Goal: Task Accomplishment & Management: Complete application form

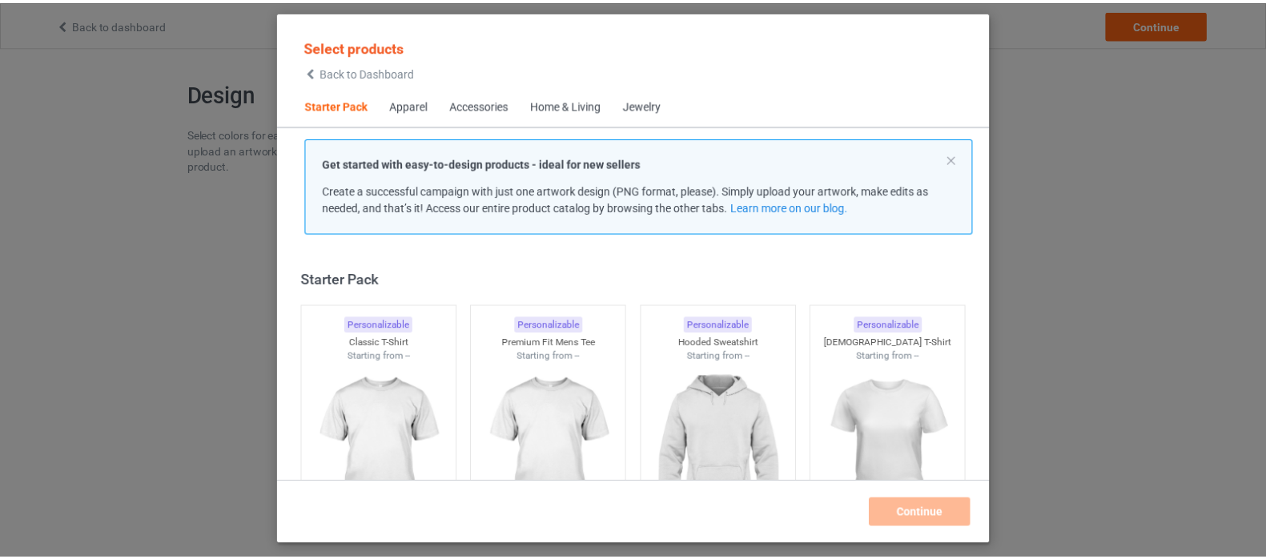
scroll to position [20, 0]
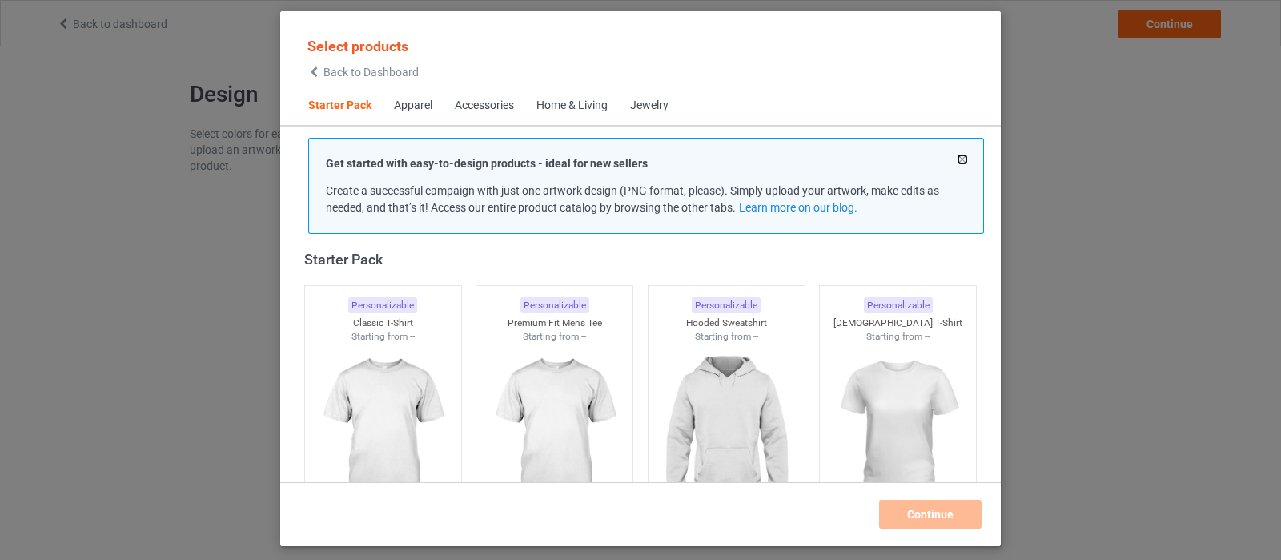
click at [961, 155] on button at bounding box center [962, 159] width 8 height 8
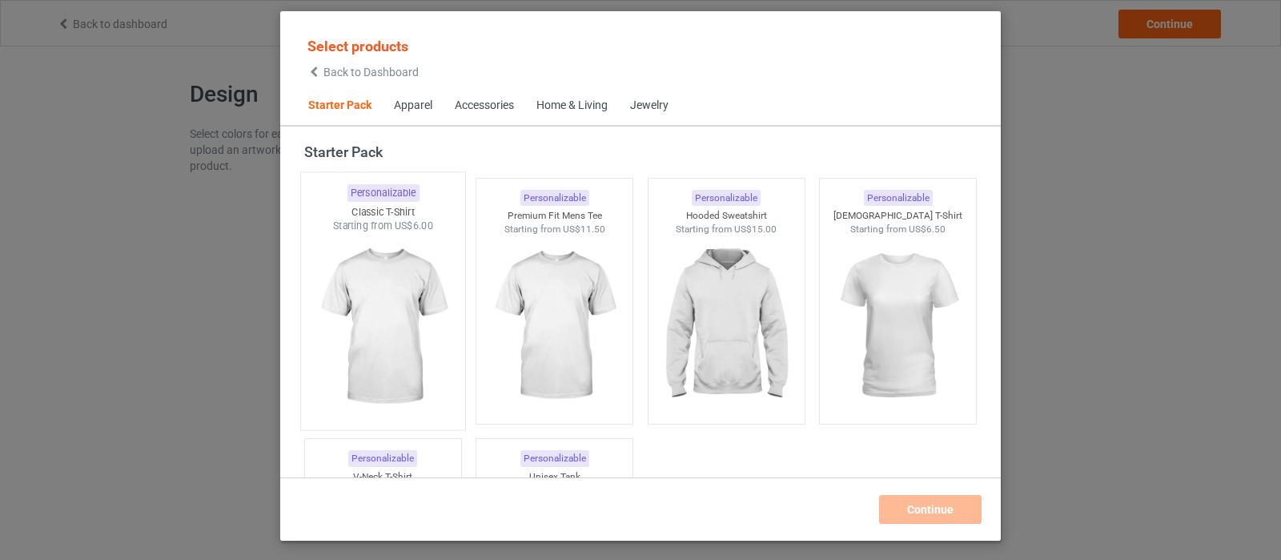
click at [392, 303] on img at bounding box center [382, 327] width 151 height 188
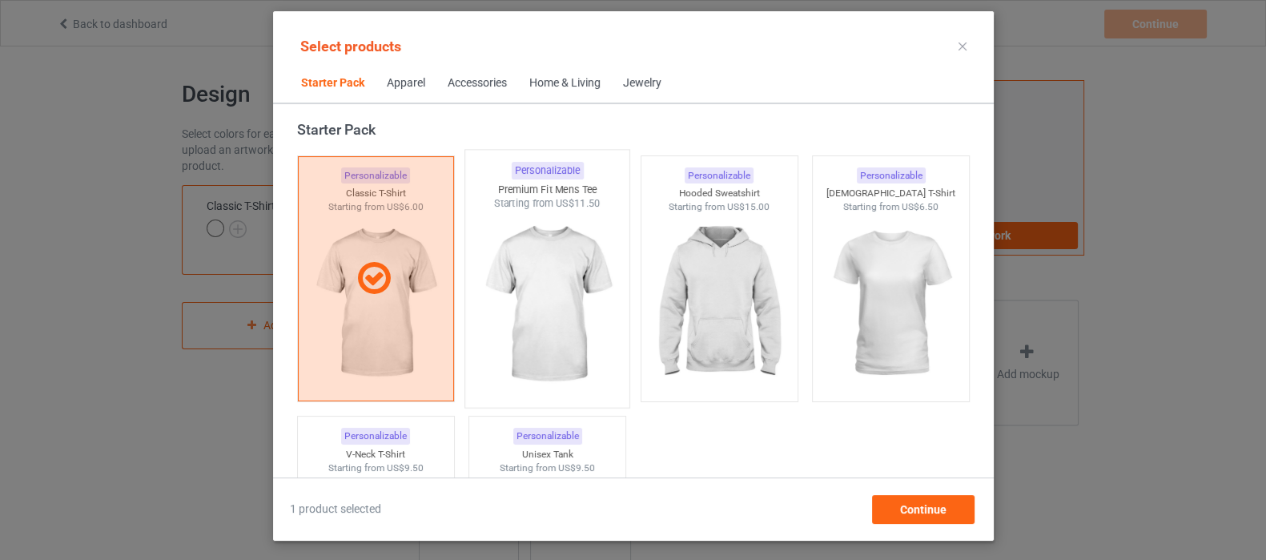
click at [547, 302] on img at bounding box center [547, 305] width 151 height 188
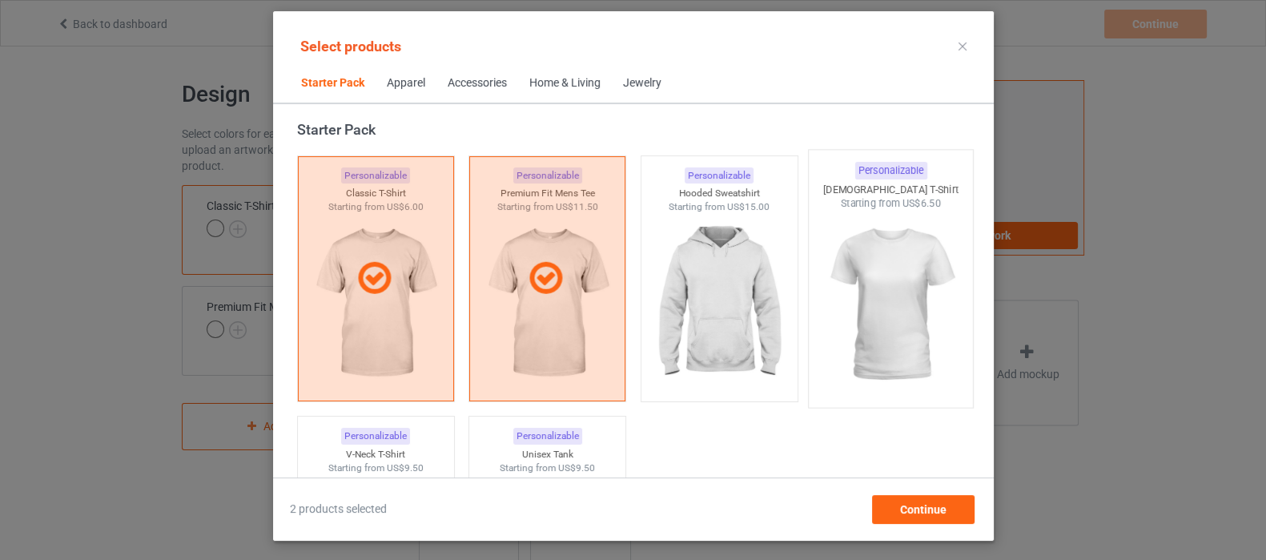
drag, startPoint x: 708, startPoint y: 293, endPoint x: 814, endPoint y: 279, distance: 106.7
click at [709, 291] on img at bounding box center [718, 303] width 143 height 179
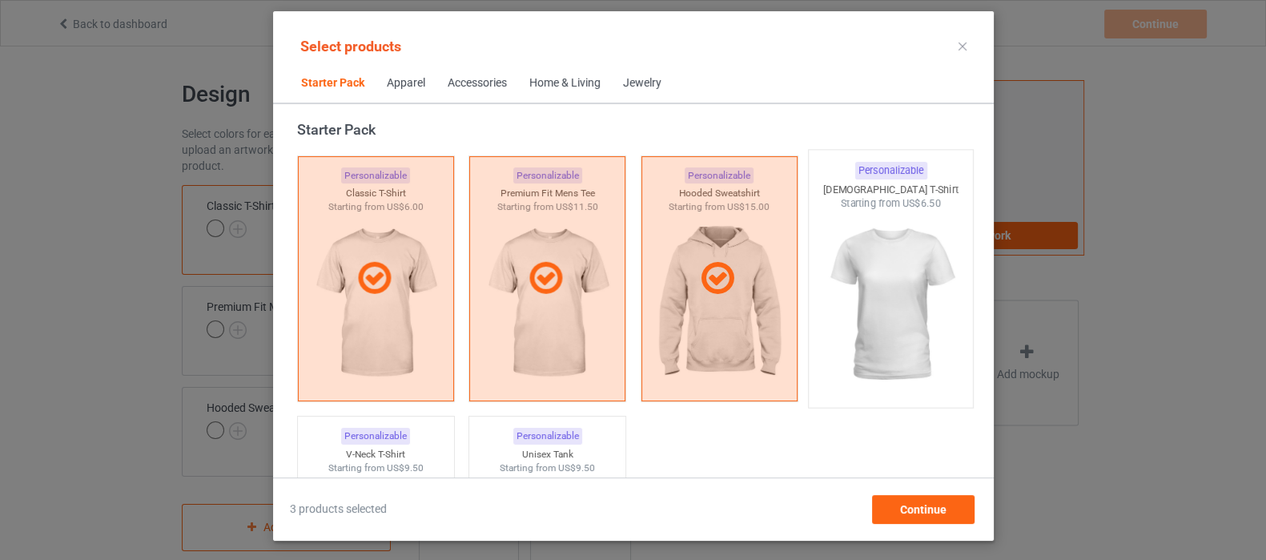
click at [890, 279] on img at bounding box center [890, 305] width 151 height 188
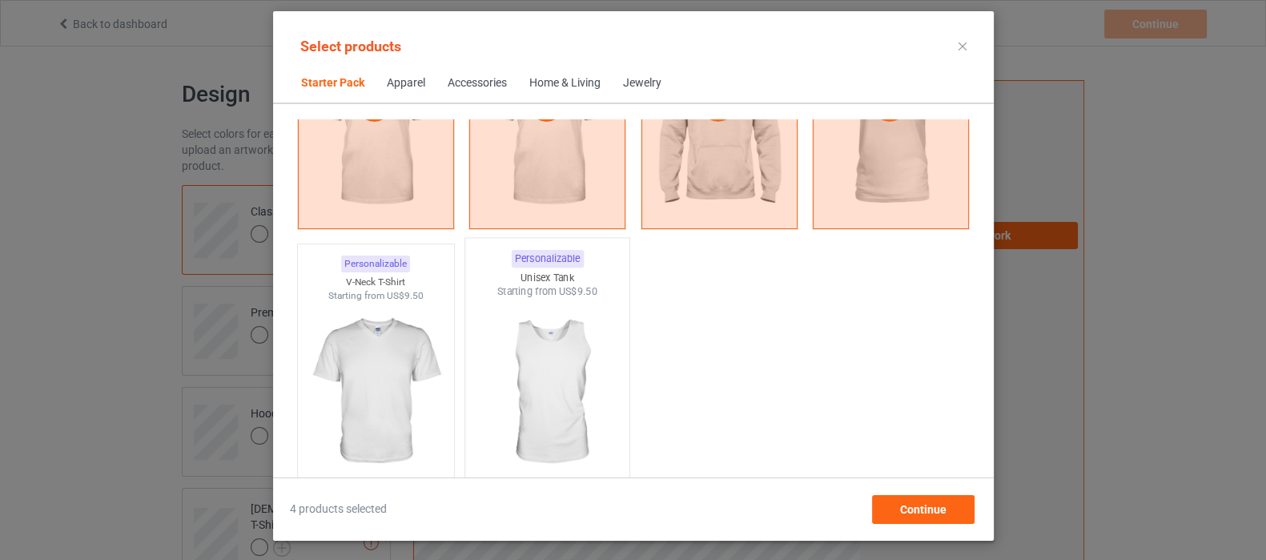
scroll to position [220, 0]
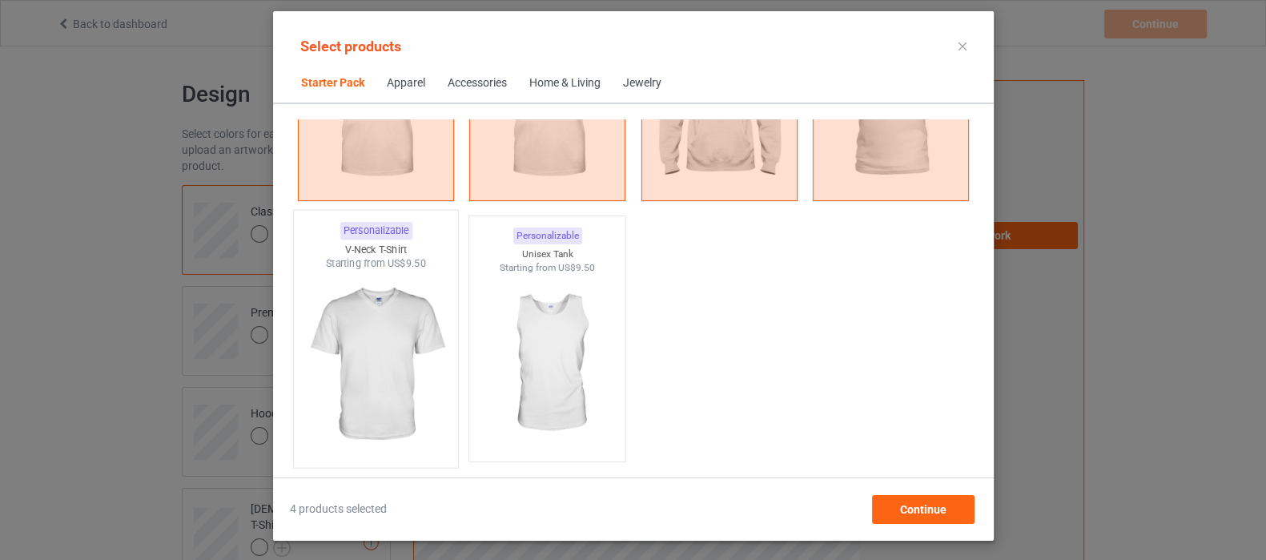
click at [385, 332] on img at bounding box center [375, 365] width 151 height 188
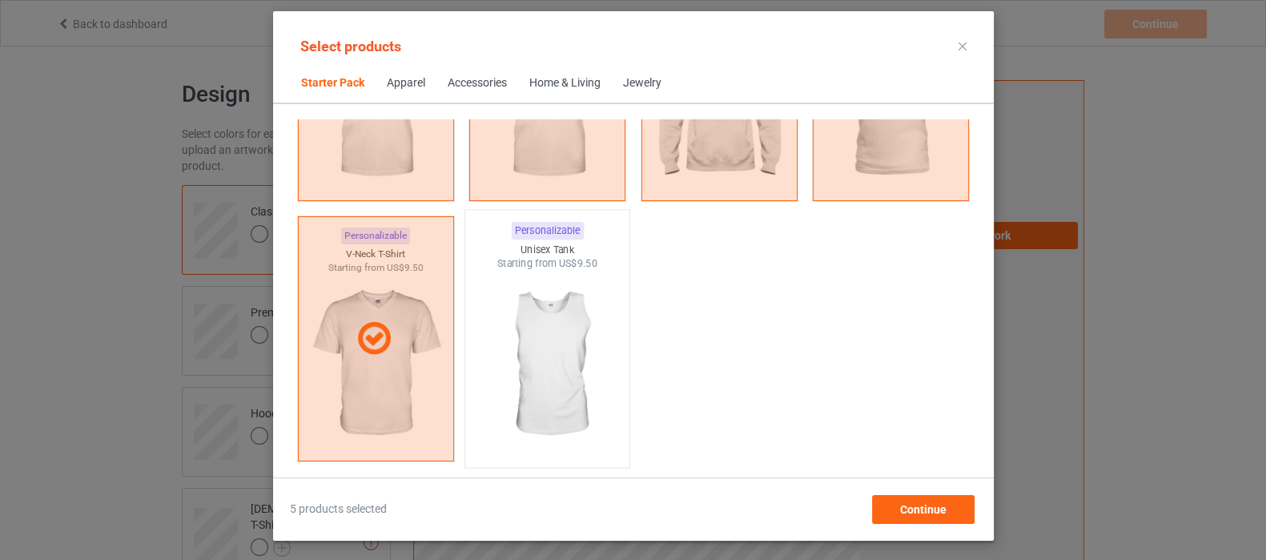
click at [557, 332] on img at bounding box center [547, 365] width 151 height 188
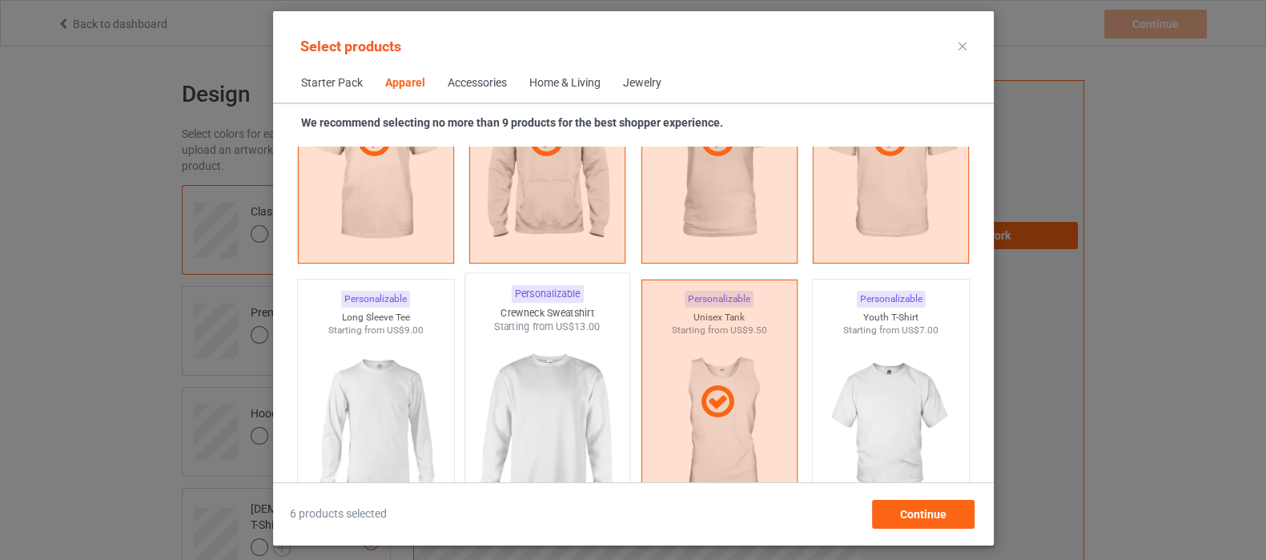
scroll to position [1021, 0]
click at [386, 394] on img at bounding box center [375, 428] width 151 height 188
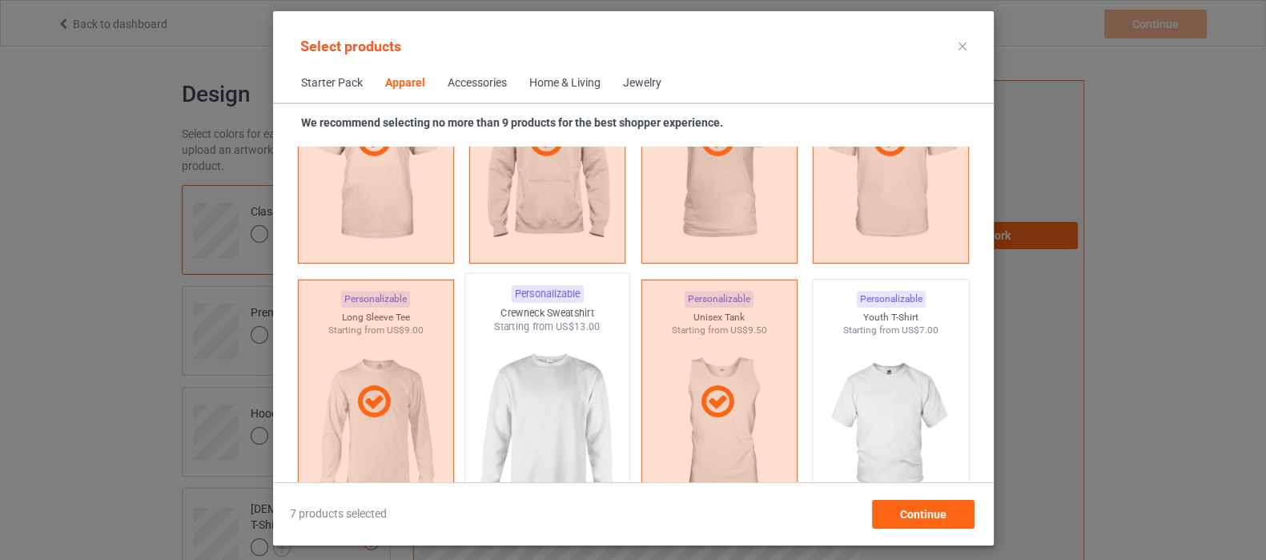
click at [542, 394] on img at bounding box center [547, 428] width 151 height 188
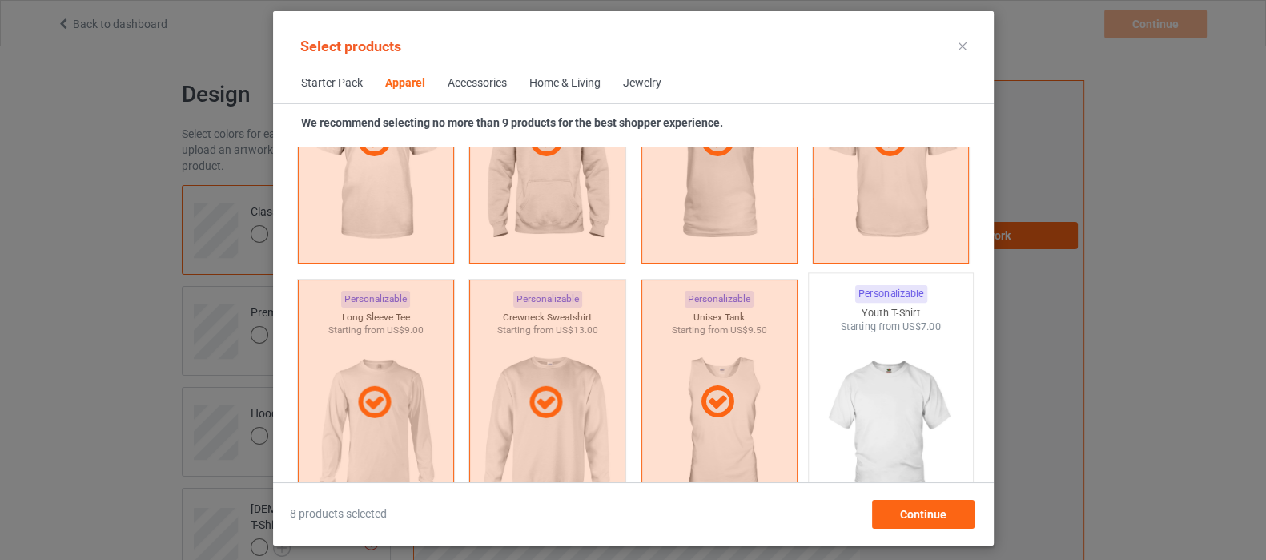
click at [878, 400] on img at bounding box center [890, 428] width 151 height 188
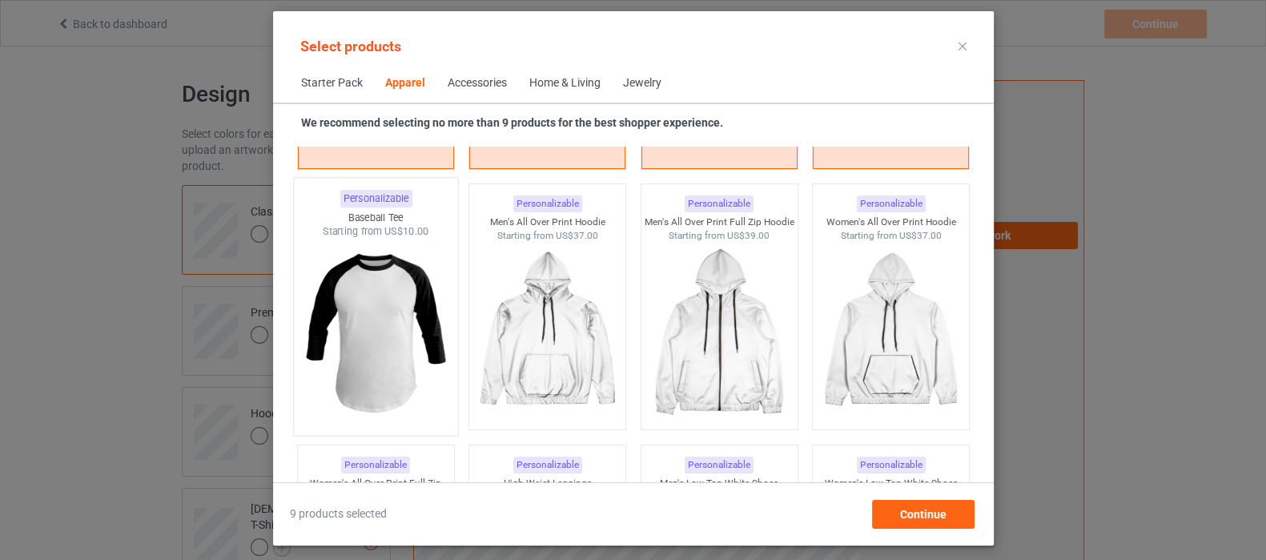
scroll to position [1421, 0]
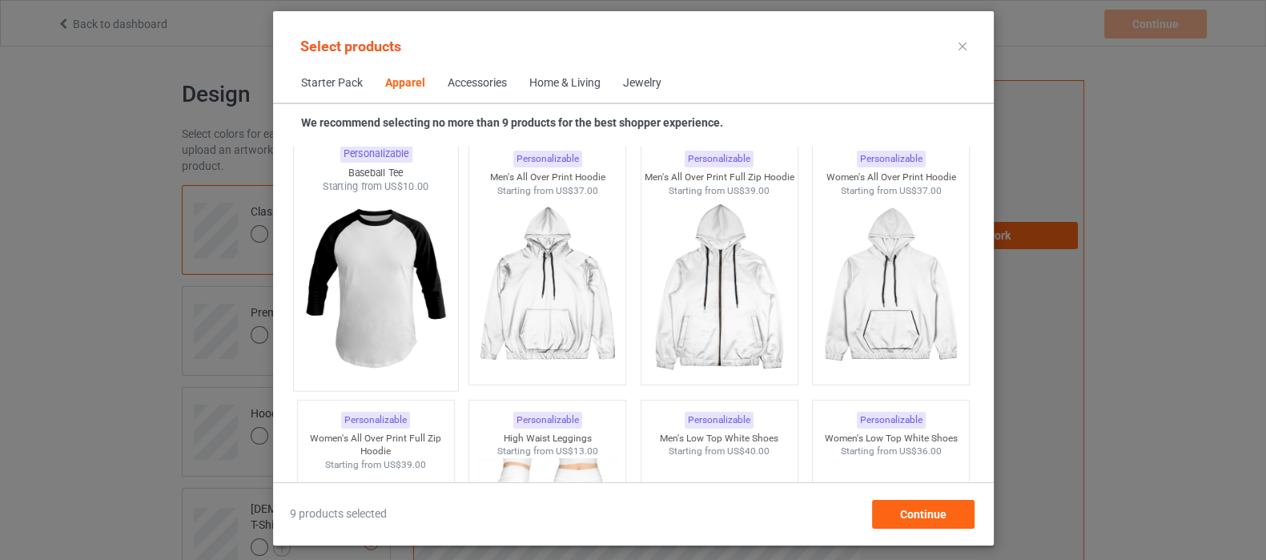
click at [401, 279] on img at bounding box center [375, 288] width 151 height 188
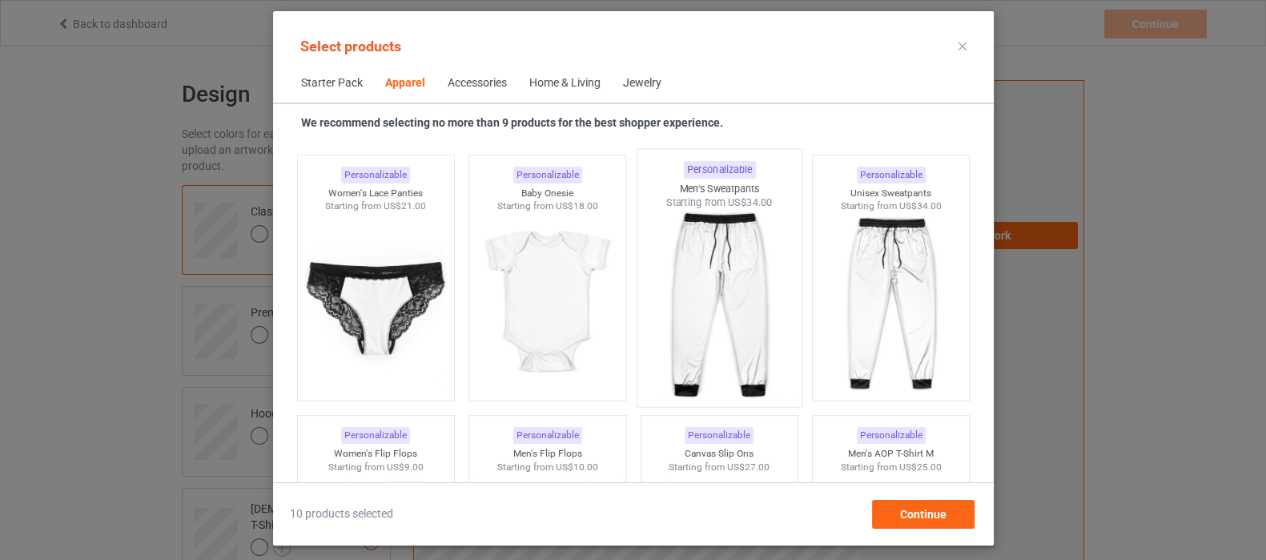
scroll to position [2222, 0]
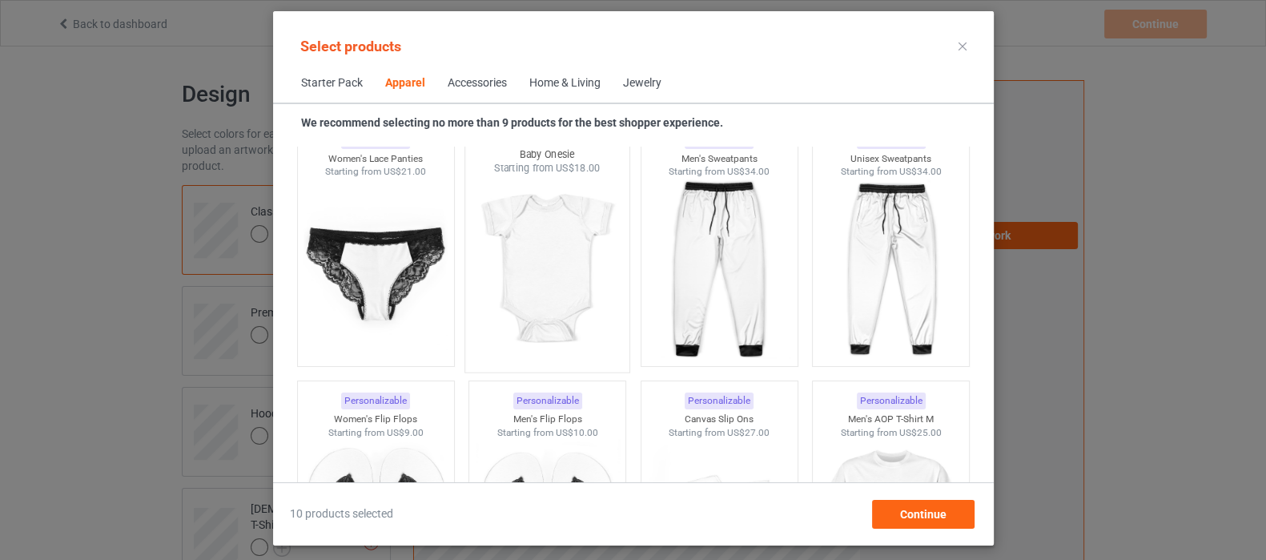
click at [552, 279] on img at bounding box center [547, 269] width 151 height 188
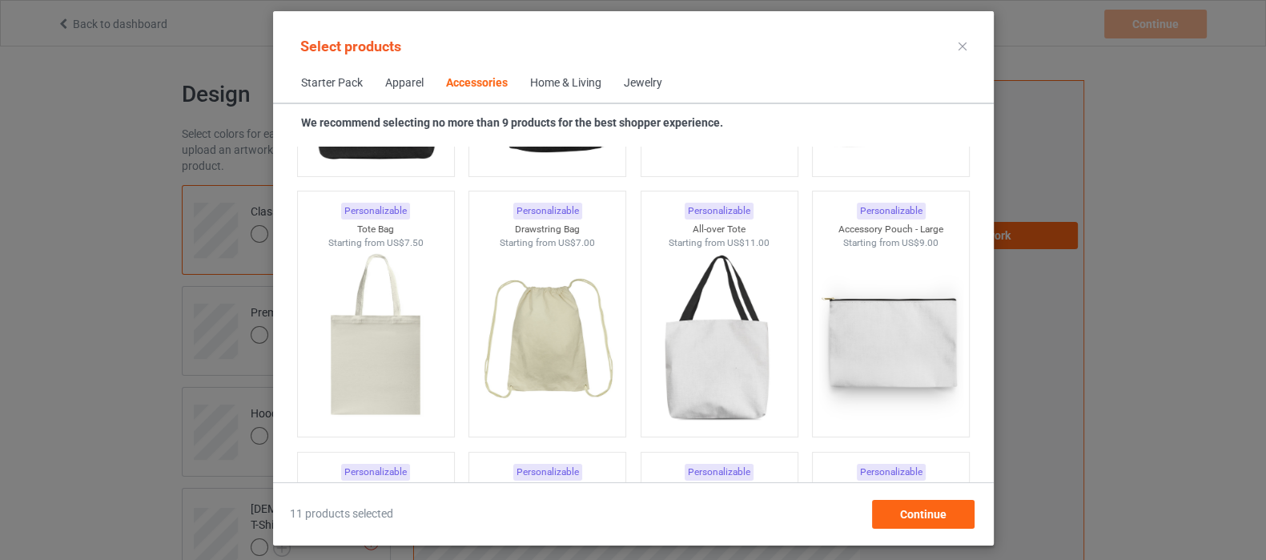
scroll to position [4824, 0]
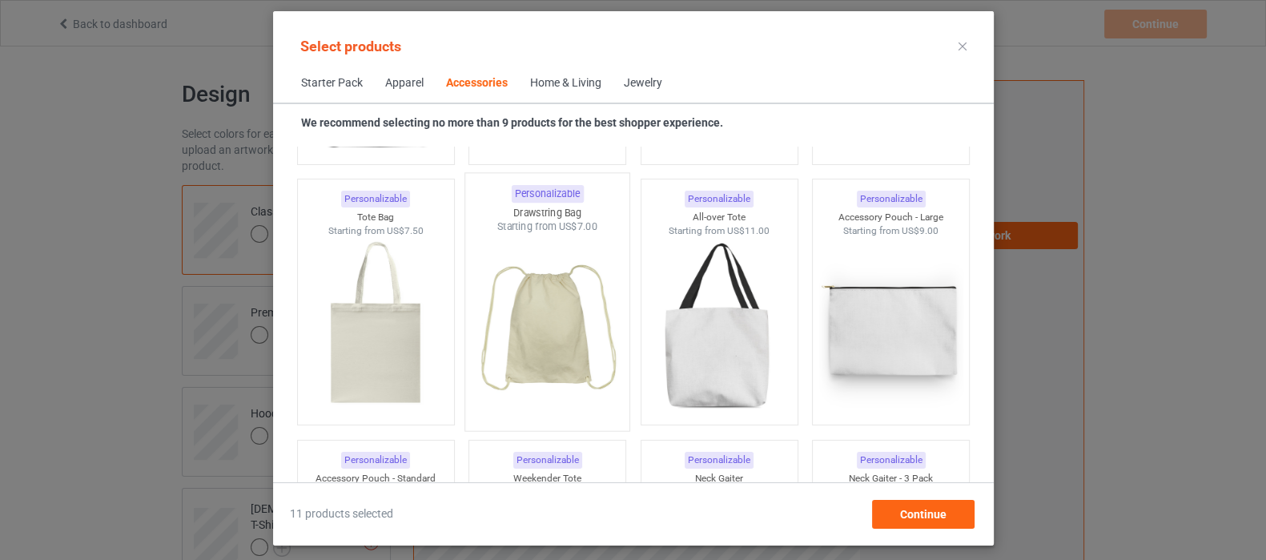
click at [536, 321] on img at bounding box center [547, 328] width 151 height 188
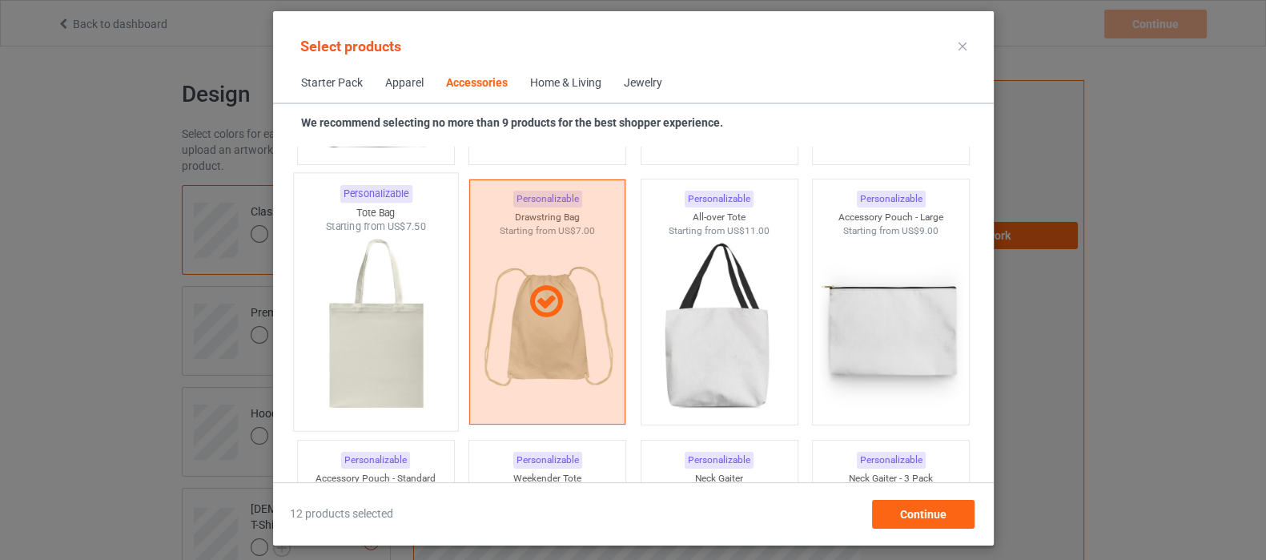
click at [353, 322] on img at bounding box center [375, 328] width 151 height 188
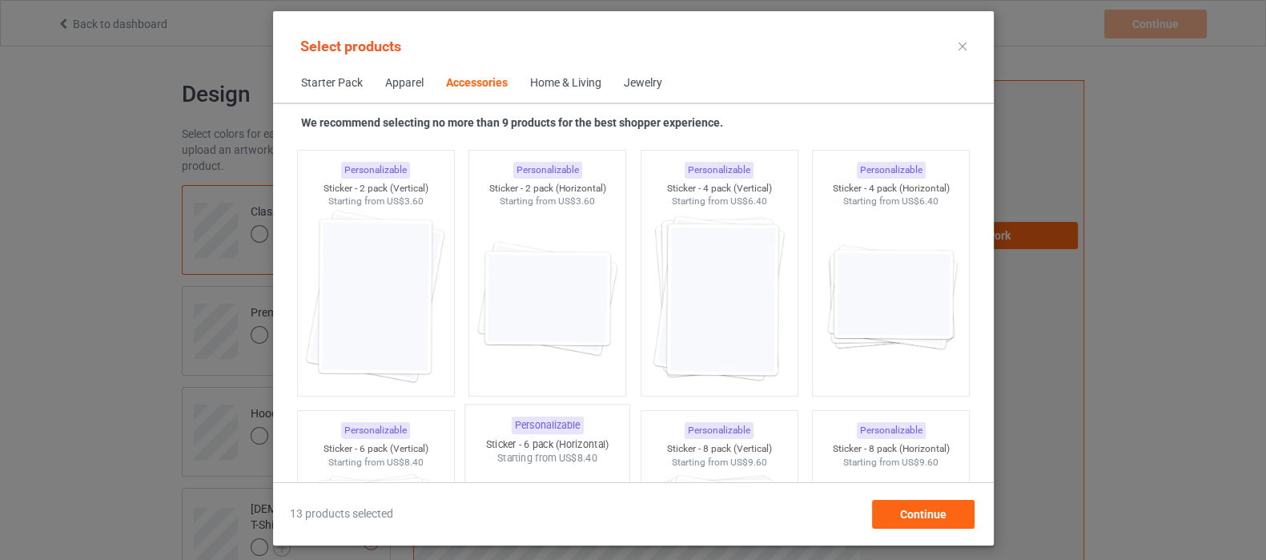
scroll to position [5725, 0]
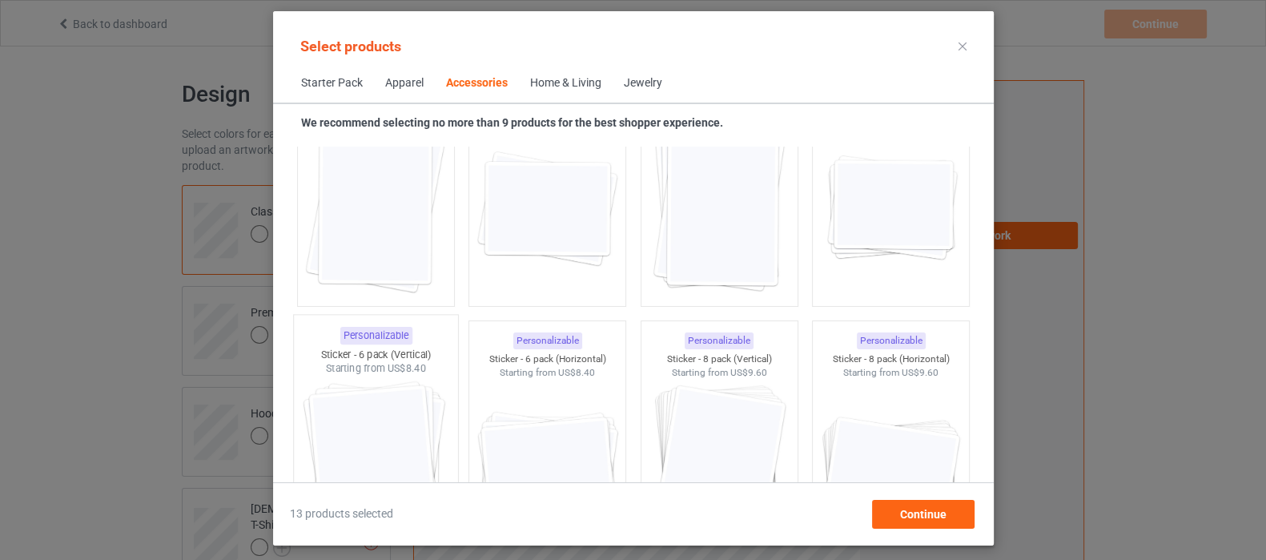
click at [396, 420] on img at bounding box center [375, 470] width 151 height 188
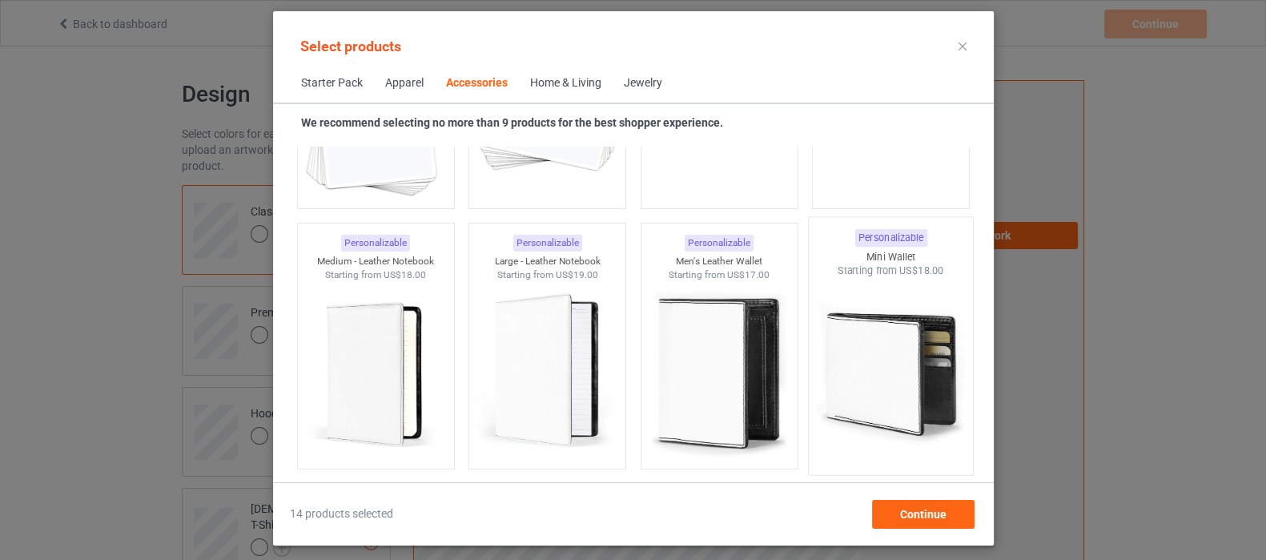
scroll to position [6426, 0]
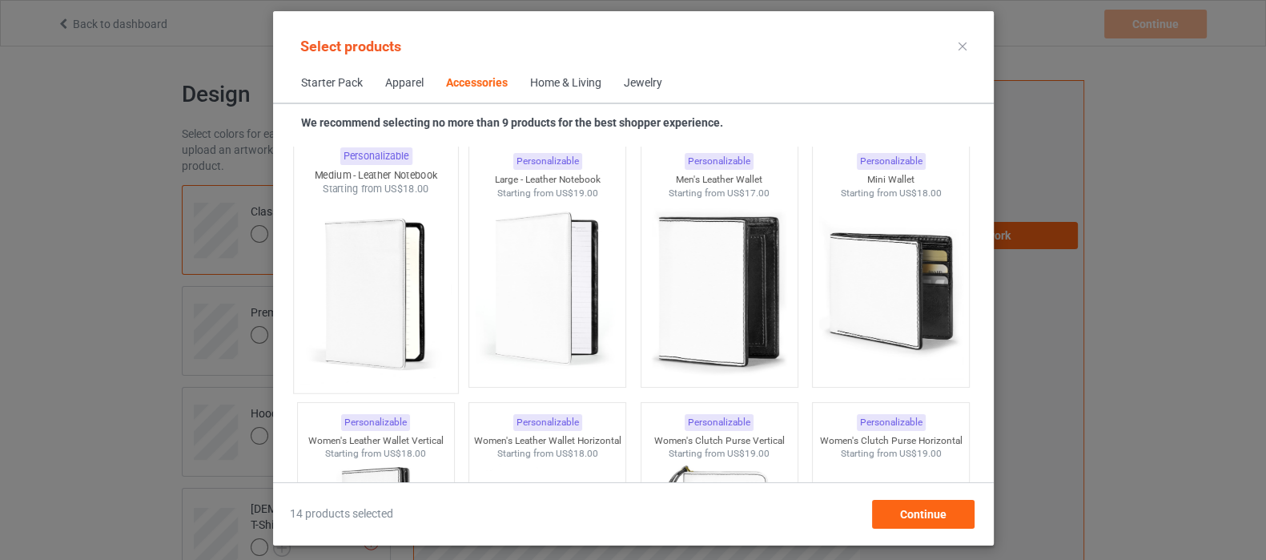
click at [347, 291] on img at bounding box center [375, 290] width 151 height 188
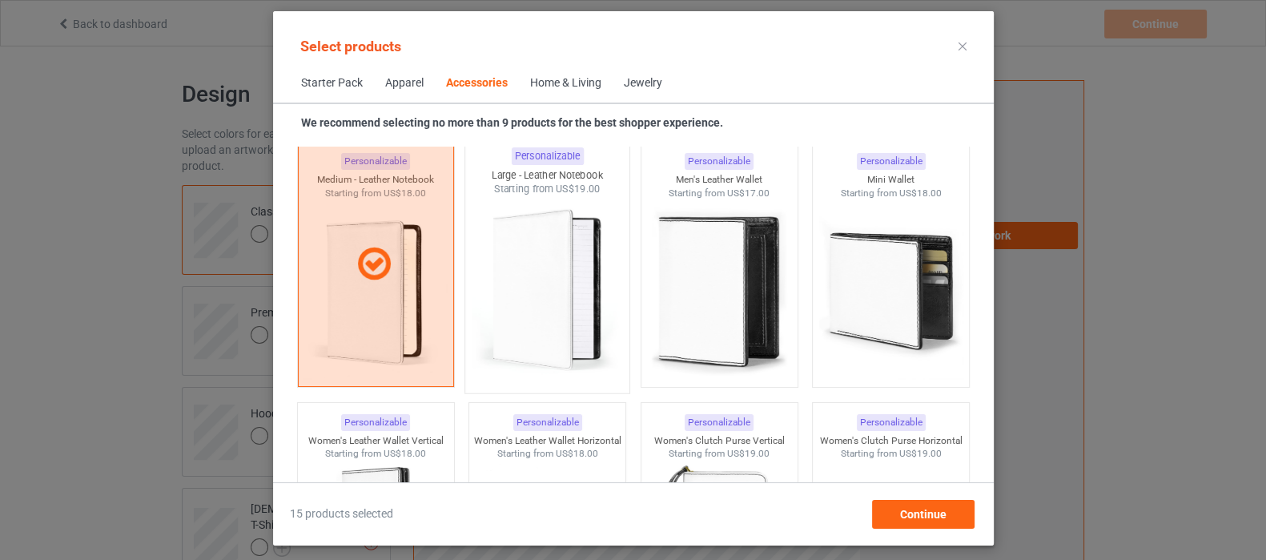
click at [561, 290] on img at bounding box center [547, 290] width 151 height 188
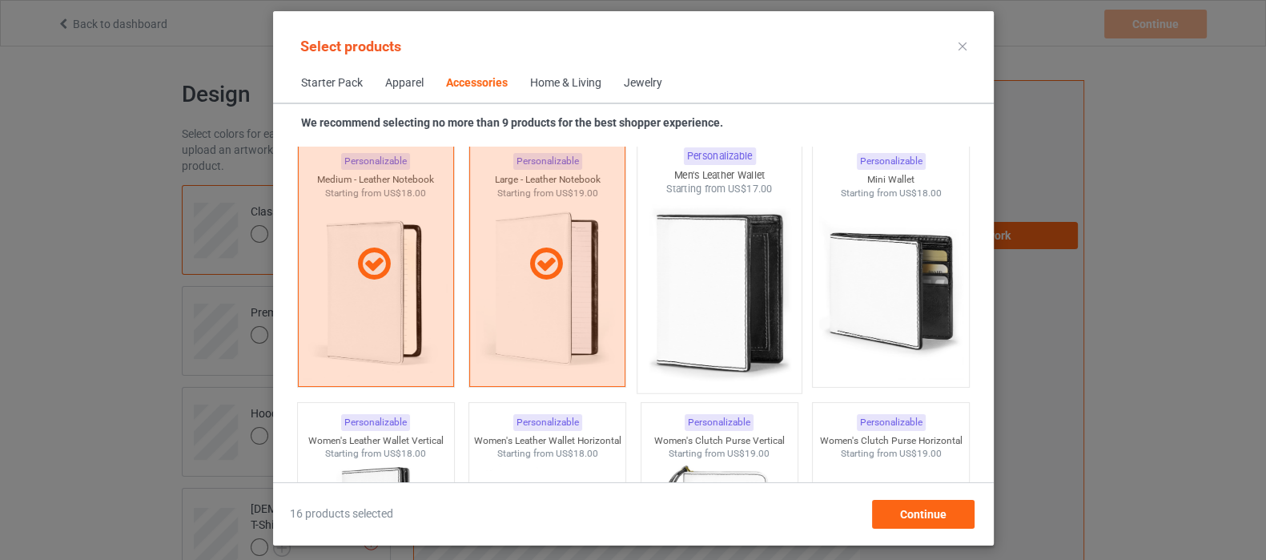
click at [712, 290] on img at bounding box center [719, 290] width 151 height 188
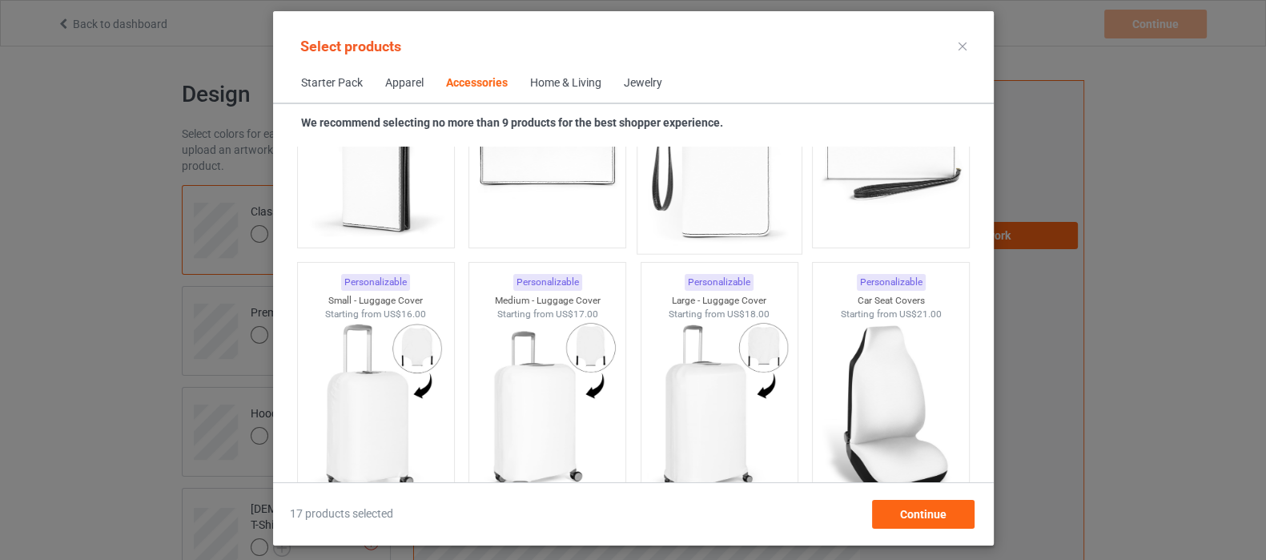
scroll to position [6926, 0]
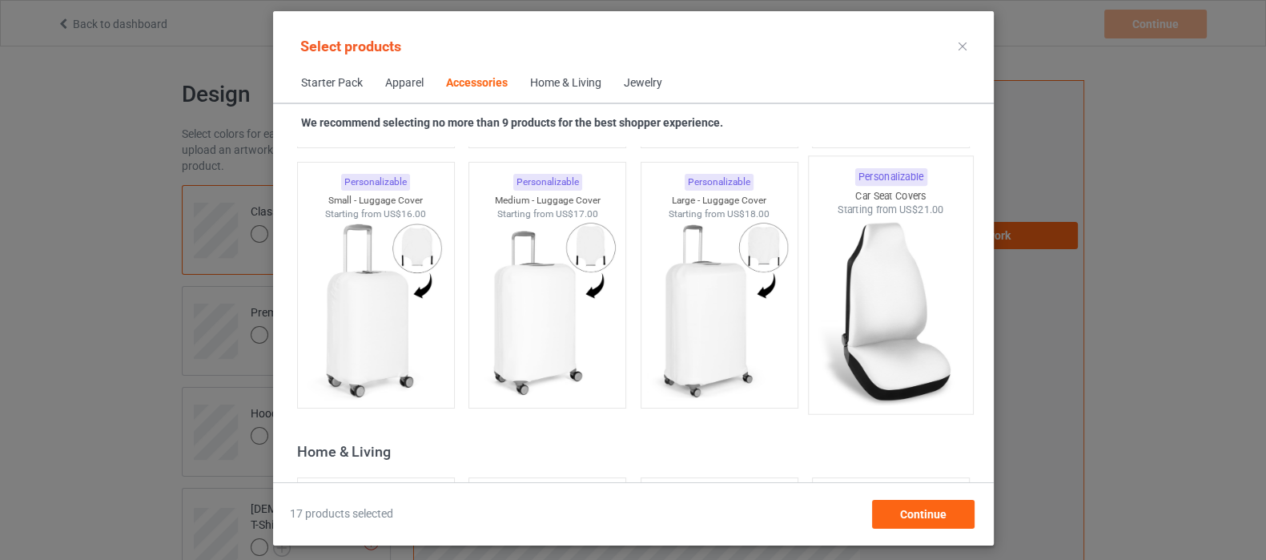
click at [905, 312] on img at bounding box center [890, 311] width 151 height 188
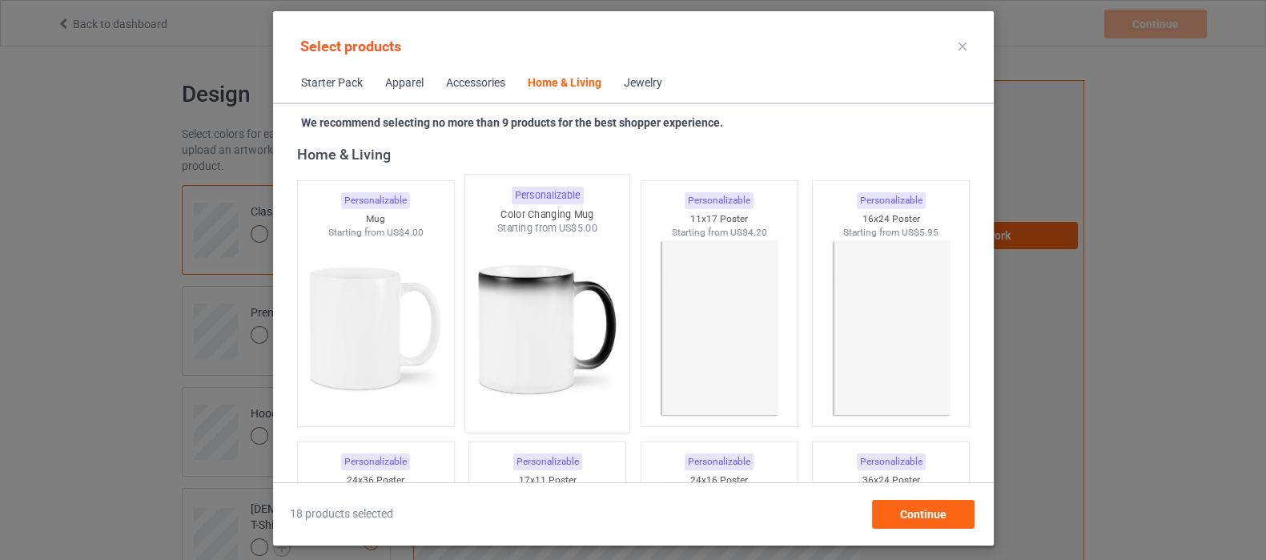
scroll to position [7227, 0]
click at [517, 323] on img at bounding box center [547, 326] width 151 height 188
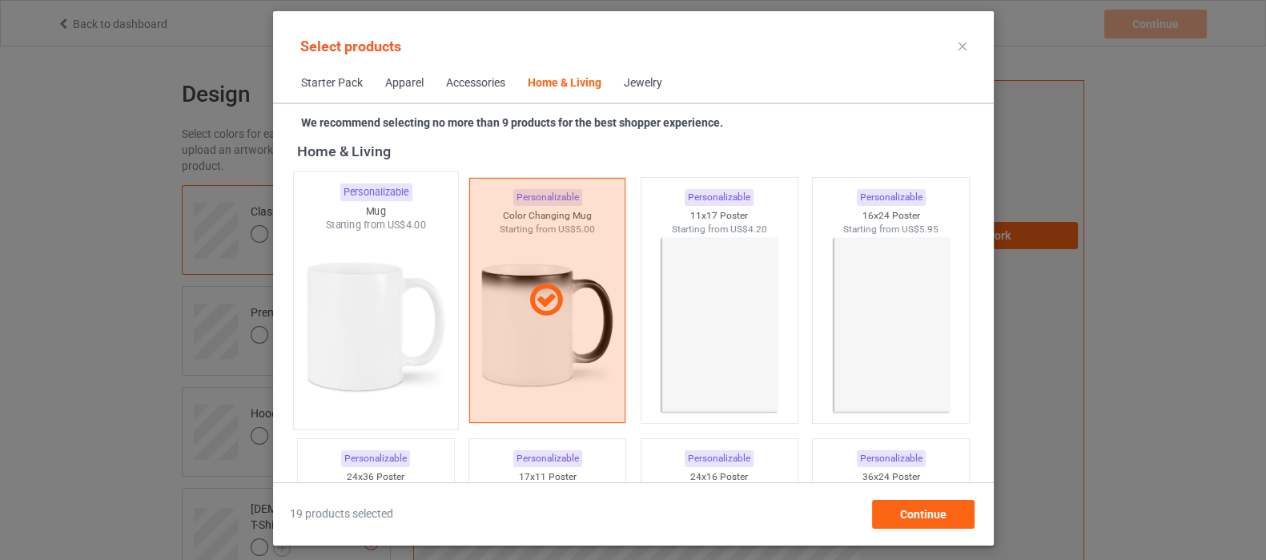
click at [360, 320] on img at bounding box center [375, 326] width 151 height 188
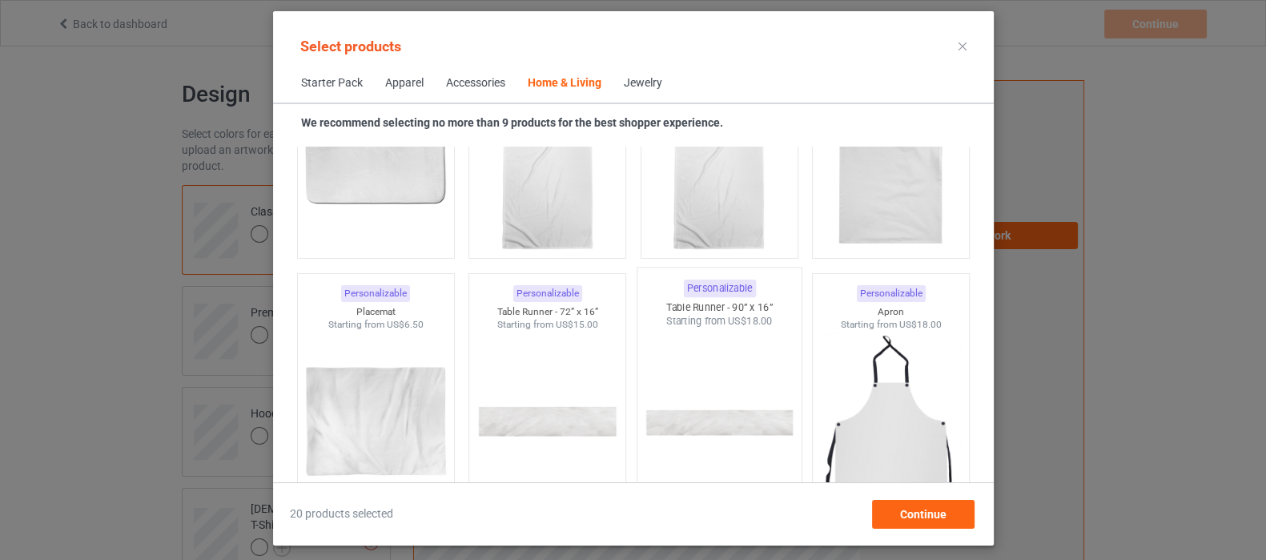
scroll to position [10129, 0]
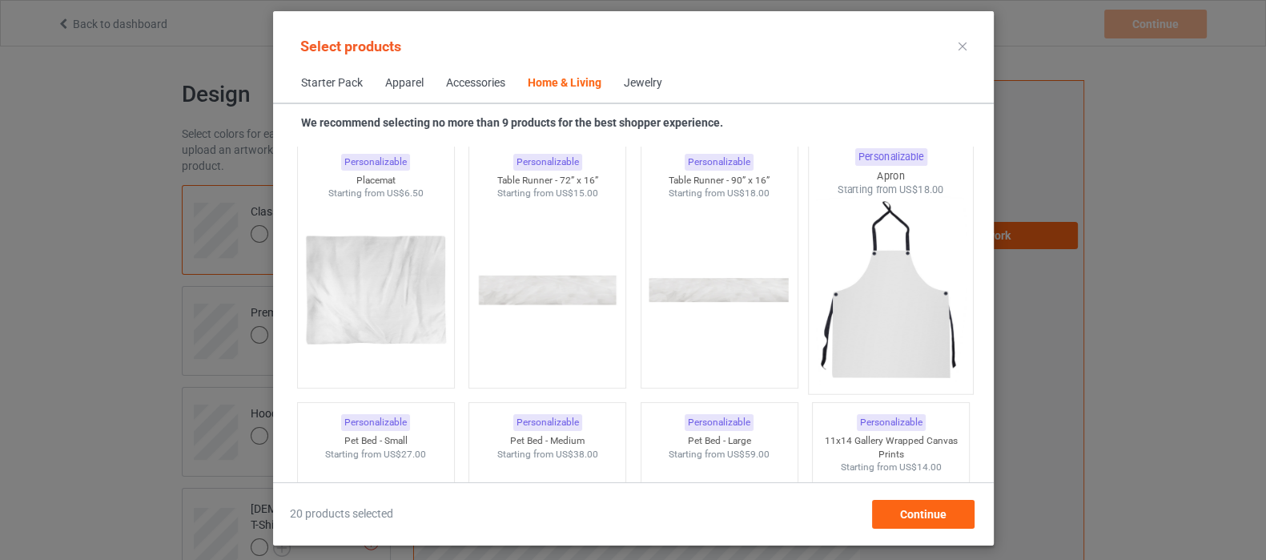
click at [889, 319] on img at bounding box center [890, 291] width 151 height 188
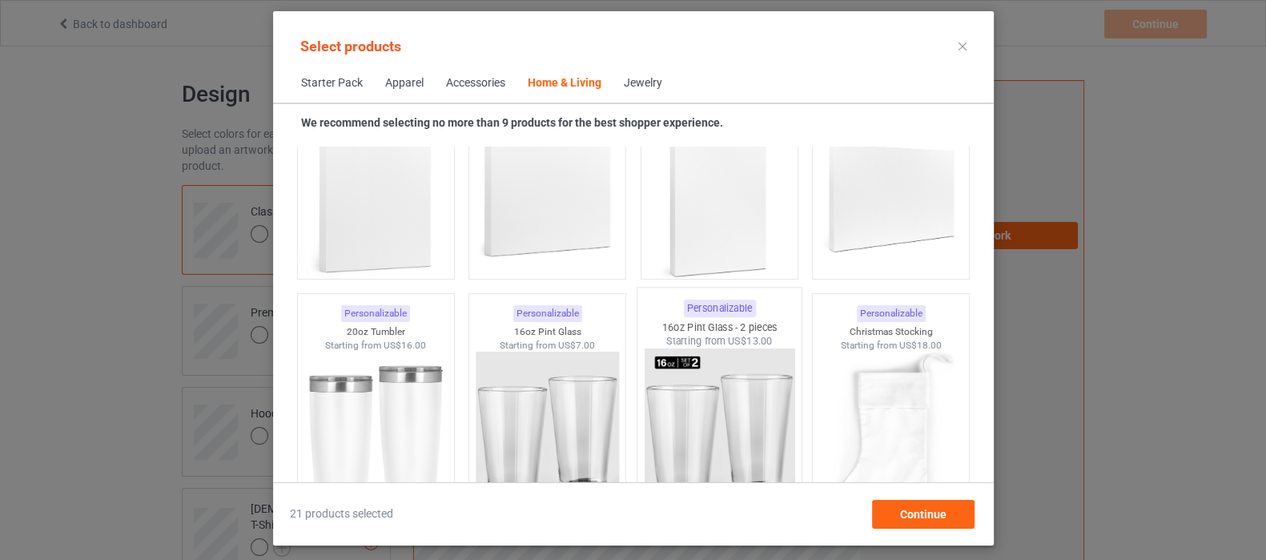
scroll to position [11831, 0]
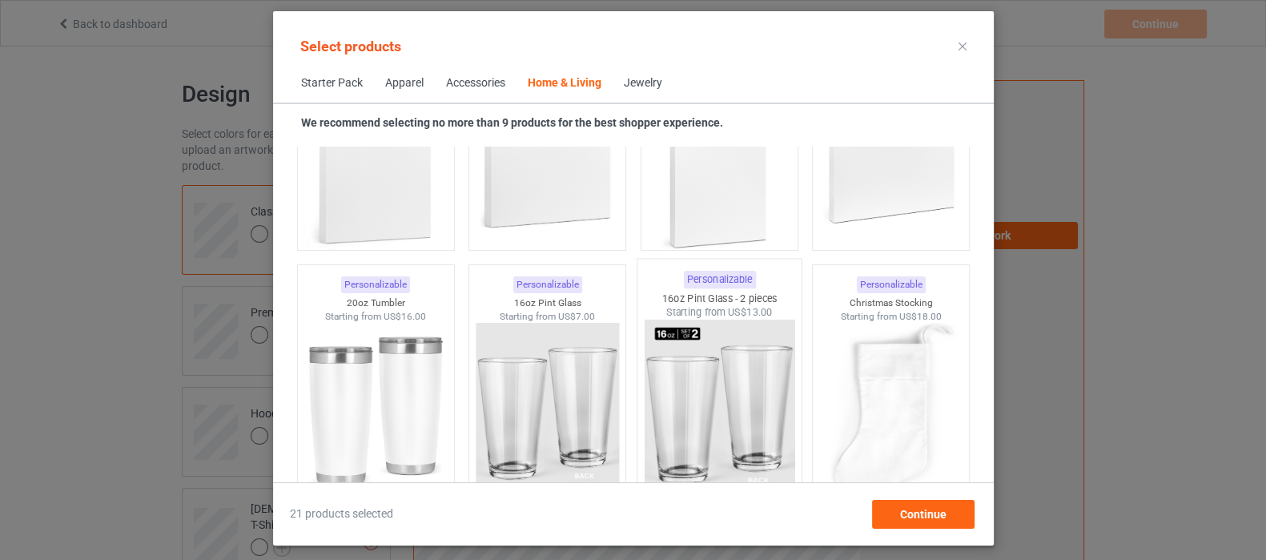
click at [732, 404] on img at bounding box center [719, 413] width 151 height 188
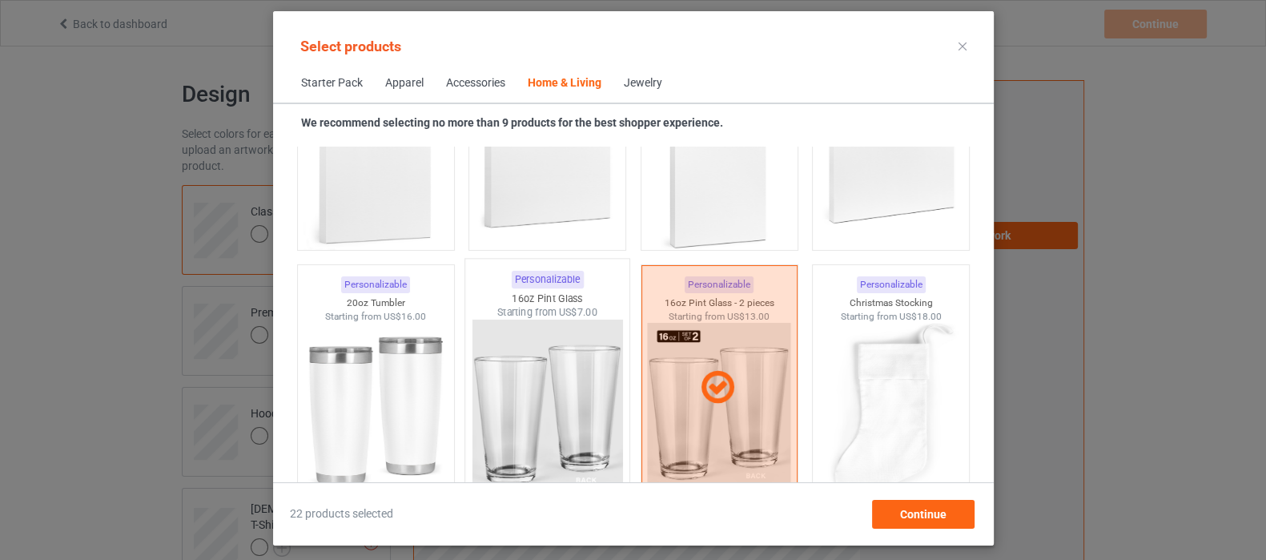
click at [573, 411] on img at bounding box center [547, 413] width 151 height 188
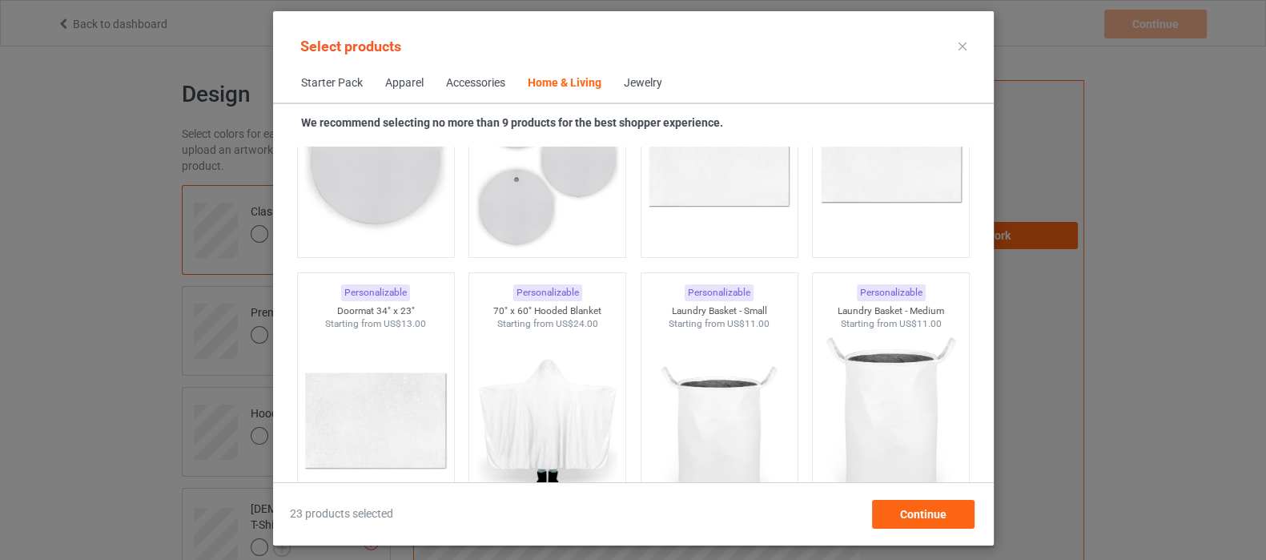
scroll to position [13332, 0]
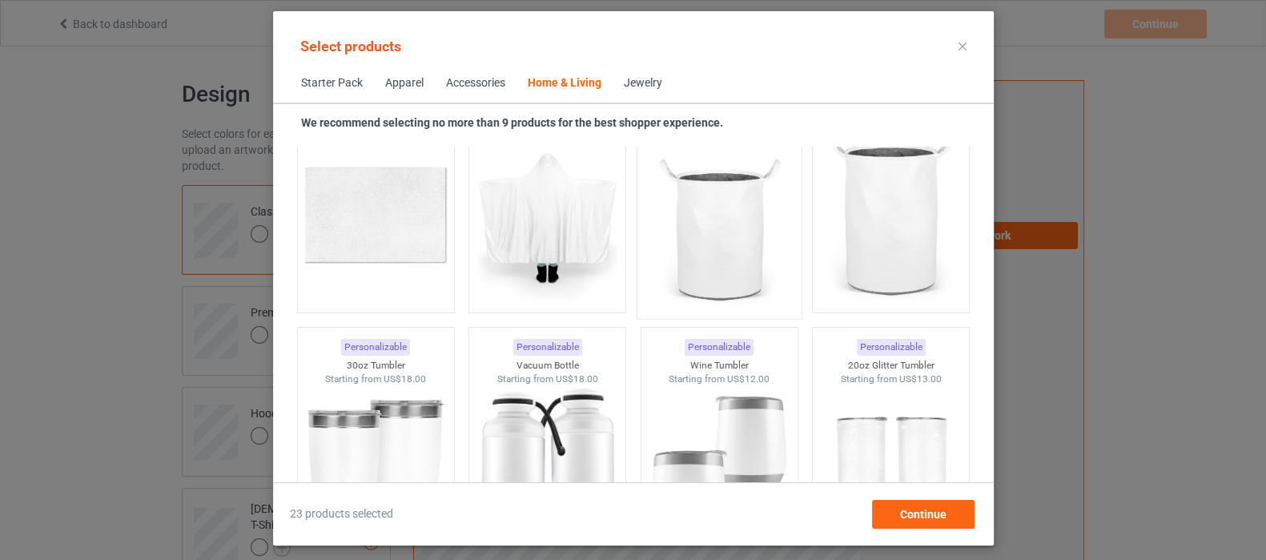
click at [709, 238] on img at bounding box center [719, 216] width 151 height 188
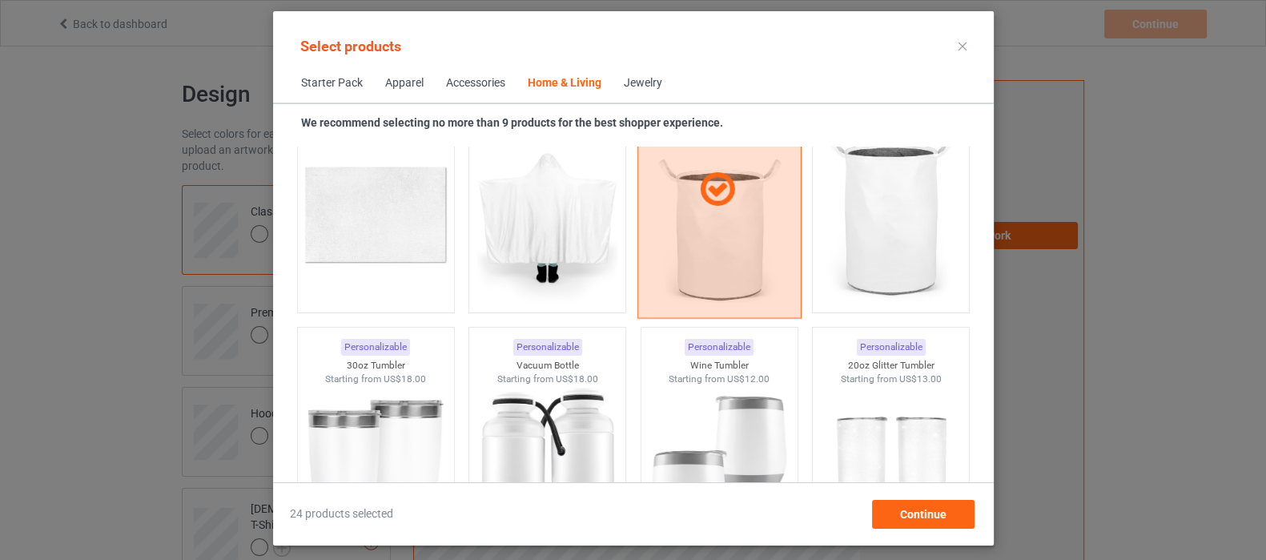
drag, startPoint x: 900, startPoint y: 226, endPoint x: 747, endPoint y: 279, distance: 161.8
click at [900, 226] on img at bounding box center [890, 214] width 143 height 179
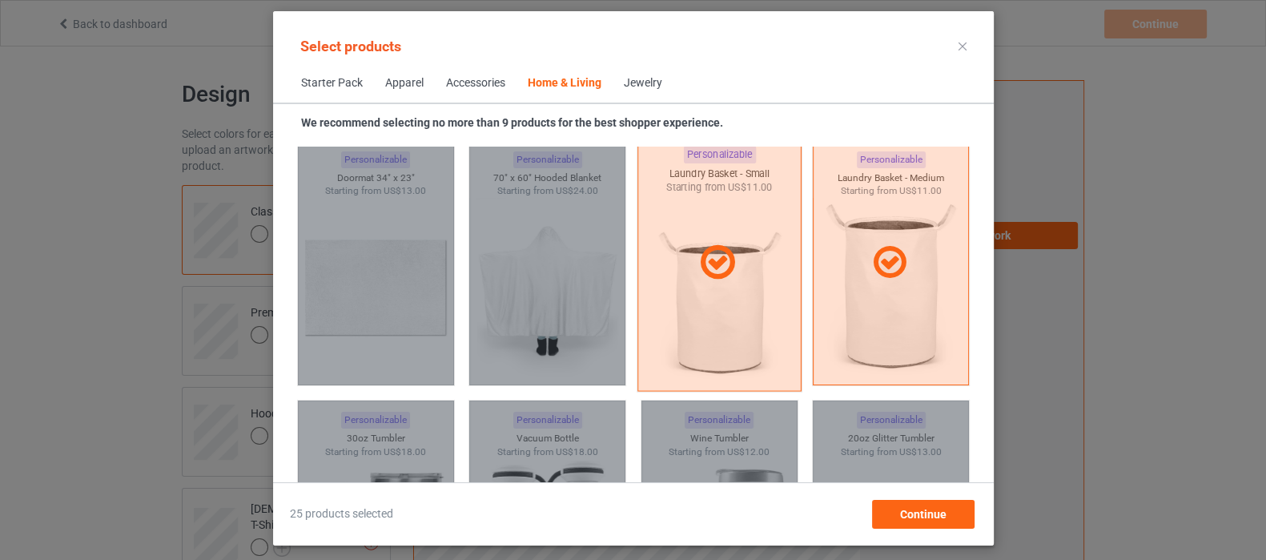
scroll to position [13232, 0]
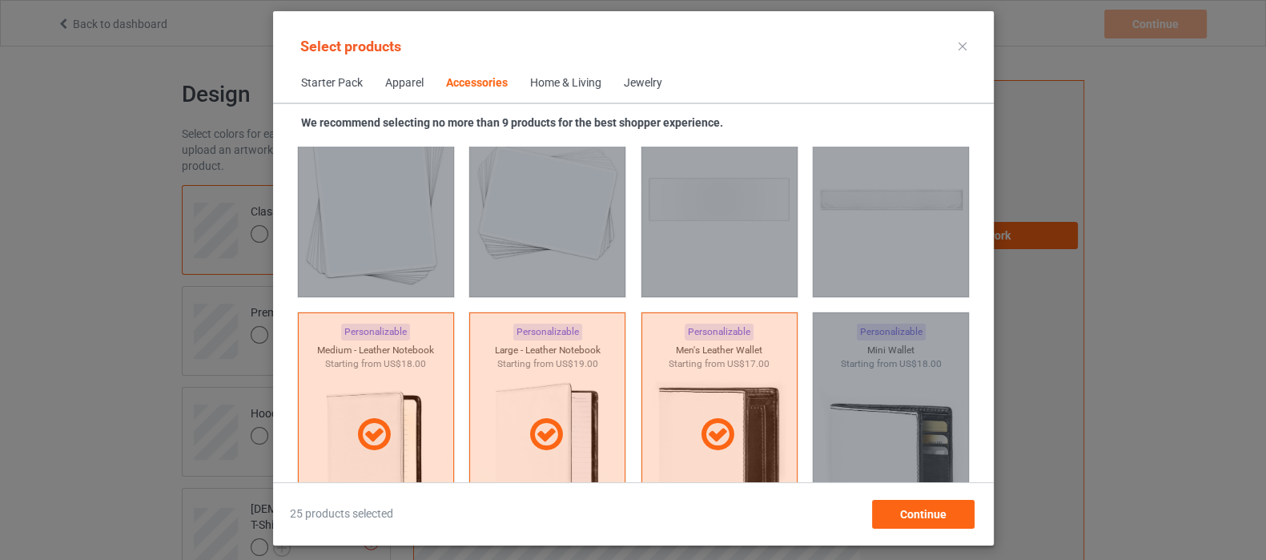
scroll to position [6226, 0]
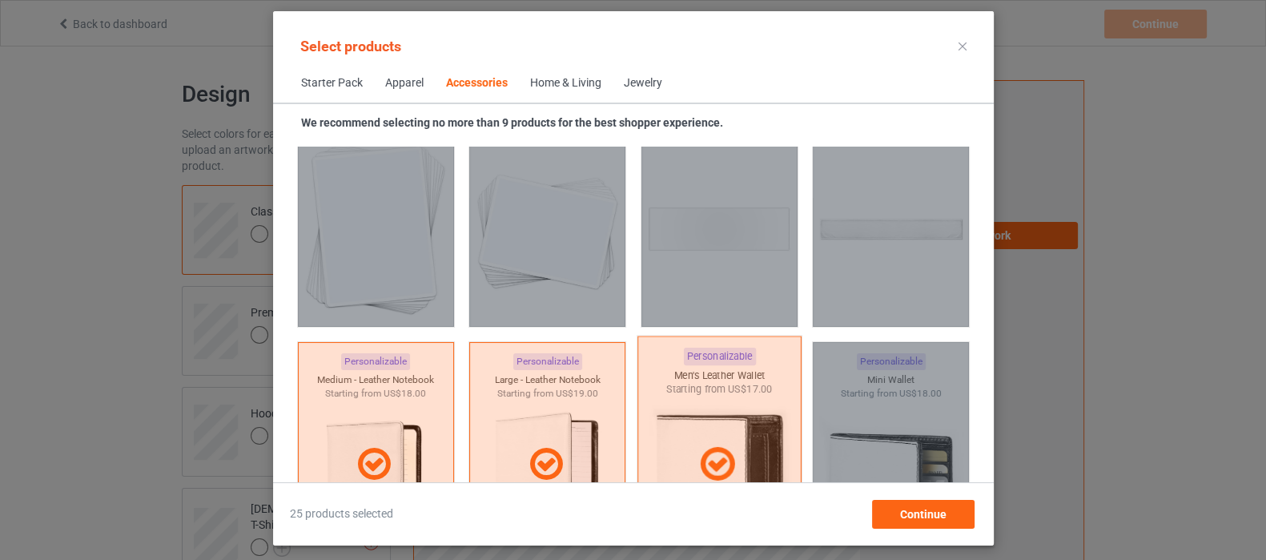
click at [715, 412] on div at bounding box center [719, 464] width 164 height 257
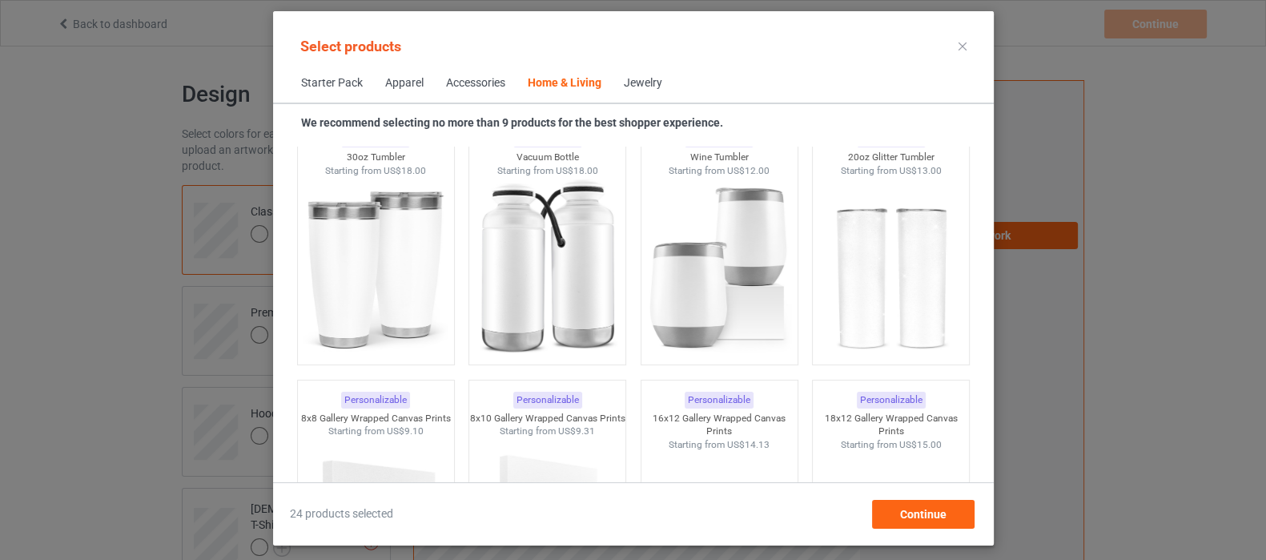
scroll to position [13532, 0]
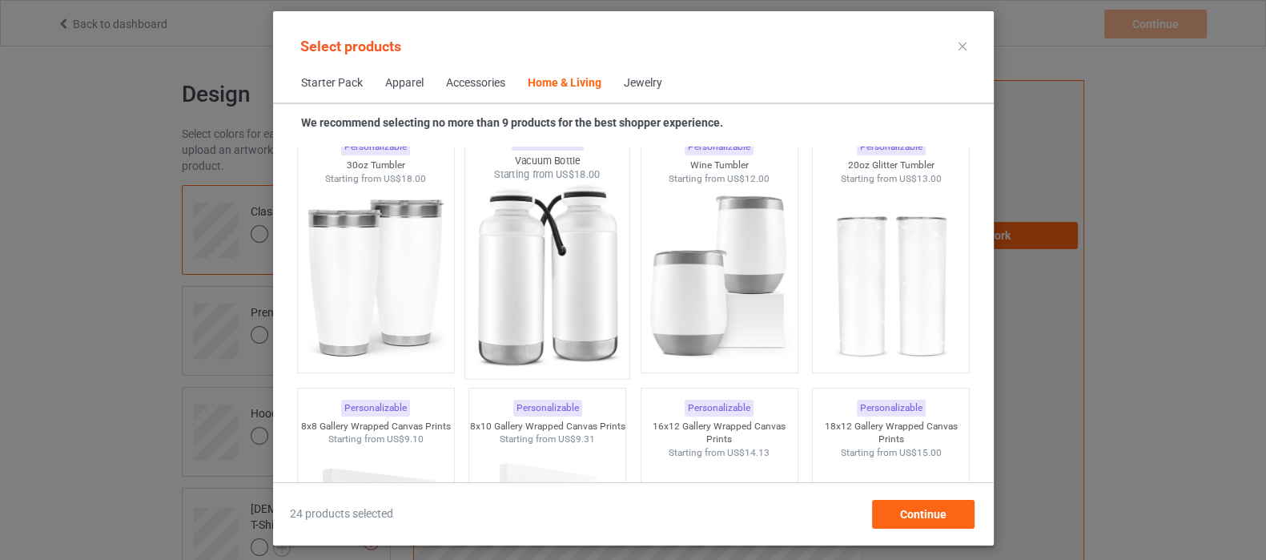
click at [545, 286] on img at bounding box center [547, 276] width 151 height 188
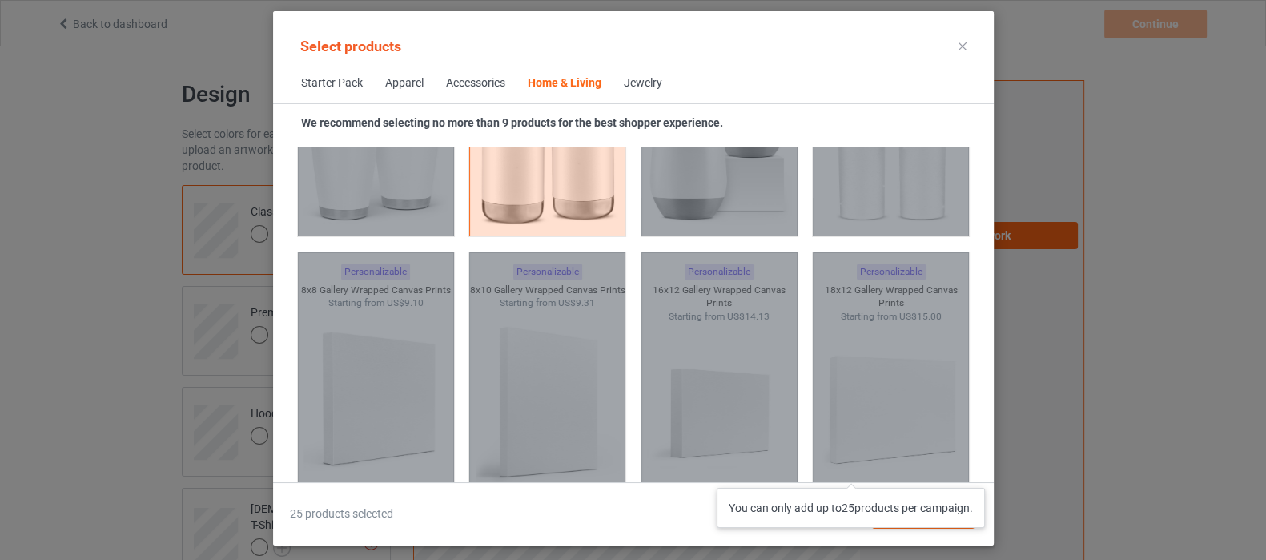
scroll to position [13733, 0]
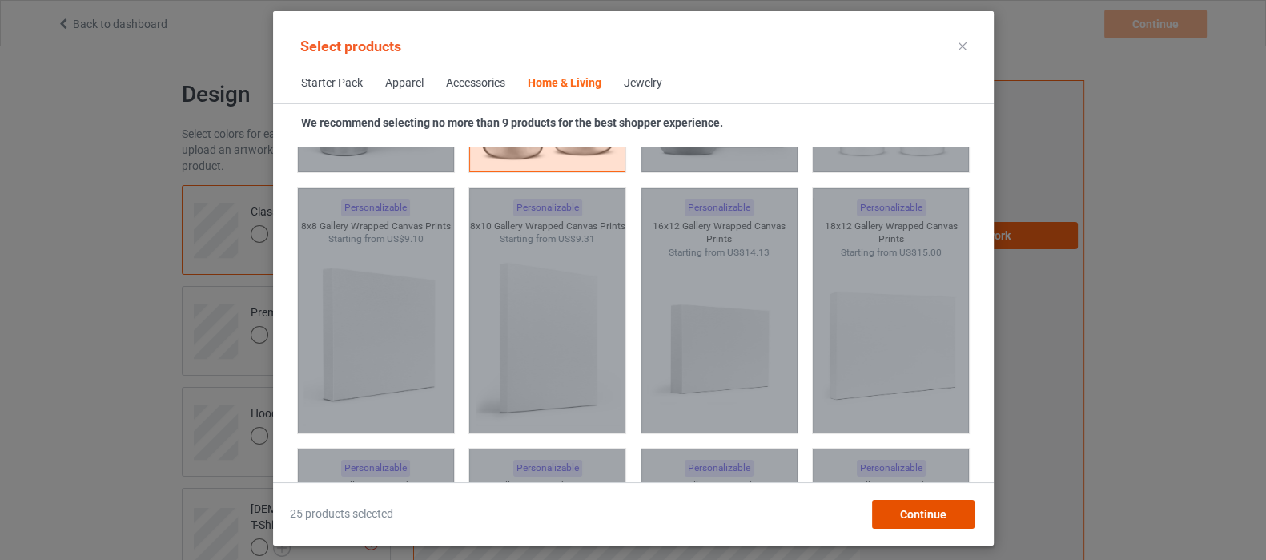
click at [937, 516] on span "Continue" at bounding box center [922, 514] width 46 height 13
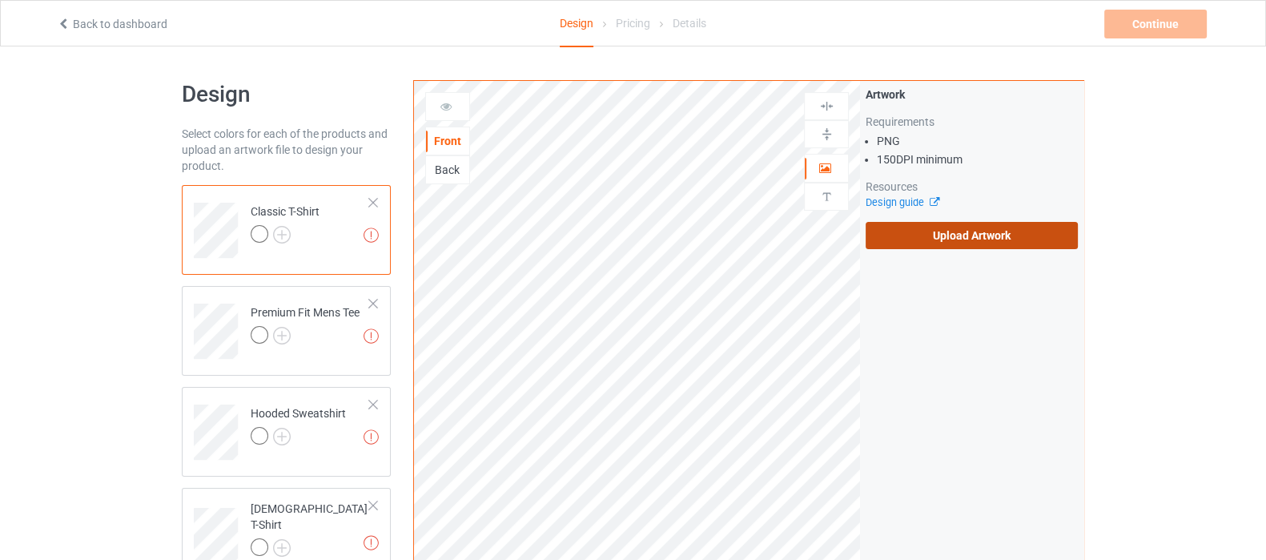
click at [953, 239] on label "Upload Artwork" at bounding box center [972, 235] width 212 height 27
click at [0, 0] on input "Upload Artwork" at bounding box center [0, 0] width 0 height 0
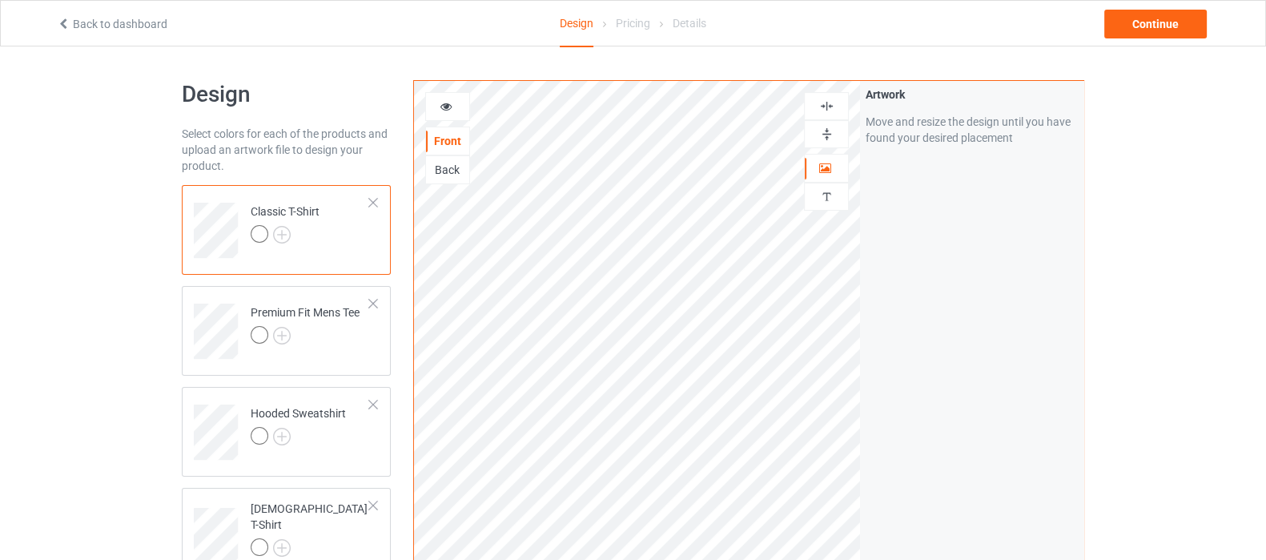
click at [837, 110] on div at bounding box center [826, 105] width 43 height 15
click at [829, 101] on img at bounding box center [826, 105] width 15 height 15
click at [285, 238] on img at bounding box center [282, 235] width 18 height 18
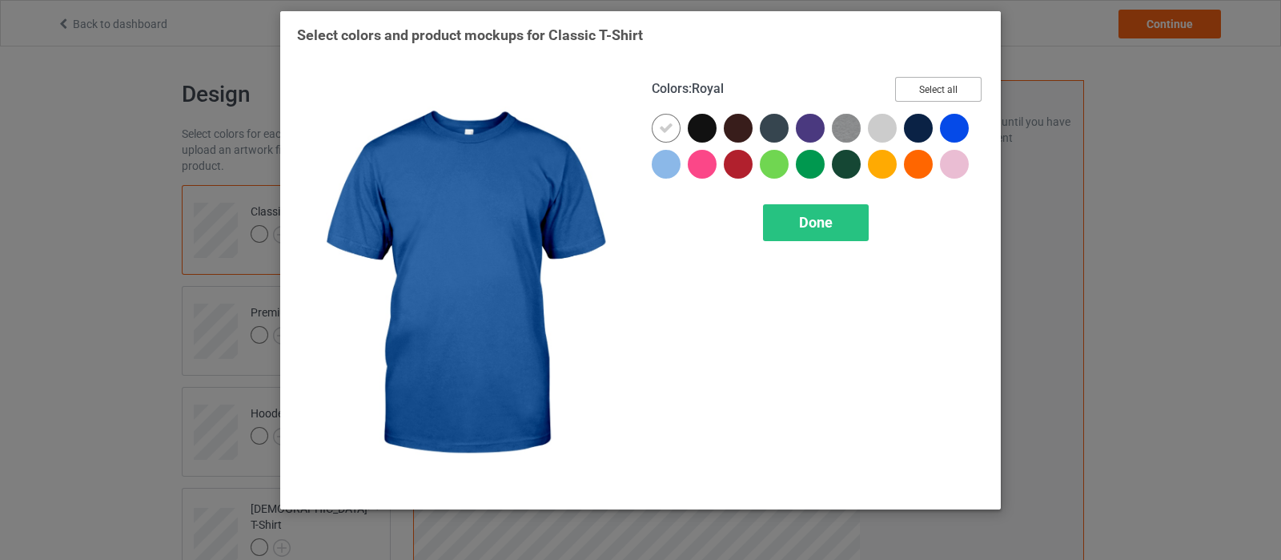
click at [958, 96] on button "Select all" at bounding box center [938, 89] width 86 height 25
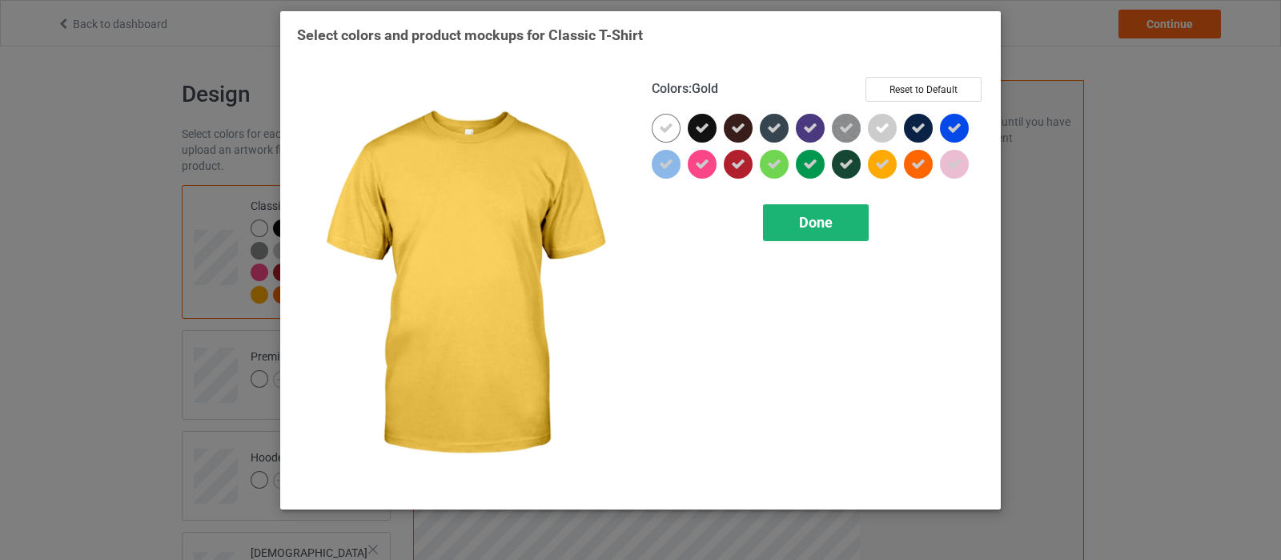
click at [843, 223] on div "Done" at bounding box center [816, 222] width 106 height 37
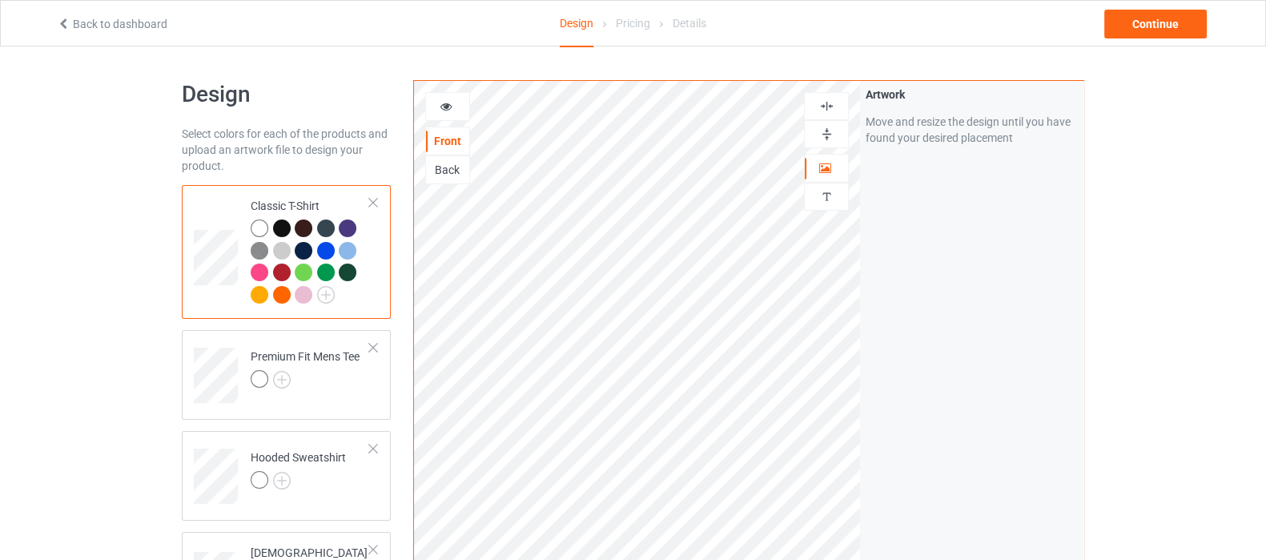
click at [452, 111] on div at bounding box center [447, 106] width 43 height 16
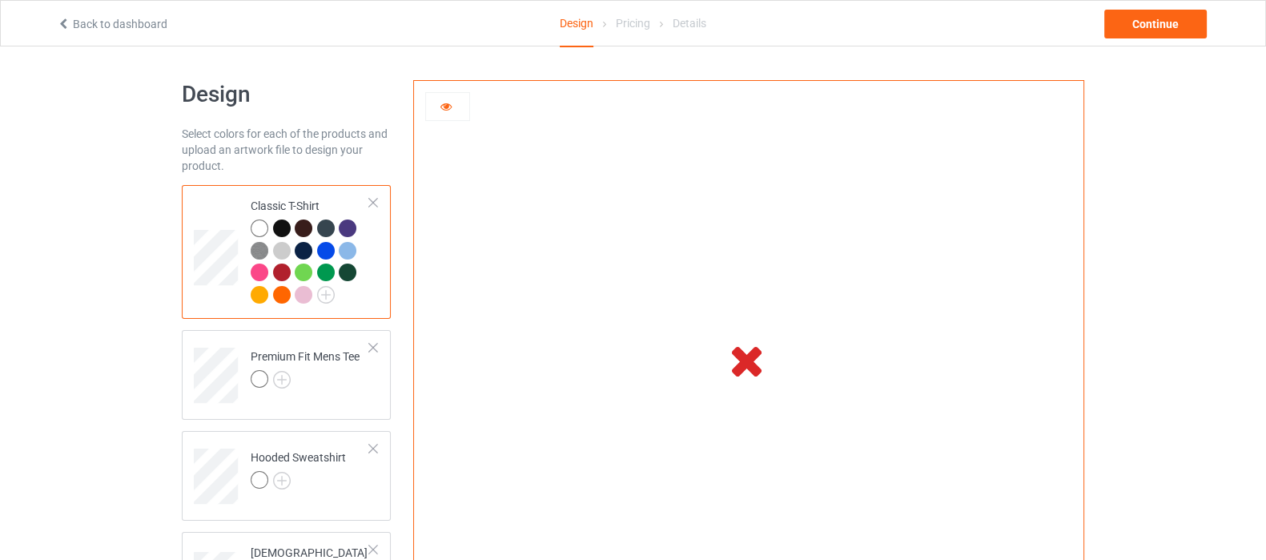
click at [448, 104] on icon at bounding box center [447, 103] width 14 height 11
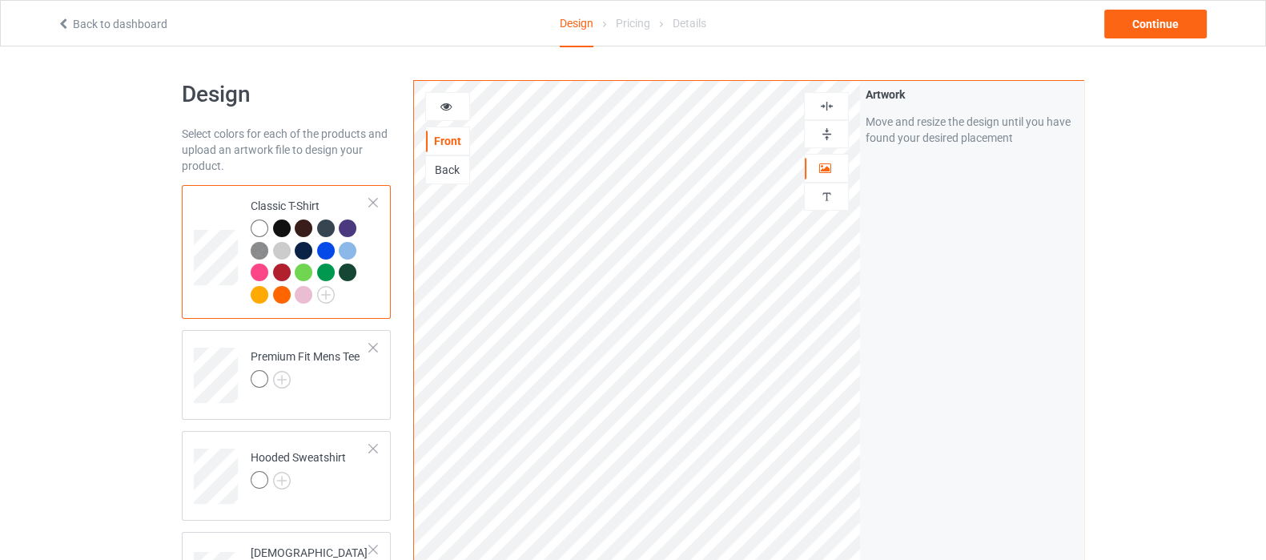
click at [448, 110] on icon at bounding box center [447, 103] width 14 height 11
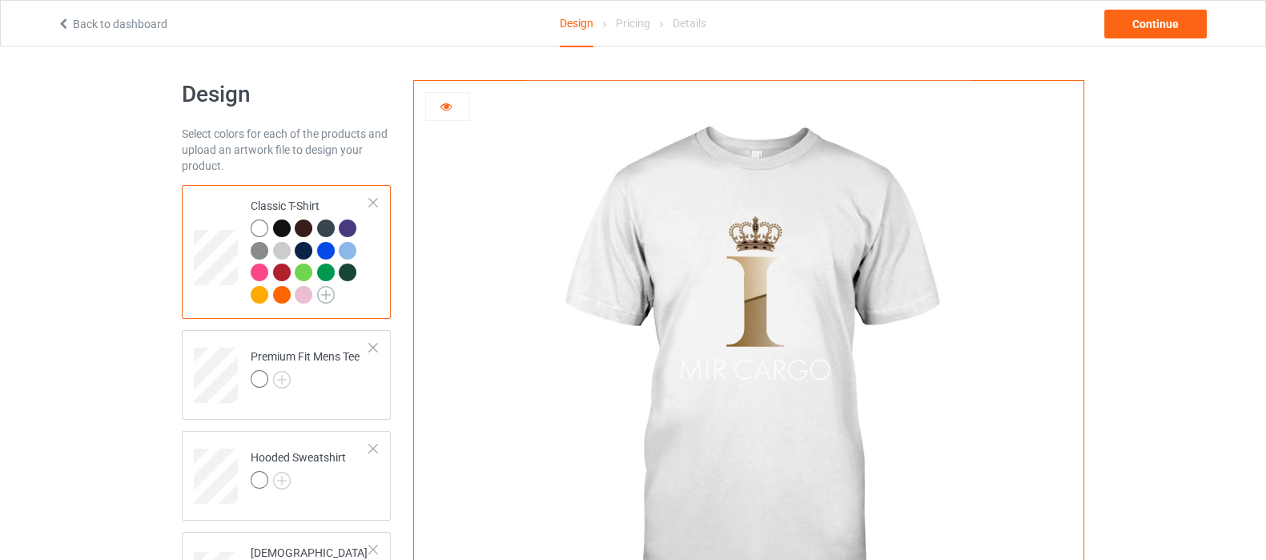
click at [328, 294] on img at bounding box center [326, 295] width 18 height 18
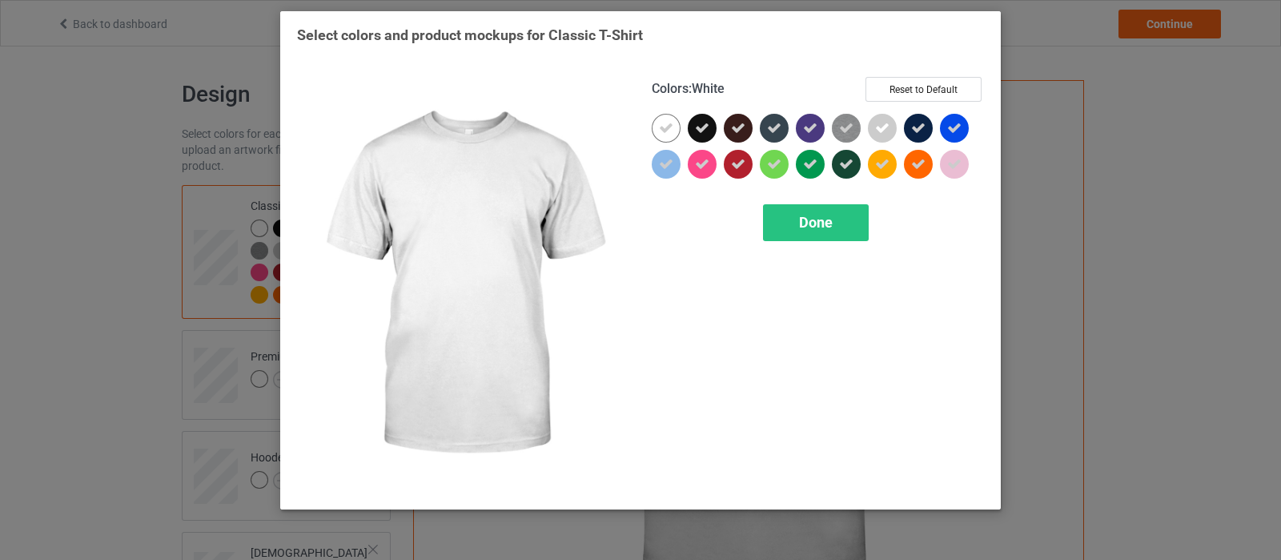
drag, startPoint x: 665, startPoint y: 119, endPoint x: 902, endPoint y: 152, distance: 240.2
click at [667, 119] on div at bounding box center [666, 128] width 29 height 29
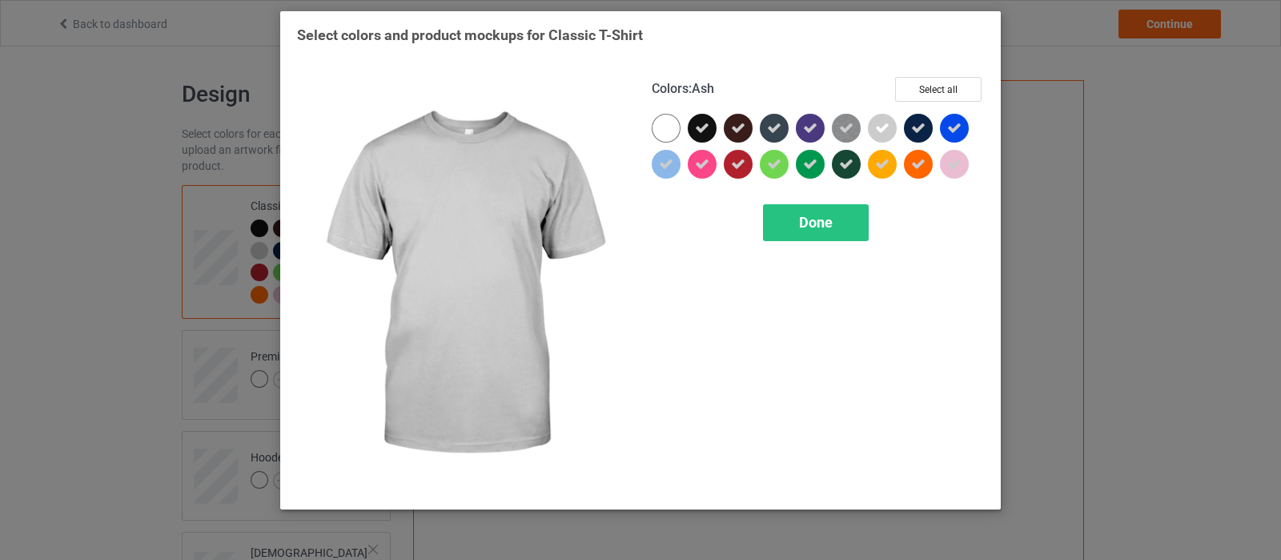
click at [883, 123] on icon at bounding box center [882, 128] width 14 height 14
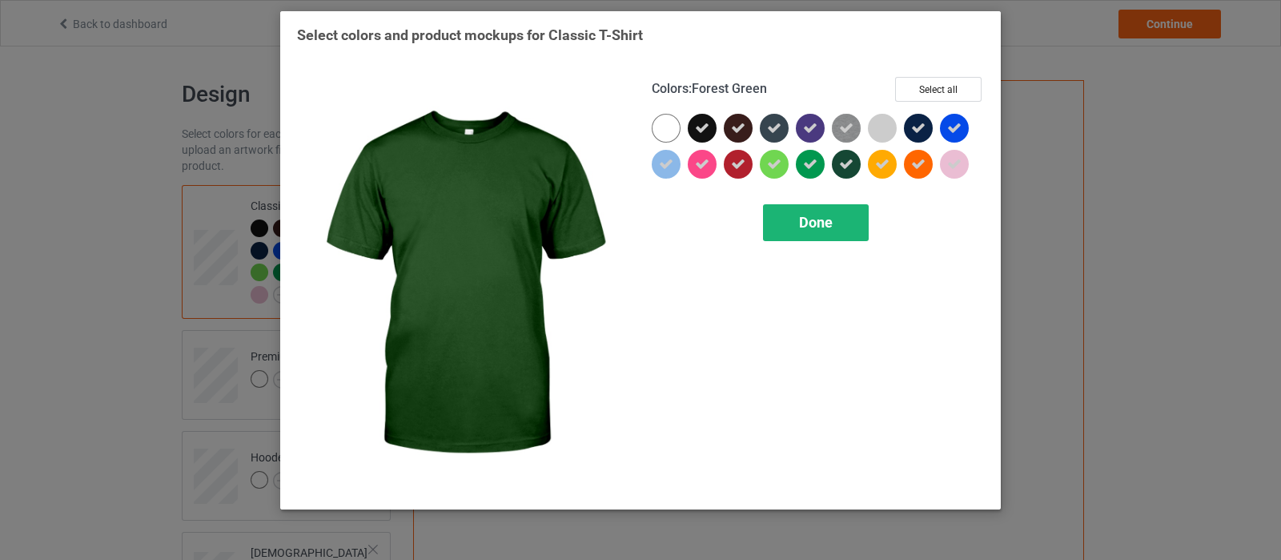
click at [828, 221] on span "Done" at bounding box center [816, 222] width 34 height 17
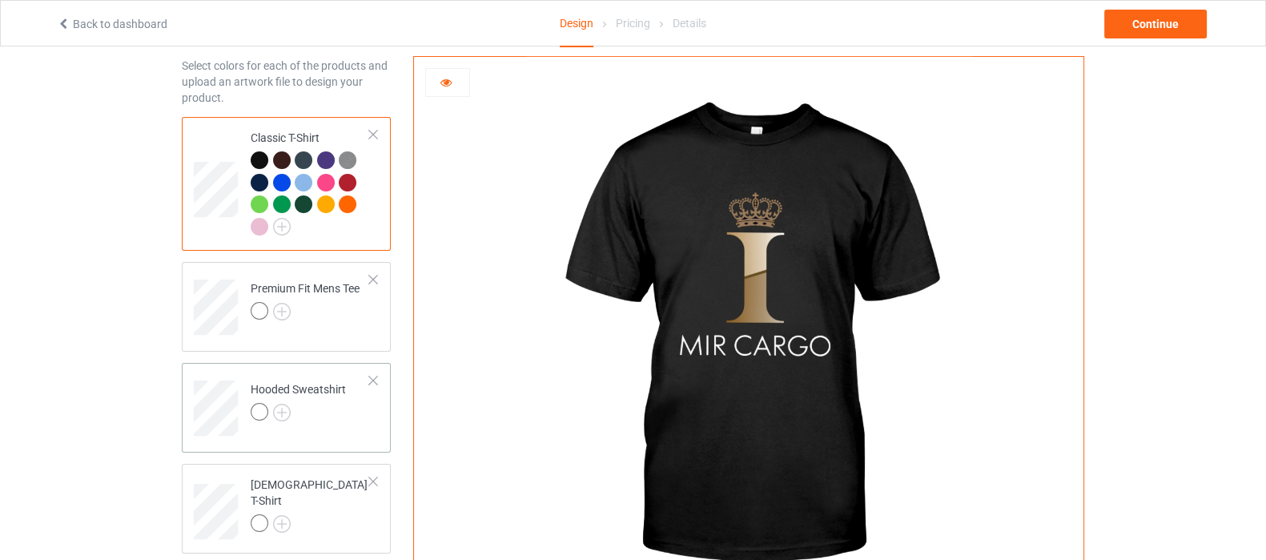
scroll to position [99, 0]
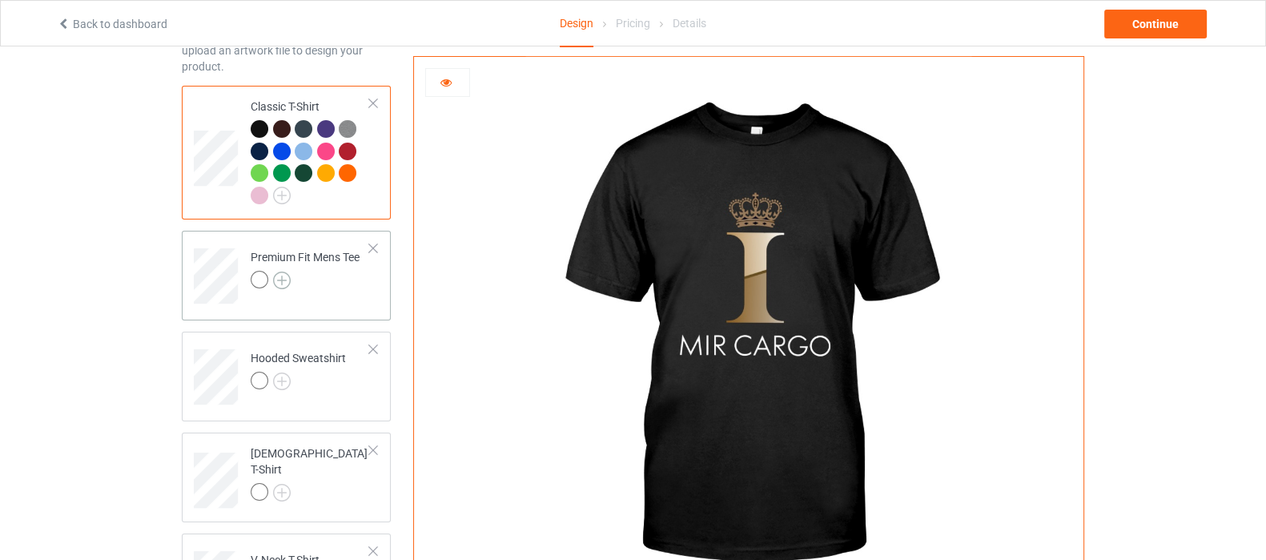
click at [277, 282] on img at bounding box center [282, 280] width 18 height 18
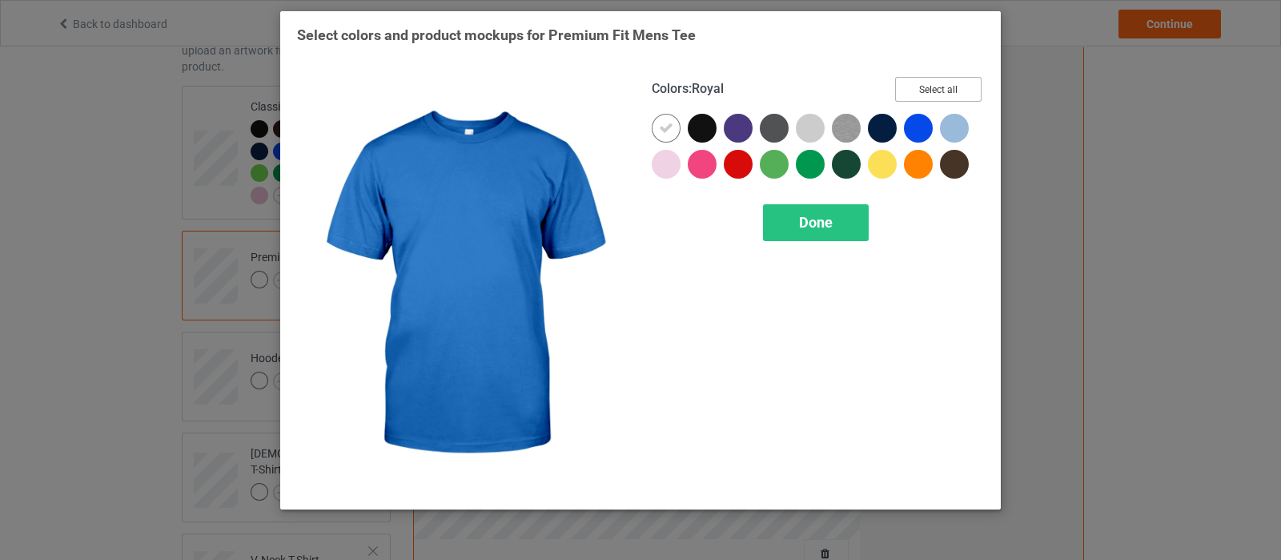
click at [921, 90] on button "Select all" at bounding box center [938, 89] width 86 height 25
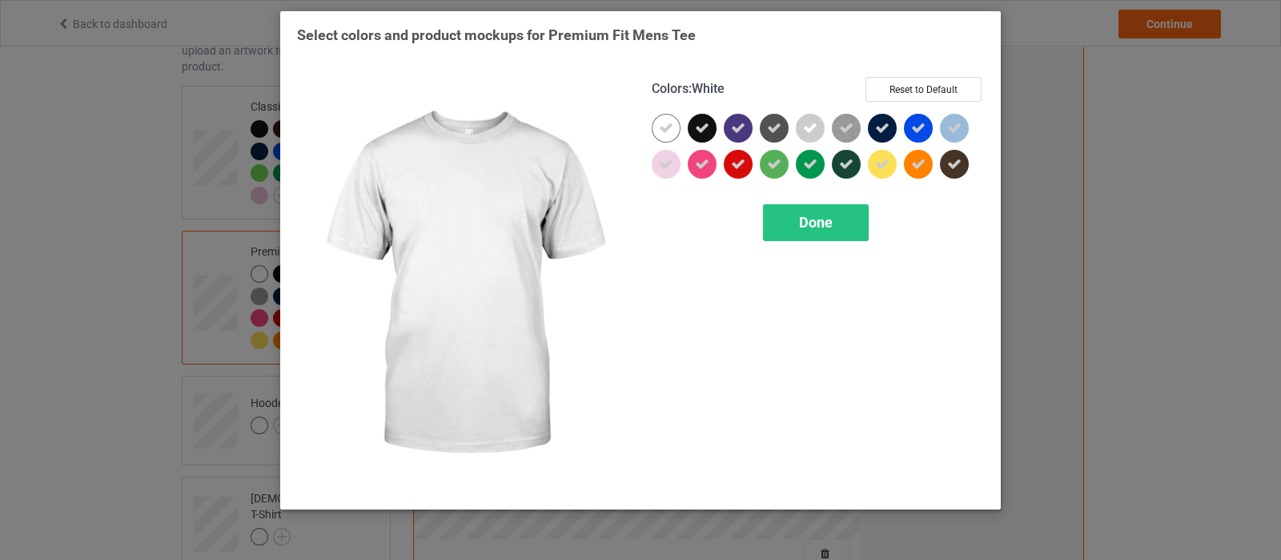
drag, startPoint x: 665, startPoint y: 127, endPoint x: 795, endPoint y: 131, distance: 129.8
click at [665, 127] on icon at bounding box center [666, 128] width 14 height 14
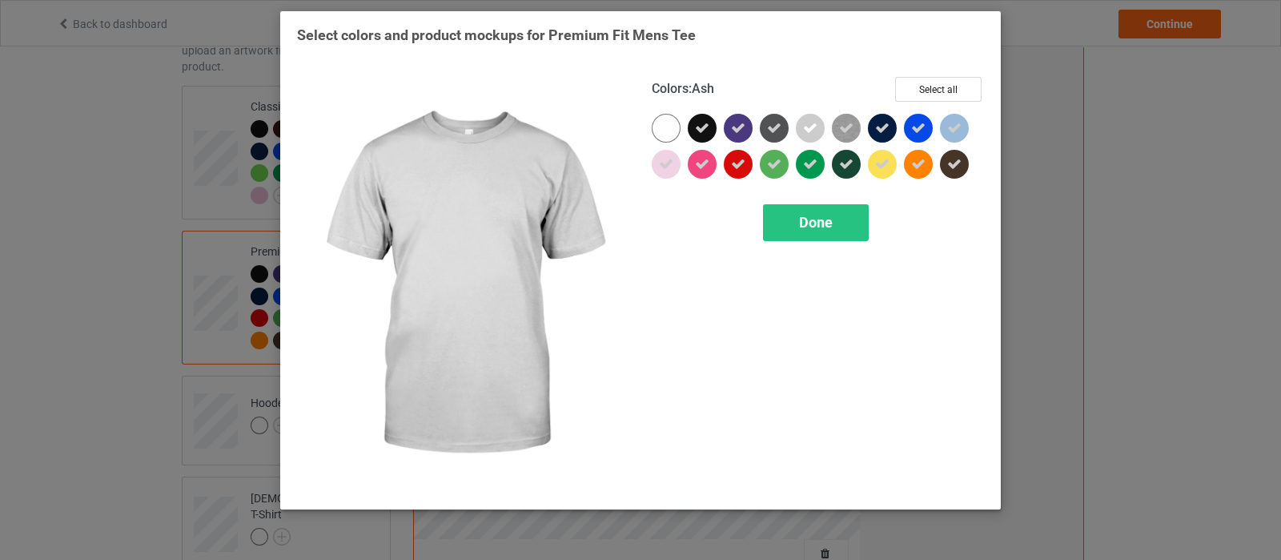
click at [806, 130] on icon at bounding box center [810, 128] width 14 height 14
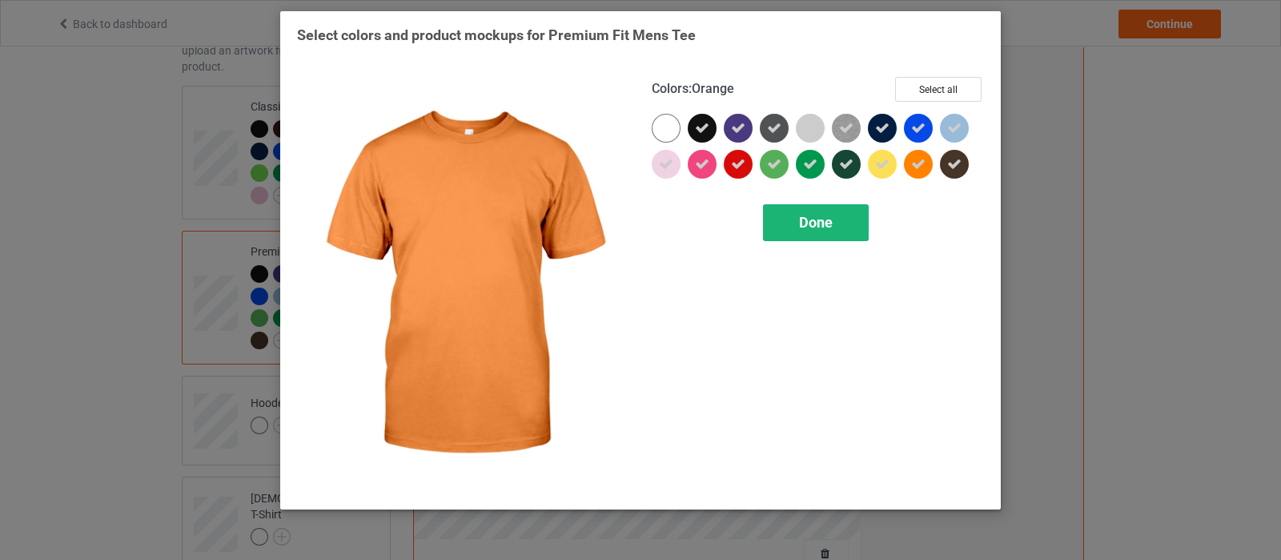
click at [817, 219] on span "Done" at bounding box center [816, 222] width 34 height 17
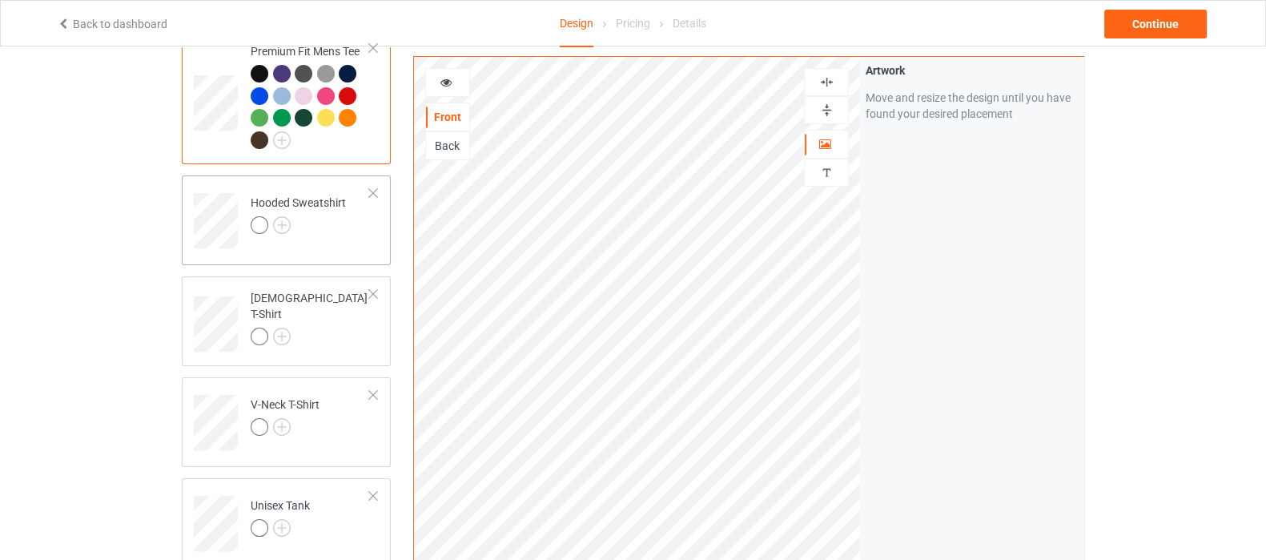
scroll to position [300, 0]
click at [280, 228] on img at bounding box center [282, 224] width 18 height 18
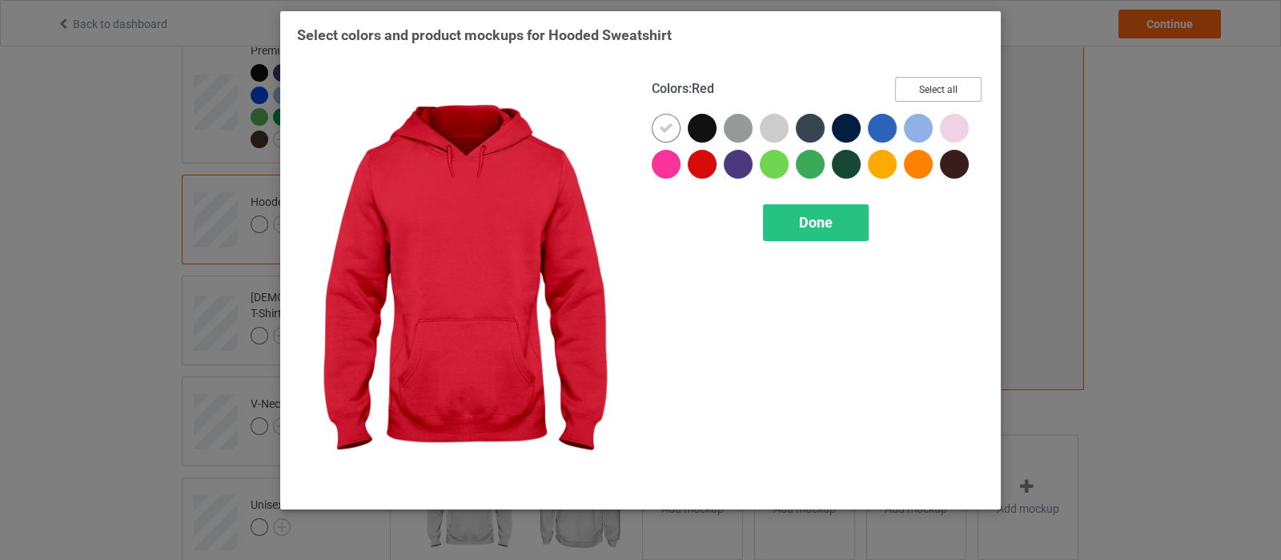
click at [954, 84] on button "Select all" at bounding box center [938, 89] width 86 height 25
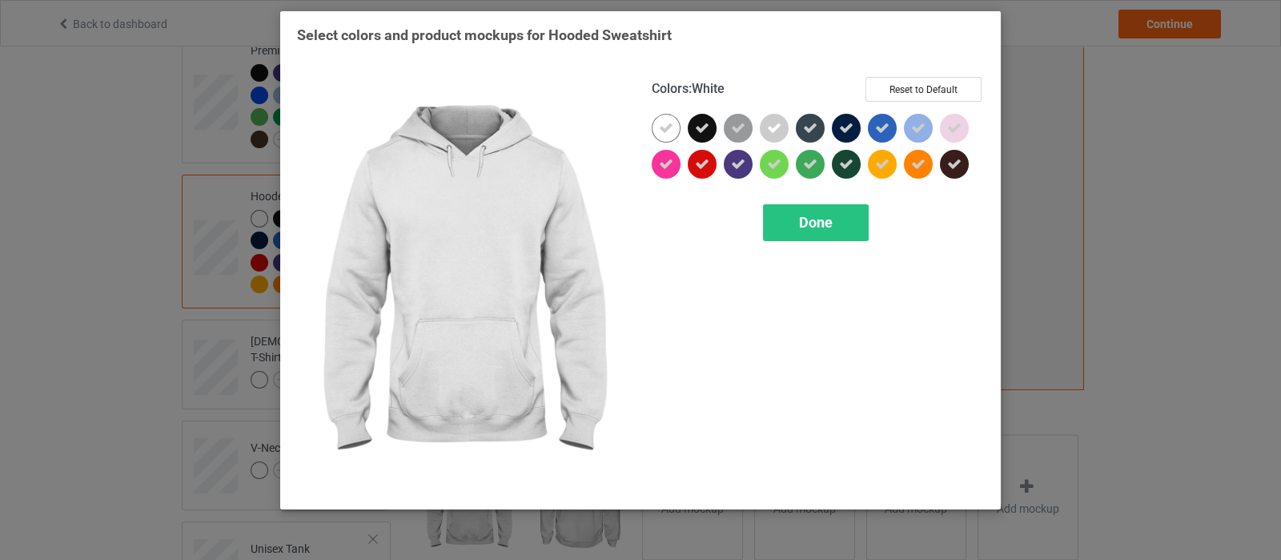
drag, startPoint x: 669, startPoint y: 125, endPoint x: 812, endPoint y: 198, distance: 160.8
click at [669, 126] on icon at bounding box center [666, 128] width 14 height 14
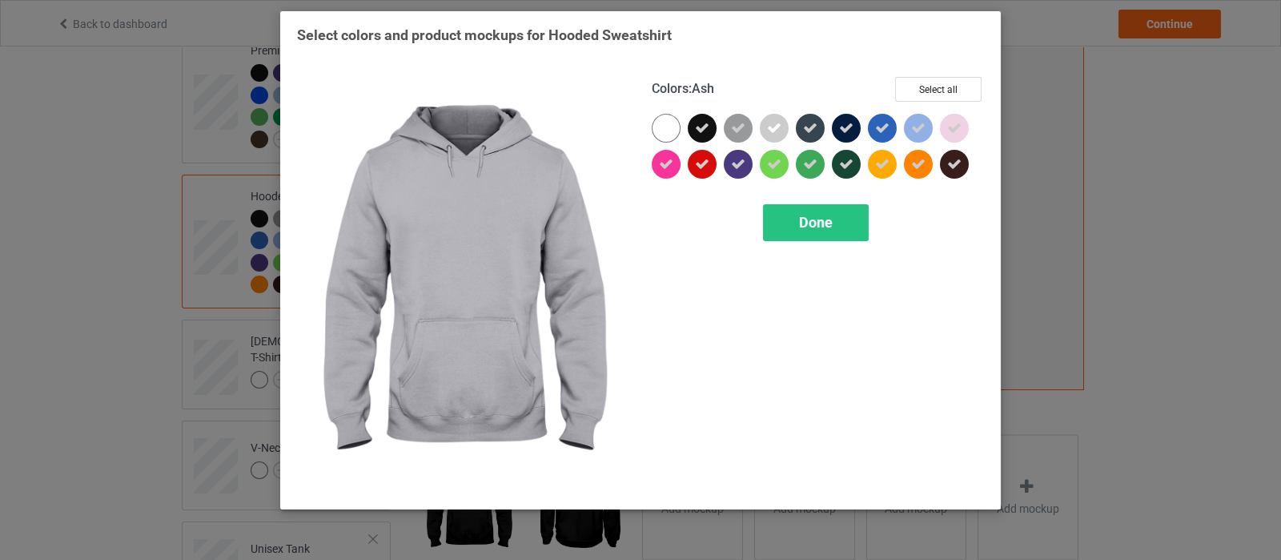
click at [773, 134] on icon at bounding box center [774, 128] width 14 height 14
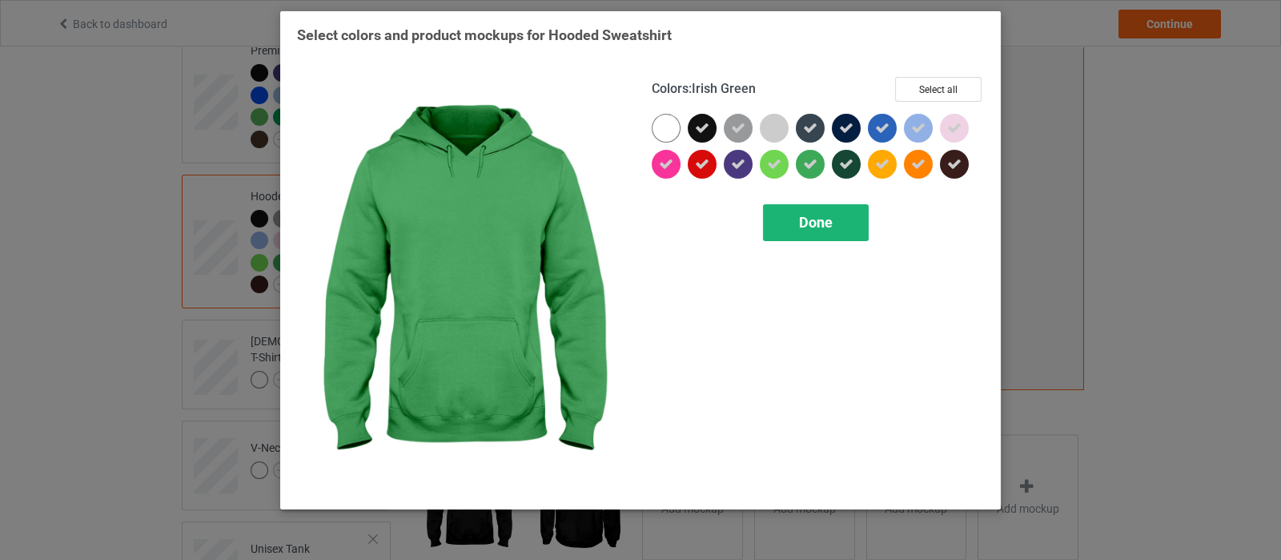
click at [821, 222] on span "Done" at bounding box center [816, 222] width 34 height 17
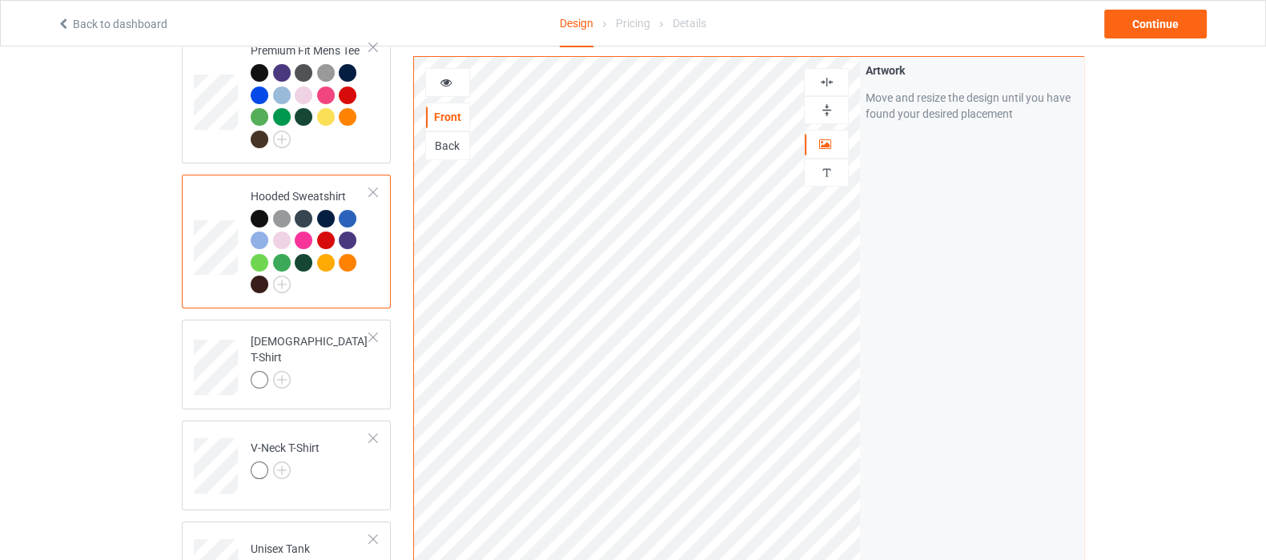
scroll to position [400, 0]
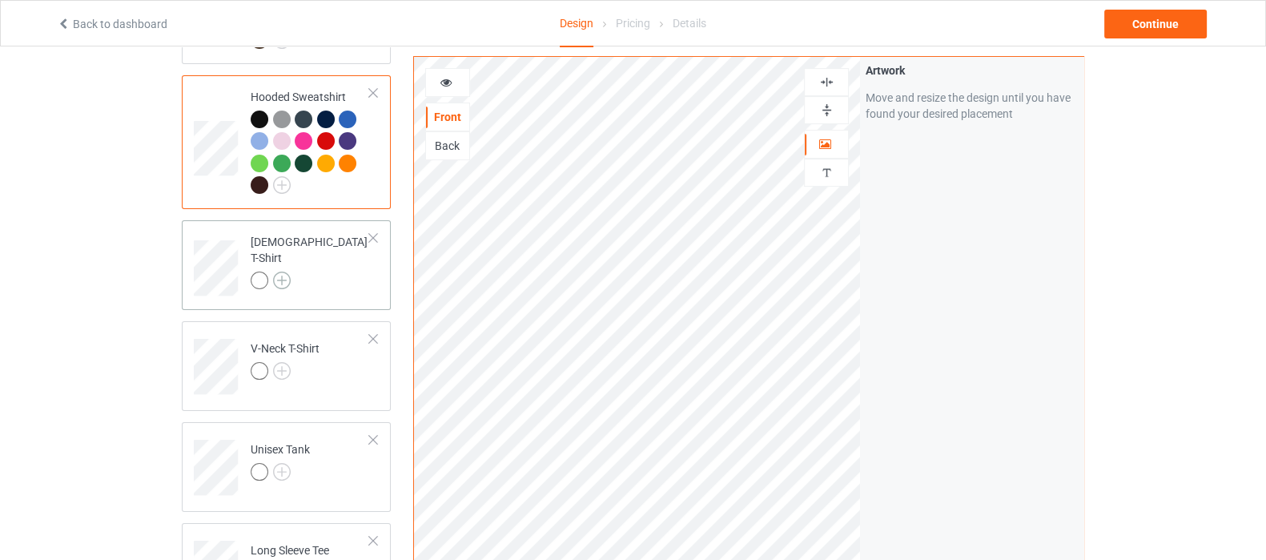
click at [281, 271] on img at bounding box center [282, 280] width 18 height 18
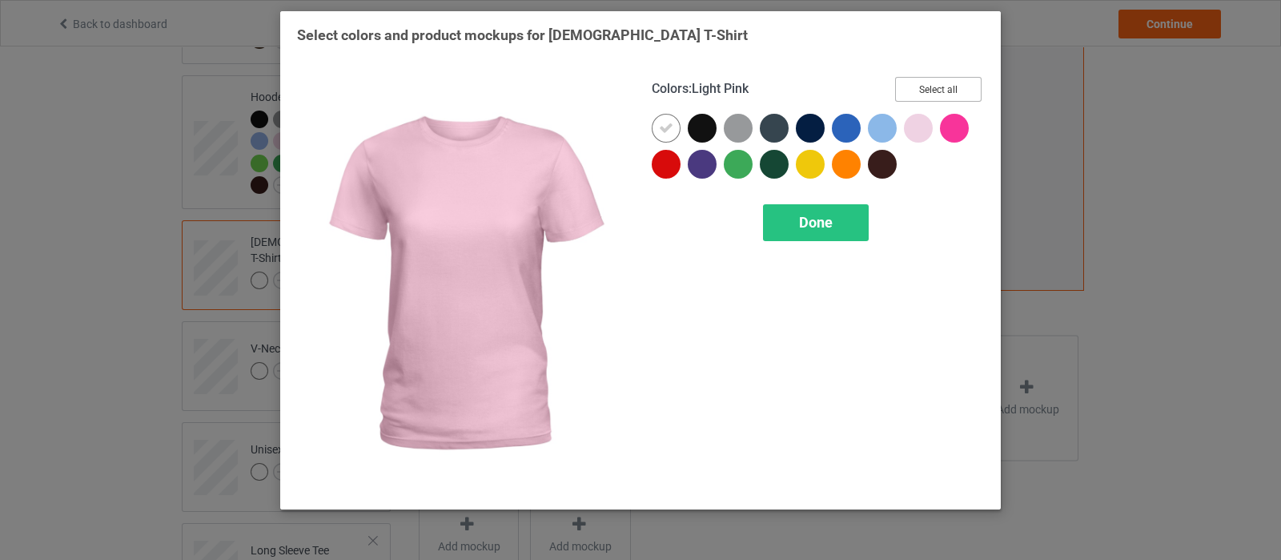
click at [931, 86] on button "Select all" at bounding box center [938, 89] width 86 height 25
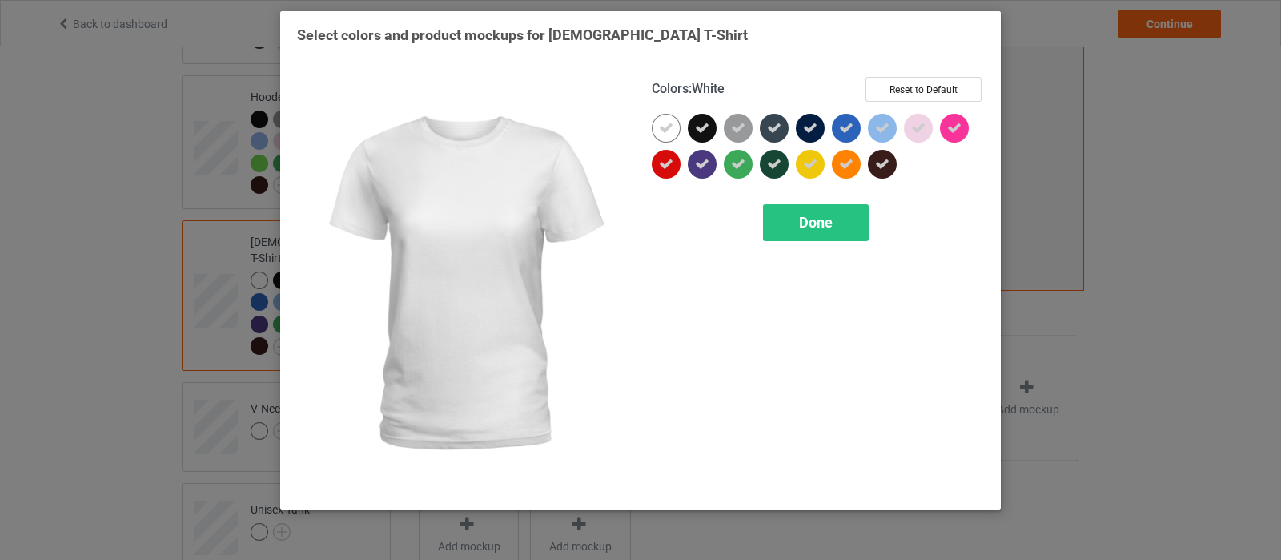
drag, startPoint x: 669, startPoint y: 123, endPoint x: 906, endPoint y: 123, distance: 237.8
click at [677, 123] on div at bounding box center [666, 128] width 29 height 29
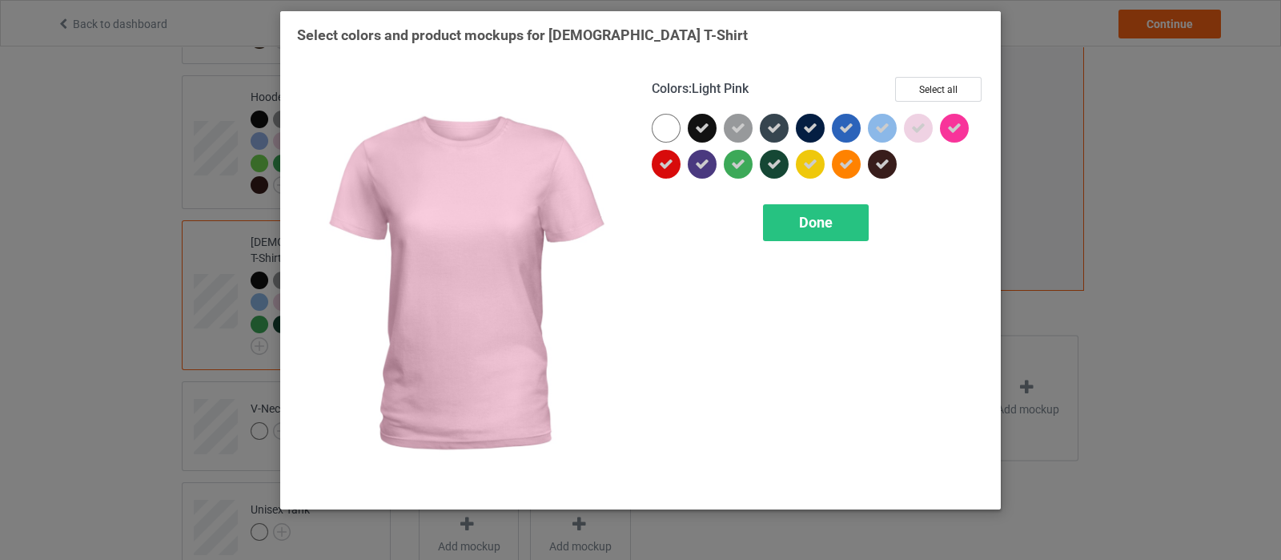
click at [921, 123] on icon at bounding box center [918, 128] width 14 height 14
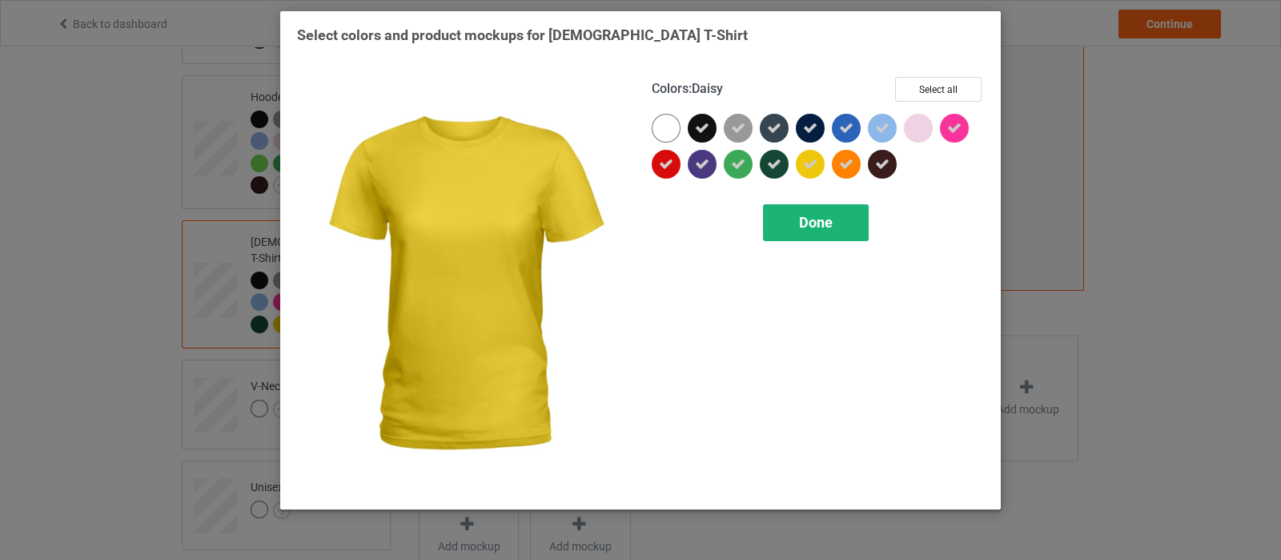
click at [798, 223] on div "Done" at bounding box center [816, 222] width 106 height 37
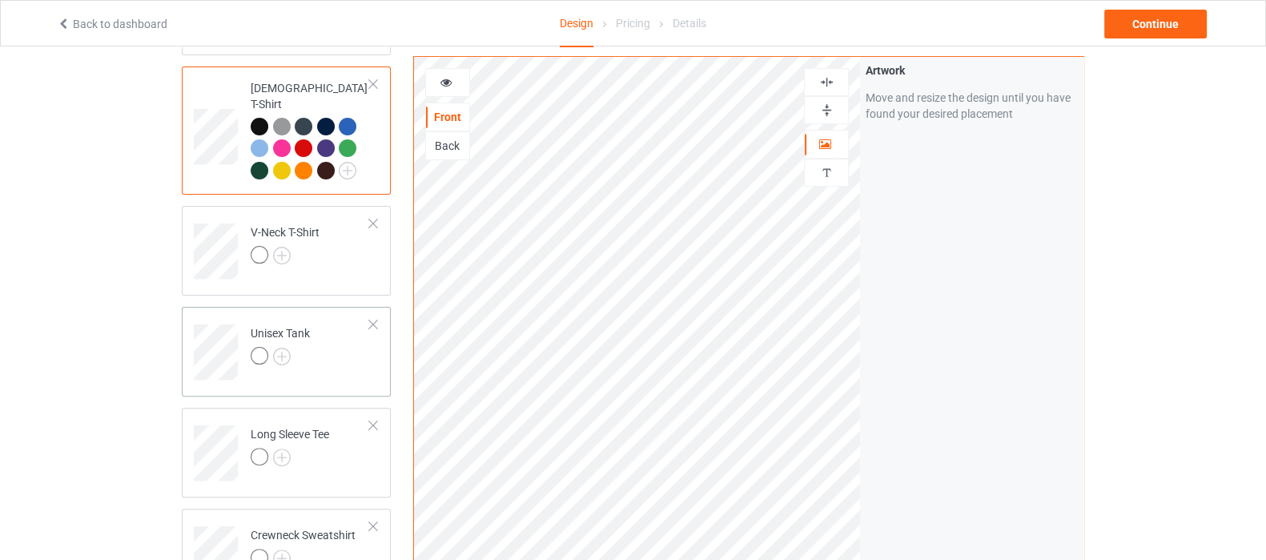
scroll to position [601, 0]
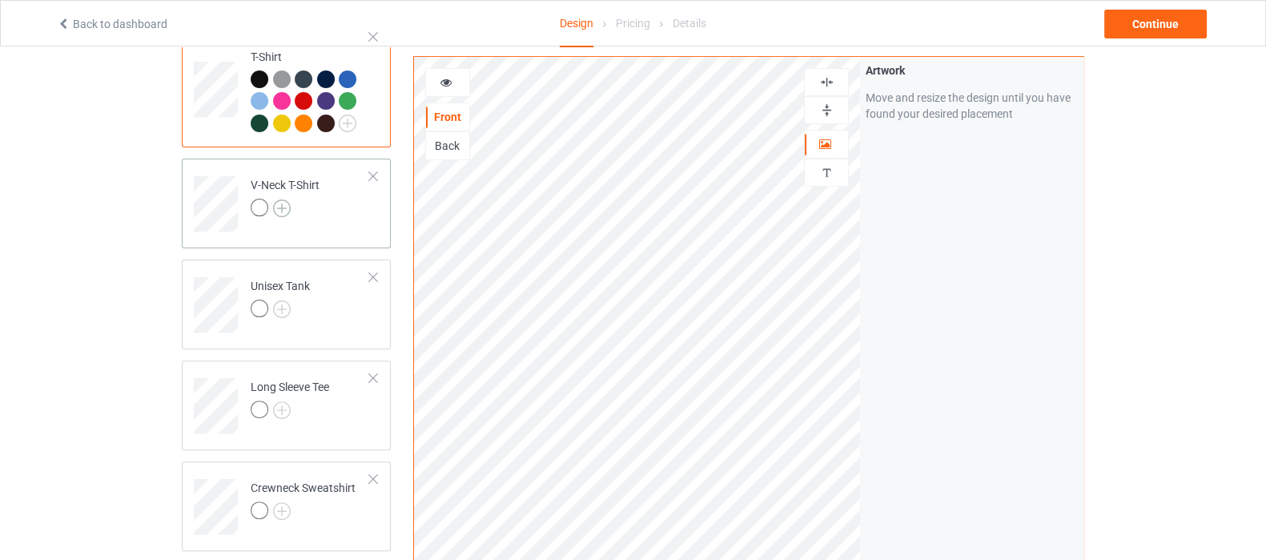
click at [287, 199] on img at bounding box center [282, 208] width 18 height 18
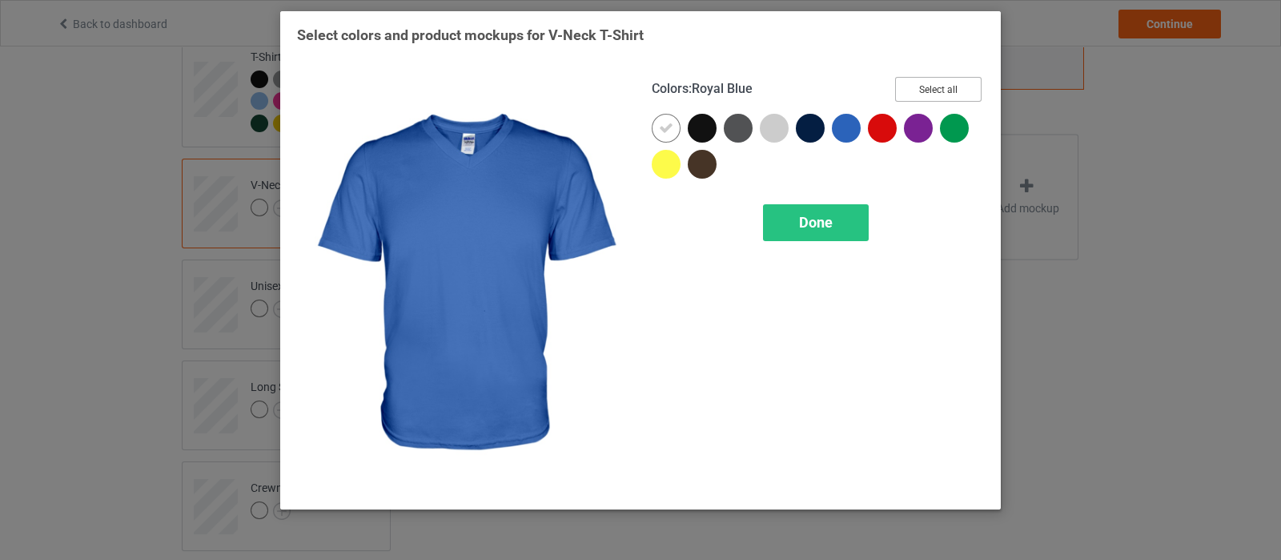
click at [941, 95] on button "Select all" at bounding box center [938, 89] width 86 height 25
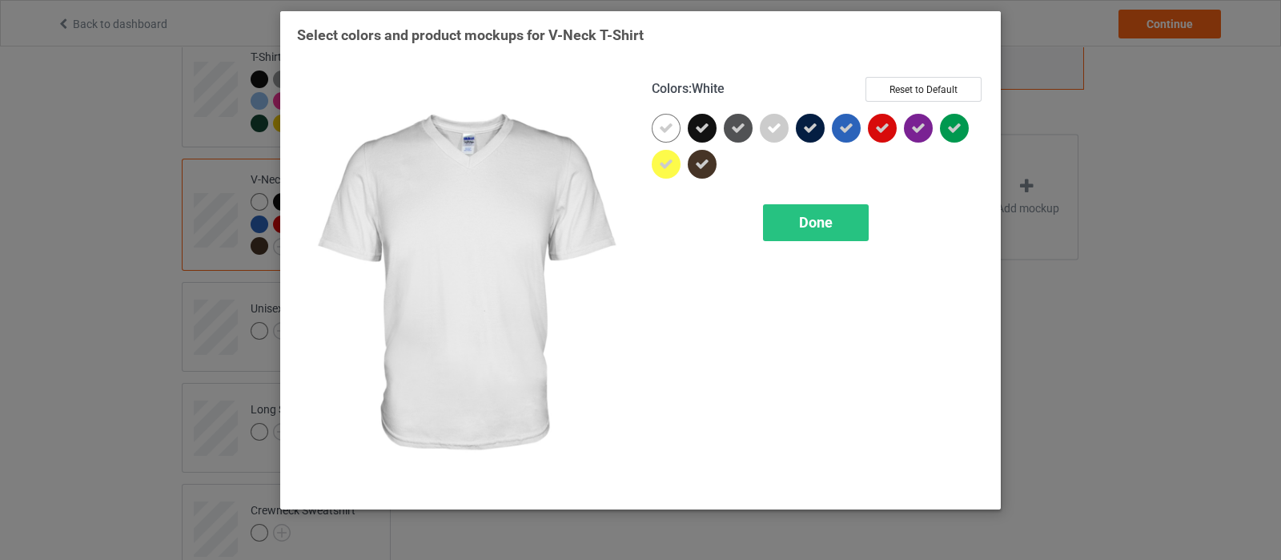
drag, startPoint x: 673, startPoint y: 126, endPoint x: 752, endPoint y: 128, distance: 79.3
click at [677, 127] on div at bounding box center [666, 128] width 29 height 29
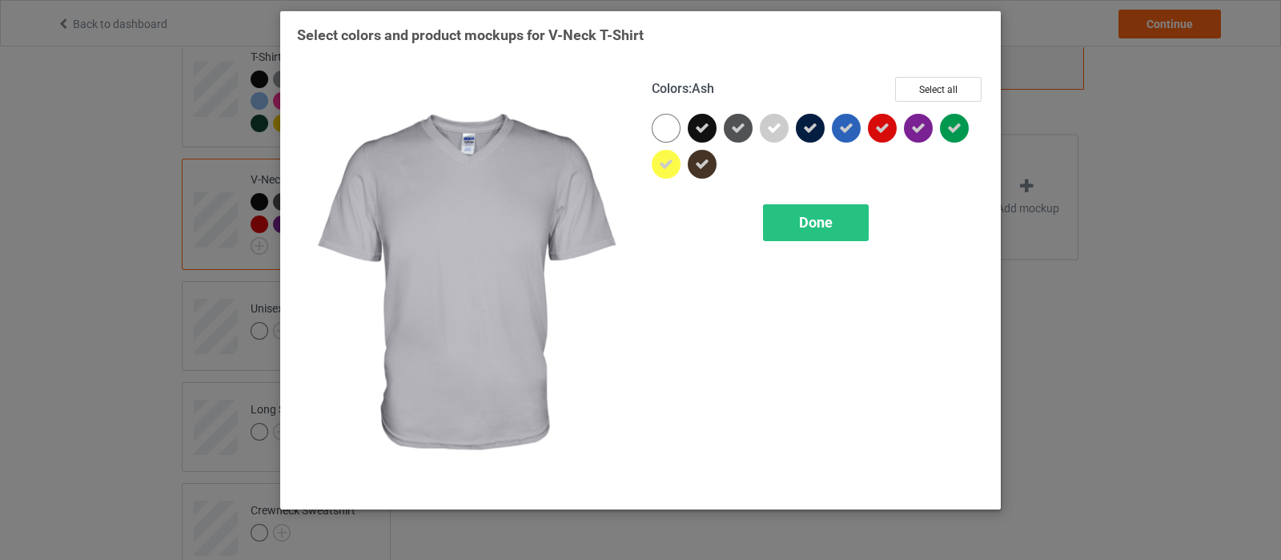
drag, startPoint x: 776, startPoint y: 131, endPoint x: 797, endPoint y: 134, distance: 21.0
click at [782, 131] on div at bounding box center [774, 128] width 29 height 29
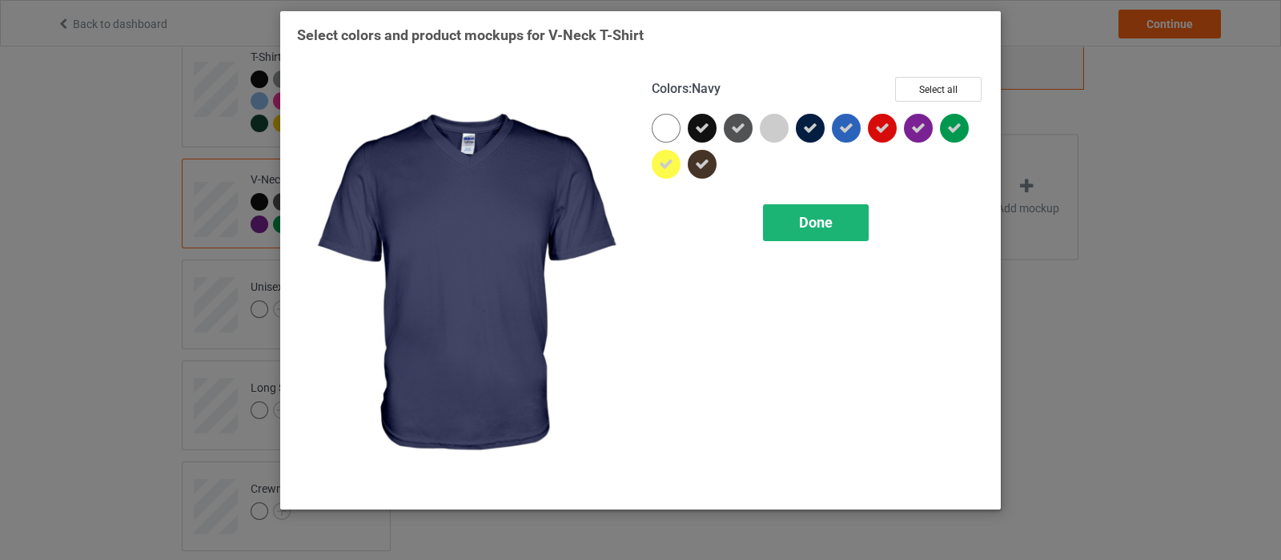
click at [821, 224] on span "Done" at bounding box center [816, 222] width 34 height 17
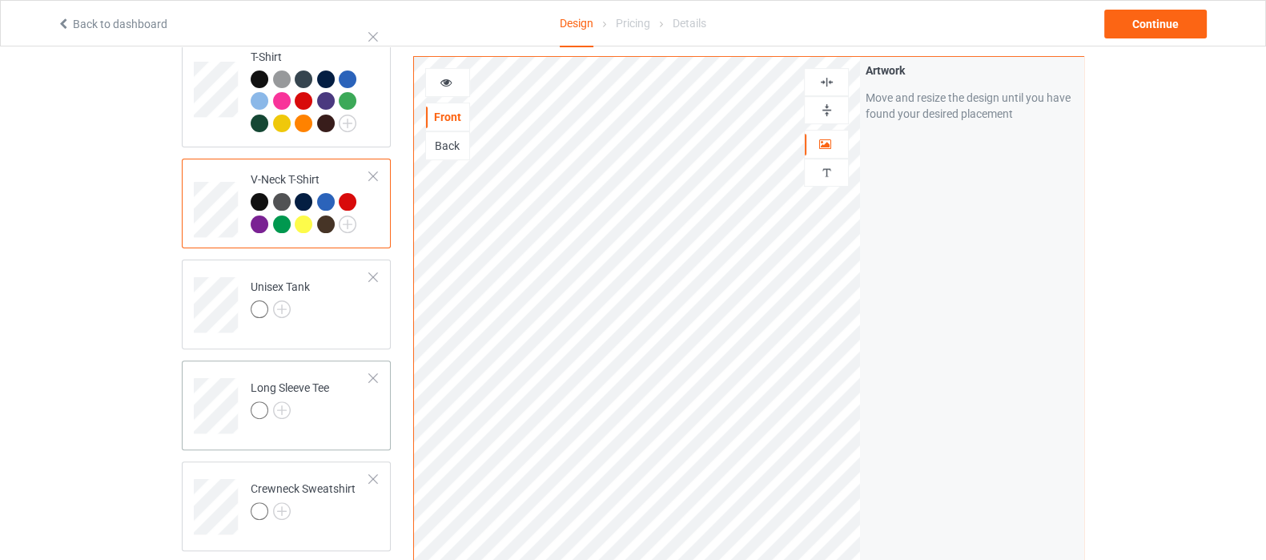
scroll to position [700, 0]
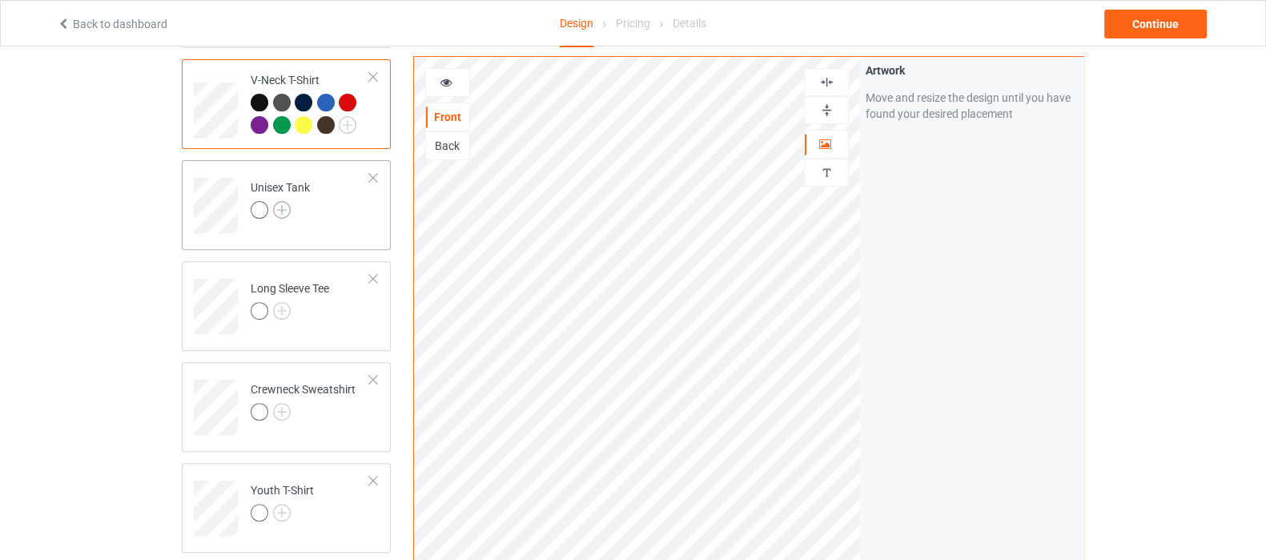
click at [278, 201] on img at bounding box center [282, 210] width 18 height 18
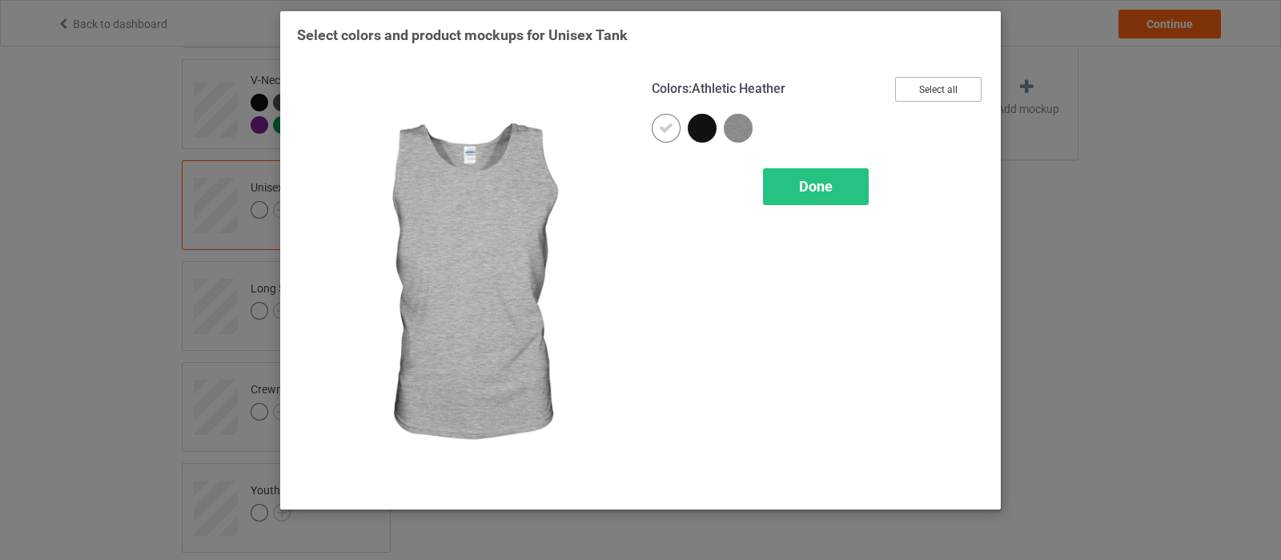
click at [933, 82] on button "Select all" at bounding box center [938, 89] width 86 height 25
click at [778, 185] on div "Done" at bounding box center [816, 186] width 106 height 37
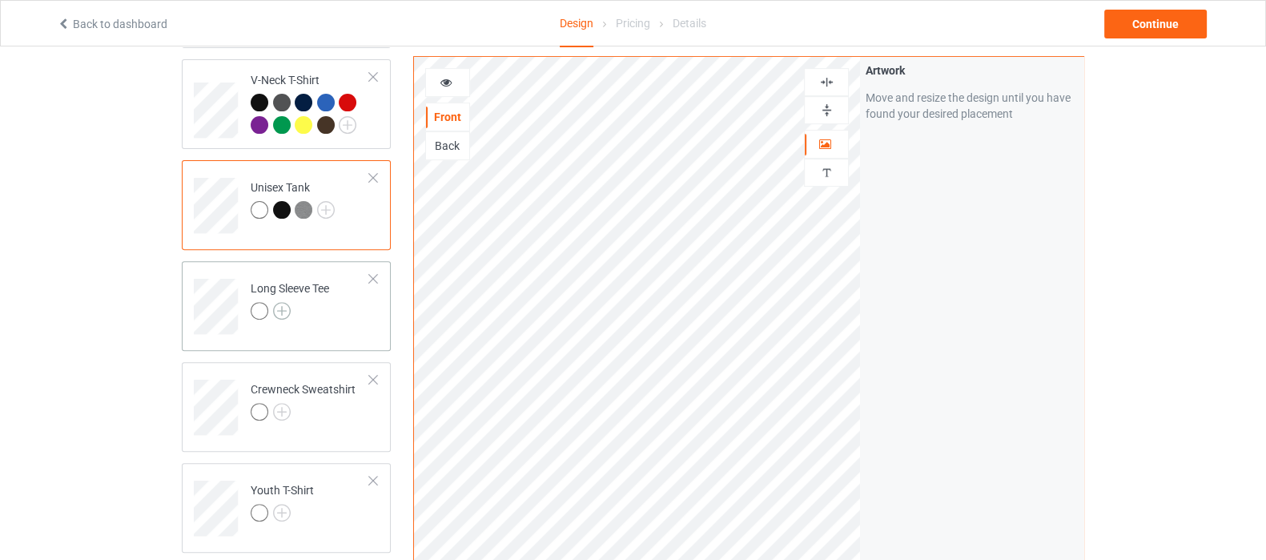
click at [276, 302] on img at bounding box center [282, 311] width 18 height 18
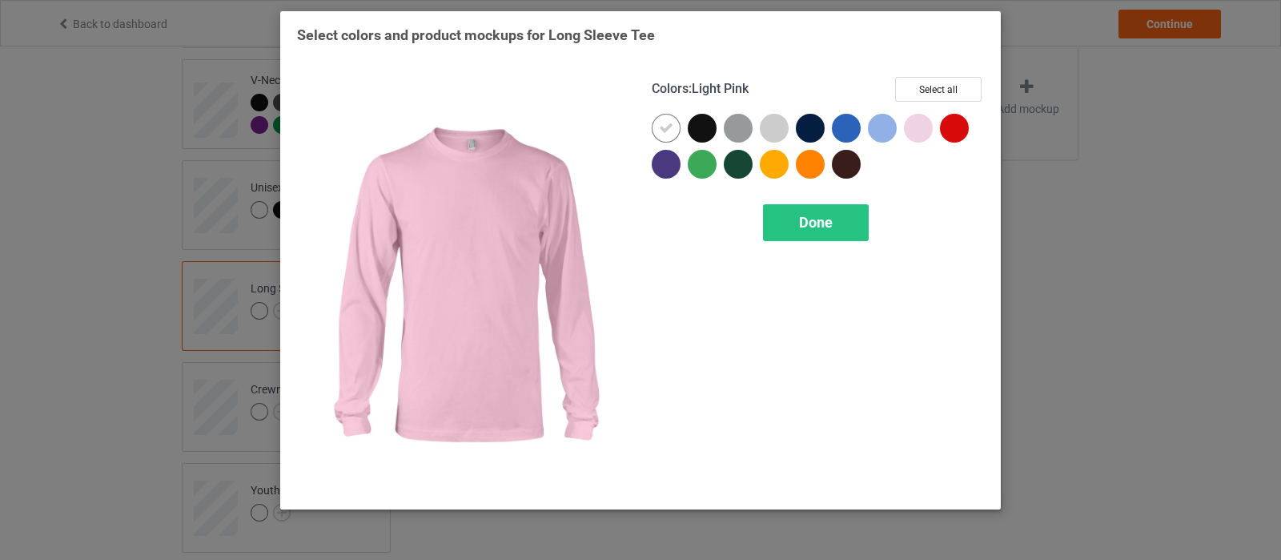
click at [906, 70] on div "Colors : Light Pink Select all Done" at bounding box center [818, 285] width 355 height 438
drag, startPoint x: 910, startPoint y: 80, endPoint x: 902, endPoint y: 86, distance: 9.1
click at [910, 80] on button "Select all" at bounding box center [938, 89] width 86 height 25
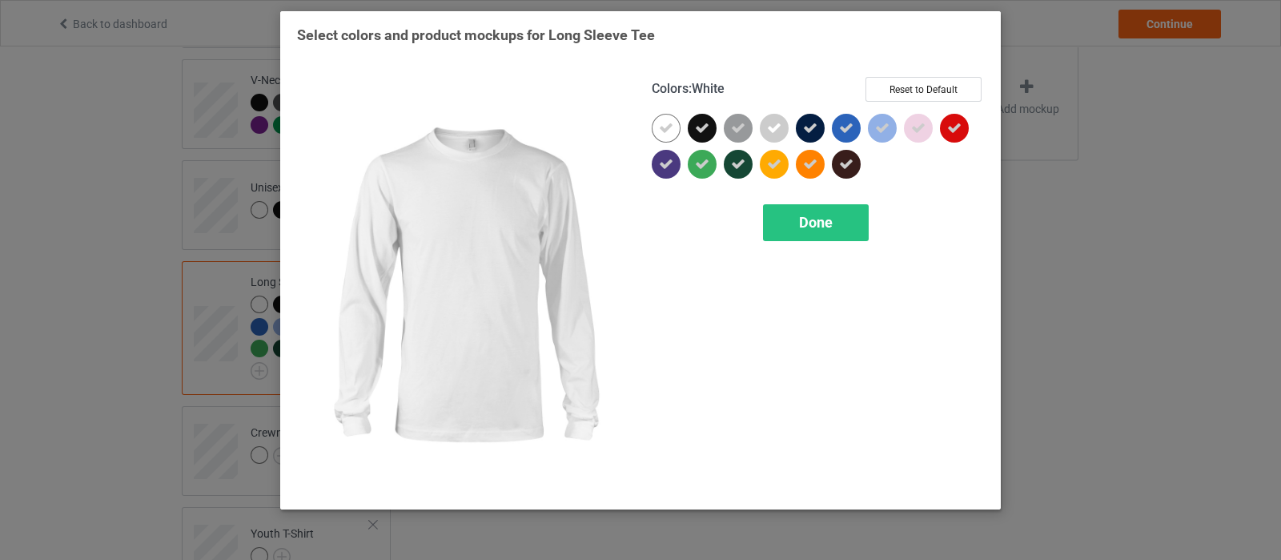
click at [677, 129] on div at bounding box center [666, 128] width 29 height 29
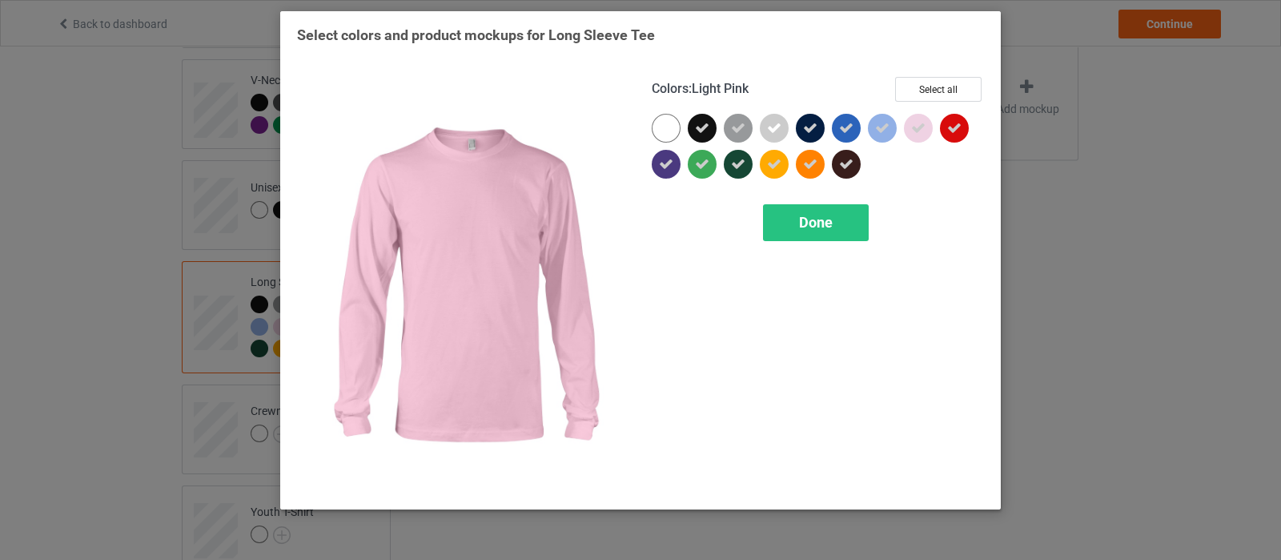
click at [912, 126] on icon at bounding box center [918, 128] width 14 height 14
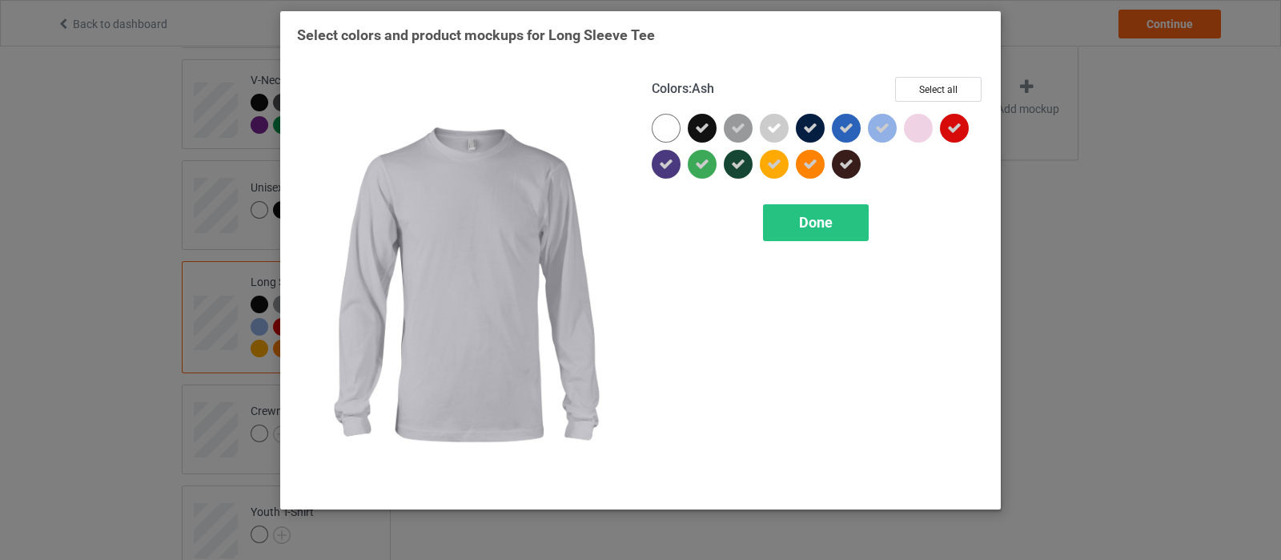
click at [774, 136] on div at bounding box center [774, 128] width 29 height 29
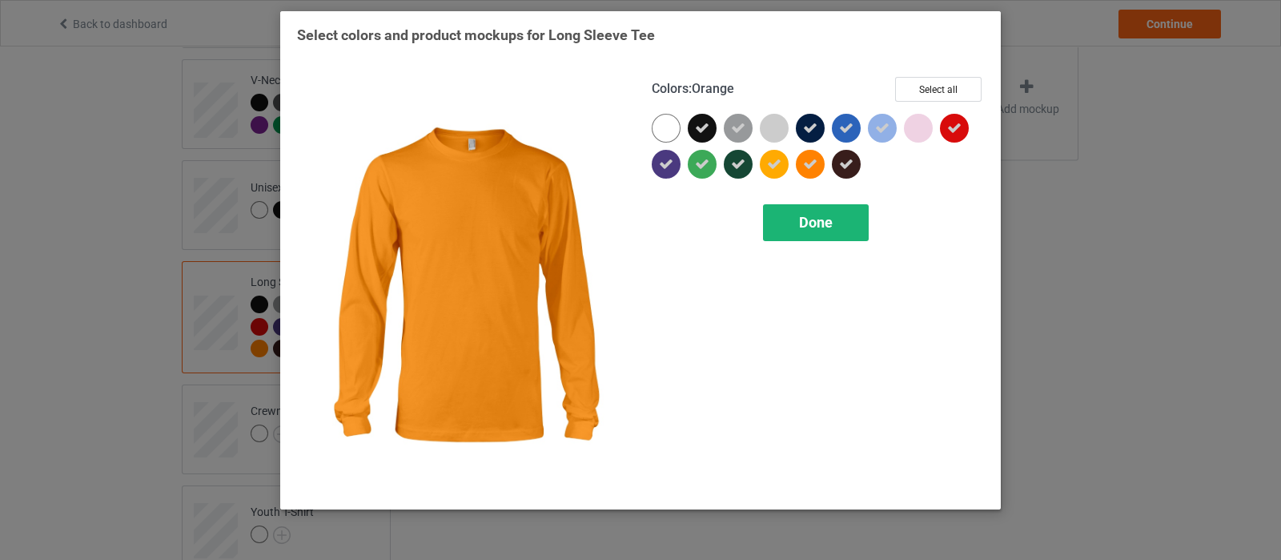
click at [809, 217] on span "Done" at bounding box center [816, 222] width 34 height 17
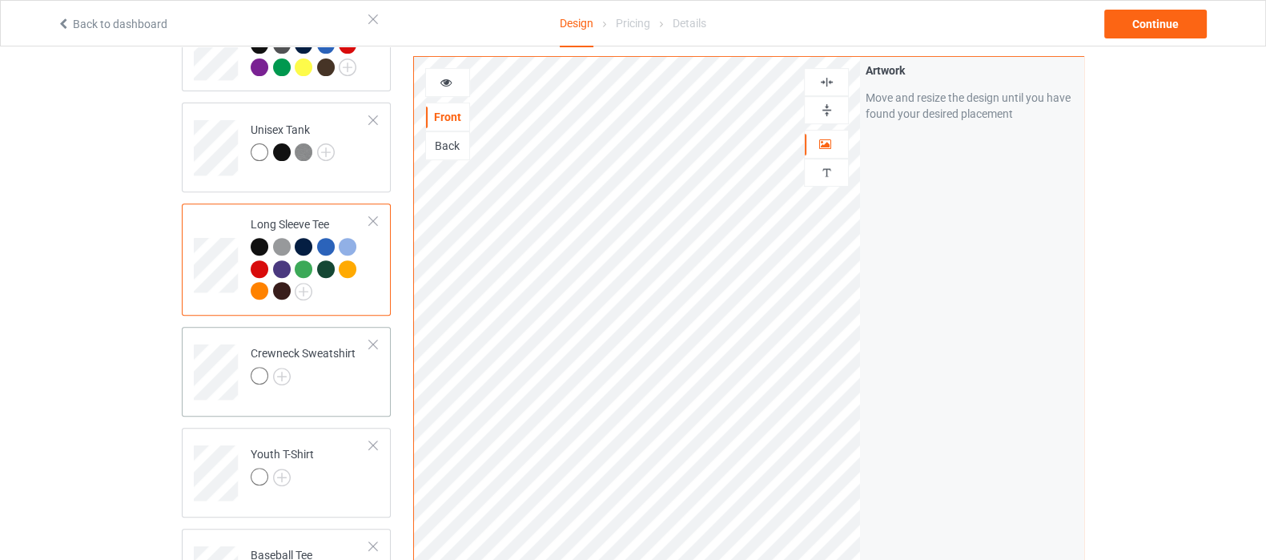
scroll to position [800, 0]
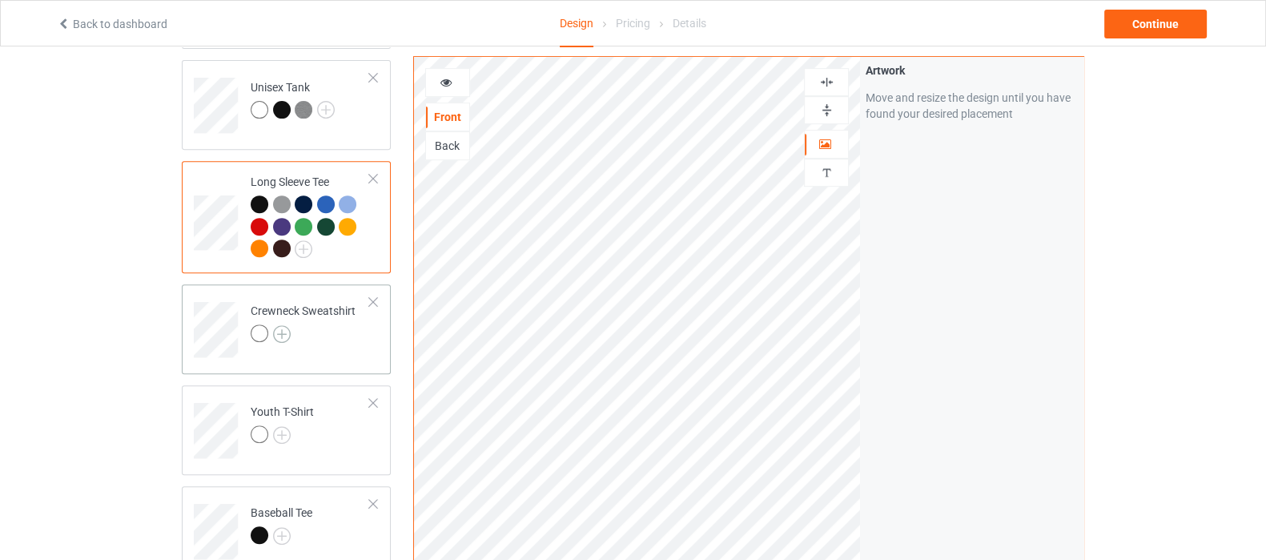
click at [283, 325] on img at bounding box center [282, 334] width 18 height 18
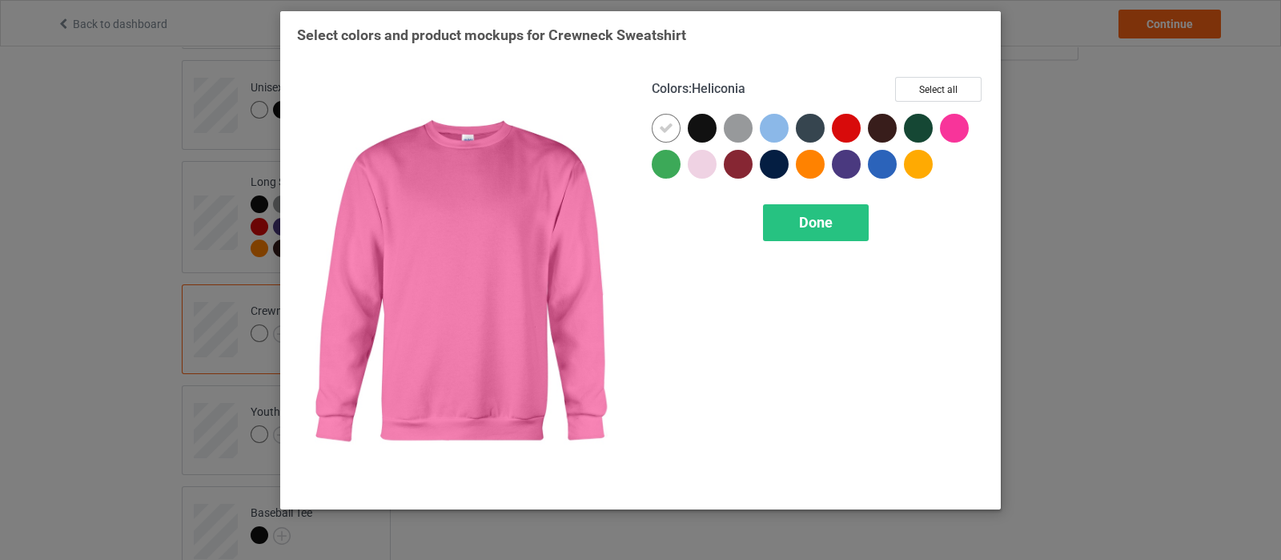
click at [934, 74] on div "Colors : Heliconia Select all Done" at bounding box center [818, 285] width 355 height 438
click at [936, 75] on div "Colors : Heliconia Select all Done" at bounding box center [818, 285] width 355 height 438
click at [942, 88] on button "Select all" at bounding box center [938, 89] width 86 height 25
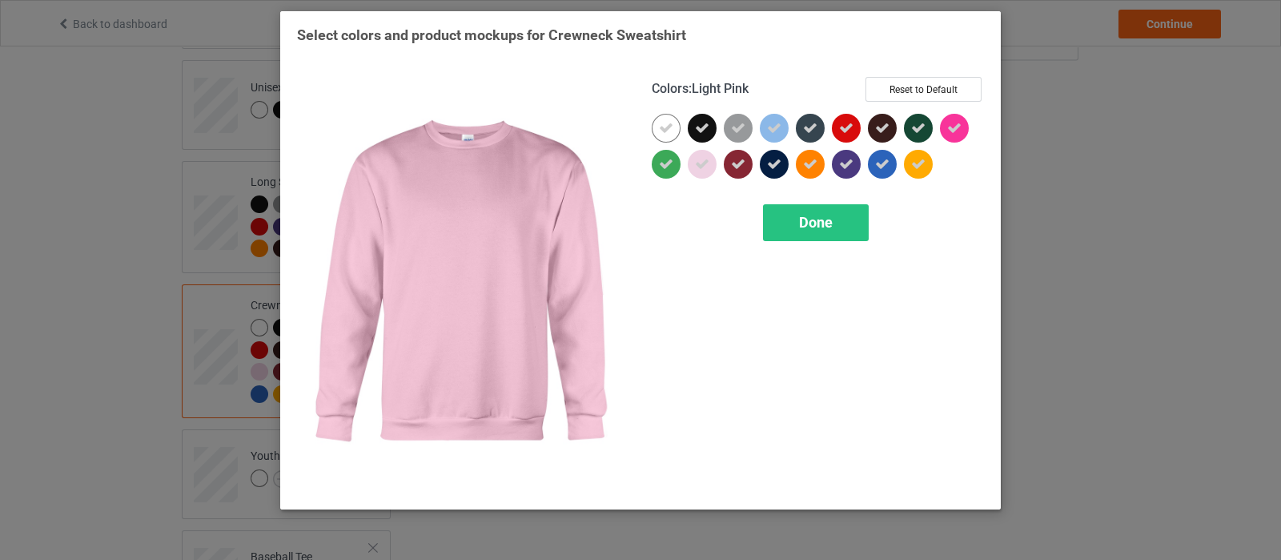
click at [705, 162] on icon at bounding box center [702, 164] width 14 height 14
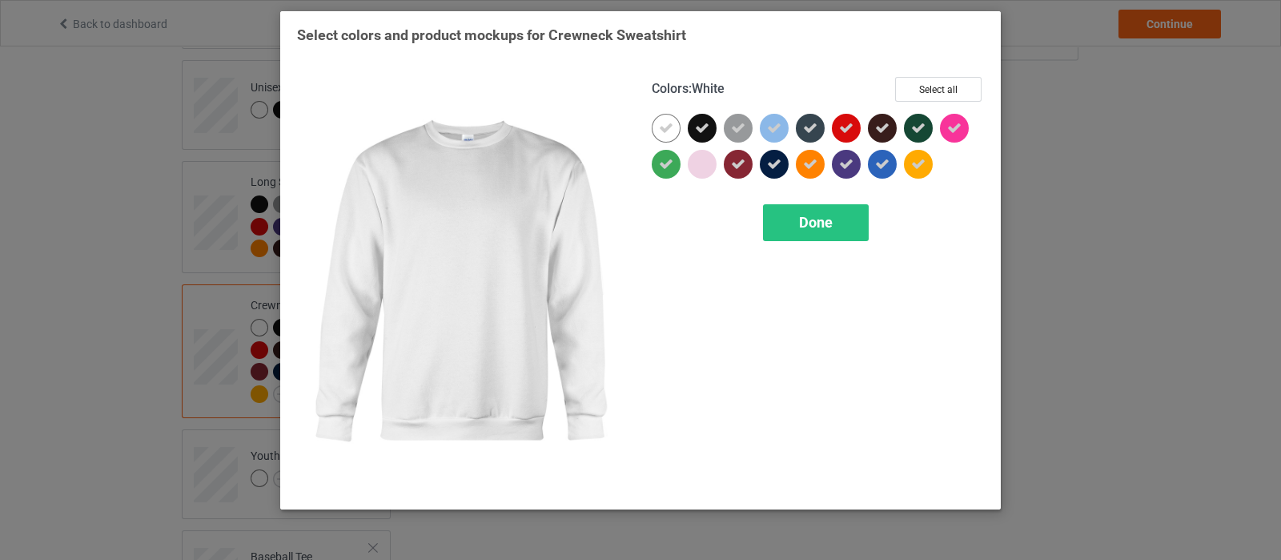
drag, startPoint x: 665, startPoint y: 125, endPoint x: 938, endPoint y: 172, distance: 277.1
click at [665, 125] on icon at bounding box center [666, 128] width 14 height 14
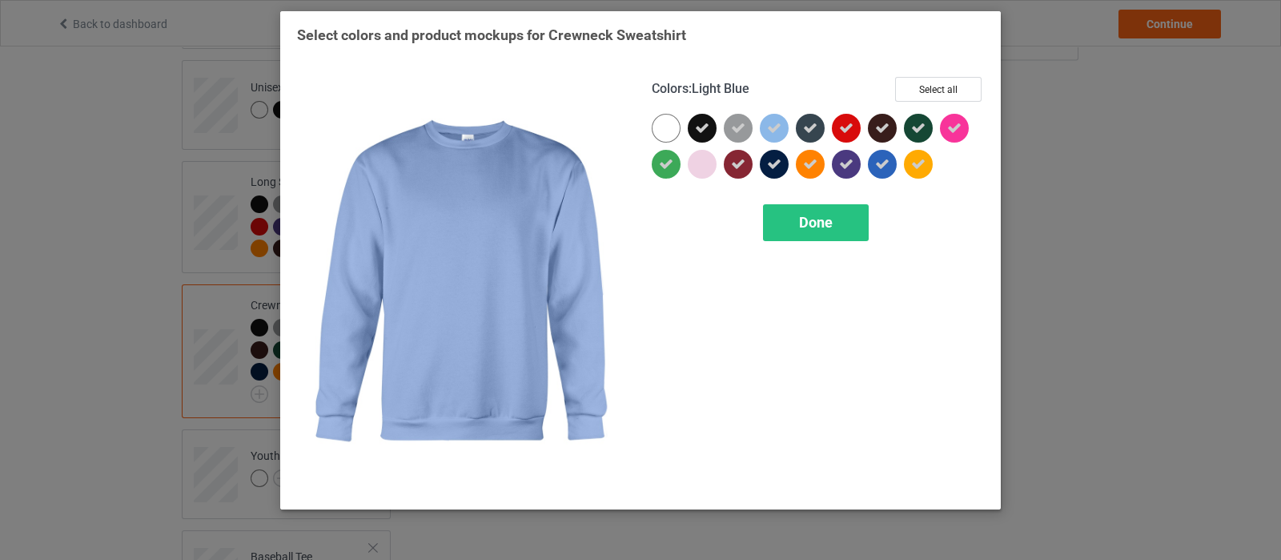
click at [778, 126] on icon at bounding box center [774, 128] width 14 height 14
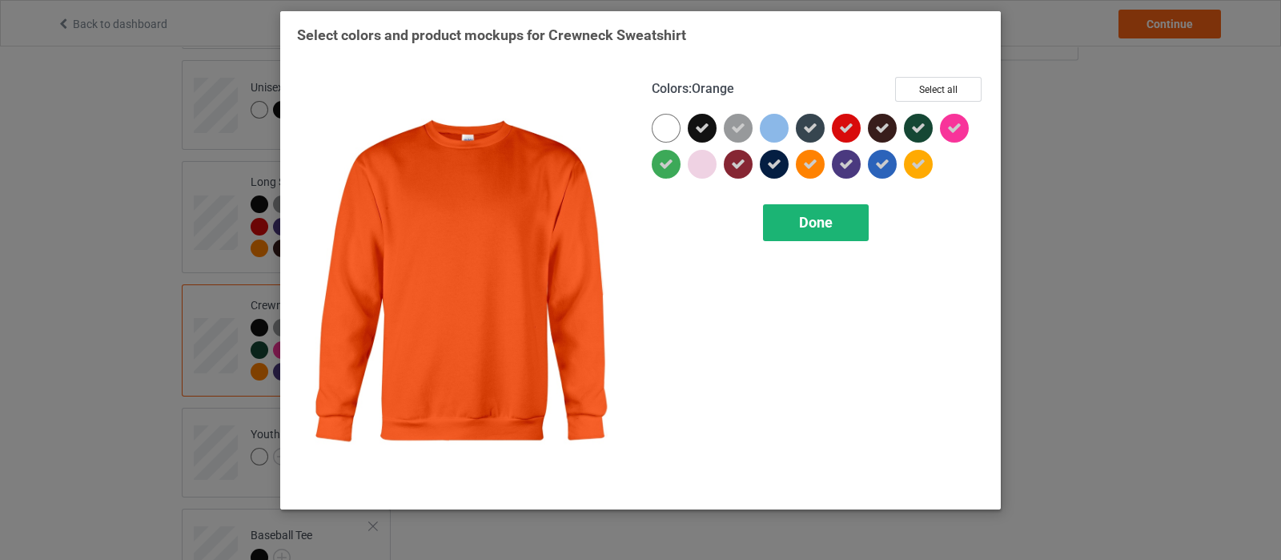
click at [810, 232] on div "Done" at bounding box center [816, 222] width 106 height 37
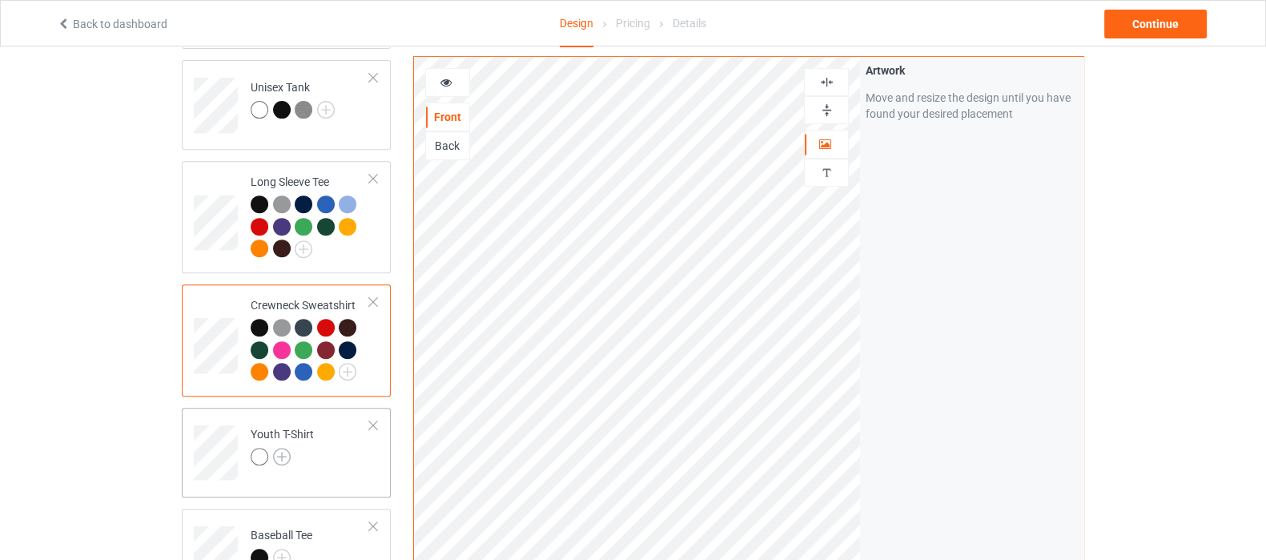
click at [275, 448] on img at bounding box center [282, 457] width 18 height 18
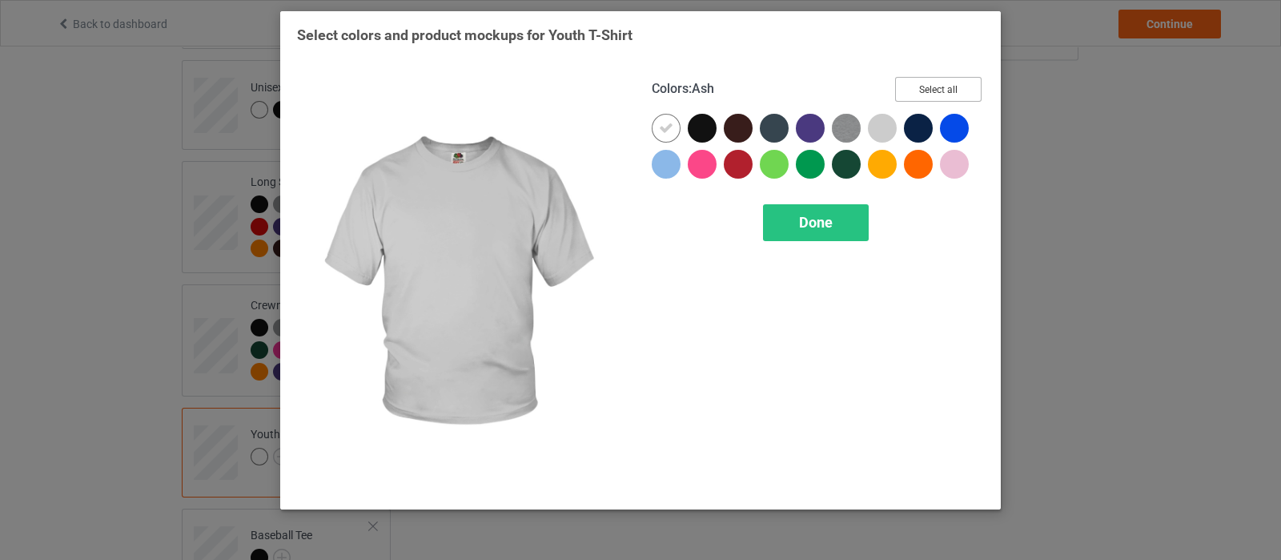
click at [931, 85] on button "Select all" at bounding box center [938, 89] width 86 height 25
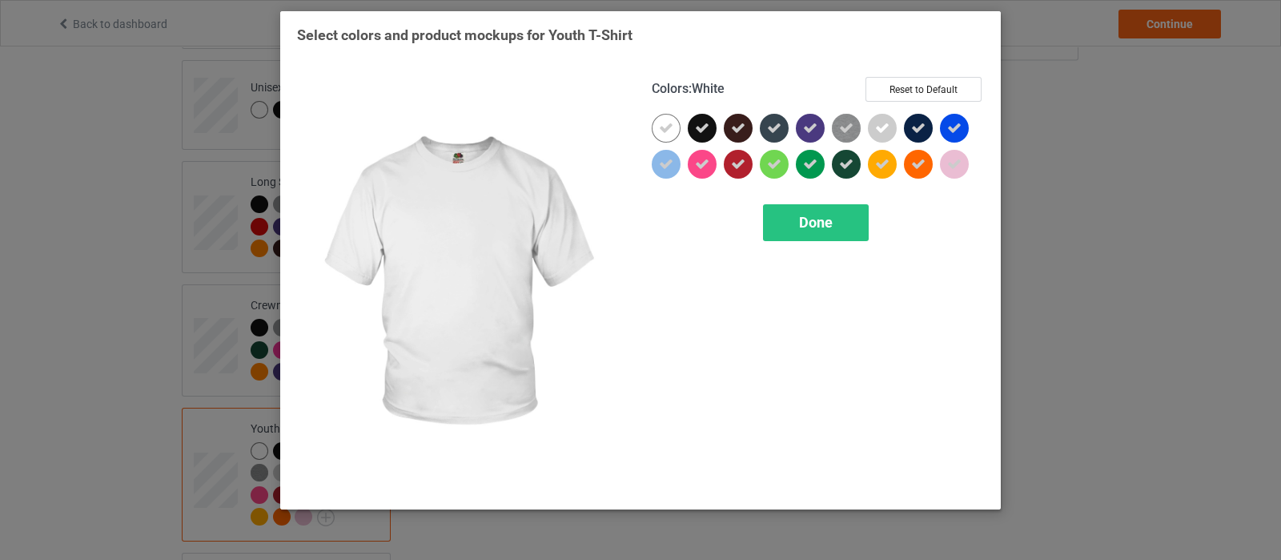
drag, startPoint x: 663, startPoint y: 128, endPoint x: 906, endPoint y: 142, distance: 243.0
click at [665, 128] on icon at bounding box center [666, 128] width 14 height 14
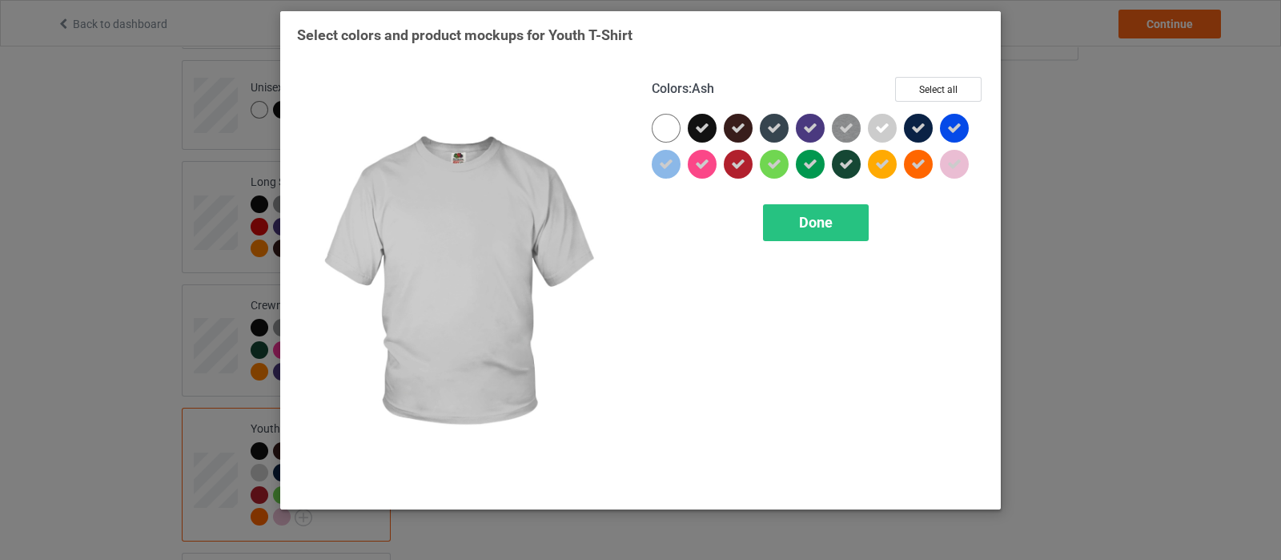
click at [882, 126] on icon at bounding box center [882, 128] width 14 height 14
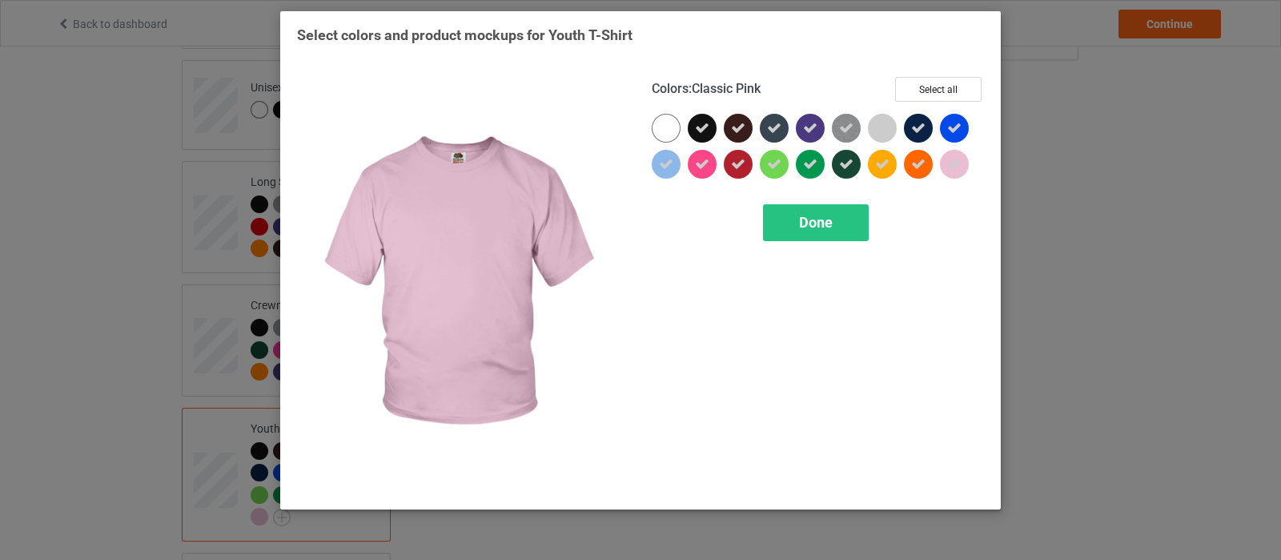
click at [954, 168] on icon at bounding box center [954, 164] width 14 height 14
click at [826, 218] on span "Done" at bounding box center [816, 222] width 34 height 17
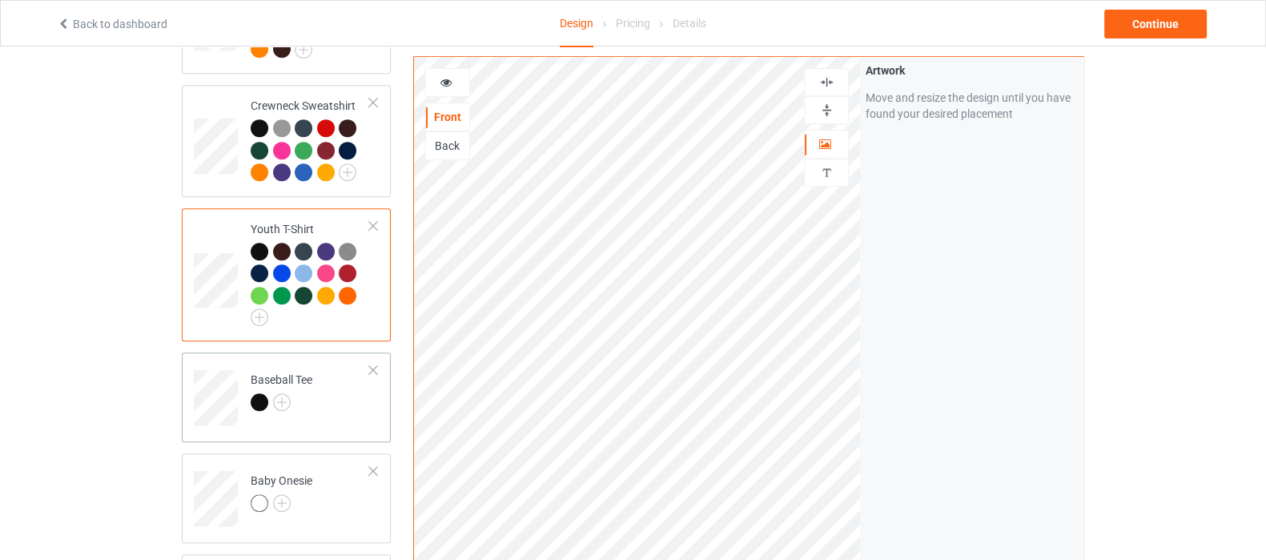
scroll to position [1001, 0]
click at [285, 392] on img at bounding box center [282, 401] width 18 height 18
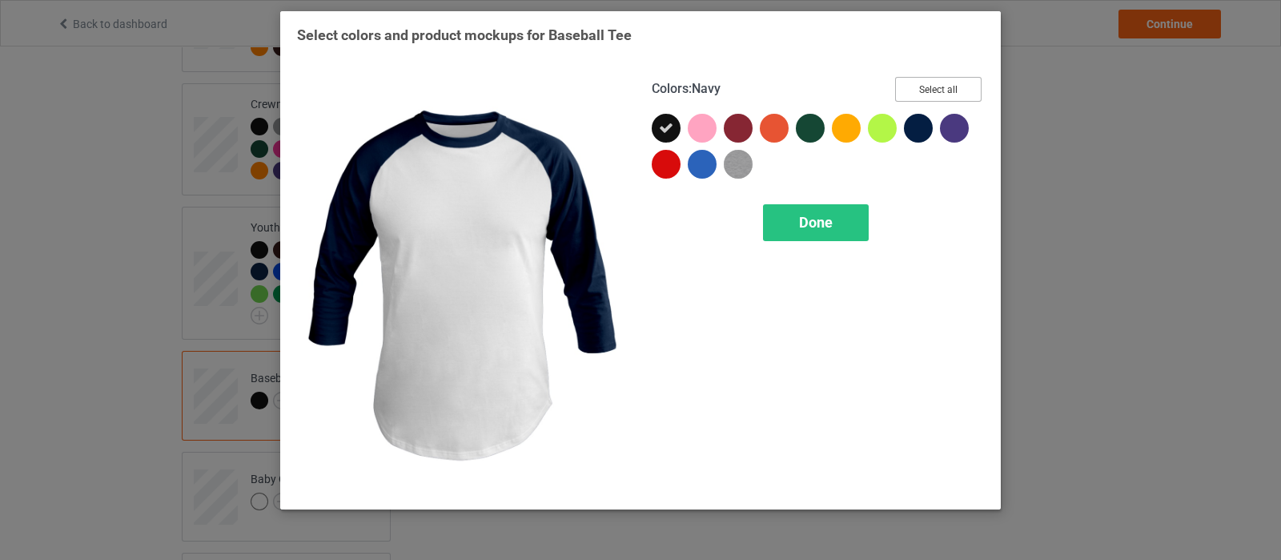
click at [934, 86] on button "Select all" at bounding box center [938, 89] width 86 height 25
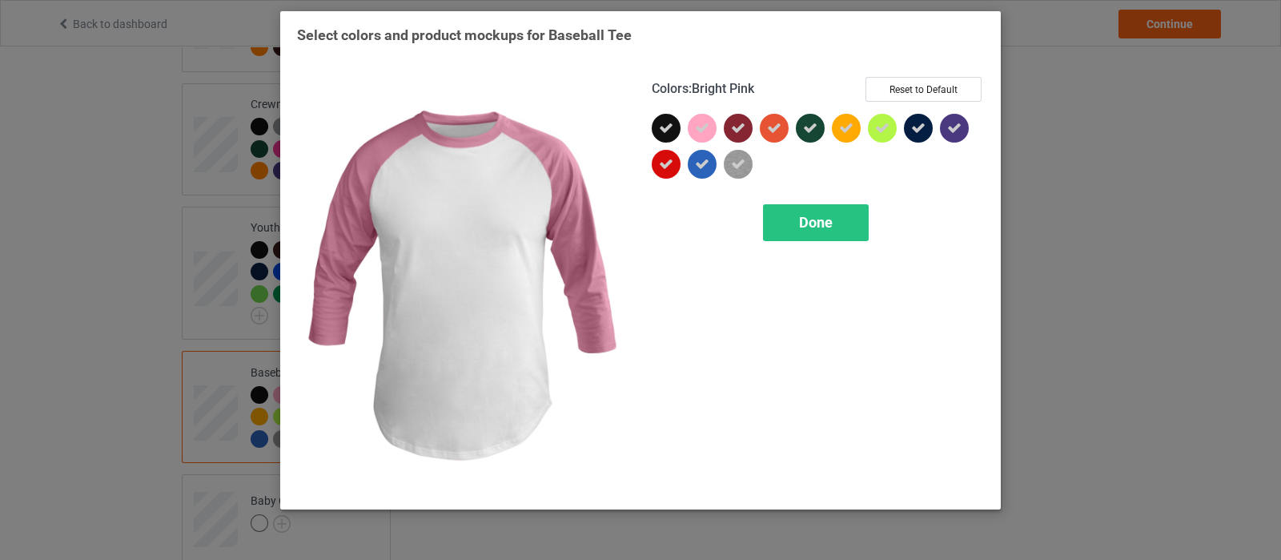
click at [696, 128] on icon at bounding box center [702, 128] width 14 height 14
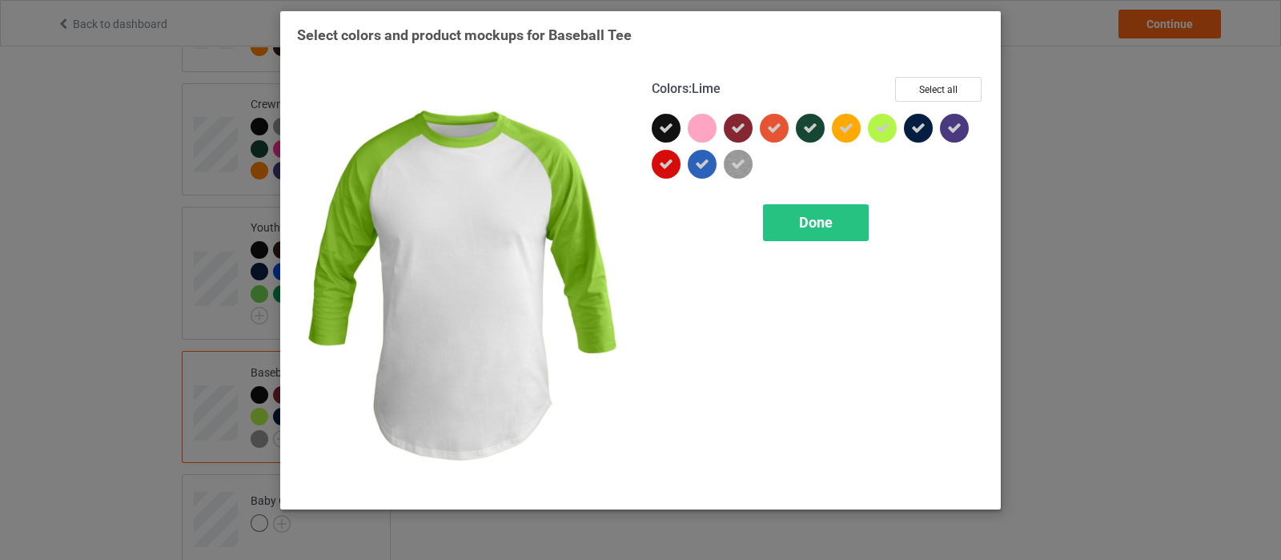
click at [879, 133] on icon at bounding box center [882, 128] width 14 height 14
click at [879, 122] on div at bounding box center [882, 128] width 29 height 29
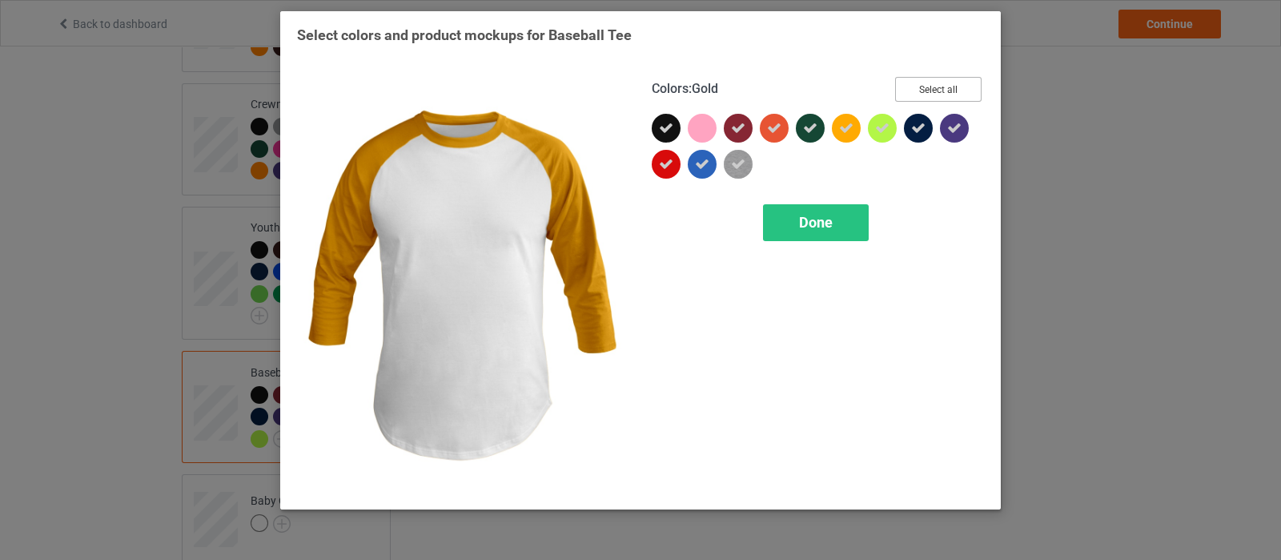
click at [941, 91] on button "Select all" at bounding box center [938, 89] width 86 height 25
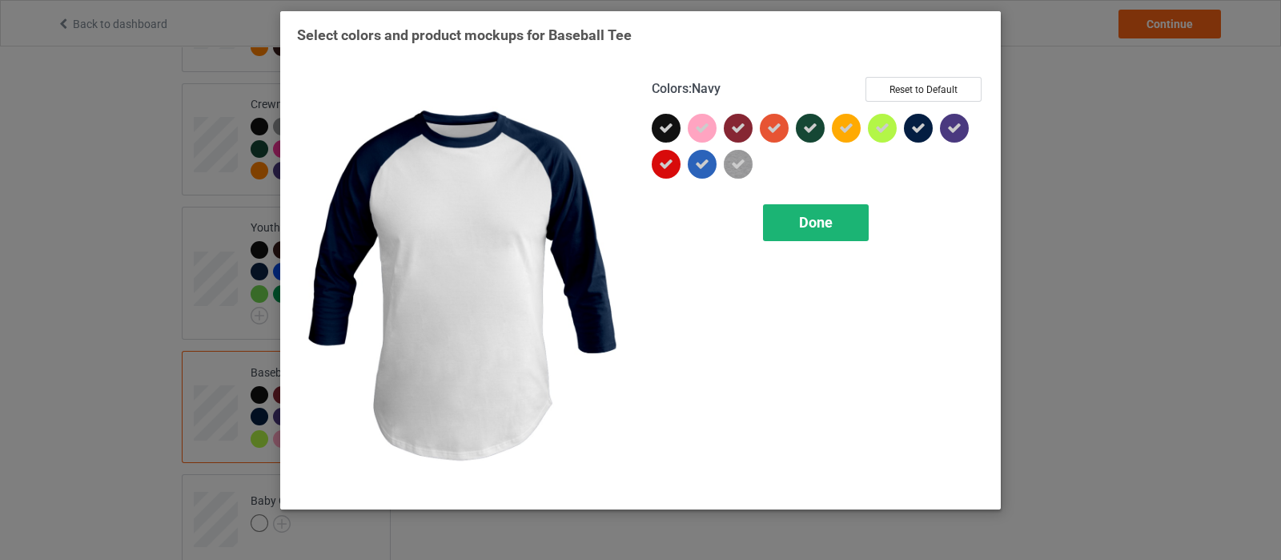
click at [810, 217] on span "Done" at bounding box center [816, 222] width 34 height 17
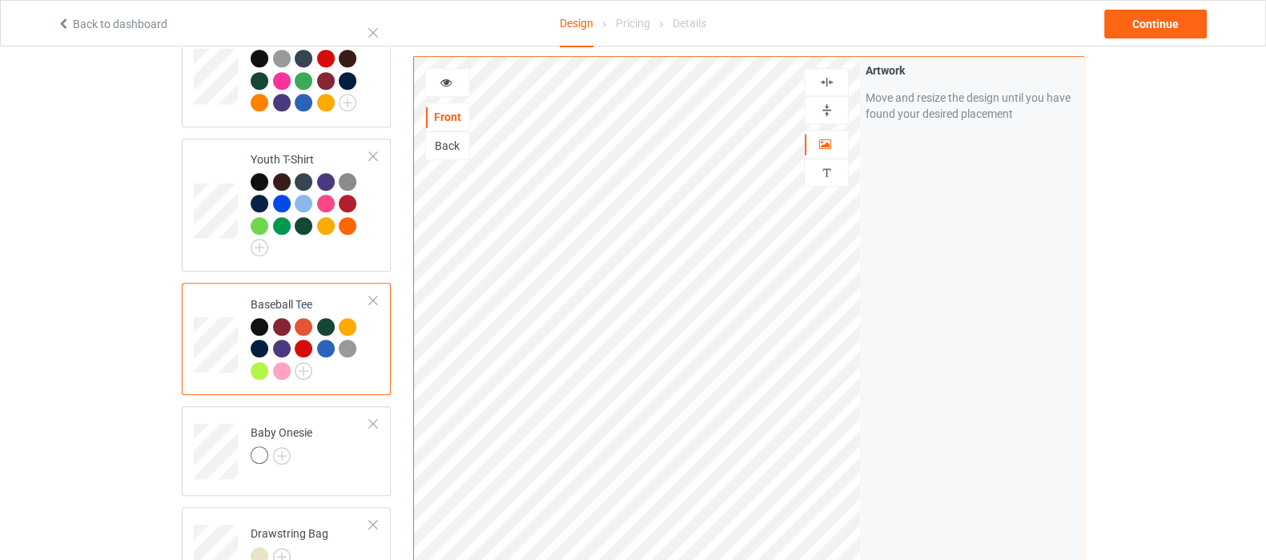
scroll to position [1101, 0]
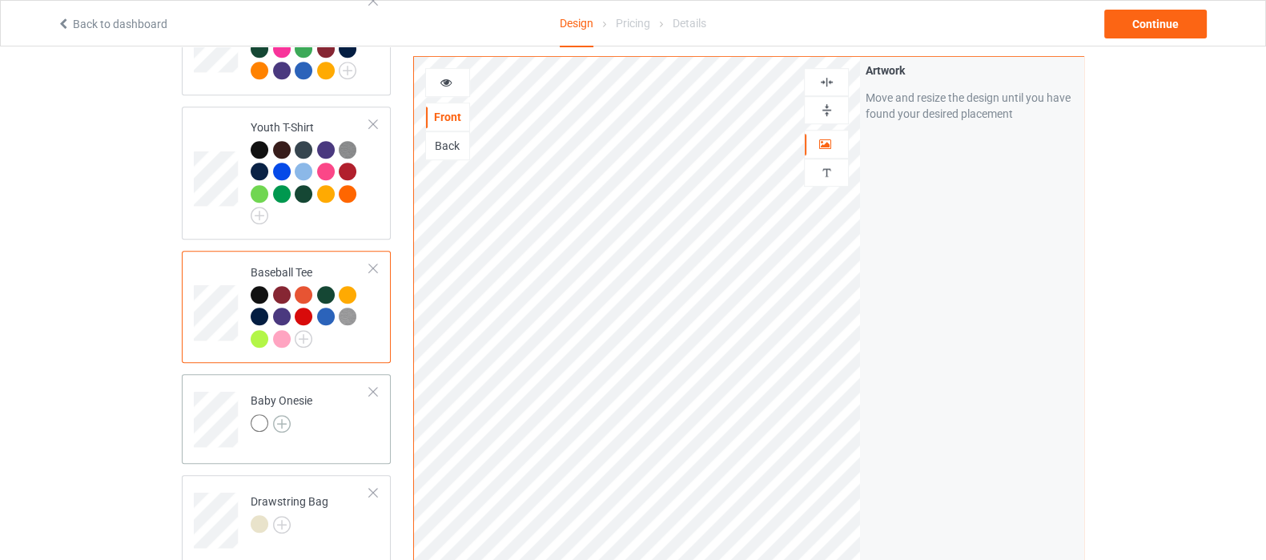
click at [283, 415] on img at bounding box center [282, 424] width 18 height 18
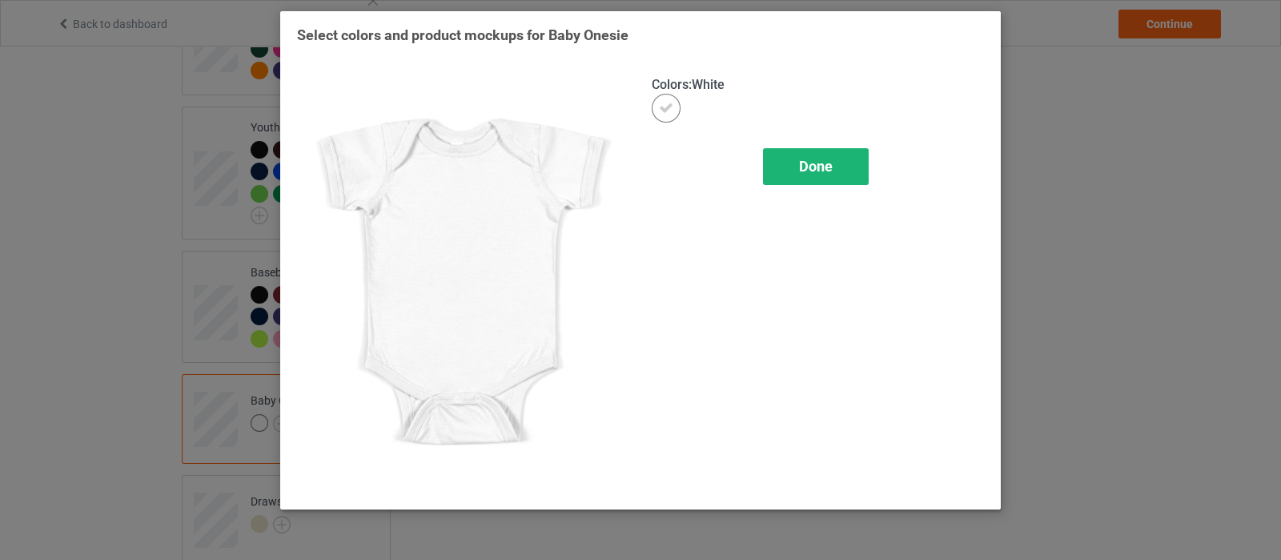
click at [809, 162] on span "Done" at bounding box center [816, 166] width 34 height 17
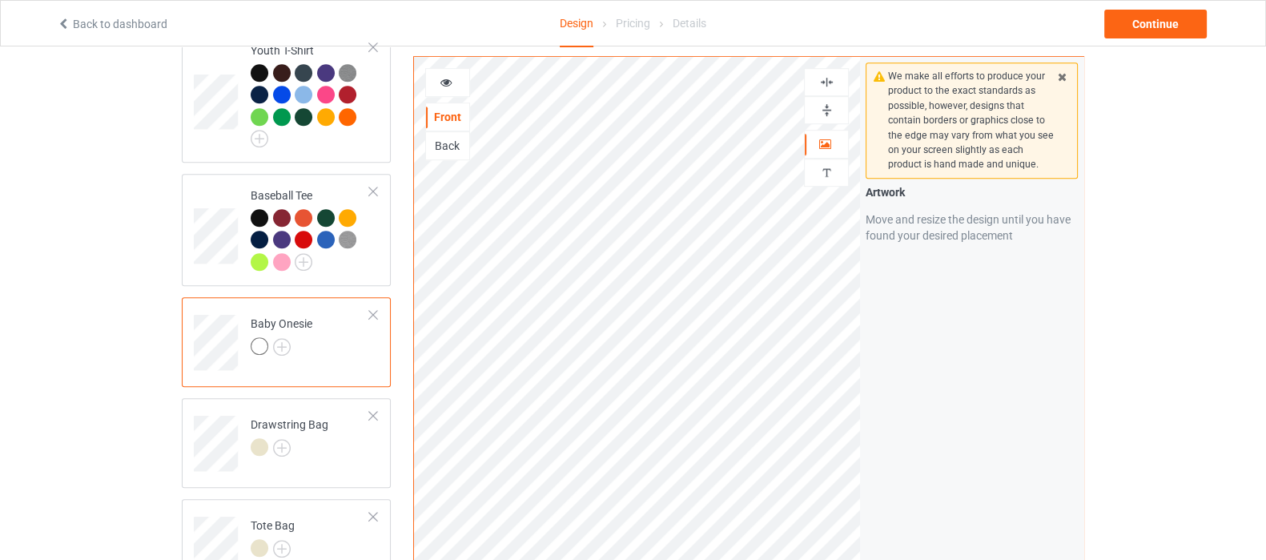
scroll to position [1201, 0]
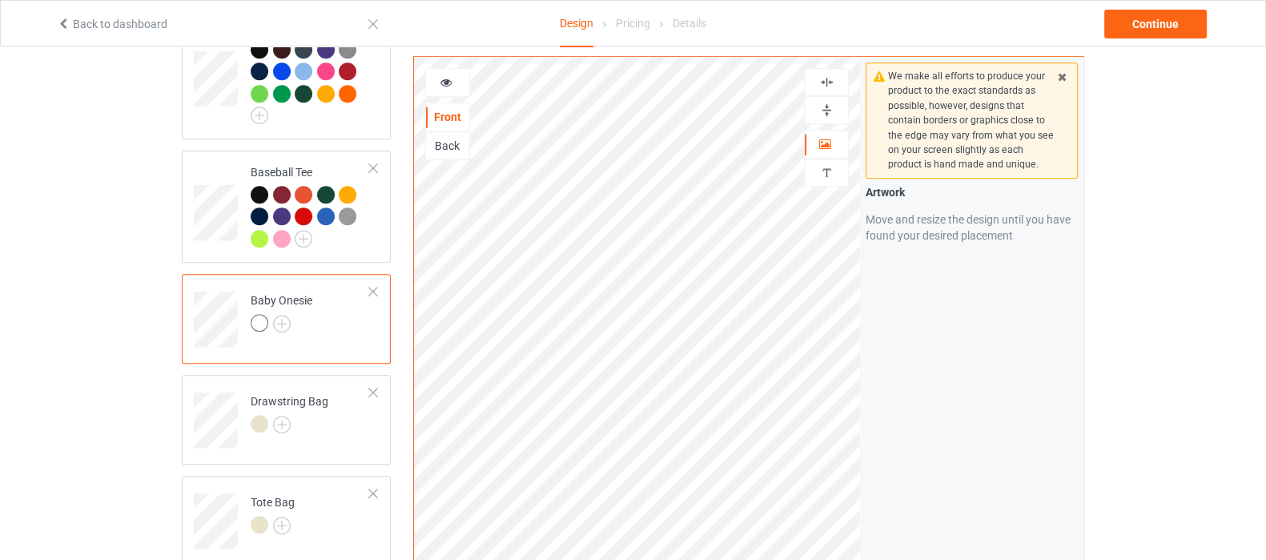
click at [376, 286] on div at bounding box center [373, 291] width 11 height 11
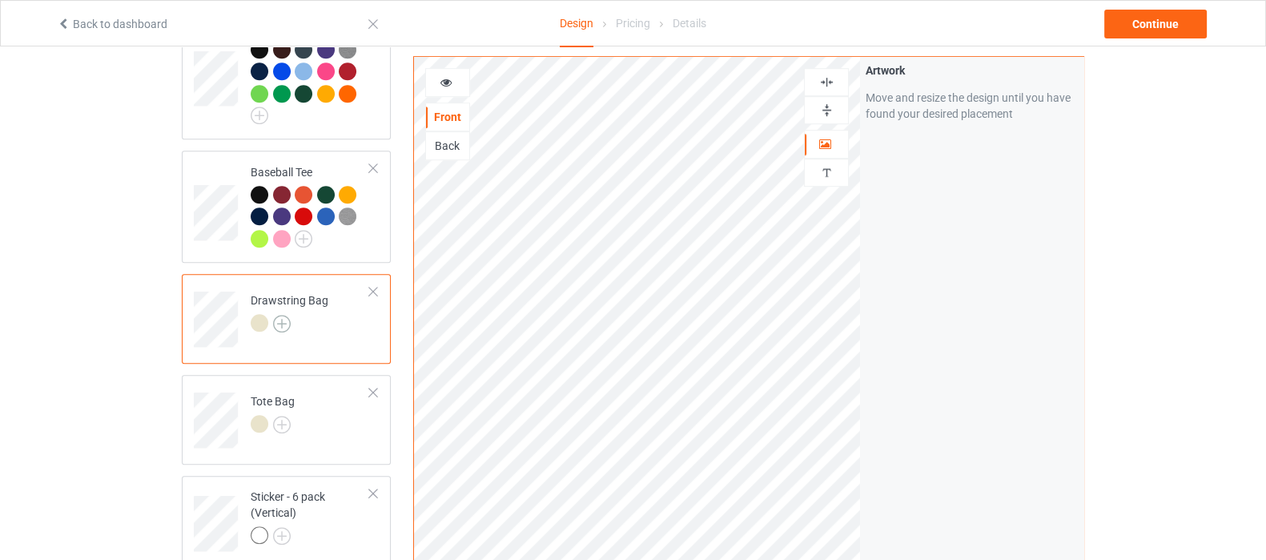
click at [278, 315] on img at bounding box center [282, 324] width 18 height 18
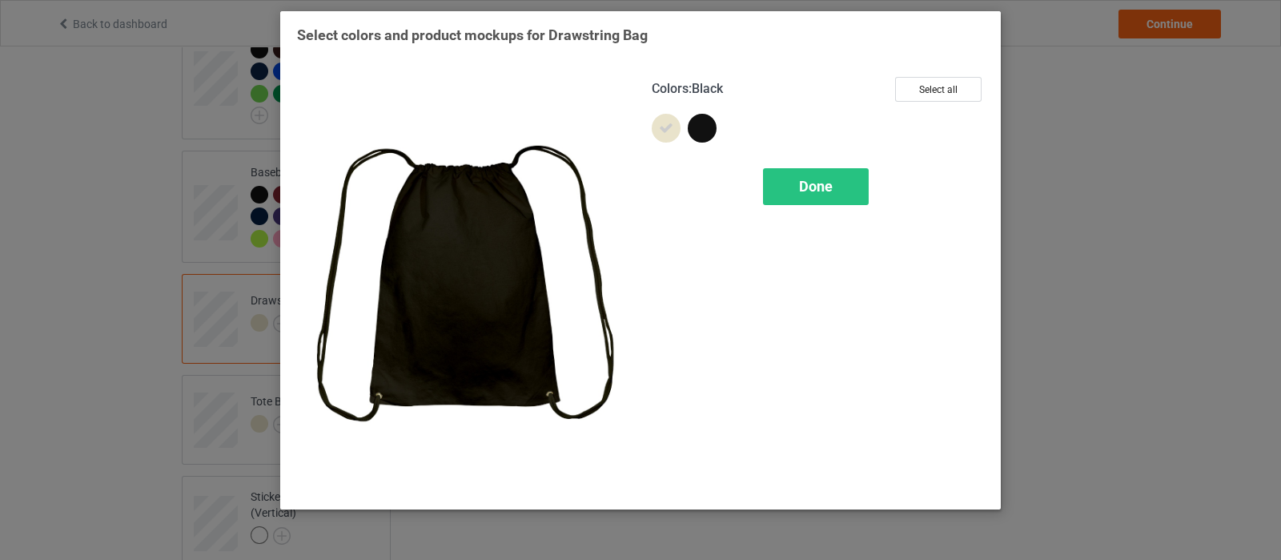
click at [709, 133] on div at bounding box center [702, 128] width 29 height 29
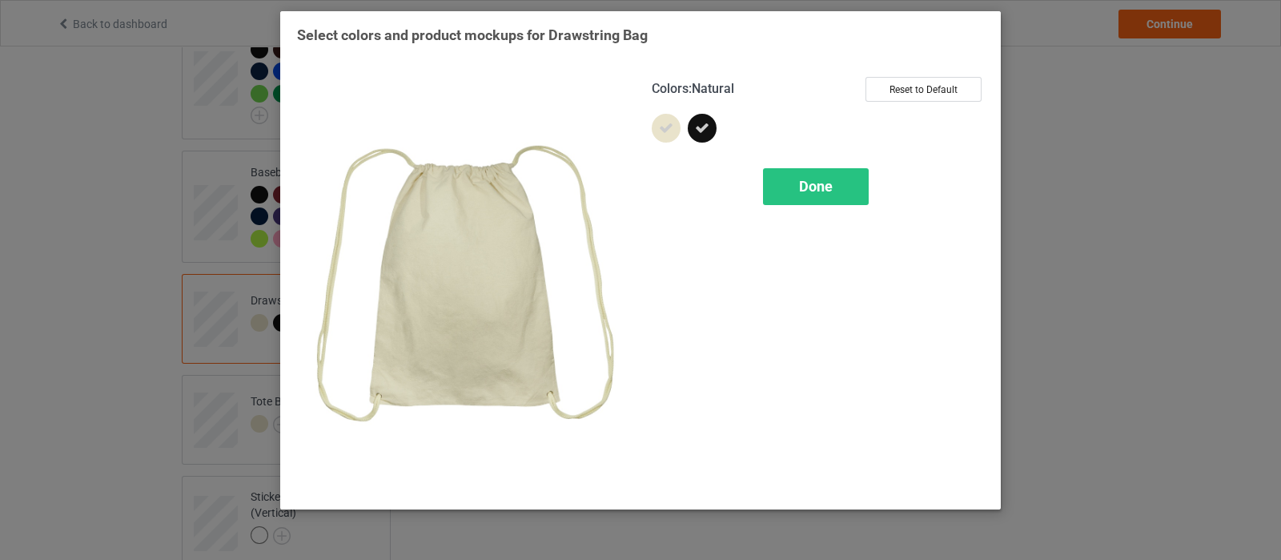
click at [667, 133] on icon at bounding box center [666, 128] width 14 height 14
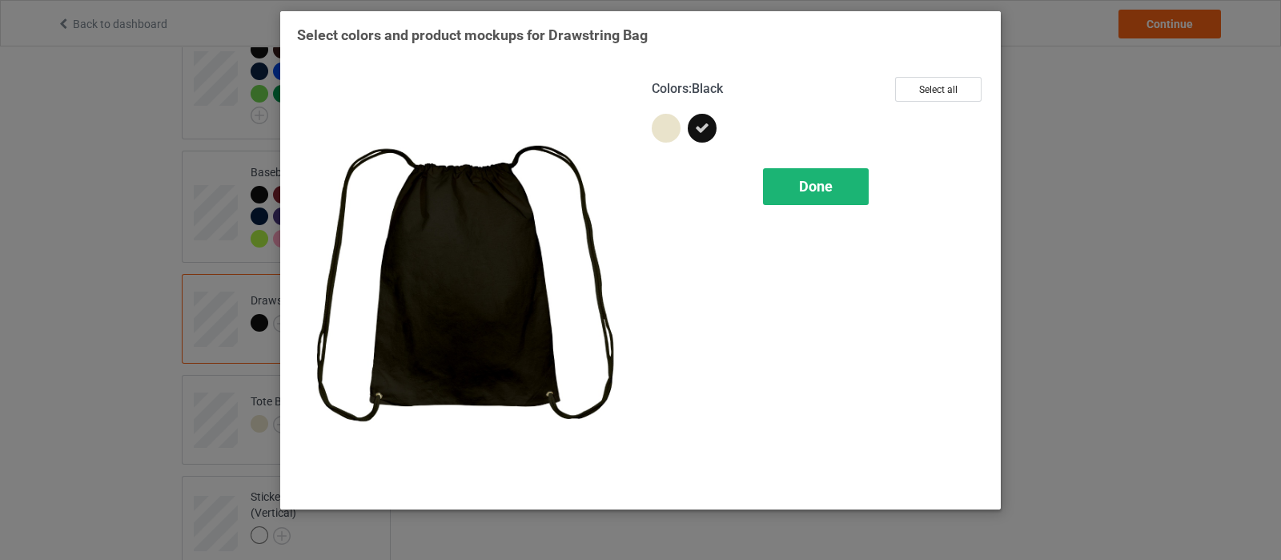
click at [853, 189] on div "Done" at bounding box center [816, 186] width 106 height 37
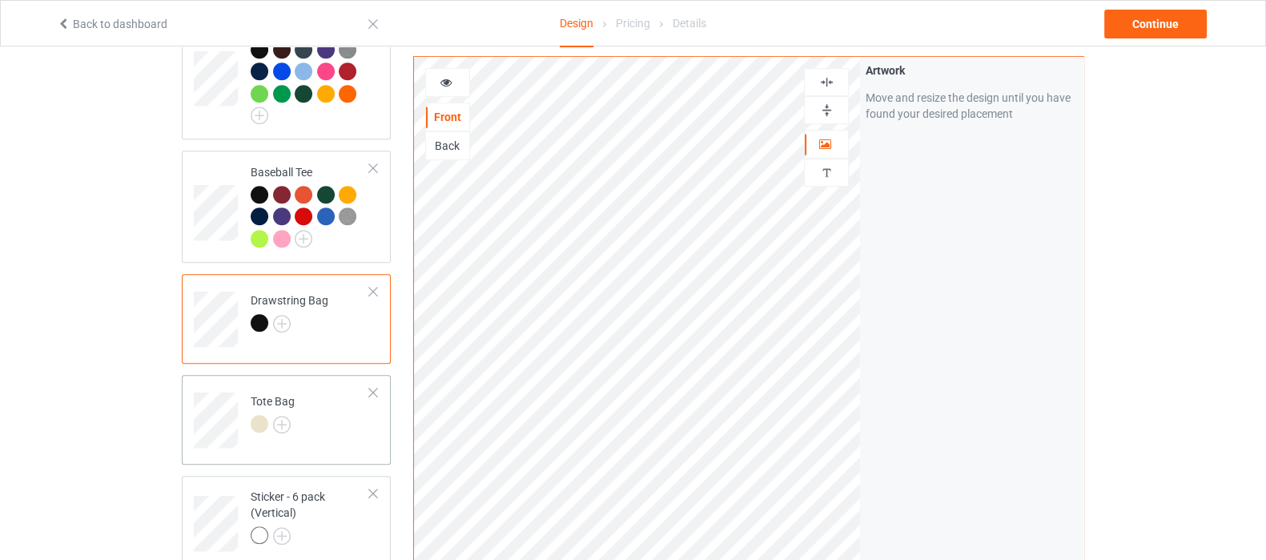
click at [280, 415] on div at bounding box center [273, 426] width 44 height 22
click at [828, 82] on img at bounding box center [826, 81] width 15 height 15
click at [822, 107] on img at bounding box center [826, 109] width 15 height 15
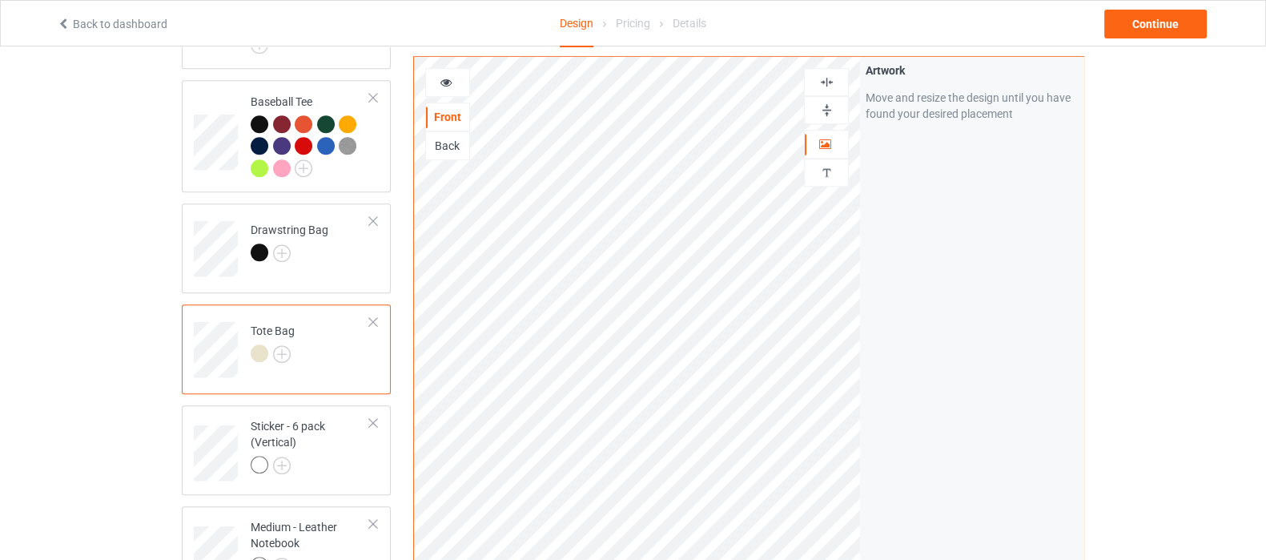
scroll to position [1300, 0]
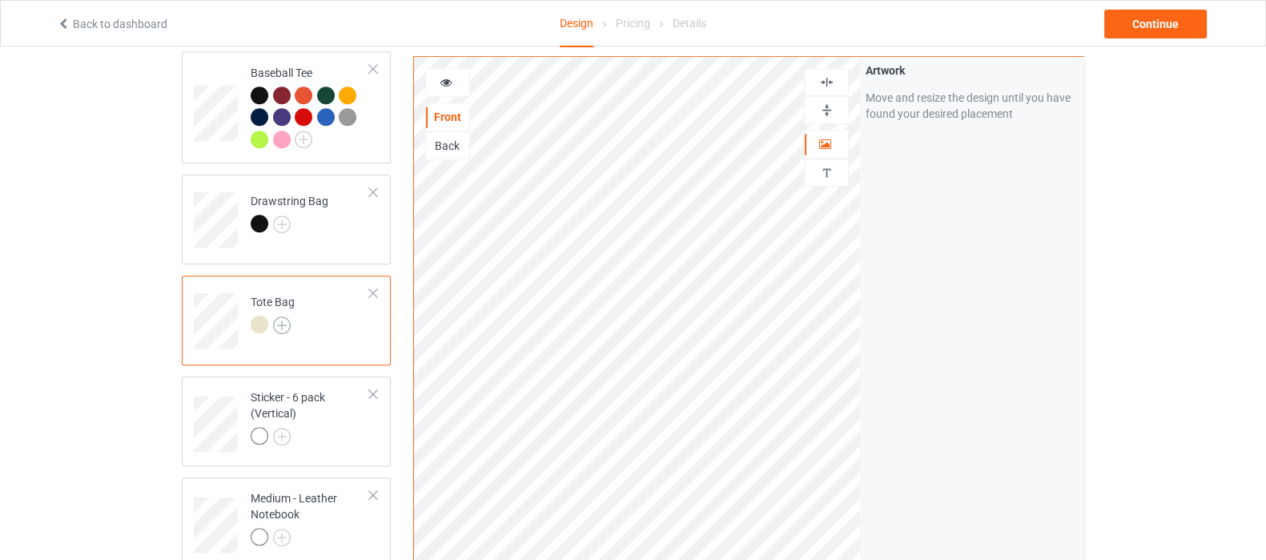
click at [283, 316] on img at bounding box center [282, 325] width 18 height 18
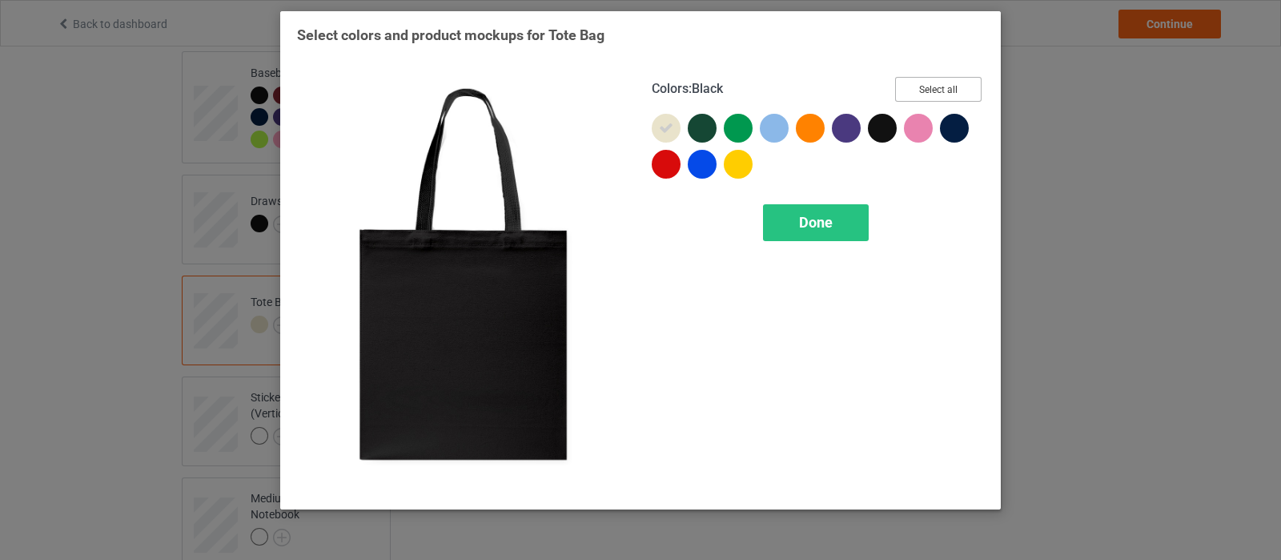
click at [935, 83] on button "Select all" at bounding box center [938, 89] width 86 height 25
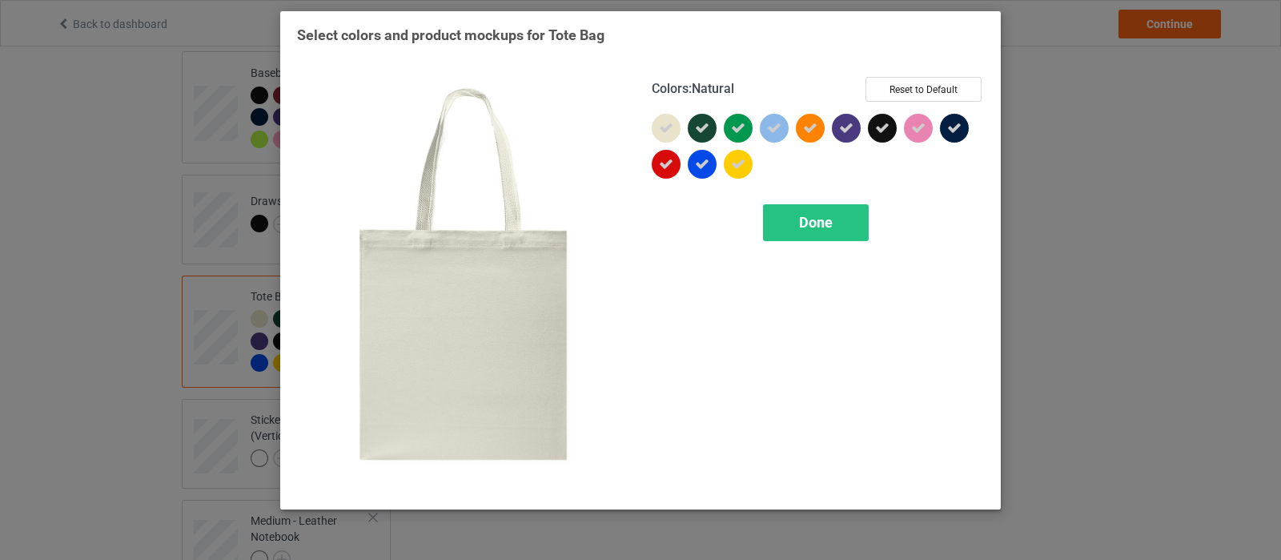
click at [674, 126] on div at bounding box center [666, 128] width 29 height 29
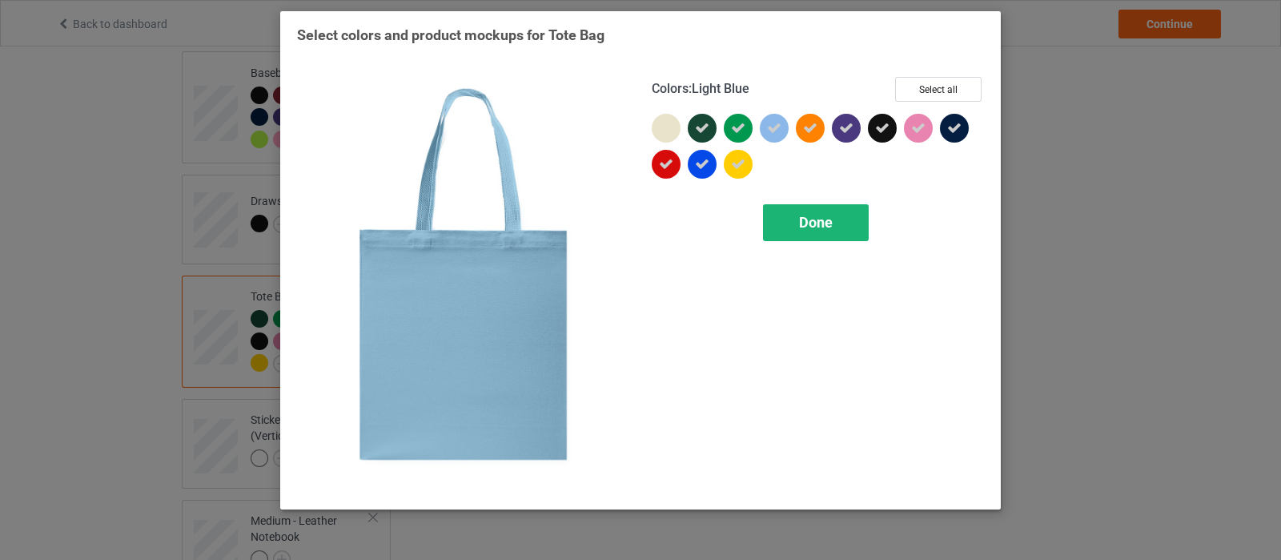
click at [817, 228] on span "Done" at bounding box center [816, 222] width 34 height 17
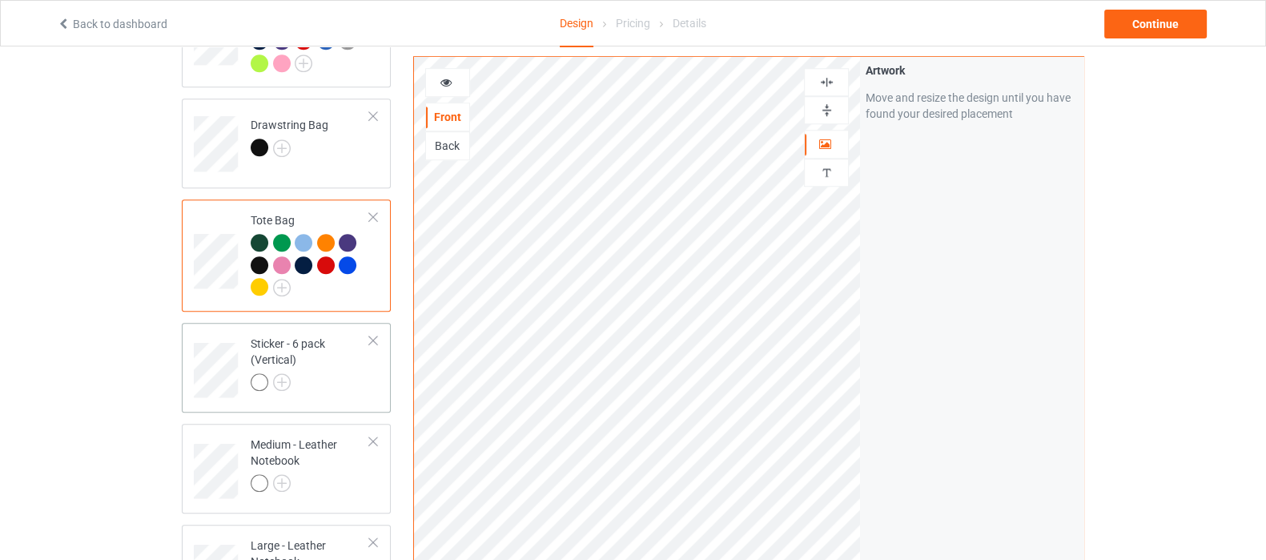
scroll to position [1400, 0]
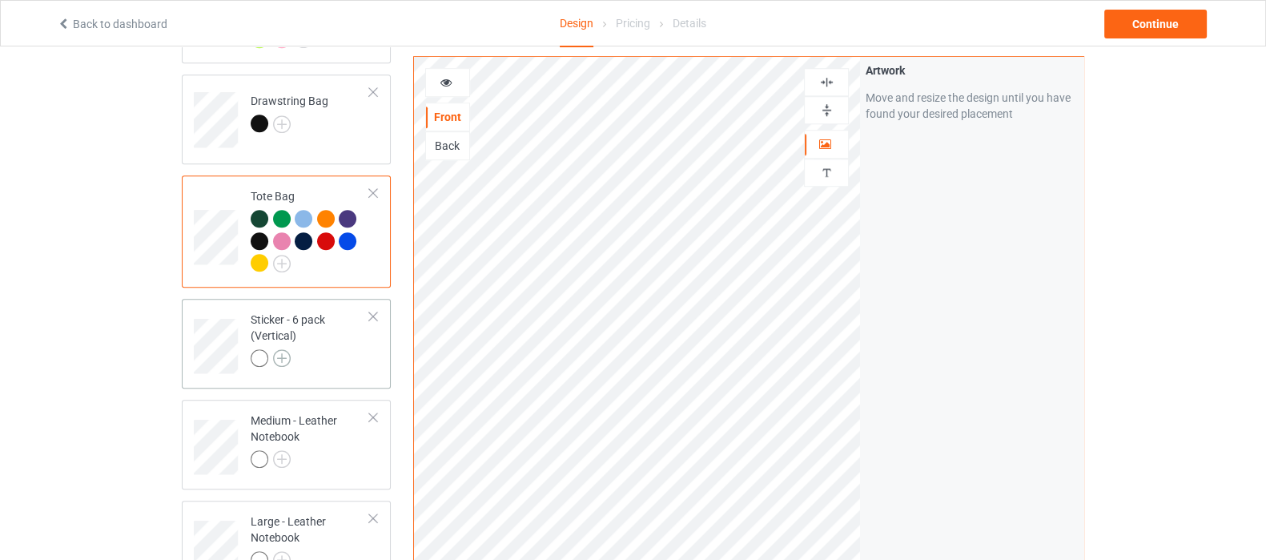
click at [276, 349] on img at bounding box center [282, 358] width 18 height 18
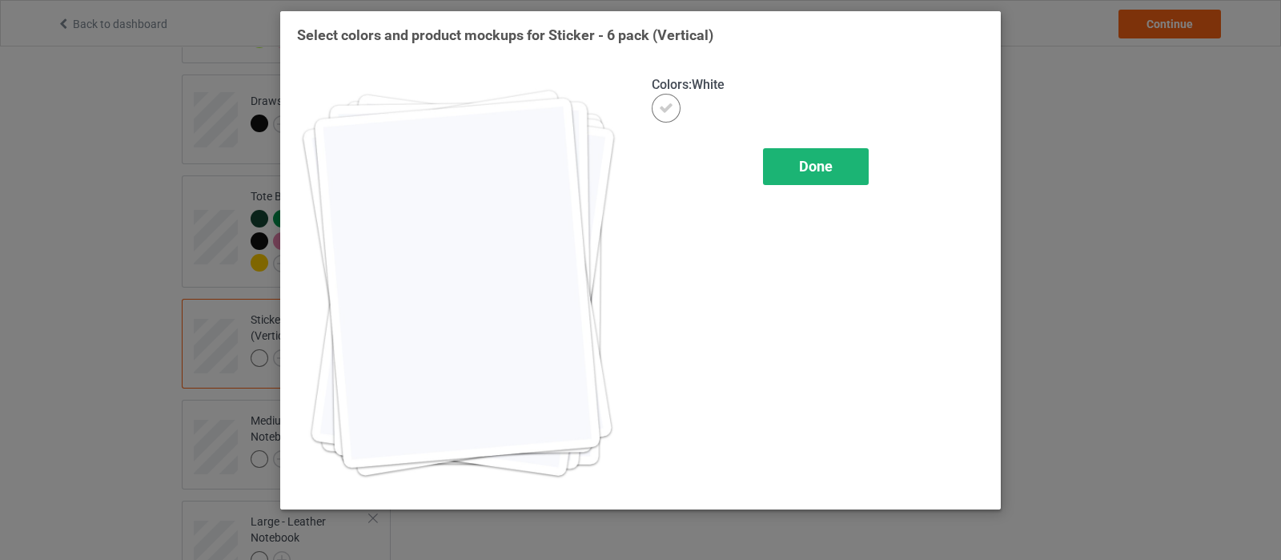
click at [826, 173] on span "Done" at bounding box center [816, 166] width 34 height 17
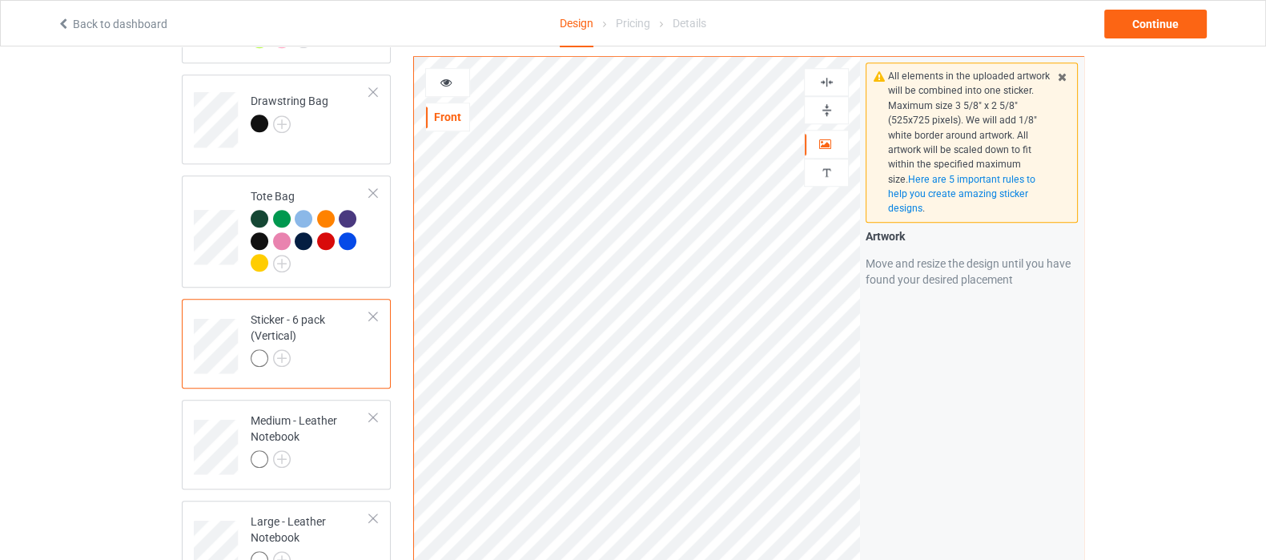
click at [377, 311] on div at bounding box center [373, 316] width 11 height 11
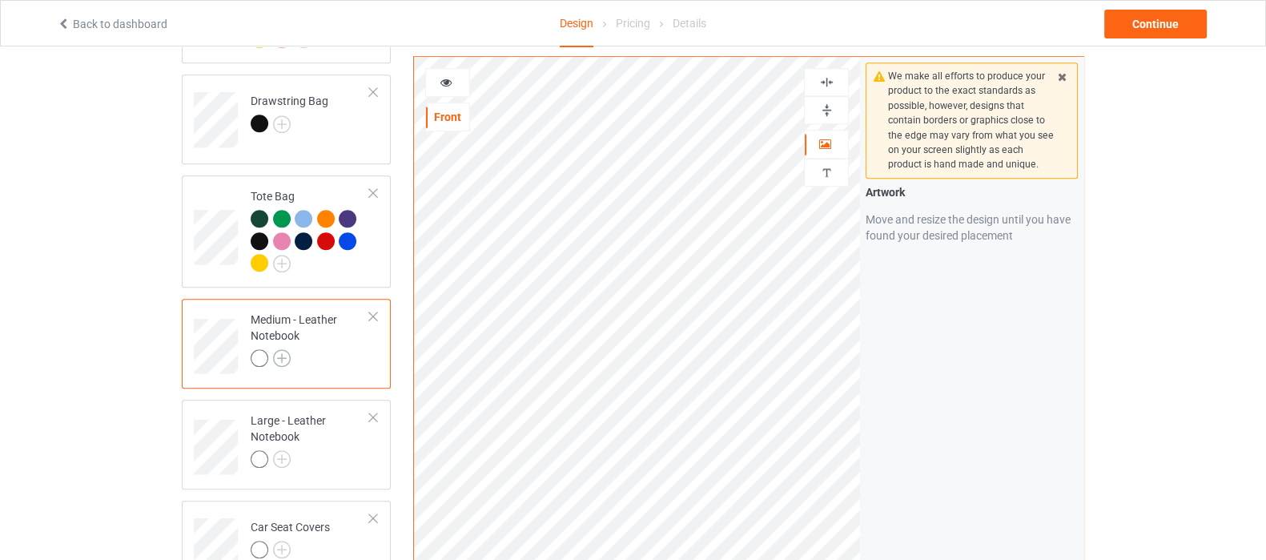
click at [278, 349] on img at bounding box center [282, 358] width 18 height 18
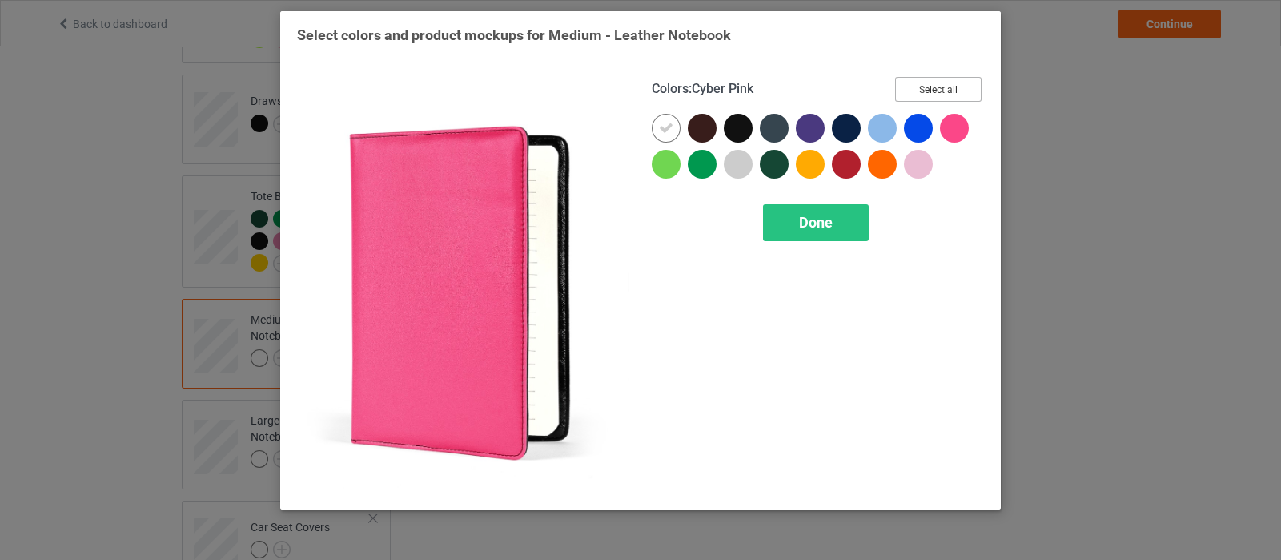
click at [934, 86] on button "Select all" at bounding box center [938, 89] width 86 height 25
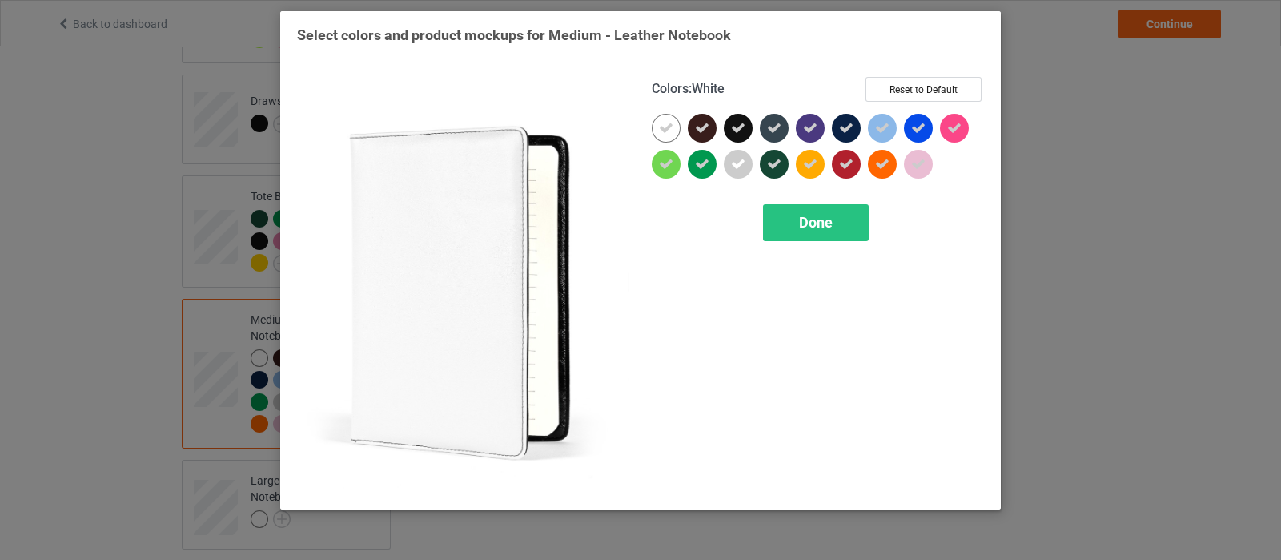
drag, startPoint x: 660, startPoint y: 127, endPoint x: 670, endPoint y: 127, distance: 10.4
click at [660, 127] on icon at bounding box center [666, 128] width 14 height 14
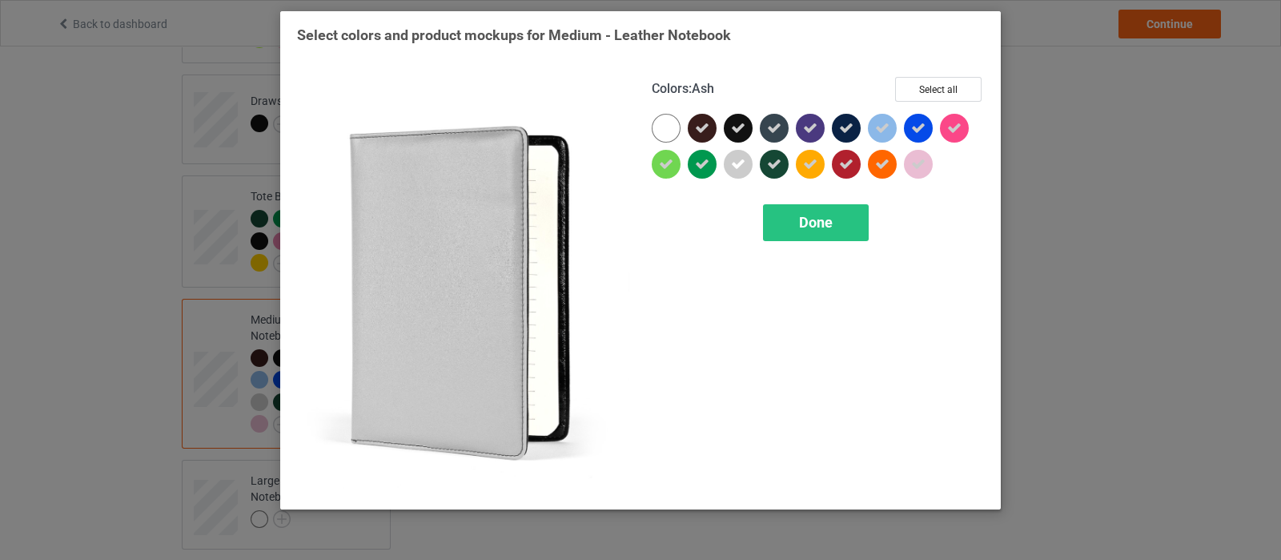
click at [736, 161] on icon at bounding box center [738, 164] width 14 height 14
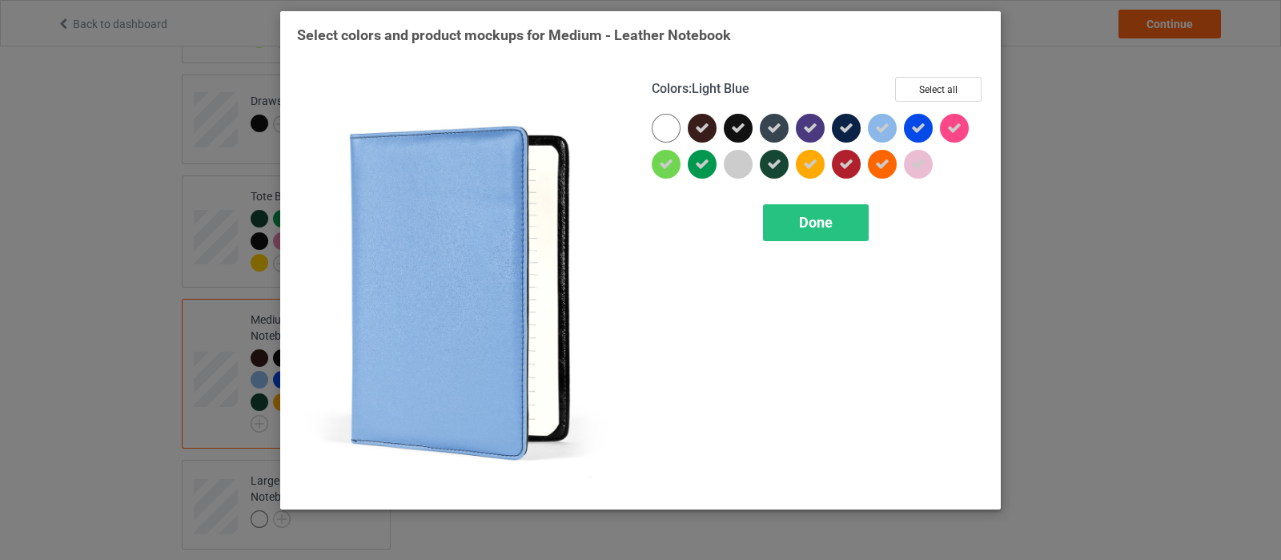
click at [885, 123] on icon at bounding box center [882, 128] width 14 height 14
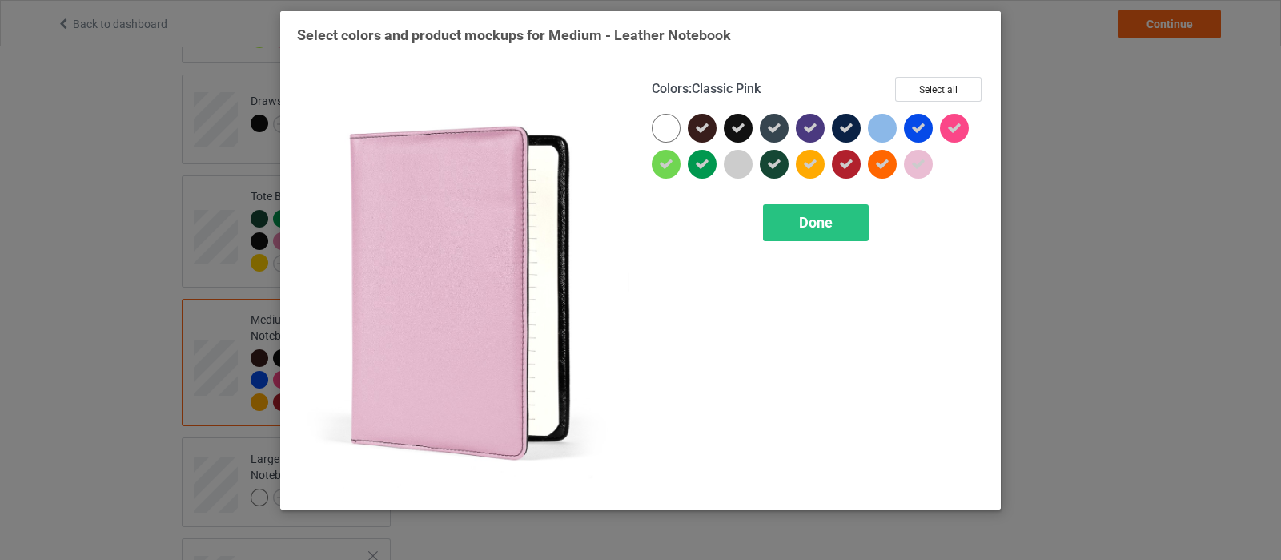
click at [924, 163] on icon at bounding box center [918, 164] width 14 height 14
click at [834, 231] on div "Done" at bounding box center [816, 222] width 106 height 37
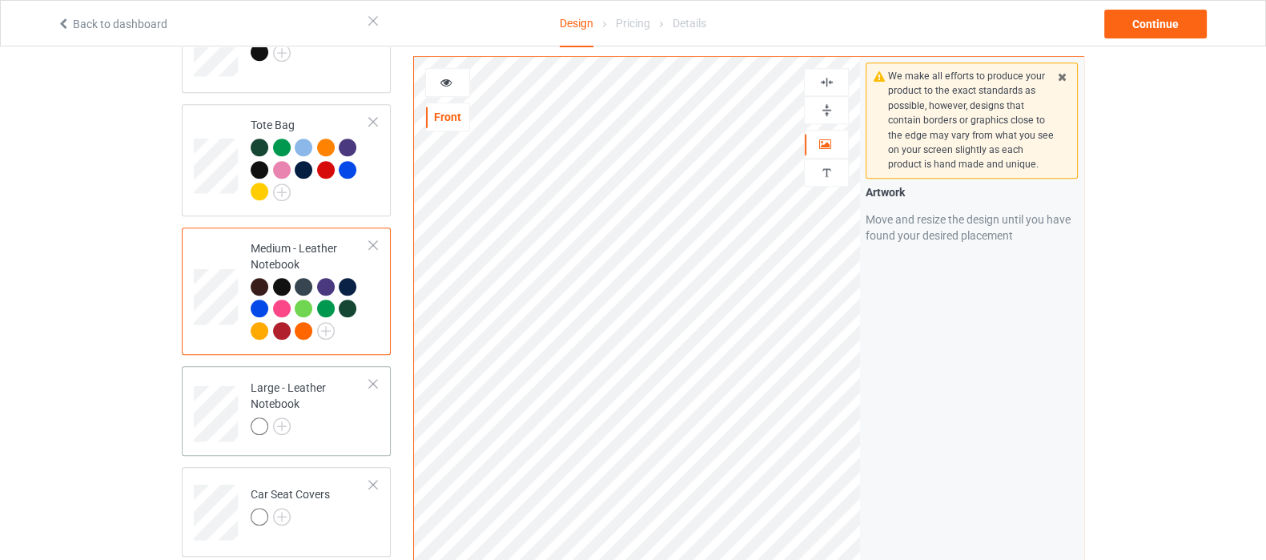
scroll to position [1501, 0]
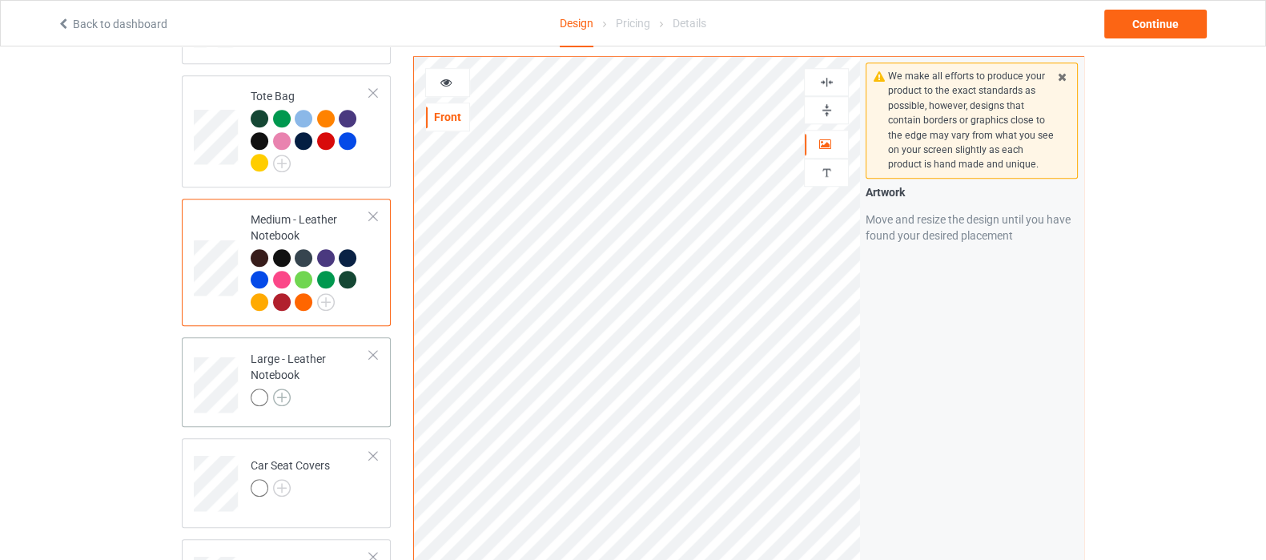
click at [273, 388] on img at bounding box center [282, 397] width 18 height 18
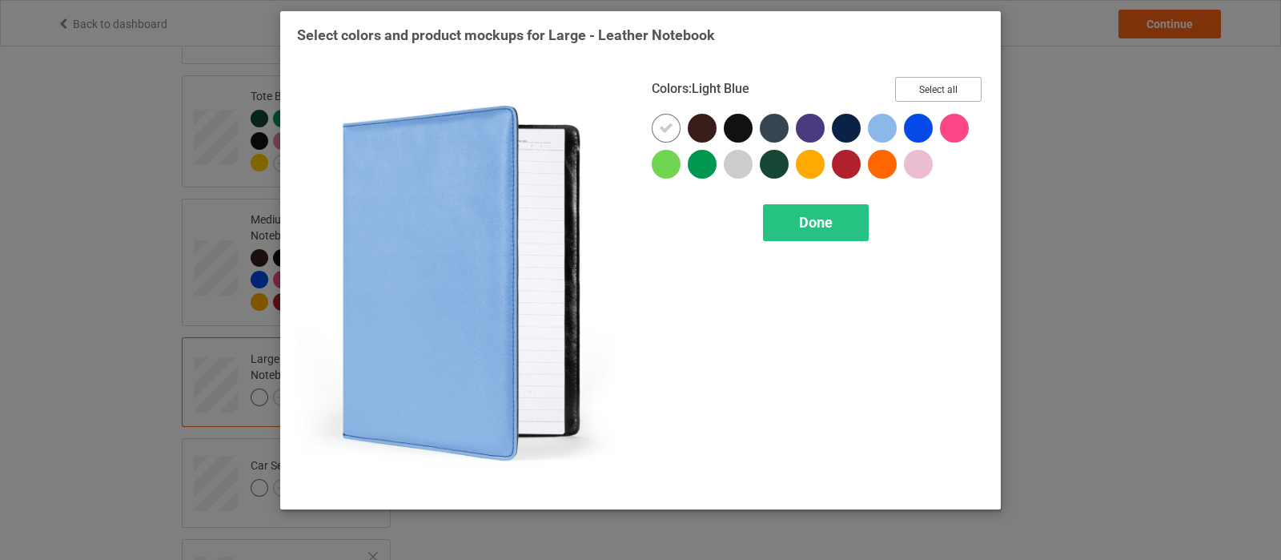
click at [922, 86] on button "Select all" at bounding box center [938, 89] width 86 height 25
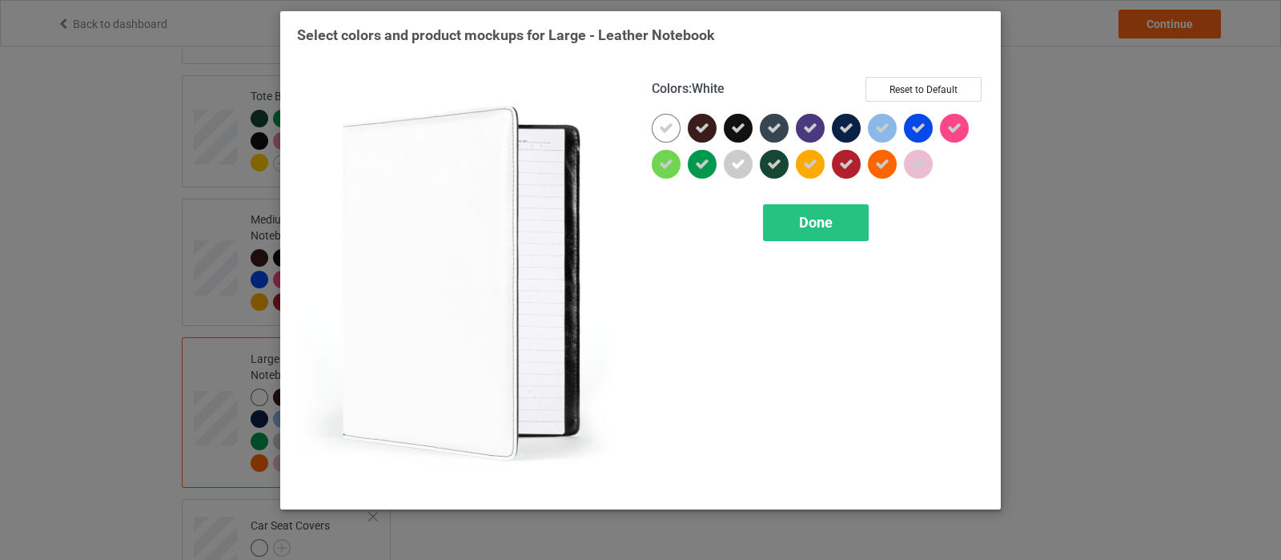
click at [659, 121] on icon at bounding box center [666, 128] width 14 height 14
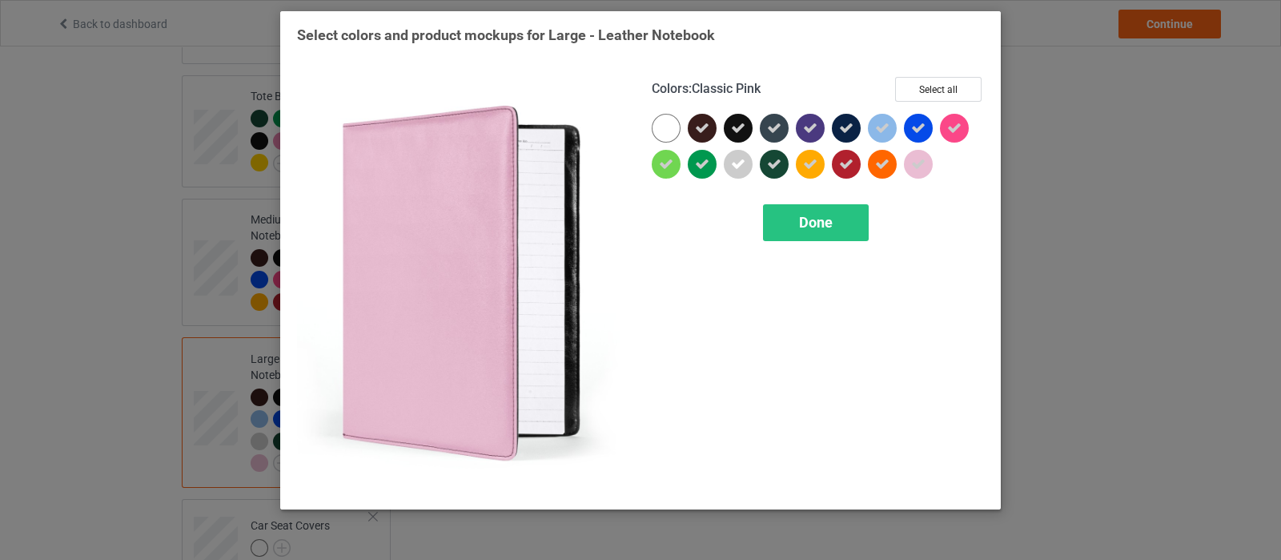
click at [927, 166] on div at bounding box center [918, 164] width 29 height 29
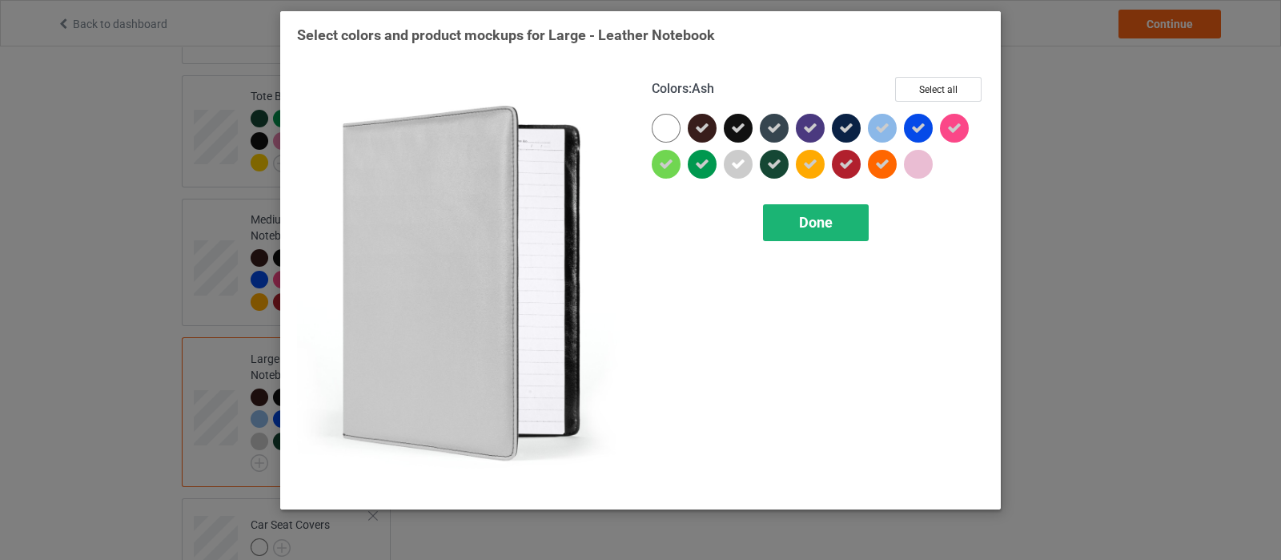
drag, startPoint x: 737, startPoint y: 166, endPoint x: 814, endPoint y: 210, distance: 88.6
click at [739, 165] on icon at bounding box center [738, 164] width 14 height 14
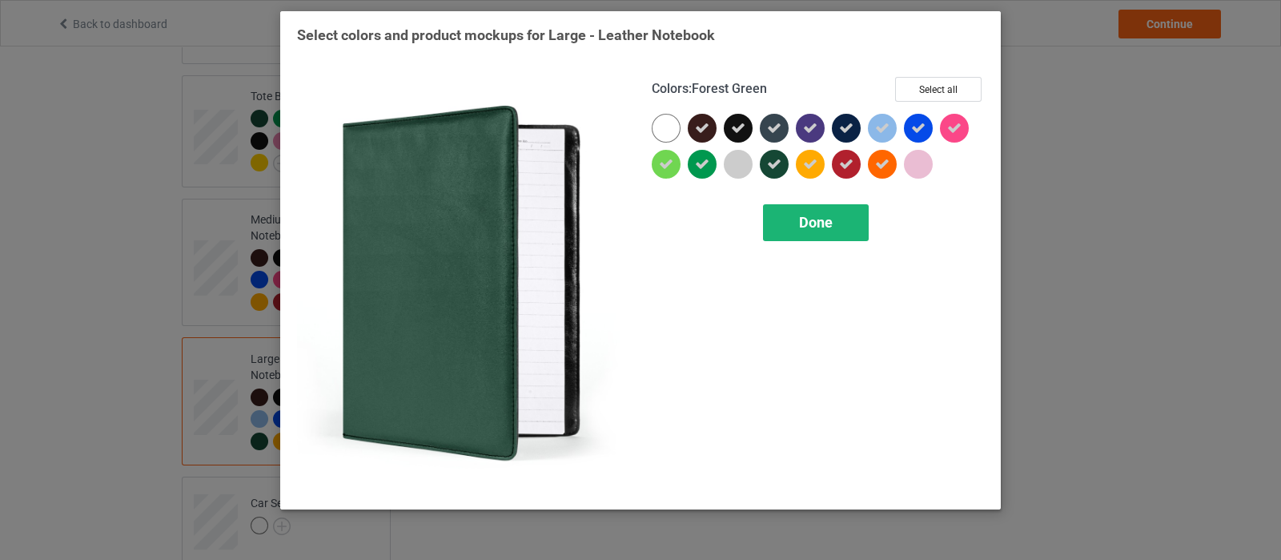
click at [818, 230] on span "Done" at bounding box center [816, 222] width 34 height 17
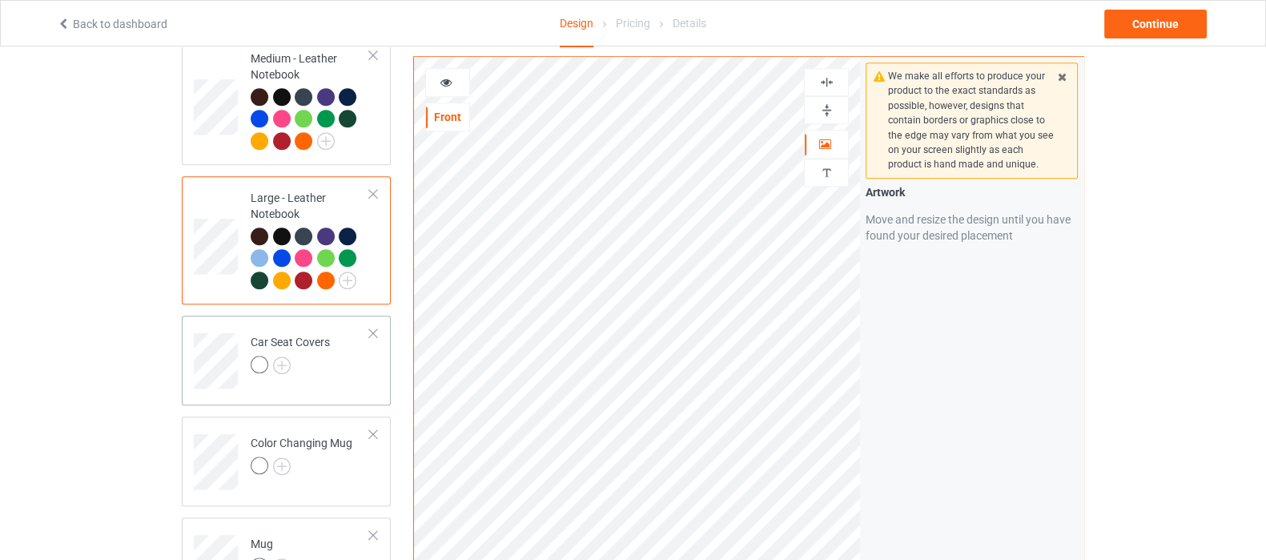
scroll to position [1702, 0]
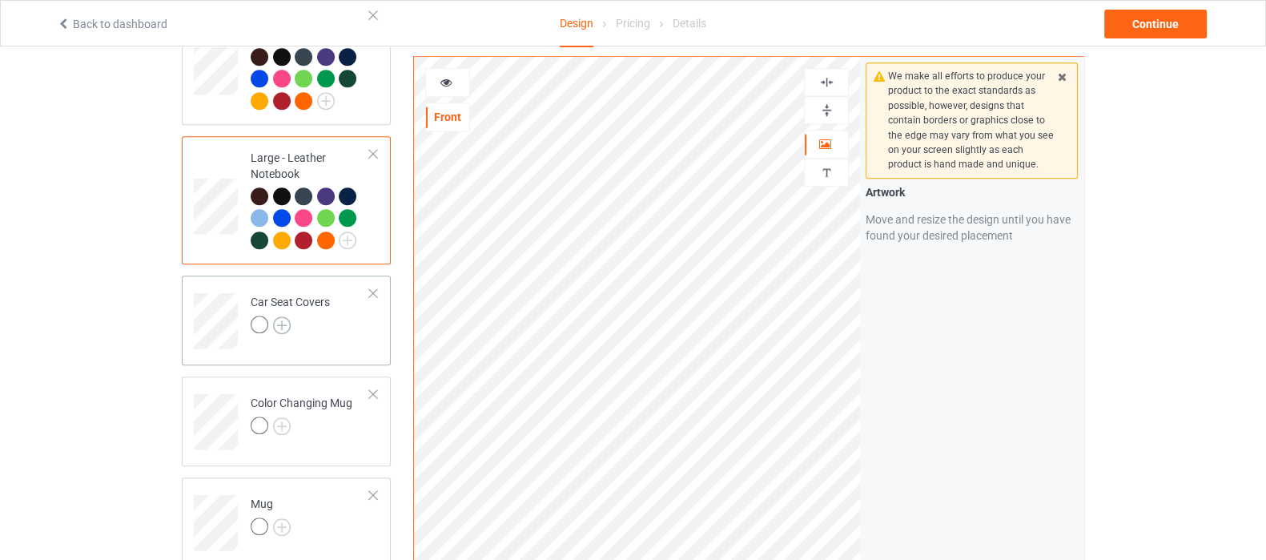
click at [287, 316] on img at bounding box center [282, 325] width 18 height 18
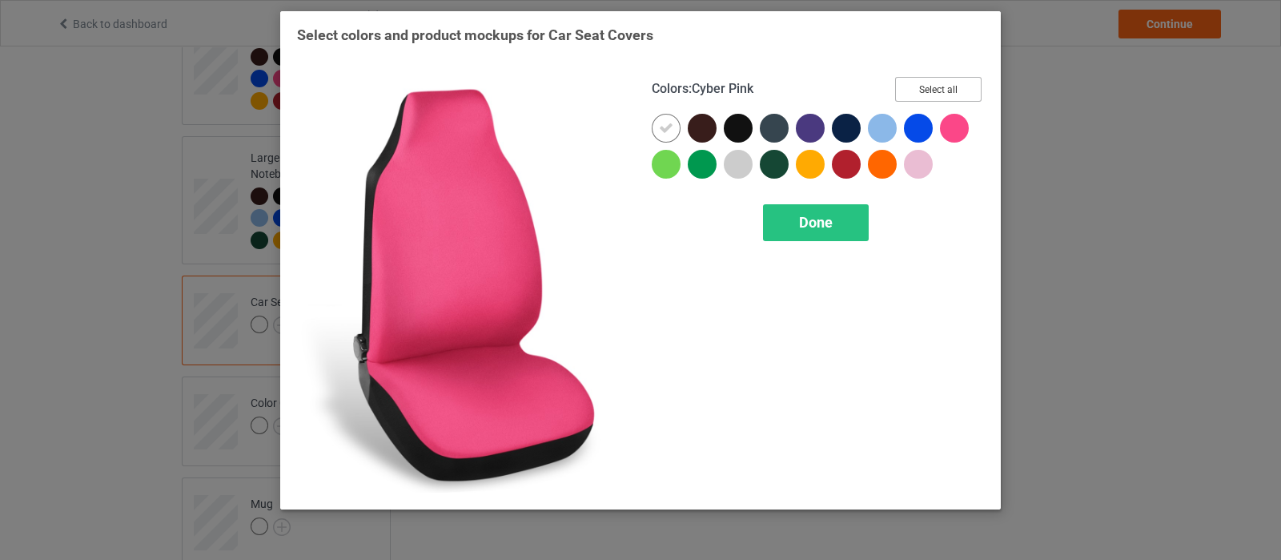
click at [926, 88] on button "Select all" at bounding box center [938, 89] width 86 height 25
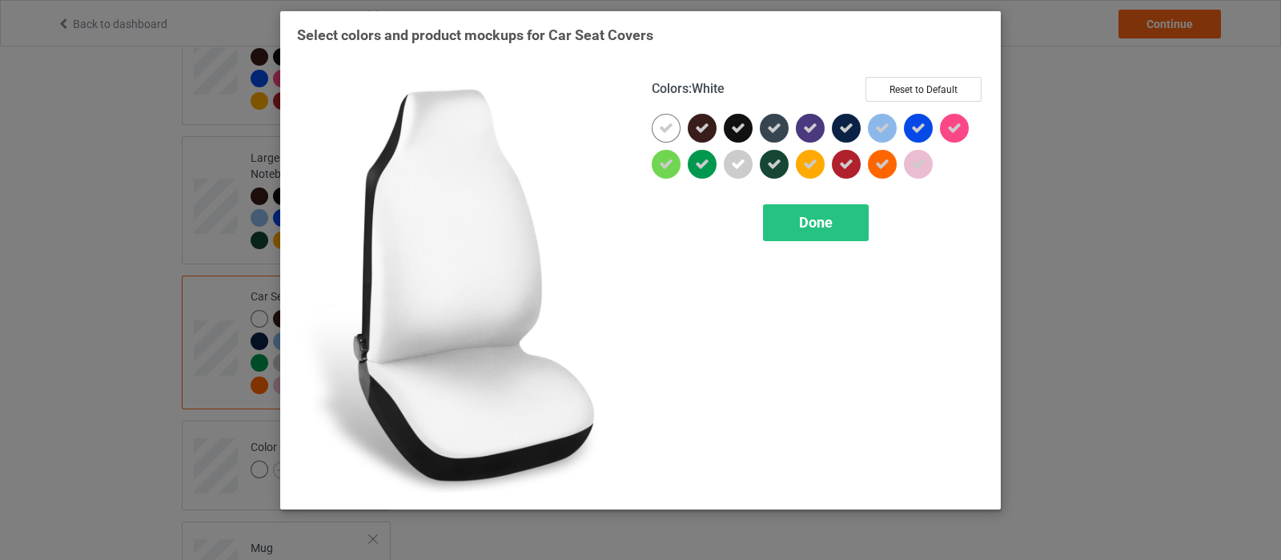
drag, startPoint x: 668, startPoint y: 125, endPoint x: 788, endPoint y: 175, distance: 130.3
click at [669, 123] on icon at bounding box center [666, 128] width 14 height 14
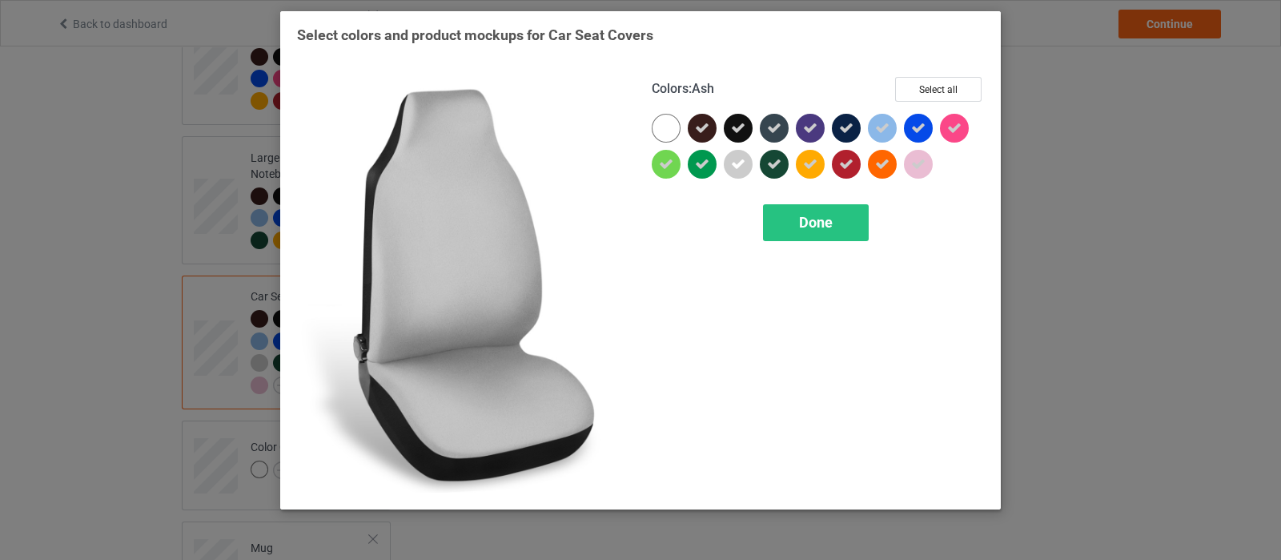
drag, startPoint x: 736, startPoint y: 165, endPoint x: 898, endPoint y: 175, distance: 162.9
click at [736, 165] on icon at bounding box center [738, 164] width 14 height 14
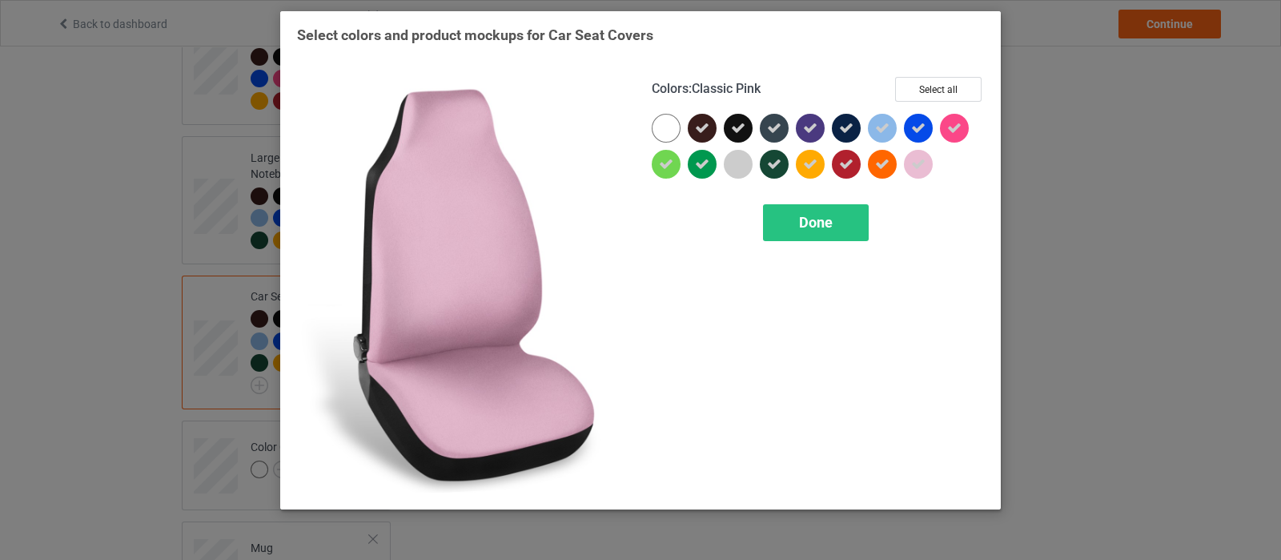
click at [912, 161] on icon at bounding box center [918, 164] width 14 height 14
click at [837, 226] on div "Done" at bounding box center [816, 222] width 106 height 37
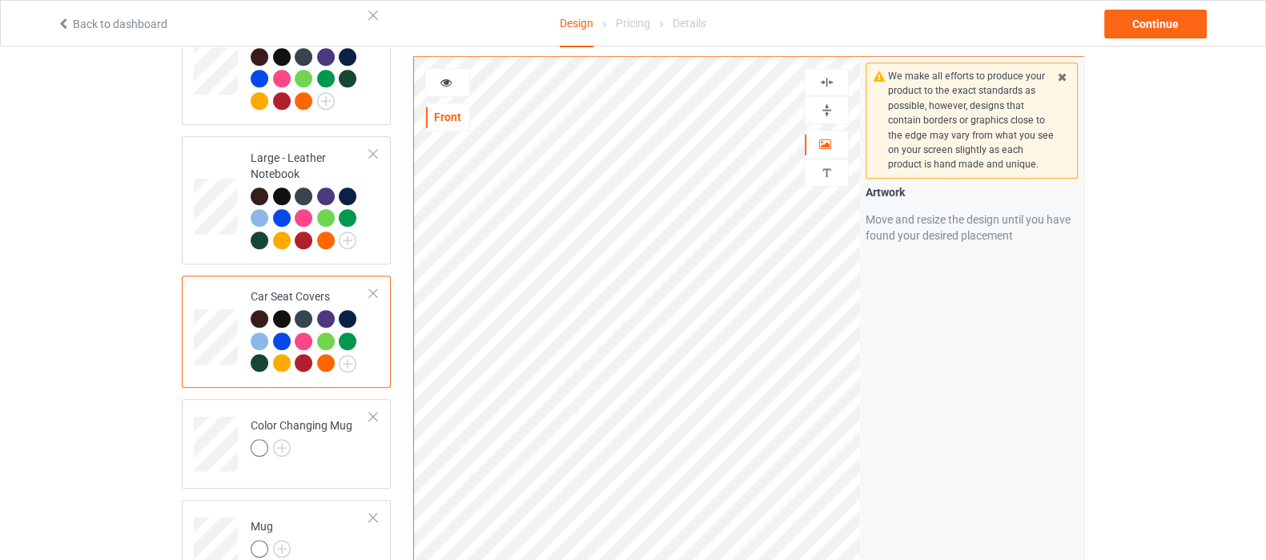
click at [829, 84] on img at bounding box center [826, 81] width 15 height 15
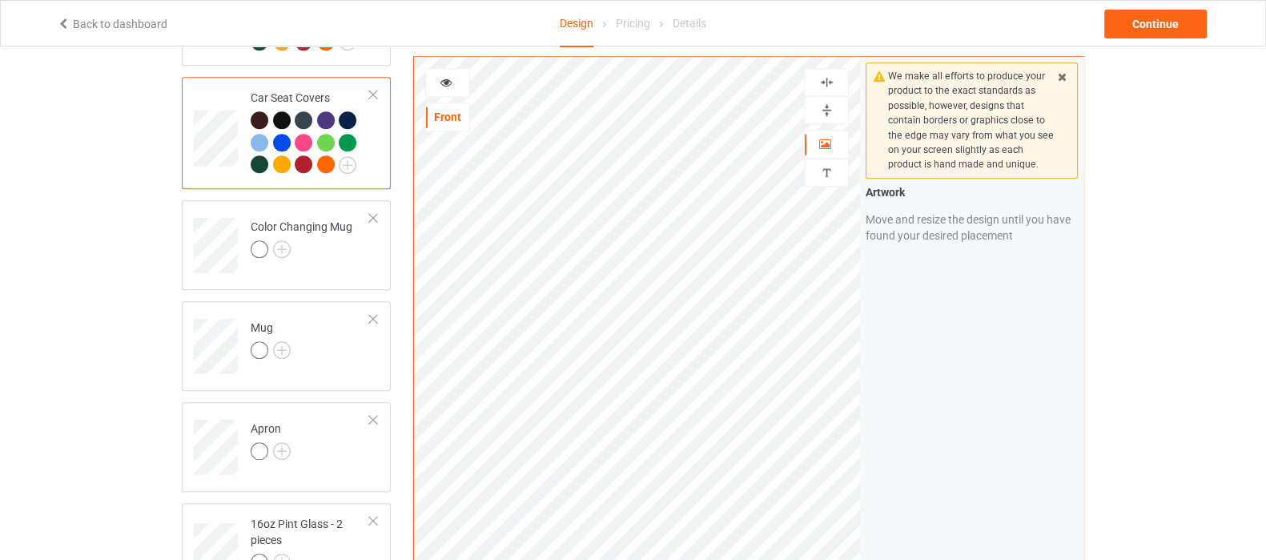
scroll to position [1902, 0]
click at [282, 239] on img at bounding box center [282, 248] width 18 height 18
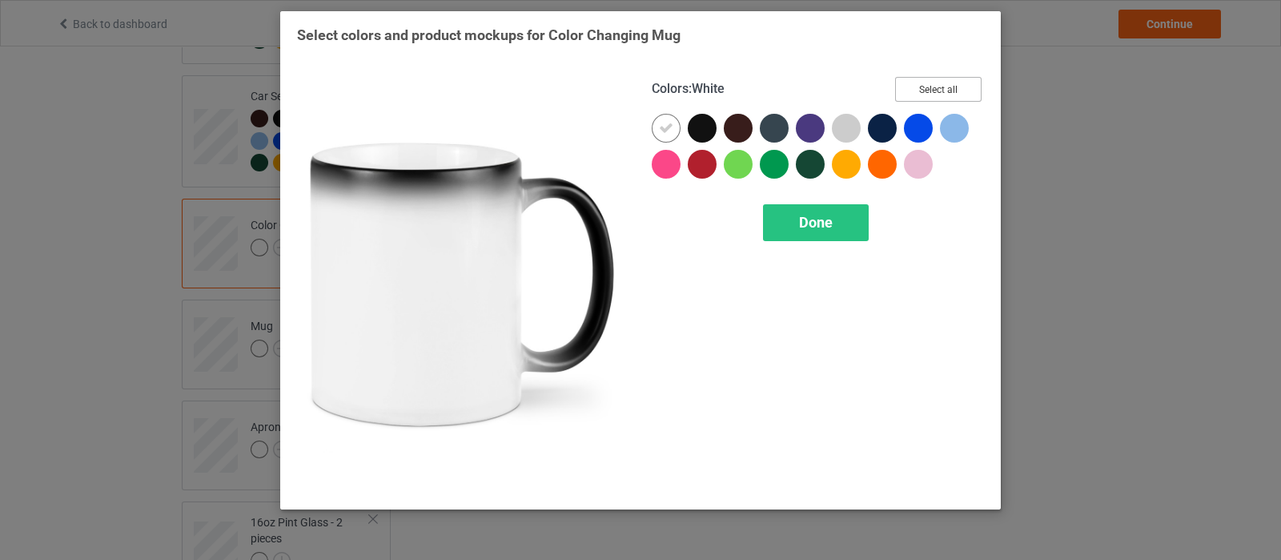
click at [940, 88] on button "Select all" at bounding box center [938, 89] width 86 height 25
drag, startPoint x: 661, startPoint y: 127, endPoint x: 673, endPoint y: 127, distance: 11.2
click at [661, 127] on icon at bounding box center [666, 128] width 14 height 14
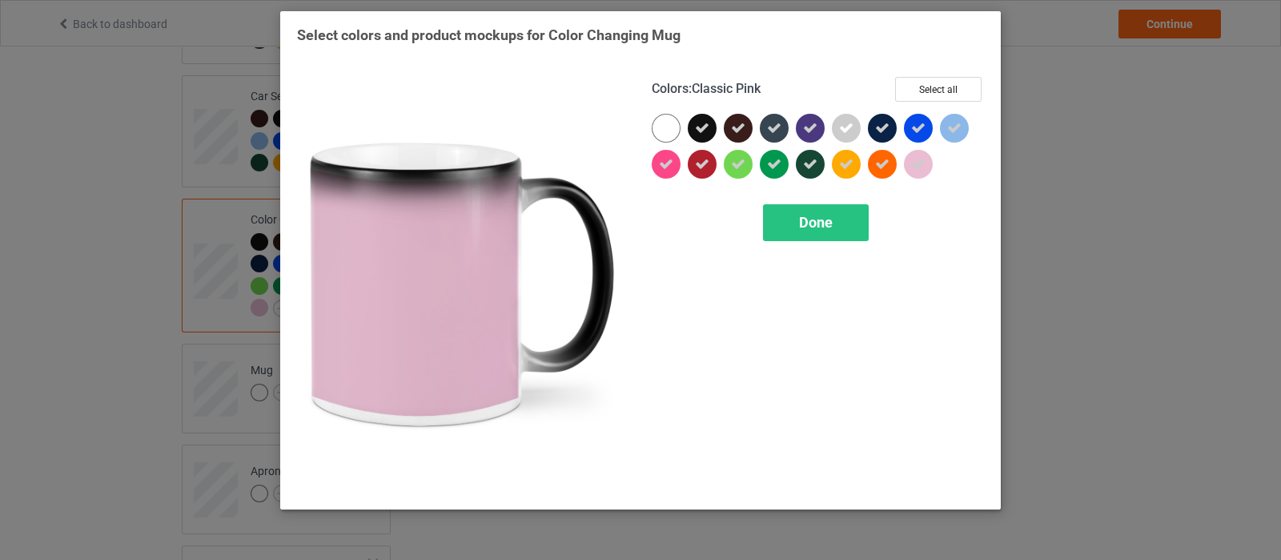
click at [922, 166] on icon at bounding box center [918, 164] width 14 height 14
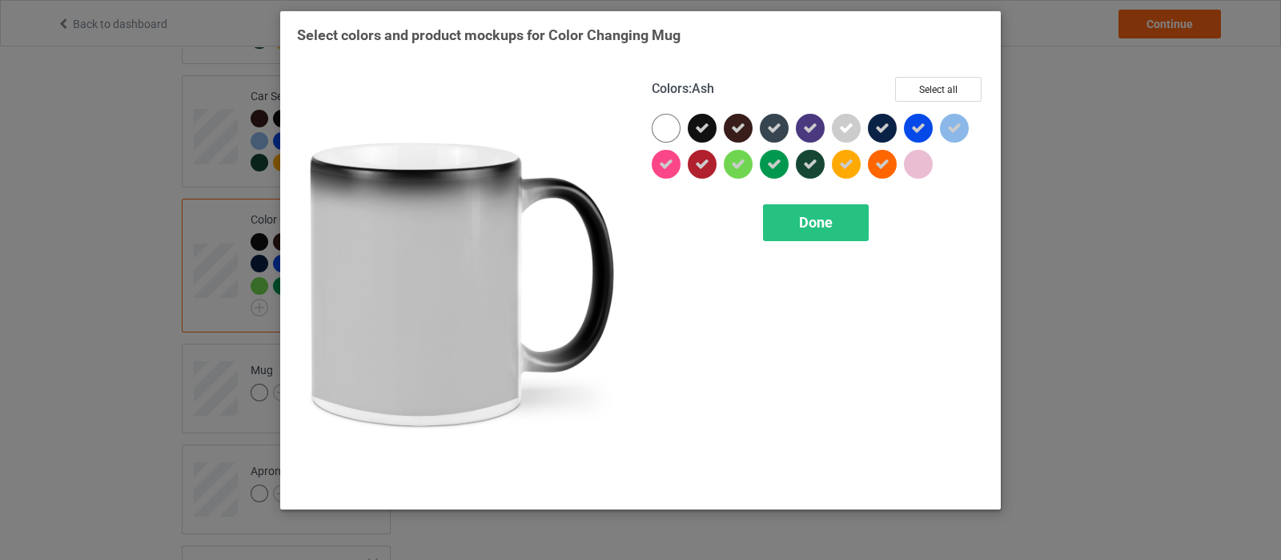
click at [852, 127] on icon at bounding box center [846, 128] width 14 height 14
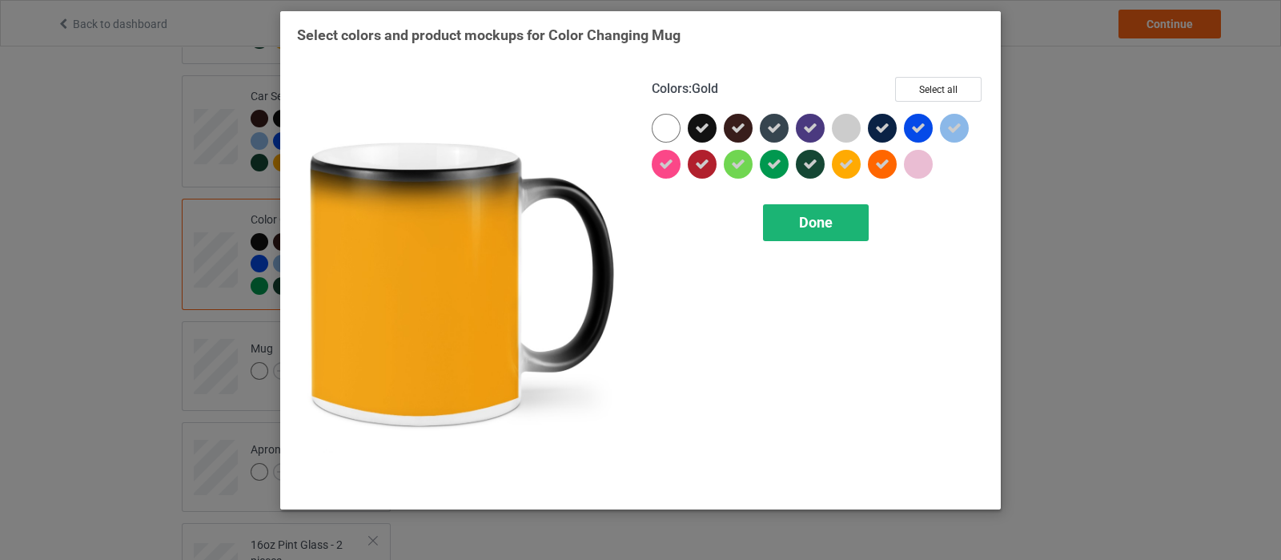
click at [830, 215] on span "Done" at bounding box center [816, 222] width 34 height 17
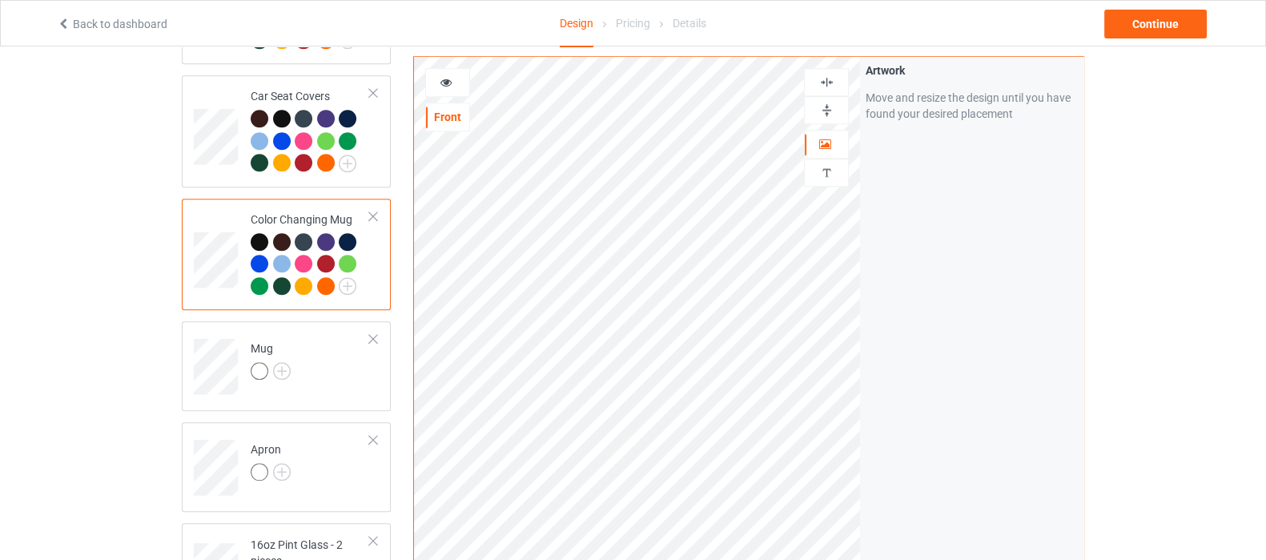
click at [822, 115] on img at bounding box center [826, 109] width 15 height 15
click at [826, 109] on img at bounding box center [826, 109] width 15 height 15
click at [825, 106] on img at bounding box center [826, 109] width 15 height 15
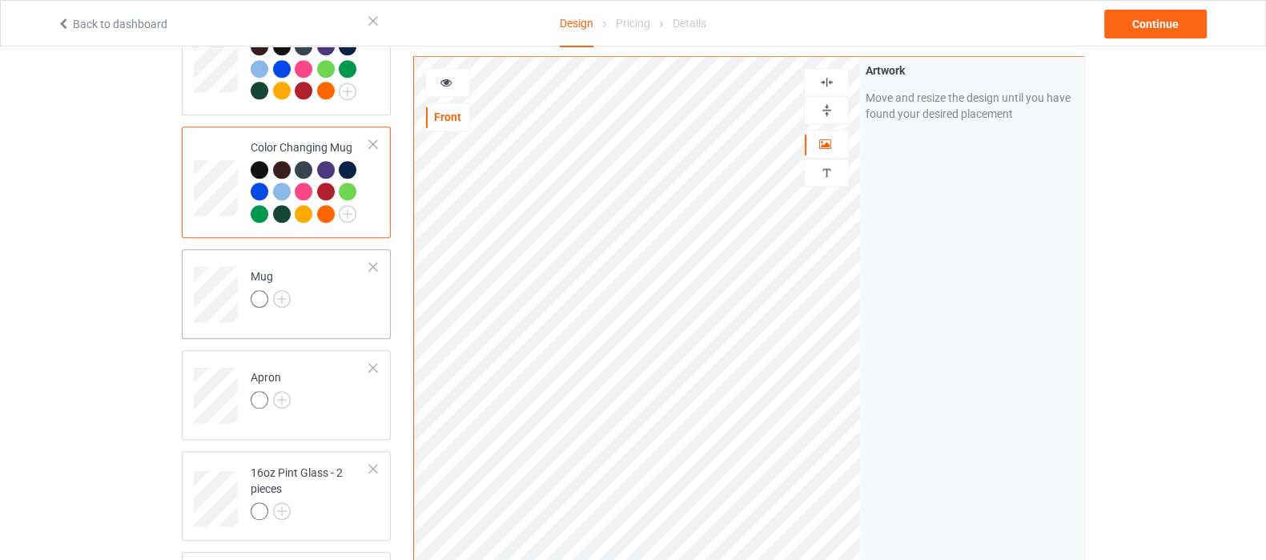
scroll to position [2002, 0]
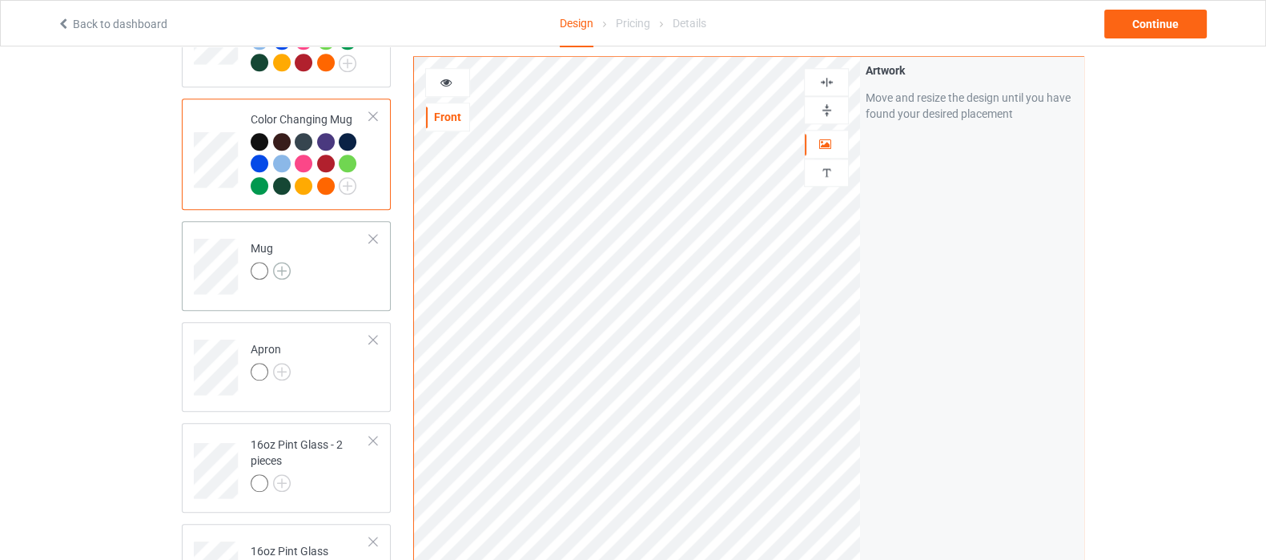
click at [284, 262] on img at bounding box center [282, 271] width 18 height 18
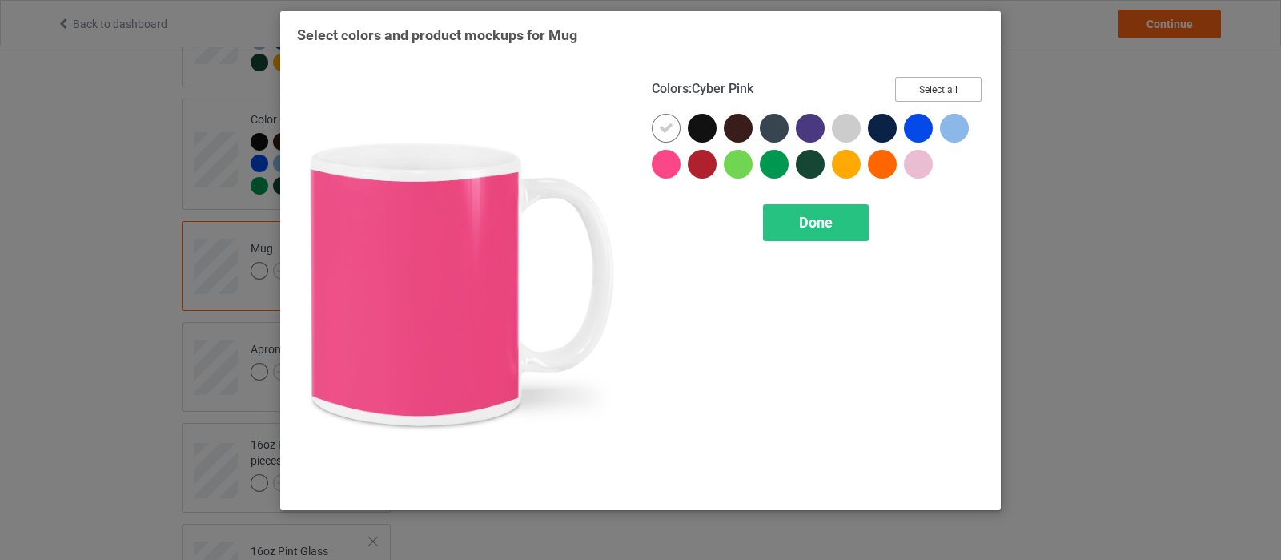
click at [933, 90] on button "Select all" at bounding box center [938, 89] width 86 height 25
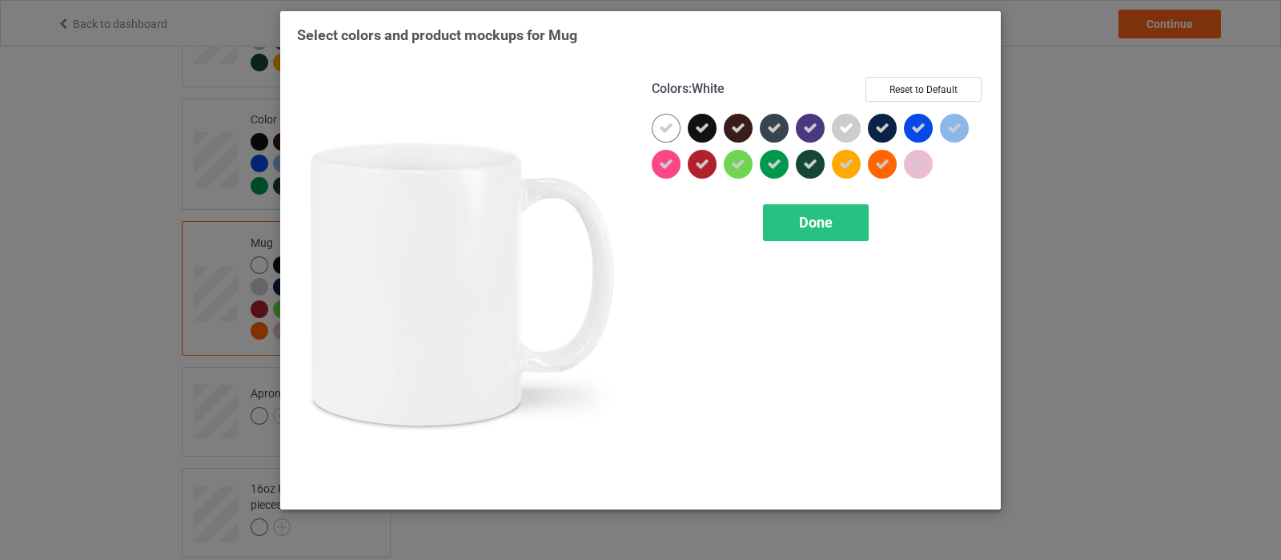
drag, startPoint x: 665, startPoint y: 122, endPoint x: 828, endPoint y: 117, distance: 163.4
click at [670, 122] on icon at bounding box center [666, 128] width 14 height 14
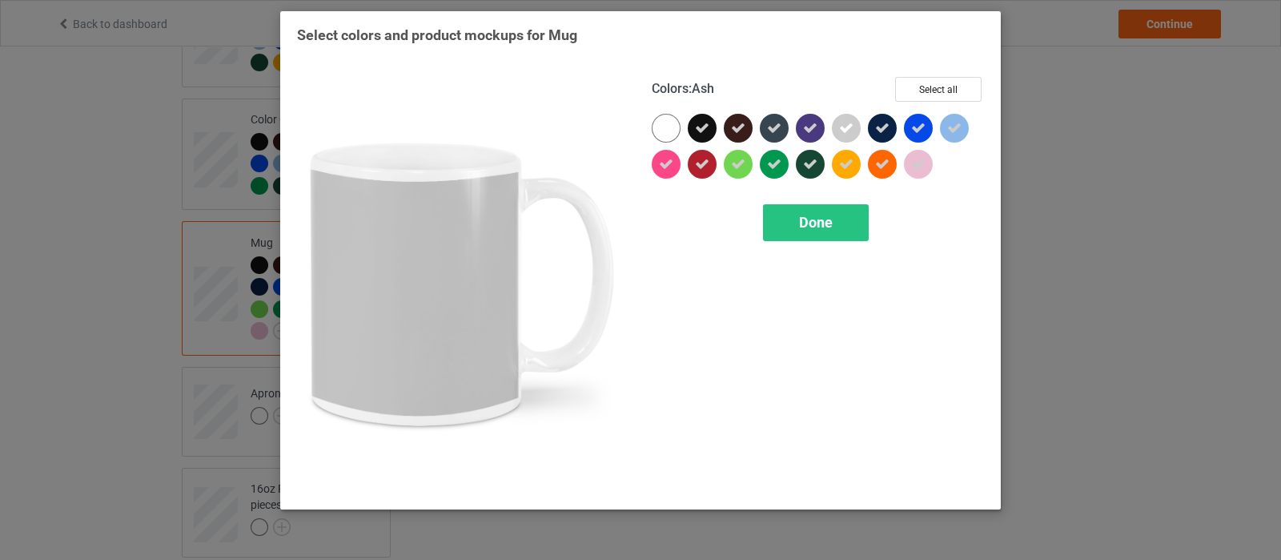
drag, startPoint x: 846, startPoint y: 133, endPoint x: 864, endPoint y: 132, distance: 17.6
click at [849, 133] on icon at bounding box center [846, 128] width 14 height 14
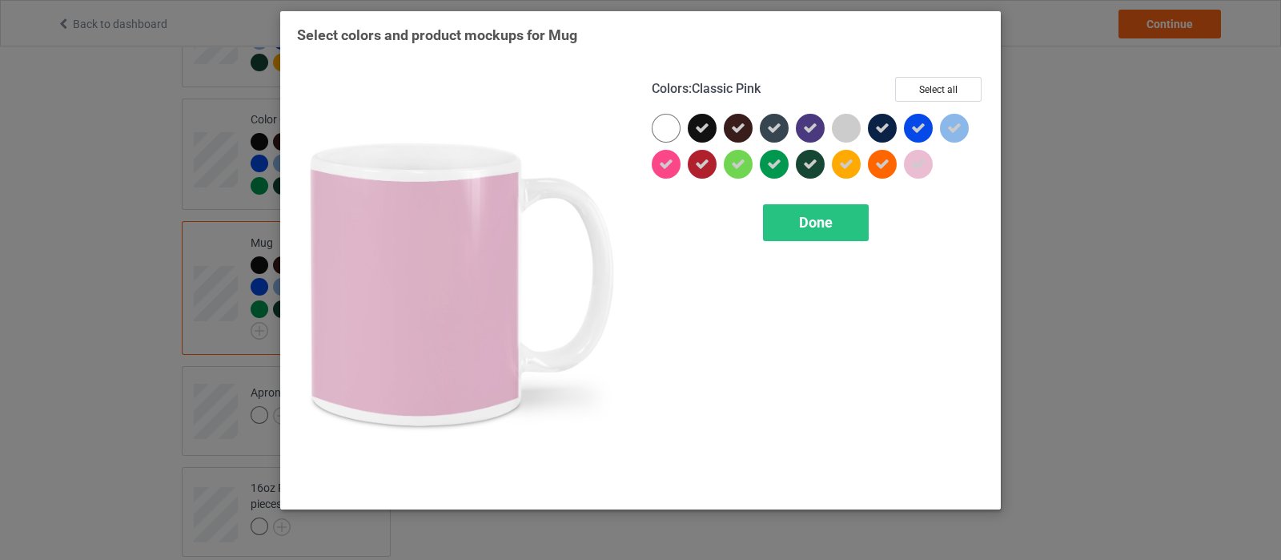
drag, startPoint x: 921, startPoint y: 162, endPoint x: 933, endPoint y: 158, distance: 12.7
click at [921, 162] on icon at bounding box center [918, 164] width 14 height 14
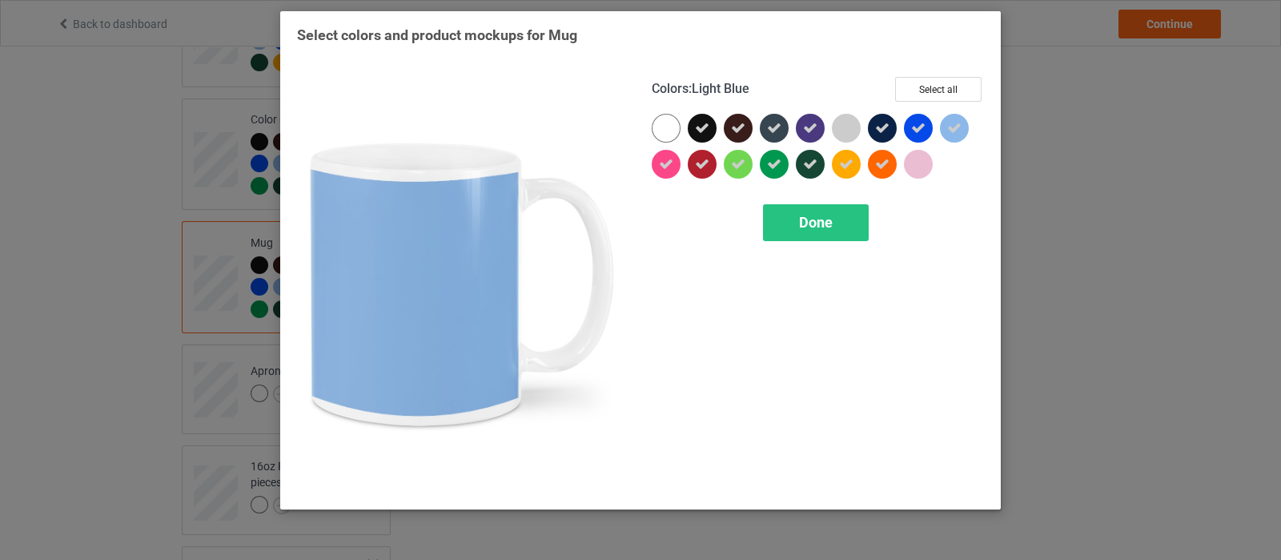
click at [961, 130] on icon at bounding box center [954, 128] width 14 height 14
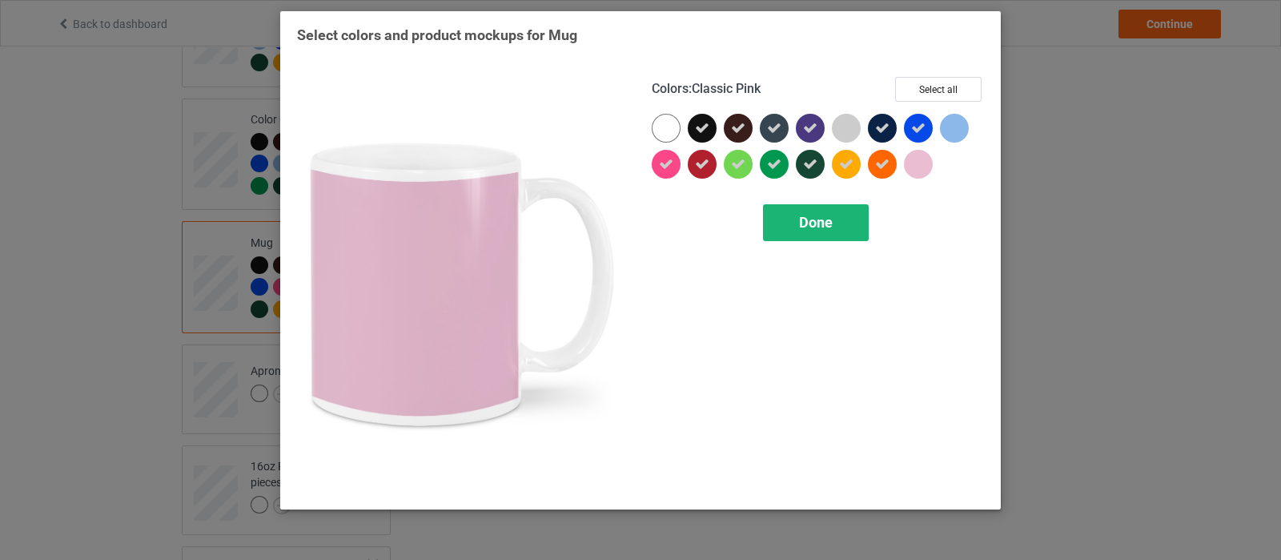
click at [842, 218] on div "Done" at bounding box center [816, 222] width 106 height 37
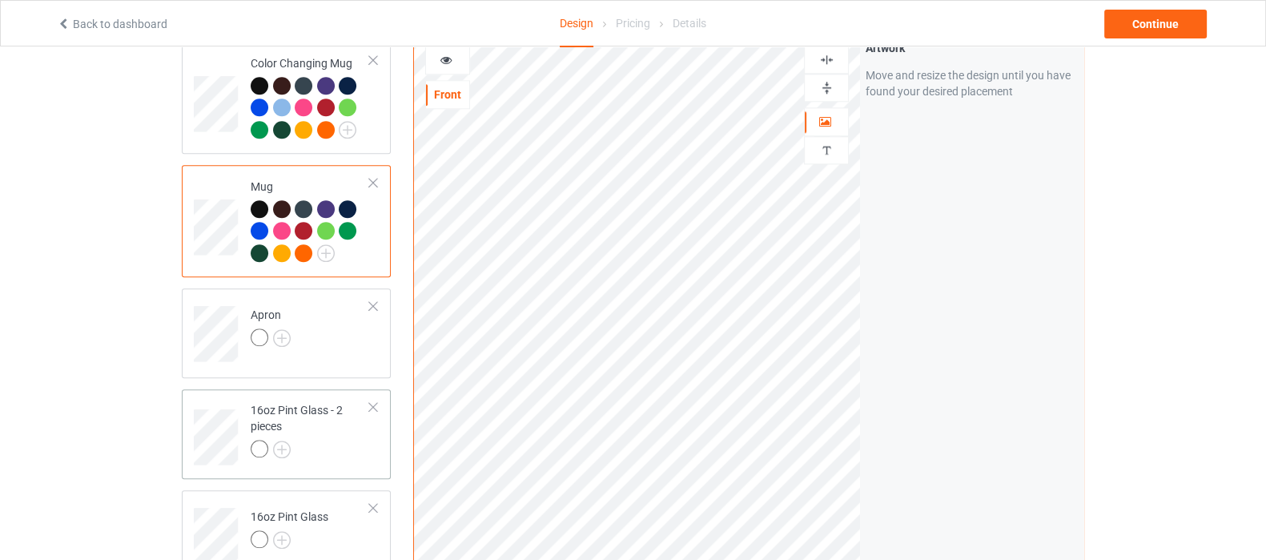
scroll to position [2102, 0]
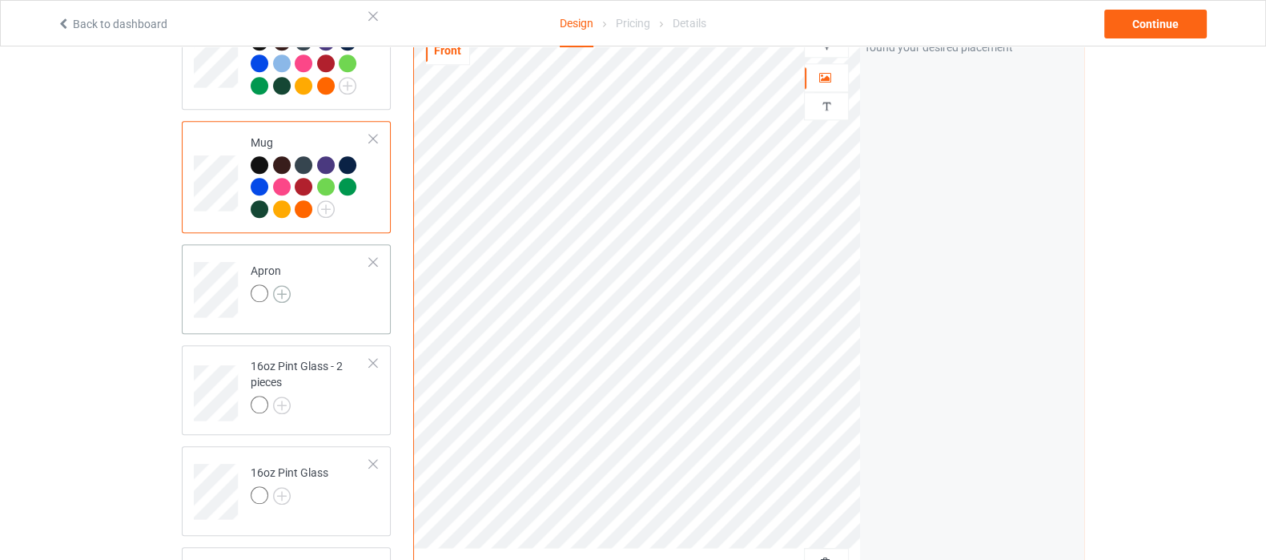
click at [280, 285] on img at bounding box center [282, 294] width 18 height 18
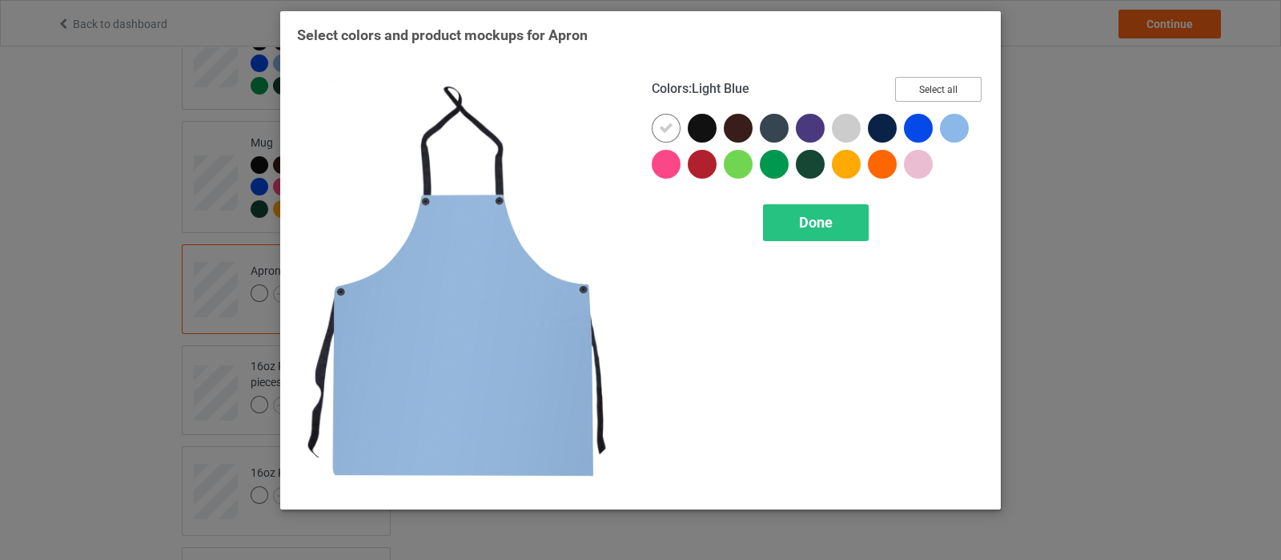
click at [926, 89] on button "Select all" at bounding box center [938, 89] width 86 height 25
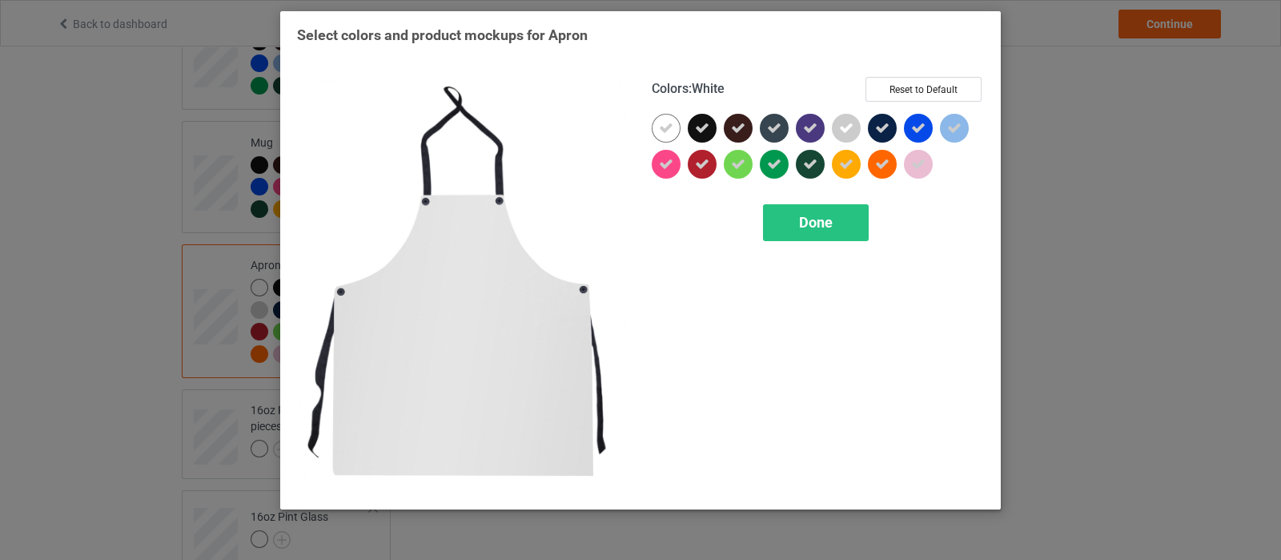
drag, startPoint x: 663, startPoint y: 124, endPoint x: 730, endPoint y: 119, distance: 67.4
click at [663, 124] on icon at bounding box center [666, 128] width 14 height 14
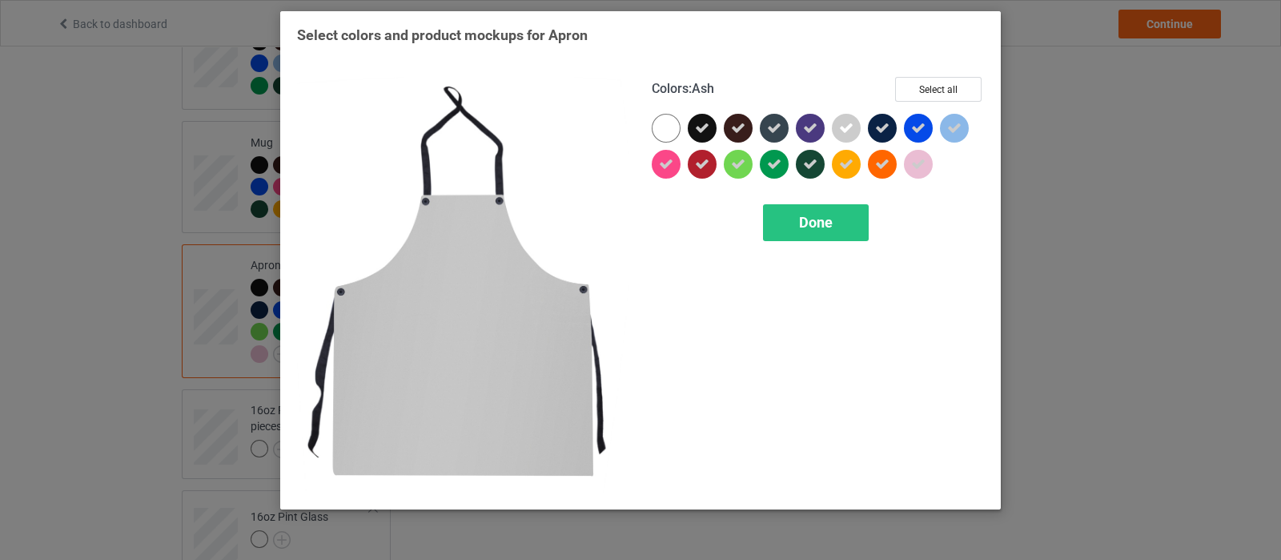
drag, startPoint x: 848, startPoint y: 131, endPoint x: 870, endPoint y: 135, distance: 22.8
click at [848, 131] on icon at bounding box center [846, 128] width 14 height 14
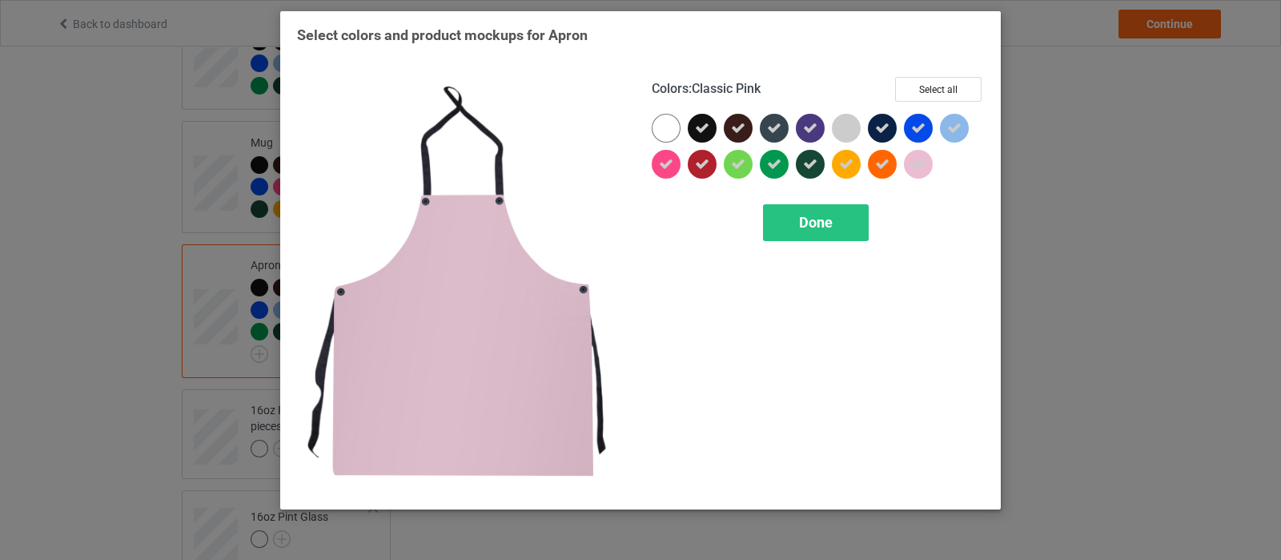
click at [918, 166] on icon at bounding box center [918, 164] width 14 height 14
click at [805, 227] on span "Done" at bounding box center [816, 222] width 34 height 17
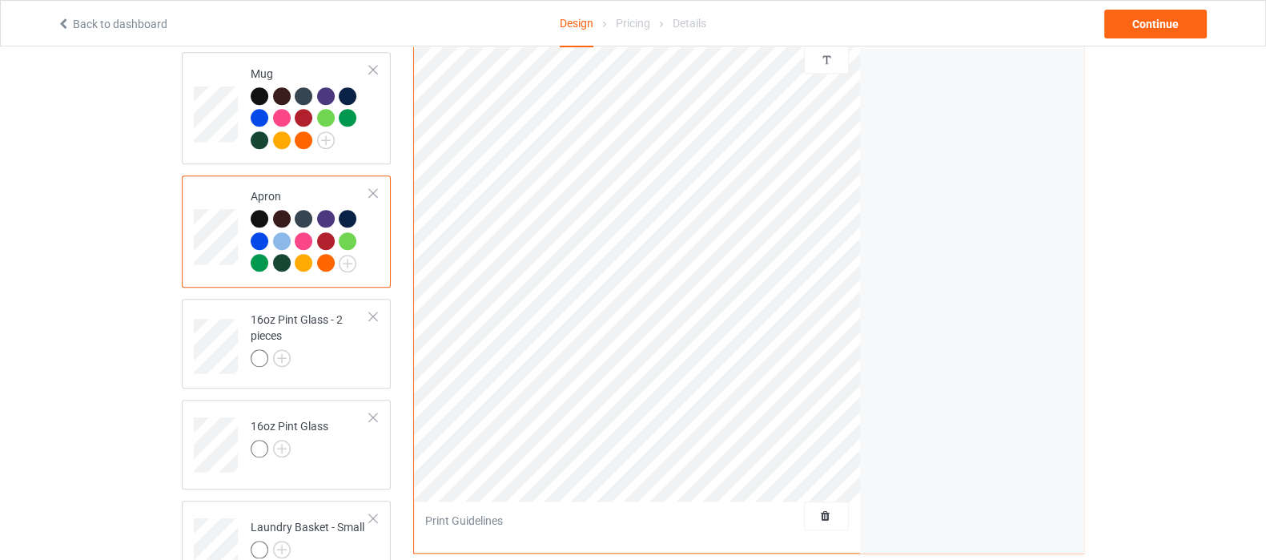
scroll to position [2202, 0]
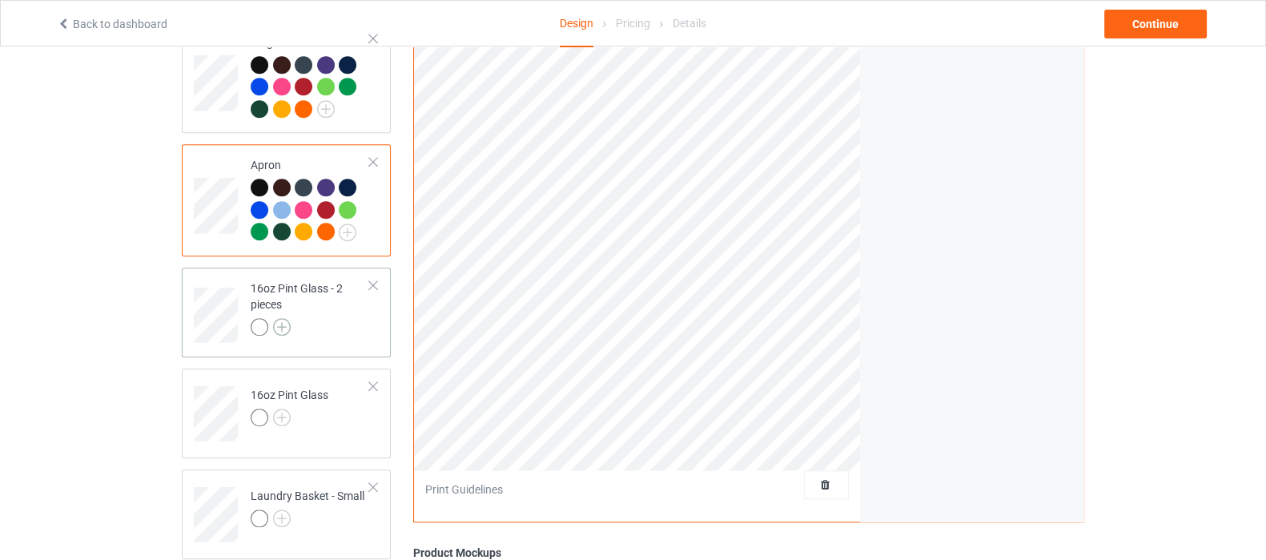
click at [279, 318] on img at bounding box center [282, 327] width 18 height 18
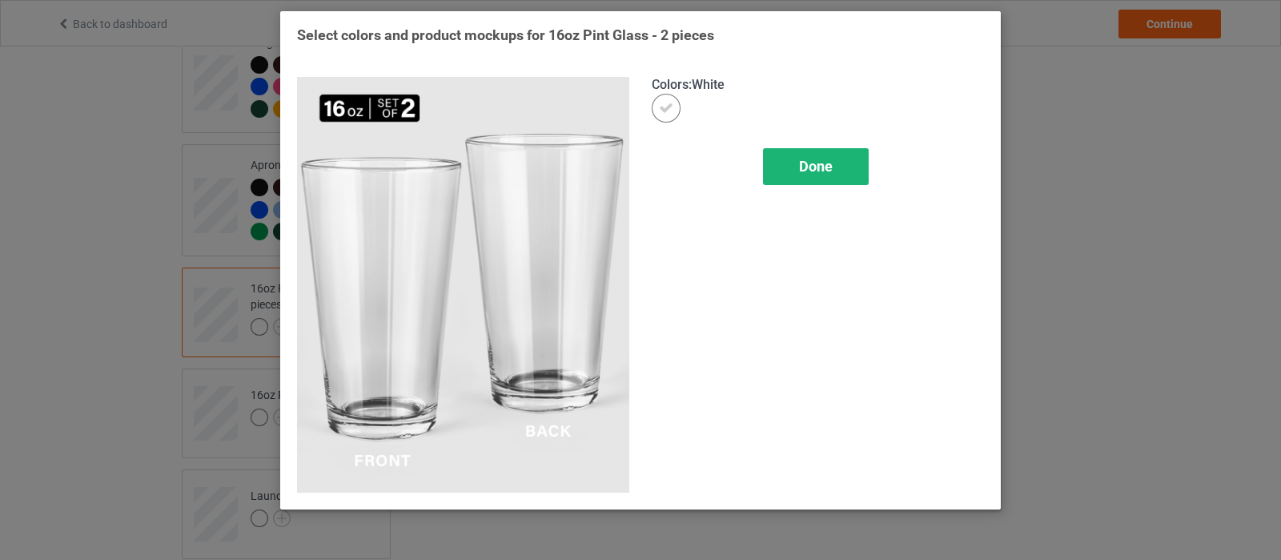
click at [780, 168] on div "Done" at bounding box center [816, 166] width 106 height 37
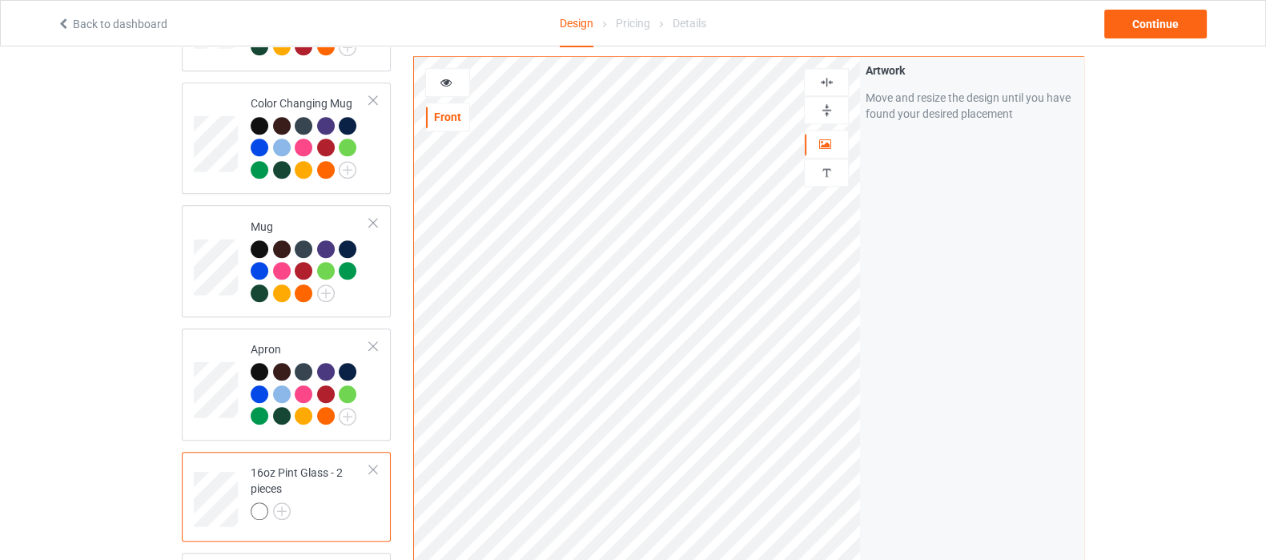
scroll to position [1902, 0]
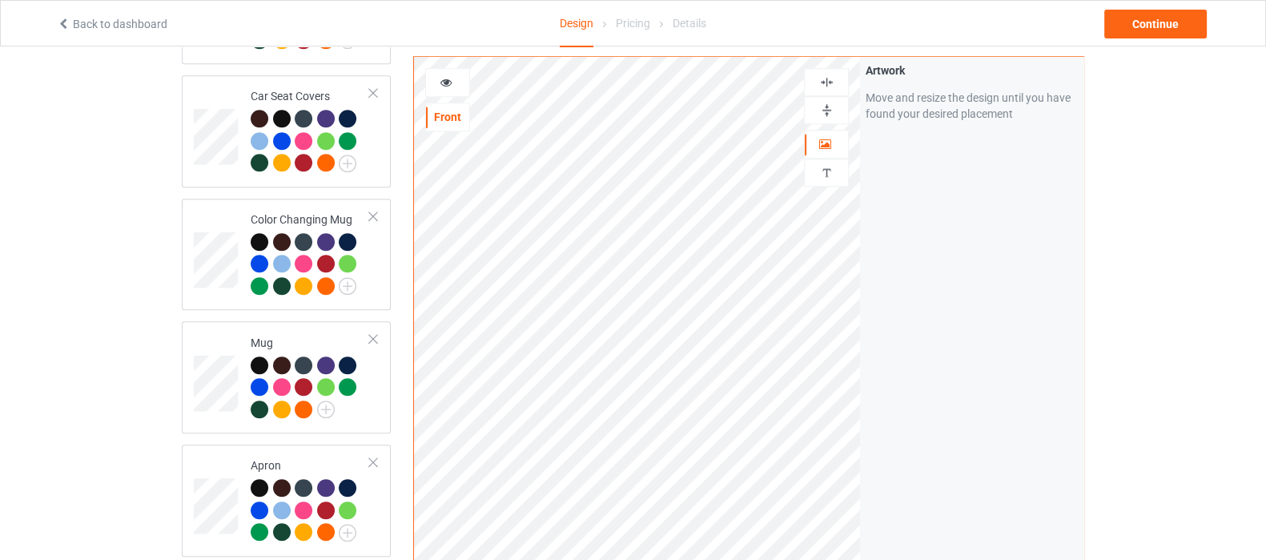
click at [825, 111] on img at bounding box center [826, 109] width 15 height 15
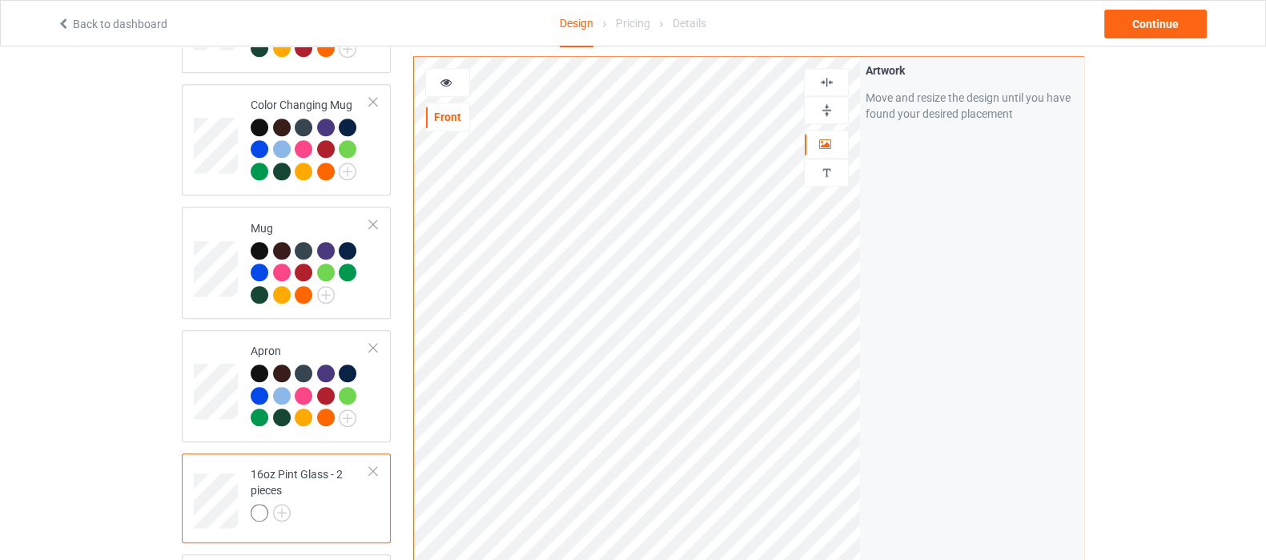
scroll to position [2202, 0]
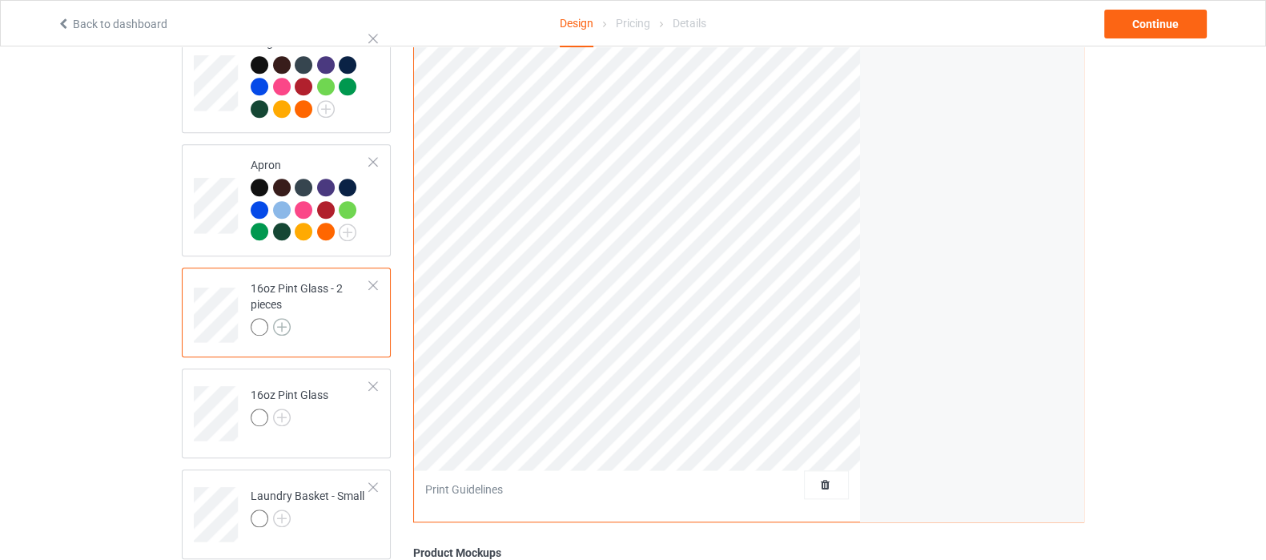
click at [280, 318] on img at bounding box center [282, 327] width 18 height 18
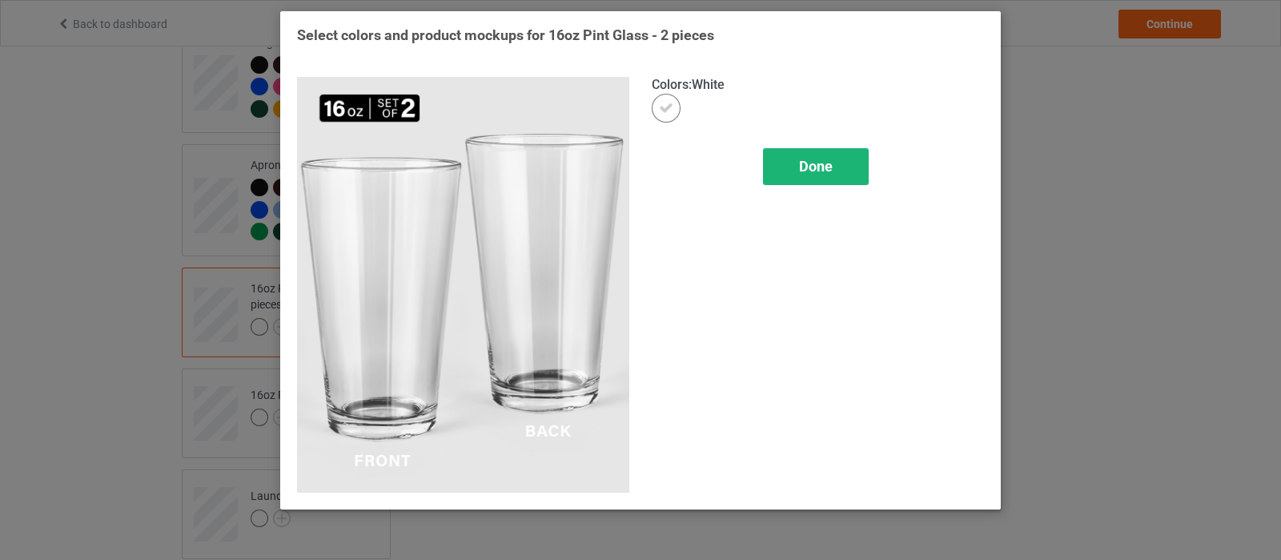
click at [820, 165] on span "Done" at bounding box center [816, 166] width 34 height 17
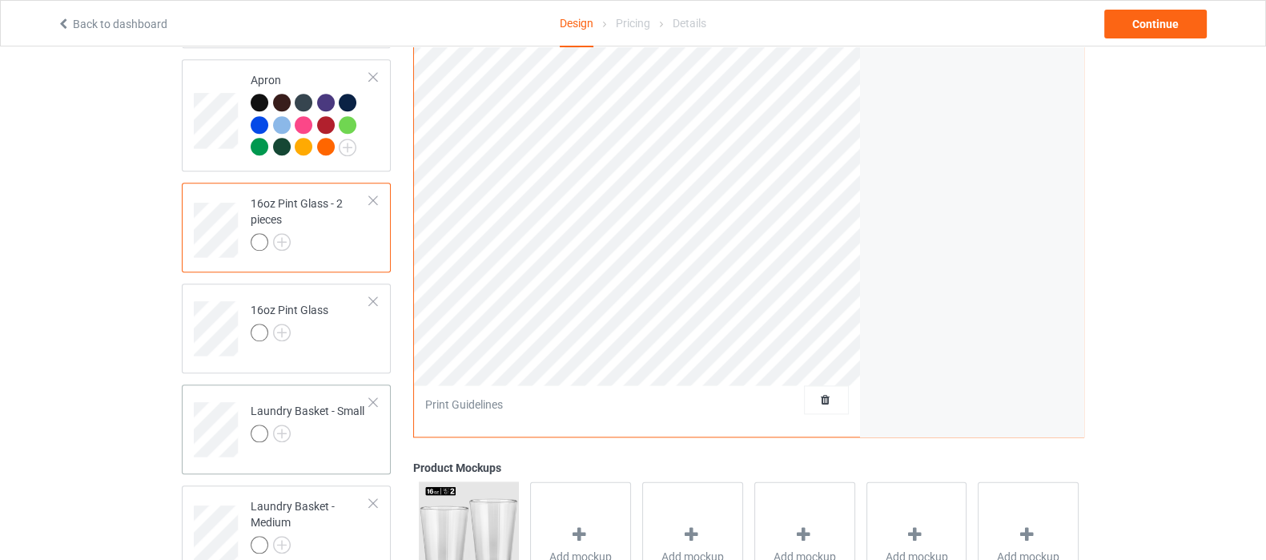
scroll to position [2402, 0]
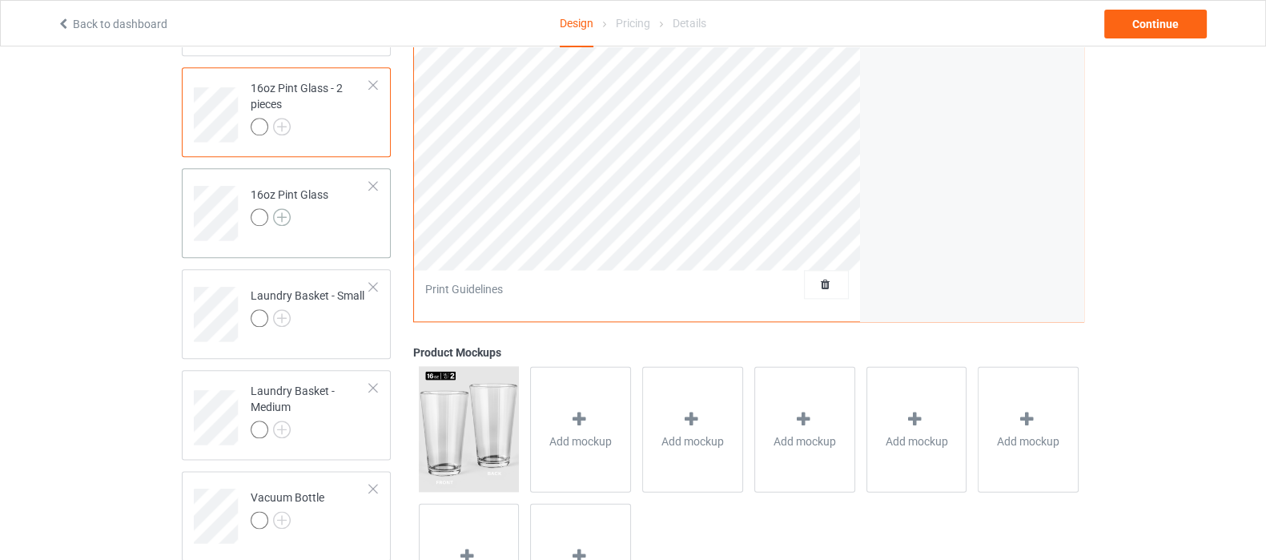
click at [279, 208] on img at bounding box center [282, 217] width 18 height 18
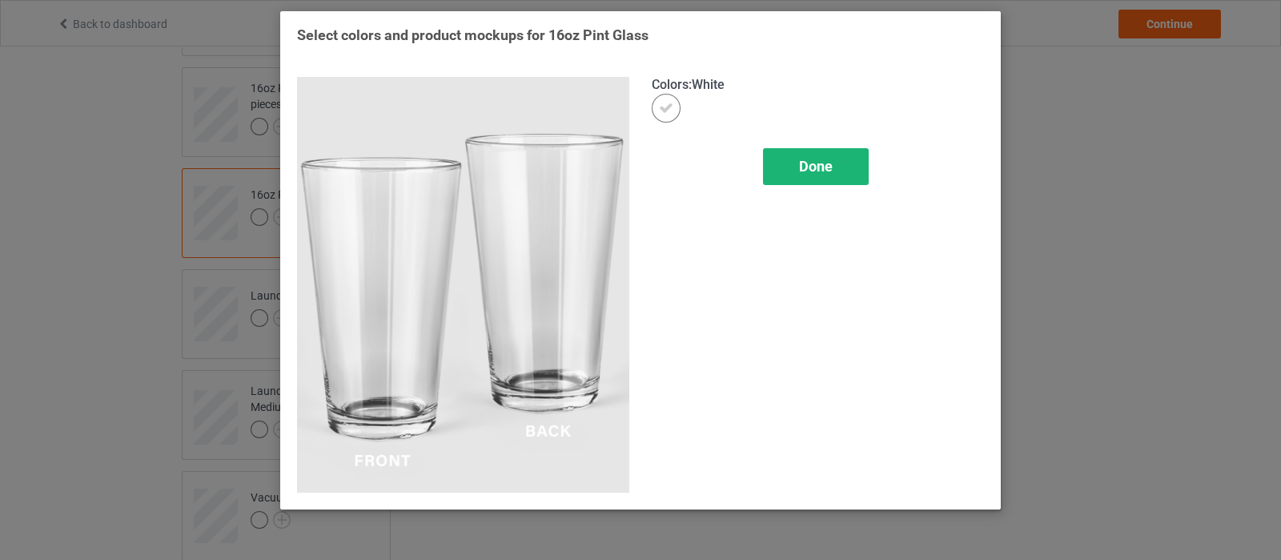
click at [799, 163] on span "Done" at bounding box center [816, 166] width 34 height 17
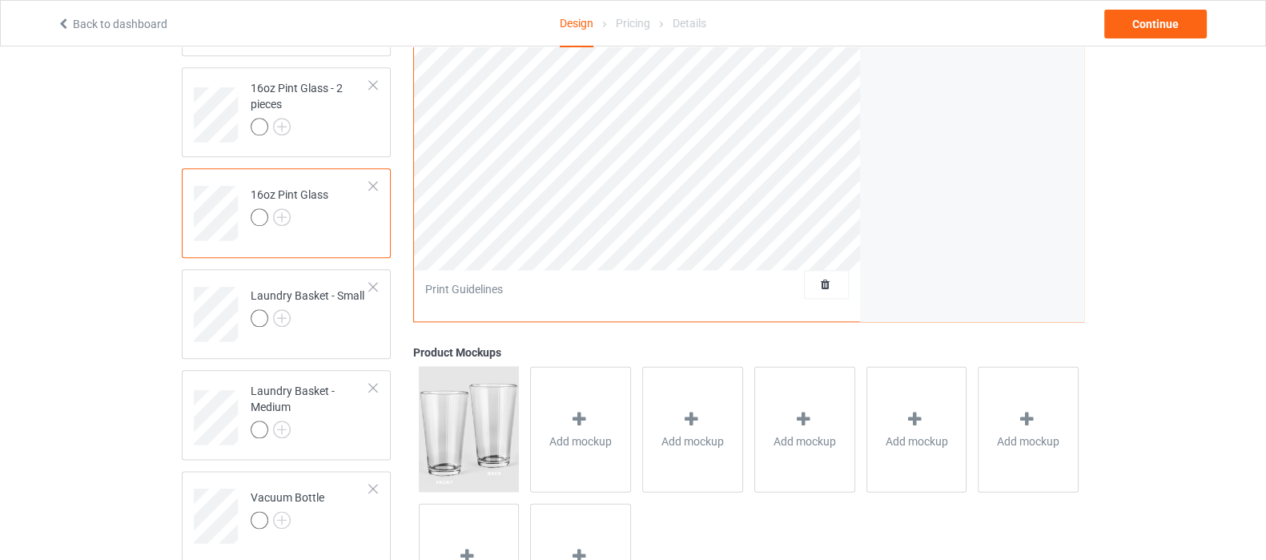
scroll to position [2302, 0]
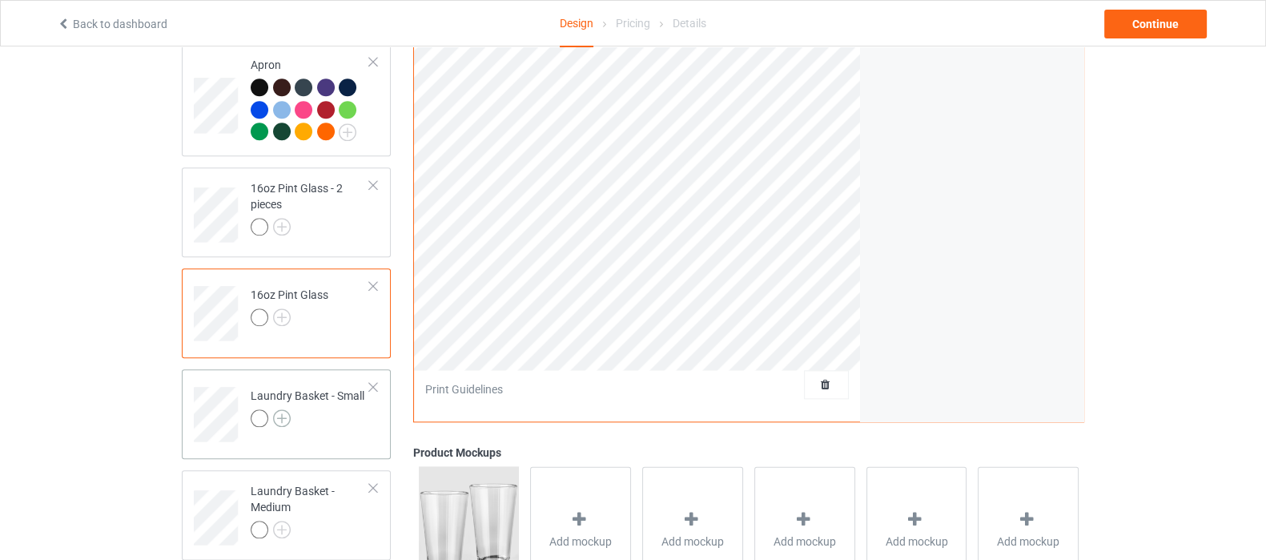
click at [279, 409] on img at bounding box center [282, 418] width 18 height 18
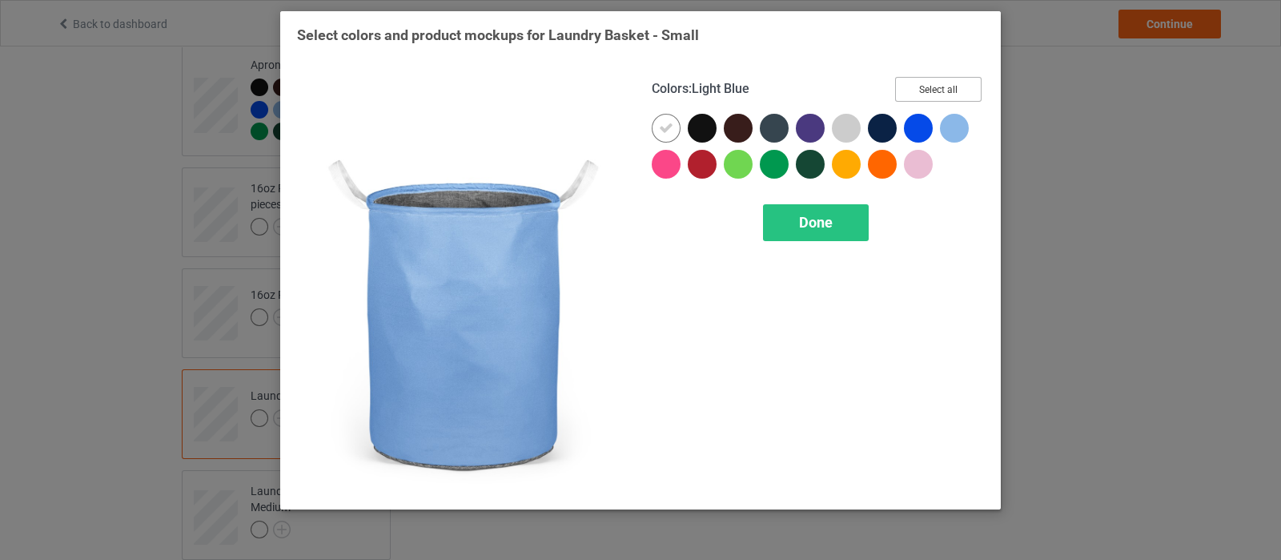
click at [946, 94] on button "Select all" at bounding box center [938, 89] width 86 height 25
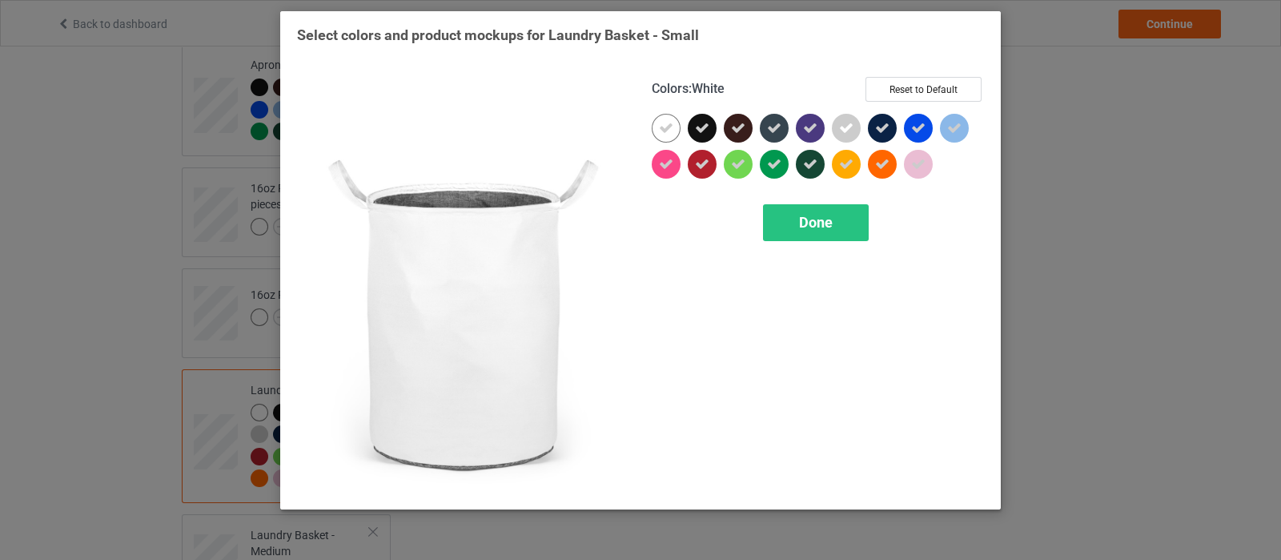
drag, startPoint x: 669, startPoint y: 131, endPoint x: 827, endPoint y: 115, distance: 159.4
click at [673, 127] on div at bounding box center [666, 128] width 29 height 29
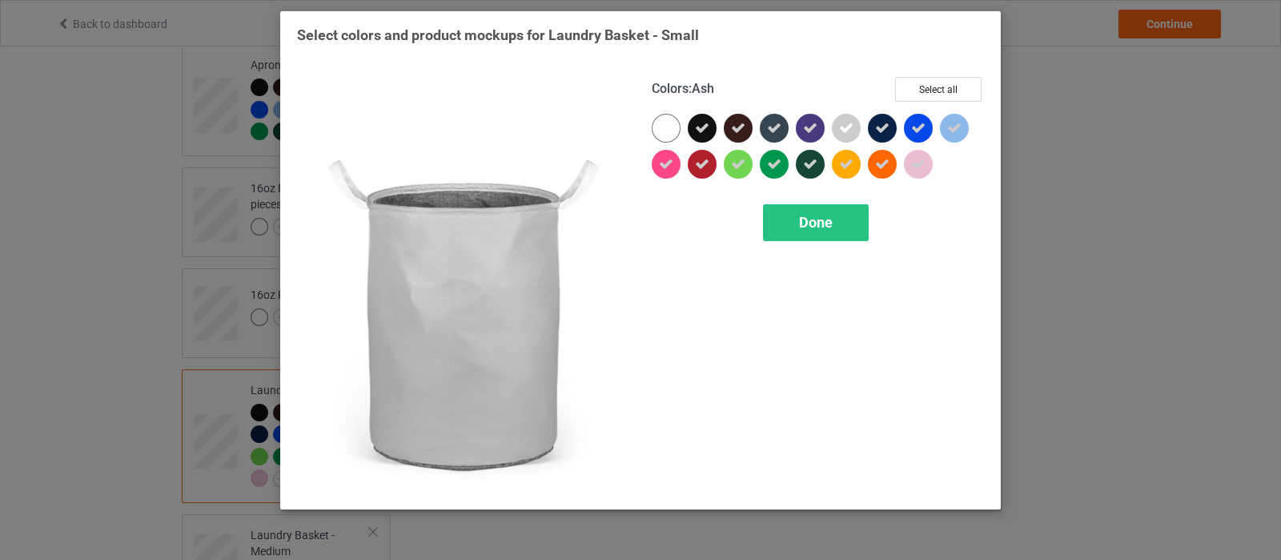
click at [845, 132] on icon at bounding box center [846, 128] width 14 height 14
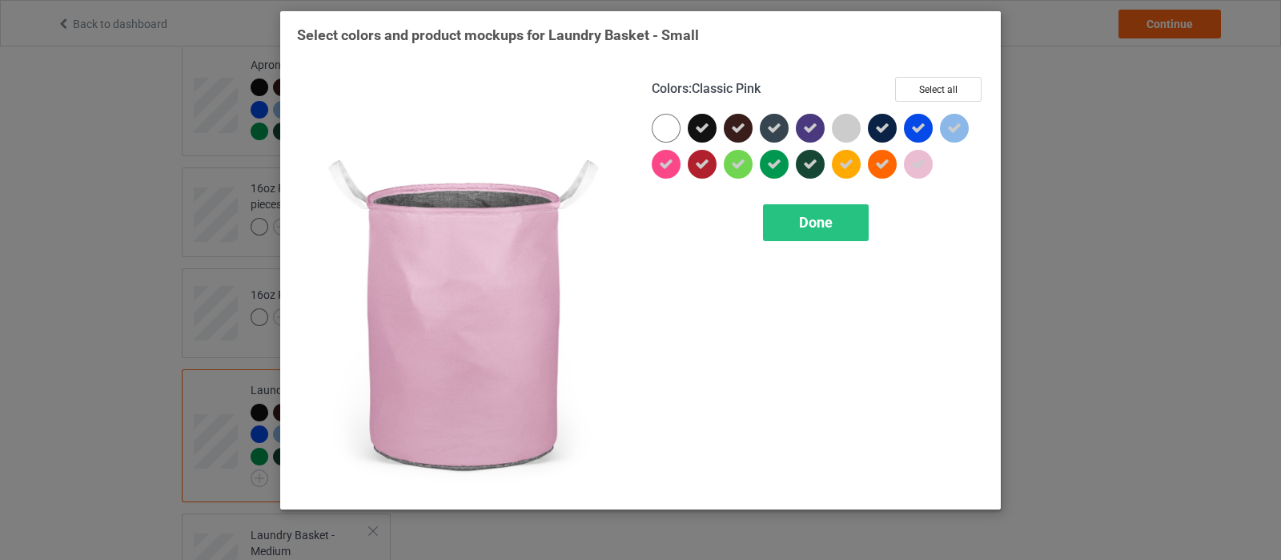
drag, startPoint x: 920, startPoint y: 160, endPoint x: 958, endPoint y: 151, distance: 38.8
click at [920, 160] on icon at bounding box center [918, 164] width 14 height 14
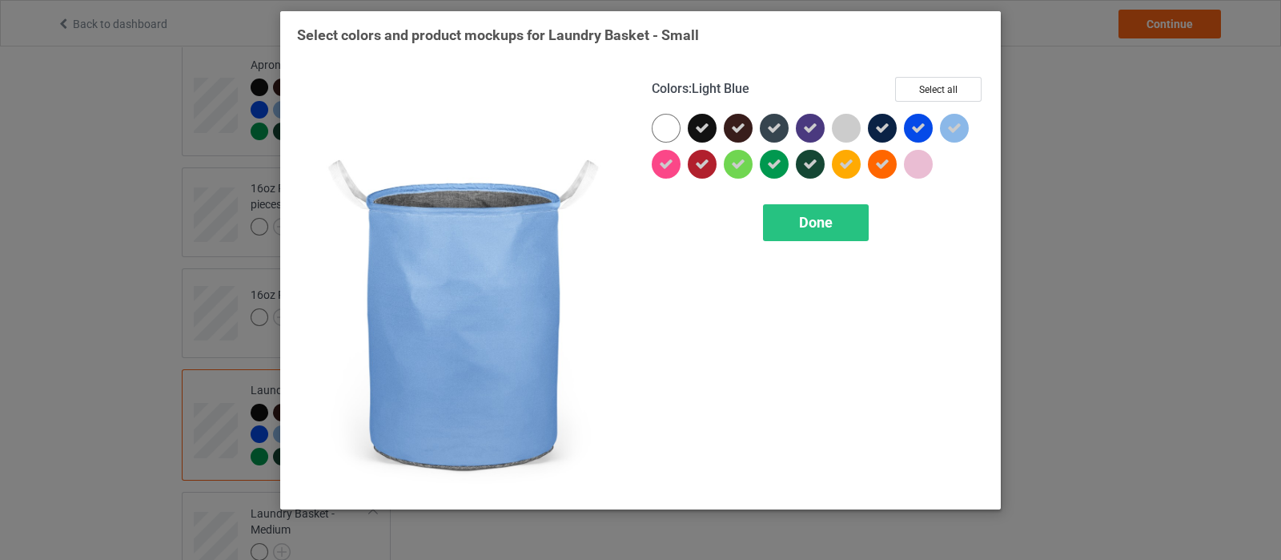
click at [954, 132] on icon at bounding box center [954, 128] width 14 height 14
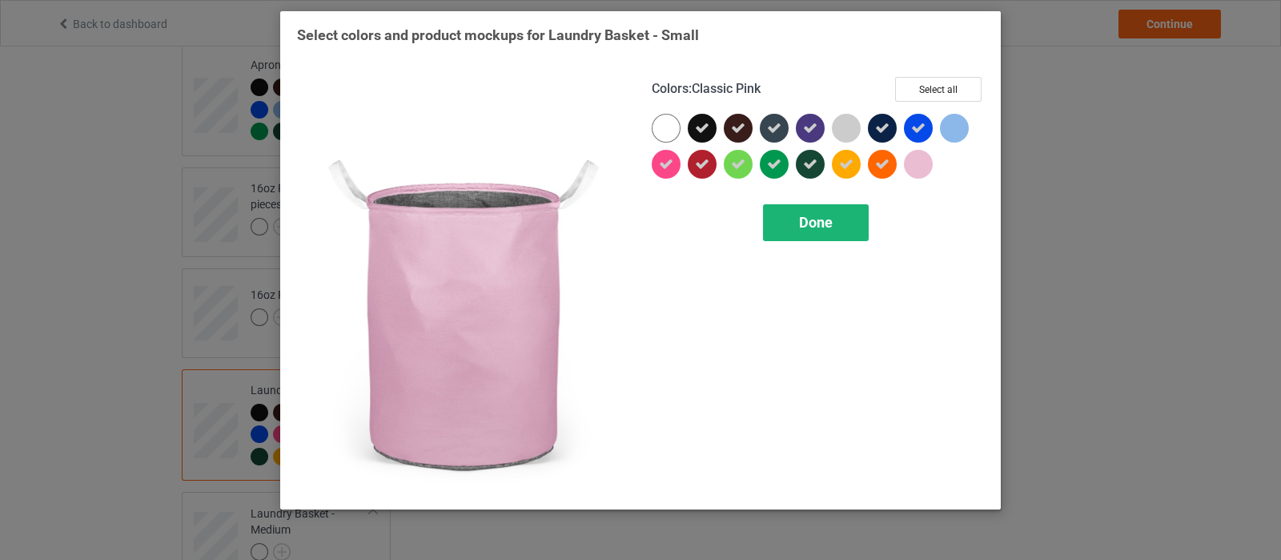
click at [792, 218] on div "Done" at bounding box center [816, 222] width 106 height 37
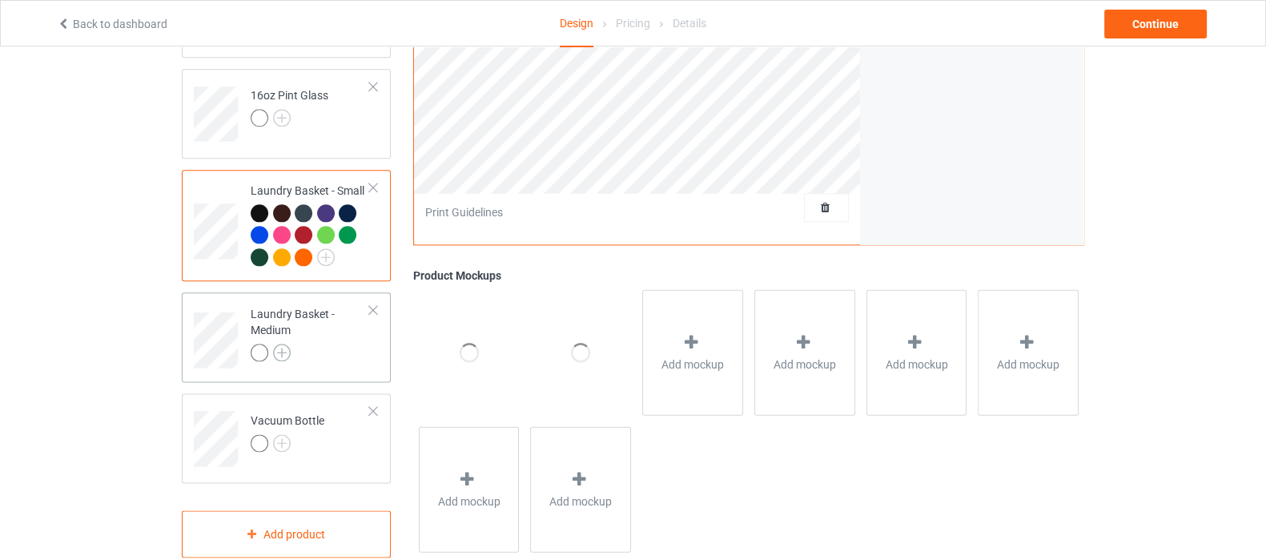
scroll to position [2502, 0]
click at [284, 344] on img at bounding box center [282, 353] width 18 height 18
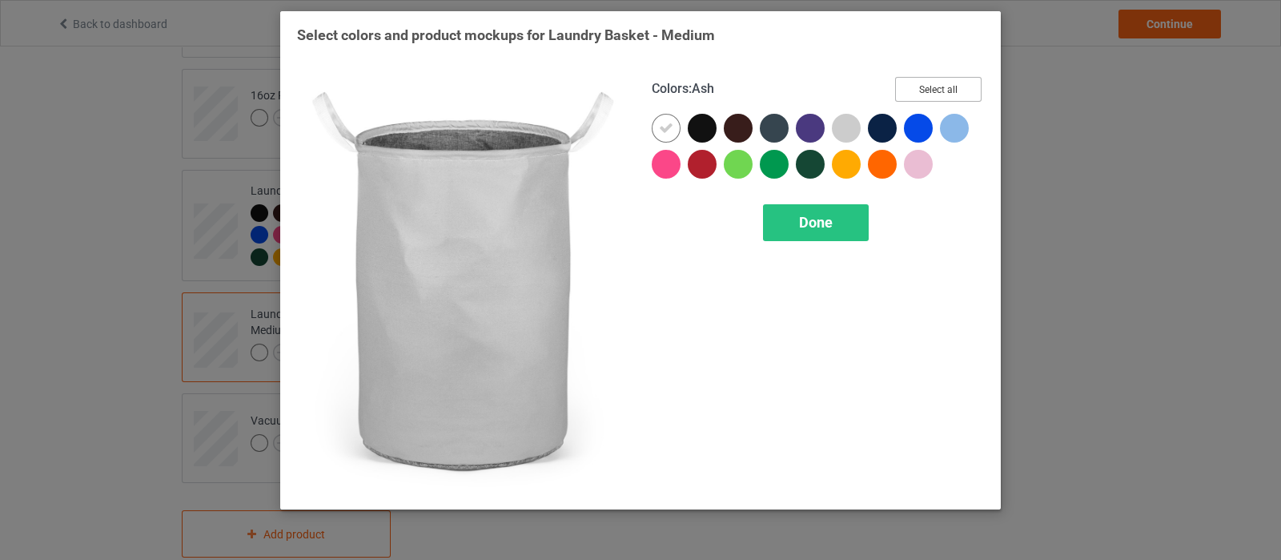
click at [949, 90] on button "Select all" at bounding box center [938, 89] width 86 height 25
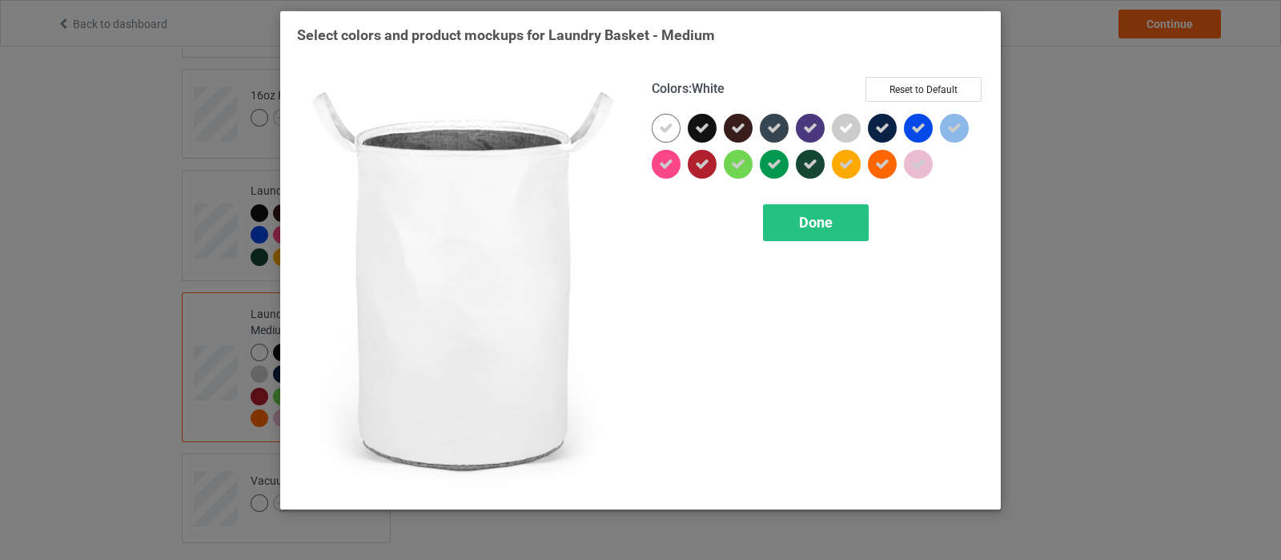
drag, startPoint x: 663, startPoint y: 130, endPoint x: 770, endPoint y: 130, distance: 106.5
click at [665, 130] on icon at bounding box center [666, 128] width 14 height 14
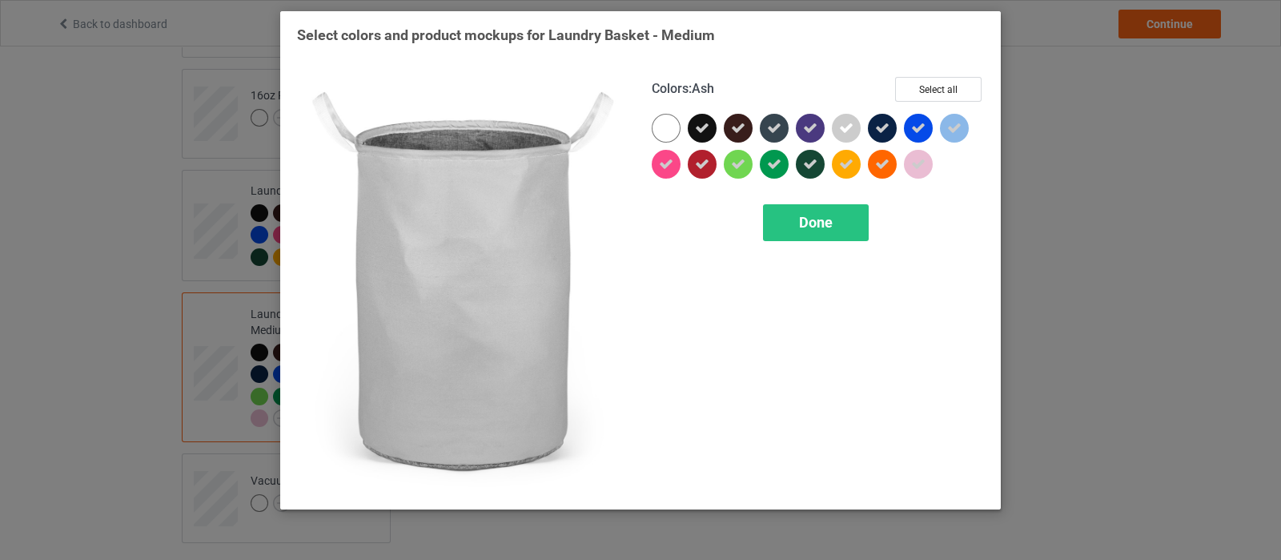
drag, startPoint x: 853, startPoint y: 129, endPoint x: 910, endPoint y: 160, distance: 64.9
click at [862, 129] on div at bounding box center [850, 132] width 36 height 36
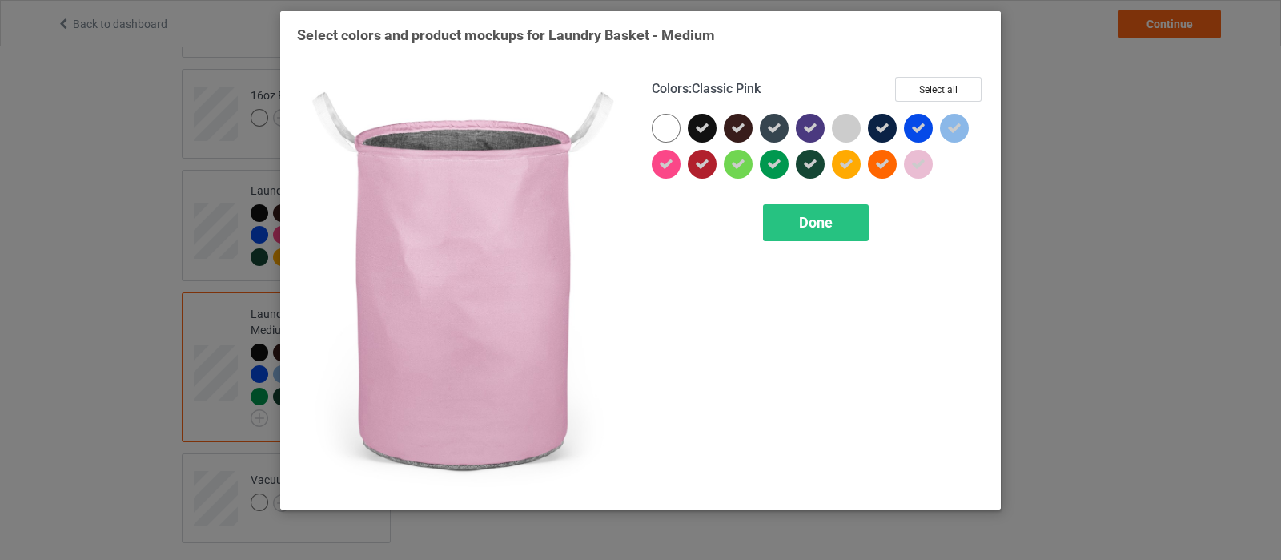
drag, startPoint x: 918, startPoint y: 161, endPoint x: 958, endPoint y: 138, distance: 46.3
click at [920, 161] on icon at bounding box center [918, 164] width 14 height 14
click at [817, 219] on span "Done" at bounding box center [816, 222] width 34 height 17
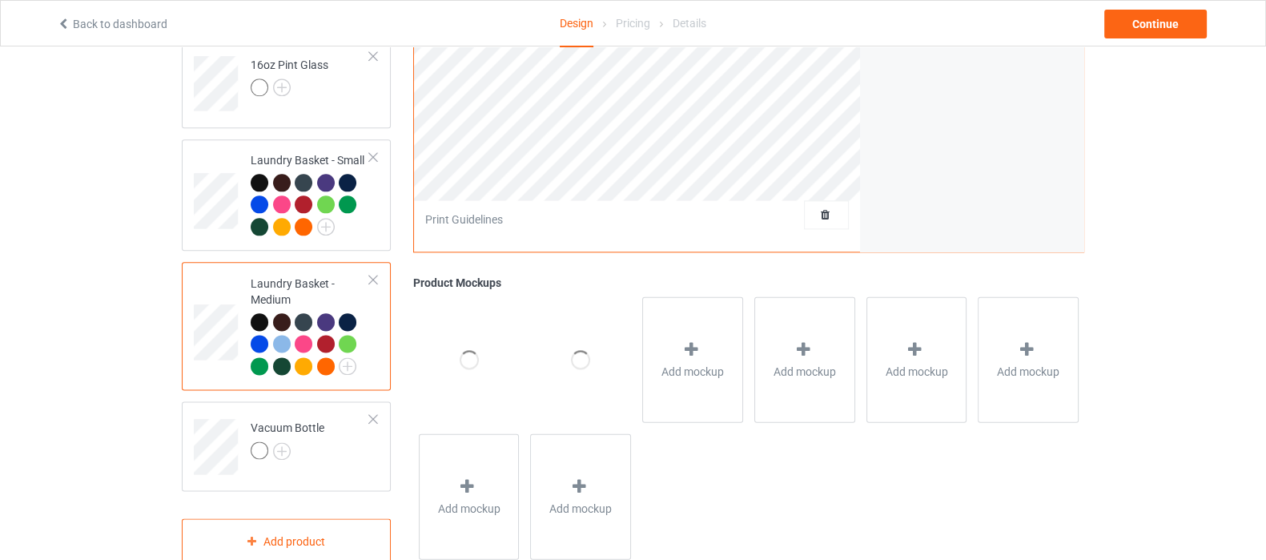
scroll to position [2549, 0]
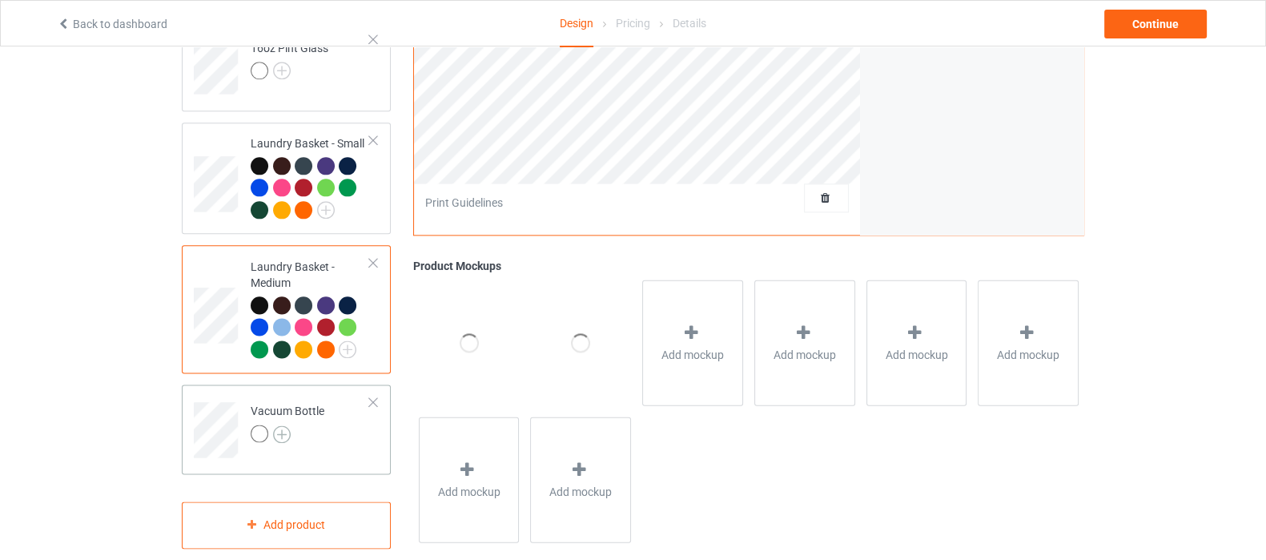
click at [284, 425] on img at bounding box center [282, 434] width 18 height 18
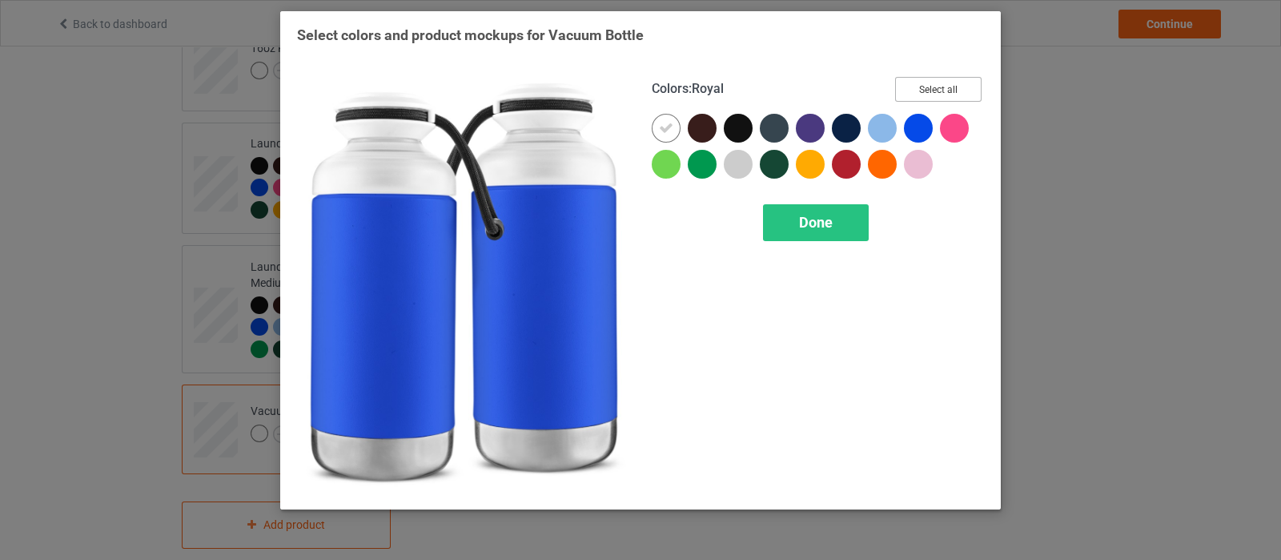
click at [940, 84] on button "Select all" at bounding box center [938, 89] width 86 height 25
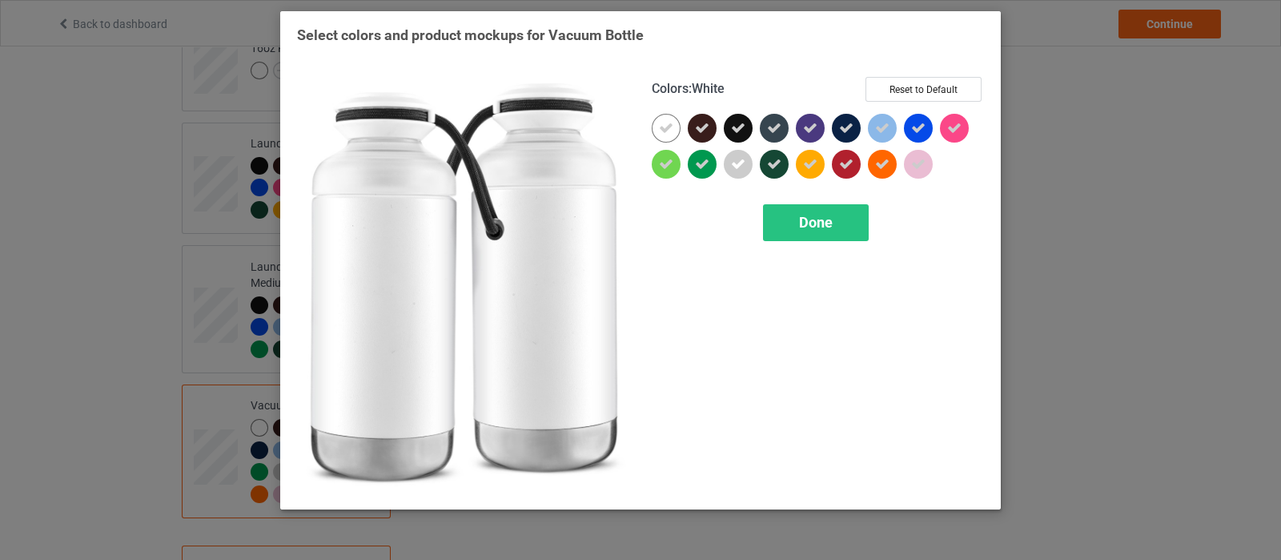
drag, startPoint x: 679, startPoint y: 129, endPoint x: 815, endPoint y: 139, distance: 136.5
click at [679, 128] on div at bounding box center [666, 128] width 29 height 29
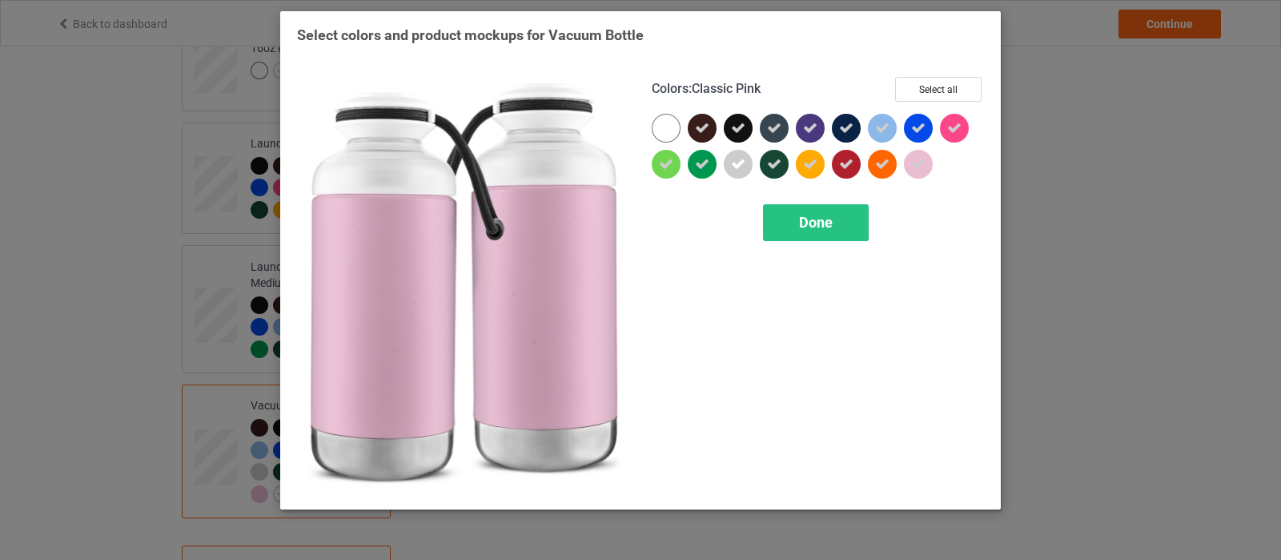
click at [936, 162] on div at bounding box center [922, 168] width 36 height 36
drag, startPoint x: 925, startPoint y: 162, endPoint x: 770, endPoint y: 191, distance: 157.2
click at [925, 162] on div at bounding box center [918, 164] width 29 height 29
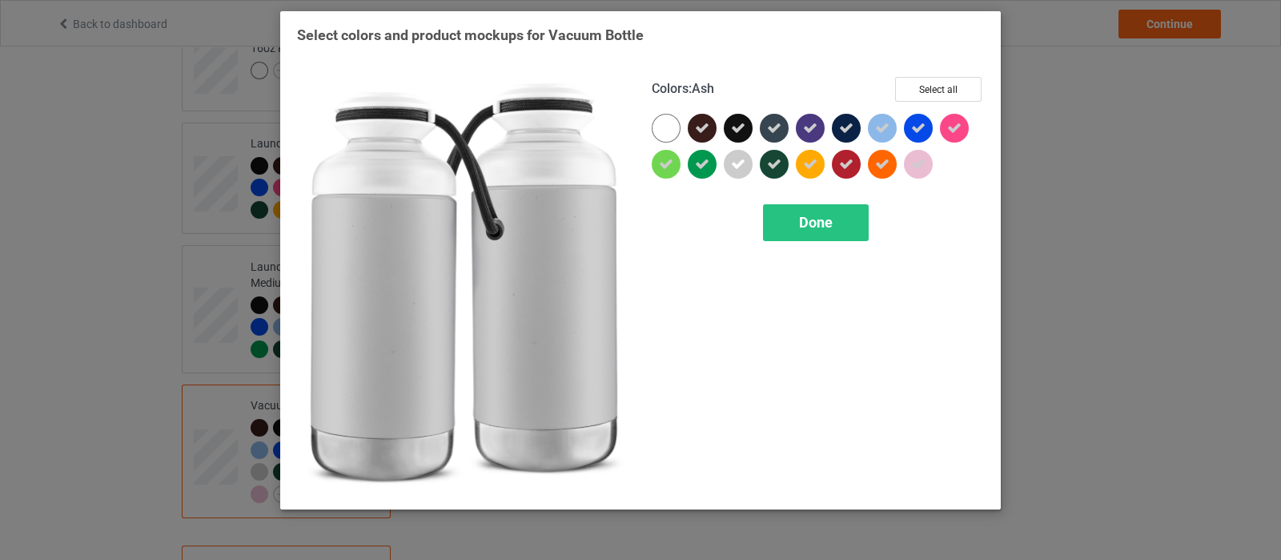
drag, startPoint x: 737, startPoint y: 166, endPoint x: 799, endPoint y: 190, distance: 66.9
click at [737, 165] on icon at bounding box center [738, 164] width 14 height 14
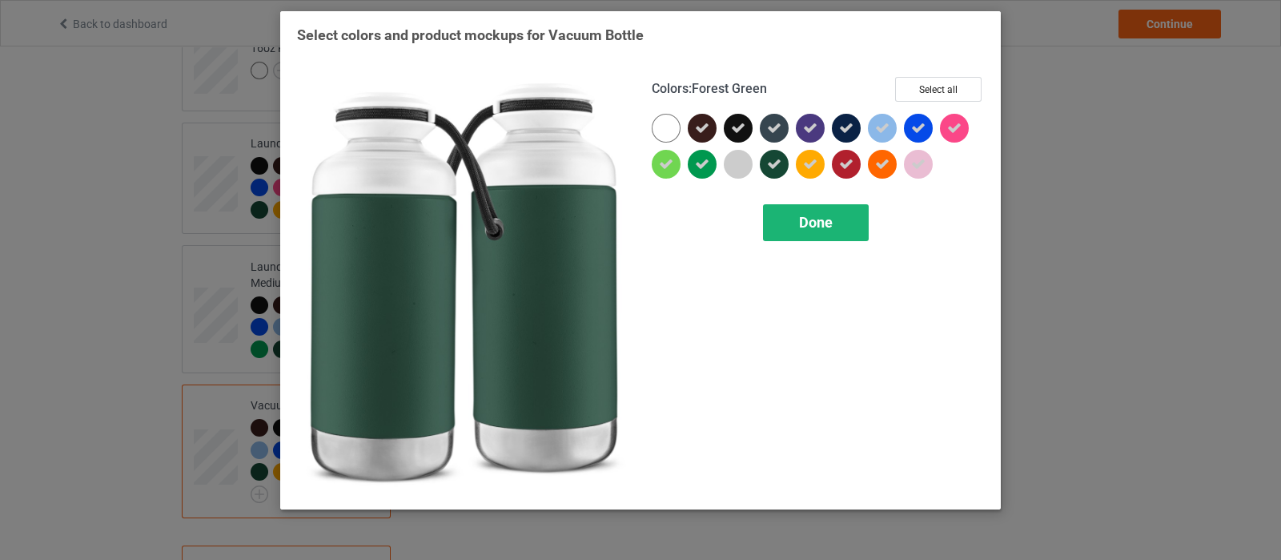
click at [804, 219] on span "Done" at bounding box center [816, 222] width 34 height 17
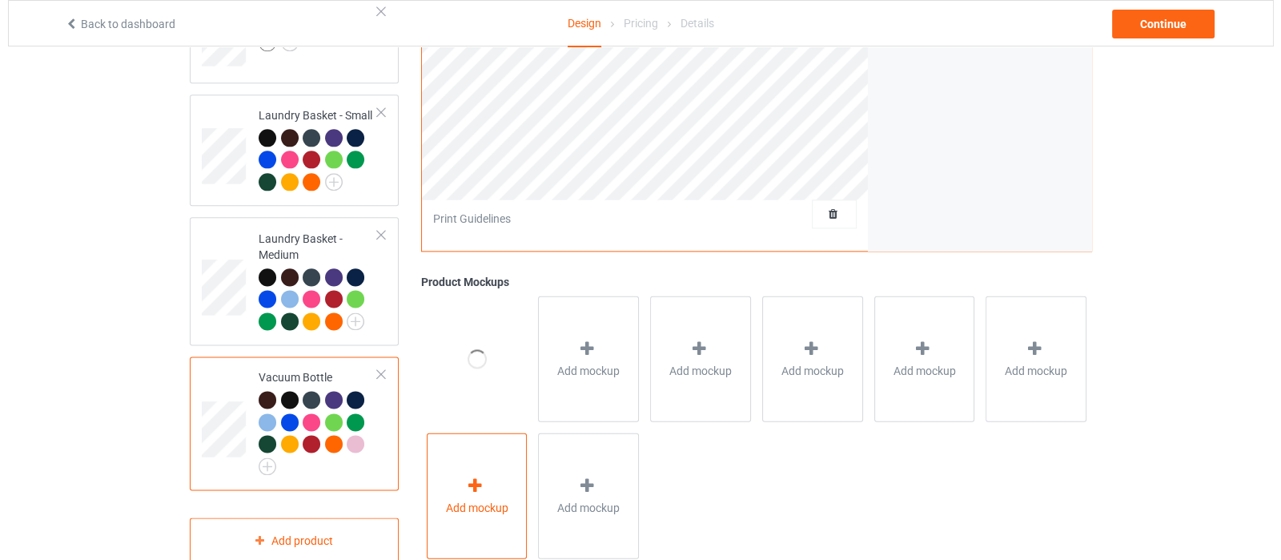
scroll to position [2592, 0]
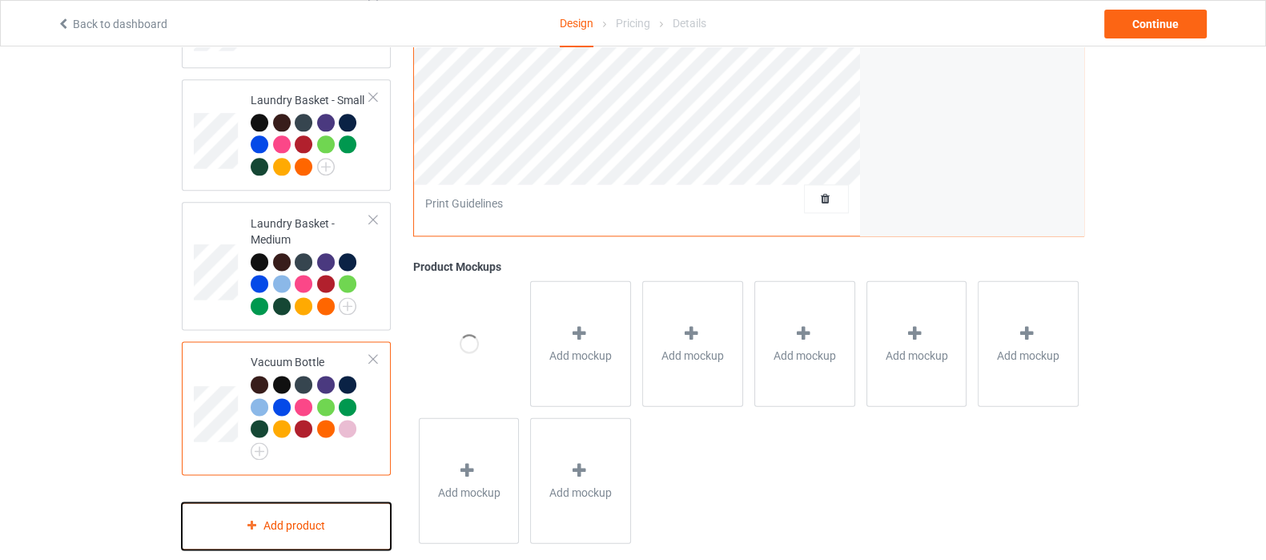
click at [340, 503] on div "Add product" at bounding box center [286, 525] width 209 height 47
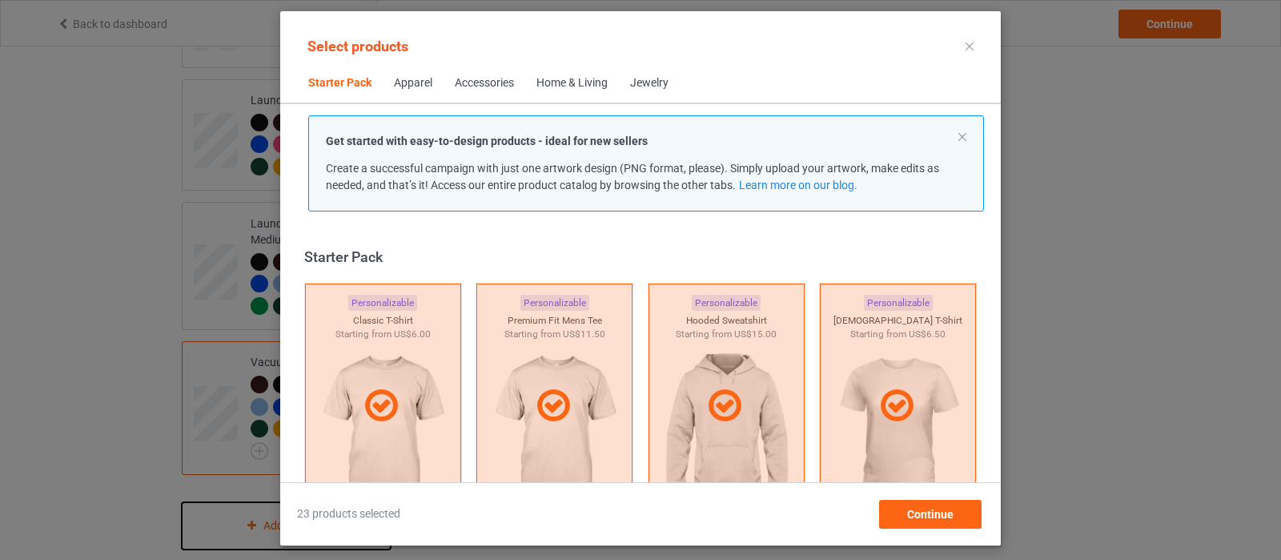
scroll to position [19, 0]
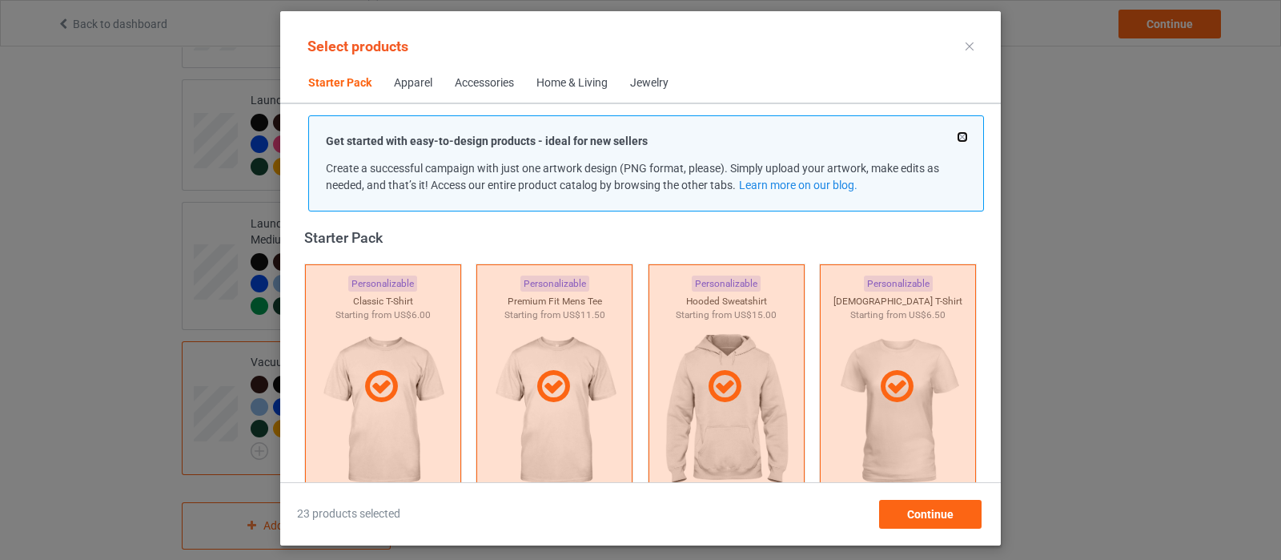
click at [961, 134] on button at bounding box center [962, 137] width 8 height 8
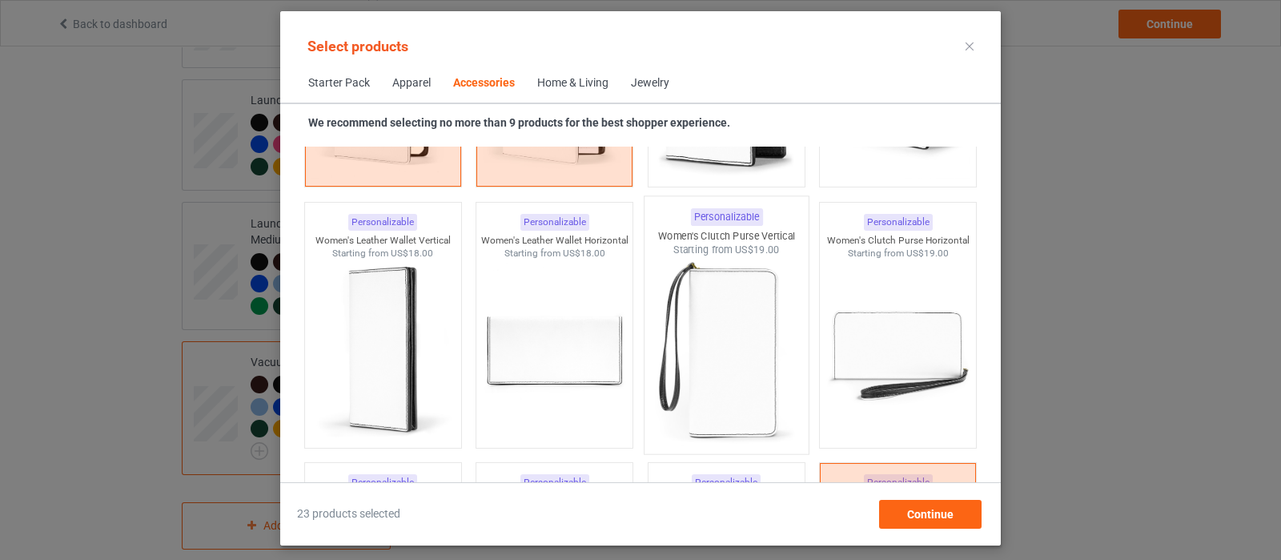
scroll to position [6325, 0]
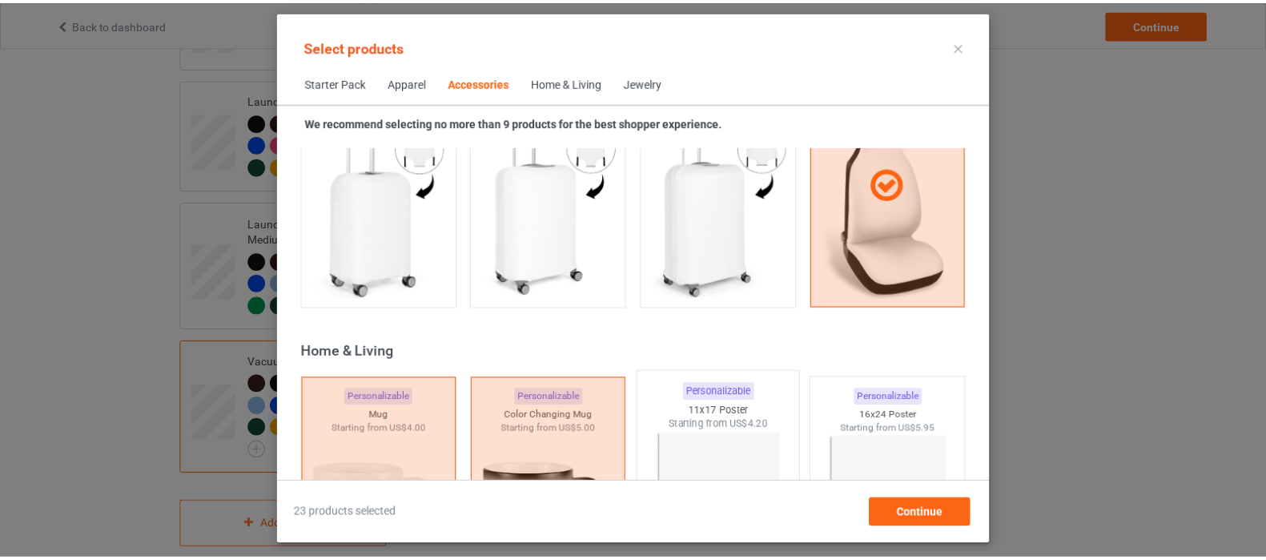
scroll to position [6425, 0]
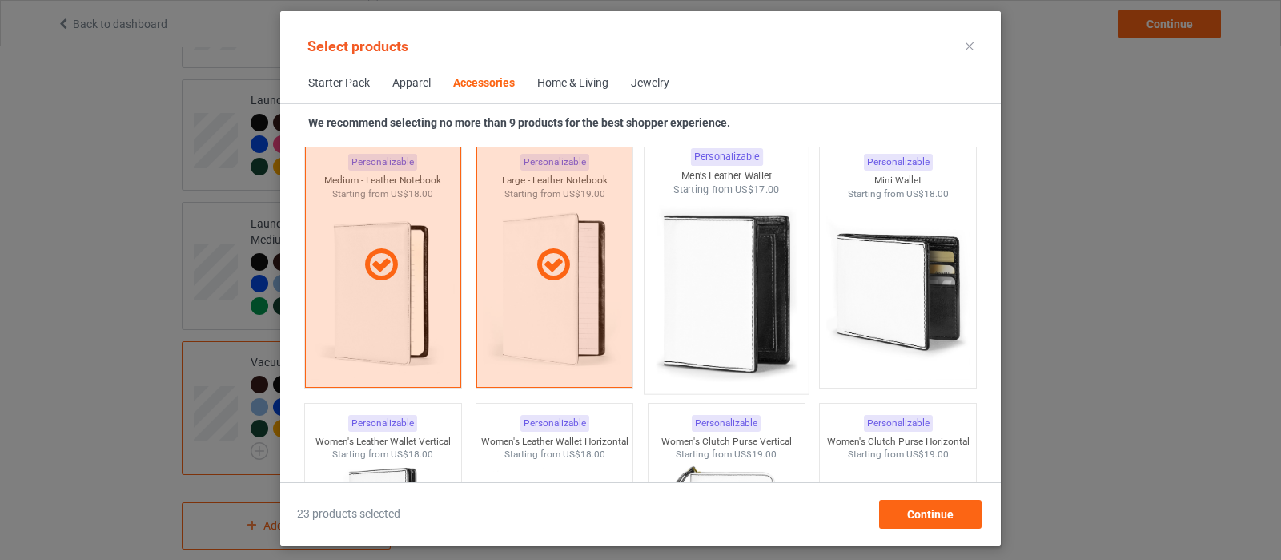
click at [730, 317] on img at bounding box center [726, 291] width 151 height 188
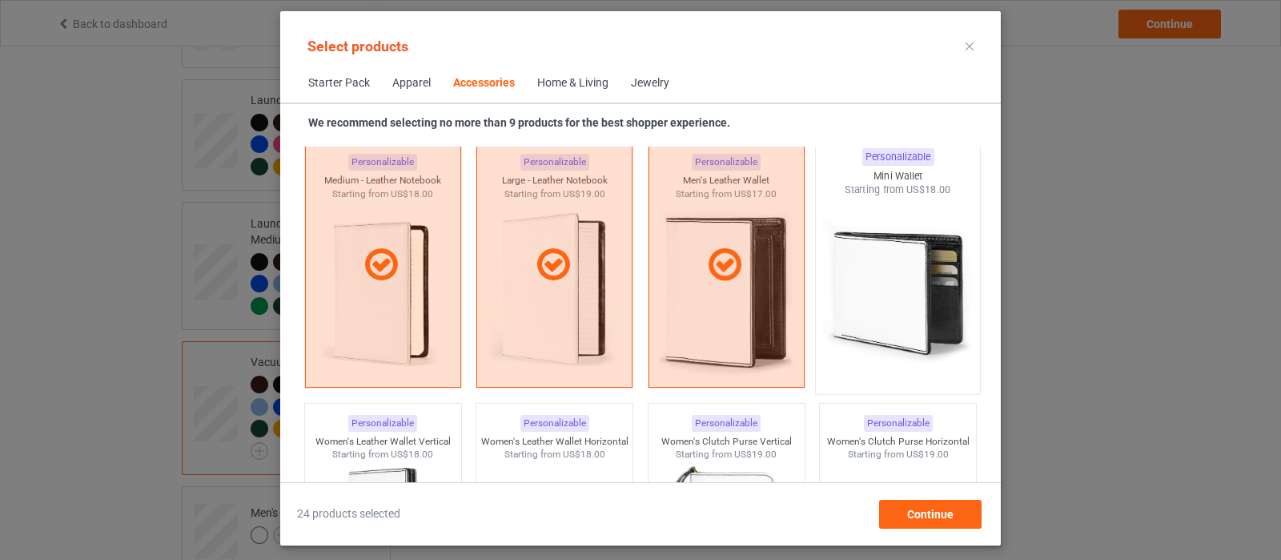
click at [897, 278] on img at bounding box center [898, 291] width 151 height 188
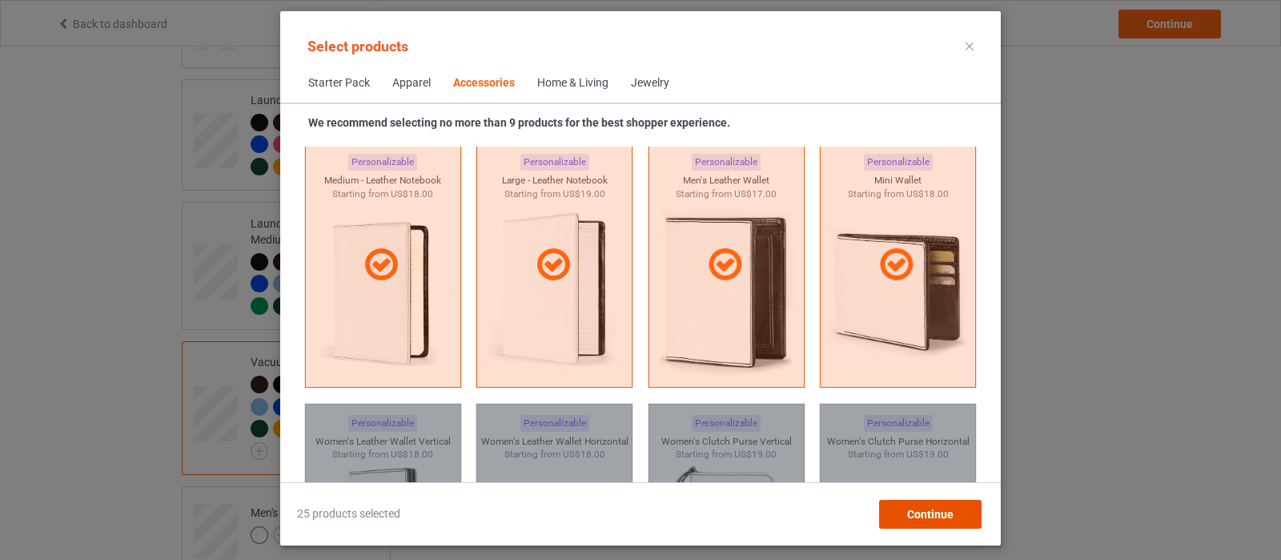
click at [946, 512] on span "Continue" at bounding box center [930, 514] width 46 height 13
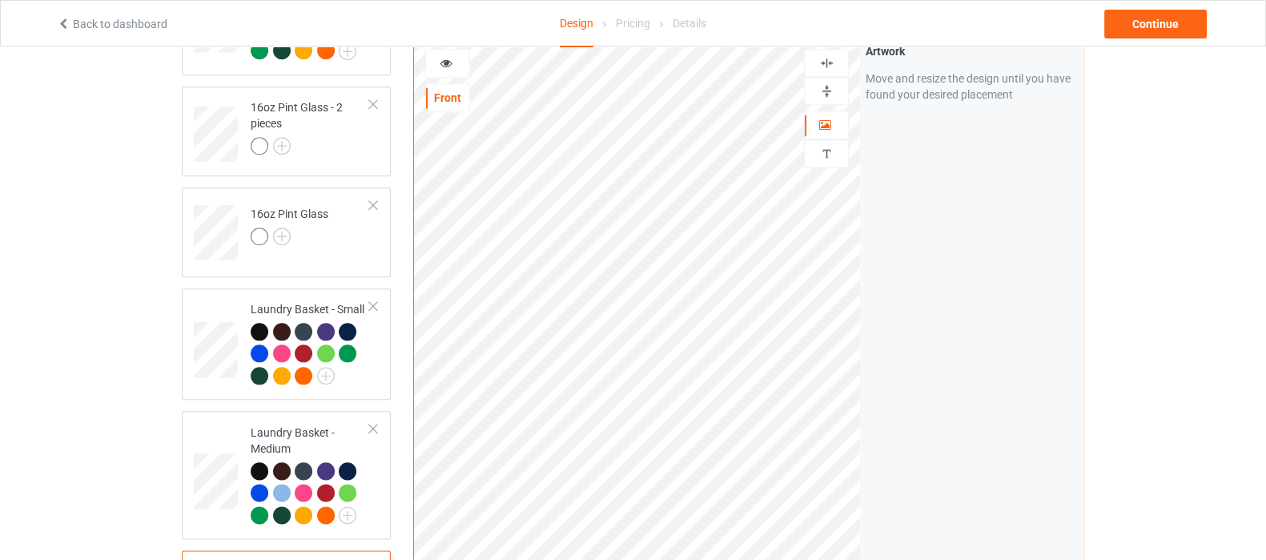
scroll to position [2292, 0]
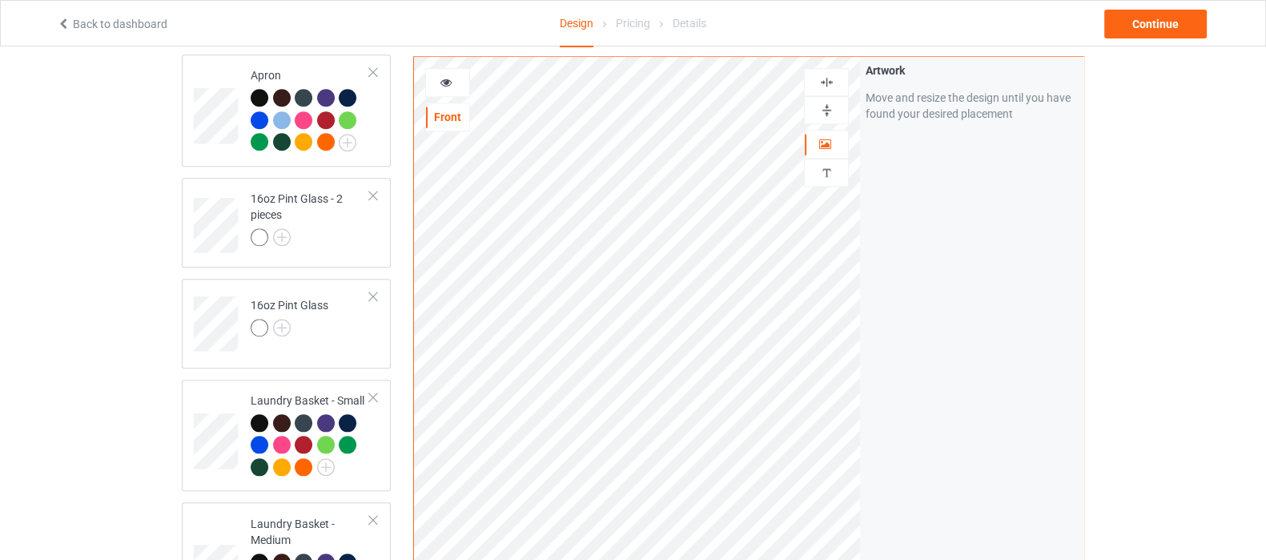
click at [829, 106] on img at bounding box center [826, 109] width 15 height 15
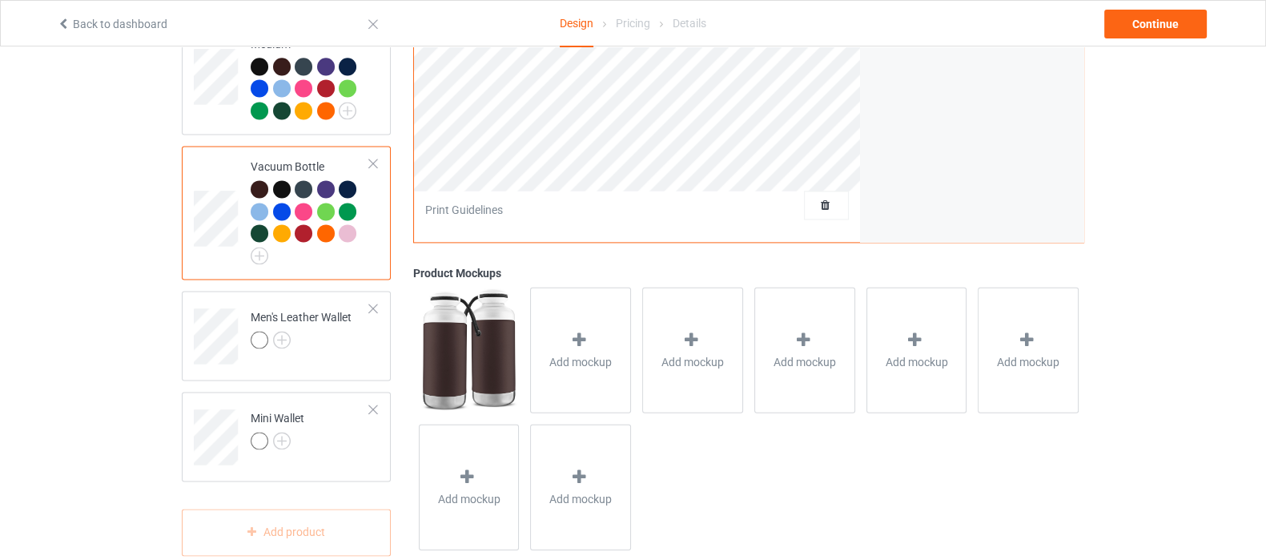
scroll to position [2794, 0]
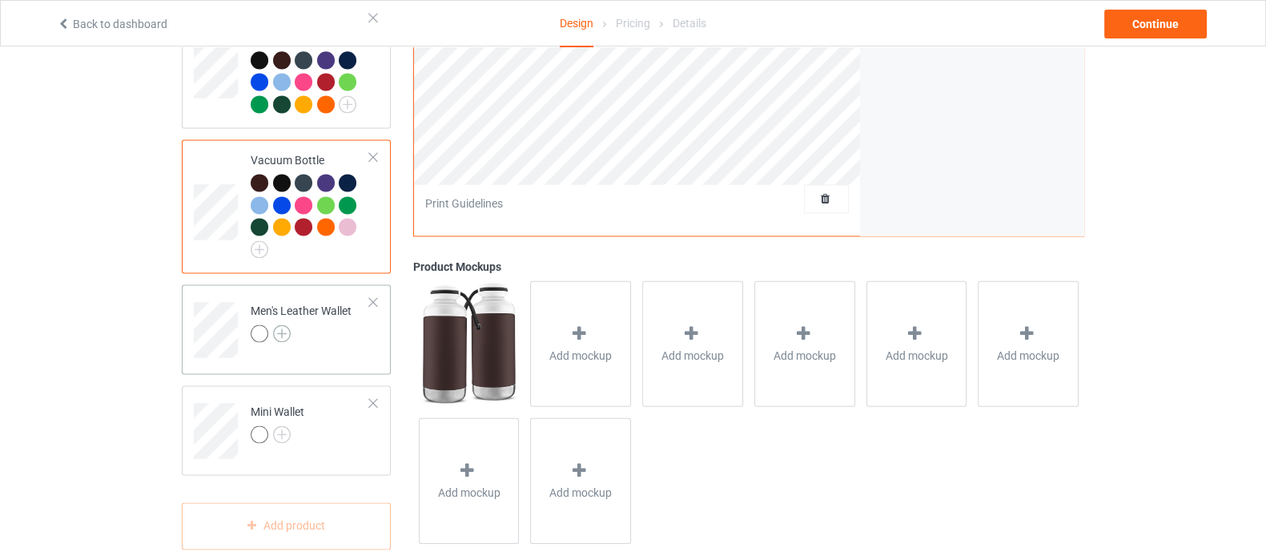
click at [275, 324] on img at bounding box center [282, 333] width 18 height 18
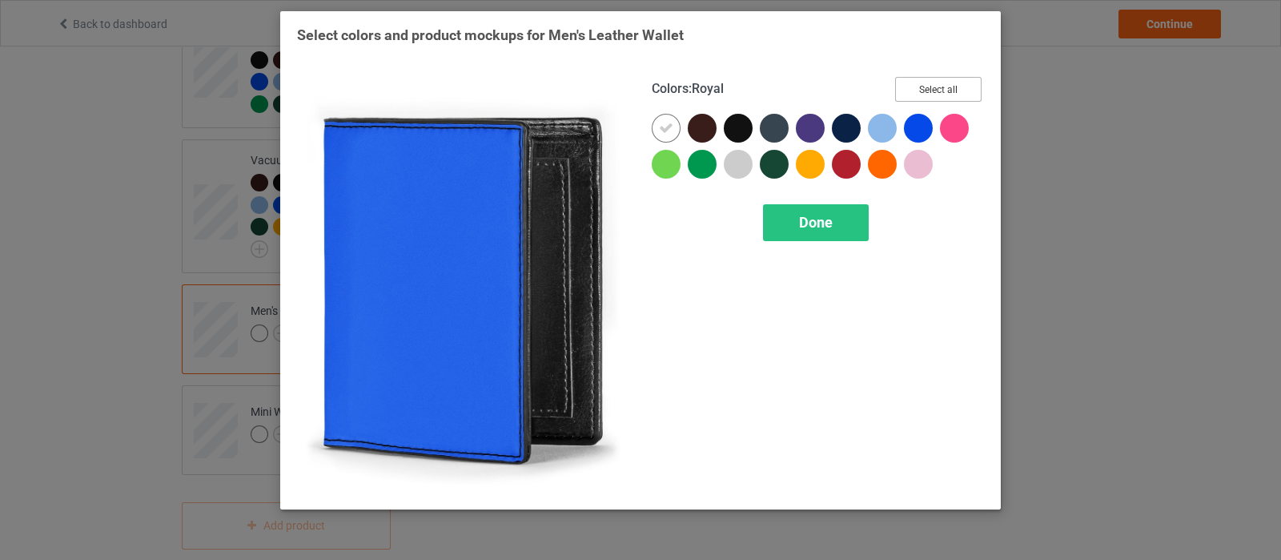
click at [933, 82] on button "Select all" at bounding box center [938, 89] width 86 height 25
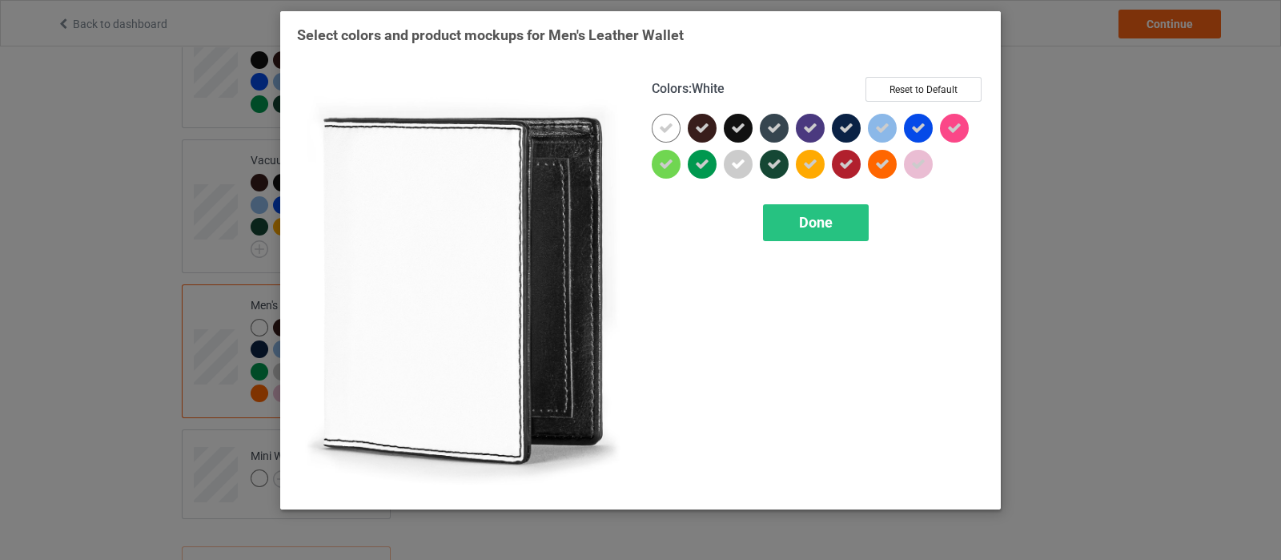
drag, startPoint x: 669, startPoint y: 124, endPoint x: 718, endPoint y: 147, distance: 53.7
click at [669, 123] on icon at bounding box center [666, 128] width 14 height 14
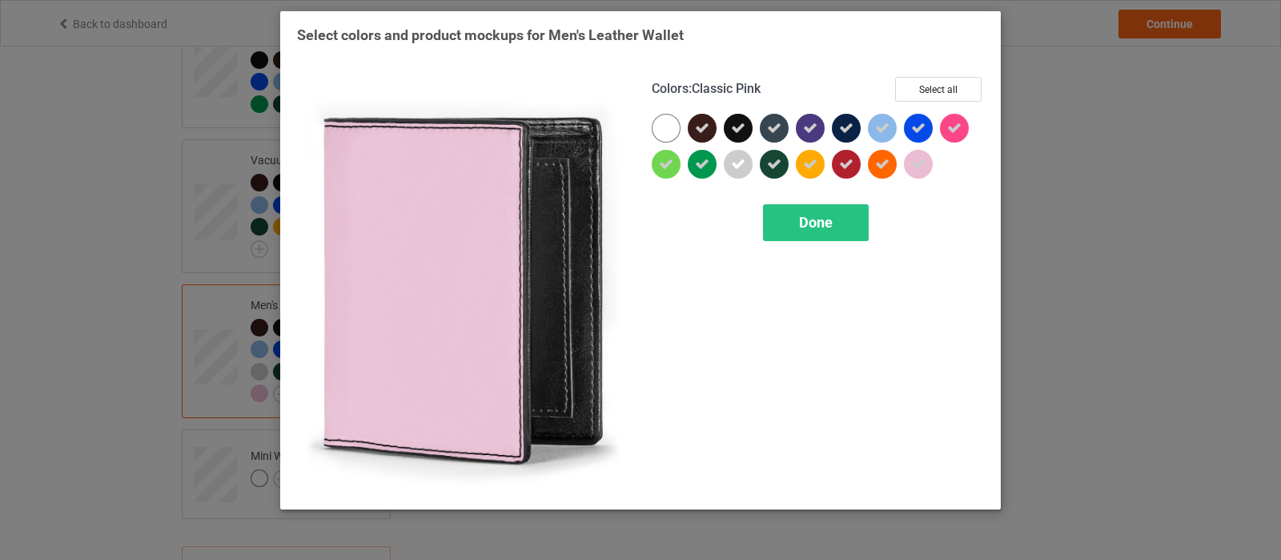
click at [905, 164] on div at bounding box center [918, 164] width 29 height 29
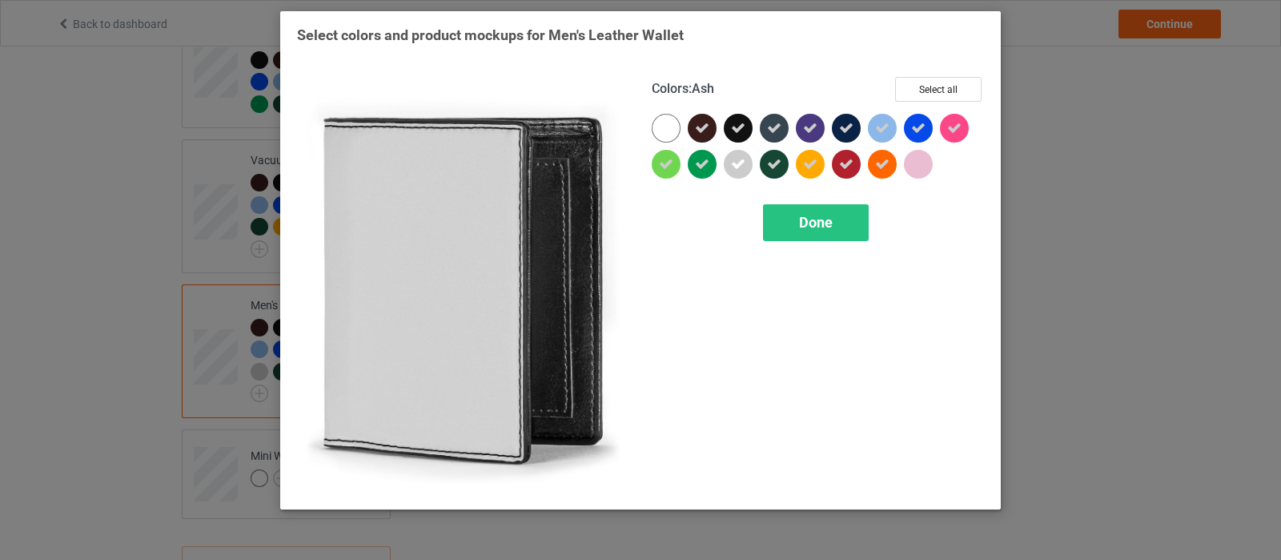
click at [744, 164] on icon at bounding box center [738, 164] width 14 height 14
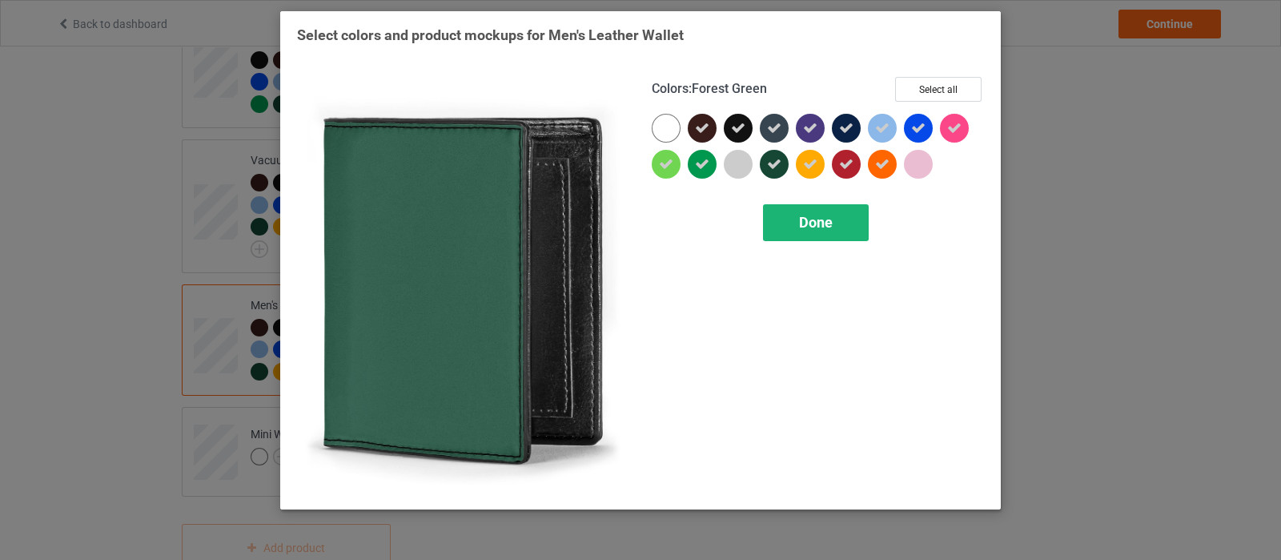
click at [805, 226] on span "Done" at bounding box center [816, 222] width 34 height 17
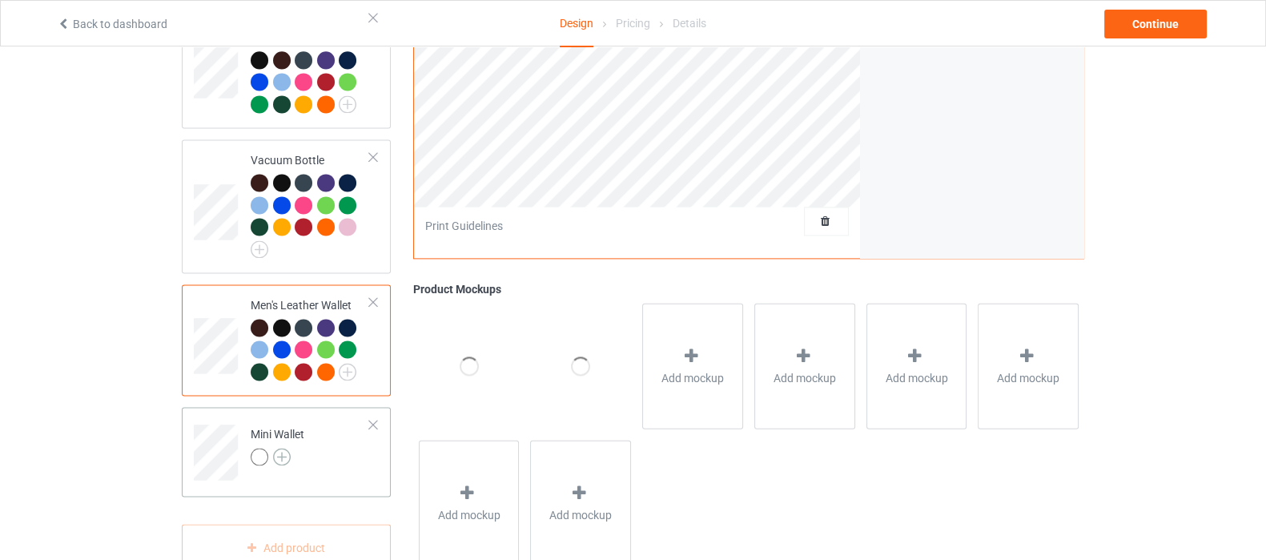
click at [284, 448] on img at bounding box center [282, 457] width 18 height 18
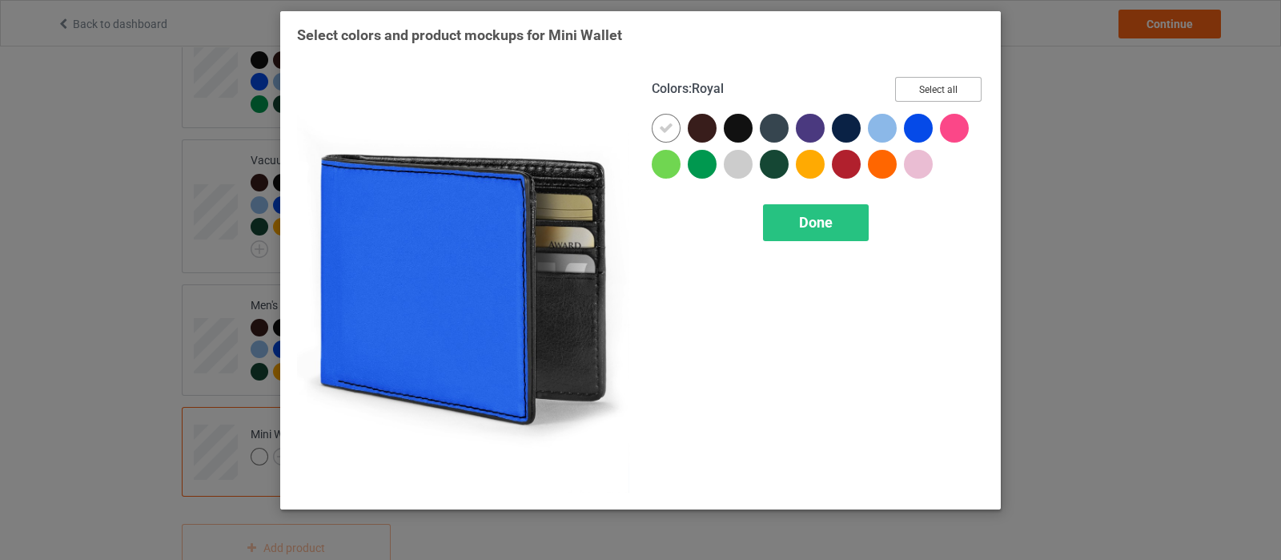
click at [914, 88] on button "Select all" at bounding box center [938, 89] width 86 height 25
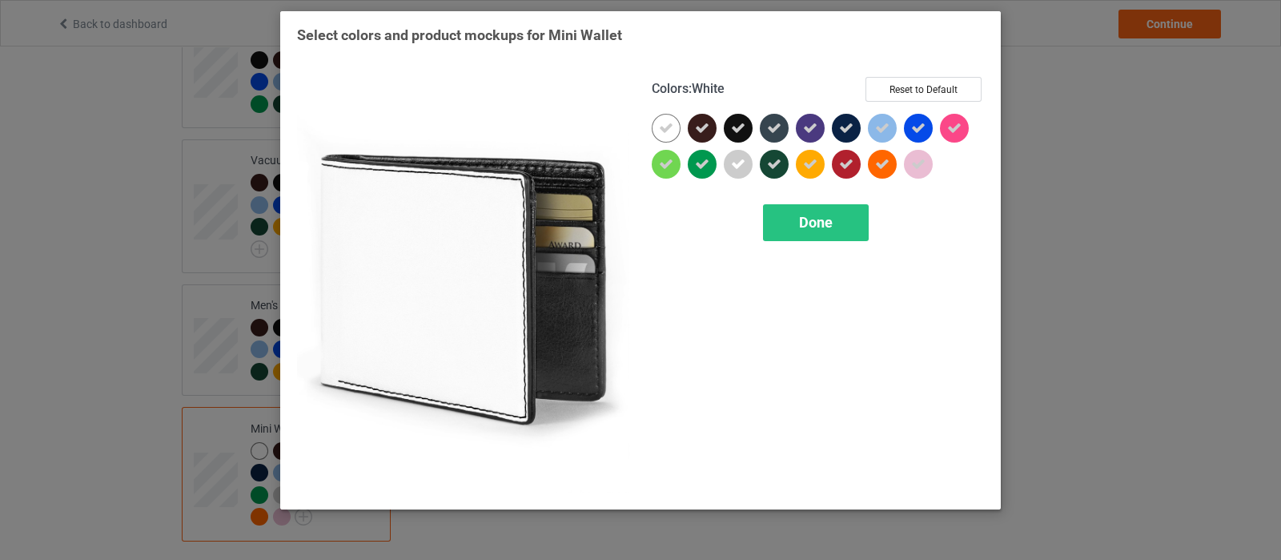
drag, startPoint x: 669, startPoint y: 127, endPoint x: 851, endPoint y: 127, distance: 182.6
click at [669, 127] on icon at bounding box center [666, 128] width 14 height 14
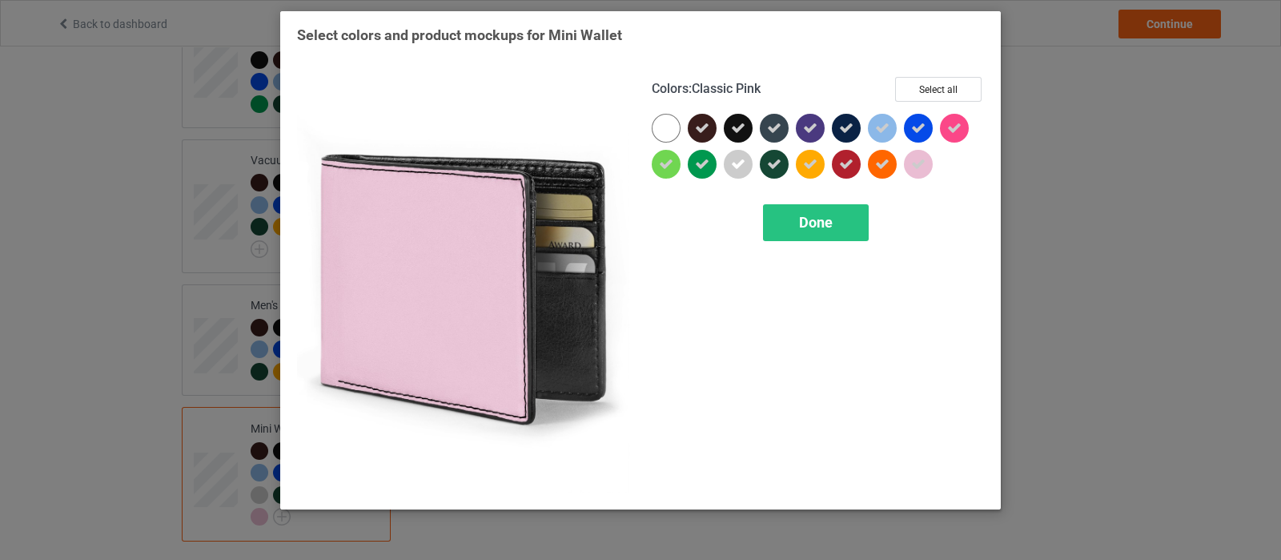
drag, startPoint x: 922, startPoint y: 161, endPoint x: 753, endPoint y: 186, distance: 170.8
click at [921, 159] on icon at bounding box center [918, 164] width 14 height 14
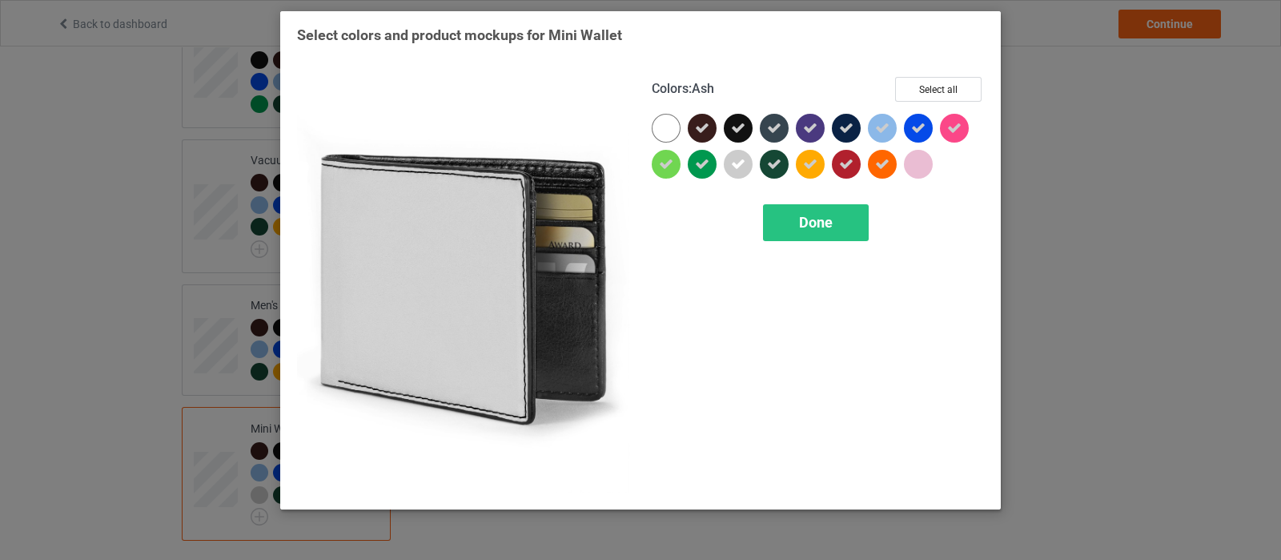
click at [736, 163] on icon at bounding box center [738, 164] width 14 height 14
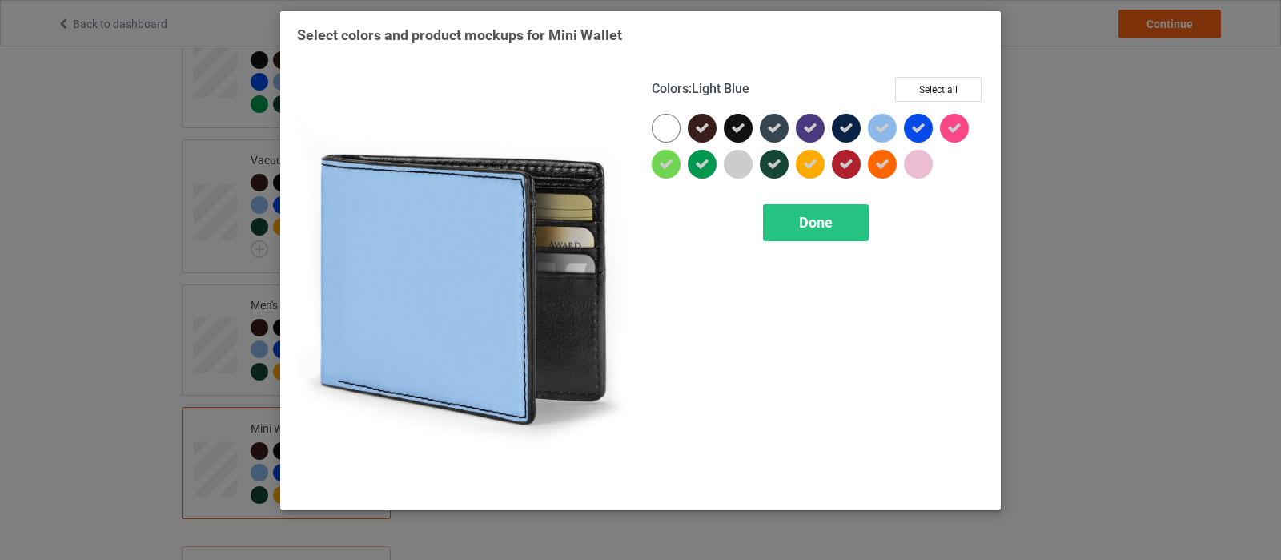
click at [886, 119] on div at bounding box center [882, 128] width 29 height 29
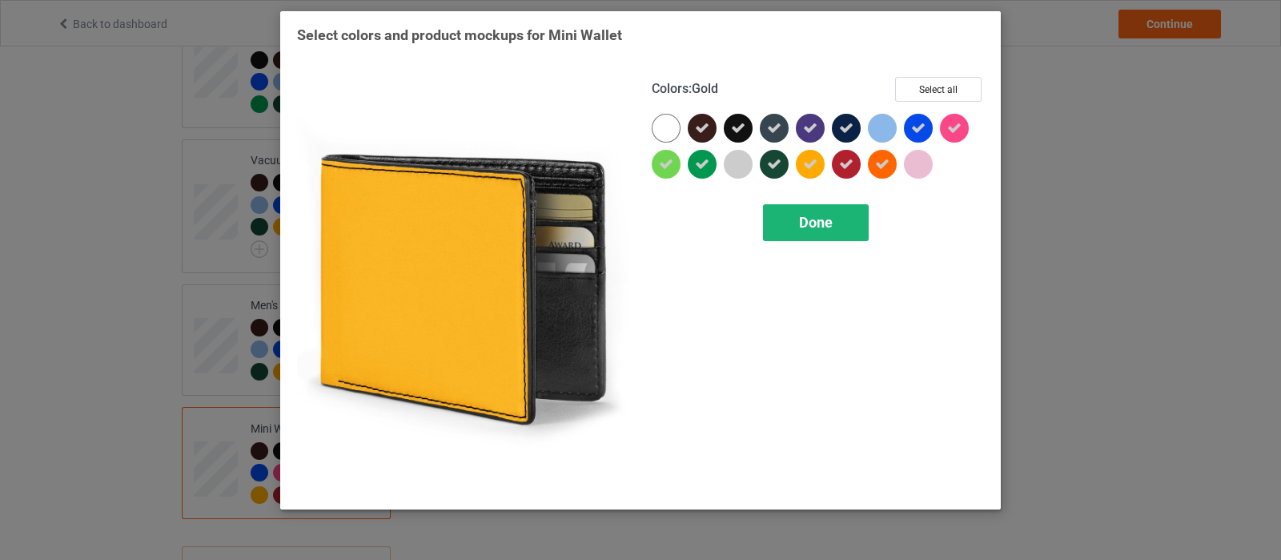
click at [810, 215] on span "Done" at bounding box center [816, 222] width 34 height 17
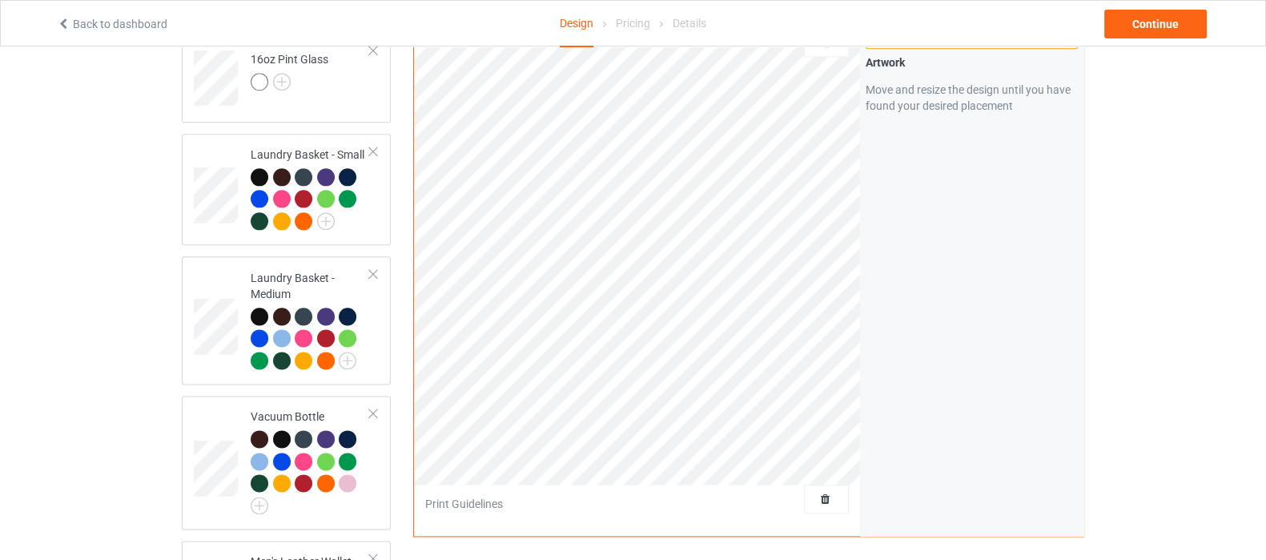
scroll to position [2337, 0]
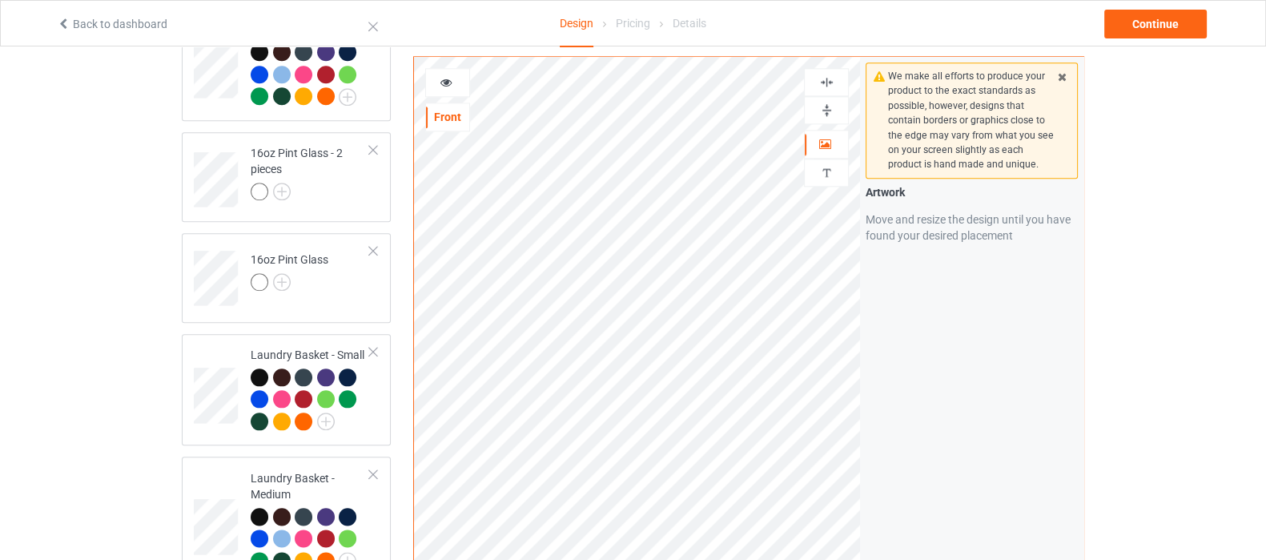
click at [829, 111] on img at bounding box center [826, 109] width 15 height 15
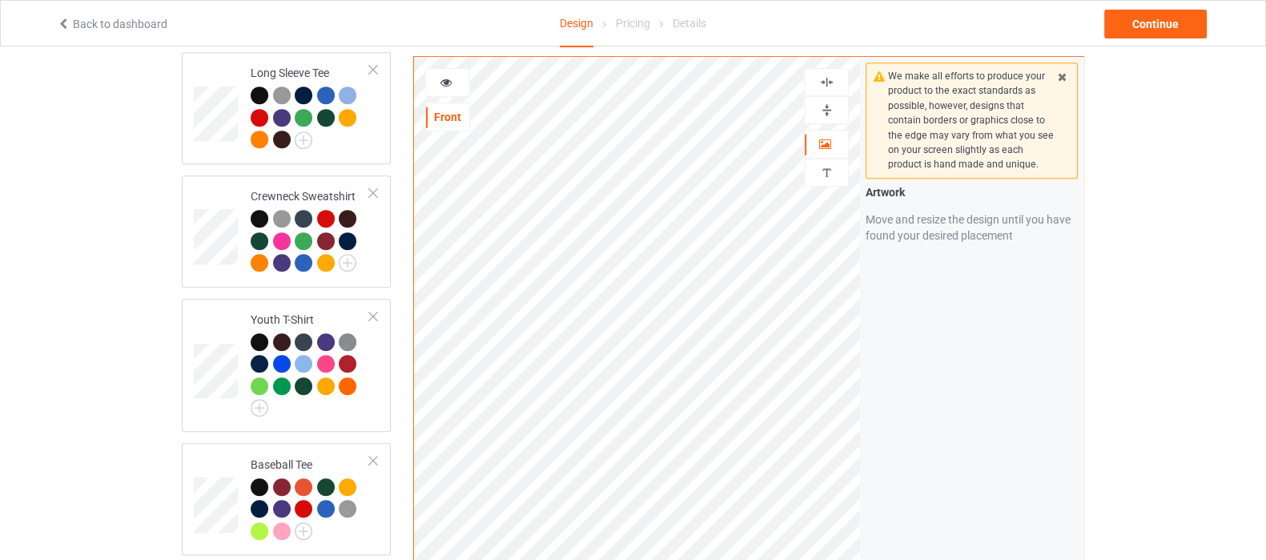
scroll to position [836, 0]
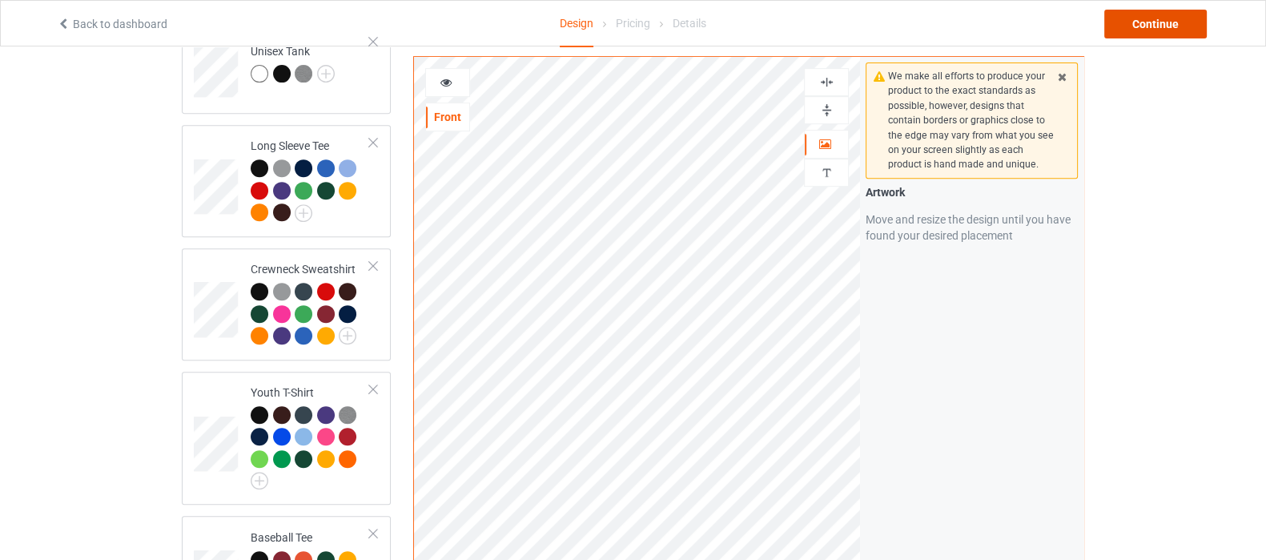
click at [1158, 23] on div "Continue" at bounding box center [1155, 24] width 102 height 29
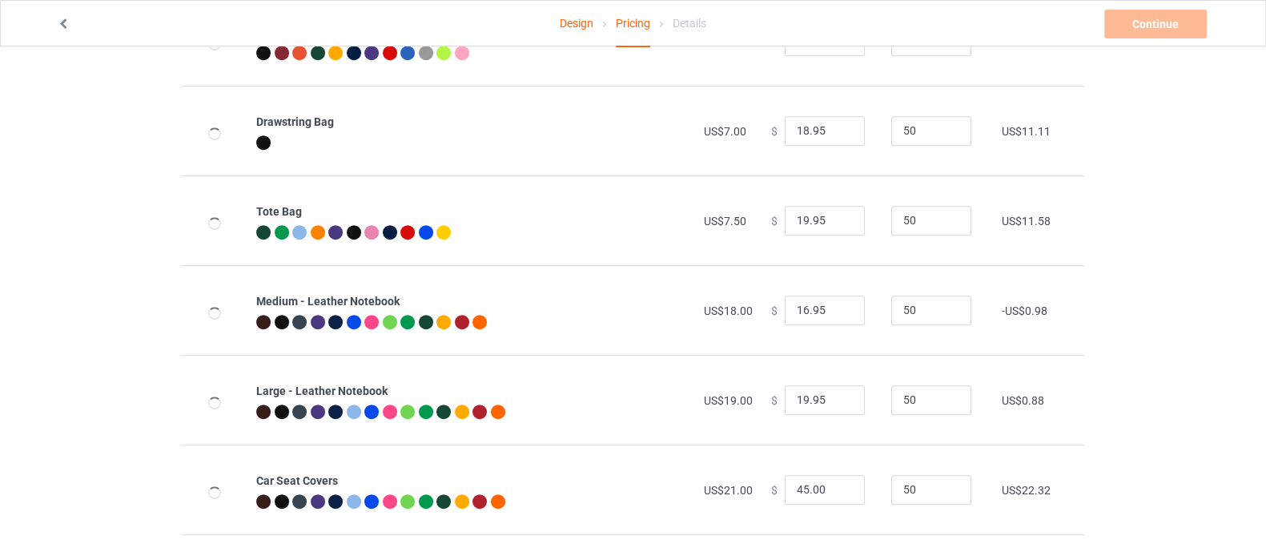
scroll to position [1001, 0]
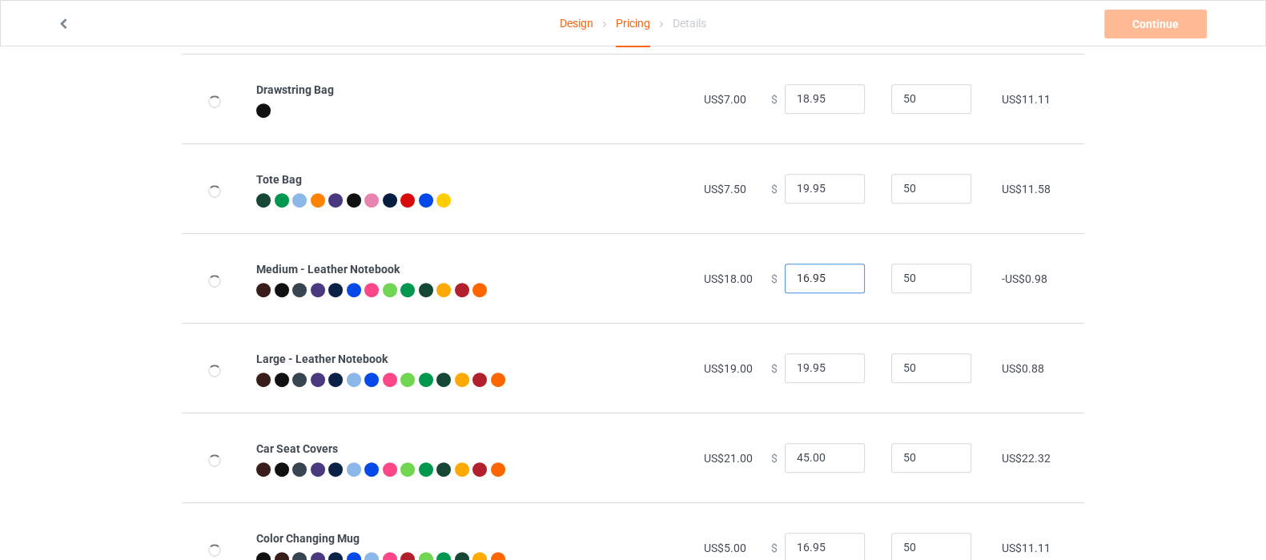
drag, startPoint x: 810, startPoint y: 279, endPoint x: 725, endPoint y: 286, distance: 85.9
click at [725, 286] on tr "Medium - Leather Notebook US$18.00 $ 16.95 50 -US$0.98" at bounding box center [633, 278] width 902 height 90
type input "25.00"
drag, startPoint x: 798, startPoint y: 367, endPoint x: 761, endPoint y: 375, distance: 37.7
click at [771, 375] on div "$ 19.95" at bounding box center [822, 368] width 102 height 30
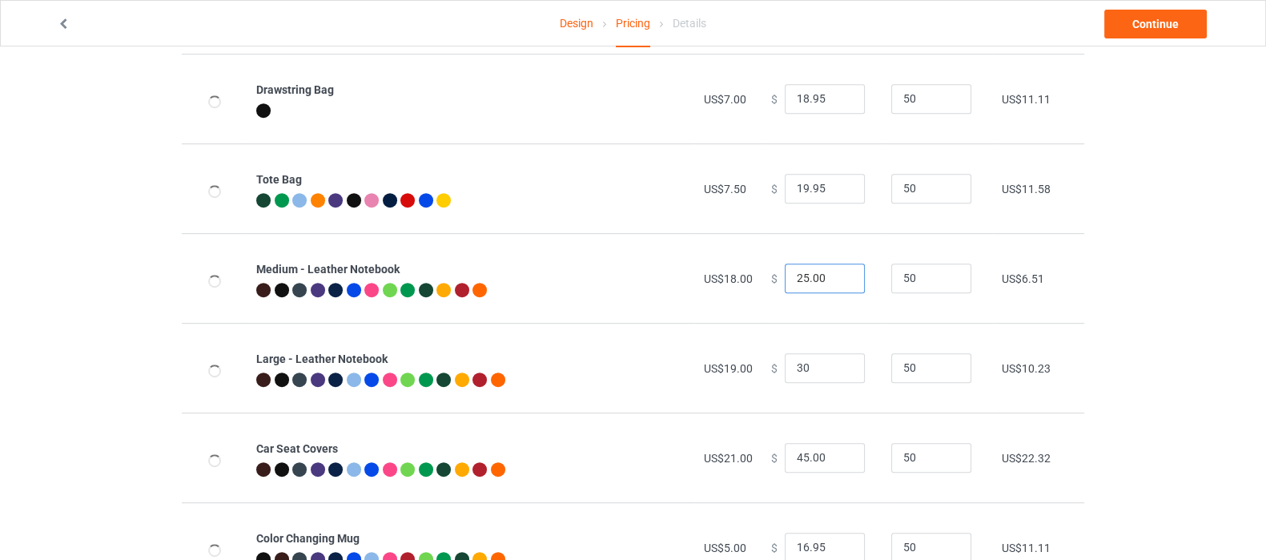
type input "30.00"
drag, startPoint x: 822, startPoint y: 279, endPoint x: 637, endPoint y: 314, distance: 188.3
click at [637, 314] on tr "Medium - Leather Notebook US$18.00 $ 25.00 50 US$6.51" at bounding box center [633, 278] width 902 height 90
drag, startPoint x: 818, startPoint y: 267, endPoint x: 729, endPoint y: 290, distance: 90.9
click at [729, 290] on tr "Medium - Leather Notebook US$18.00 $ 0.0 50 -US$16.74" at bounding box center [633, 278] width 902 height 90
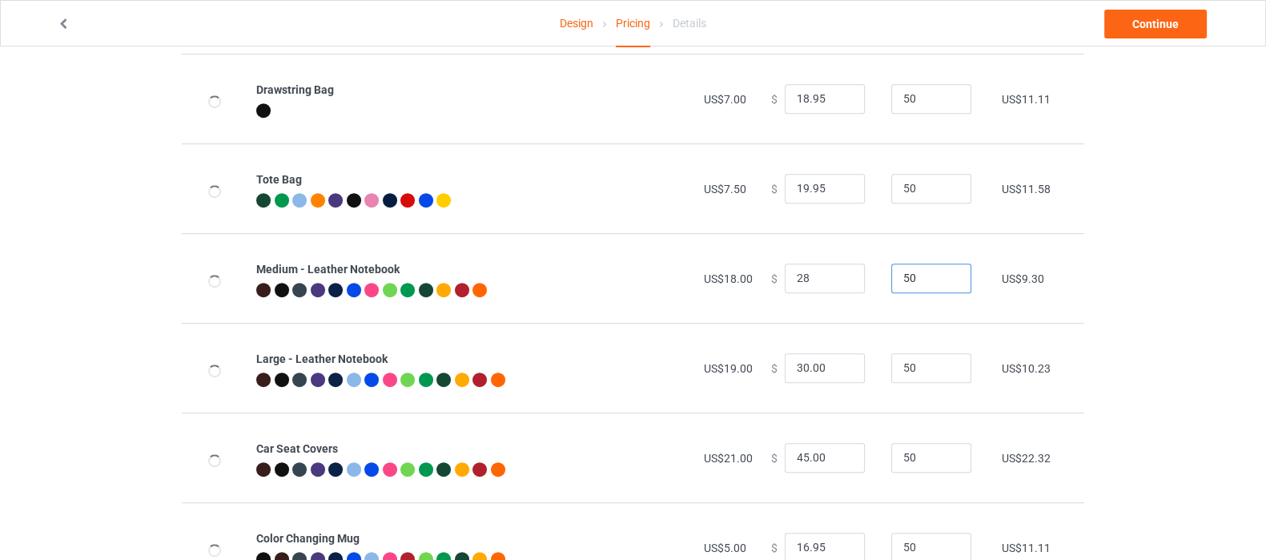
type input "28.00"
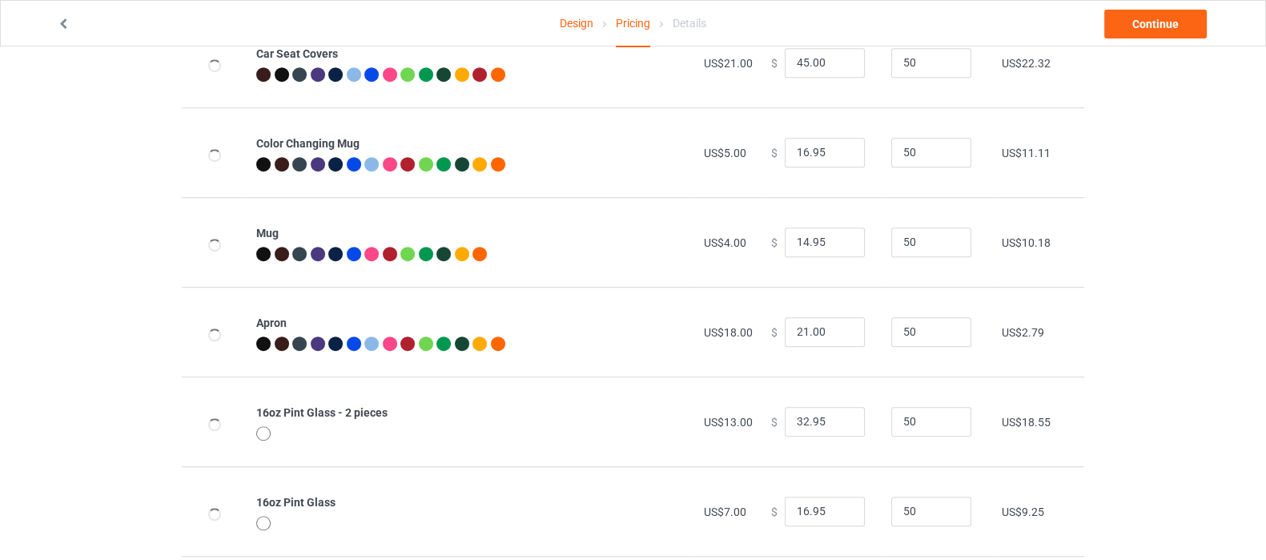
scroll to position [1400, 0]
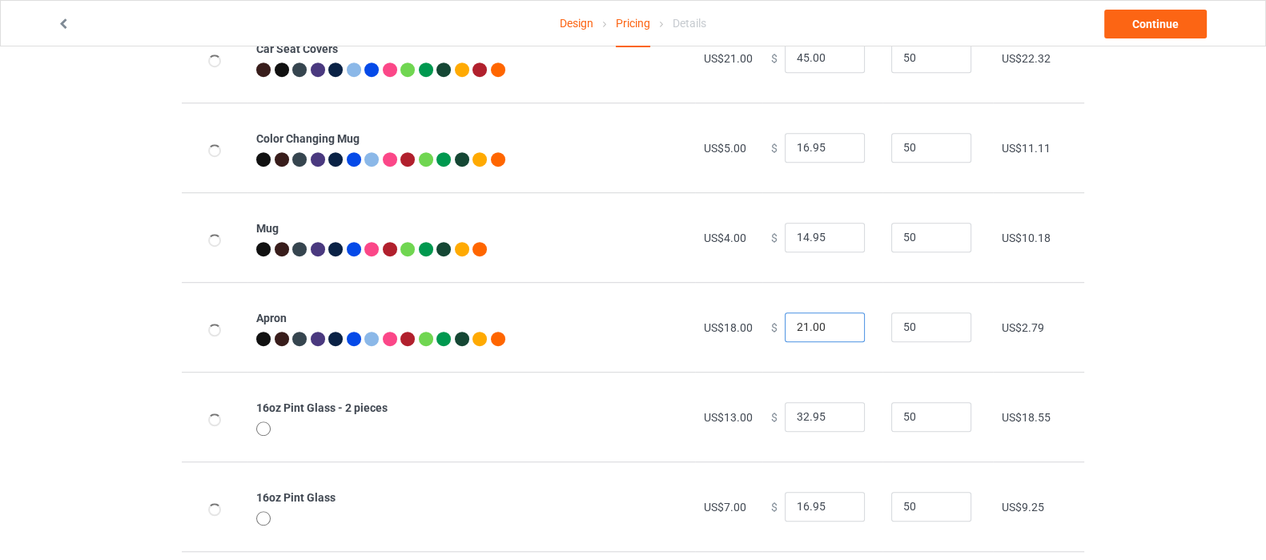
drag, startPoint x: 821, startPoint y: 320, endPoint x: 767, endPoint y: 334, distance: 55.3
click at [771, 334] on div "$ 21.00" at bounding box center [822, 327] width 102 height 30
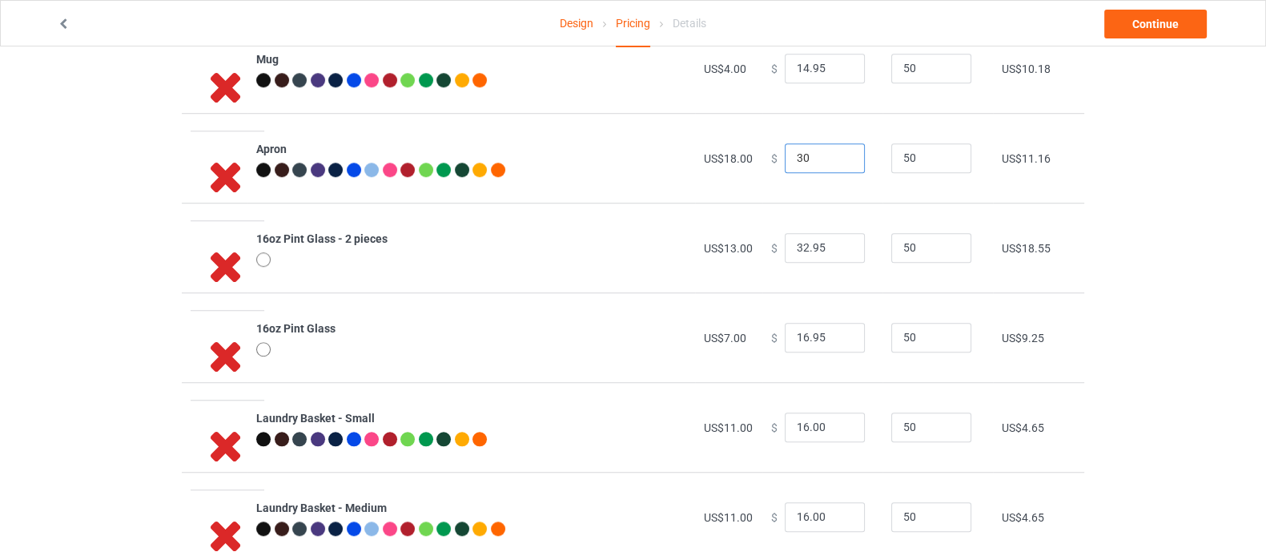
scroll to position [1601, 0]
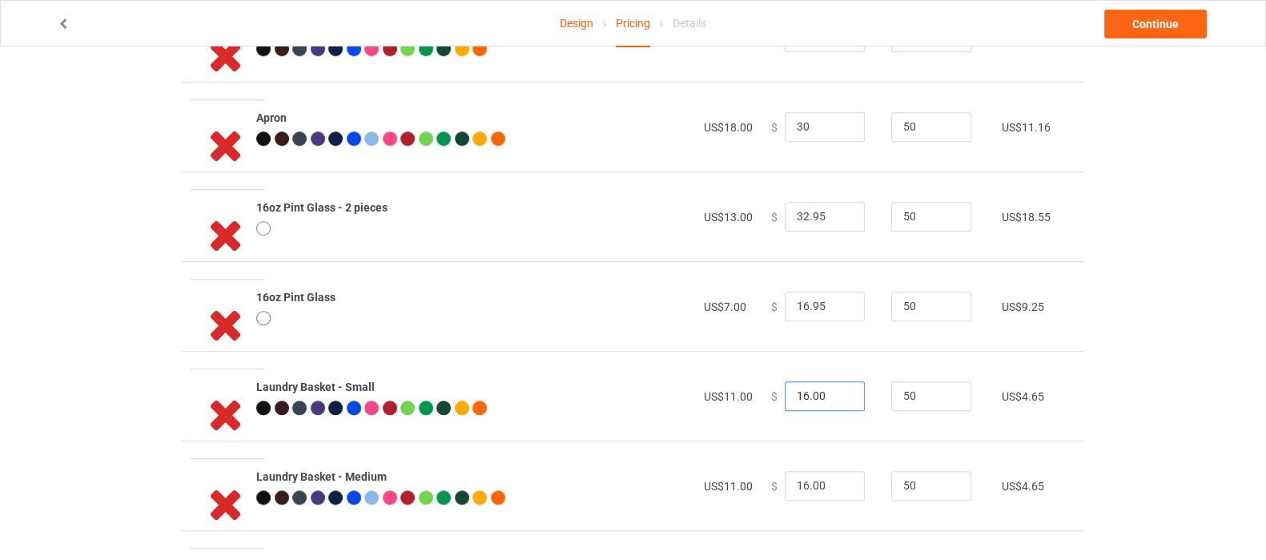
type input "30.00"
drag, startPoint x: 819, startPoint y: 396, endPoint x: 757, endPoint y: 407, distance: 63.5
click at [762, 407] on td "$ 16.00" at bounding box center [822, 396] width 120 height 90
type input "25.00"
drag, startPoint x: 817, startPoint y: 482, endPoint x: 753, endPoint y: 482, distance: 64.1
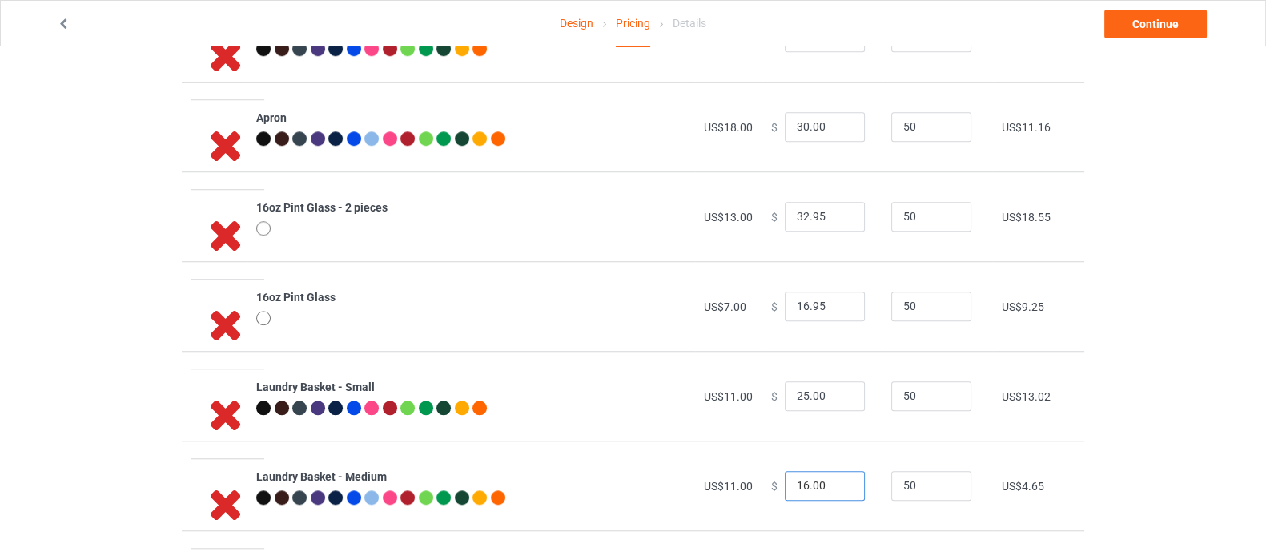
click at [762, 482] on td "$ 16.00" at bounding box center [822, 485] width 120 height 90
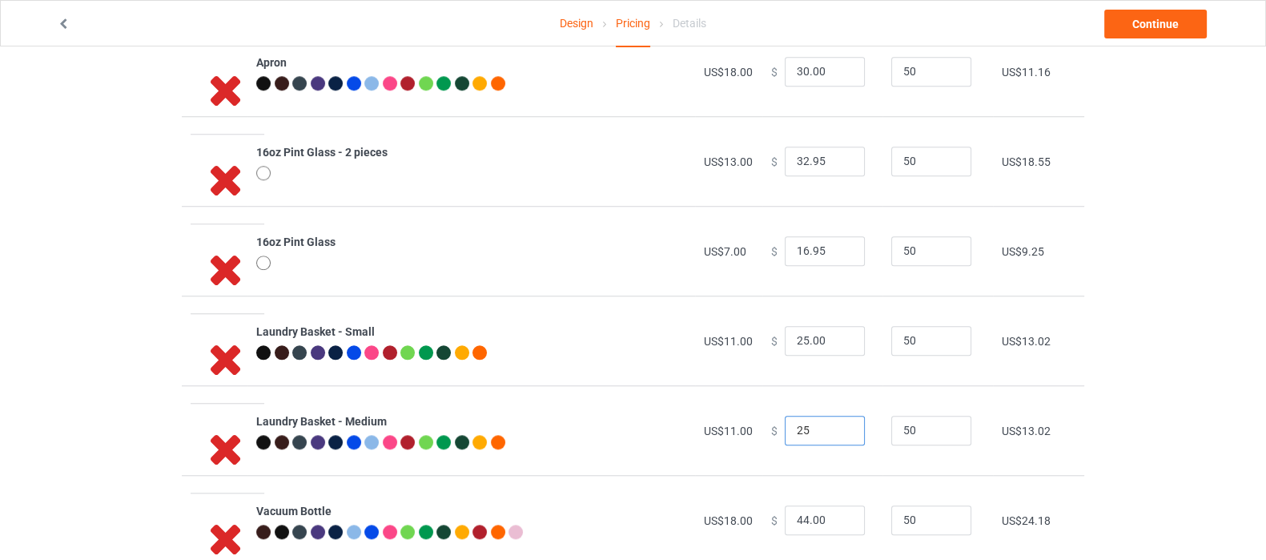
scroll to position [1873, 0]
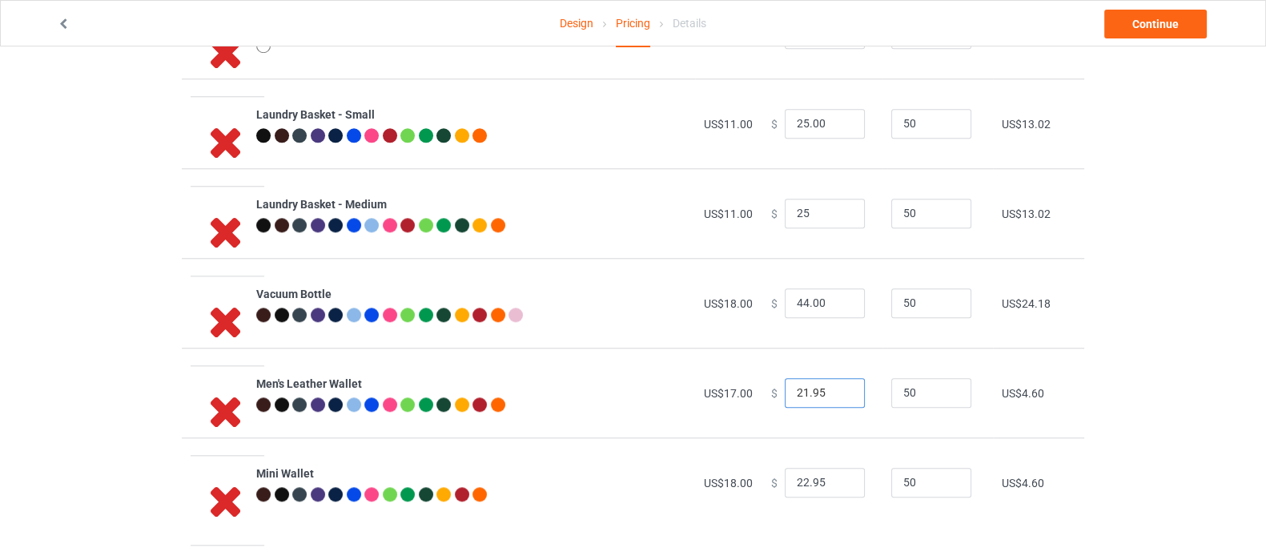
type input "25.00"
drag, startPoint x: 822, startPoint y: 391, endPoint x: 758, endPoint y: 395, distance: 63.4
click at [762, 395] on td "$ 21.95" at bounding box center [822, 393] width 120 height 90
type input "27.00"
drag, startPoint x: 821, startPoint y: 479, endPoint x: 778, endPoint y: 491, distance: 44.9
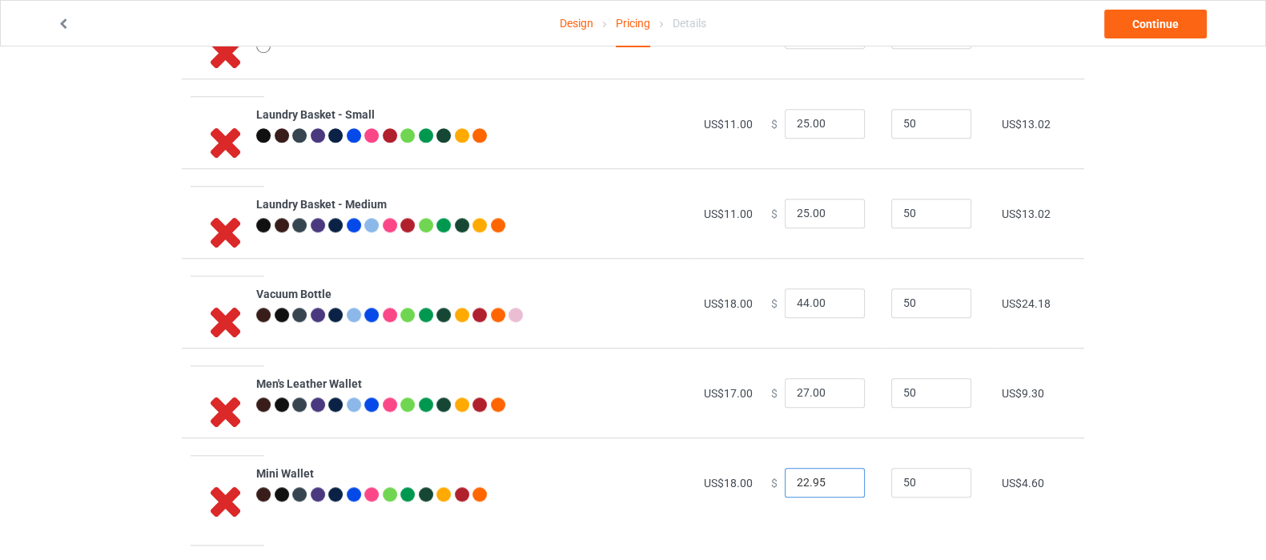
click at [785, 491] on input "22.95" at bounding box center [825, 483] width 80 height 30
type input "28.00"
click at [1151, 20] on link "Continue" at bounding box center [1155, 24] width 102 height 29
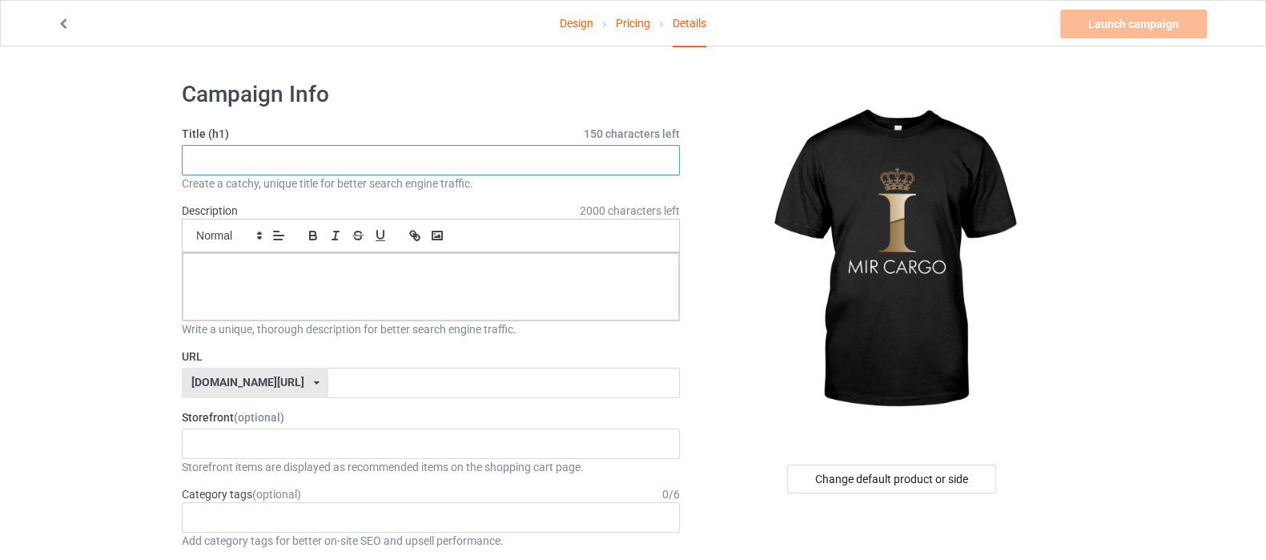
click at [400, 159] on input "text" at bounding box center [431, 160] width 498 height 30
type input "MIR Cargo"
click at [338, 265] on p at bounding box center [430, 270] width 471 height 15
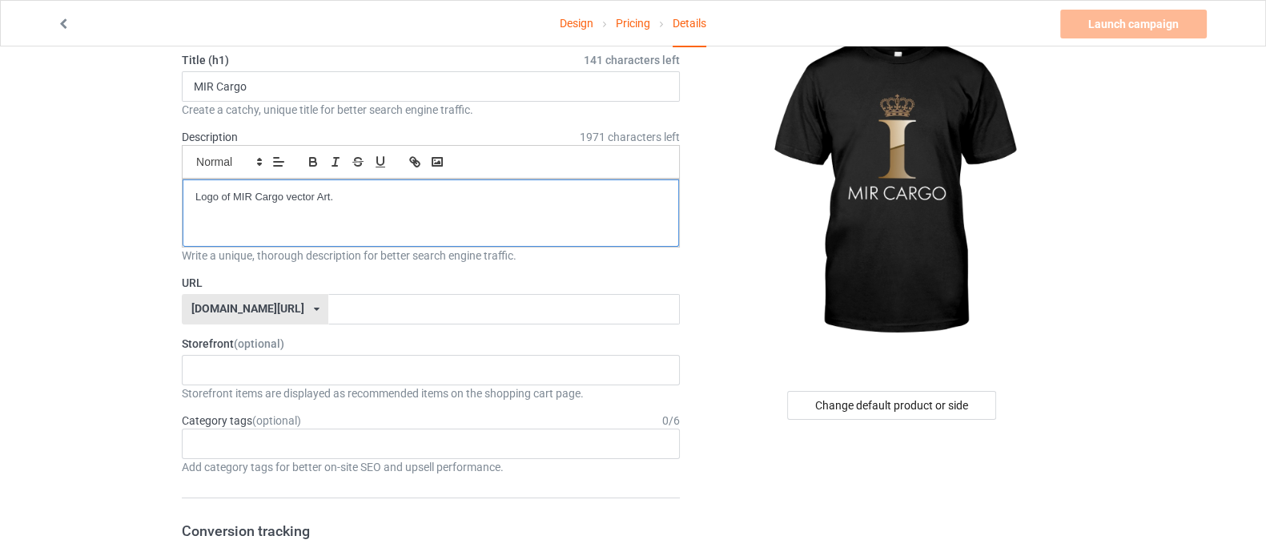
scroll to position [99, 0]
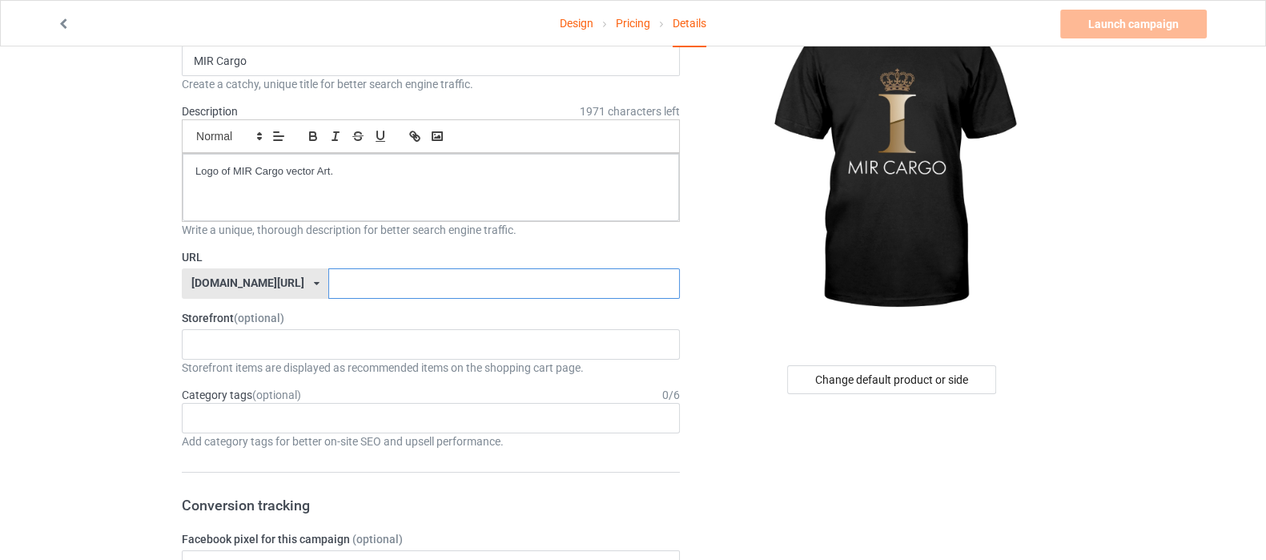
click at [328, 280] on input "text" at bounding box center [503, 283] width 351 height 30
type input "MIRCargo"
click at [263, 339] on div "Shop What You Love Your Liking Style Happy New Year Merry Christmas 658d743a5e6…" at bounding box center [431, 344] width 498 height 30
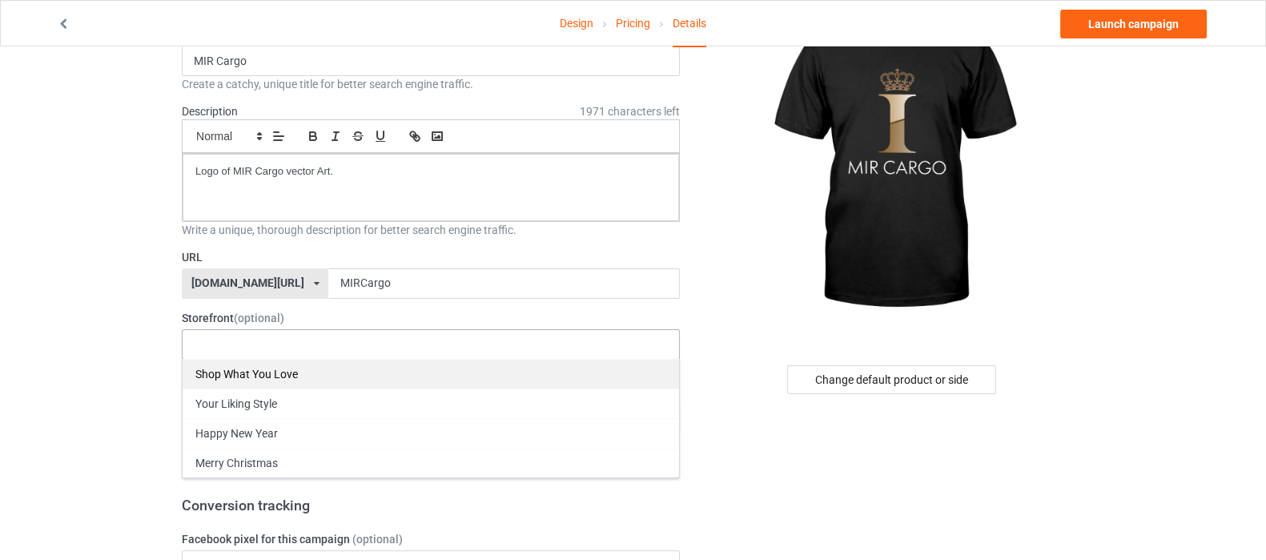
click at [284, 369] on div "Shop What You Love" at bounding box center [431, 374] width 496 height 30
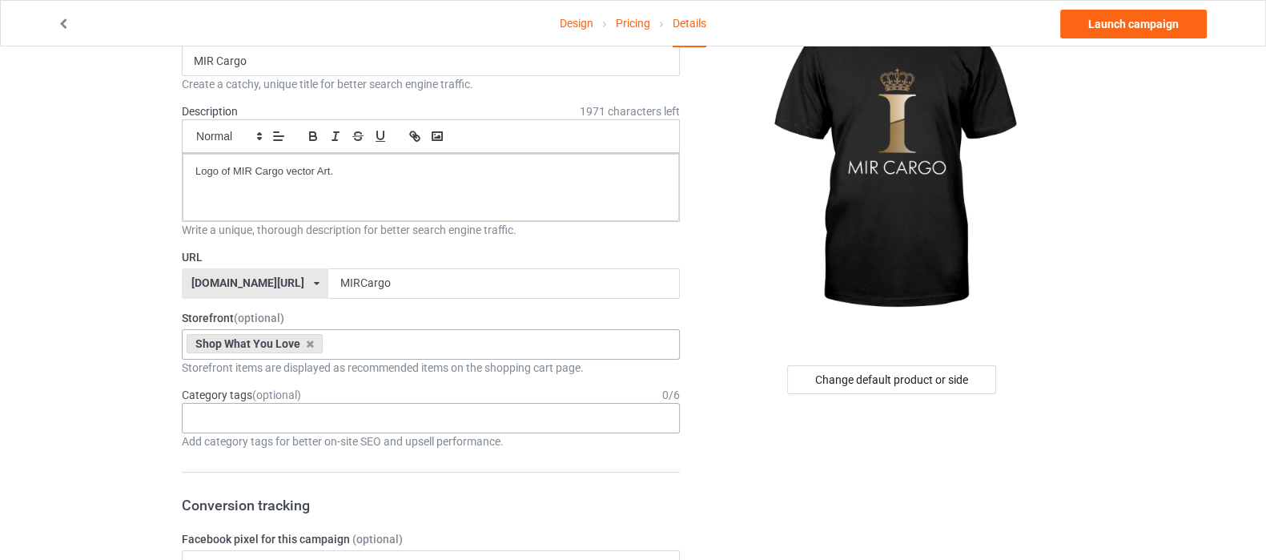
click at [407, 417] on div "Age > [DEMOGRAPHIC_DATA] > 1 Age > [DEMOGRAPHIC_DATA] Months > 1 Month Age > [D…" at bounding box center [431, 418] width 498 height 30
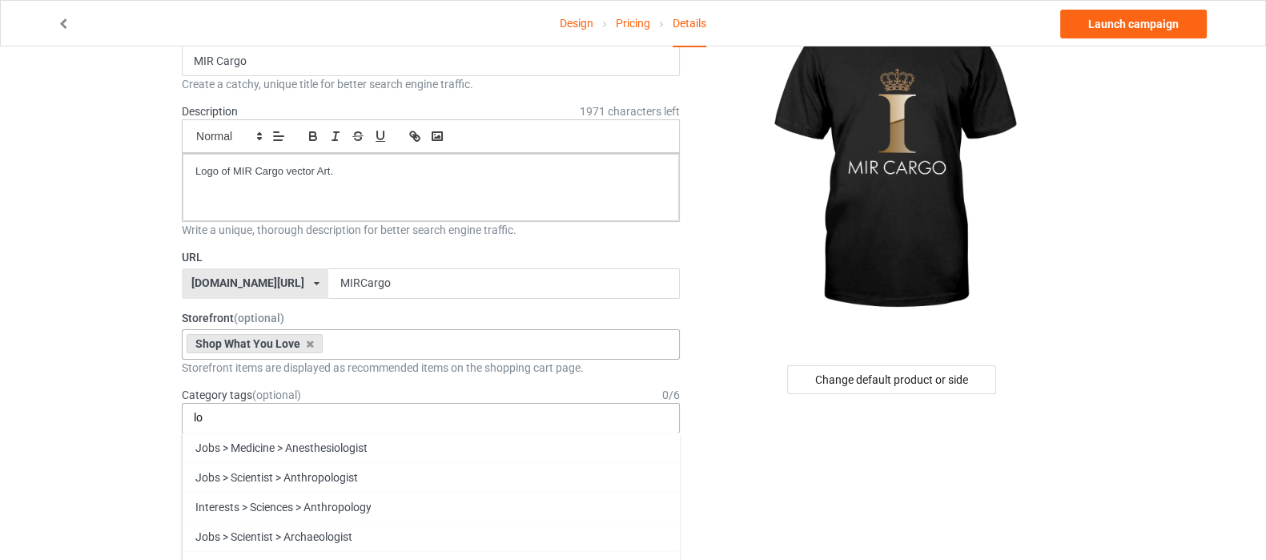
type input "l"
type input "i"
type input "c"
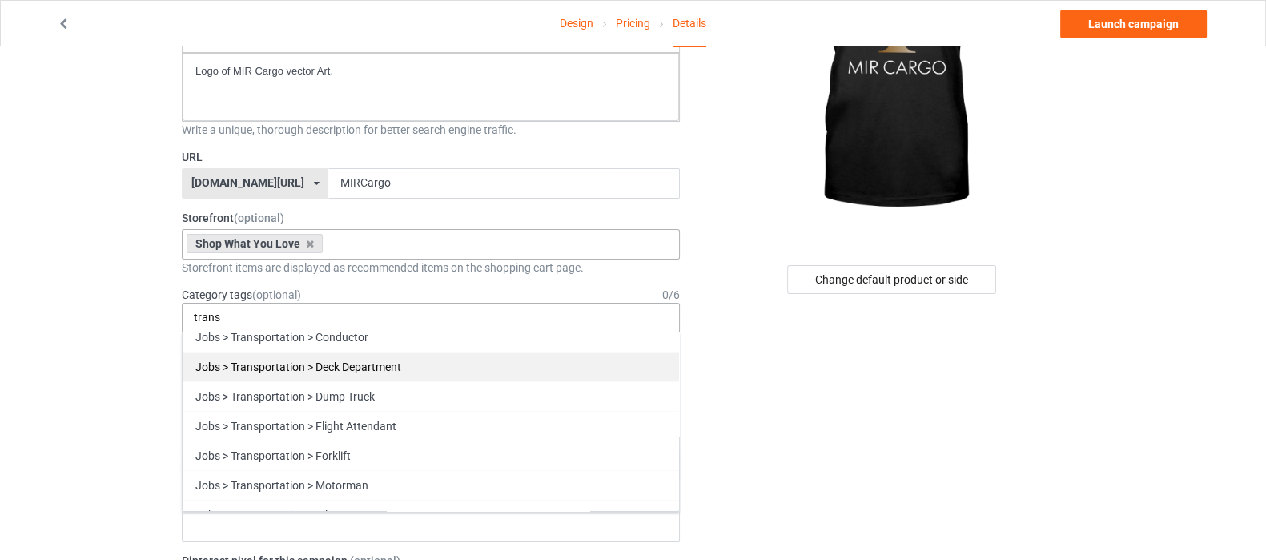
type input "trans"
click at [393, 364] on div "Jobs > Transportation > Deck Department" at bounding box center [431, 367] width 496 height 30
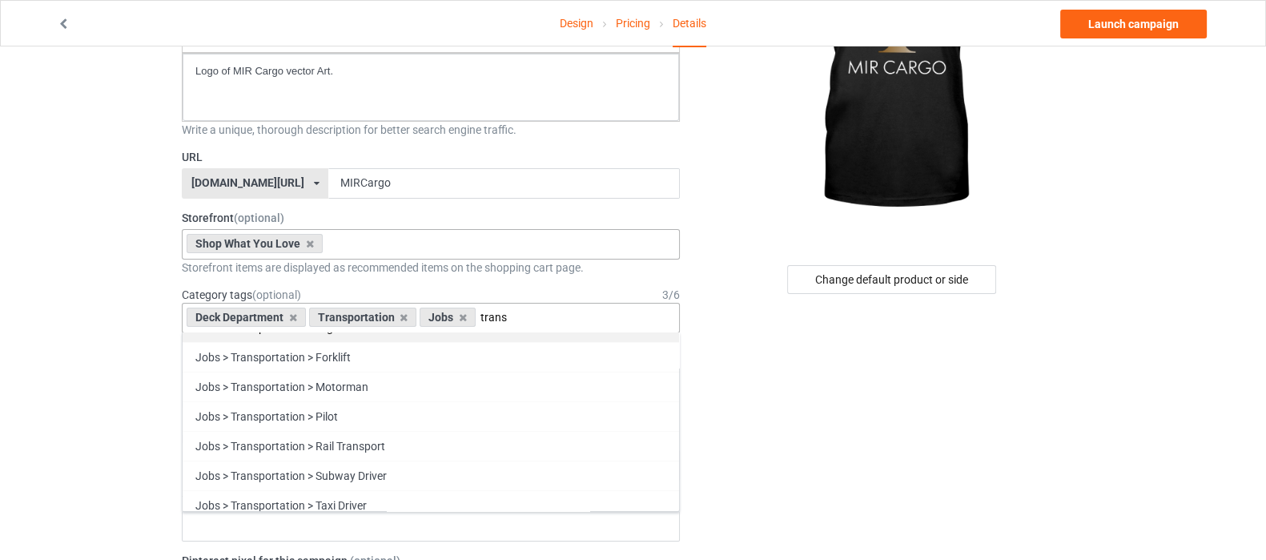
scroll to position [199, 0]
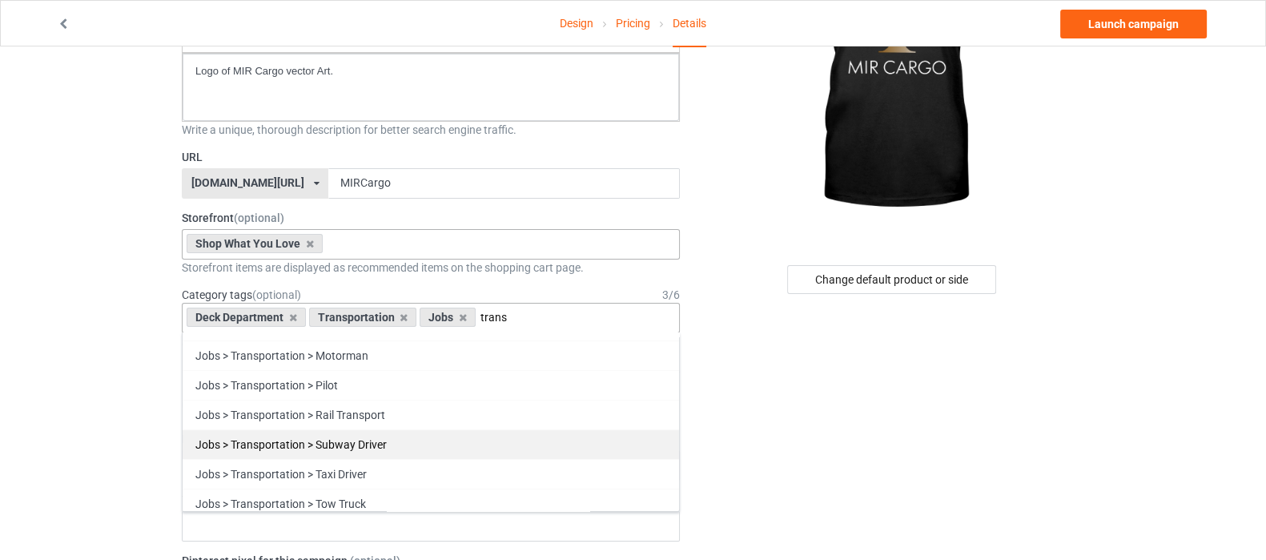
type input "trans"
click at [460, 435] on div "Jobs > Transportation > Subway Driver" at bounding box center [431, 444] width 496 height 30
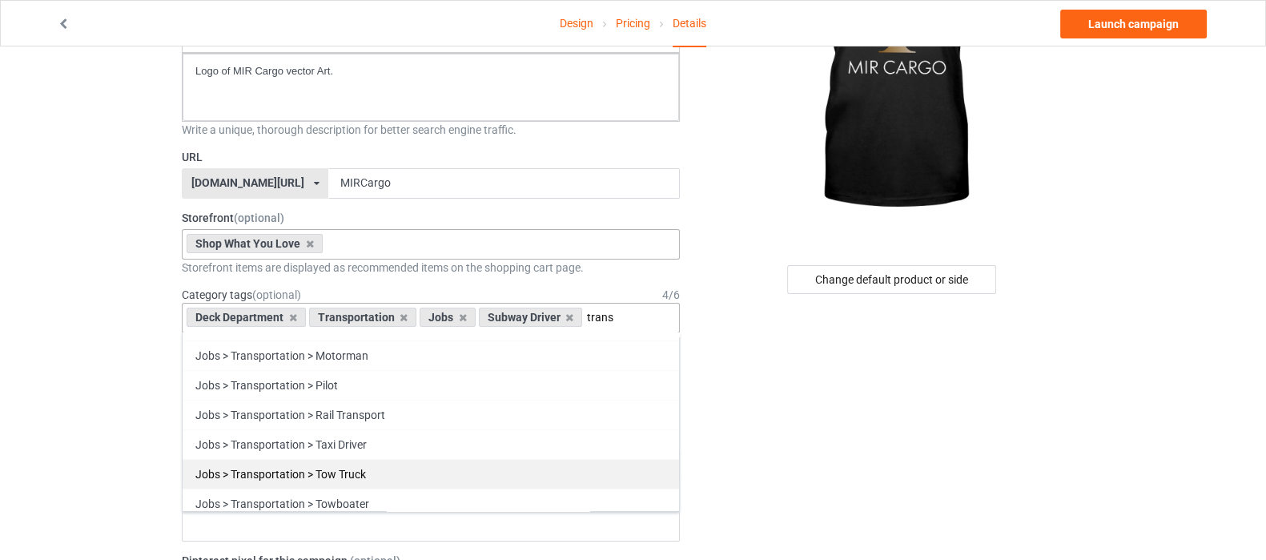
scroll to position [263, 0]
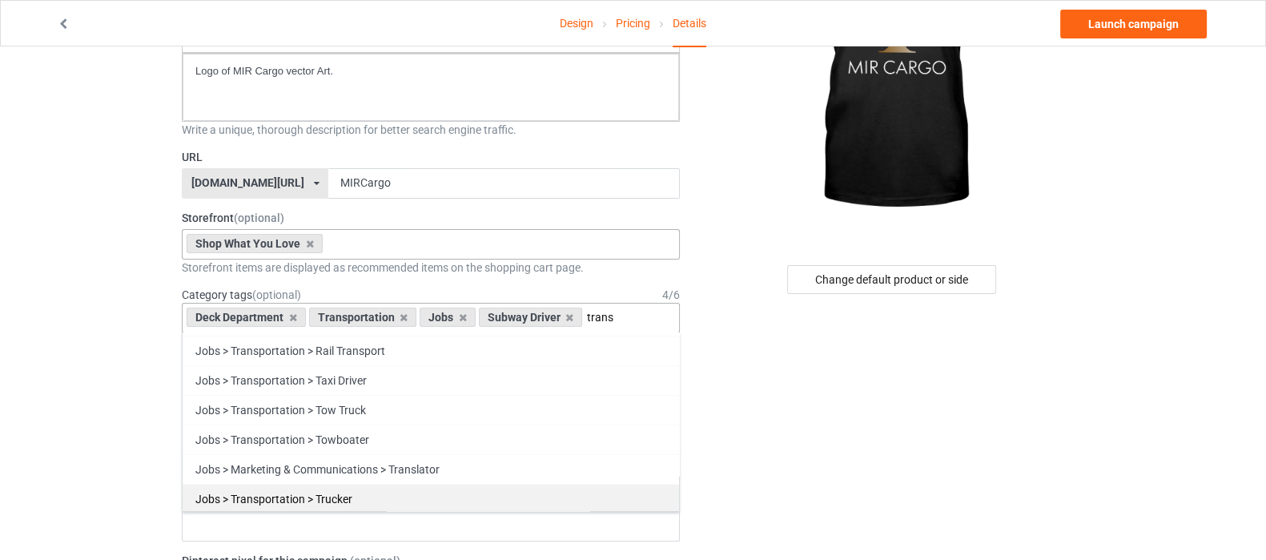
type input "trans"
click at [435, 497] on div "Jobs > Transportation > Trucker" at bounding box center [431, 499] width 496 height 30
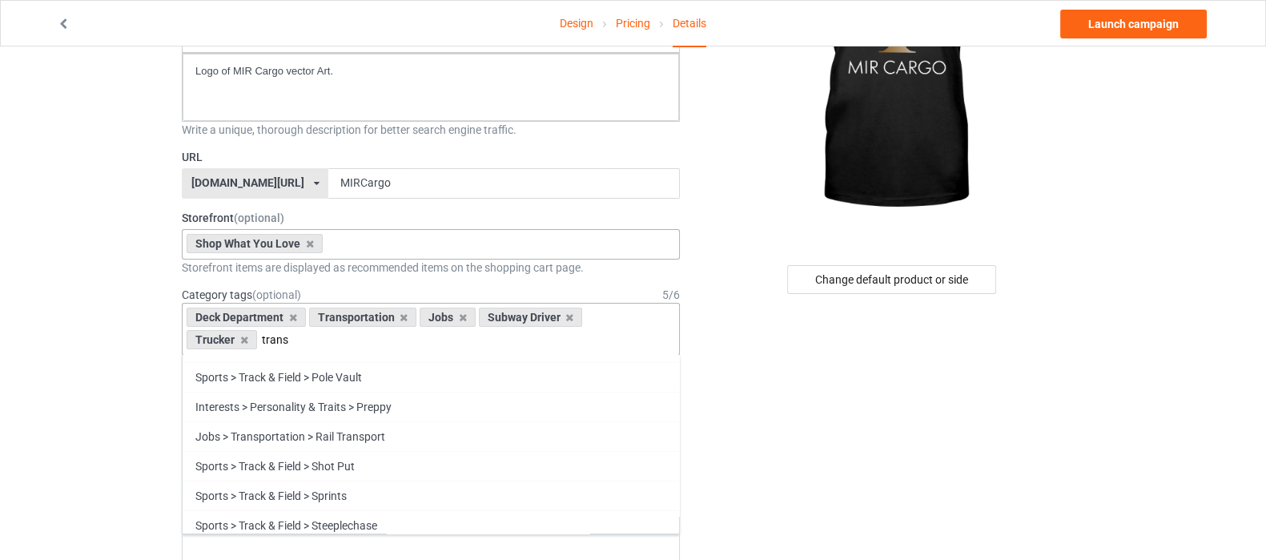
scroll to position [233, 0]
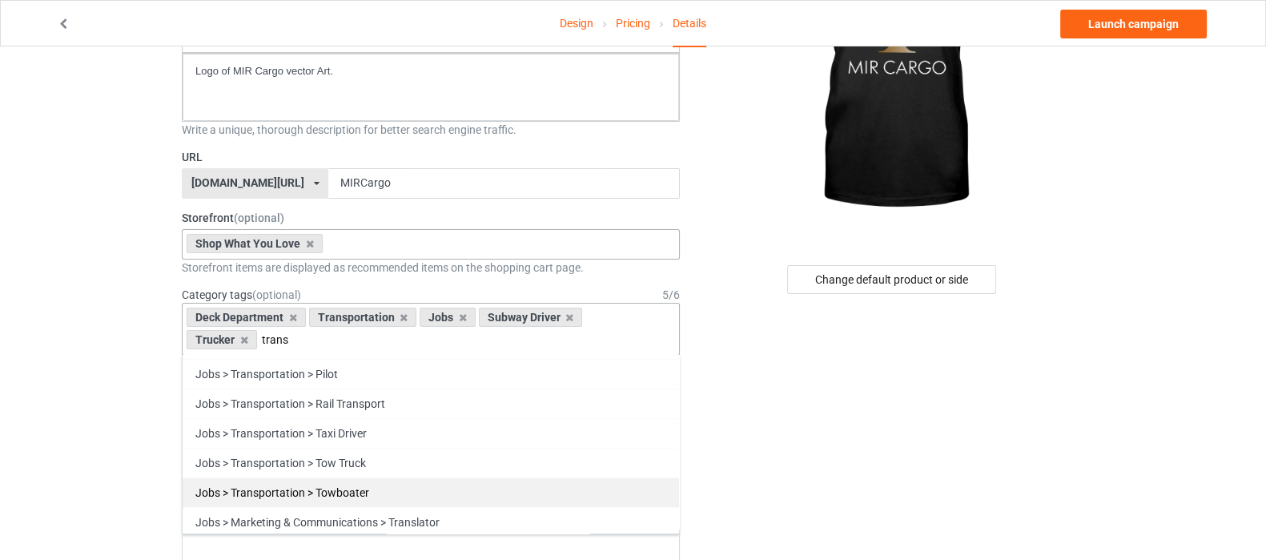
type input "trans"
click at [464, 494] on div "Jobs > Transportation > Towboater" at bounding box center [431, 492] width 496 height 30
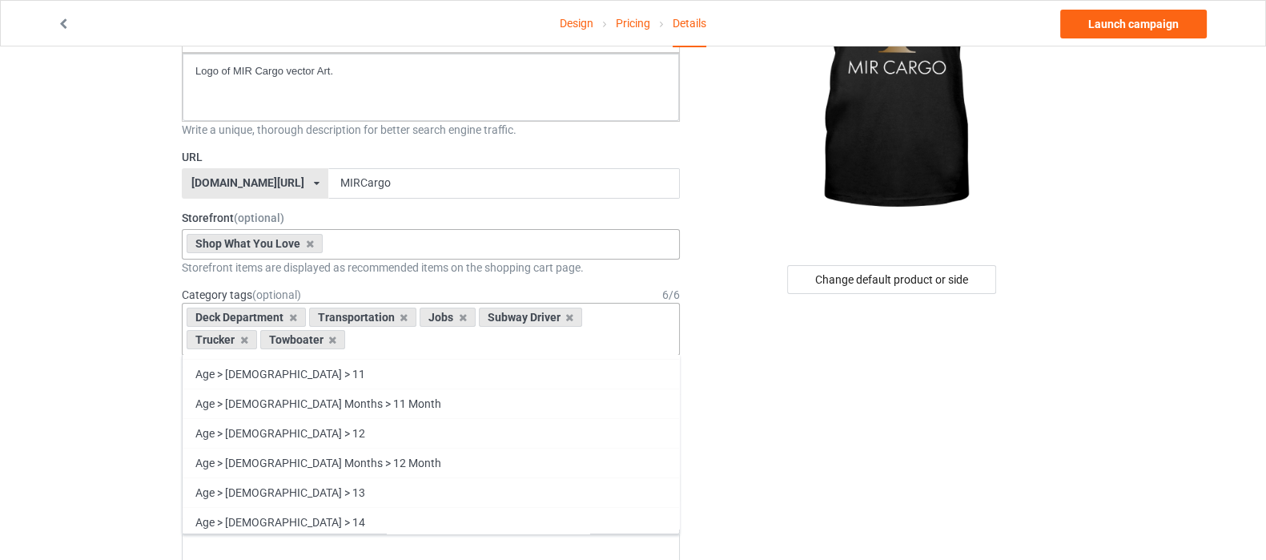
scroll to position [48720, 0]
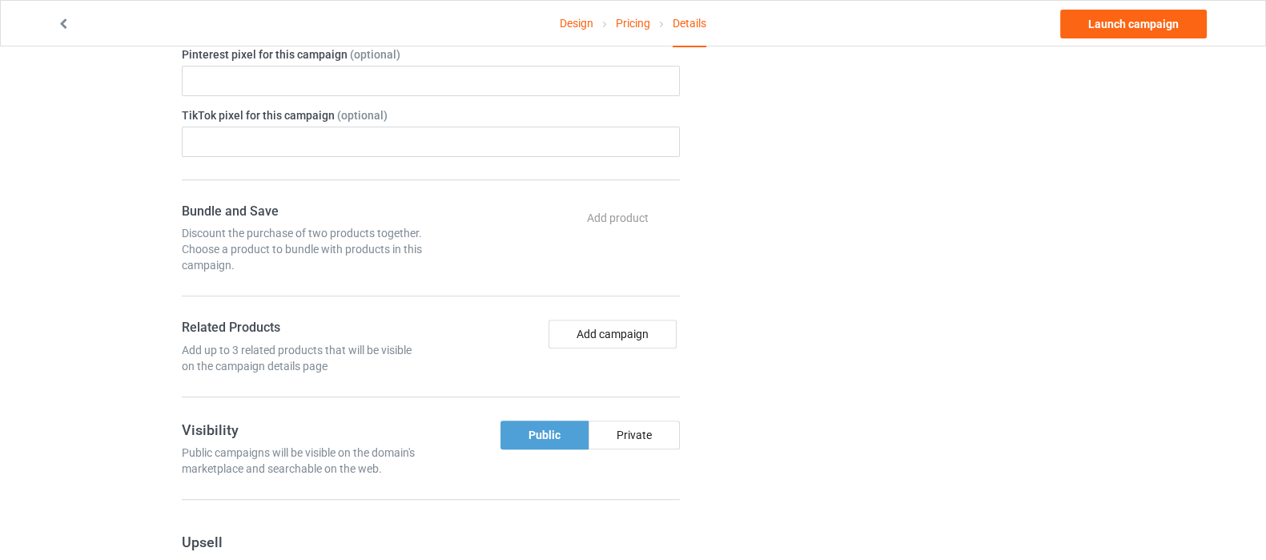
scroll to position [800, 0]
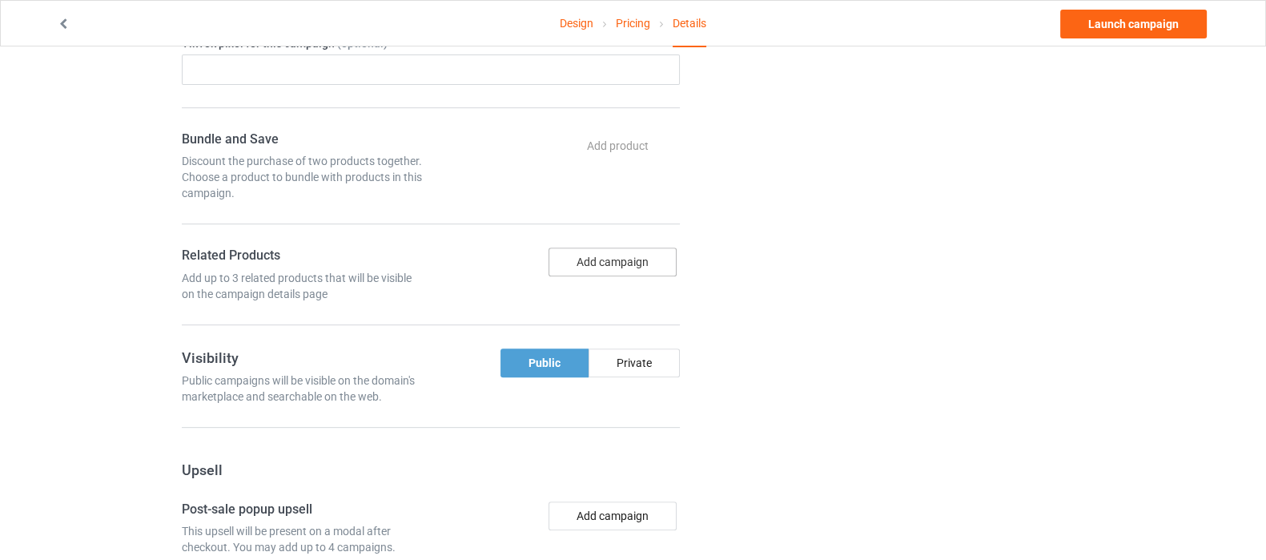
click at [612, 259] on button "Add campaign" at bounding box center [613, 261] width 128 height 29
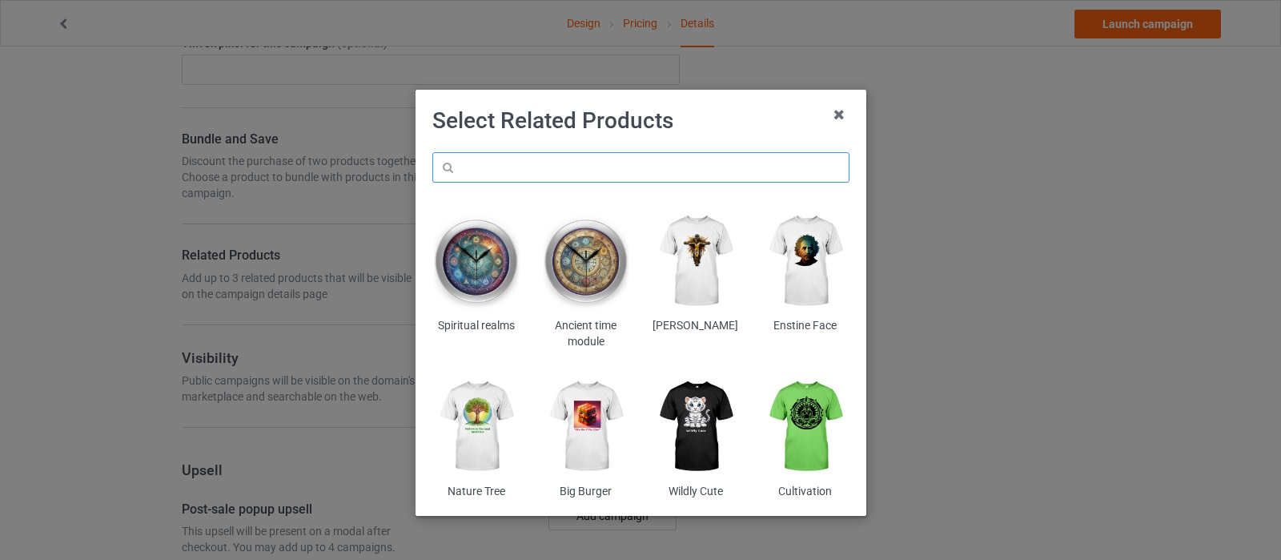
click at [680, 154] on input "text" at bounding box center [640, 167] width 417 height 30
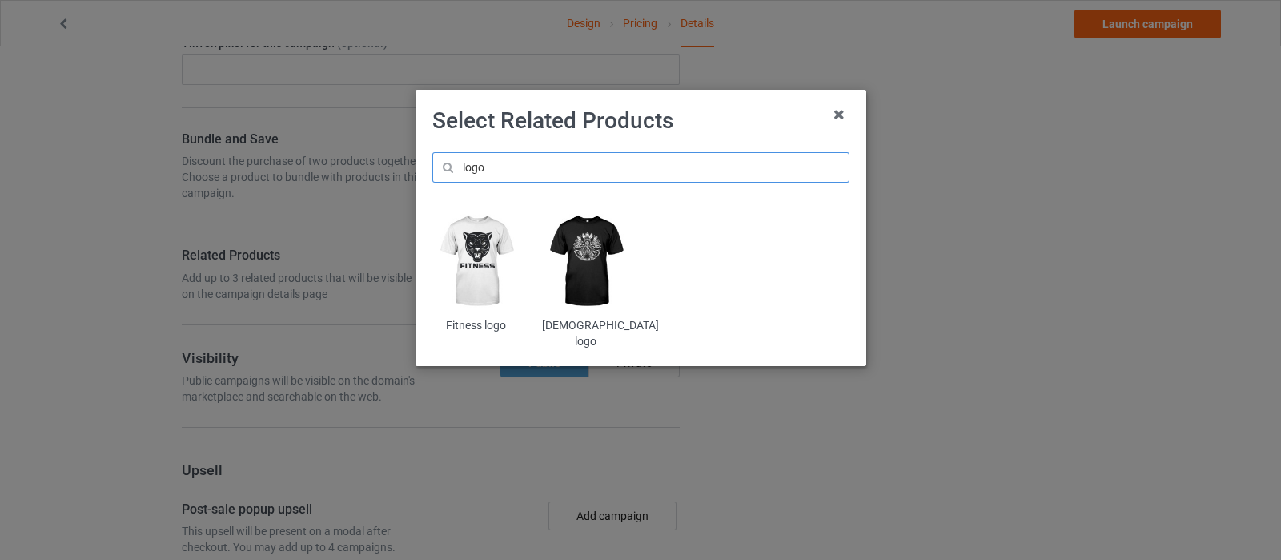
type input "logo"
click at [460, 255] on img at bounding box center [475, 261] width 87 height 109
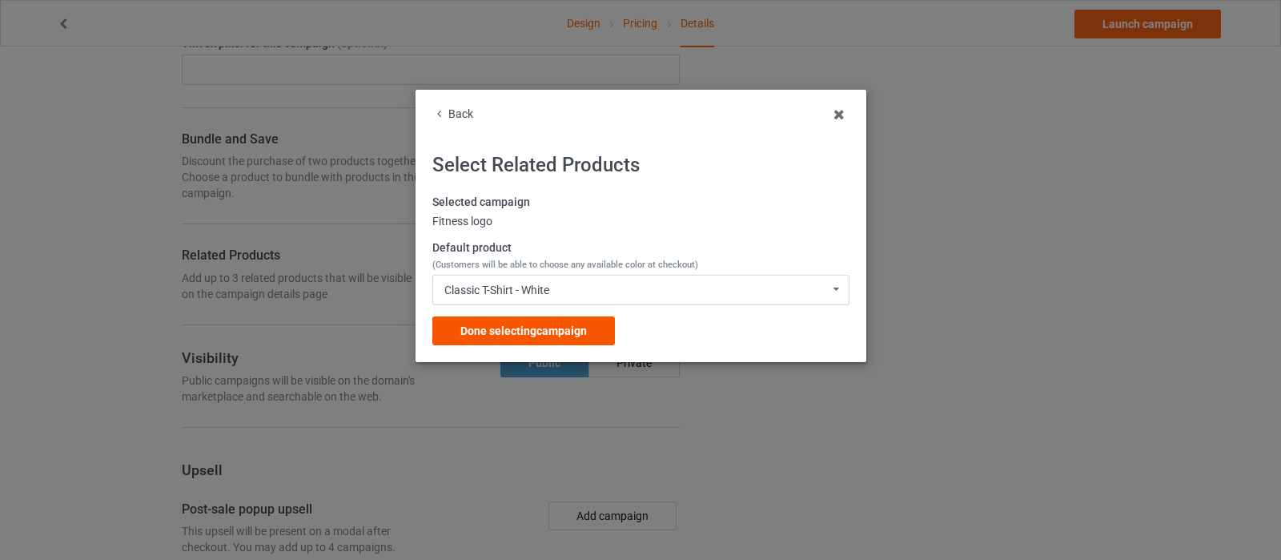
click at [528, 328] on span "Done selecting campaign" at bounding box center [523, 330] width 127 height 13
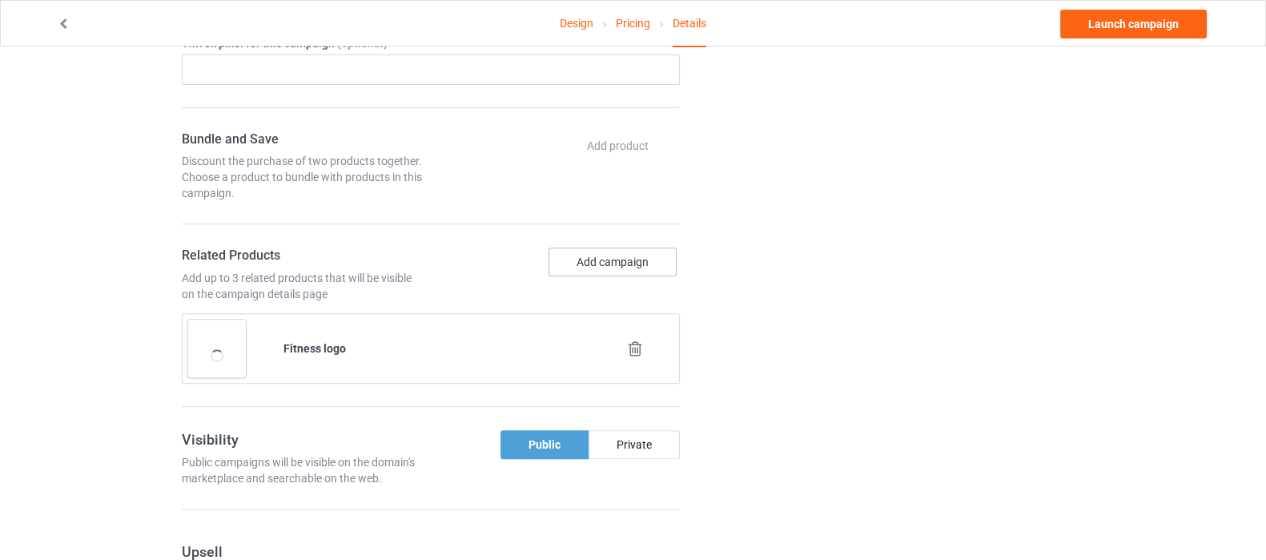
click at [593, 259] on button "Add campaign" at bounding box center [613, 261] width 128 height 29
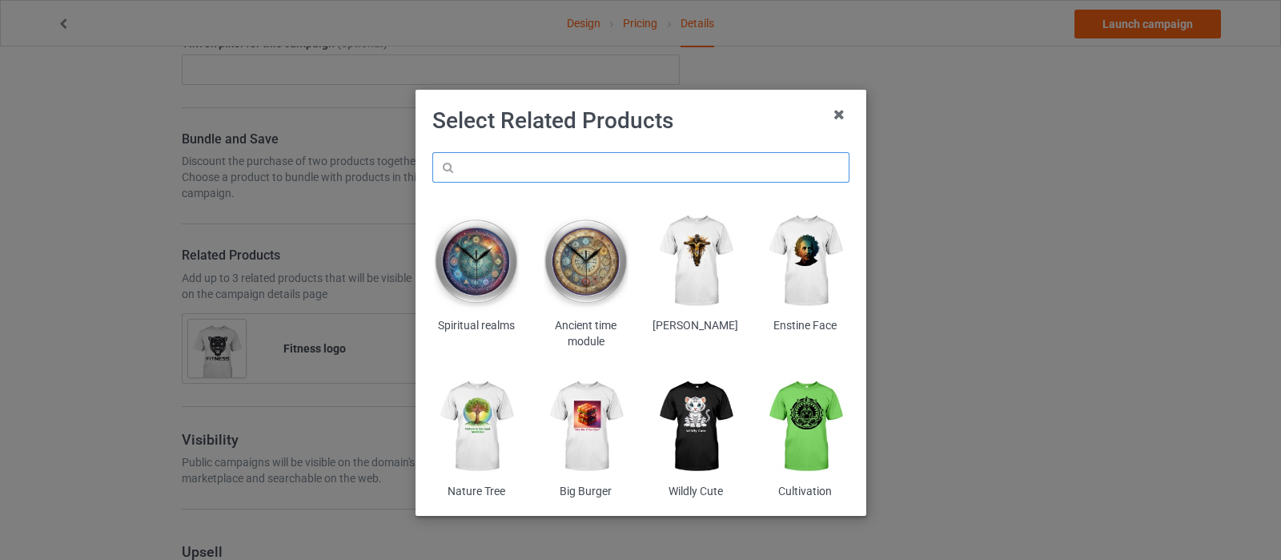
click at [569, 156] on input "text" at bounding box center [640, 167] width 417 height 30
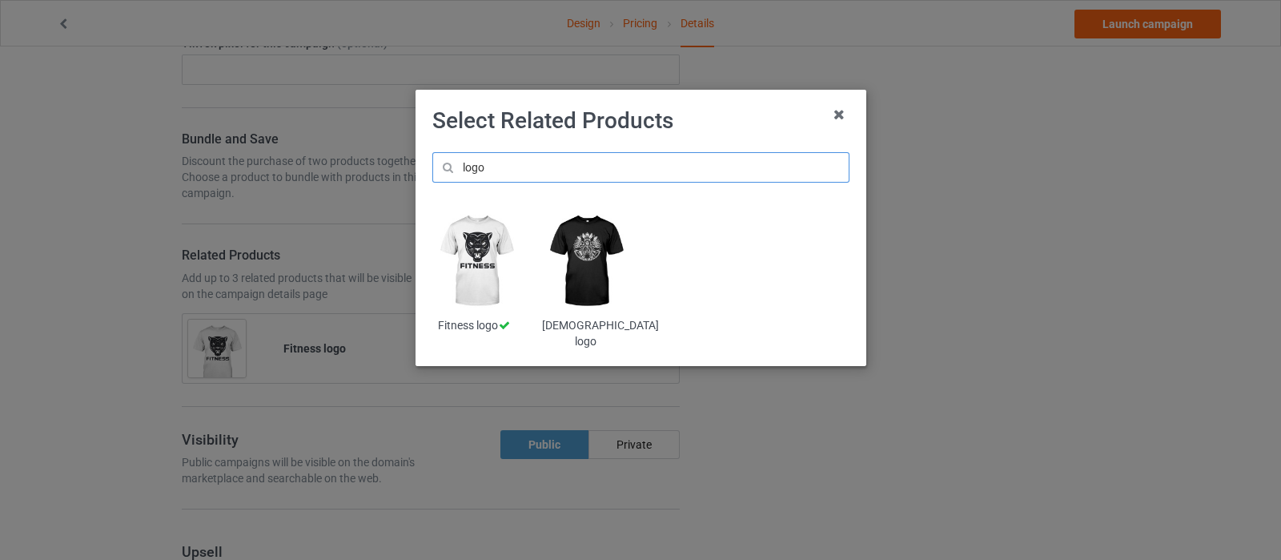
type input "logo"
click at [590, 263] on img at bounding box center [585, 261] width 87 height 109
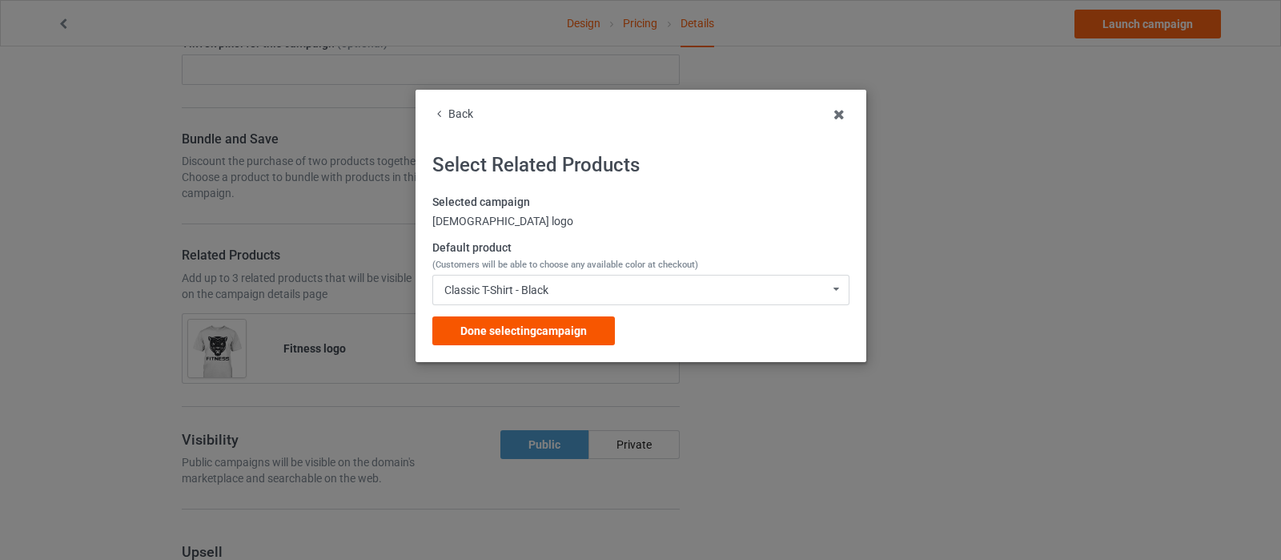
click at [518, 328] on span "Done selecting campaign" at bounding box center [523, 330] width 127 height 13
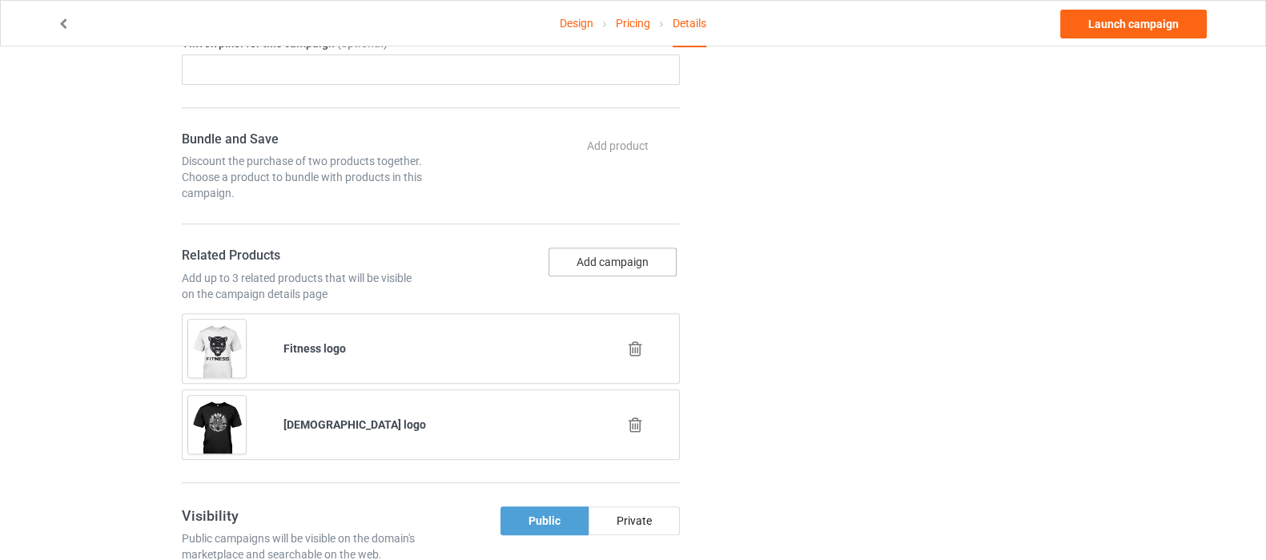
click at [621, 257] on button "Add campaign" at bounding box center [613, 261] width 128 height 29
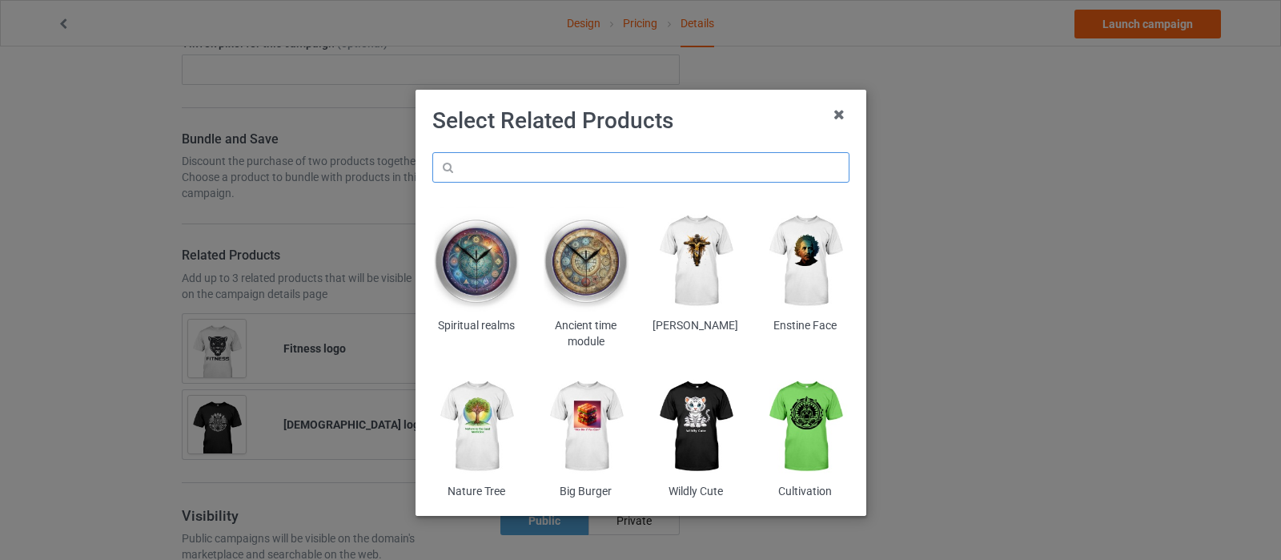
click at [573, 159] on input "text" at bounding box center [640, 167] width 417 height 30
type input "l"
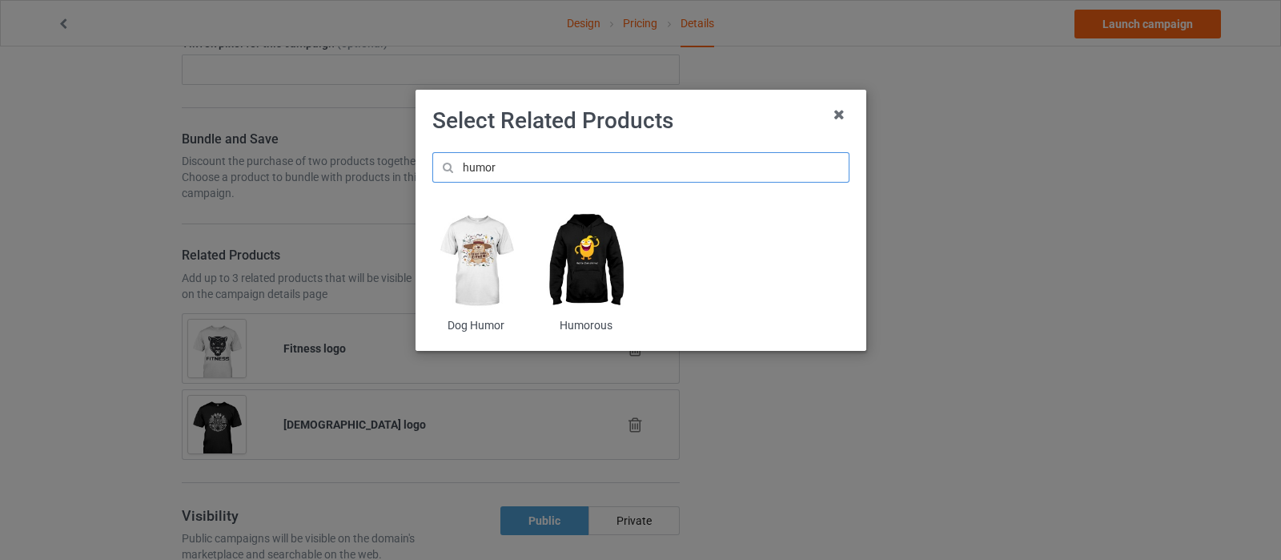
type input "humor"
click at [470, 246] on img at bounding box center [475, 261] width 87 height 109
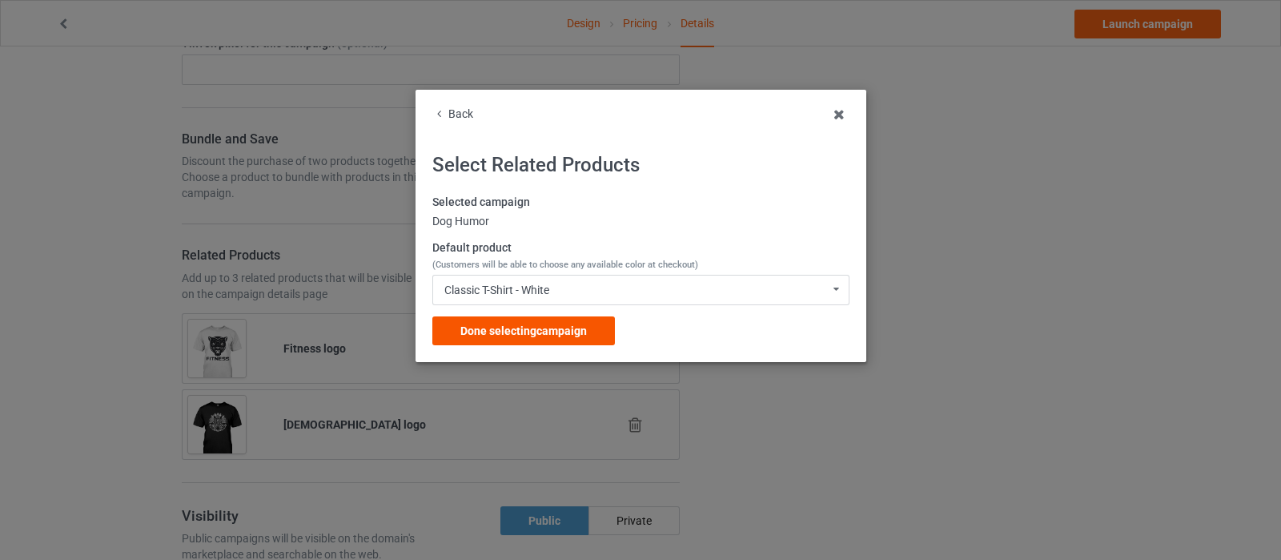
click at [501, 330] on span "Done selecting campaign" at bounding box center [523, 330] width 127 height 13
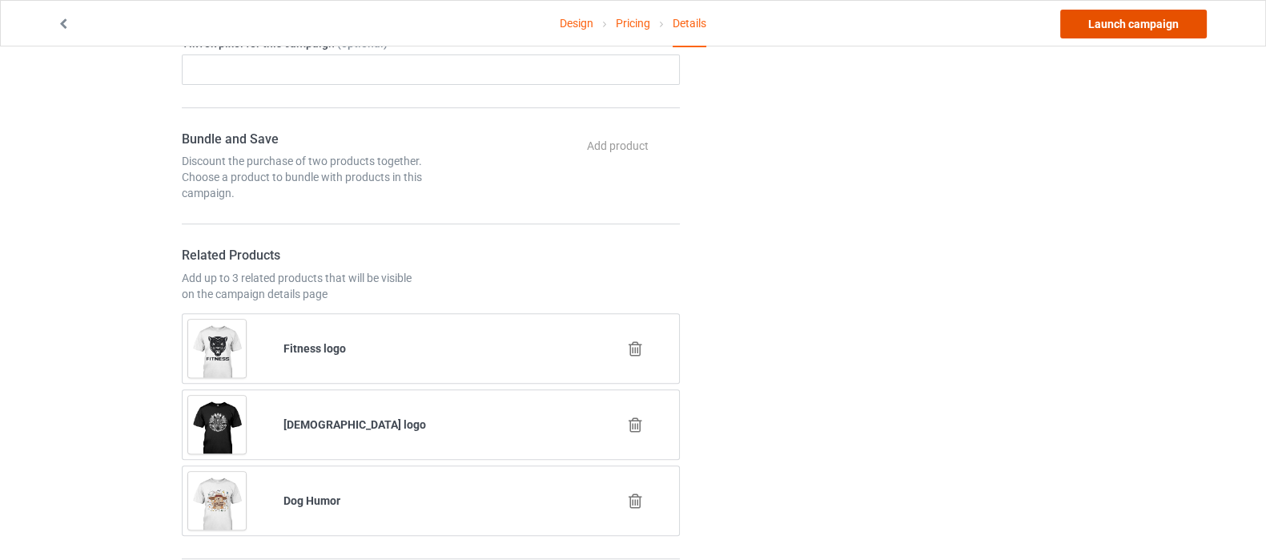
click at [1135, 29] on link "Launch campaign" at bounding box center [1133, 24] width 147 height 29
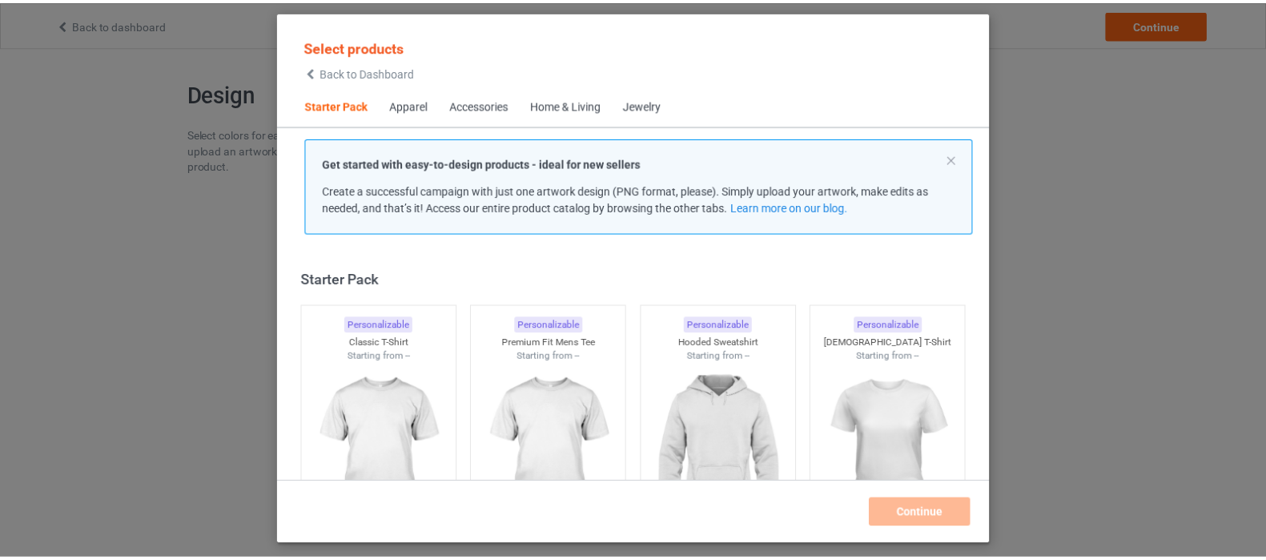
scroll to position [20, 0]
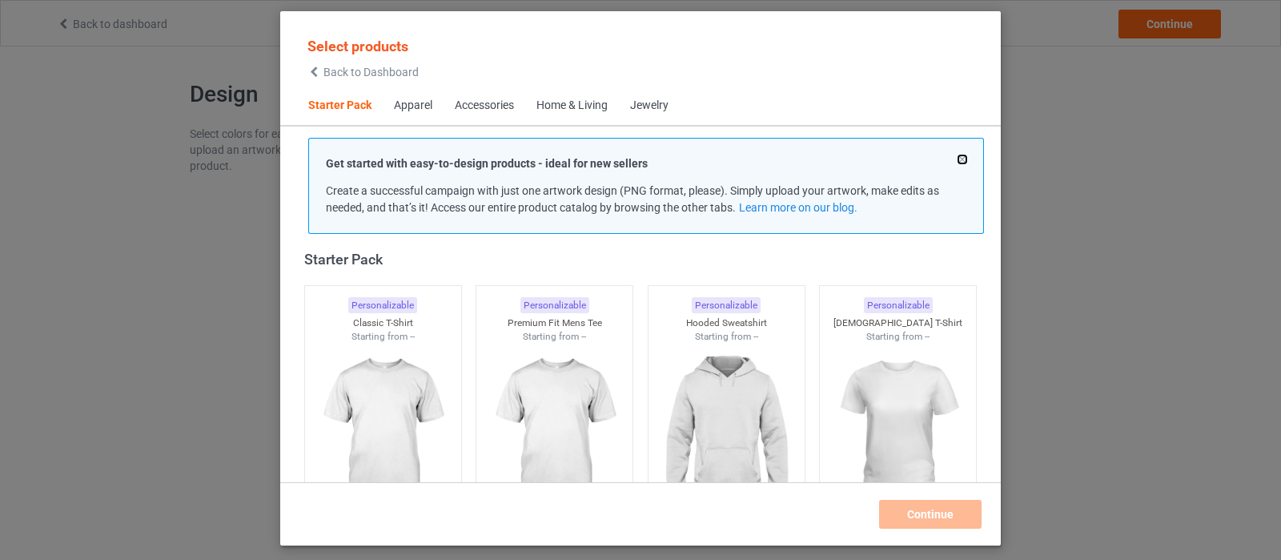
click at [966, 162] on button at bounding box center [962, 159] width 8 height 8
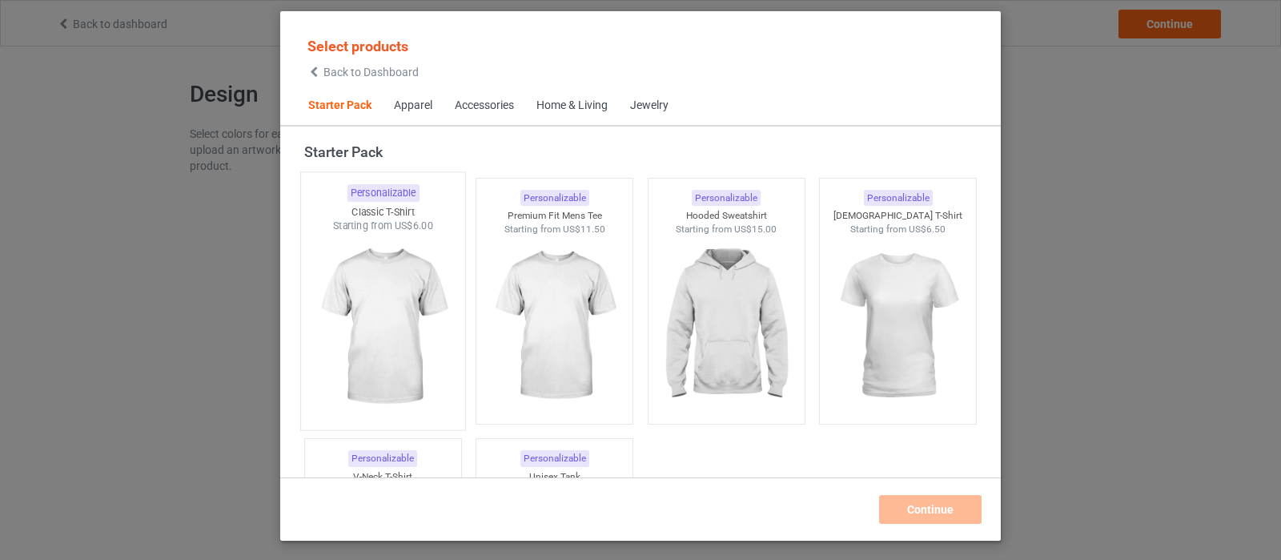
click at [406, 326] on img at bounding box center [382, 327] width 151 height 188
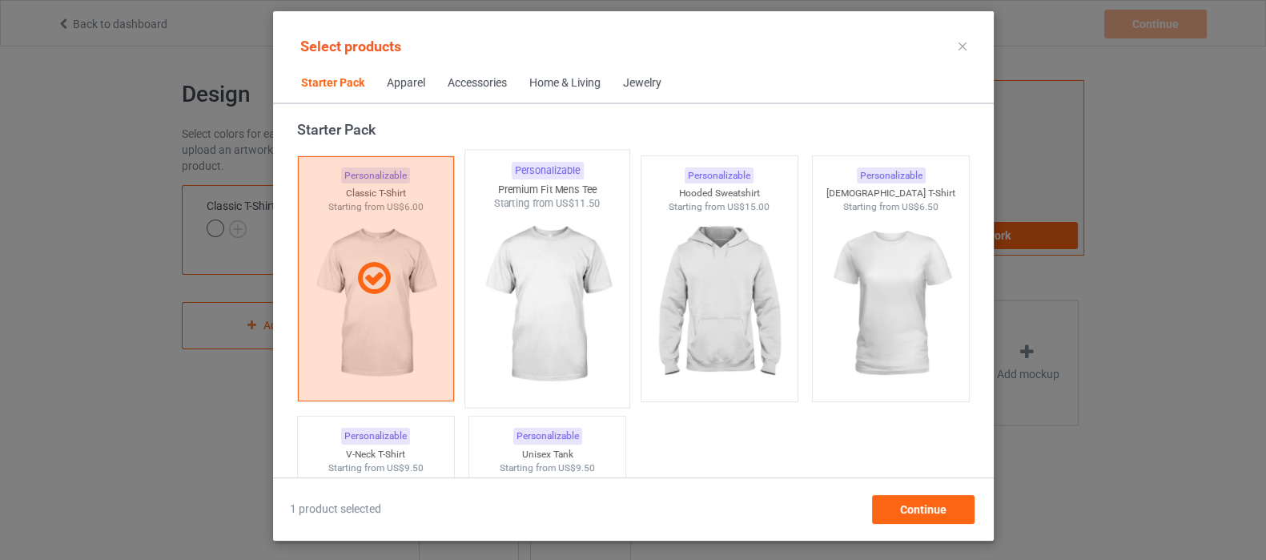
click at [540, 311] on img at bounding box center [547, 305] width 151 height 188
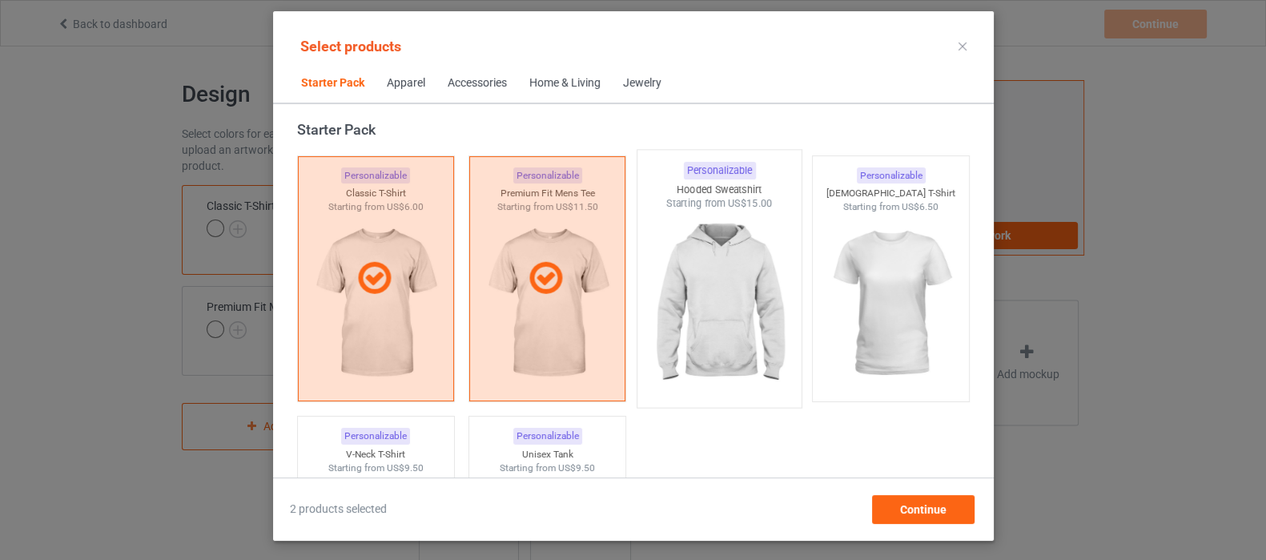
click at [718, 295] on img at bounding box center [719, 305] width 151 height 188
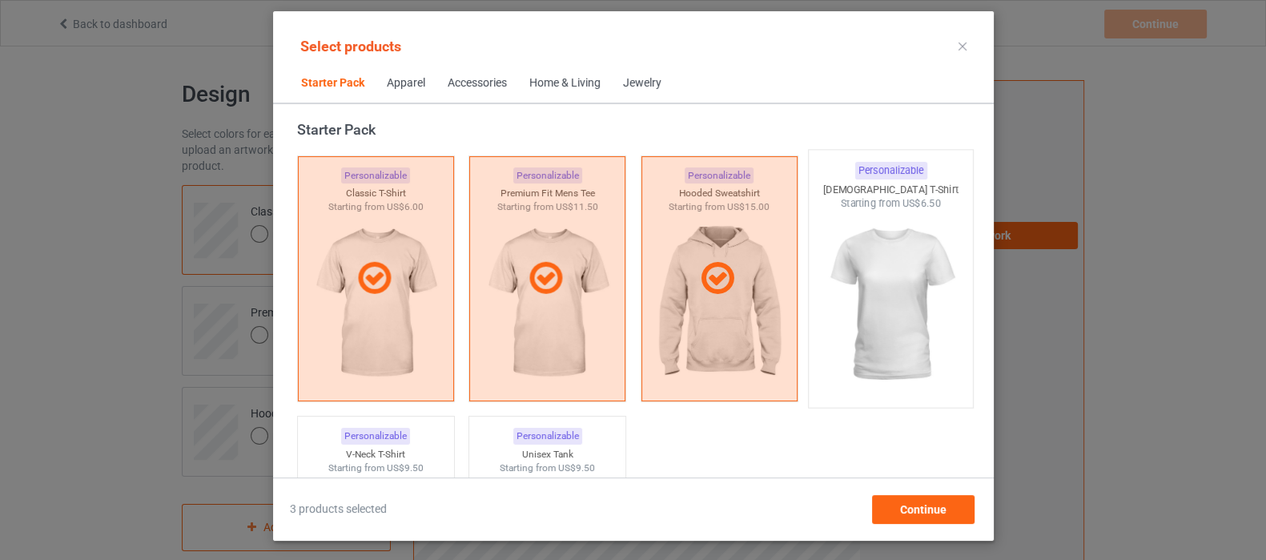
click at [925, 266] on img at bounding box center [890, 305] width 151 height 188
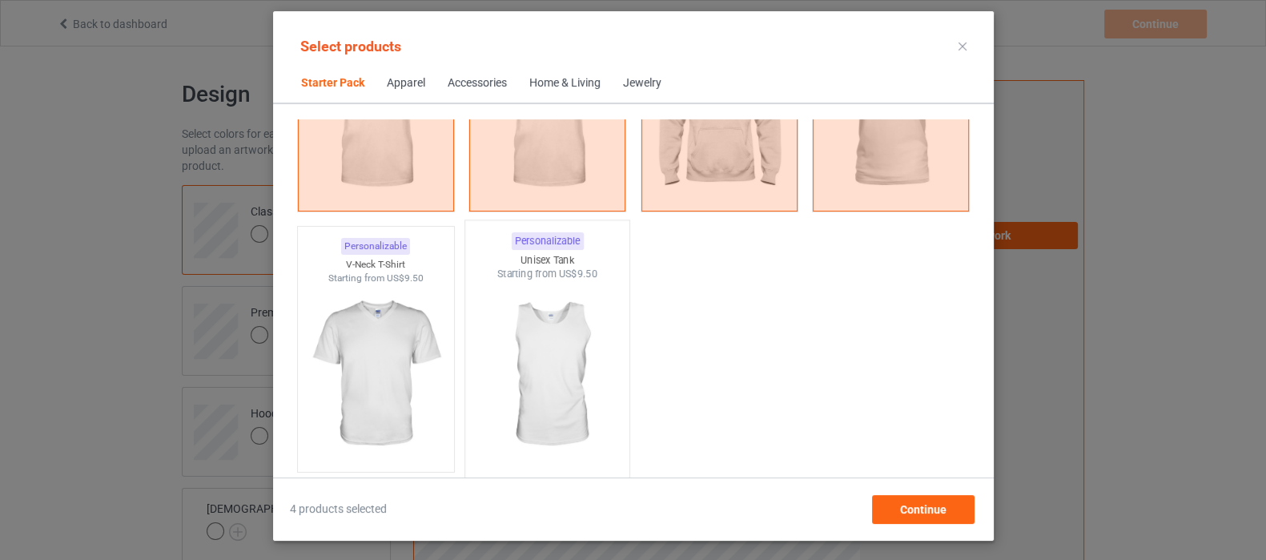
scroll to position [220, 0]
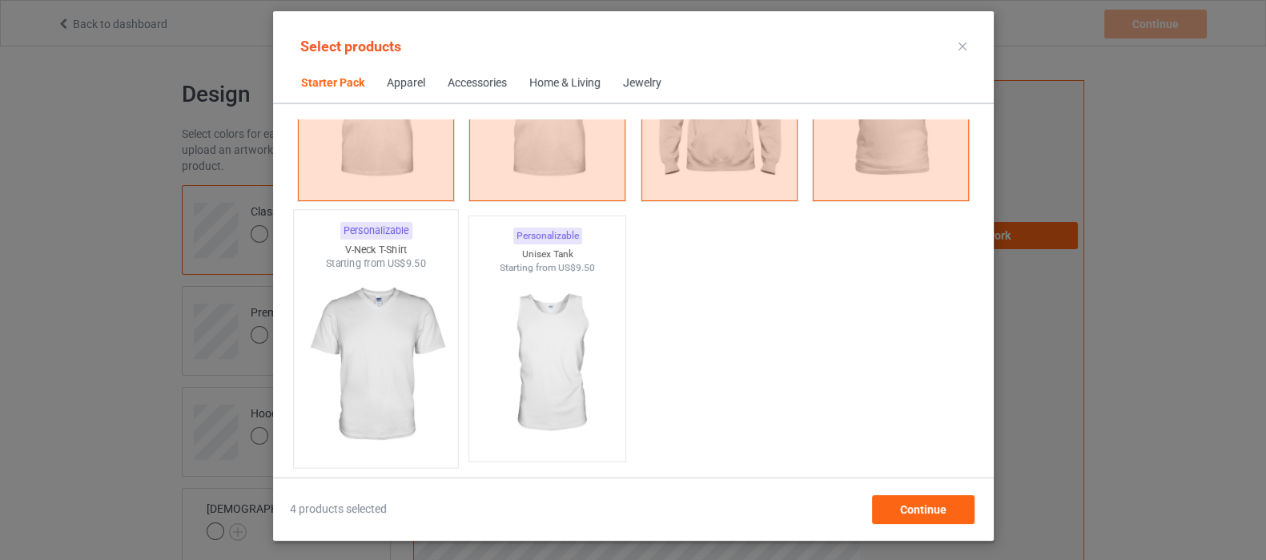
click at [416, 364] on img at bounding box center [375, 365] width 151 height 188
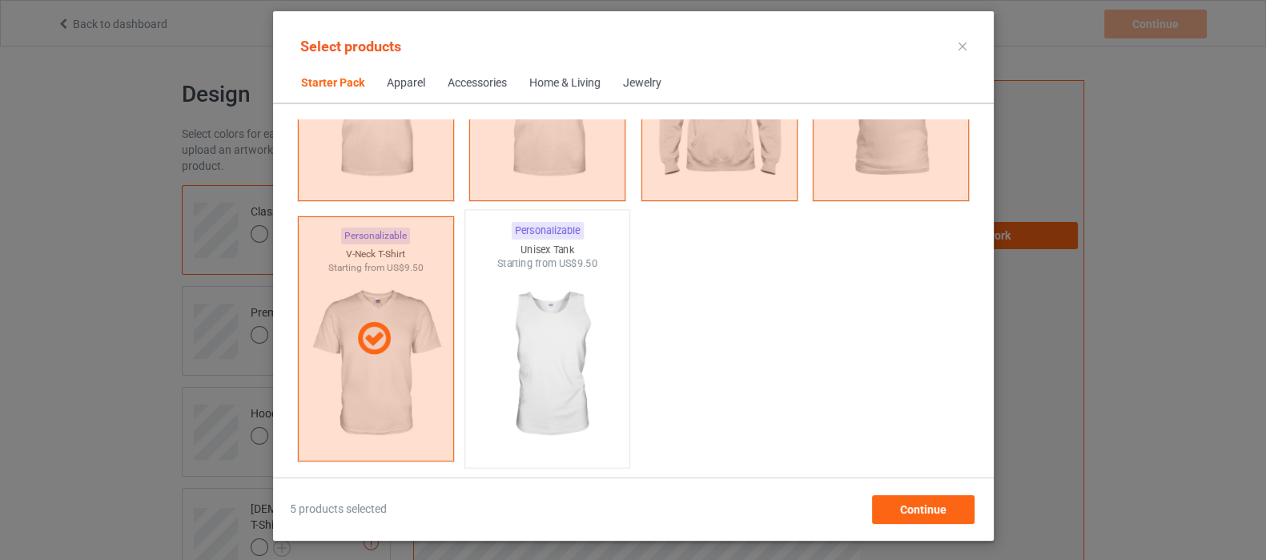
click at [577, 349] on img at bounding box center [547, 365] width 151 height 188
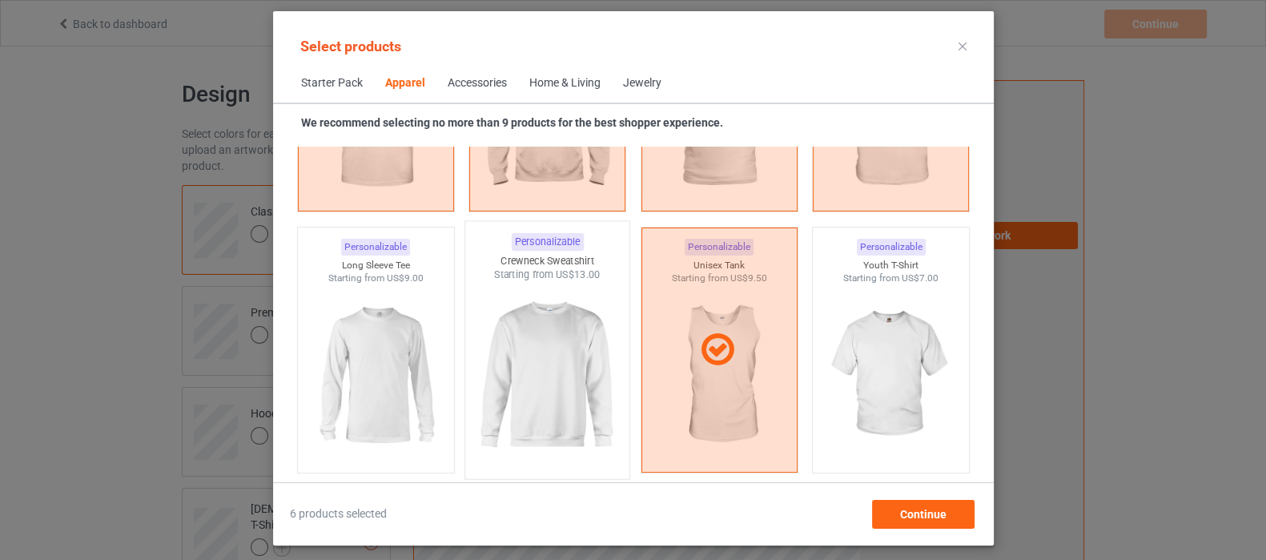
scroll to position [1121, 0]
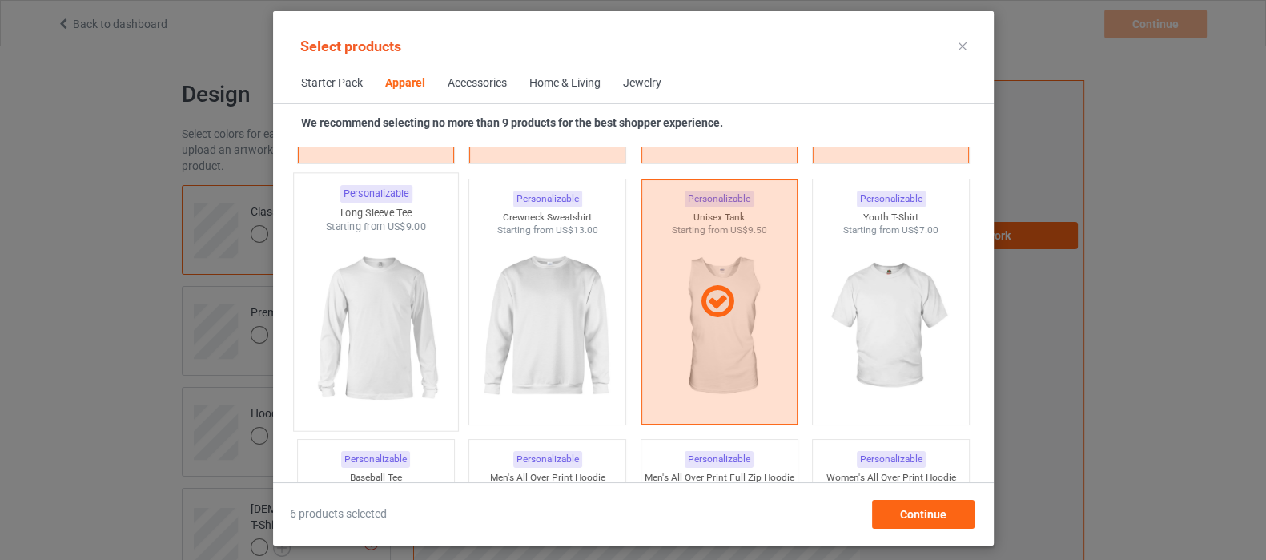
click at [406, 338] on img at bounding box center [375, 328] width 151 height 188
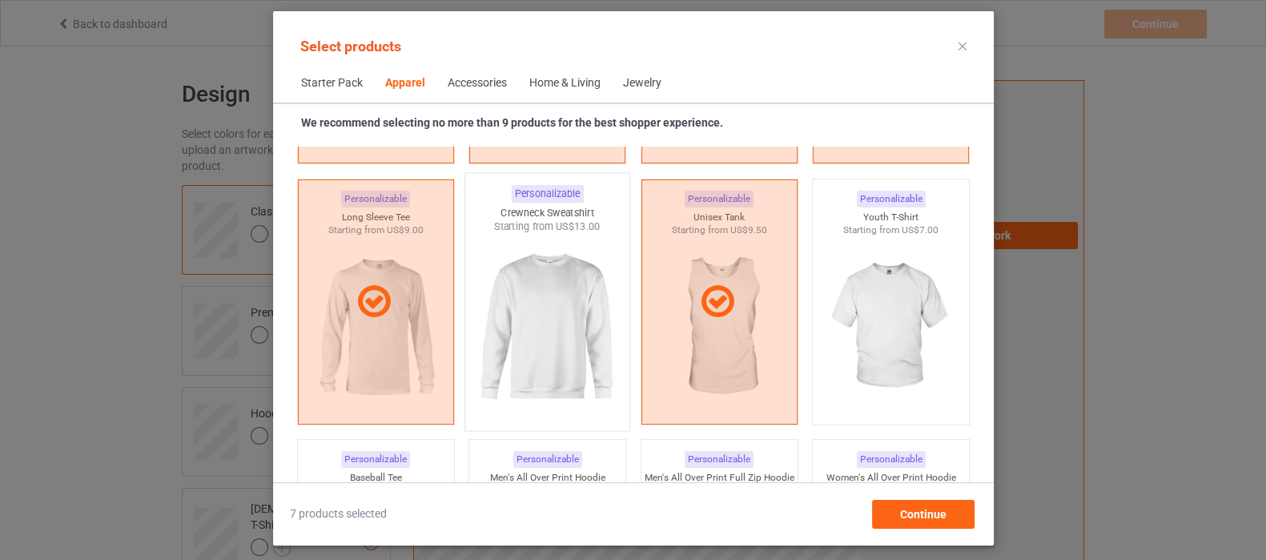
click at [532, 341] on img at bounding box center [547, 328] width 151 height 188
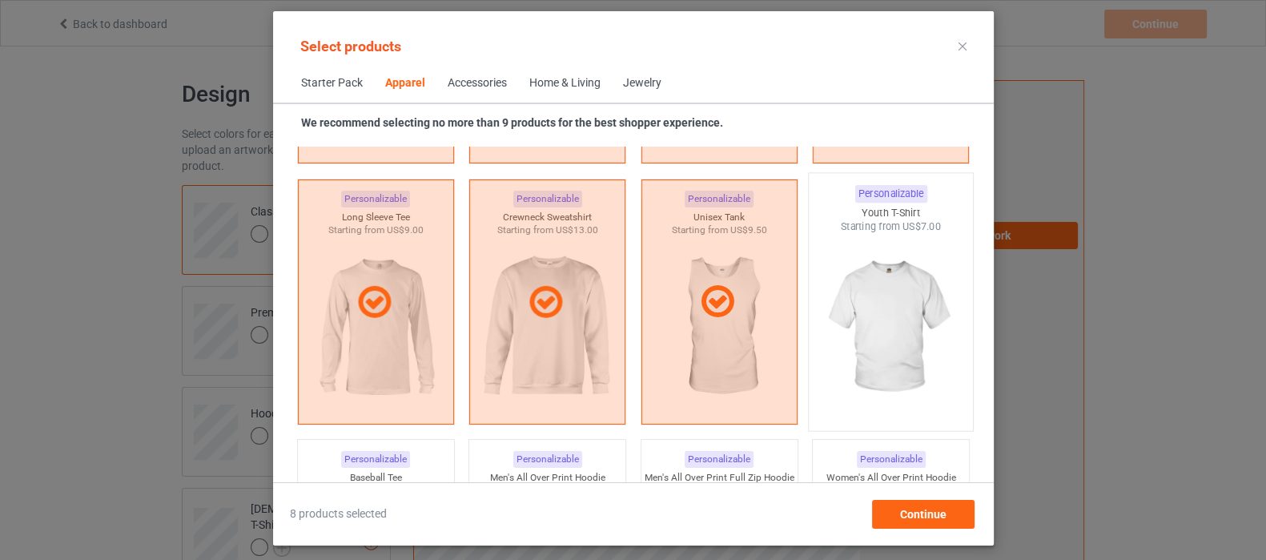
click at [881, 271] on img at bounding box center [890, 328] width 151 height 188
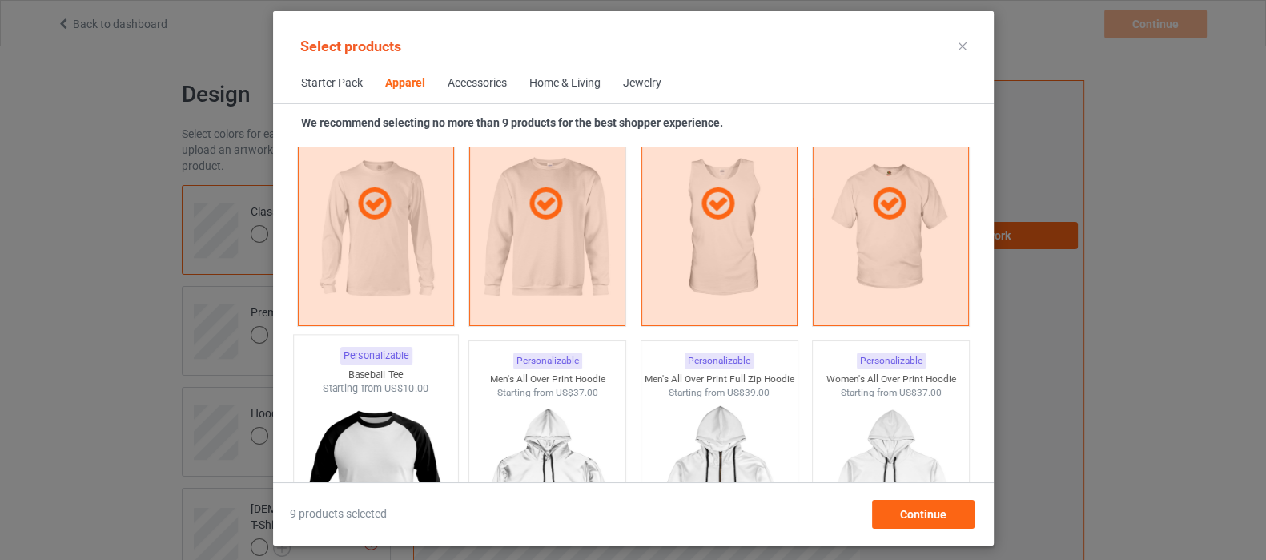
scroll to position [1321, 0]
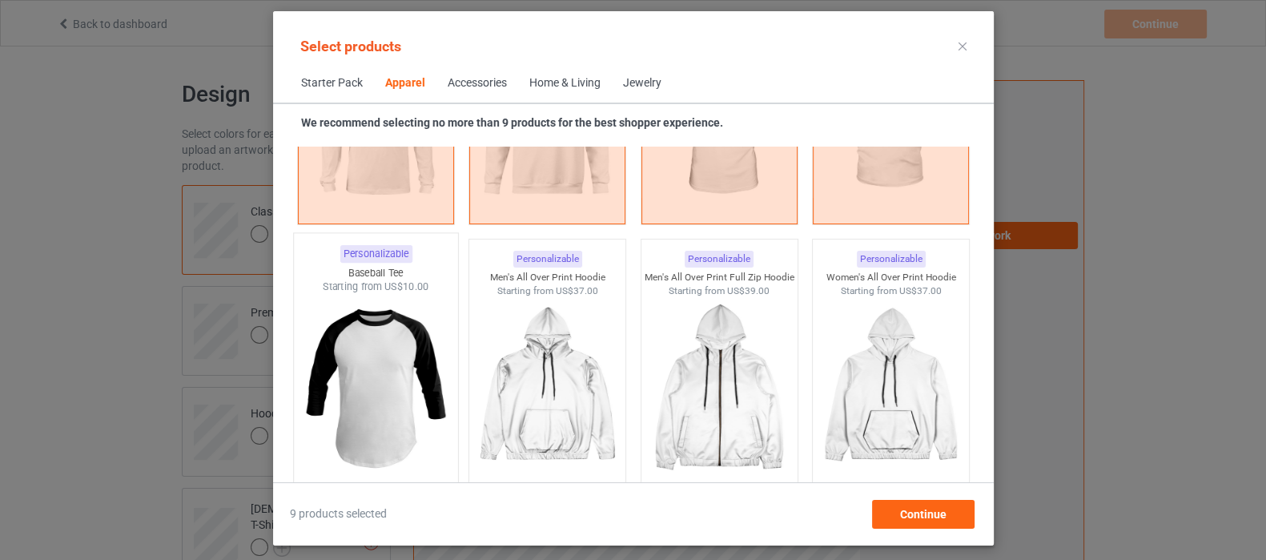
click at [401, 344] on img at bounding box center [375, 388] width 151 height 188
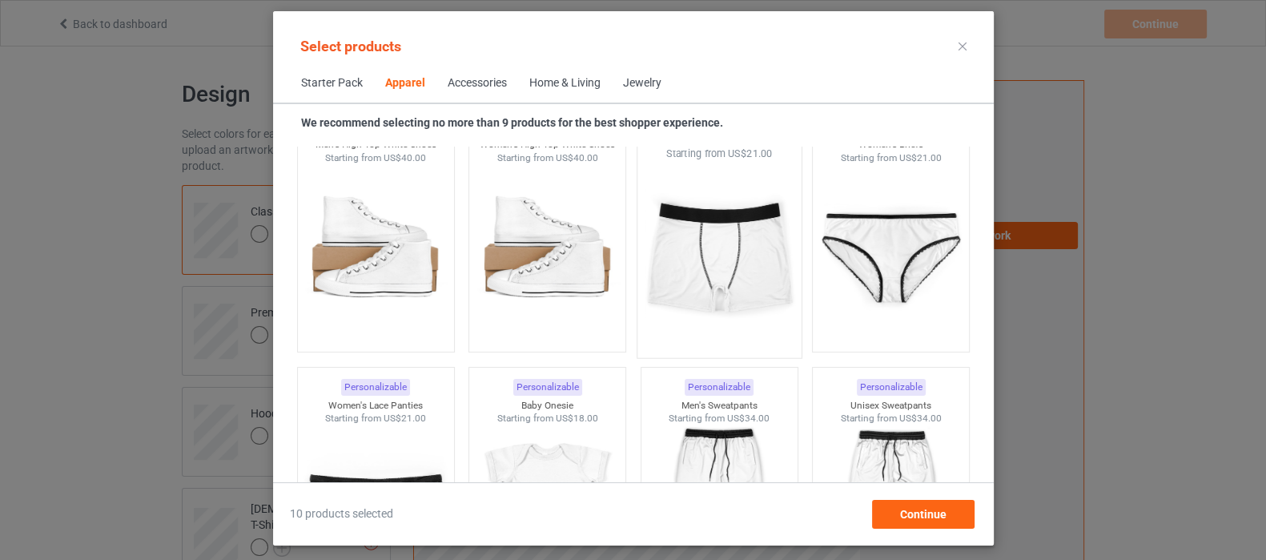
scroll to position [2122, 0]
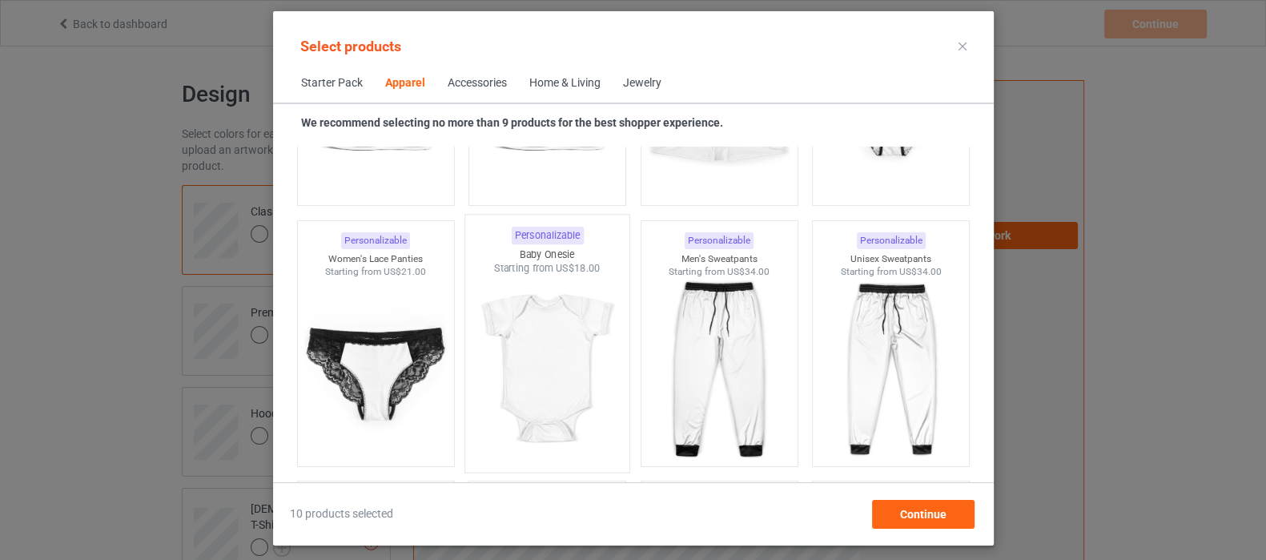
click at [520, 345] on img at bounding box center [547, 369] width 151 height 188
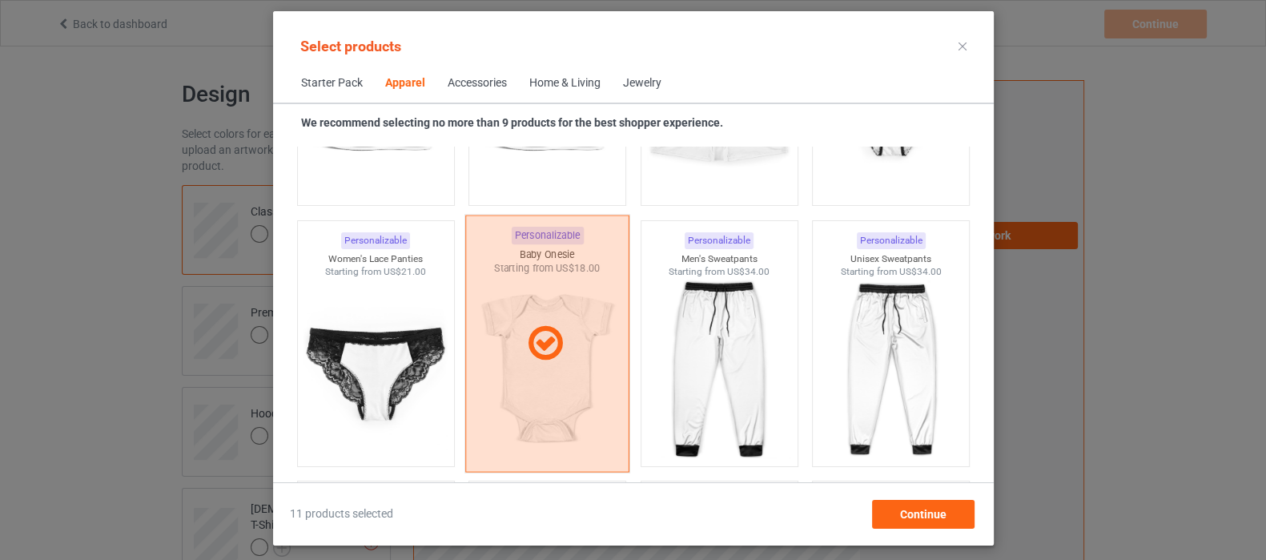
click at [545, 351] on icon at bounding box center [545, 343] width 47 height 40
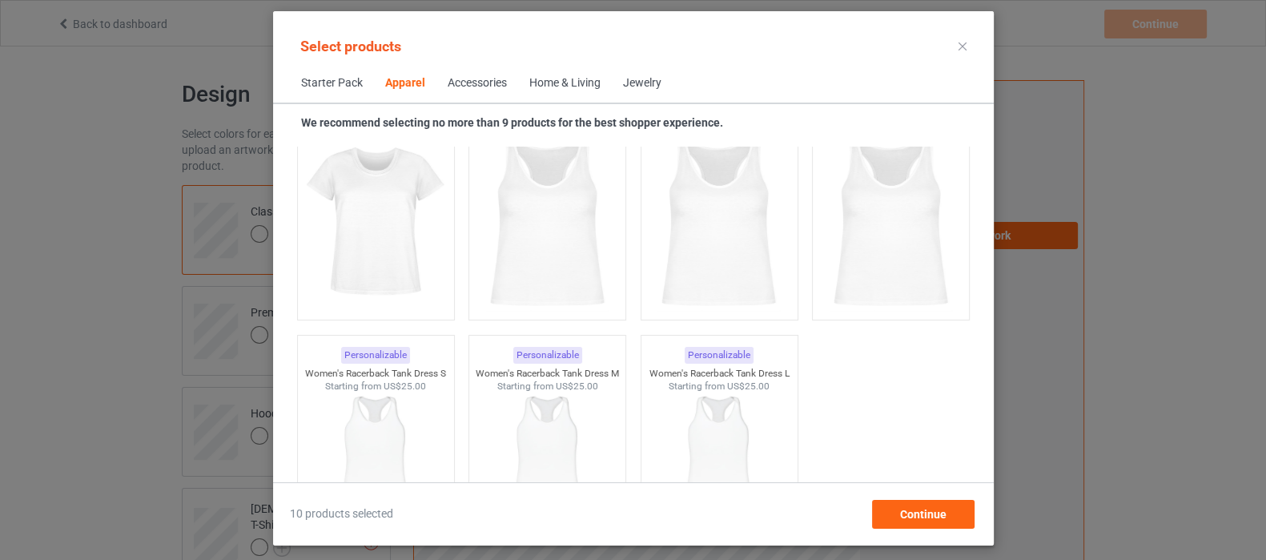
scroll to position [3123, 0]
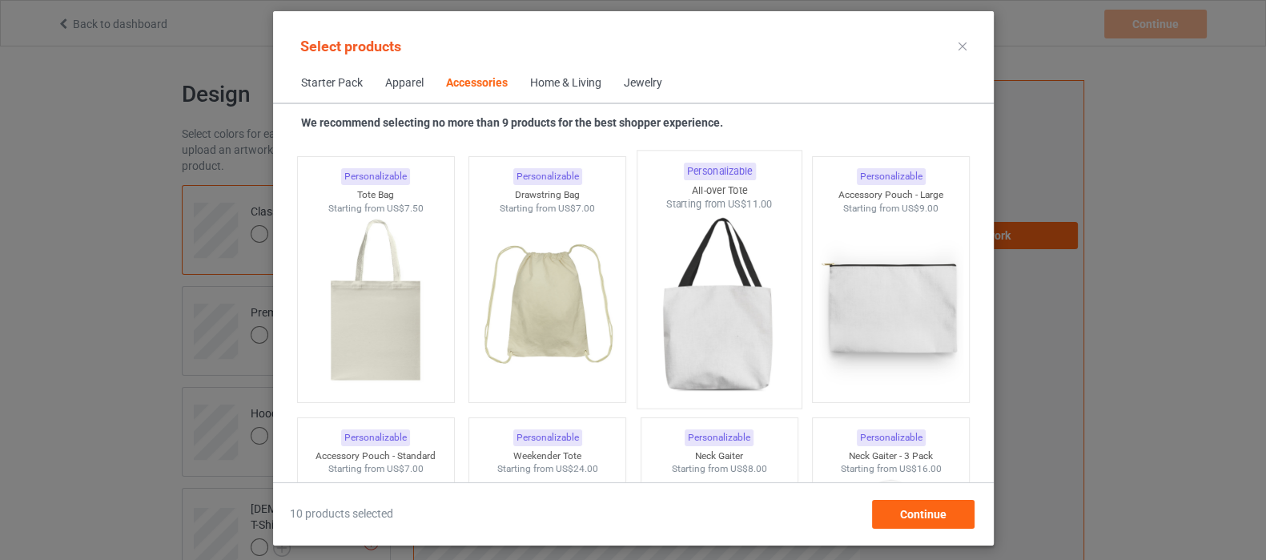
scroll to position [4824, 0]
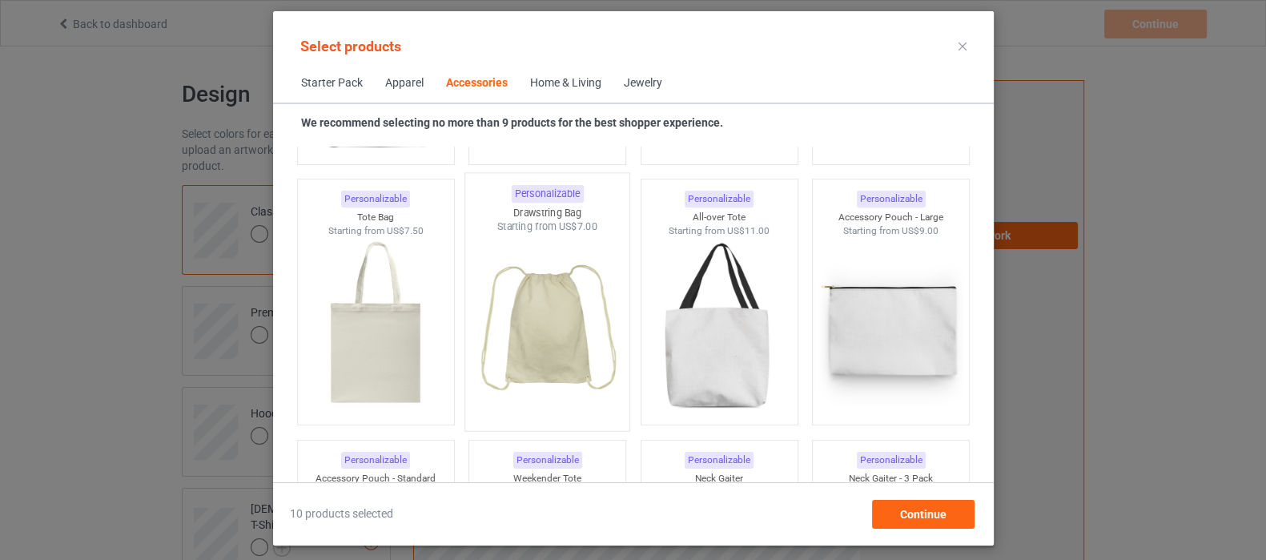
click at [564, 329] on img at bounding box center [547, 328] width 151 height 188
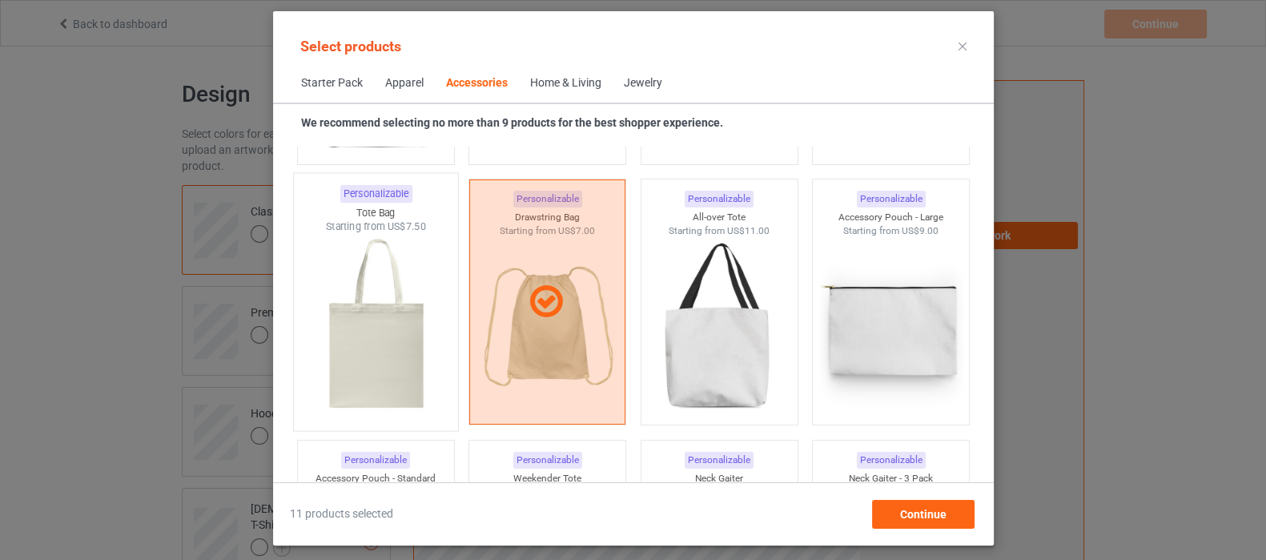
click at [396, 364] on img at bounding box center [375, 328] width 151 height 188
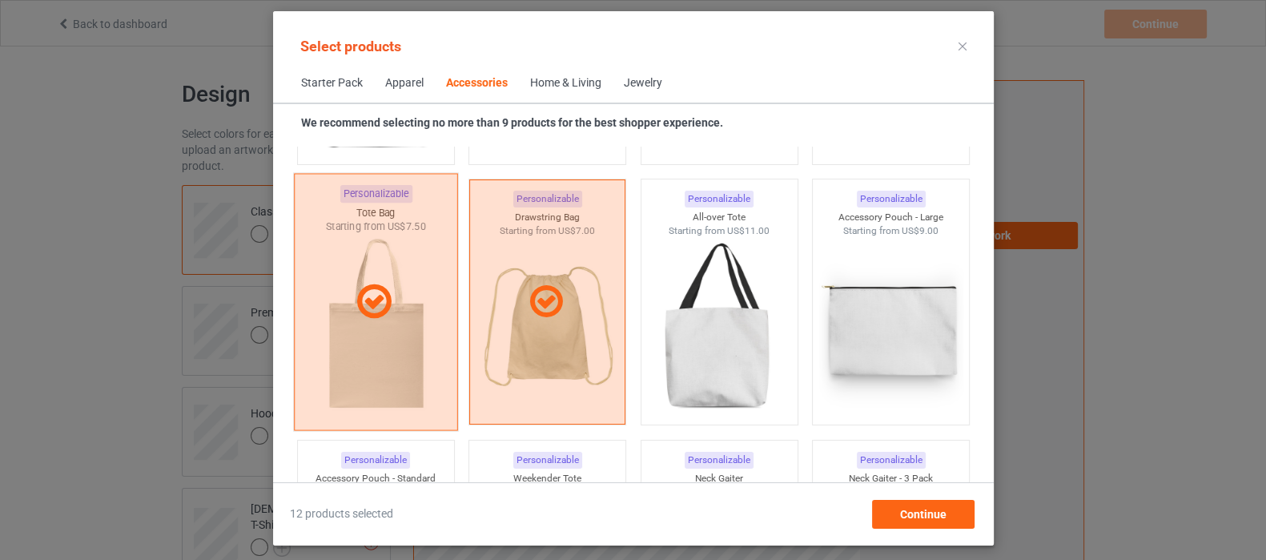
click at [360, 342] on div at bounding box center [375, 302] width 164 height 257
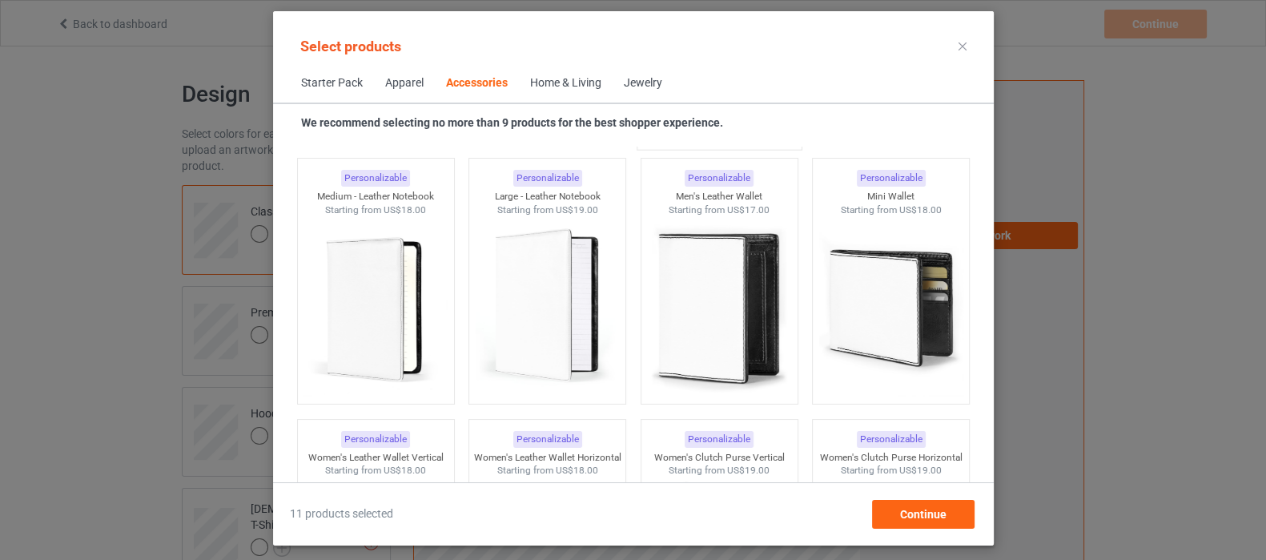
scroll to position [6426, 0]
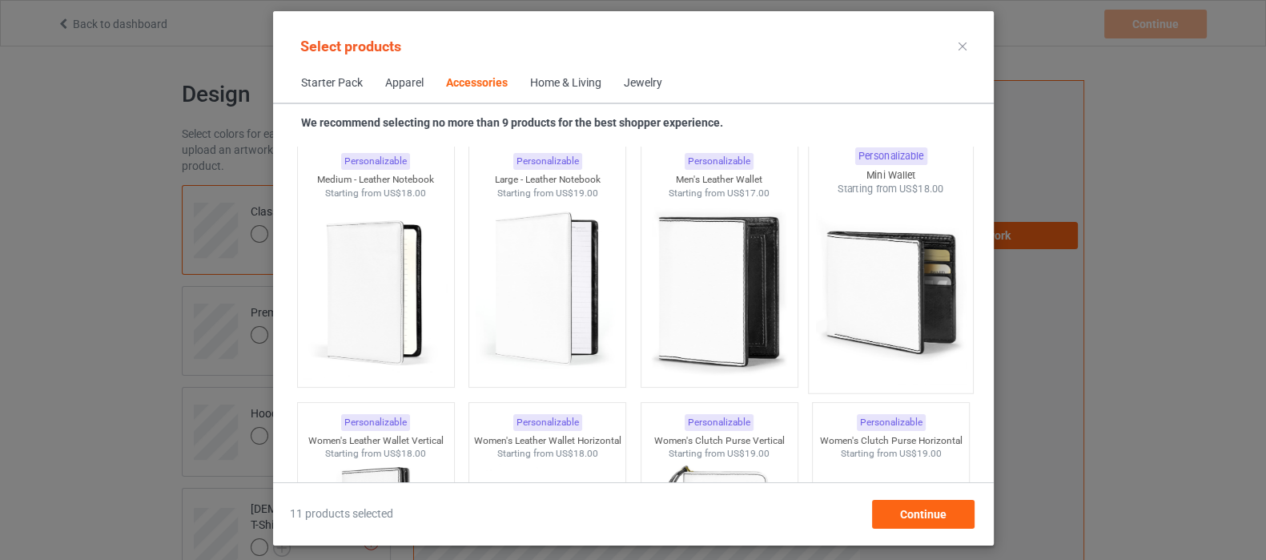
click at [858, 284] on img at bounding box center [890, 290] width 151 height 188
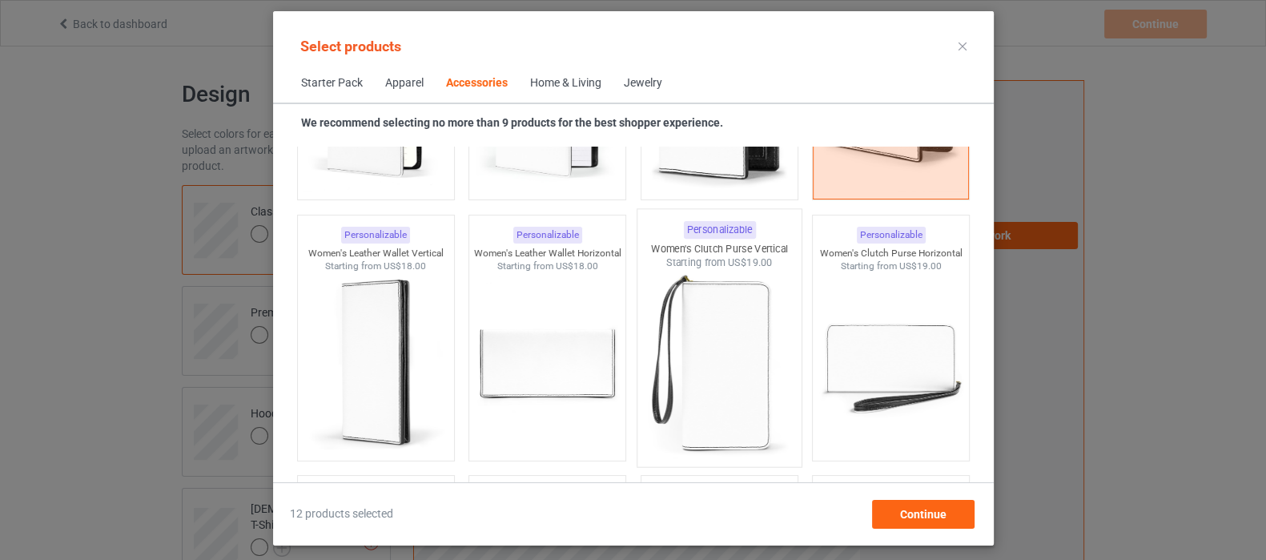
scroll to position [6626, 0]
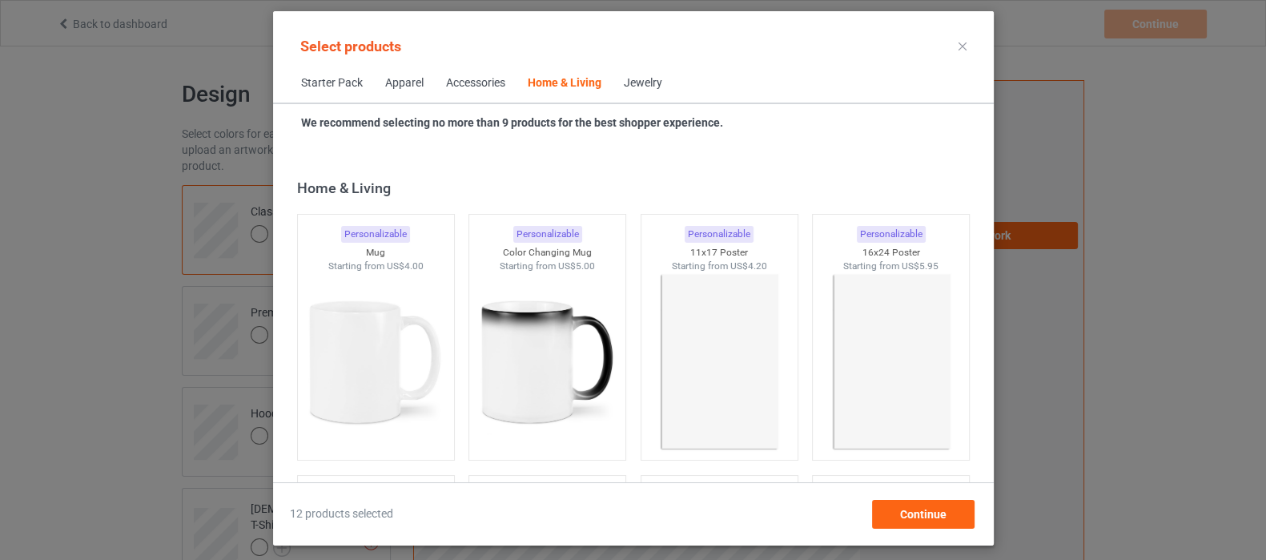
scroll to position [7227, 0]
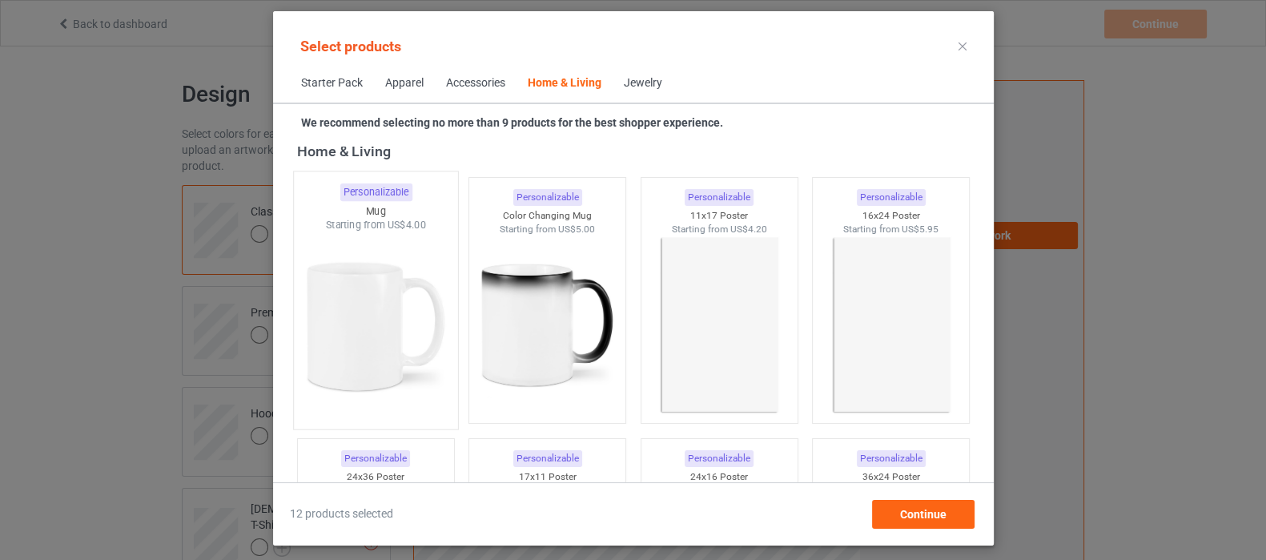
click at [419, 340] on img at bounding box center [375, 326] width 151 height 188
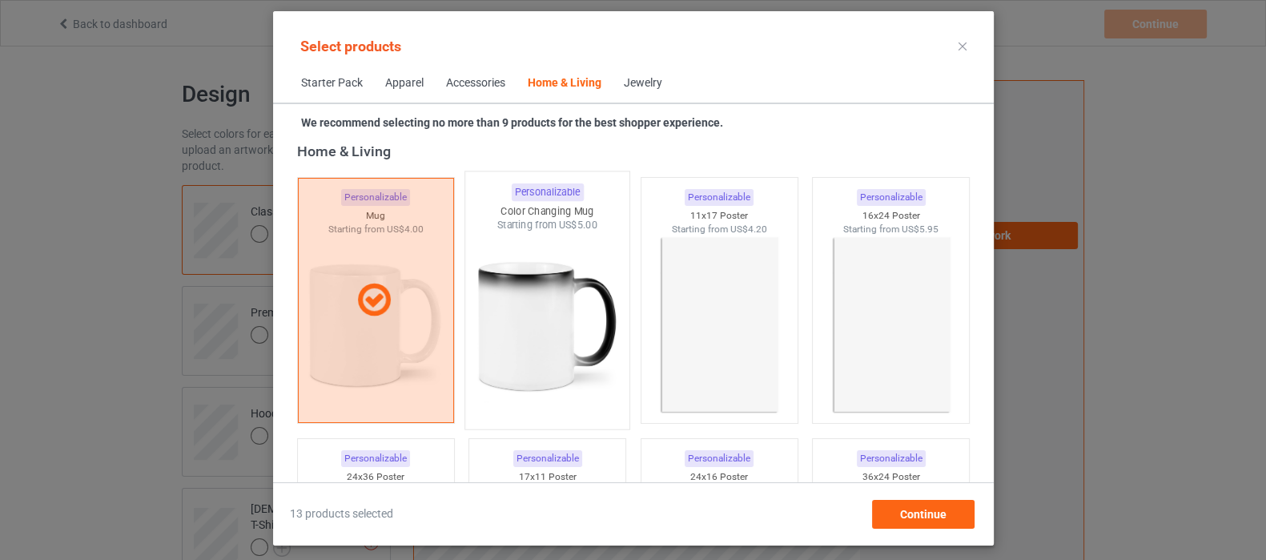
click at [557, 311] on img at bounding box center [547, 326] width 151 height 188
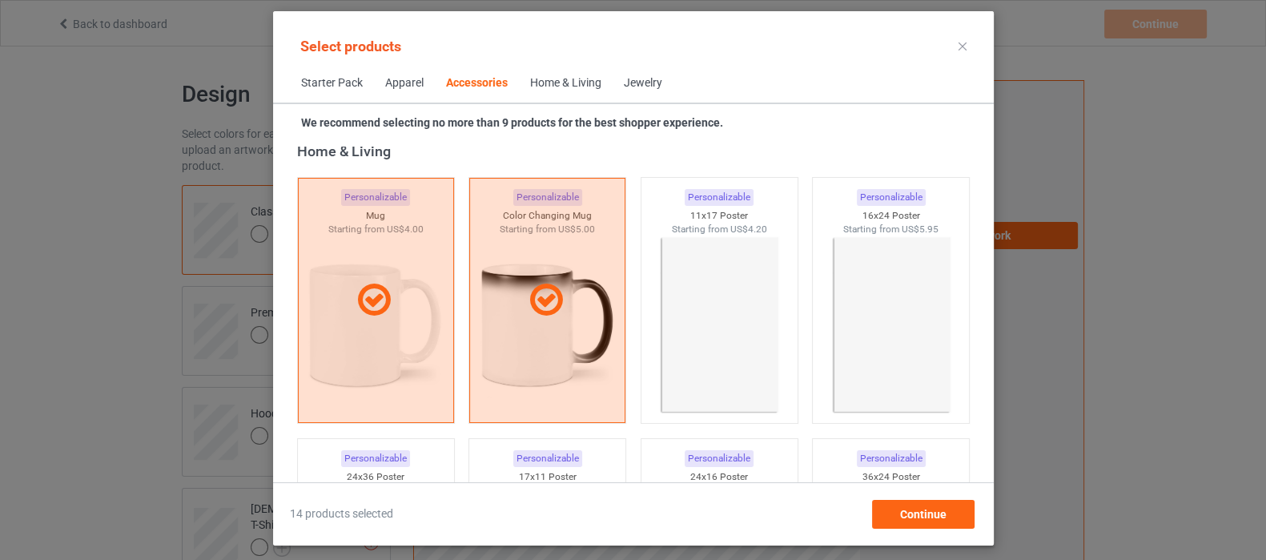
scroll to position [6926, 0]
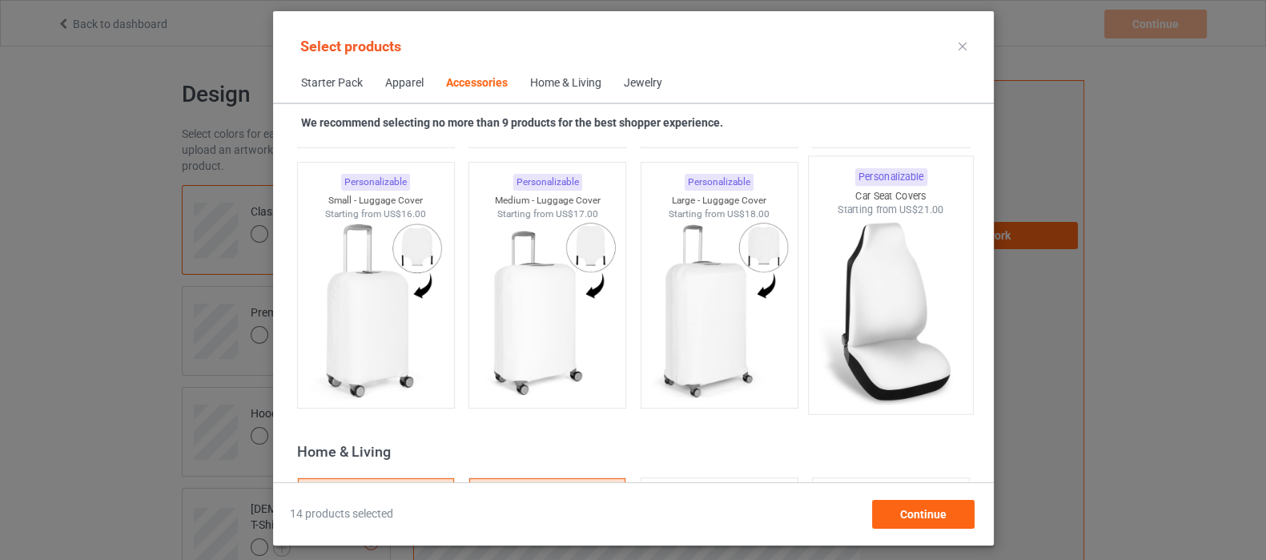
click at [885, 330] on img at bounding box center [890, 311] width 151 height 188
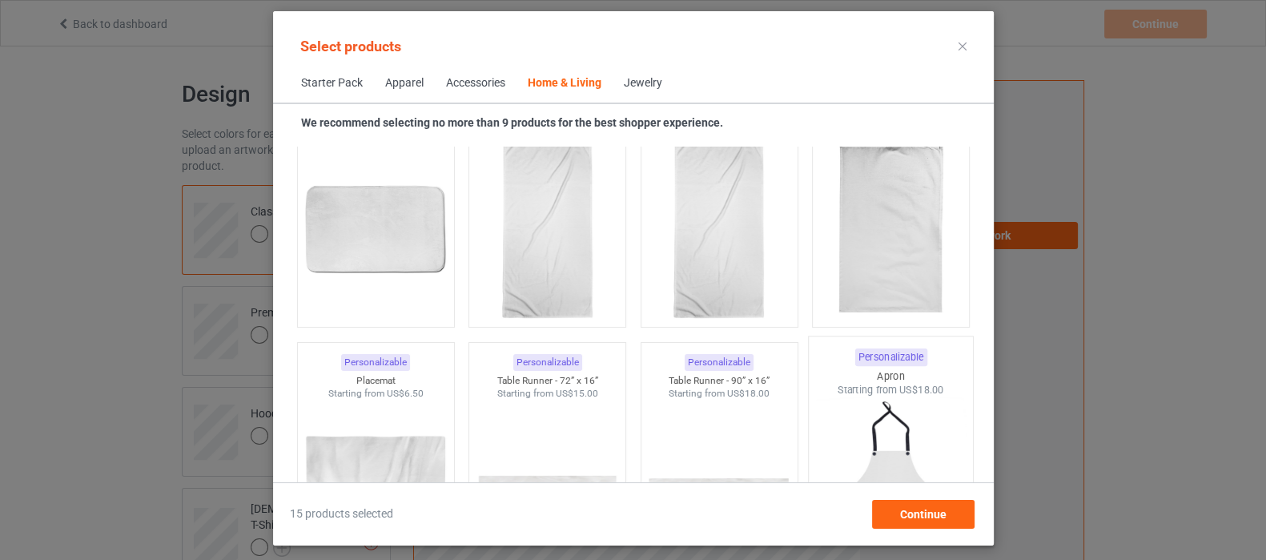
scroll to position [10129, 0]
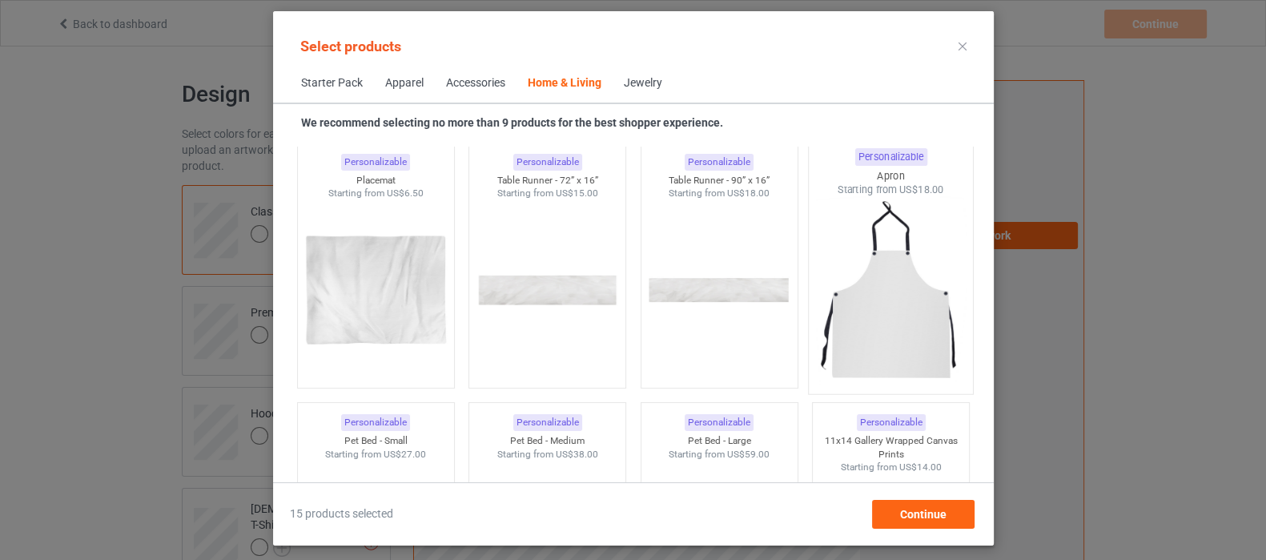
click at [875, 330] on img at bounding box center [890, 291] width 151 height 188
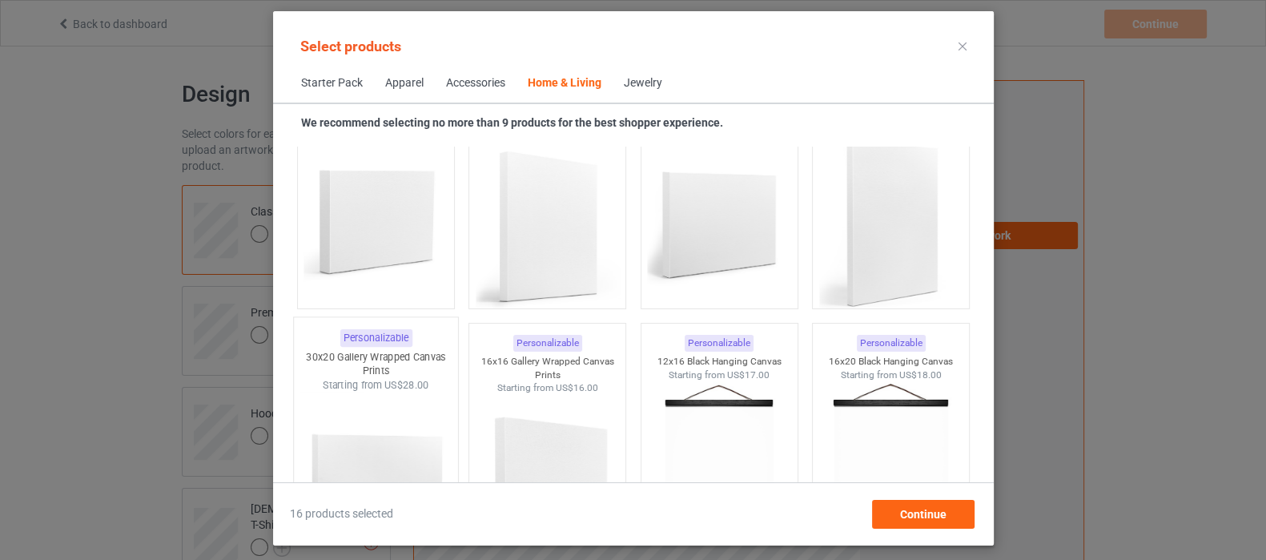
scroll to position [10630, 0]
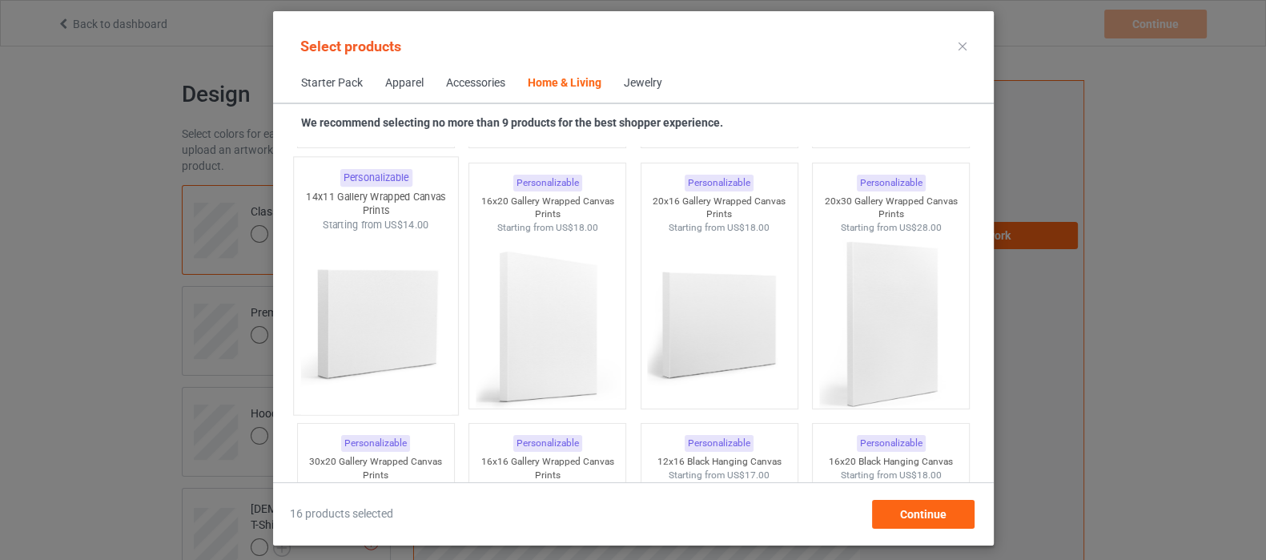
click at [403, 303] on img at bounding box center [375, 325] width 151 height 188
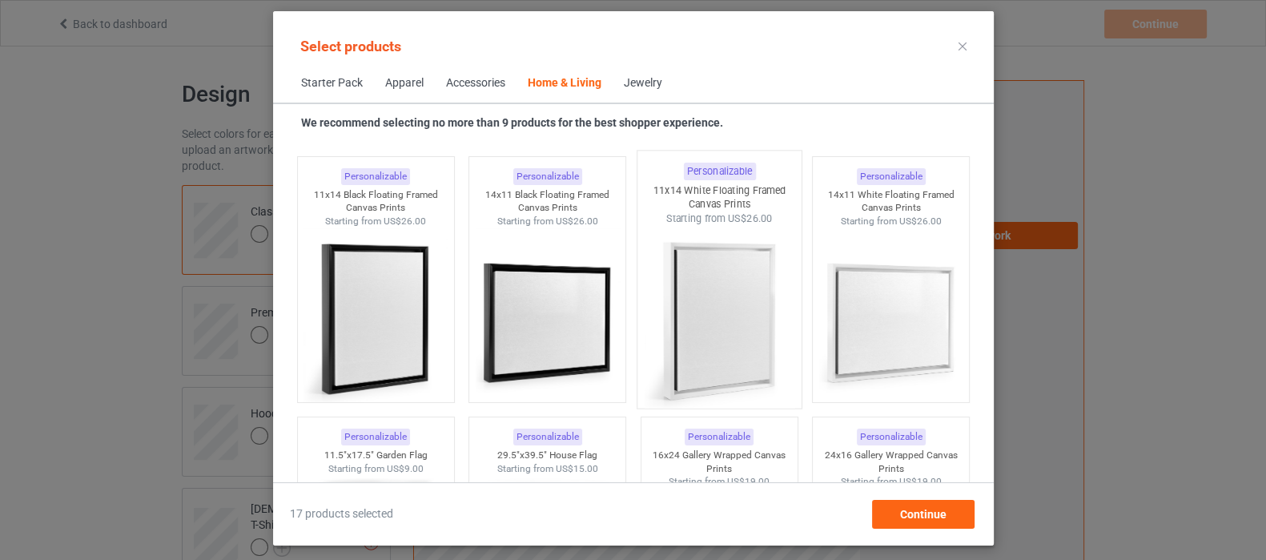
scroll to position [11130, 0]
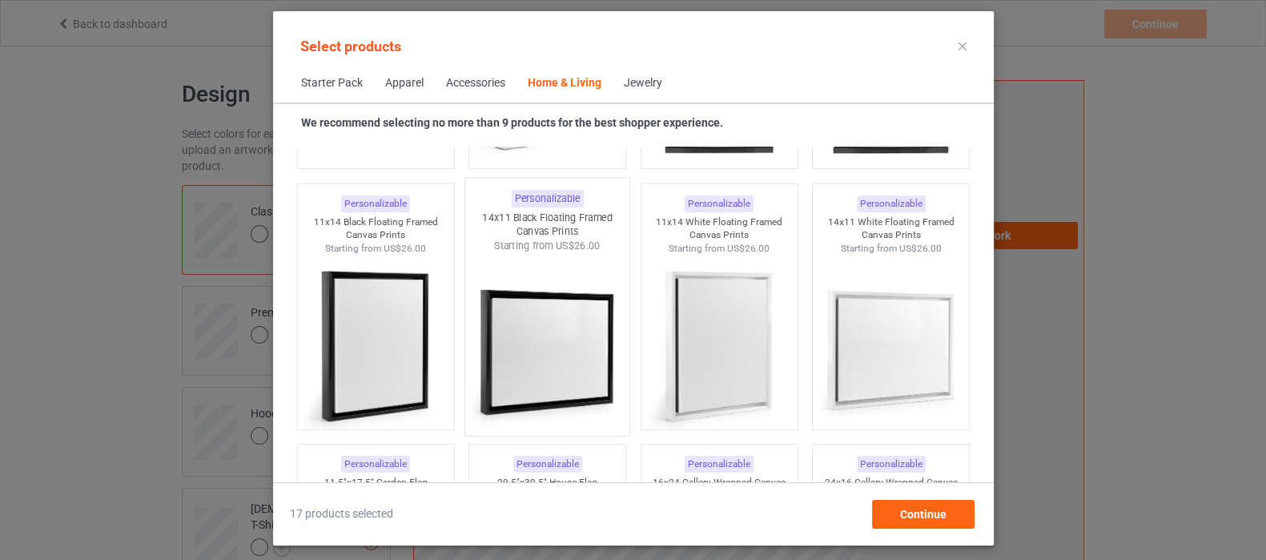
click at [565, 325] on img at bounding box center [547, 346] width 151 height 188
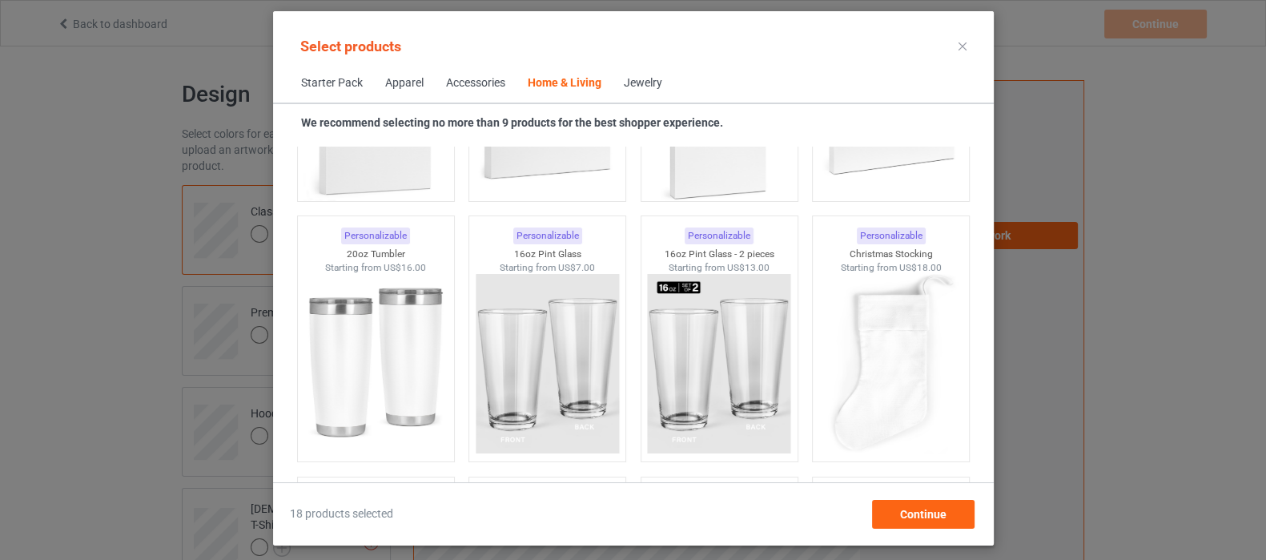
scroll to position [11931, 0]
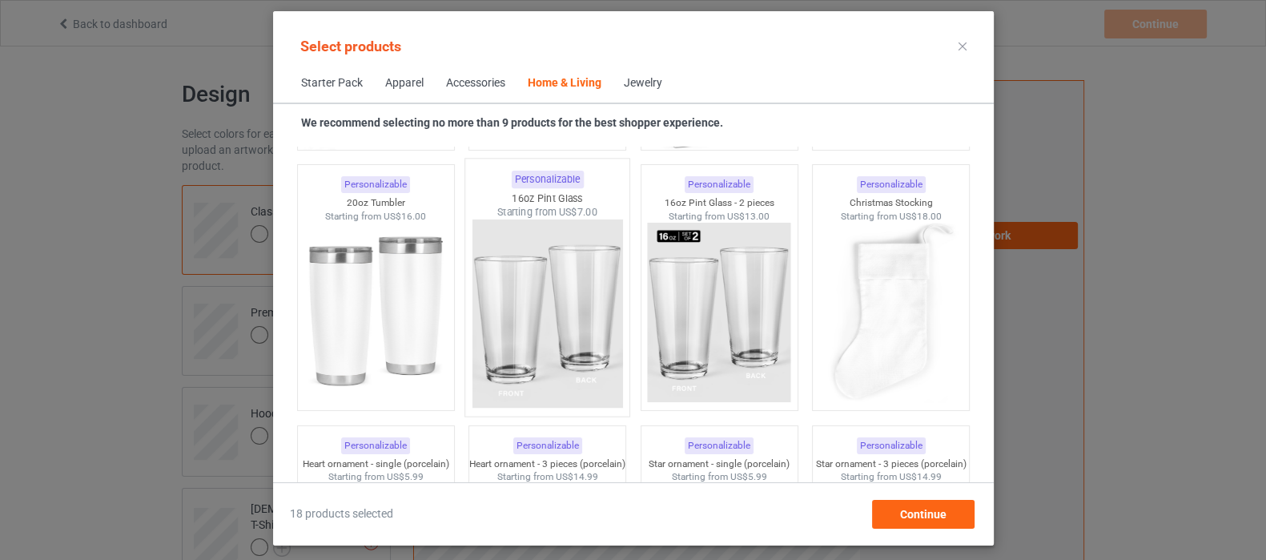
click at [540, 340] on img at bounding box center [547, 313] width 151 height 188
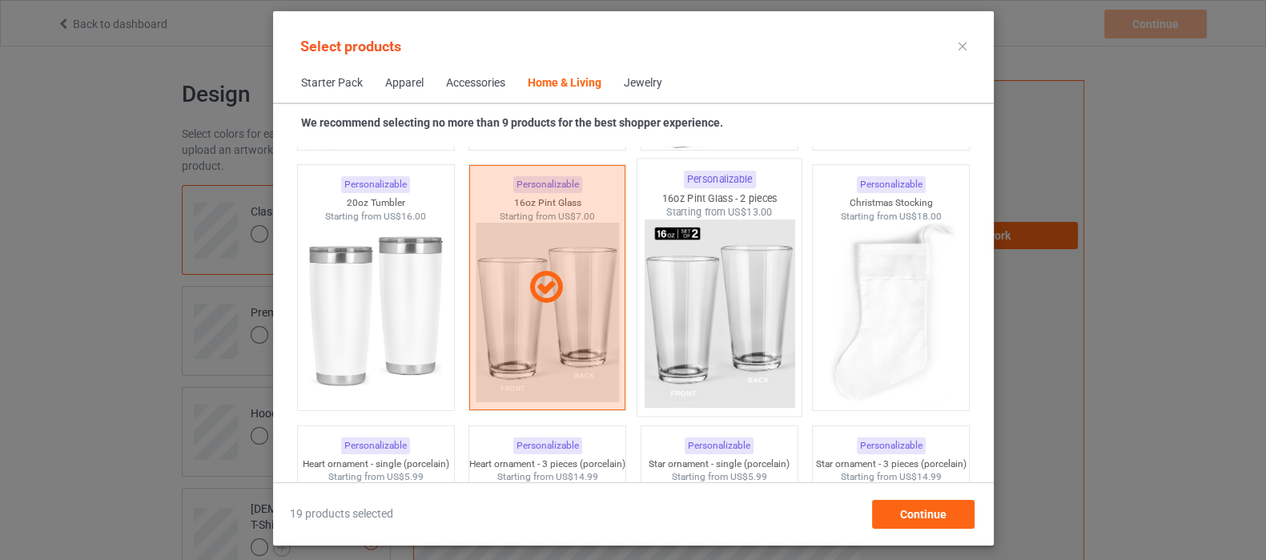
click at [674, 311] on img at bounding box center [719, 313] width 151 height 188
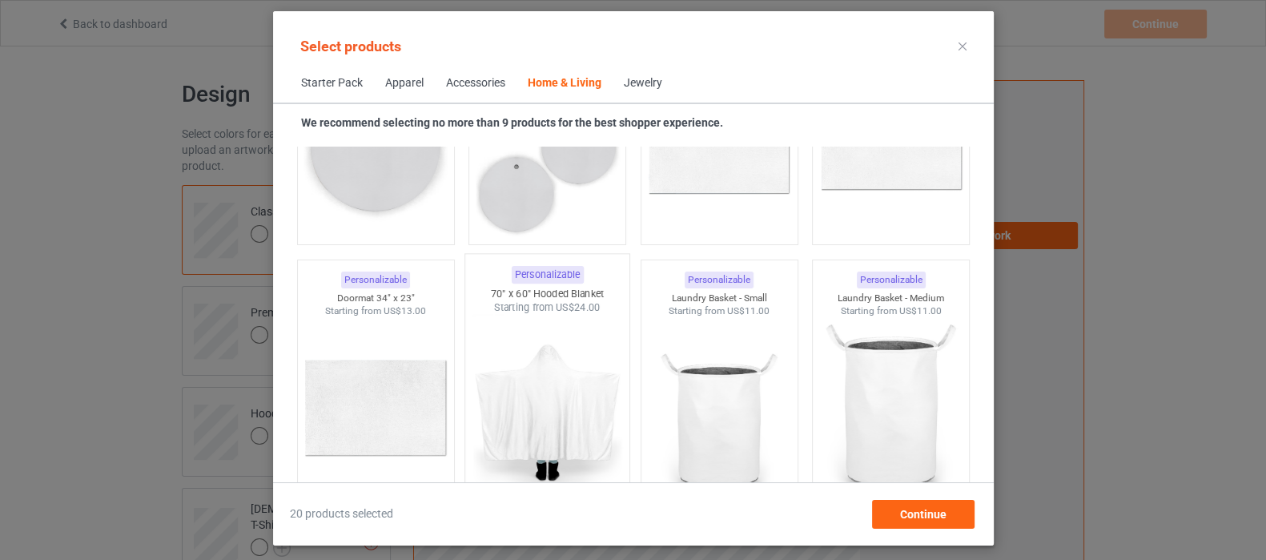
scroll to position [13232, 0]
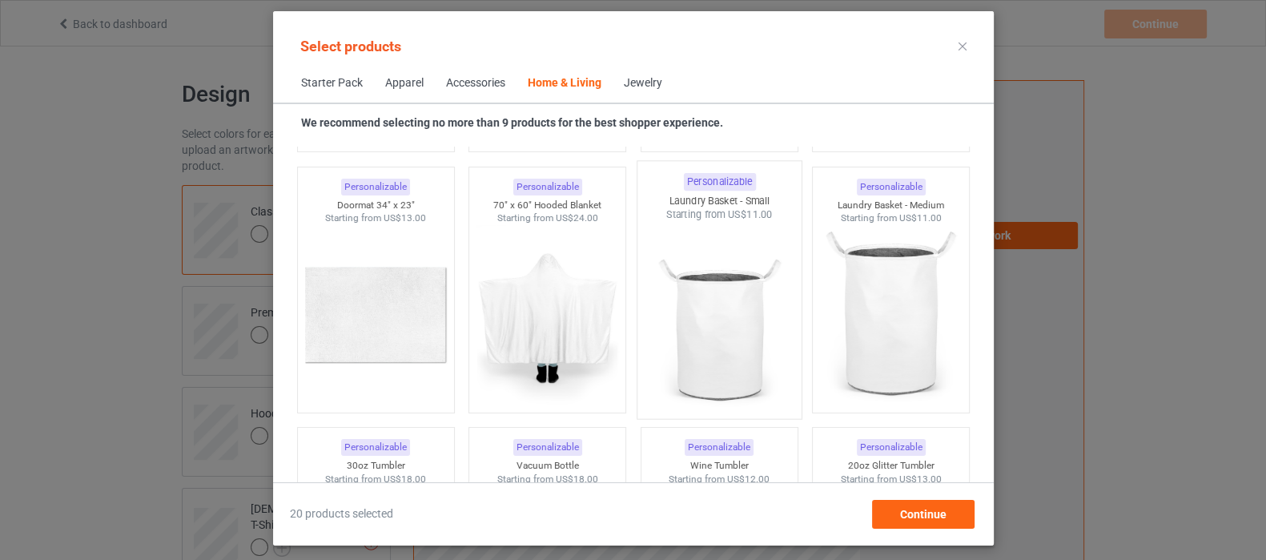
click at [703, 311] on img at bounding box center [719, 316] width 151 height 188
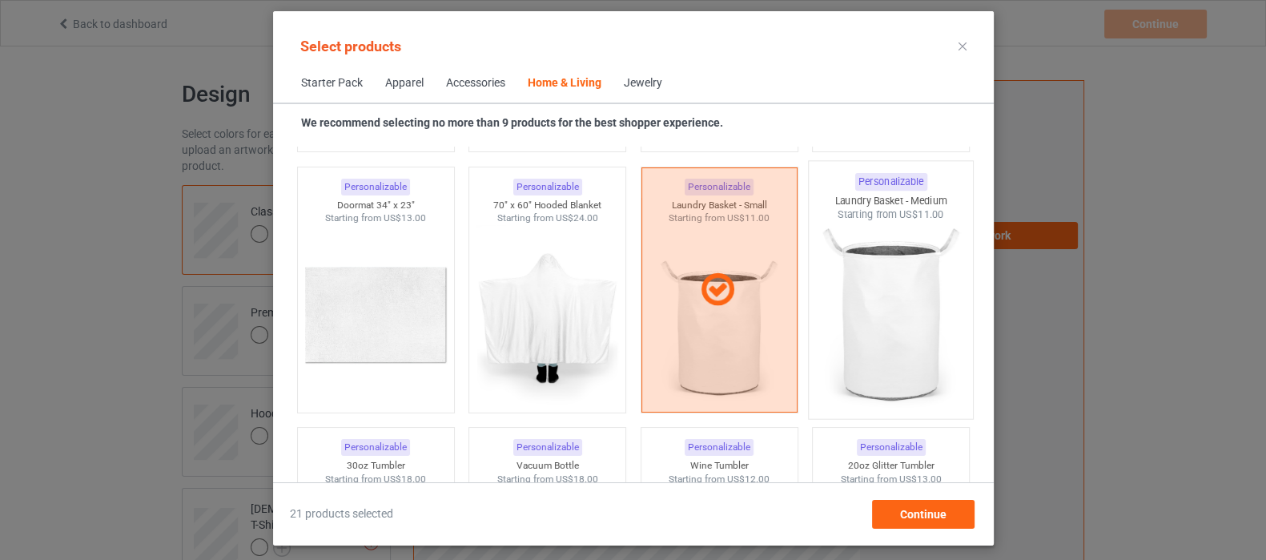
click at [858, 294] on img at bounding box center [890, 316] width 151 height 188
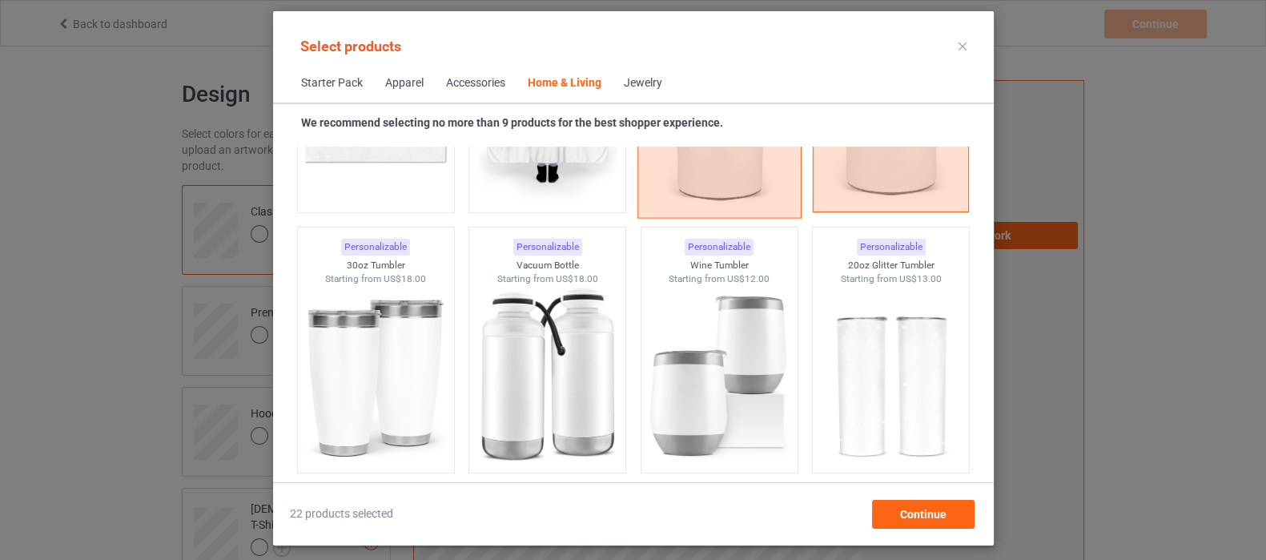
scroll to position [13432, 0]
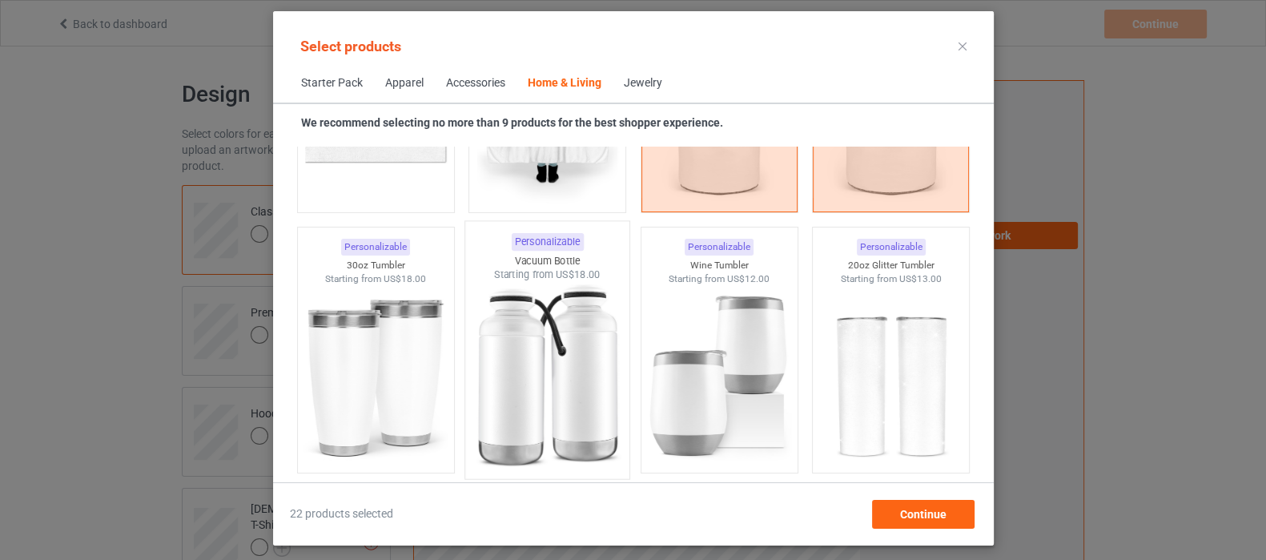
click at [526, 368] on img at bounding box center [547, 376] width 151 height 188
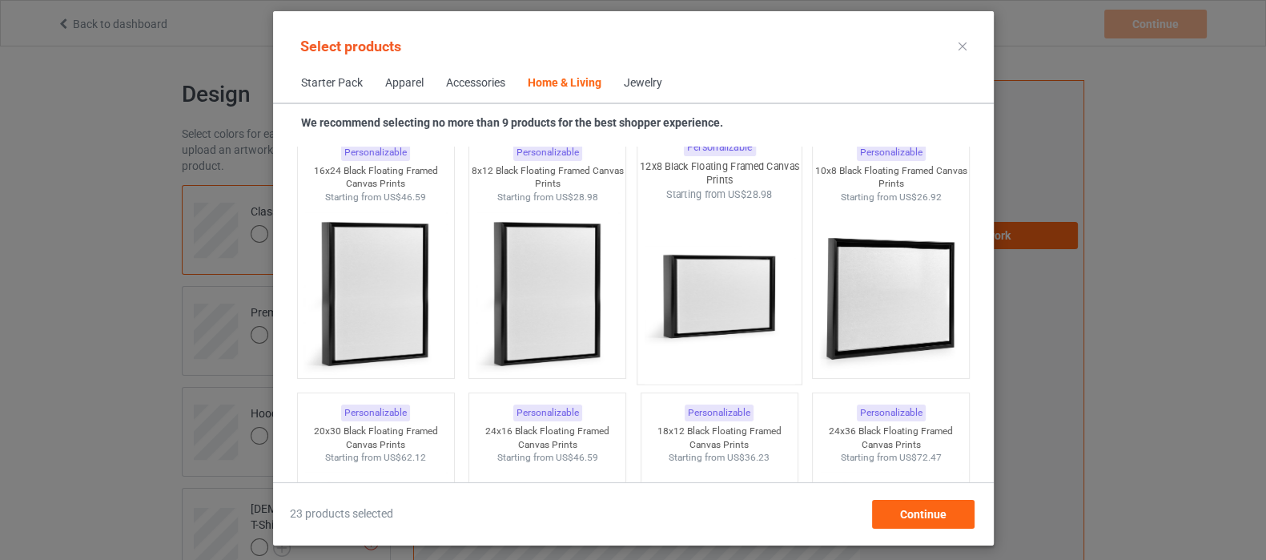
scroll to position [14834, 0]
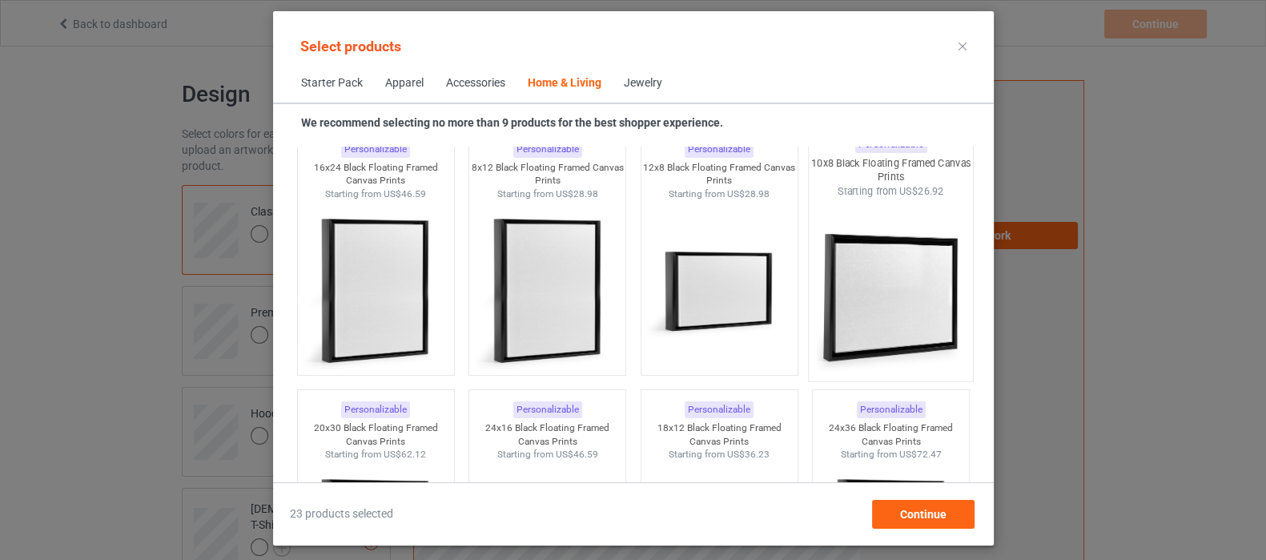
click at [862, 290] on img at bounding box center [890, 292] width 151 height 188
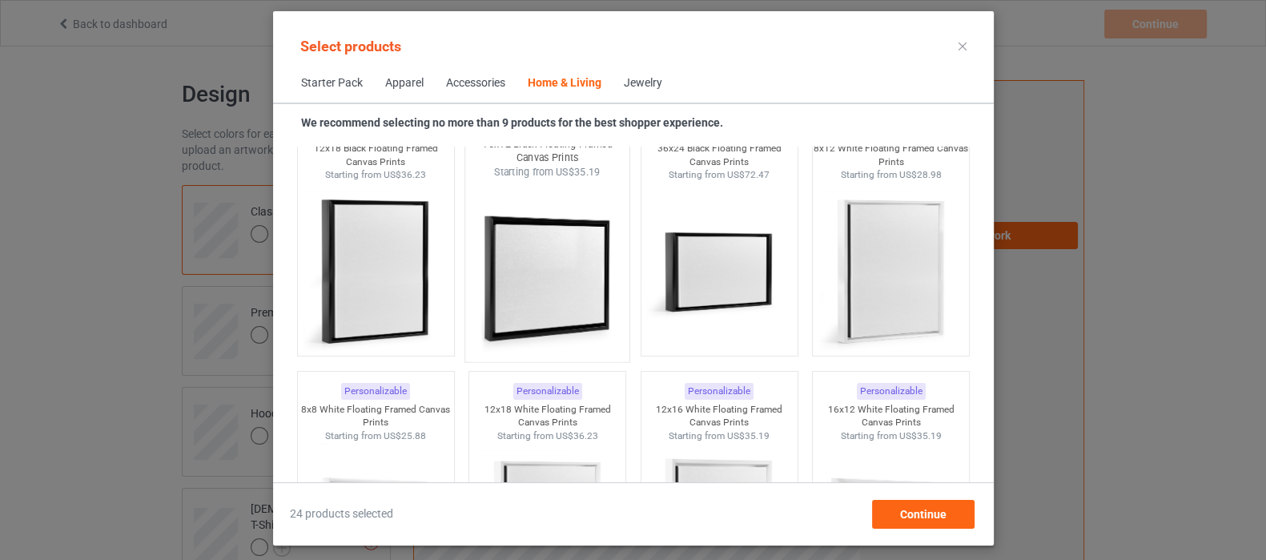
scroll to position [15534, 0]
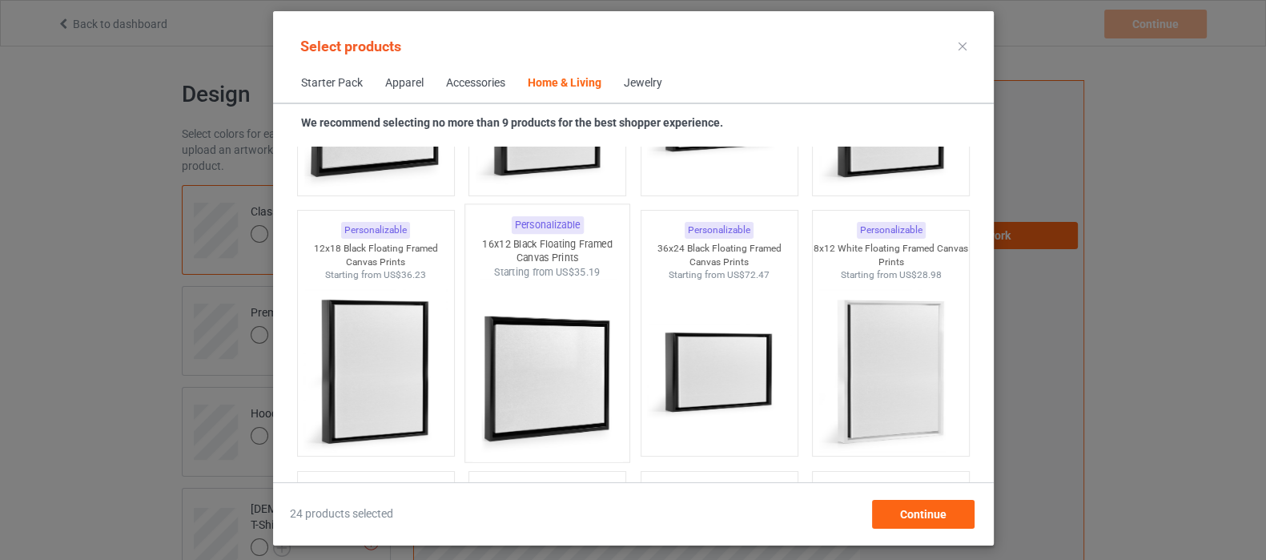
click at [545, 388] on img at bounding box center [547, 373] width 151 height 188
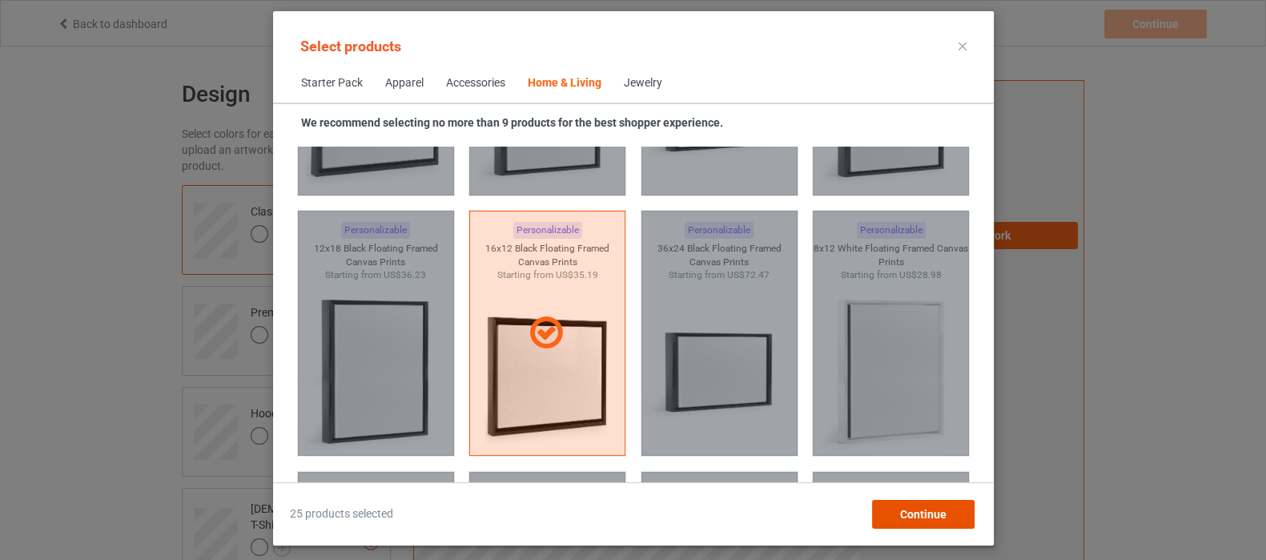
click at [919, 518] on span "Continue" at bounding box center [922, 514] width 46 height 13
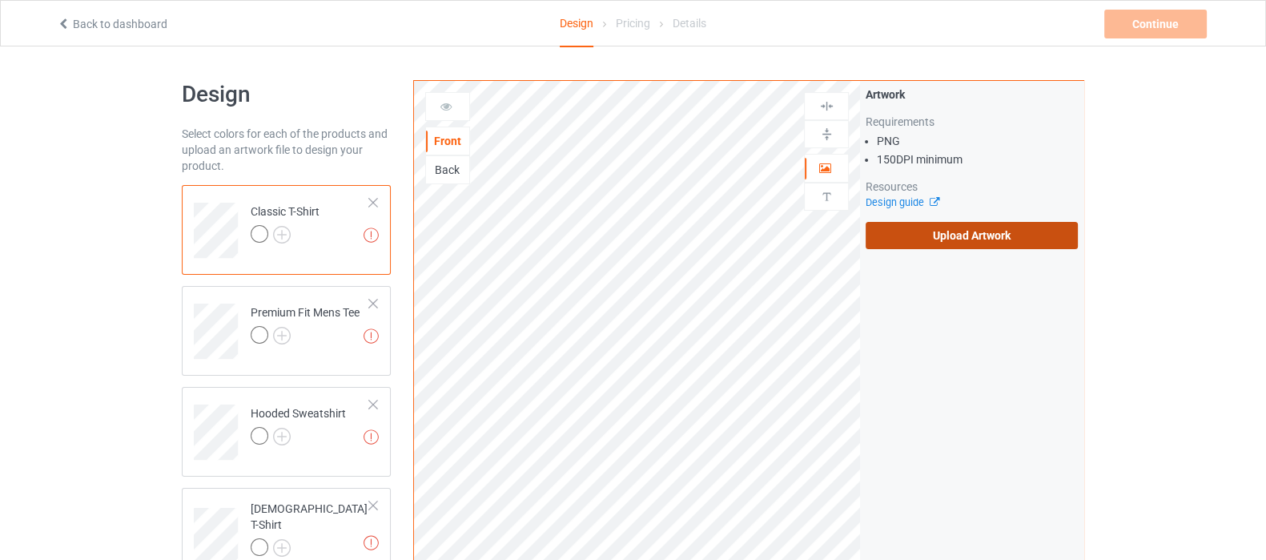
click at [981, 243] on label "Upload Artwork" at bounding box center [972, 235] width 212 height 27
click at [0, 0] on input "Upload Artwork" at bounding box center [0, 0] width 0 height 0
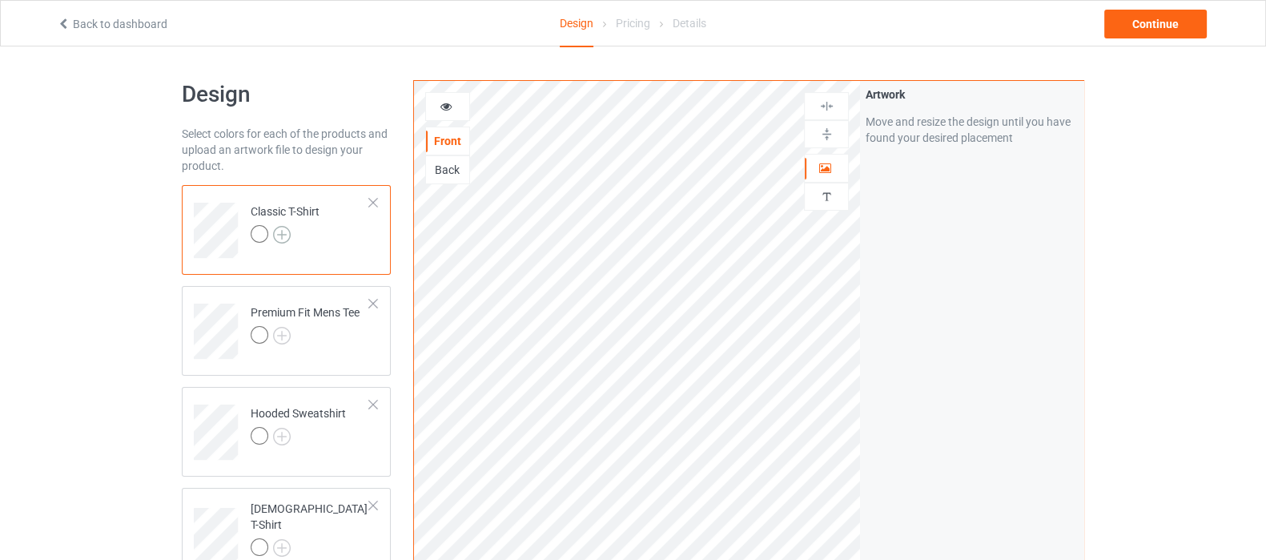
click at [276, 238] on img at bounding box center [282, 235] width 18 height 18
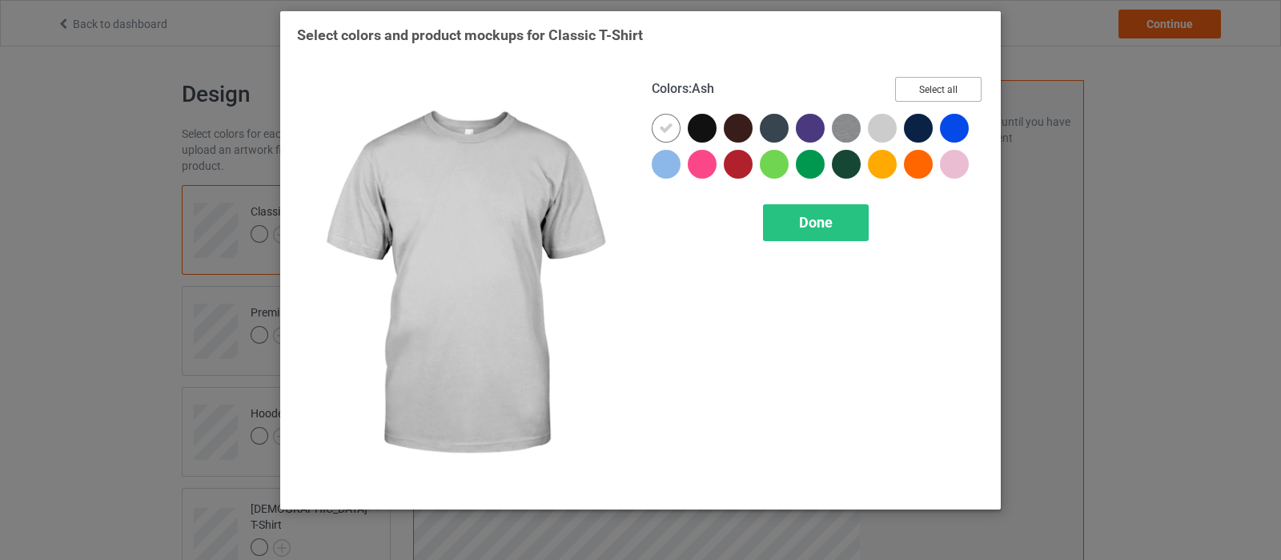
drag, startPoint x: 921, startPoint y: 95, endPoint x: 889, endPoint y: 98, distance: 32.1
click at [921, 95] on button "Select all" at bounding box center [938, 89] width 86 height 25
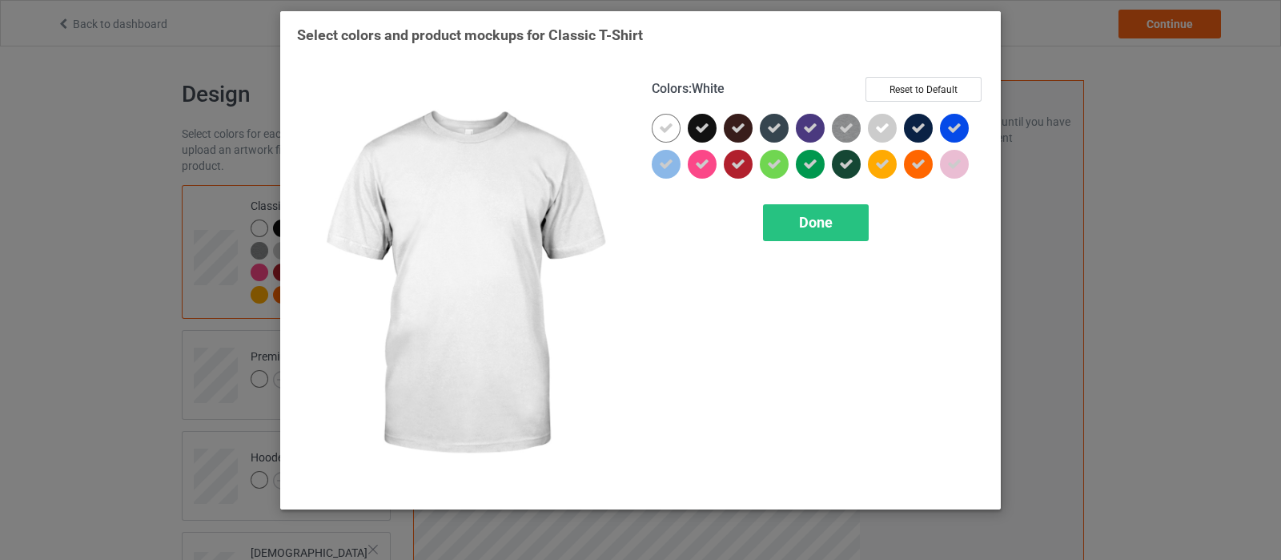
drag, startPoint x: 673, startPoint y: 131, endPoint x: 693, endPoint y: 139, distance: 21.9
click at [673, 131] on icon at bounding box center [666, 128] width 14 height 14
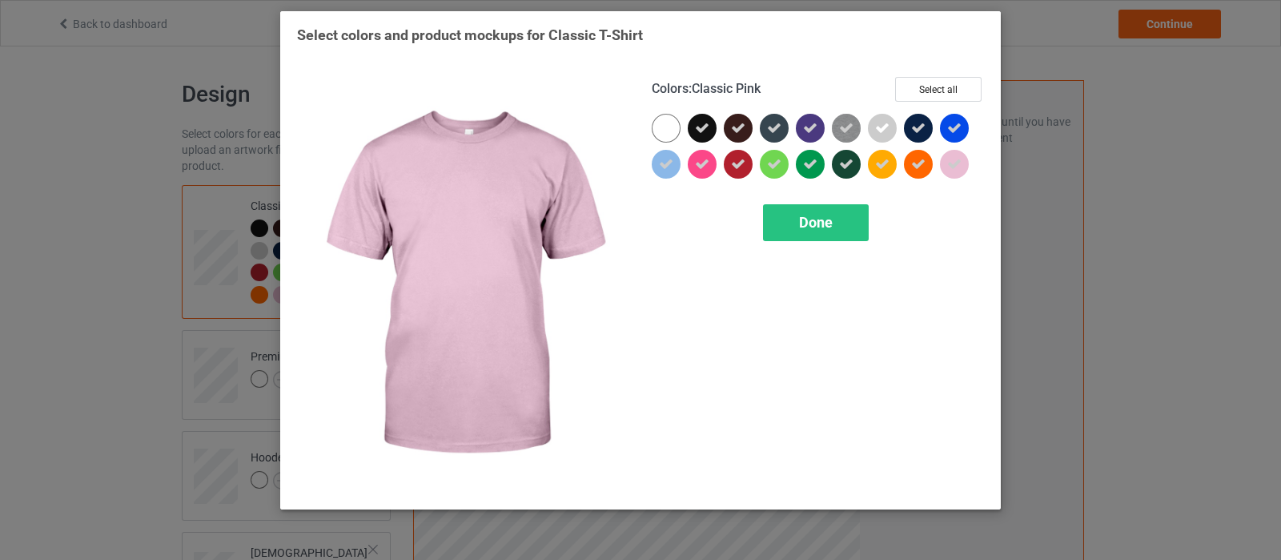
click at [961, 159] on icon at bounding box center [954, 164] width 14 height 14
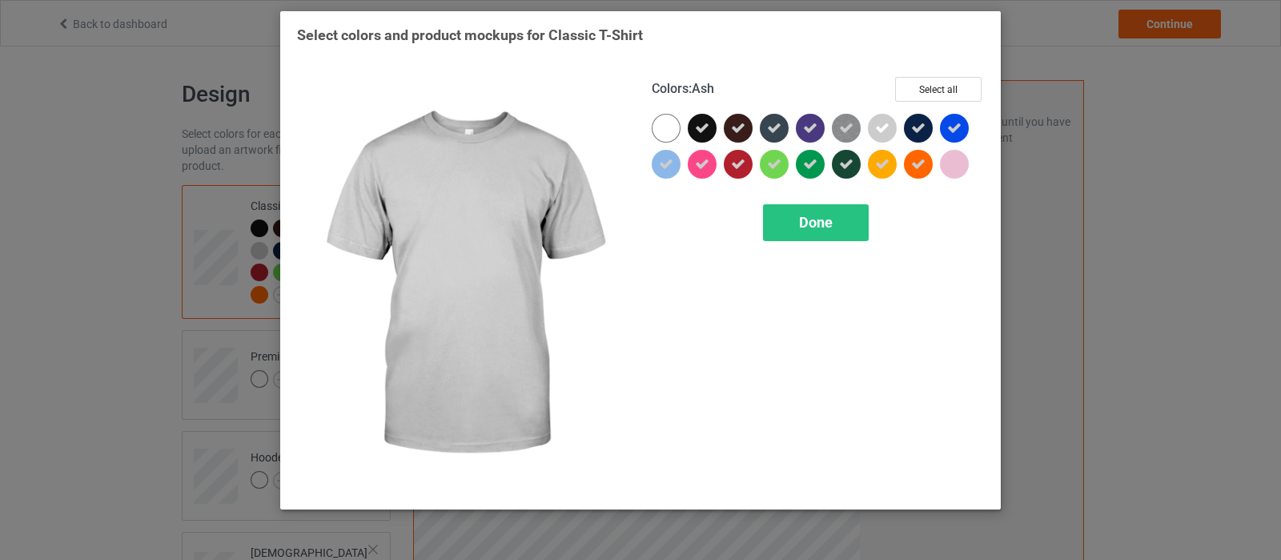
click at [873, 127] on div at bounding box center [882, 128] width 29 height 29
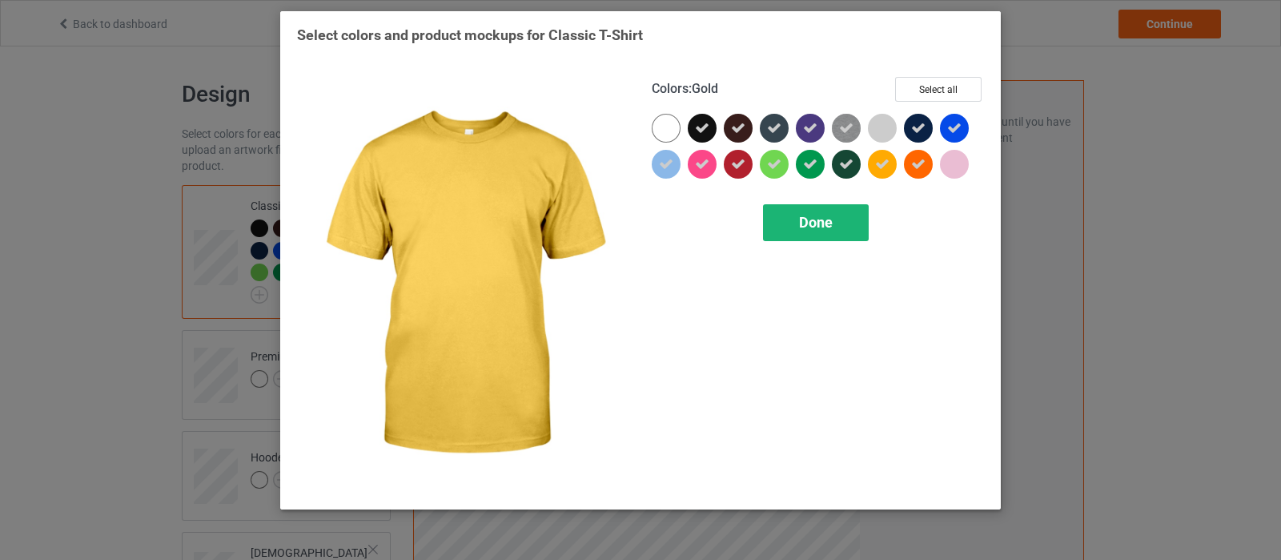
click at [818, 239] on div "Done" at bounding box center [816, 222] width 106 height 37
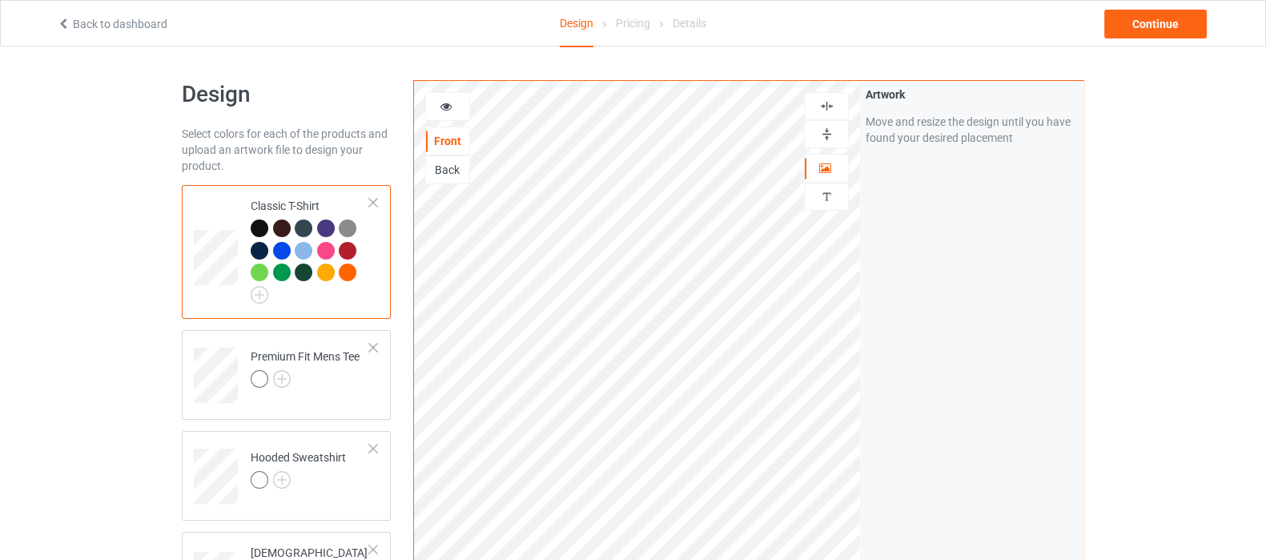
click at [825, 106] on img at bounding box center [826, 105] width 15 height 15
click at [284, 385] on img at bounding box center [282, 379] width 18 height 18
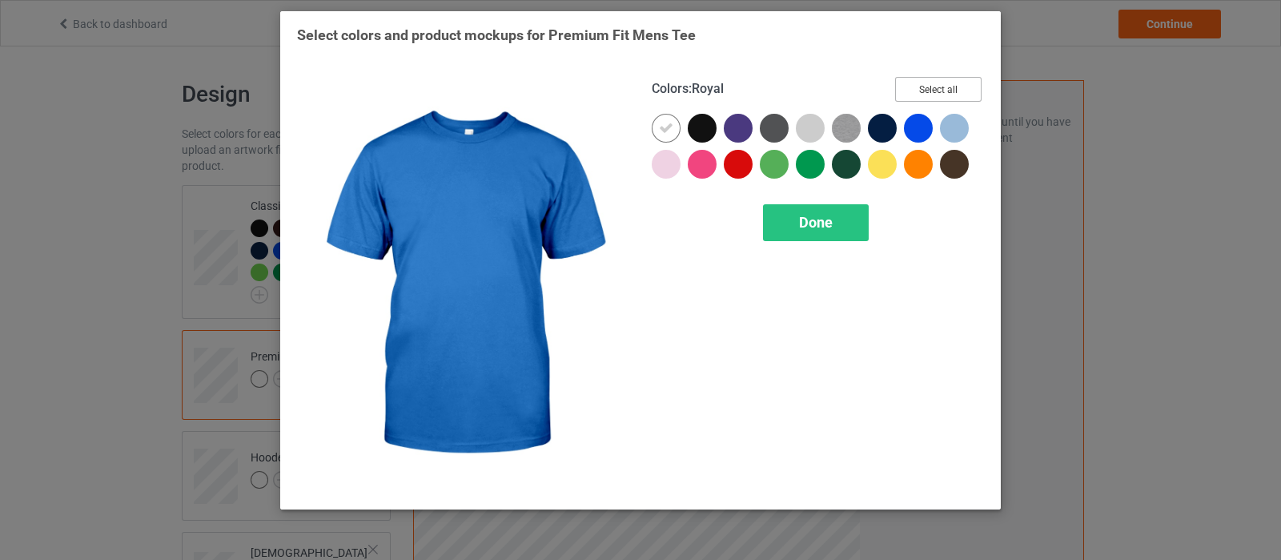
click at [922, 90] on button "Select all" at bounding box center [938, 89] width 86 height 25
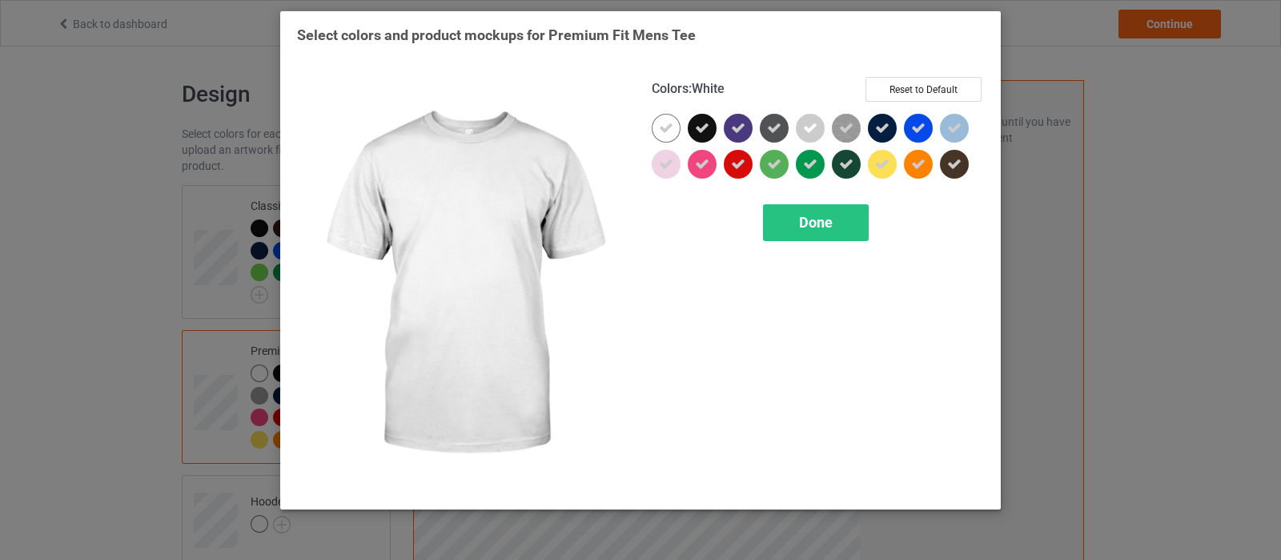
drag, startPoint x: 665, startPoint y: 131, endPoint x: 779, endPoint y: 122, distance: 114.1
click at [666, 130] on icon at bounding box center [666, 128] width 14 height 14
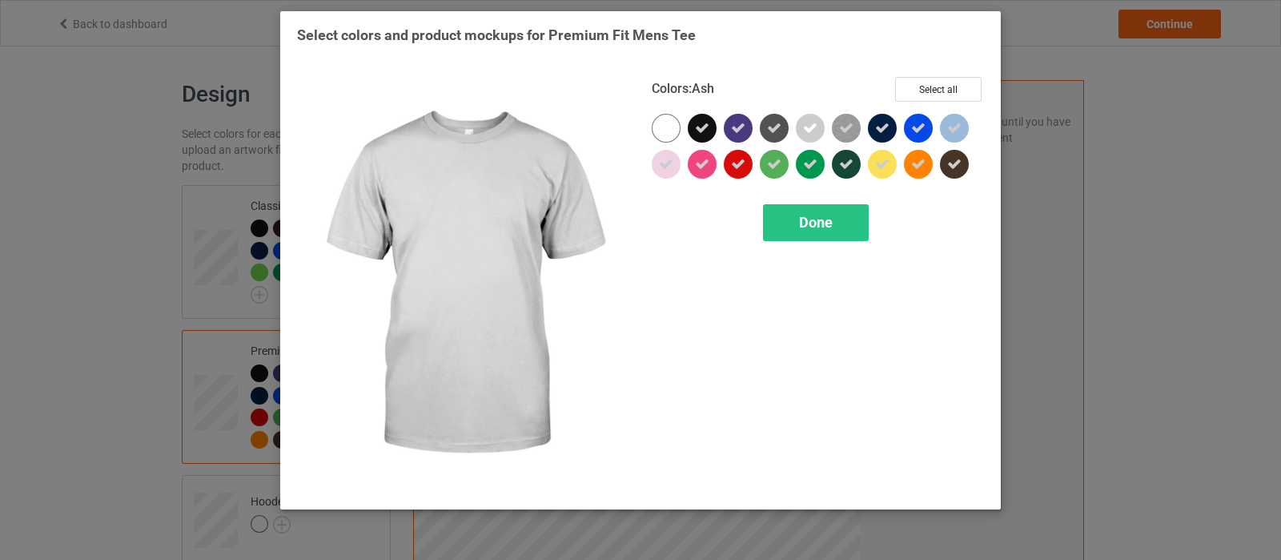
click at [803, 122] on icon at bounding box center [810, 128] width 14 height 14
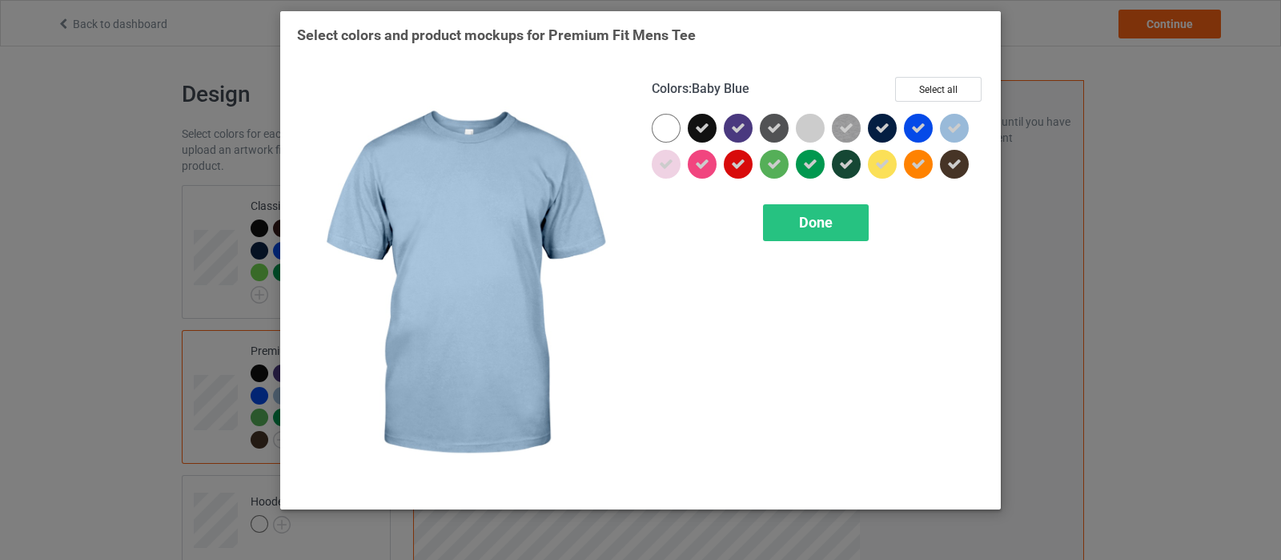
click at [959, 122] on icon at bounding box center [954, 128] width 14 height 14
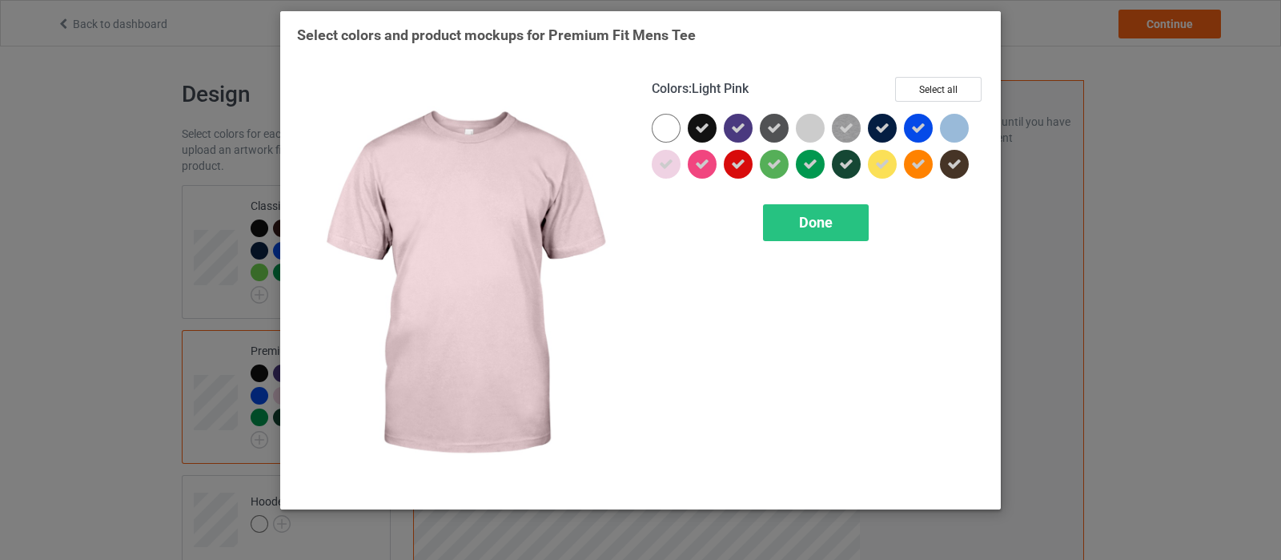
click at [659, 168] on icon at bounding box center [666, 164] width 14 height 14
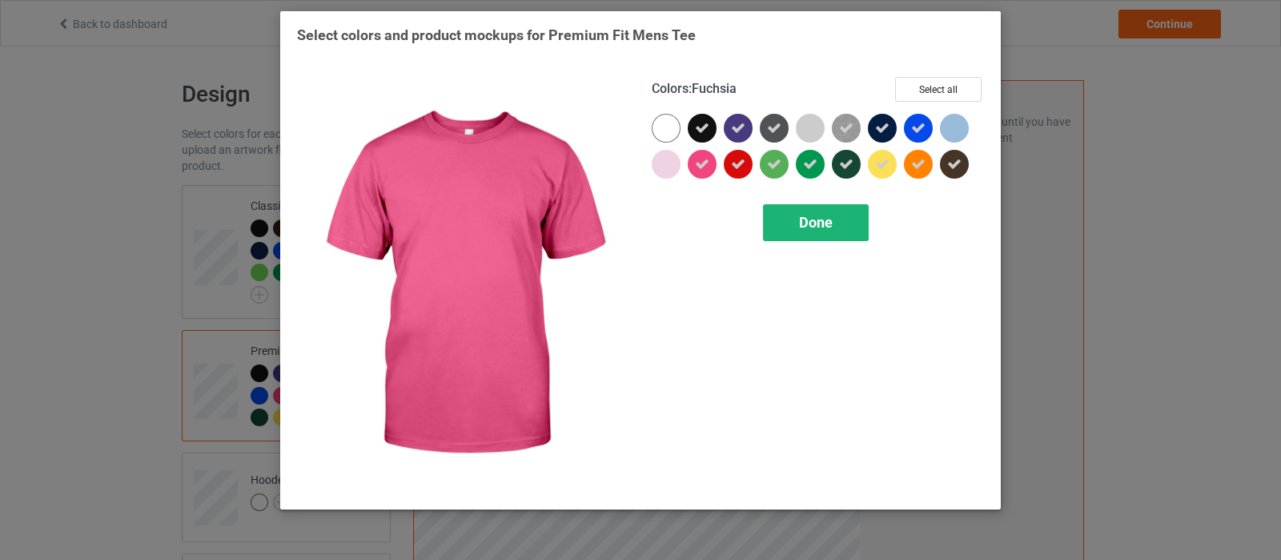
click at [818, 225] on span "Done" at bounding box center [816, 222] width 34 height 17
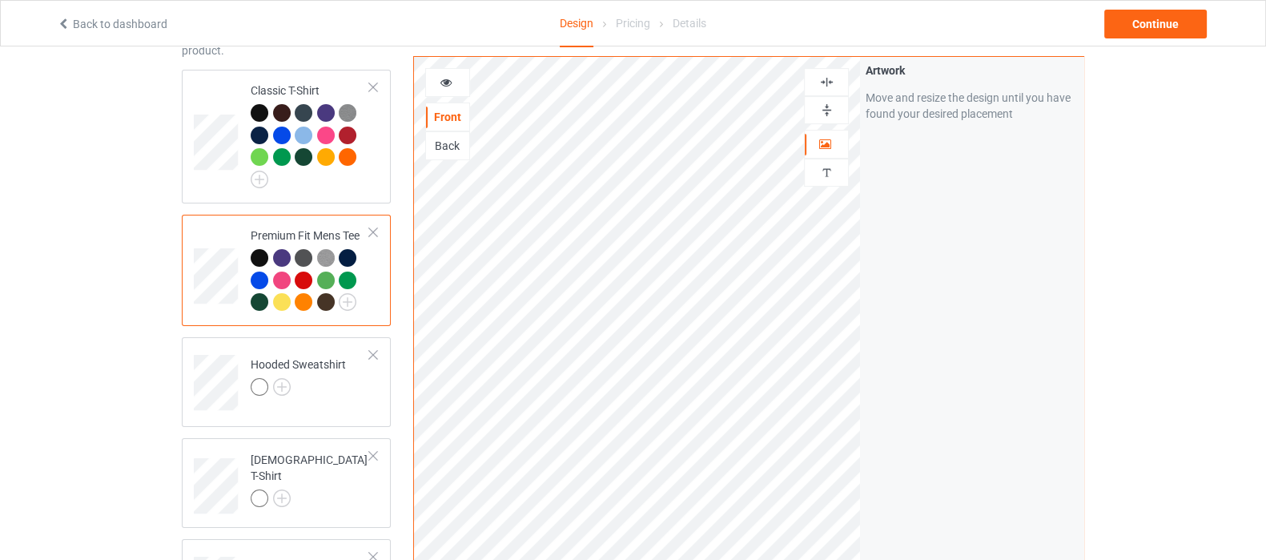
scroll to position [199, 0]
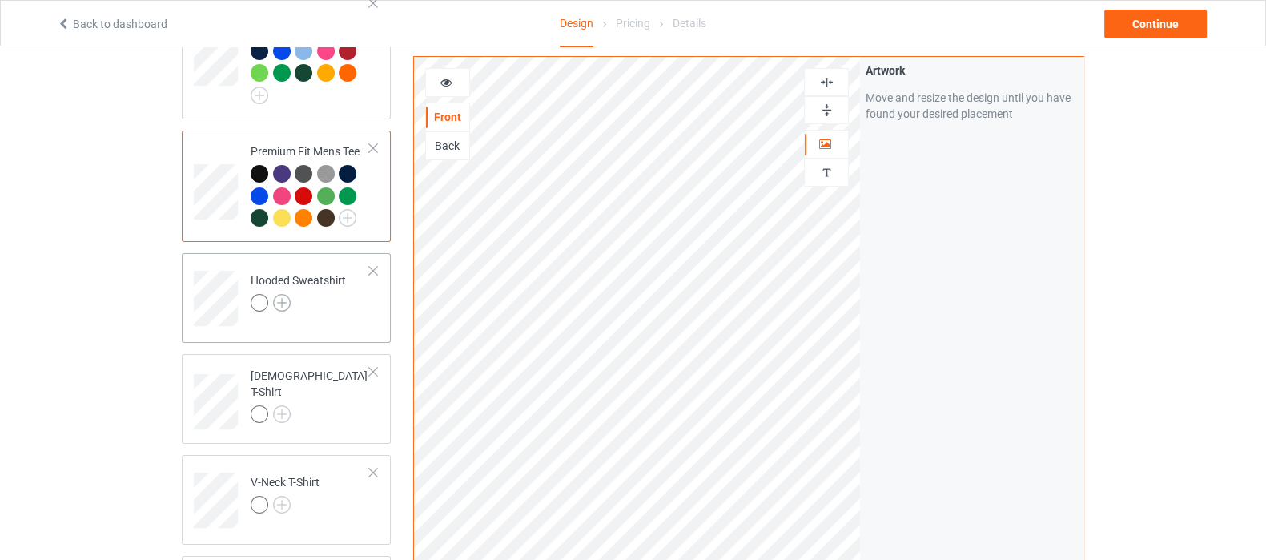
click at [280, 300] on img at bounding box center [282, 303] width 18 height 18
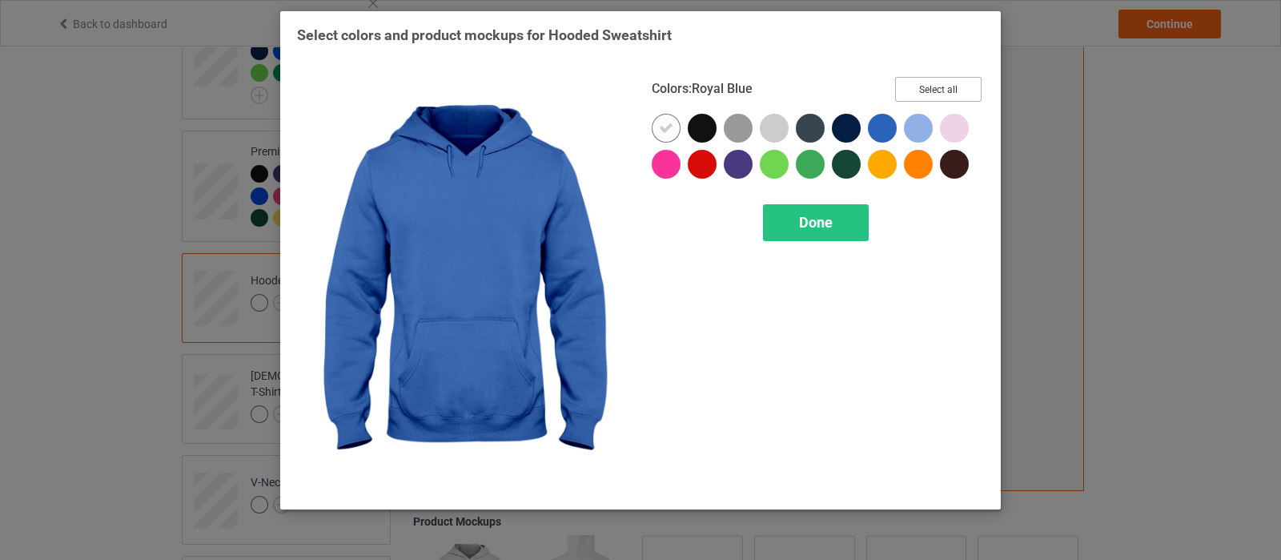
click at [923, 98] on button "Select all" at bounding box center [938, 89] width 86 height 25
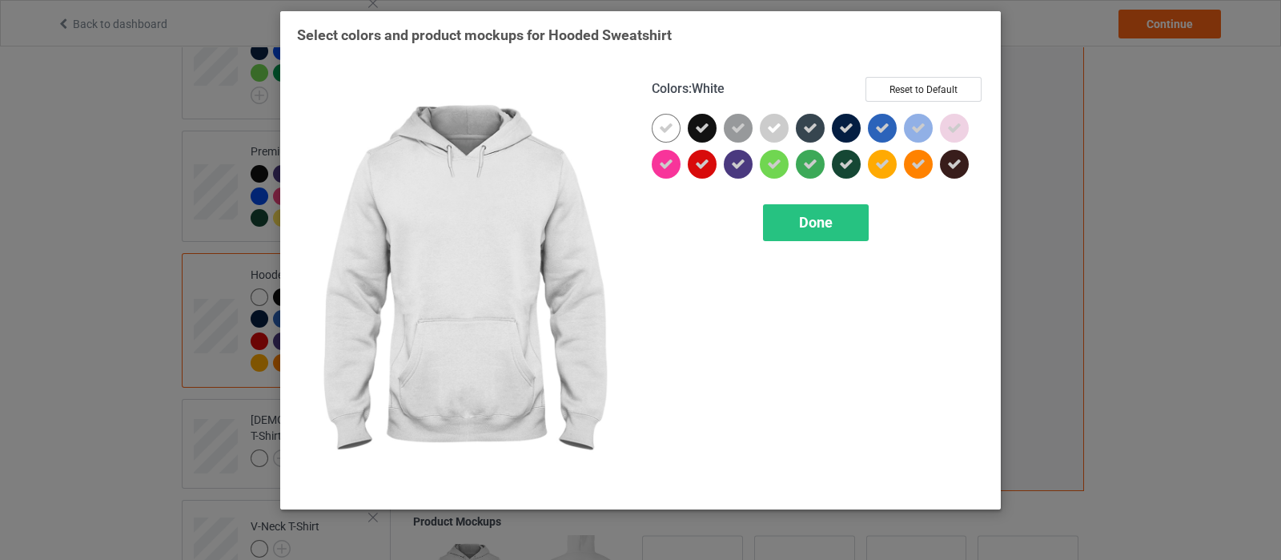
click at [659, 130] on icon at bounding box center [666, 128] width 14 height 14
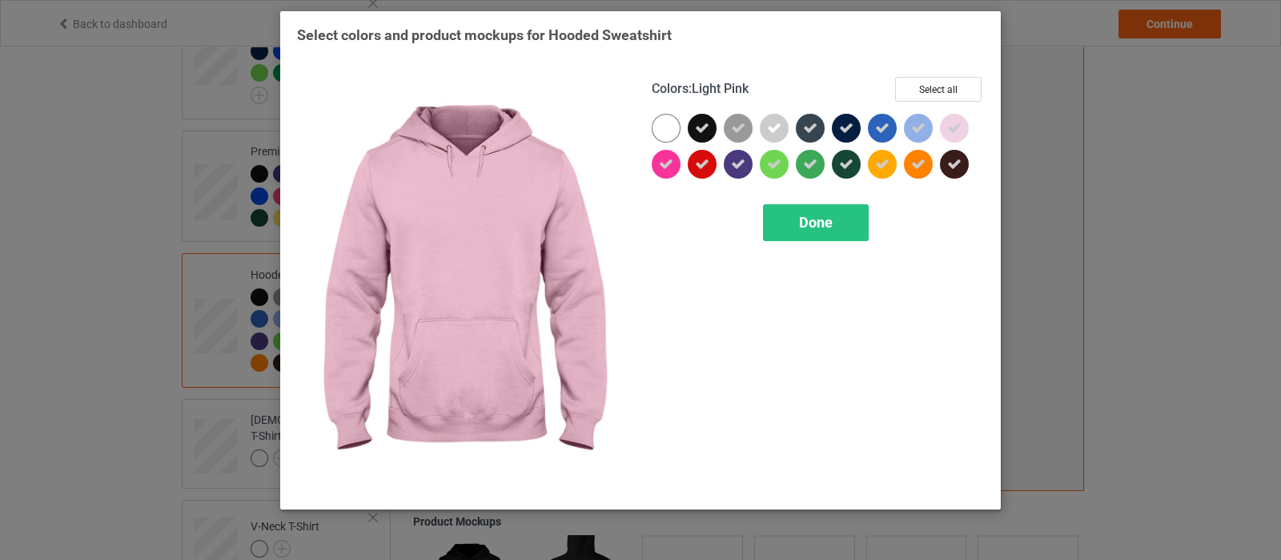
click at [953, 124] on icon at bounding box center [954, 128] width 14 height 14
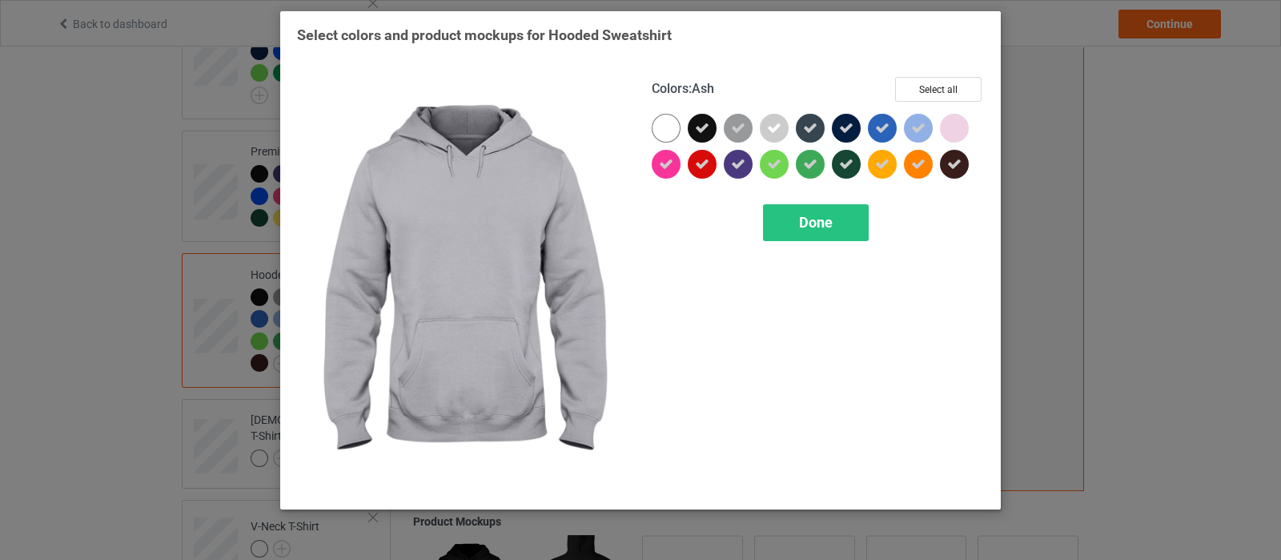
click at [768, 125] on icon at bounding box center [774, 128] width 14 height 14
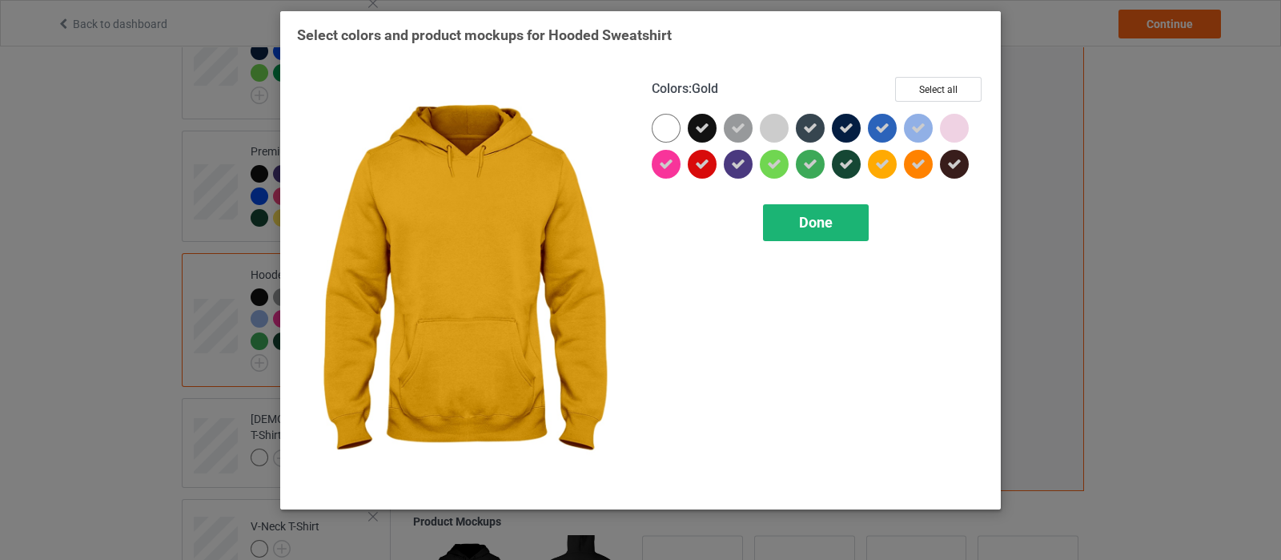
click at [802, 227] on span "Done" at bounding box center [816, 222] width 34 height 17
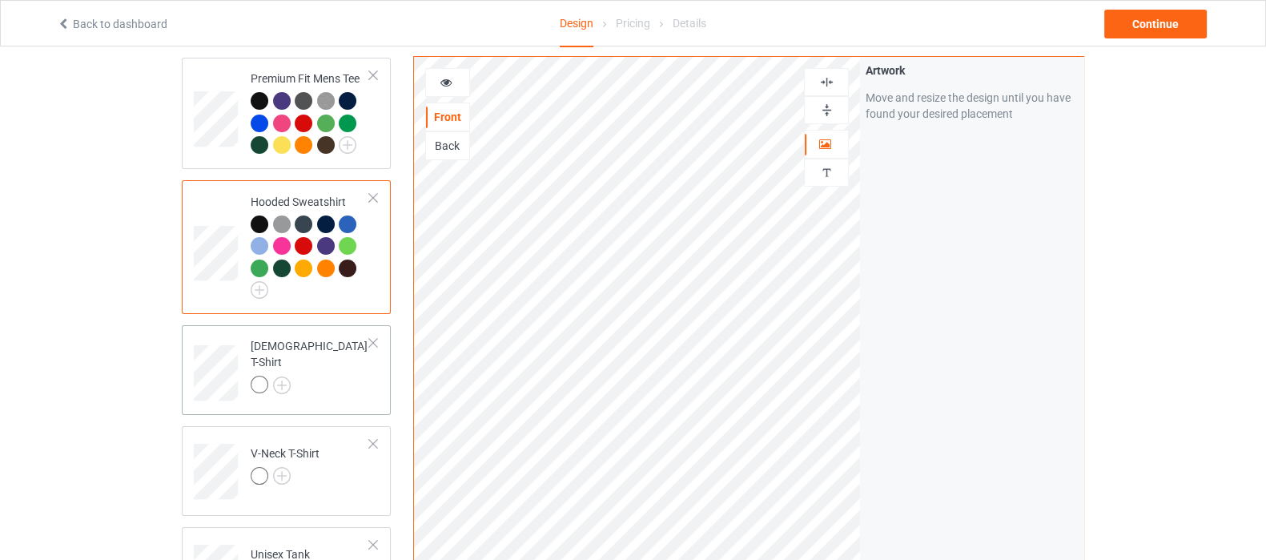
scroll to position [300, 0]
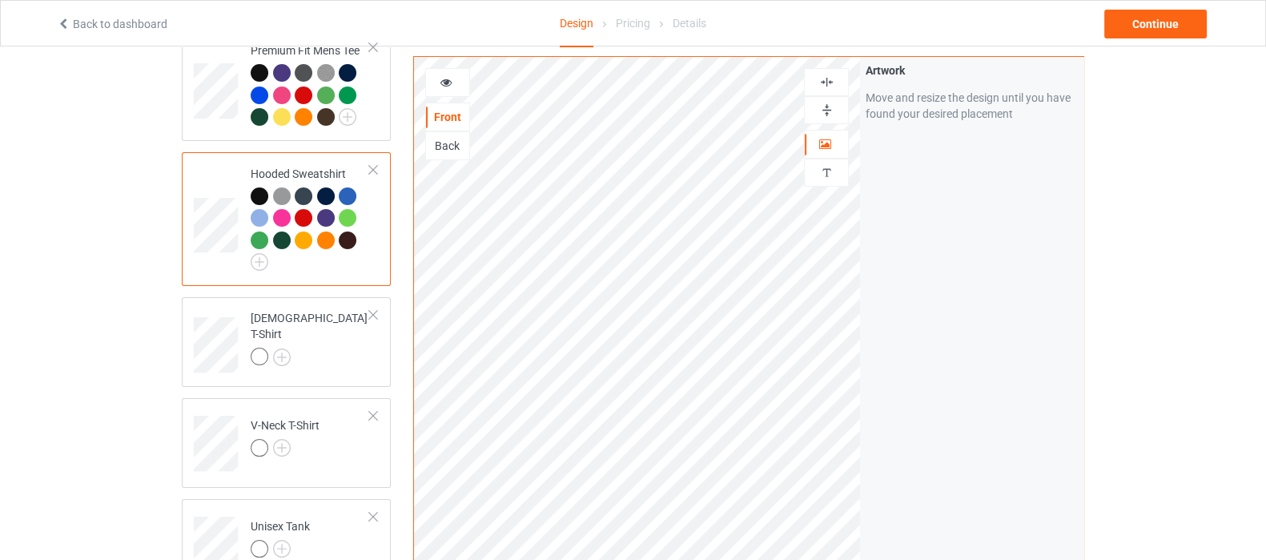
click at [825, 82] on img at bounding box center [826, 81] width 15 height 15
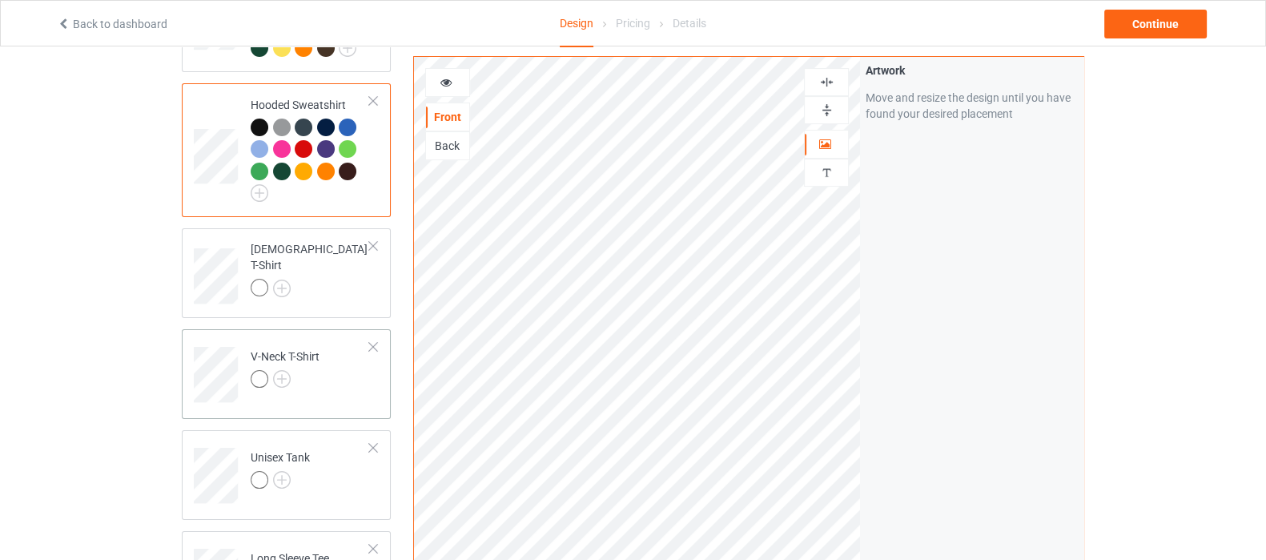
scroll to position [400, 0]
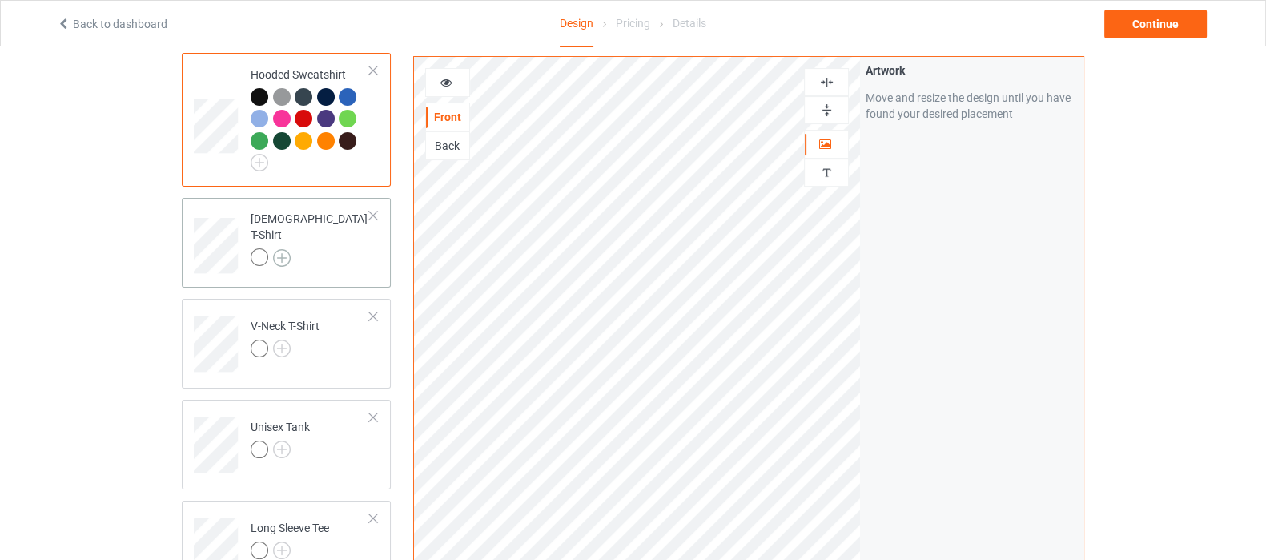
click at [283, 249] on img at bounding box center [282, 258] width 18 height 18
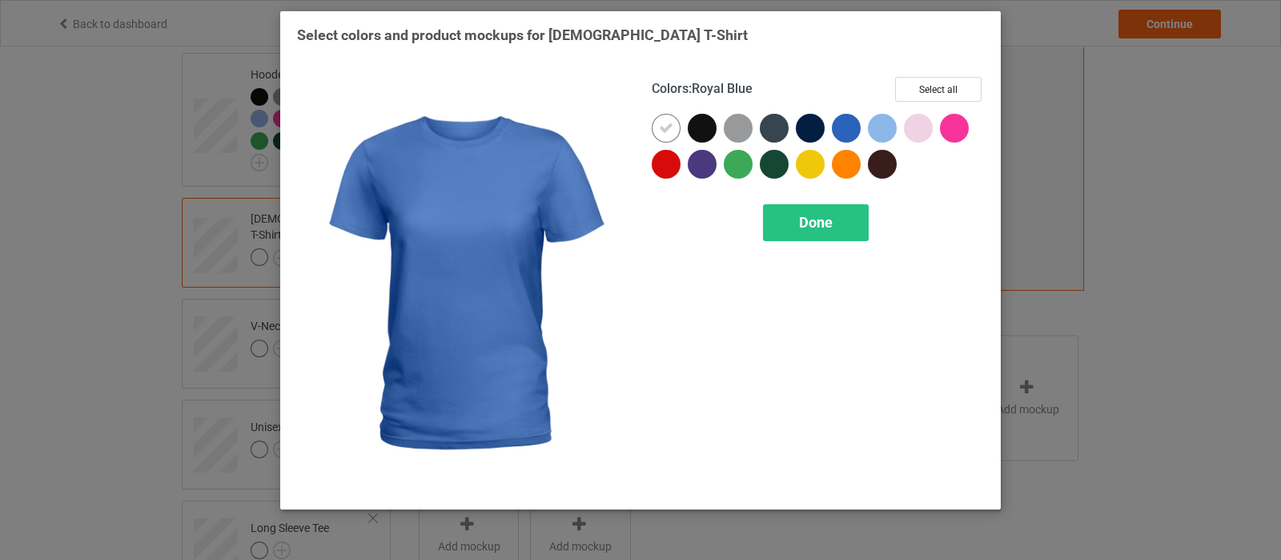
click at [986, 83] on div "Colors : Royal Blue Select all Done" at bounding box center [818, 285] width 355 height 438
click at [952, 95] on button "Select all" at bounding box center [938, 89] width 86 height 25
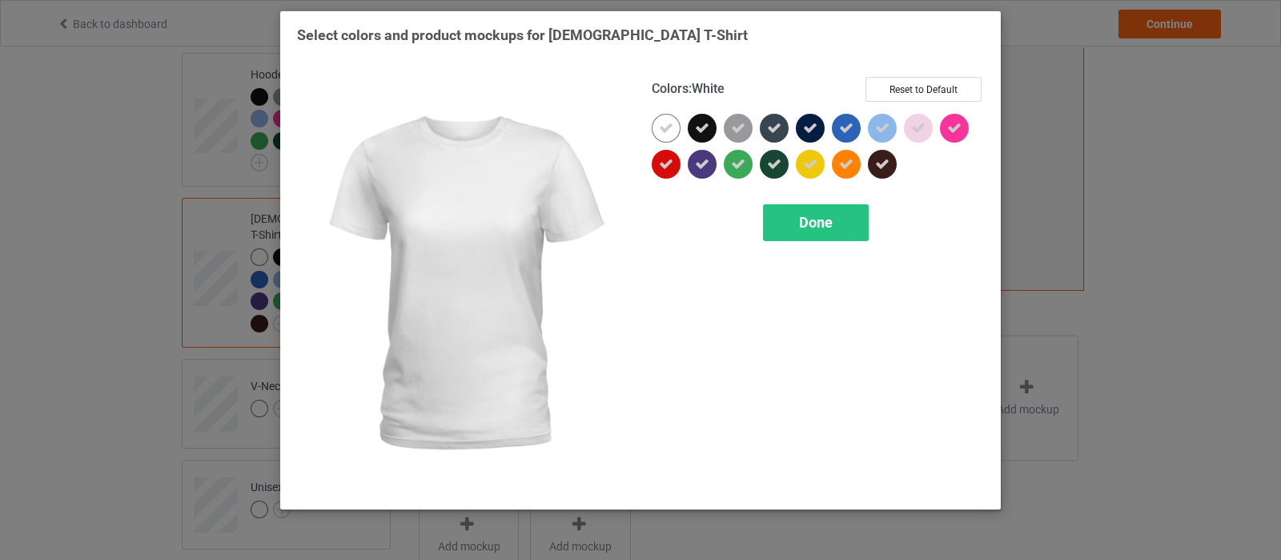
drag, startPoint x: 673, startPoint y: 132, endPoint x: 818, endPoint y: 129, distance: 145.8
click at [673, 132] on icon at bounding box center [666, 128] width 14 height 14
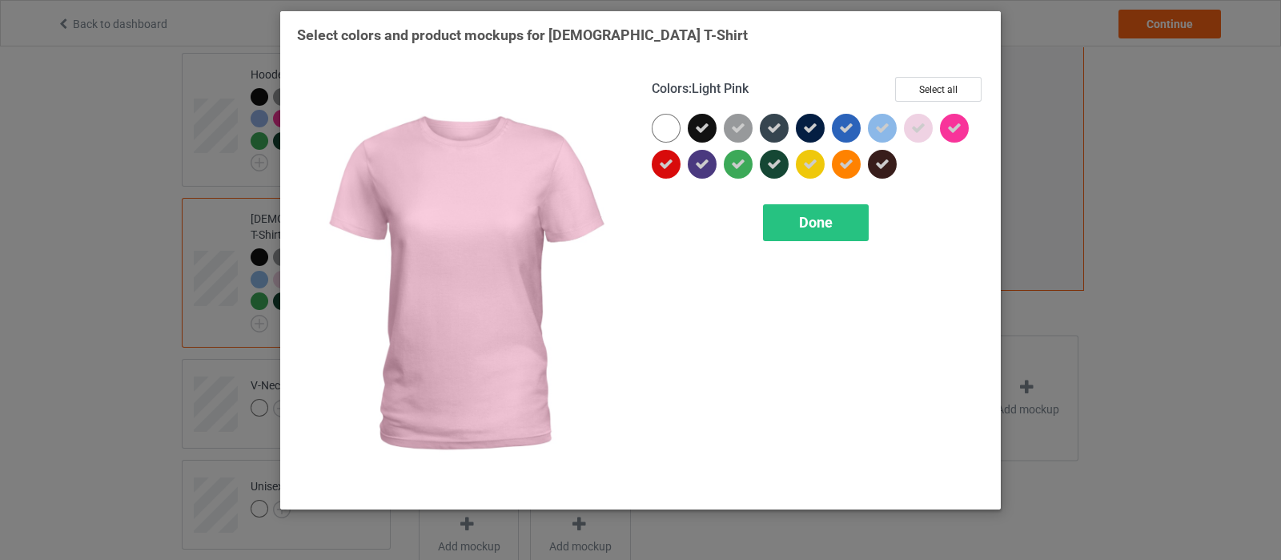
click at [918, 130] on icon at bounding box center [918, 128] width 14 height 14
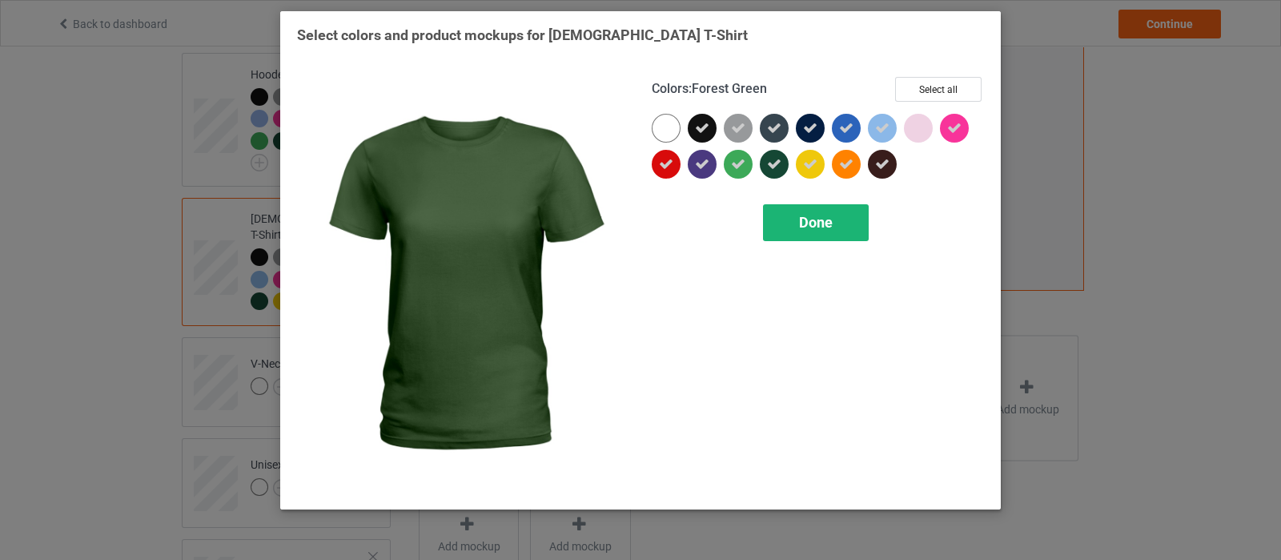
click at [818, 233] on div "Done" at bounding box center [816, 222] width 106 height 37
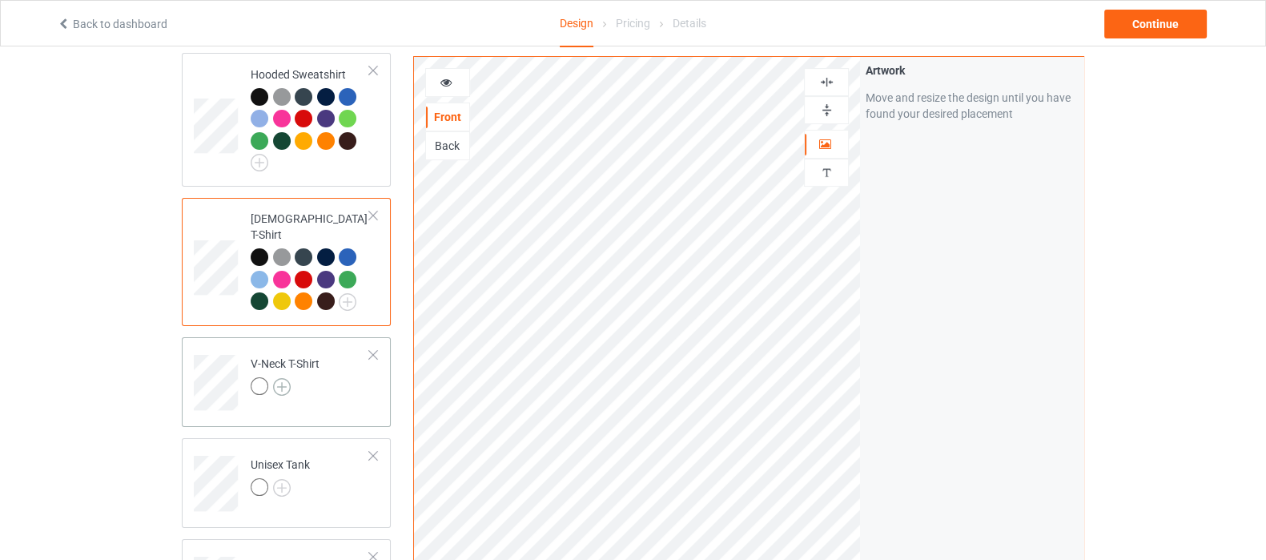
click at [268, 377] on div at bounding box center [262, 388] width 22 height 22
click at [281, 378] on img at bounding box center [282, 387] width 18 height 18
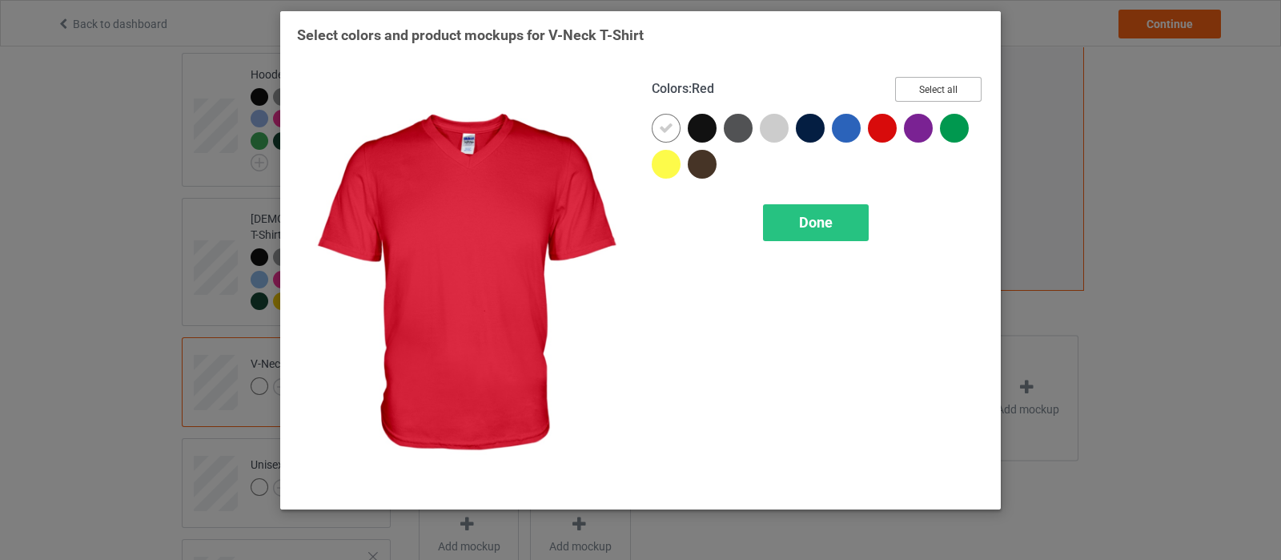
drag, startPoint x: 970, startPoint y: 90, endPoint x: 859, endPoint y: 119, distance: 114.4
click at [970, 90] on button "Select all" at bounding box center [938, 89] width 86 height 25
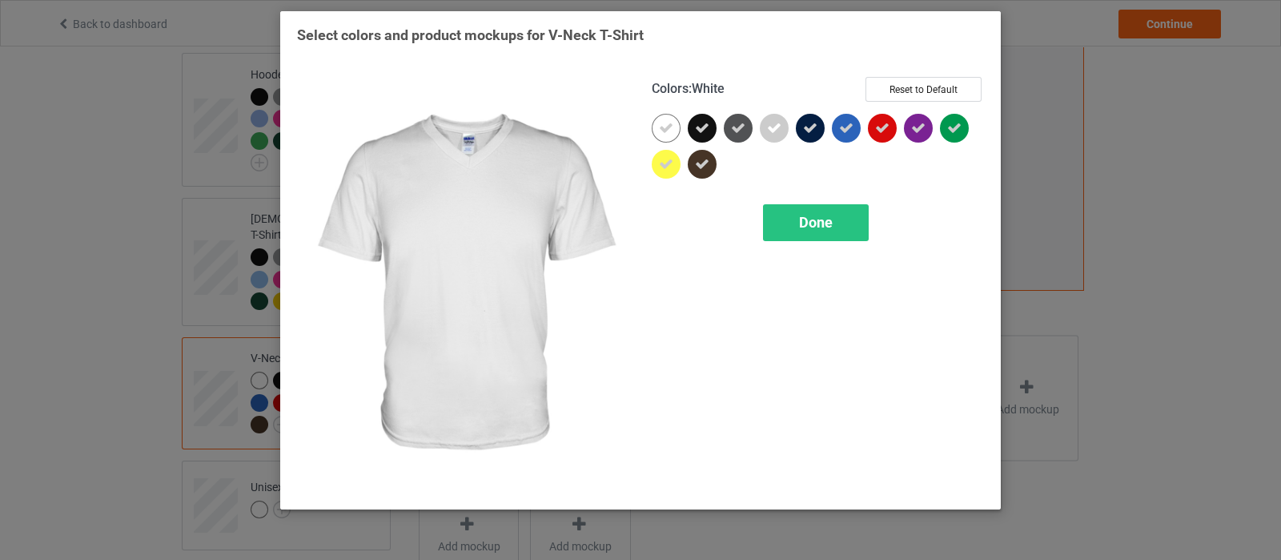
drag, startPoint x: 667, startPoint y: 131, endPoint x: 778, endPoint y: 126, distance: 111.4
click at [667, 131] on icon at bounding box center [666, 128] width 14 height 14
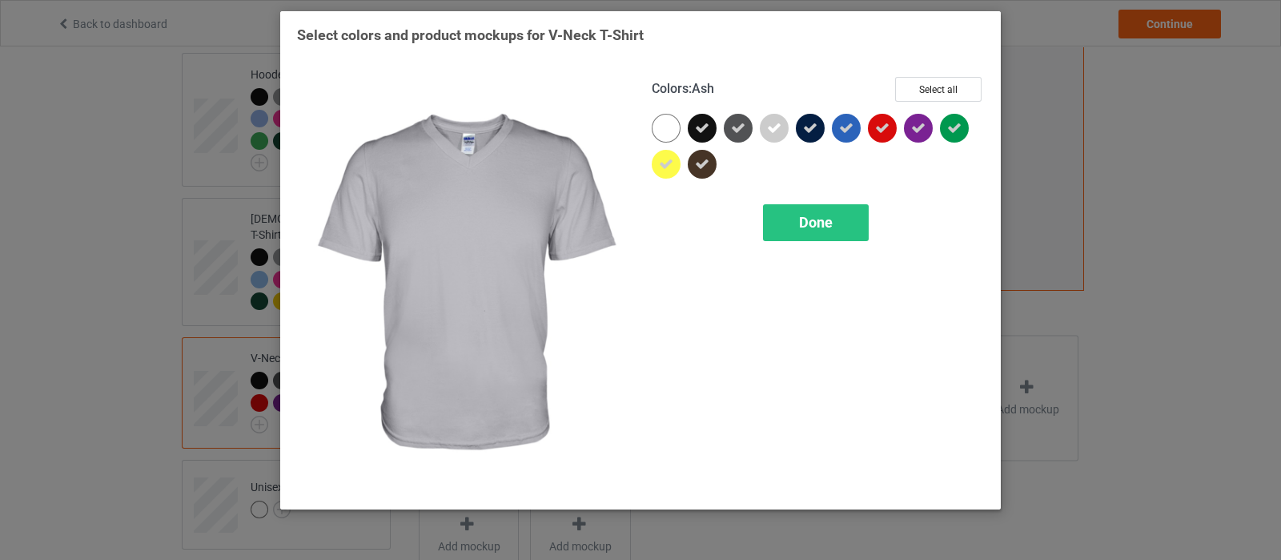
click at [778, 126] on icon at bounding box center [774, 128] width 14 height 14
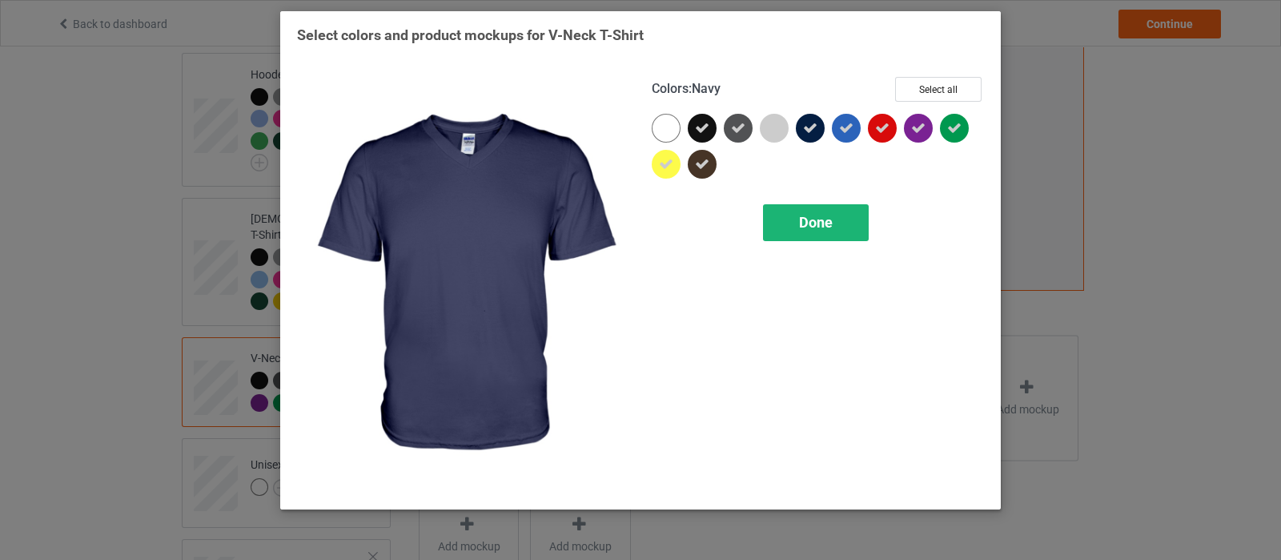
click at [835, 226] on div "Done" at bounding box center [816, 222] width 106 height 37
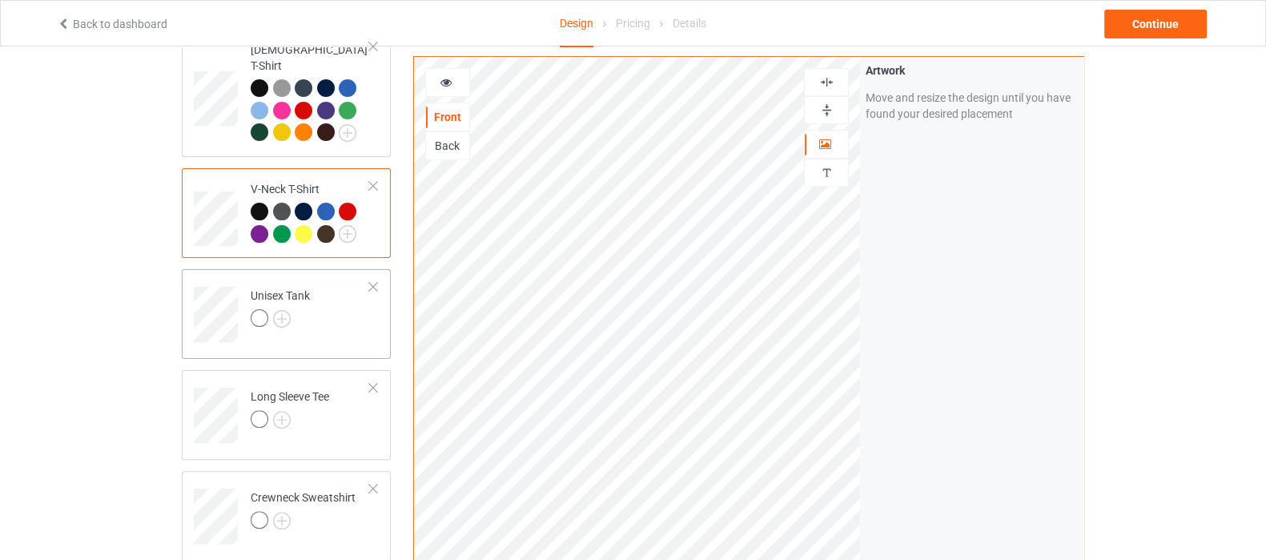
scroll to position [601, 0]
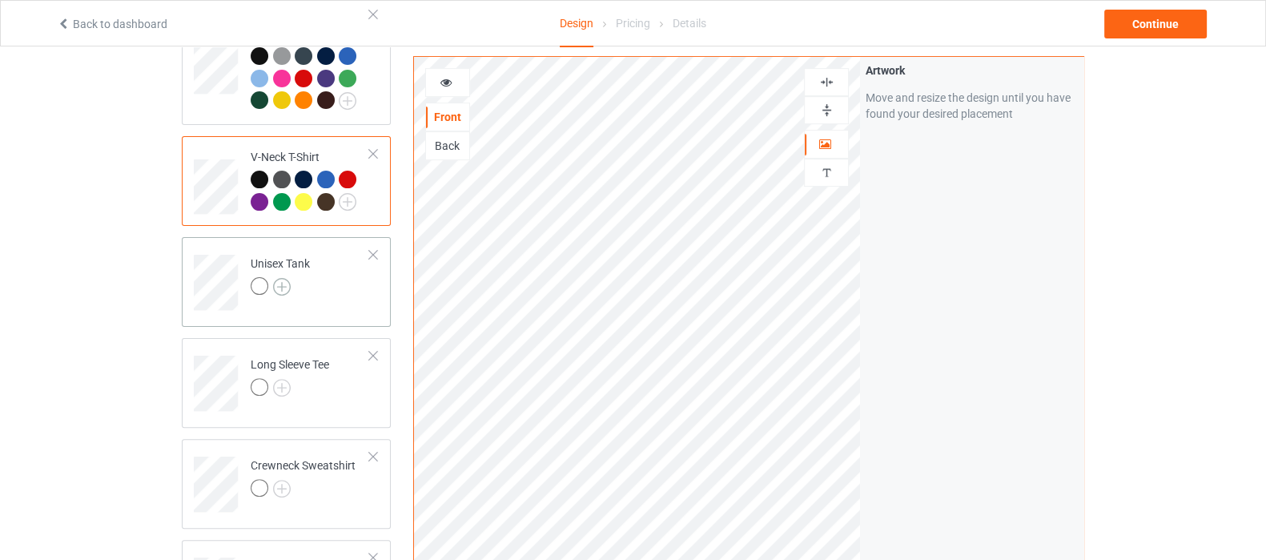
click at [276, 278] on img at bounding box center [282, 287] width 18 height 18
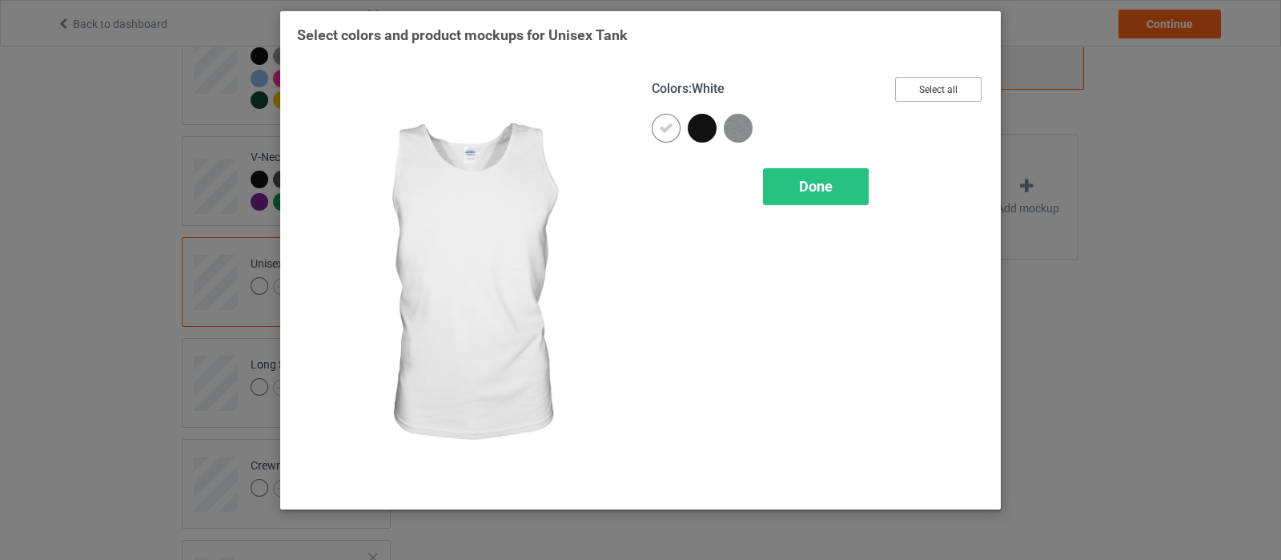
click at [909, 96] on button "Select all" at bounding box center [938, 89] width 86 height 25
drag, startPoint x: 670, startPoint y: 127, endPoint x: 739, endPoint y: 128, distance: 68.9
click at [670, 127] on icon at bounding box center [666, 128] width 14 height 14
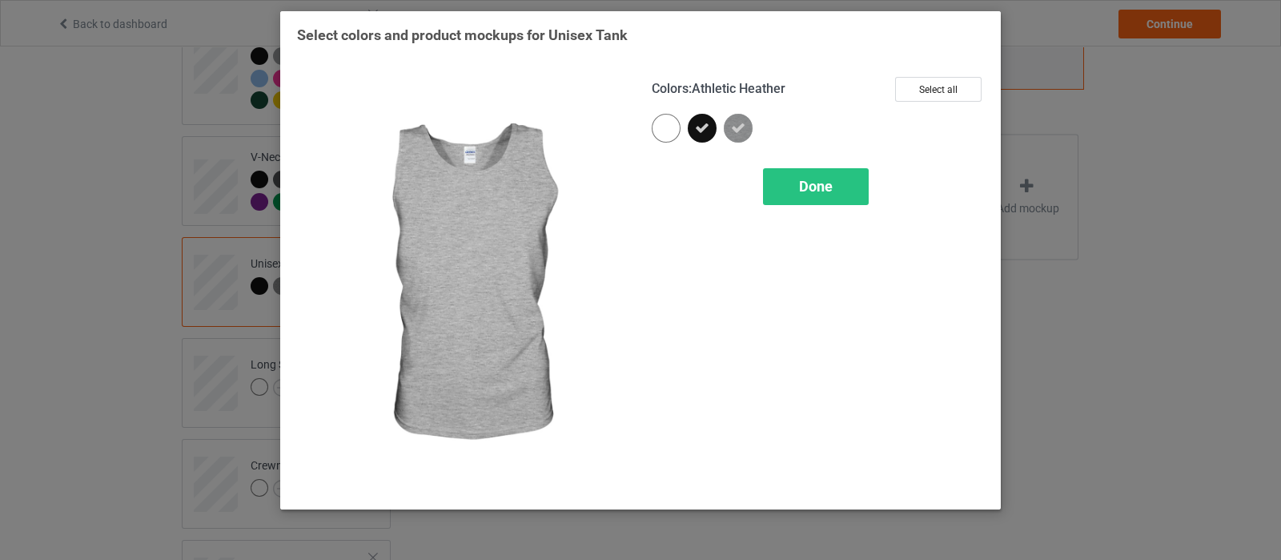
click at [739, 128] on icon at bounding box center [738, 128] width 14 height 14
click at [818, 179] on span "Done" at bounding box center [816, 186] width 34 height 17
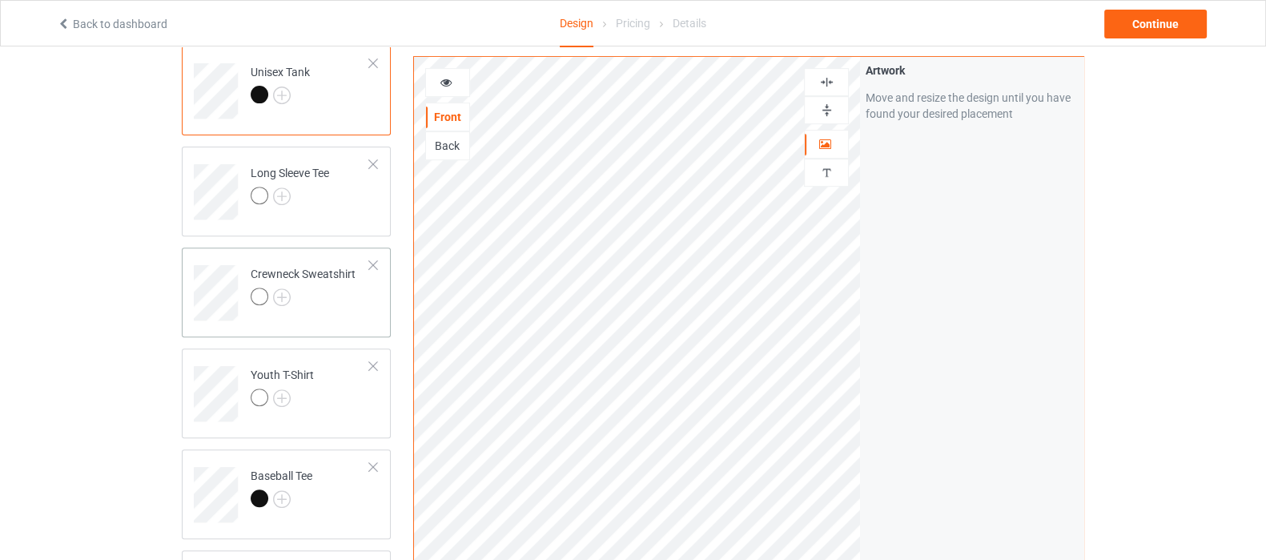
scroll to position [800, 0]
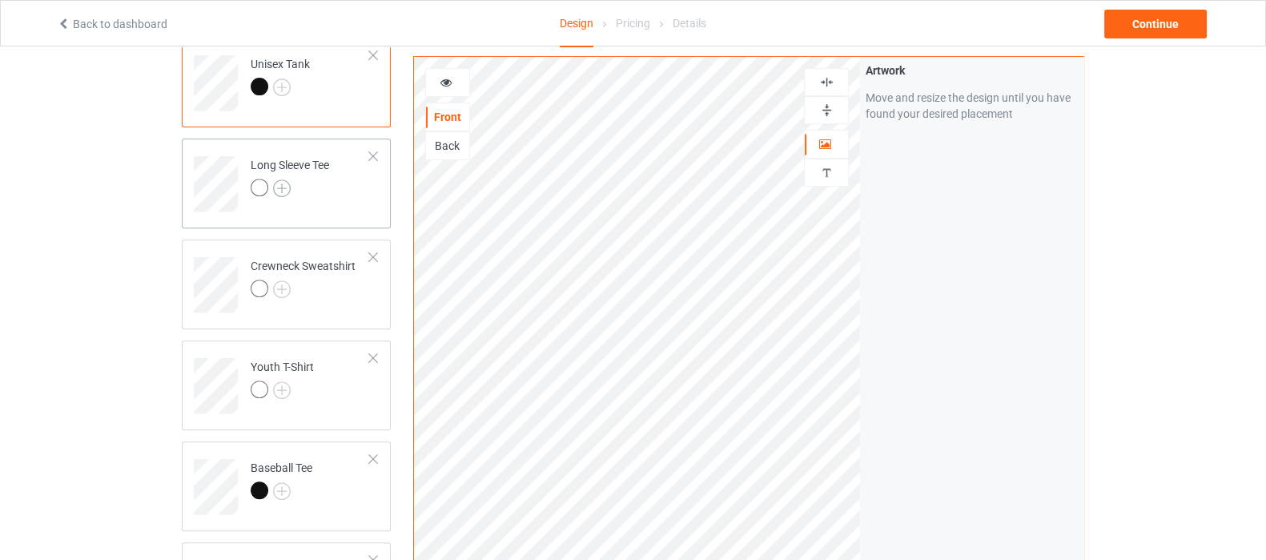
click at [278, 179] on img at bounding box center [282, 188] width 18 height 18
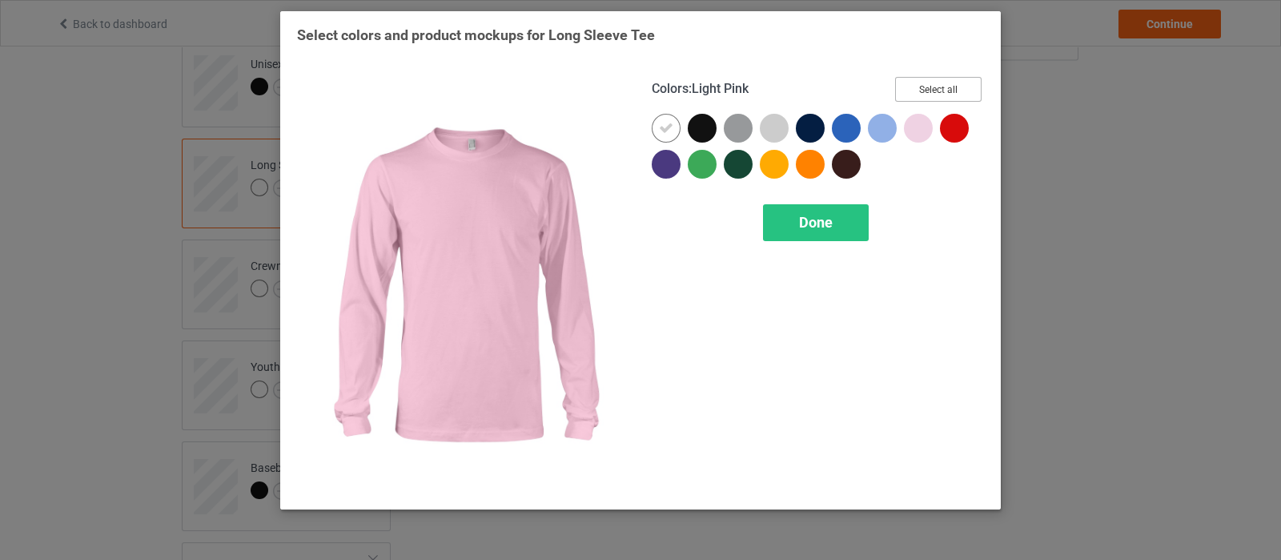
drag, startPoint x: 937, startPoint y: 90, endPoint x: 809, endPoint y: 119, distance: 131.5
click at [937, 90] on button "Select all" at bounding box center [938, 89] width 86 height 25
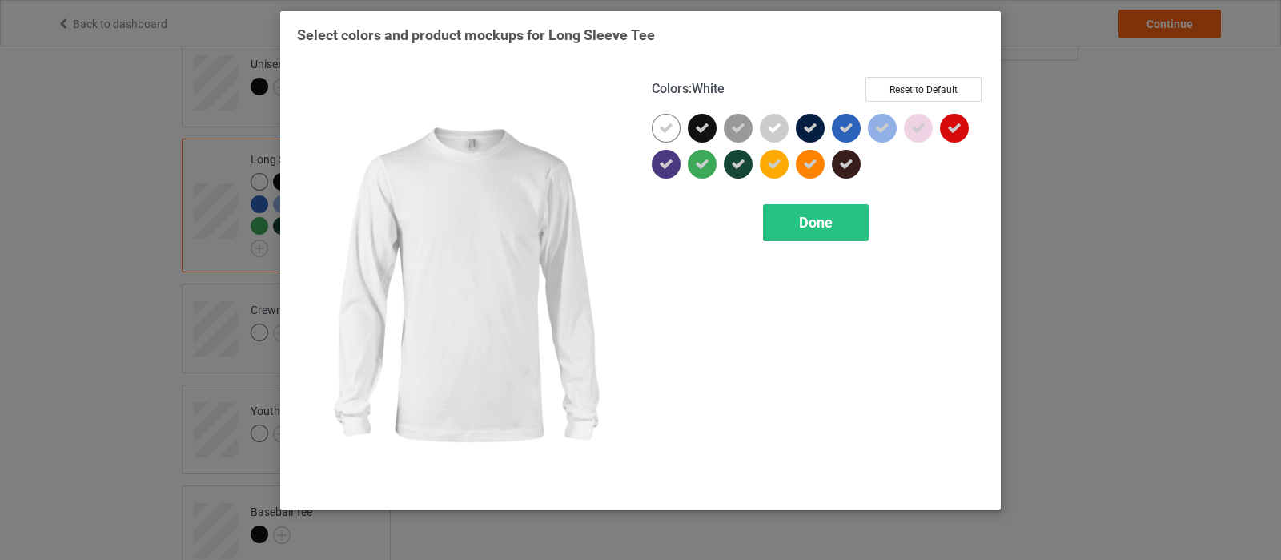
click at [649, 127] on div "Colors : White Reset to Default Done" at bounding box center [818, 285] width 355 height 438
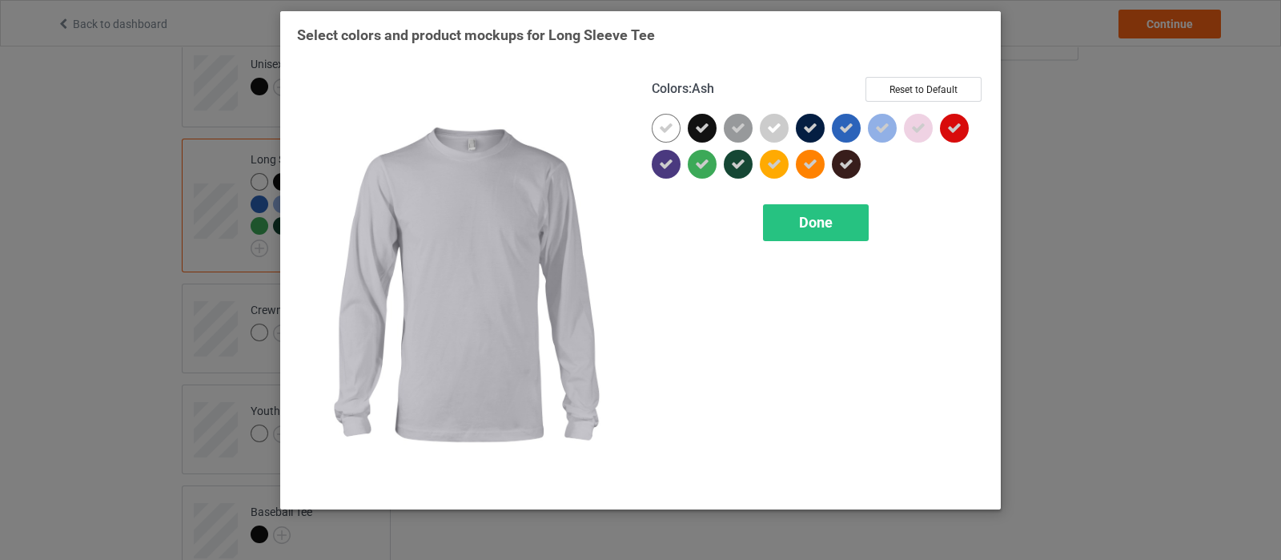
drag, startPoint x: 768, startPoint y: 127, endPoint x: 785, endPoint y: 125, distance: 17.0
click at [768, 127] on icon at bounding box center [774, 128] width 14 height 14
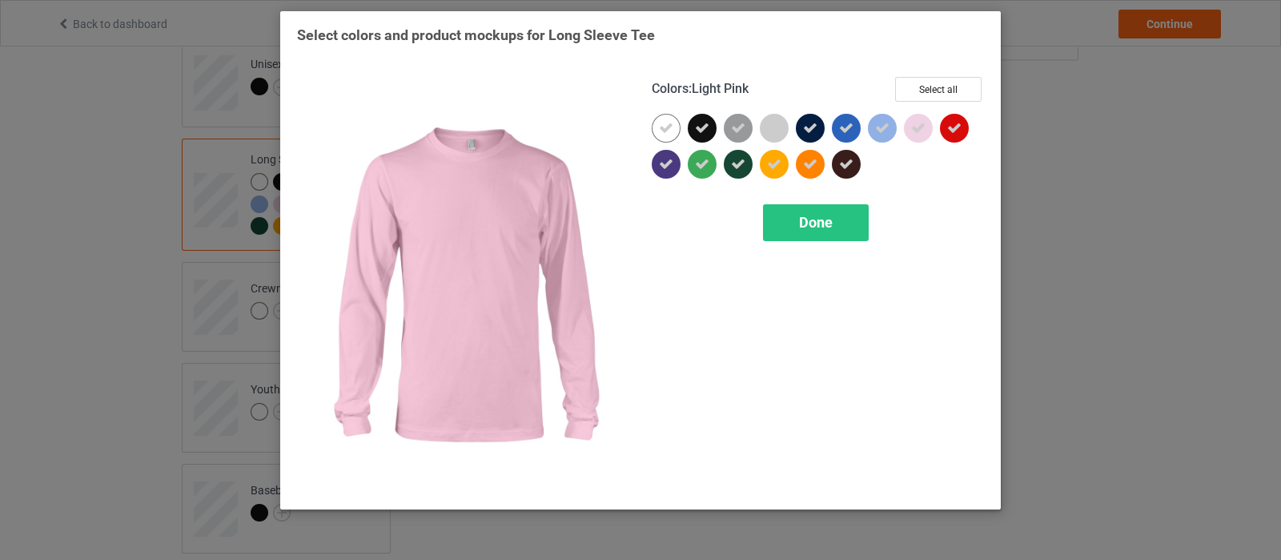
click at [921, 127] on icon at bounding box center [918, 128] width 14 height 14
click at [839, 226] on div "Done" at bounding box center [816, 222] width 106 height 37
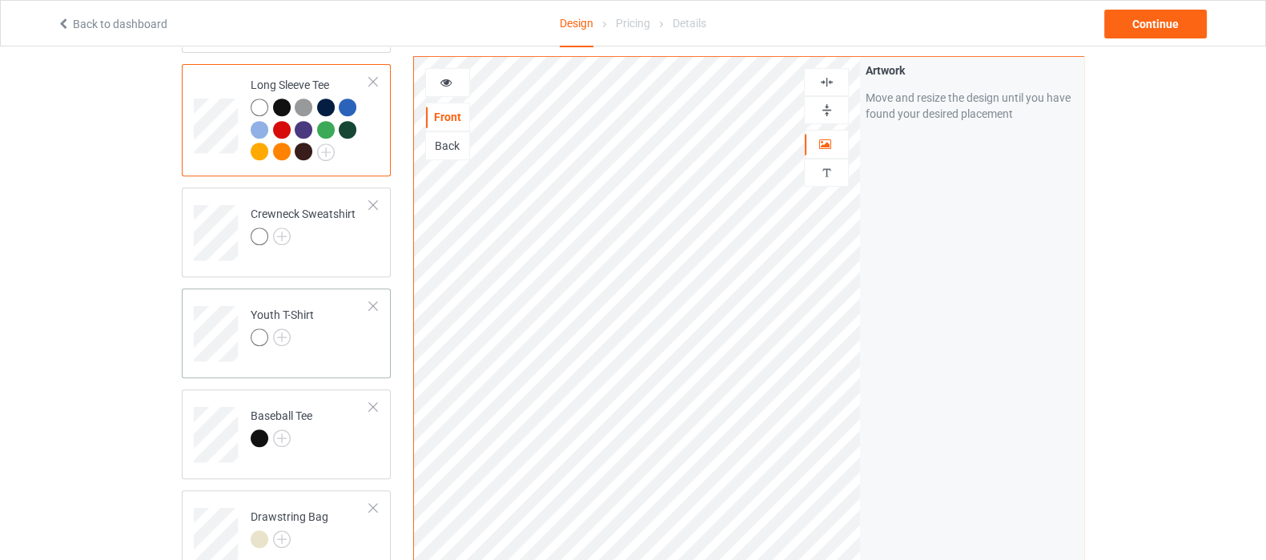
scroll to position [901, 0]
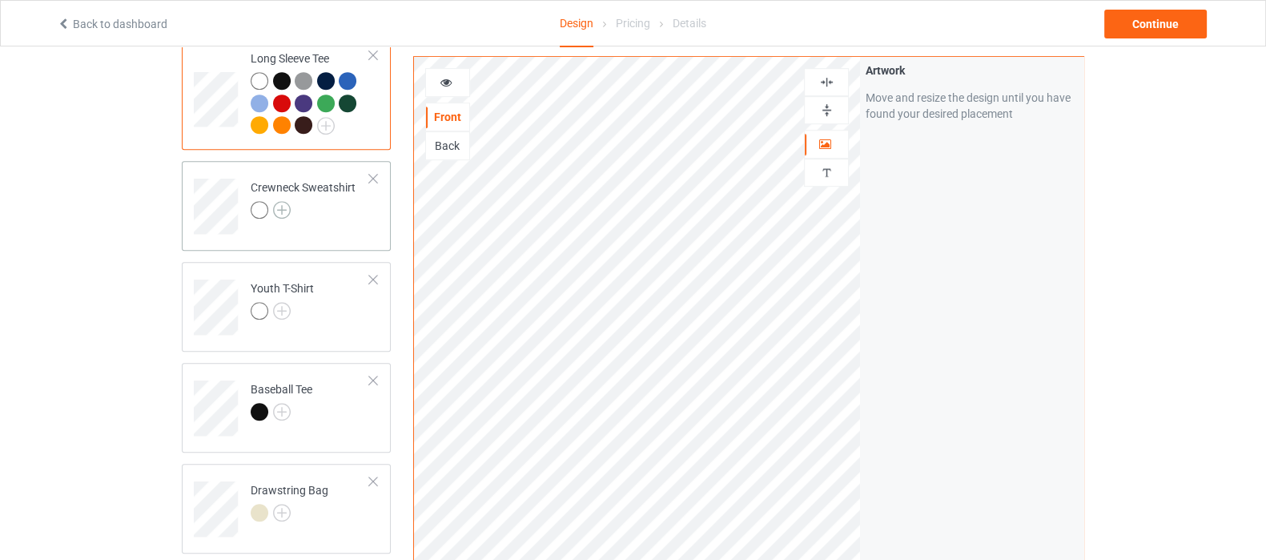
click at [283, 201] on img at bounding box center [282, 210] width 18 height 18
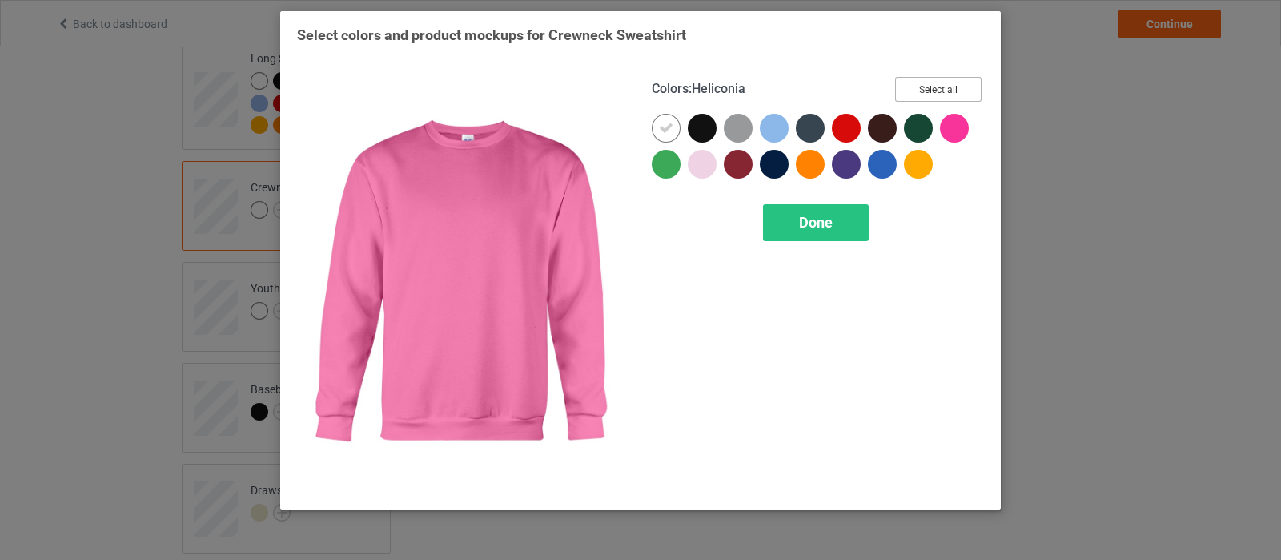
drag, startPoint x: 936, startPoint y: 90, endPoint x: 767, endPoint y: 111, distance: 170.3
click at [936, 90] on button "Select all" at bounding box center [938, 89] width 86 height 25
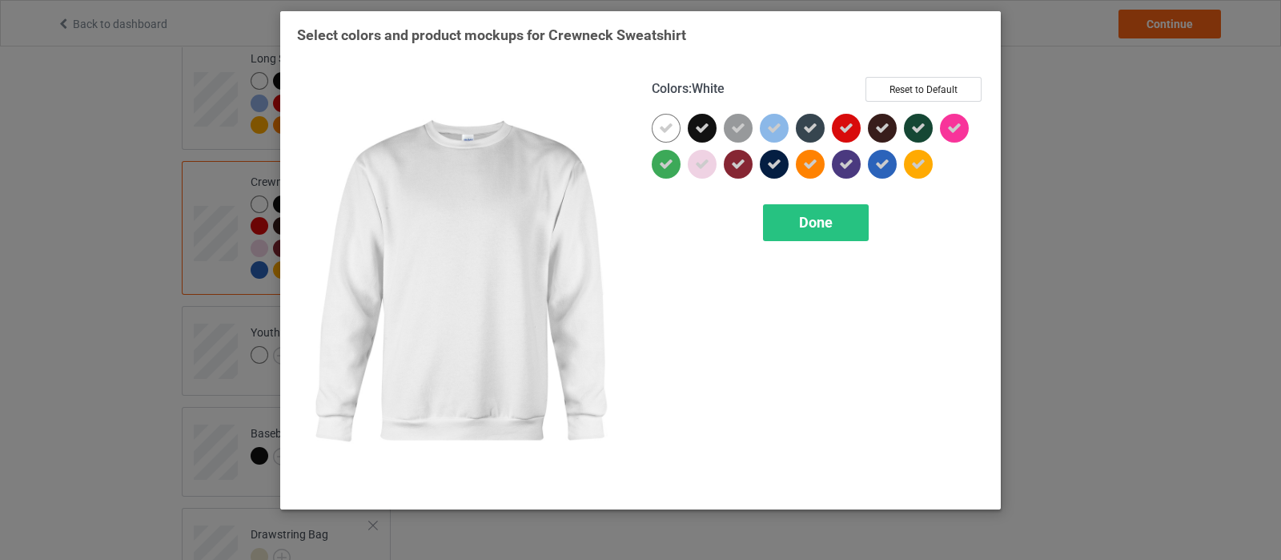
drag, startPoint x: 675, startPoint y: 124, endPoint x: 689, endPoint y: 162, distance: 40.0
click at [675, 124] on div at bounding box center [666, 128] width 29 height 29
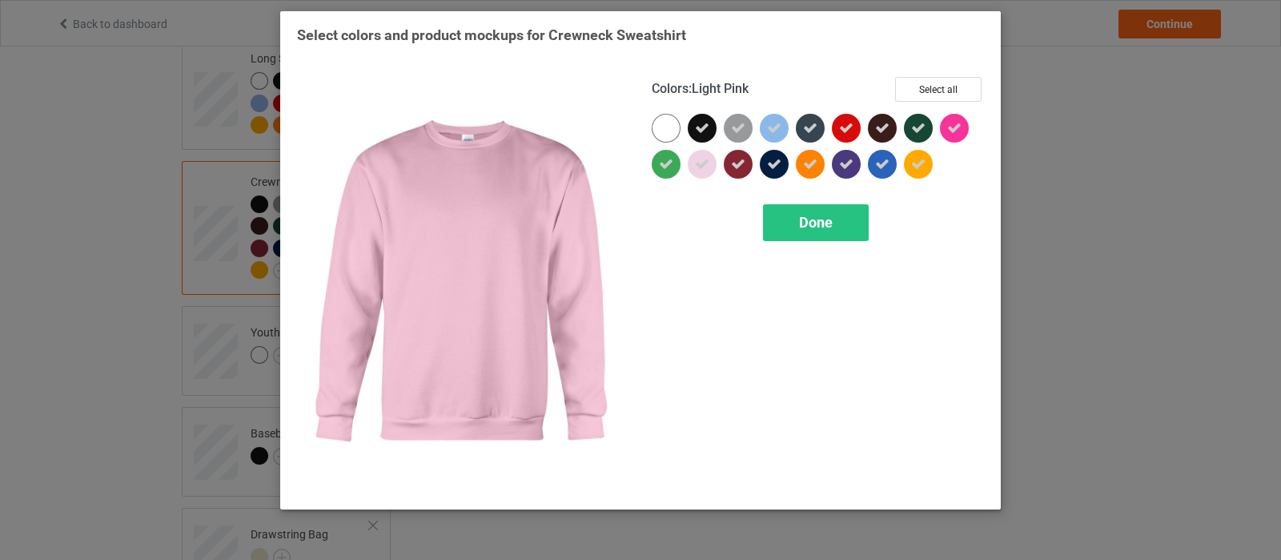
drag, startPoint x: 705, startPoint y: 167, endPoint x: 715, endPoint y: 167, distance: 10.4
click at [705, 167] on icon at bounding box center [702, 164] width 14 height 14
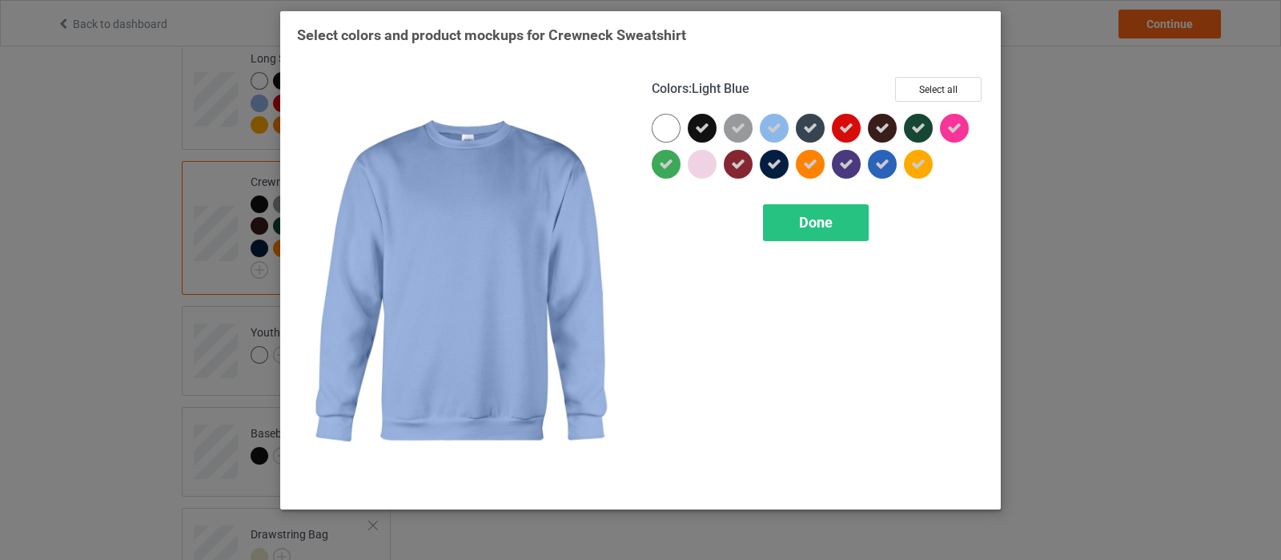
drag, startPoint x: 773, startPoint y: 127, endPoint x: 775, endPoint y: 137, distance: 9.9
click at [773, 127] on icon at bounding box center [774, 128] width 14 height 14
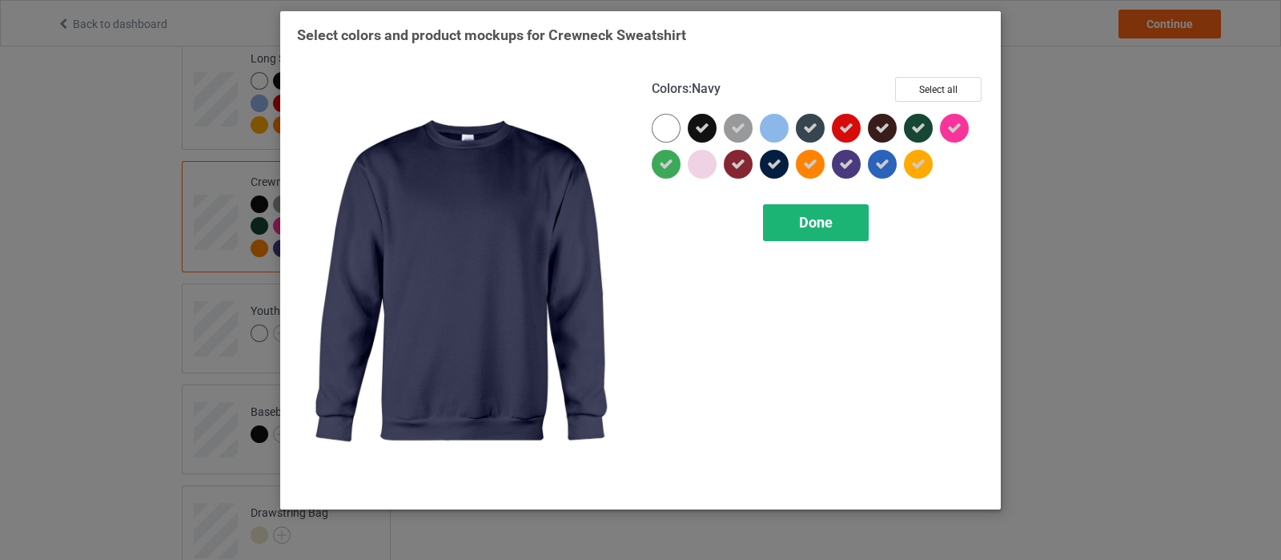
click at [794, 221] on div "Done" at bounding box center [816, 222] width 106 height 37
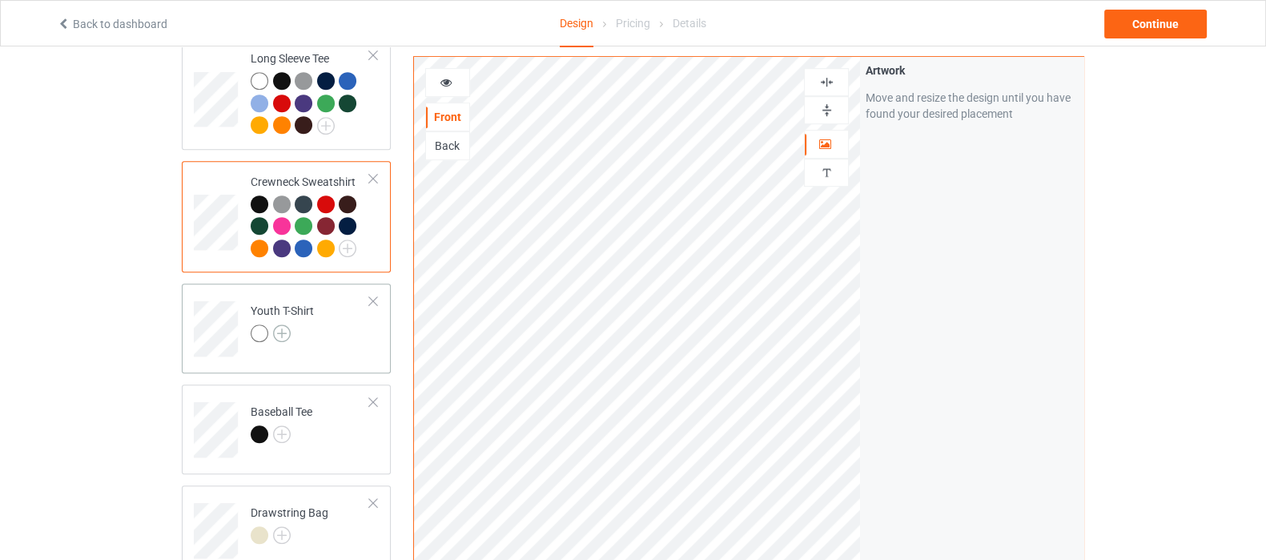
click at [280, 324] on img at bounding box center [282, 333] width 18 height 18
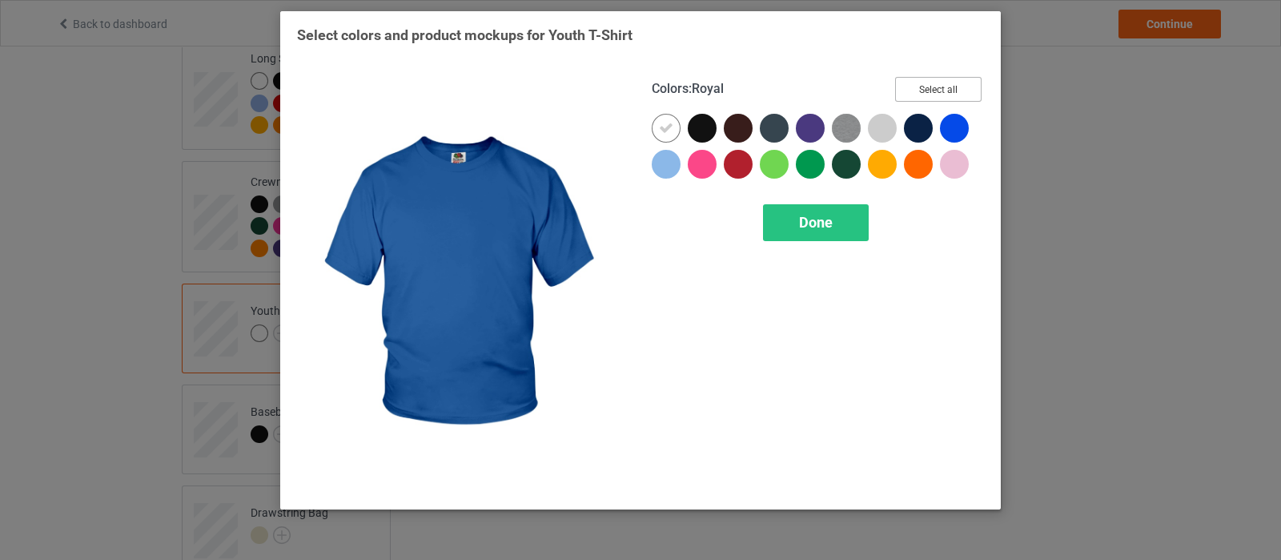
click at [927, 88] on button "Select all" at bounding box center [938, 89] width 86 height 25
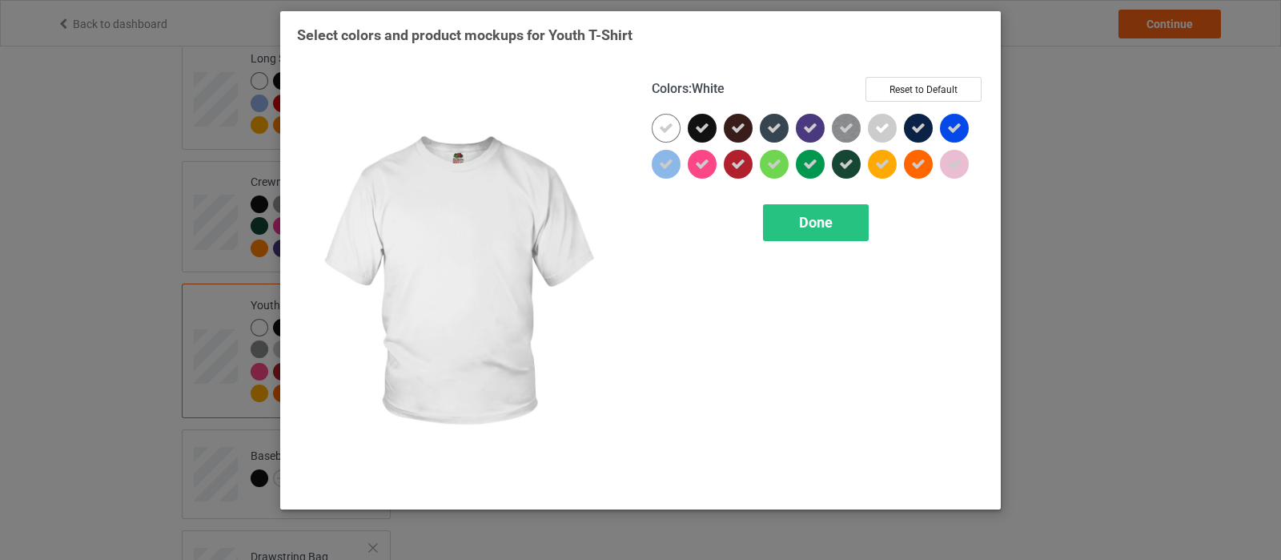
drag, startPoint x: 664, startPoint y: 129, endPoint x: 804, endPoint y: 132, distance: 140.2
click at [664, 129] on icon at bounding box center [666, 128] width 14 height 14
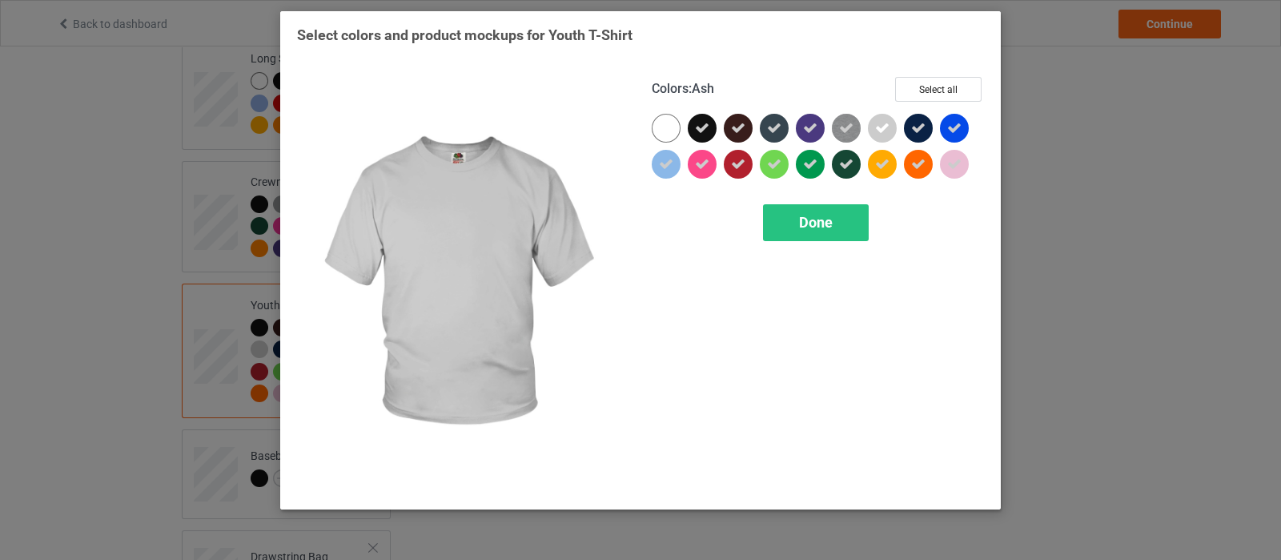
click at [880, 130] on icon at bounding box center [882, 128] width 14 height 14
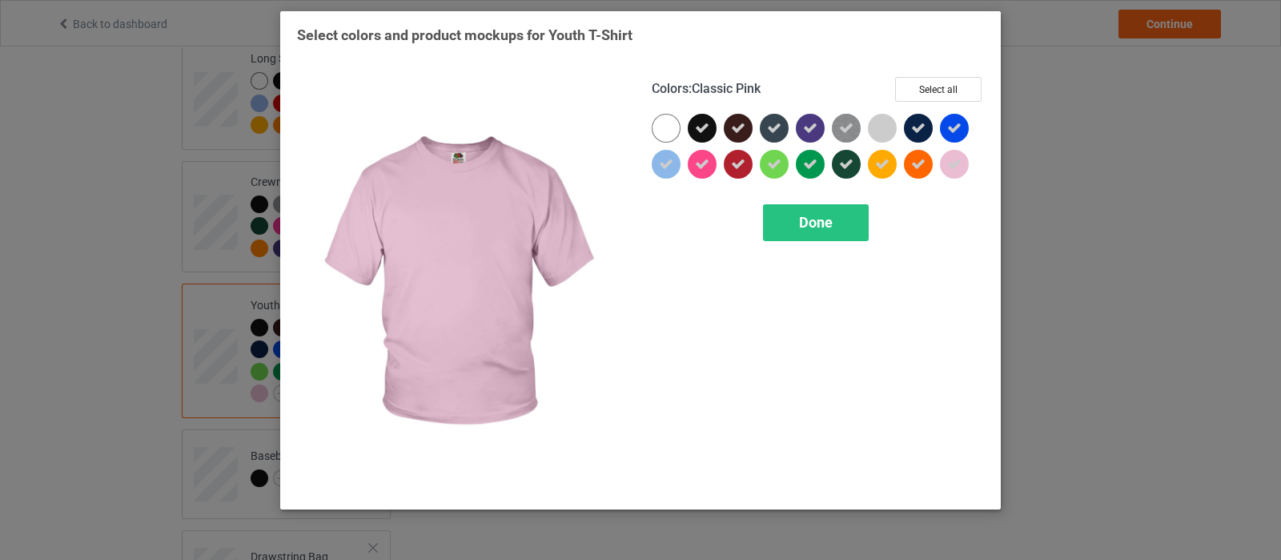
click at [949, 167] on icon at bounding box center [954, 164] width 14 height 14
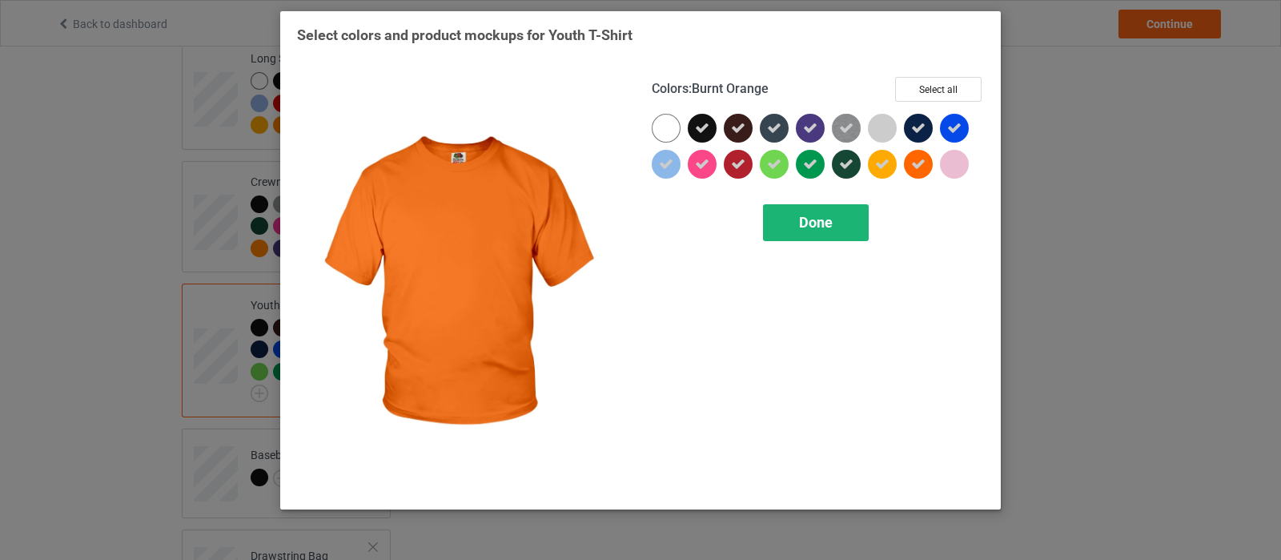
click at [841, 231] on div "Done" at bounding box center [816, 222] width 106 height 37
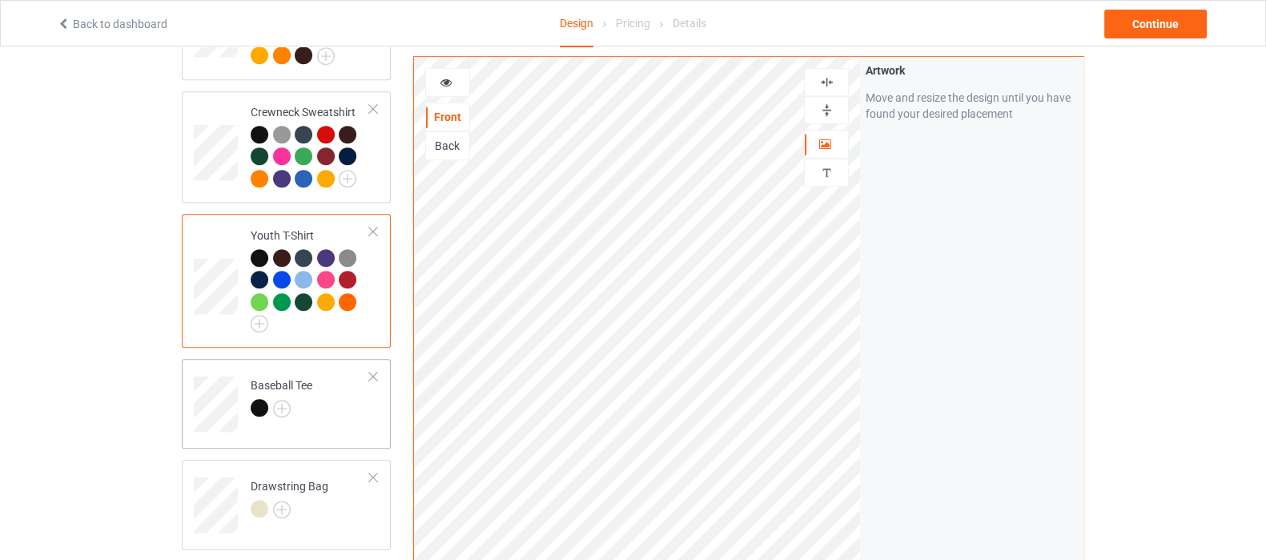
scroll to position [1001, 0]
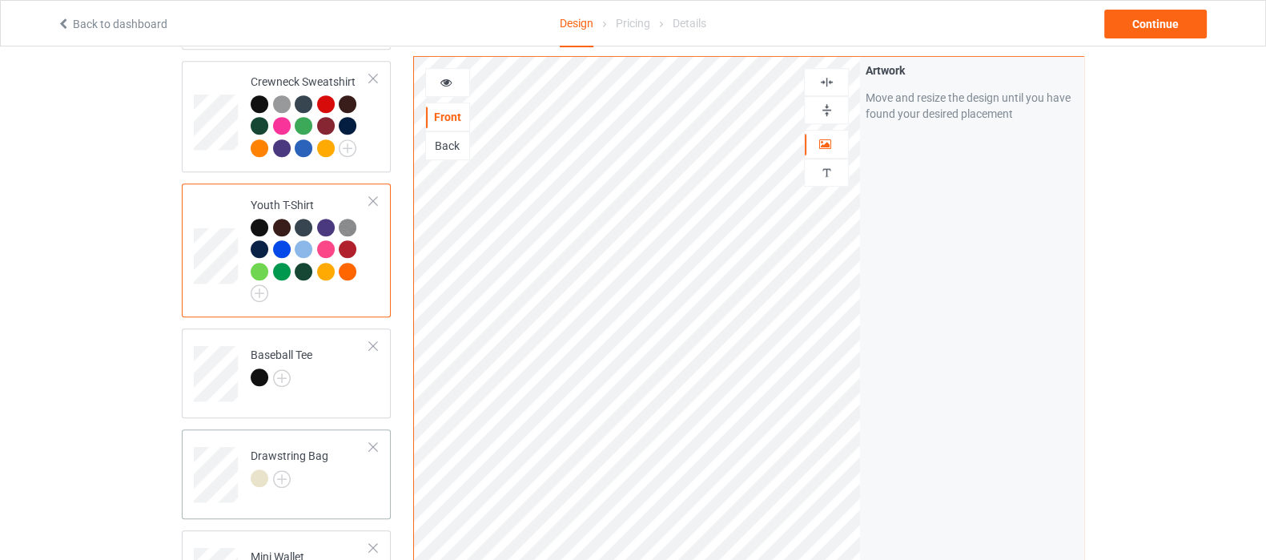
click at [378, 340] on div at bounding box center [373, 345] width 11 height 11
click at [280, 369] on img at bounding box center [282, 378] width 18 height 18
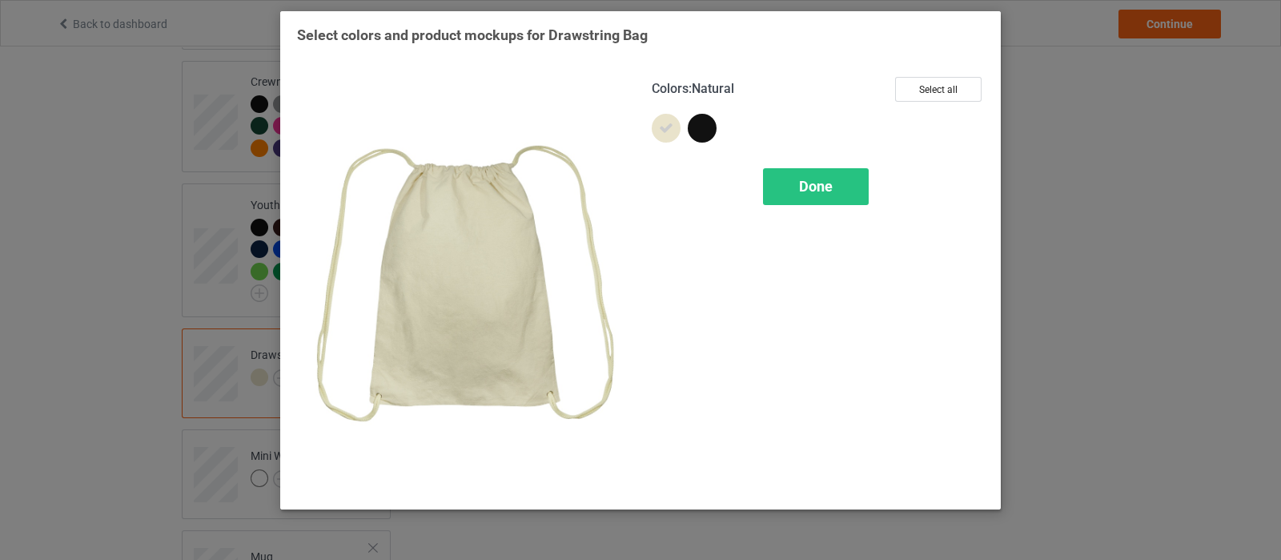
click at [676, 134] on div at bounding box center [666, 128] width 29 height 29
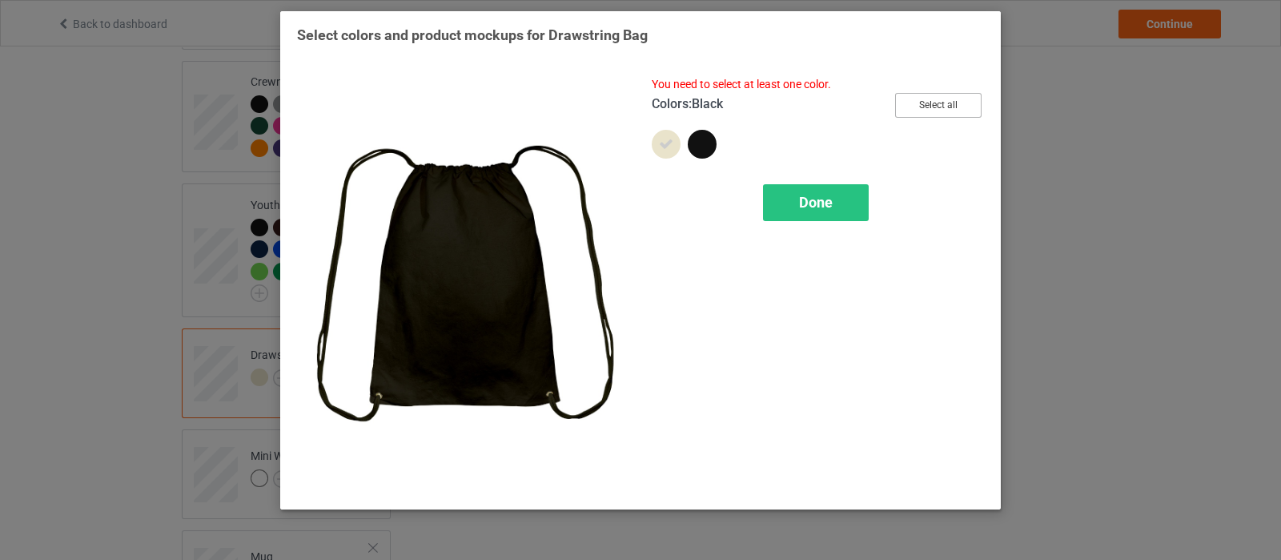
click at [939, 110] on button "Select all" at bounding box center [938, 105] width 86 height 25
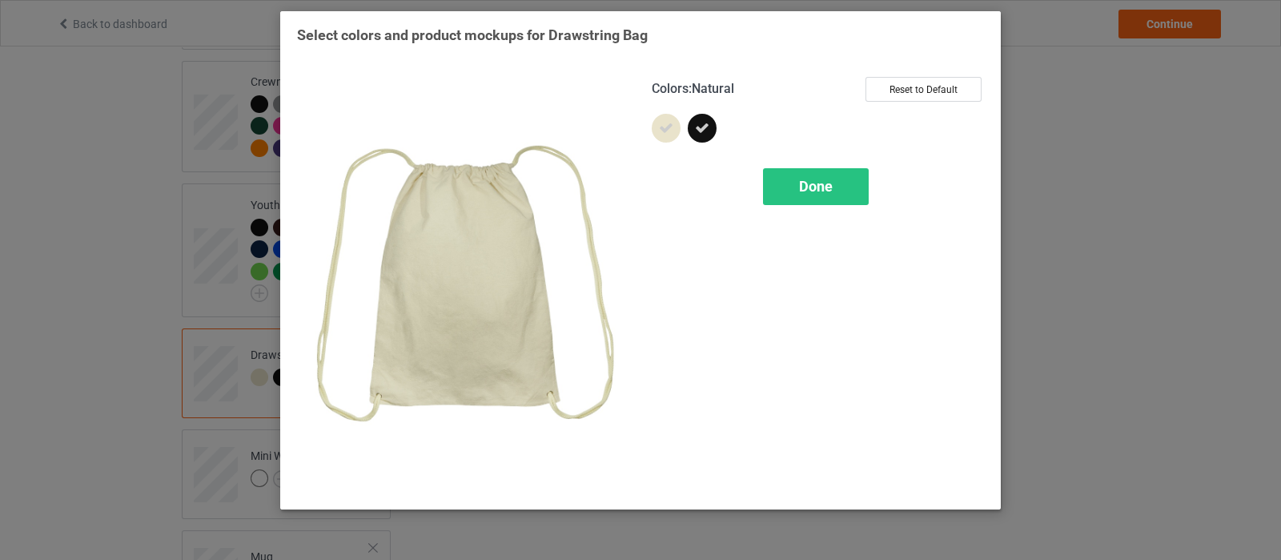
click at [670, 130] on icon at bounding box center [666, 128] width 14 height 14
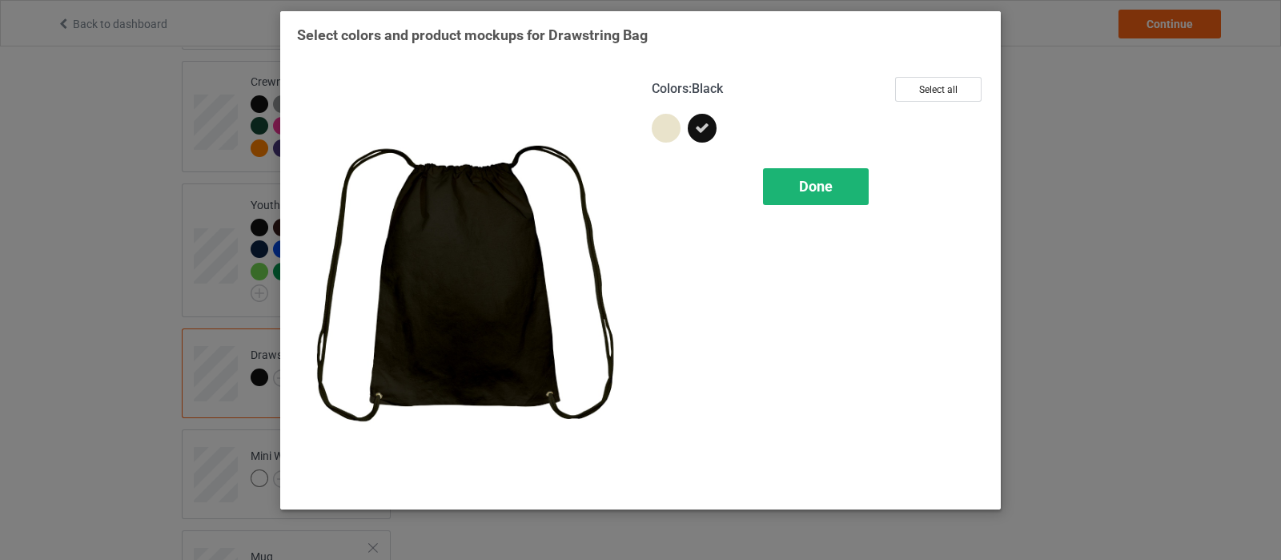
click at [792, 181] on div "Done" at bounding box center [816, 186] width 106 height 37
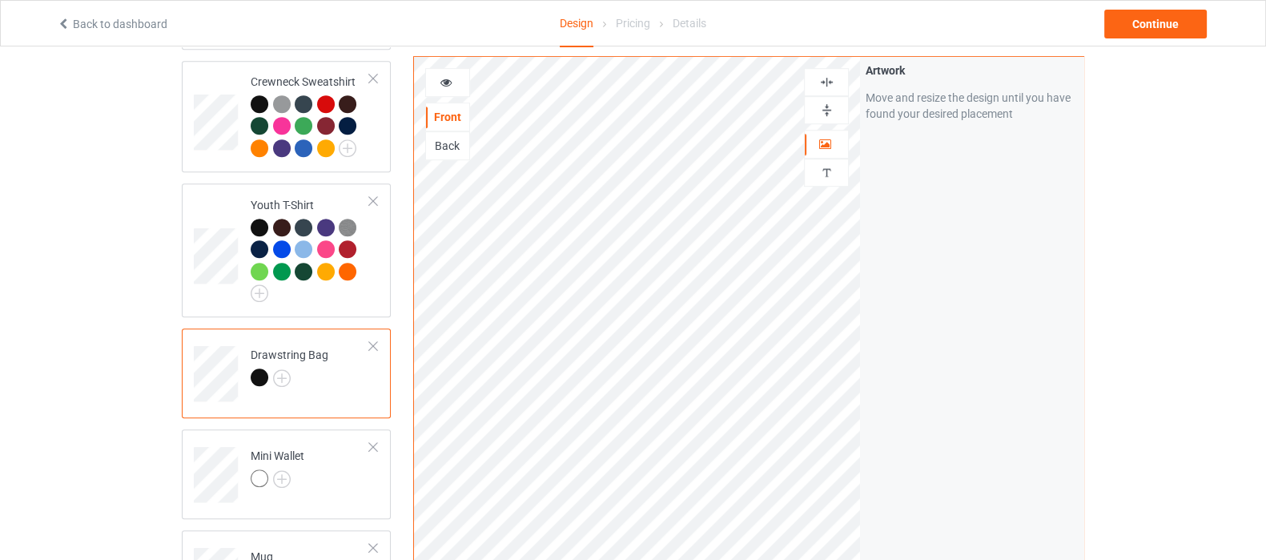
scroll to position [1201, 0]
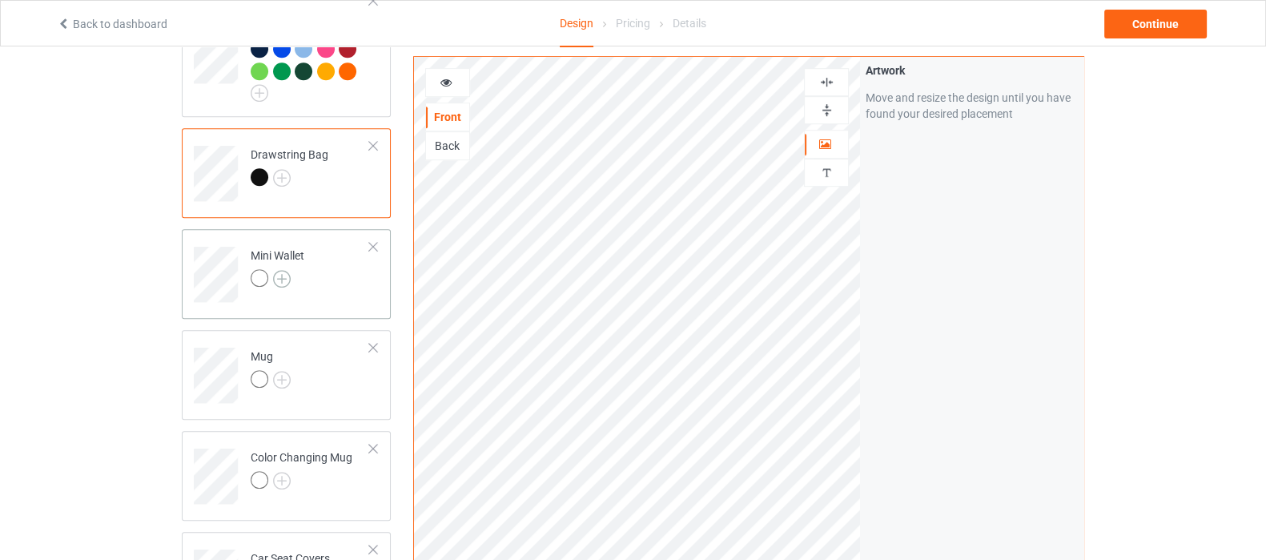
click at [279, 270] on img at bounding box center [282, 279] width 18 height 18
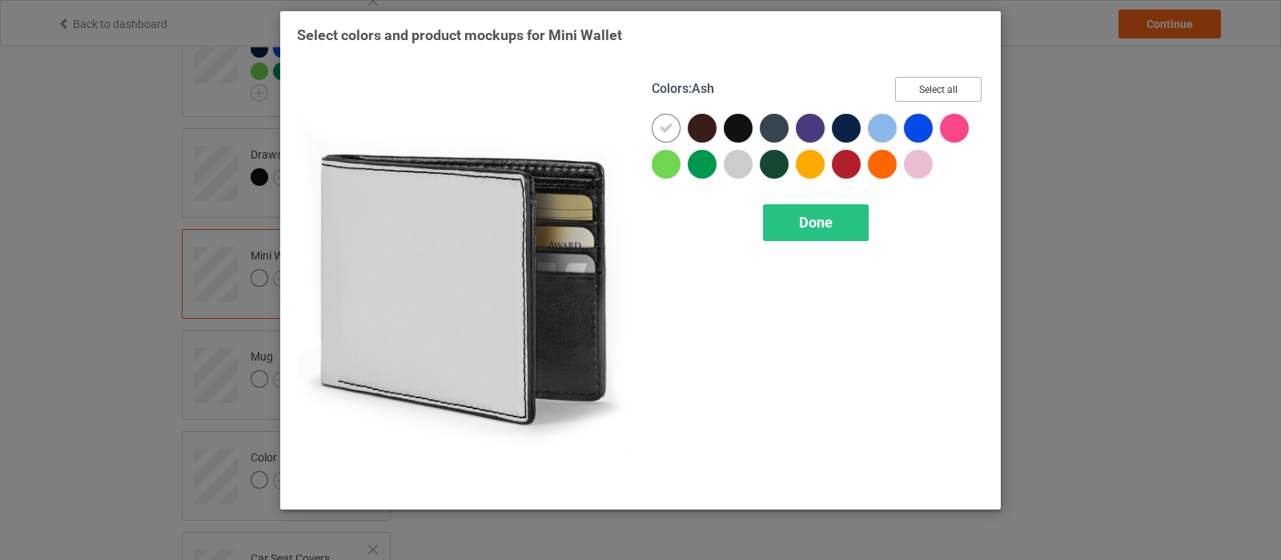
click at [967, 90] on button "Select all" at bounding box center [938, 89] width 86 height 25
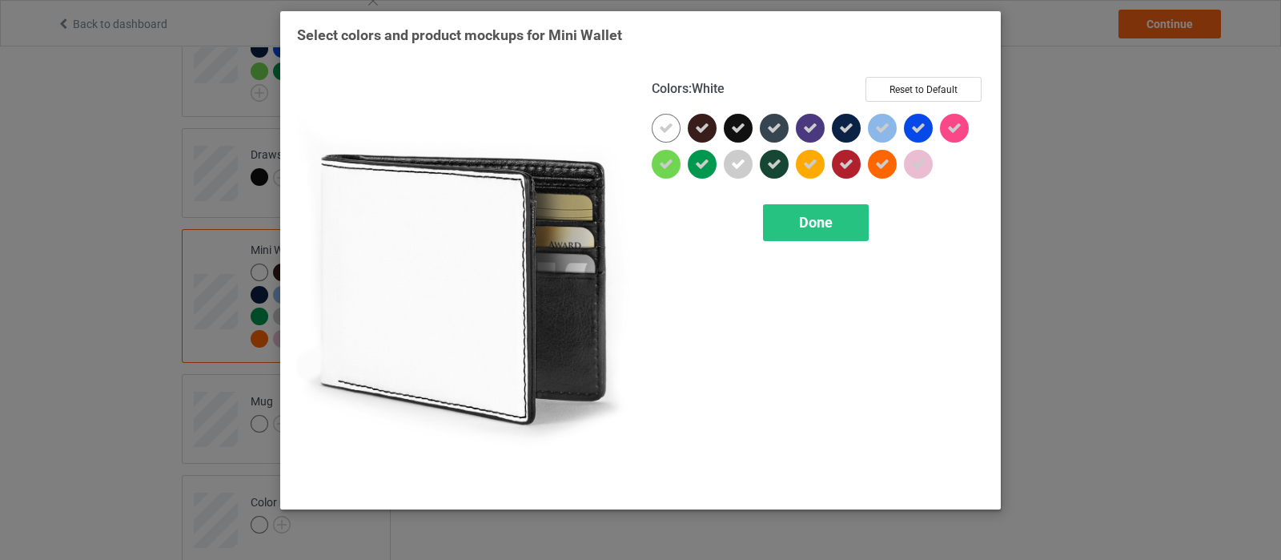
drag, startPoint x: 660, startPoint y: 124, endPoint x: 689, endPoint y: 133, distance: 30.1
click at [660, 124] on icon at bounding box center [666, 128] width 14 height 14
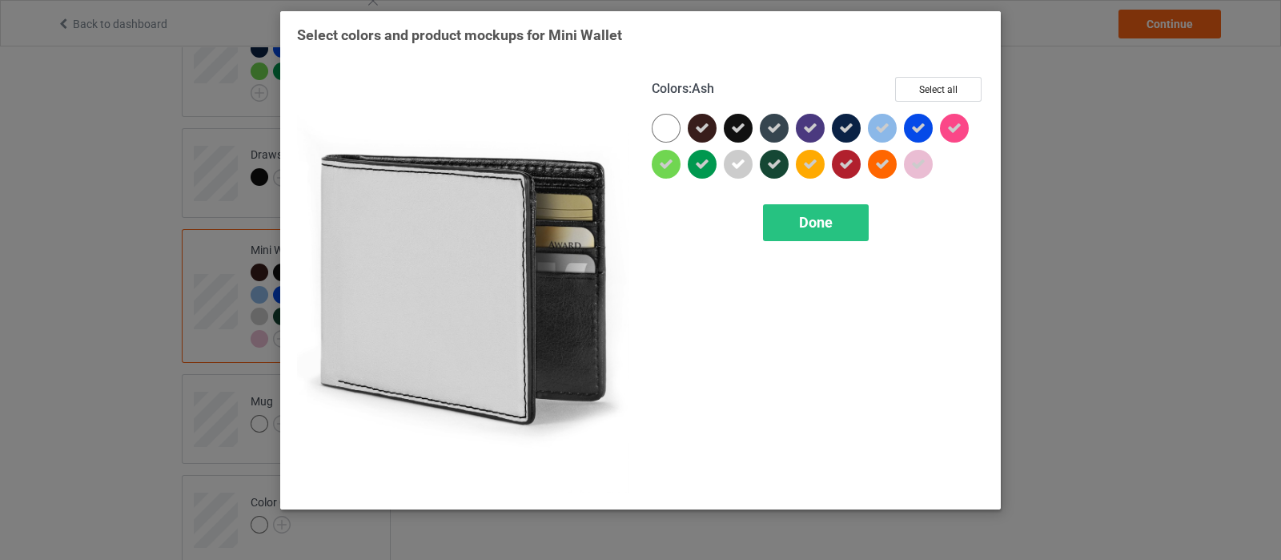
click at [736, 159] on icon at bounding box center [738, 164] width 14 height 14
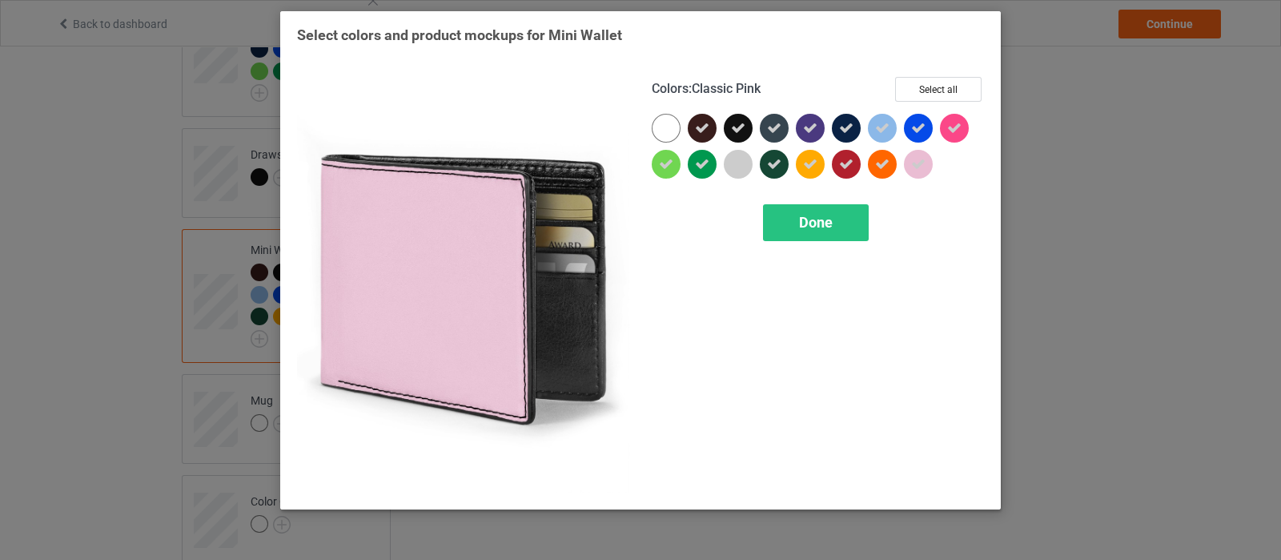
click at [915, 161] on icon at bounding box center [918, 164] width 14 height 14
click at [821, 227] on span "Done" at bounding box center [816, 222] width 34 height 17
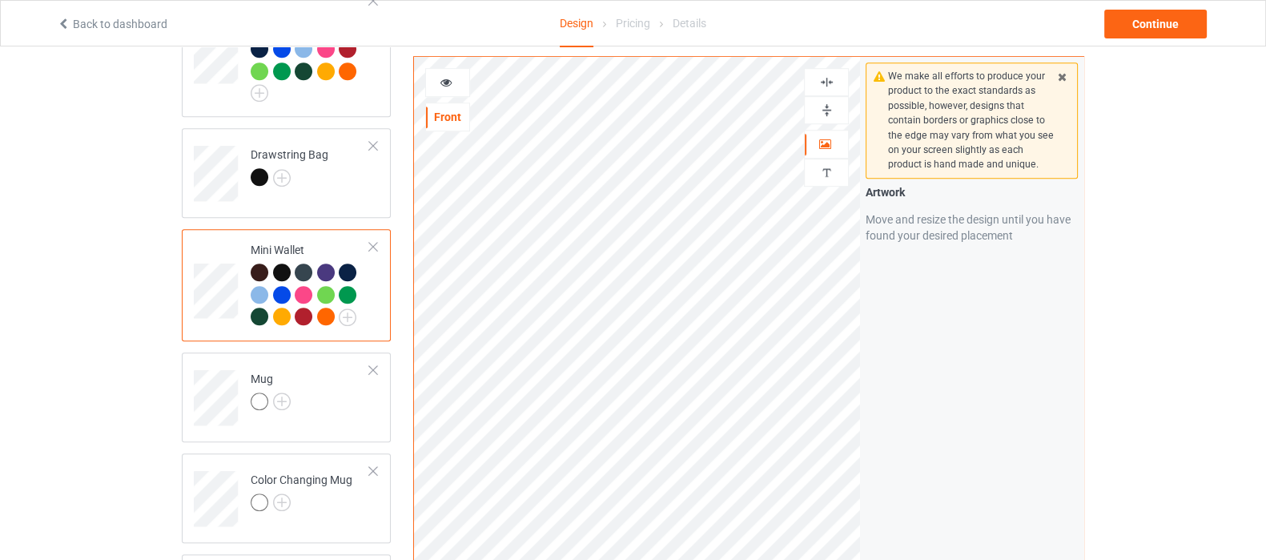
click at [822, 111] on img at bounding box center [826, 109] width 15 height 15
click at [818, 108] on div at bounding box center [826, 109] width 43 height 15
click at [283, 392] on img at bounding box center [282, 401] width 18 height 18
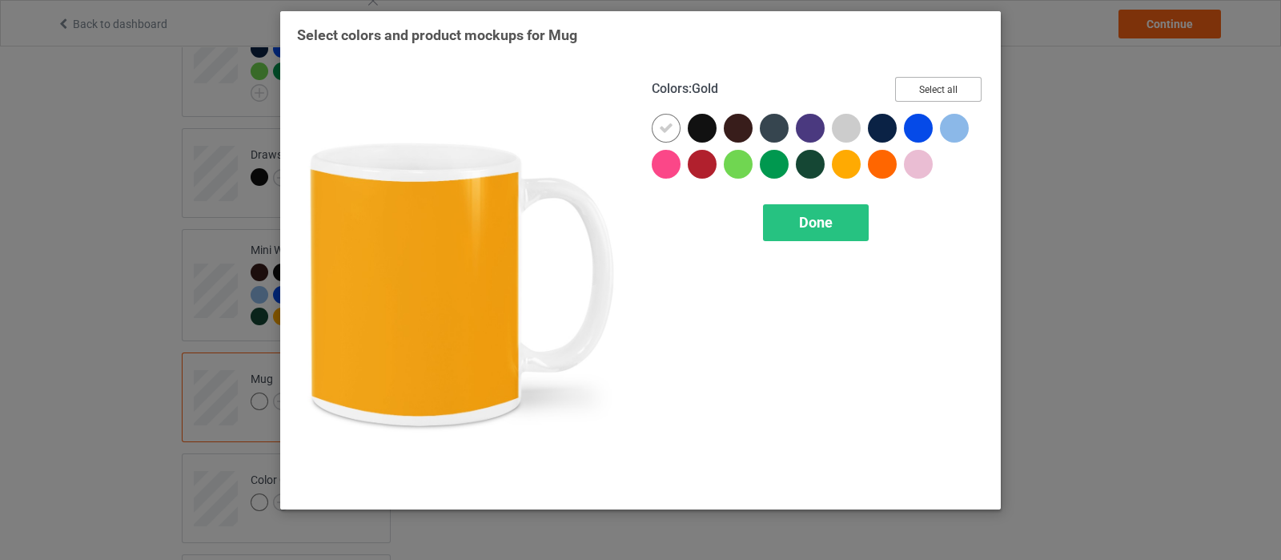
click at [932, 90] on button "Select all" at bounding box center [938, 89] width 86 height 25
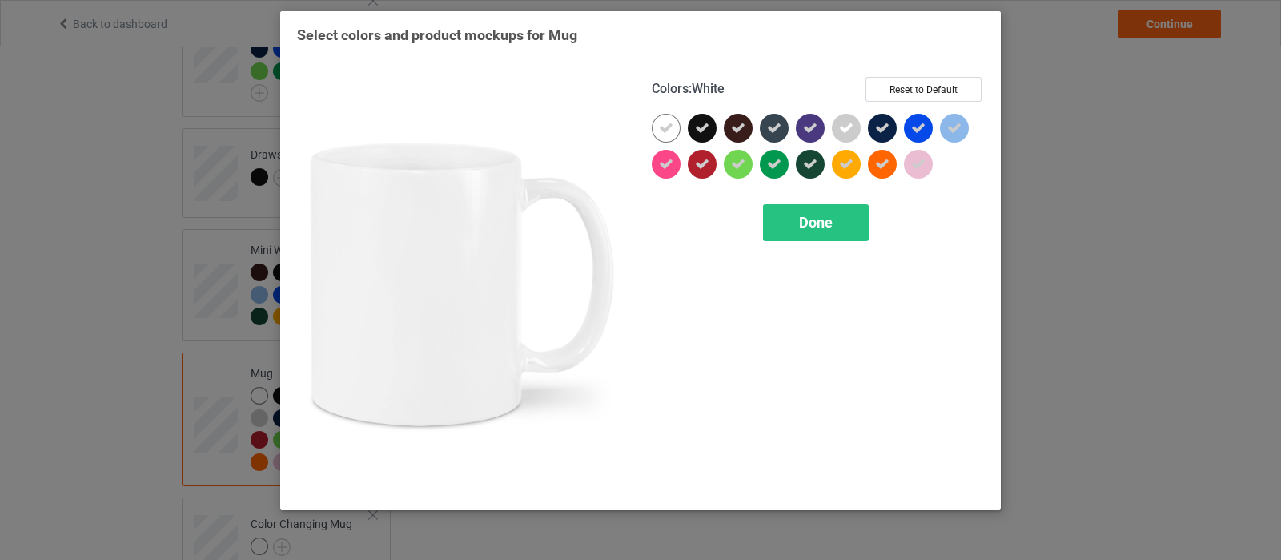
drag, startPoint x: 657, startPoint y: 134, endPoint x: 805, endPoint y: 150, distance: 148.2
click at [657, 134] on div at bounding box center [666, 128] width 29 height 29
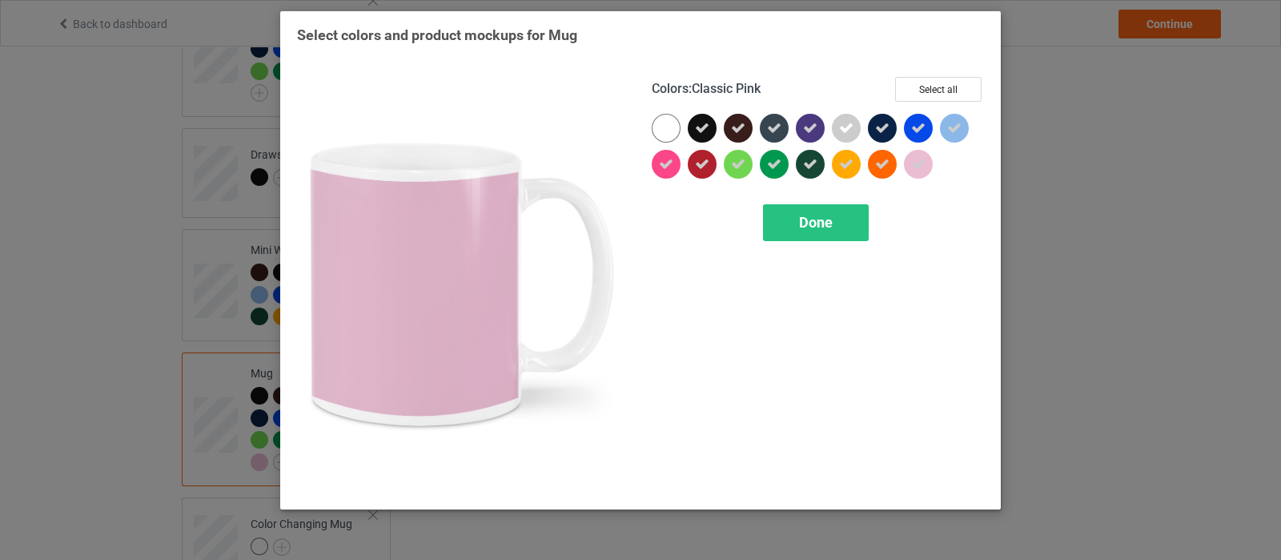
drag, startPoint x: 909, startPoint y: 166, endPoint x: 926, endPoint y: 152, distance: 22.3
click at [909, 166] on div at bounding box center [918, 164] width 29 height 29
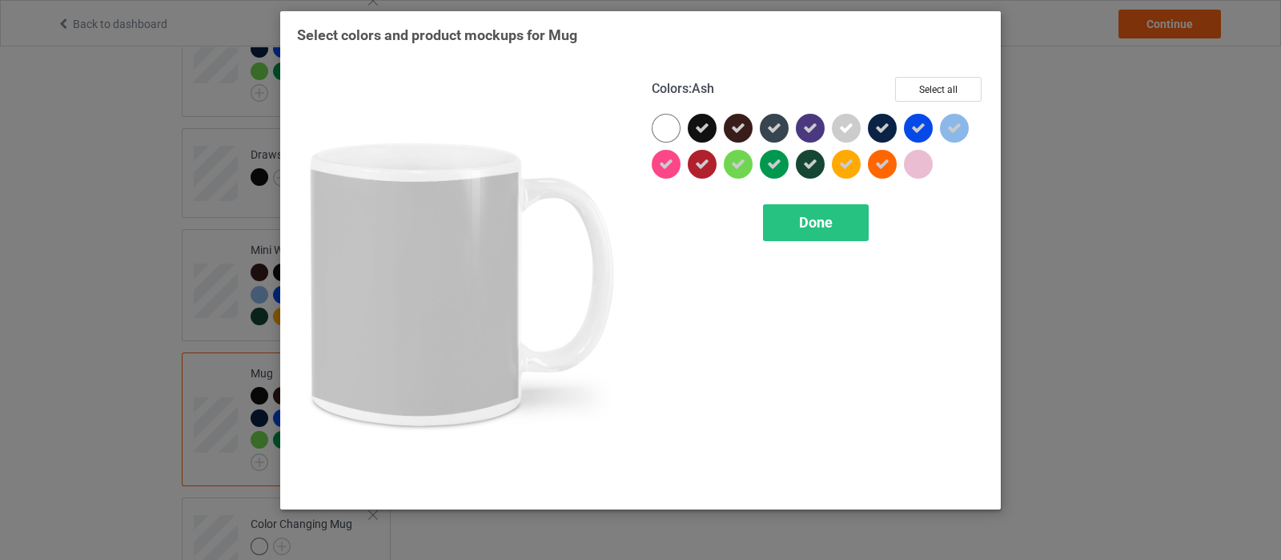
click at [852, 133] on icon at bounding box center [846, 128] width 14 height 14
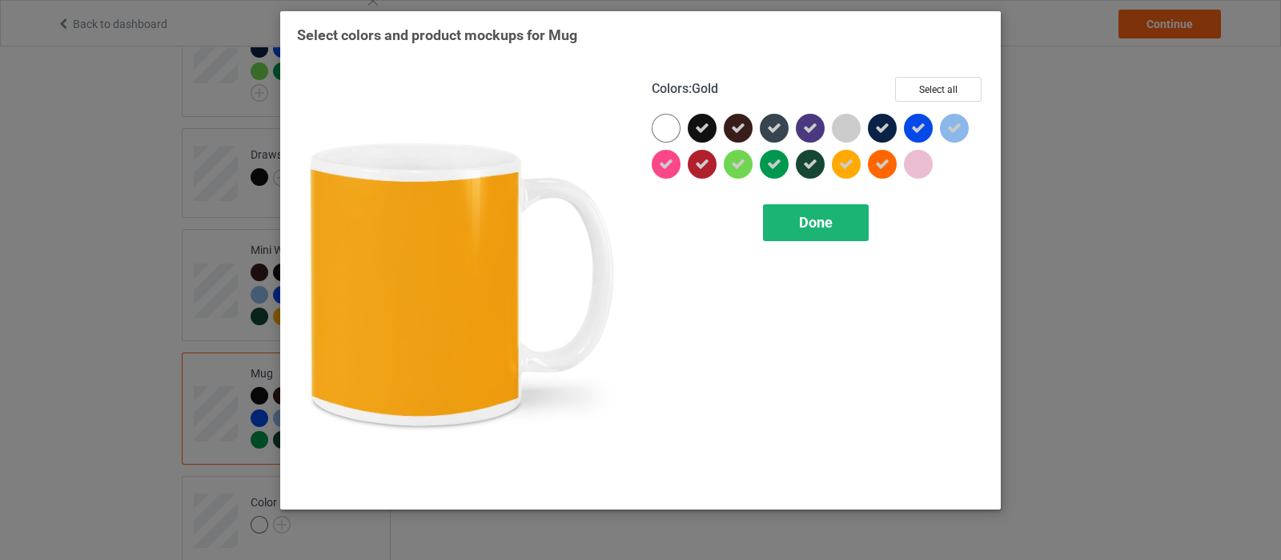
click at [811, 222] on span "Done" at bounding box center [816, 222] width 34 height 17
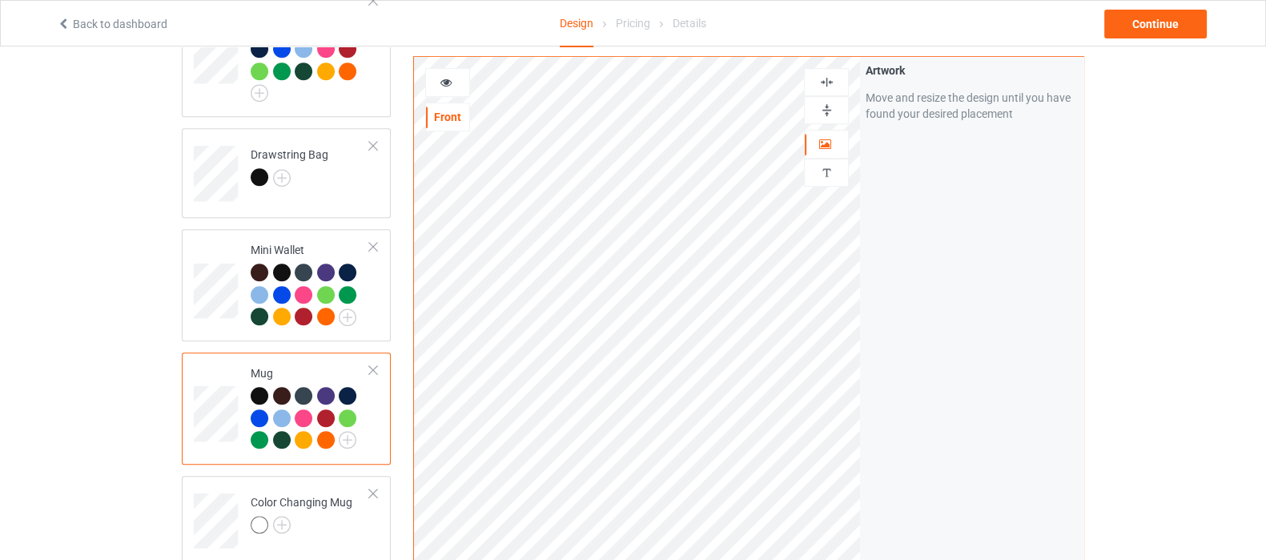
click at [829, 106] on img at bounding box center [826, 109] width 15 height 15
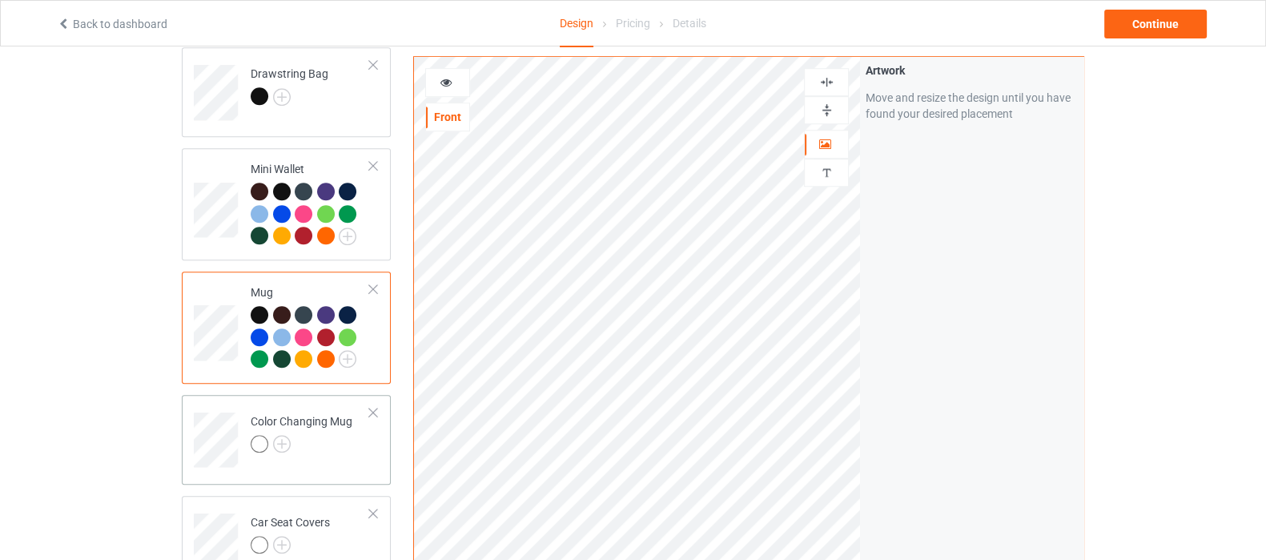
scroll to position [1300, 0]
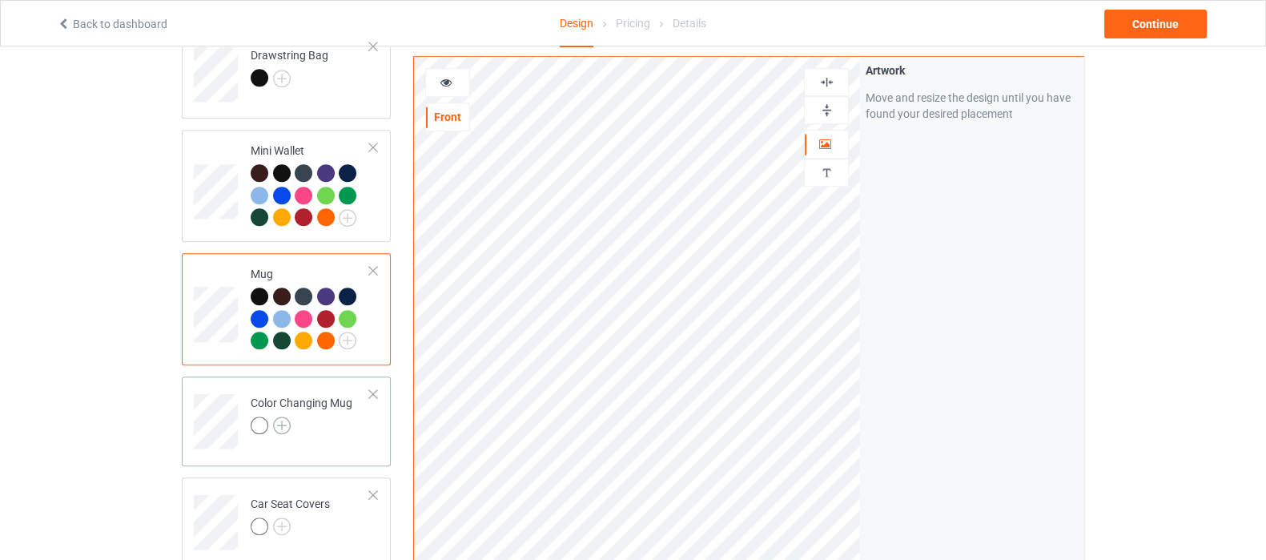
click at [285, 416] on img at bounding box center [282, 425] width 18 height 18
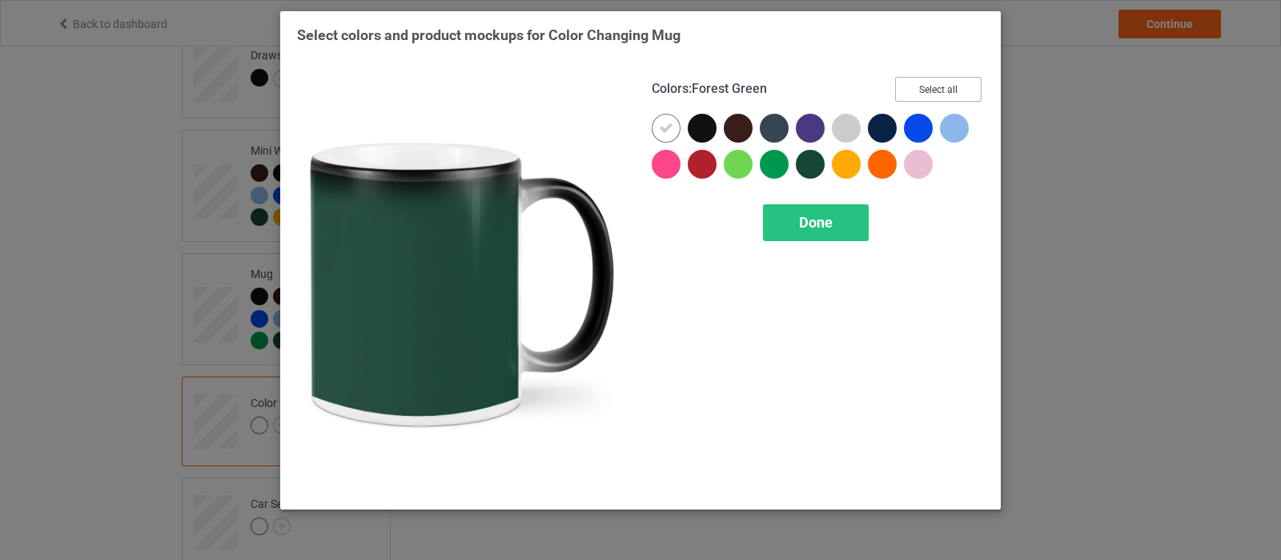
click at [917, 90] on button "Select all" at bounding box center [938, 89] width 86 height 25
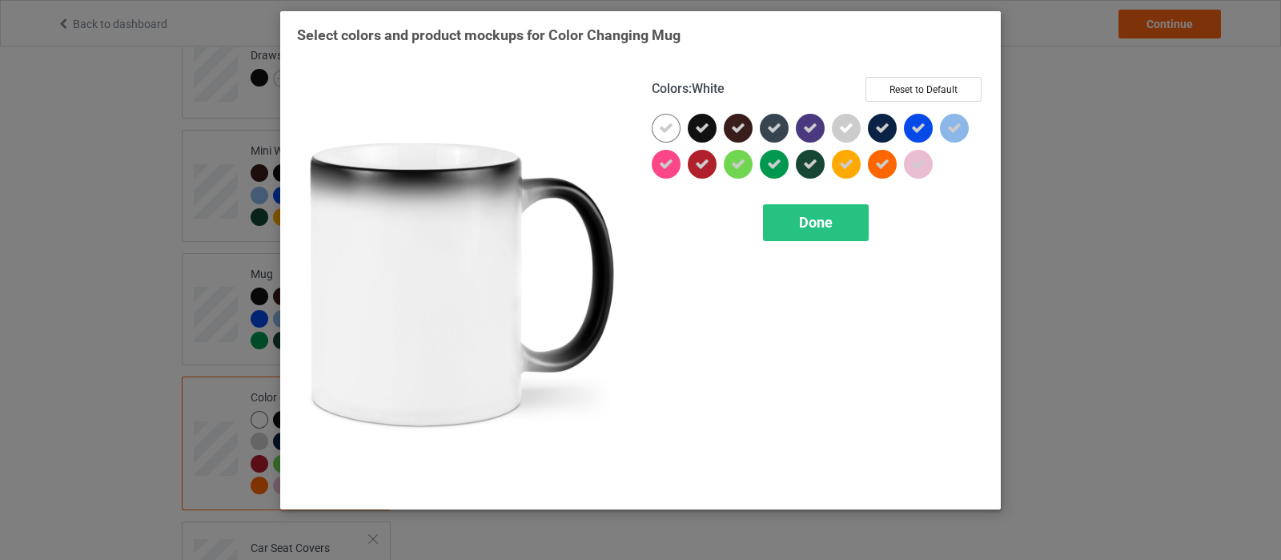
click at [661, 137] on div at bounding box center [666, 128] width 29 height 29
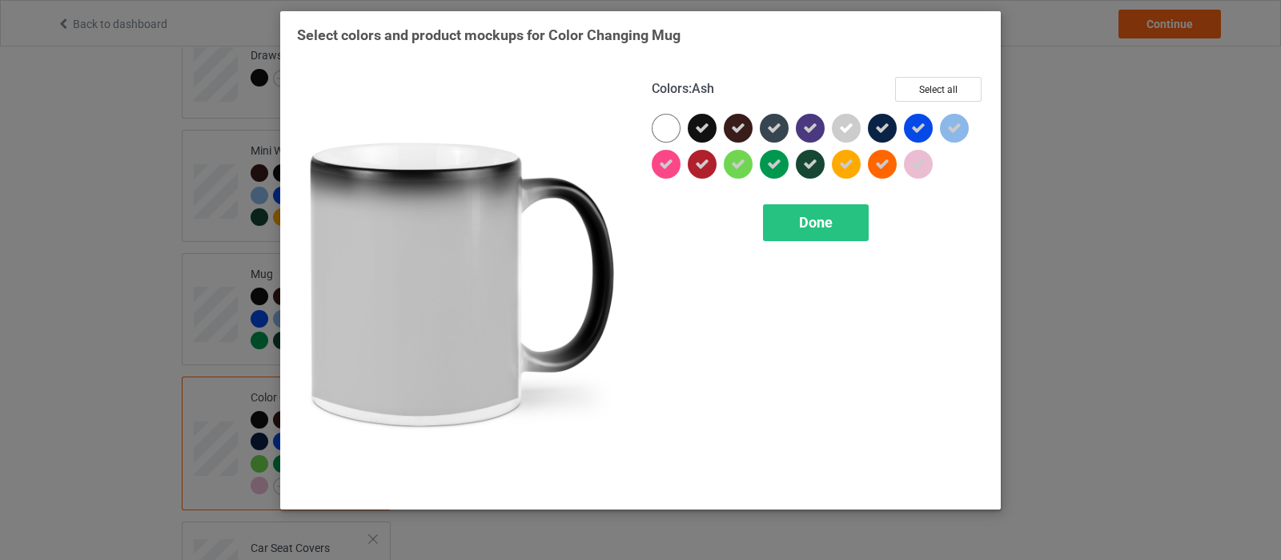
click at [841, 129] on icon at bounding box center [846, 128] width 14 height 14
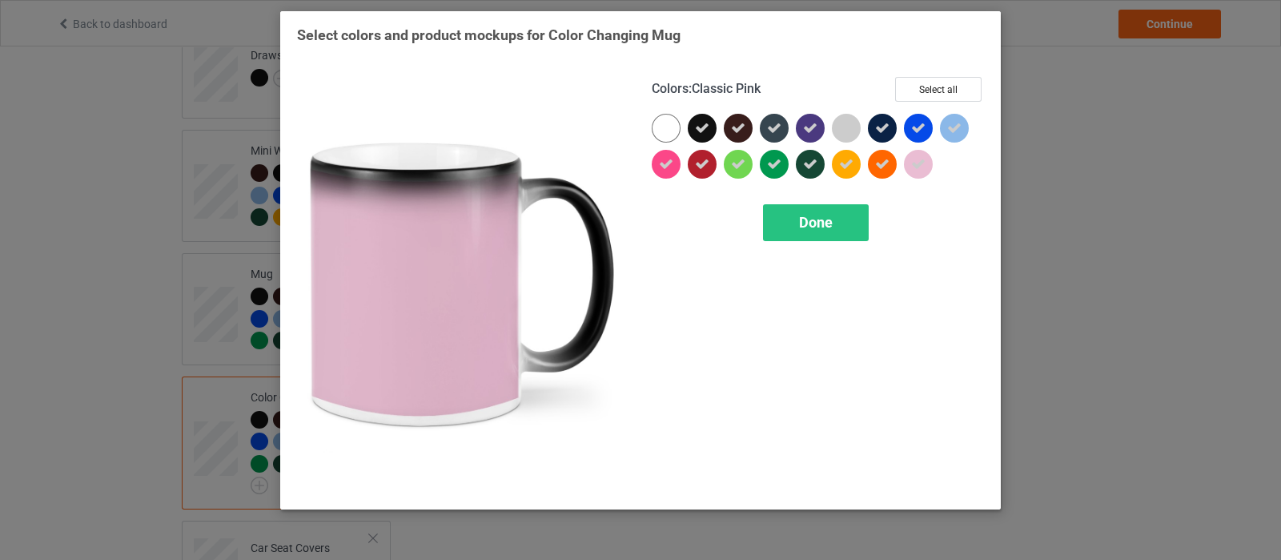
drag, startPoint x: 911, startPoint y: 157, endPoint x: 953, endPoint y: 157, distance: 41.6
click at [912, 157] on icon at bounding box center [918, 164] width 14 height 14
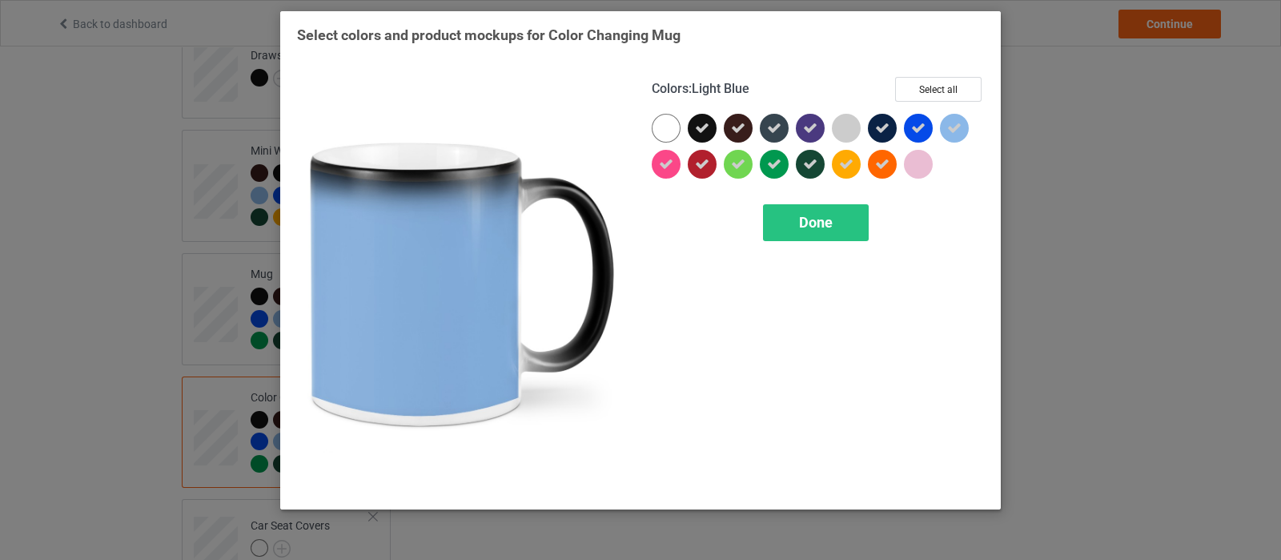
drag, startPoint x: 957, startPoint y: 130, endPoint x: 949, endPoint y: 142, distance: 14.4
click at [957, 130] on icon at bounding box center [954, 128] width 14 height 14
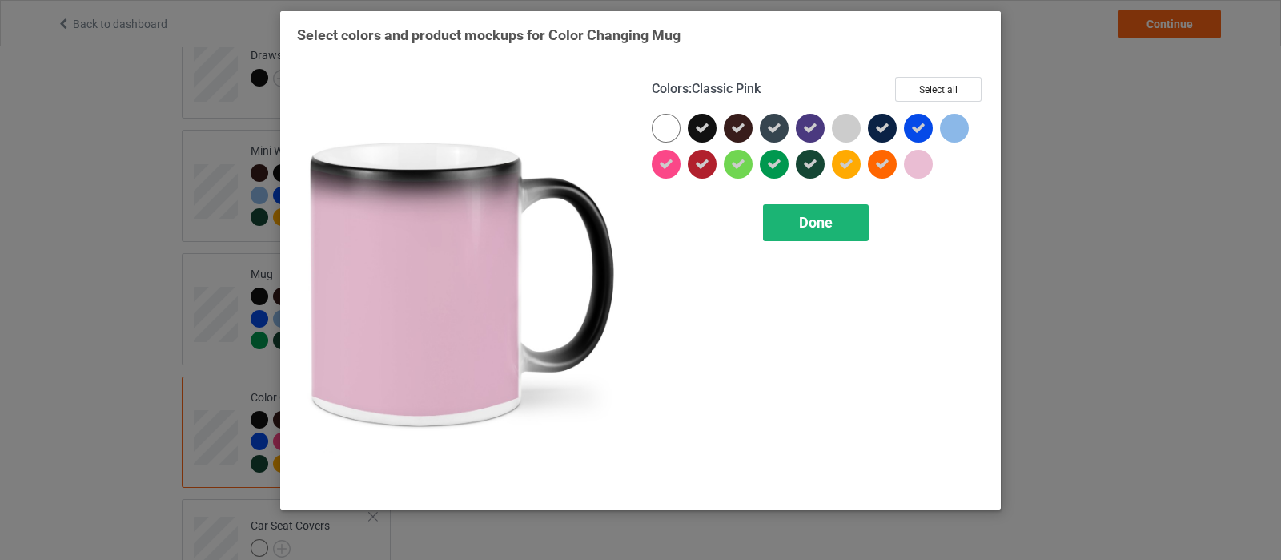
click at [837, 214] on div "Done" at bounding box center [816, 222] width 106 height 37
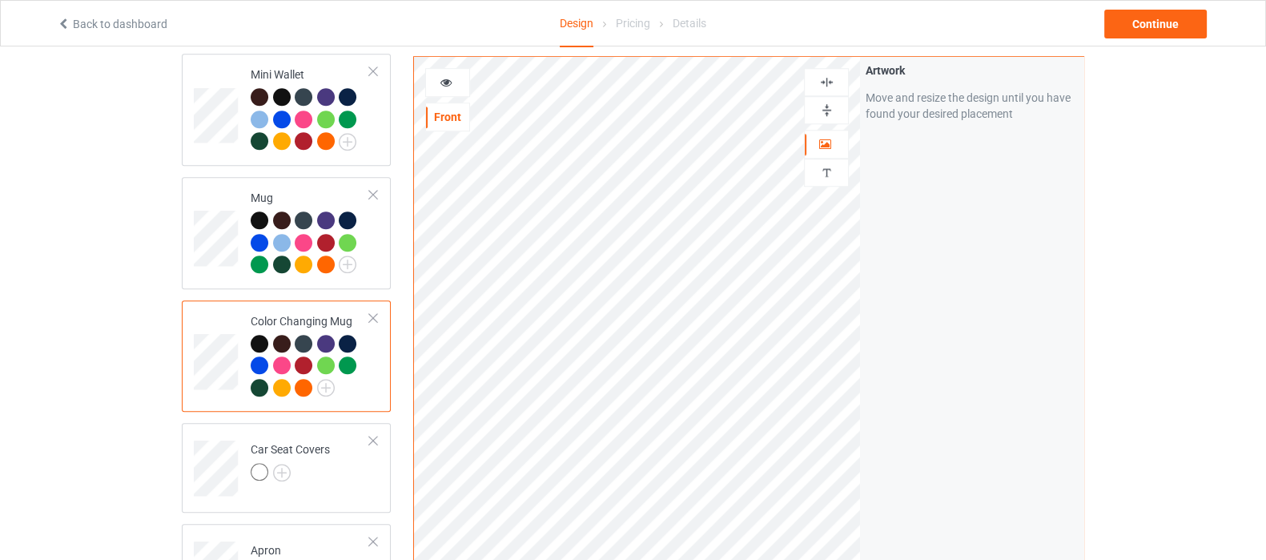
scroll to position [1400, 0]
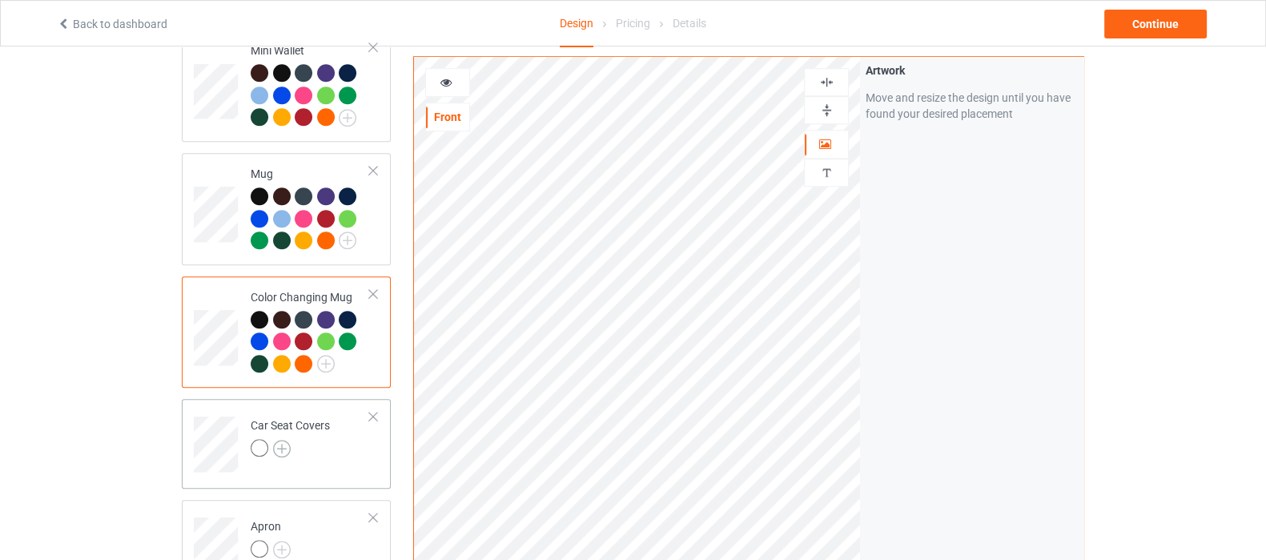
click at [286, 440] on img at bounding box center [282, 449] width 18 height 18
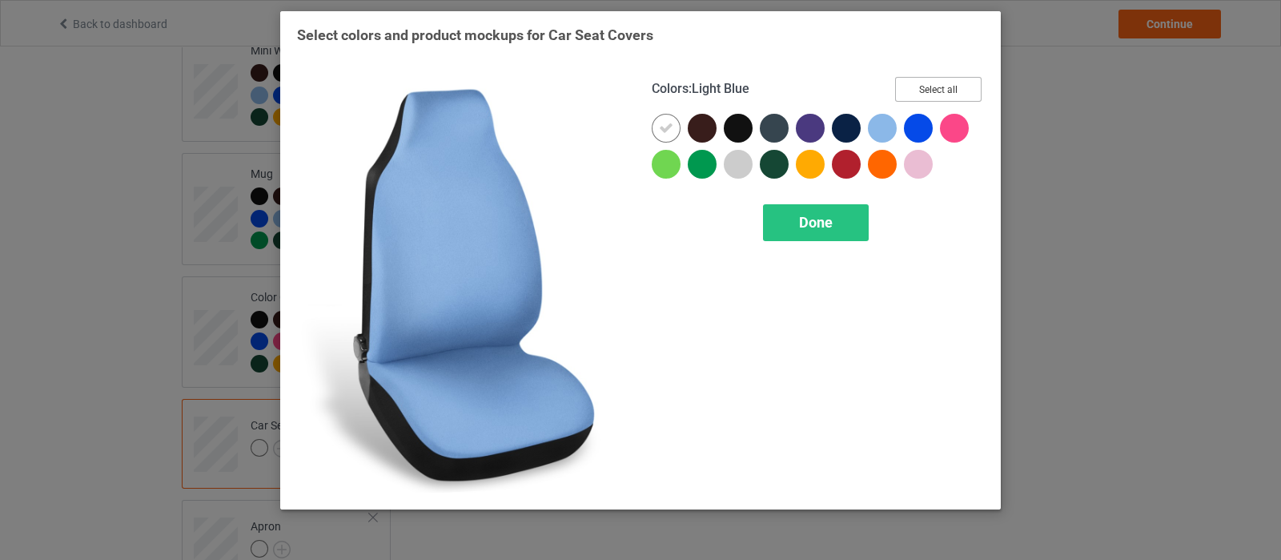
drag, startPoint x: 929, startPoint y: 86, endPoint x: 909, endPoint y: 102, distance: 25.1
click at [929, 86] on button "Select all" at bounding box center [938, 89] width 86 height 25
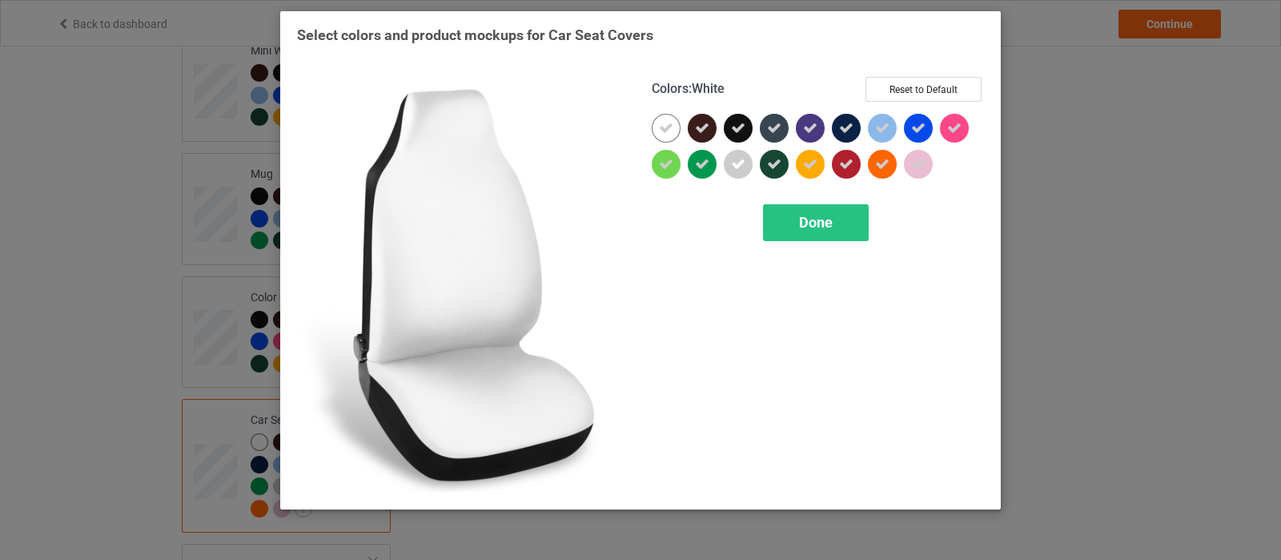
drag, startPoint x: 668, startPoint y: 129, endPoint x: 736, endPoint y: 175, distance: 82.4
click at [668, 129] on icon at bounding box center [666, 128] width 14 height 14
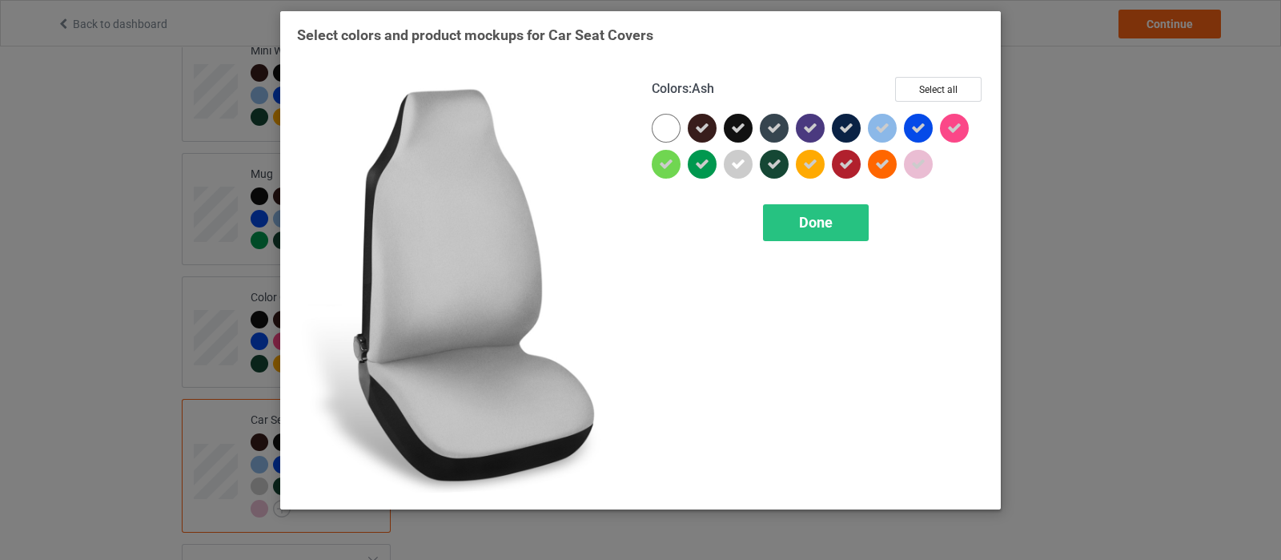
drag, startPoint x: 742, startPoint y: 170, endPoint x: 755, endPoint y: 166, distance: 13.4
click at [742, 170] on icon at bounding box center [738, 164] width 14 height 14
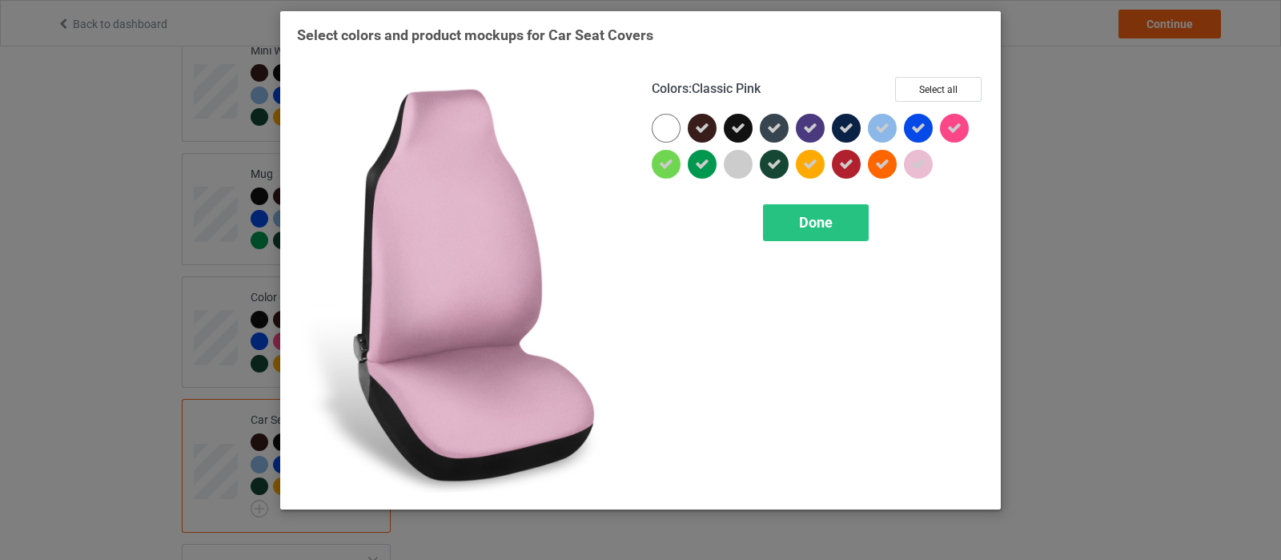
click at [924, 163] on icon at bounding box center [918, 164] width 14 height 14
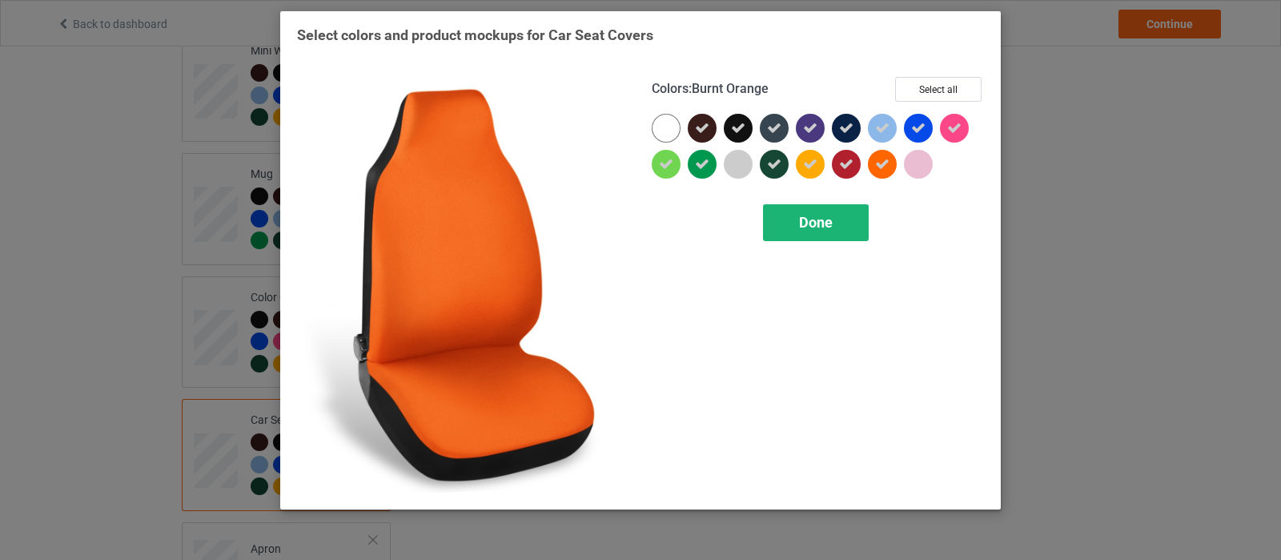
drag, startPoint x: 830, startPoint y: 245, endPoint x: 824, endPoint y: 235, distance: 12.2
click at [830, 245] on div "Colors : Burnt Orange Select all Done" at bounding box center [818, 285] width 355 height 438
click at [824, 235] on div "Done" at bounding box center [816, 222] width 106 height 37
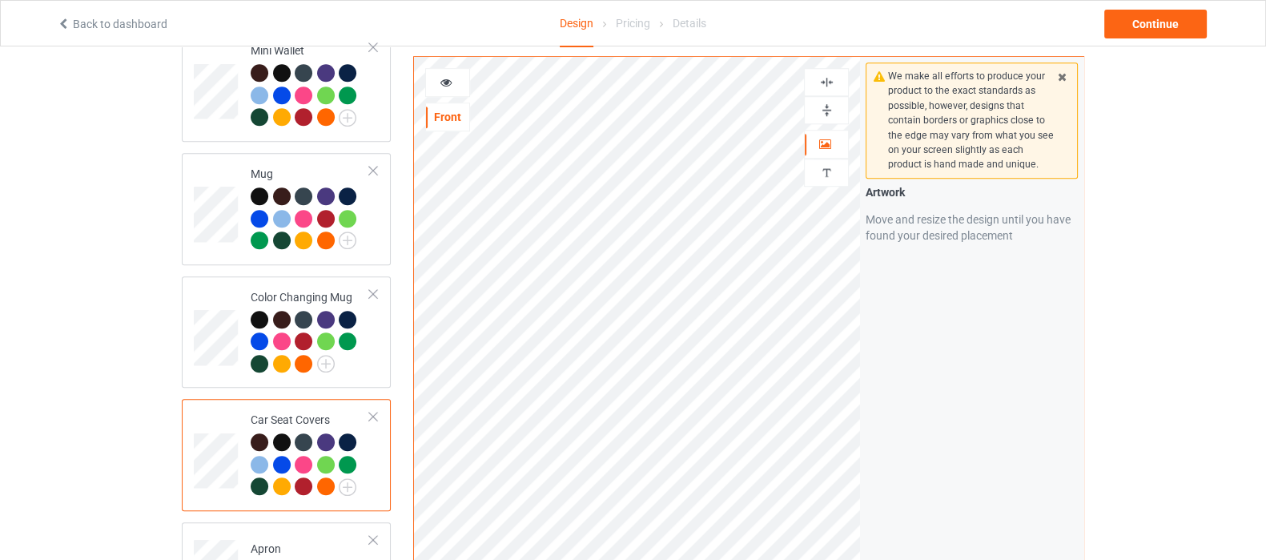
click at [832, 85] on img at bounding box center [826, 81] width 15 height 15
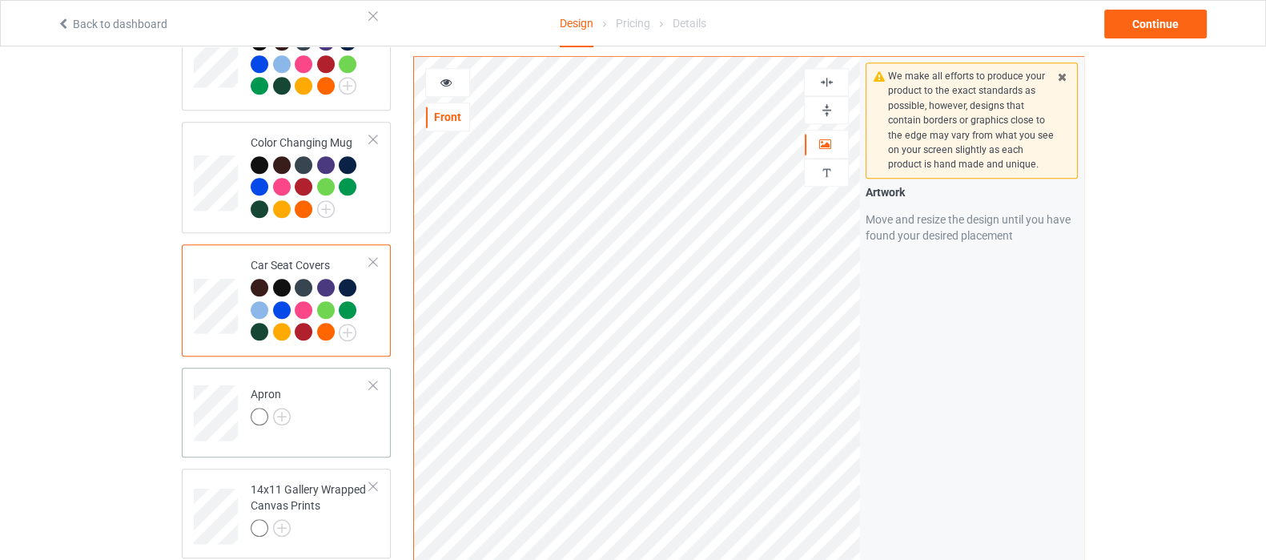
scroll to position [1601, 0]
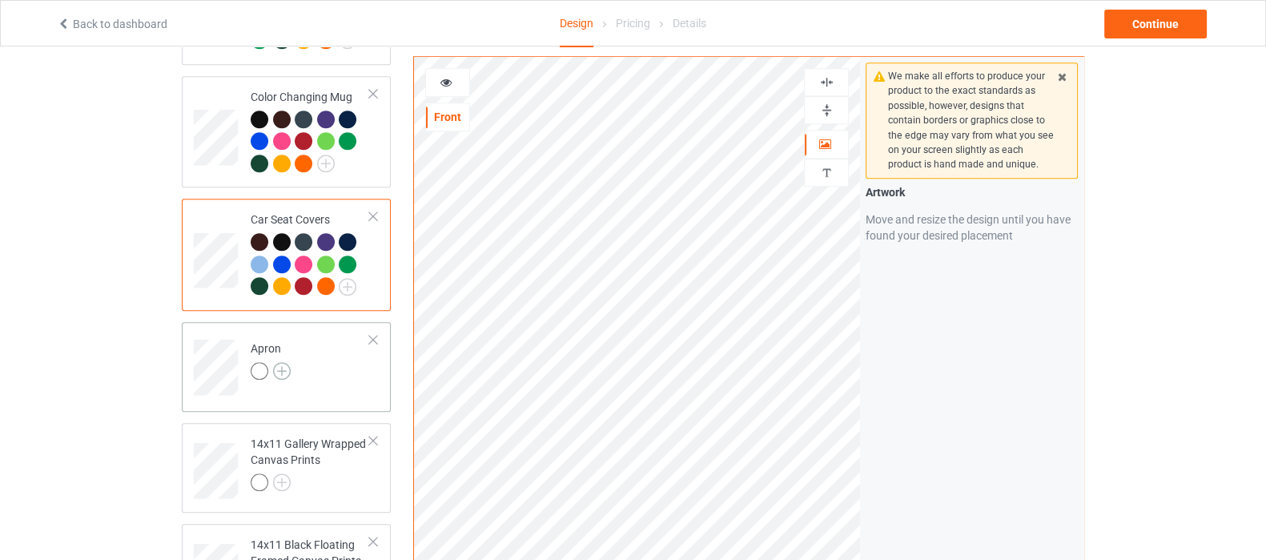
click at [284, 362] on img at bounding box center [282, 371] width 18 height 18
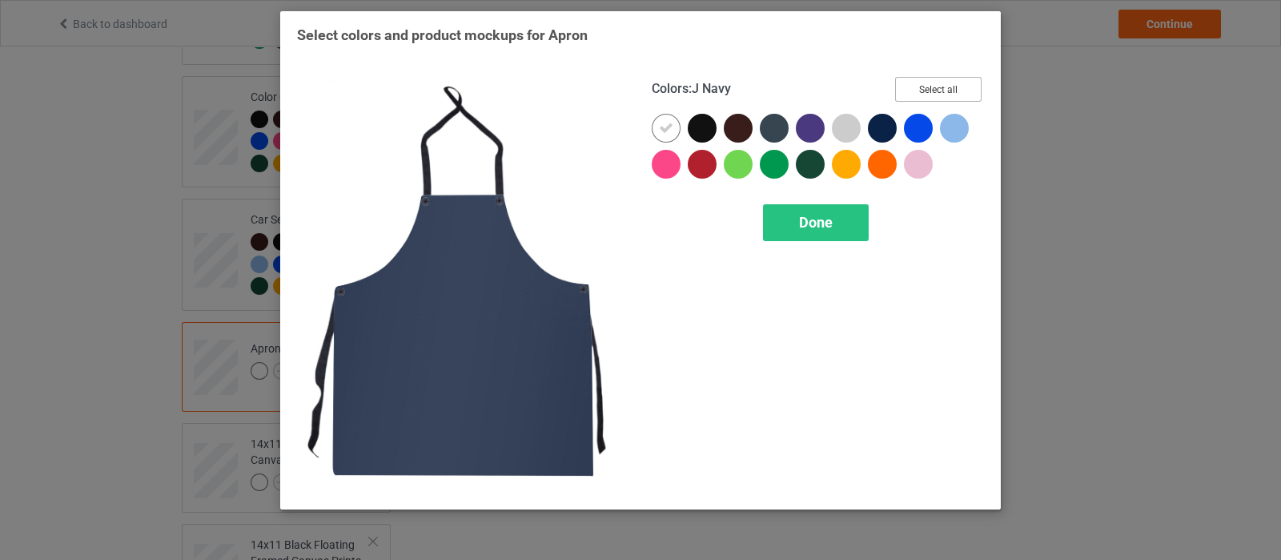
click at [917, 86] on button "Select all" at bounding box center [938, 89] width 86 height 25
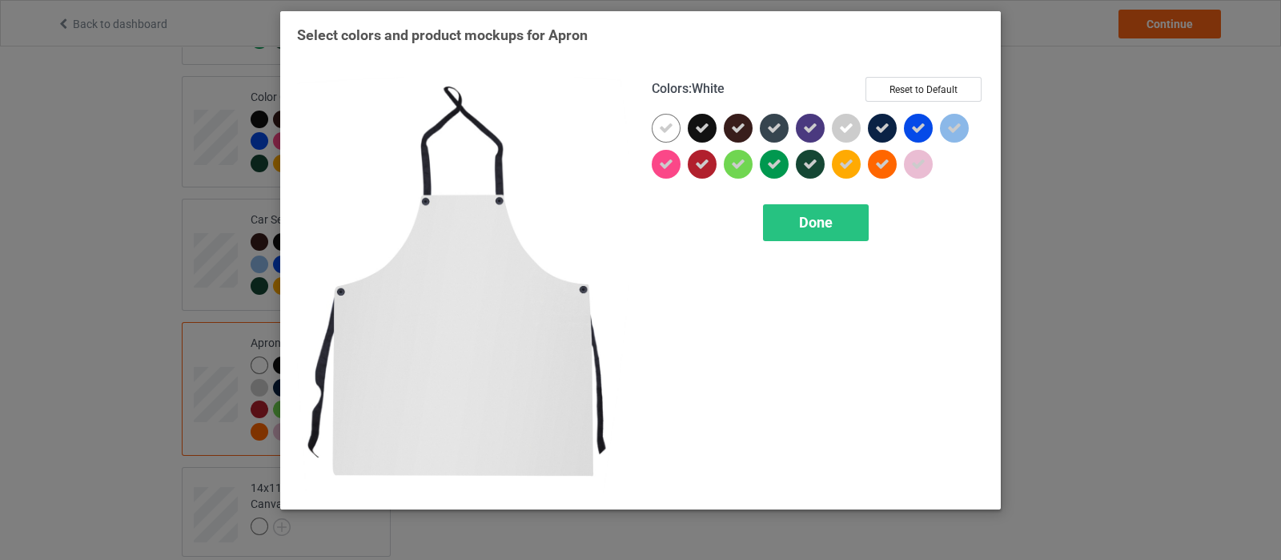
drag, startPoint x: 665, startPoint y: 128, endPoint x: 733, endPoint y: 128, distance: 68.1
click at [665, 128] on icon at bounding box center [666, 128] width 14 height 14
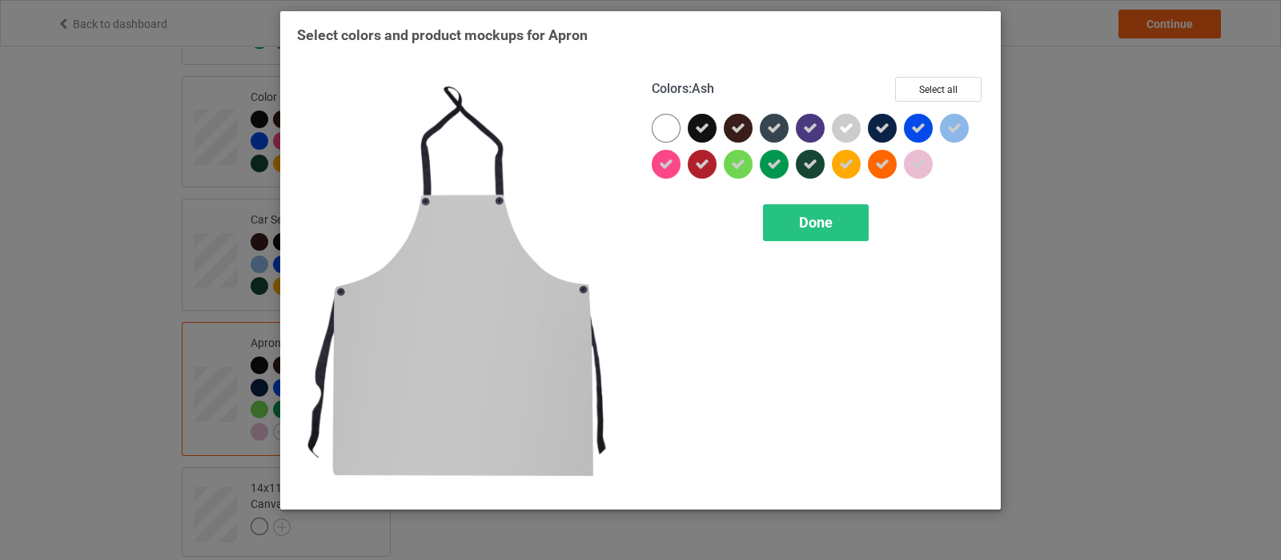
click at [845, 129] on icon at bounding box center [846, 128] width 14 height 14
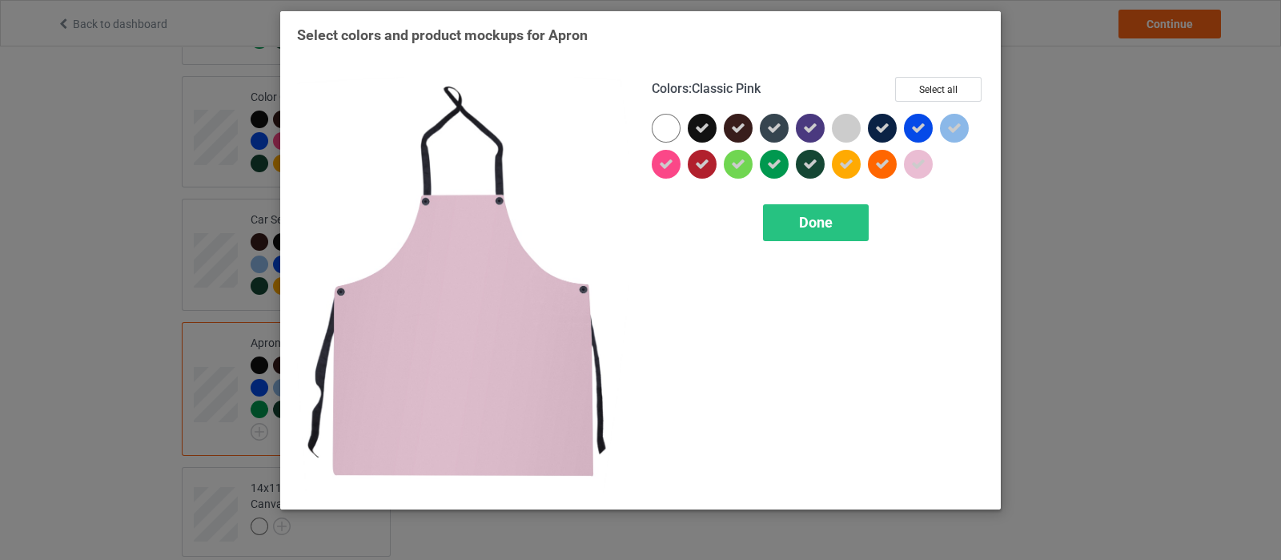
click at [918, 166] on icon at bounding box center [918, 164] width 14 height 14
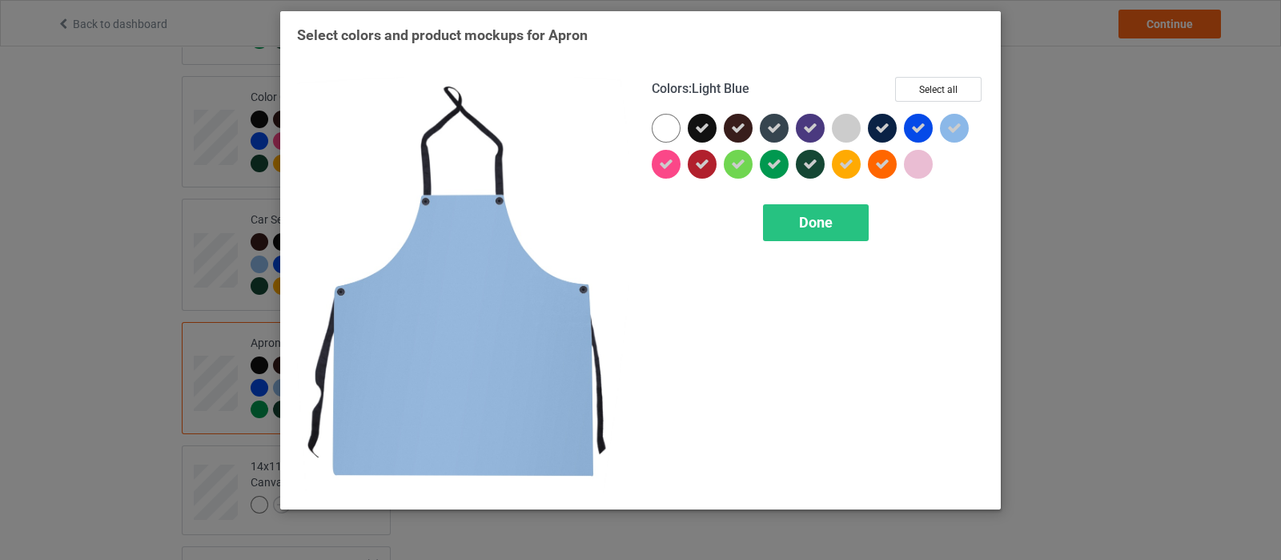
click at [954, 127] on icon at bounding box center [954, 128] width 14 height 14
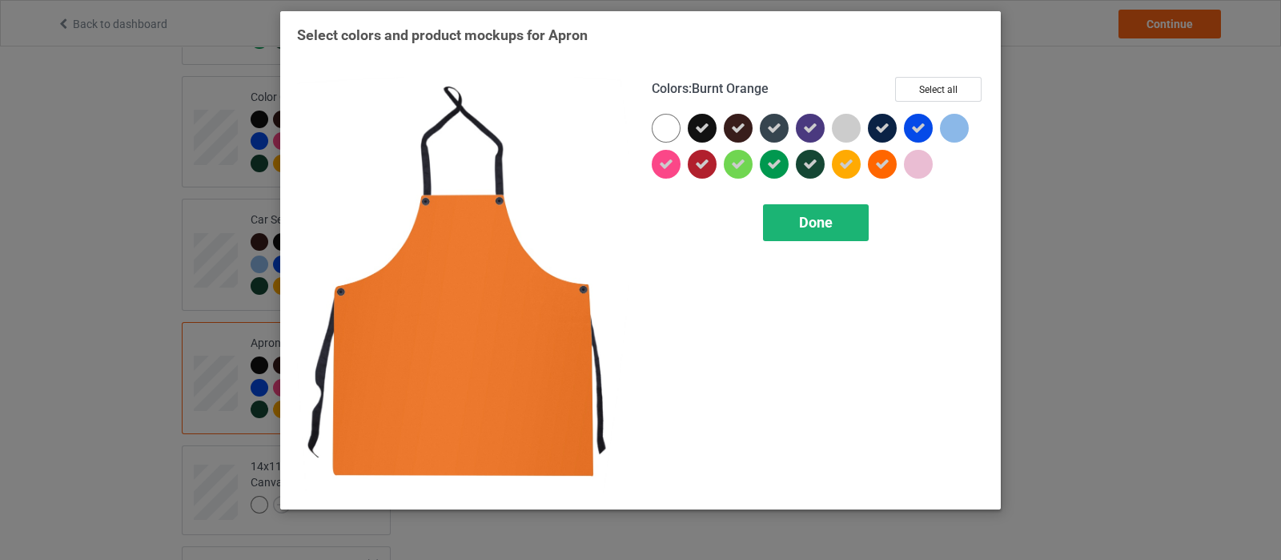
click at [806, 230] on span "Done" at bounding box center [816, 222] width 34 height 17
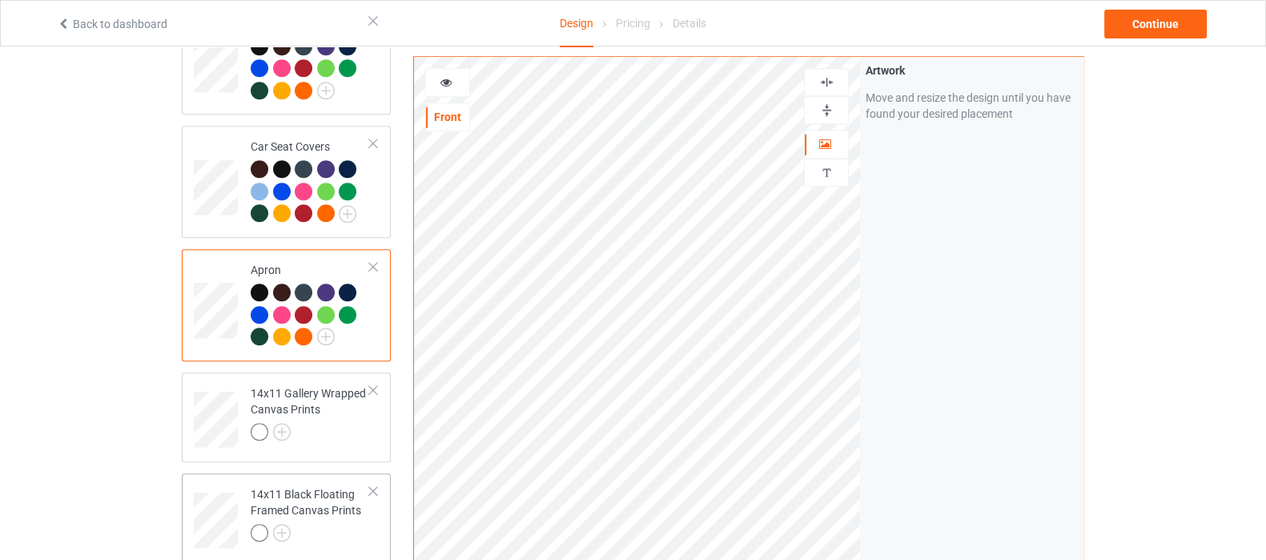
scroll to position [1702, 0]
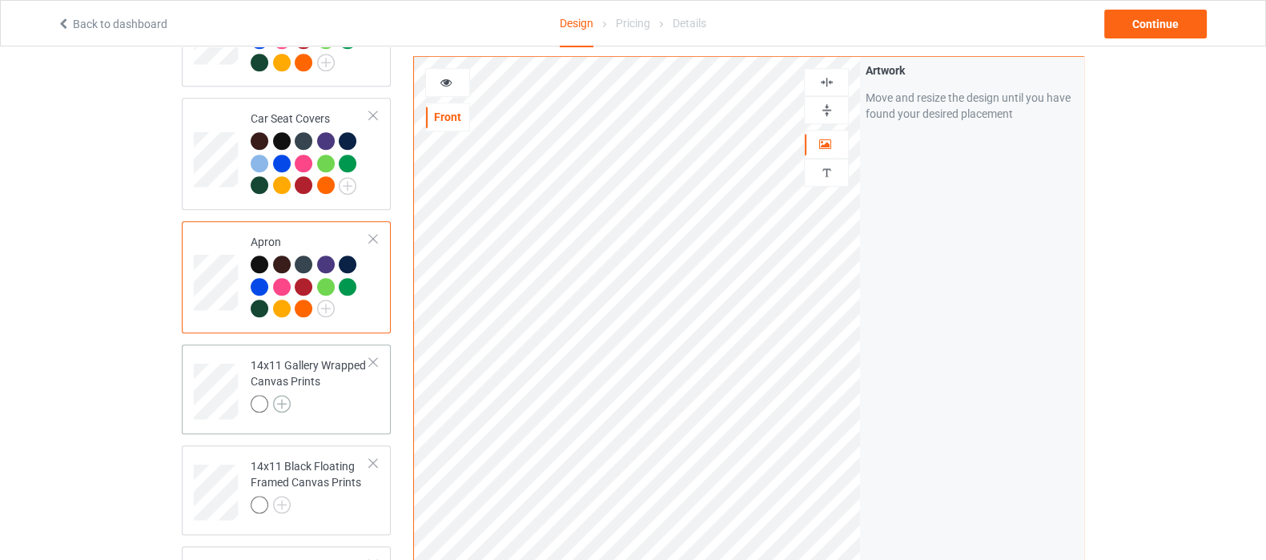
click at [283, 395] on img at bounding box center [282, 404] width 18 height 18
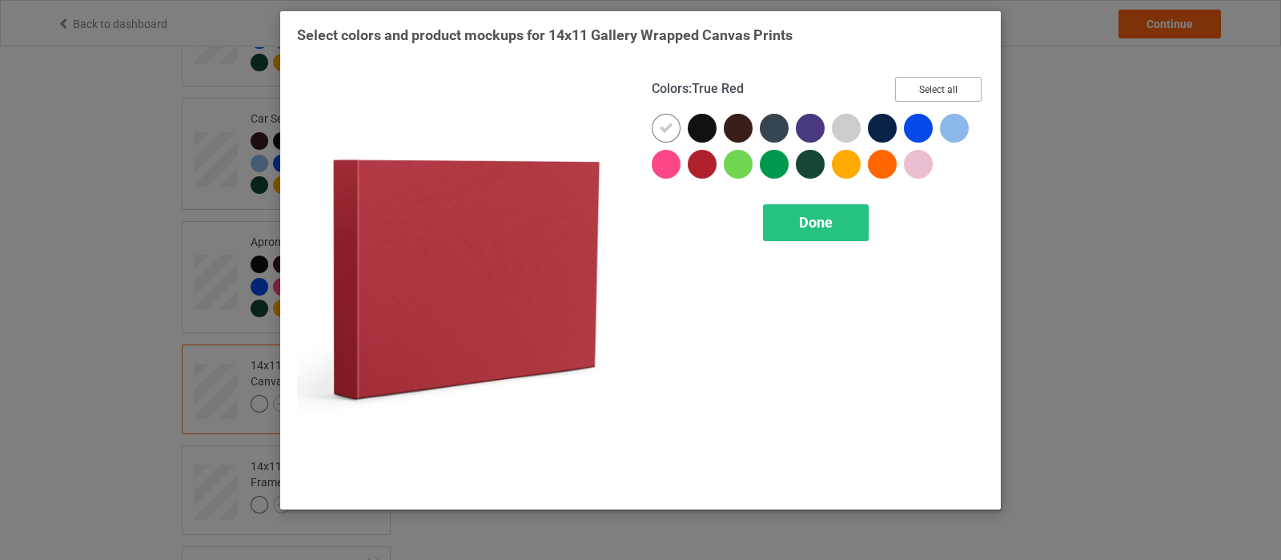
click at [932, 82] on button "Select all" at bounding box center [938, 89] width 86 height 25
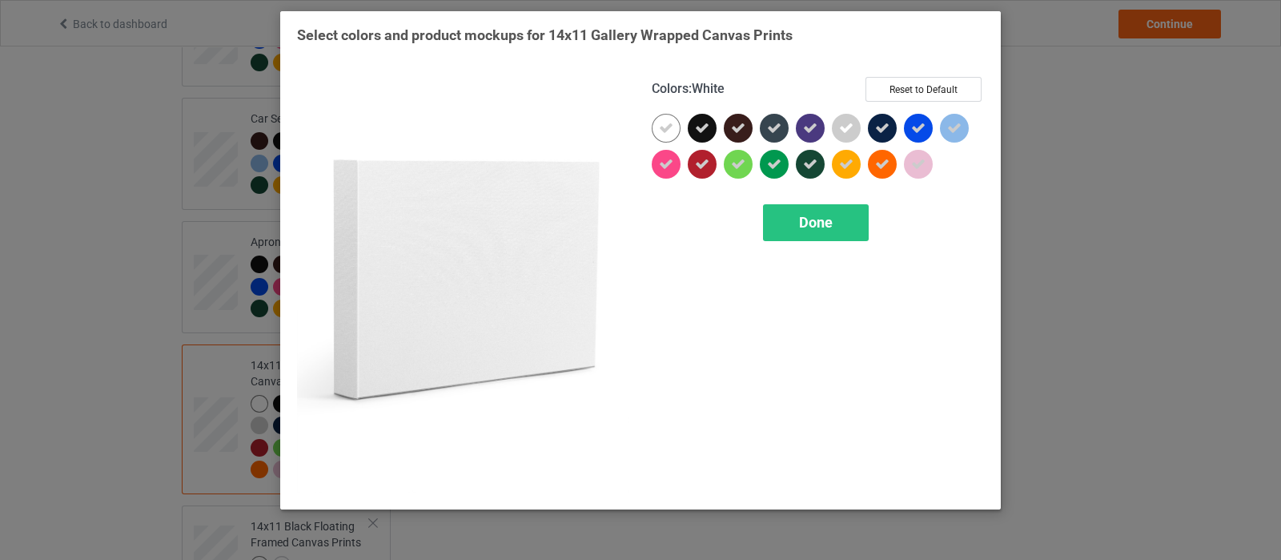
drag, startPoint x: 665, startPoint y: 134, endPoint x: 794, endPoint y: 138, distance: 129.8
click at [665, 134] on icon at bounding box center [666, 128] width 14 height 14
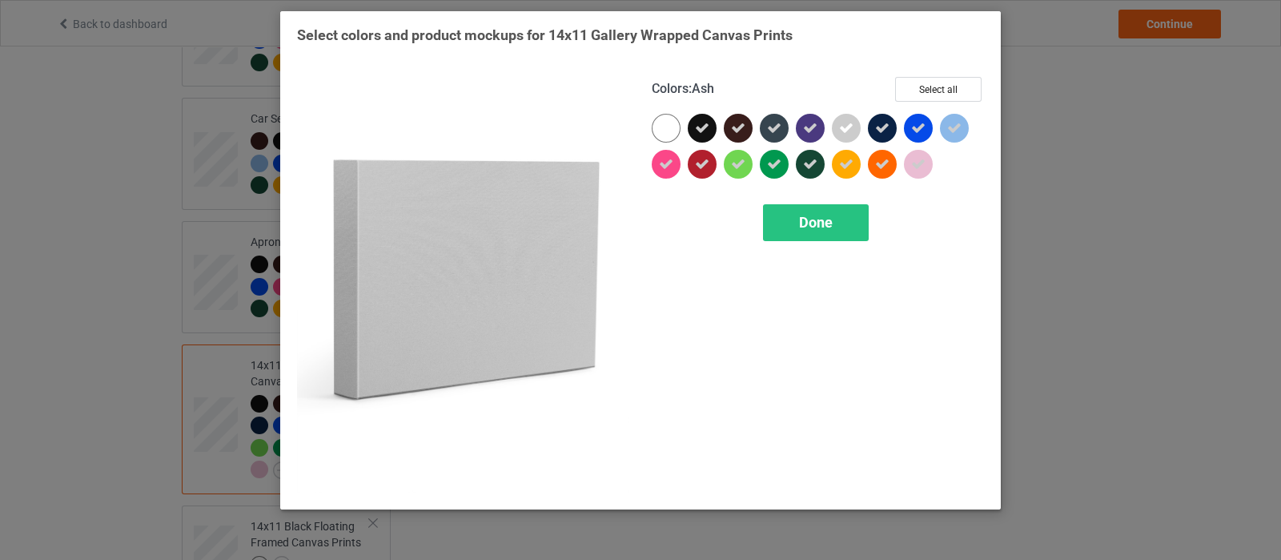
drag, startPoint x: 843, startPoint y: 131, endPoint x: 864, endPoint y: 134, distance: 21.0
click at [843, 131] on icon at bounding box center [846, 128] width 14 height 14
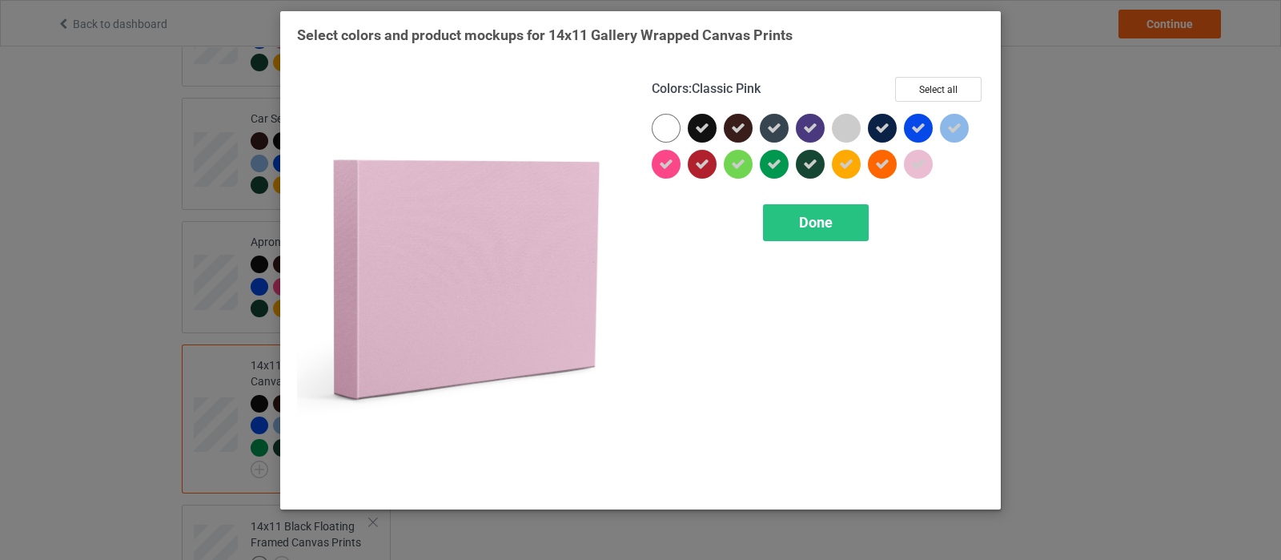
click at [920, 162] on icon at bounding box center [918, 164] width 14 height 14
click at [801, 222] on span "Done" at bounding box center [816, 222] width 34 height 17
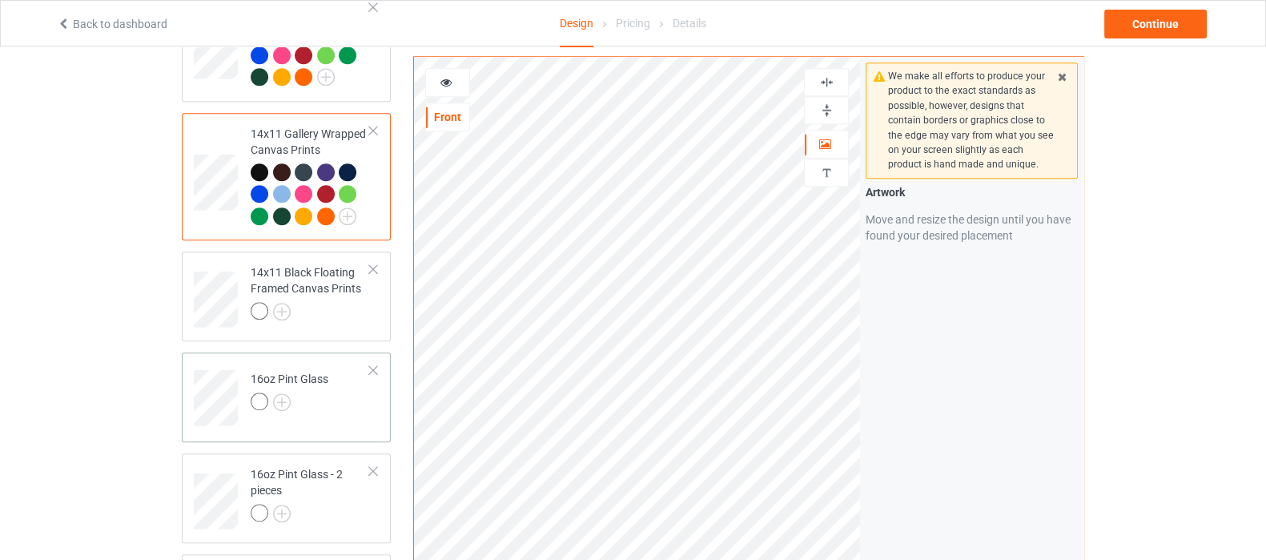
scroll to position [1902, 0]
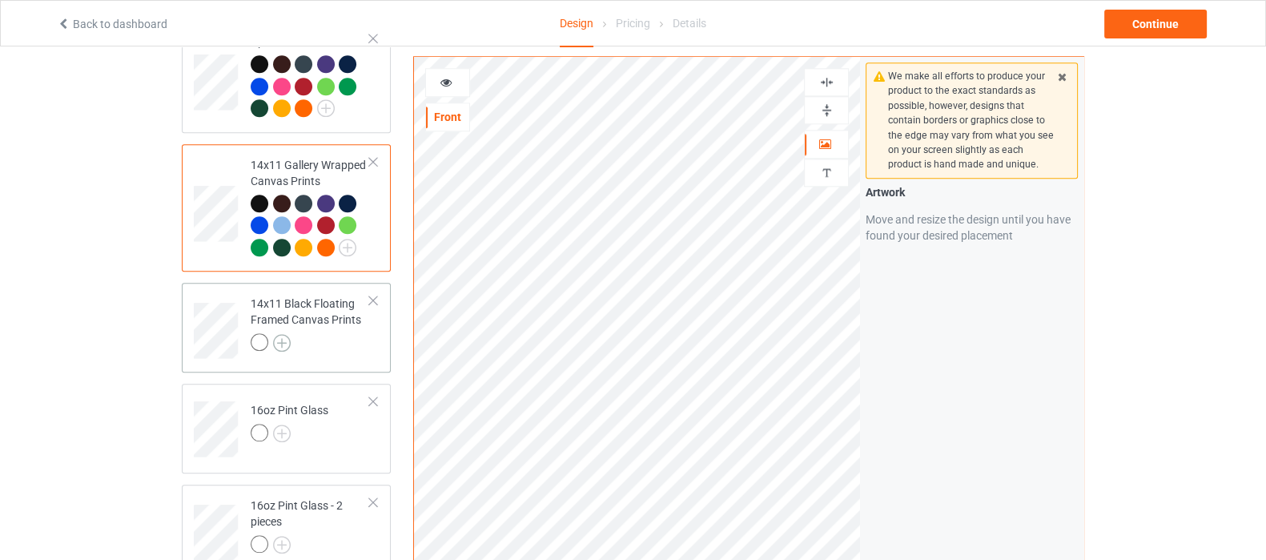
click at [287, 334] on img at bounding box center [282, 343] width 18 height 18
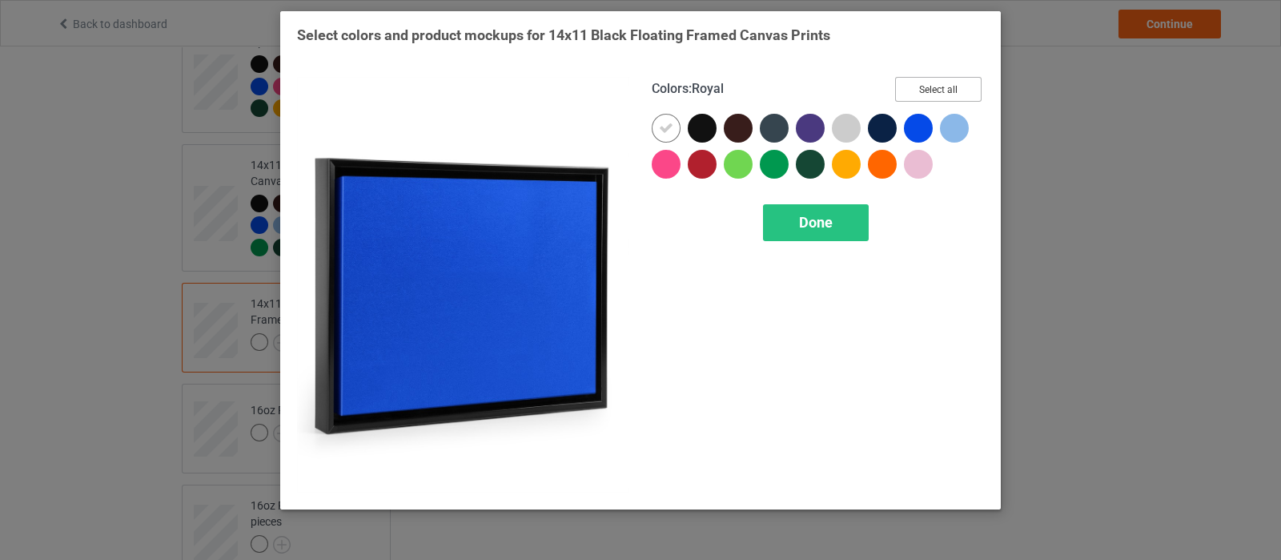
drag, startPoint x: 914, startPoint y: 86, endPoint x: 874, endPoint y: 130, distance: 59.5
click at [914, 86] on button "Select all" at bounding box center [938, 89] width 86 height 25
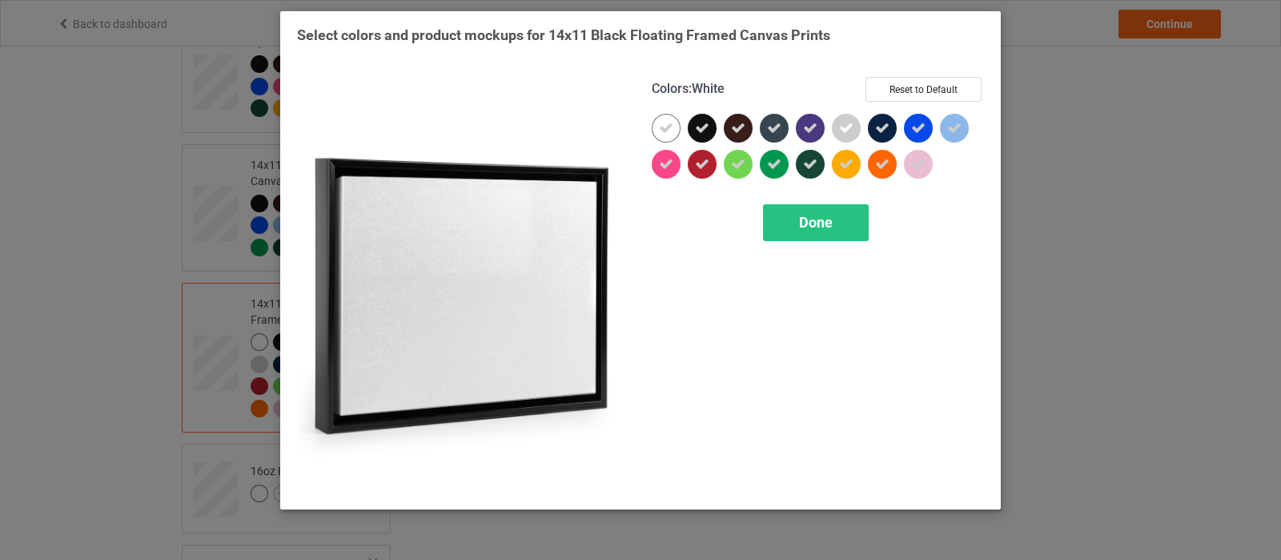
click at [673, 126] on div at bounding box center [666, 128] width 29 height 29
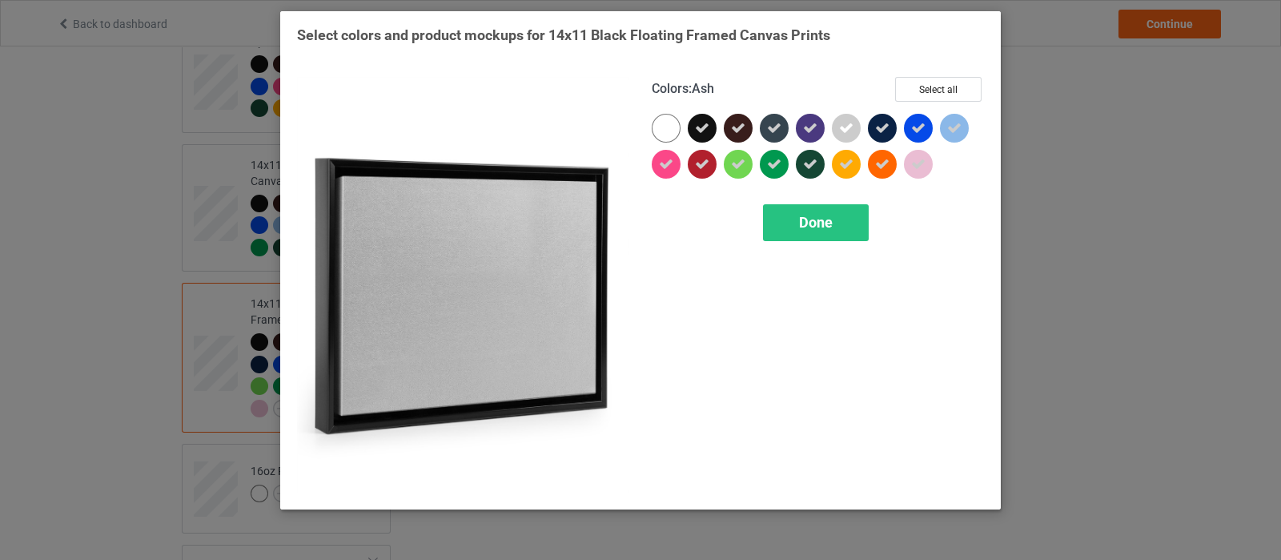
drag, startPoint x: 847, startPoint y: 123, endPoint x: 861, endPoint y: 123, distance: 13.6
click at [847, 123] on icon at bounding box center [846, 128] width 14 height 14
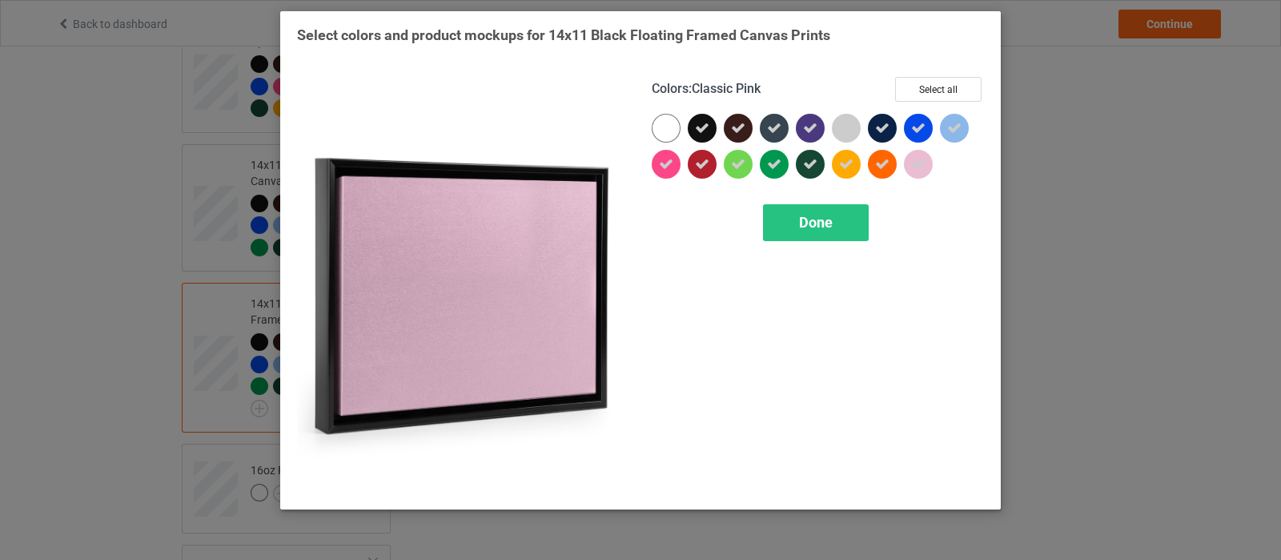
click at [926, 159] on div at bounding box center [918, 164] width 29 height 29
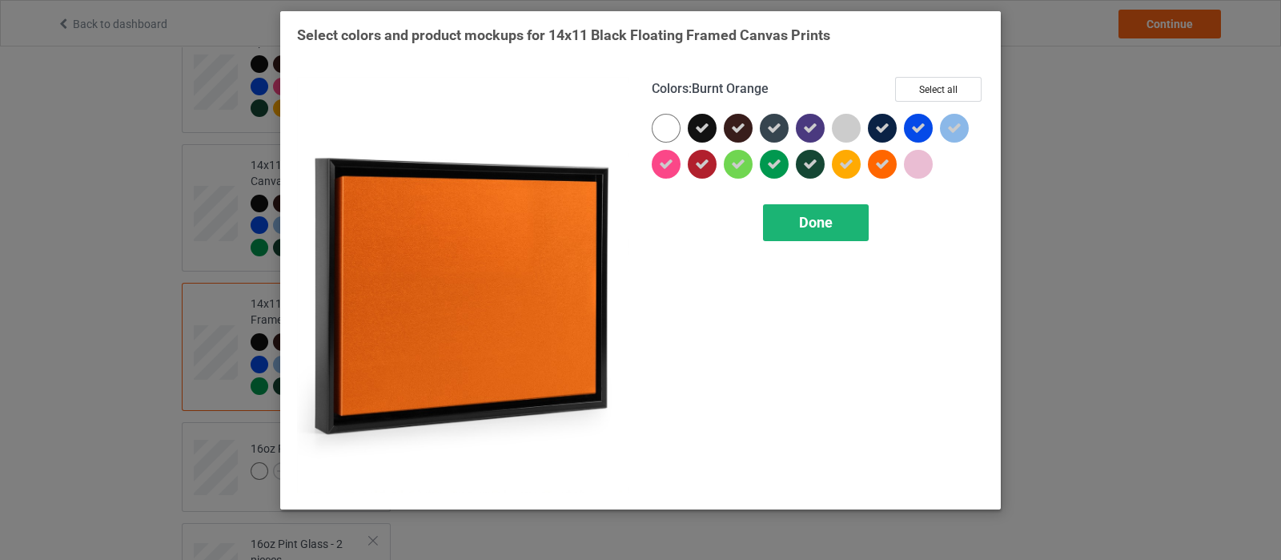
click at [799, 224] on span "Done" at bounding box center [816, 222] width 34 height 17
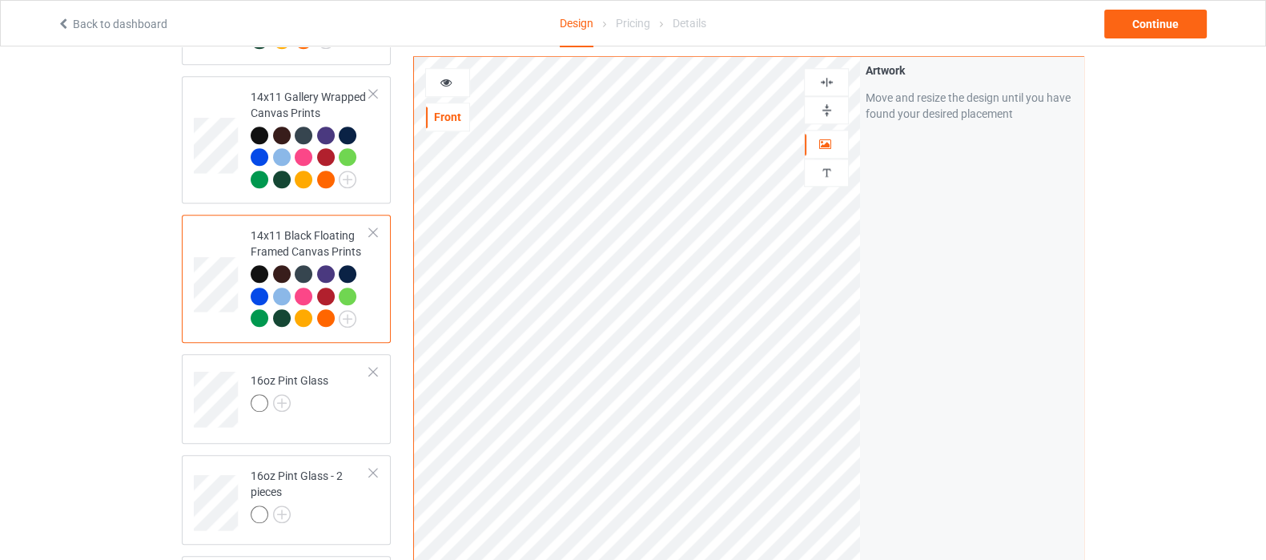
scroll to position [2002, 0]
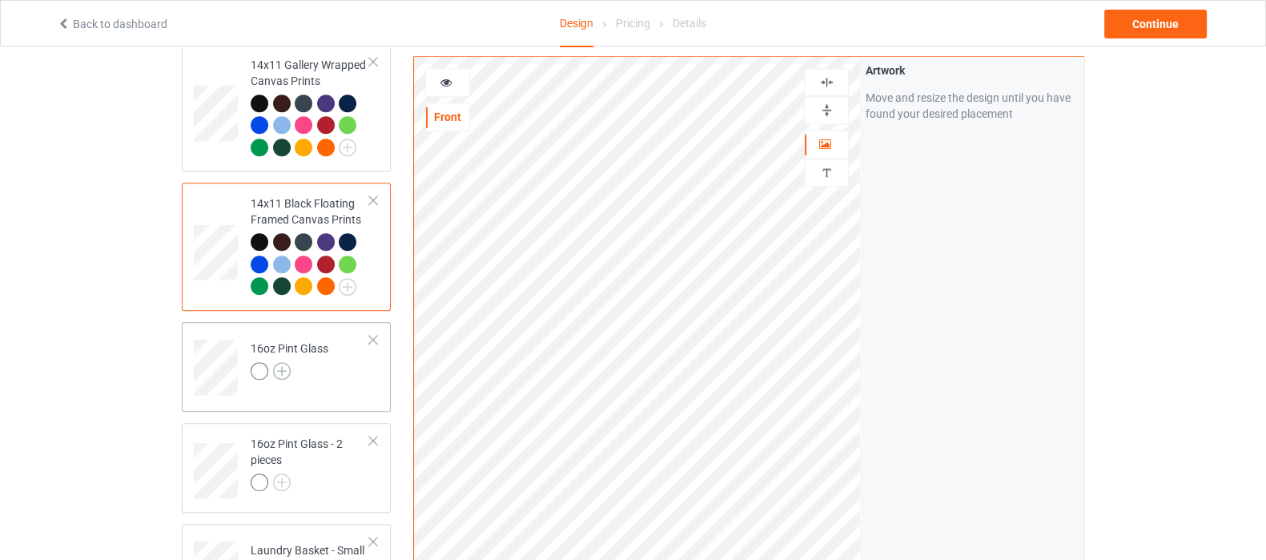
click at [284, 362] on img at bounding box center [282, 371] width 18 height 18
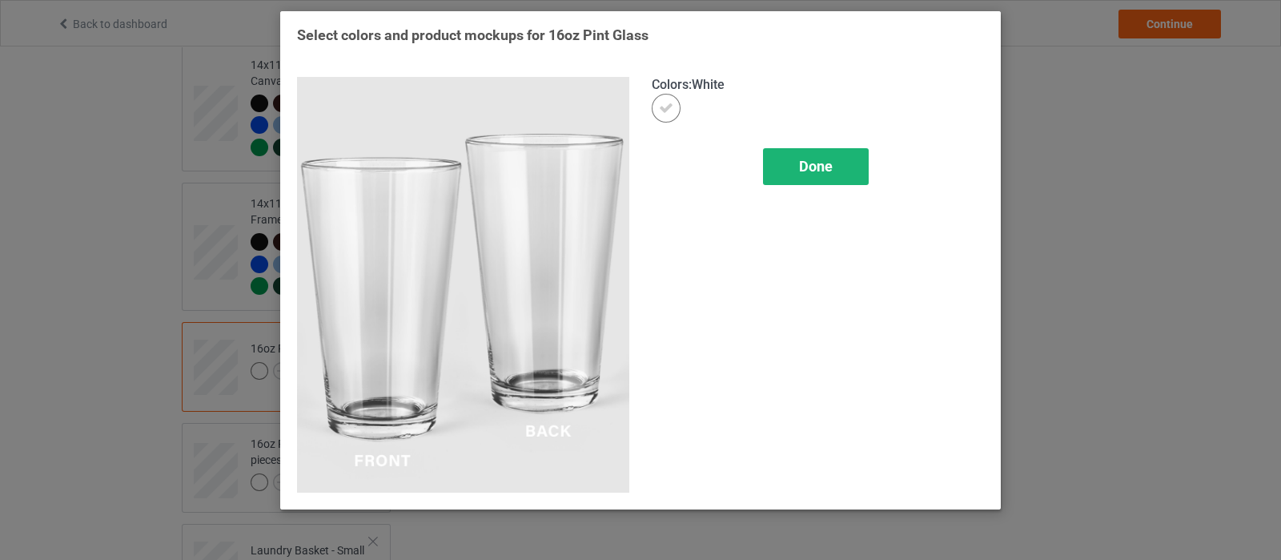
click at [833, 169] on div "Done" at bounding box center [816, 166] width 106 height 37
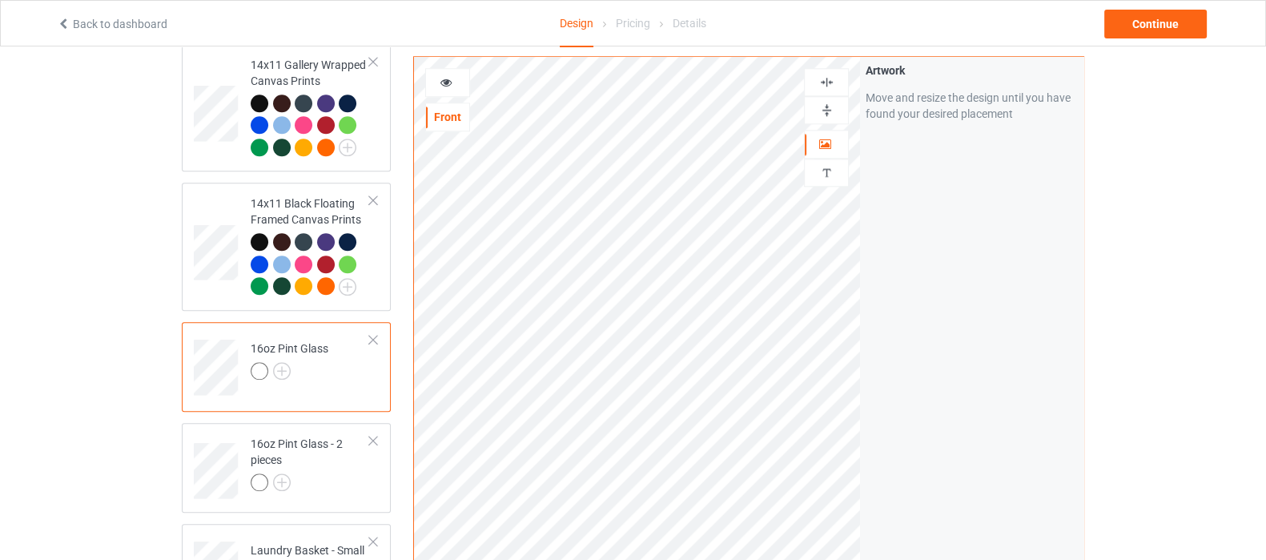
click at [824, 102] on img at bounding box center [826, 109] width 15 height 15
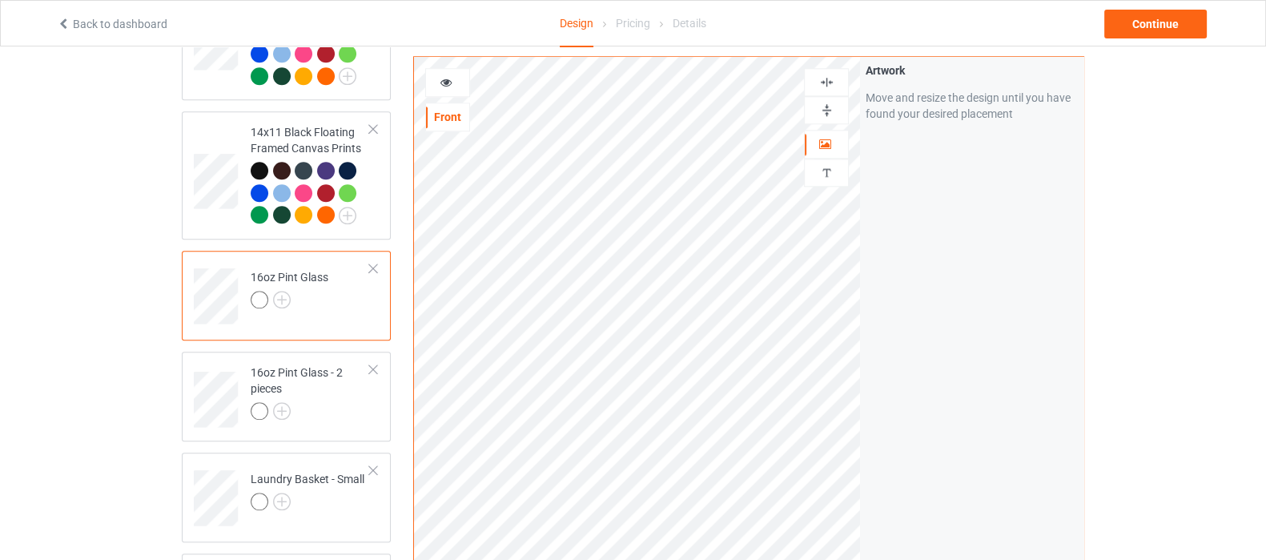
scroll to position [2102, 0]
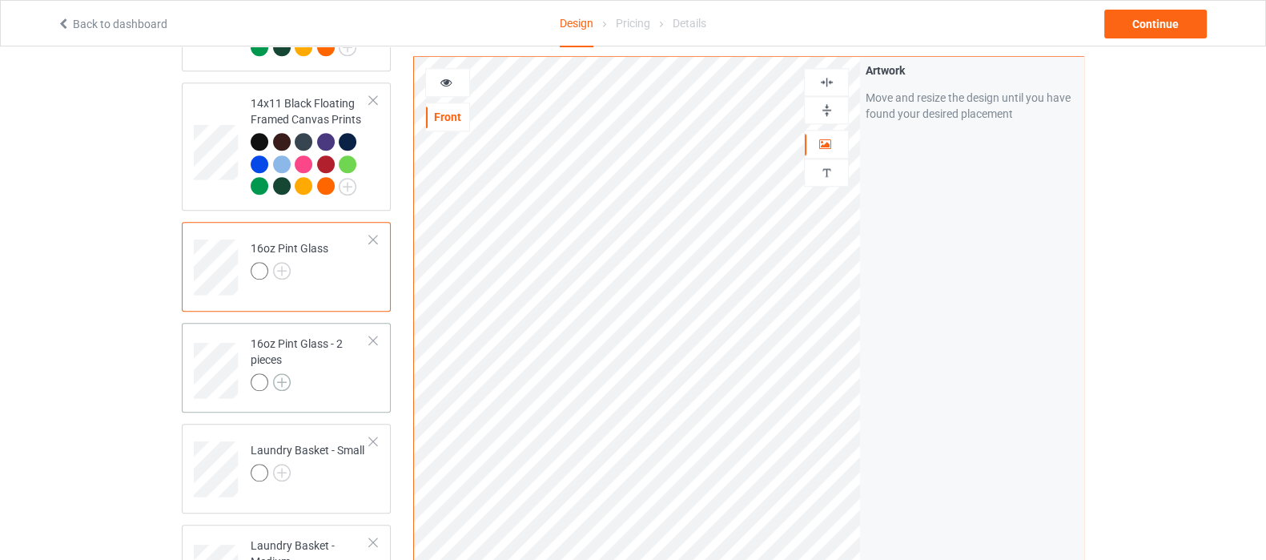
click at [280, 373] on img at bounding box center [282, 382] width 18 height 18
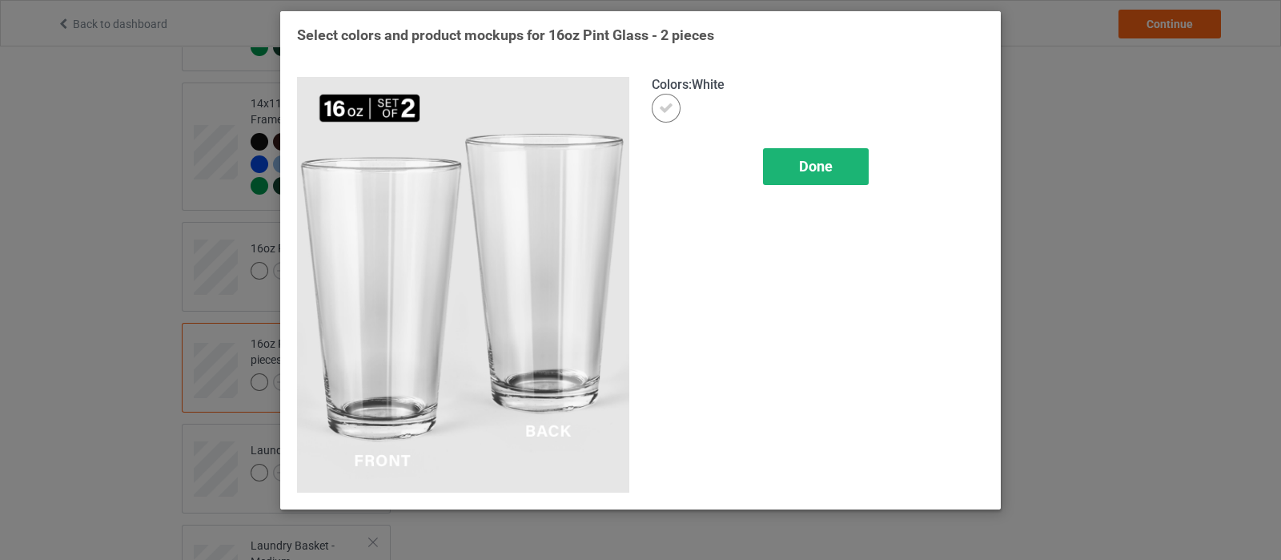
click at [818, 173] on span "Done" at bounding box center [816, 166] width 34 height 17
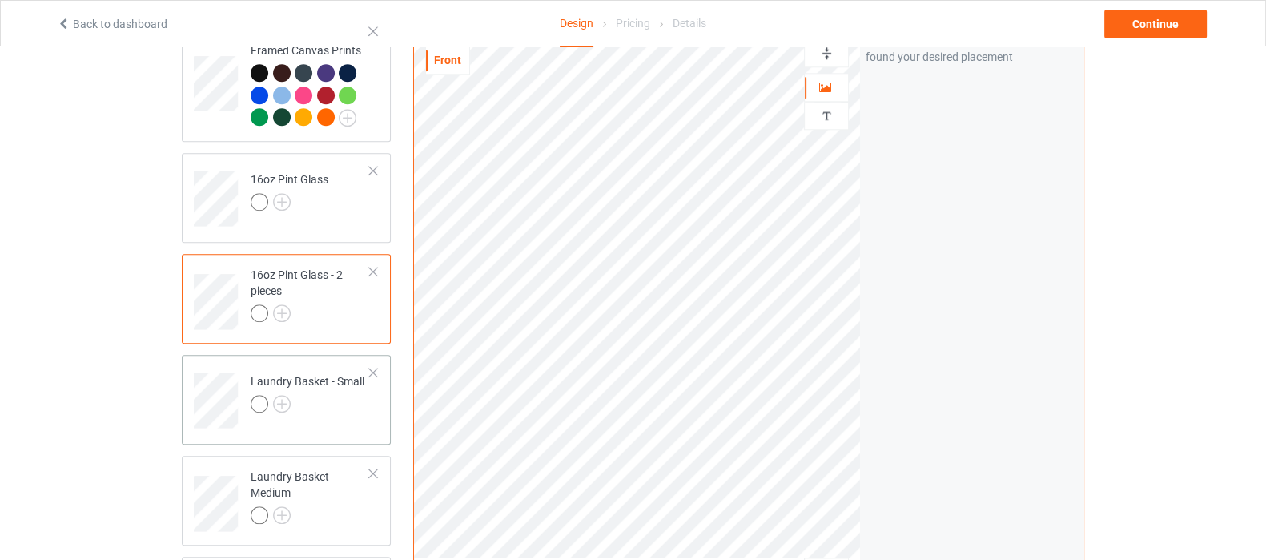
scroll to position [2202, 0]
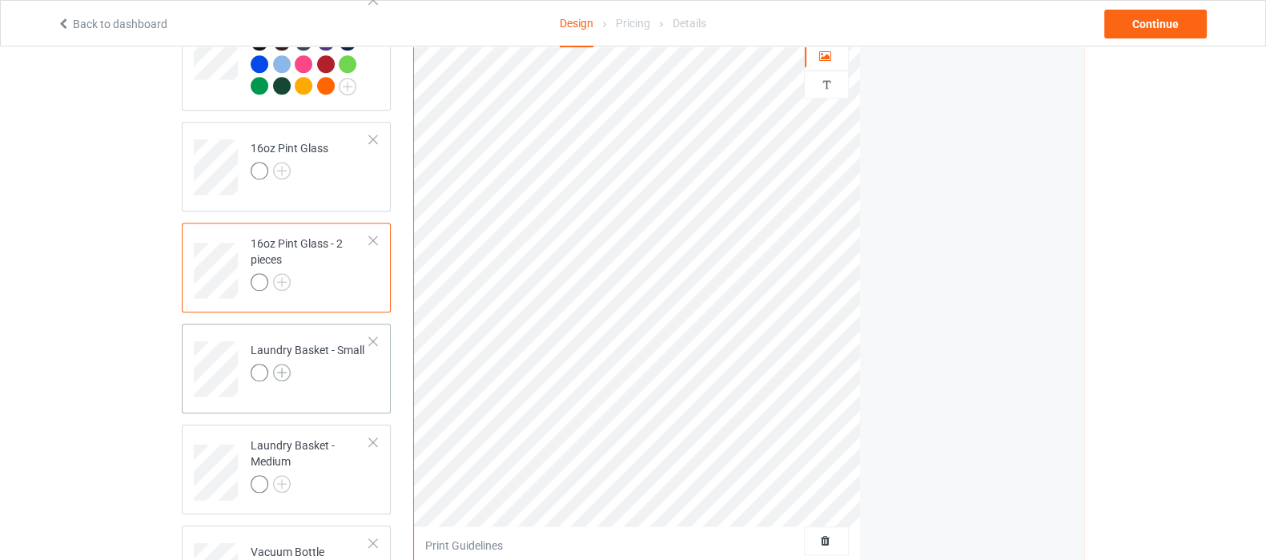
click at [283, 364] on img at bounding box center [282, 373] width 18 height 18
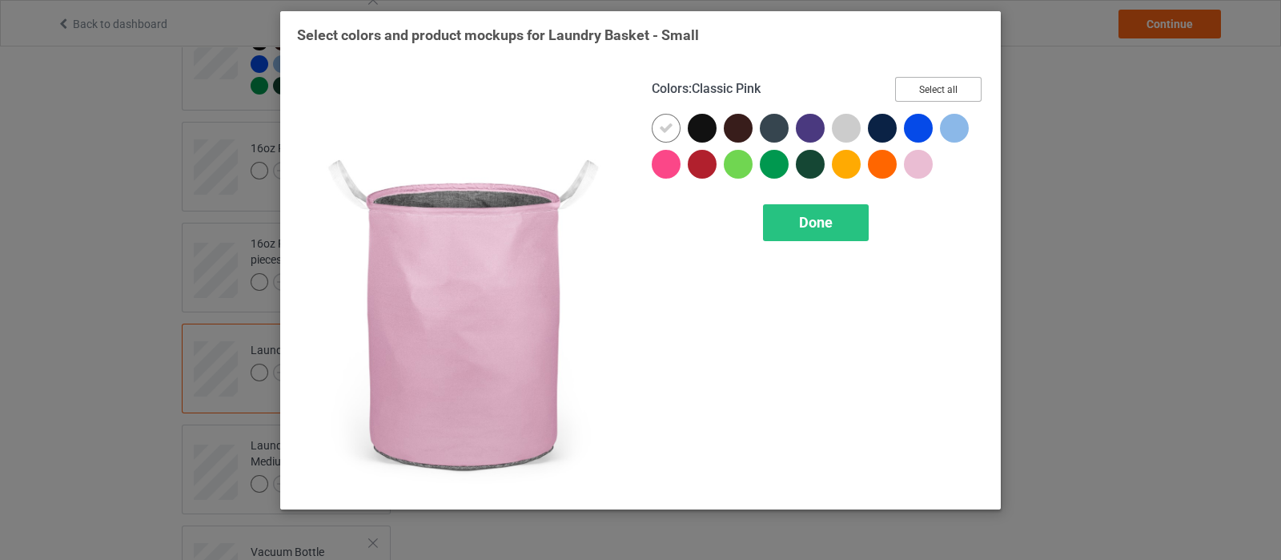
click at [940, 90] on button "Select all" at bounding box center [938, 89] width 86 height 25
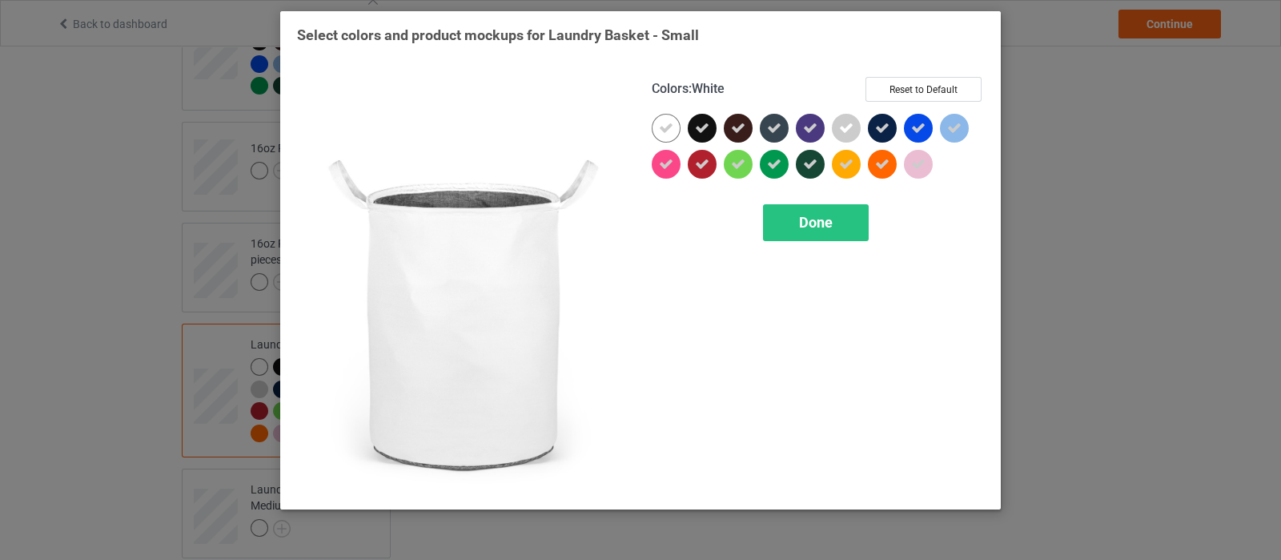
click at [654, 142] on div at bounding box center [670, 132] width 36 height 36
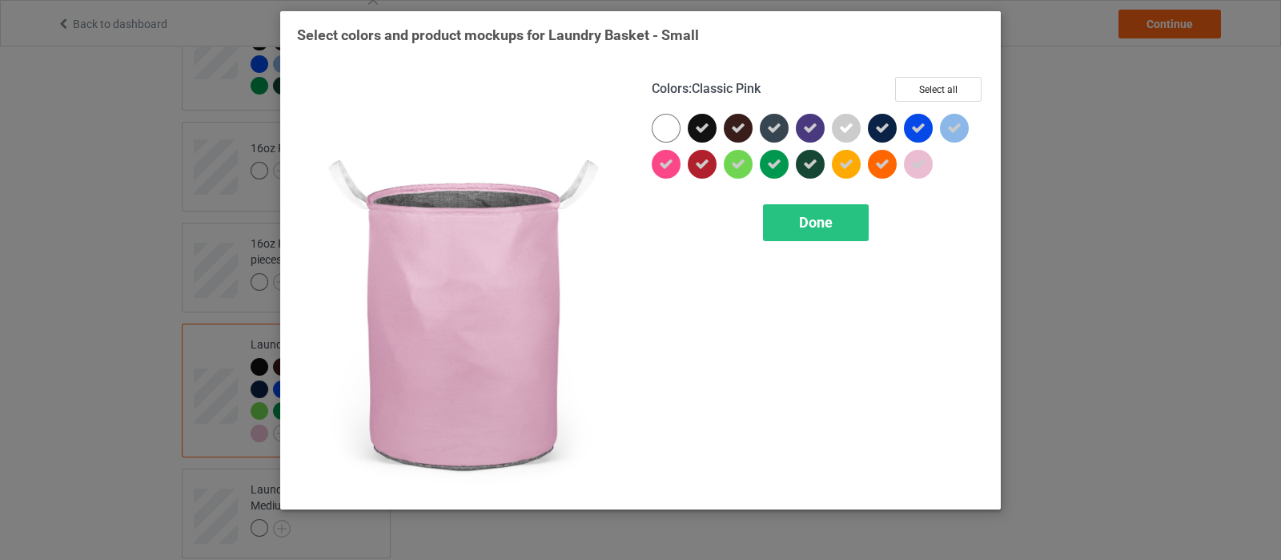
click at [906, 166] on div at bounding box center [918, 164] width 29 height 29
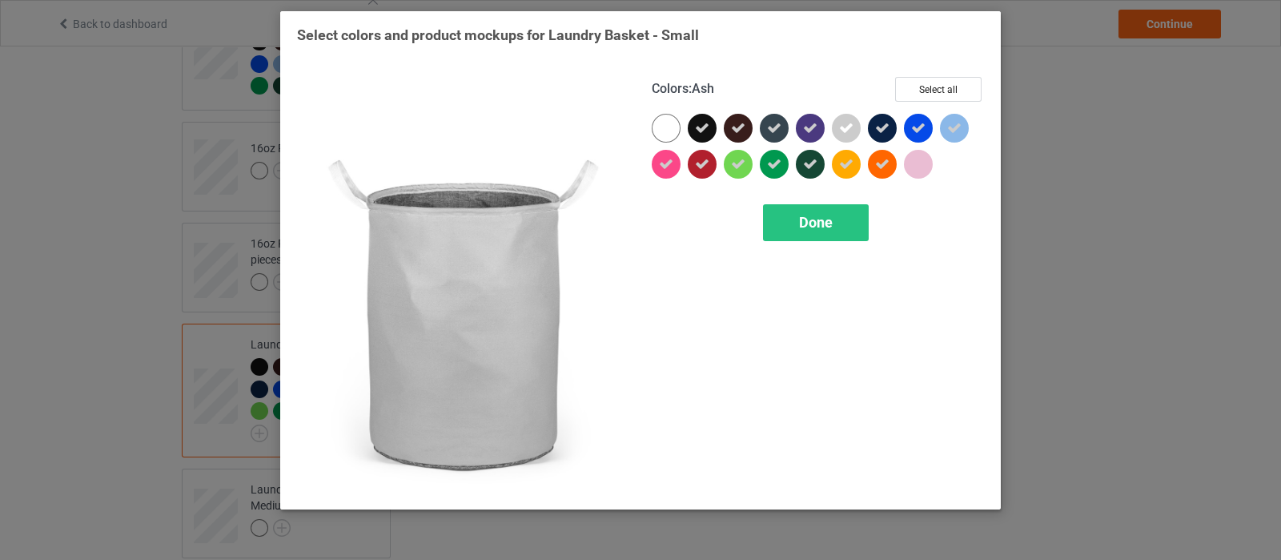
click at [846, 135] on div at bounding box center [846, 128] width 29 height 29
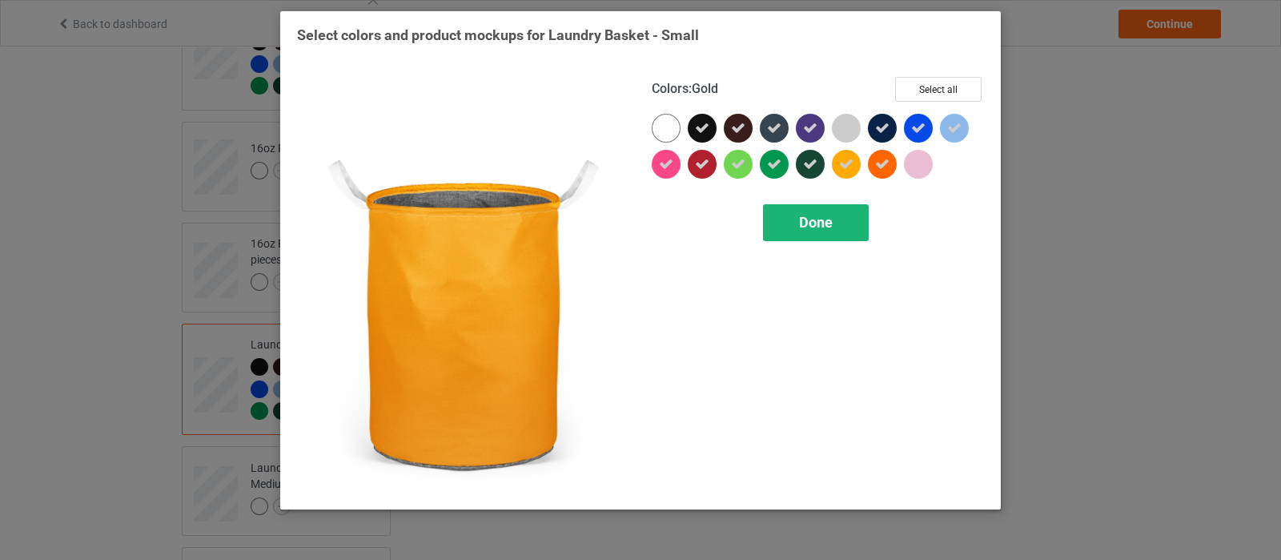
click at [821, 223] on span "Done" at bounding box center [816, 222] width 34 height 17
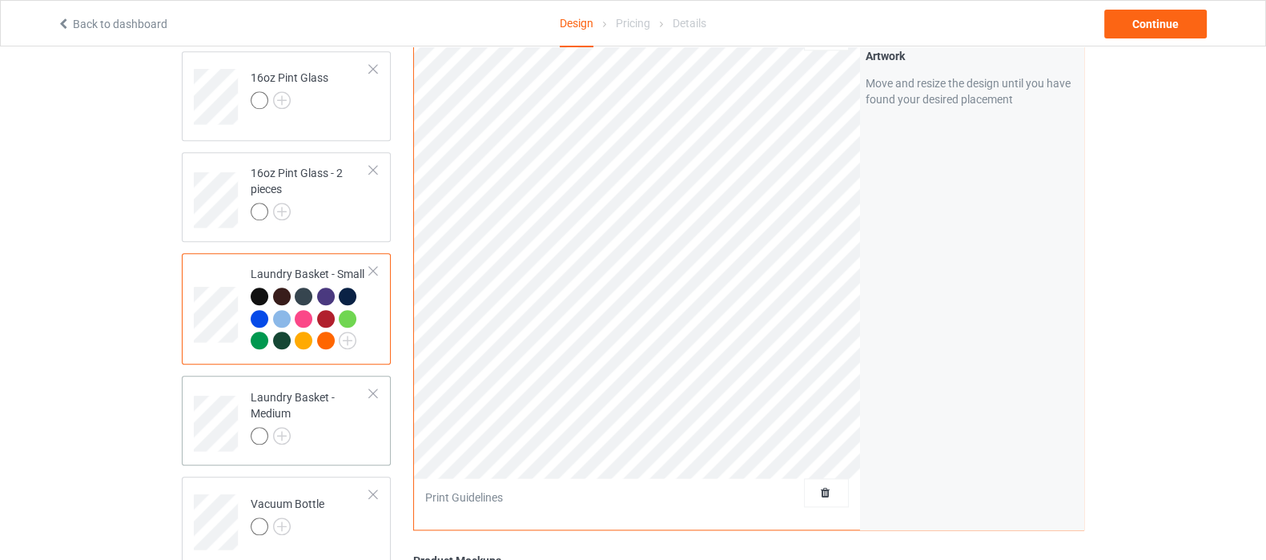
scroll to position [2302, 0]
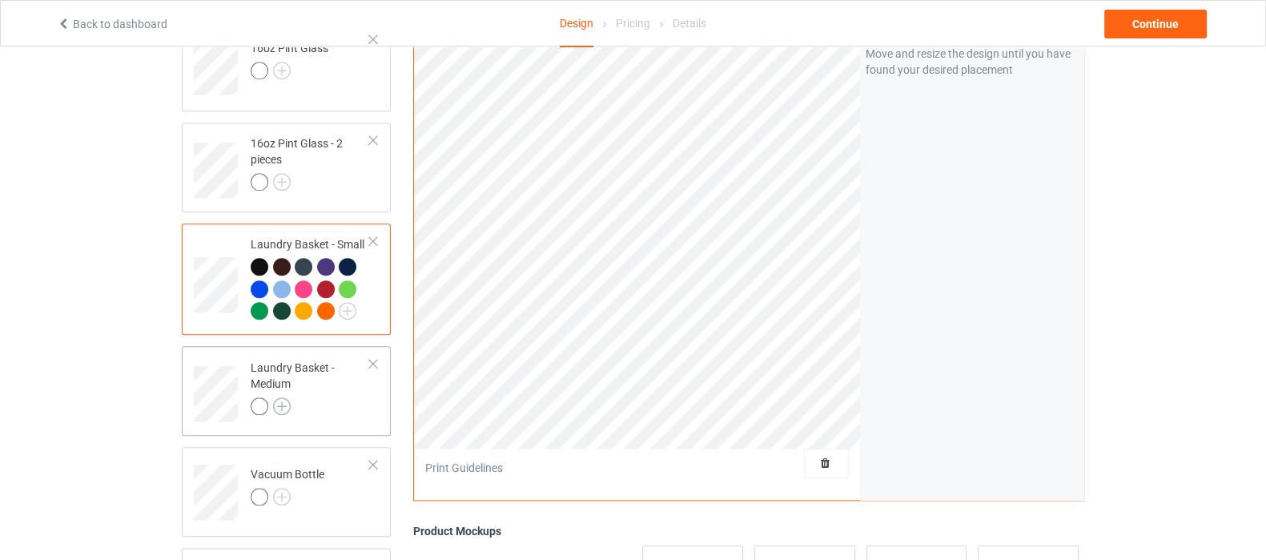
click at [282, 397] on img at bounding box center [282, 406] width 18 height 18
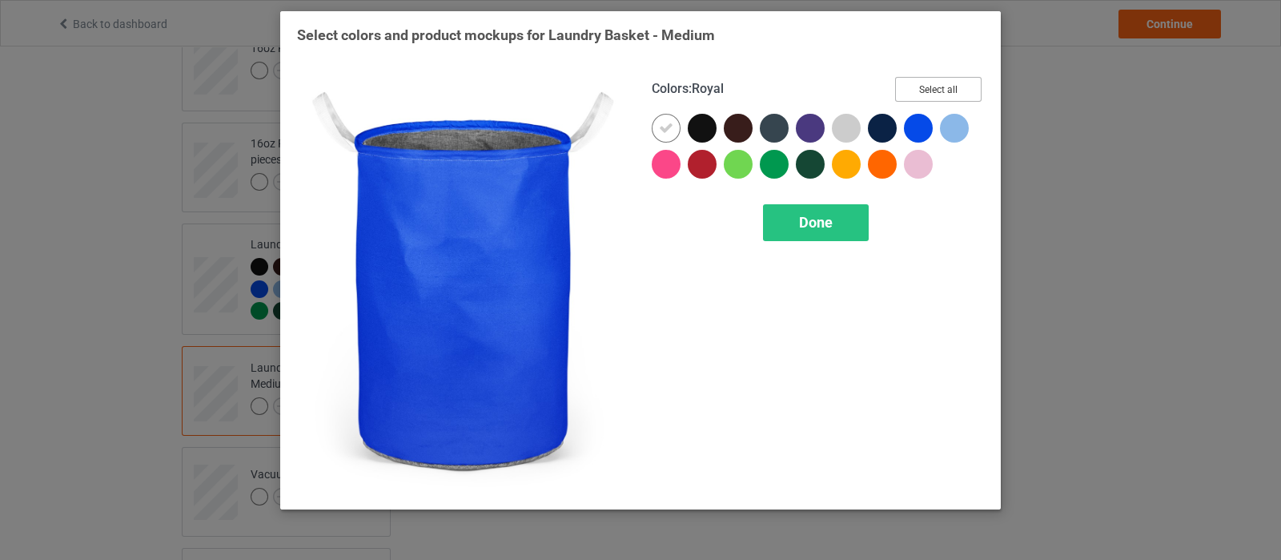
click at [924, 79] on button "Select all" at bounding box center [938, 89] width 86 height 25
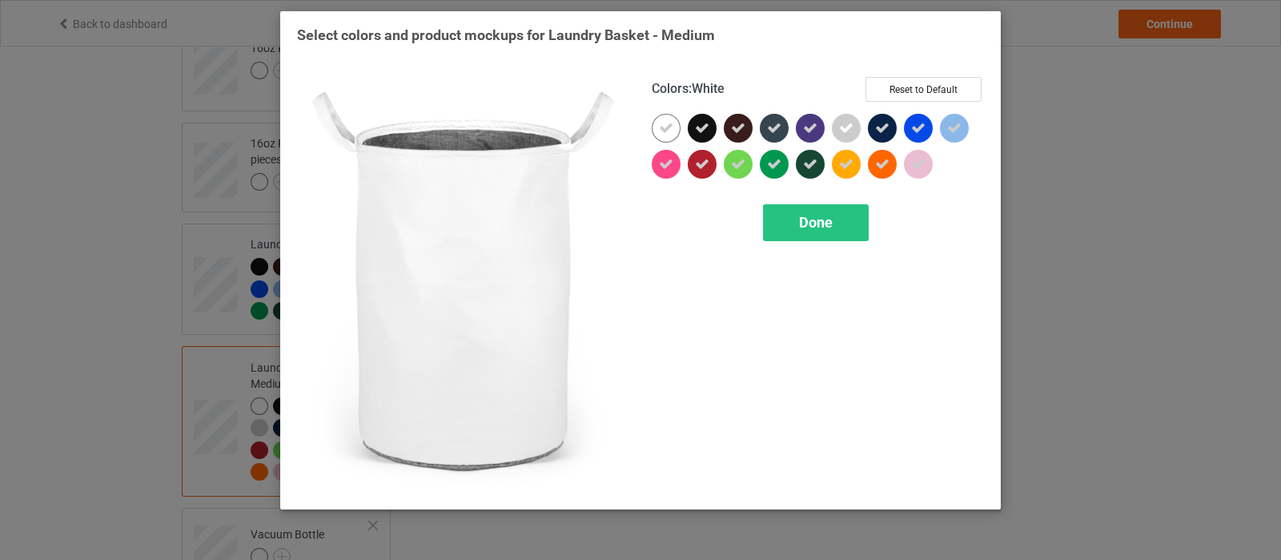
drag, startPoint x: 672, startPoint y: 130, endPoint x: 817, endPoint y: 135, distance: 145.0
click at [673, 130] on div at bounding box center [666, 128] width 29 height 29
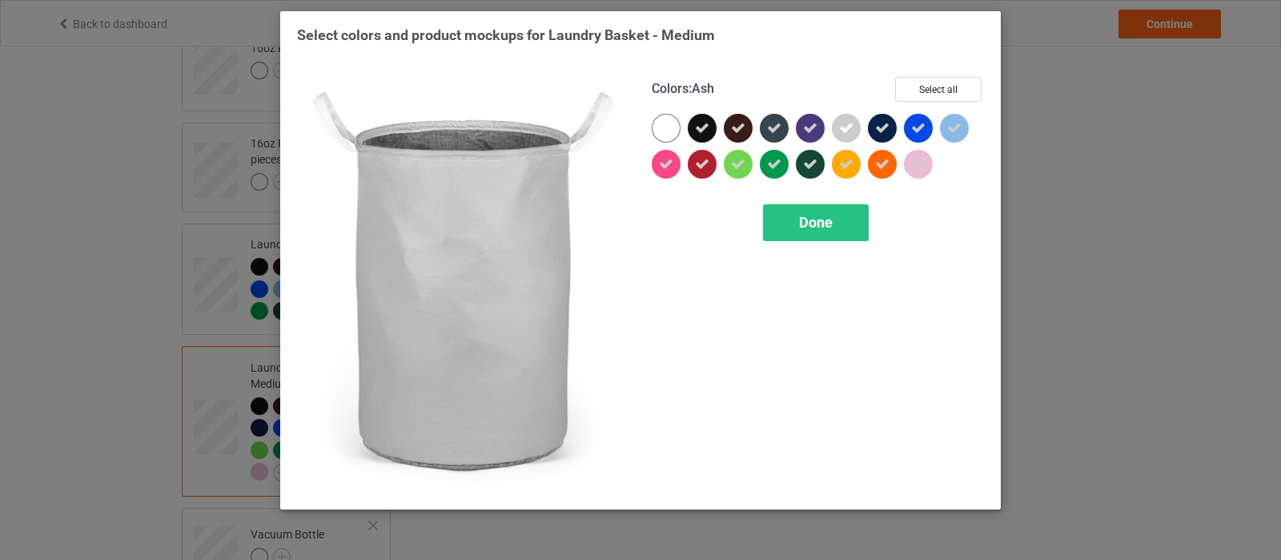
drag, startPoint x: 845, startPoint y: 128, endPoint x: 866, endPoint y: 131, distance: 21.0
click at [845, 128] on icon at bounding box center [846, 128] width 14 height 14
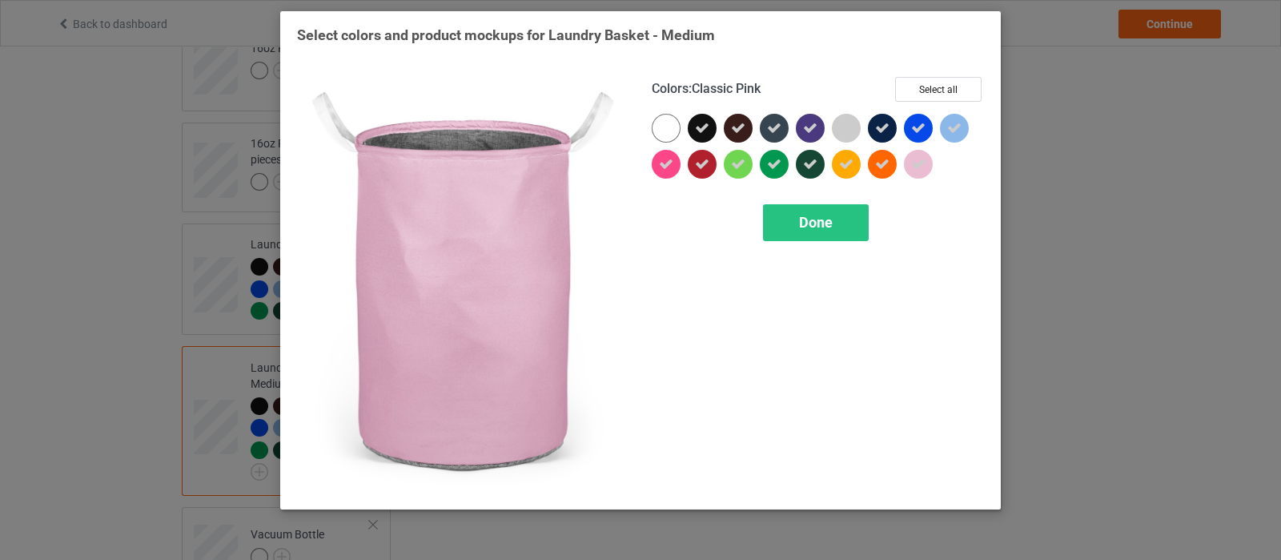
drag, startPoint x: 924, startPoint y: 164, endPoint x: 964, endPoint y: 143, distance: 45.5
click at [925, 164] on icon at bounding box center [918, 164] width 14 height 14
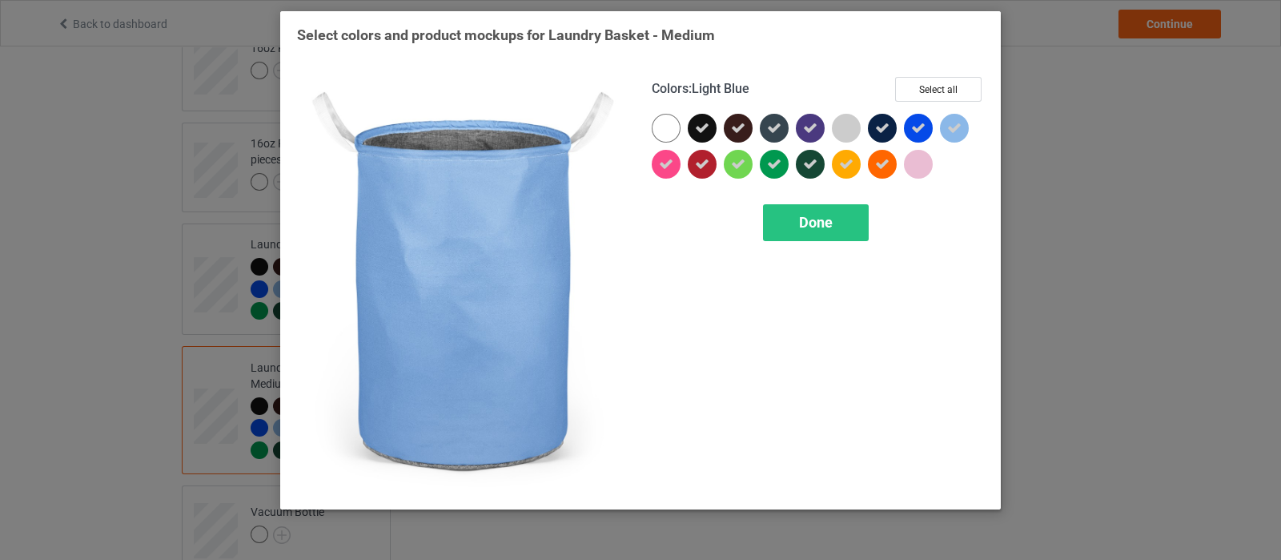
click at [958, 126] on icon at bounding box center [954, 128] width 14 height 14
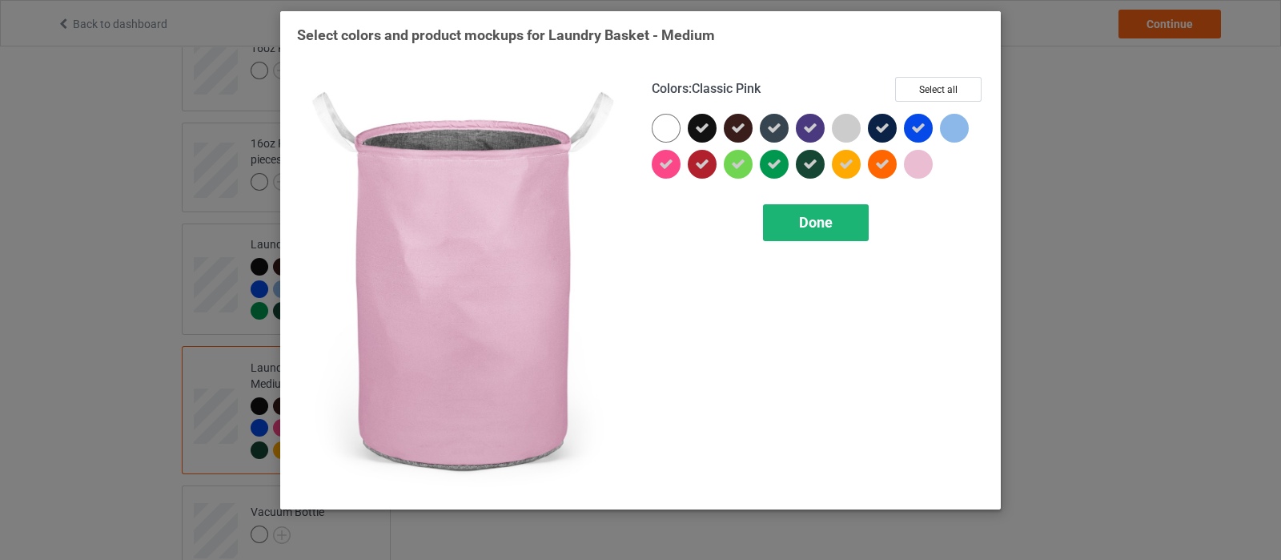
click at [830, 222] on span "Done" at bounding box center [816, 222] width 34 height 17
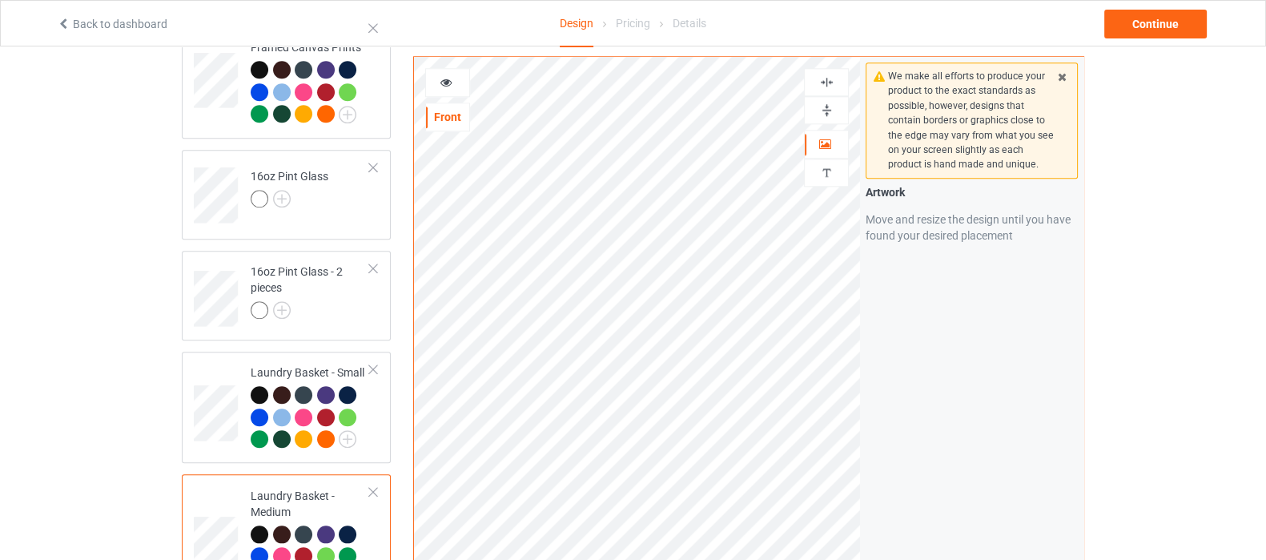
scroll to position [2102, 0]
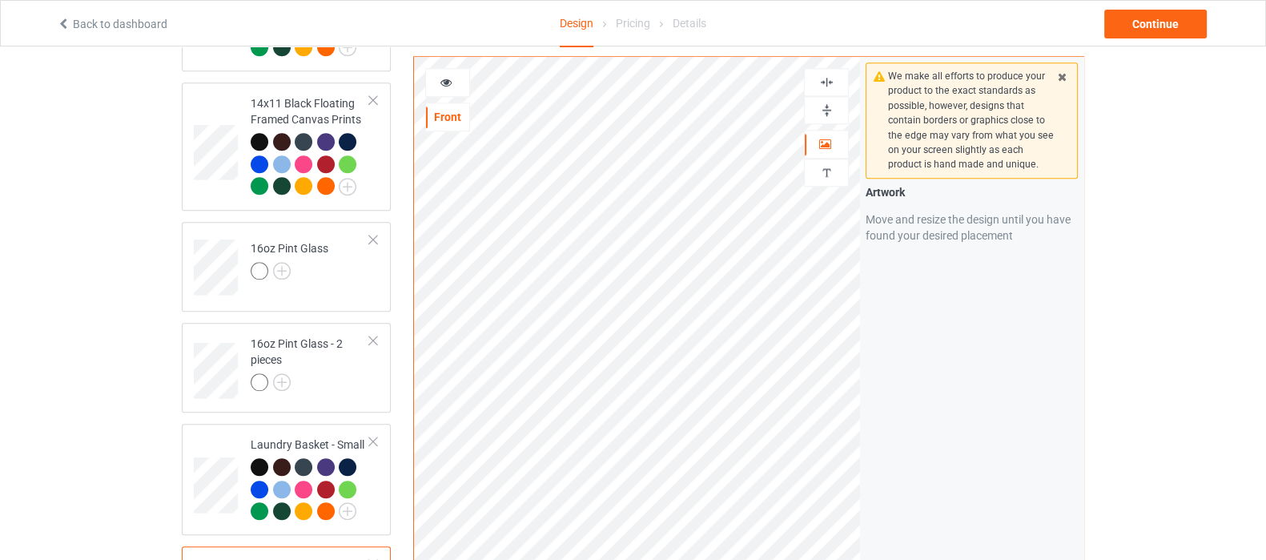
click at [829, 118] on div at bounding box center [826, 110] width 45 height 28
click at [826, 107] on img at bounding box center [826, 109] width 15 height 15
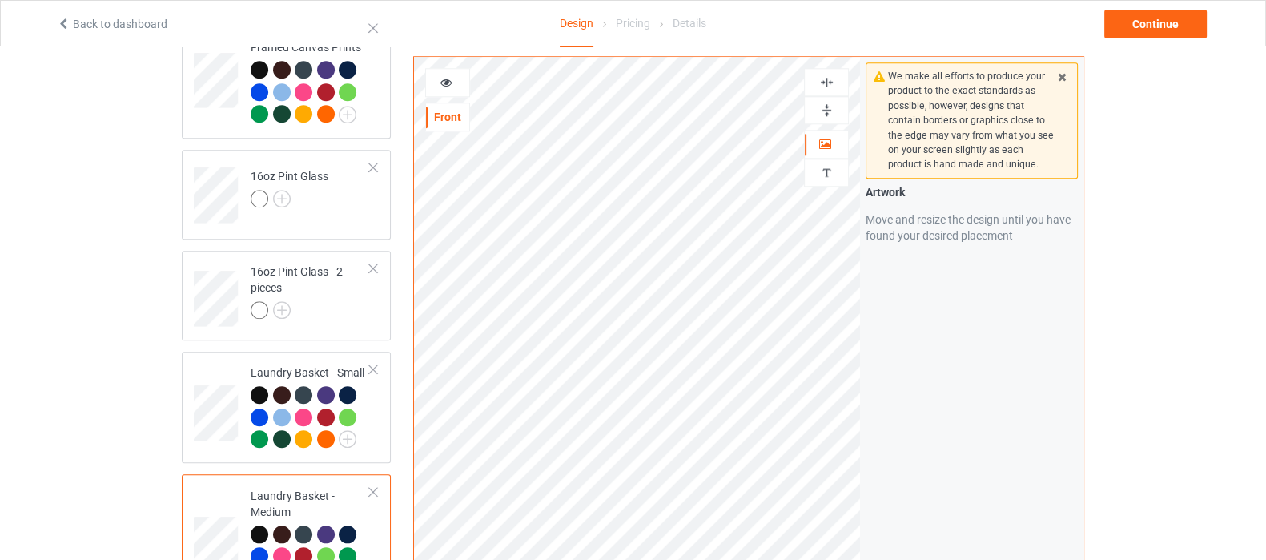
scroll to position [2202, 0]
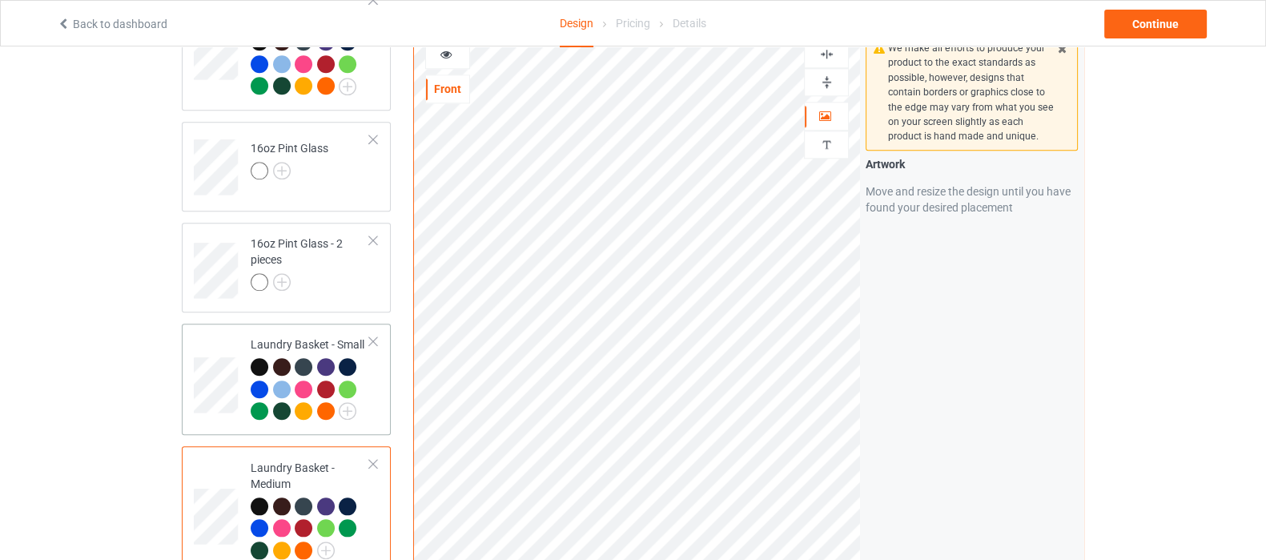
click at [378, 384] on td "Laundry Basket - Small" at bounding box center [310, 379] width 137 height 99
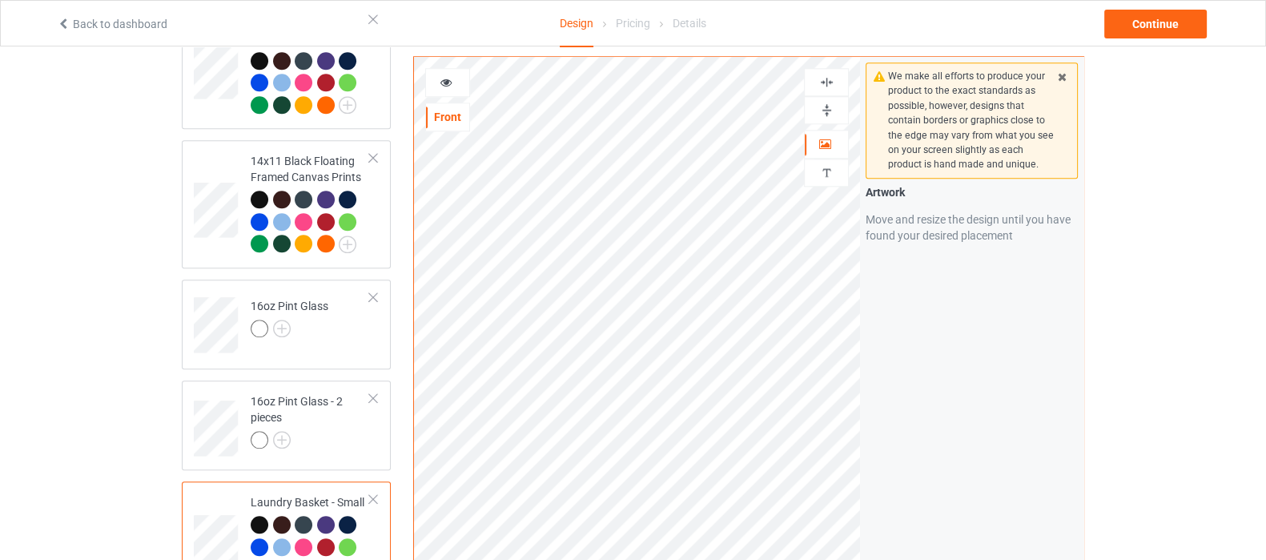
scroll to position [2002, 0]
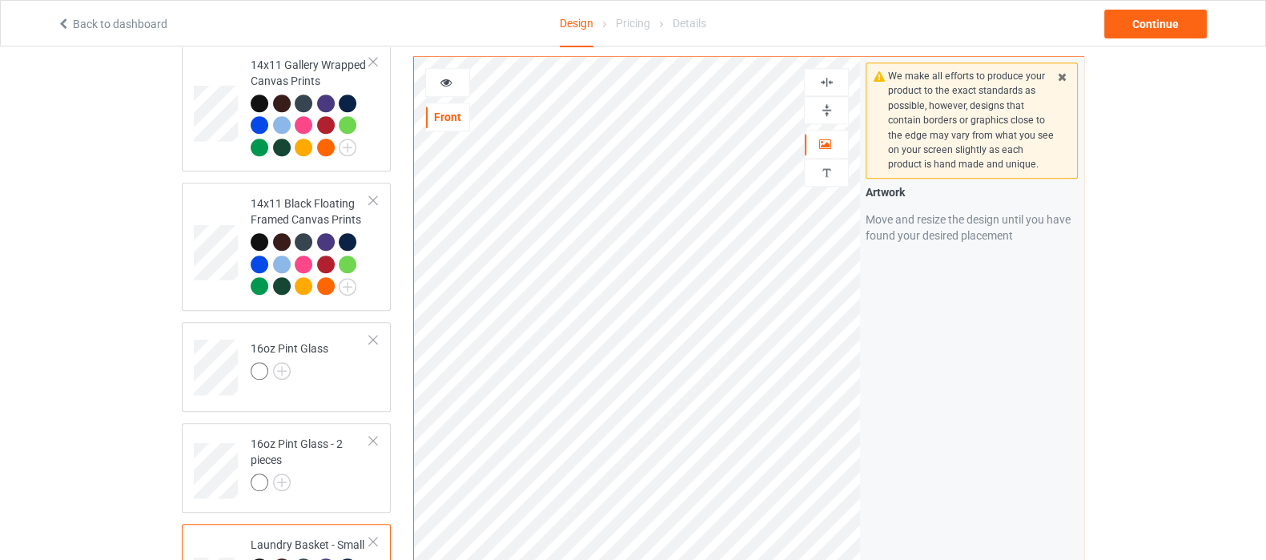
click at [825, 112] on img at bounding box center [826, 109] width 15 height 15
click at [827, 110] on img at bounding box center [826, 109] width 15 height 15
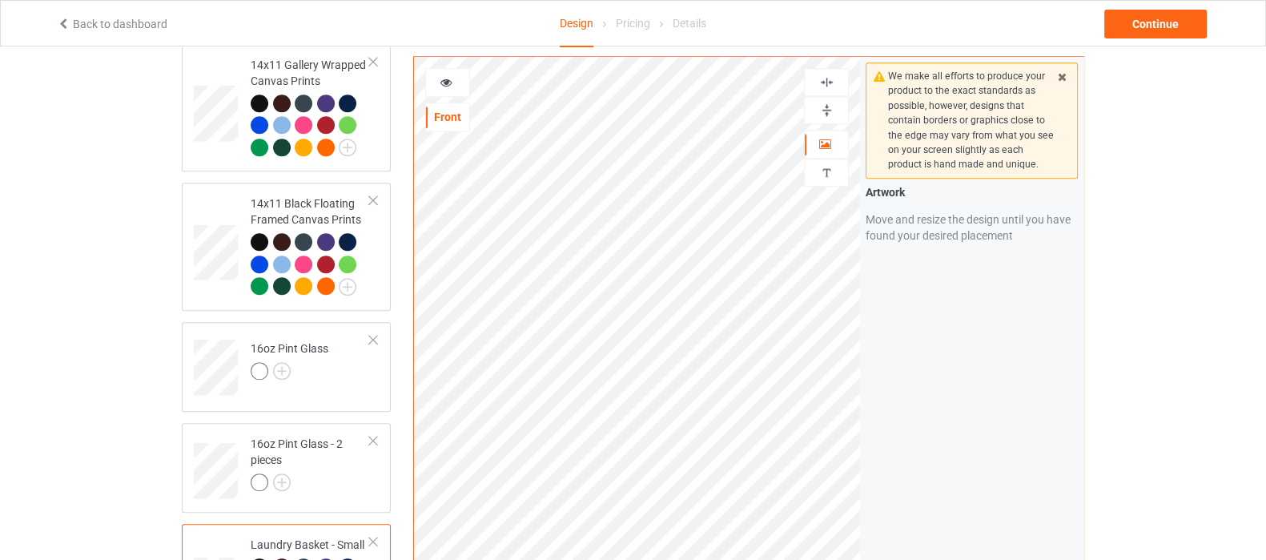
click at [827, 110] on img at bounding box center [826, 109] width 15 height 15
click at [827, 102] on img at bounding box center [826, 109] width 15 height 15
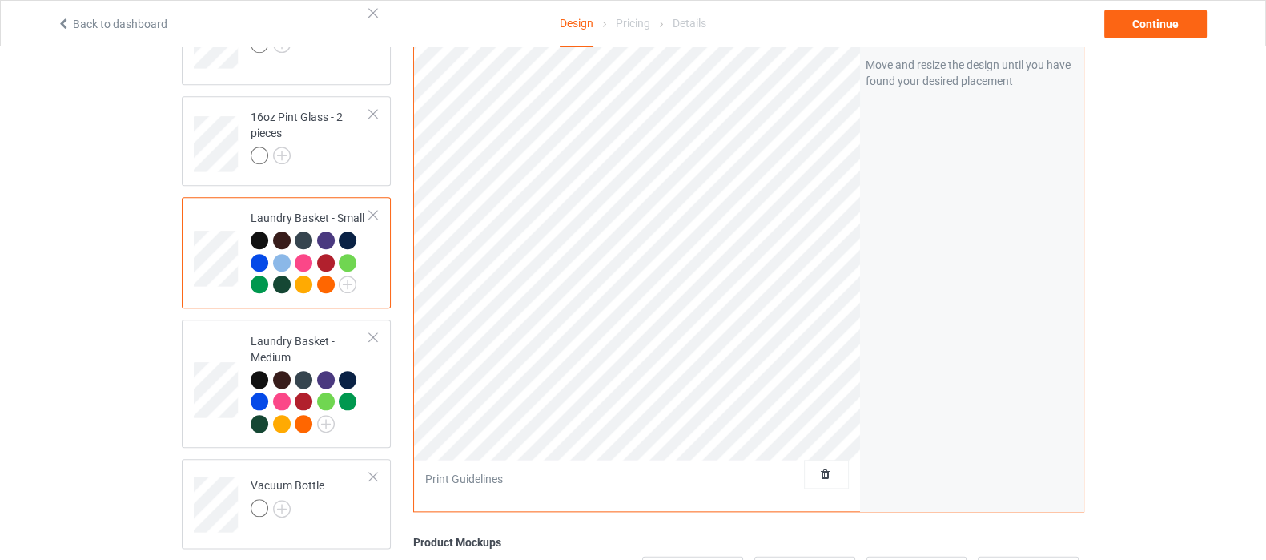
scroll to position [2402, 0]
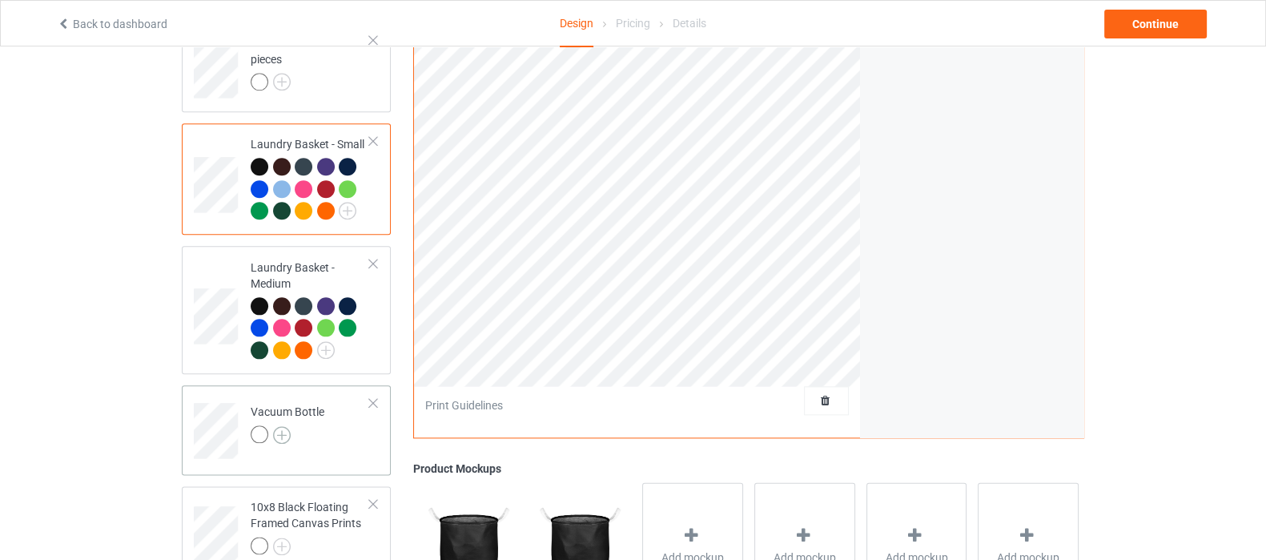
click at [288, 426] on img at bounding box center [282, 435] width 18 height 18
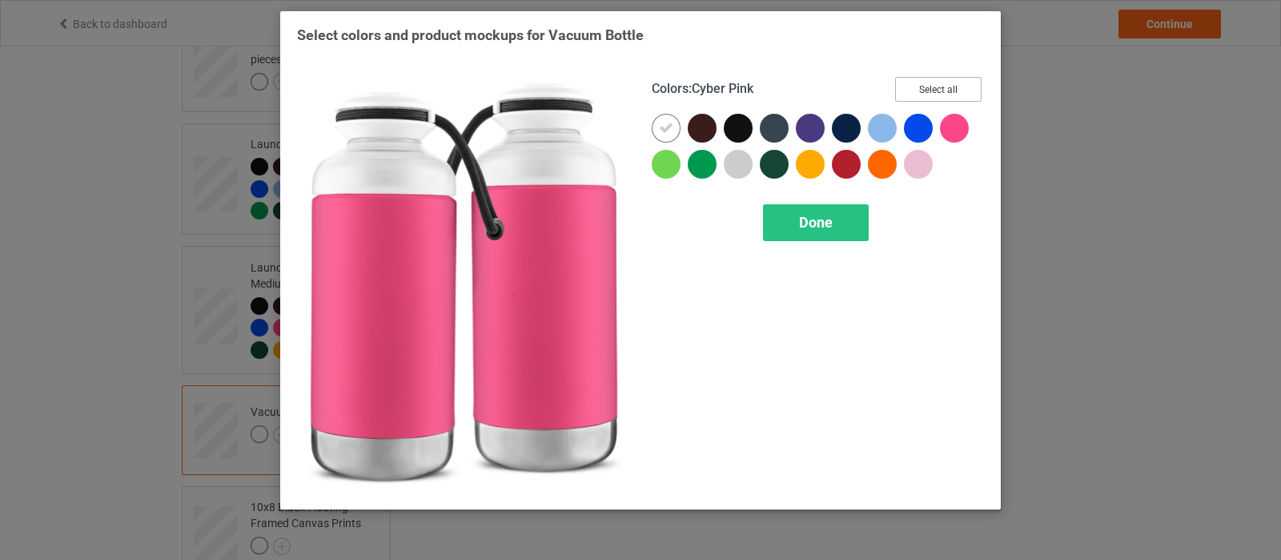
click at [934, 96] on button "Select all" at bounding box center [938, 89] width 86 height 25
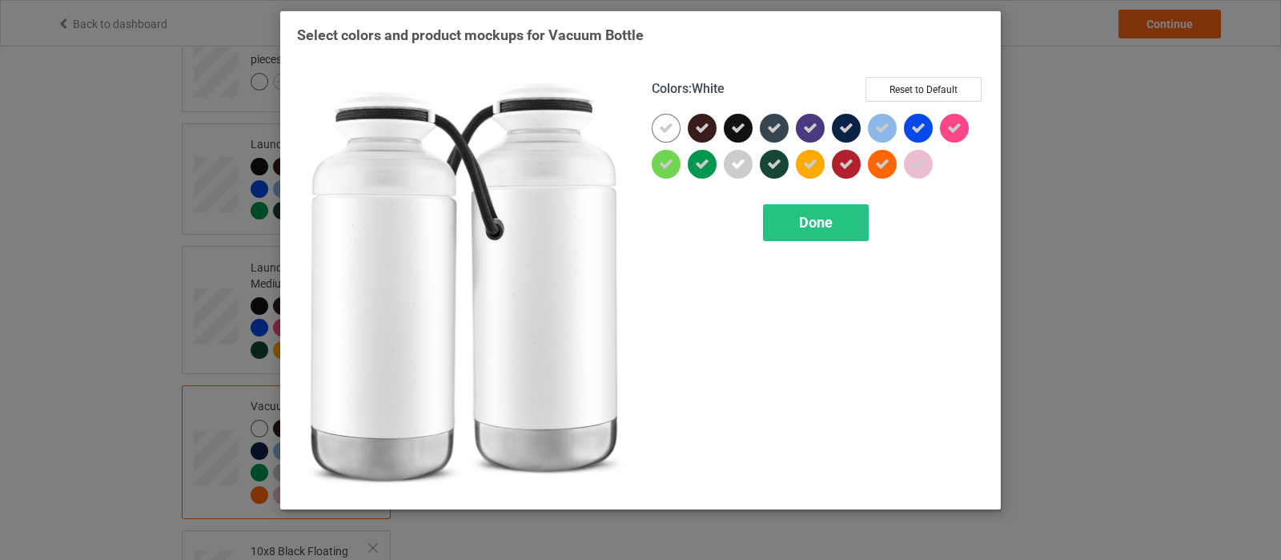
drag, startPoint x: 667, startPoint y: 133, endPoint x: 725, endPoint y: 158, distance: 62.8
click at [667, 133] on icon at bounding box center [666, 128] width 14 height 14
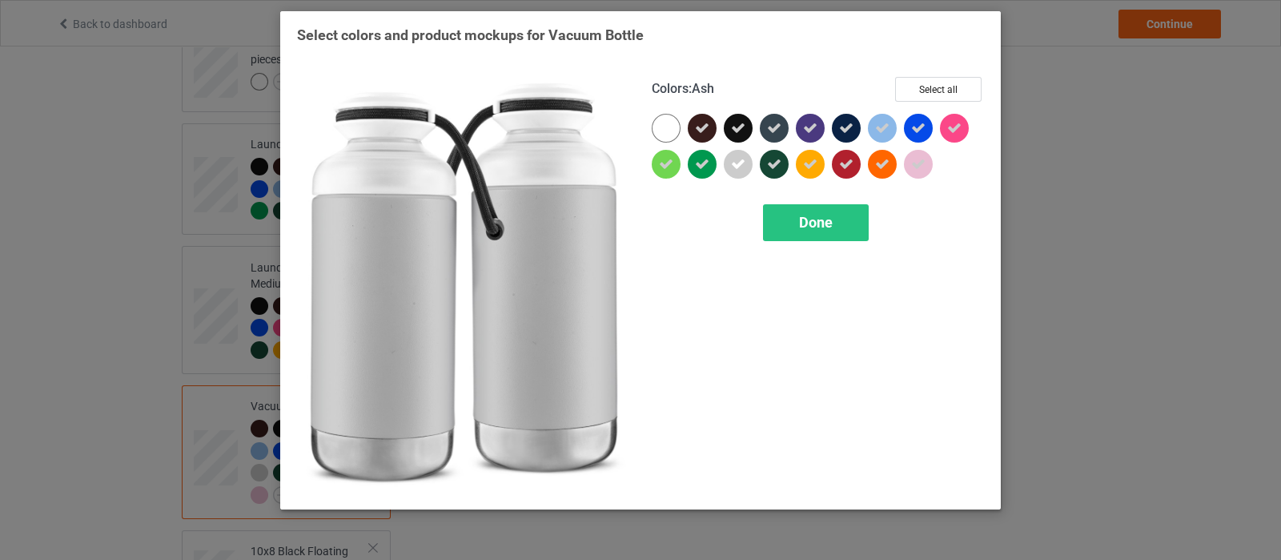
drag, startPoint x: 734, startPoint y: 165, endPoint x: 841, endPoint y: 161, distance: 106.6
click at [735, 165] on icon at bounding box center [738, 164] width 14 height 14
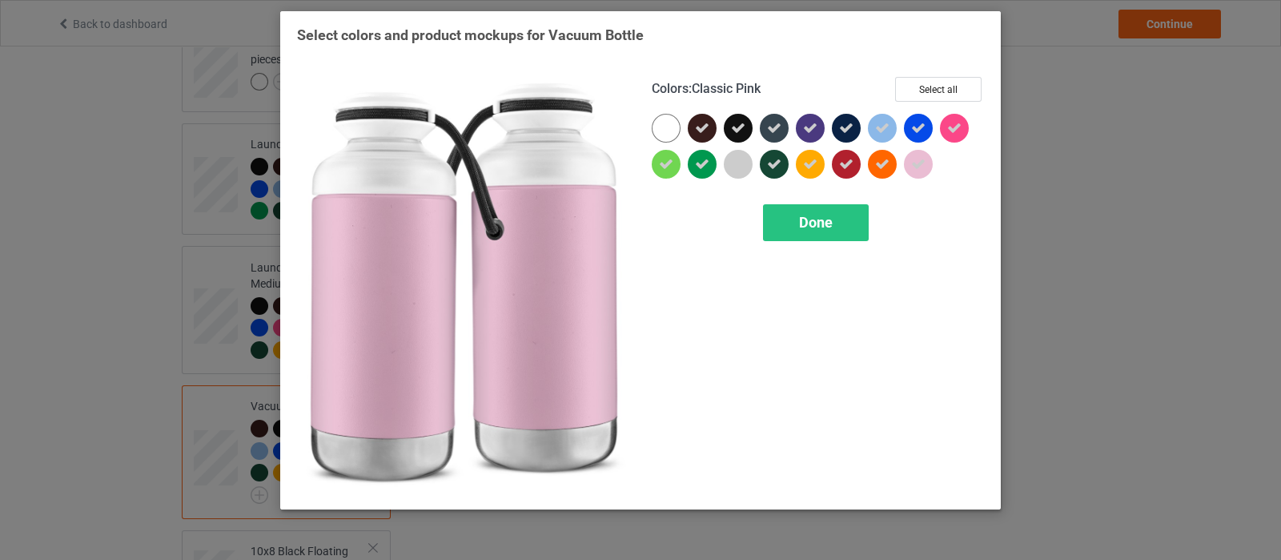
click at [909, 161] on div at bounding box center [918, 164] width 29 height 29
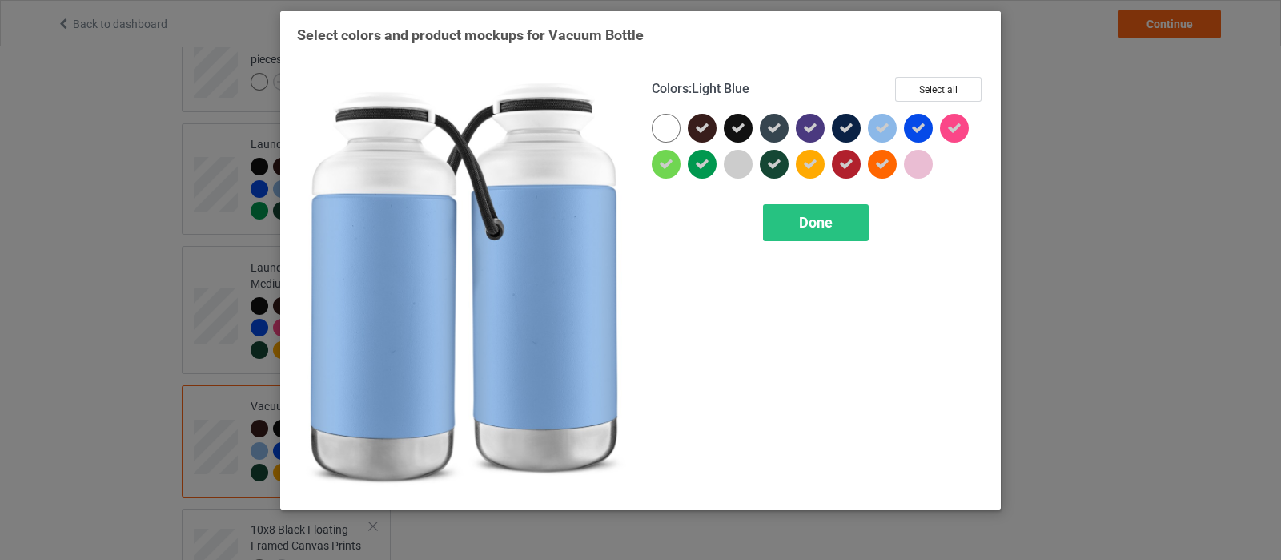
drag, startPoint x: 878, startPoint y: 128, endPoint x: 878, endPoint y: 139, distance: 10.4
click at [878, 128] on icon at bounding box center [882, 128] width 14 height 14
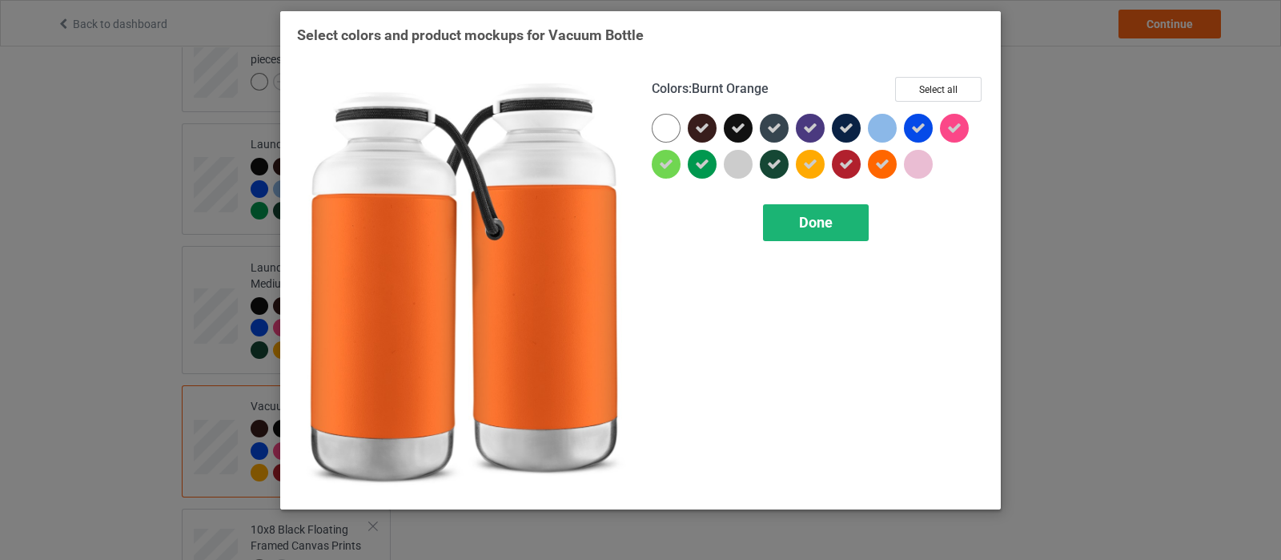
click at [828, 217] on span "Done" at bounding box center [816, 222] width 34 height 17
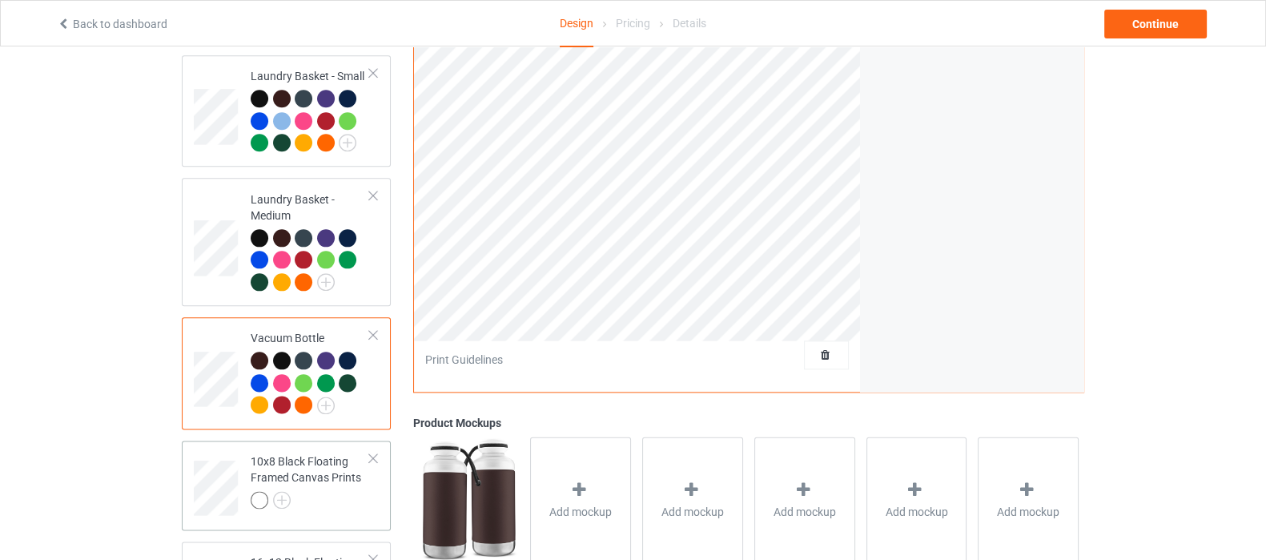
scroll to position [2602, 0]
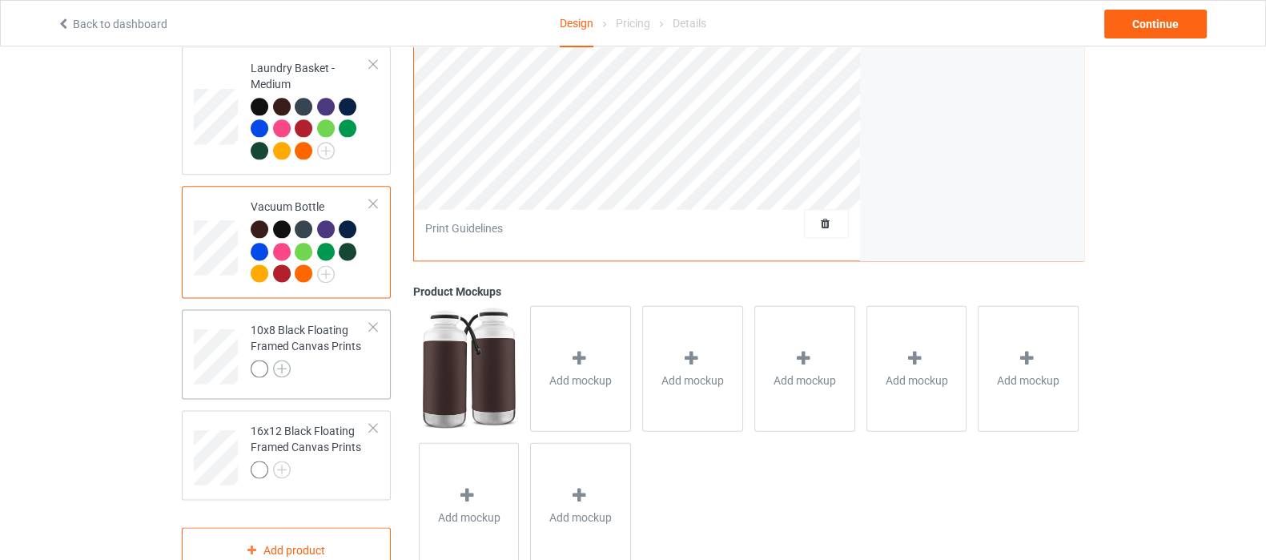
click at [281, 360] on img at bounding box center [282, 369] width 18 height 18
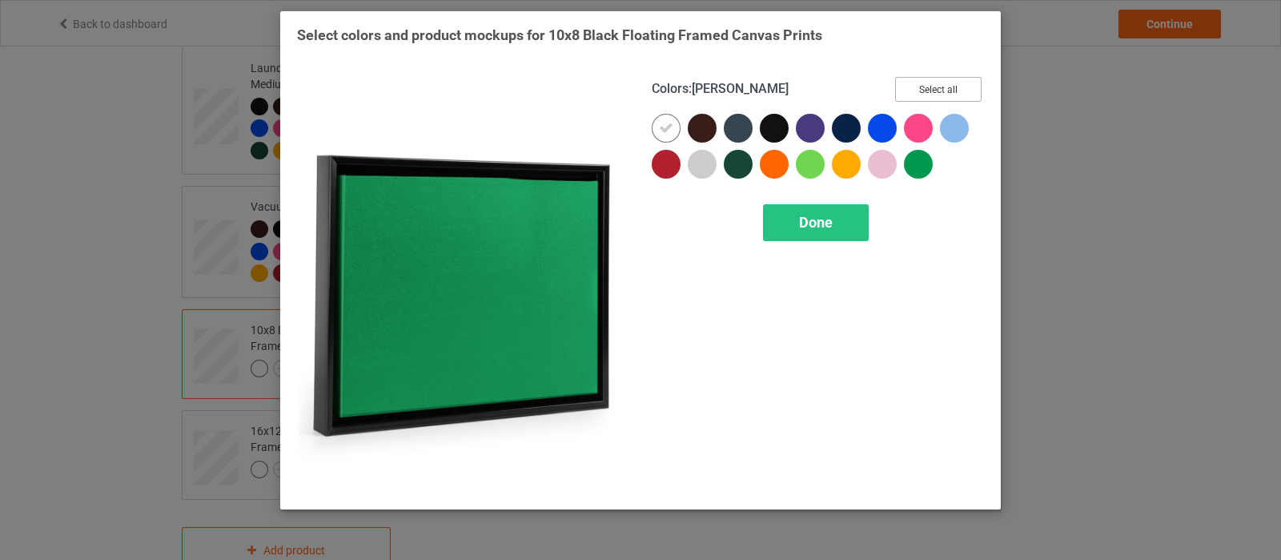
drag, startPoint x: 950, startPoint y: 83, endPoint x: 900, endPoint y: 106, distance: 54.5
click at [950, 83] on button "Select all" at bounding box center [938, 89] width 86 height 25
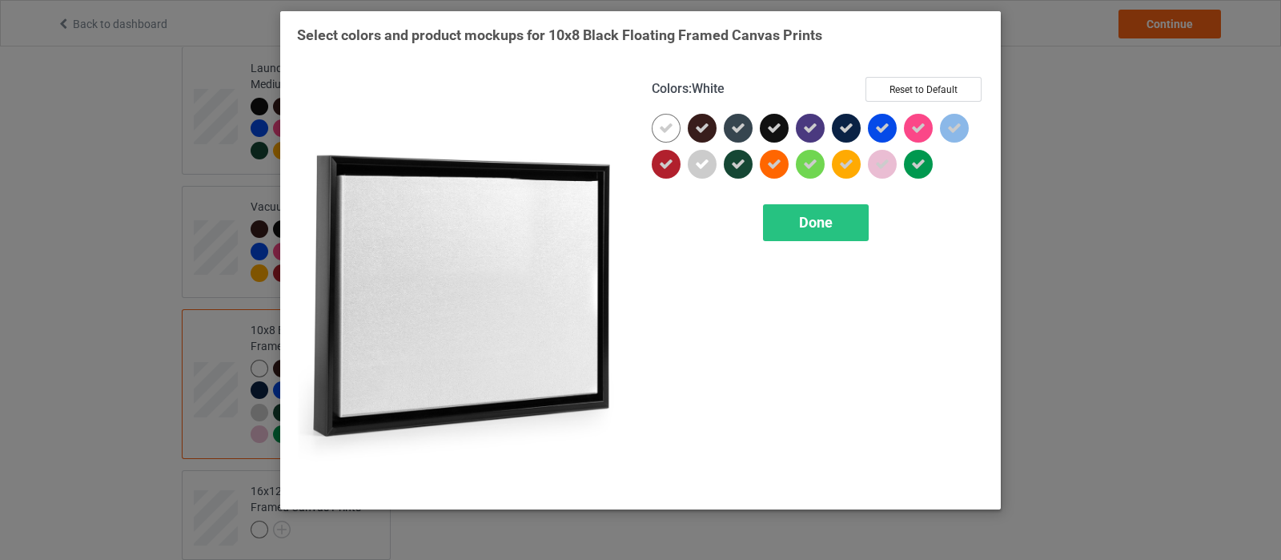
drag, startPoint x: 665, startPoint y: 133, endPoint x: 677, endPoint y: 147, distance: 17.6
click at [665, 133] on icon at bounding box center [666, 128] width 14 height 14
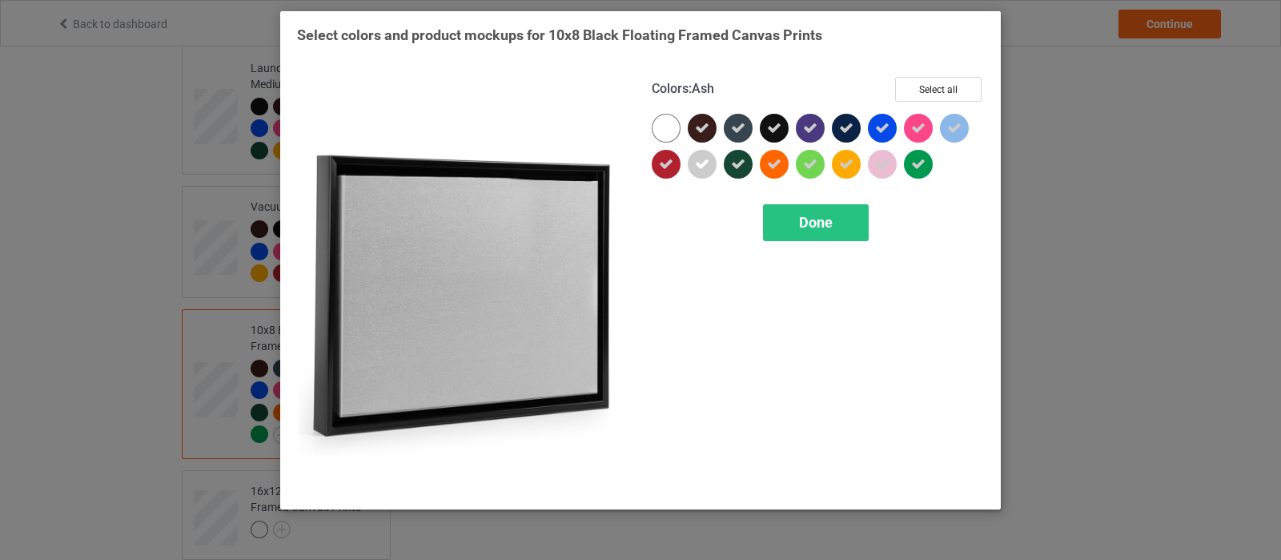
drag, startPoint x: 705, startPoint y: 170, endPoint x: 894, endPoint y: 163, distance: 189.9
click at [718, 168] on div at bounding box center [706, 168] width 36 height 36
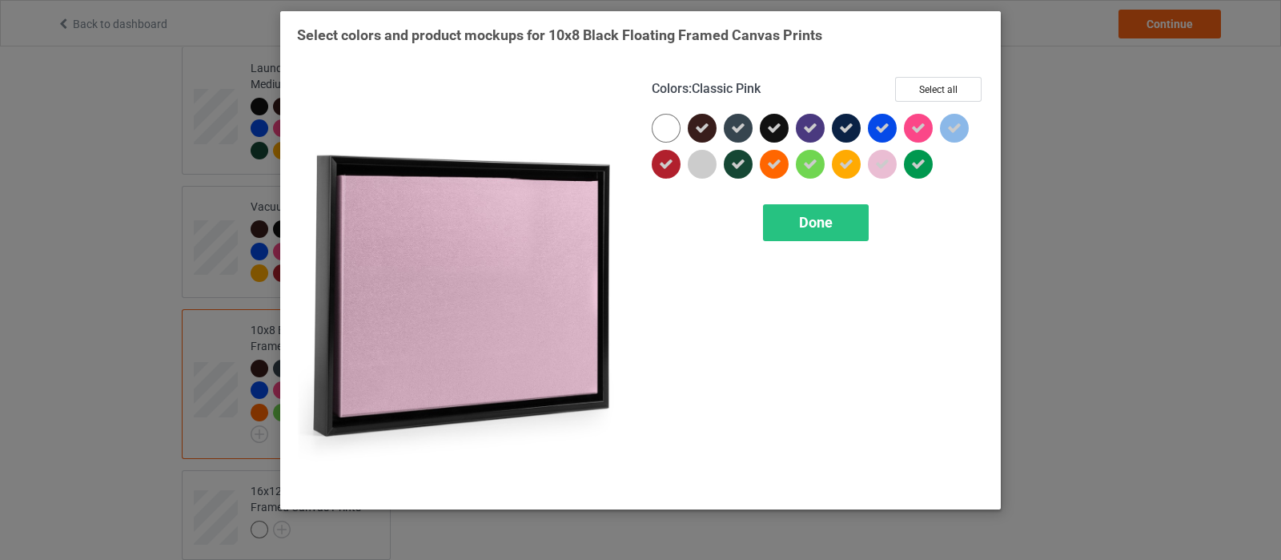
drag, startPoint x: 873, startPoint y: 163, endPoint x: 889, endPoint y: 161, distance: 16.1
click at [873, 163] on div at bounding box center [882, 164] width 29 height 29
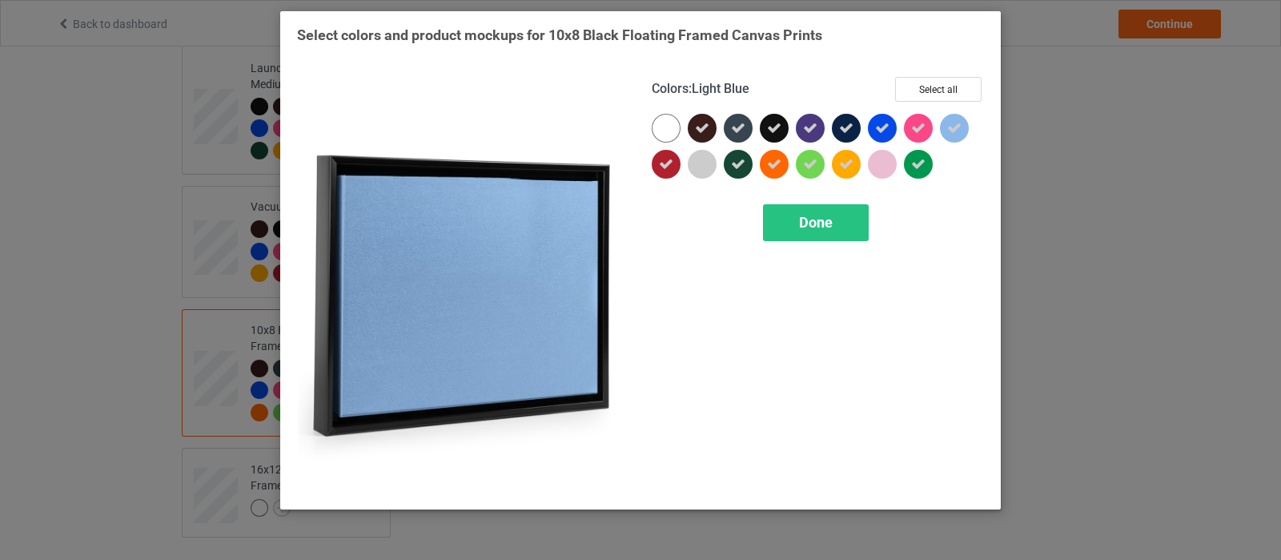
click at [953, 130] on icon at bounding box center [954, 128] width 14 height 14
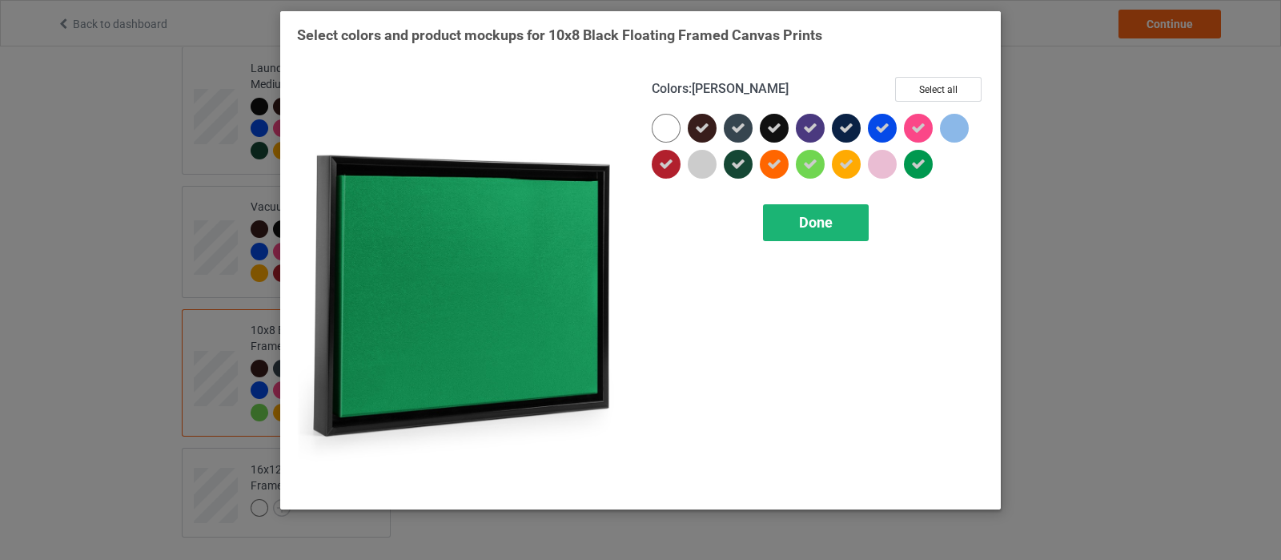
click at [825, 219] on span "Done" at bounding box center [816, 222] width 34 height 17
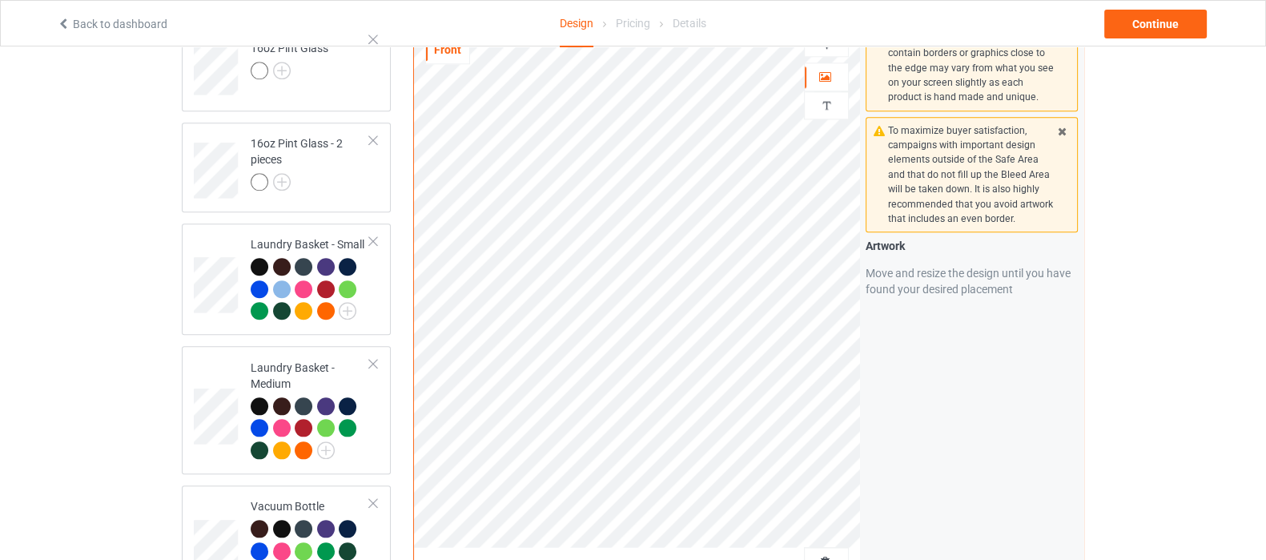
scroll to position [1902, 0]
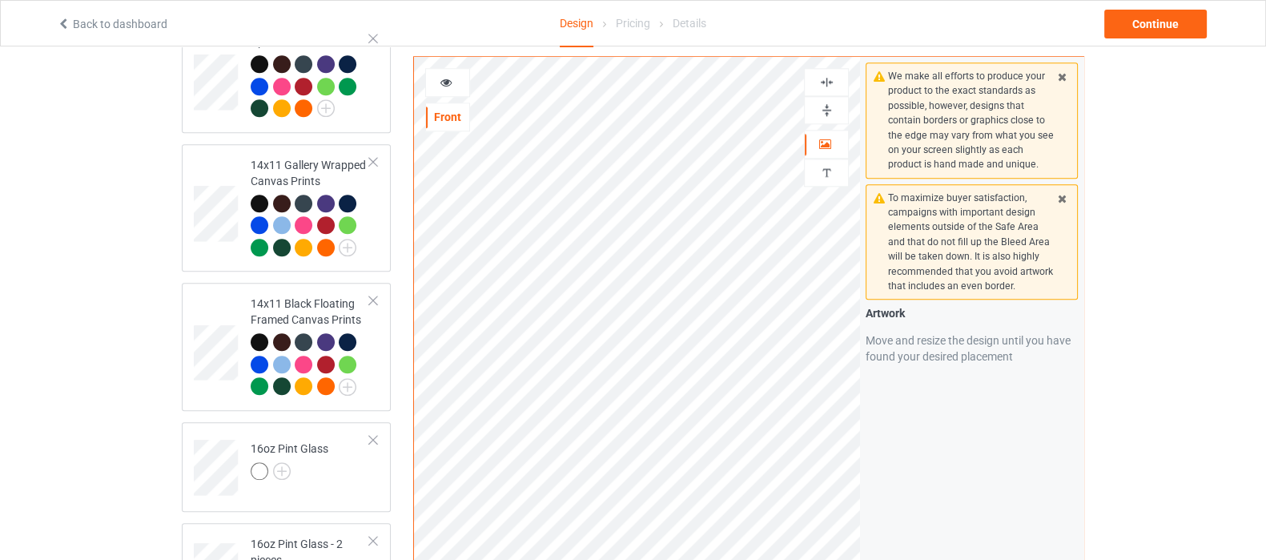
click at [819, 117] on img at bounding box center [826, 109] width 15 height 15
click at [833, 77] on img at bounding box center [826, 81] width 15 height 15
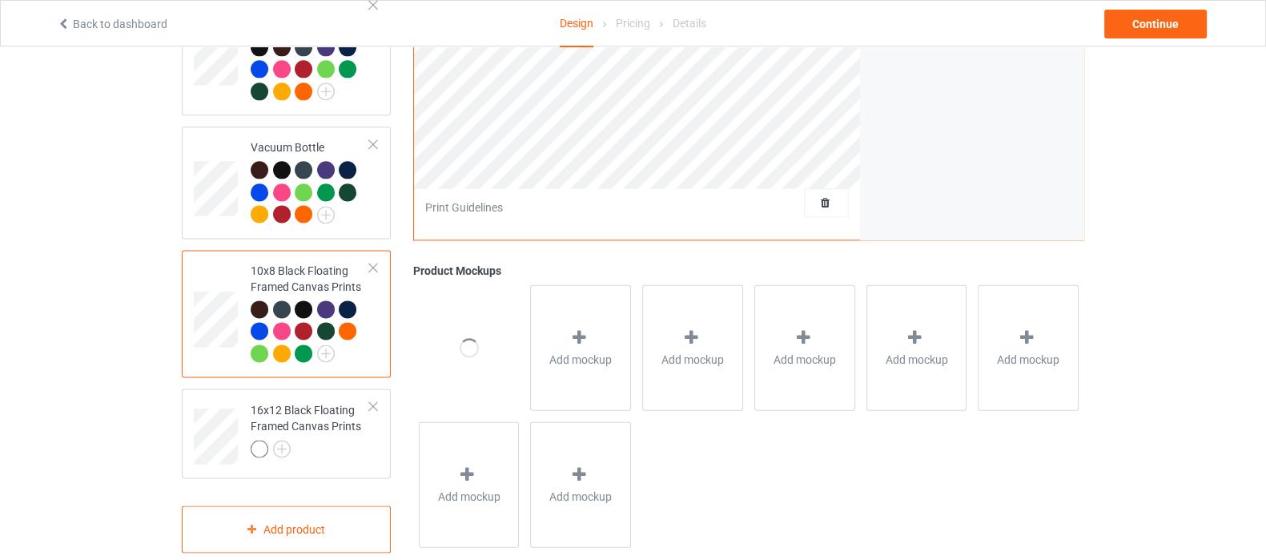
scroll to position [2665, 0]
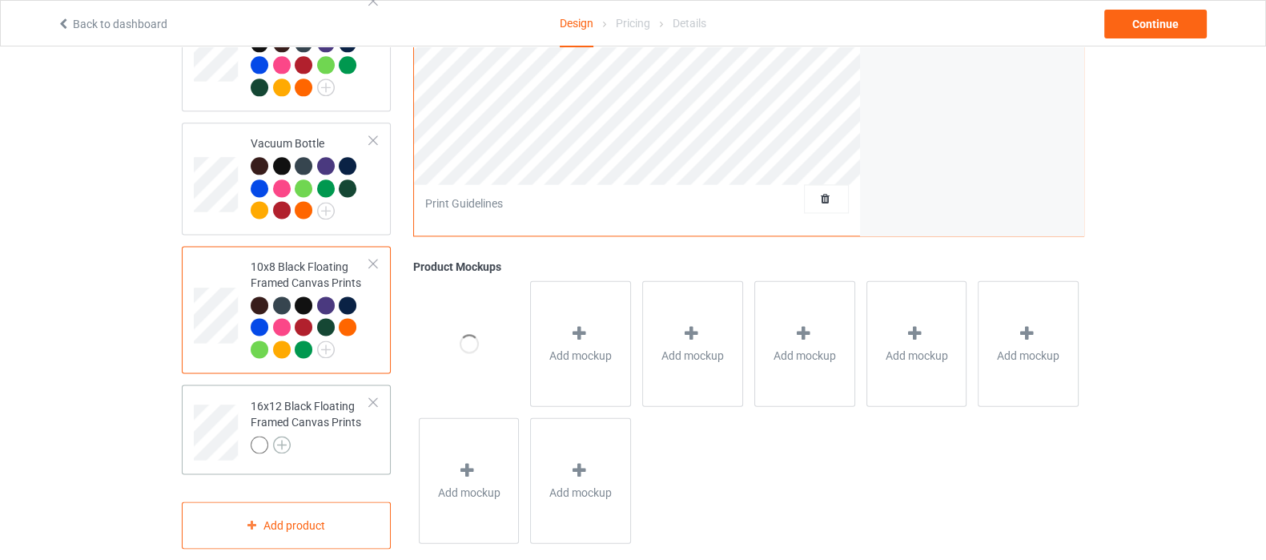
click at [287, 436] on img at bounding box center [282, 445] width 18 height 18
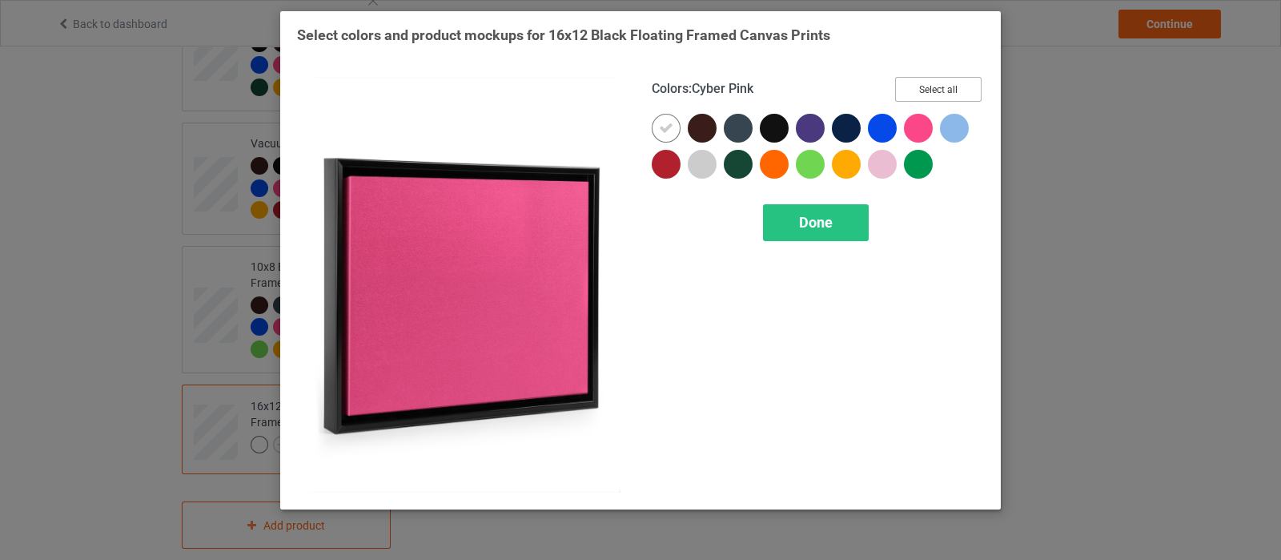
click at [922, 90] on button "Select all" at bounding box center [938, 89] width 86 height 25
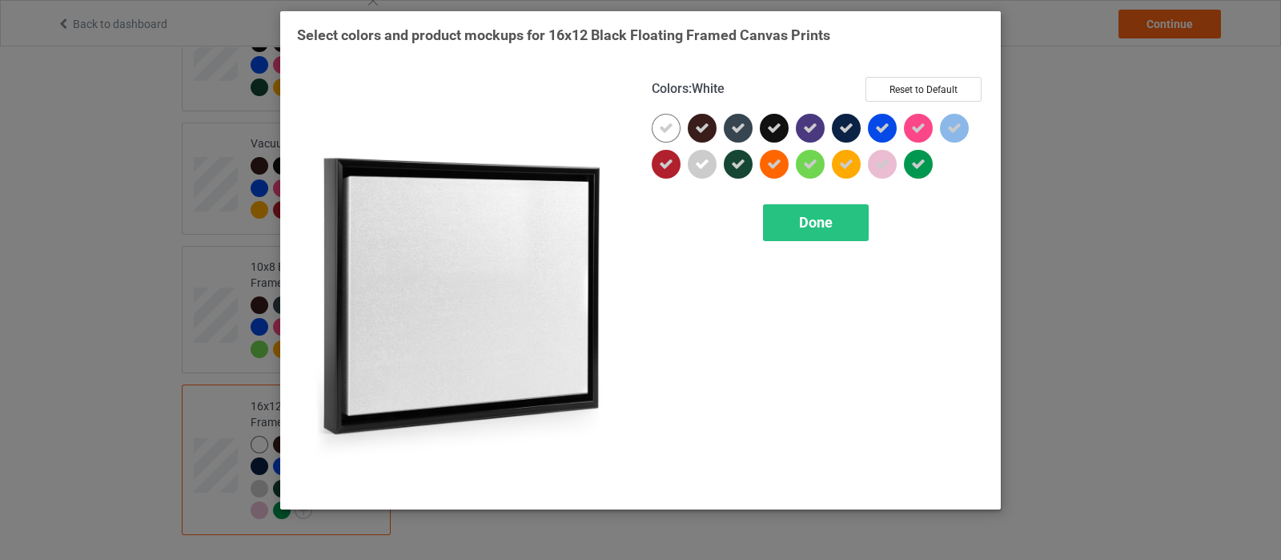
drag, startPoint x: 653, startPoint y: 130, endPoint x: 700, endPoint y: 151, distance: 50.9
click at [653, 130] on div at bounding box center [666, 128] width 29 height 29
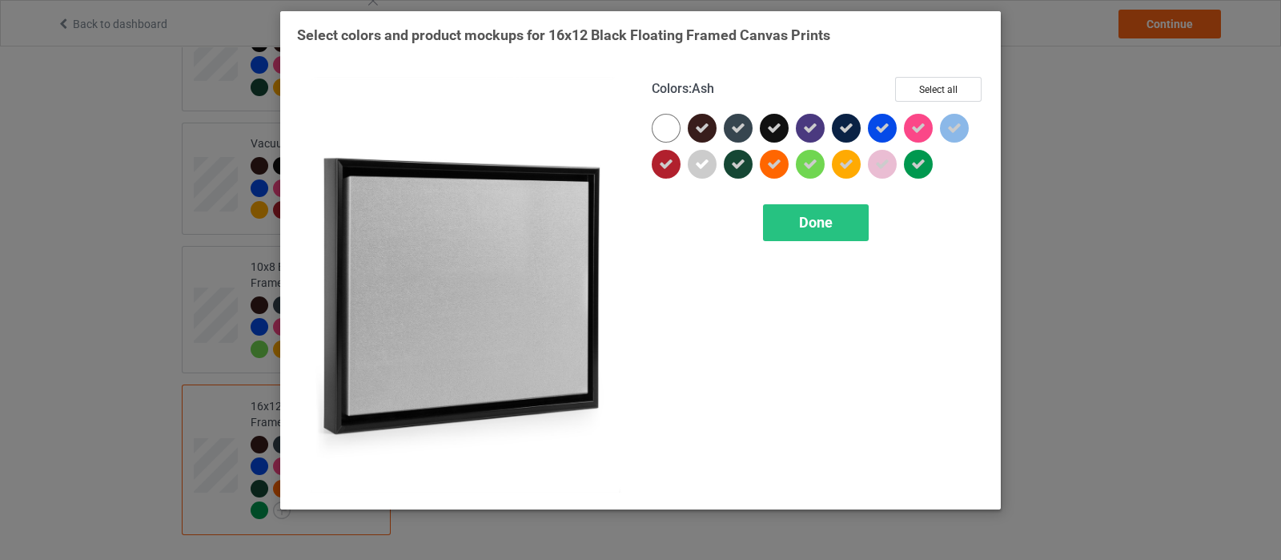
click at [701, 159] on icon at bounding box center [702, 164] width 14 height 14
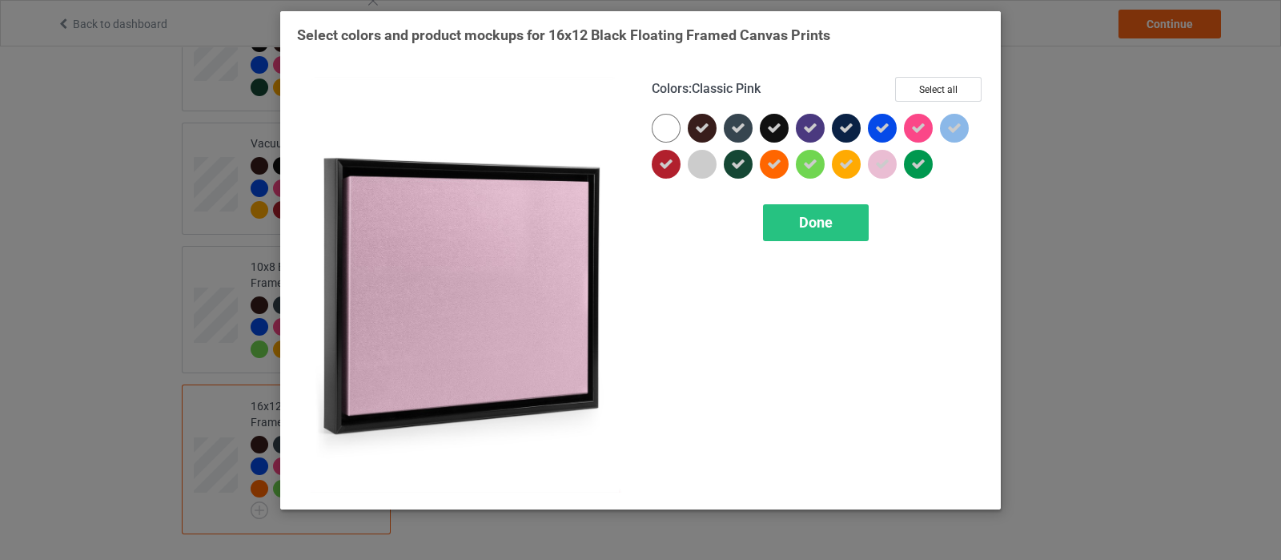
click at [891, 159] on div at bounding box center [882, 164] width 29 height 29
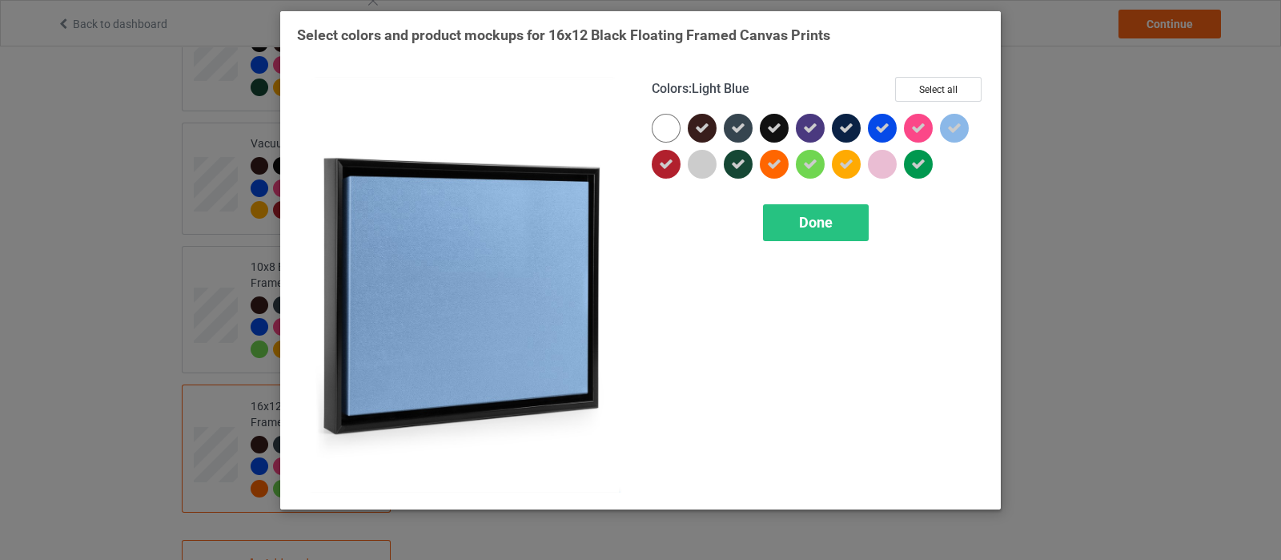
click at [954, 133] on icon at bounding box center [954, 128] width 14 height 14
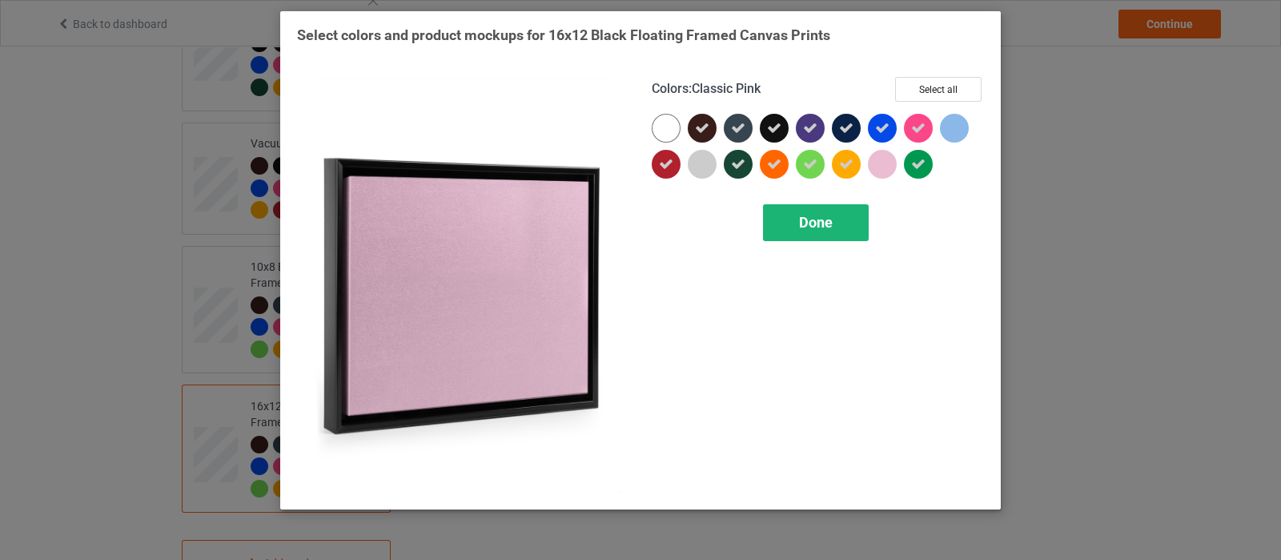
click at [826, 234] on div "Done" at bounding box center [816, 222] width 106 height 37
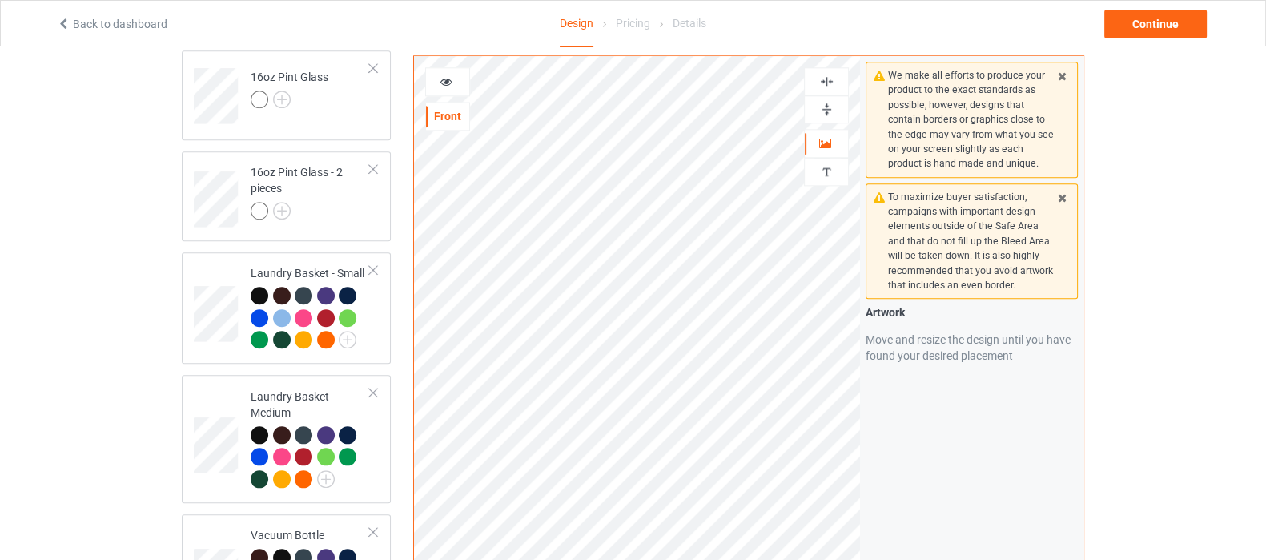
scroll to position [2264, 0]
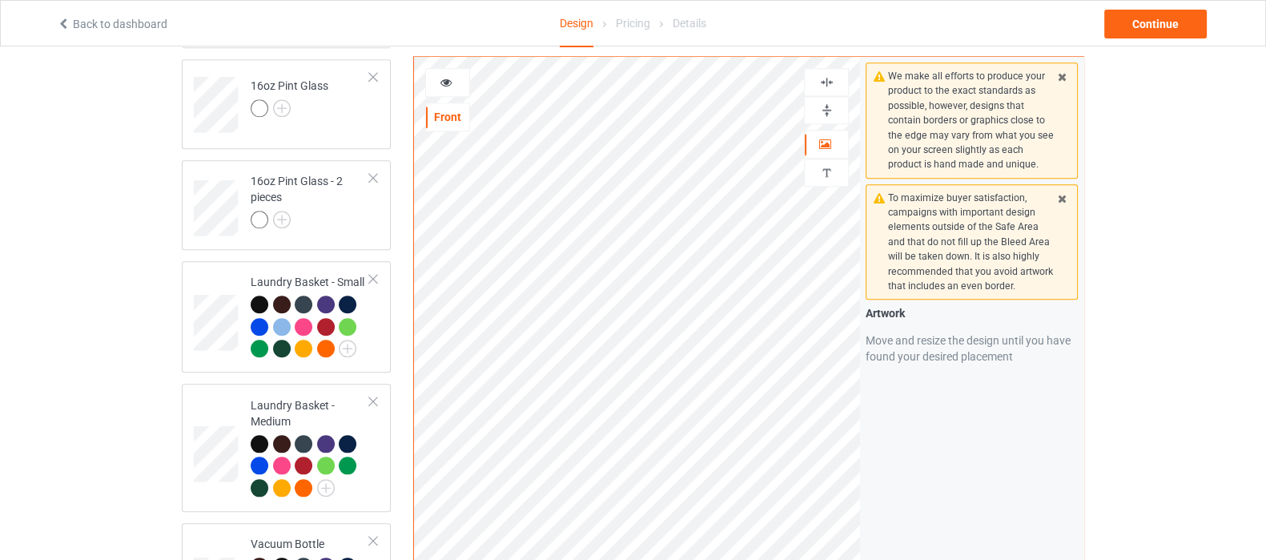
click at [821, 74] on img at bounding box center [826, 81] width 15 height 15
click at [833, 102] on img at bounding box center [826, 109] width 15 height 15
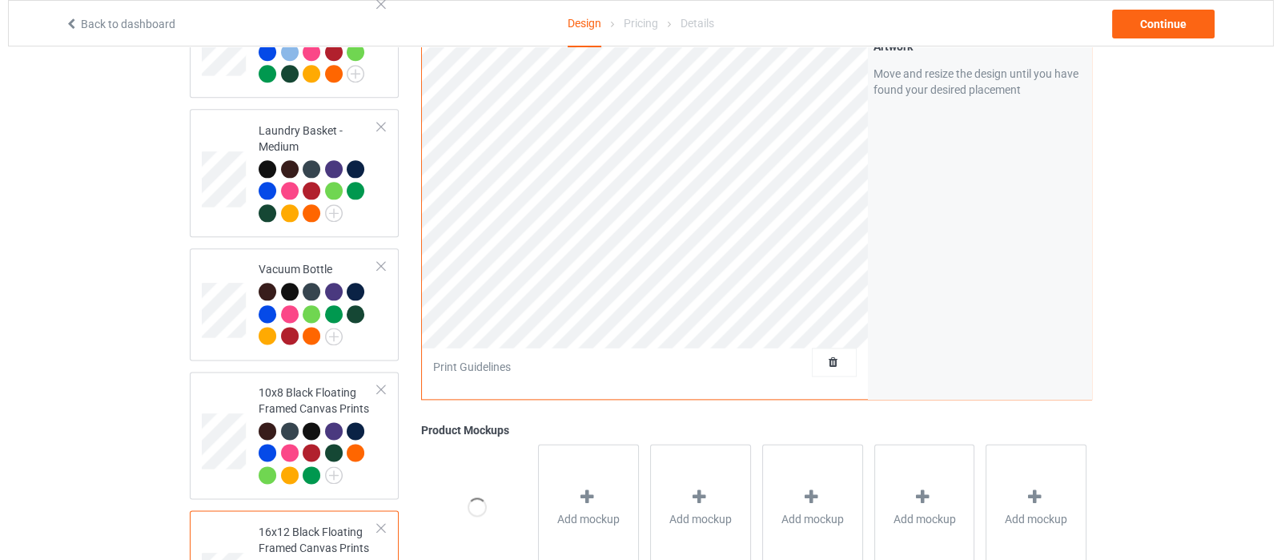
scroll to position [2702, 0]
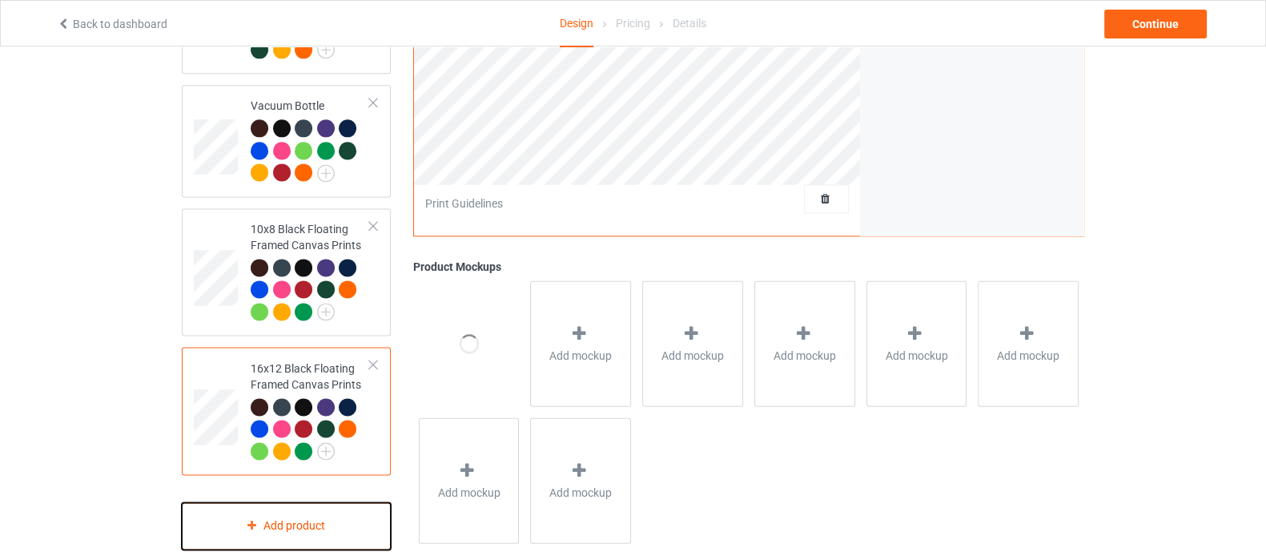
click at [312, 509] on div "Add product" at bounding box center [286, 525] width 209 height 47
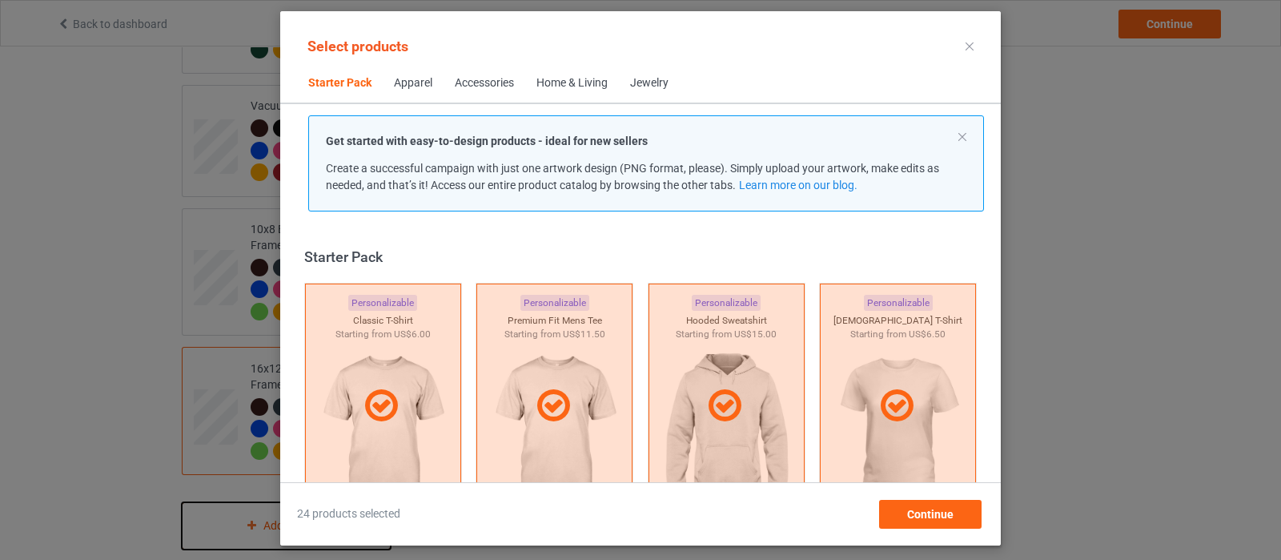
scroll to position [19, 0]
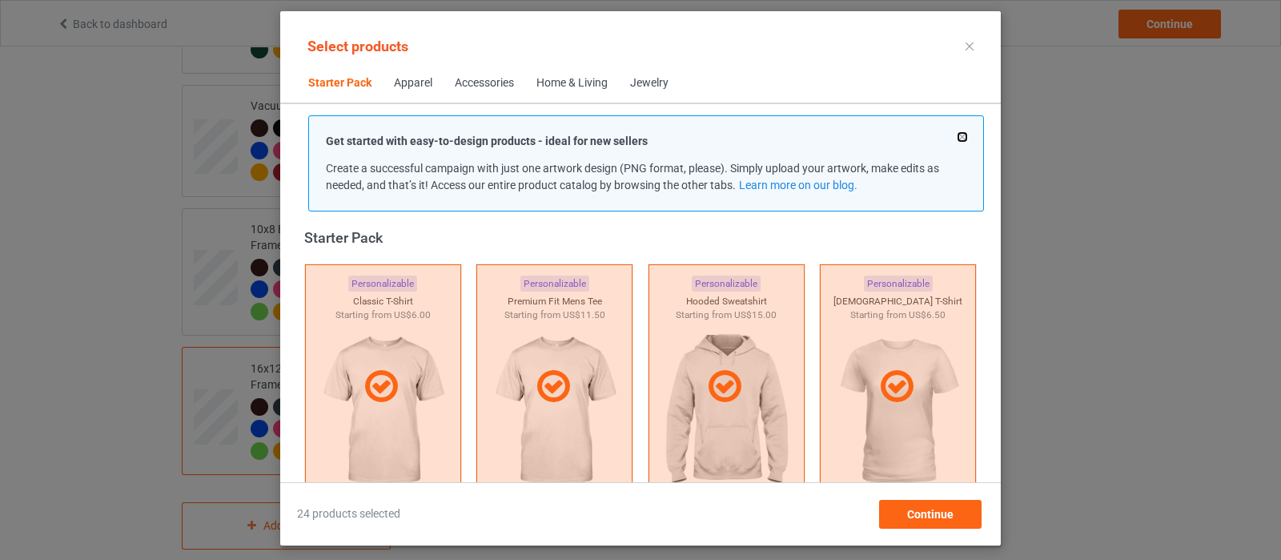
click at [962, 139] on button at bounding box center [962, 137] width 8 height 8
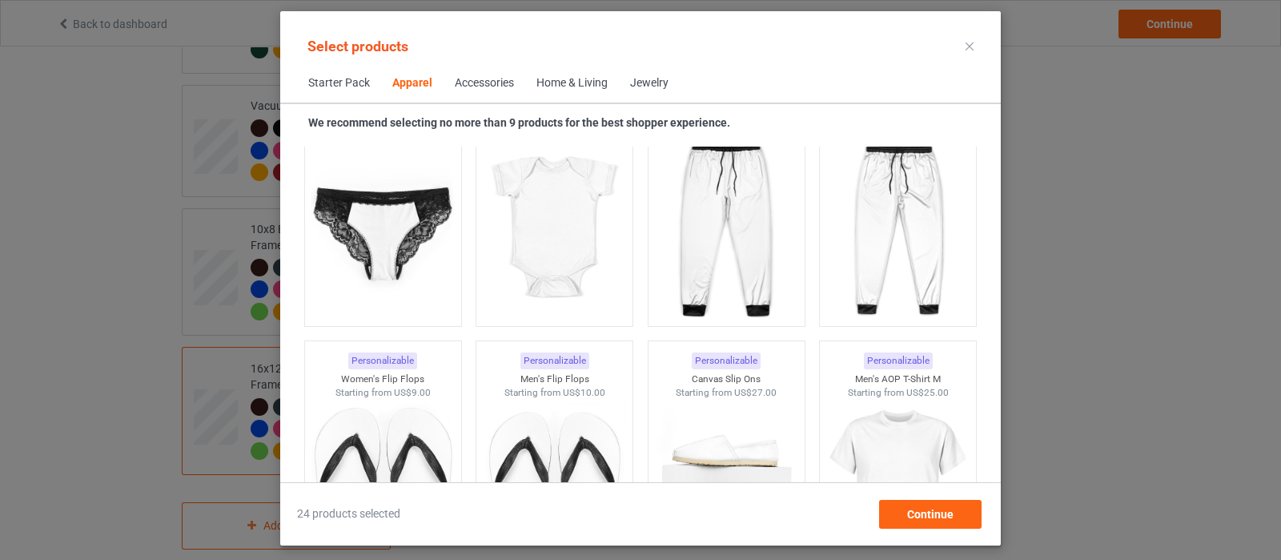
scroll to position [2522, 0]
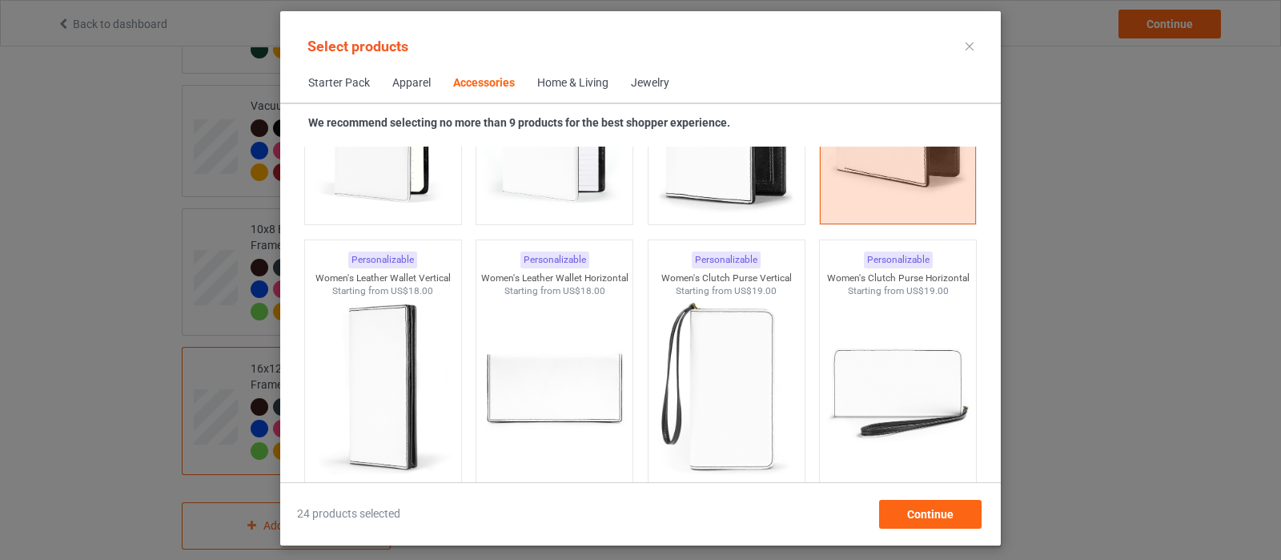
scroll to position [6626, 0]
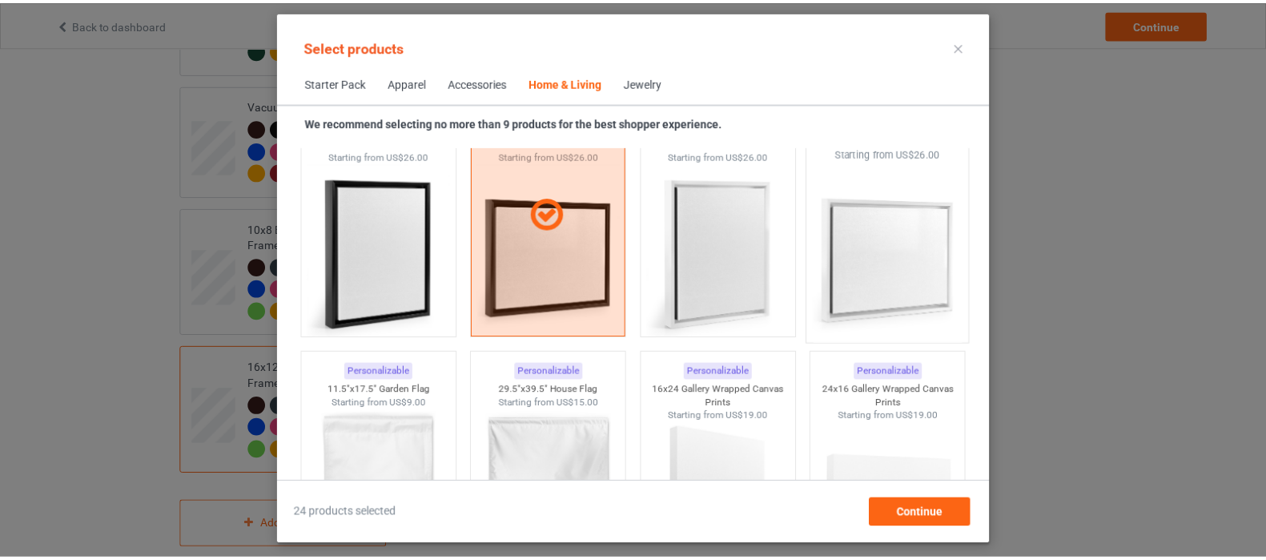
scroll to position [11230, 0]
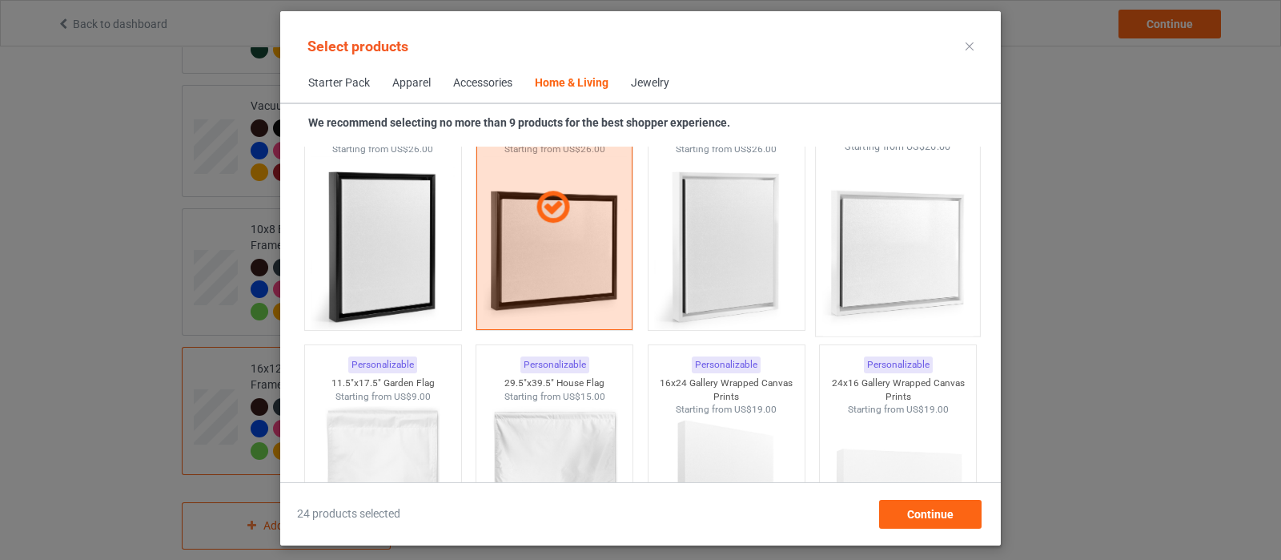
click at [903, 266] on img at bounding box center [898, 247] width 151 height 188
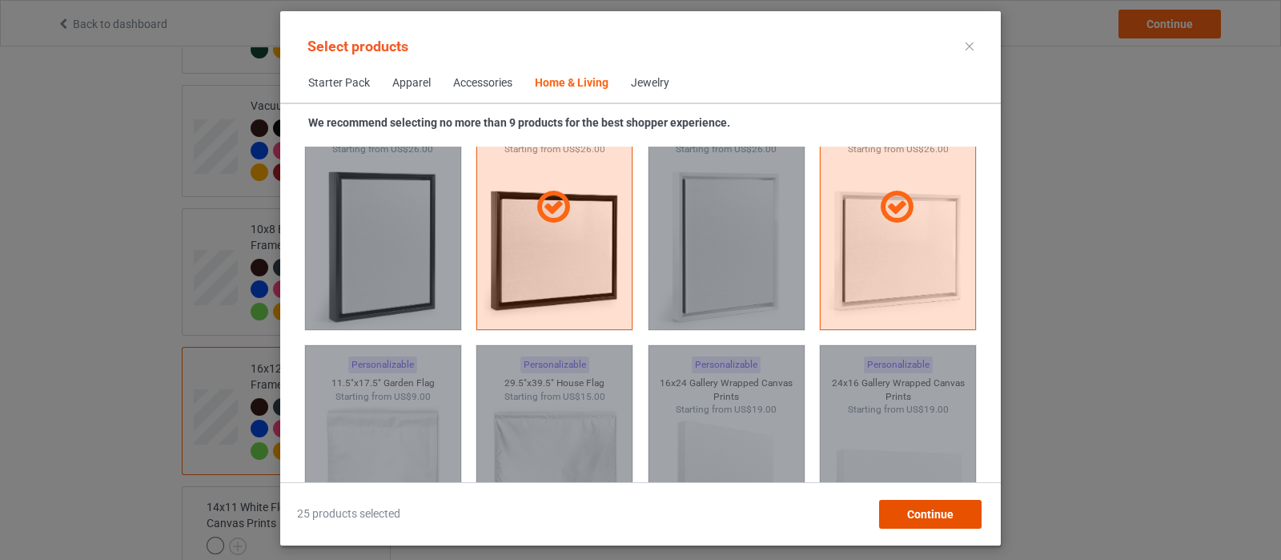
click at [902, 518] on div "Continue" at bounding box center [930, 514] width 102 height 29
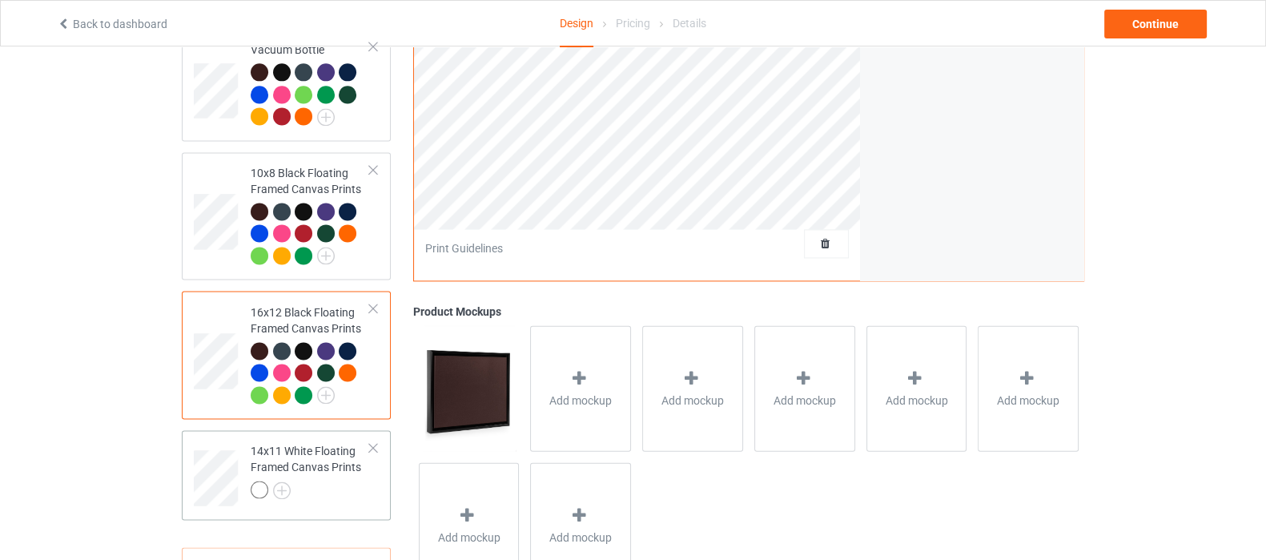
scroll to position [2803, 0]
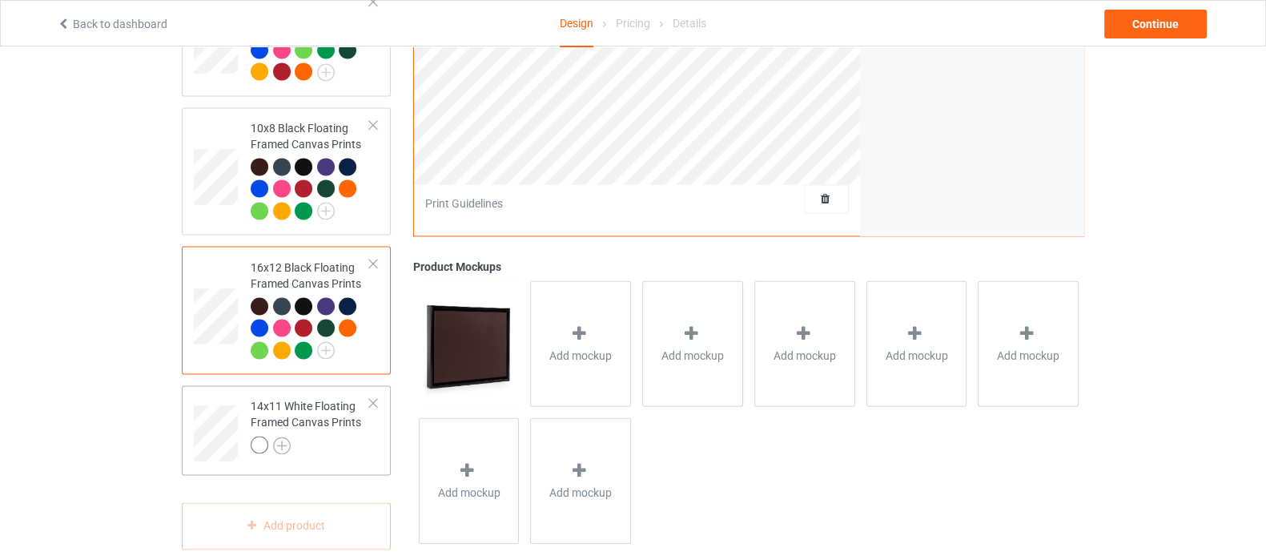
click at [287, 436] on img at bounding box center [282, 445] width 18 height 18
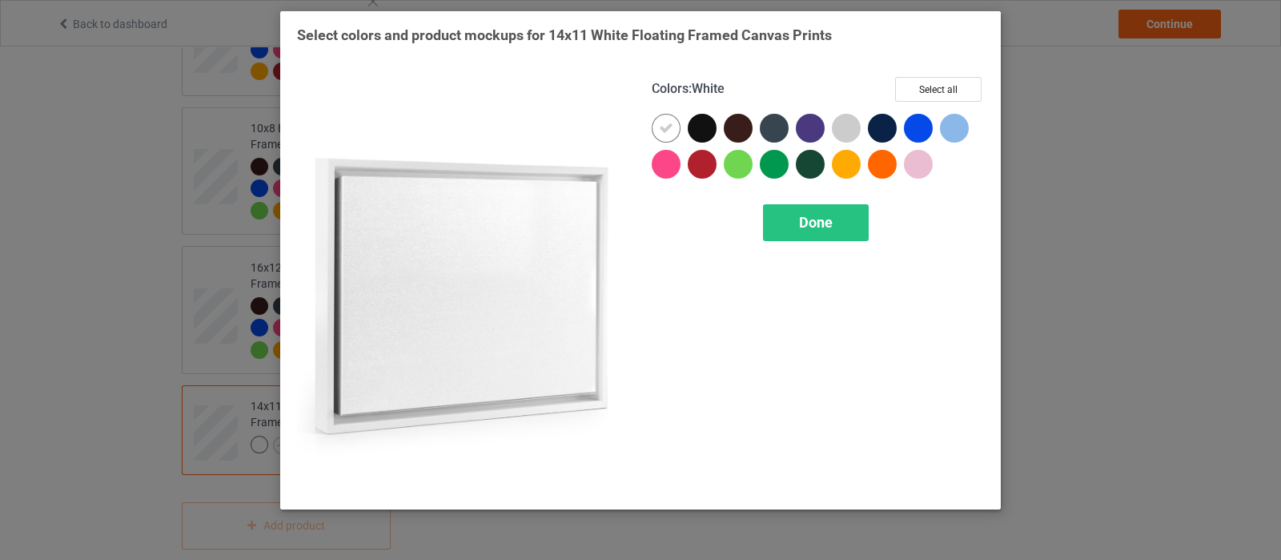
click at [937, 74] on div "Colors : White Select all Done" at bounding box center [818, 285] width 355 height 438
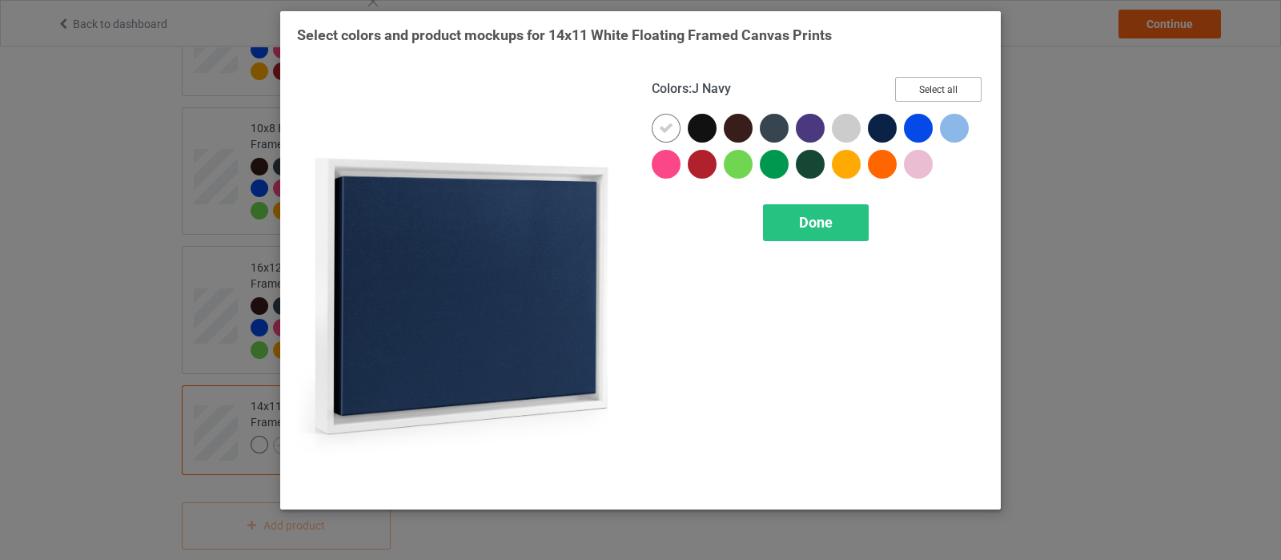
drag, startPoint x: 930, startPoint y: 84, endPoint x: 683, endPoint y: 117, distance: 248.8
click at [930, 84] on button "Select all" at bounding box center [938, 89] width 86 height 25
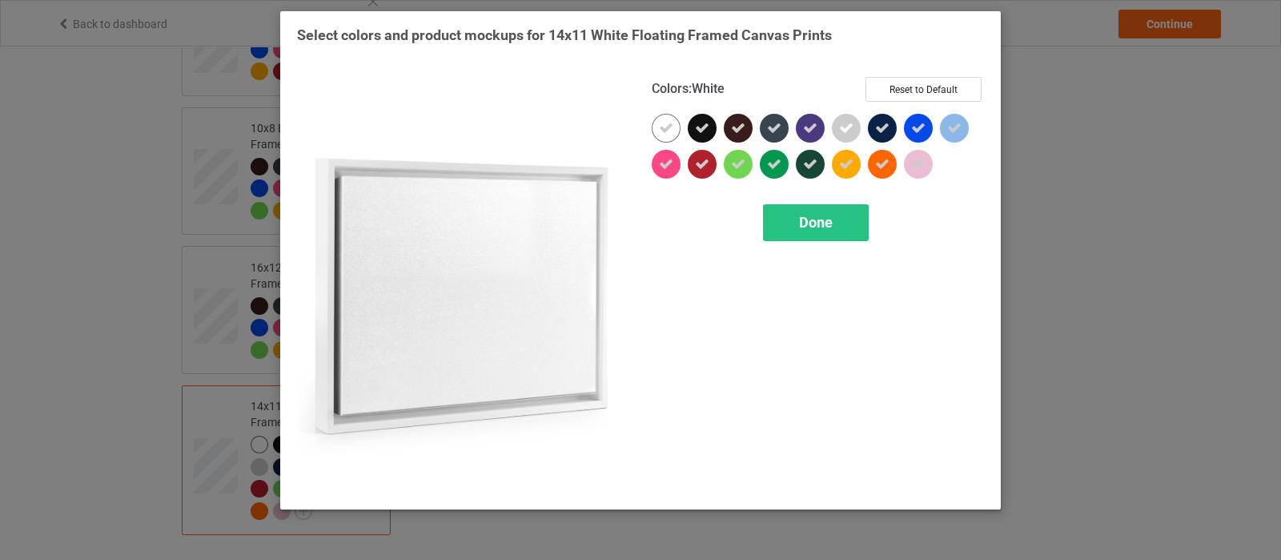
click at [667, 131] on icon at bounding box center [666, 128] width 14 height 14
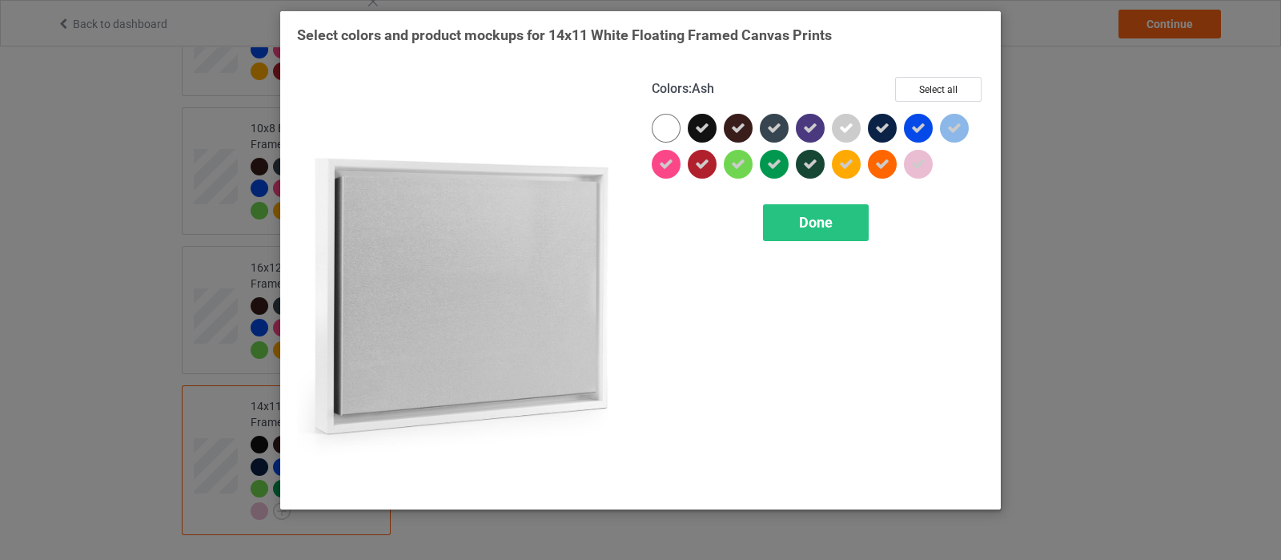
click at [861, 130] on div at bounding box center [850, 132] width 36 height 36
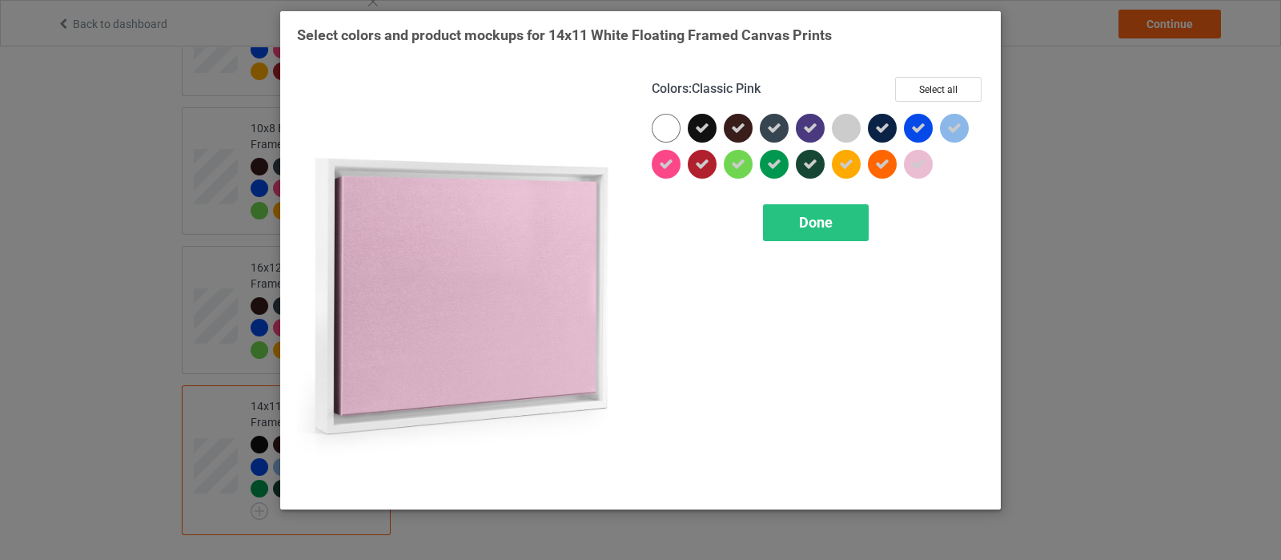
click at [913, 162] on icon at bounding box center [918, 164] width 14 height 14
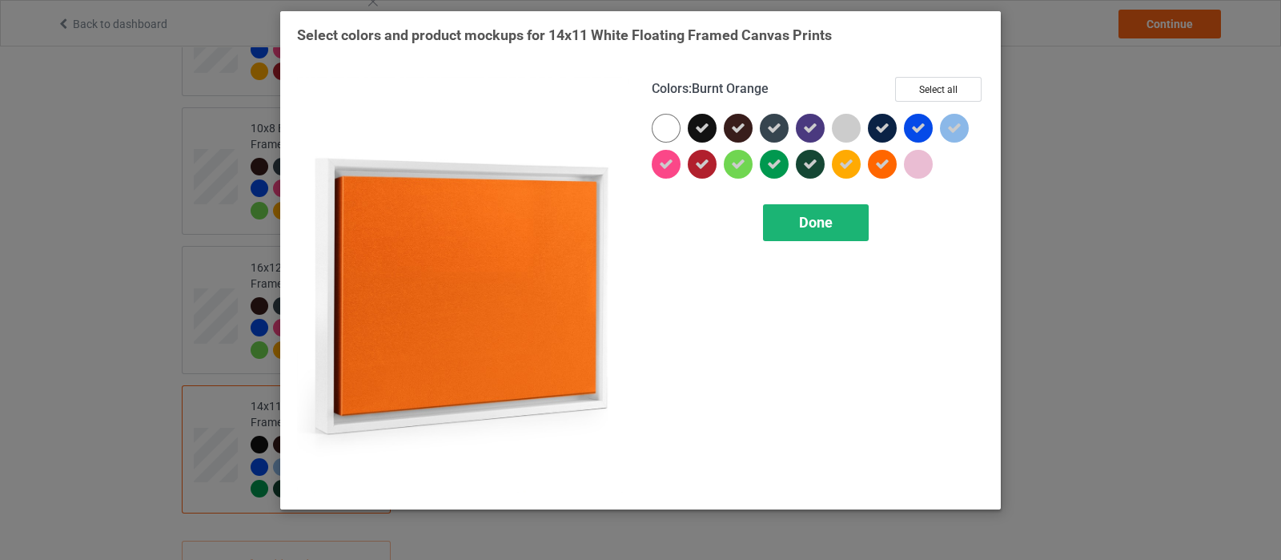
click at [797, 219] on div "Done" at bounding box center [816, 222] width 106 height 37
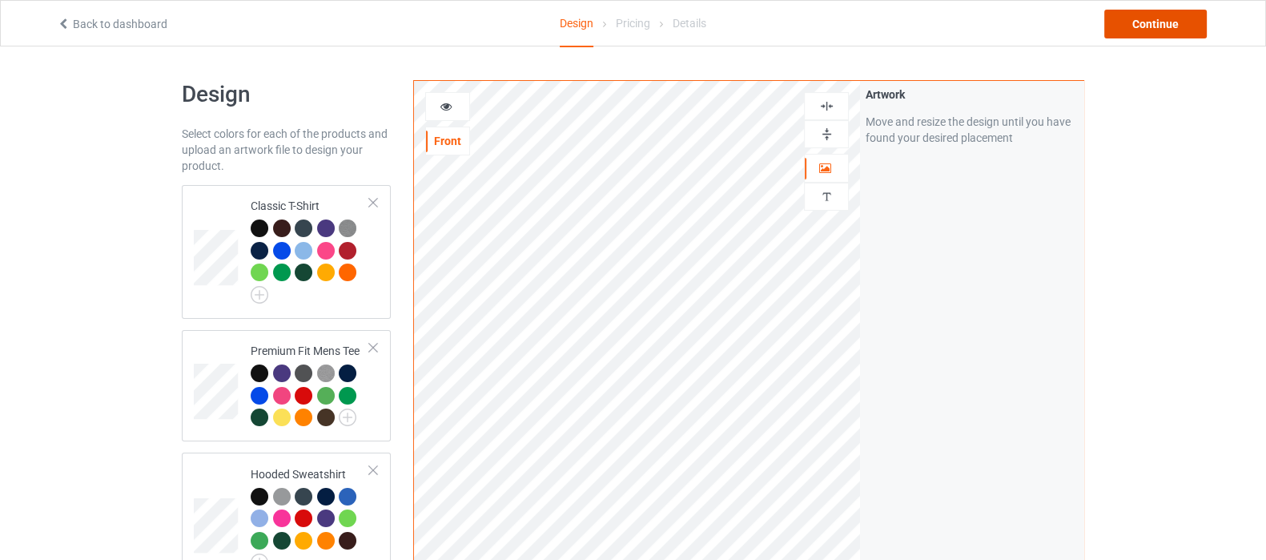
click at [1155, 28] on div "Continue" at bounding box center [1155, 24] width 102 height 29
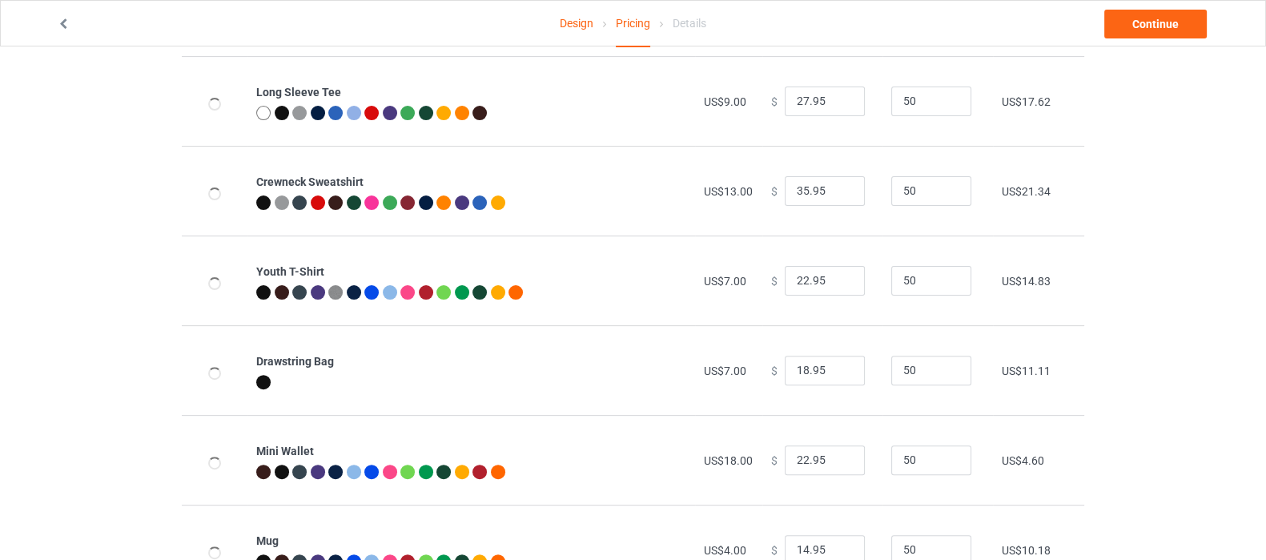
scroll to position [700, 0]
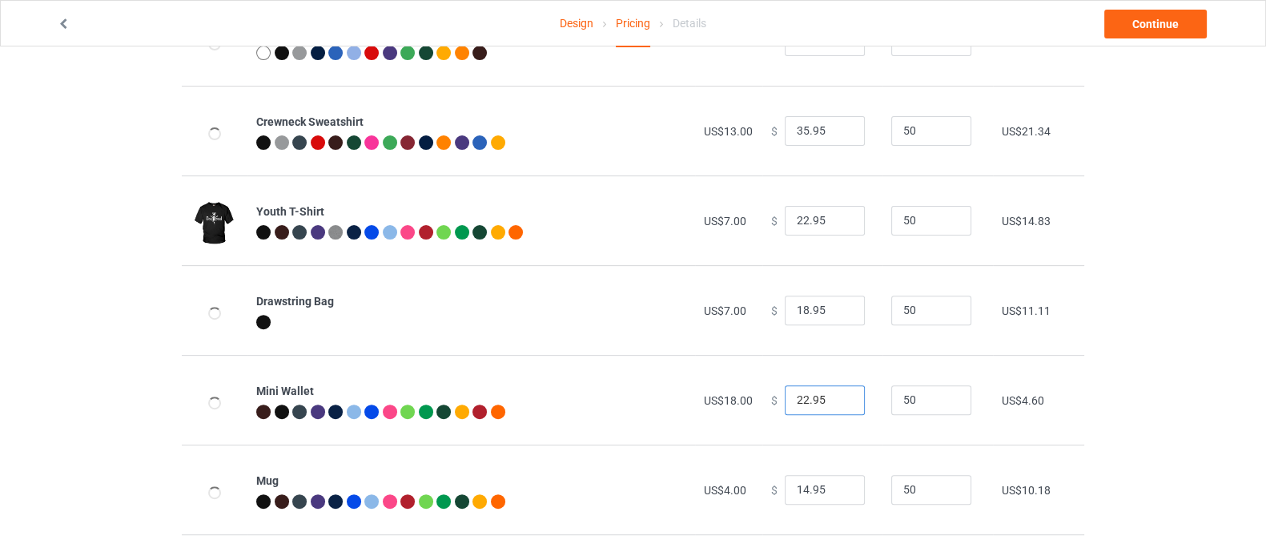
drag, startPoint x: 821, startPoint y: 395, endPoint x: 757, endPoint y: 395, distance: 64.1
click at [762, 395] on td "$ 22.95" at bounding box center [822, 400] width 120 height 90
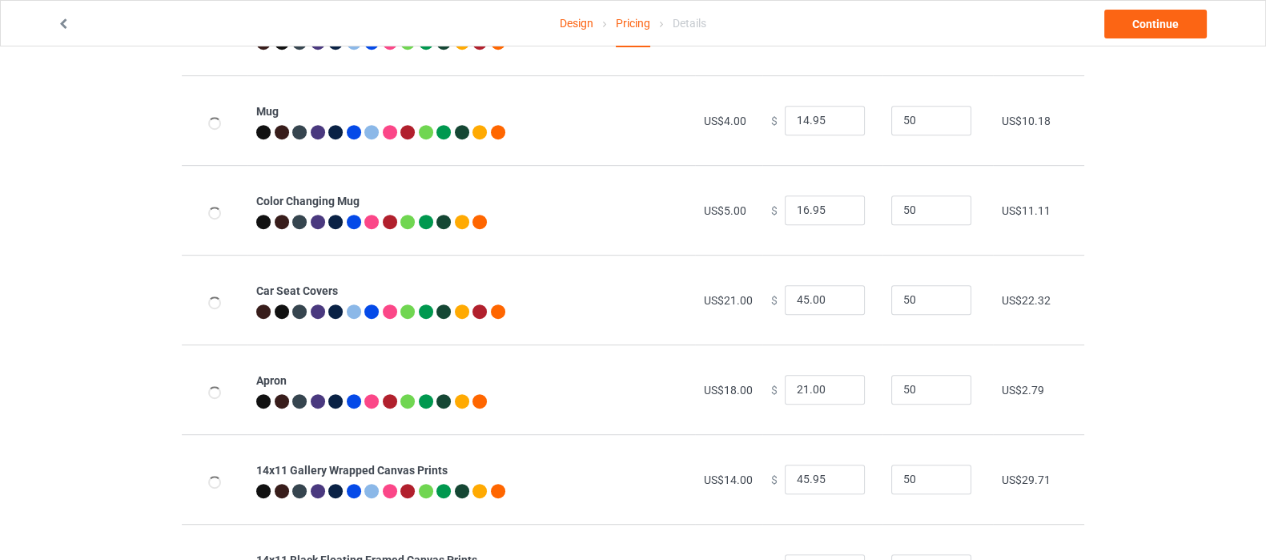
scroll to position [1101, 0]
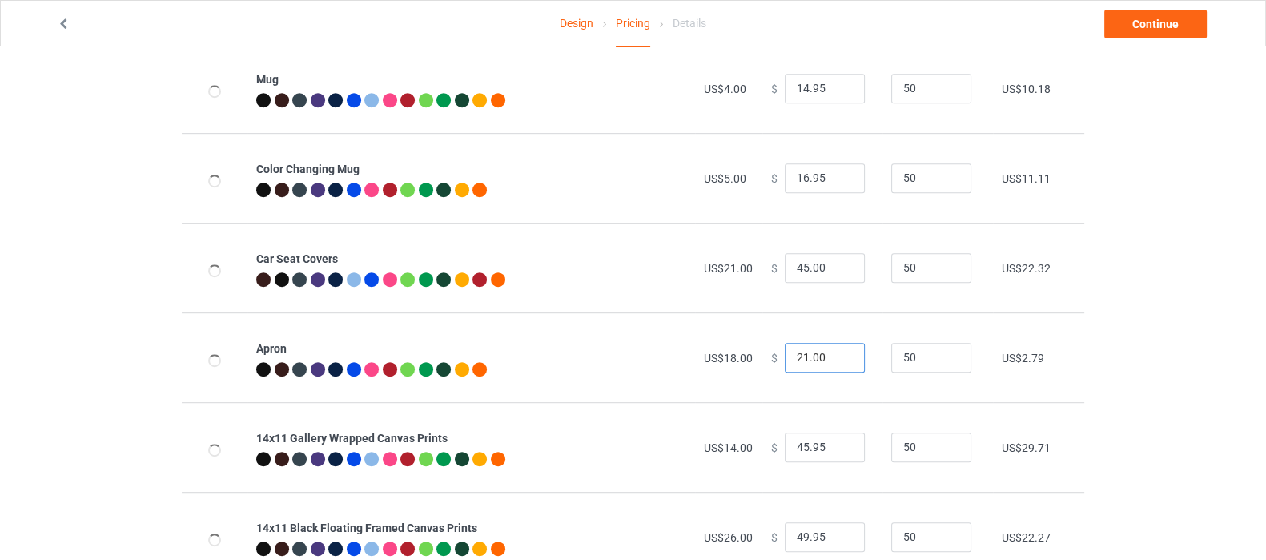
type input "25.00"
drag, startPoint x: 821, startPoint y: 354, endPoint x: 757, endPoint y: 366, distance: 65.2
click at [762, 366] on td "$ 21.00" at bounding box center [822, 357] width 120 height 90
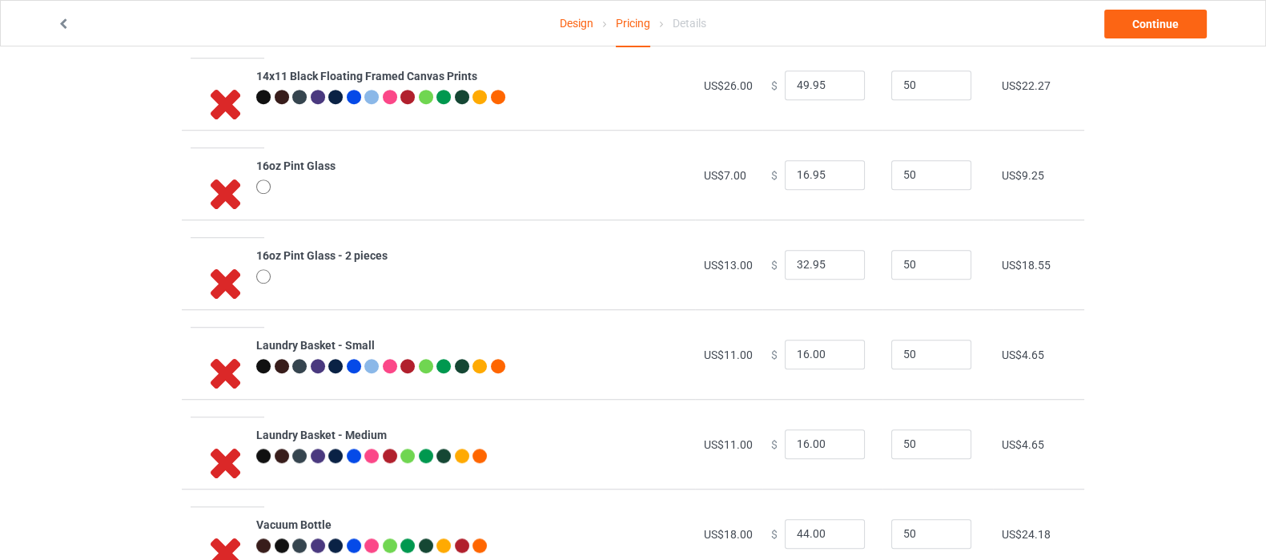
scroll to position [1601, 0]
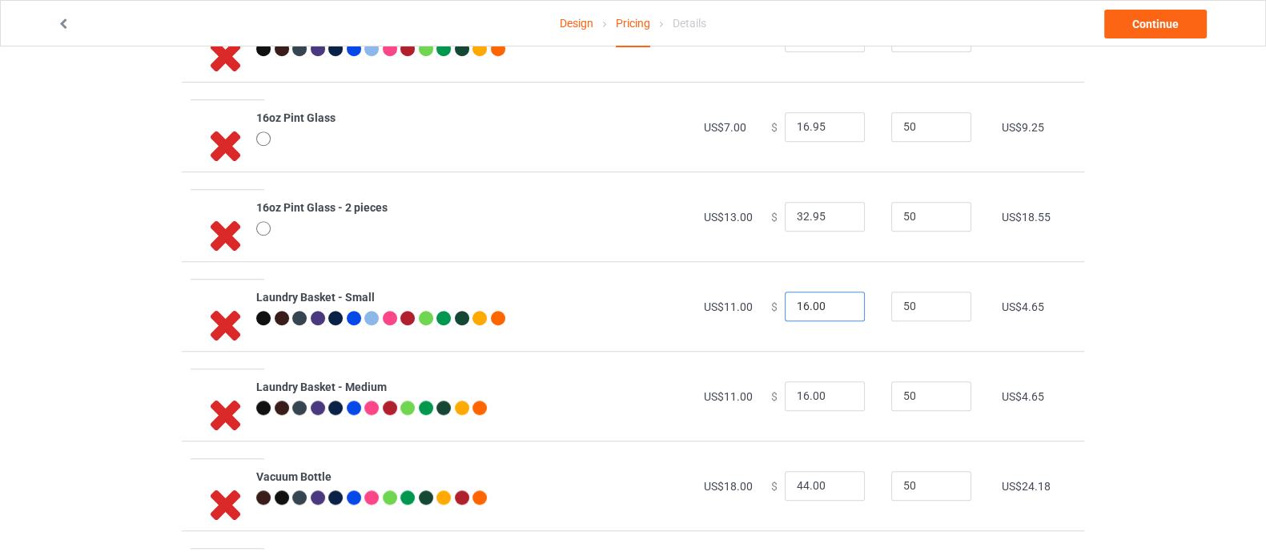
type input "25.00"
drag, startPoint x: 818, startPoint y: 304, endPoint x: 749, endPoint y: 304, distance: 68.9
click at [749, 304] on tr "Laundry Basket - Small US$11.00 $ 16.00 50 US$4.65" at bounding box center [633, 306] width 902 height 90
type input "25.00"
drag, startPoint x: 819, startPoint y: 394, endPoint x: 763, endPoint y: 394, distance: 56.1
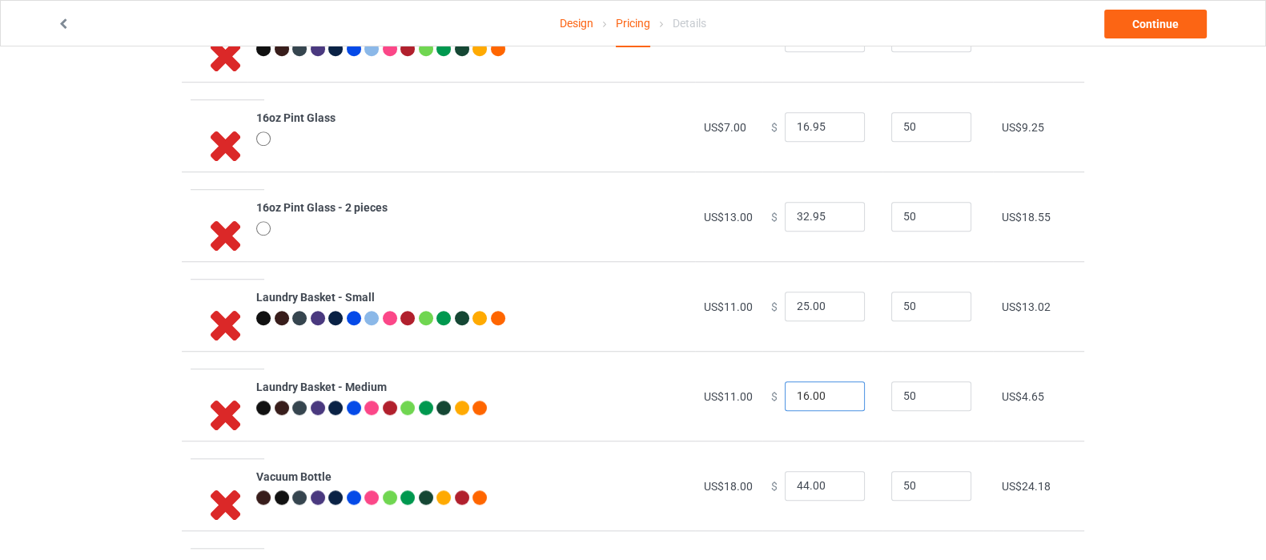
click at [771, 394] on div "$ 16.00" at bounding box center [822, 396] width 102 height 30
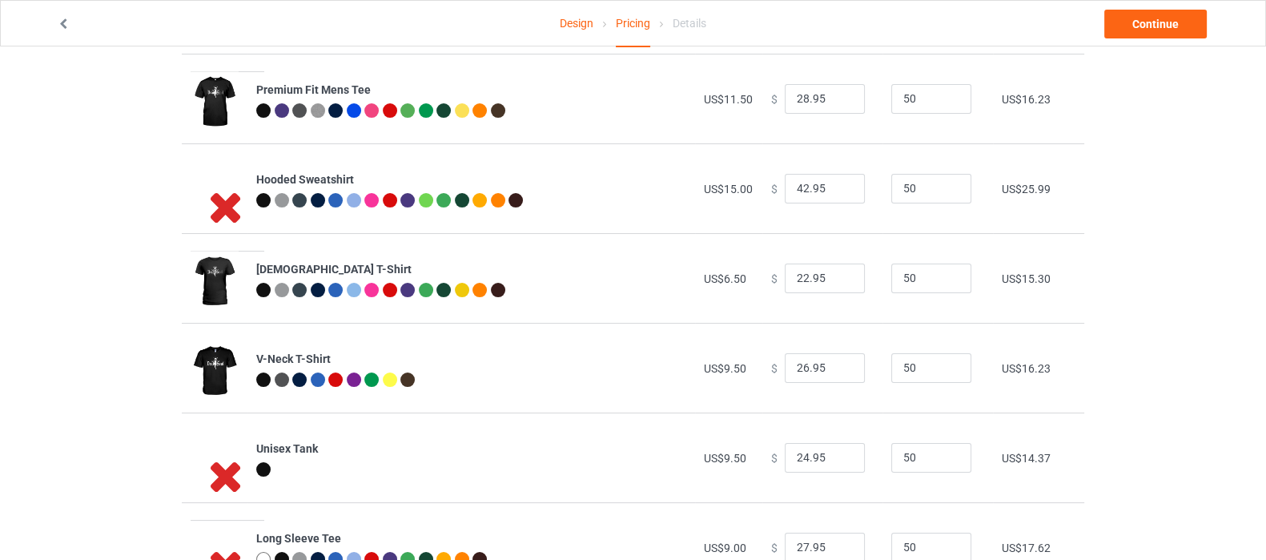
scroll to position [0, 0]
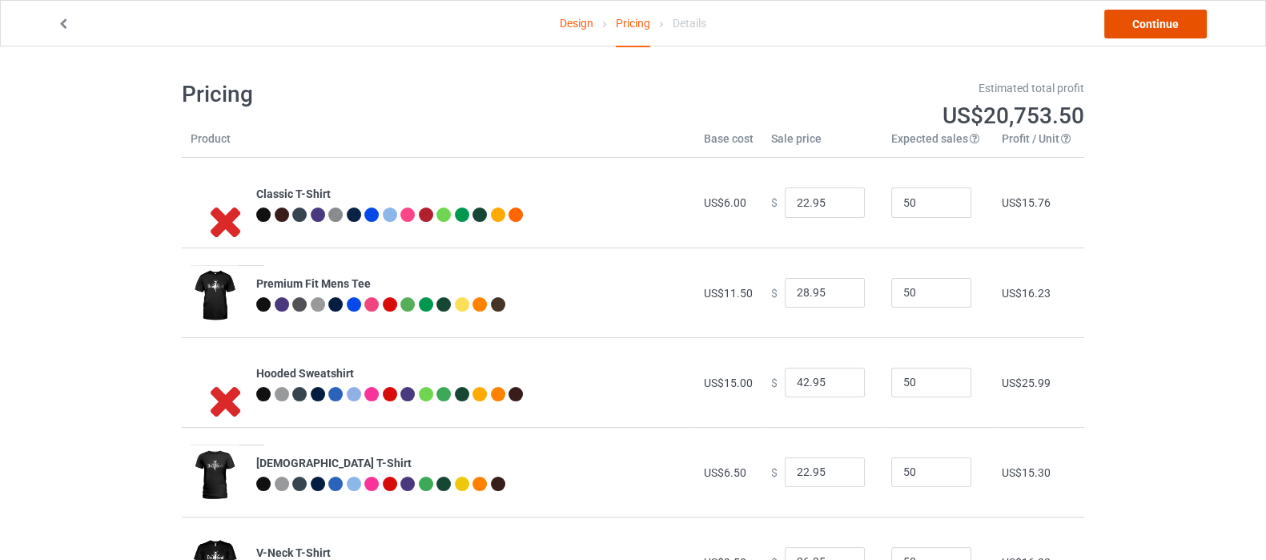
type input "25.00"
click at [1171, 26] on link "Continue" at bounding box center [1155, 24] width 102 height 29
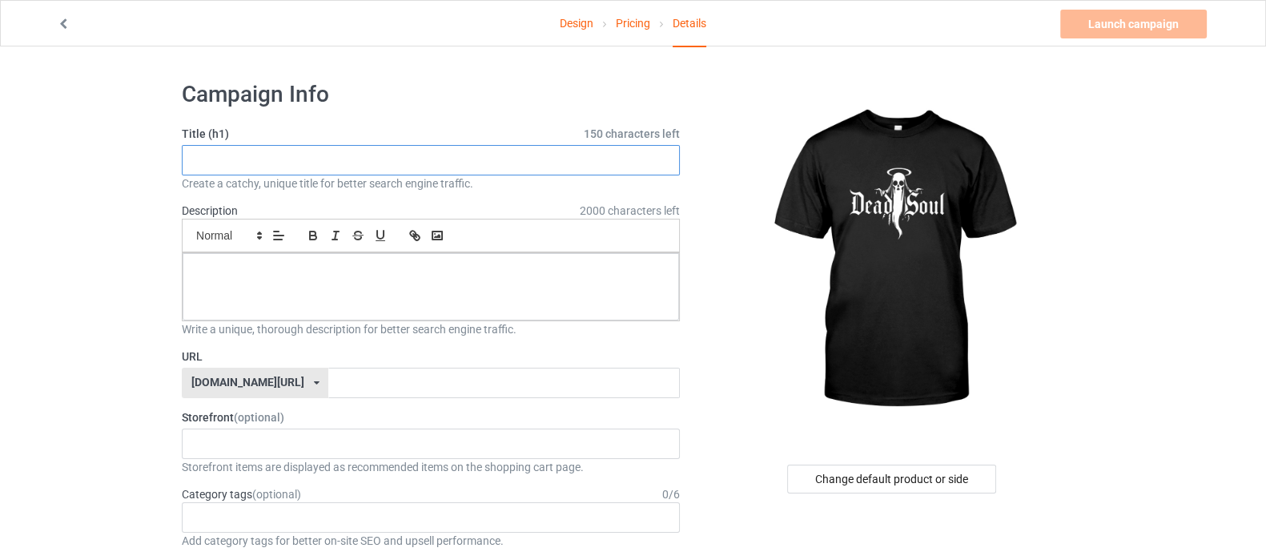
click at [284, 167] on input "text" at bounding box center [431, 160] width 498 height 30
type input "D"
type input "Ghost design"
click at [272, 279] on div at bounding box center [431, 286] width 496 height 67
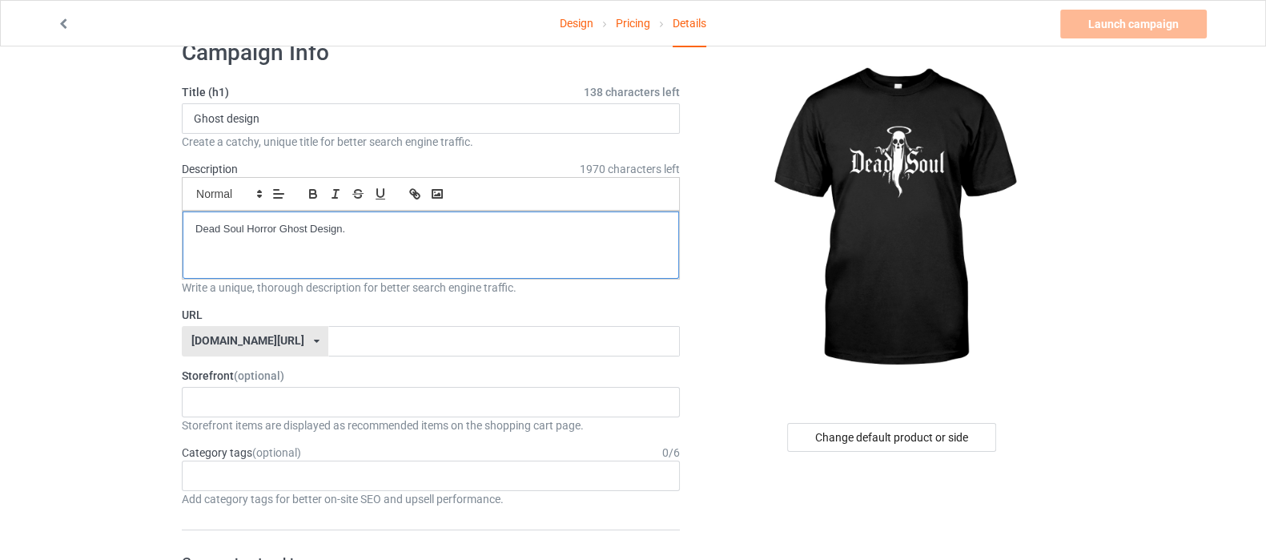
scroll to position [99, 0]
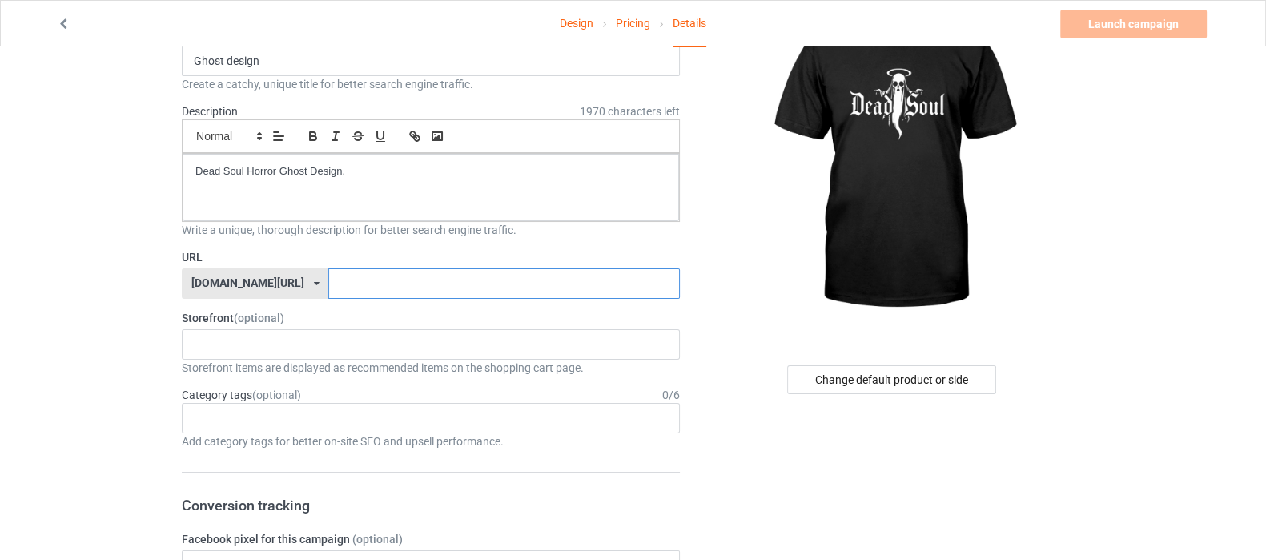
click at [346, 280] on input "text" at bounding box center [503, 283] width 351 height 30
type input "GhostDeign"
click at [352, 342] on div "Shop What You Love Your Liking Style Happy New Year Merry Christmas 658d743a5e6…" at bounding box center [431, 344] width 498 height 30
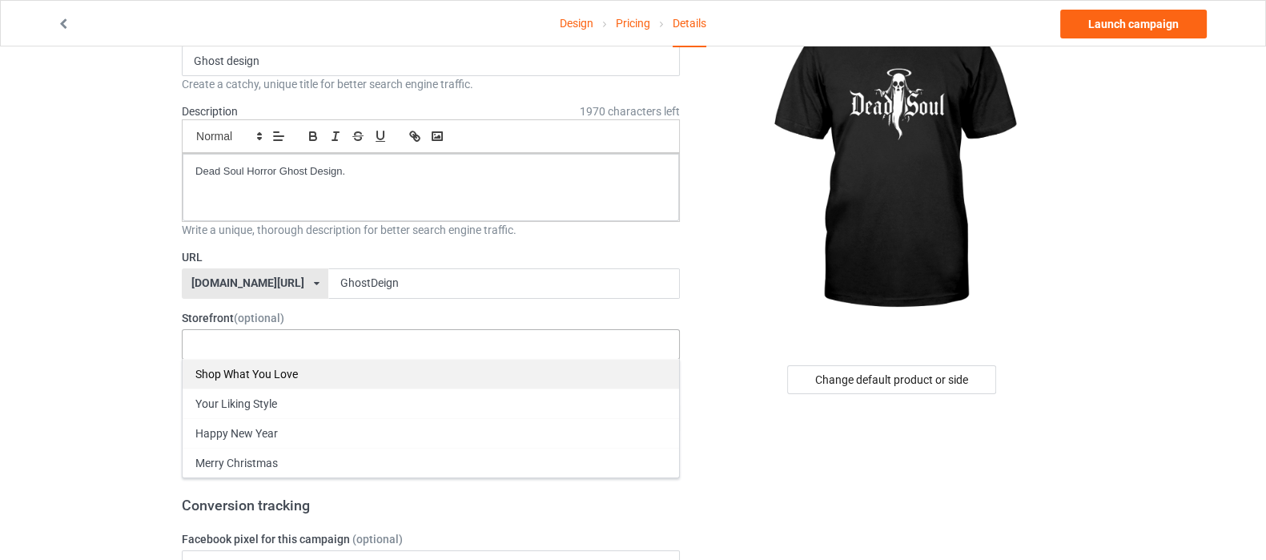
click at [323, 375] on div "Shop What You Love" at bounding box center [431, 374] width 496 height 30
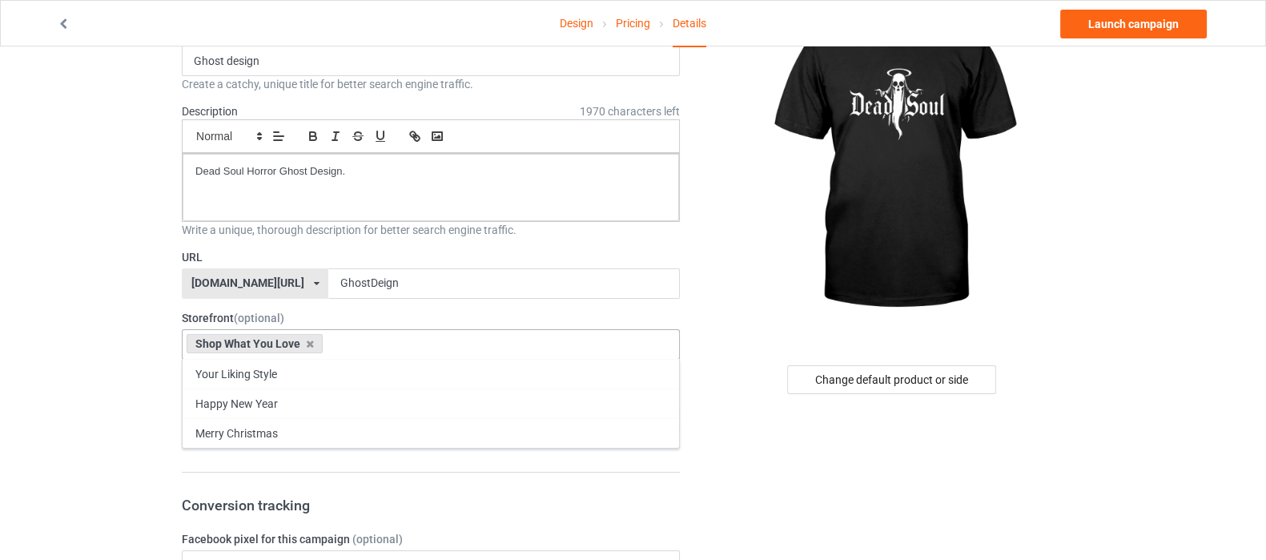
click at [736, 310] on div at bounding box center [893, 161] width 382 height 360
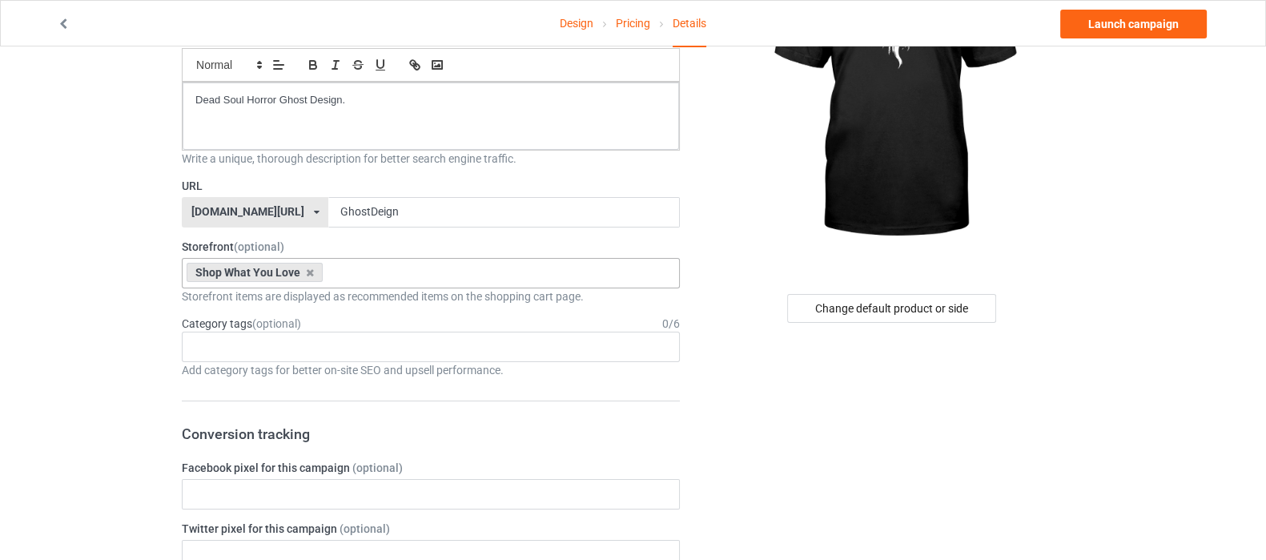
scroll to position [199, 0]
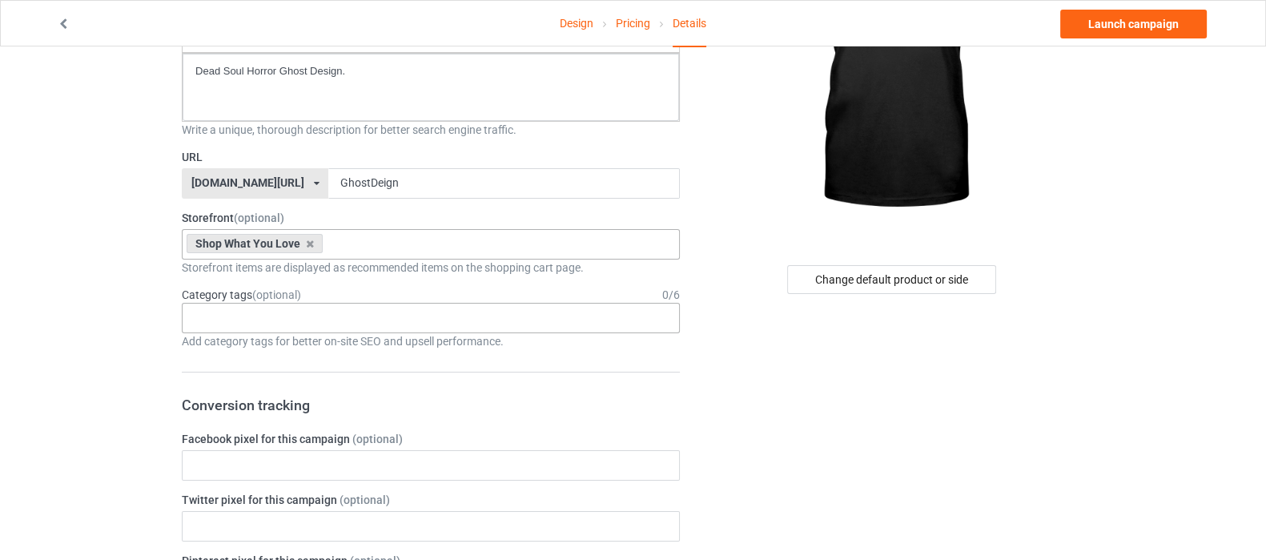
click at [352, 319] on div "Age > [DEMOGRAPHIC_DATA] > 1 Age > [DEMOGRAPHIC_DATA] Months > 1 Month Age > [D…" at bounding box center [431, 318] width 498 height 30
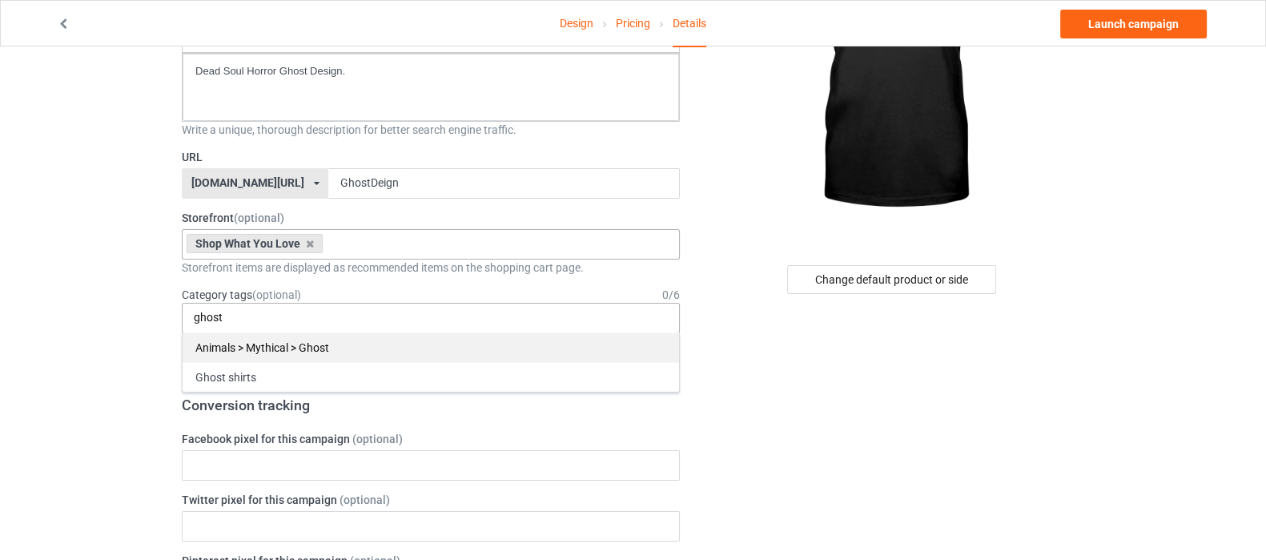
type input "ghost"
click at [323, 345] on div "Animals > Mythical > Ghost" at bounding box center [431, 347] width 496 height 30
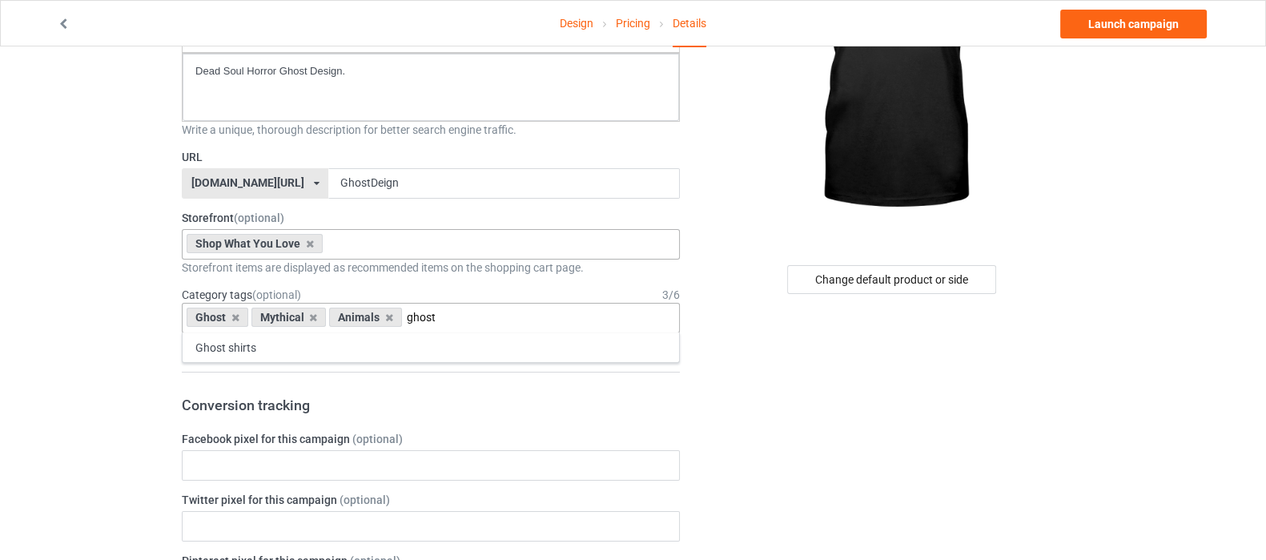
type input "ghost"
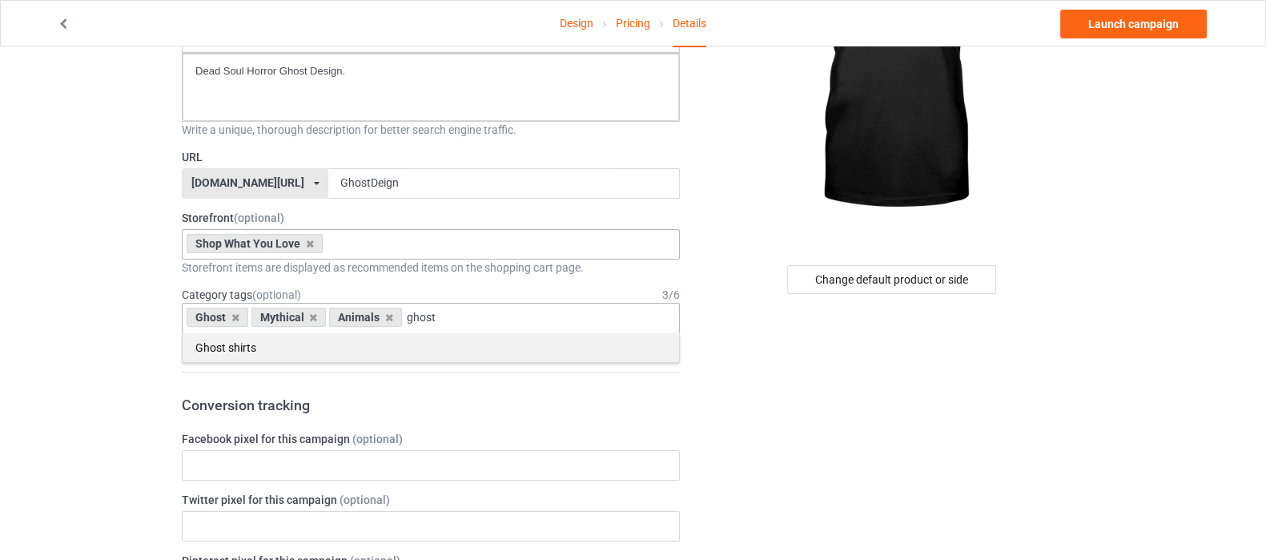
click at [323, 345] on div "Ghost shirts" at bounding box center [431, 347] width 496 height 30
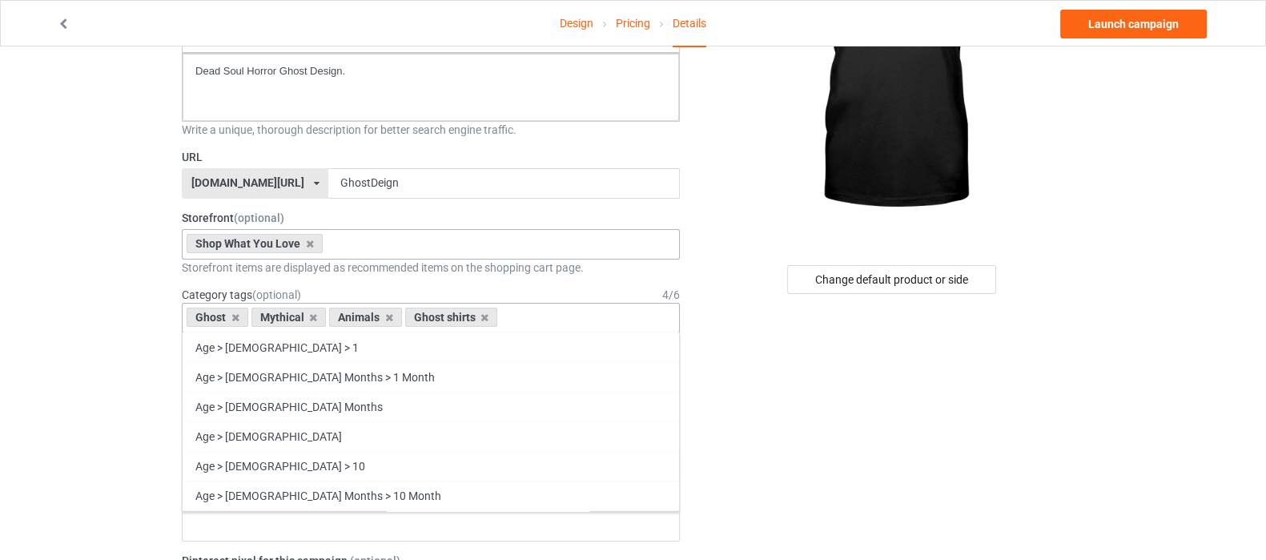
drag, startPoint x: 887, startPoint y: 445, endPoint x: 861, endPoint y: 430, distance: 30.5
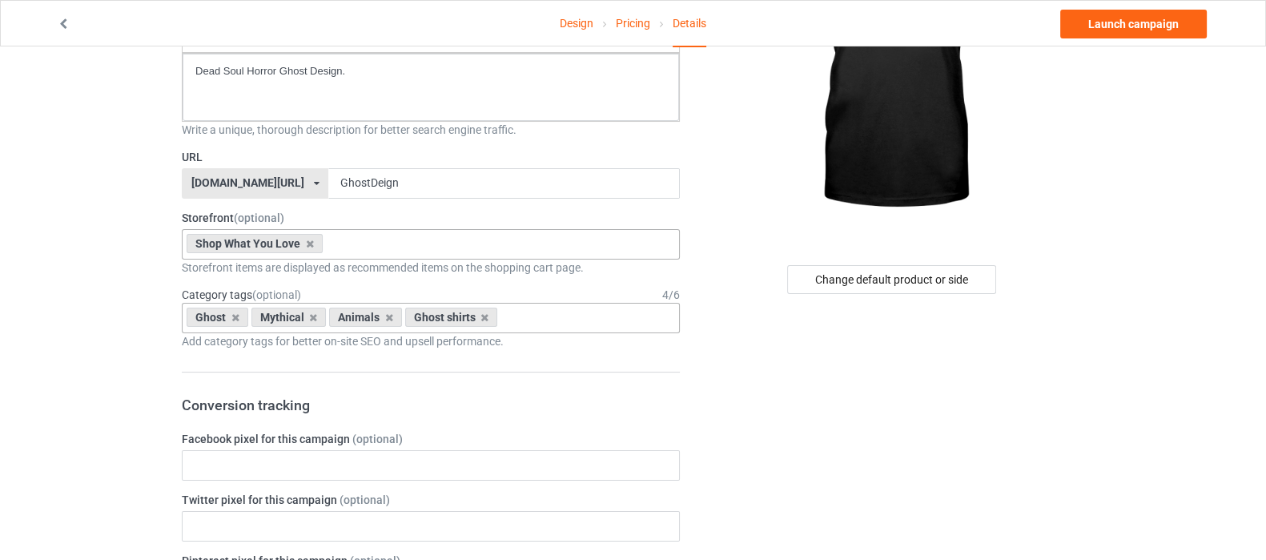
click at [591, 315] on div "Ghost Mythical Animals Ghost shirts Age > 1-19 > 1 Age > 1-12 Months > 1 Month …" at bounding box center [431, 318] width 498 height 30
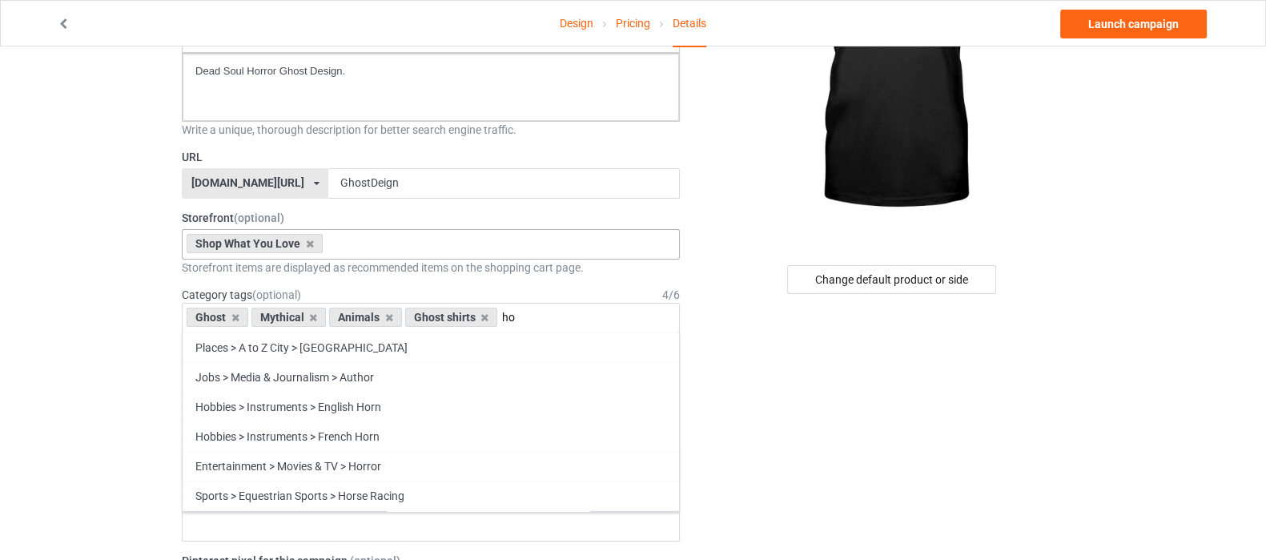
type input "h"
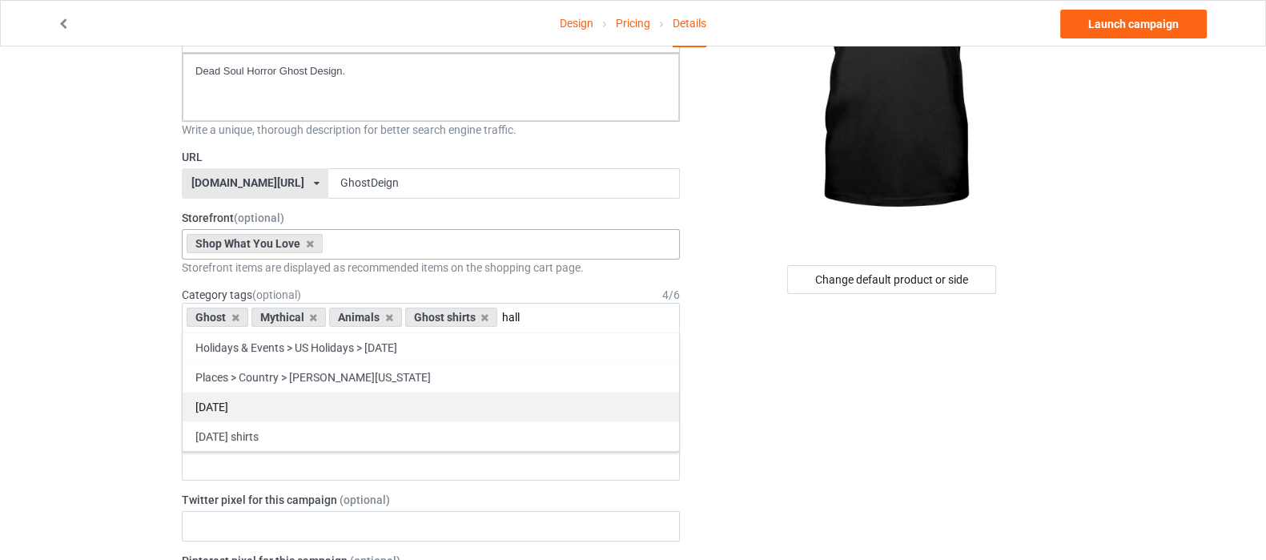
type input "hall"
click at [420, 405] on div "[DATE]" at bounding box center [431, 407] width 496 height 30
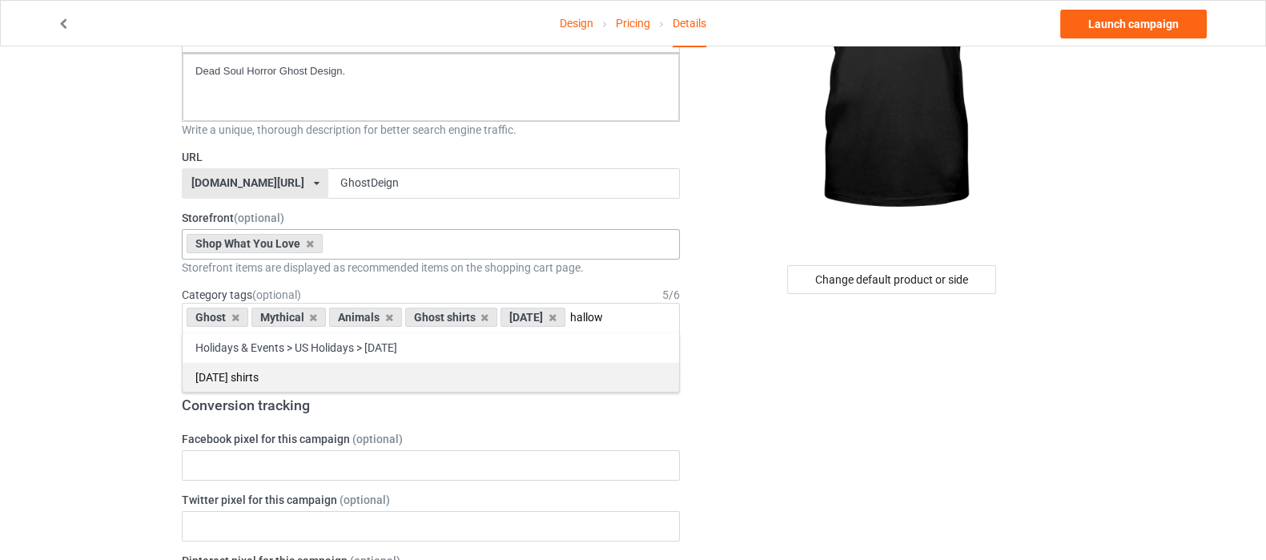
type input "hallow"
click at [384, 382] on div "[DATE] shirts" at bounding box center [431, 377] width 496 height 30
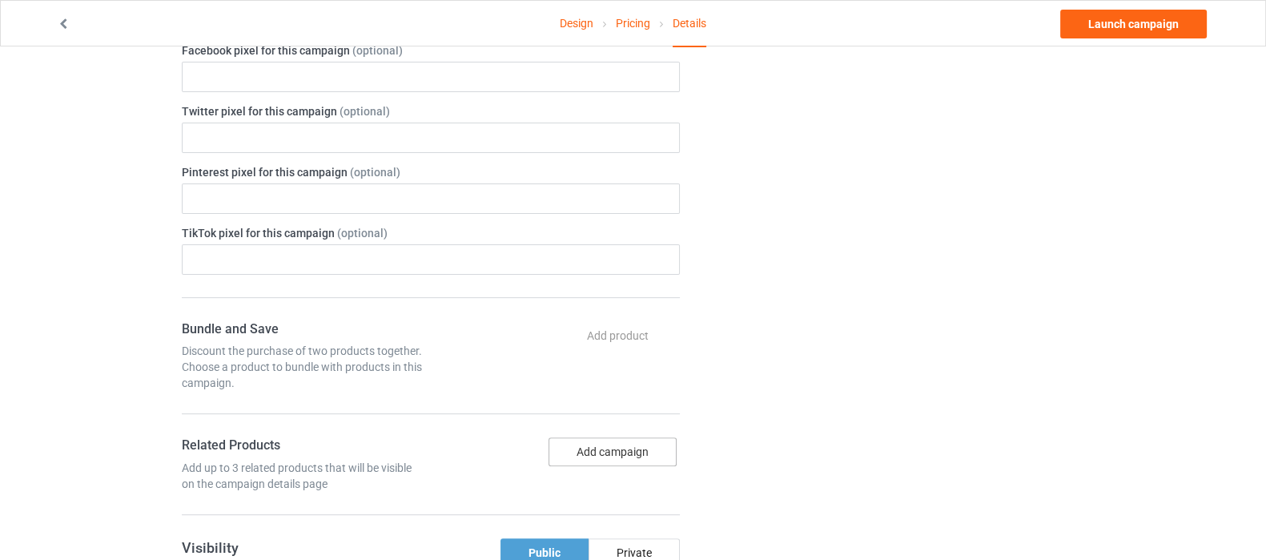
scroll to position [700, 0]
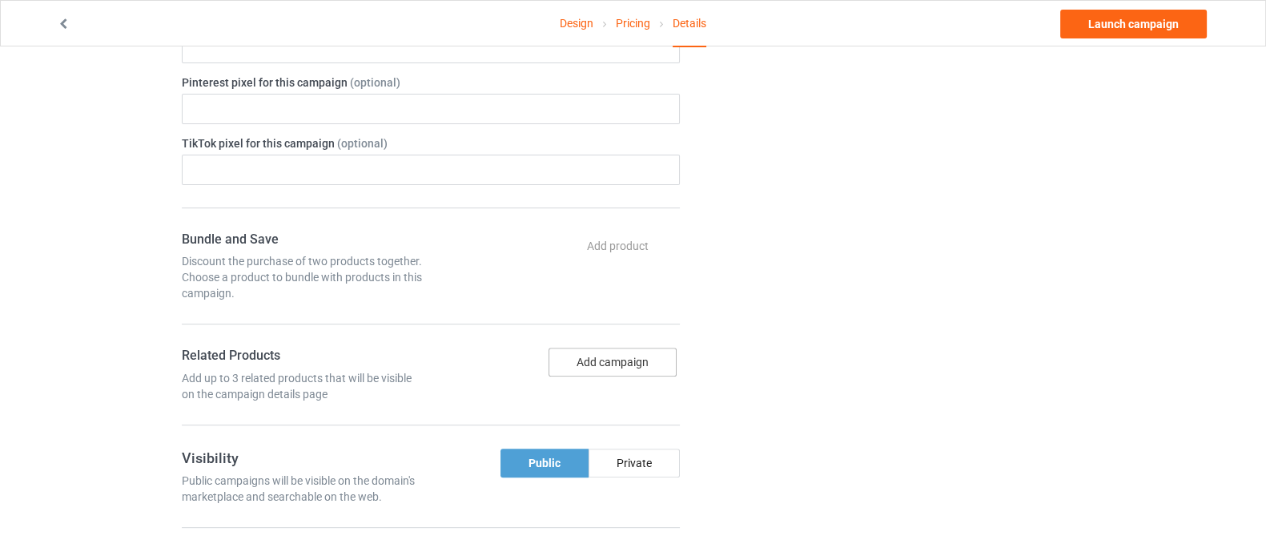
click at [642, 353] on button "Add campaign" at bounding box center [613, 362] width 128 height 29
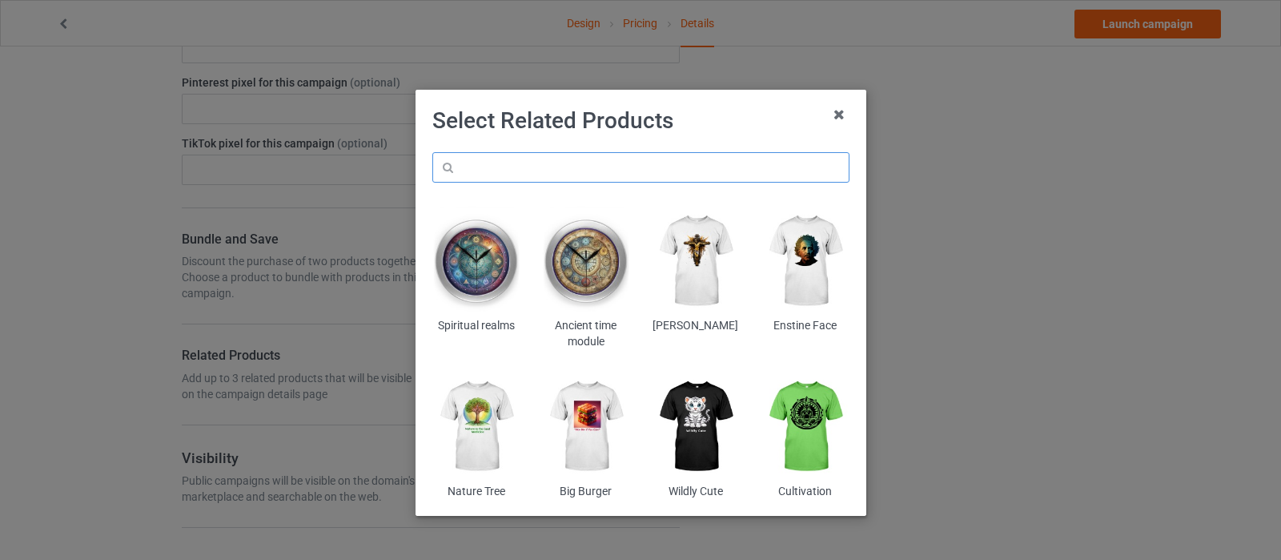
click at [653, 170] on input "text" at bounding box center [640, 167] width 417 height 30
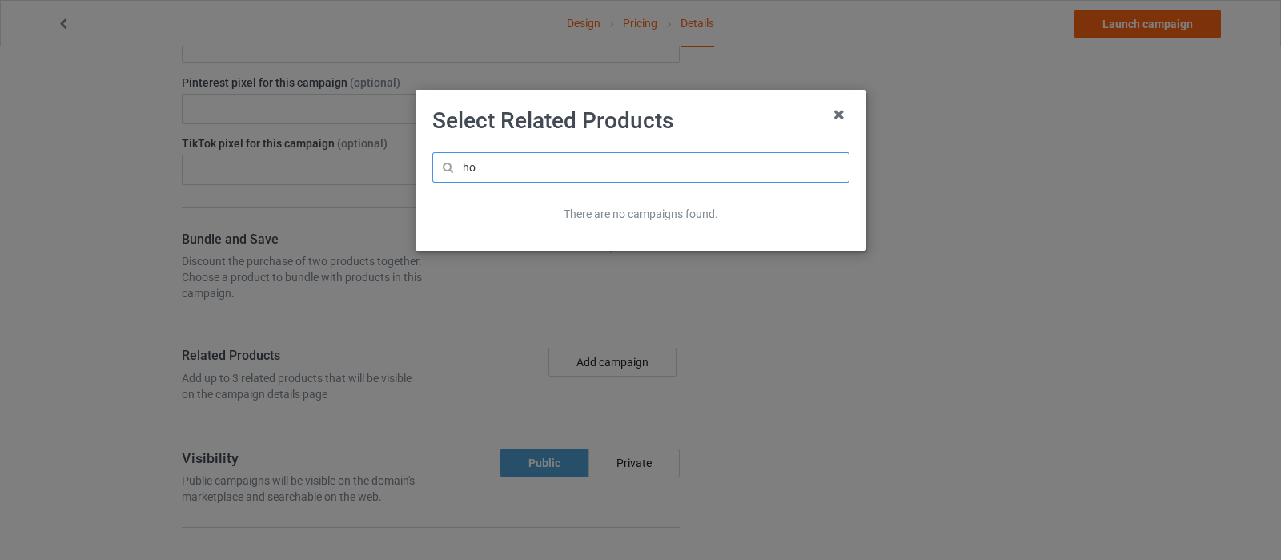
type input "h"
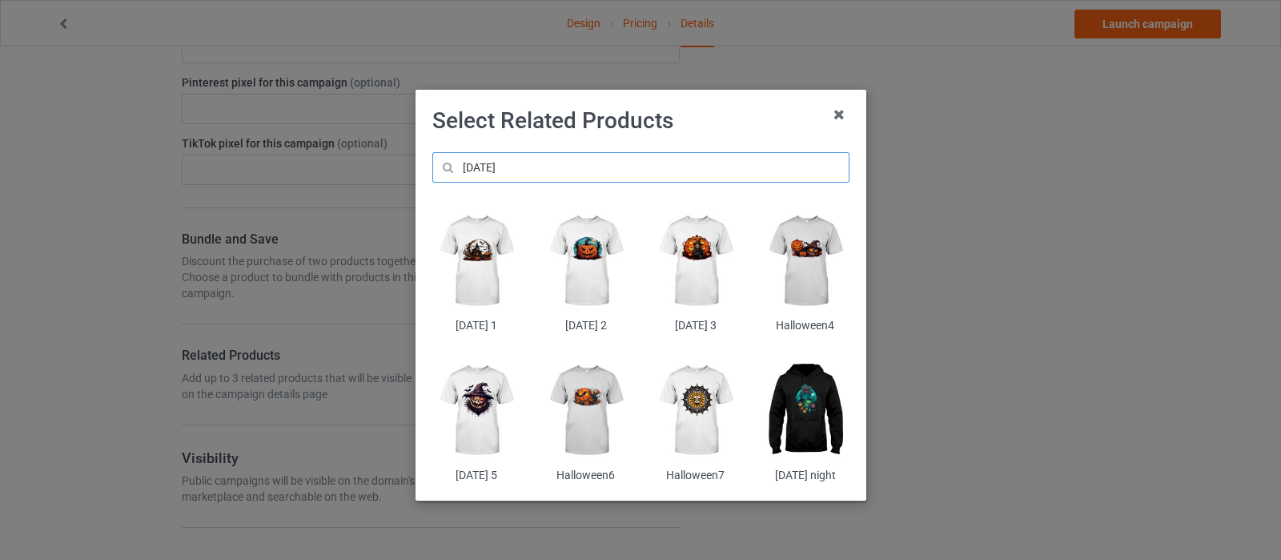
type input "[DATE]"
click at [797, 261] on img at bounding box center [805, 261] width 87 height 109
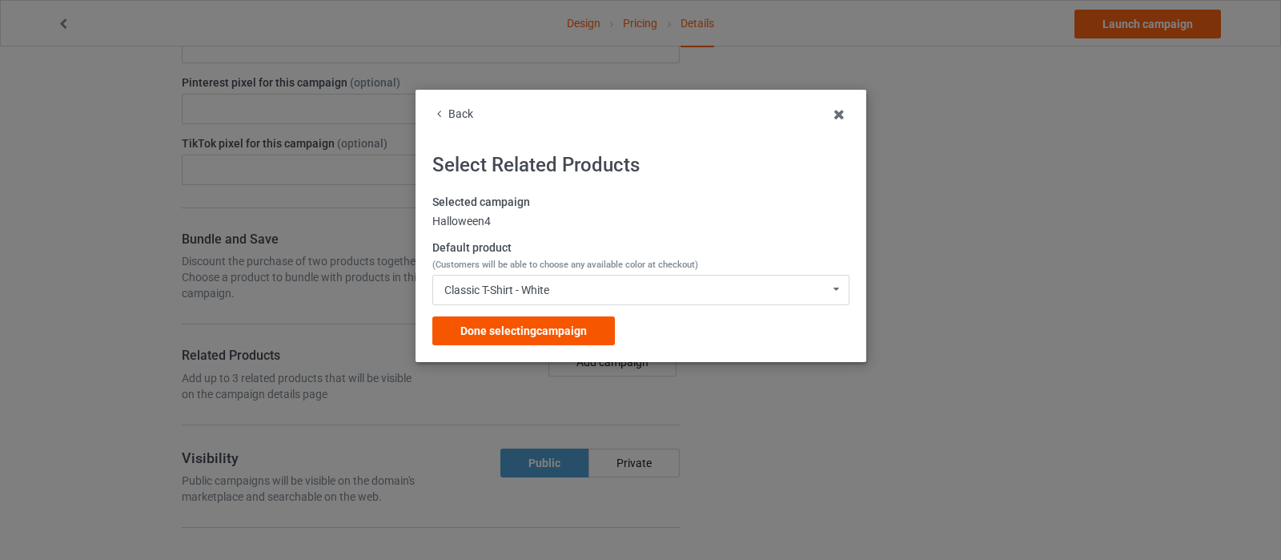
click at [523, 332] on span "Done selecting campaign" at bounding box center [523, 330] width 127 height 13
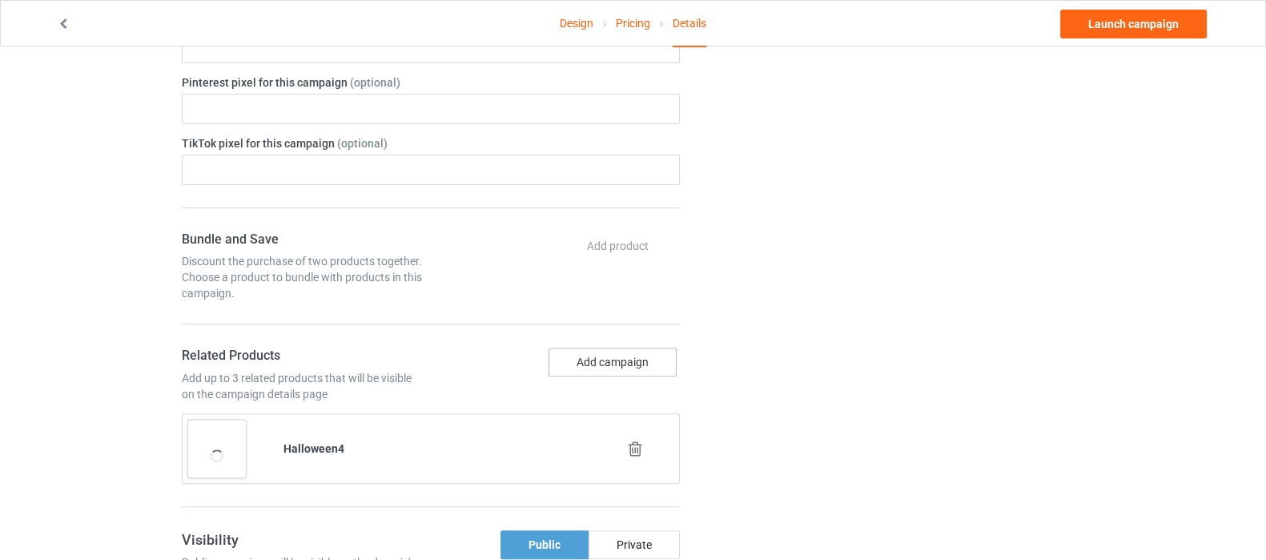
click at [620, 356] on button "Add campaign" at bounding box center [613, 362] width 128 height 29
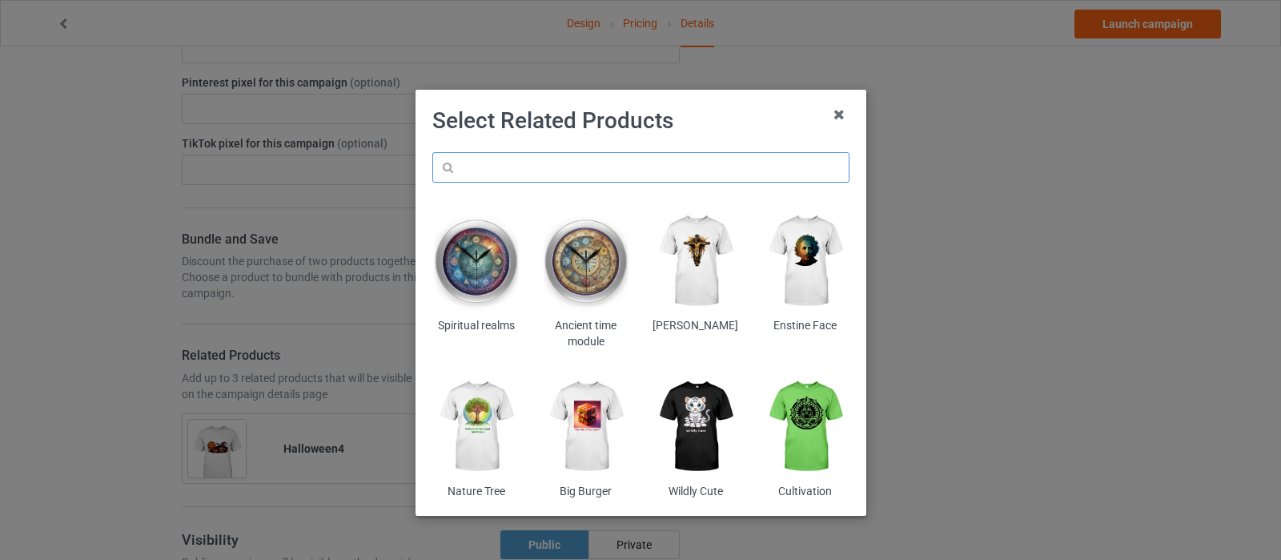
click at [592, 167] on input "text" at bounding box center [640, 167] width 417 height 30
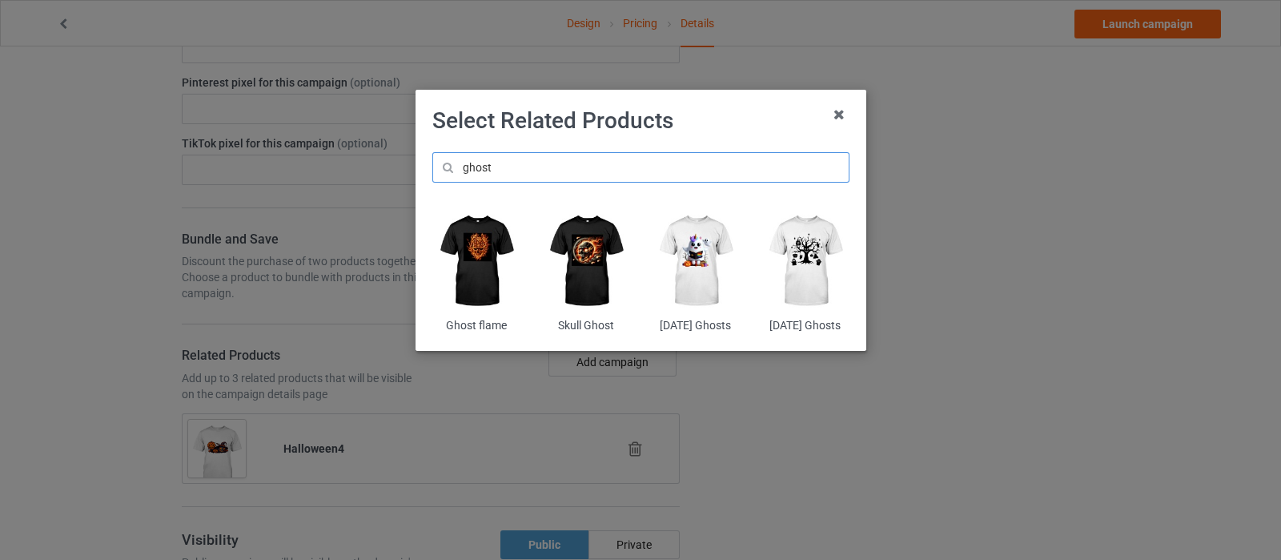
type input "ghost"
click at [692, 255] on img at bounding box center [695, 261] width 87 height 109
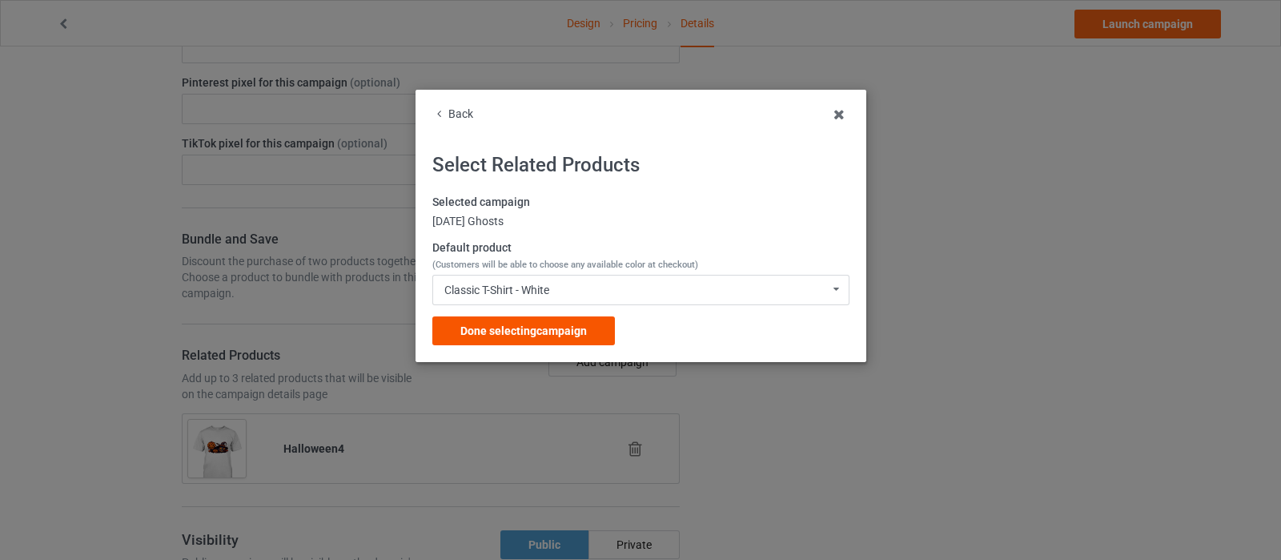
click at [574, 328] on span "Done selecting campaign" at bounding box center [523, 330] width 127 height 13
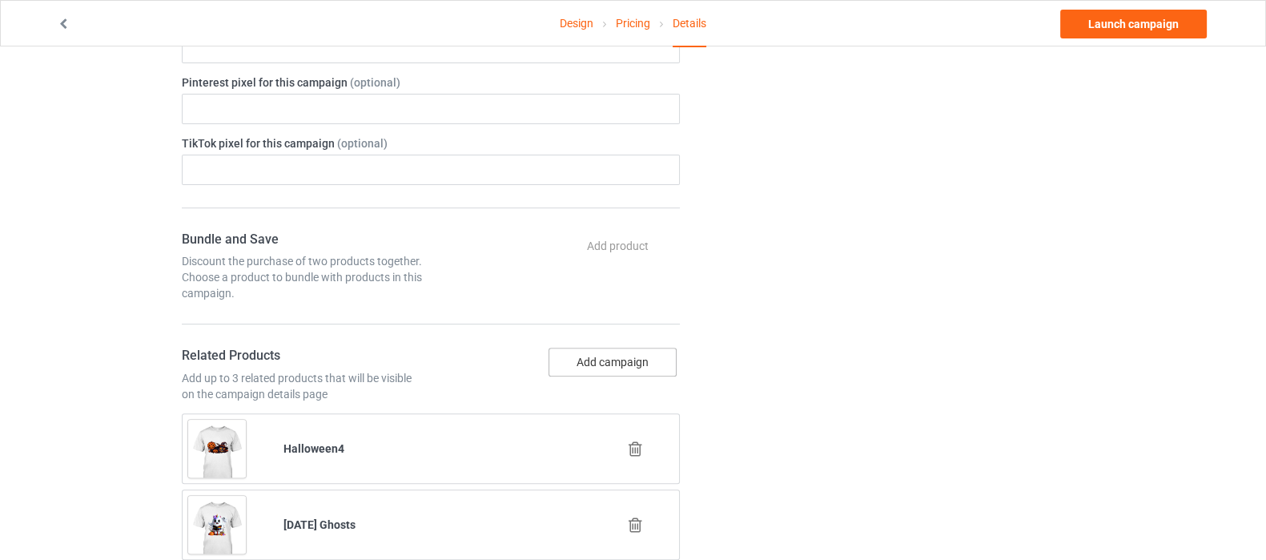
click at [631, 360] on button "Add campaign" at bounding box center [613, 362] width 128 height 29
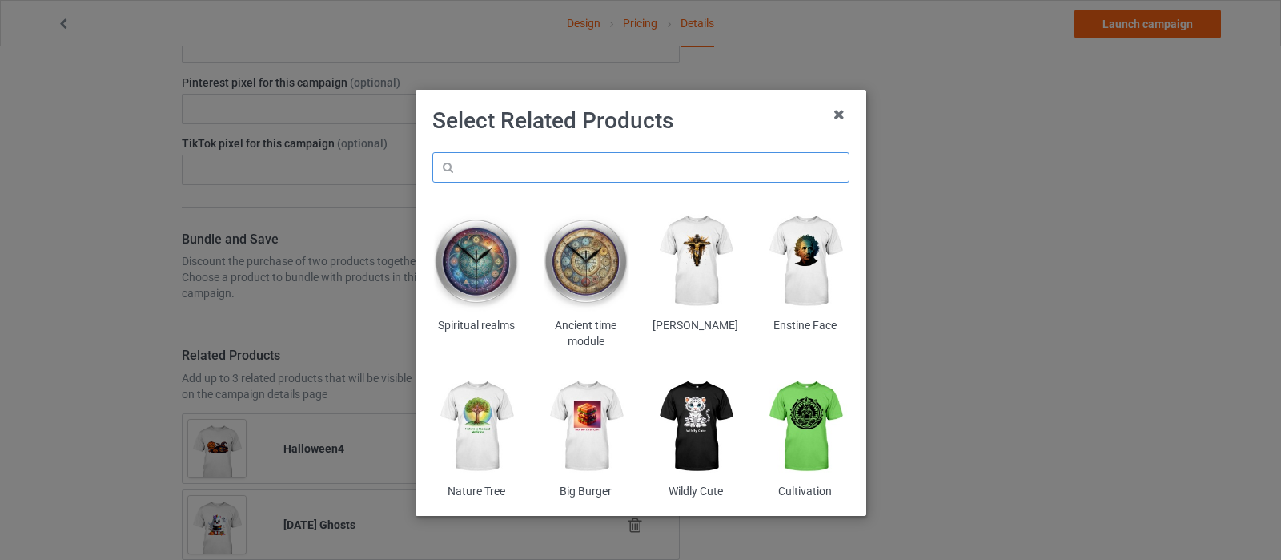
click at [637, 163] on input "text" at bounding box center [640, 167] width 417 height 30
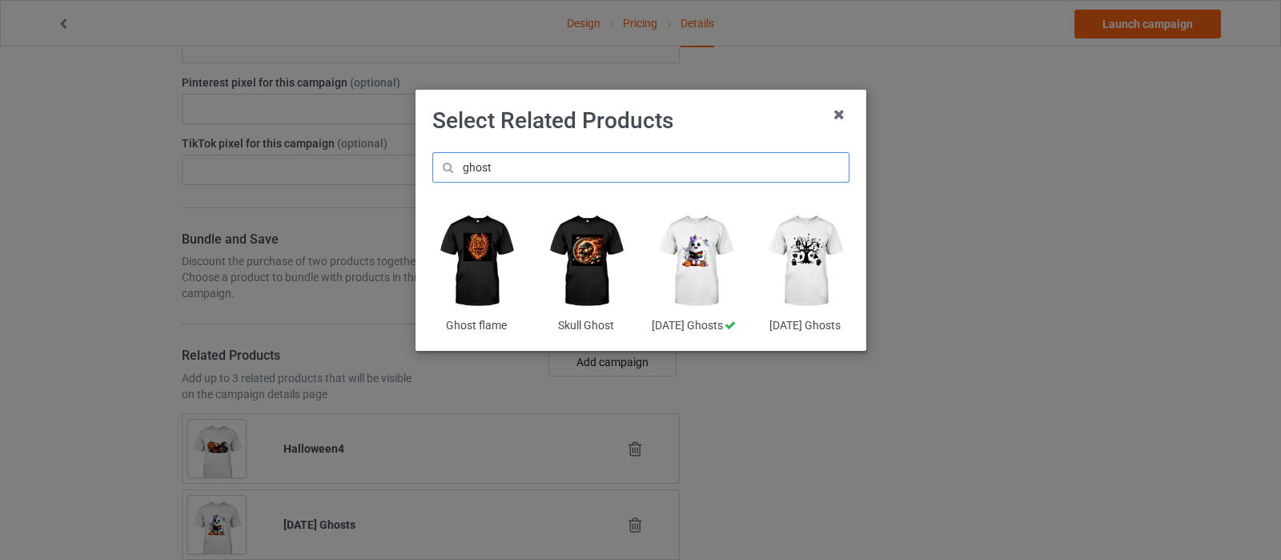
type input "ghost"
click at [792, 249] on img at bounding box center [805, 261] width 87 height 109
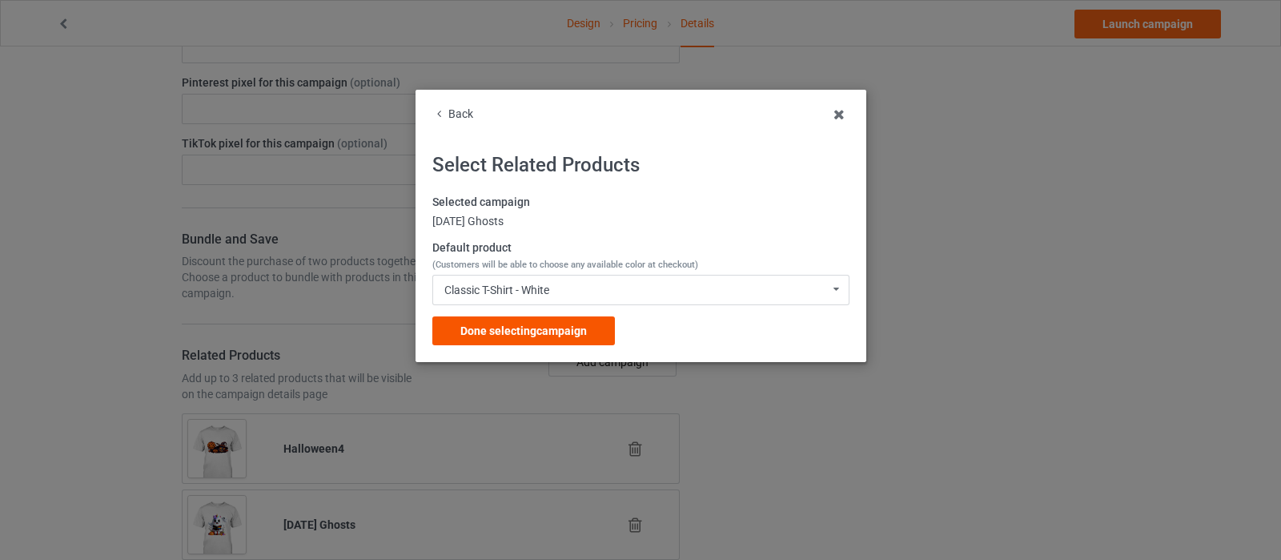
click at [569, 322] on div "Done selecting campaign" at bounding box center [523, 330] width 183 height 29
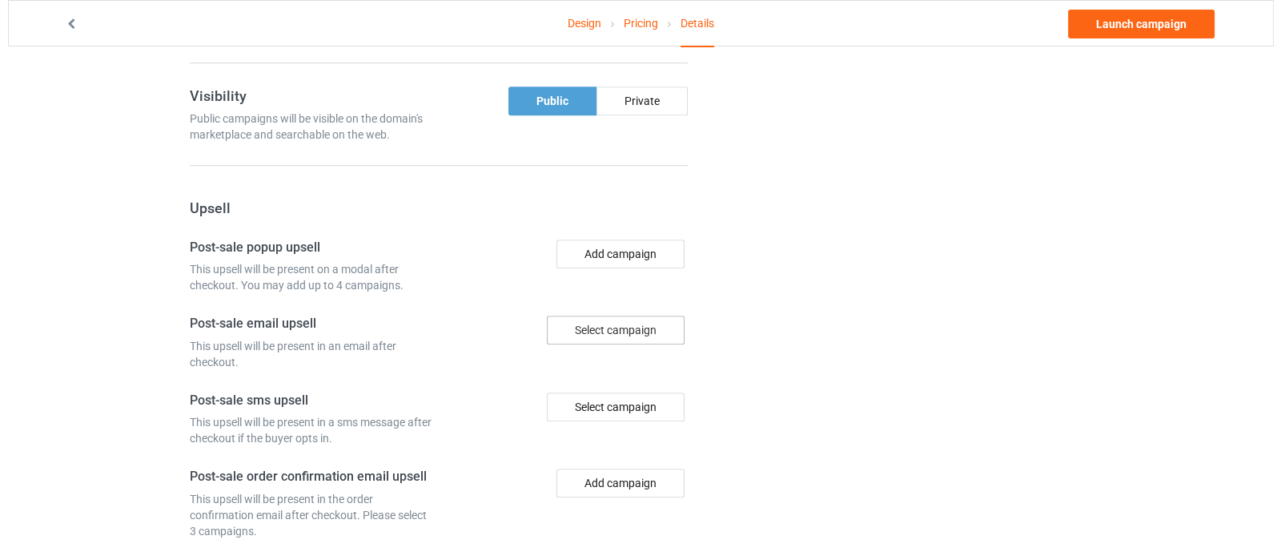
scroll to position [1300, 0]
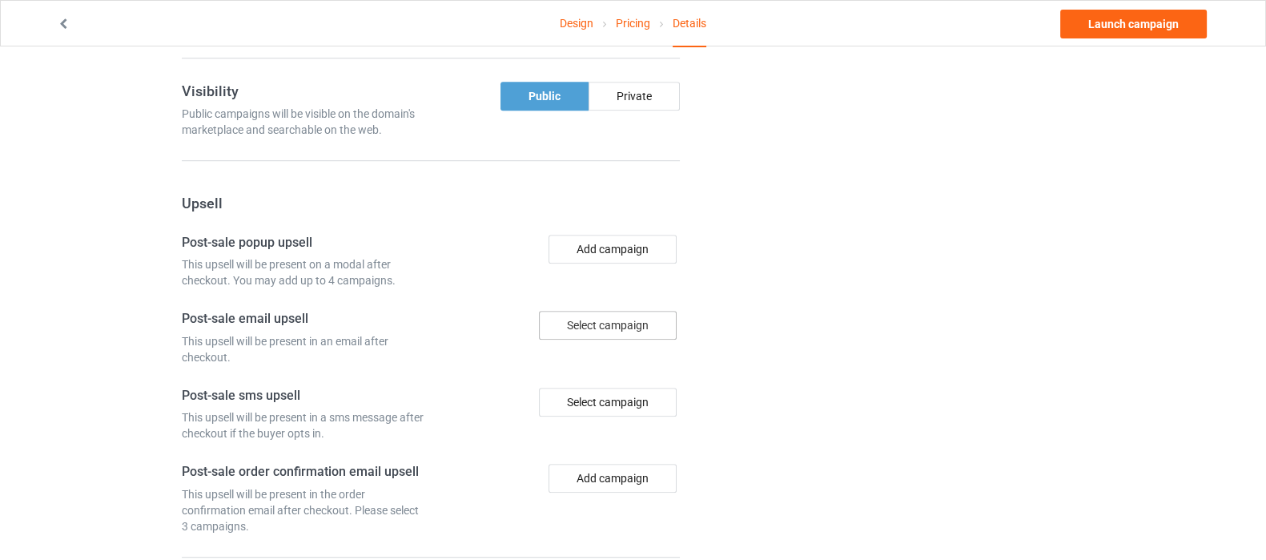
click at [655, 325] on div "Select campaign" at bounding box center [608, 325] width 138 height 29
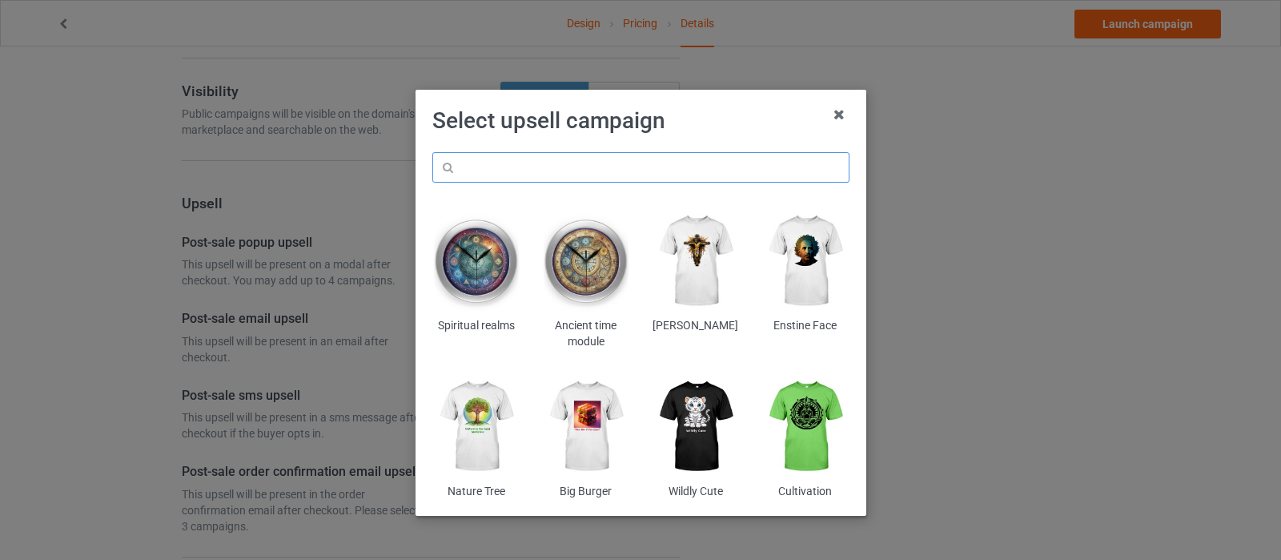
click at [613, 171] on input "text" at bounding box center [640, 167] width 417 height 30
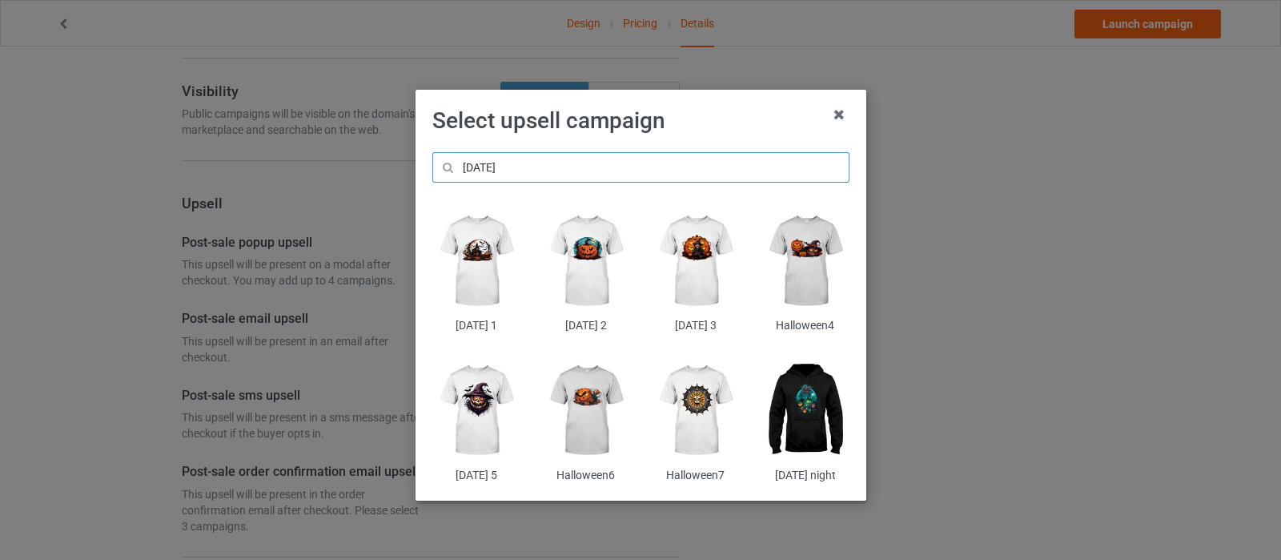
type input "[DATE]"
click at [571, 382] on img at bounding box center [585, 410] width 87 height 109
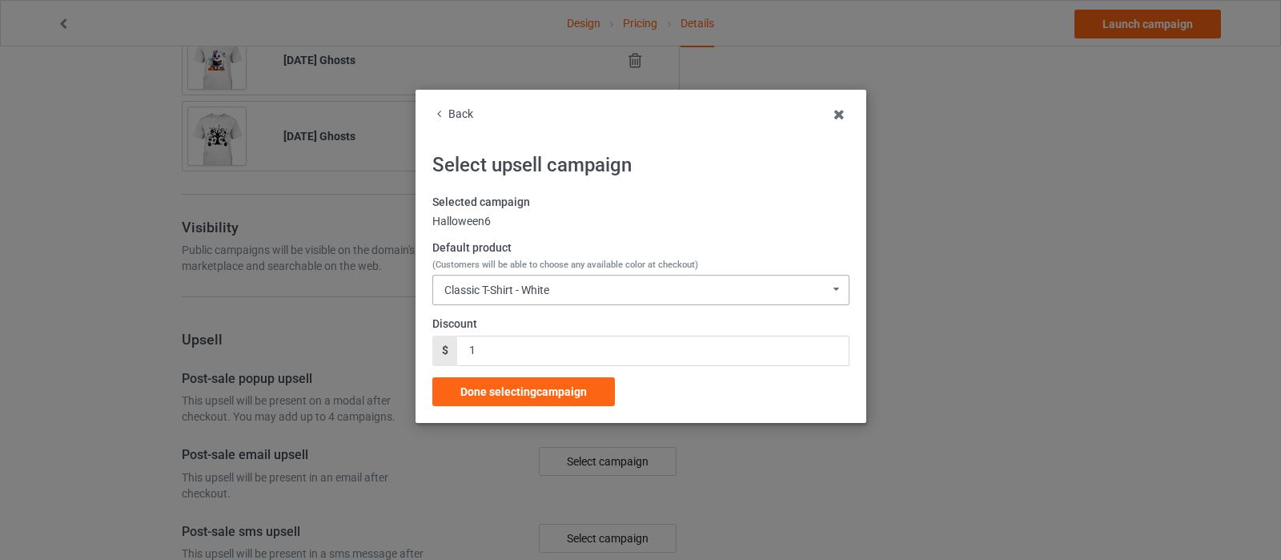
scroll to position [1300, 0]
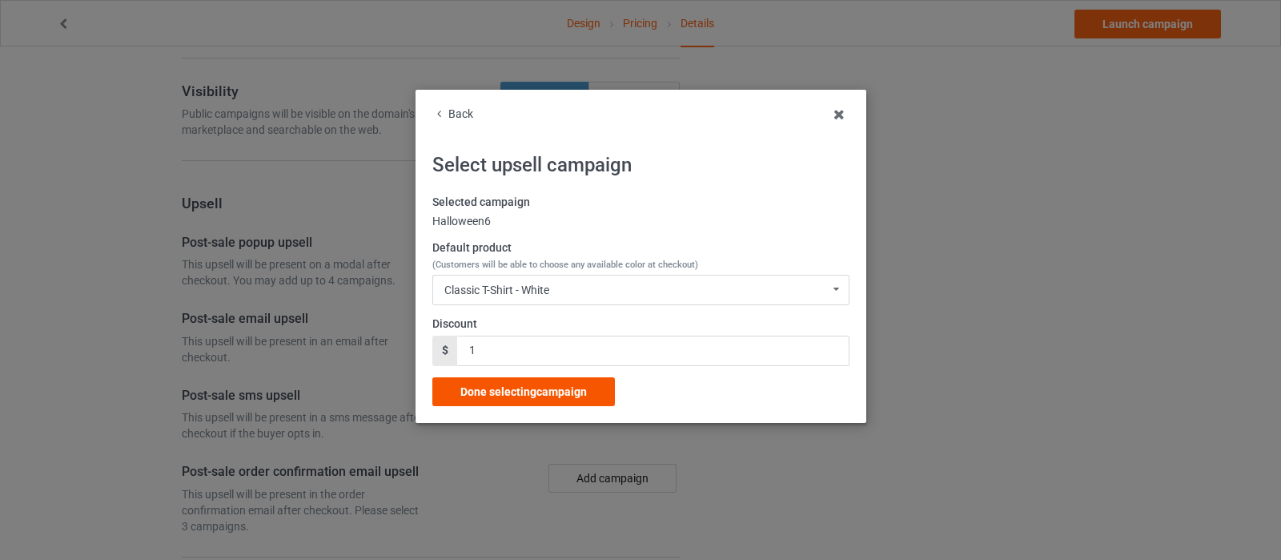
click at [565, 388] on span "Done selecting campaign" at bounding box center [523, 391] width 127 height 13
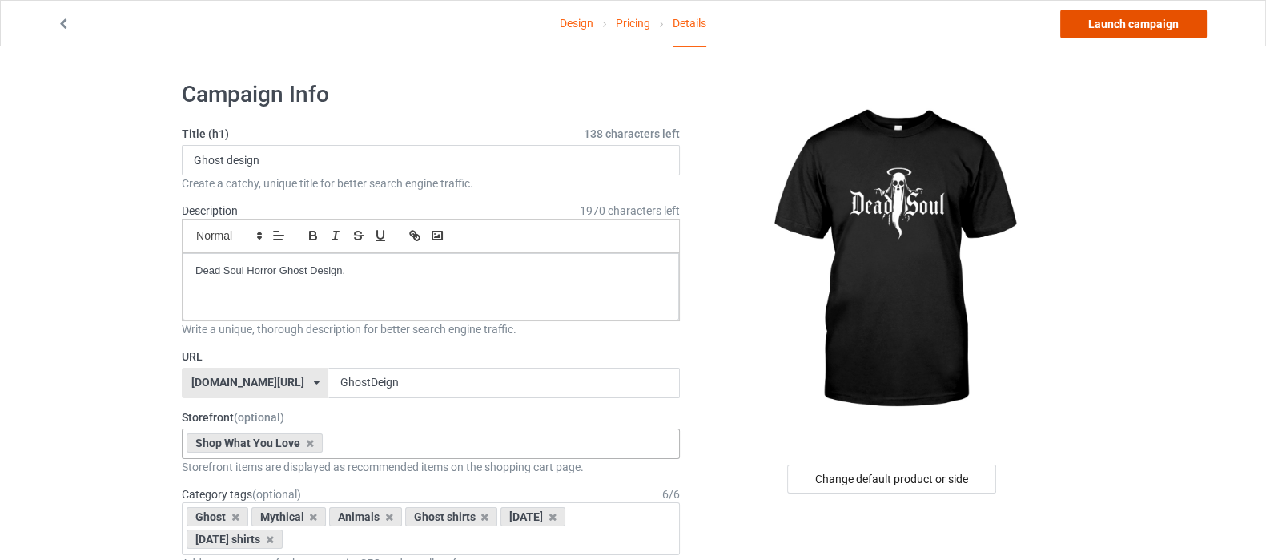
click at [1133, 18] on link "Launch campaign" at bounding box center [1133, 24] width 147 height 29
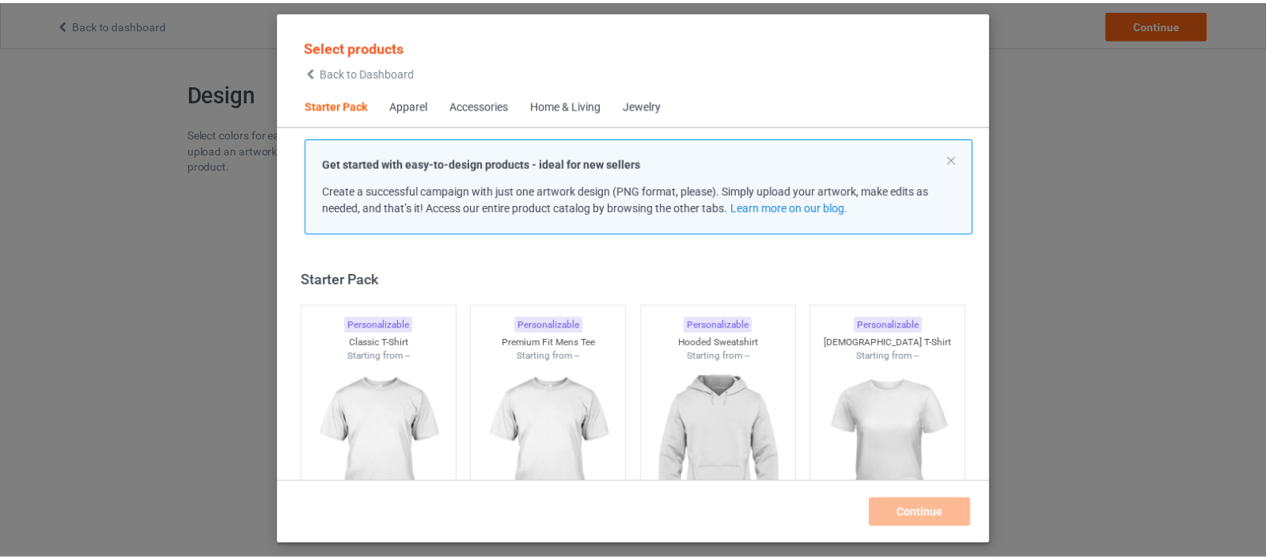
scroll to position [20, 0]
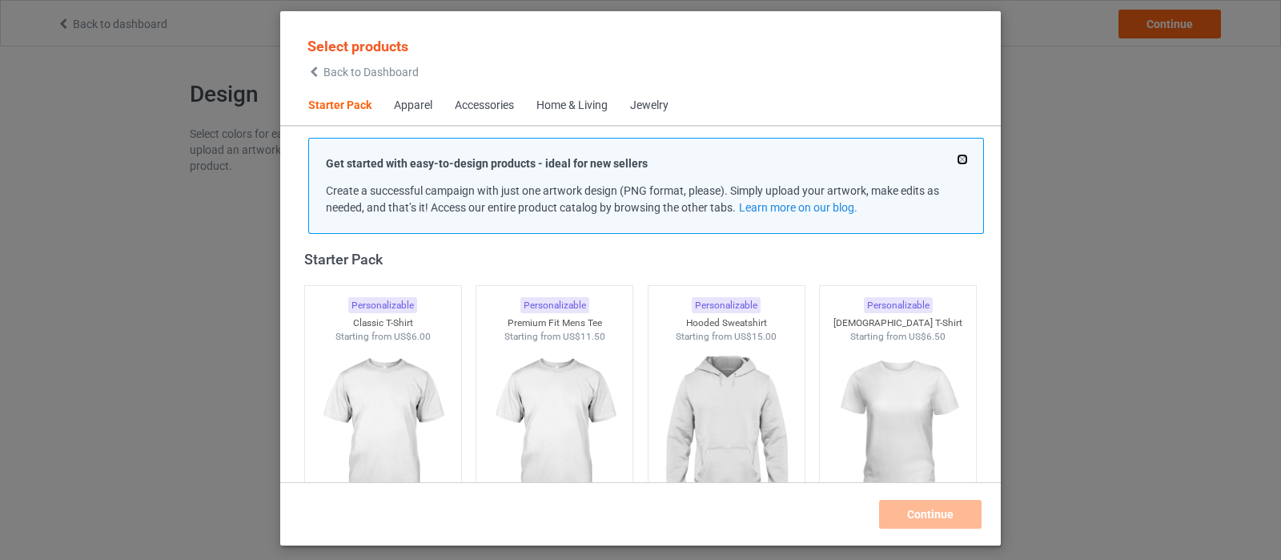
click at [964, 158] on button at bounding box center [962, 159] width 8 height 8
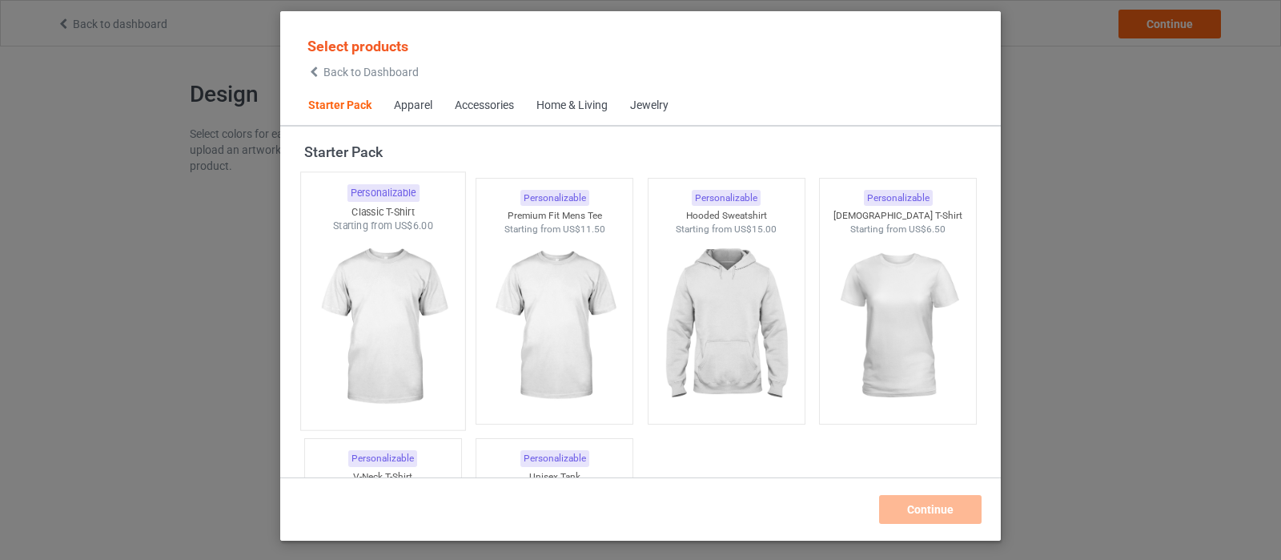
click at [408, 288] on img at bounding box center [382, 327] width 151 height 188
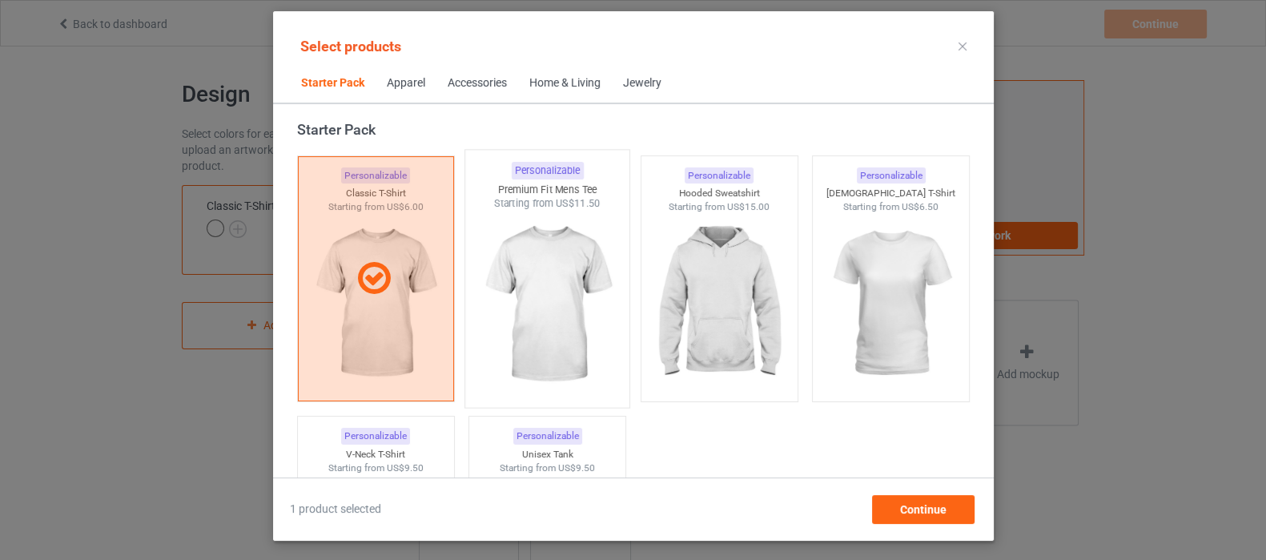
click at [546, 324] on img at bounding box center [547, 305] width 151 height 188
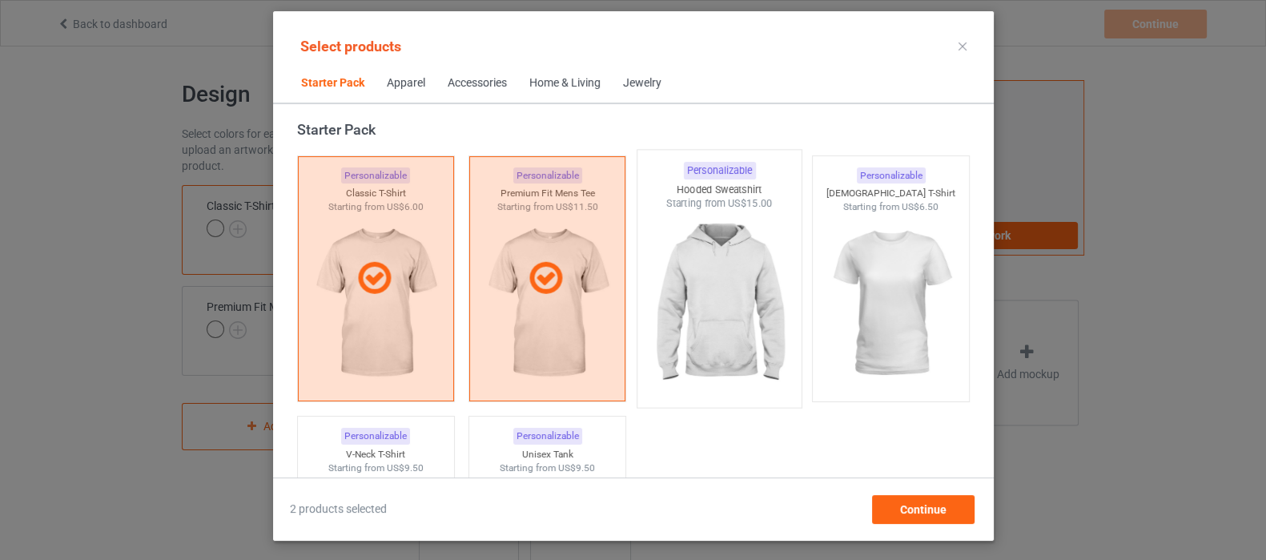
click at [733, 301] on img at bounding box center [719, 305] width 151 height 188
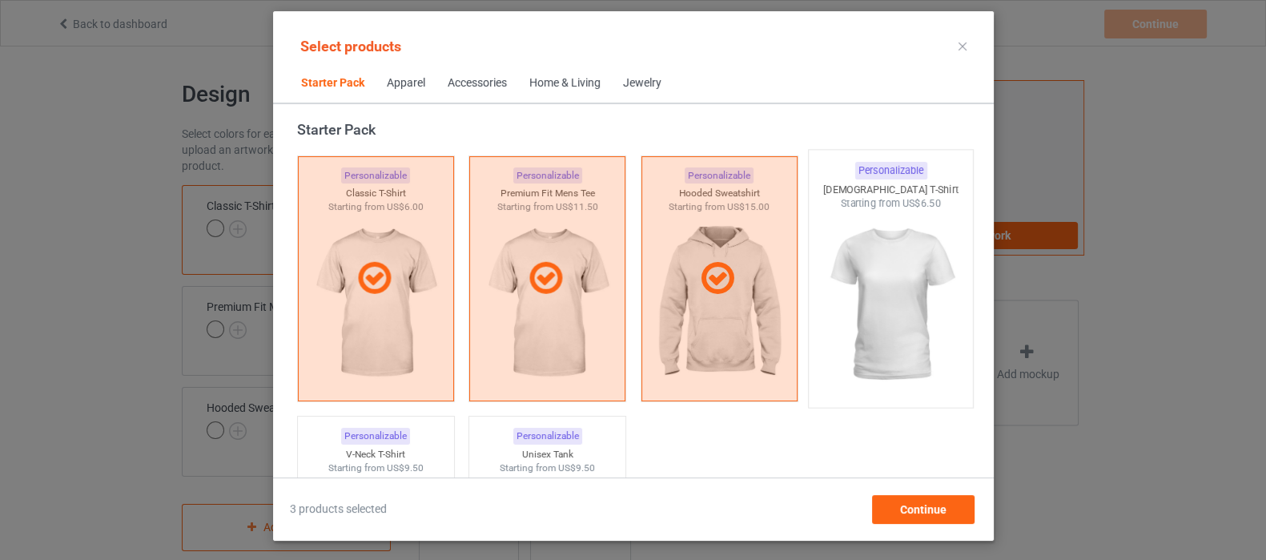
click at [932, 270] on img at bounding box center [890, 305] width 151 height 188
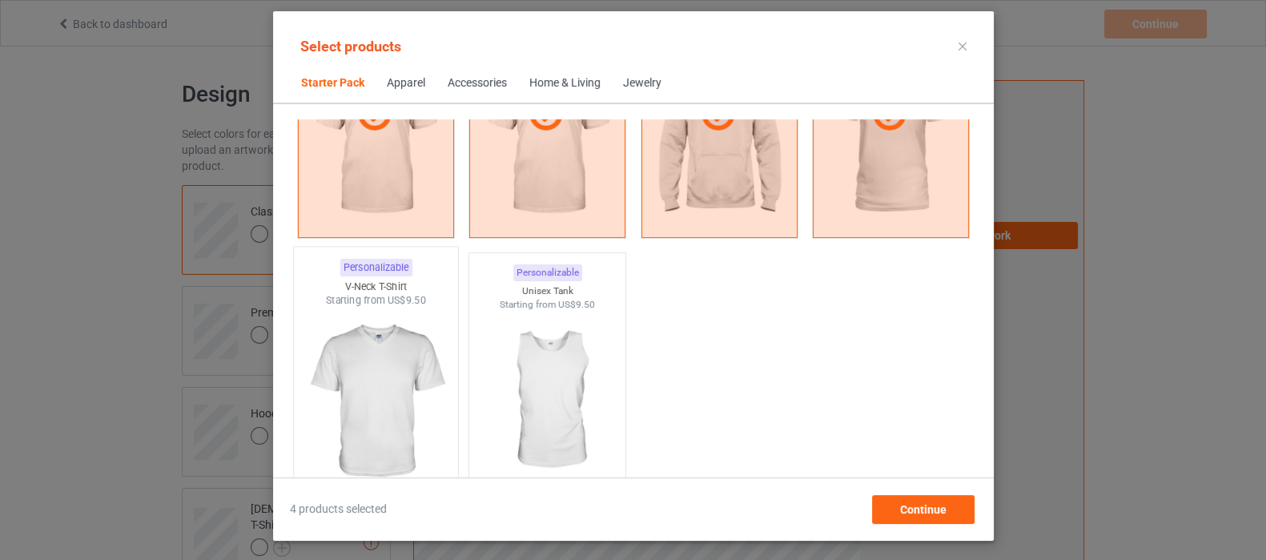
scroll to position [220, 0]
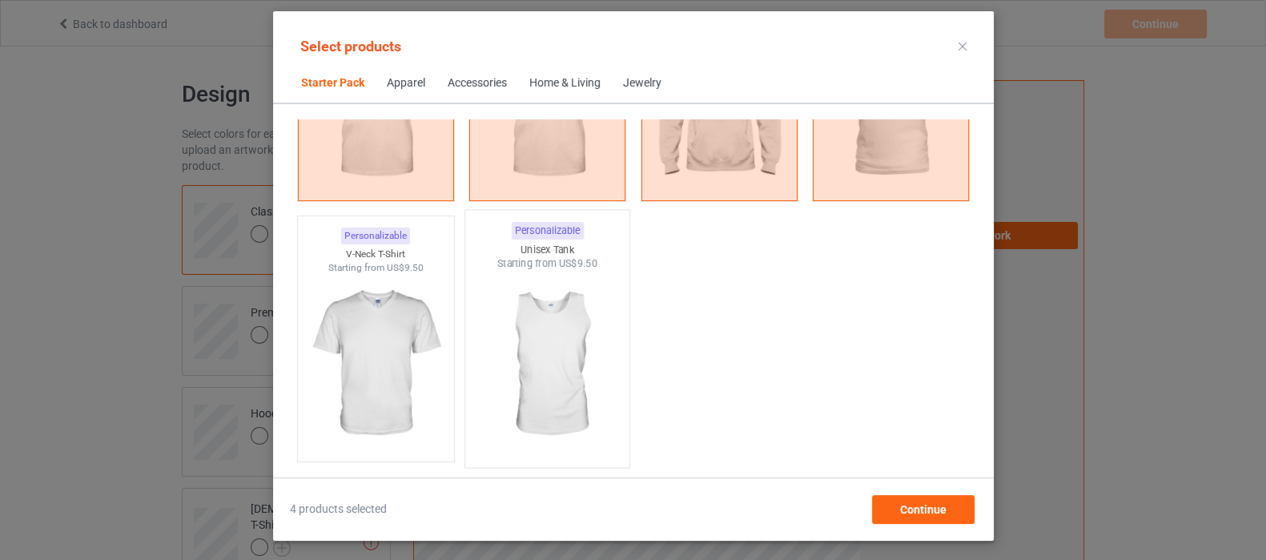
click at [529, 361] on img at bounding box center [547, 365] width 151 height 188
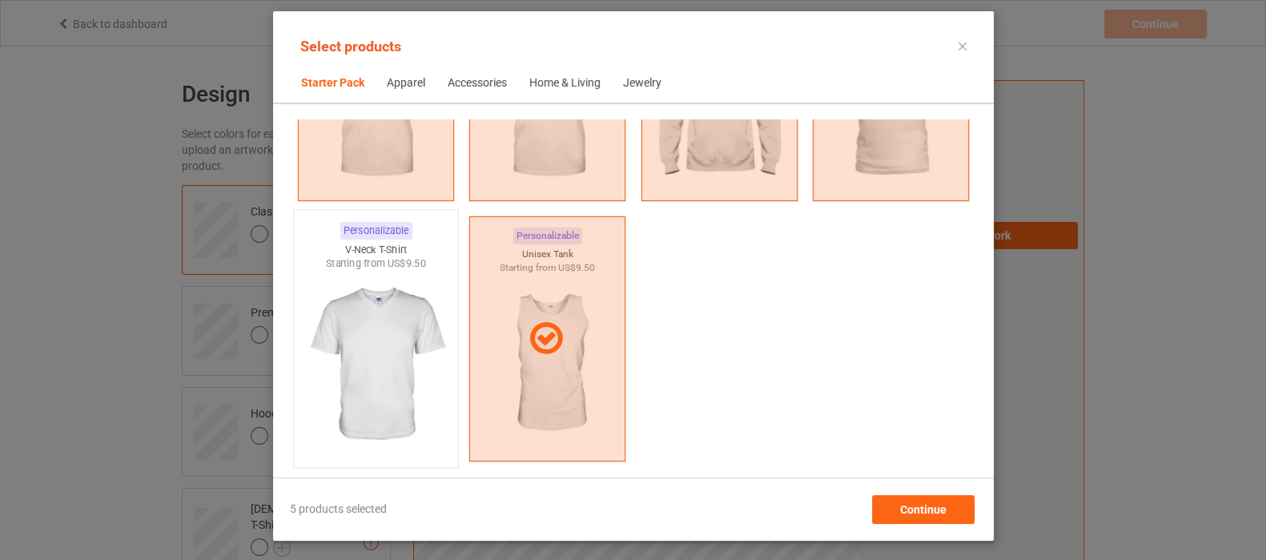
click at [368, 359] on img at bounding box center [375, 365] width 151 height 188
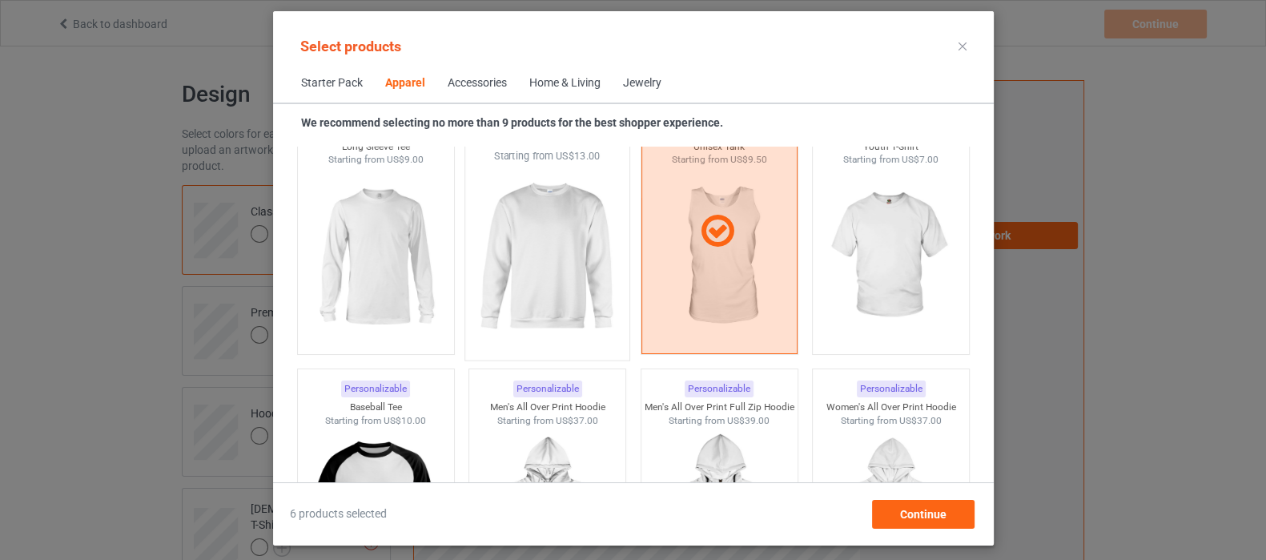
scroll to position [1121, 0]
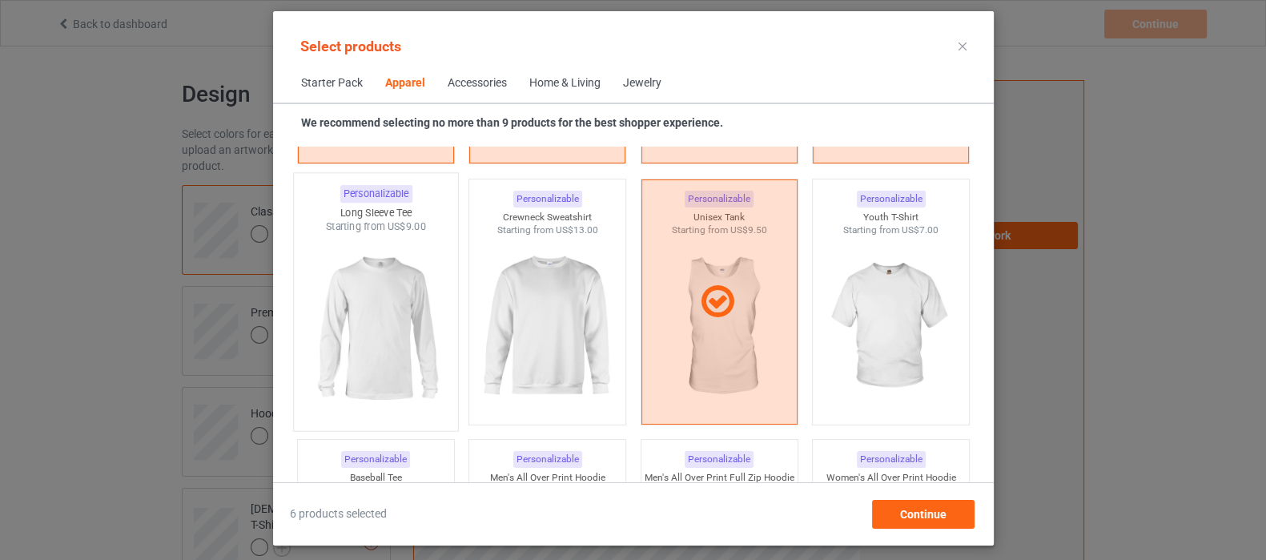
click at [404, 314] on img at bounding box center [375, 328] width 151 height 188
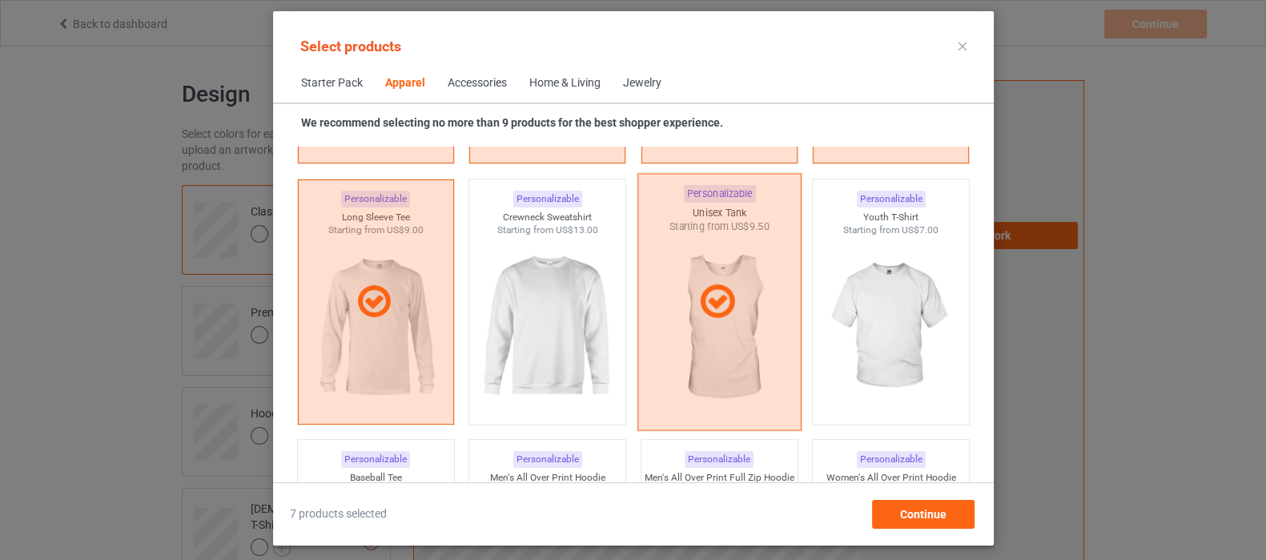
drag, startPoint x: 533, startPoint y: 315, endPoint x: 764, endPoint y: 276, distance: 233.8
click at [536, 315] on img at bounding box center [547, 326] width 143 height 179
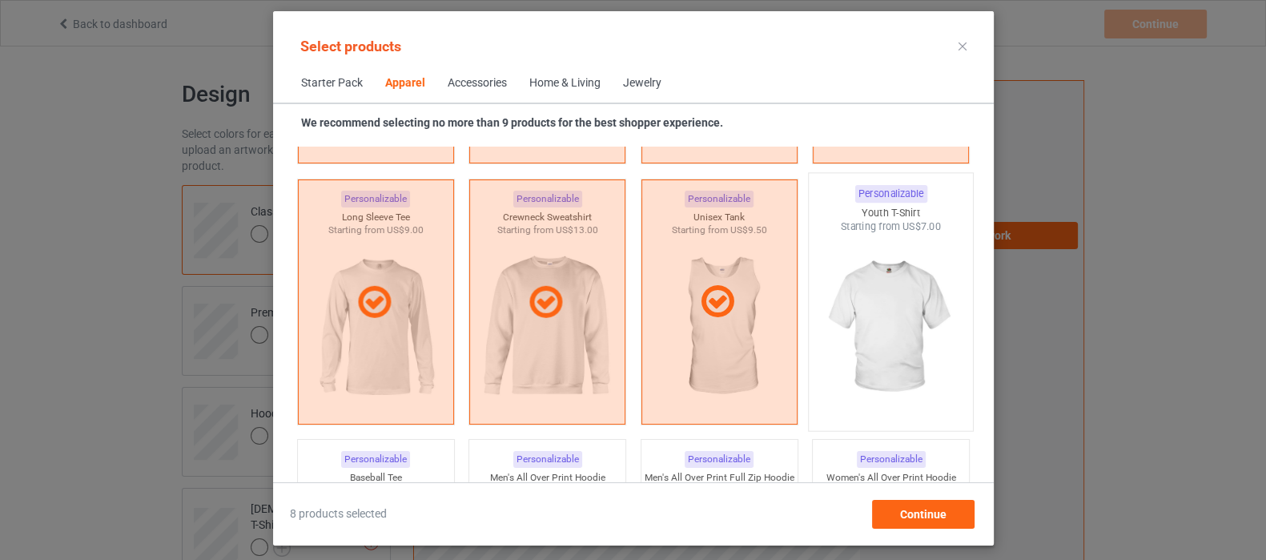
click at [862, 278] on img at bounding box center [890, 328] width 151 height 188
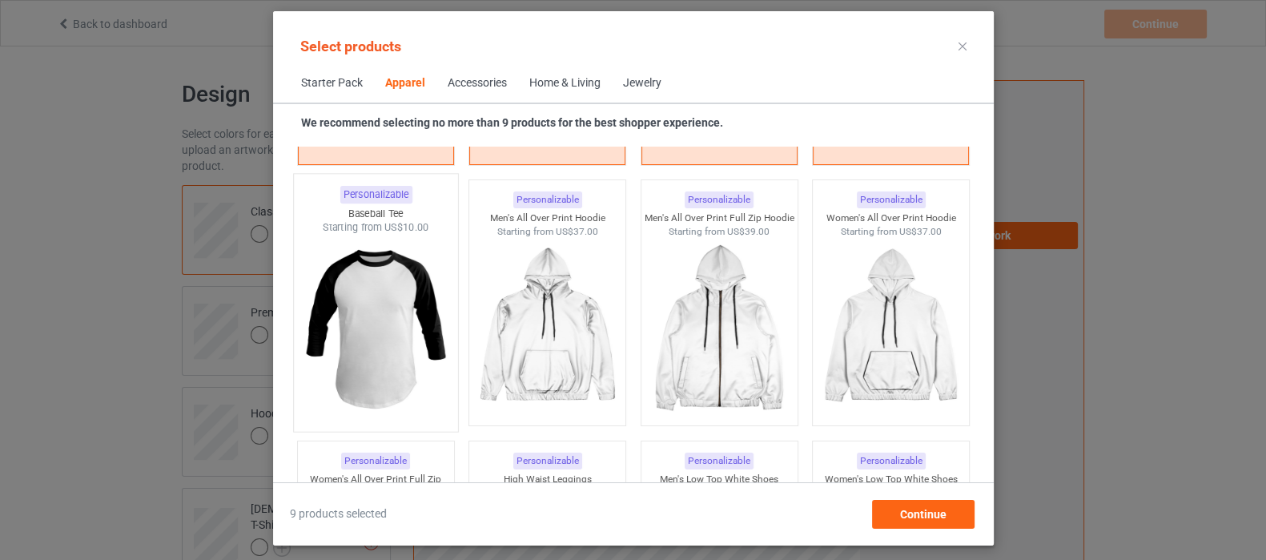
scroll to position [1421, 0]
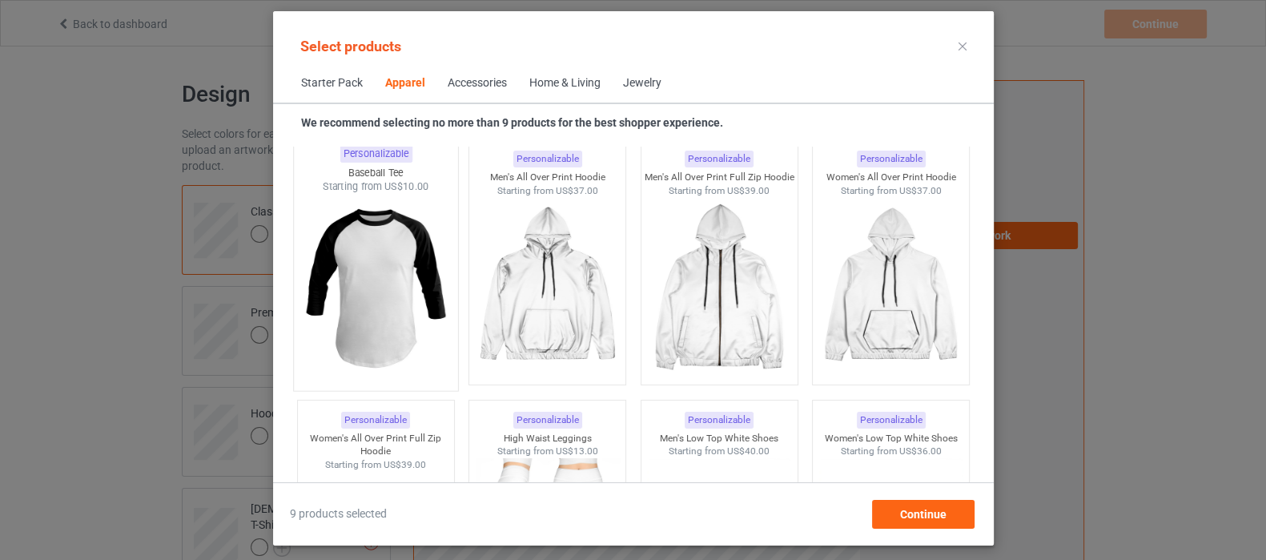
click at [393, 314] on img at bounding box center [375, 288] width 151 height 188
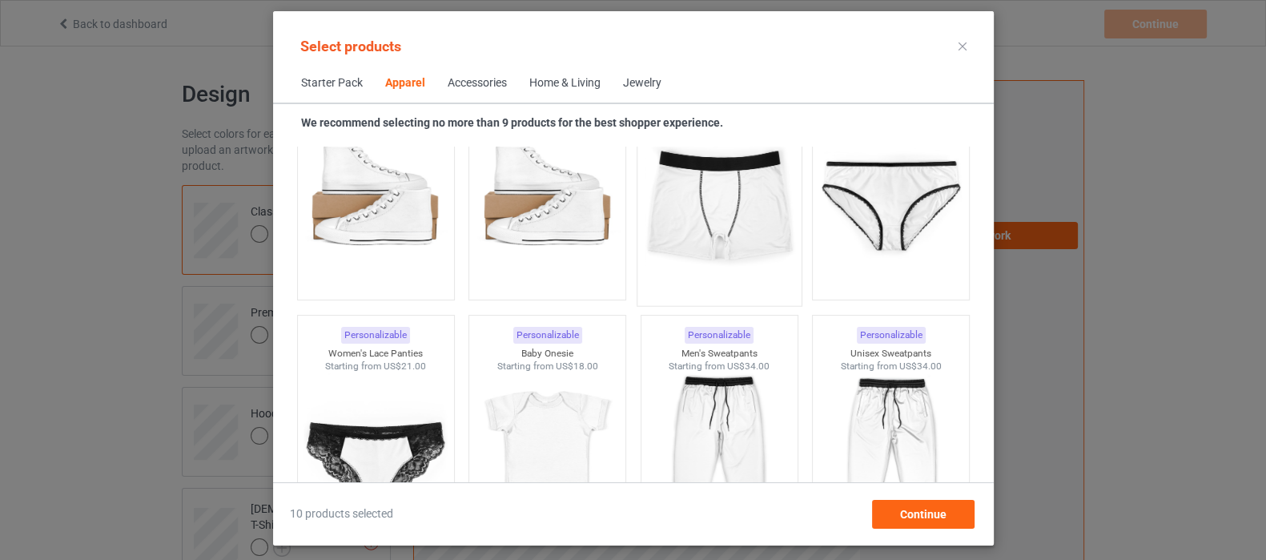
scroll to position [2122, 0]
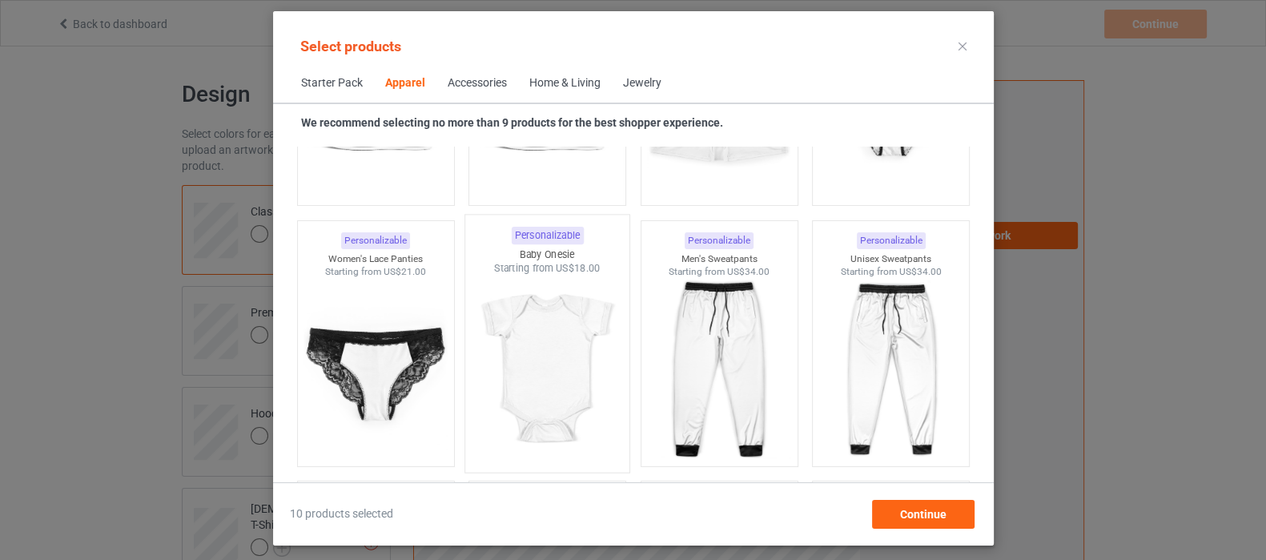
click at [540, 356] on img at bounding box center [547, 369] width 151 height 188
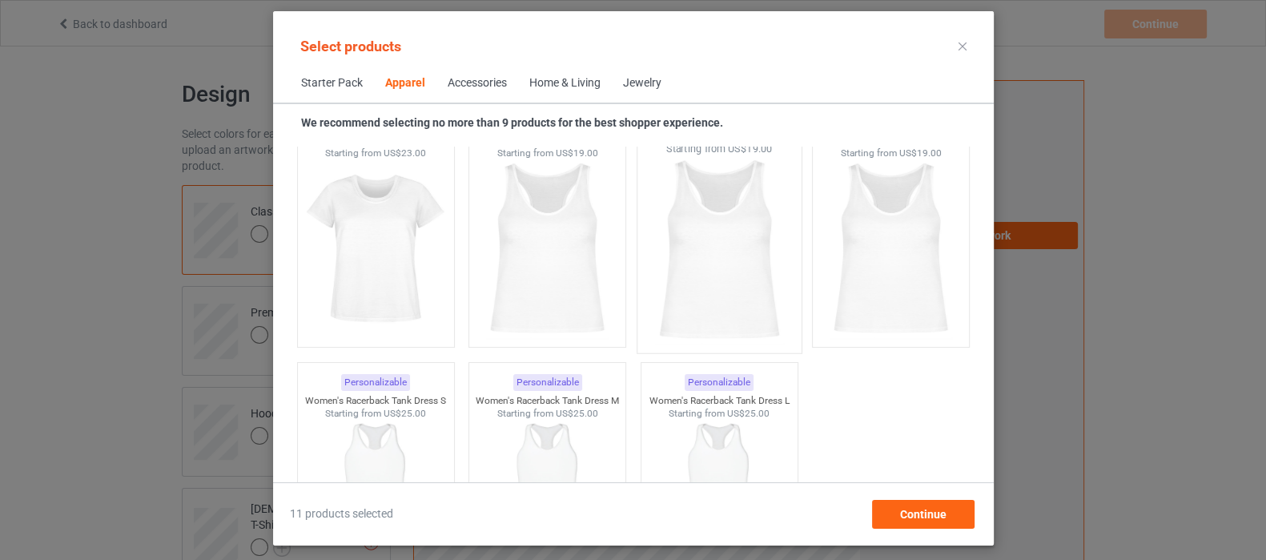
scroll to position [3123, 0]
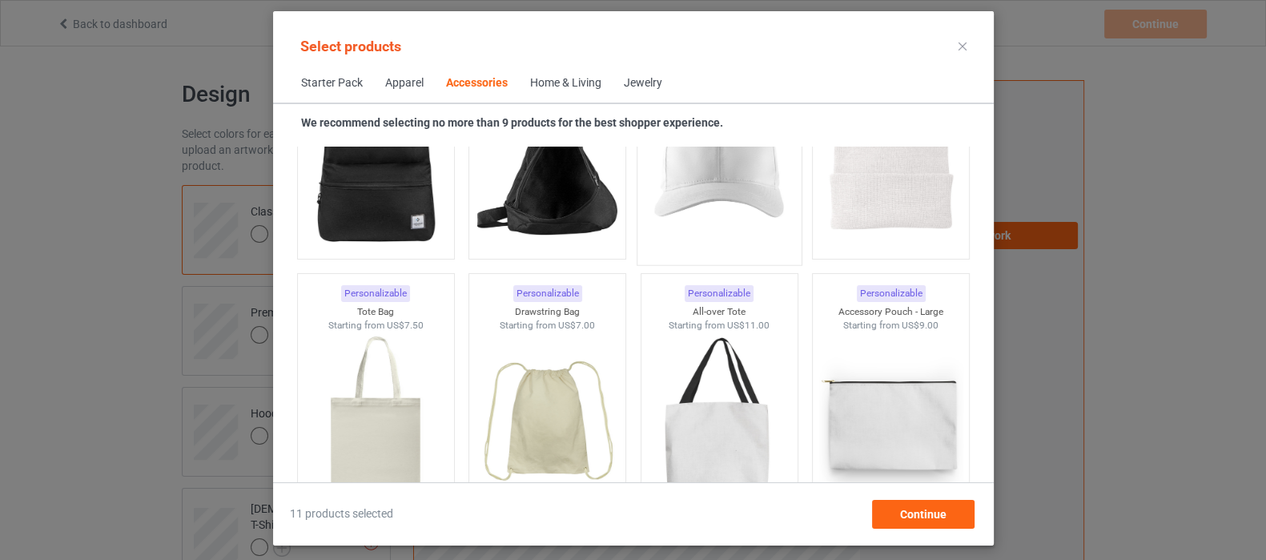
scroll to position [4824, 0]
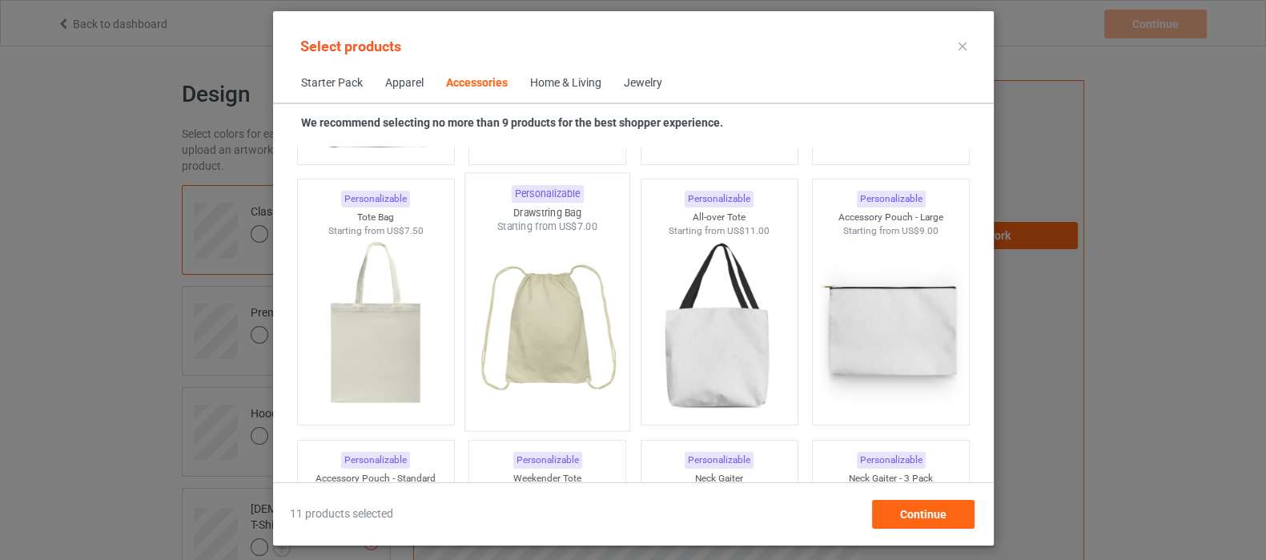
click at [528, 335] on img at bounding box center [547, 328] width 151 height 188
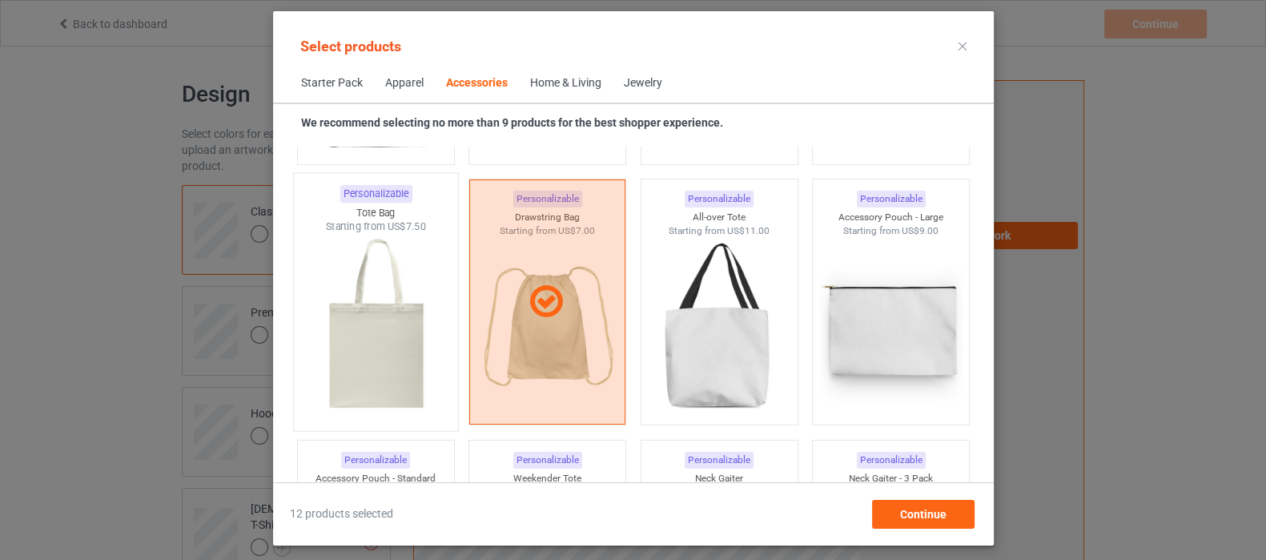
click at [376, 354] on img at bounding box center [375, 328] width 151 height 188
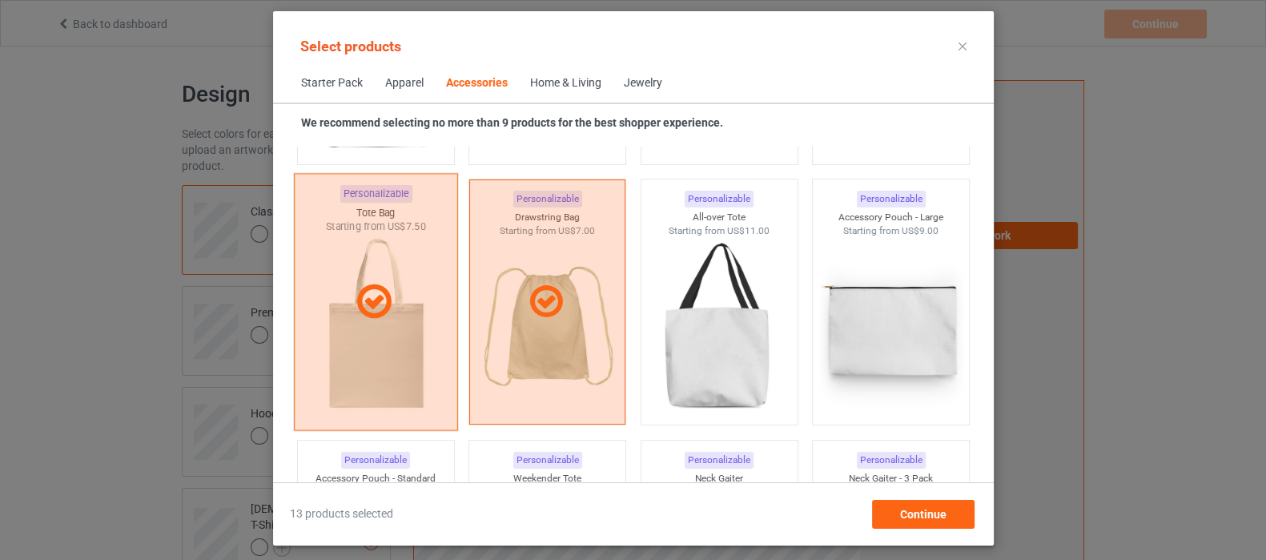
drag, startPoint x: 354, startPoint y: 345, endPoint x: 376, endPoint y: 338, distance: 23.6
click at [354, 344] on div at bounding box center [375, 302] width 164 height 257
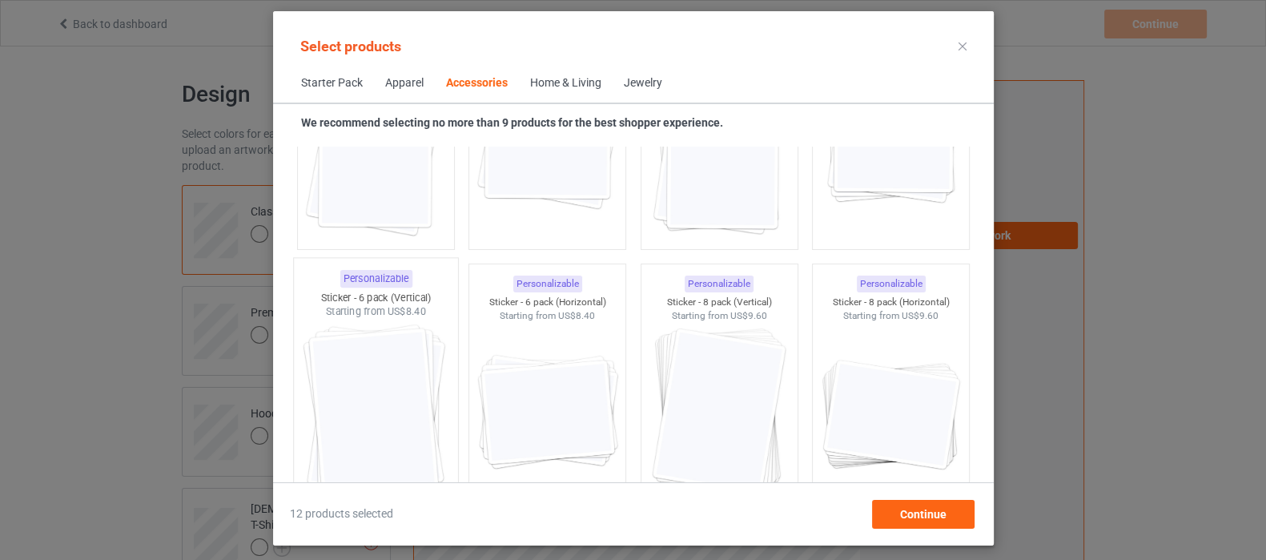
scroll to position [5825, 0]
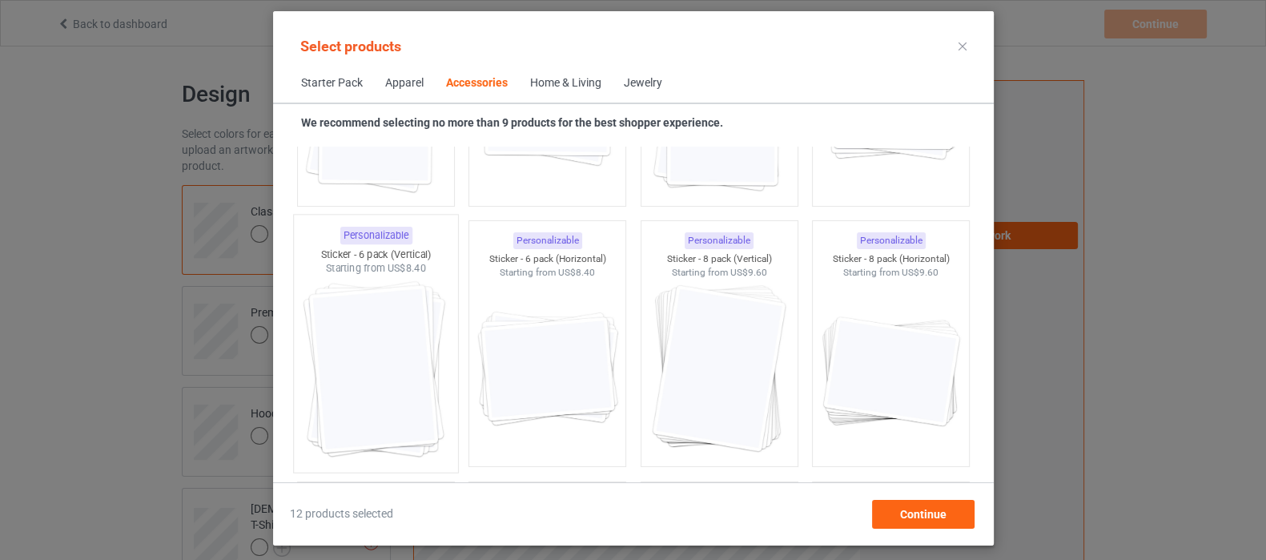
click at [389, 367] on img at bounding box center [375, 369] width 151 height 188
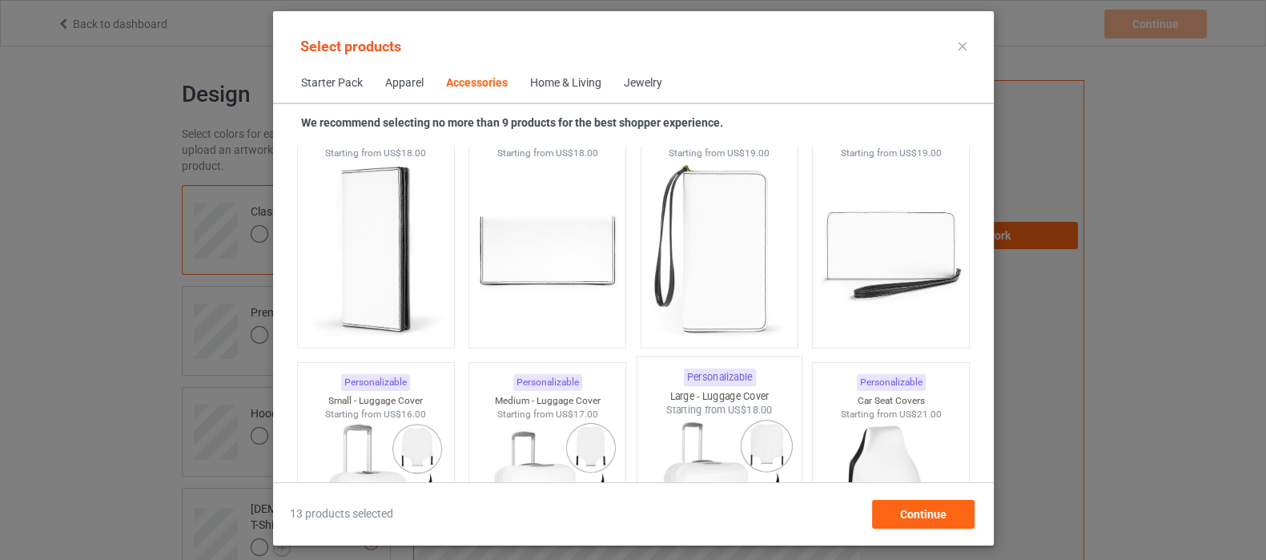
scroll to position [6926, 0]
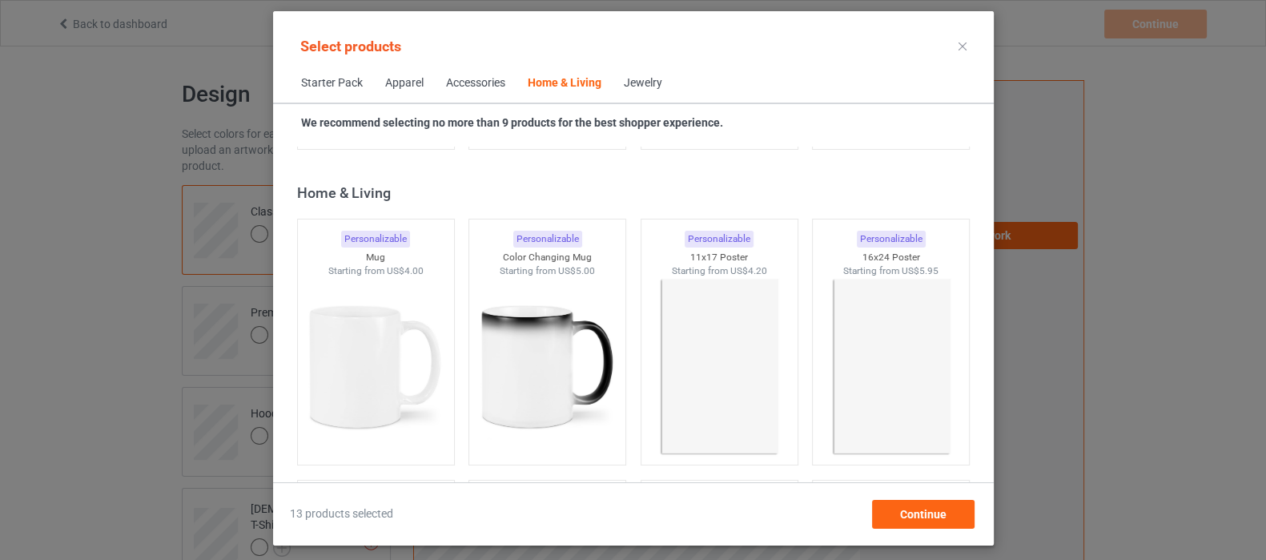
scroll to position [7227, 0]
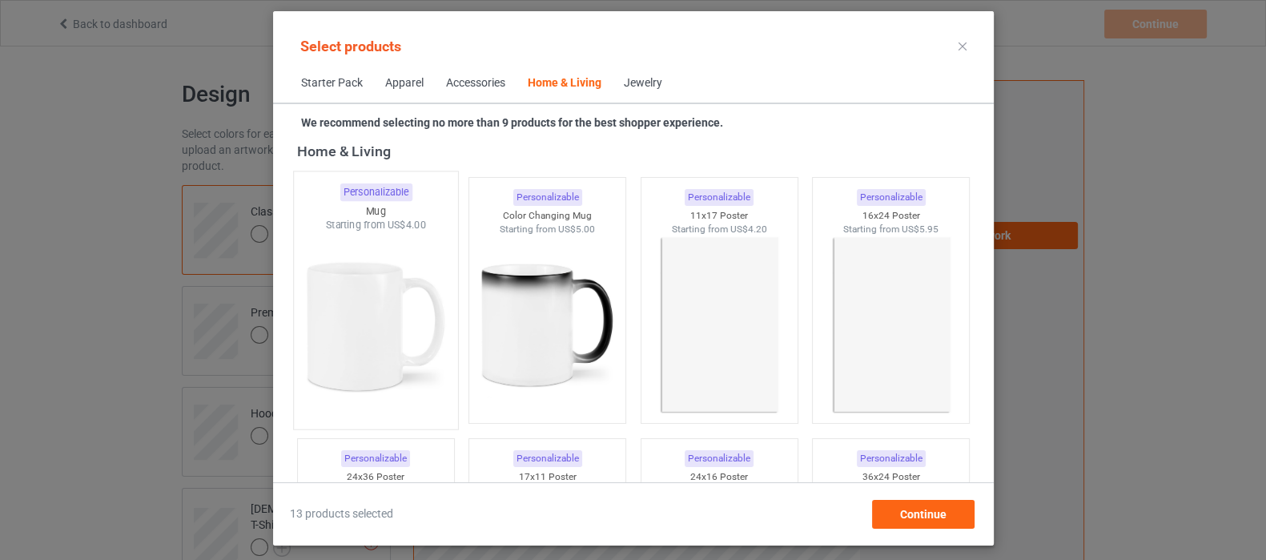
click at [394, 332] on img at bounding box center [375, 326] width 151 height 188
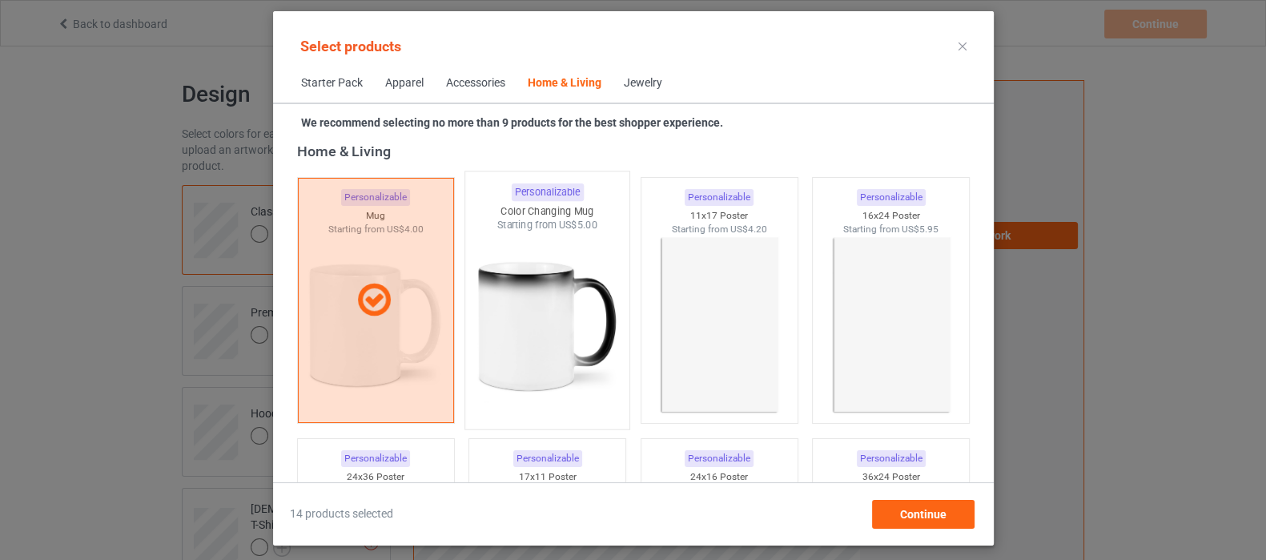
click at [522, 322] on img at bounding box center [547, 326] width 151 height 188
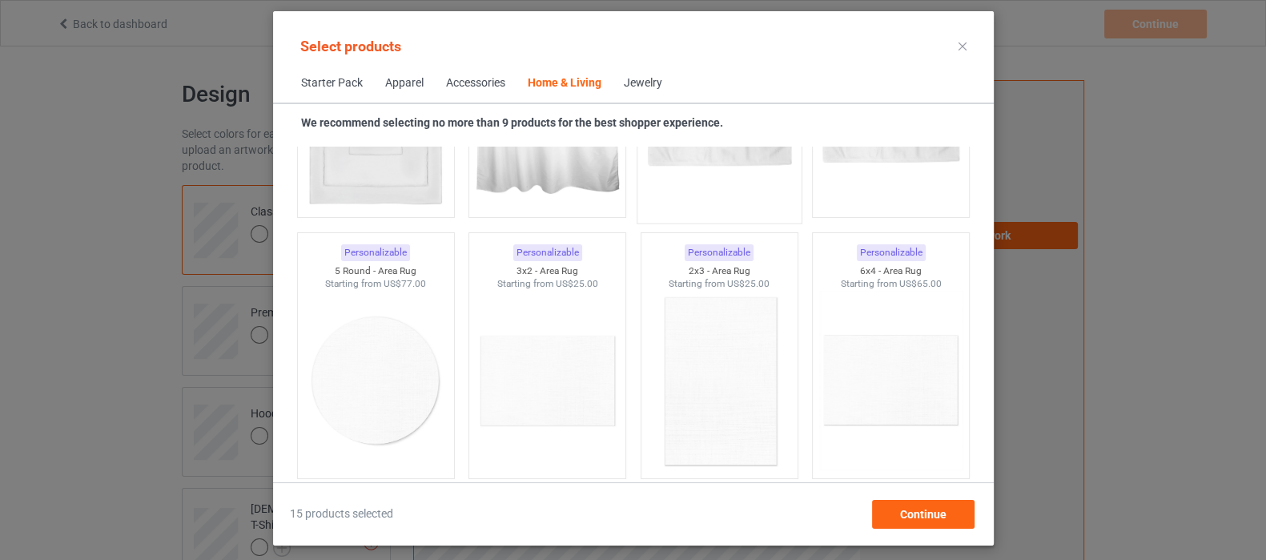
scroll to position [9028, 0]
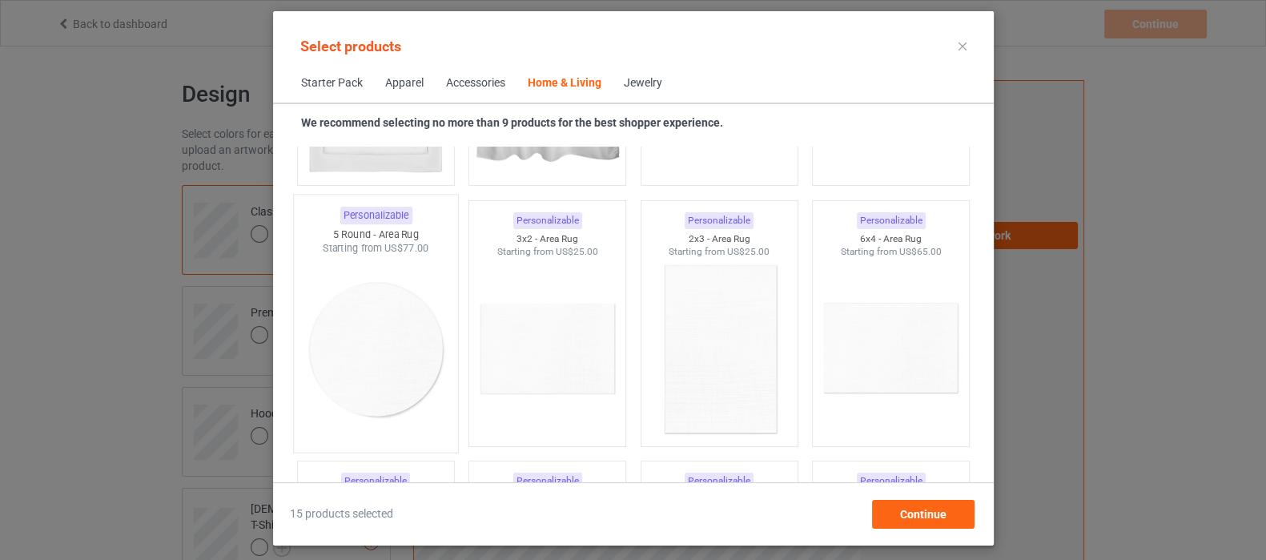
click at [381, 342] on img at bounding box center [375, 349] width 151 height 188
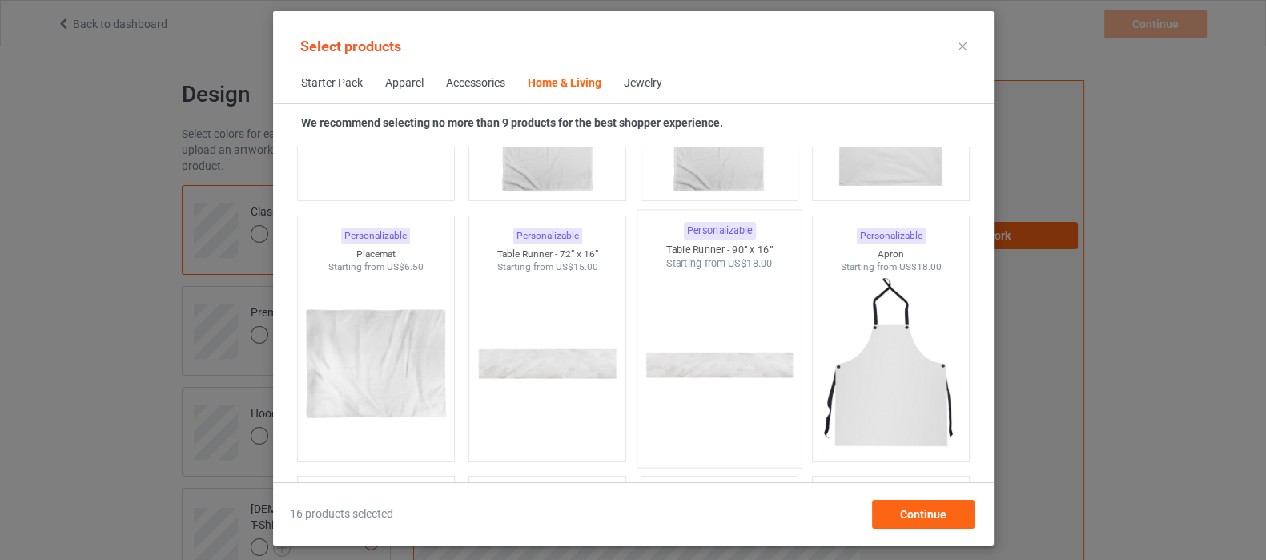
scroll to position [10129, 0]
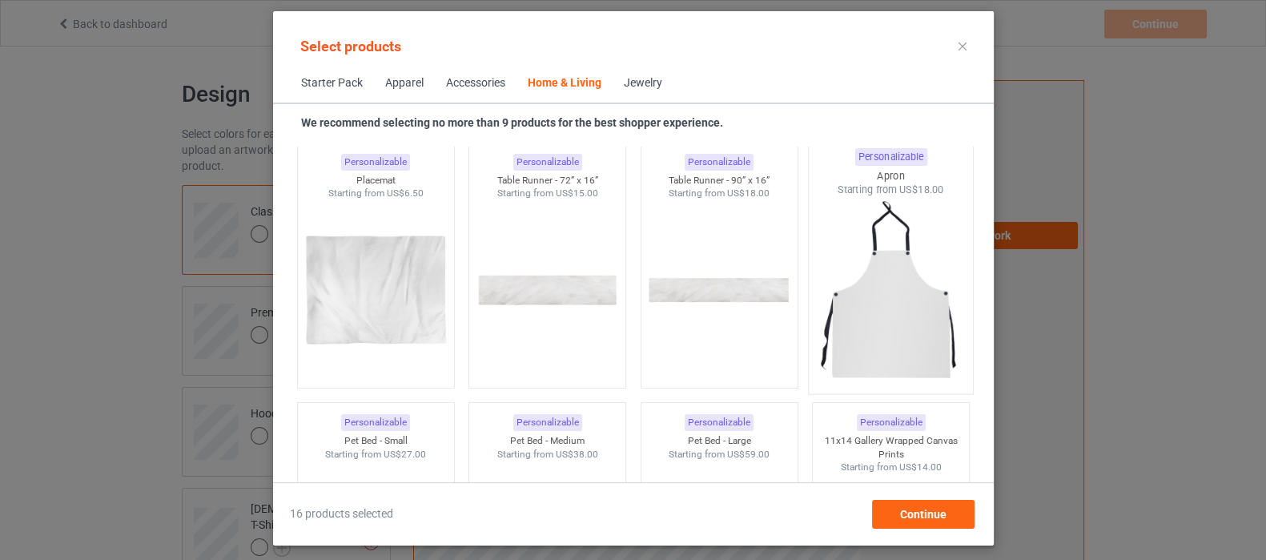
click at [883, 345] on img at bounding box center [890, 291] width 151 height 188
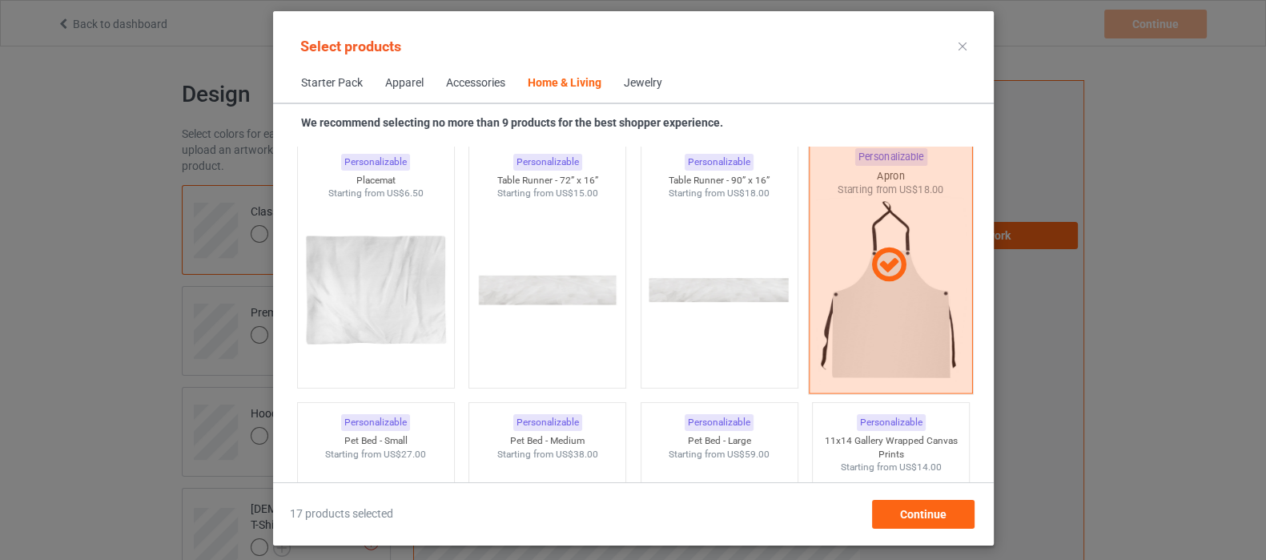
click at [883, 345] on div at bounding box center [891, 264] width 164 height 257
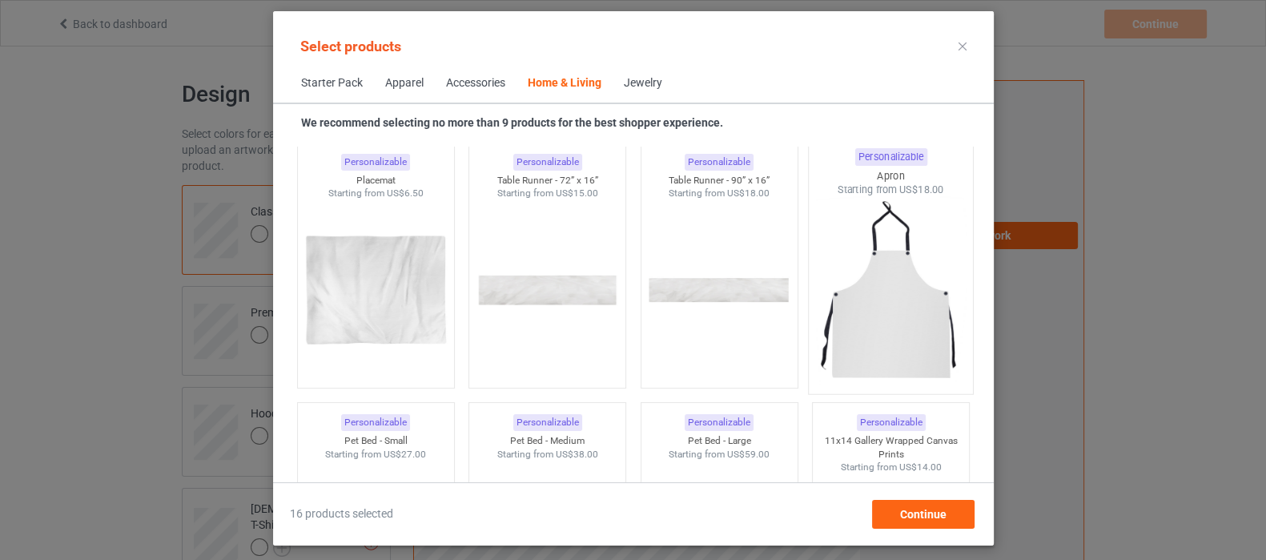
click at [883, 345] on img at bounding box center [890, 291] width 151 height 188
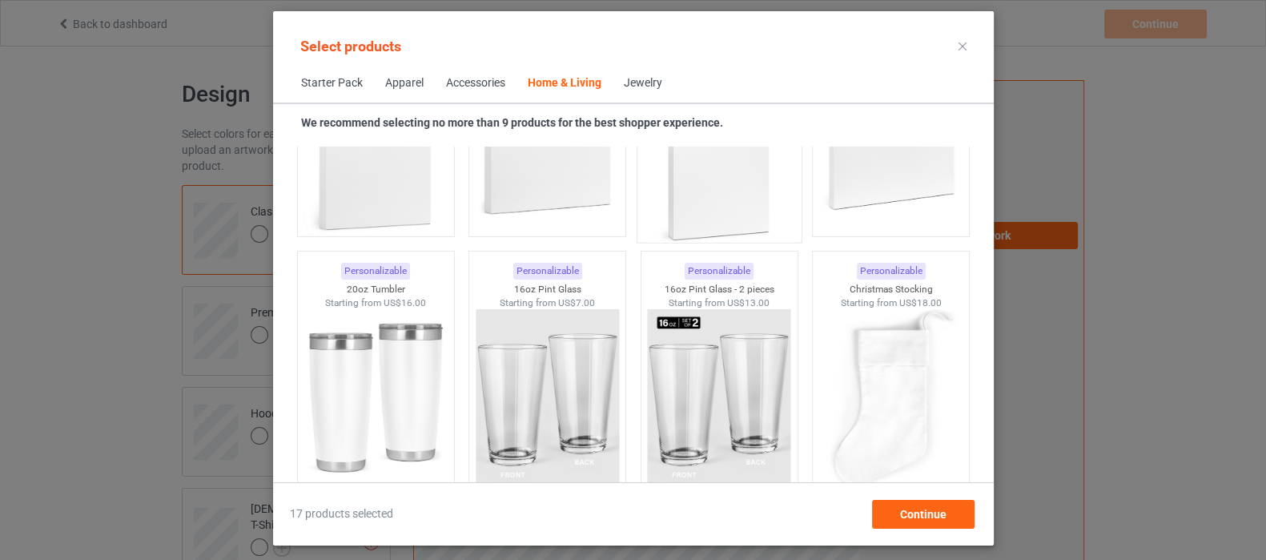
scroll to position [12031, 0]
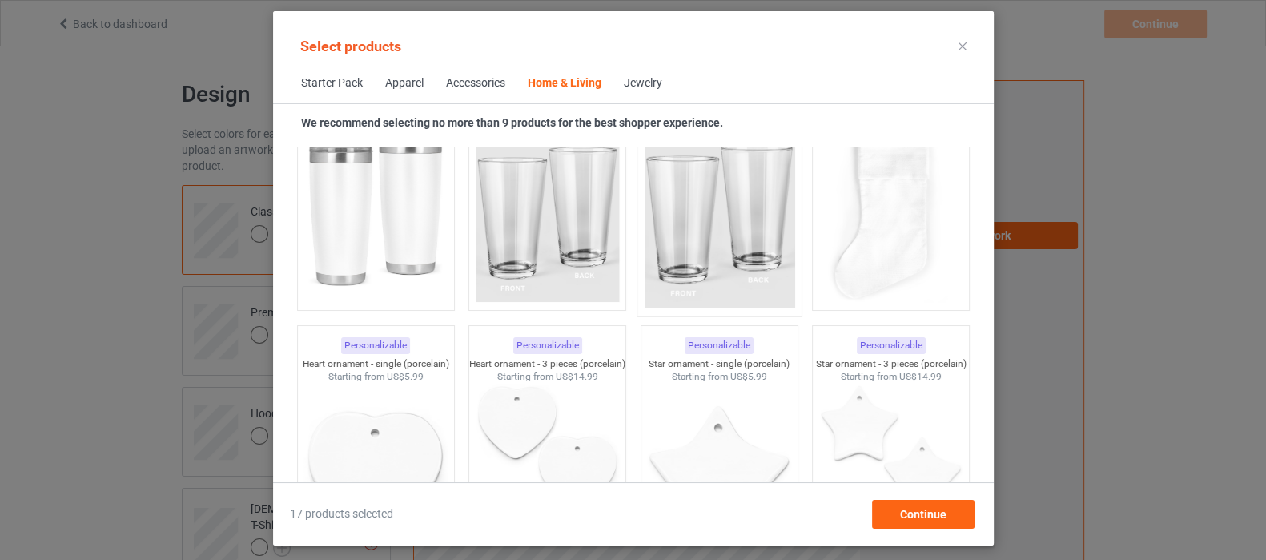
click at [676, 254] on img at bounding box center [719, 213] width 151 height 188
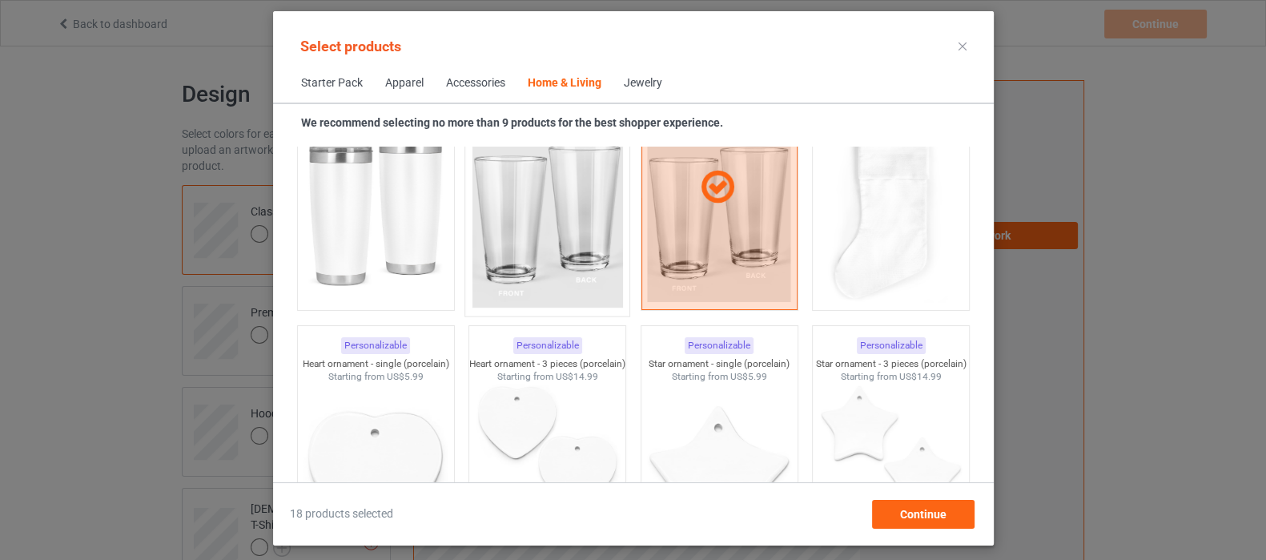
click at [557, 238] on img at bounding box center [547, 213] width 151 height 188
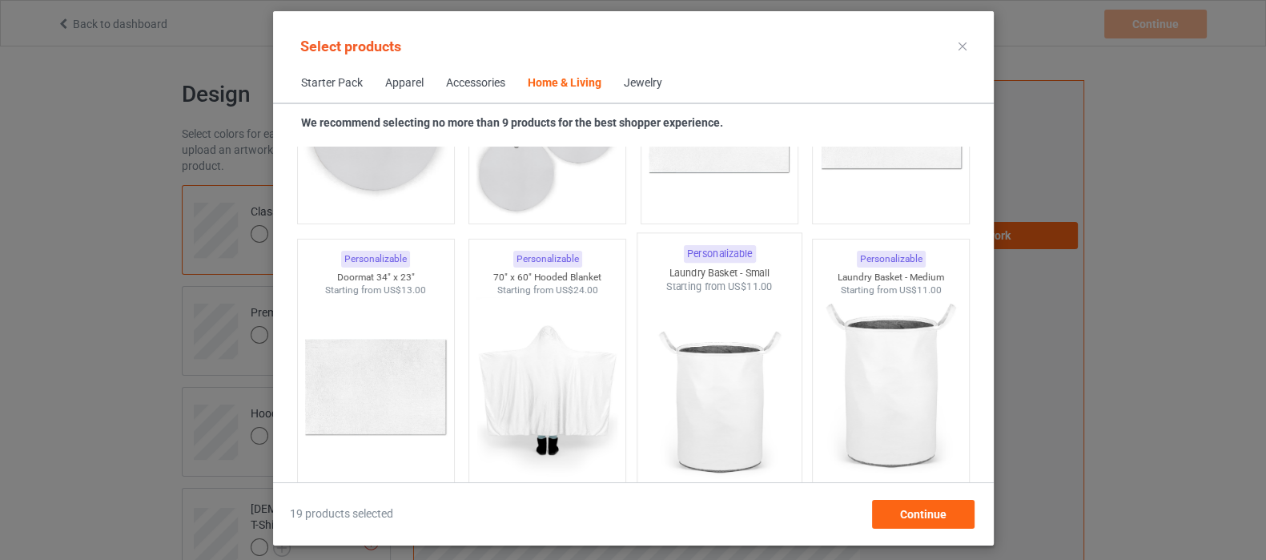
scroll to position [13332, 0]
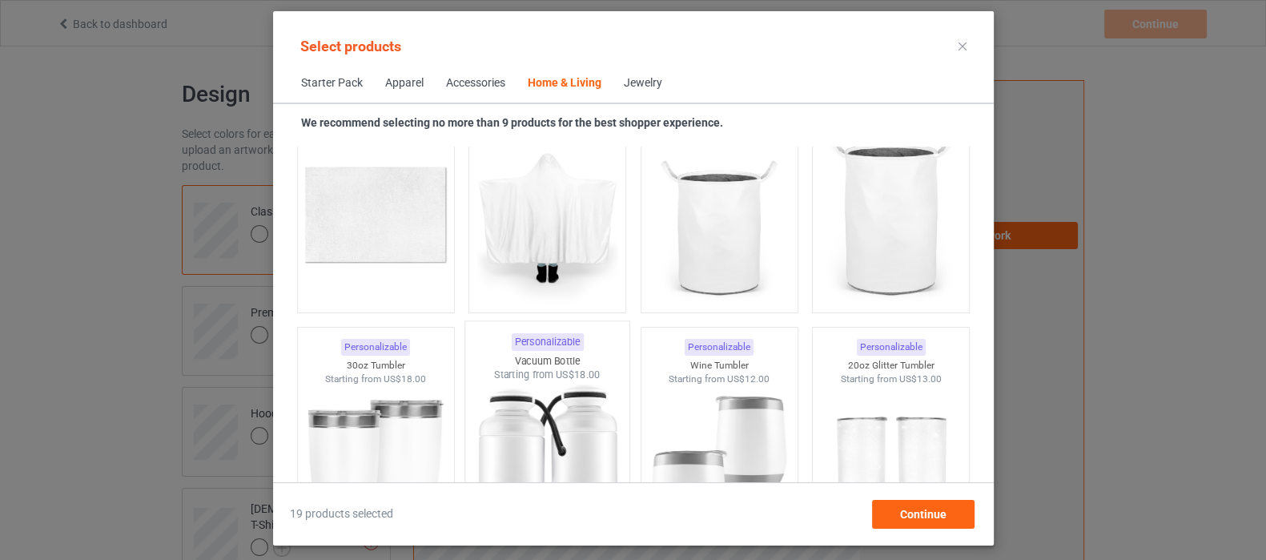
click at [551, 432] on img at bounding box center [547, 476] width 151 height 188
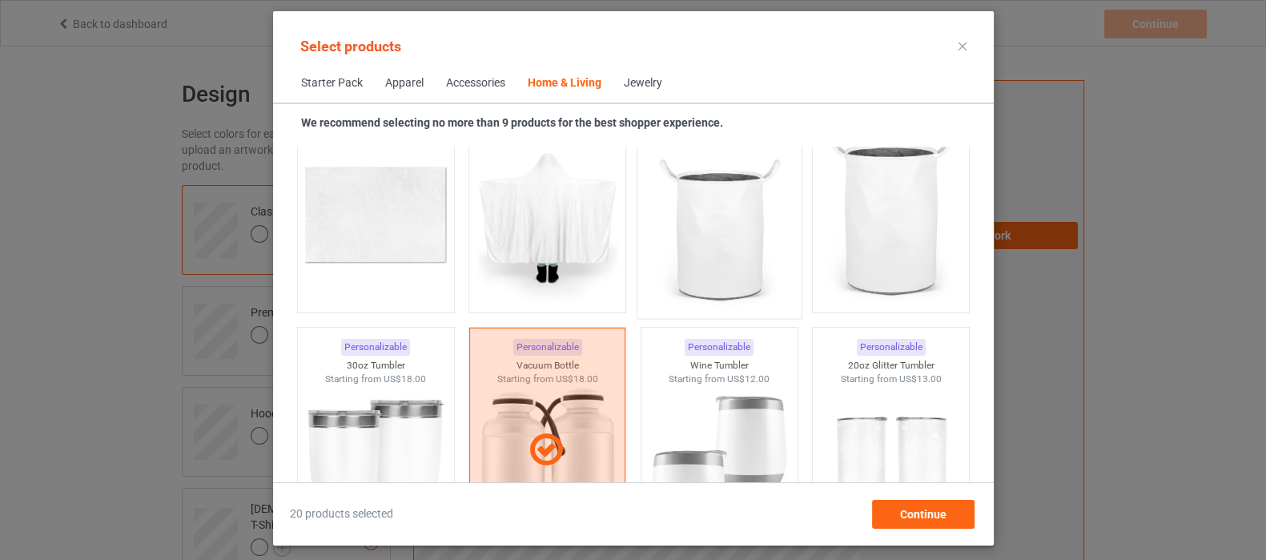
click at [713, 217] on img at bounding box center [719, 216] width 151 height 188
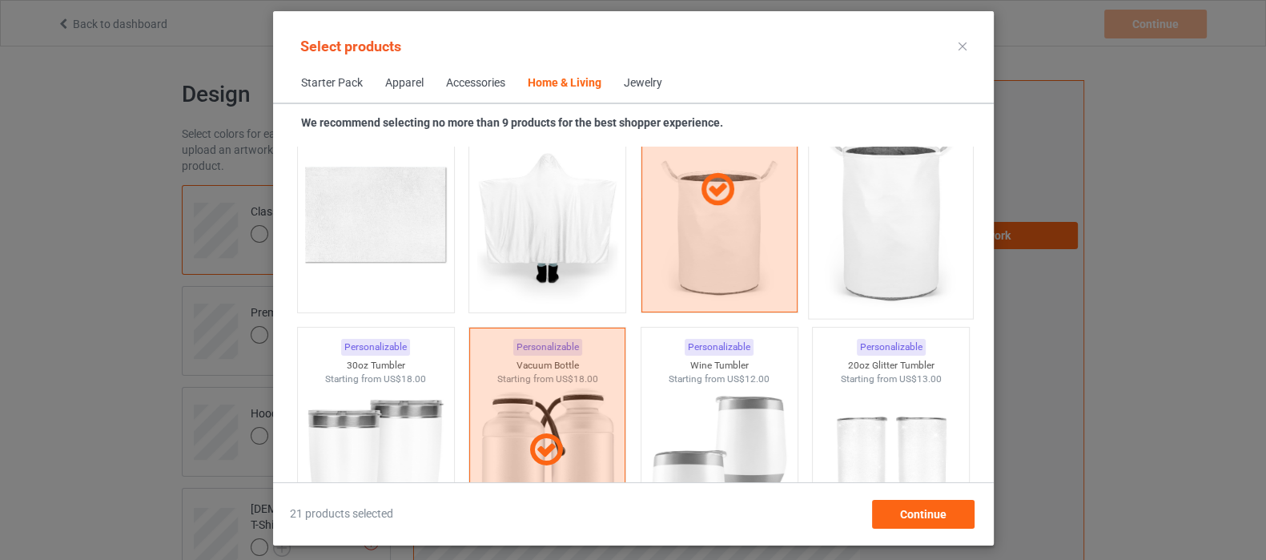
click at [906, 231] on img at bounding box center [890, 216] width 151 height 188
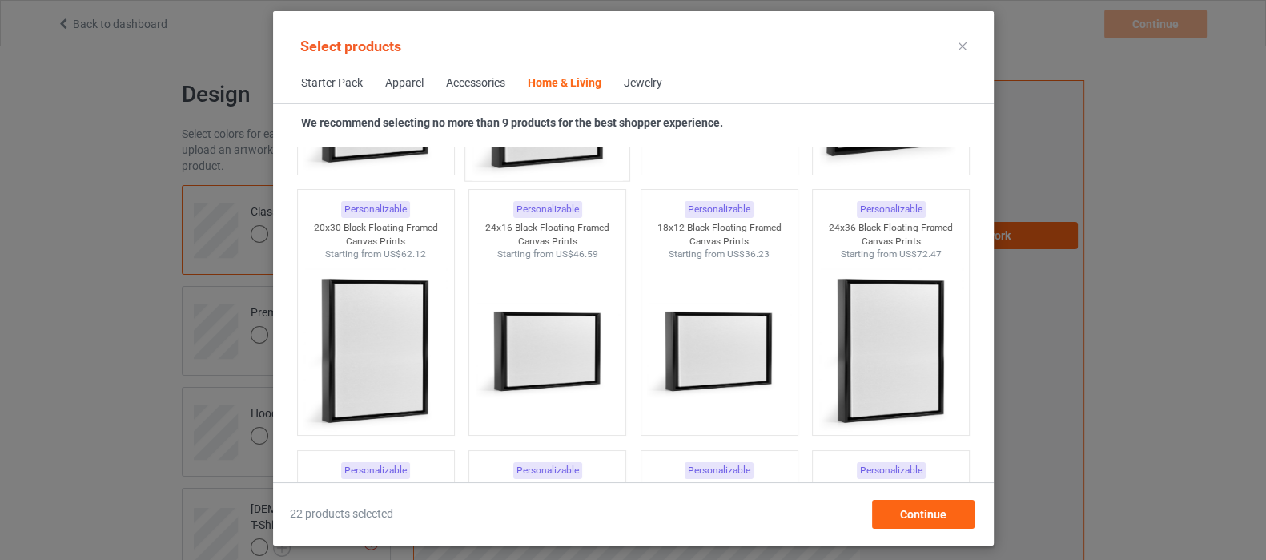
scroll to position [14934, 0]
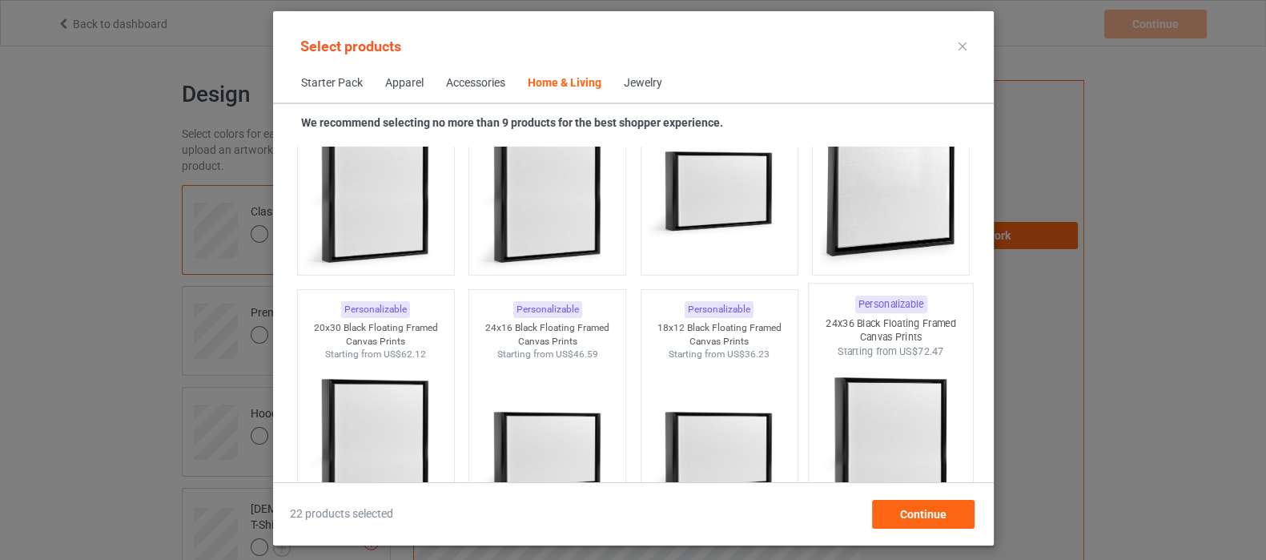
click at [870, 406] on img at bounding box center [890, 453] width 151 height 188
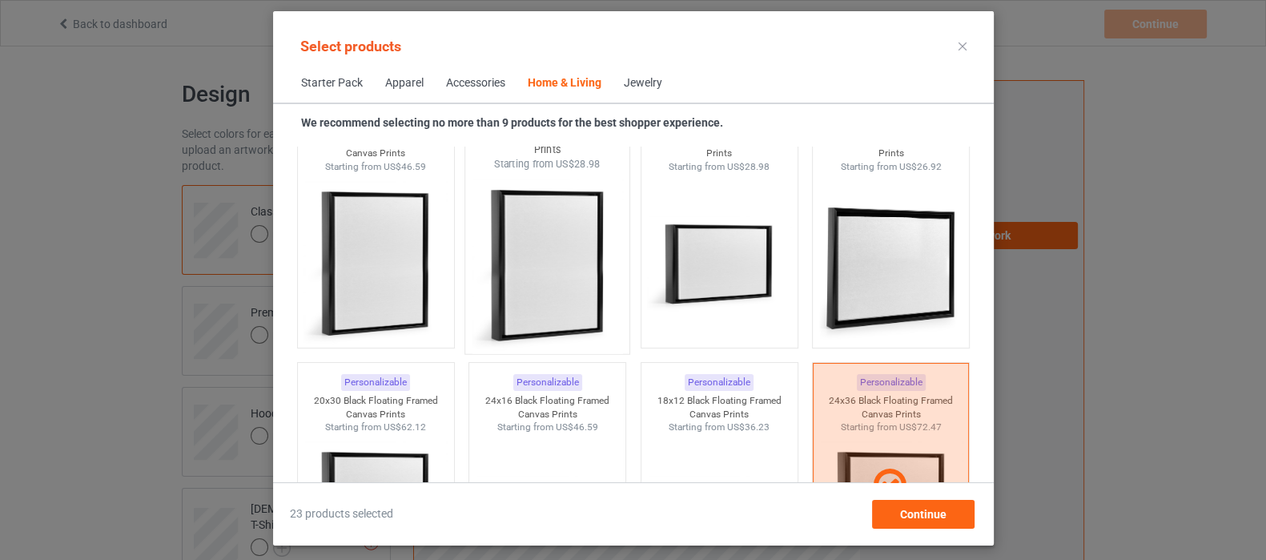
scroll to position [14834, 0]
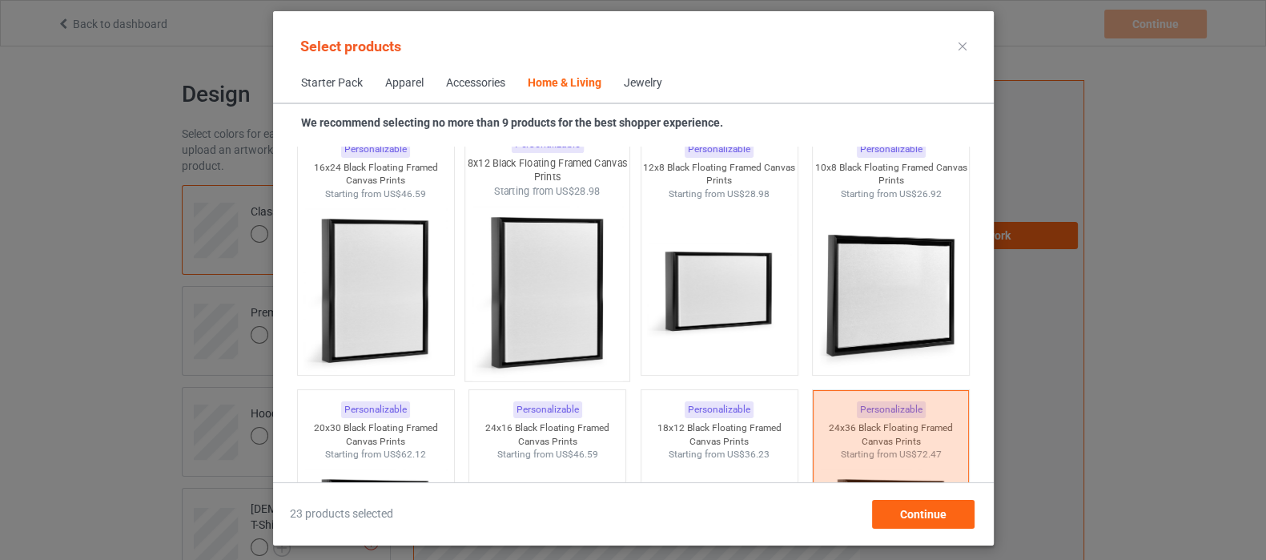
click at [551, 290] on img at bounding box center [547, 292] width 151 height 188
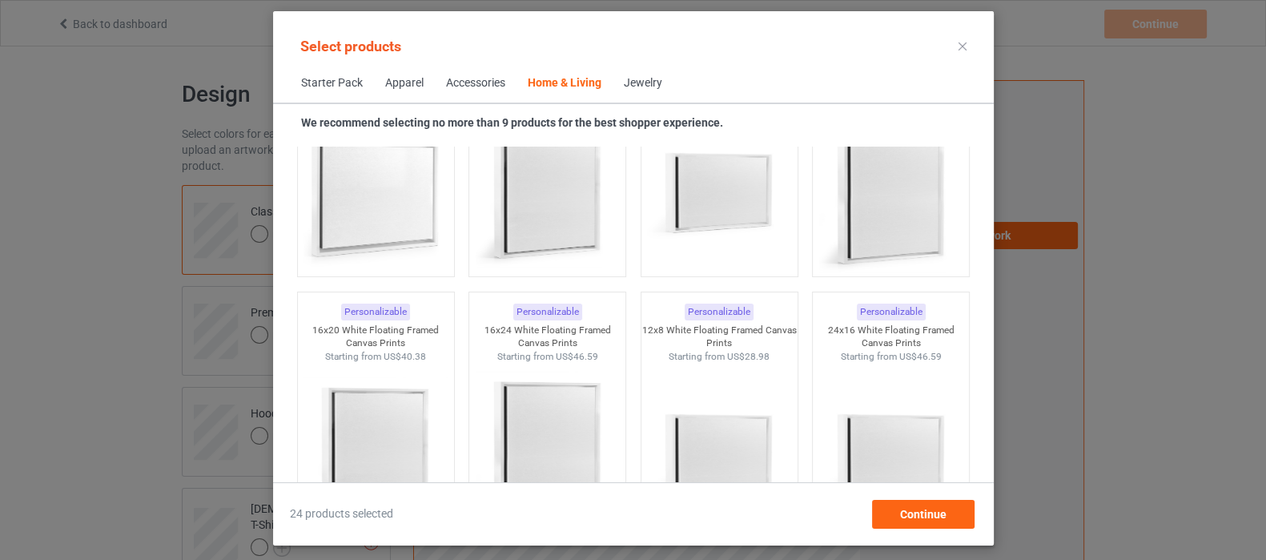
scroll to position [16035, 0]
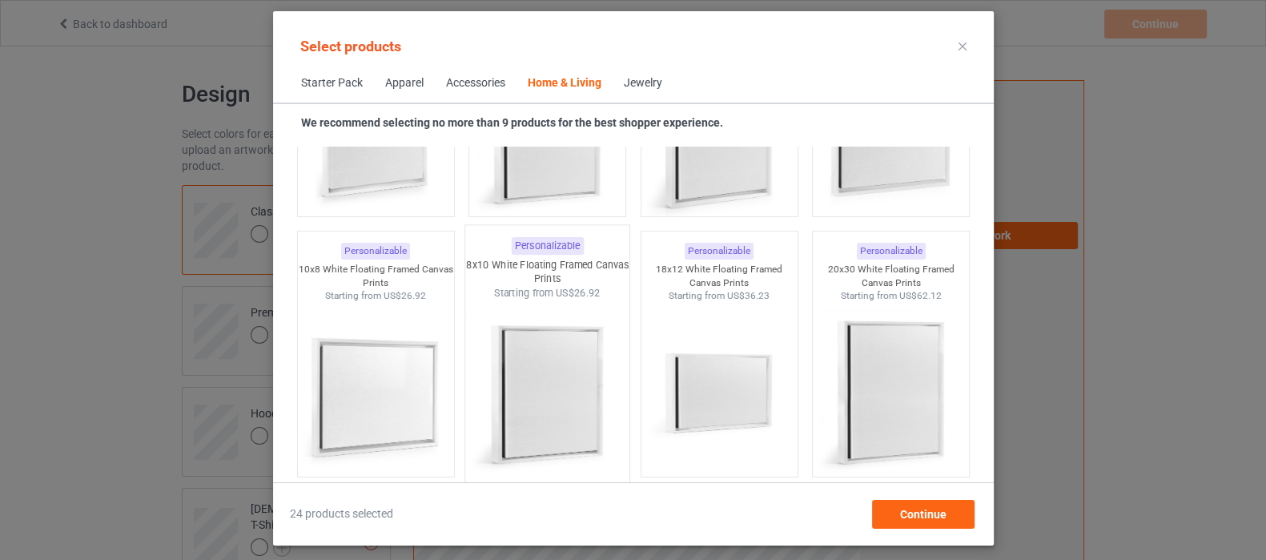
click at [564, 381] on img at bounding box center [547, 394] width 151 height 188
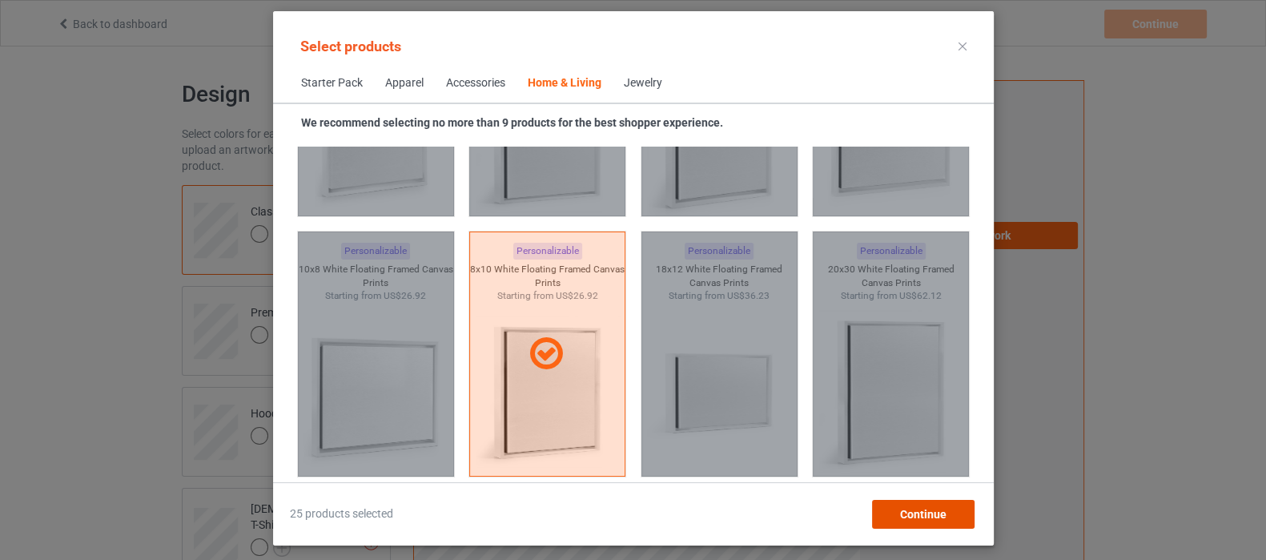
click at [922, 508] on span "Continue" at bounding box center [922, 514] width 46 height 13
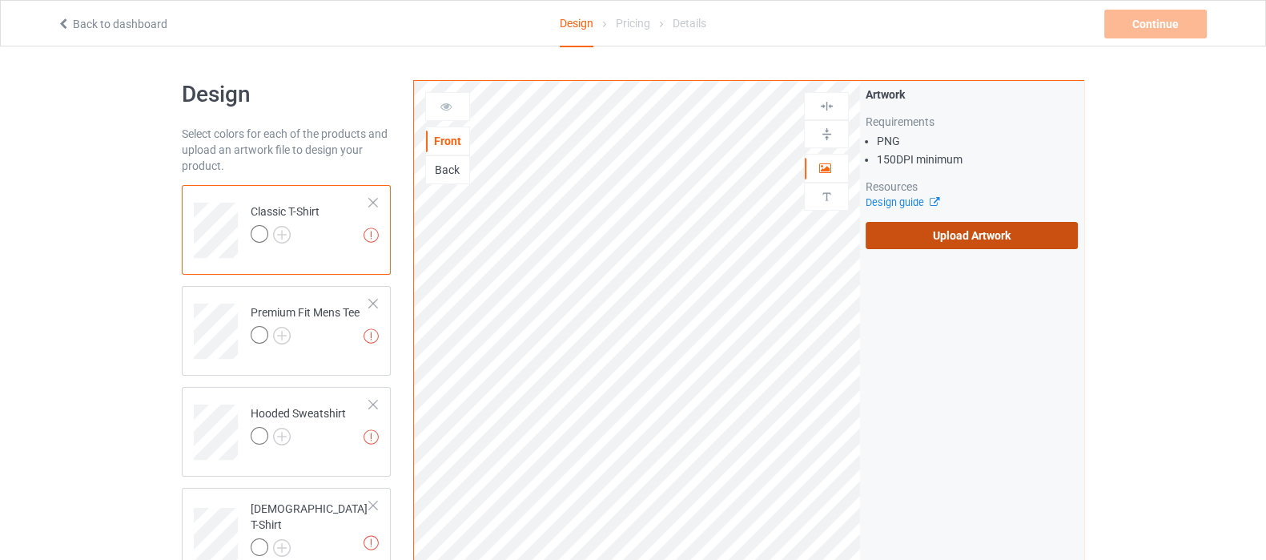
click at [1015, 226] on label "Upload Artwork" at bounding box center [972, 235] width 212 height 27
click at [0, 0] on input "Upload Artwork" at bounding box center [0, 0] width 0 height 0
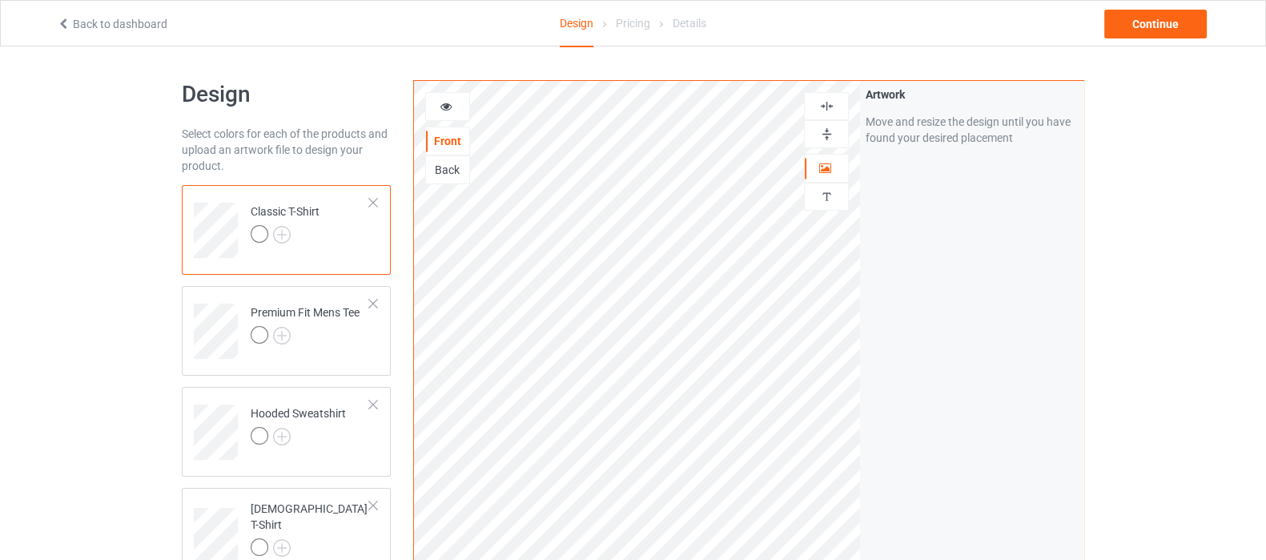
click at [825, 134] on img at bounding box center [826, 134] width 15 height 15
click at [825, 107] on img at bounding box center [826, 105] width 15 height 15
click at [280, 231] on img at bounding box center [282, 235] width 18 height 18
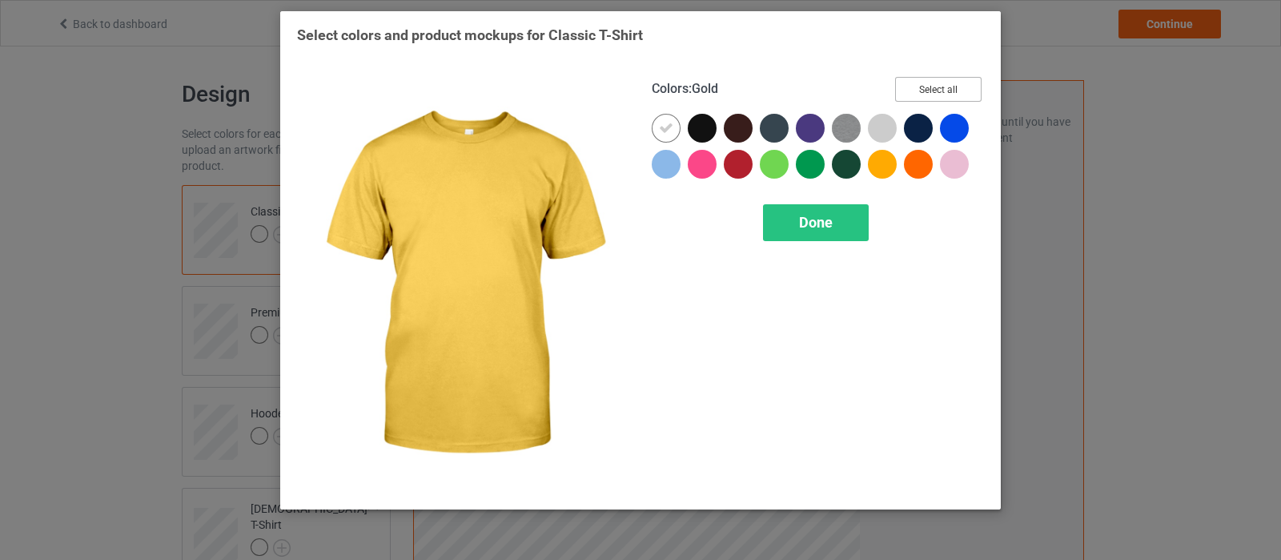
drag, startPoint x: 954, startPoint y: 90, endPoint x: 913, endPoint y: 118, distance: 49.5
click at [954, 90] on button "Select all" at bounding box center [938, 89] width 86 height 25
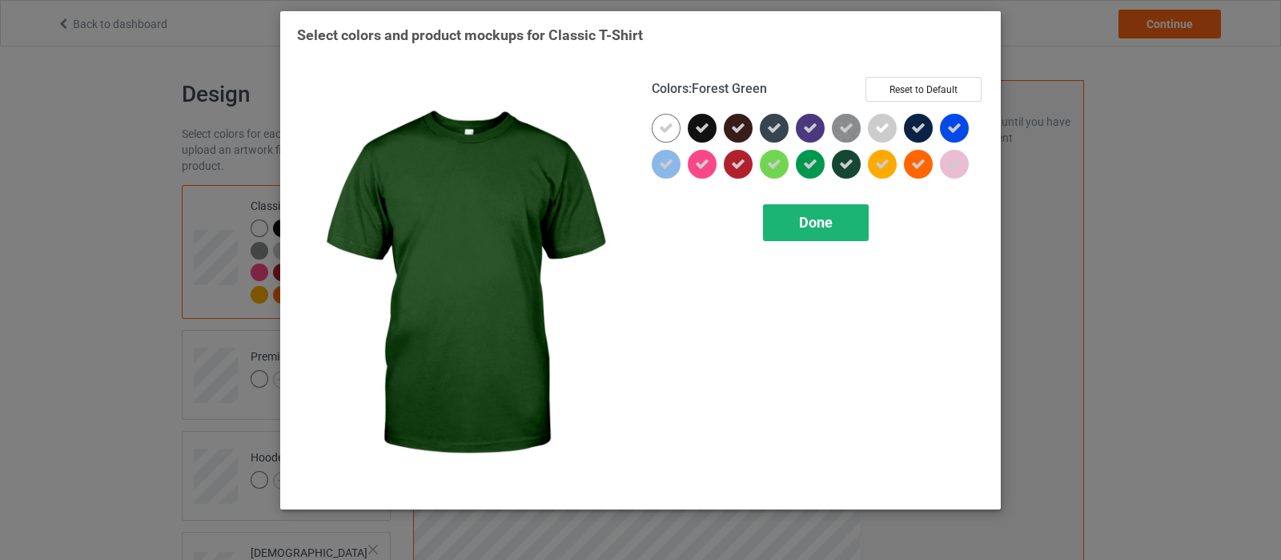
click at [826, 224] on span "Done" at bounding box center [816, 222] width 34 height 17
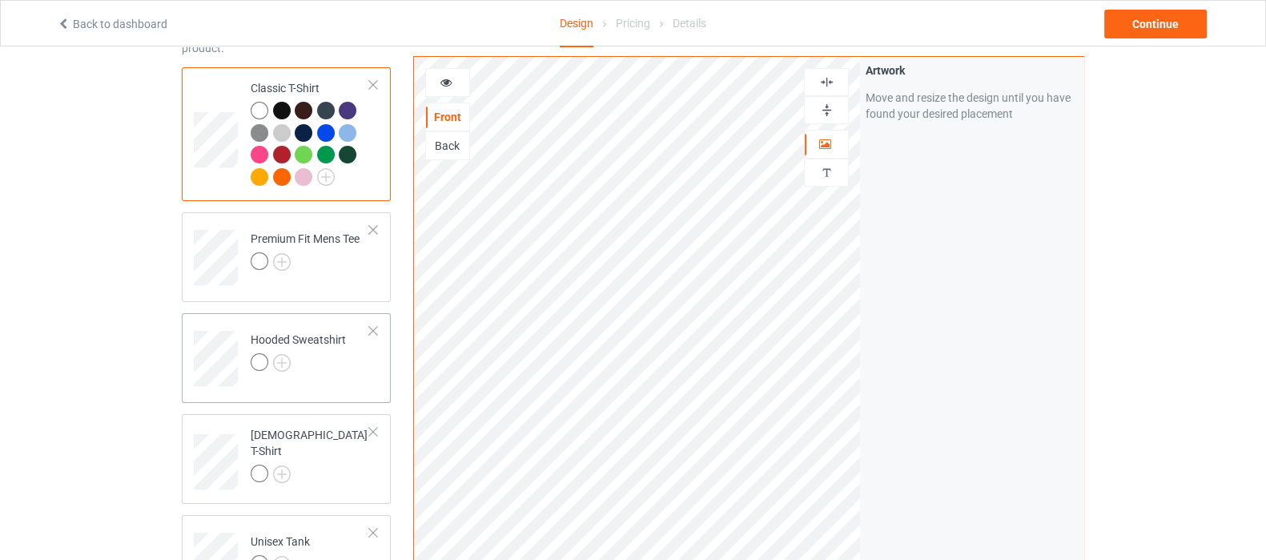
scroll to position [199, 0]
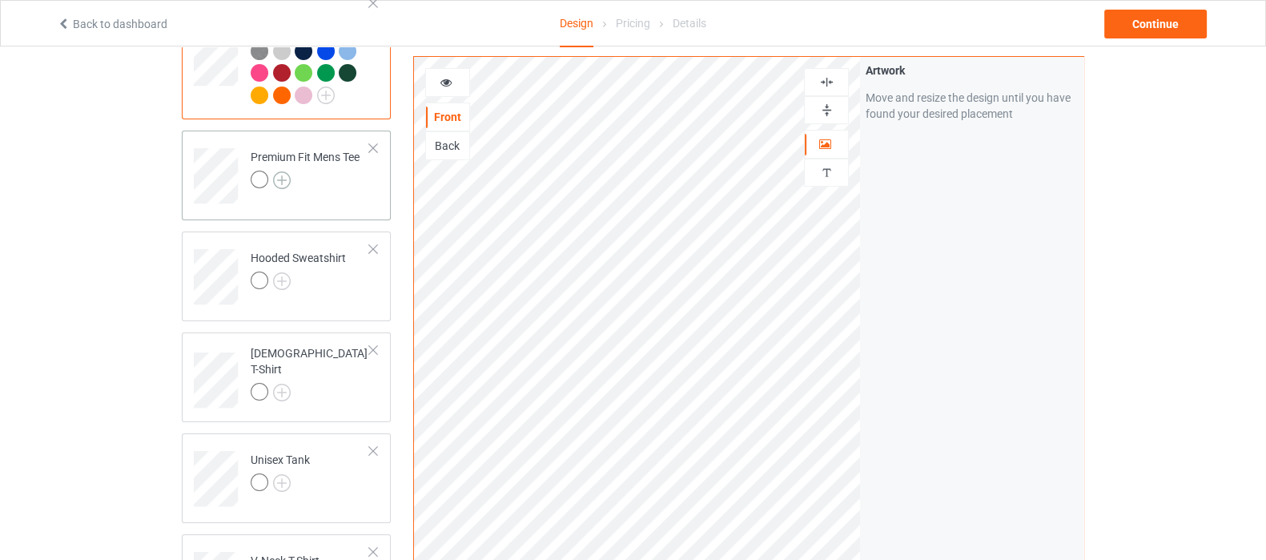
click at [280, 182] on img at bounding box center [282, 180] width 18 height 18
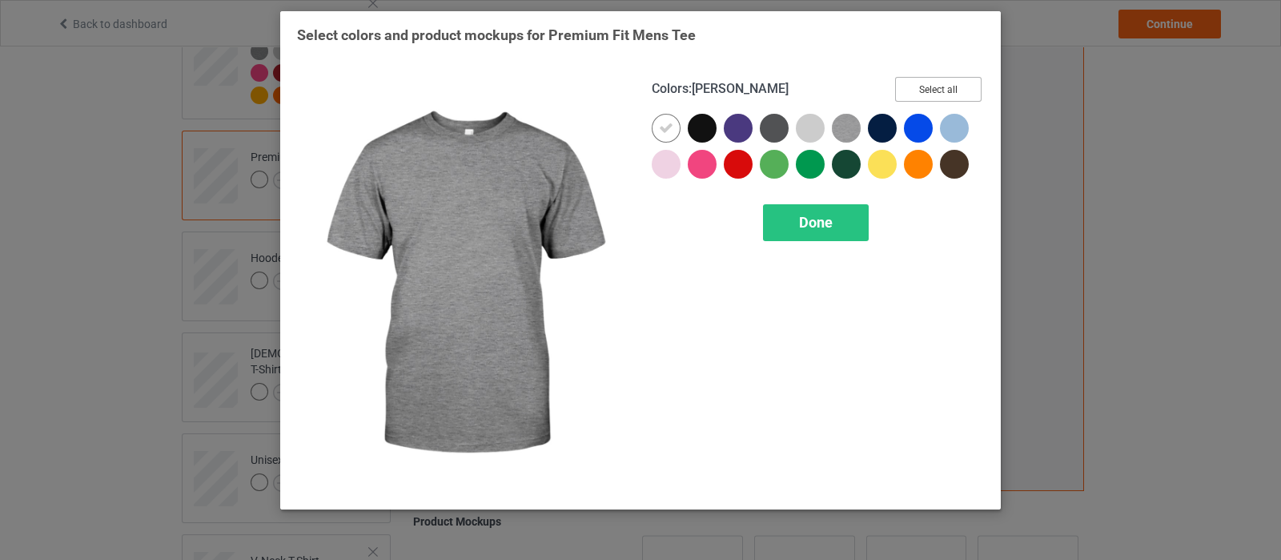
click at [904, 88] on button "Select all" at bounding box center [938, 89] width 86 height 25
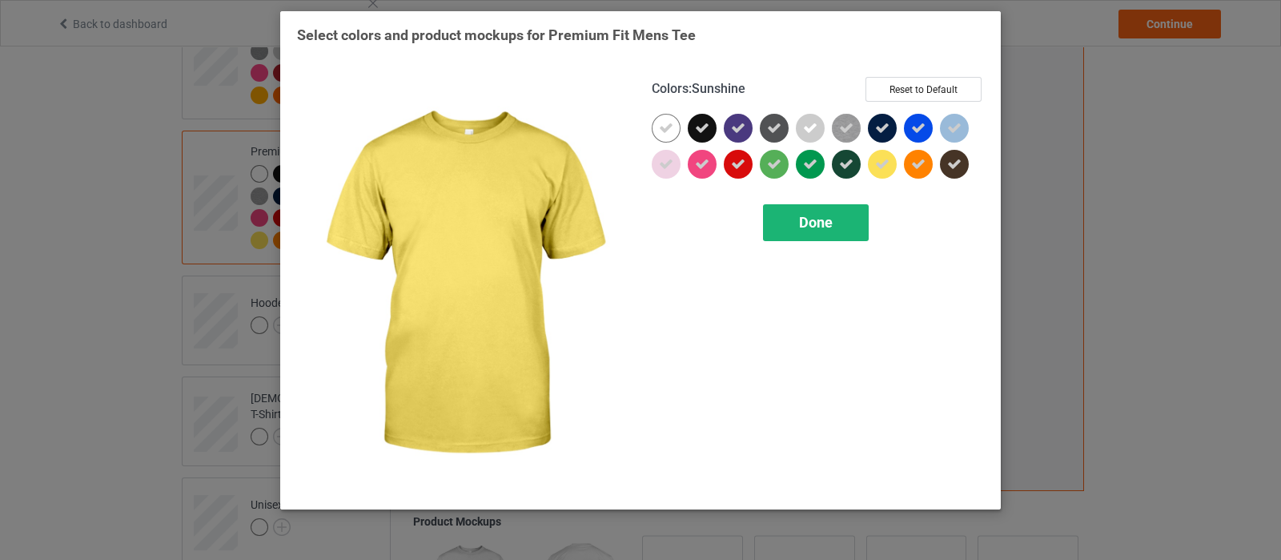
click at [828, 225] on span "Done" at bounding box center [816, 222] width 34 height 17
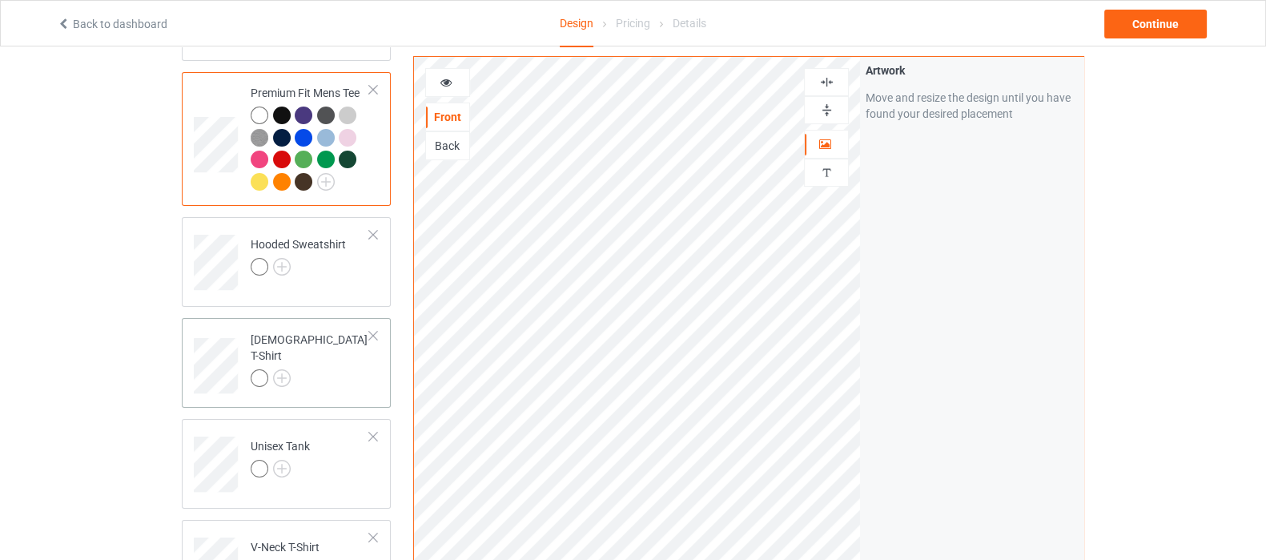
scroll to position [300, 0]
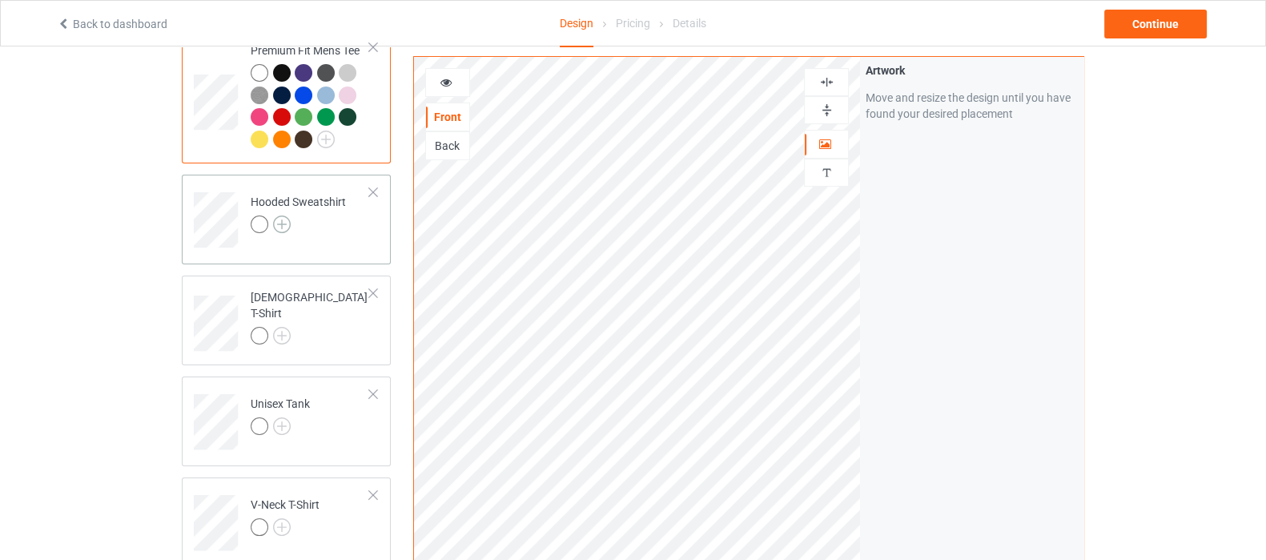
click at [275, 222] on img at bounding box center [282, 224] width 18 height 18
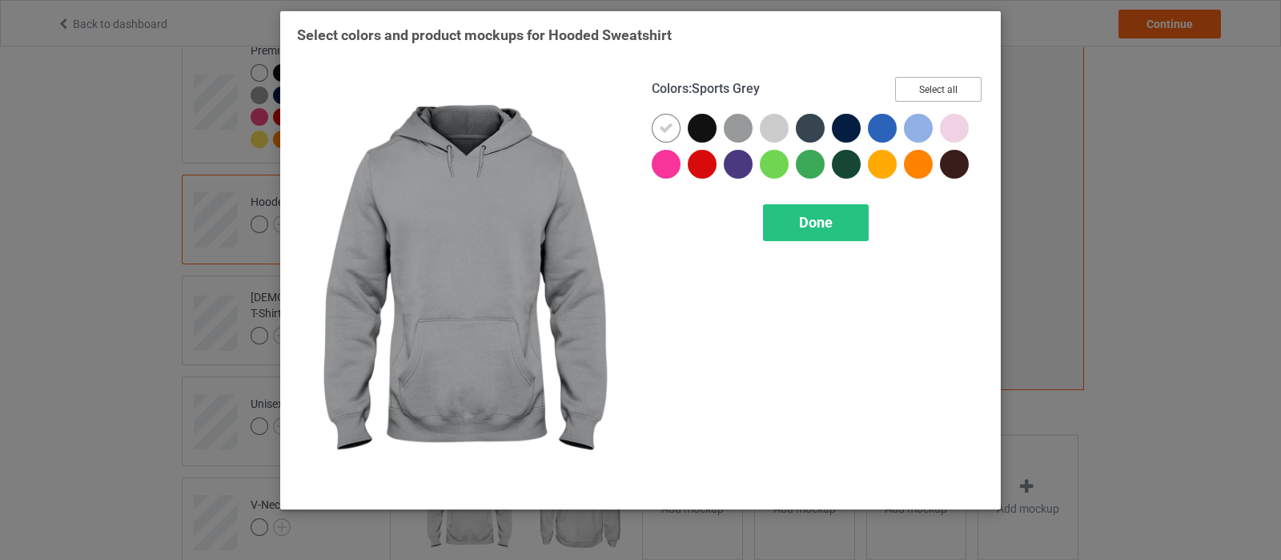
click at [959, 82] on button "Select all" at bounding box center [938, 89] width 86 height 25
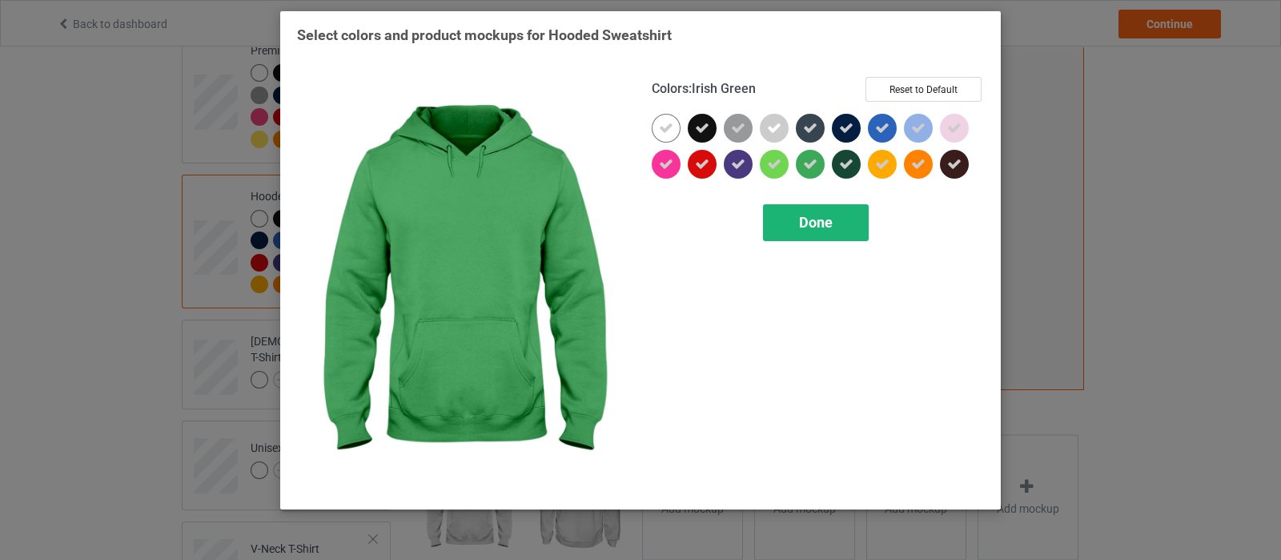
click at [829, 226] on span "Done" at bounding box center [816, 222] width 34 height 17
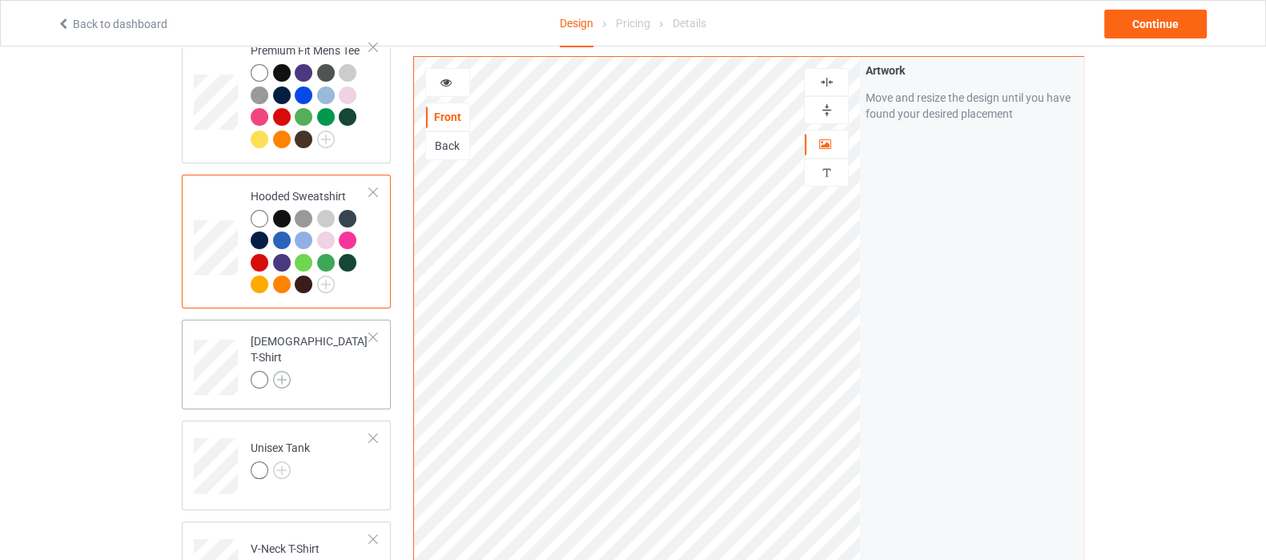
click at [278, 372] on img at bounding box center [282, 380] width 18 height 18
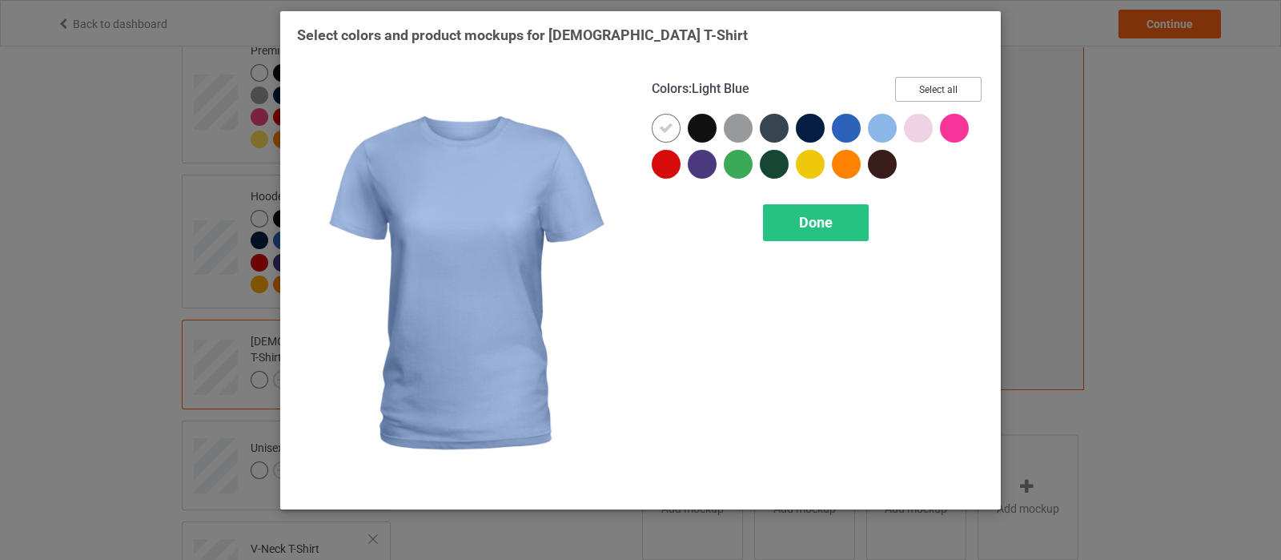
drag, startPoint x: 943, startPoint y: 94, endPoint x: 936, endPoint y: 100, distance: 9.6
click at [943, 94] on button "Select all" at bounding box center [938, 89] width 86 height 25
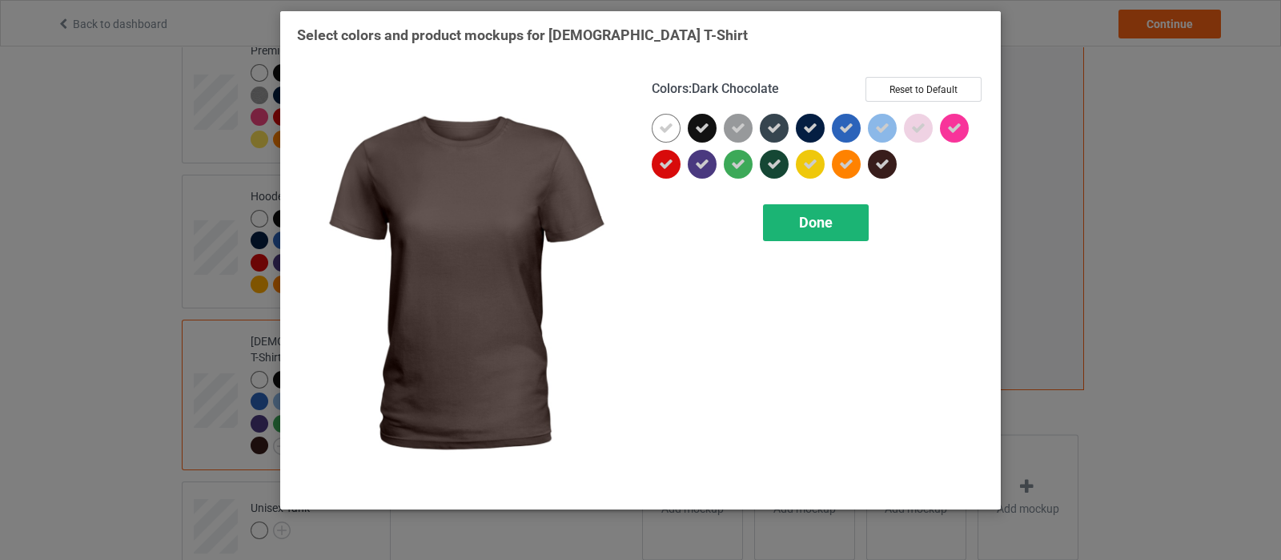
click at [827, 227] on span "Done" at bounding box center [816, 222] width 34 height 17
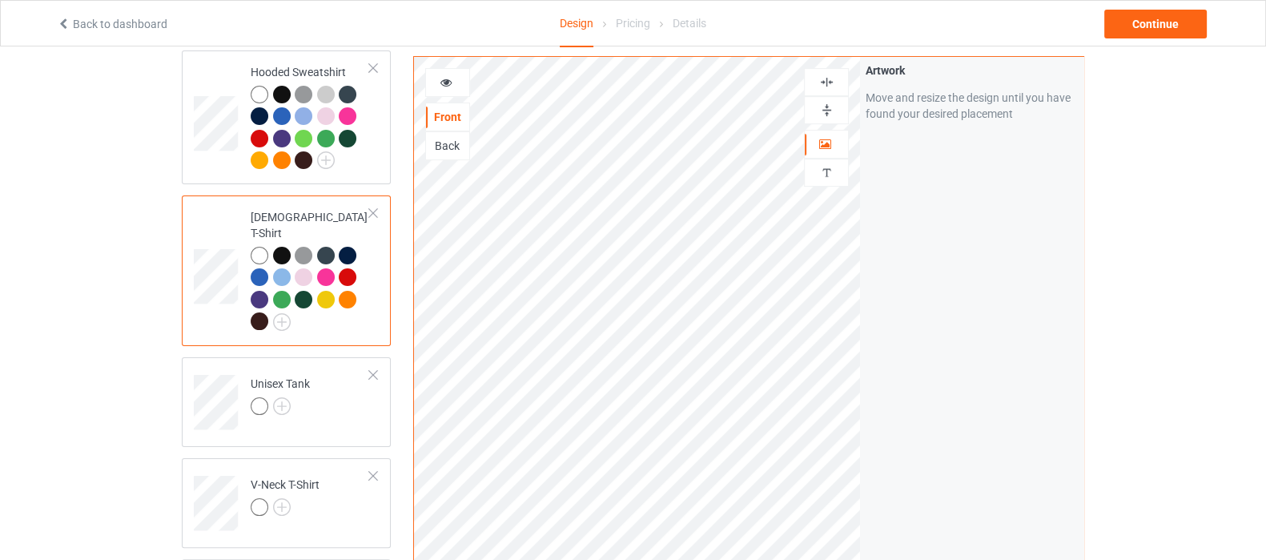
scroll to position [500, 0]
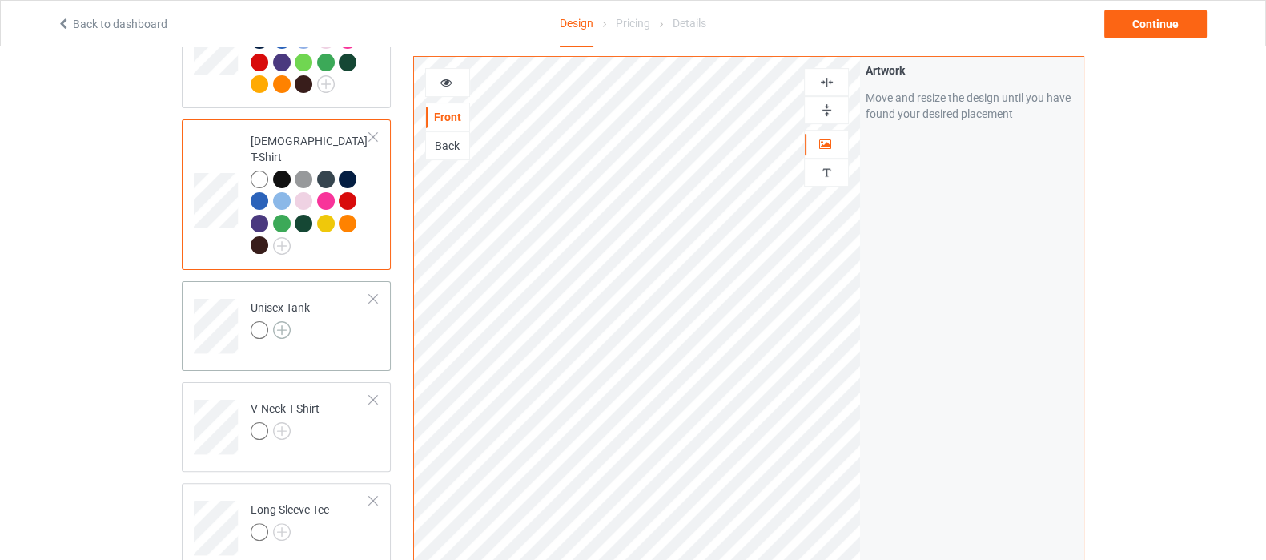
click at [284, 321] on img at bounding box center [282, 330] width 18 height 18
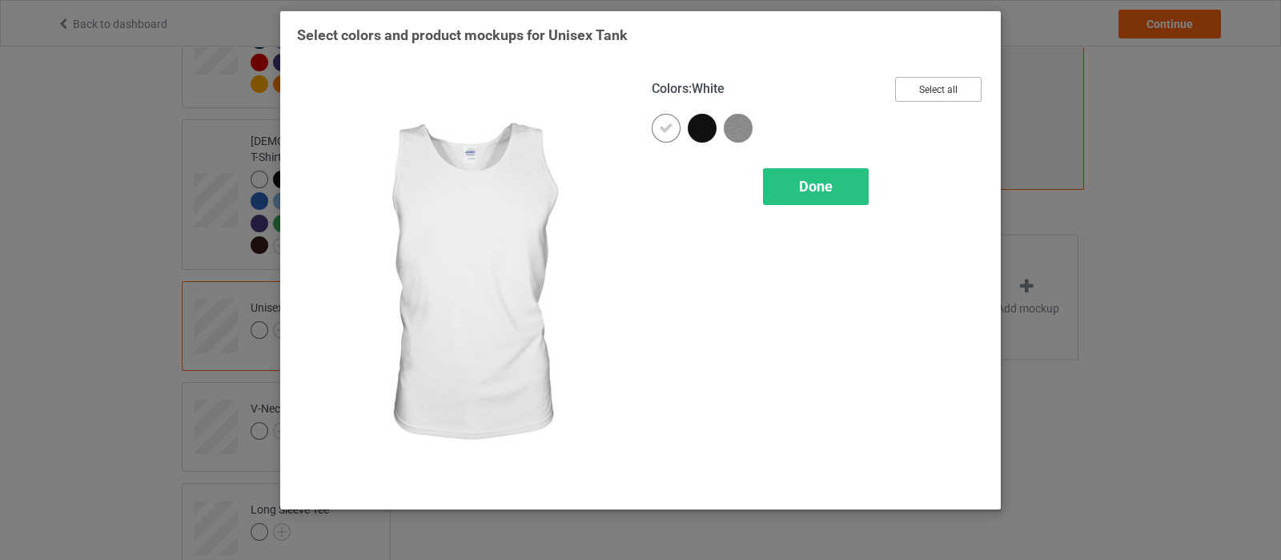
click at [926, 88] on button "Select all" at bounding box center [938, 89] width 86 height 25
click at [813, 186] on span "Done" at bounding box center [816, 186] width 34 height 17
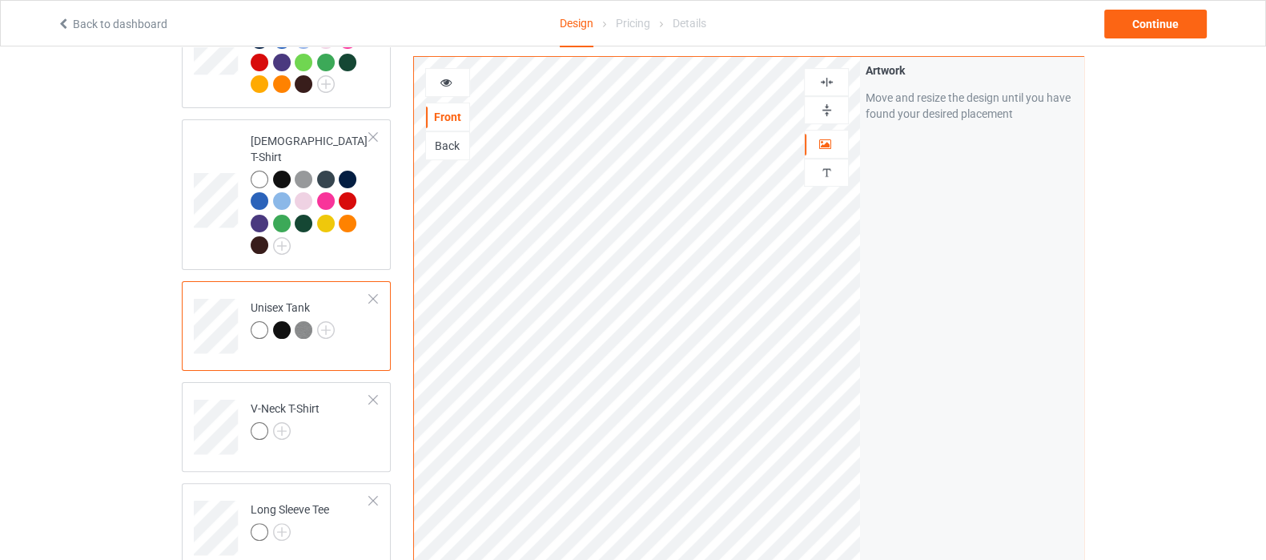
scroll to position [601, 0]
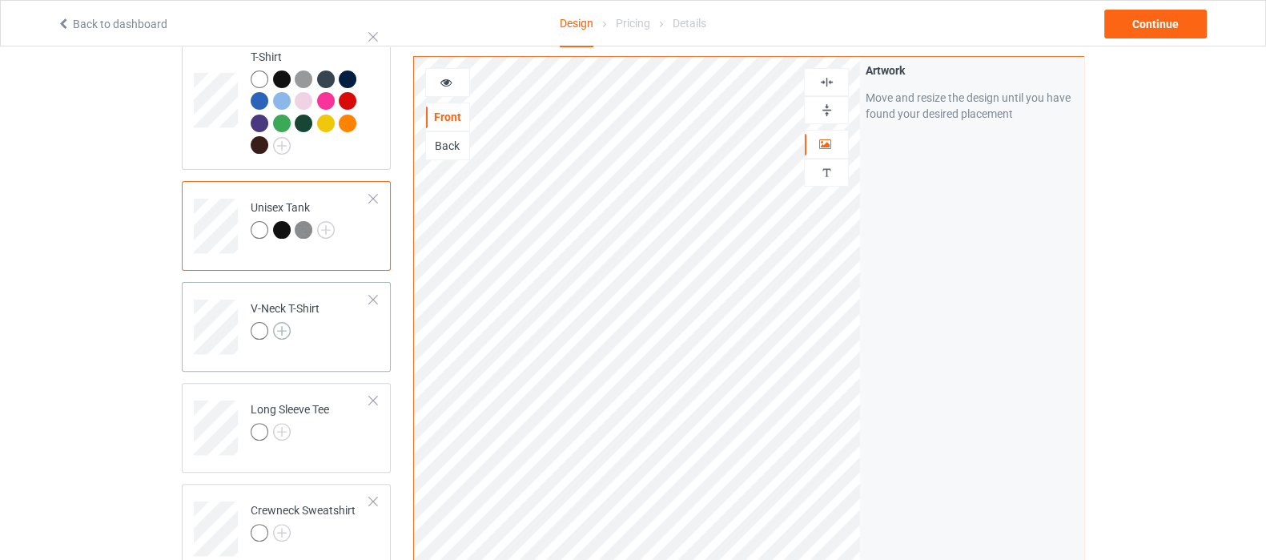
click at [283, 322] on img at bounding box center [282, 331] width 18 height 18
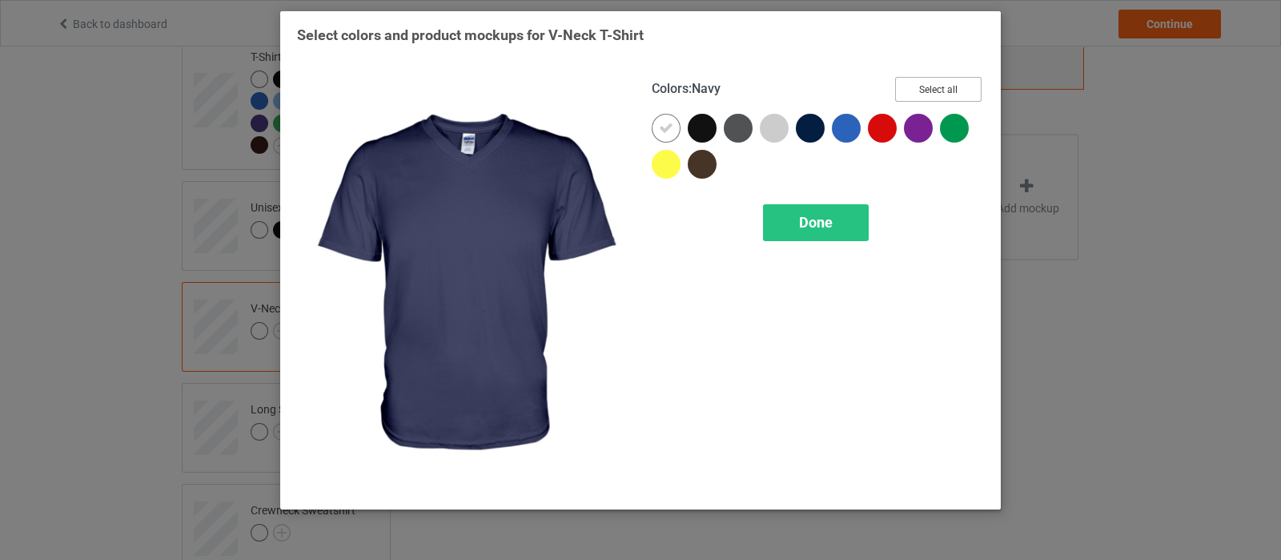
click at [895, 87] on button "Select all" at bounding box center [938, 89] width 86 height 25
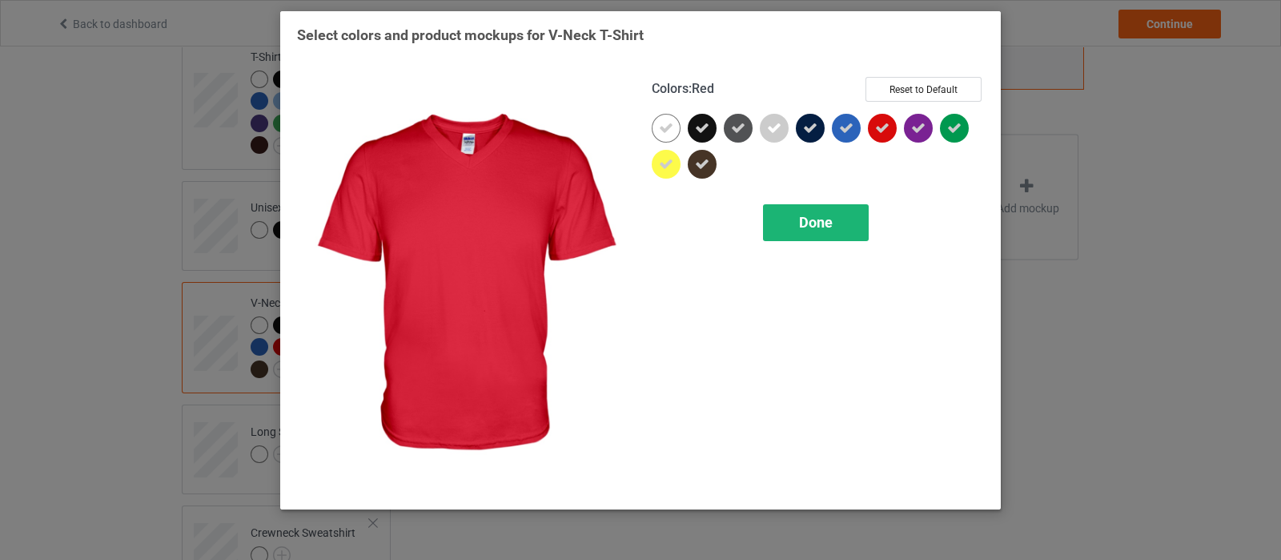
click at [826, 223] on span "Done" at bounding box center [816, 222] width 34 height 17
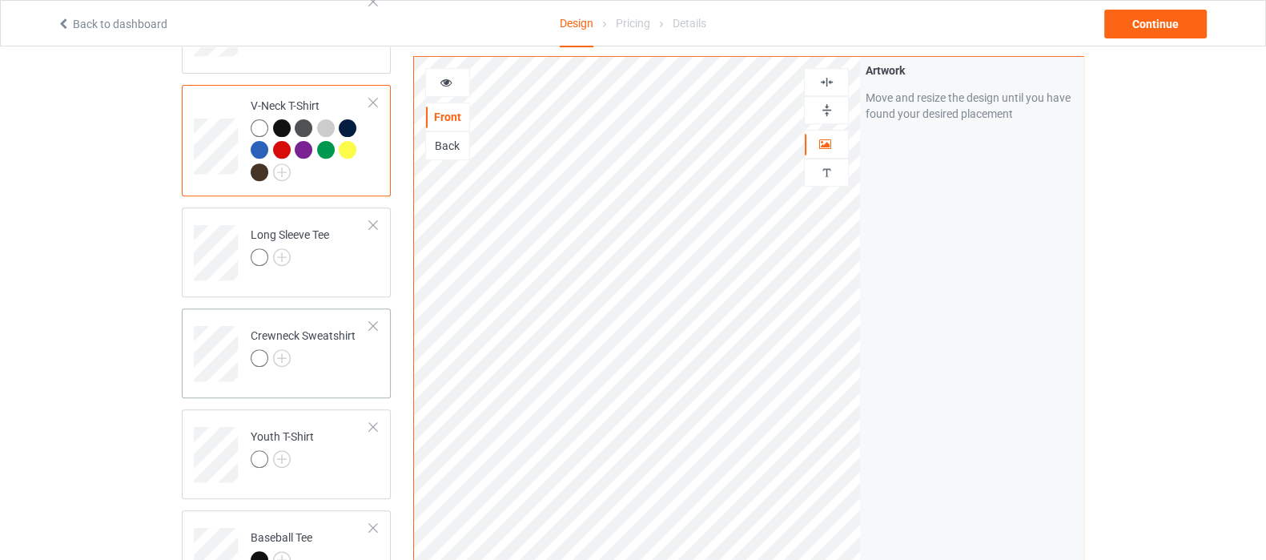
scroll to position [800, 0]
click at [282, 246] on img at bounding box center [282, 255] width 18 height 18
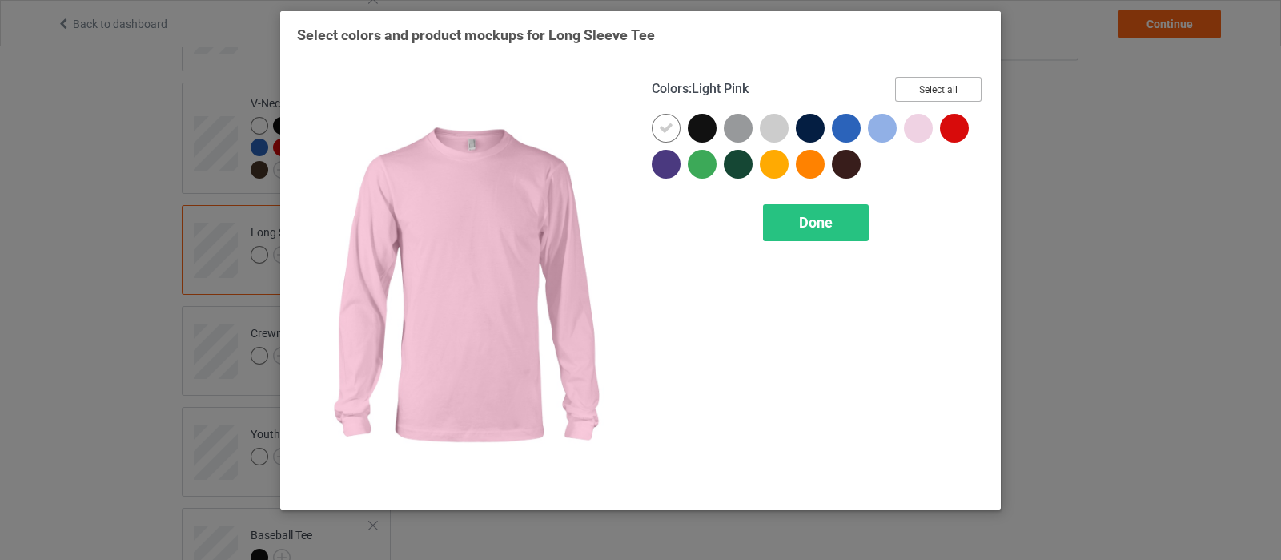
click at [930, 83] on button "Select all" at bounding box center [938, 89] width 86 height 25
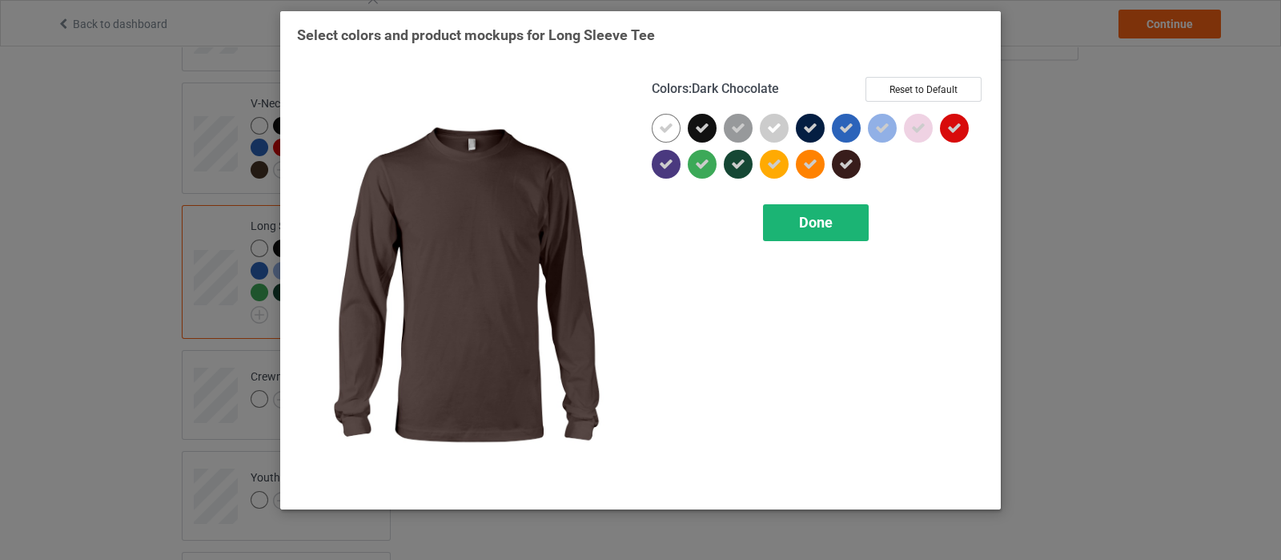
click at [833, 223] on span "Done" at bounding box center [816, 222] width 34 height 17
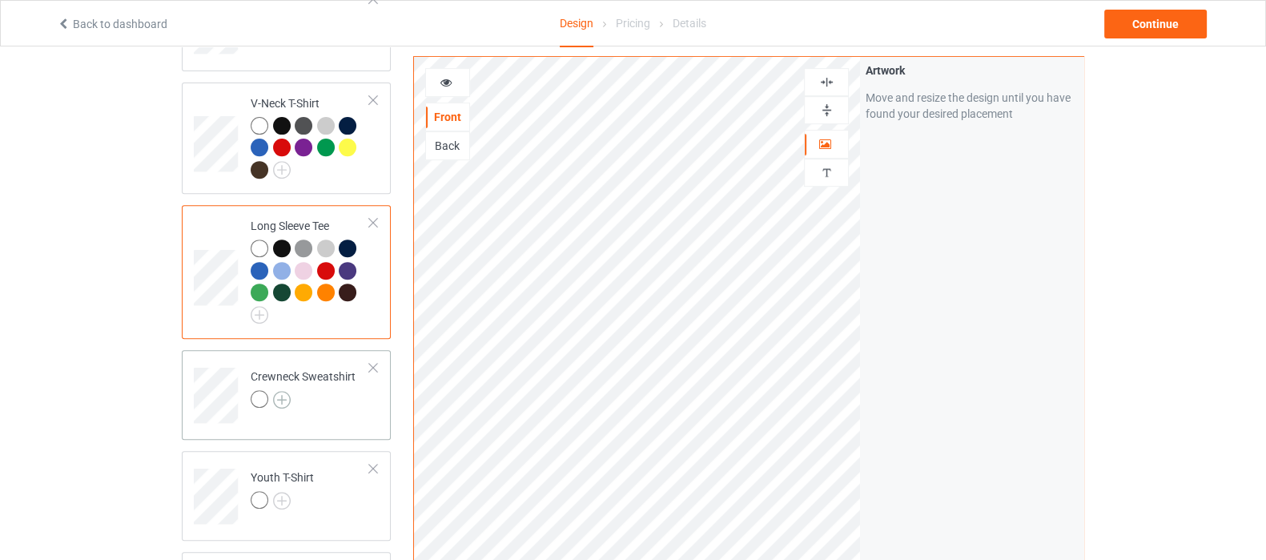
click at [280, 391] on img at bounding box center [282, 400] width 18 height 18
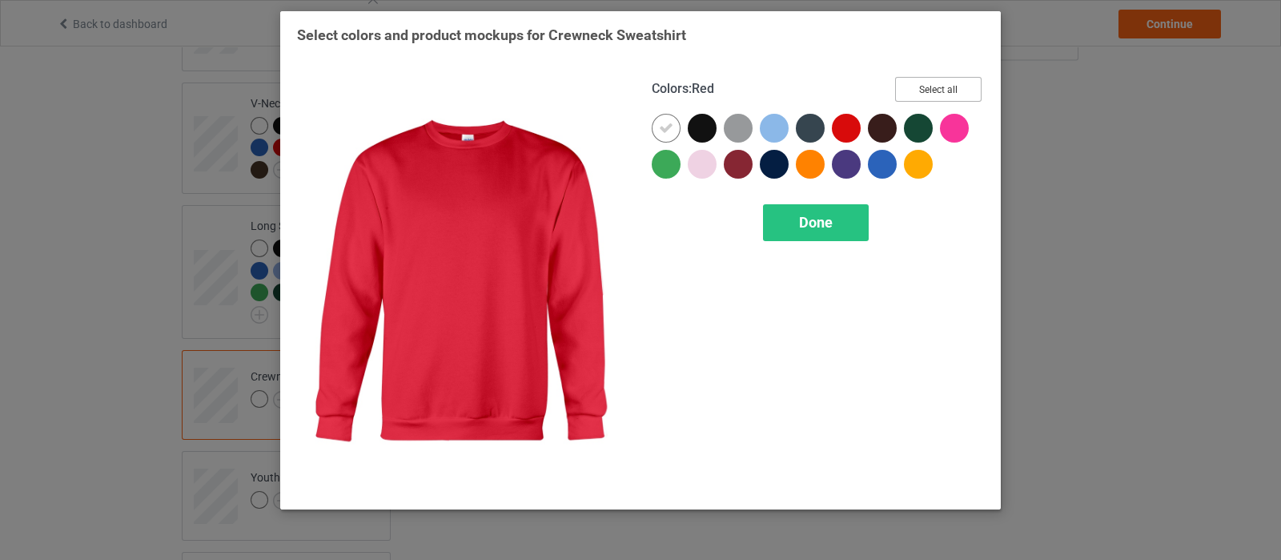
click at [962, 85] on button "Select all" at bounding box center [938, 89] width 86 height 25
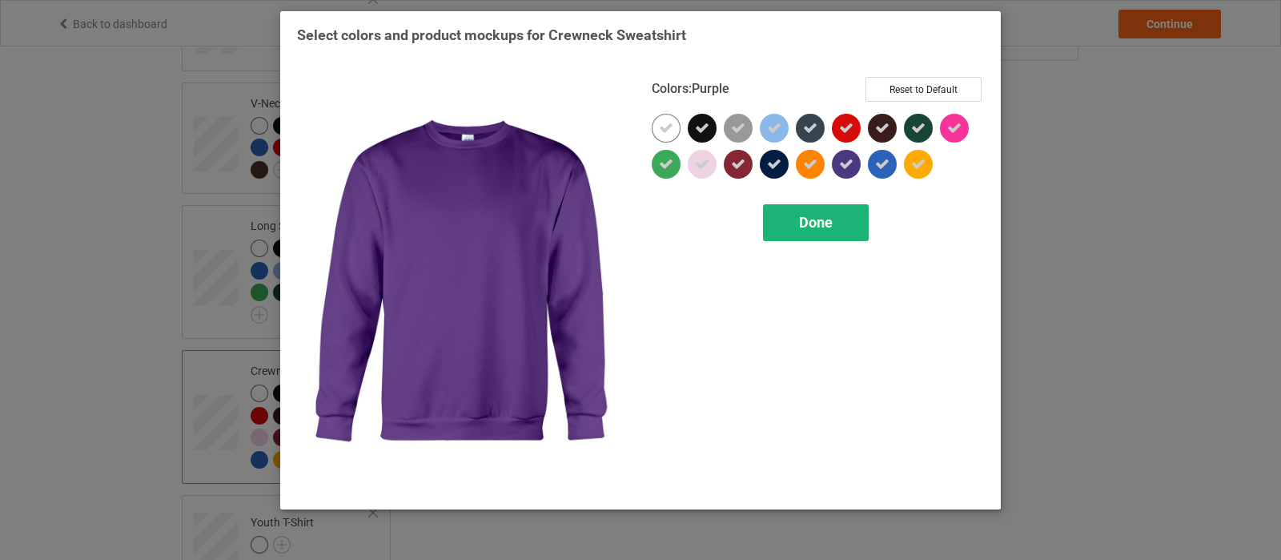
click at [818, 230] on span "Done" at bounding box center [816, 222] width 34 height 17
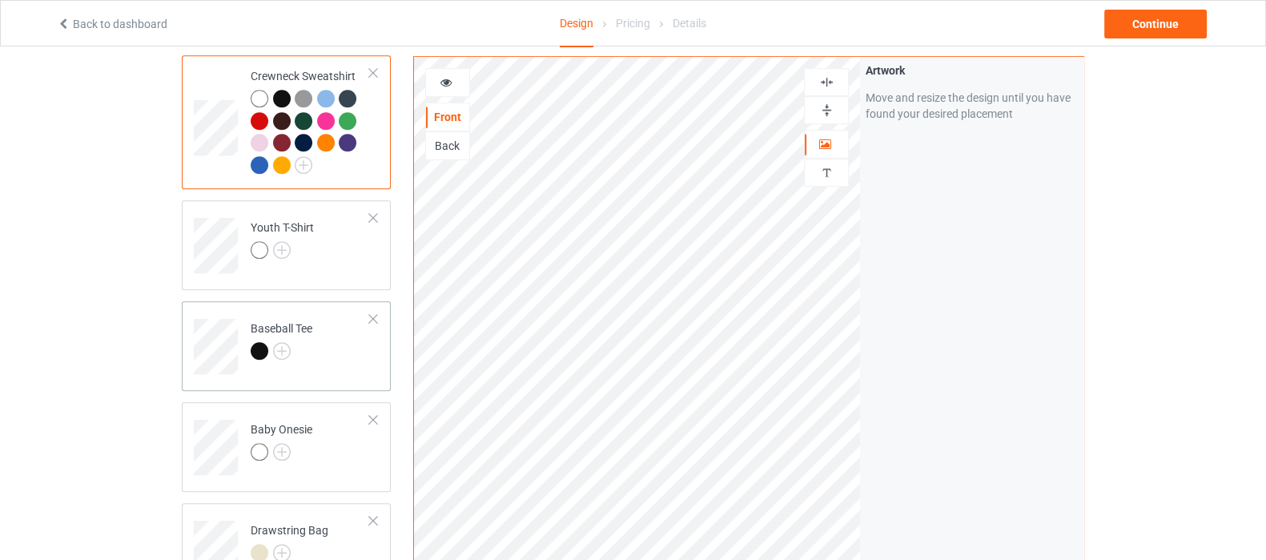
scroll to position [1101, 0]
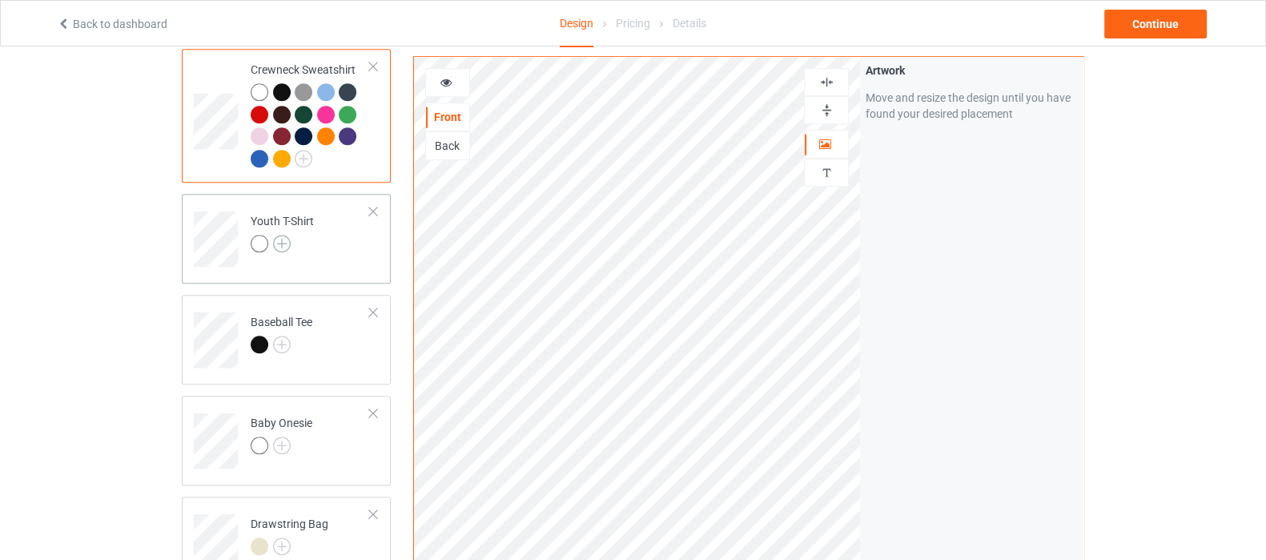
click at [283, 235] on img at bounding box center [282, 244] width 18 height 18
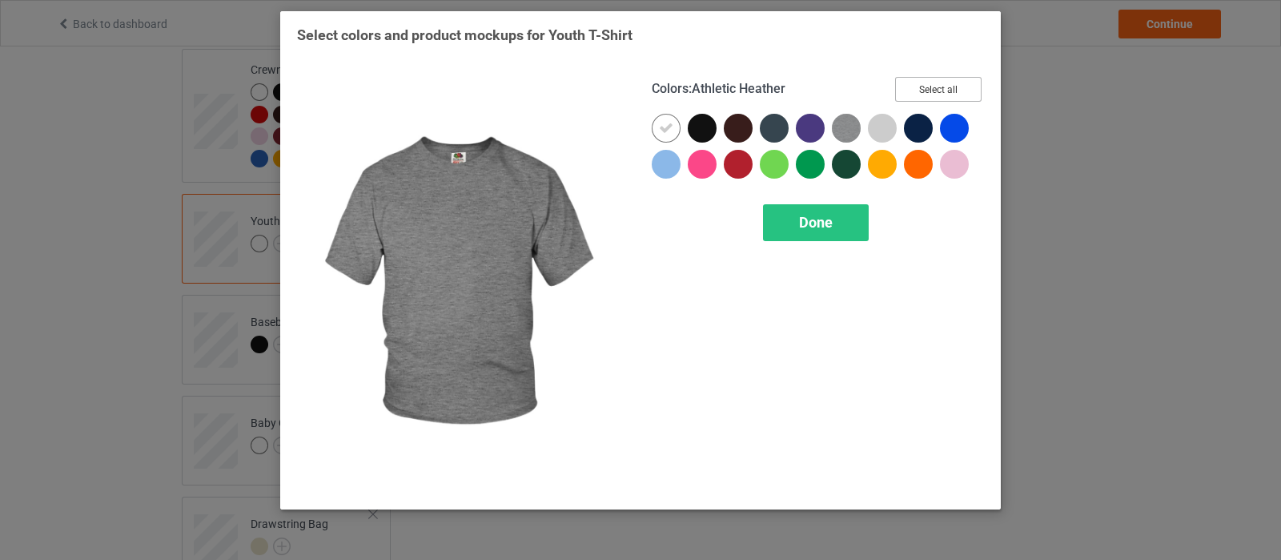
click at [918, 93] on button "Select all" at bounding box center [938, 89] width 86 height 25
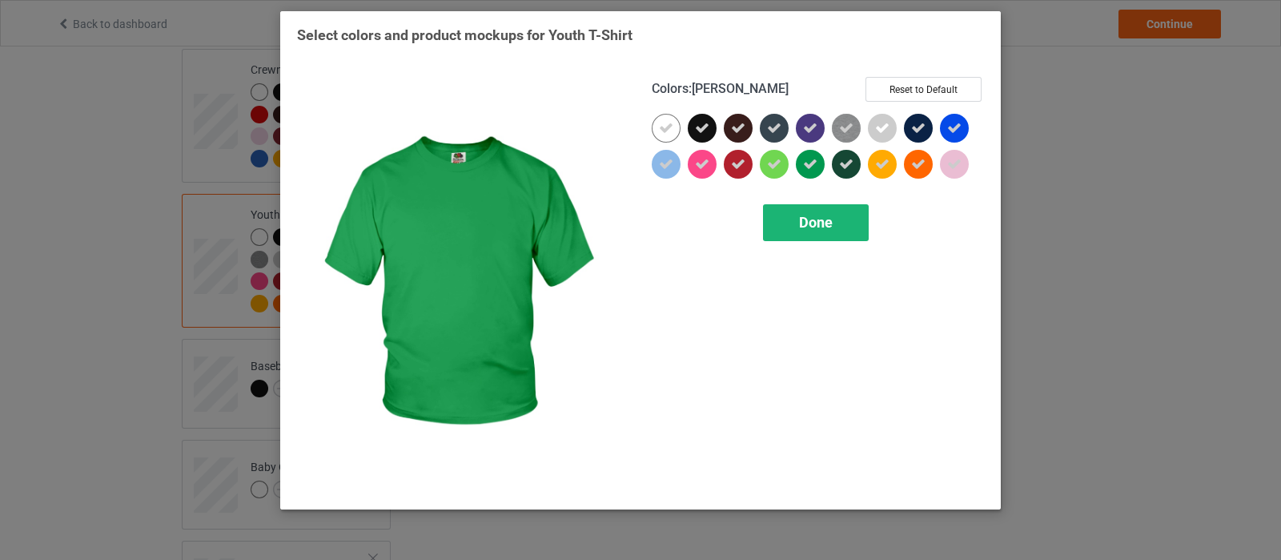
click at [805, 220] on span "Done" at bounding box center [816, 222] width 34 height 17
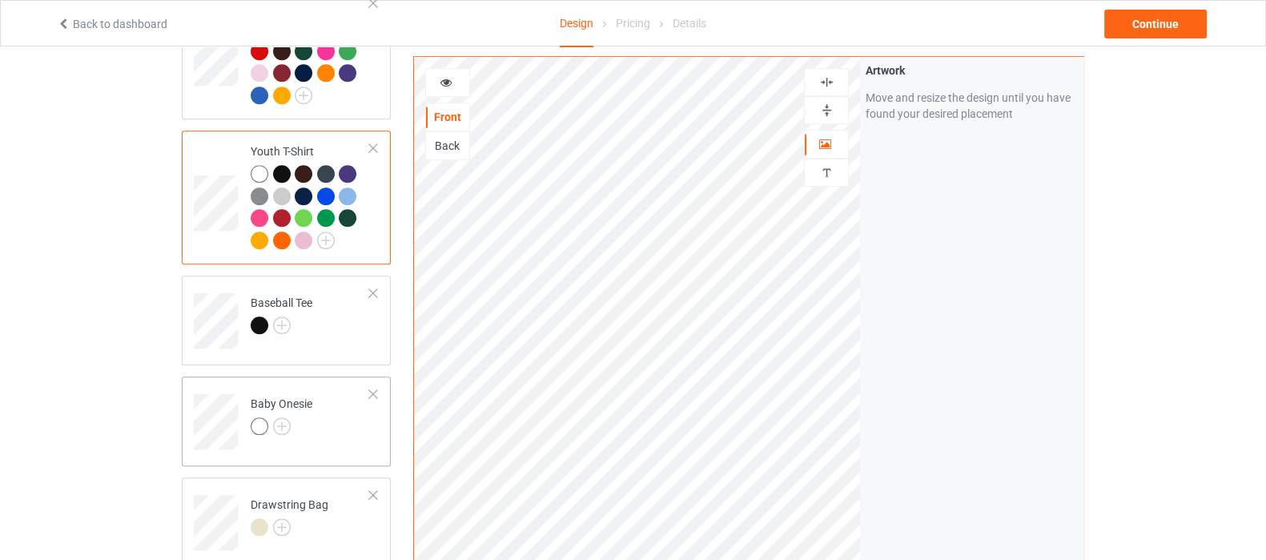
scroll to position [1201, 0]
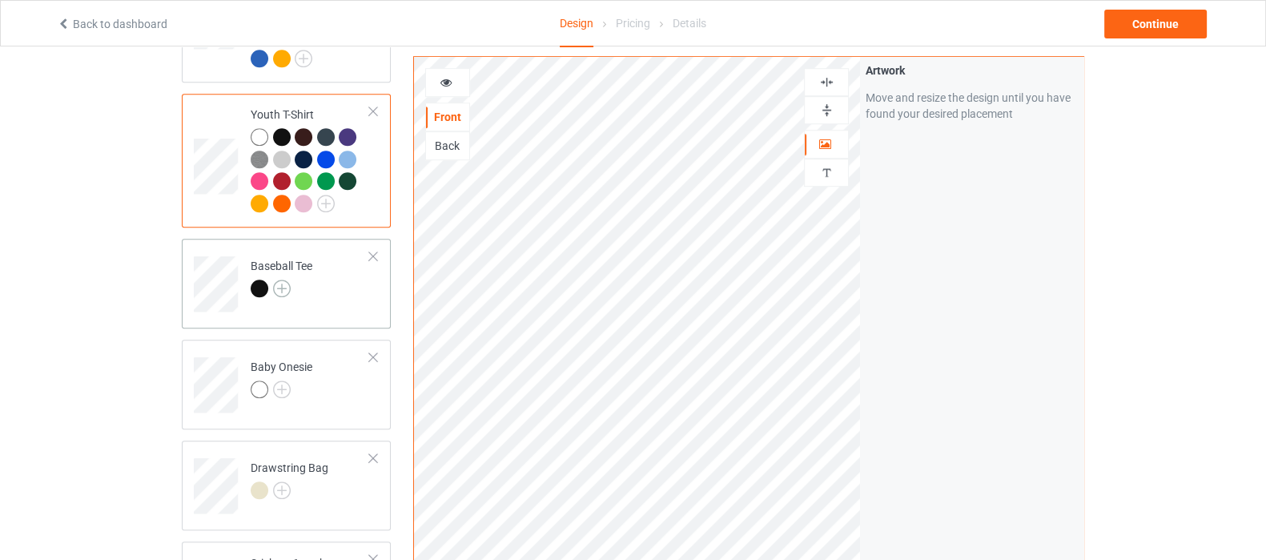
click at [285, 279] on img at bounding box center [282, 288] width 18 height 18
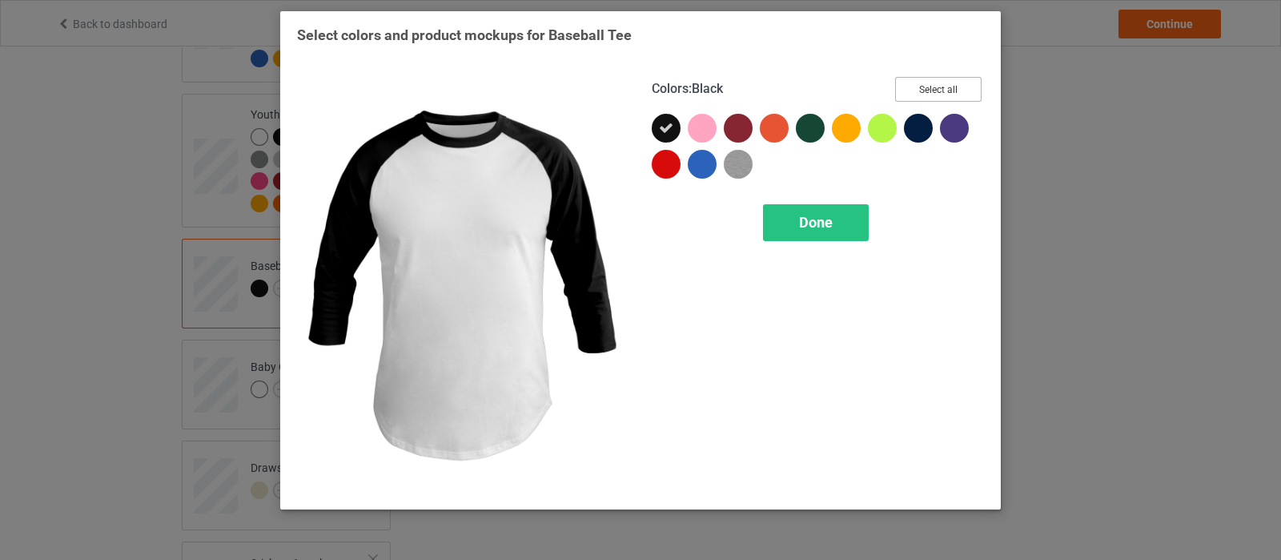
click at [947, 90] on button "Select all" at bounding box center [938, 89] width 86 height 25
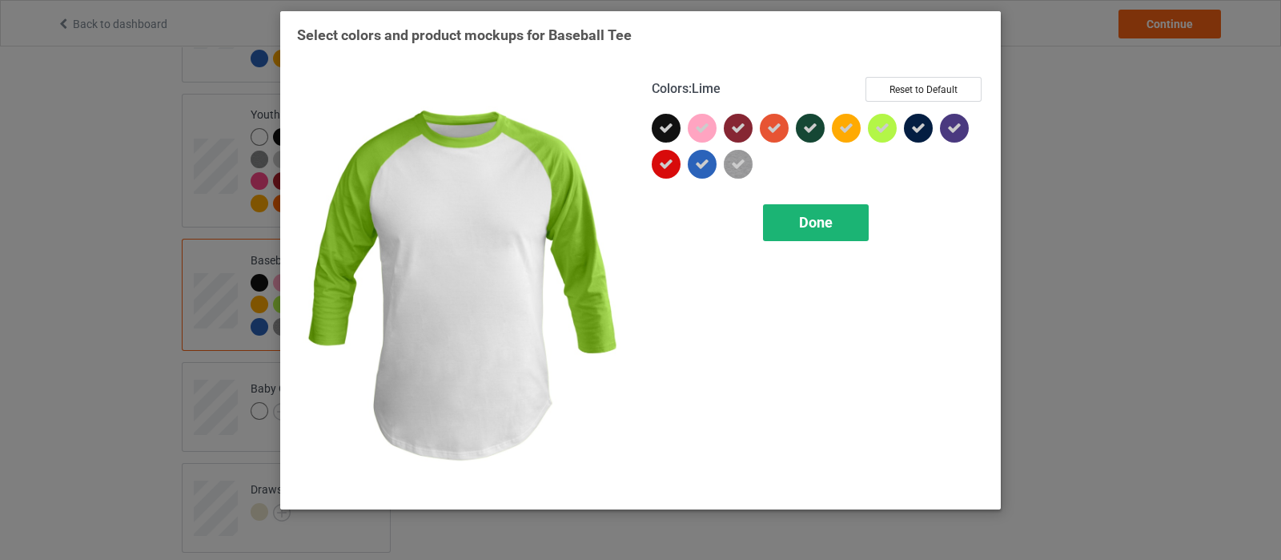
click at [820, 215] on span "Done" at bounding box center [816, 222] width 34 height 17
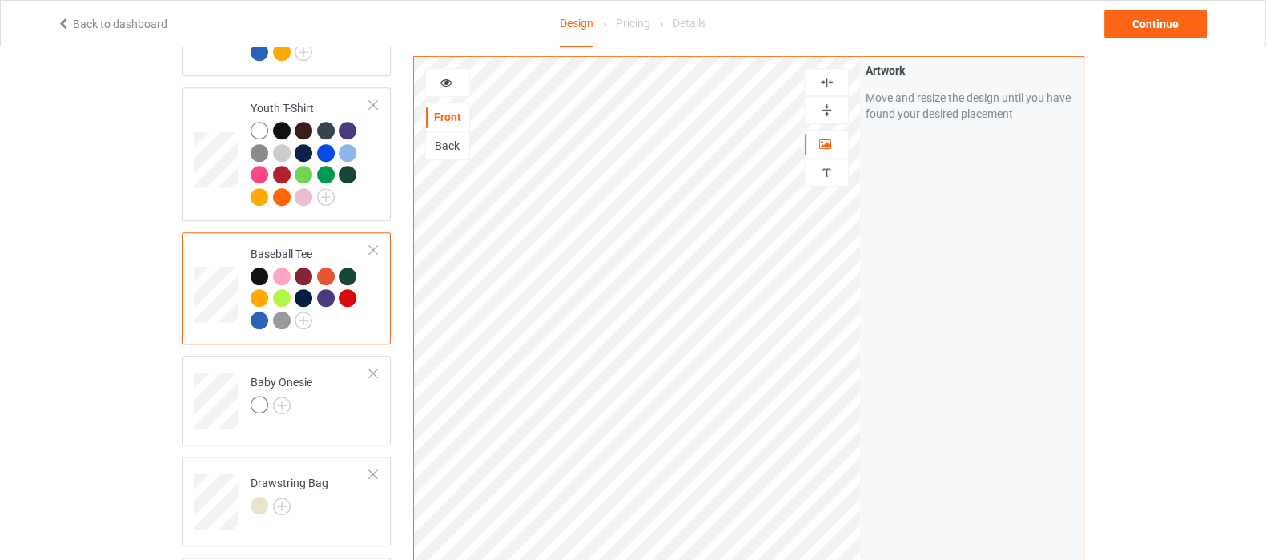
scroll to position [1300, 0]
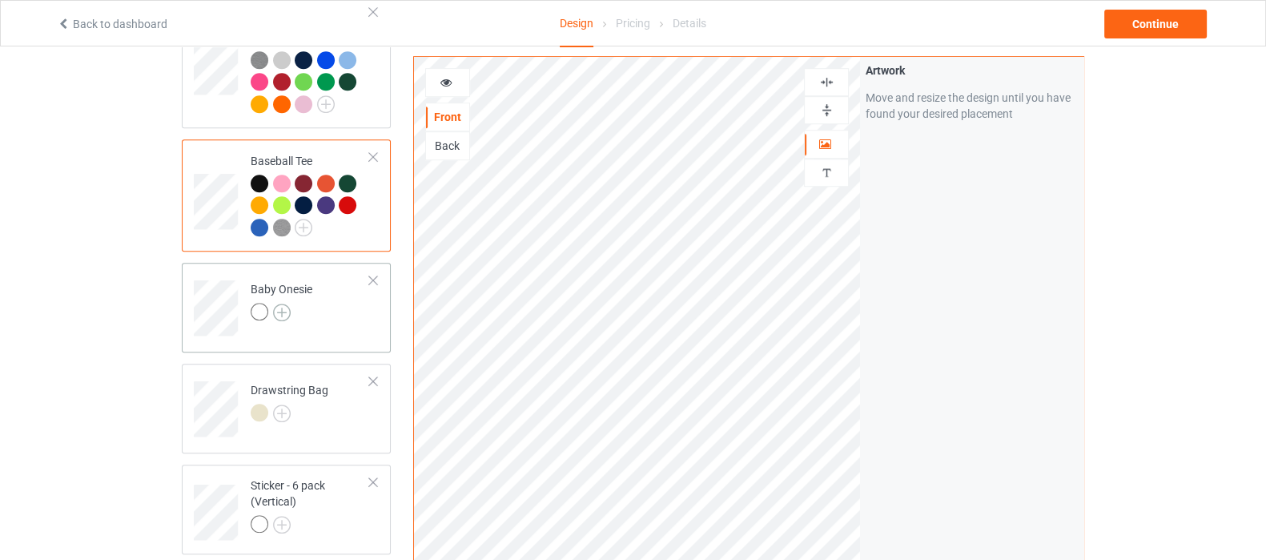
click at [283, 303] on img at bounding box center [282, 312] width 18 height 18
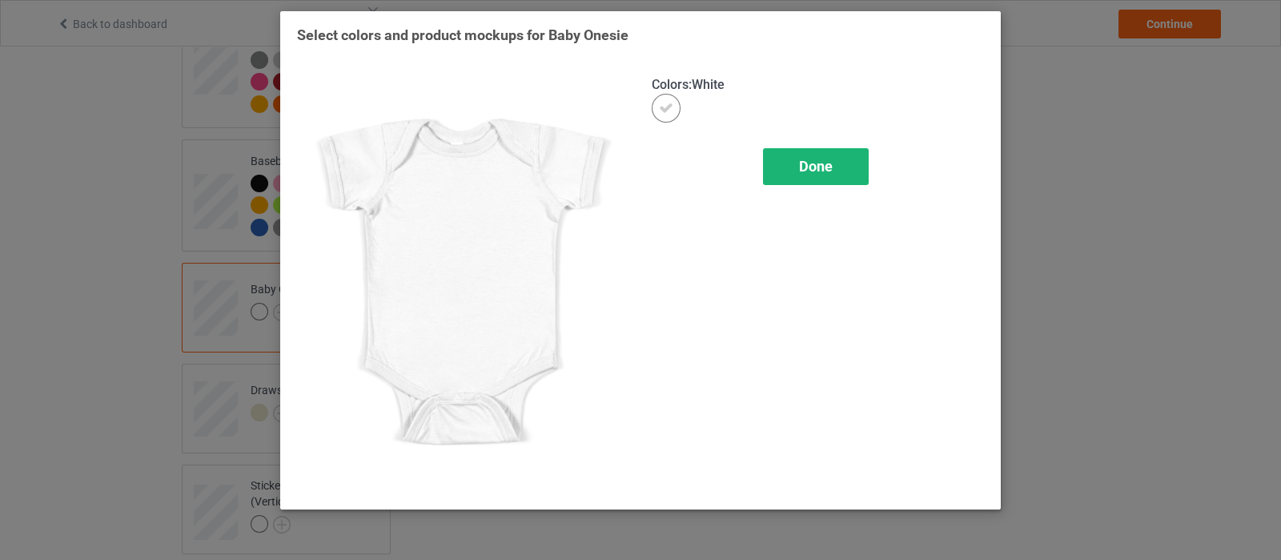
click at [824, 164] on span "Done" at bounding box center [816, 166] width 34 height 17
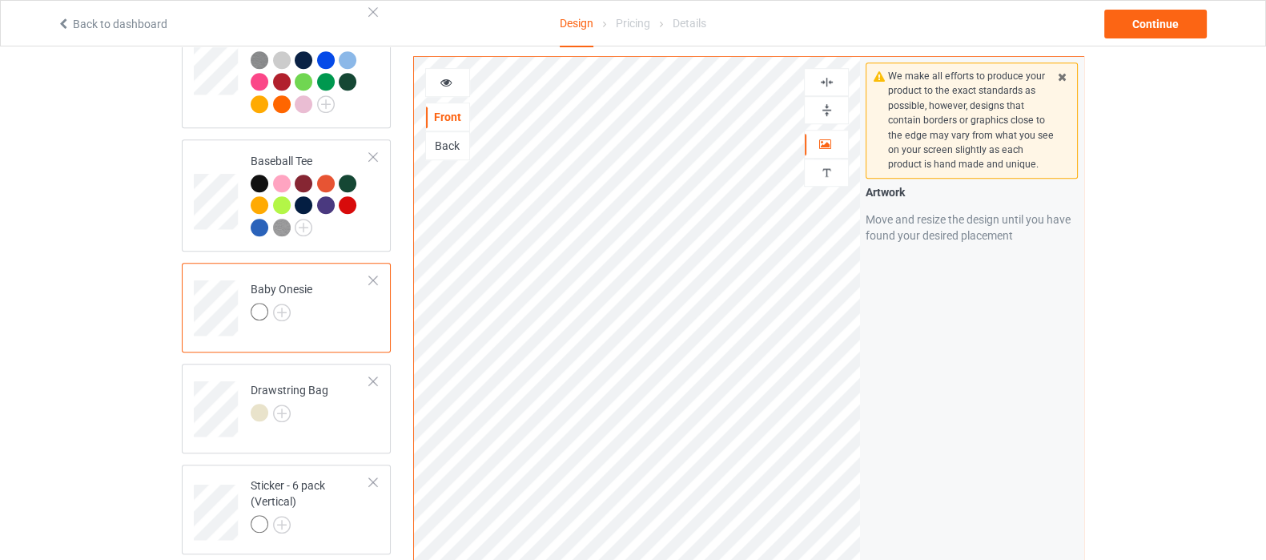
click at [825, 106] on img at bounding box center [826, 109] width 15 height 15
click at [819, 74] on img at bounding box center [826, 81] width 15 height 15
click at [277, 404] on img at bounding box center [282, 413] width 18 height 18
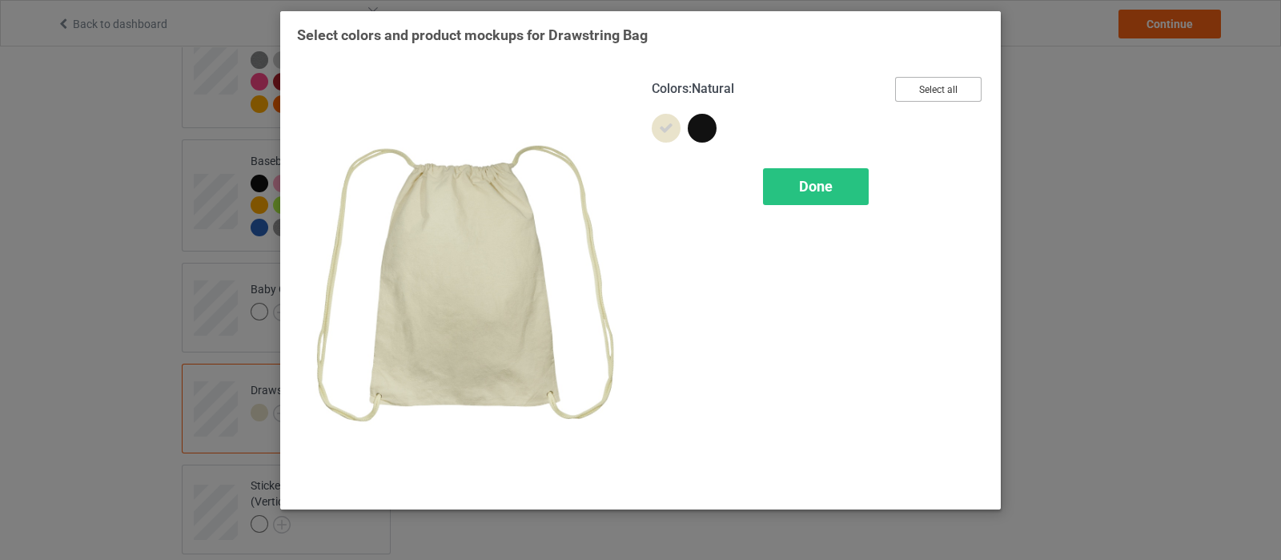
click at [902, 94] on button "Select all" at bounding box center [938, 89] width 86 height 25
click at [816, 195] on div "Done" at bounding box center [816, 186] width 106 height 37
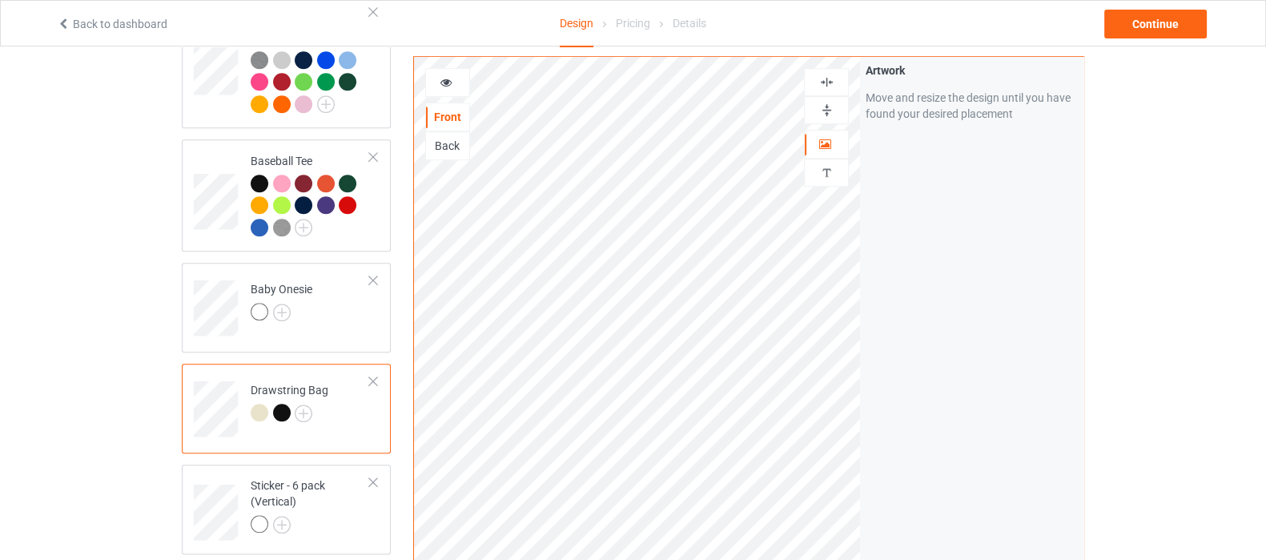
click at [825, 106] on img at bounding box center [826, 109] width 15 height 15
click at [819, 82] on img at bounding box center [826, 81] width 15 height 15
click at [822, 82] on img at bounding box center [826, 81] width 15 height 15
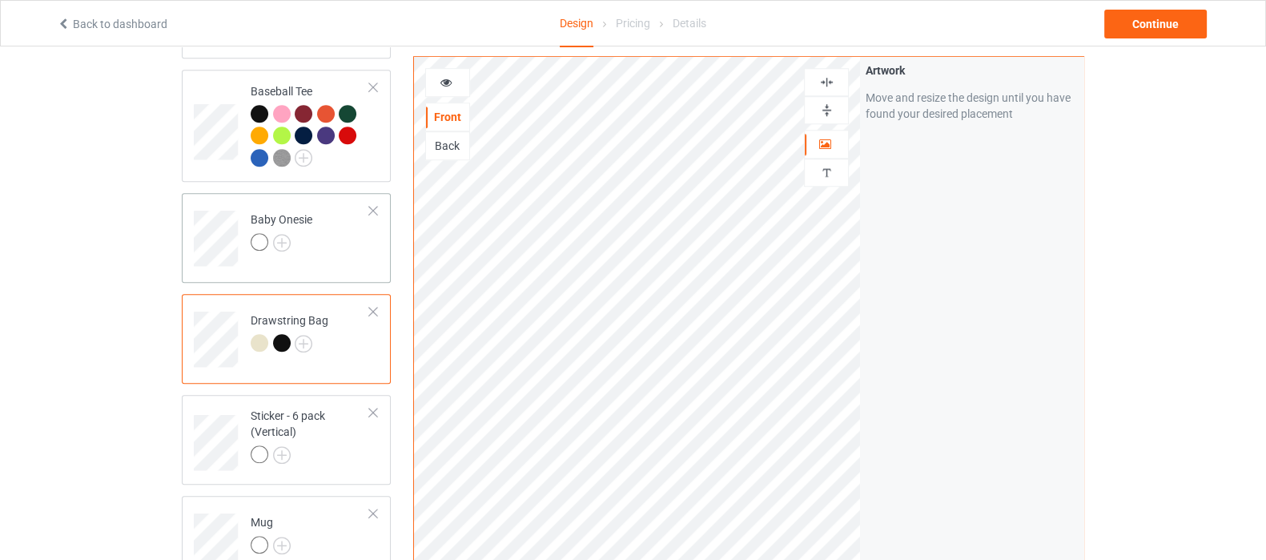
scroll to position [1400, 0]
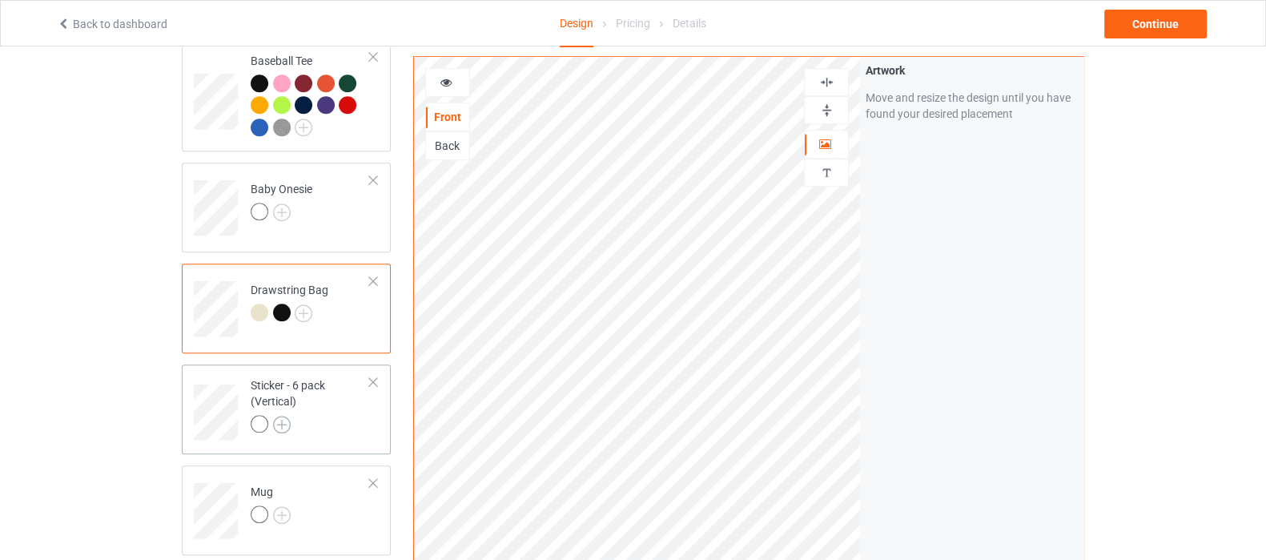
click at [282, 416] on img at bounding box center [282, 425] width 18 height 18
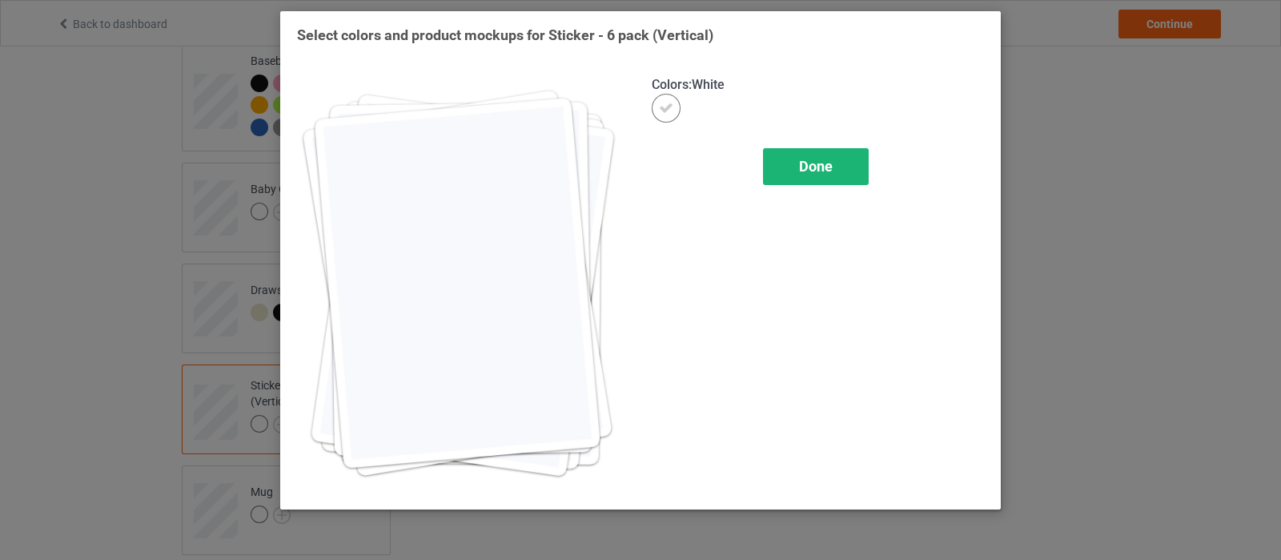
click at [849, 163] on div "Done" at bounding box center [816, 166] width 106 height 37
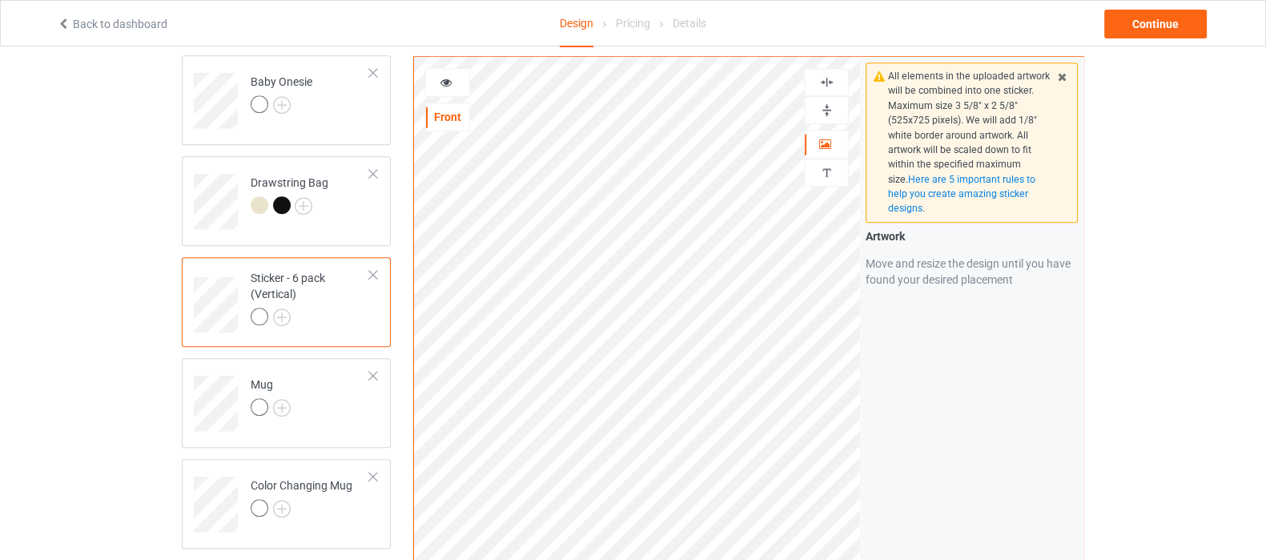
scroll to position [1601, 0]
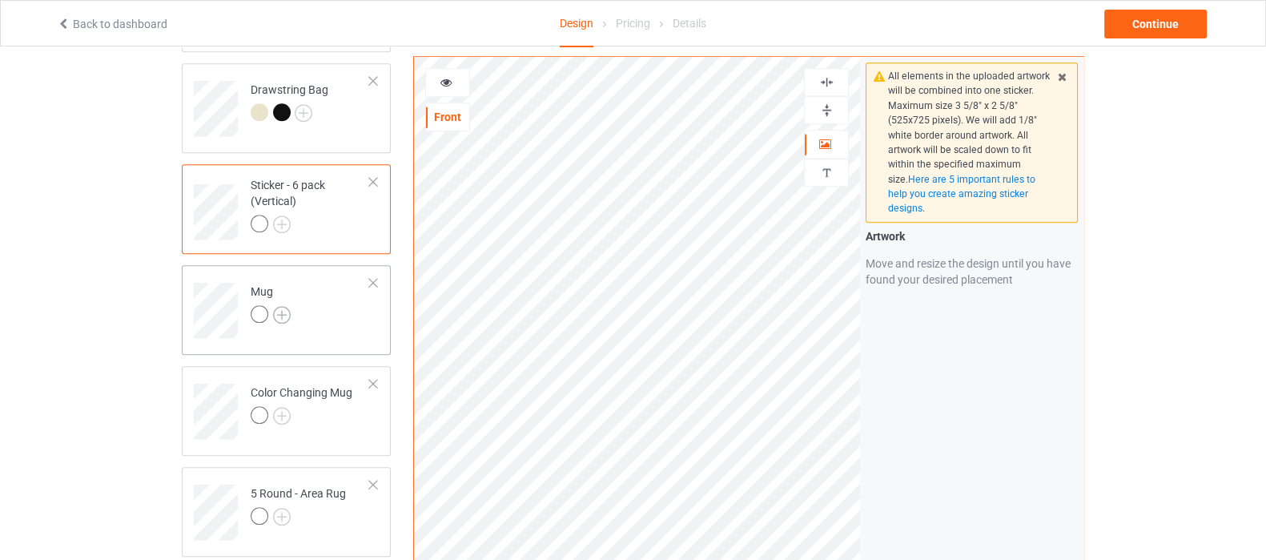
click at [273, 306] on img at bounding box center [282, 315] width 18 height 18
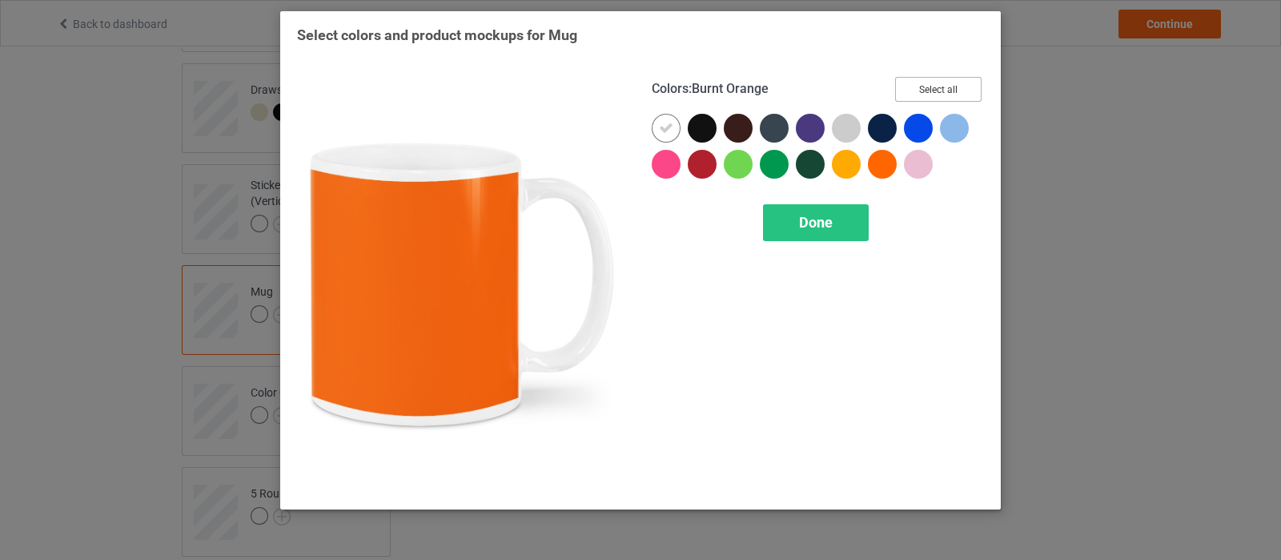
click at [930, 93] on button "Select all" at bounding box center [938, 89] width 86 height 25
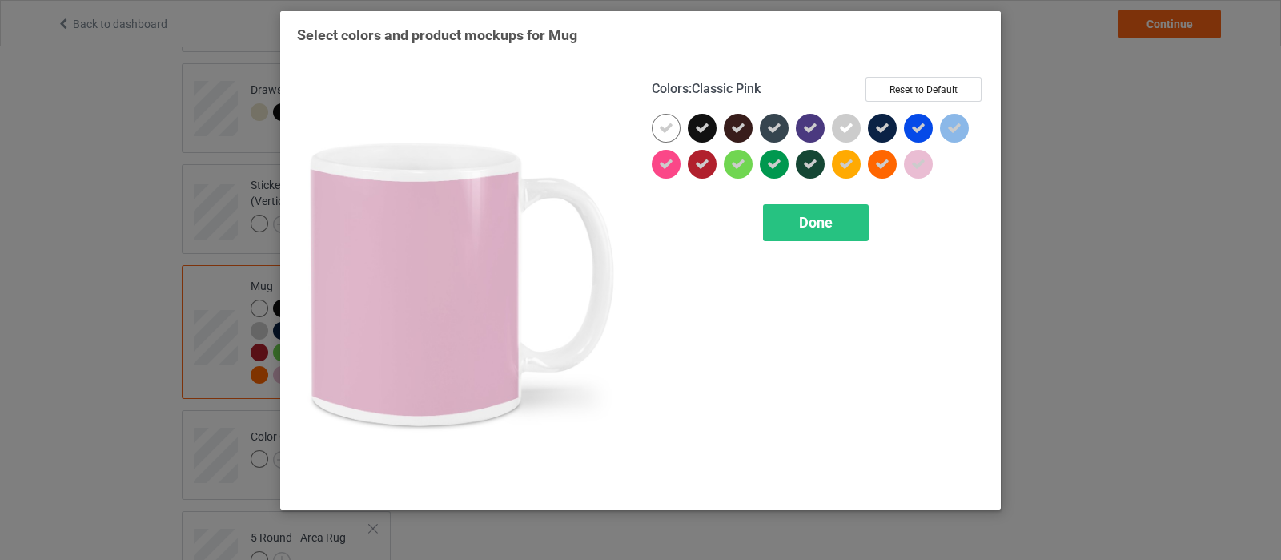
click at [925, 167] on icon at bounding box center [918, 164] width 14 height 14
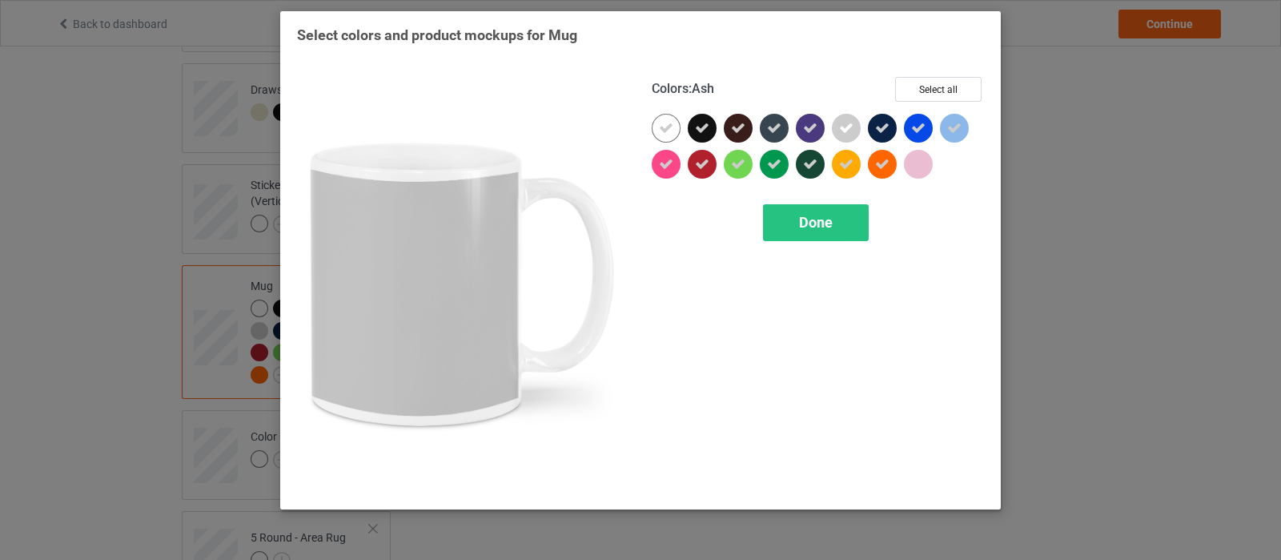
drag, startPoint x: 845, startPoint y: 130, endPoint x: 709, endPoint y: 159, distance: 139.3
click at [845, 130] on icon at bounding box center [846, 128] width 14 height 14
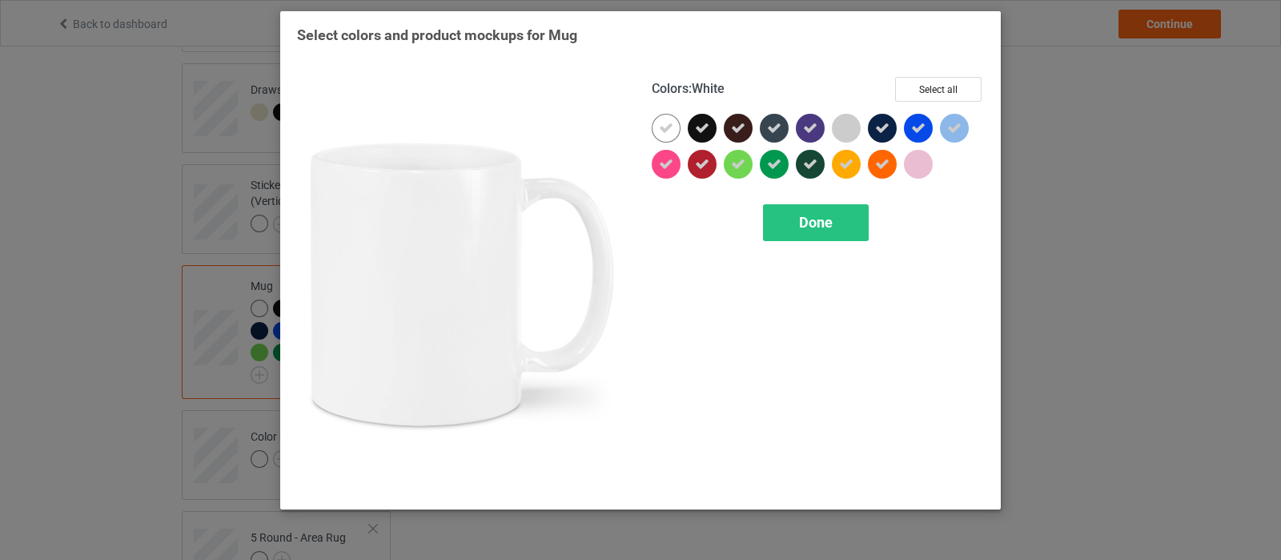
click at [665, 126] on icon at bounding box center [666, 128] width 14 height 14
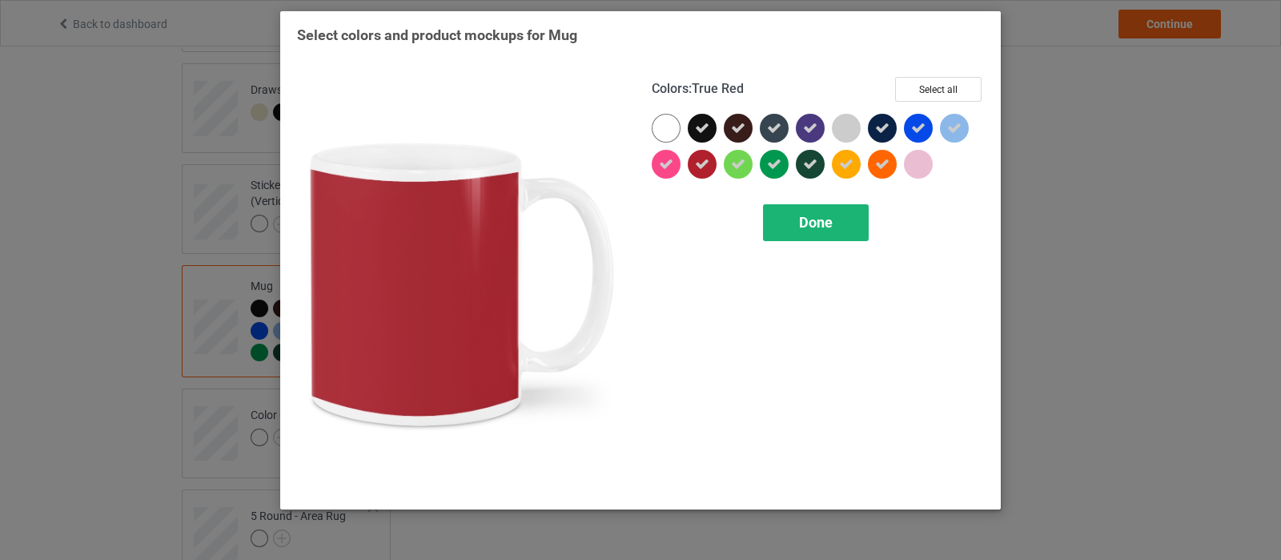
click at [819, 223] on span "Done" at bounding box center [816, 222] width 34 height 17
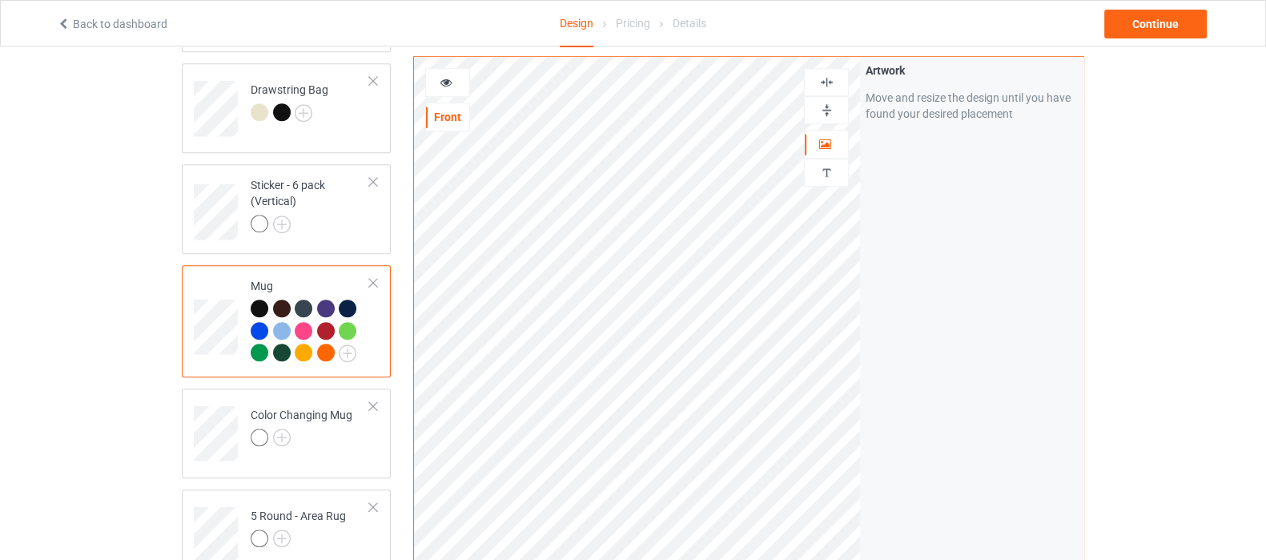
click at [824, 107] on img at bounding box center [826, 109] width 15 height 15
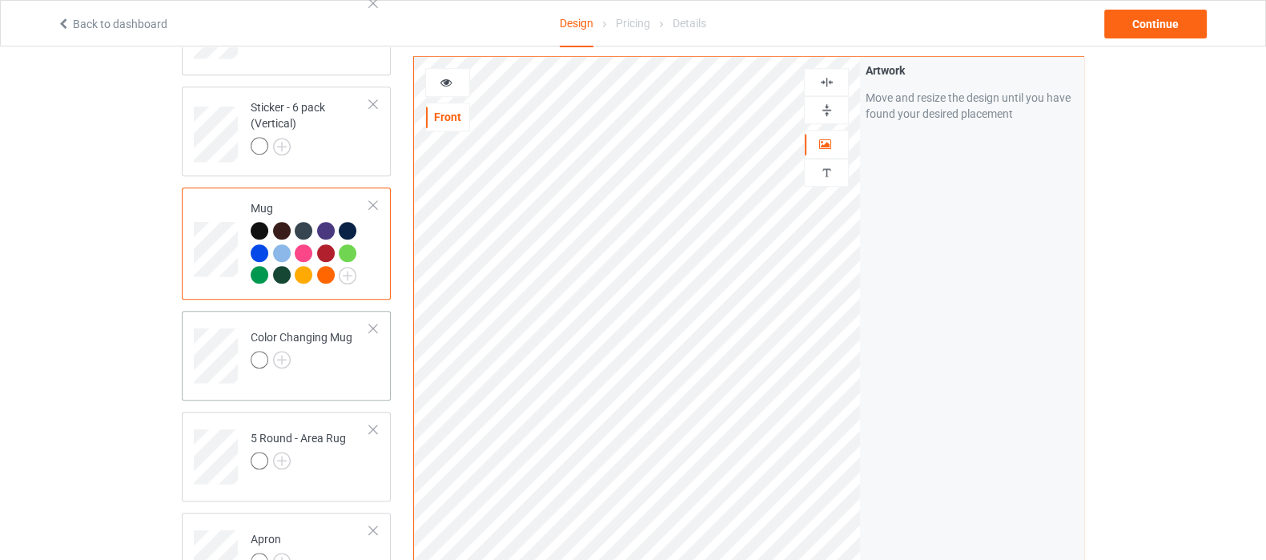
scroll to position [1702, 0]
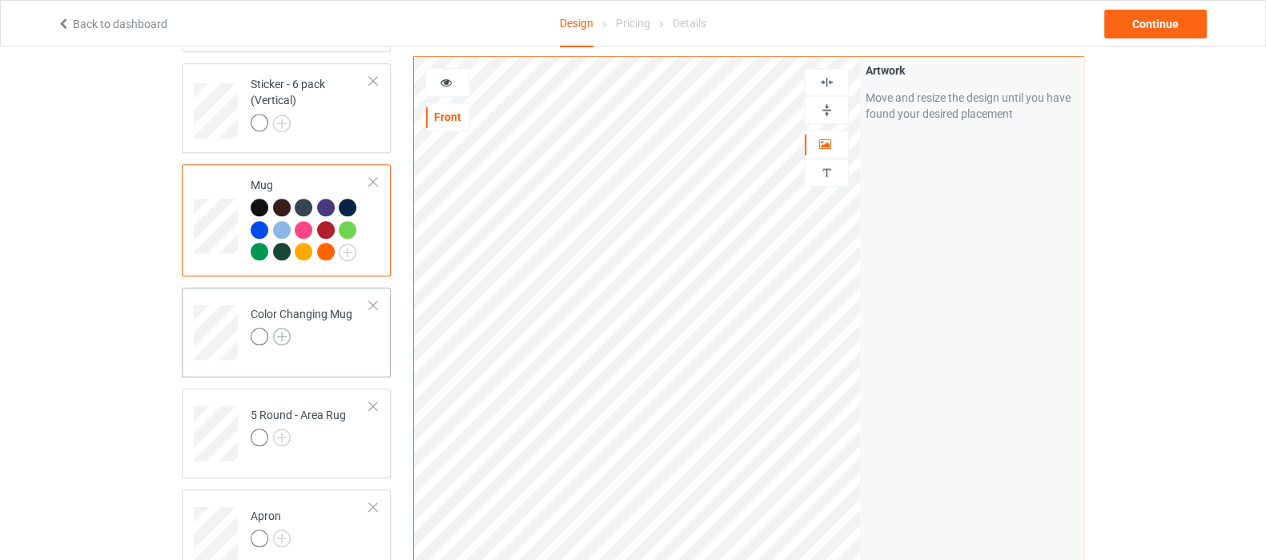
click at [279, 328] on img at bounding box center [282, 337] width 18 height 18
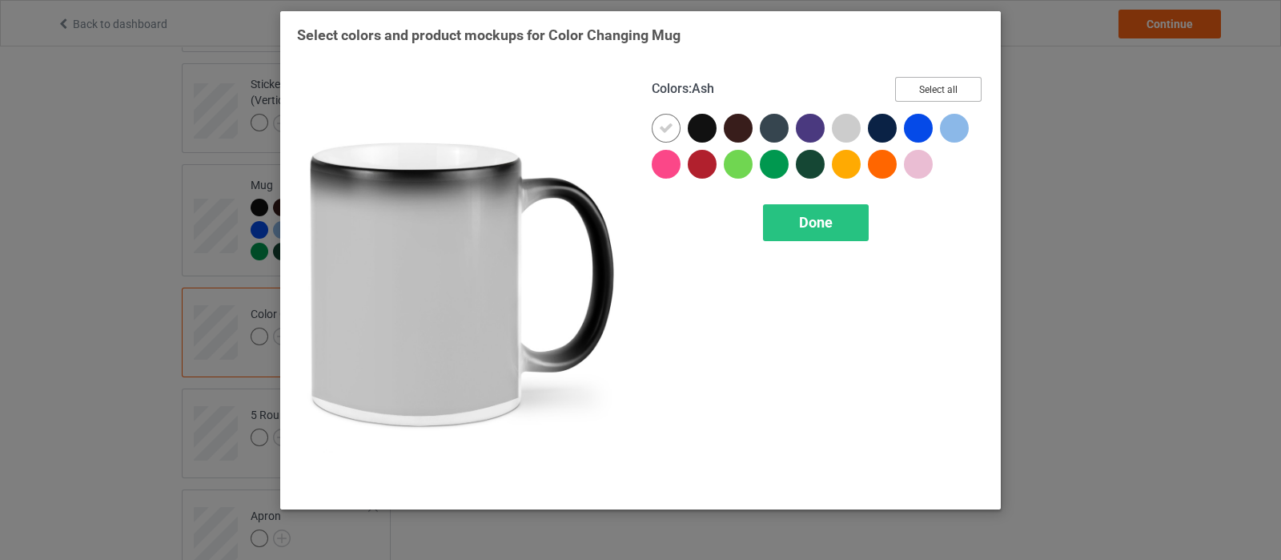
click at [927, 97] on button "Select all" at bounding box center [938, 89] width 86 height 25
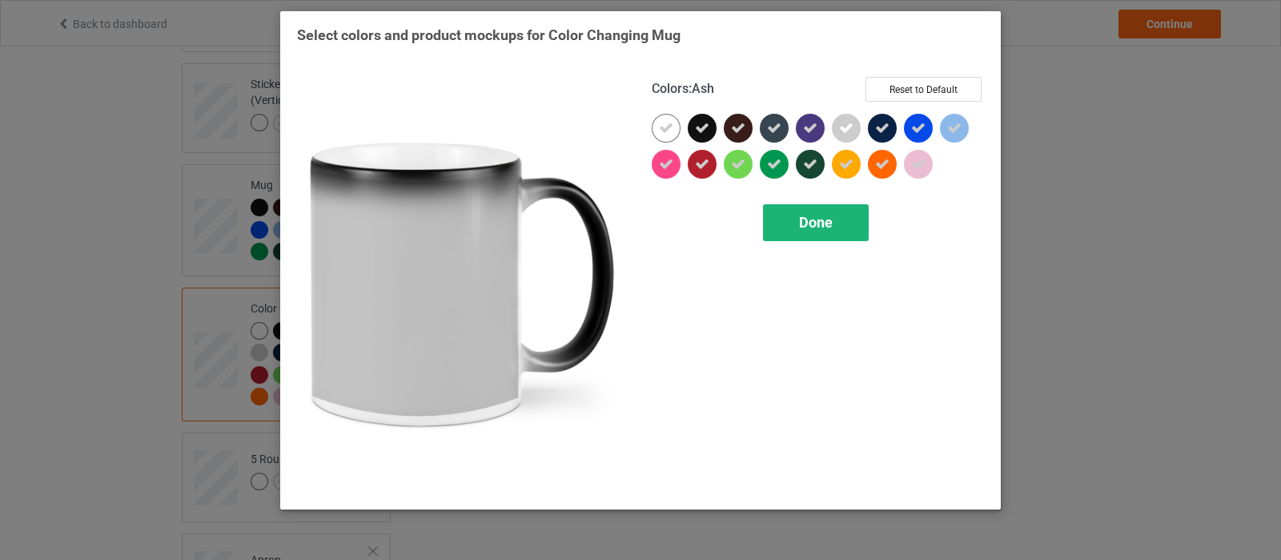
click at [801, 221] on span "Done" at bounding box center [816, 222] width 34 height 17
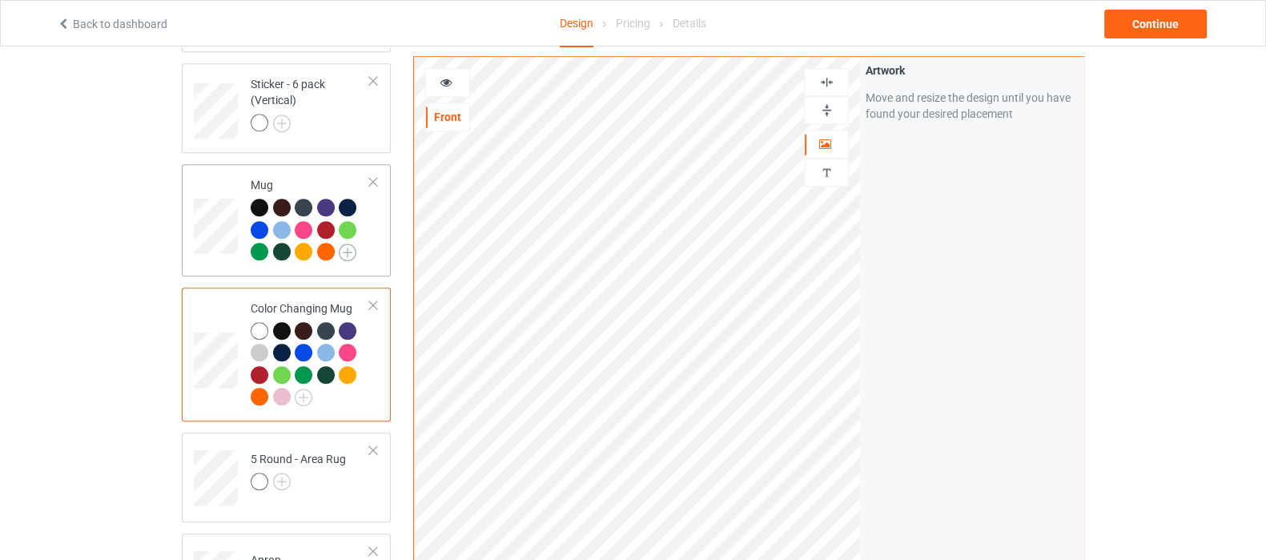
click at [344, 243] on img at bounding box center [348, 252] width 18 height 18
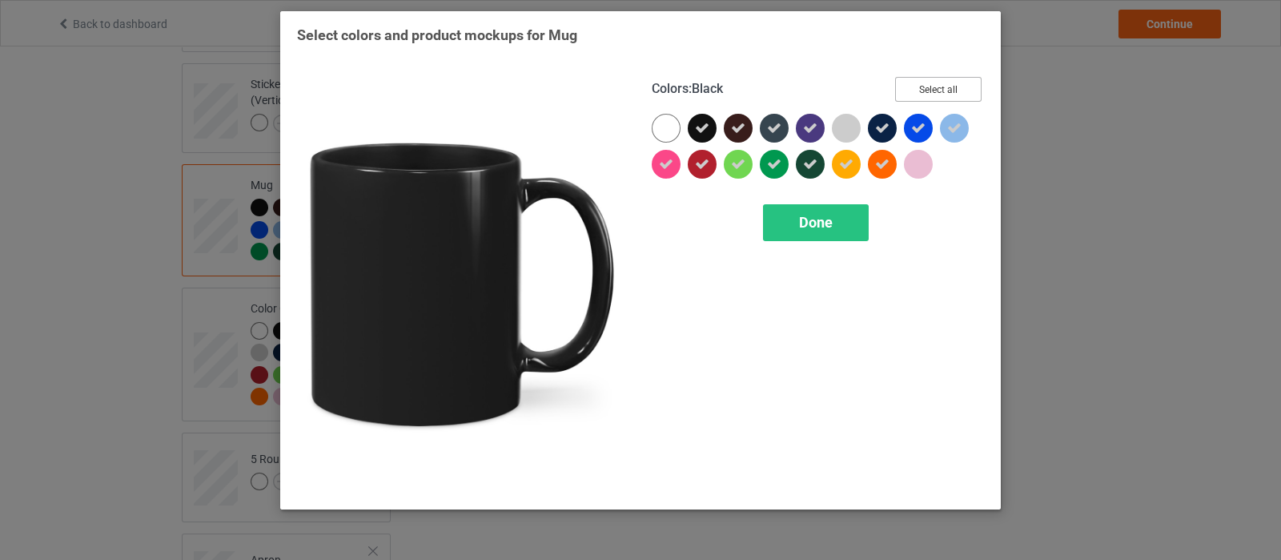
drag, startPoint x: 959, startPoint y: 86, endPoint x: 945, endPoint y: 102, distance: 21.5
click at [959, 85] on button "Select all" at bounding box center [938, 89] width 86 height 25
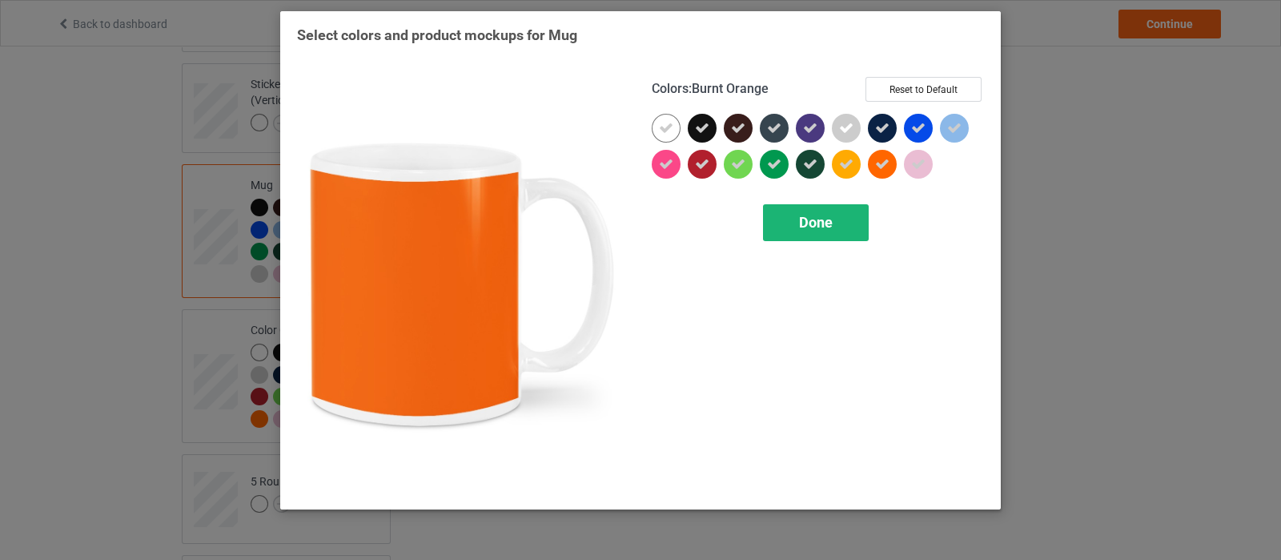
click at [797, 227] on div "Done" at bounding box center [816, 222] width 106 height 37
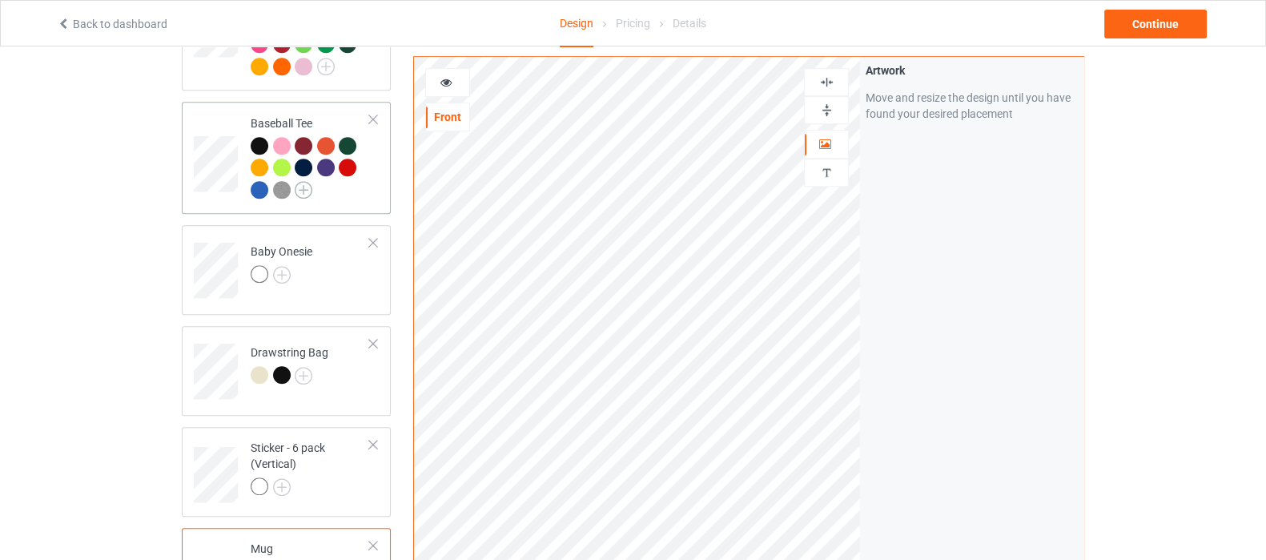
scroll to position [1300, 0]
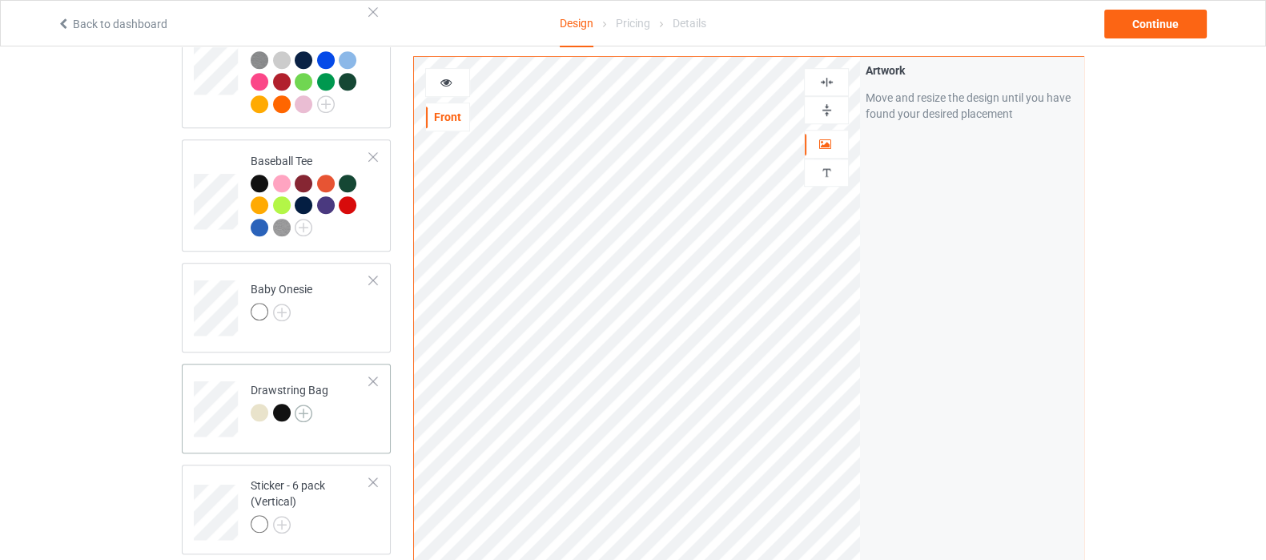
click at [304, 404] on img at bounding box center [304, 413] width 18 height 18
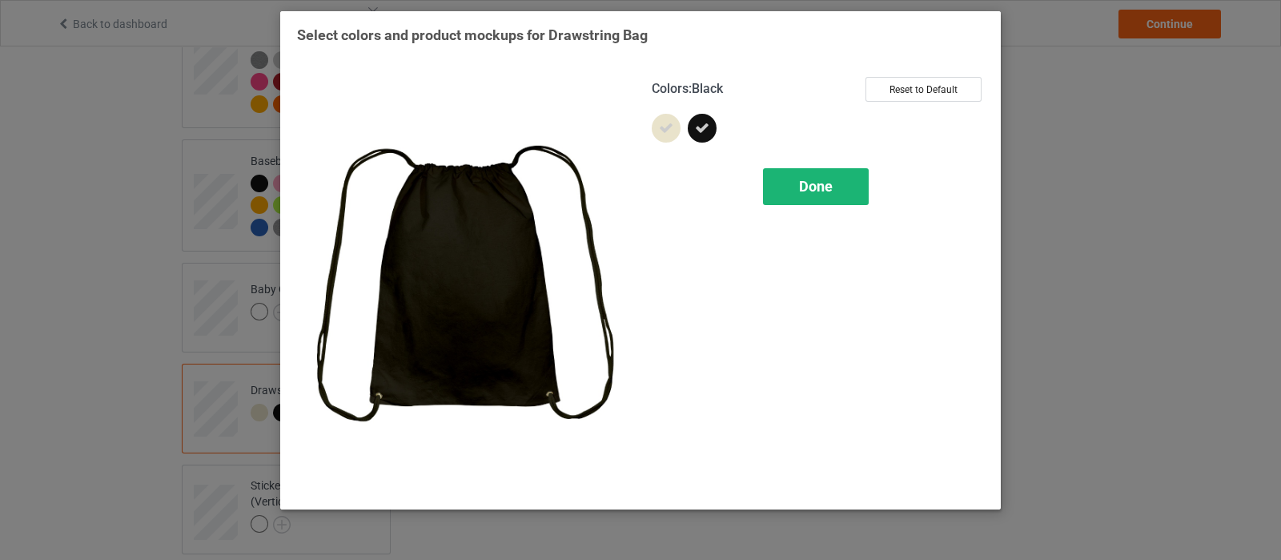
click at [834, 187] on div "Done" at bounding box center [816, 186] width 106 height 37
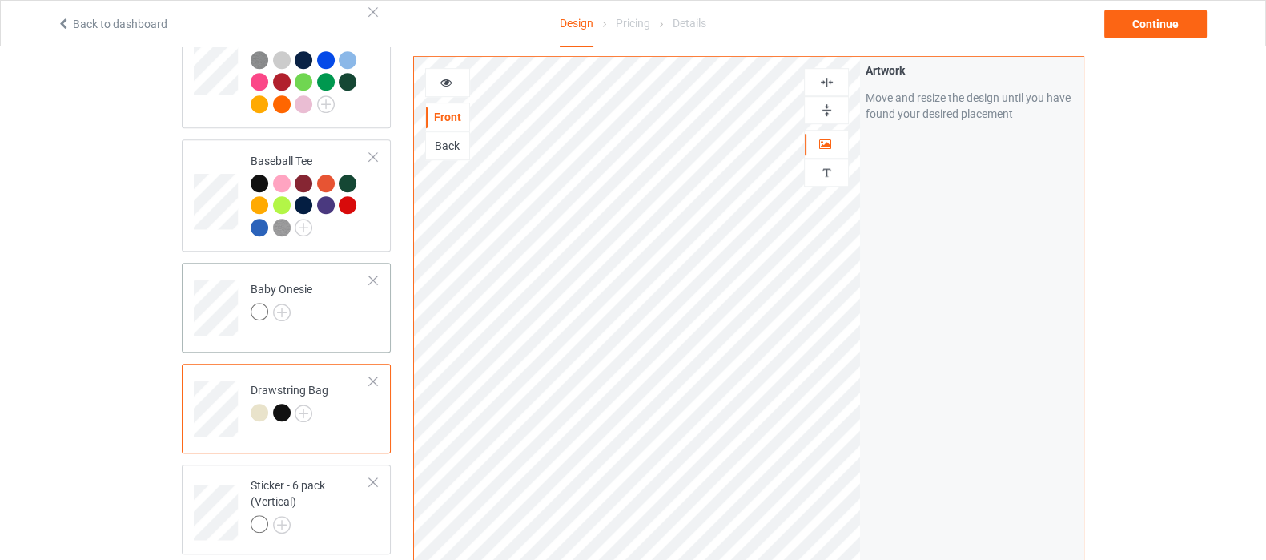
scroll to position [1101, 0]
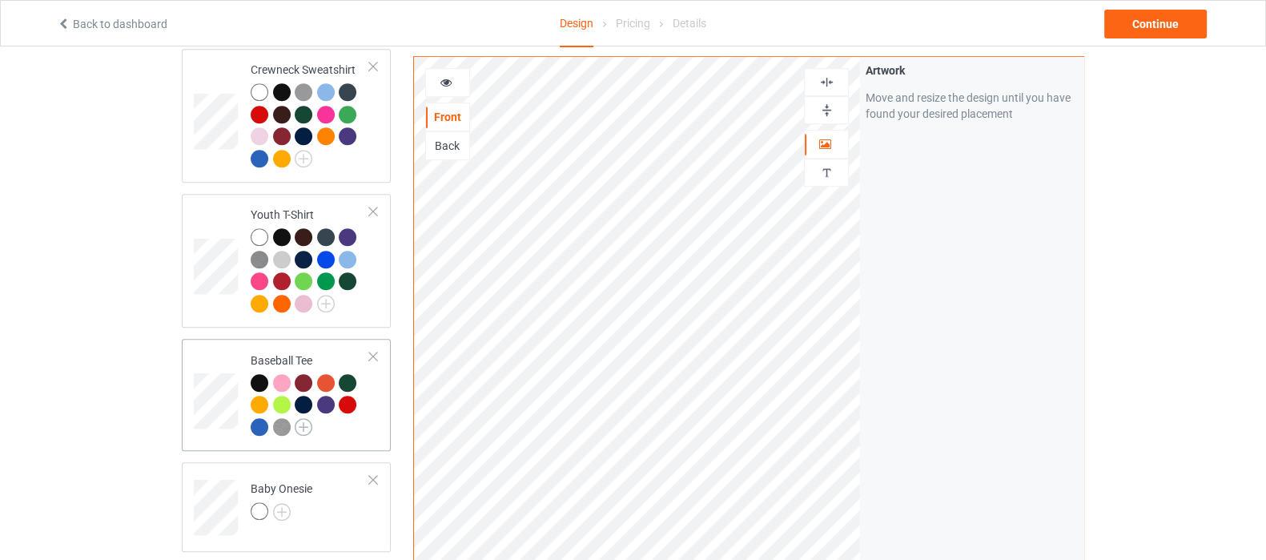
click at [302, 418] on img at bounding box center [304, 427] width 18 height 18
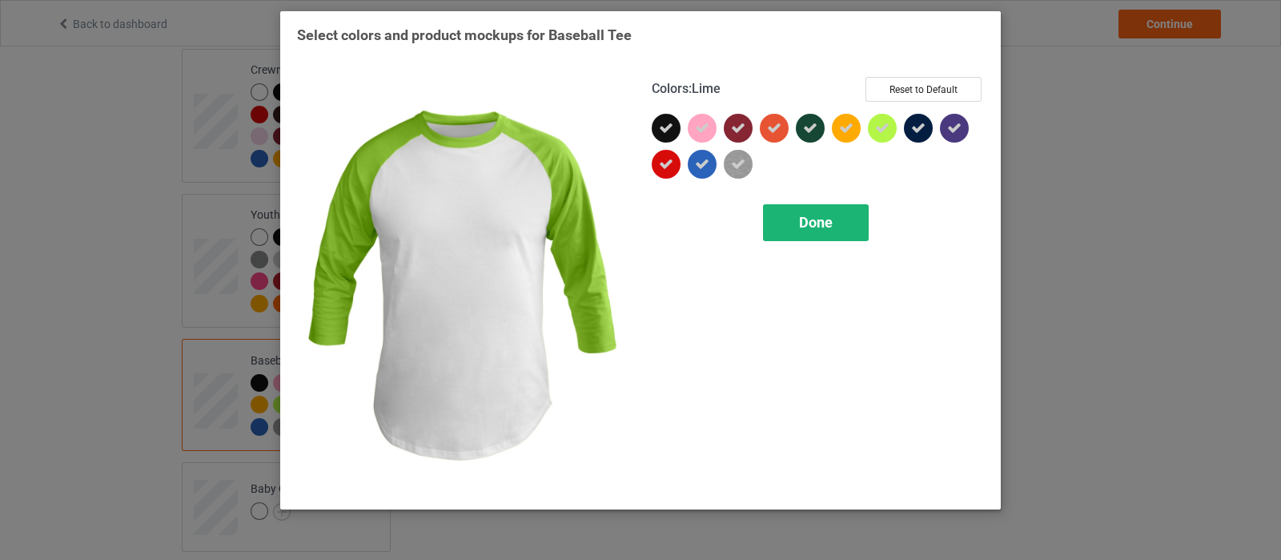
click at [811, 219] on span "Done" at bounding box center [816, 222] width 34 height 17
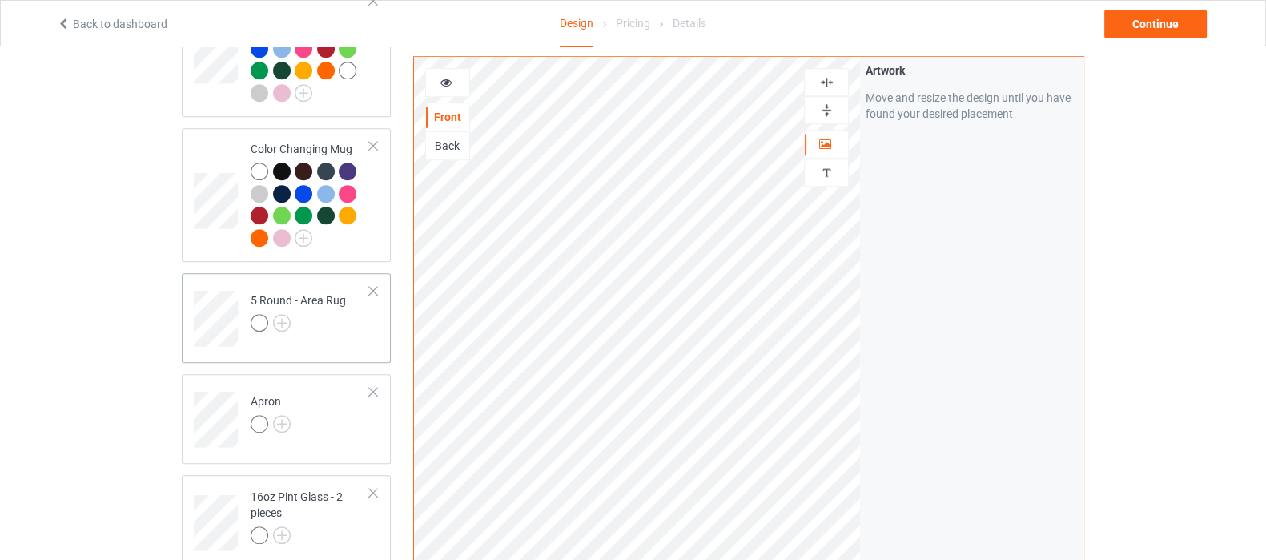
scroll to position [1902, 0]
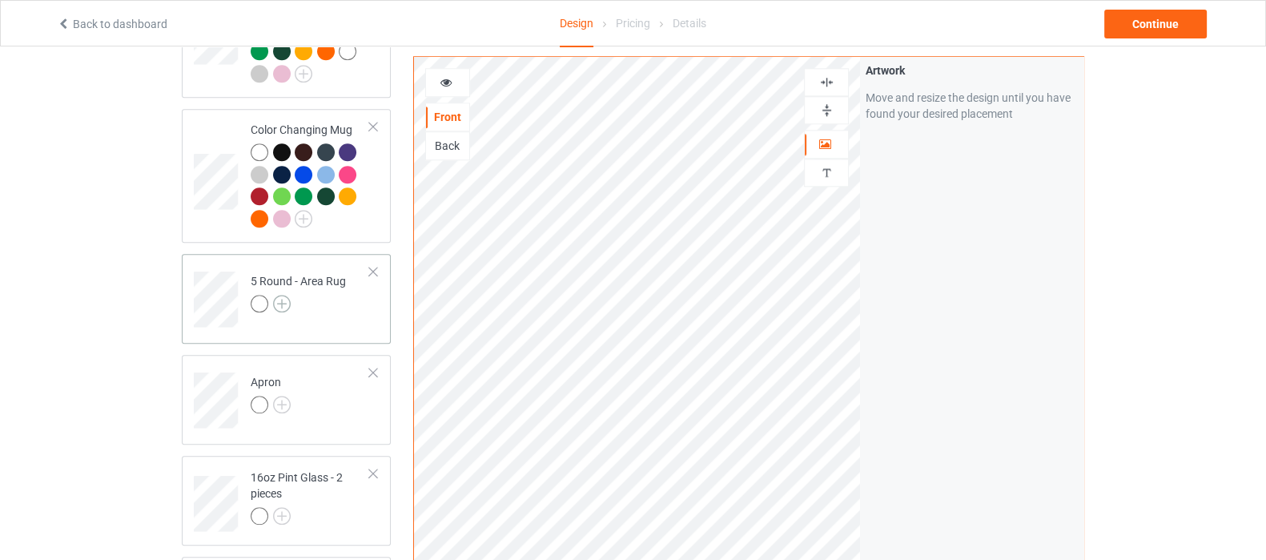
click at [284, 295] on img at bounding box center [282, 304] width 18 height 18
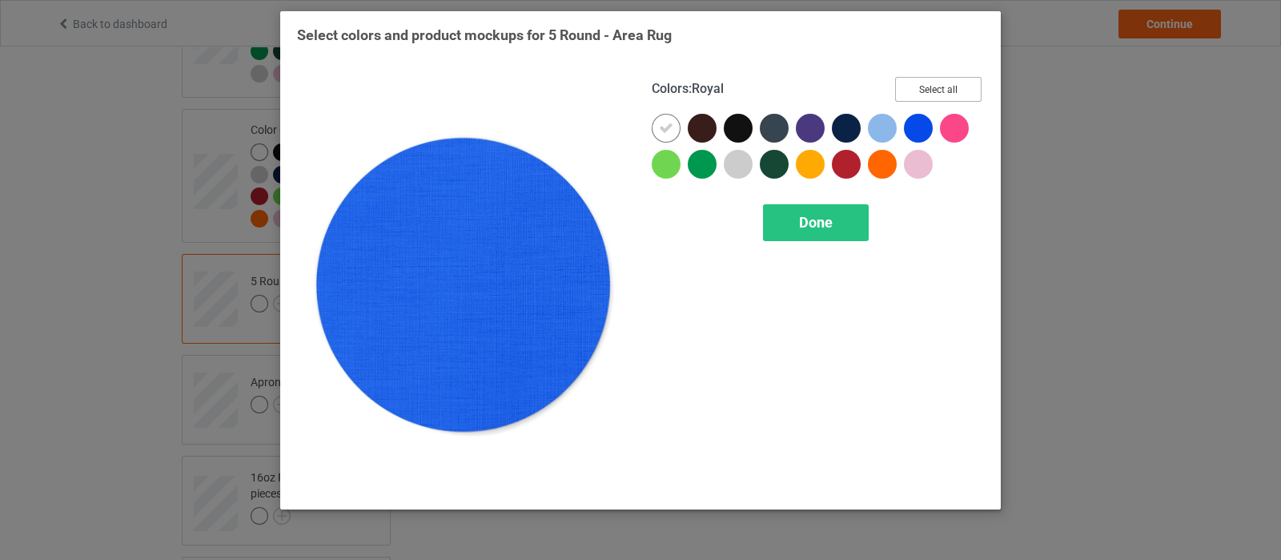
click at [934, 92] on button "Select all" at bounding box center [938, 89] width 86 height 25
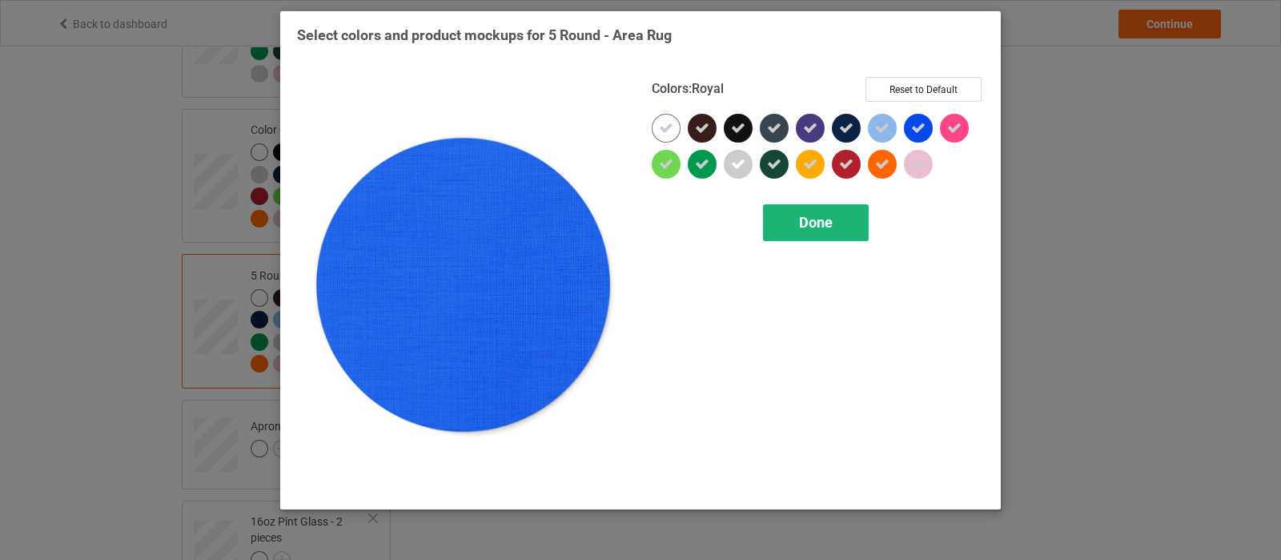
click at [863, 219] on div "Done" at bounding box center [816, 222] width 106 height 37
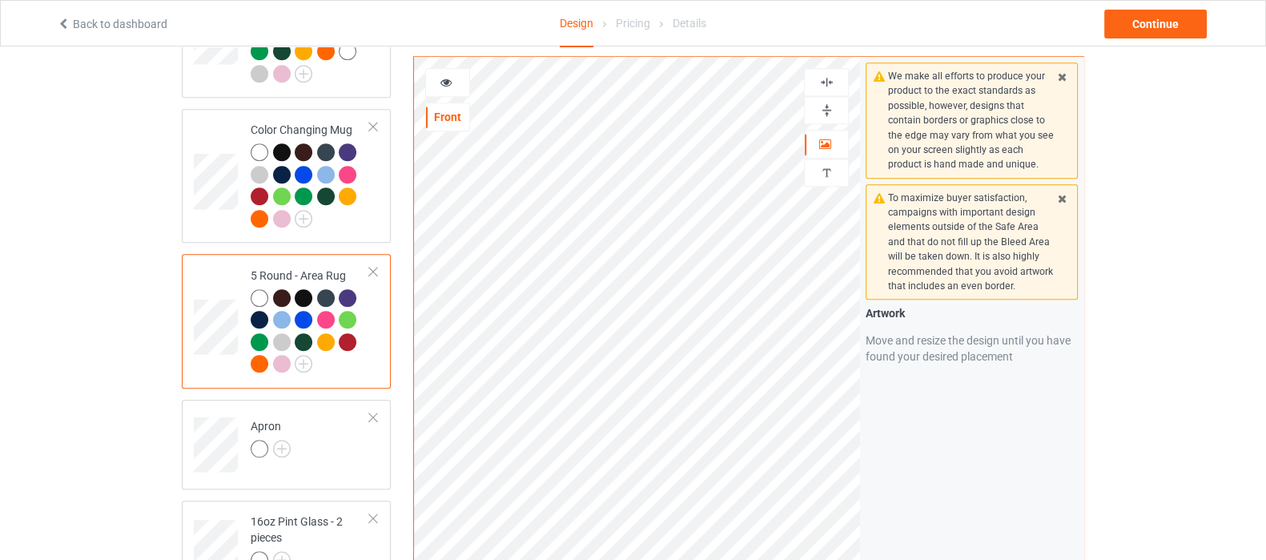
click at [830, 108] on img at bounding box center [826, 109] width 15 height 15
click at [830, 78] on img at bounding box center [826, 81] width 15 height 15
click at [279, 440] on img at bounding box center [282, 449] width 18 height 18
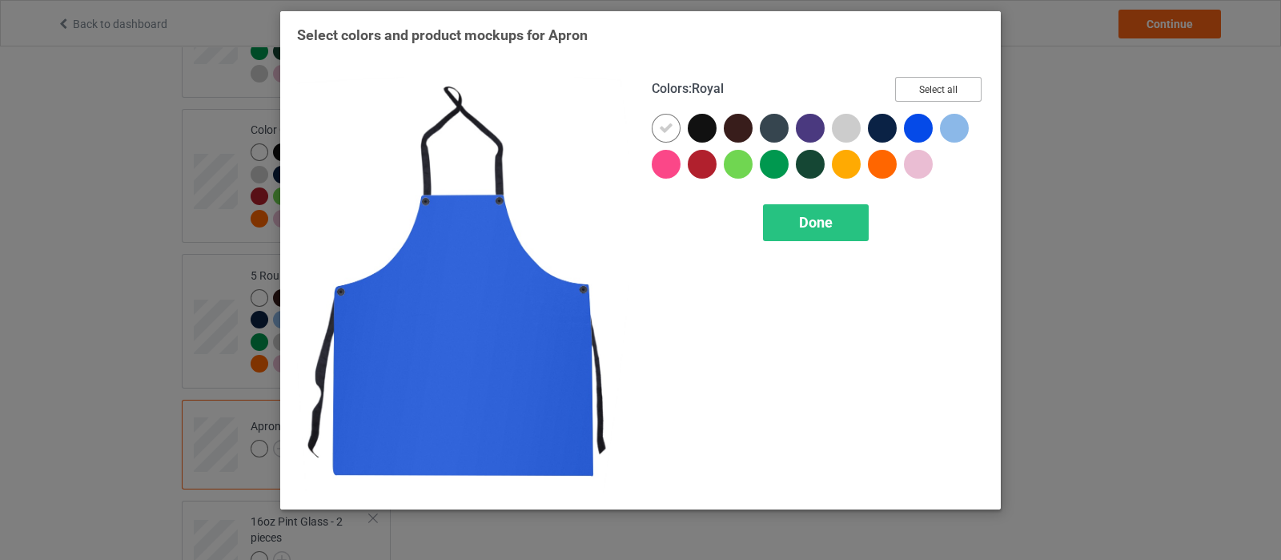
drag, startPoint x: 962, startPoint y: 84, endPoint x: 910, endPoint y: 108, distance: 57.3
click at [962, 84] on button "Select all" at bounding box center [938, 89] width 86 height 25
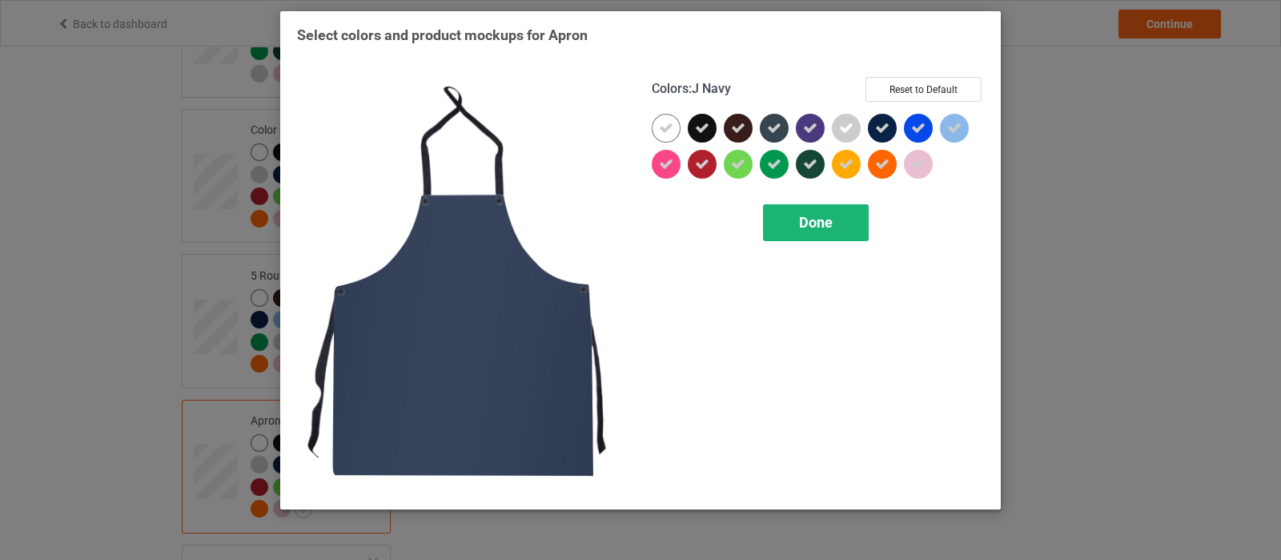
click at [774, 215] on div "Done" at bounding box center [816, 222] width 106 height 37
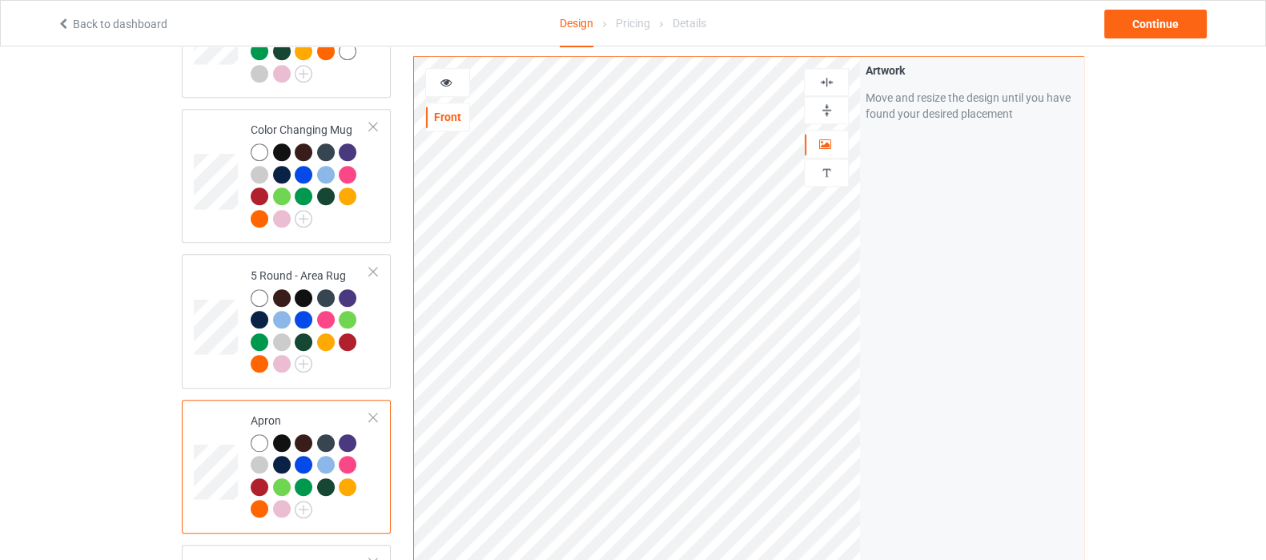
click at [823, 73] on div at bounding box center [826, 82] width 45 height 28
click at [830, 78] on img at bounding box center [826, 81] width 15 height 15
click at [824, 110] on img at bounding box center [826, 109] width 15 height 15
click at [830, 78] on img at bounding box center [826, 81] width 15 height 15
click at [828, 85] on img at bounding box center [826, 81] width 15 height 15
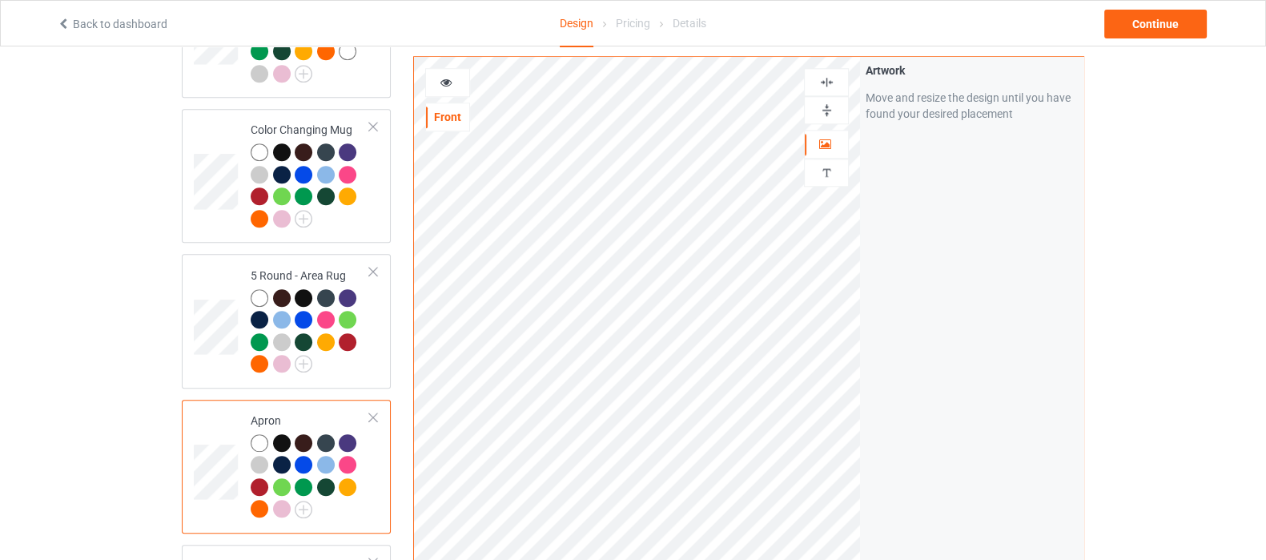
click at [828, 85] on img at bounding box center [826, 81] width 15 height 15
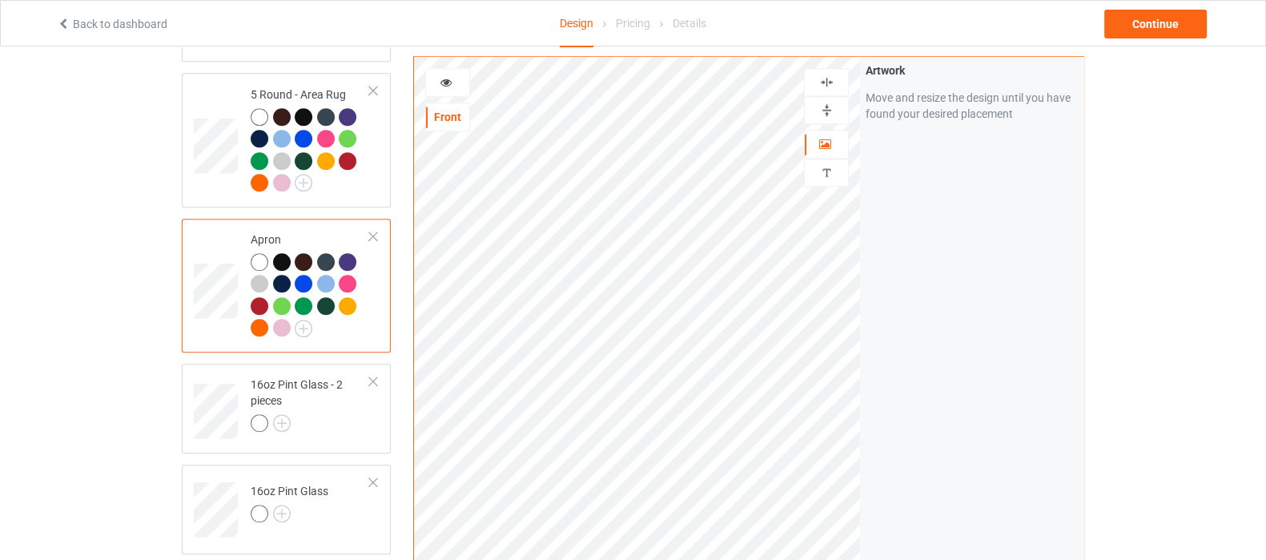
scroll to position [2102, 0]
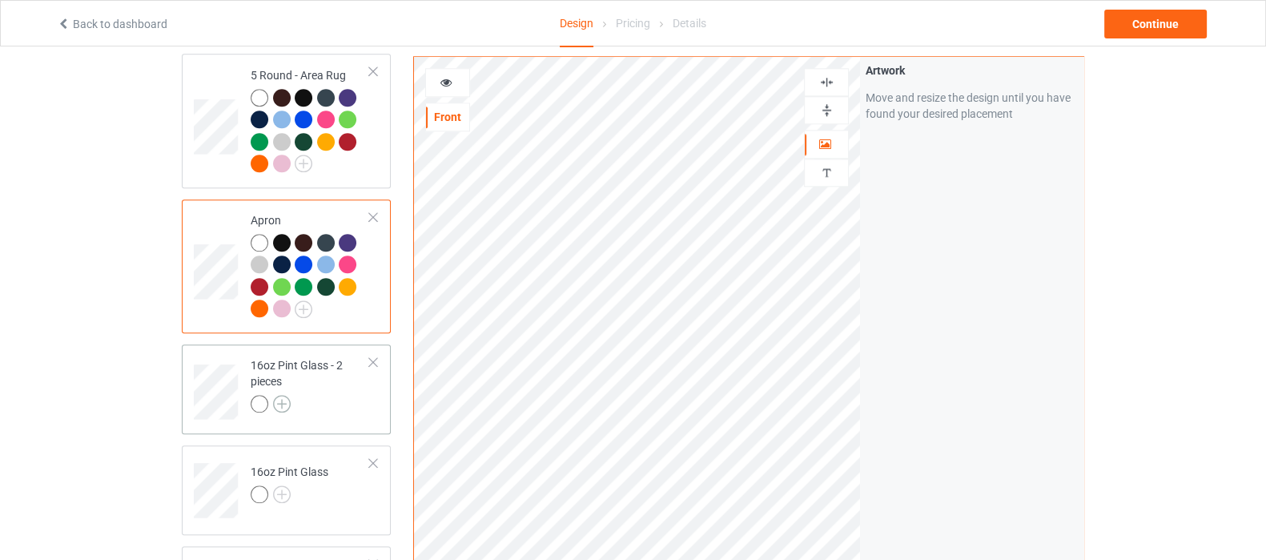
click at [280, 395] on img at bounding box center [282, 404] width 18 height 18
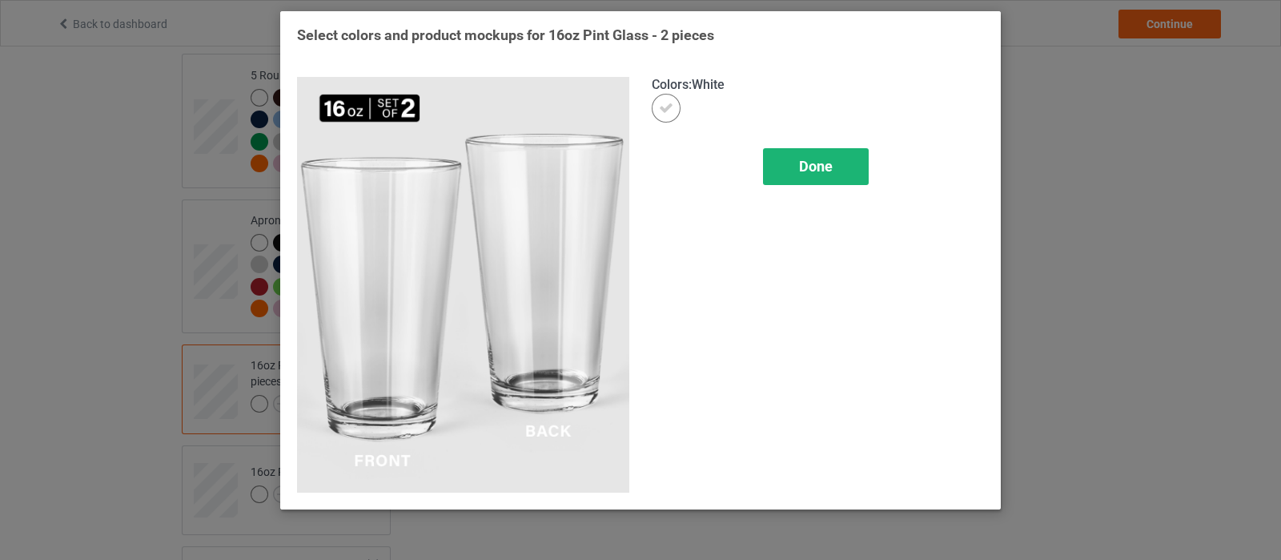
click at [830, 158] on span "Done" at bounding box center [816, 166] width 34 height 17
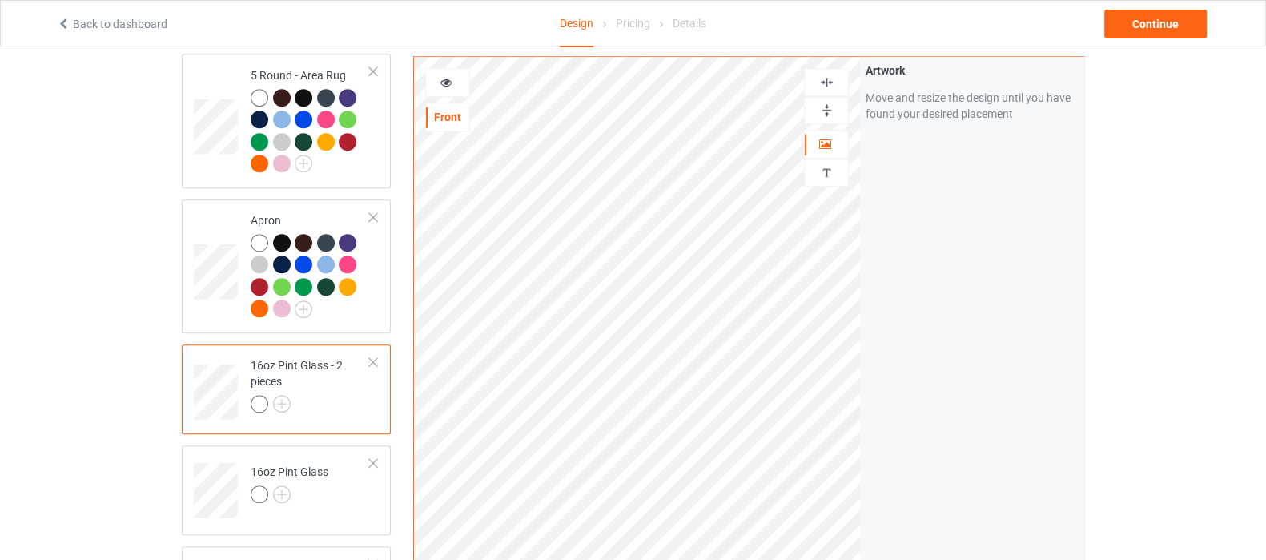
click at [829, 119] on div at bounding box center [826, 110] width 45 height 28
click at [822, 106] on img at bounding box center [826, 109] width 15 height 15
click at [824, 106] on img at bounding box center [826, 109] width 15 height 15
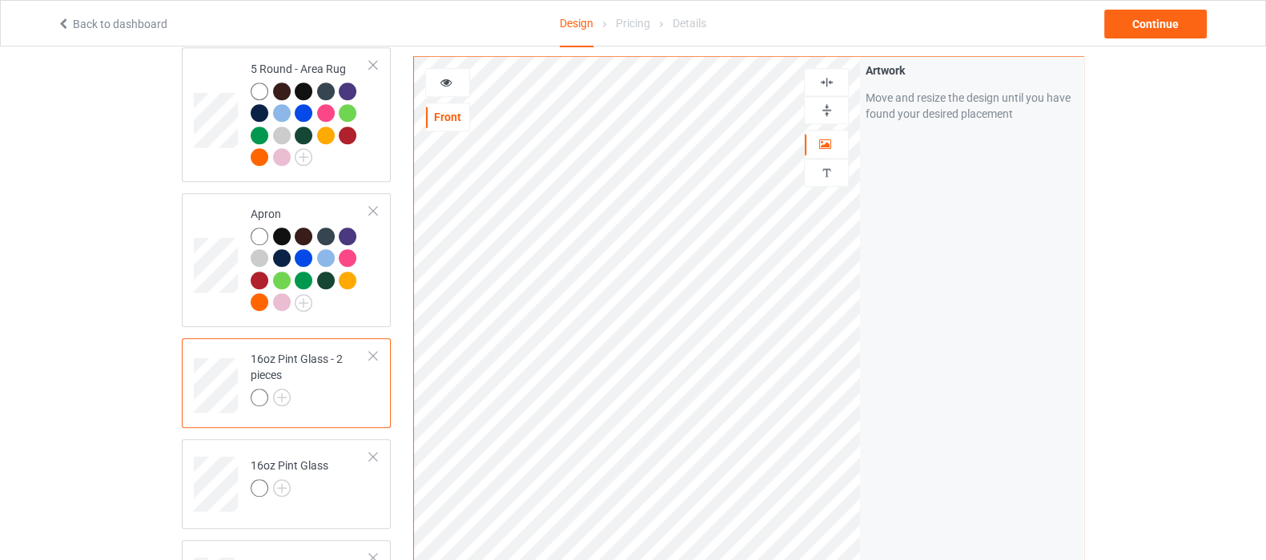
scroll to position [2202, 0]
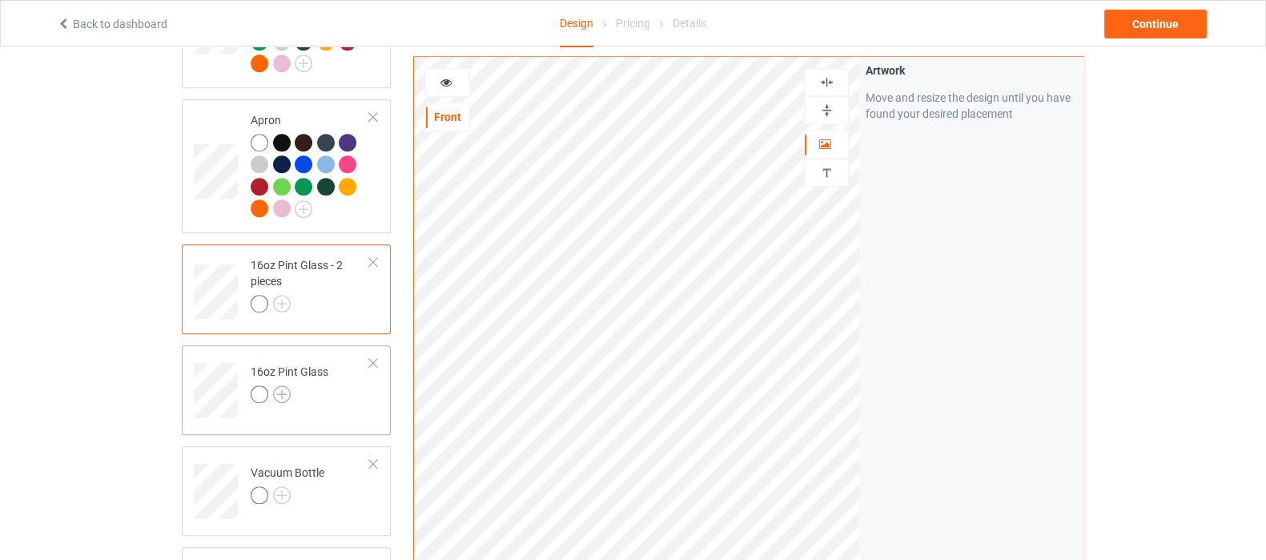
click at [281, 385] on img at bounding box center [282, 394] width 18 height 18
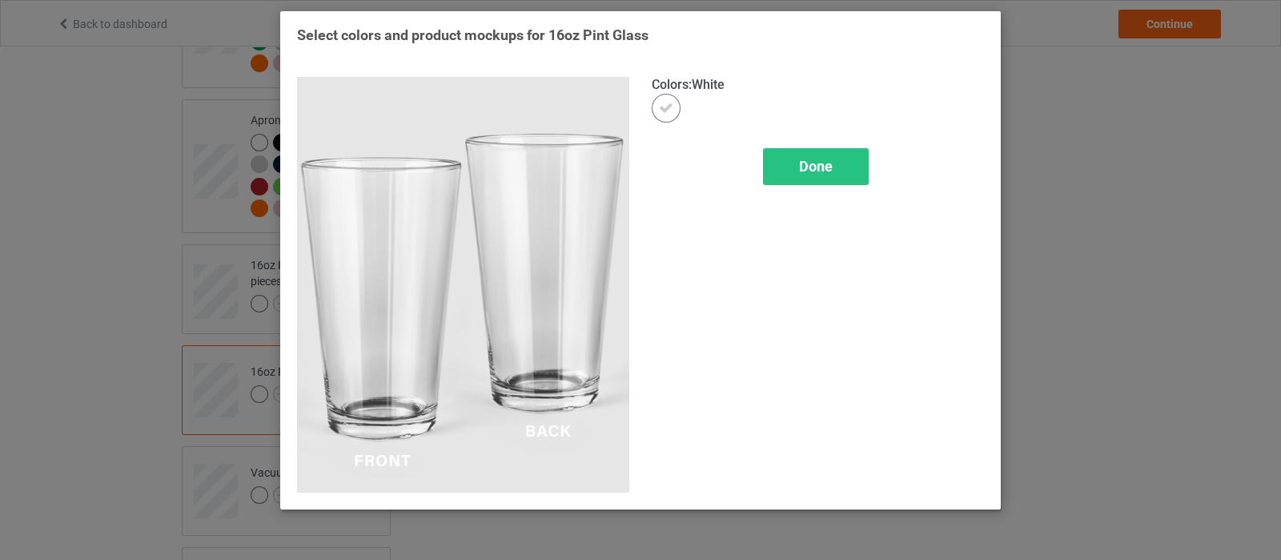
click at [812, 143] on div "Colors : White Done" at bounding box center [818, 285] width 355 height 438
click at [809, 158] on span "Done" at bounding box center [816, 166] width 34 height 17
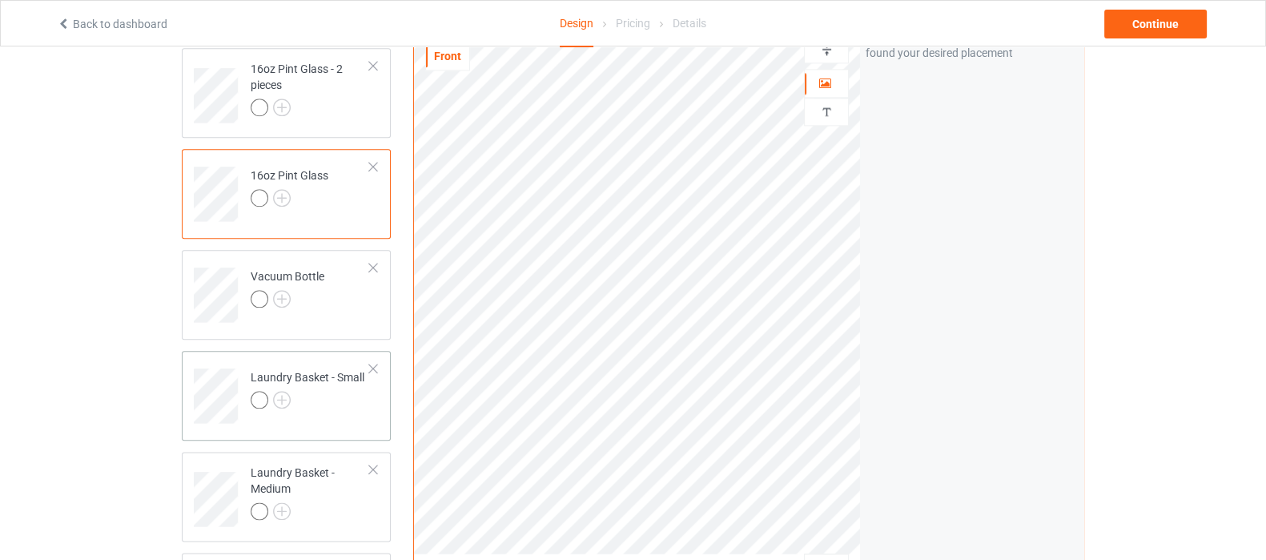
scroll to position [2402, 0]
click at [277, 286] on img at bounding box center [282, 295] width 18 height 18
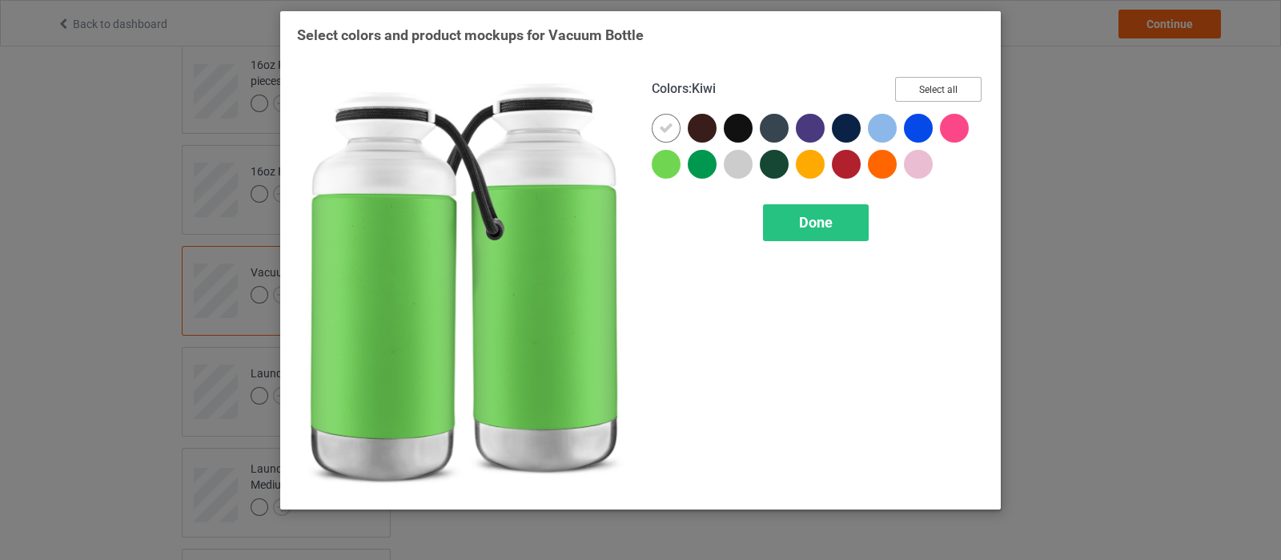
click at [933, 88] on button "Select all" at bounding box center [938, 89] width 86 height 25
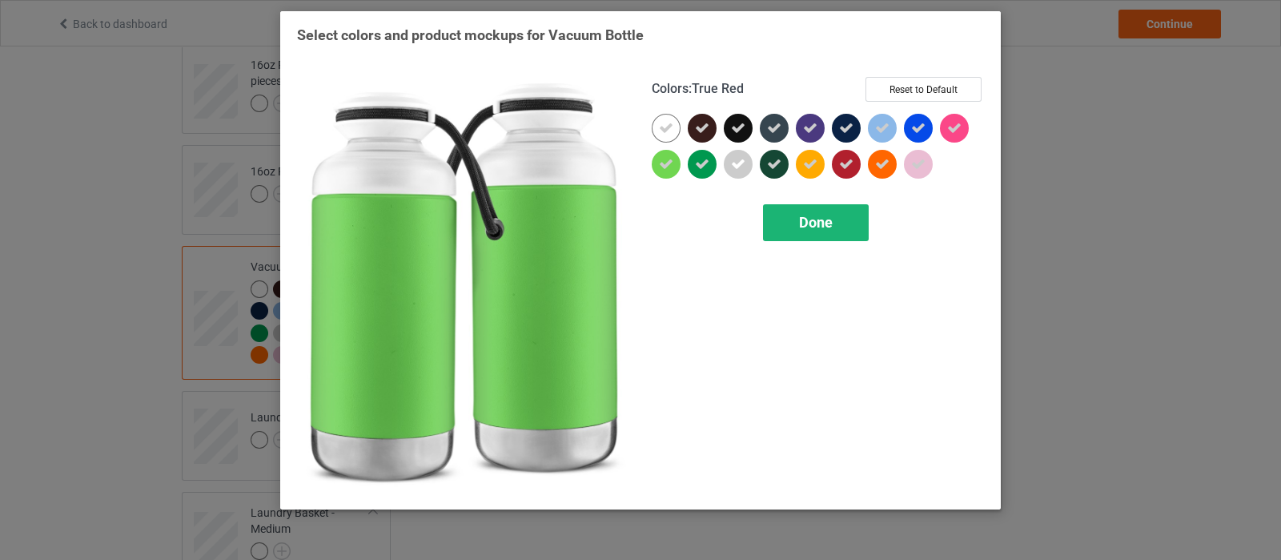
click at [826, 225] on span "Done" at bounding box center [816, 222] width 34 height 17
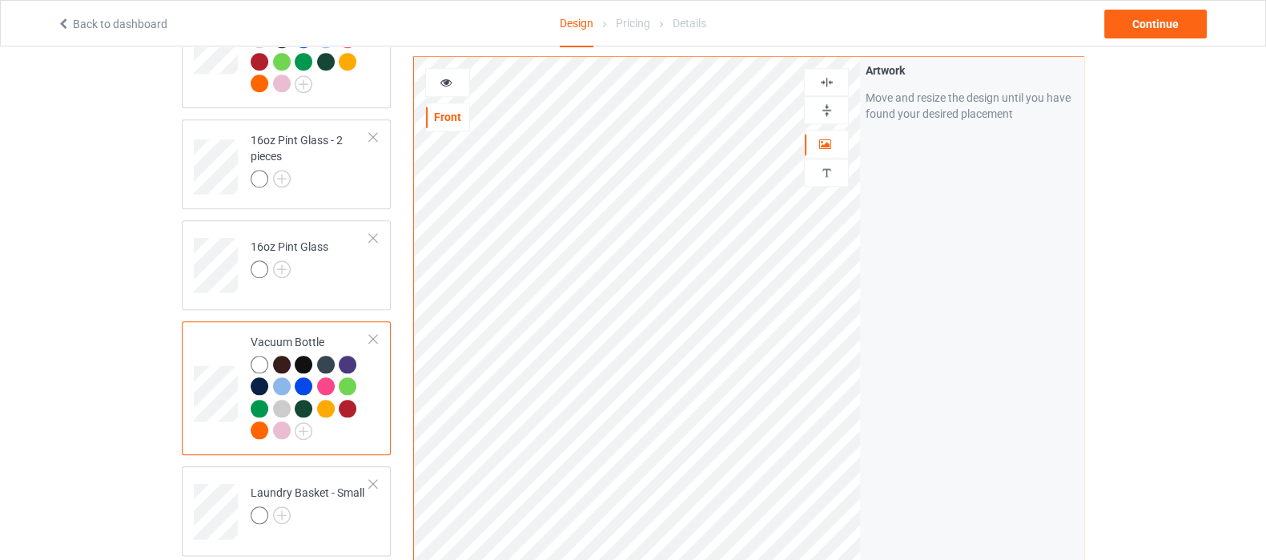
scroll to position [2302, 0]
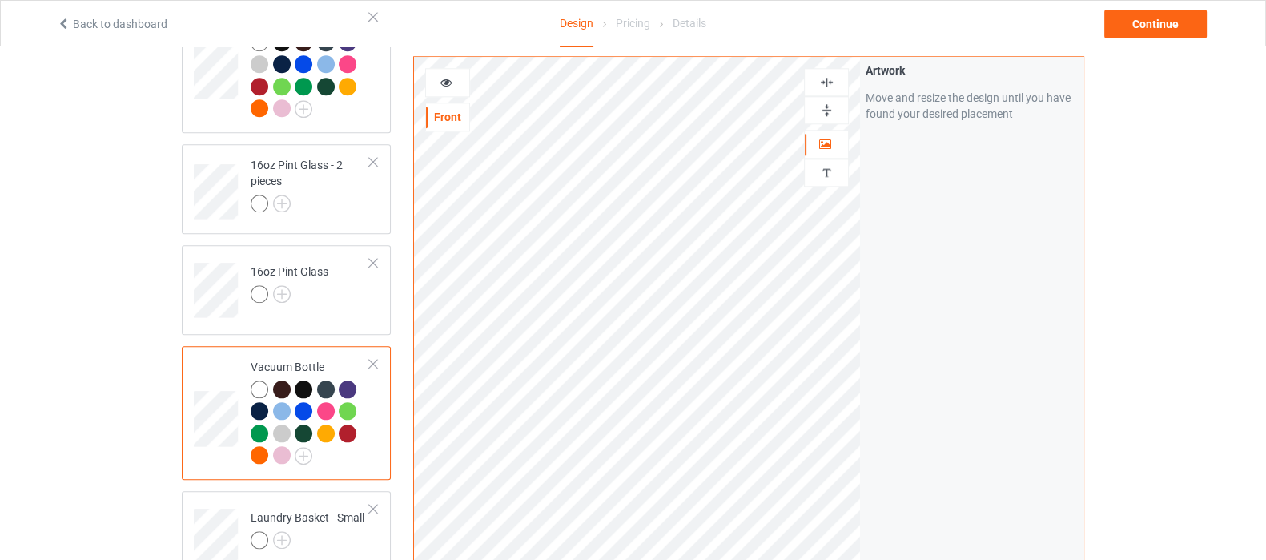
click at [821, 111] on img at bounding box center [826, 109] width 15 height 15
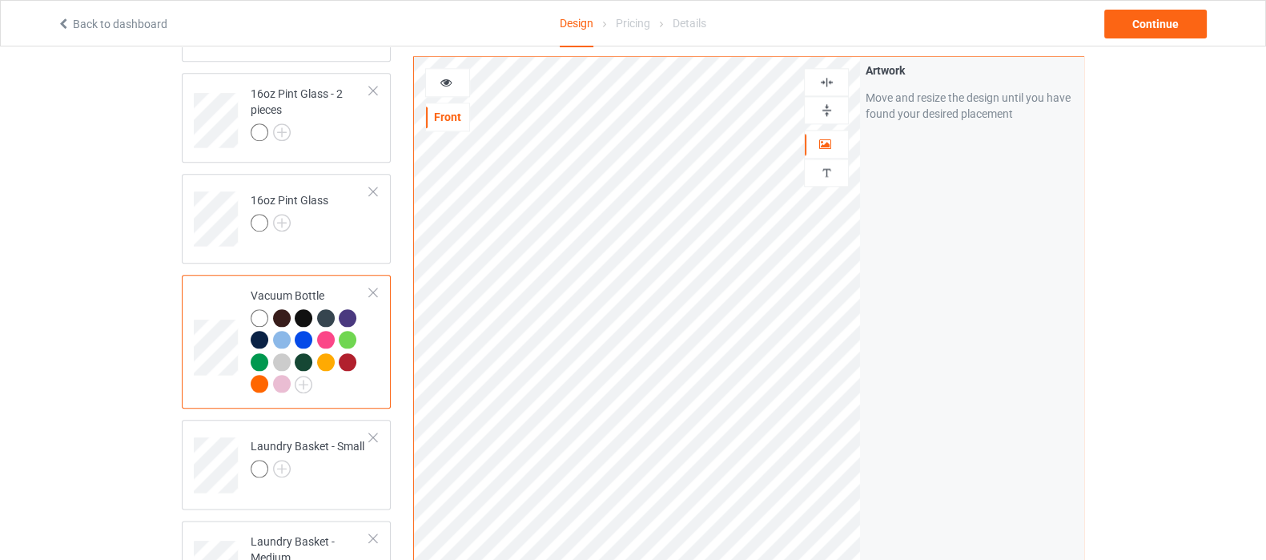
scroll to position [2402, 0]
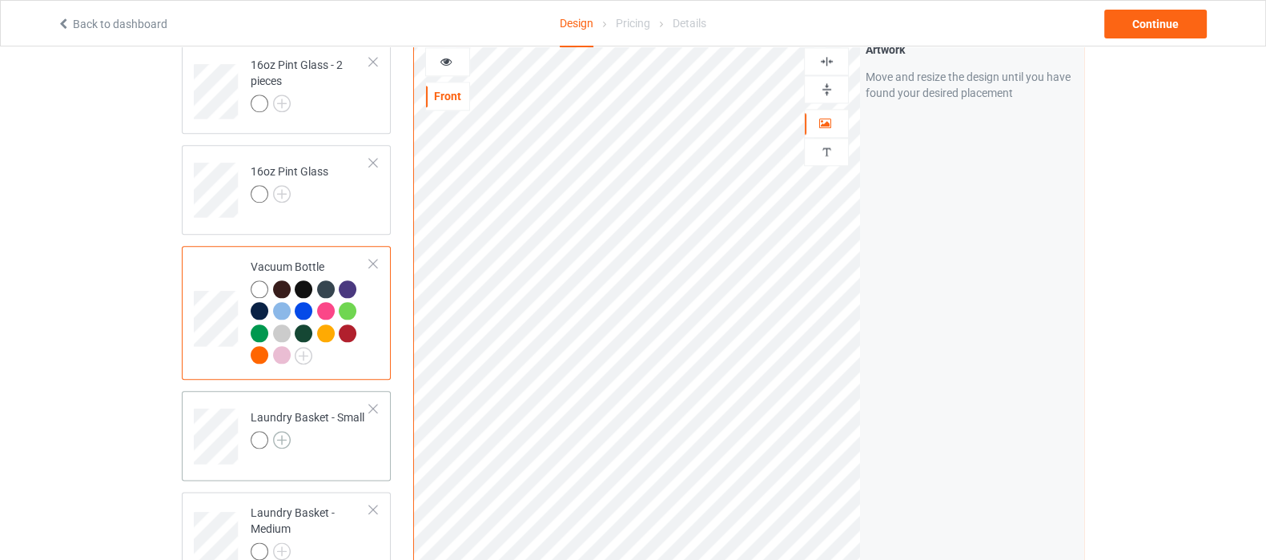
click at [278, 431] on img at bounding box center [282, 440] width 18 height 18
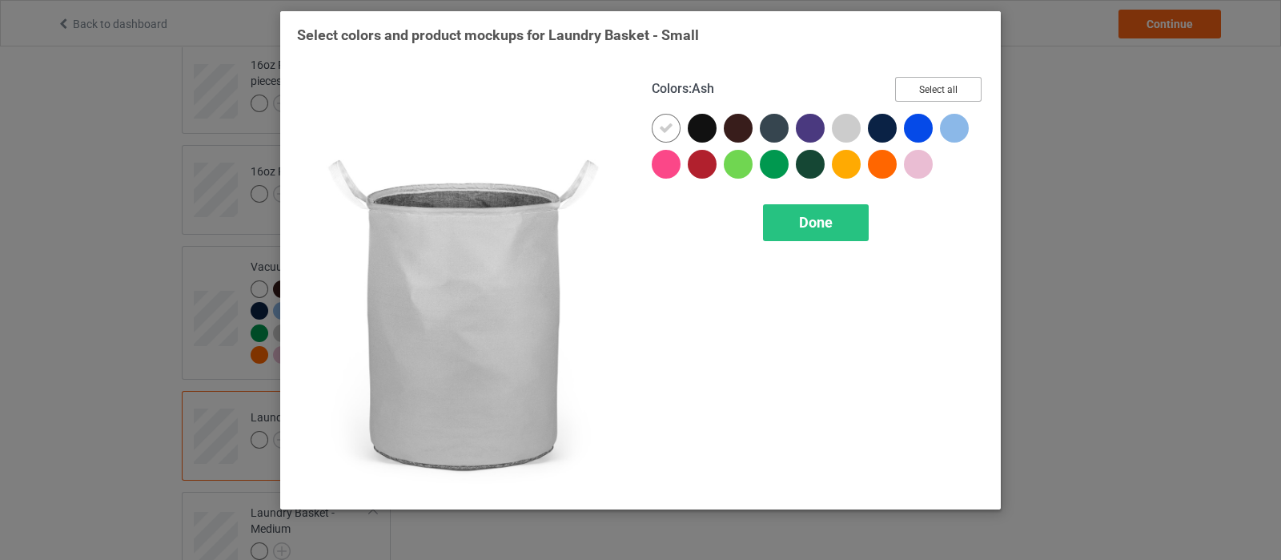
drag, startPoint x: 905, startPoint y: 88, endPoint x: 890, endPoint y: 111, distance: 27.3
click at [905, 88] on button "Select all" at bounding box center [938, 89] width 86 height 25
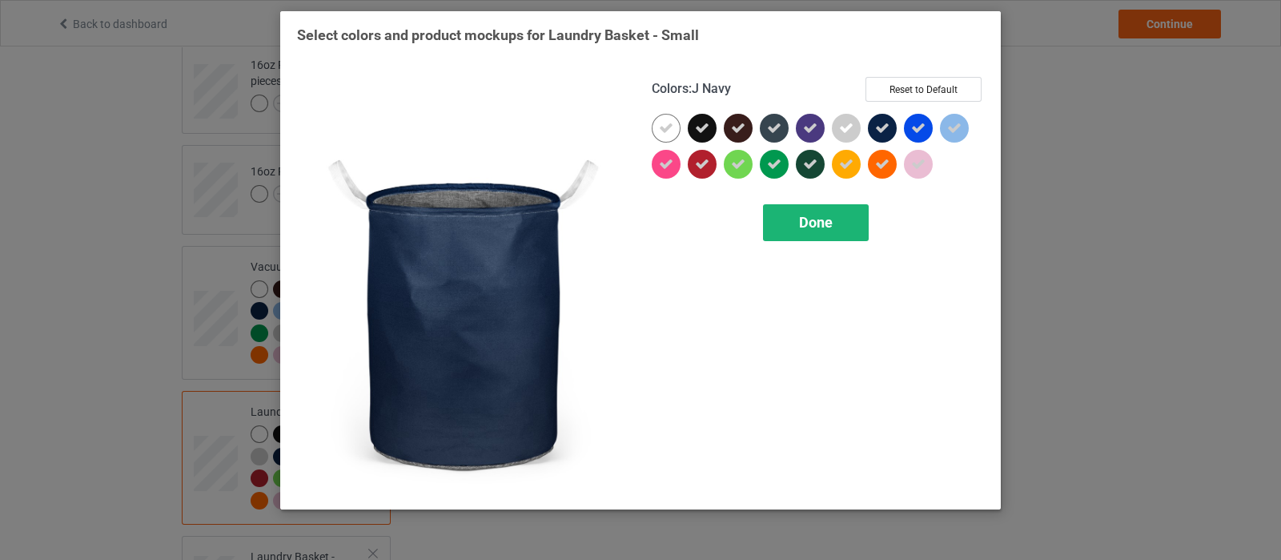
click at [796, 232] on div "Done" at bounding box center [816, 222] width 106 height 37
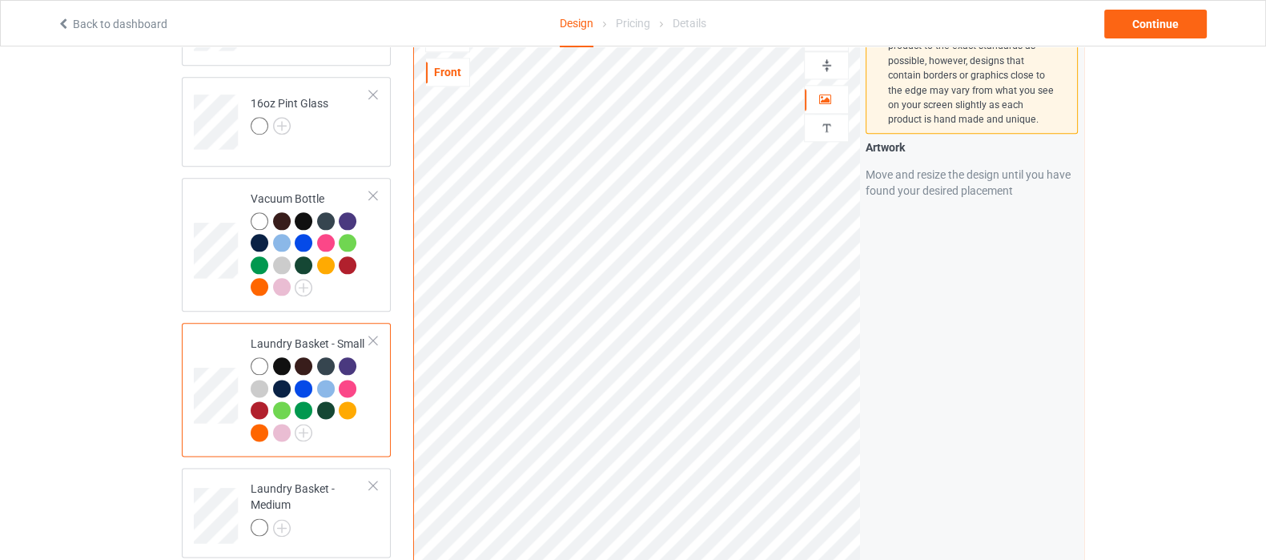
scroll to position [2502, 0]
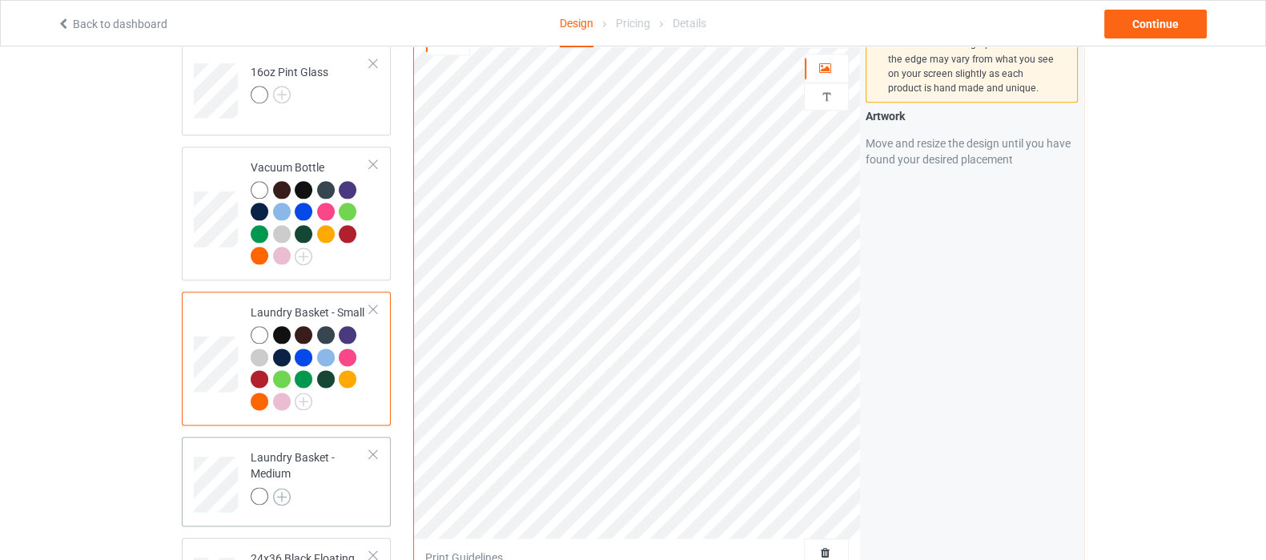
click at [277, 488] on img at bounding box center [282, 497] width 18 height 18
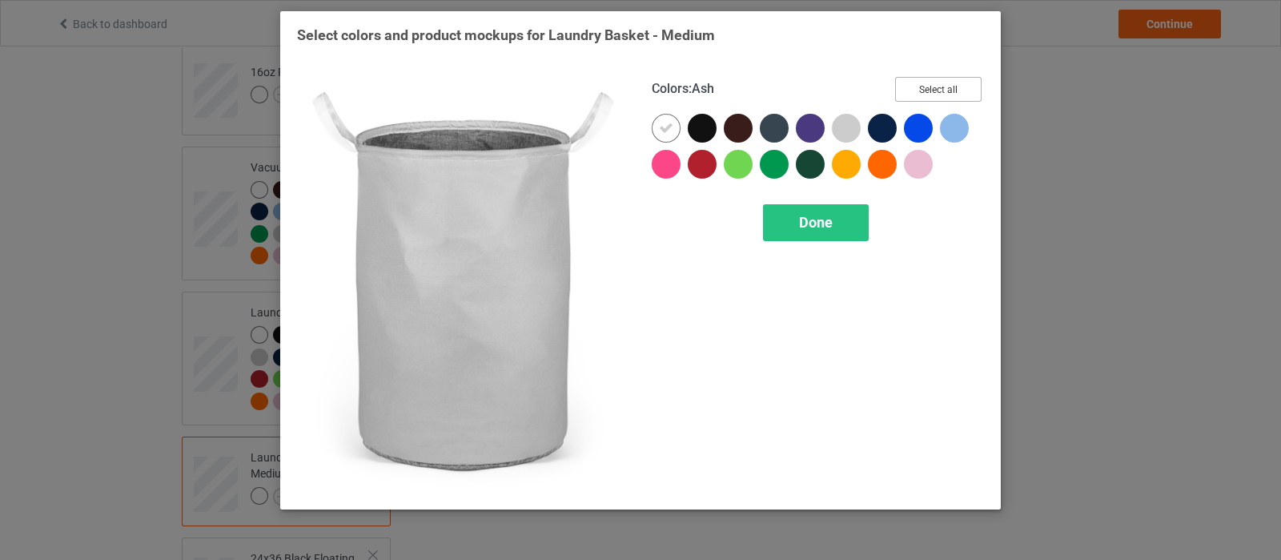
click at [924, 98] on button "Select all" at bounding box center [938, 89] width 86 height 25
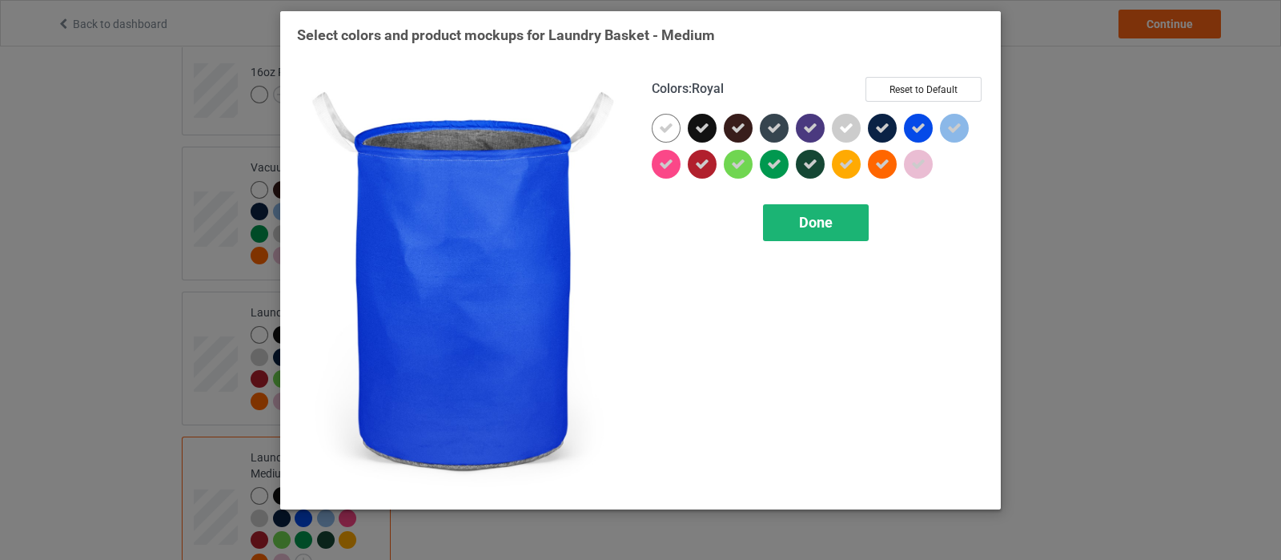
click at [827, 216] on span "Done" at bounding box center [816, 222] width 34 height 17
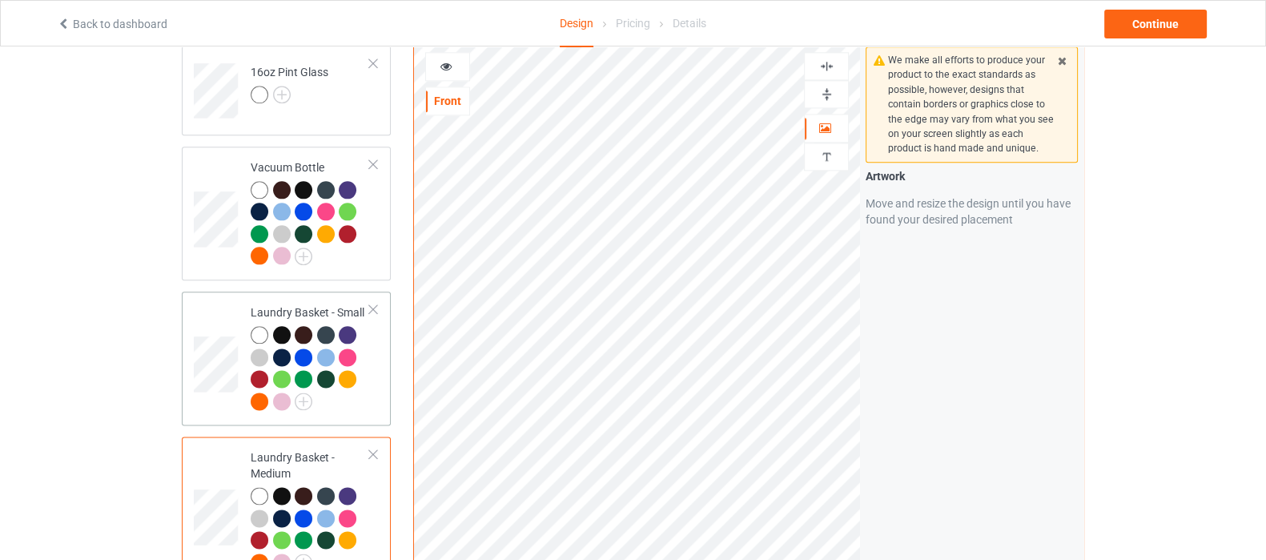
click at [360, 385] on div at bounding box center [310, 370] width 119 height 88
click at [821, 86] on img at bounding box center [826, 93] width 15 height 15
click at [831, 86] on img at bounding box center [826, 93] width 15 height 15
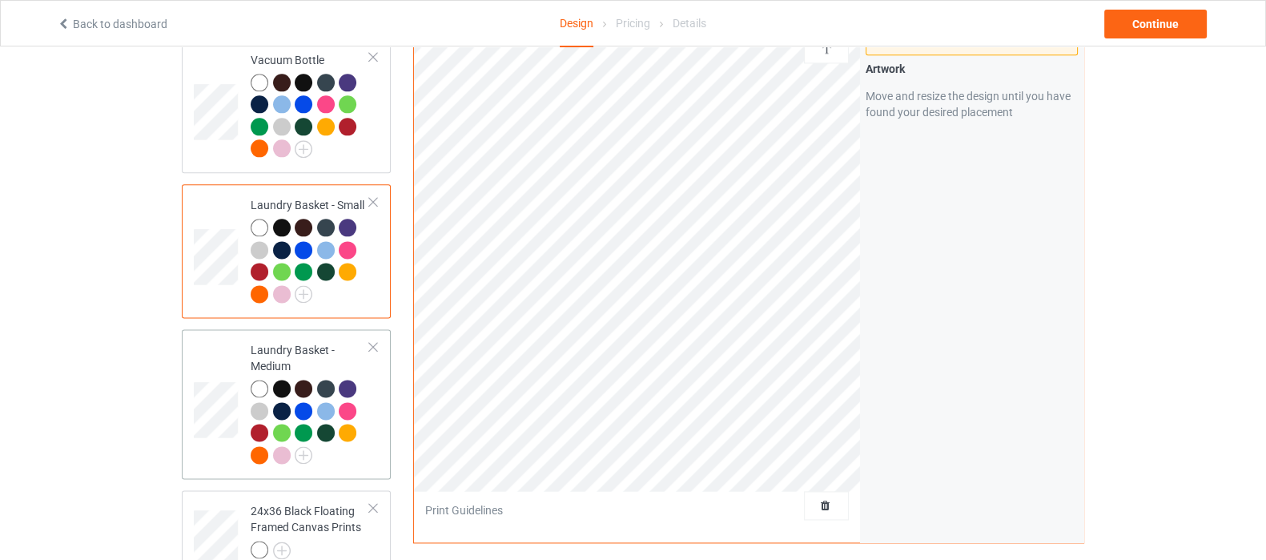
scroll to position [2702, 0]
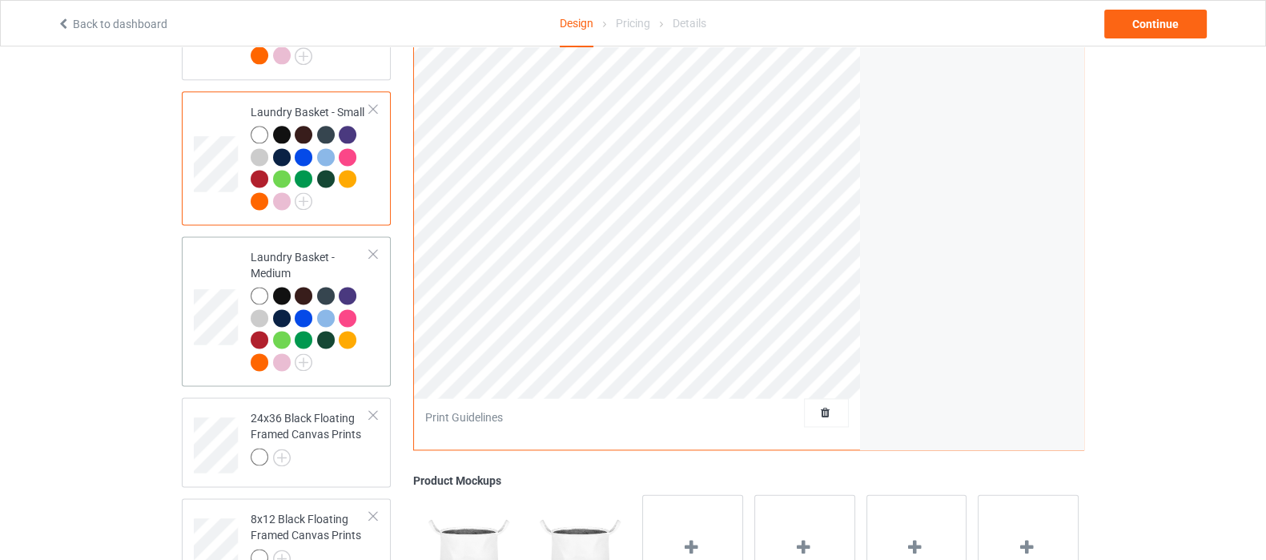
click at [337, 340] on div at bounding box center [310, 331] width 119 height 88
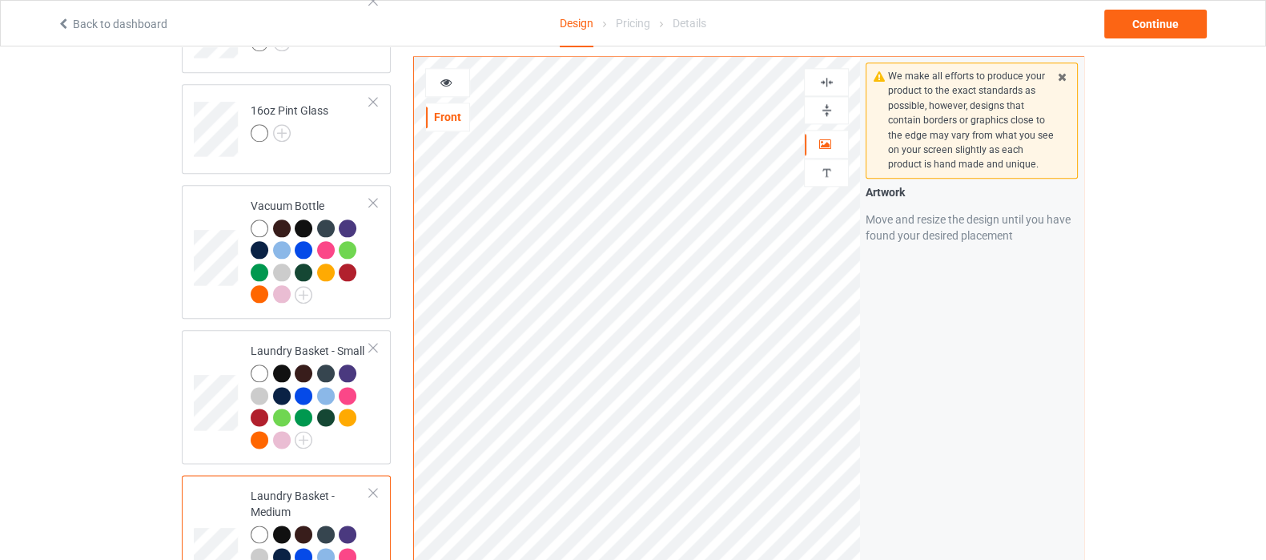
scroll to position [2402, 0]
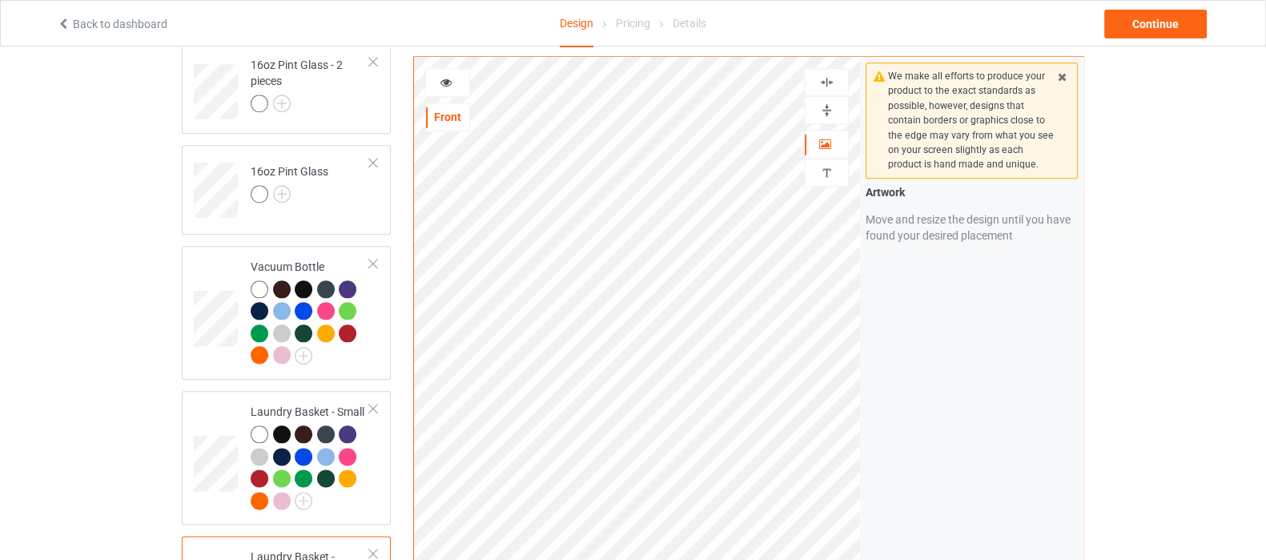
click at [827, 114] on img at bounding box center [826, 109] width 15 height 15
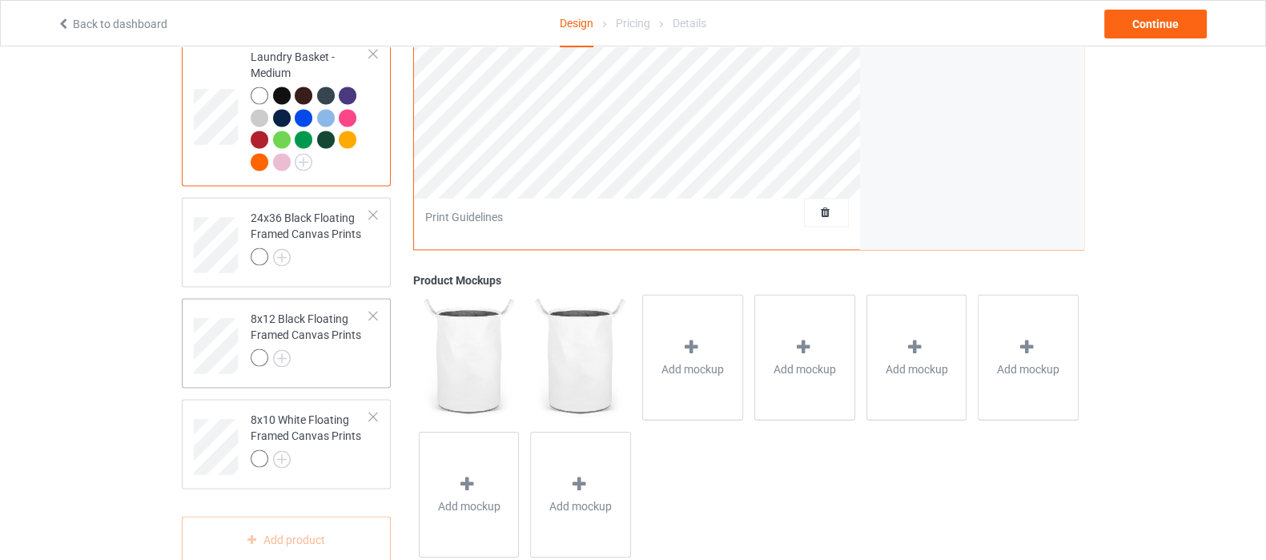
scroll to position [2902, 0]
click at [279, 248] on img at bounding box center [282, 257] width 18 height 18
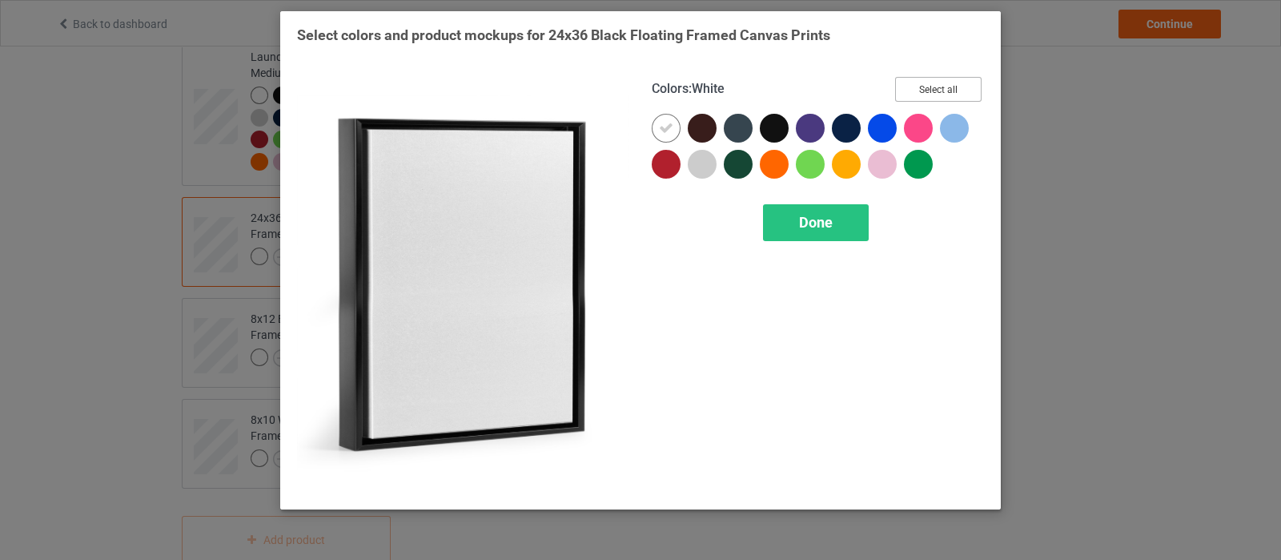
click at [949, 87] on button "Select all" at bounding box center [938, 89] width 86 height 25
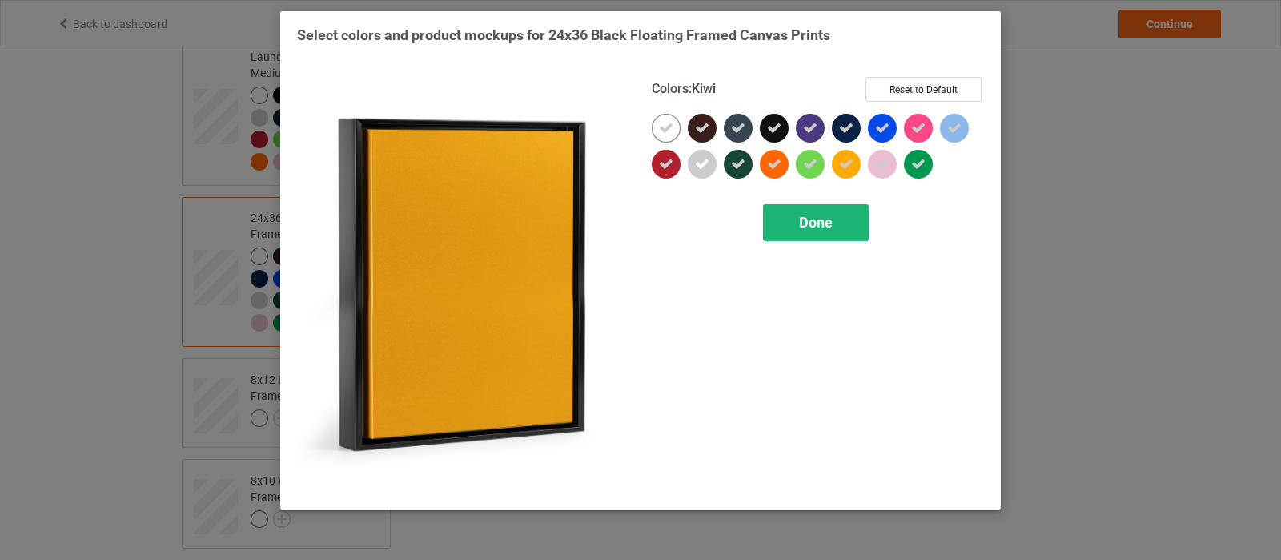
click at [804, 215] on span "Done" at bounding box center [816, 222] width 34 height 17
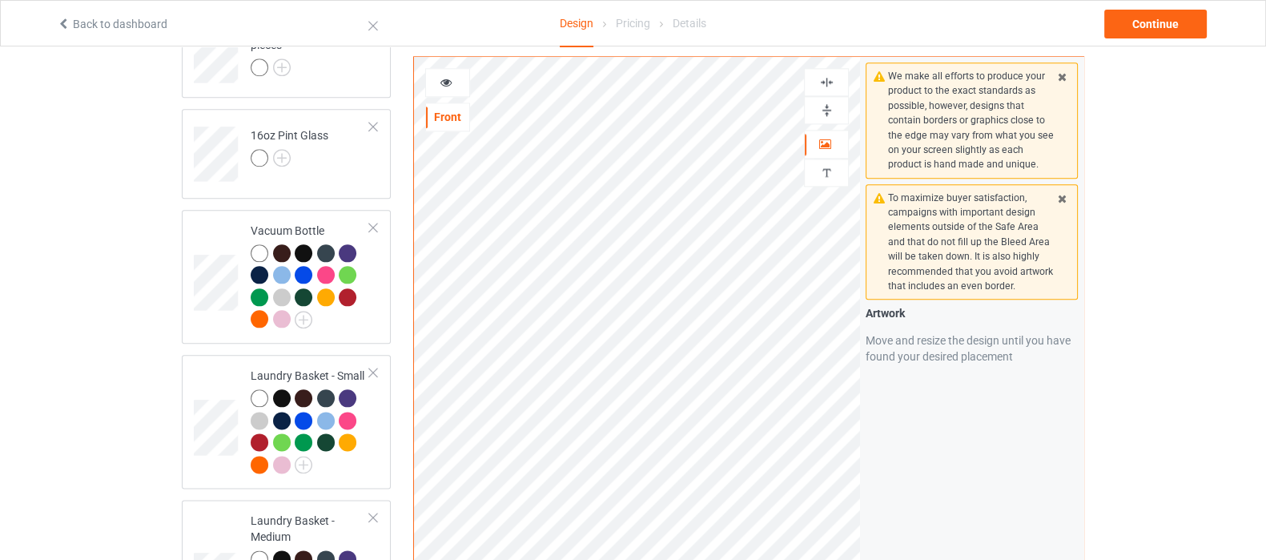
scroll to position [2402, 0]
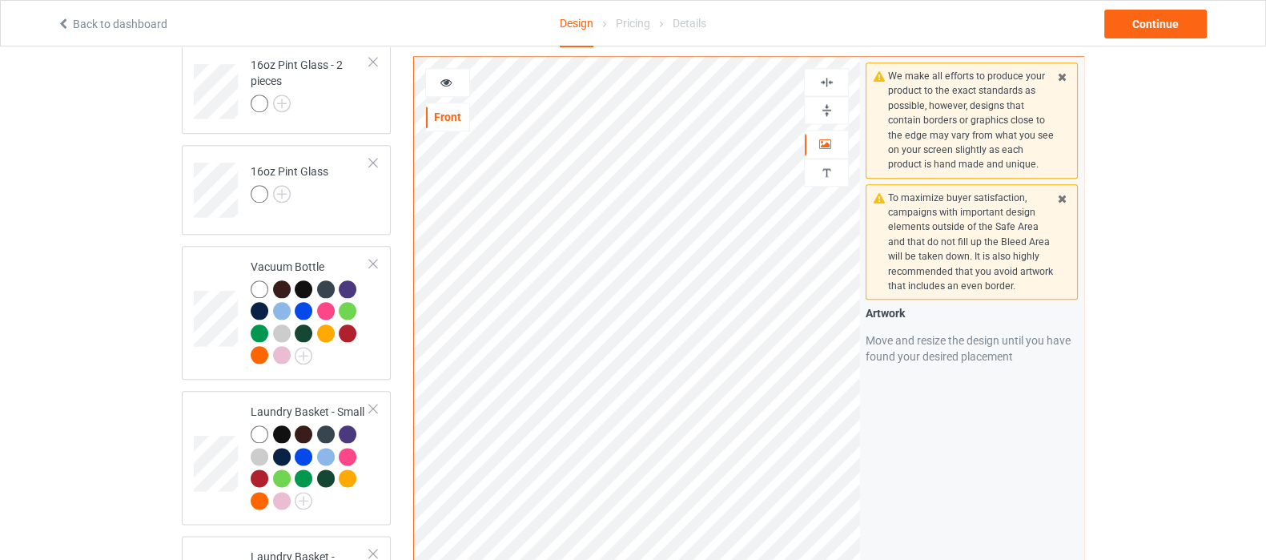
drag, startPoint x: 809, startPoint y: 114, endPoint x: 825, endPoint y: 119, distance: 16.7
click at [810, 116] on div at bounding box center [826, 109] width 43 height 15
click at [825, 84] on img at bounding box center [826, 81] width 15 height 15
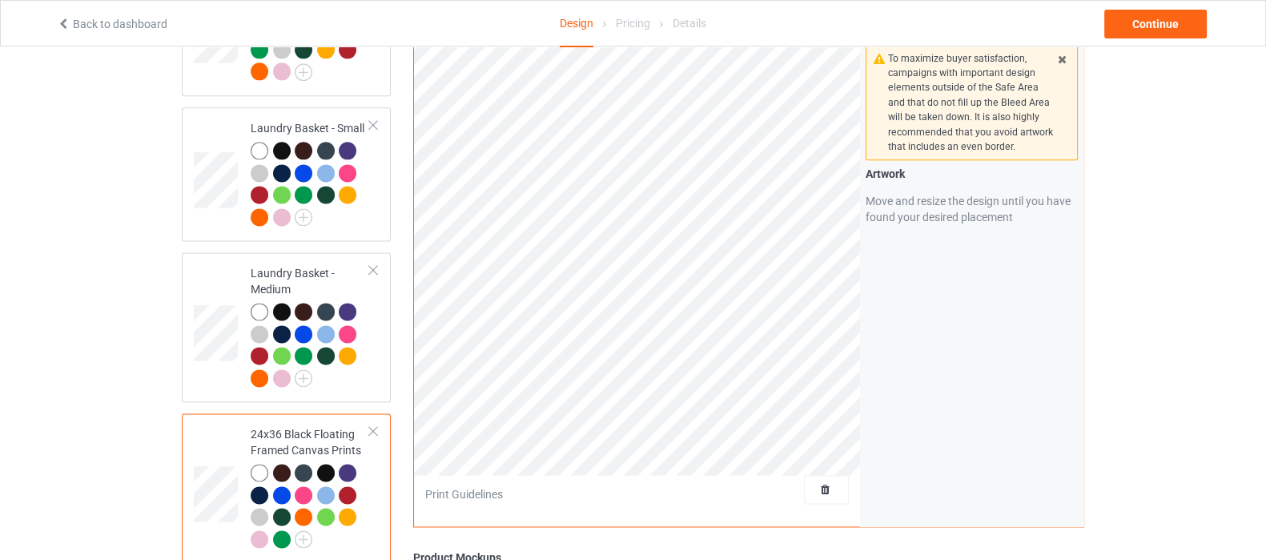
scroll to position [2976, 0]
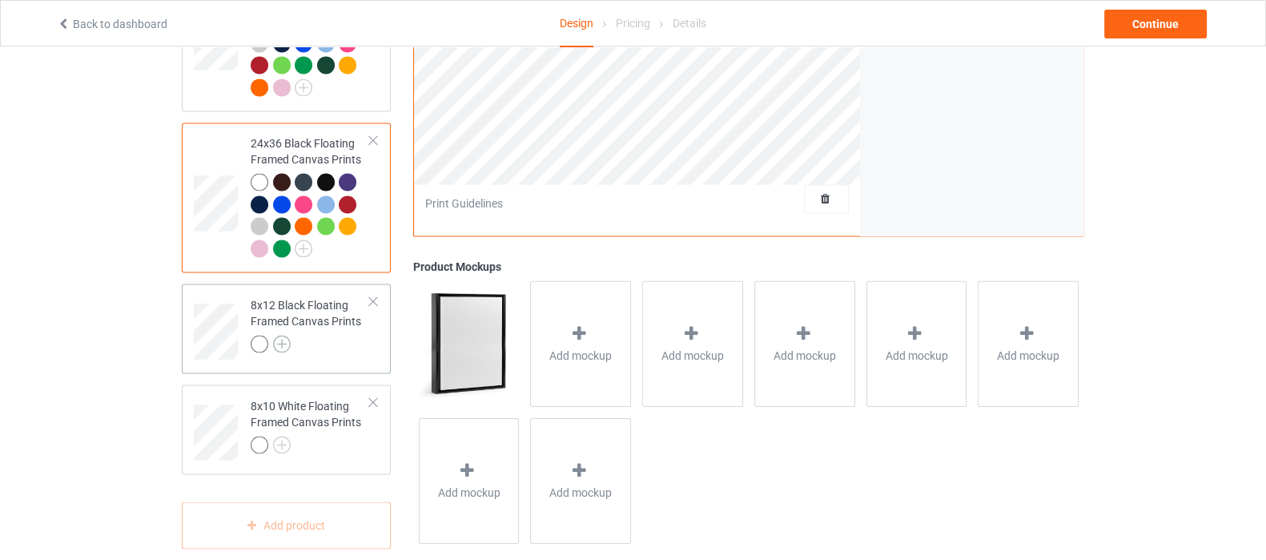
click at [280, 335] on img at bounding box center [282, 344] width 18 height 18
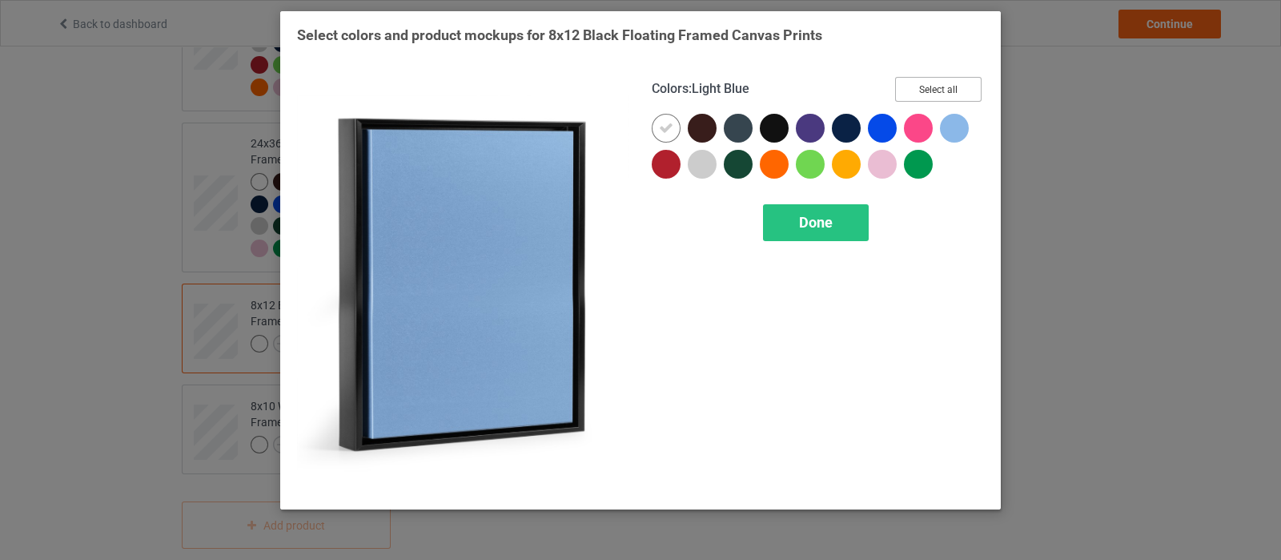
click at [925, 97] on button "Select all" at bounding box center [938, 89] width 86 height 25
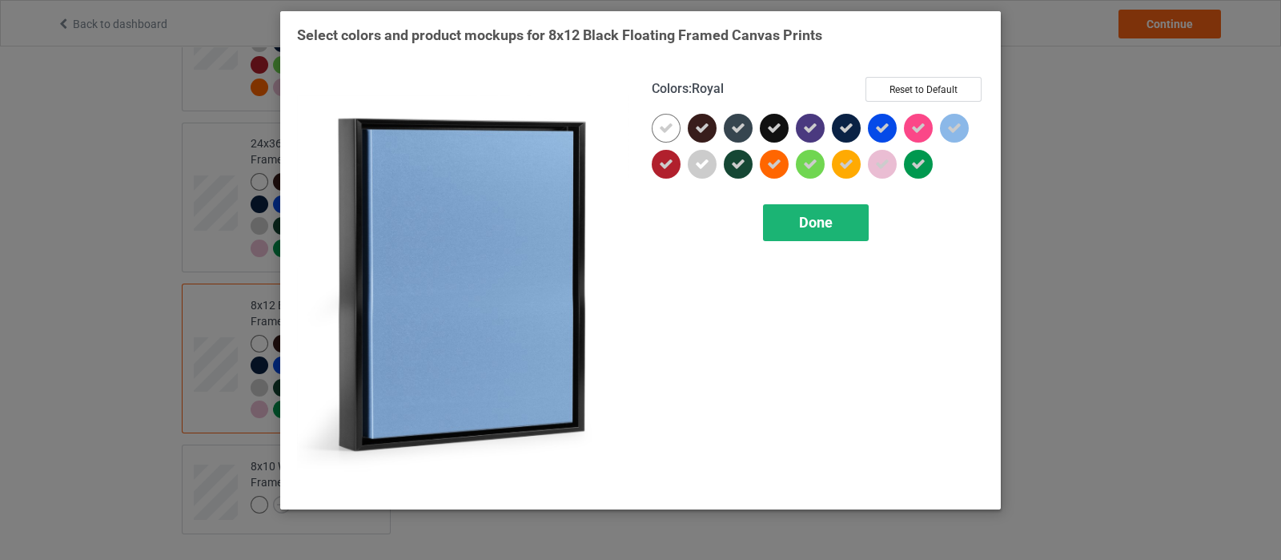
click at [794, 219] on div "Done" at bounding box center [816, 222] width 106 height 37
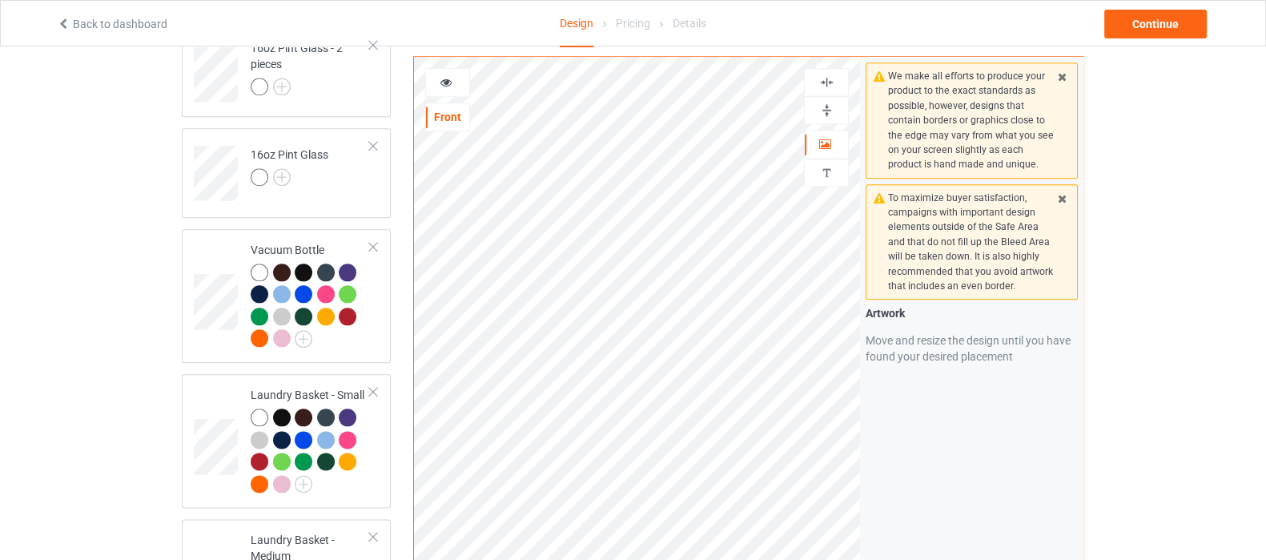
scroll to position [2376, 0]
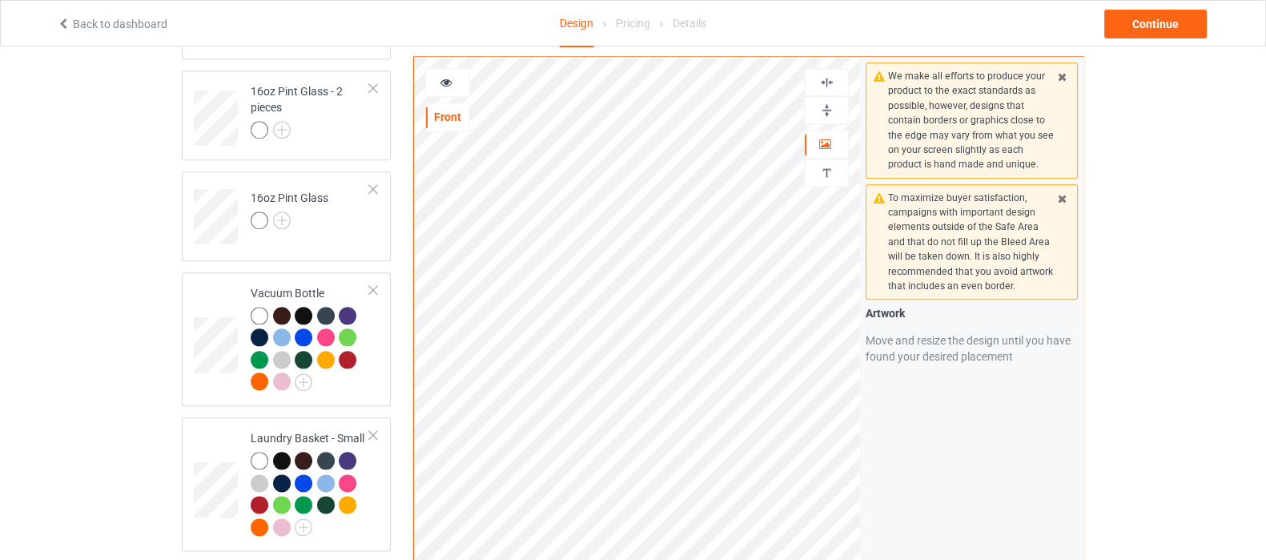
click at [826, 74] on img at bounding box center [826, 81] width 15 height 15
click at [826, 108] on img at bounding box center [826, 109] width 15 height 15
click at [823, 78] on img at bounding box center [826, 81] width 15 height 15
click at [823, 111] on img at bounding box center [826, 109] width 15 height 15
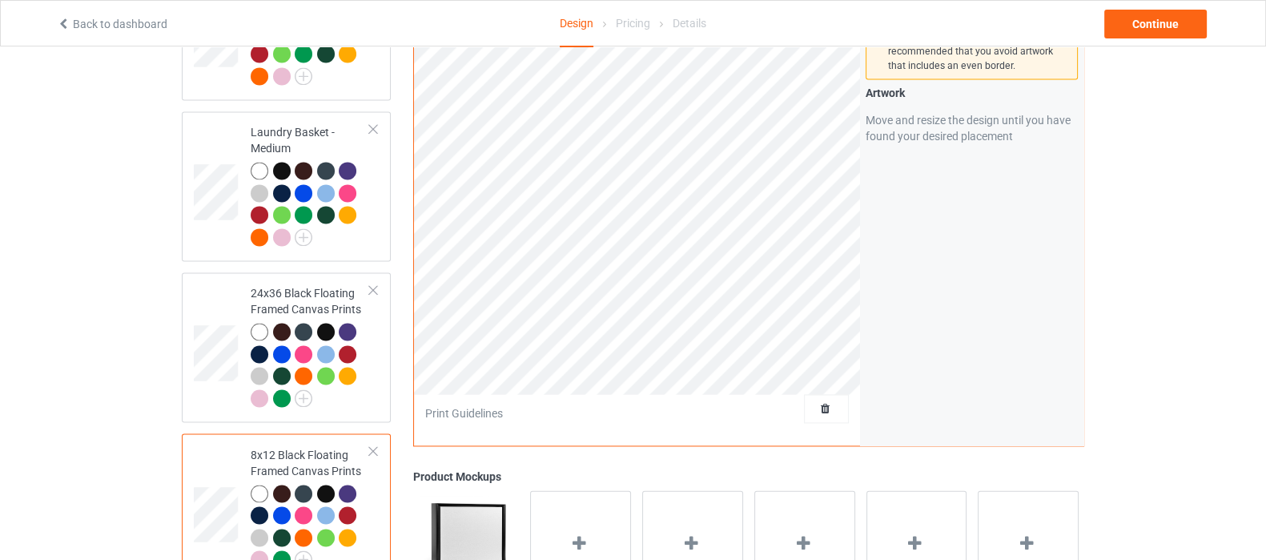
scroll to position [2976, 0]
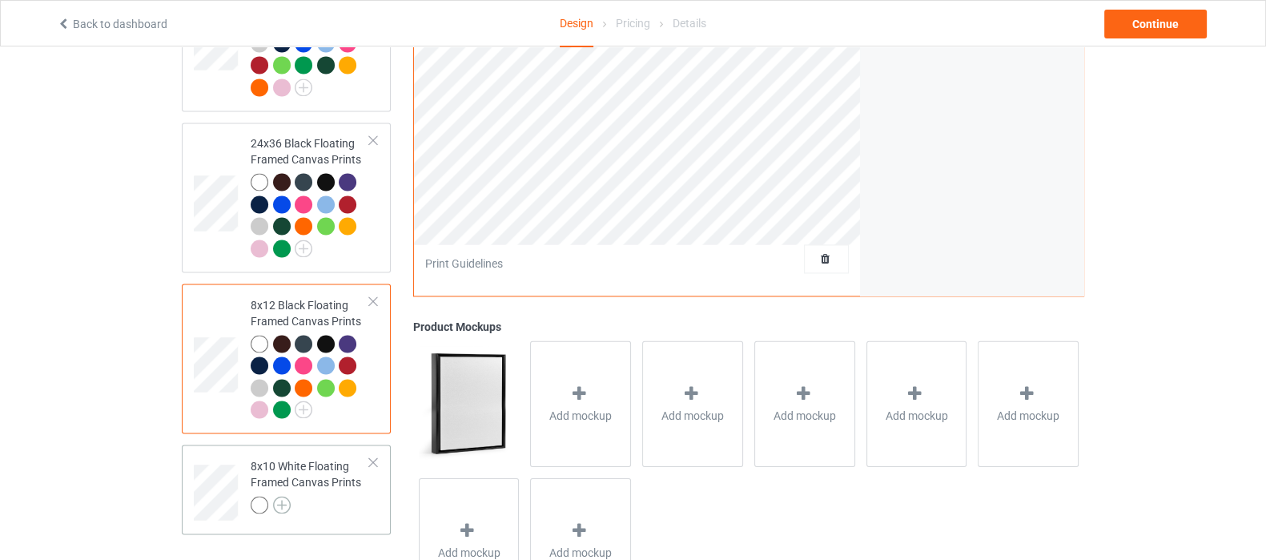
click at [280, 496] on img at bounding box center [282, 505] width 18 height 18
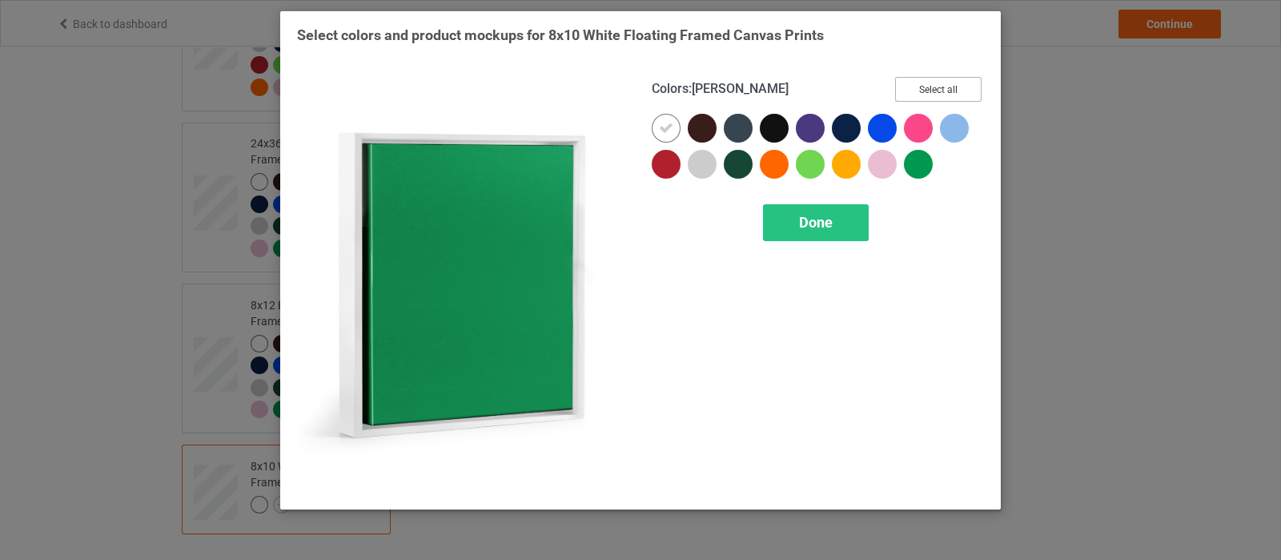
click at [941, 96] on button "Select all" at bounding box center [938, 89] width 86 height 25
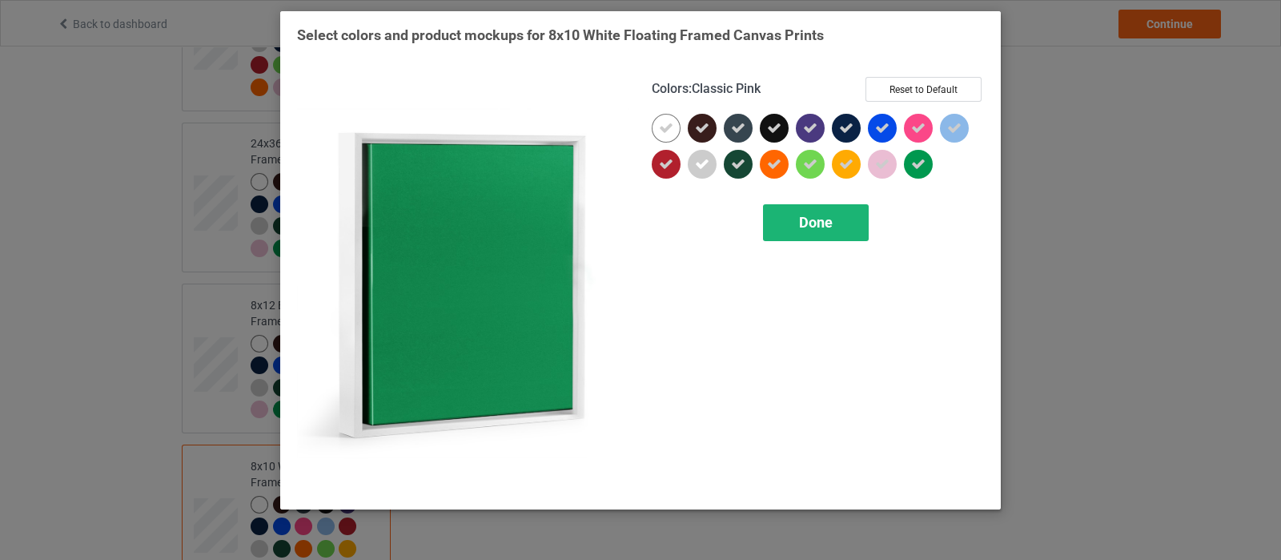
click at [847, 212] on div "Done" at bounding box center [816, 222] width 106 height 37
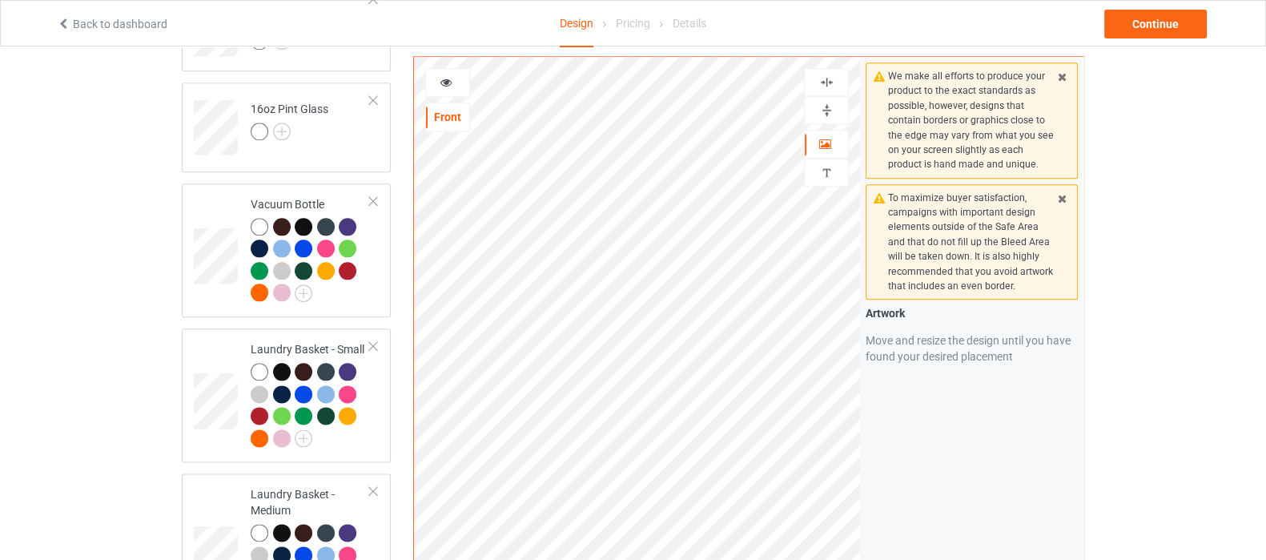
scroll to position [2376, 0]
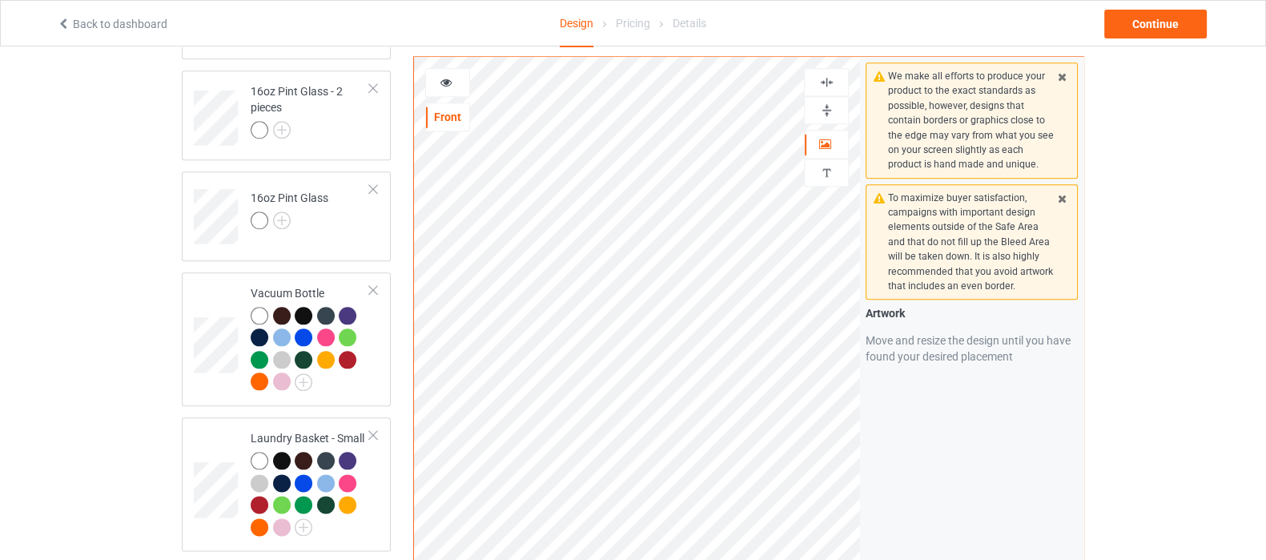
click at [834, 102] on div at bounding box center [826, 109] width 43 height 15
click at [827, 82] on img at bounding box center [826, 81] width 15 height 15
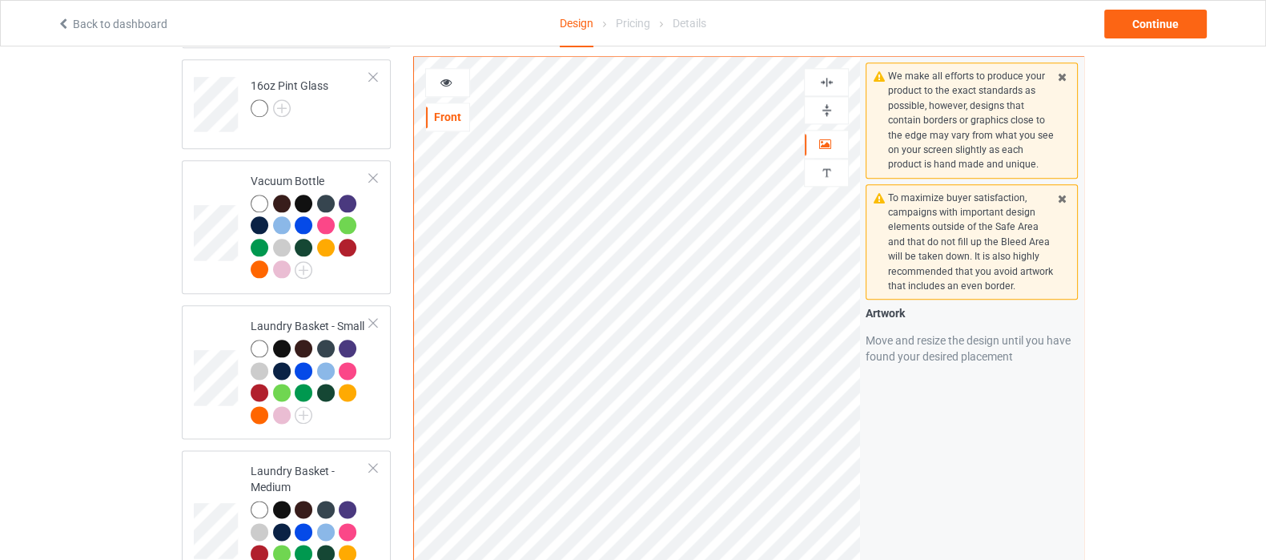
scroll to position [2295, 0]
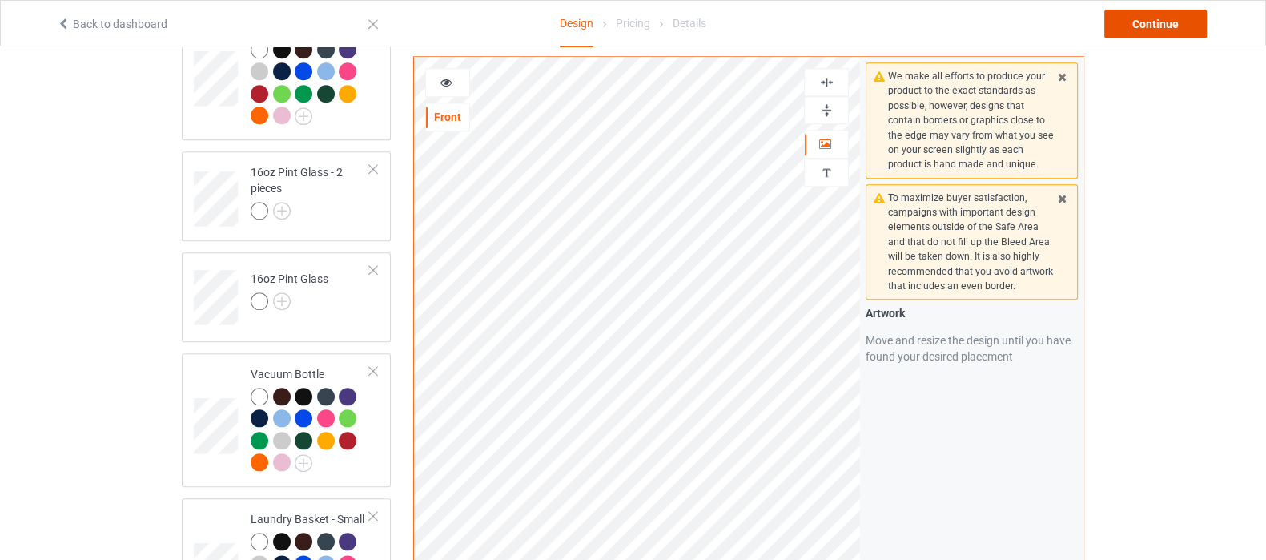
click at [1149, 18] on div "Continue" at bounding box center [1155, 24] width 102 height 29
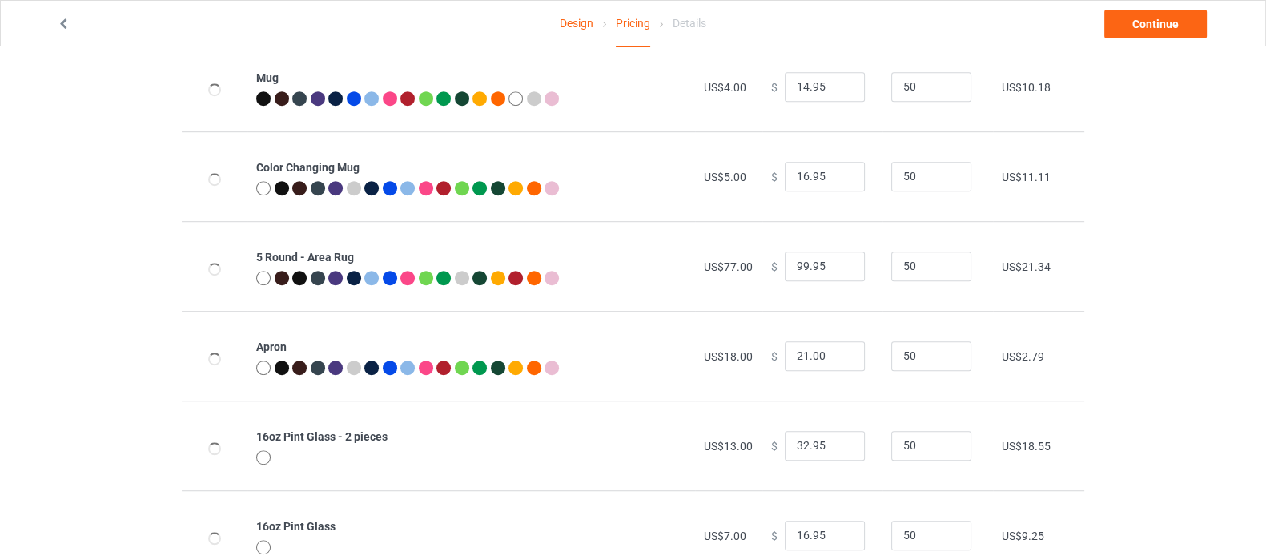
scroll to position [1300, 0]
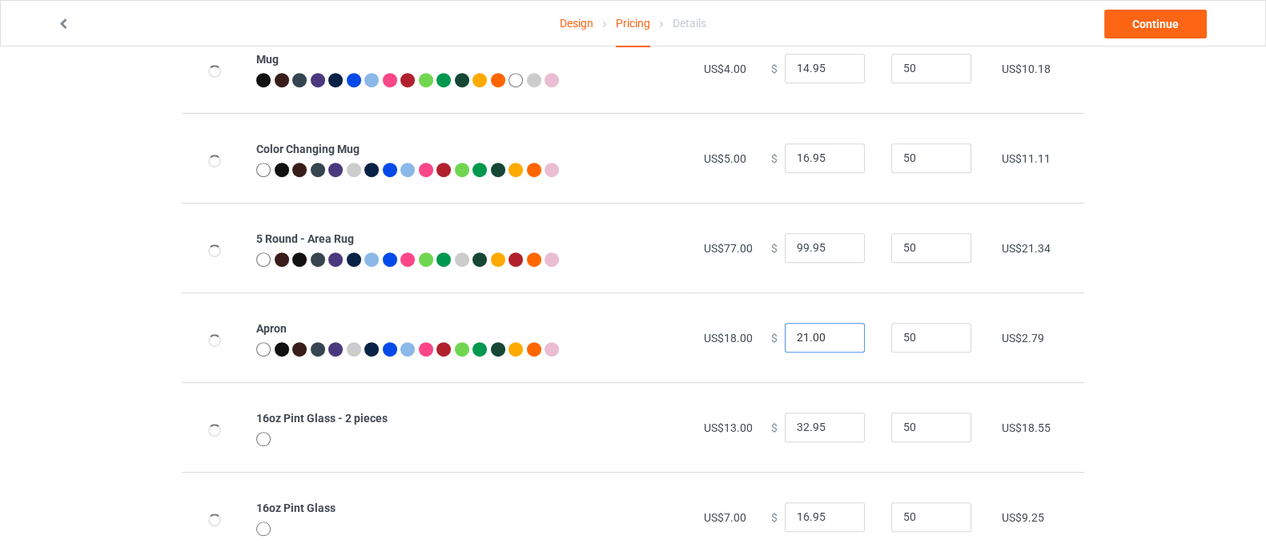
drag, startPoint x: 825, startPoint y: 344, endPoint x: 770, endPoint y: 344, distance: 54.5
click at [771, 344] on div "$ 21.00" at bounding box center [822, 338] width 102 height 30
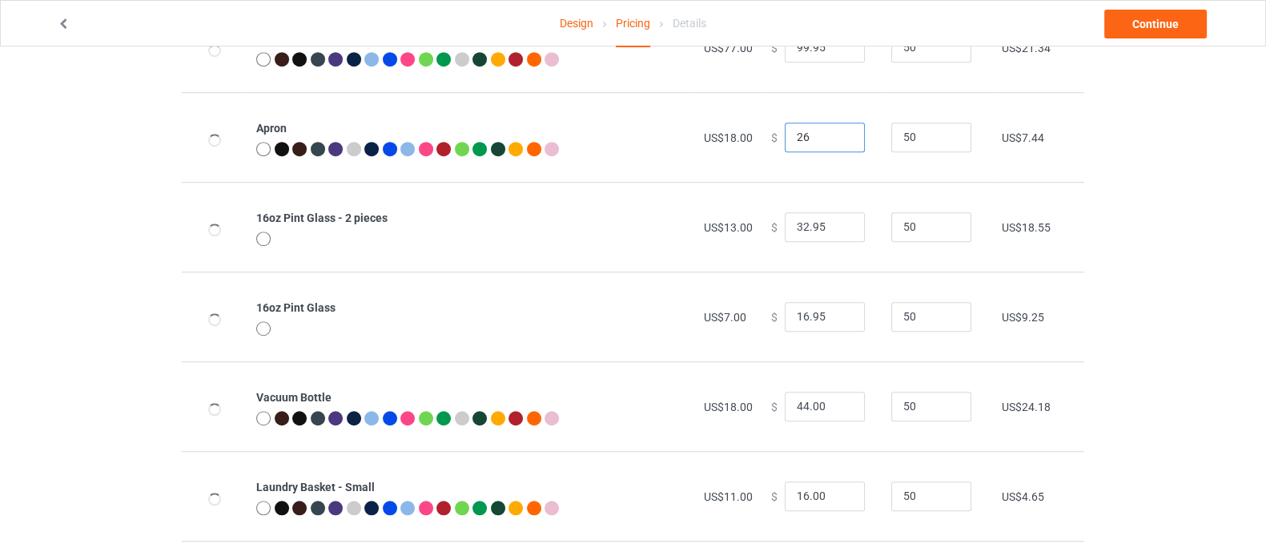
scroll to position [1601, 0]
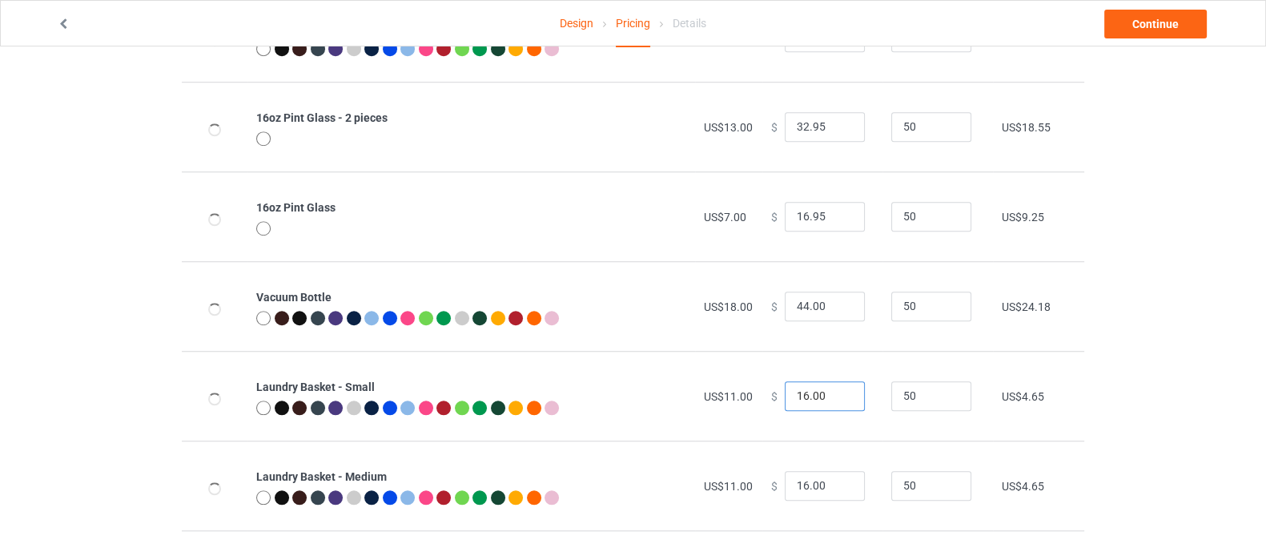
type input "26.00"
drag, startPoint x: 825, startPoint y: 394, endPoint x: 757, endPoint y: 406, distance: 68.3
click at [762, 406] on td "$ 16.00" at bounding box center [822, 396] width 120 height 90
type input "20.00"
drag, startPoint x: 817, startPoint y: 484, endPoint x: 769, endPoint y: 484, distance: 48.0
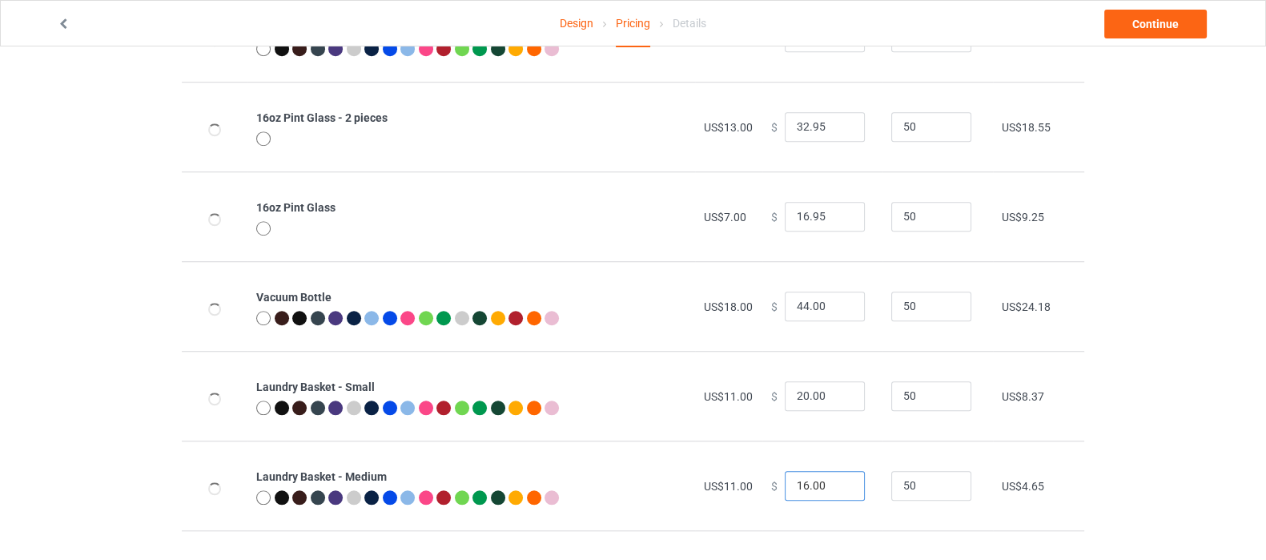
click at [771, 484] on div "$ 16.00" at bounding box center [822, 486] width 102 height 30
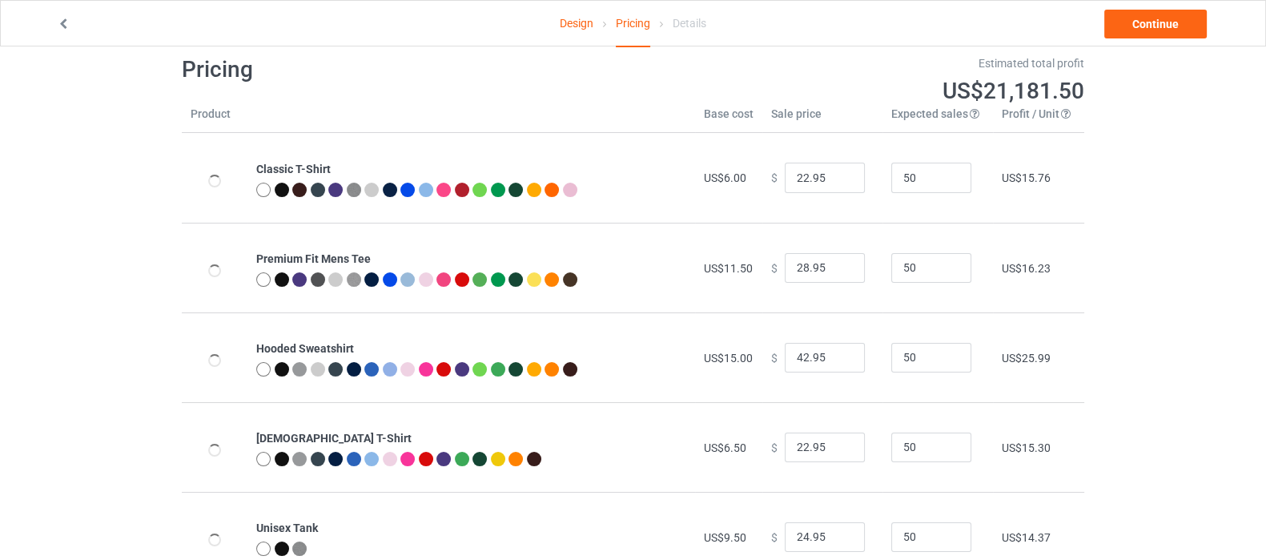
scroll to position [0, 0]
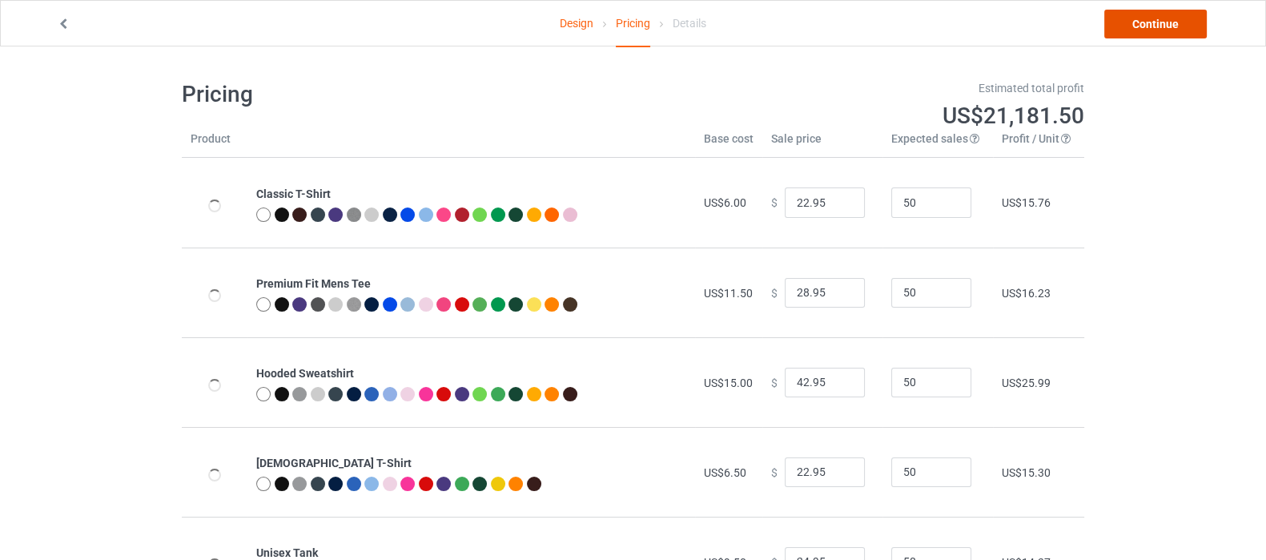
type input "20.00"
click at [1137, 20] on link "Continue" at bounding box center [1155, 24] width 102 height 29
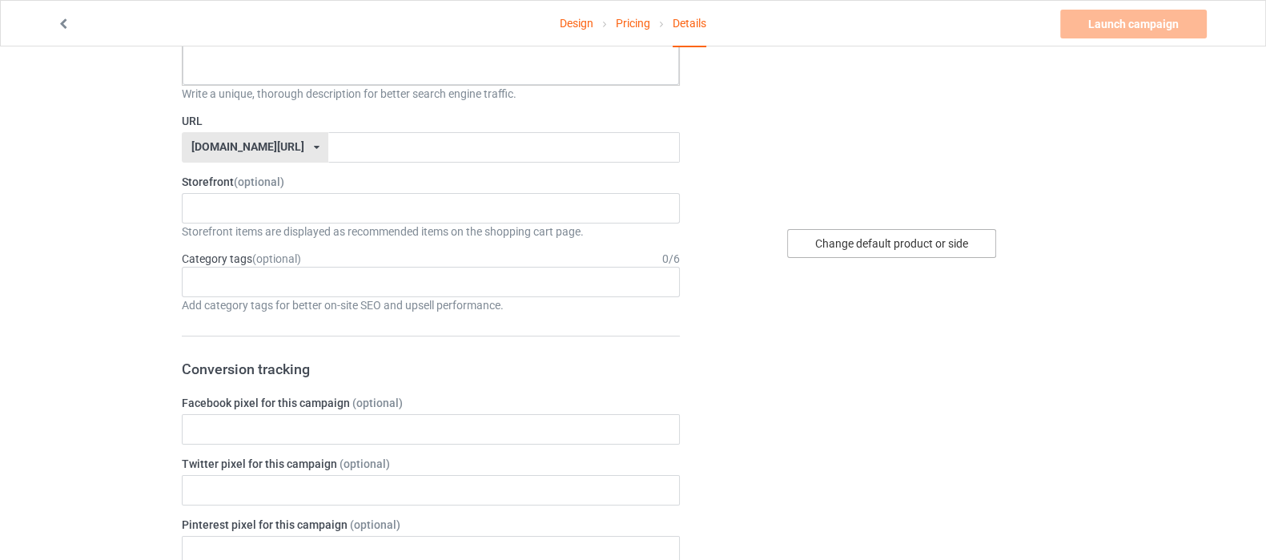
scroll to position [99, 0]
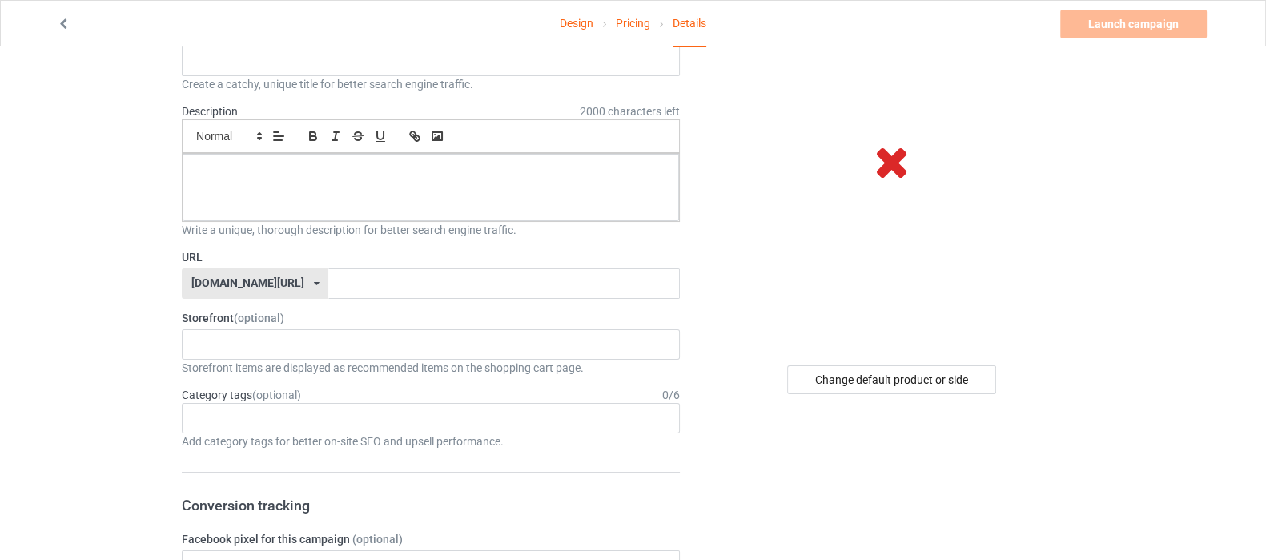
click at [848, 382] on div "Change default product or side" at bounding box center [891, 379] width 209 height 29
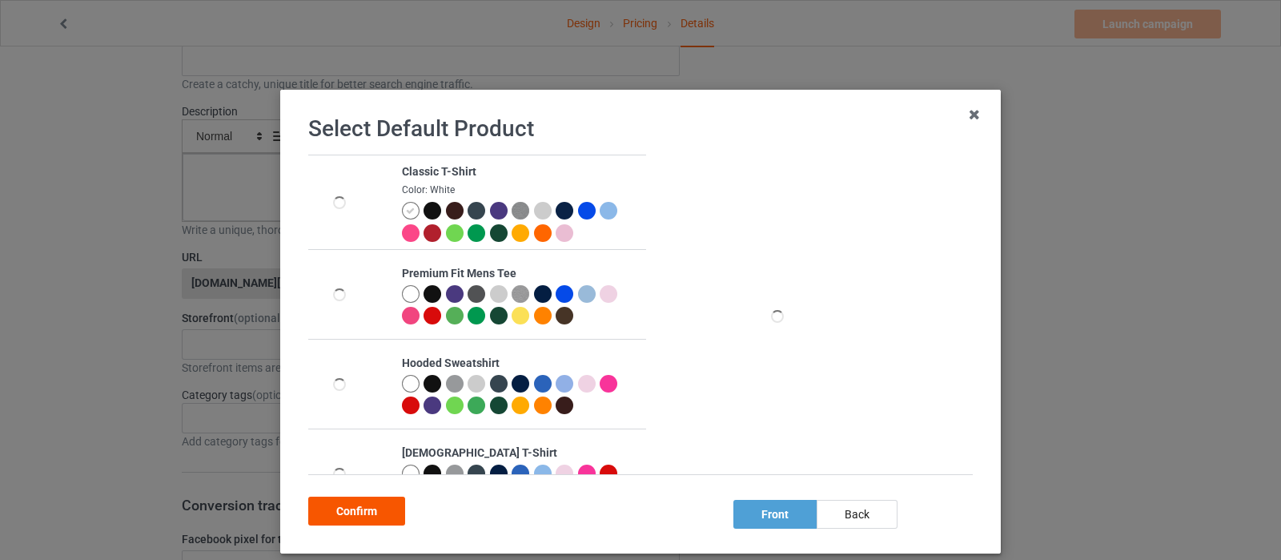
click at [372, 508] on div "Confirm" at bounding box center [356, 510] width 97 height 29
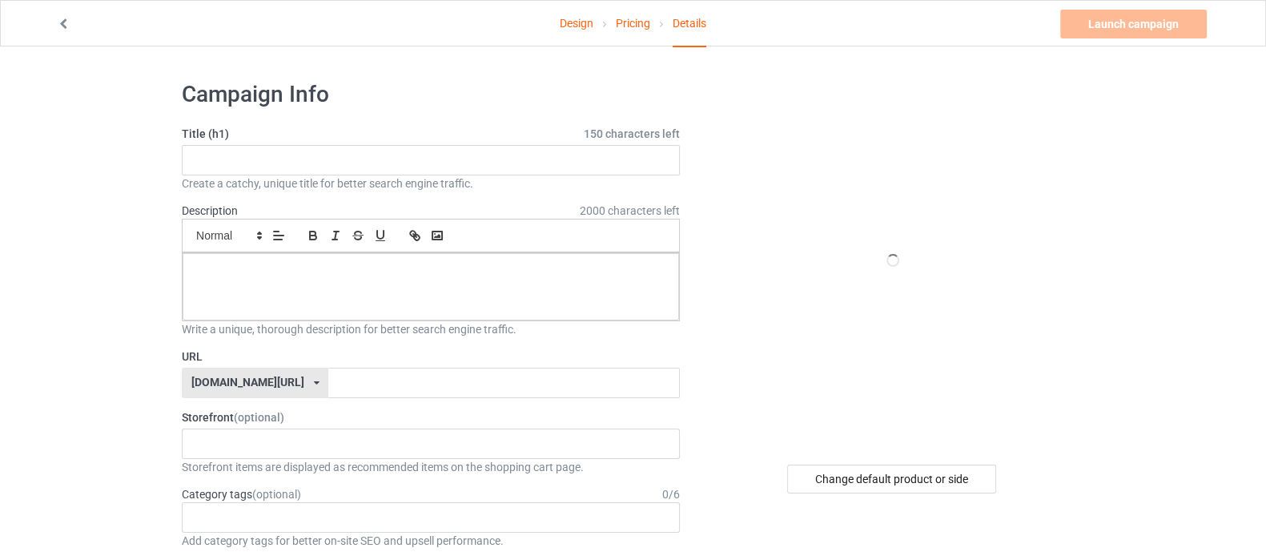
click at [581, 26] on link "Design" at bounding box center [577, 23] width 34 height 45
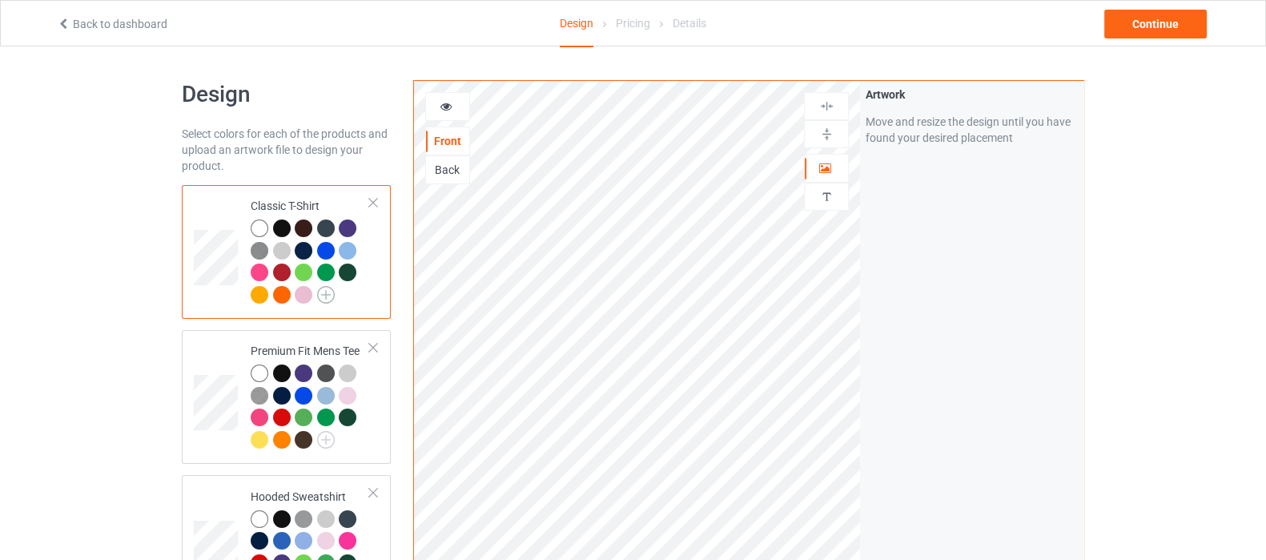
click at [323, 295] on img at bounding box center [326, 295] width 18 height 18
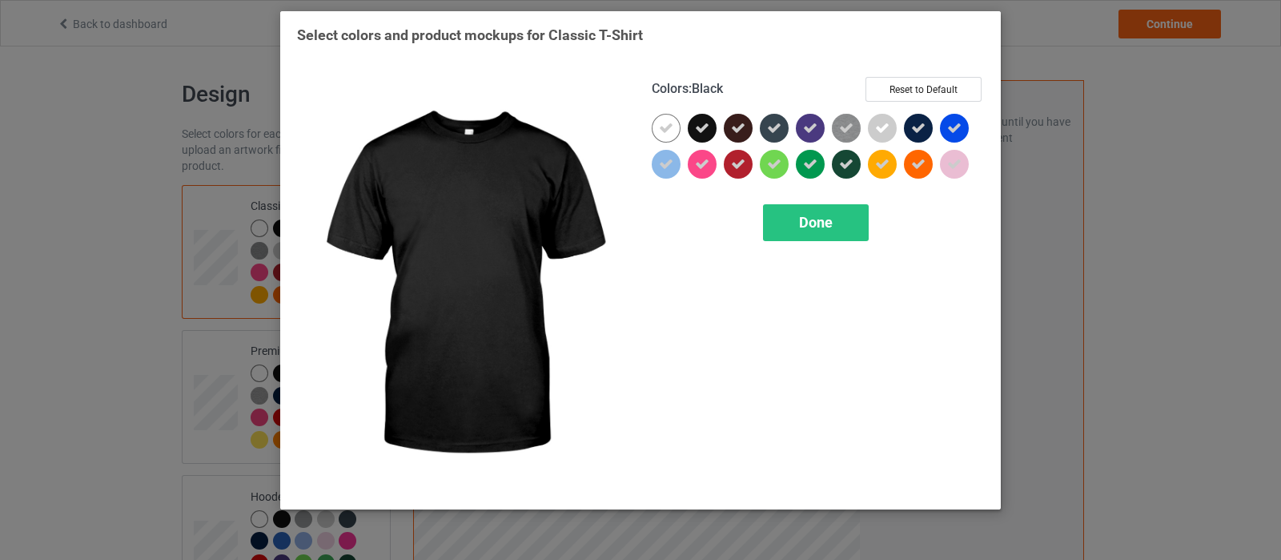
click at [700, 133] on icon at bounding box center [702, 128] width 14 height 14
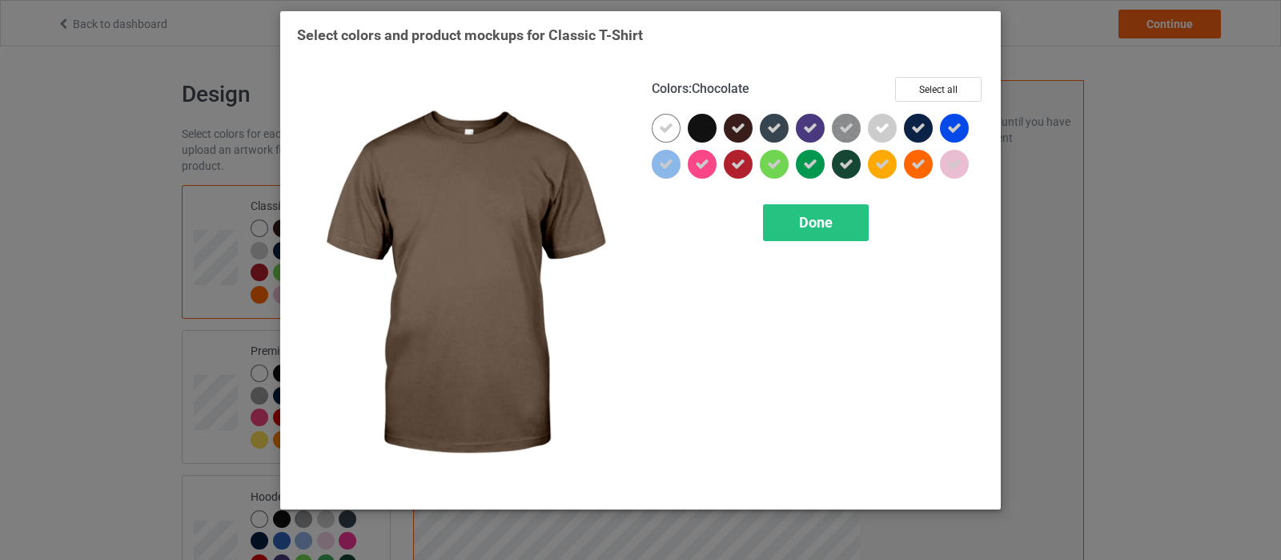
click at [737, 134] on icon at bounding box center [738, 128] width 14 height 14
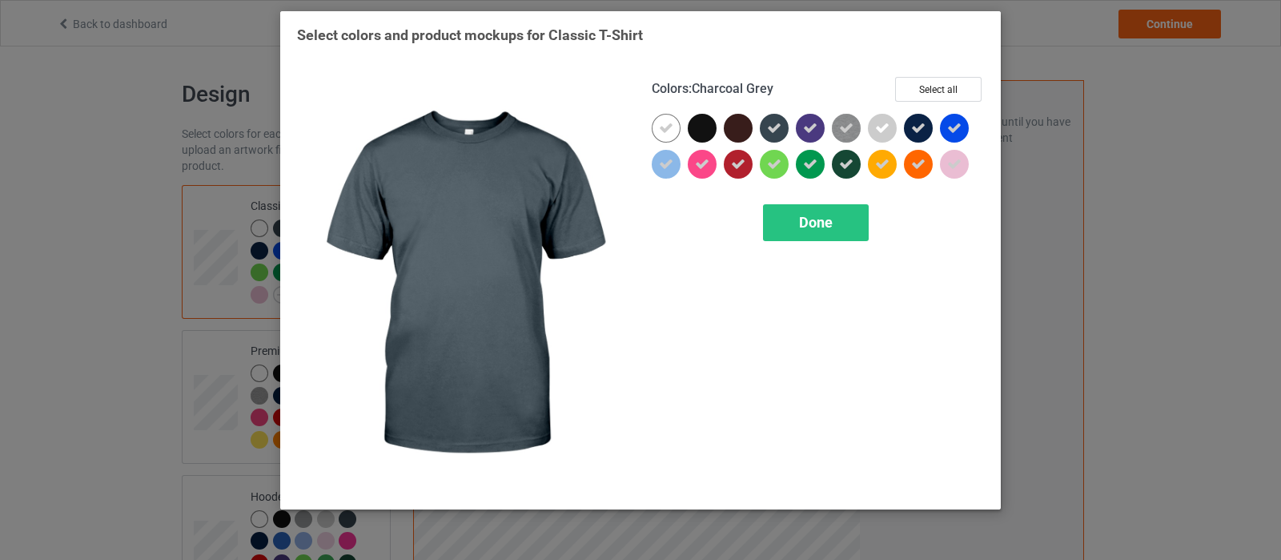
click at [779, 127] on icon at bounding box center [774, 128] width 14 height 14
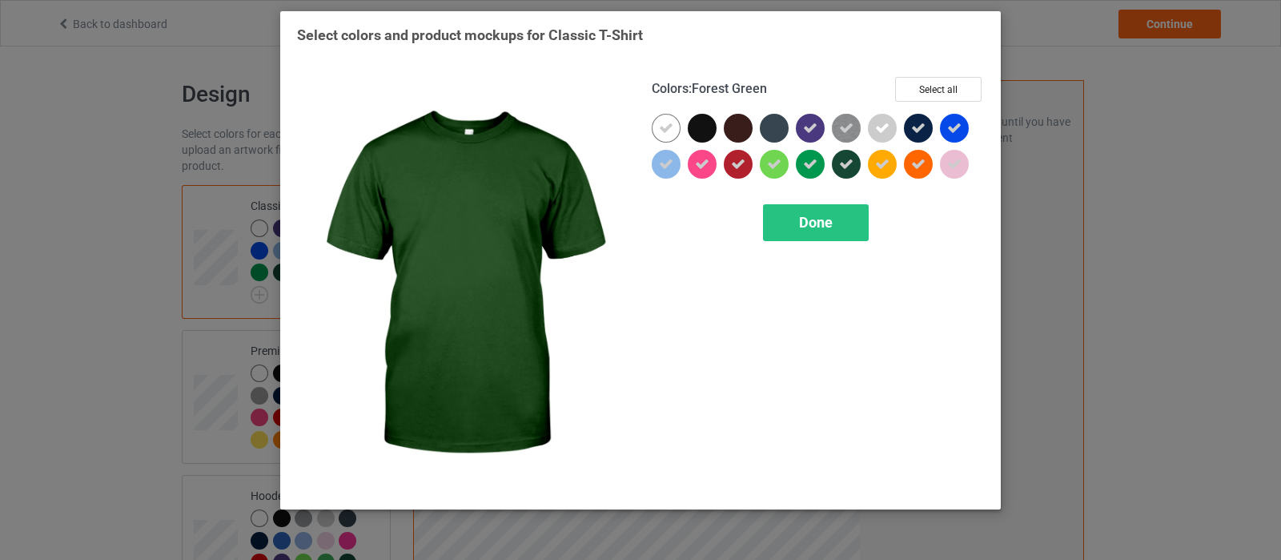
drag, startPoint x: 848, startPoint y: 164, endPoint x: 921, endPoint y: 130, distance: 80.6
click at [860, 159] on div at bounding box center [850, 168] width 36 height 36
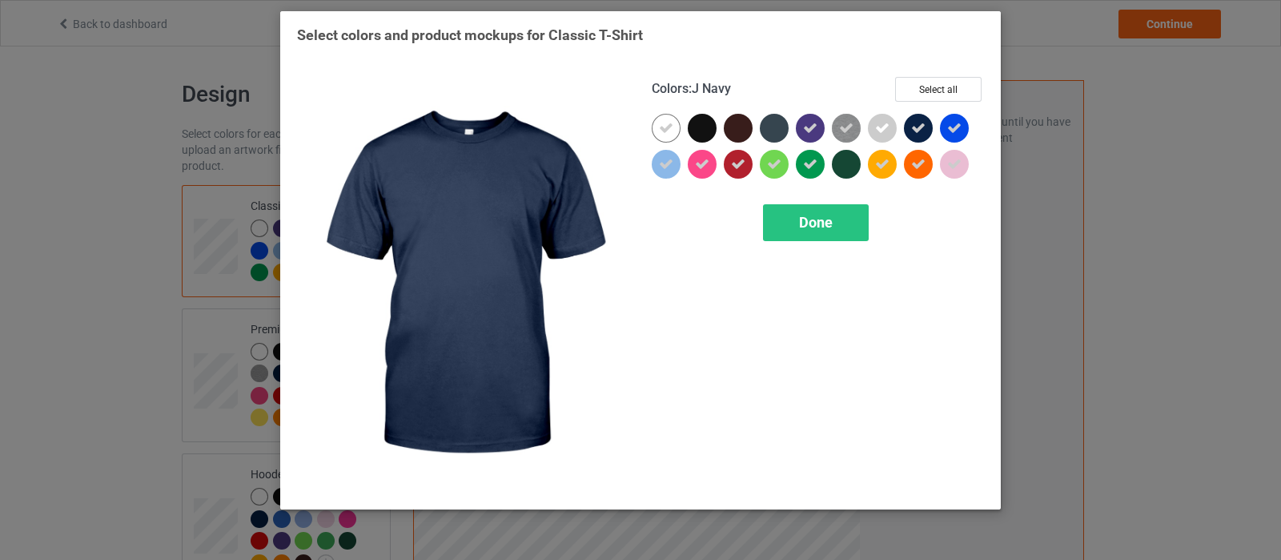
click at [921, 130] on icon at bounding box center [918, 128] width 14 height 14
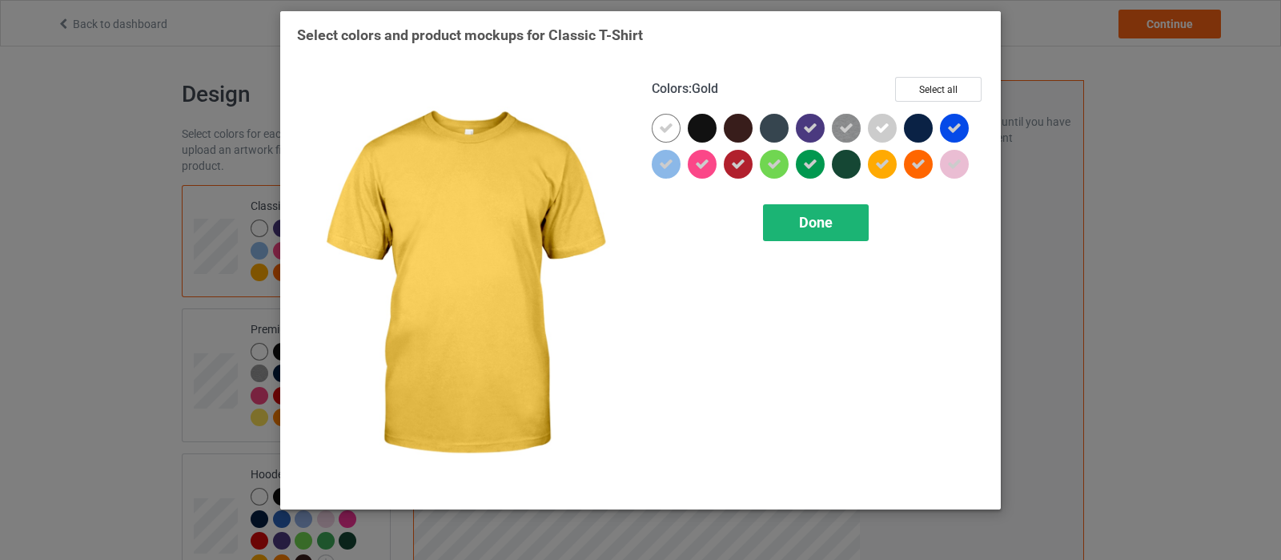
click at [836, 212] on div "Done" at bounding box center [816, 222] width 106 height 37
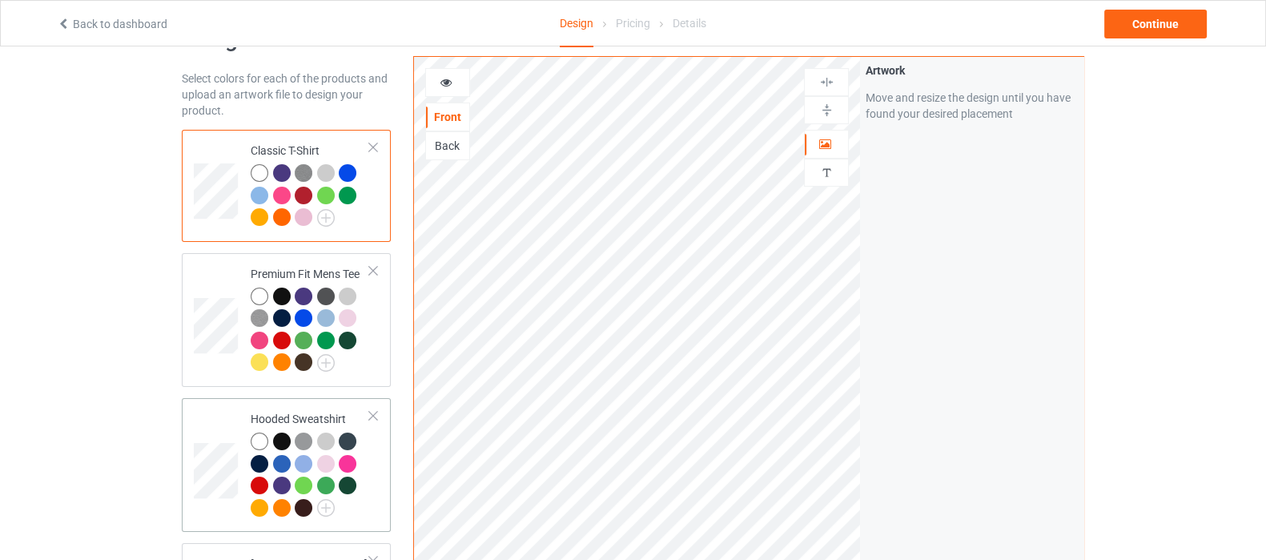
scroll to position [99, 0]
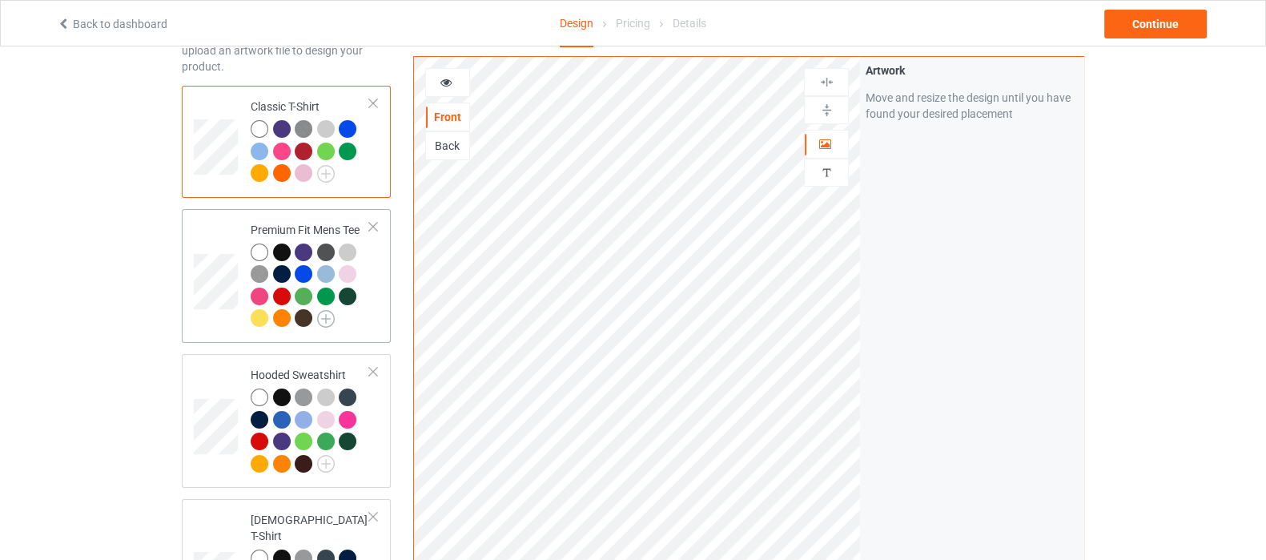
click at [322, 322] on img at bounding box center [326, 319] width 18 height 18
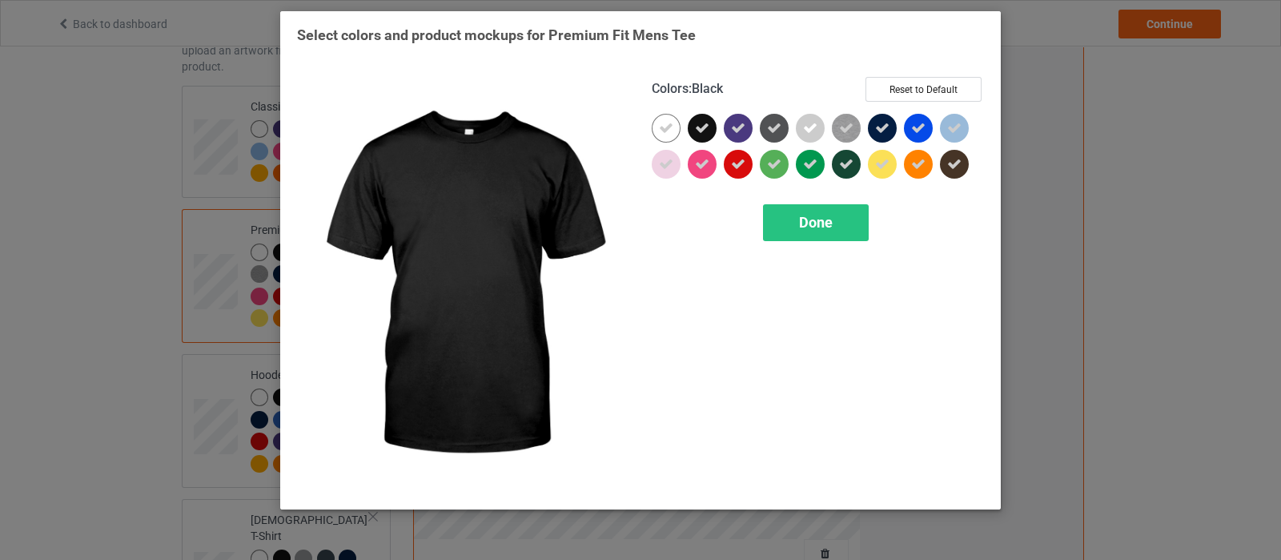
click at [701, 131] on icon at bounding box center [702, 128] width 14 height 14
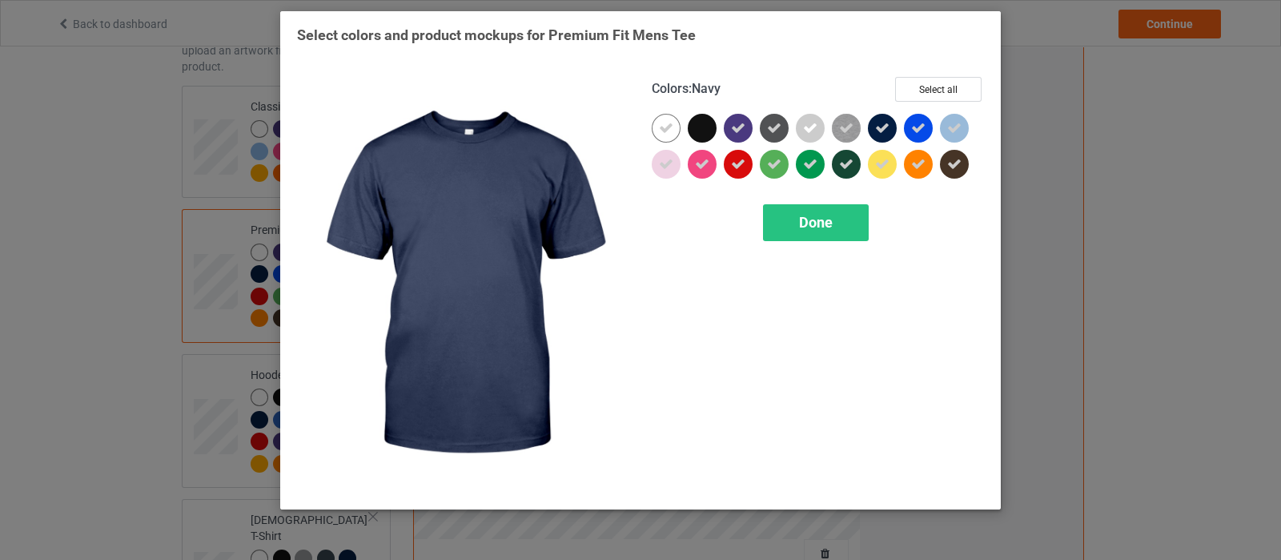
click at [882, 134] on icon at bounding box center [882, 128] width 14 height 14
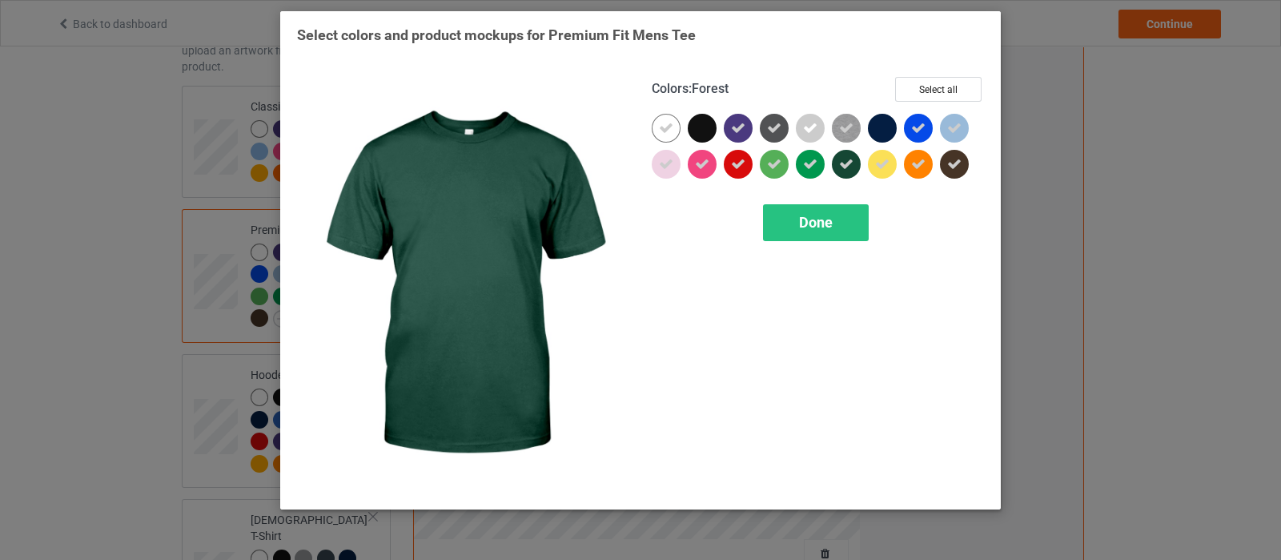
click at [846, 155] on div at bounding box center [846, 164] width 29 height 29
click at [807, 224] on span "Done" at bounding box center [816, 222] width 34 height 17
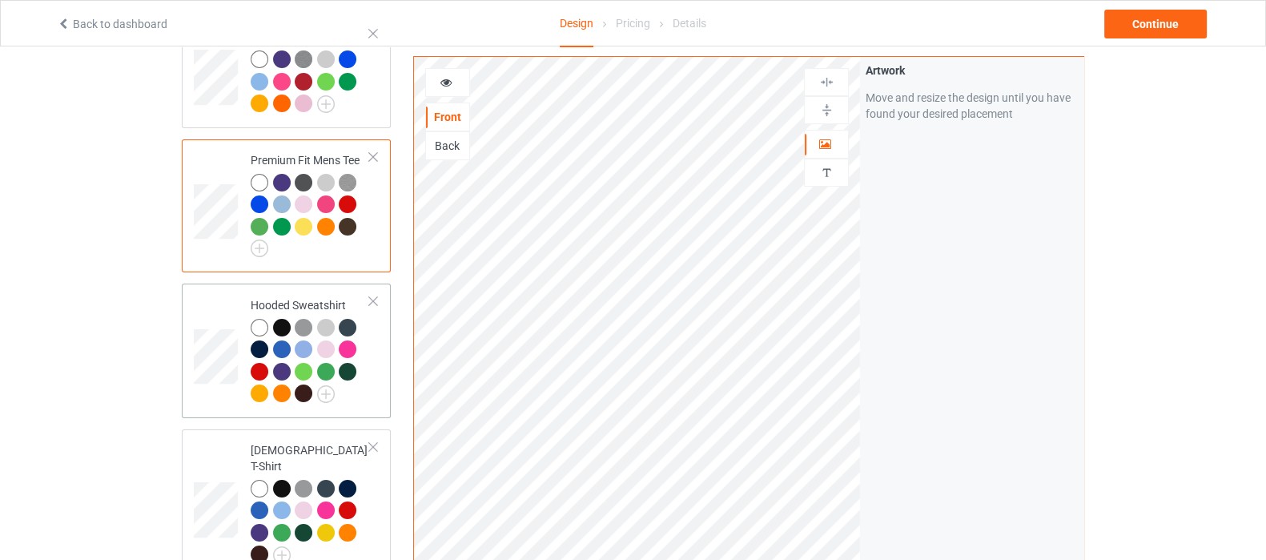
scroll to position [199, 0]
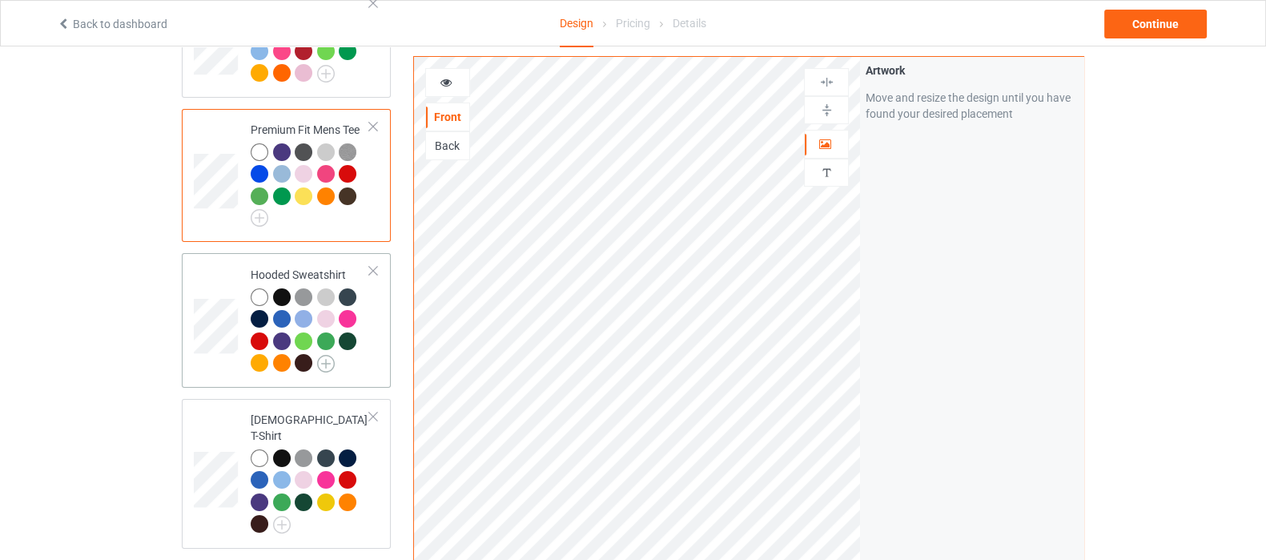
click at [323, 364] on img at bounding box center [326, 364] width 18 height 18
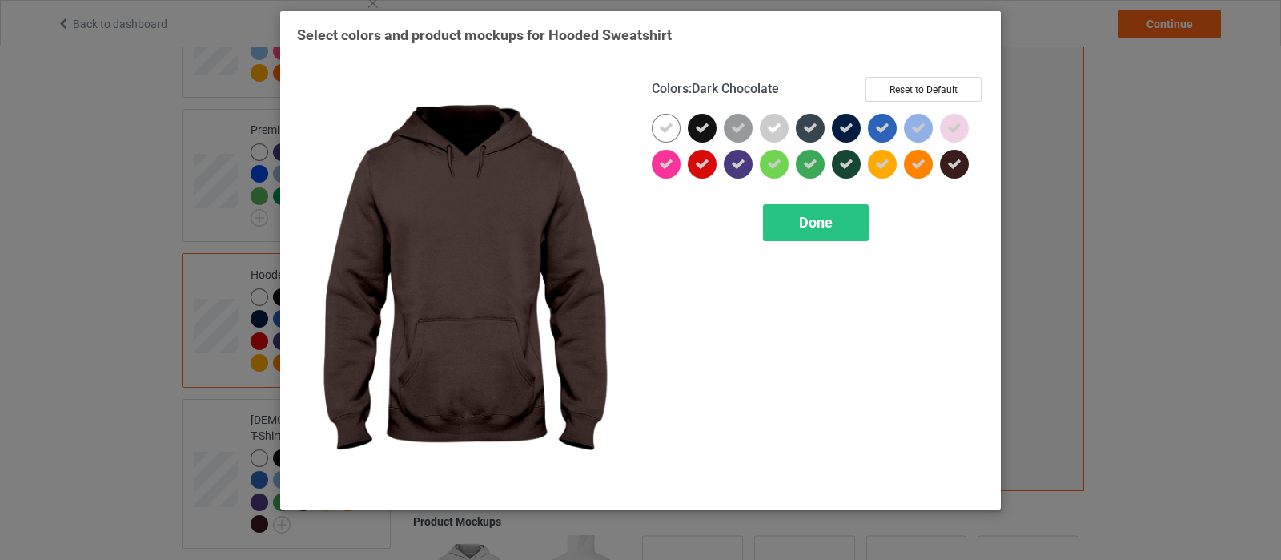
drag, startPoint x: 947, startPoint y: 170, endPoint x: 939, endPoint y: 168, distance: 8.2
click at [947, 170] on icon at bounding box center [954, 164] width 14 height 14
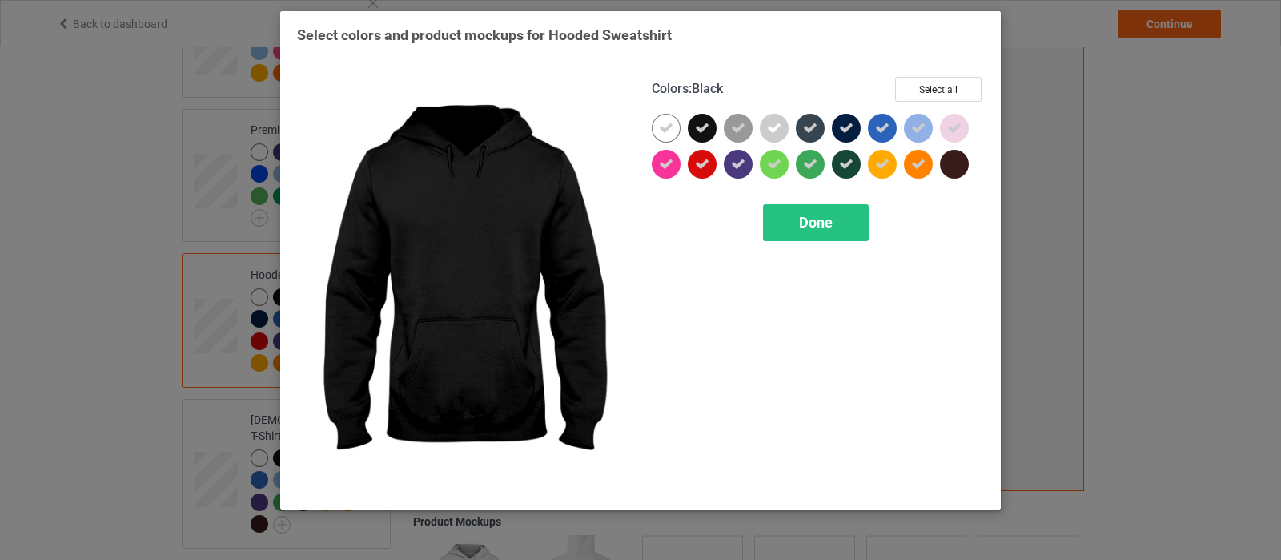
click at [702, 128] on icon at bounding box center [702, 128] width 14 height 14
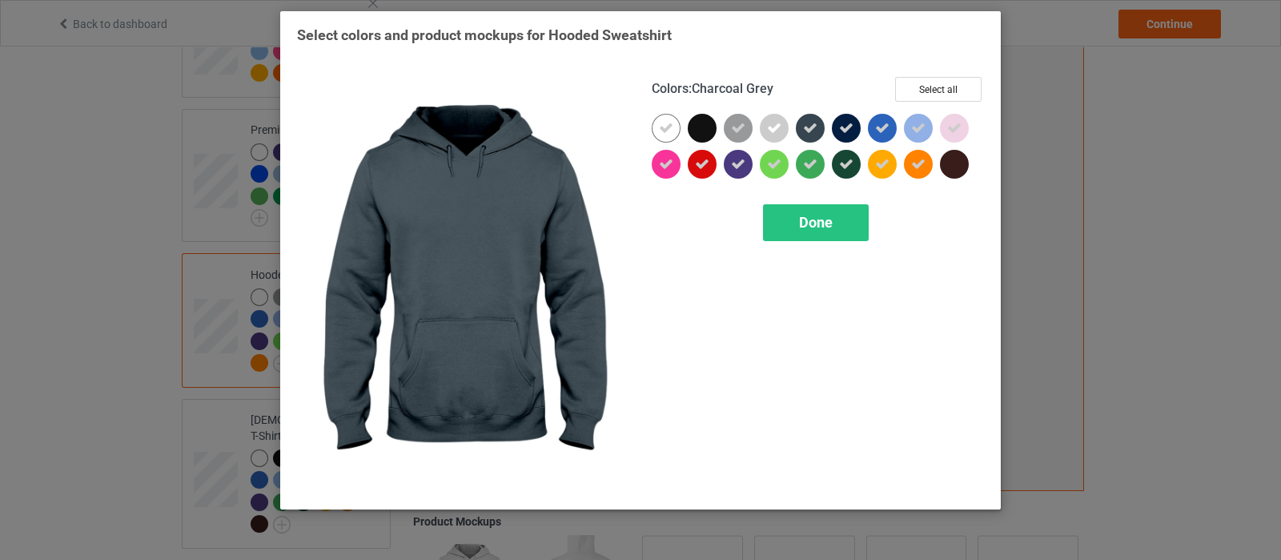
drag, startPoint x: 810, startPoint y: 132, endPoint x: 821, endPoint y: 132, distance: 11.2
click at [810, 132] on icon at bounding box center [810, 128] width 14 height 14
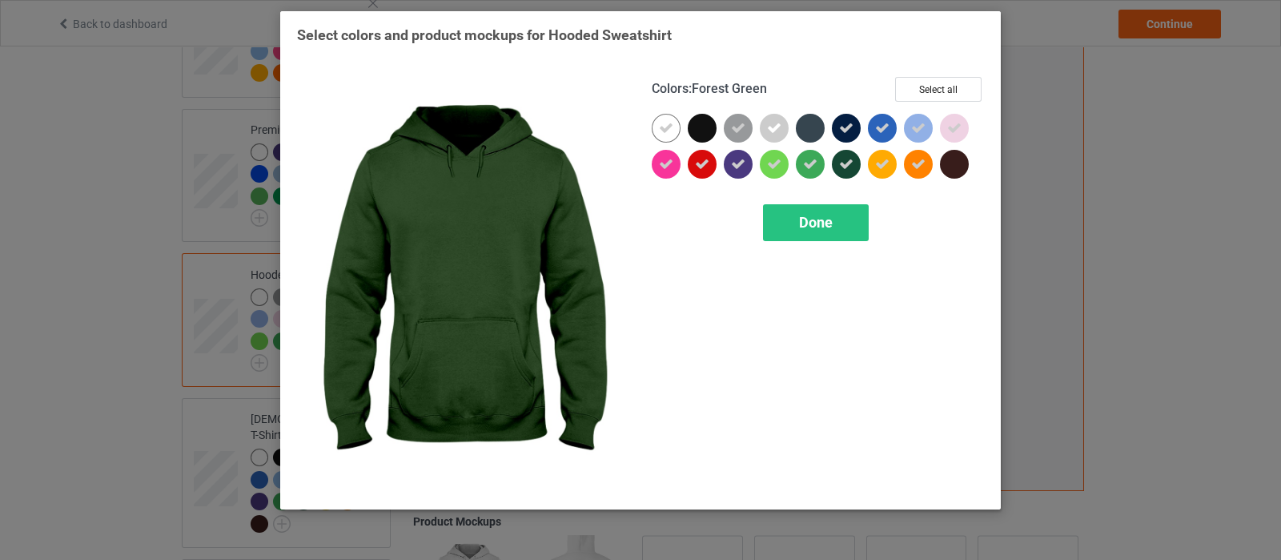
click at [852, 171] on div at bounding box center [846, 164] width 29 height 29
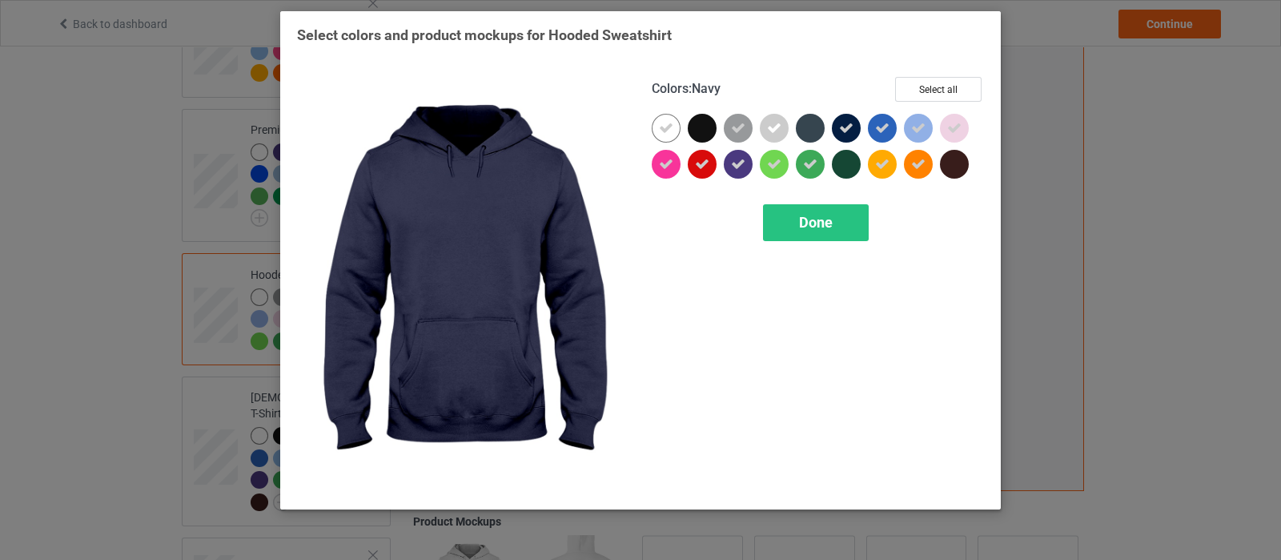
click at [844, 131] on icon at bounding box center [846, 128] width 14 height 14
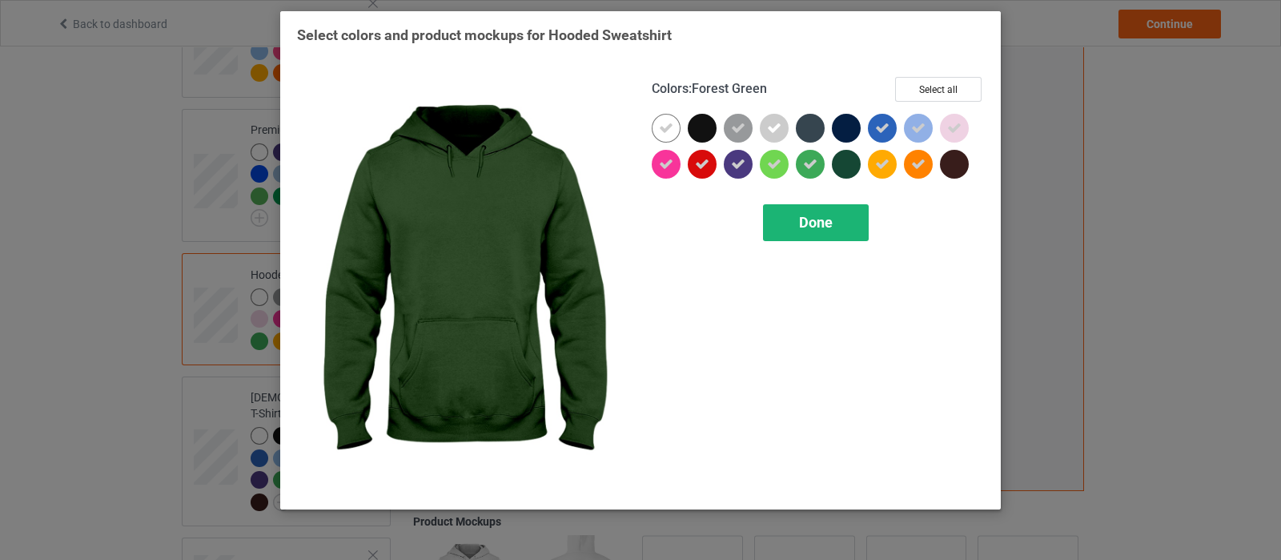
click at [822, 223] on span "Done" at bounding box center [816, 222] width 34 height 17
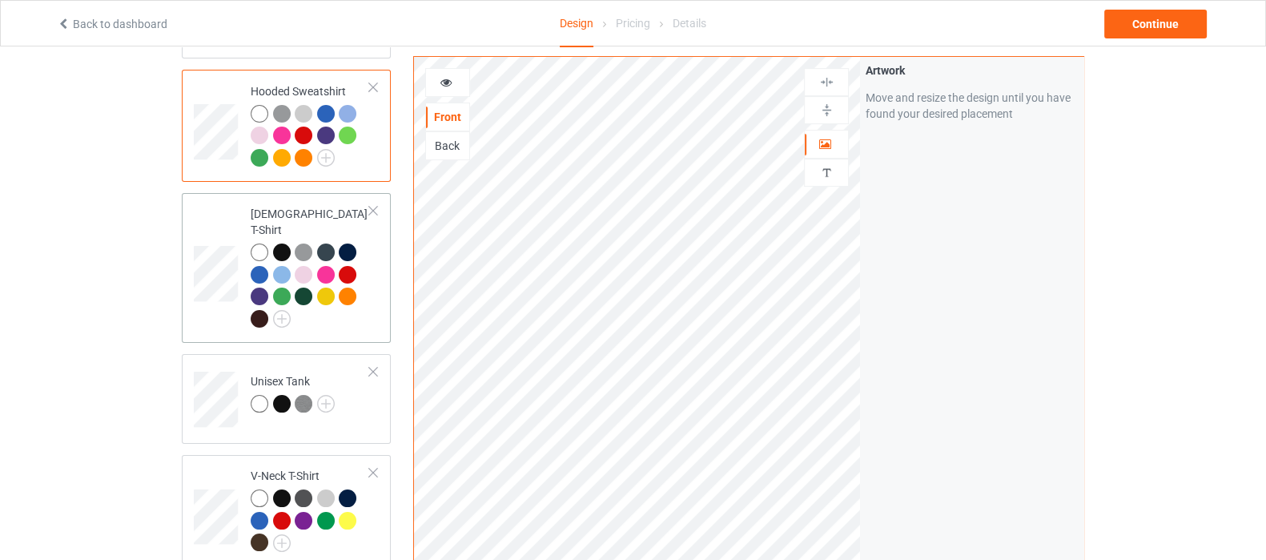
scroll to position [400, 0]
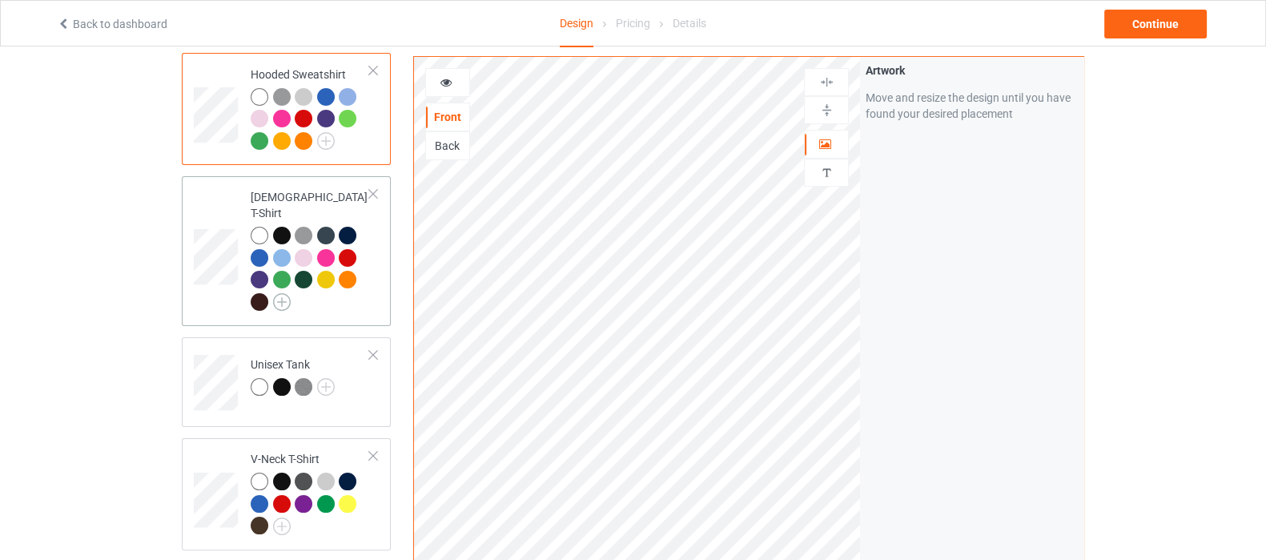
click at [281, 293] on img at bounding box center [282, 302] width 18 height 18
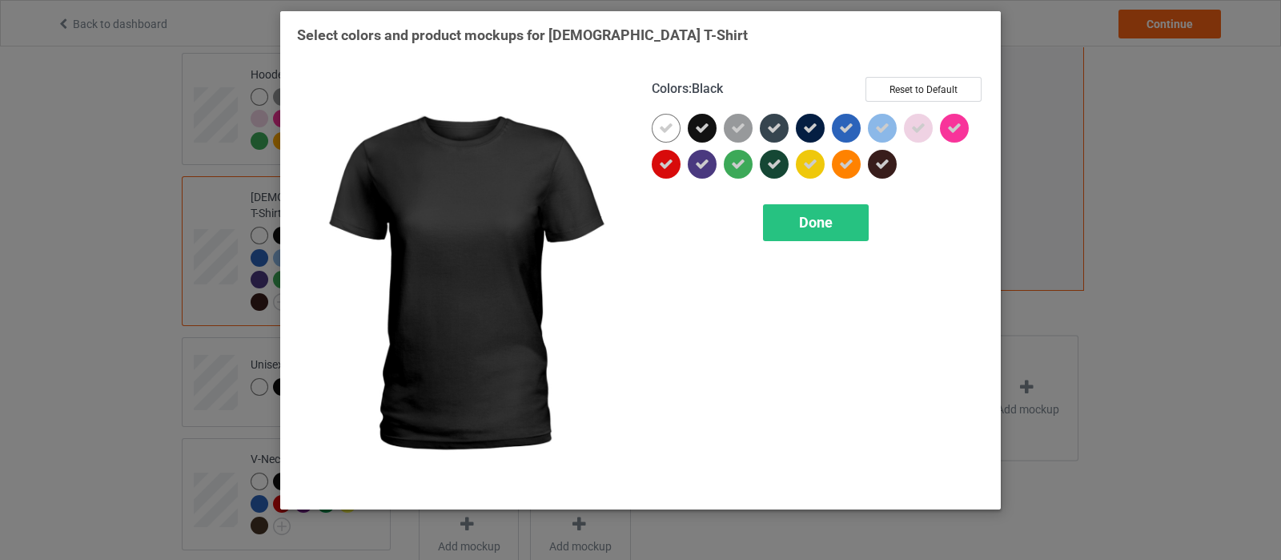
click at [697, 136] on div at bounding box center [702, 128] width 29 height 29
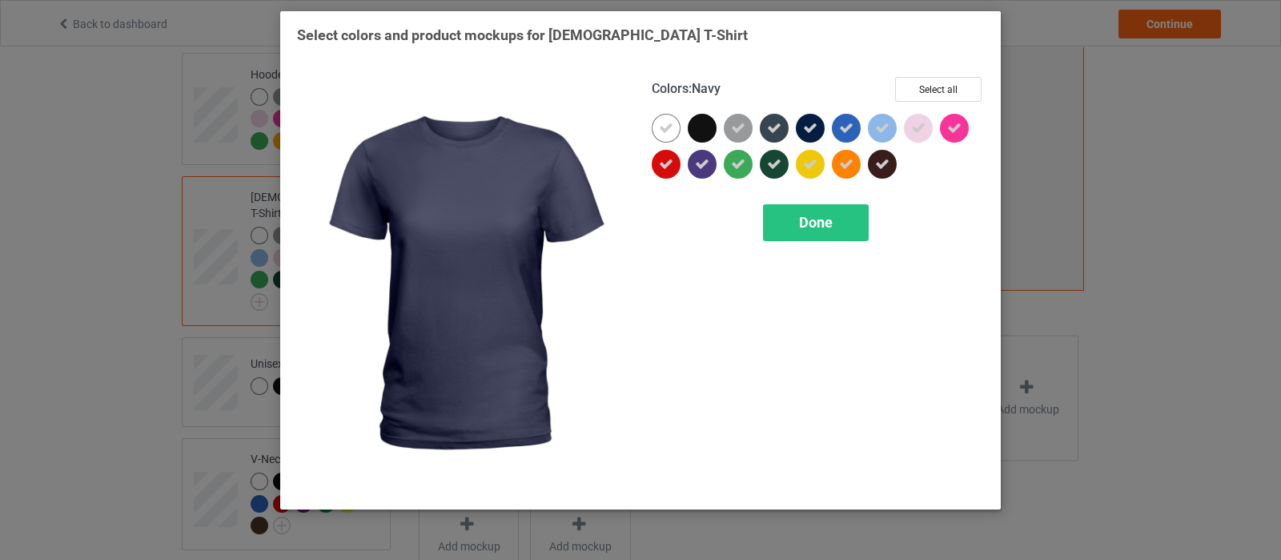
click at [810, 136] on div at bounding box center [810, 128] width 29 height 29
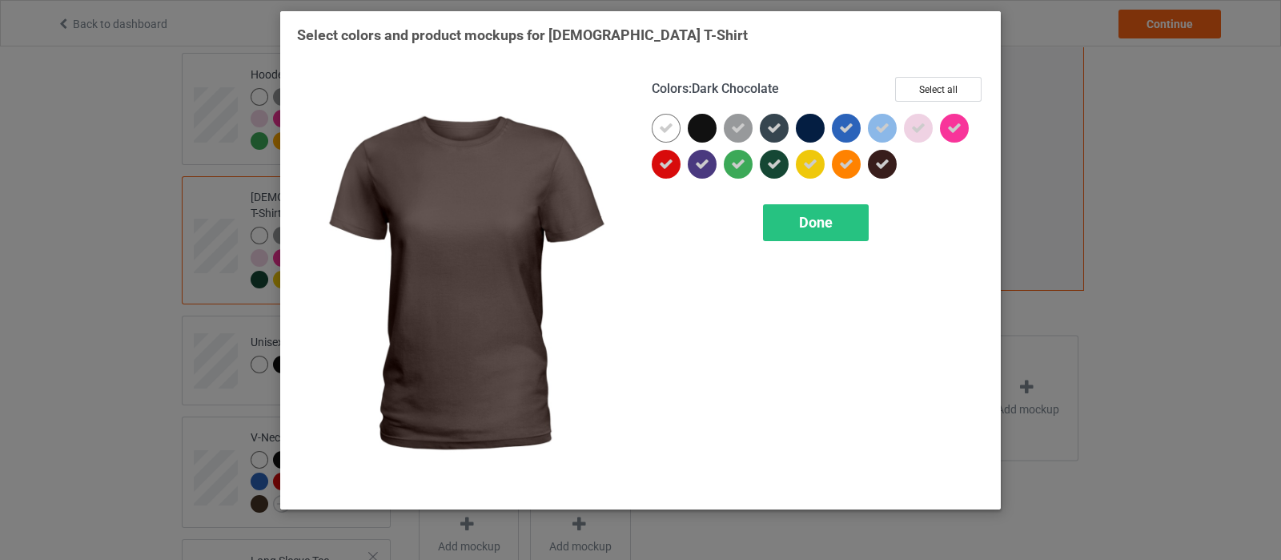
drag, startPoint x: 890, startPoint y: 171, endPoint x: 881, endPoint y: 174, distance: 9.9
click at [890, 171] on div at bounding box center [882, 164] width 29 height 29
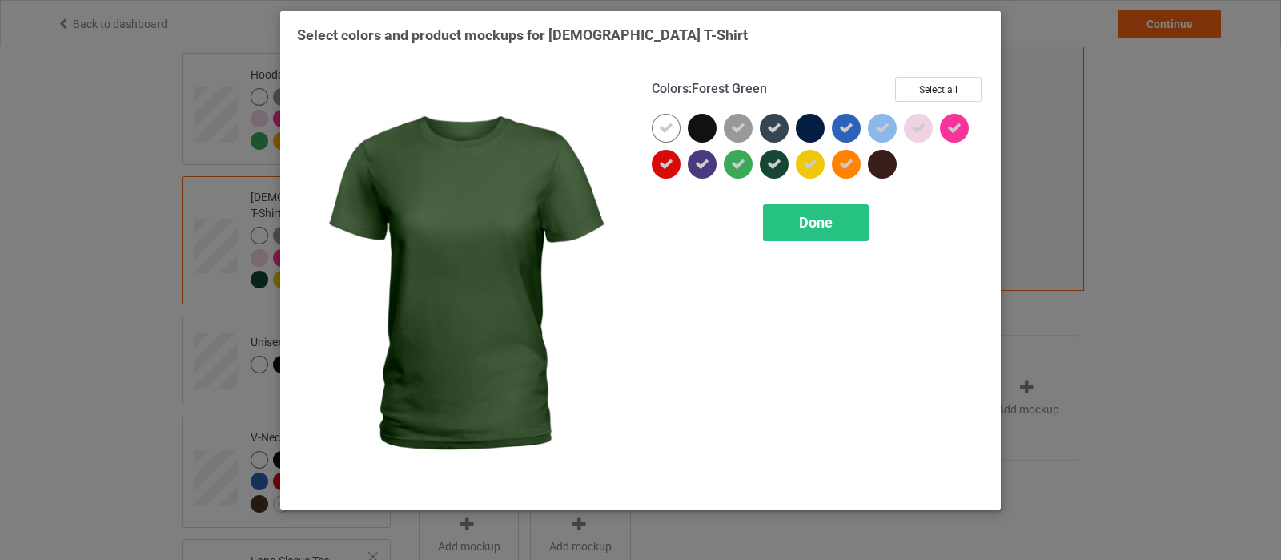
click at [785, 165] on div at bounding box center [774, 164] width 29 height 29
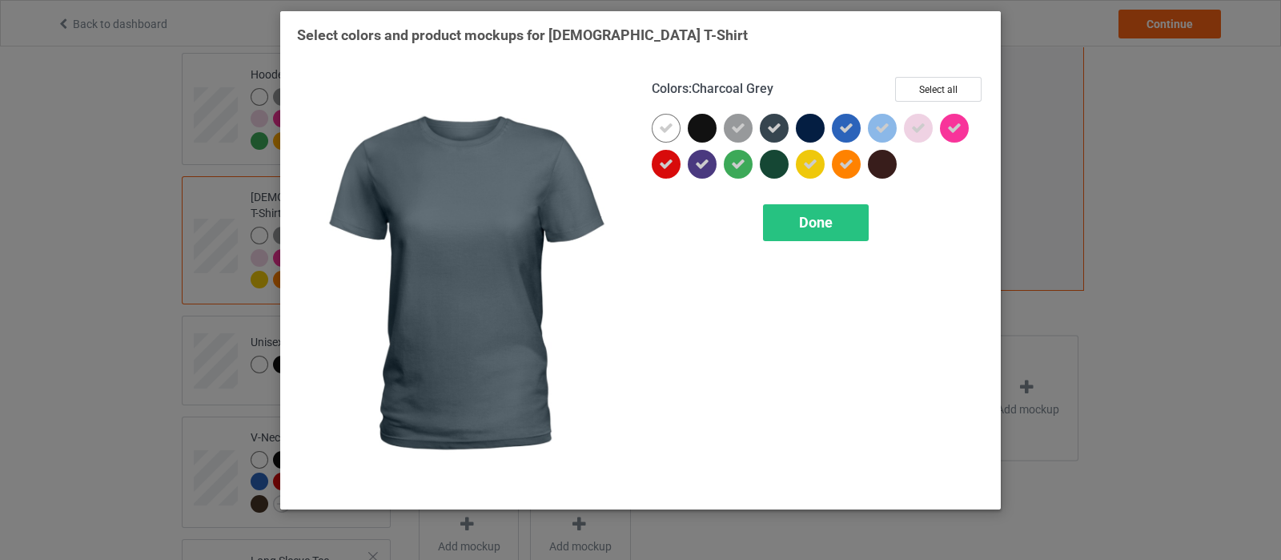
click at [780, 126] on icon at bounding box center [774, 128] width 14 height 14
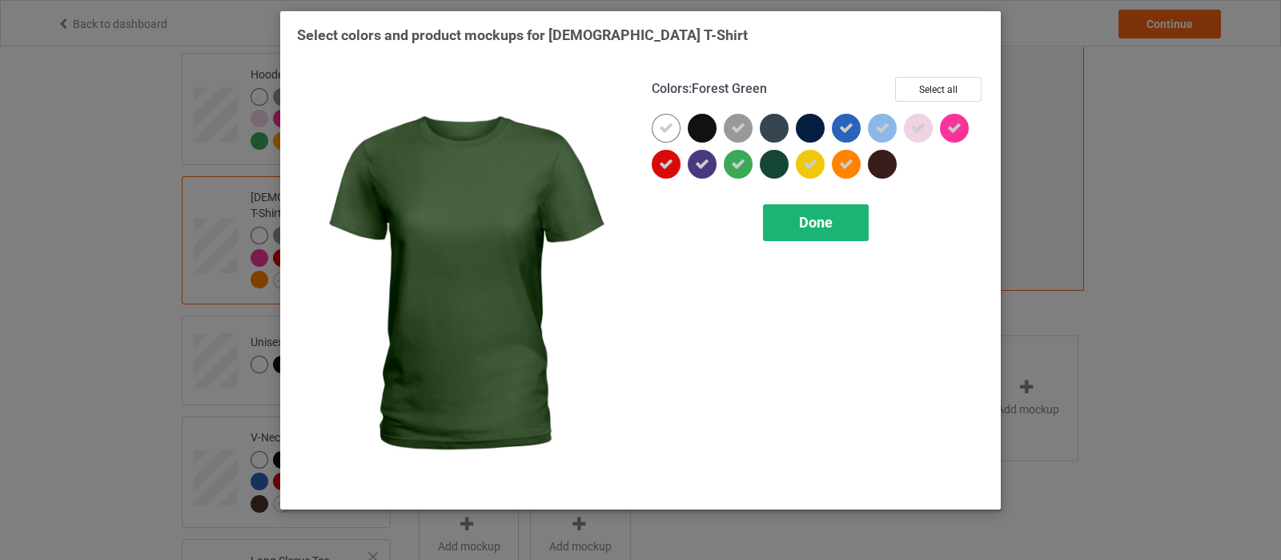
click at [814, 217] on span "Done" at bounding box center [816, 222] width 34 height 17
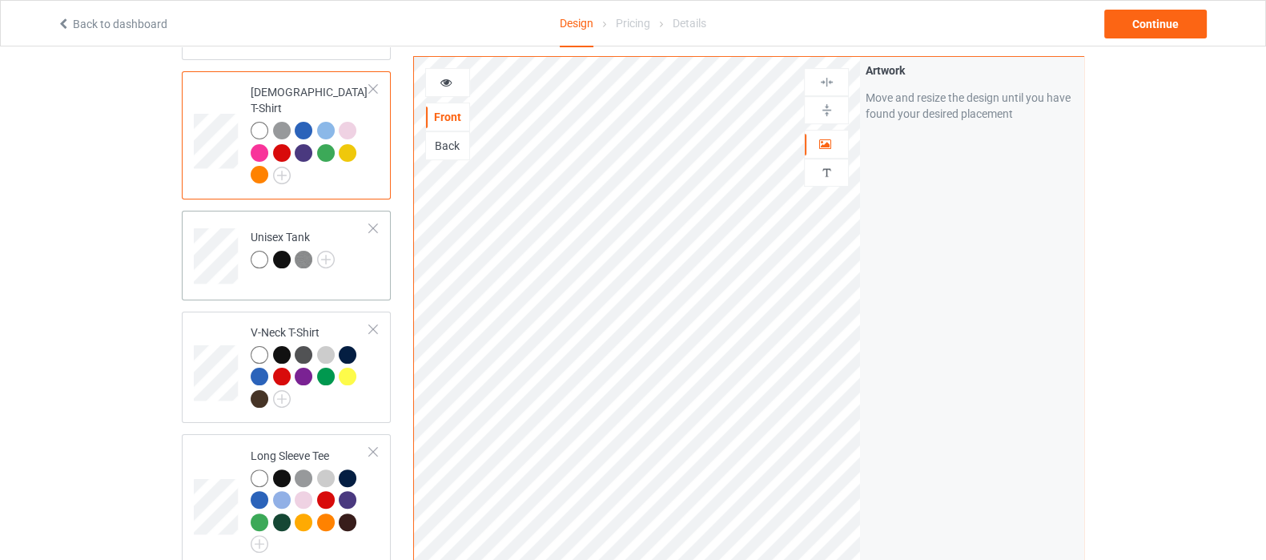
scroll to position [500, 0]
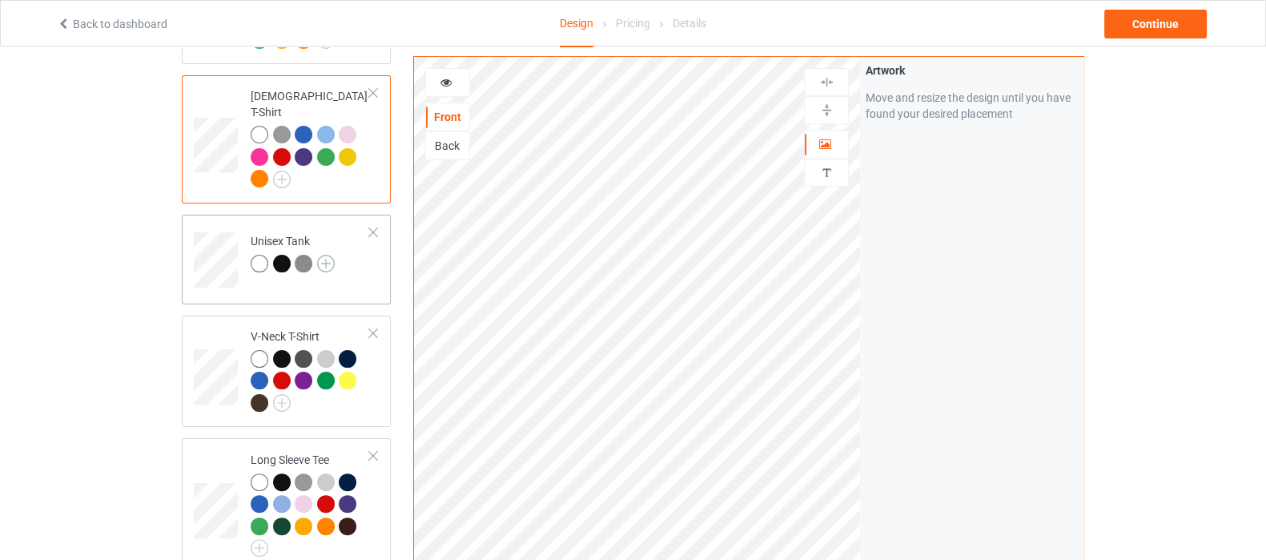
click at [324, 255] on img at bounding box center [326, 264] width 18 height 18
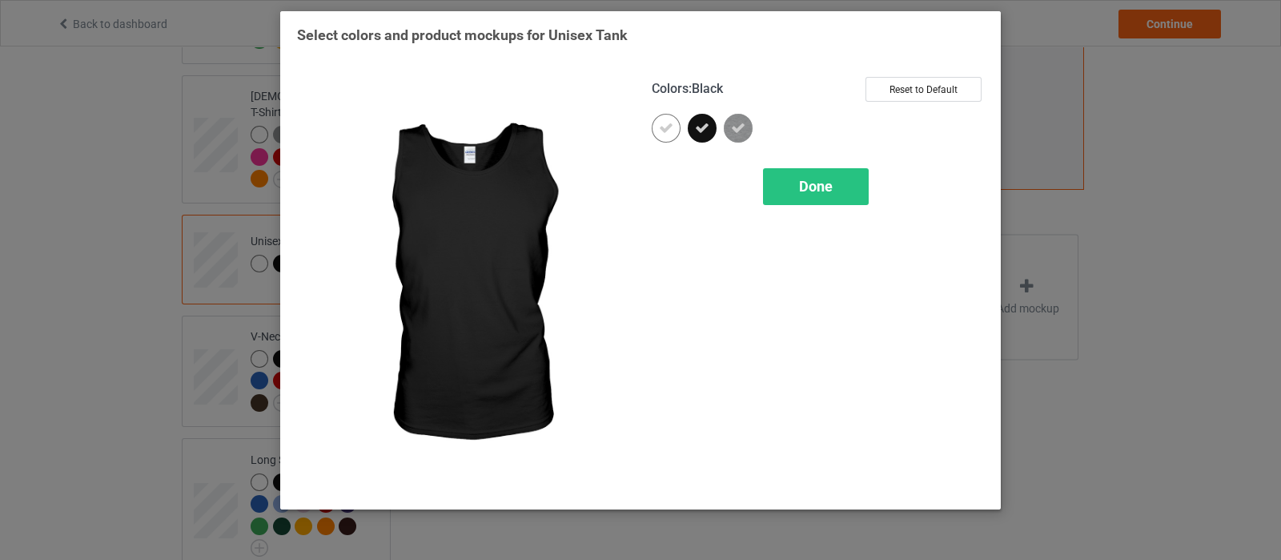
click at [705, 123] on icon at bounding box center [702, 128] width 14 height 14
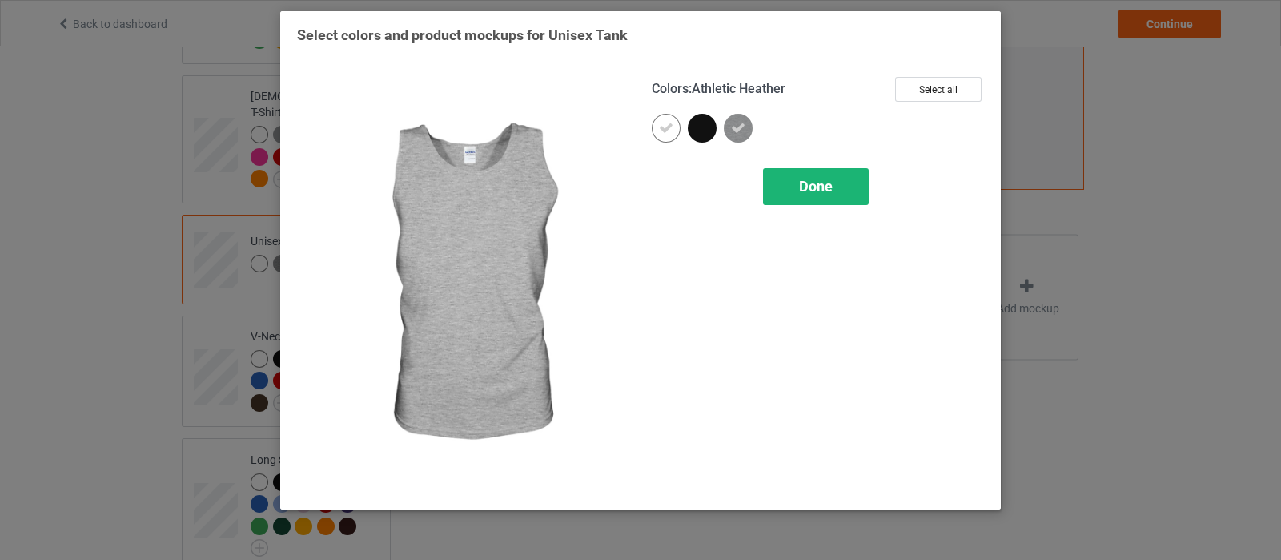
click at [826, 189] on span "Done" at bounding box center [816, 186] width 34 height 17
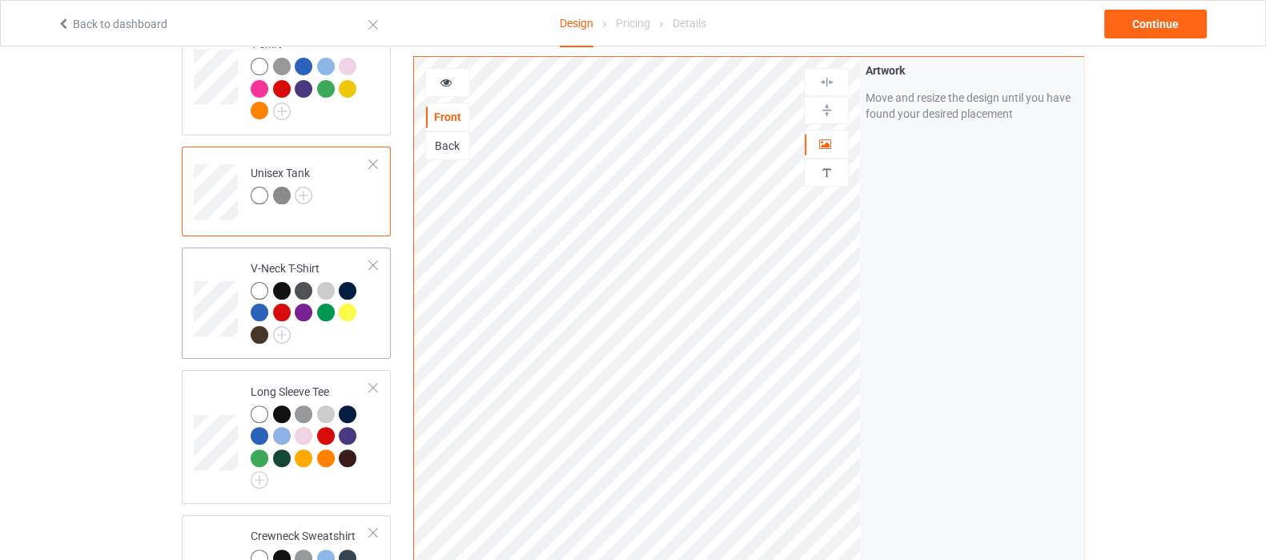
scroll to position [601, 0]
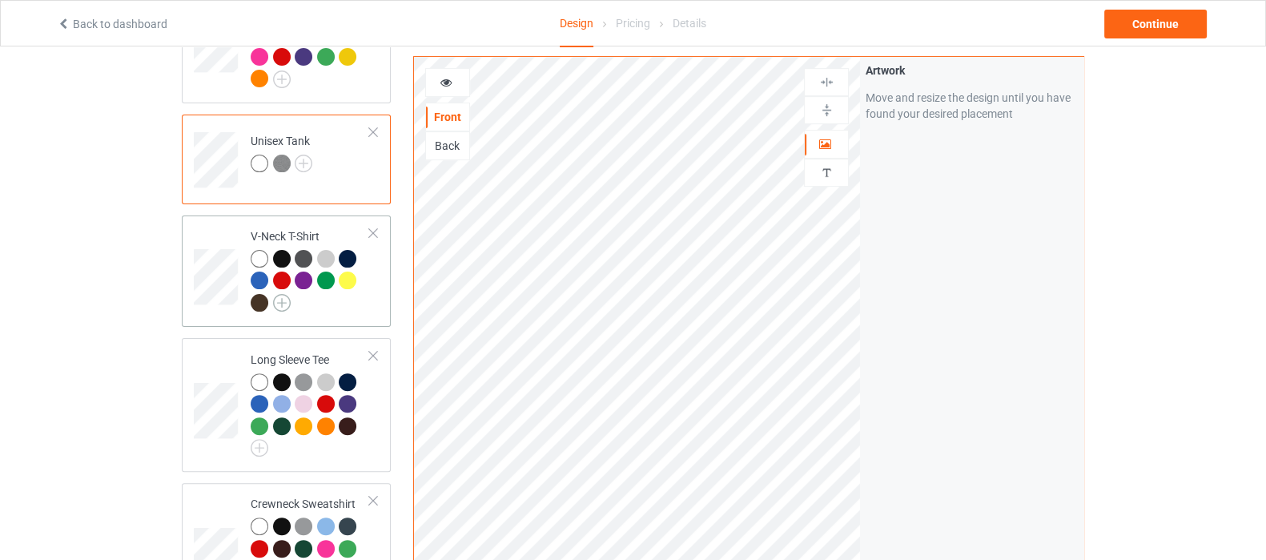
click at [278, 294] on img at bounding box center [282, 303] width 18 height 18
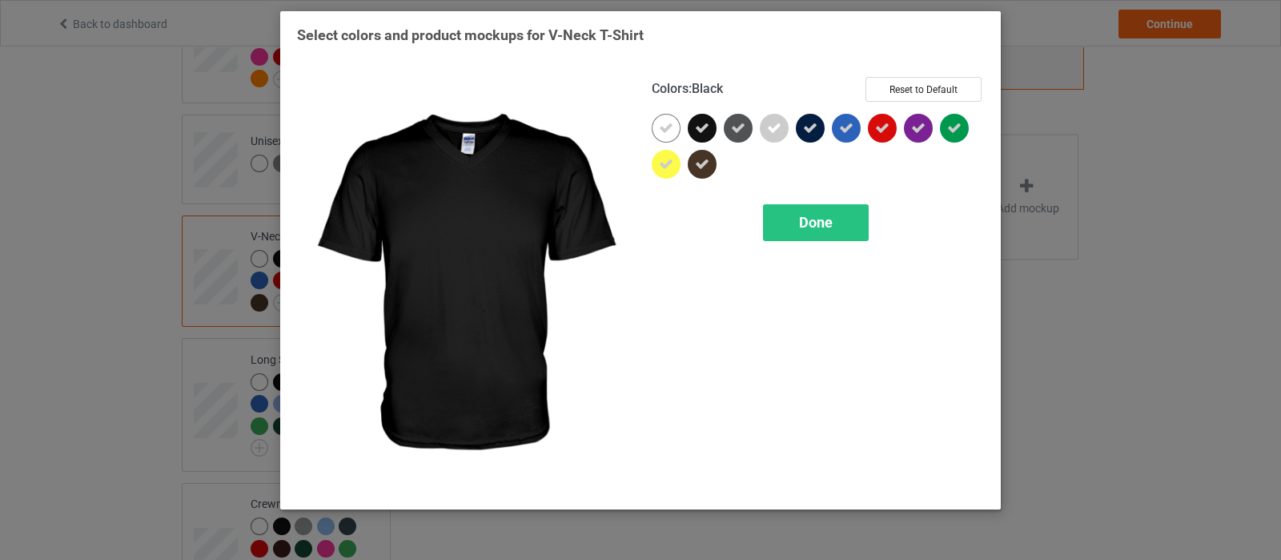
click at [692, 132] on div at bounding box center [702, 128] width 29 height 29
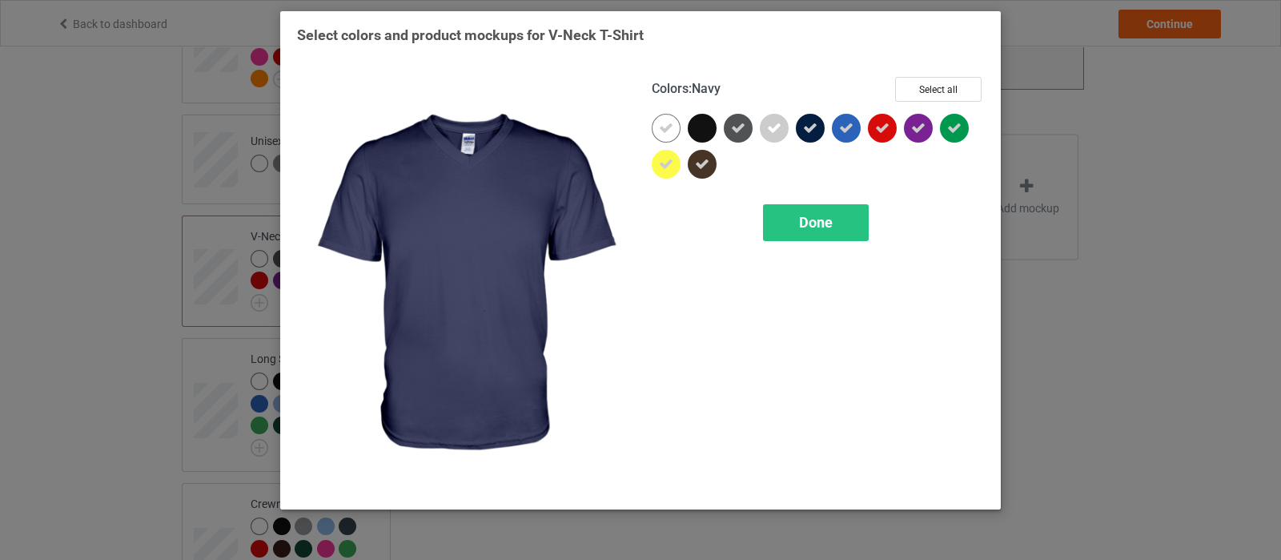
click at [808, 130] on icon at bounding box center [810, 128] width 14 height 14
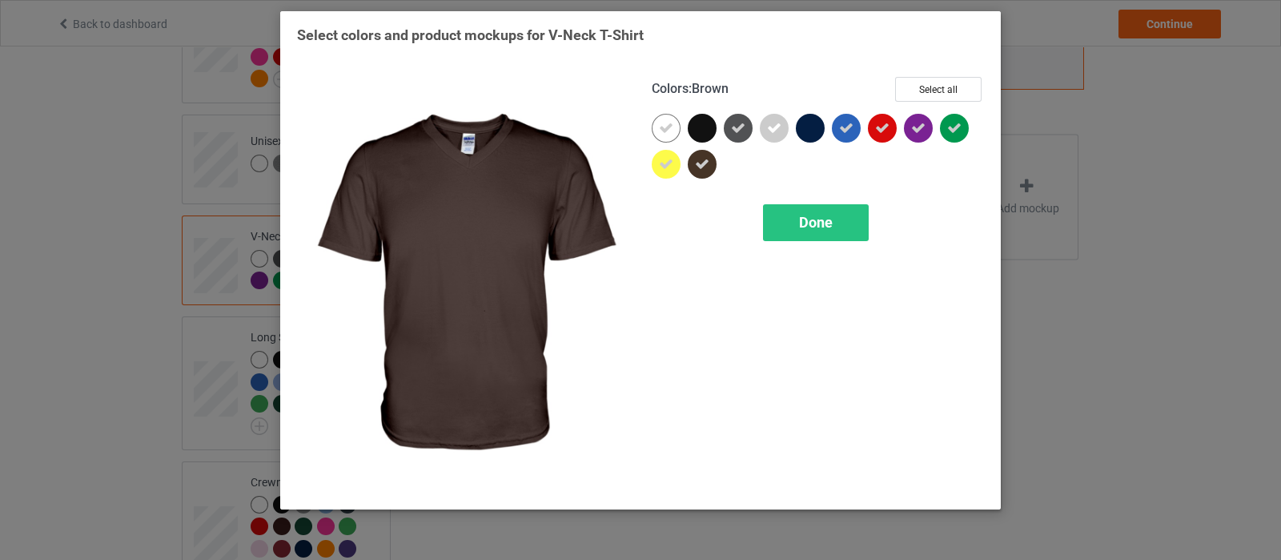
click at [707, 167] on icon at bounding box center [702, 164] width 14 height 14
click at [821, 220] on span "Done" at bounding box center [816, 222] width 34 height 17
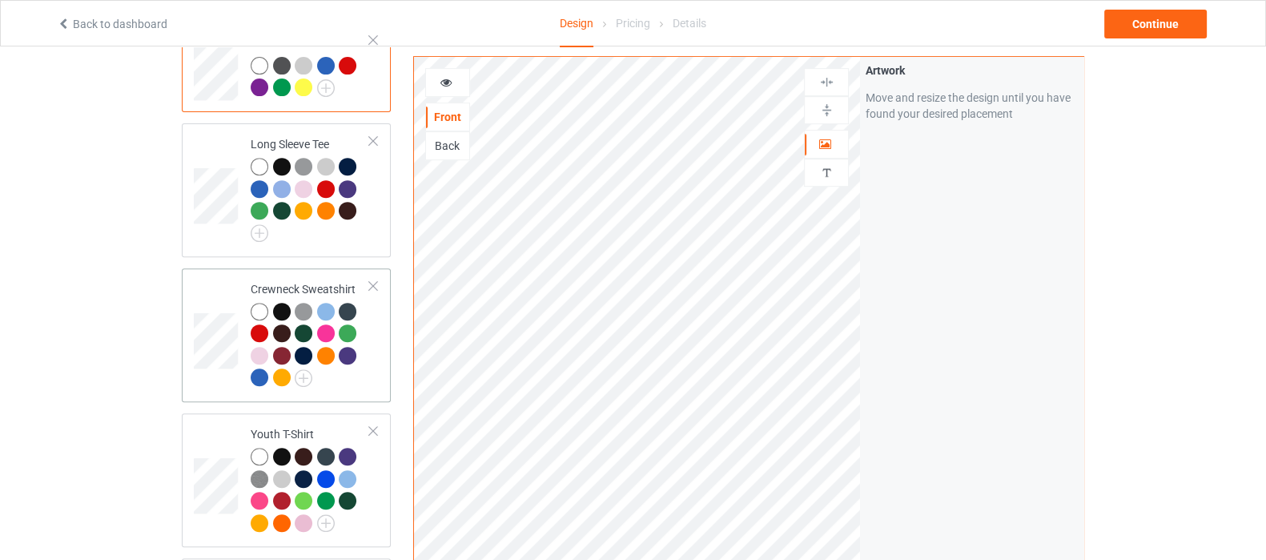
scroll to position [800, 0]
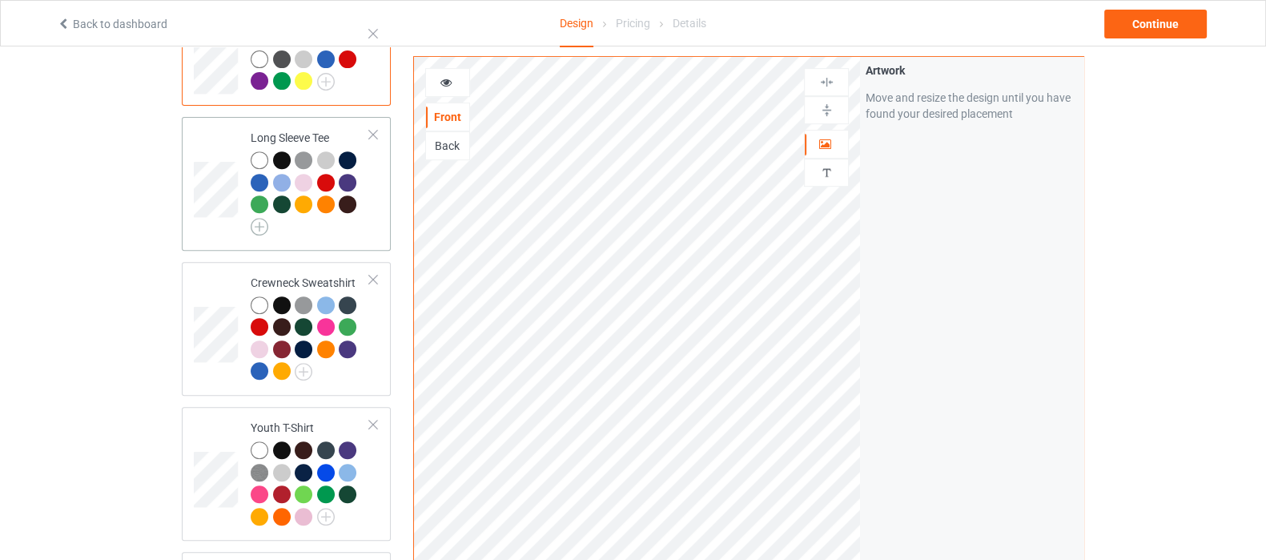
click at [263, 218] on img at bounding box center [260, 227] width 18 height 18
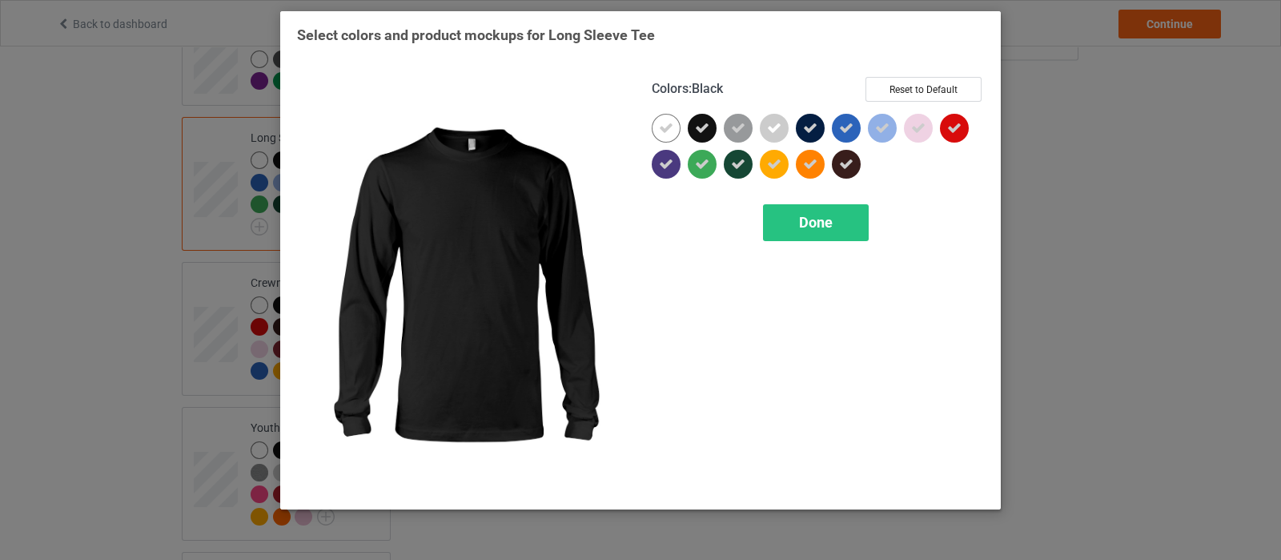
click at [702, 129] on icon at bounding box center [702, 128] width 14 height 14
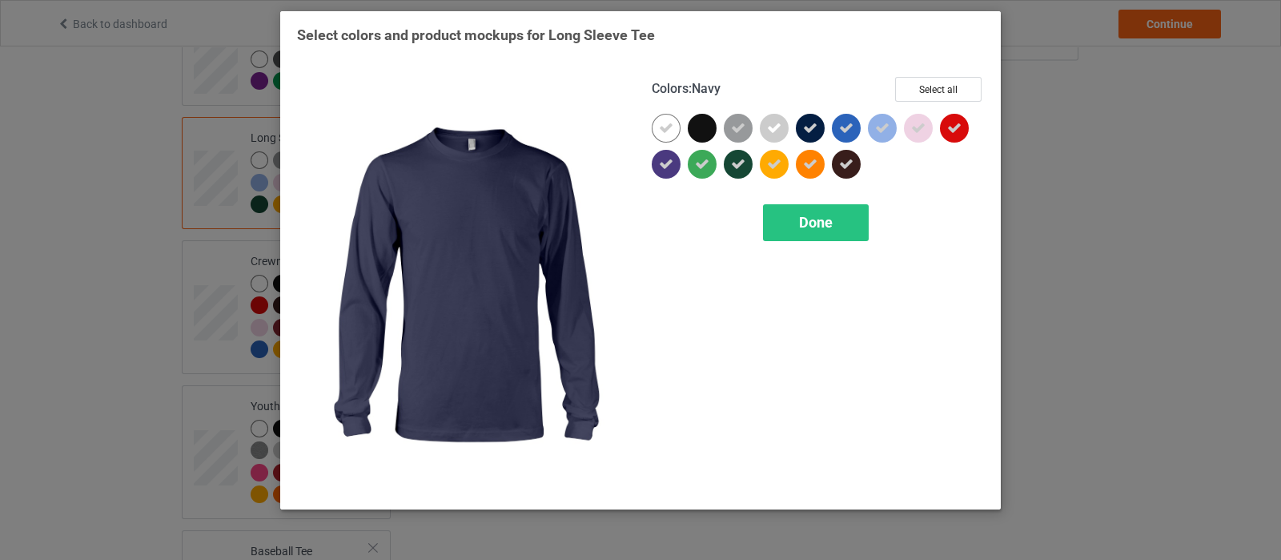
click at [816, 131] on icon at bounding box center [810, 128] width 14 height 14
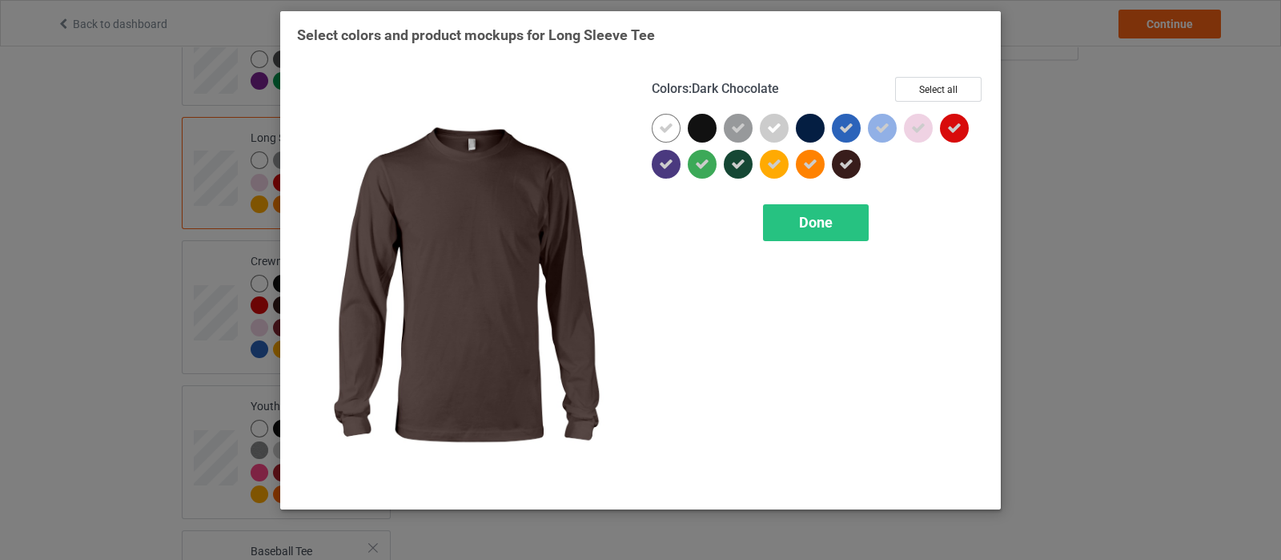
click at [854, 167] on div at bounding box center [846, 164] width 29 height 29
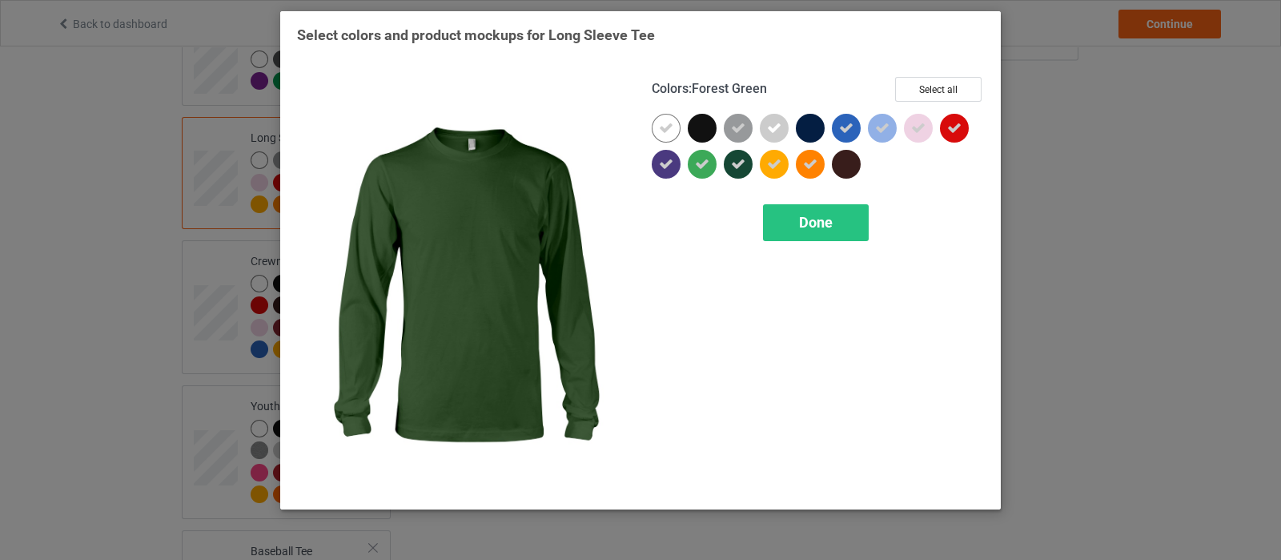
click at [742, 165] on icon at bounding box center [738, 164] width 14 height 14
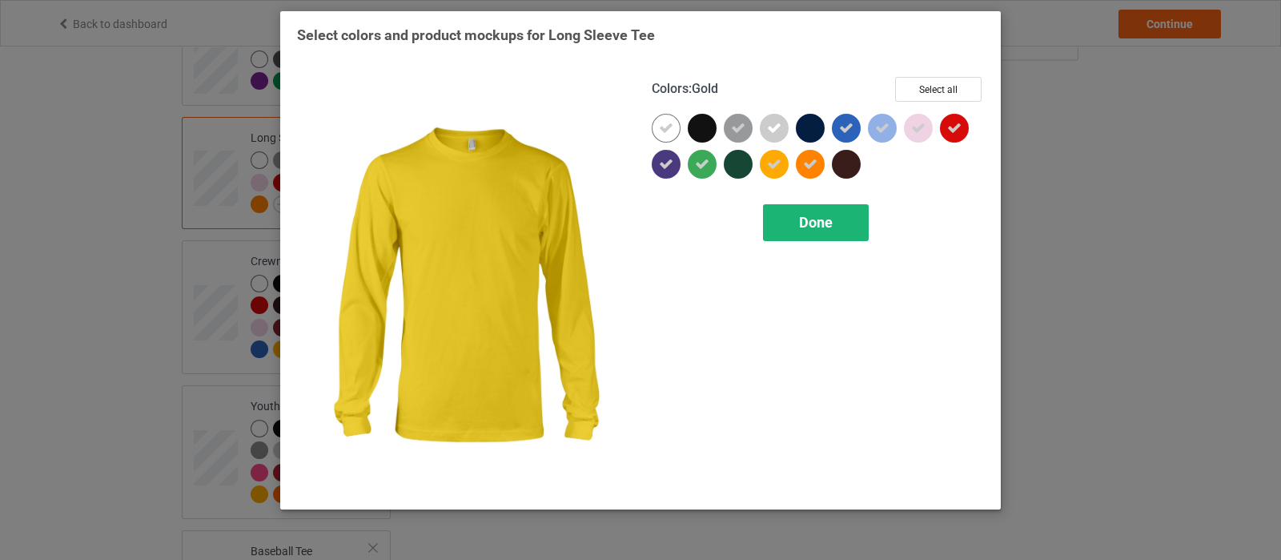
click at [836, 227] on div "Done" at bounding box center [816, 222] width 106 height 37
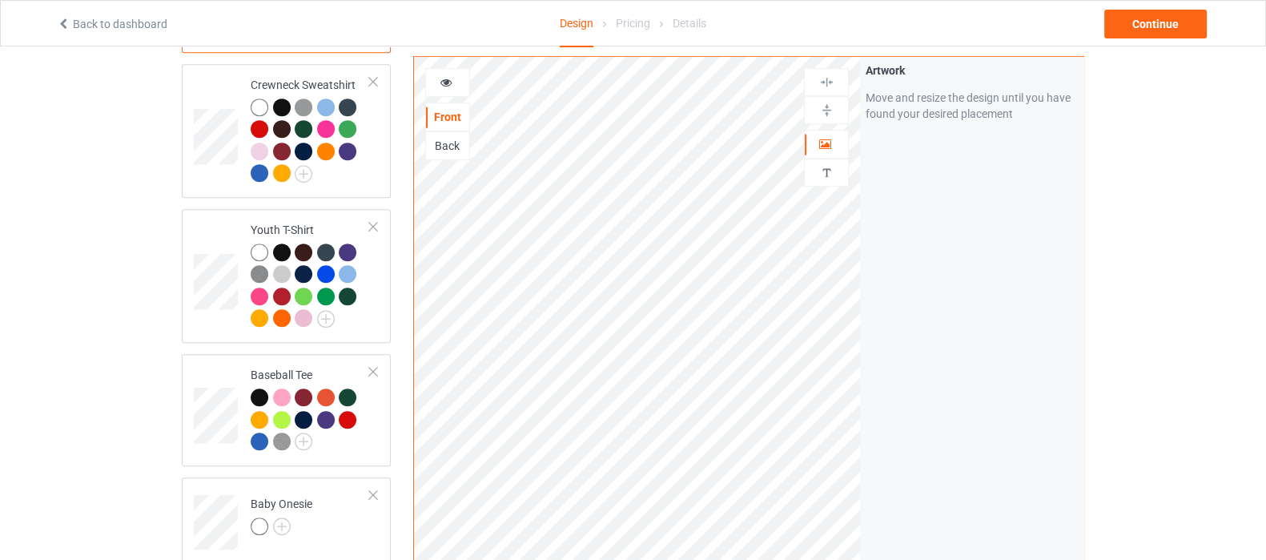
scroll to position [1001, 0]
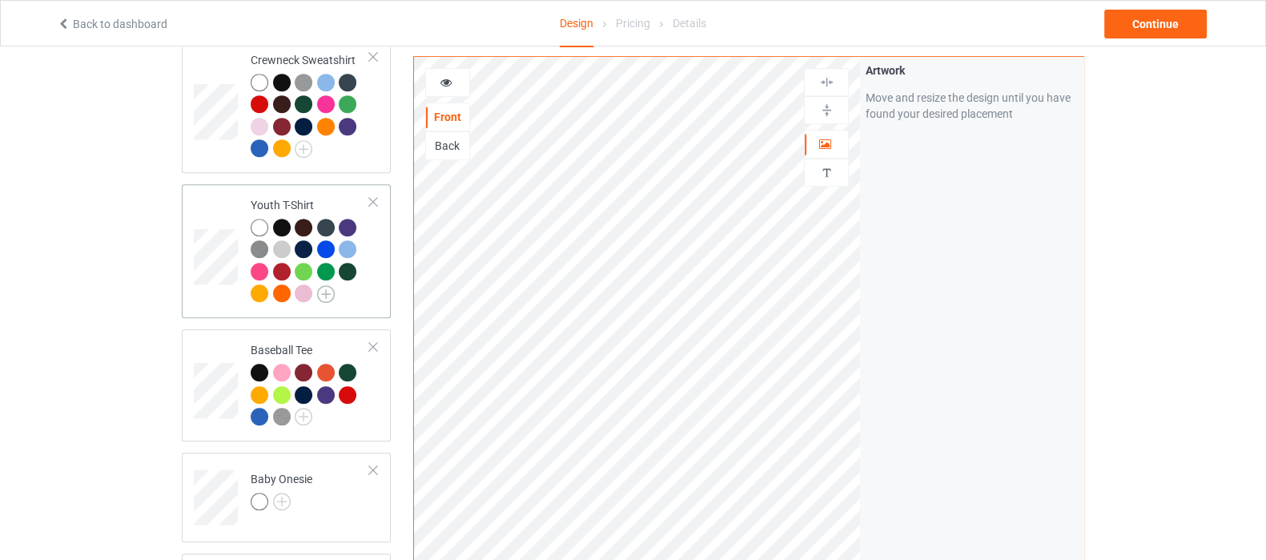
click at [324, 285] on img at bounding box center [326, 294] width 18 height 18
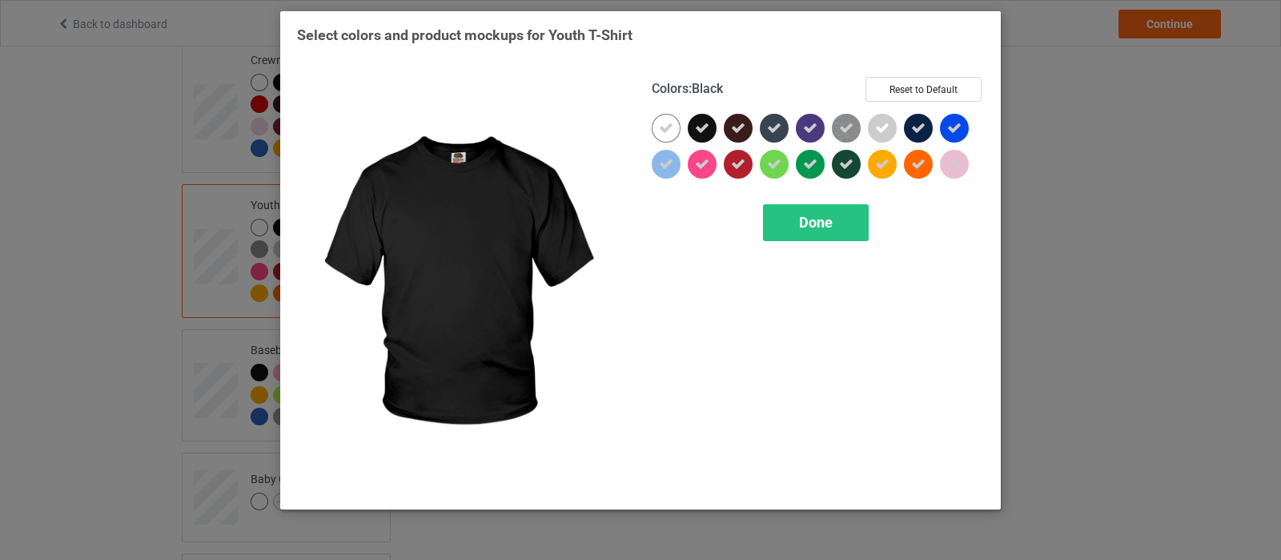
click at [702, 122] on icon at bounding box center [702, 128] width 14 height 14
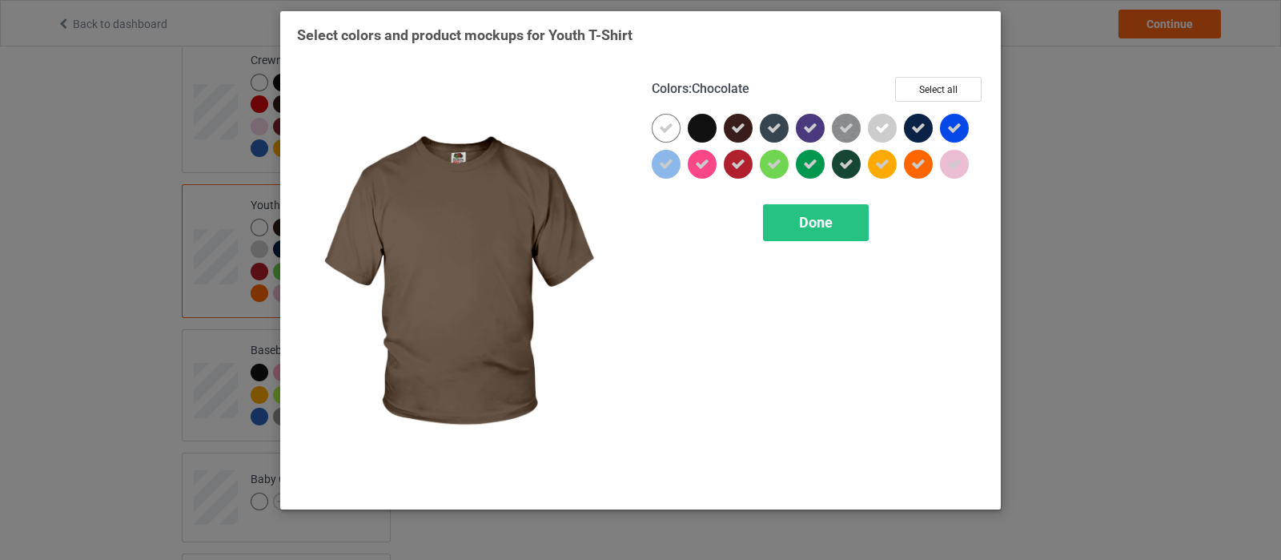
click at [745, 134] on div at bounding box center [738, 128] width 29 height 29
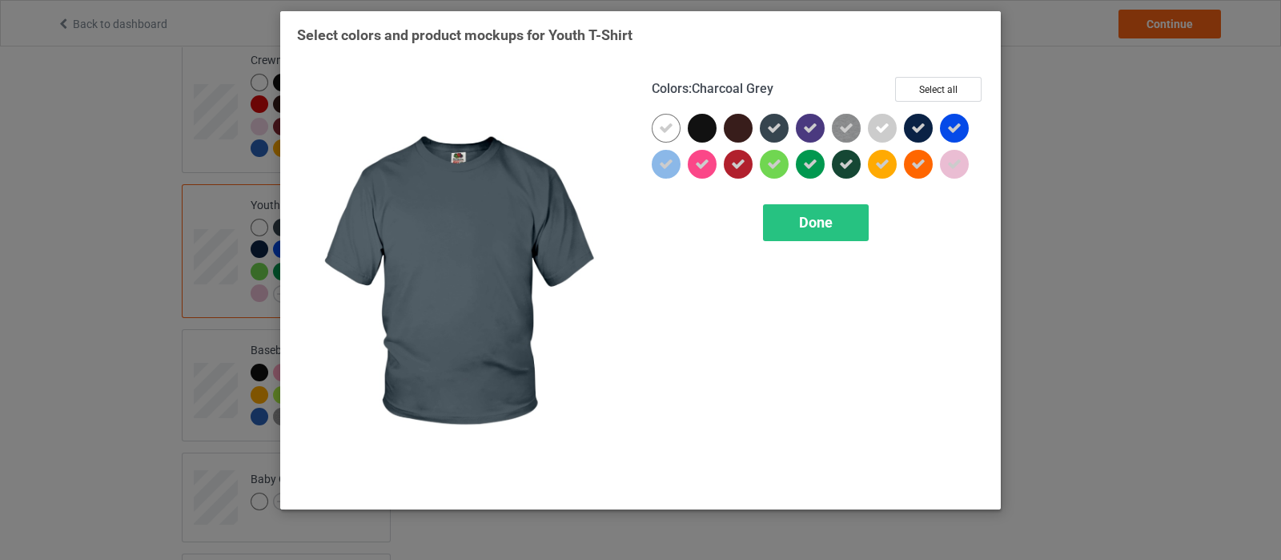
click at [767, 133] on icon at bounding box center [774, 128] width 14 height 14
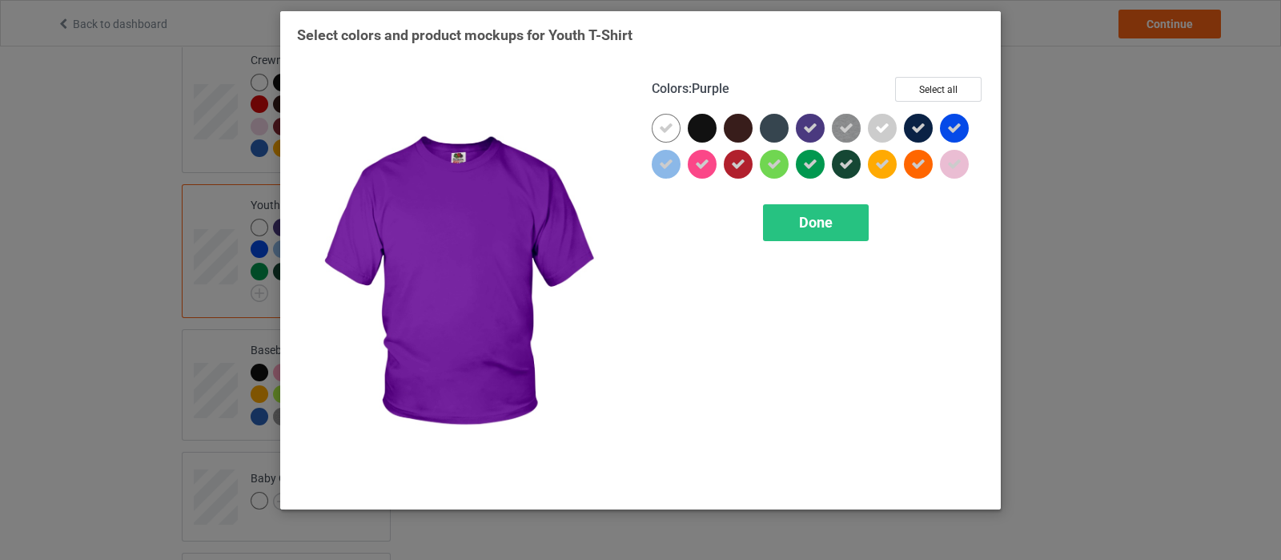
click at [805, 133] on icon at bounding box center [810, 128] width 14 height 14
click at [814, 129] on div at bounding box center [810, 128] width 29 height 29
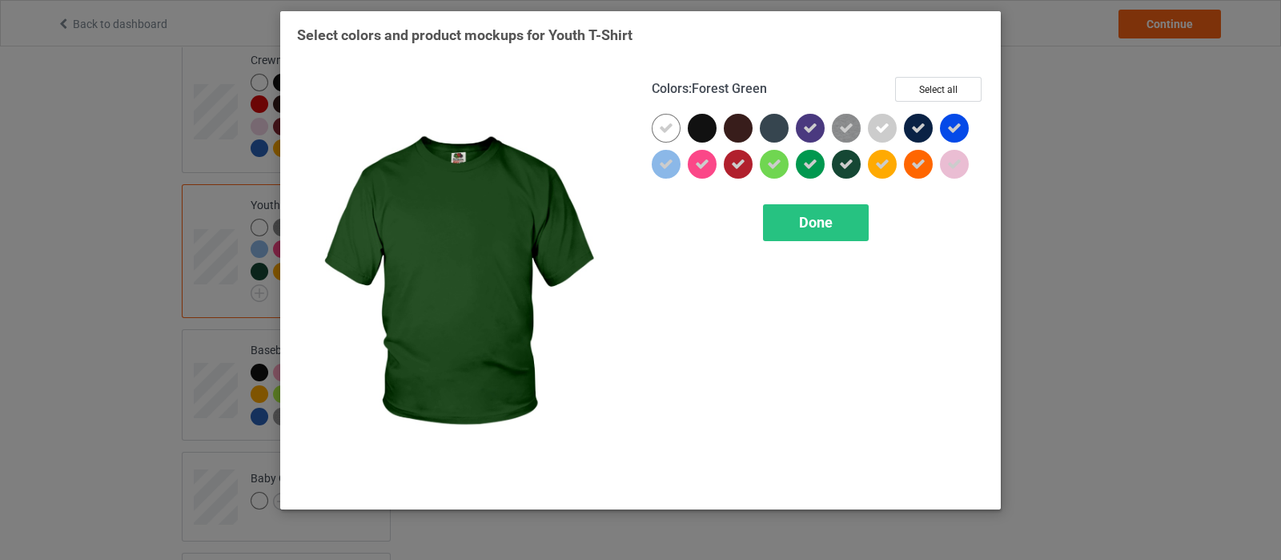
click at [845, 164] on icon at bounding box center [846, 164] width 14 height 14
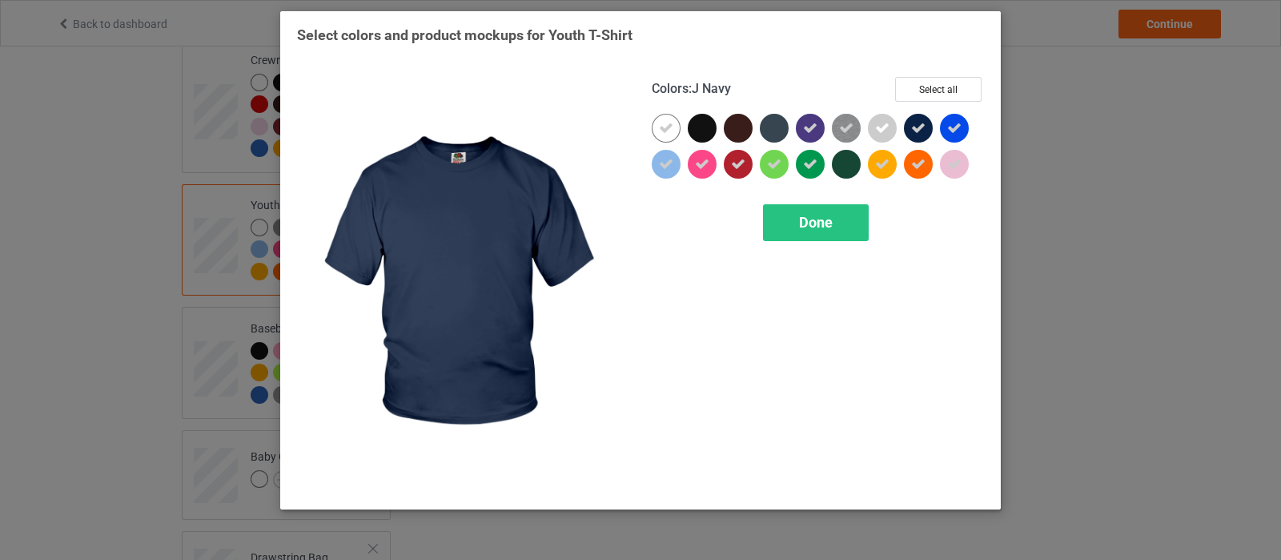
click at [909, 132] on div at bounding box center [918, 128] width 29 height 29
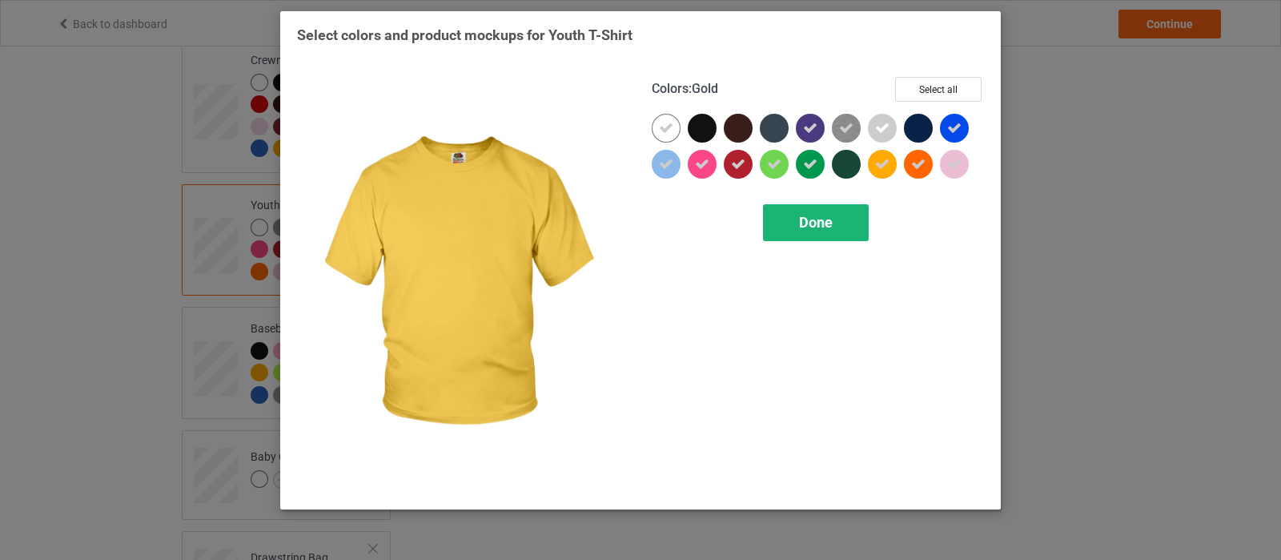
click at [833, 221] on span "Done" at bounding box center [816, 222] width 34 height 17
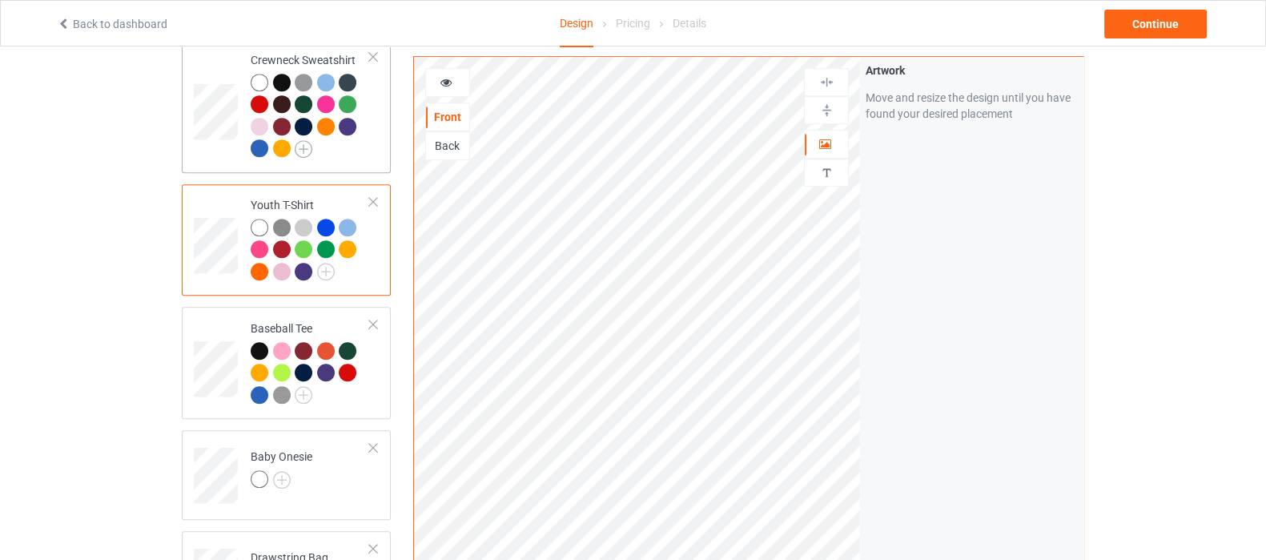
click at [306, 140] on img at bounding box center [304, 149] width 18 height 18
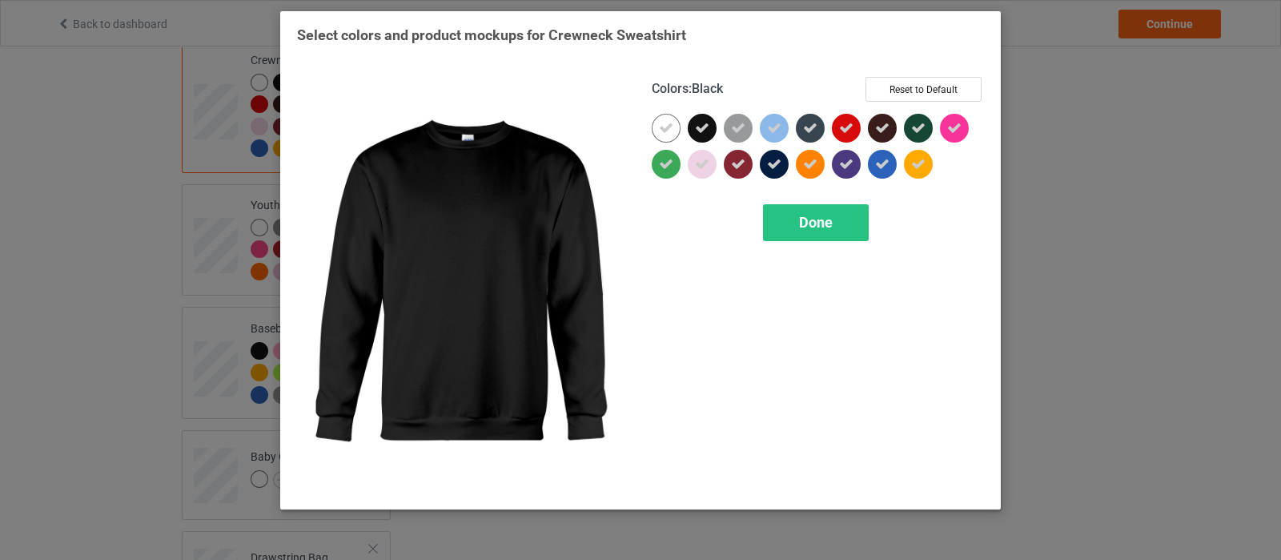
click at [707, 131] on icon at bounding box center [702, 128] width 14 height 14
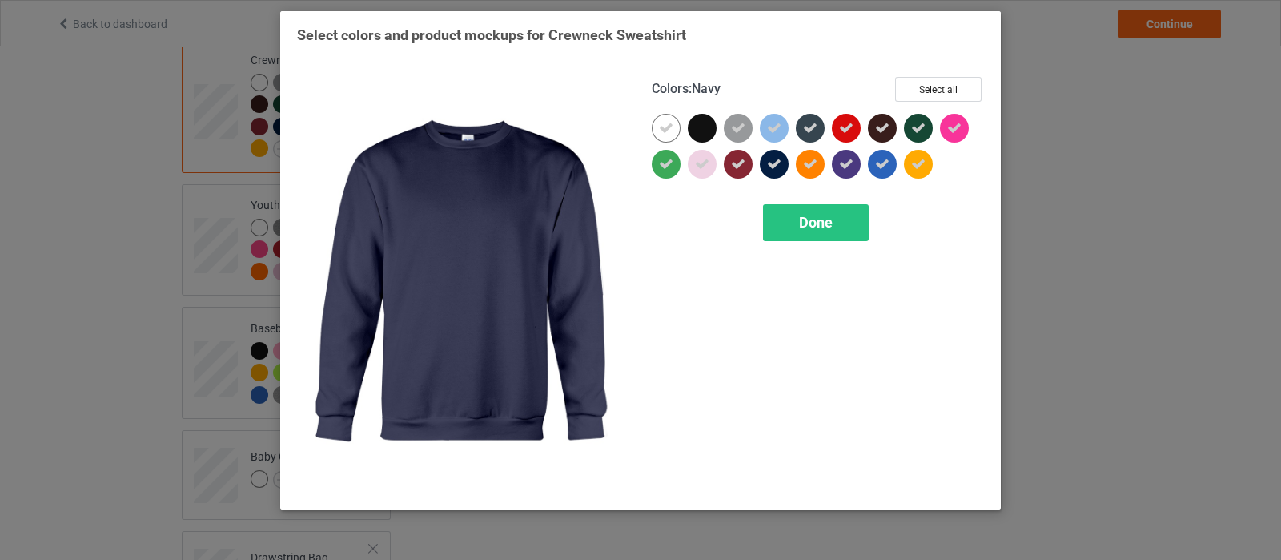
drag, startPoint x: 769, startPoint y: 159, endPoint x: 867, endPoint y: 149, distance: 99.0
click at [769, 159] on icon at bounding box center [774, 164] width 14 height 14
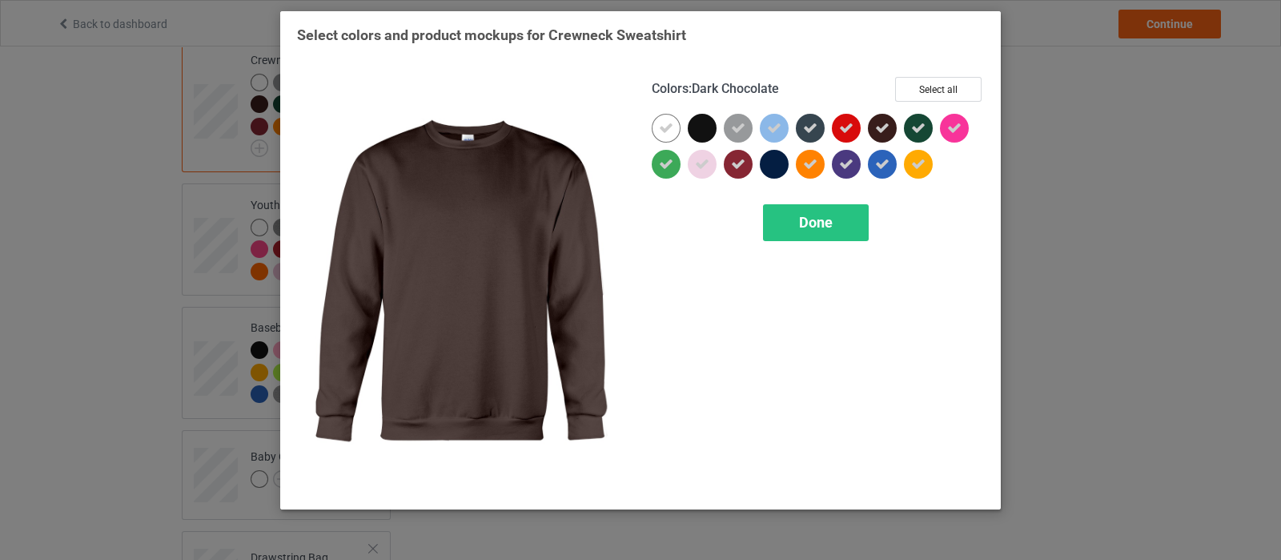
click at [880, 128] on icon at bounding box center [882, 128] width 14 height 14
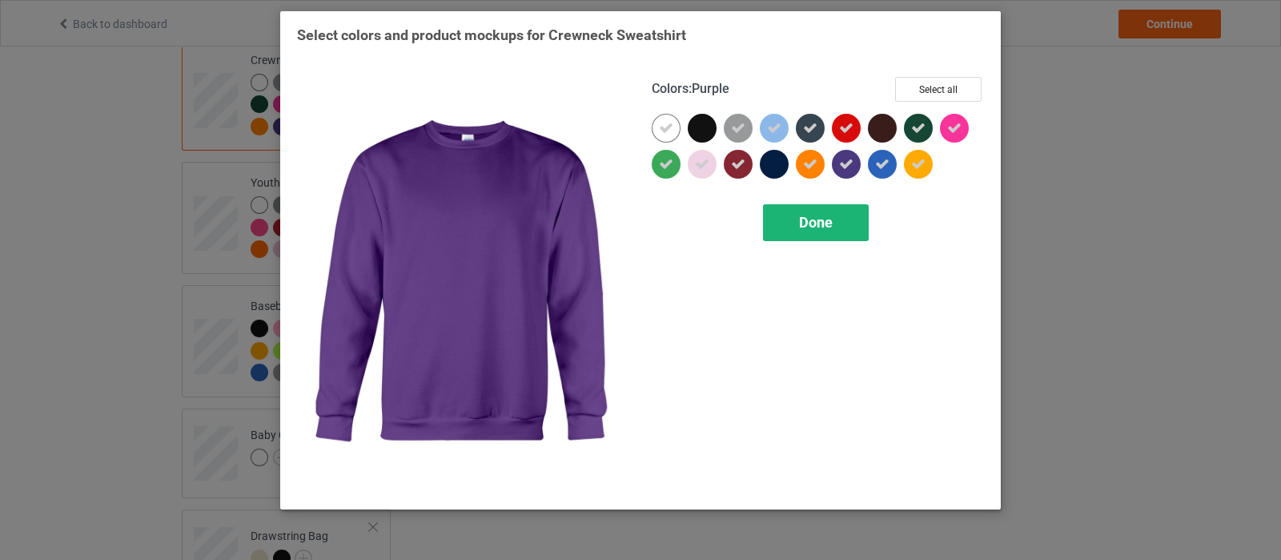
click at [825, 226] on span "Done" at bounding box center [816, 222] width 34 height 17
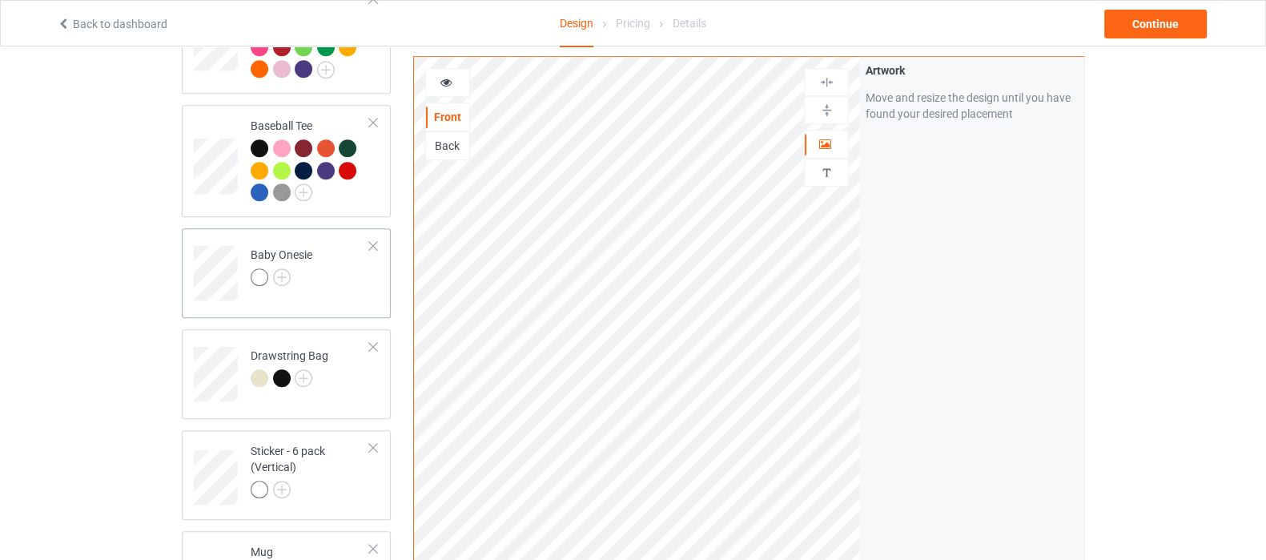
scroll to position [1201, 0]
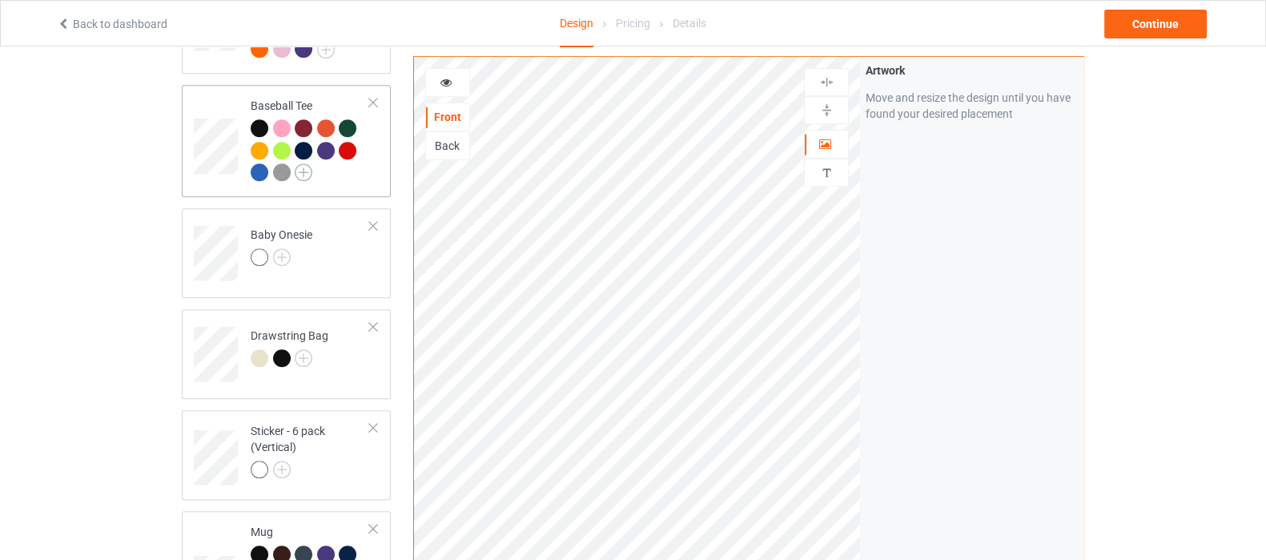
click at [307, 163] on img at bounding box center [304, 172] width 18 height 18
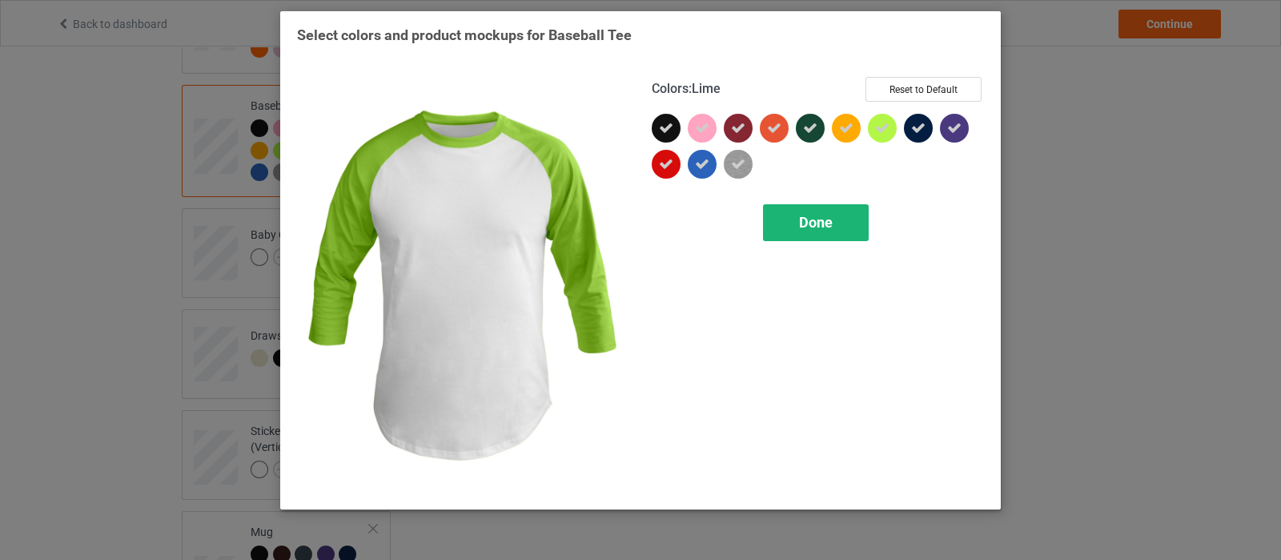
click at [808, 225] on span "Done" at bounding box center [816, 222] width 34 height 17
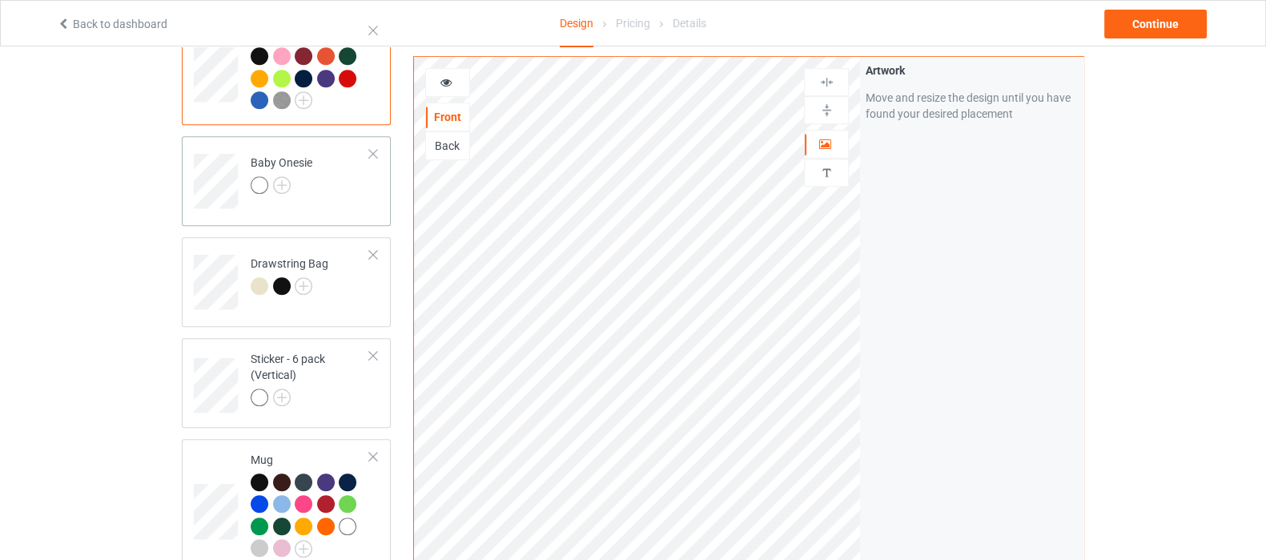
scroll to position [1300, 0]
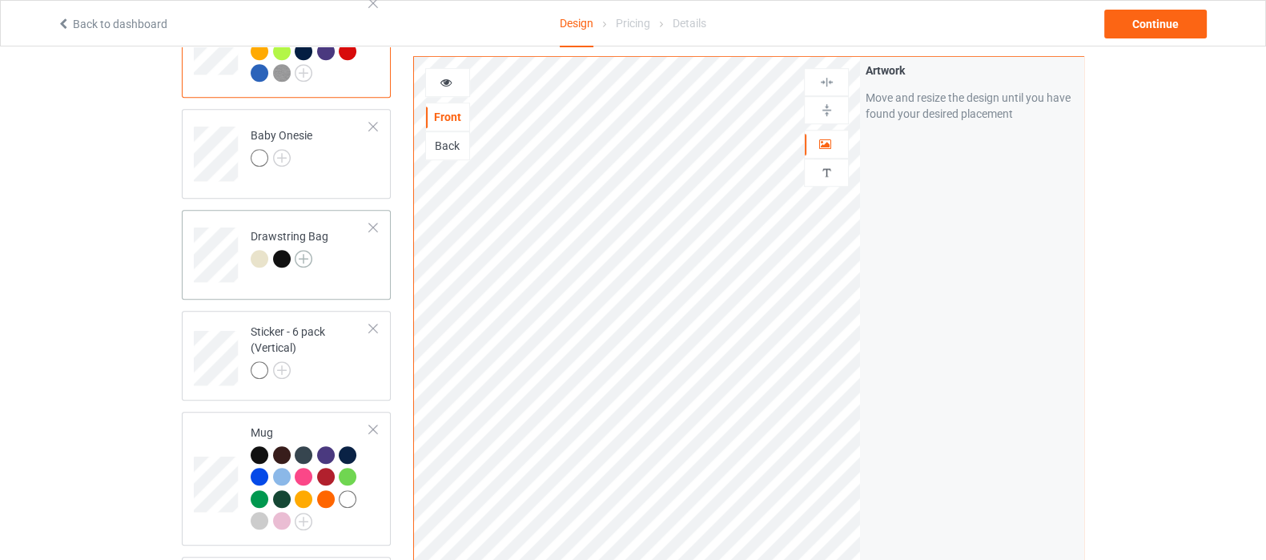
click at [309, 250] on img at bounding box center [304, 259] width 18 height 18
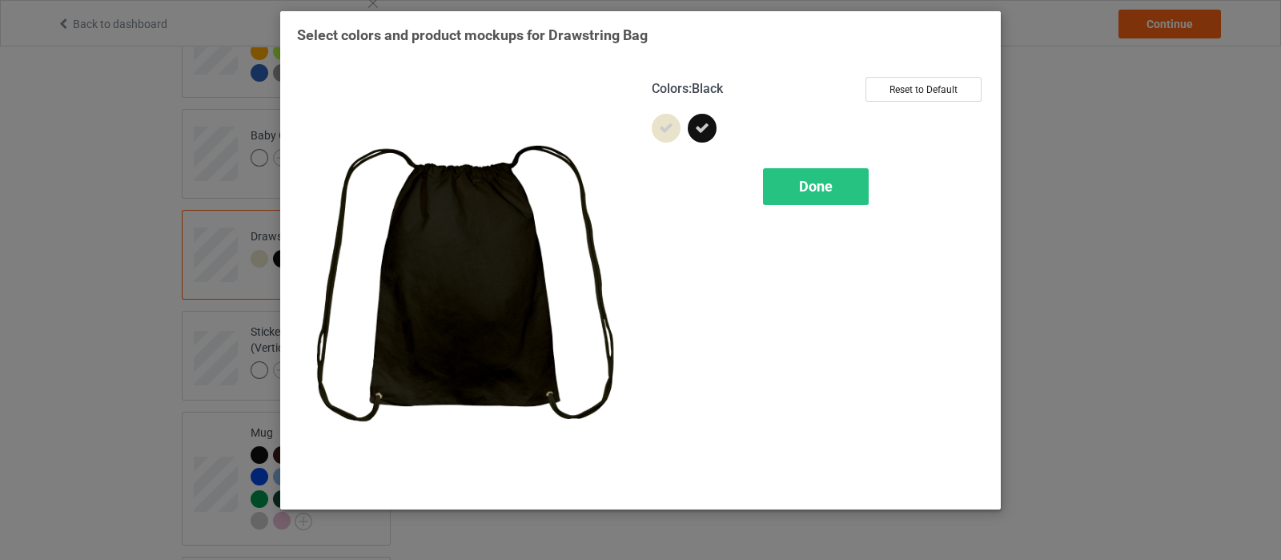
click at [709, 135] on div at bounding box center [702, 128] width 29 height 29
click at [775, 186] on div "Done" at bounding box center [816, 186] width 106 height 37
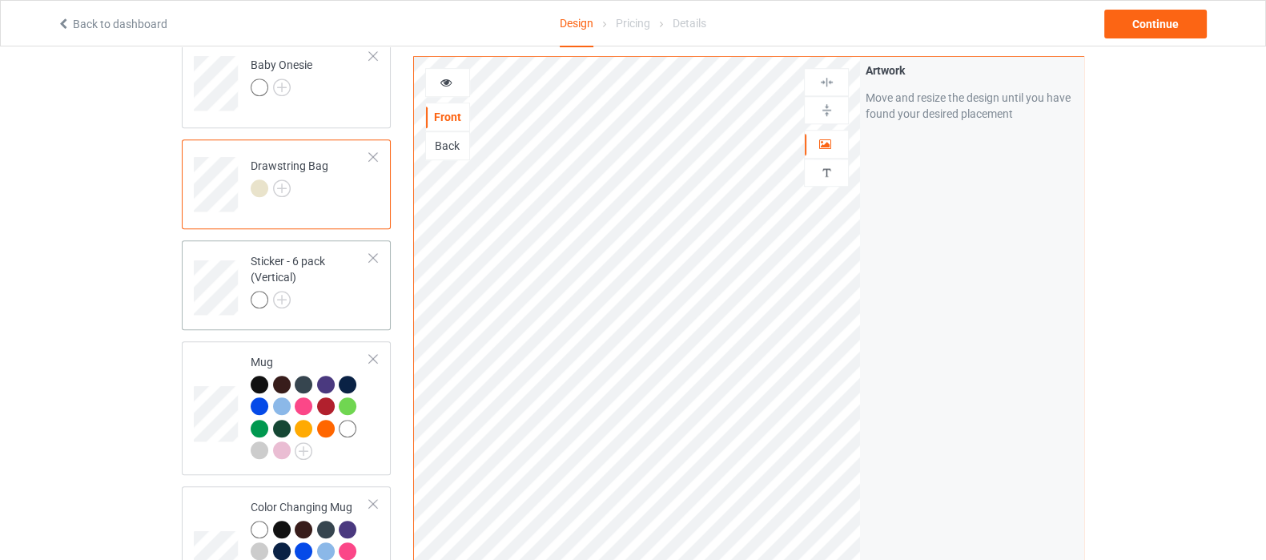
scroll to position [1400, 0]
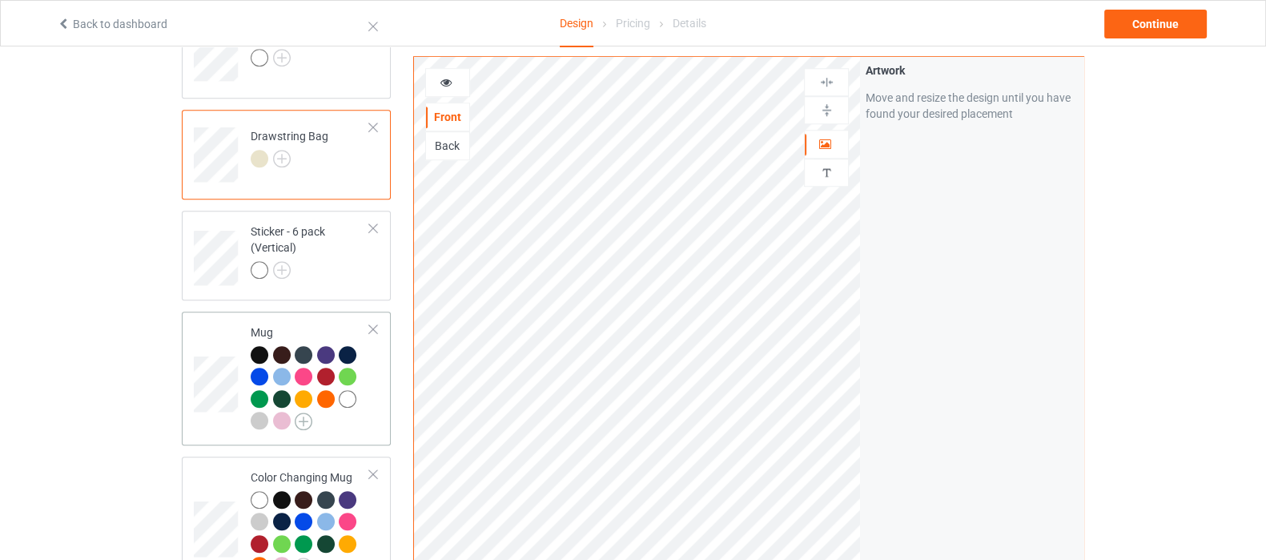
click at [308, 412] on img at bounding box center [304, 421] width 18 height 18
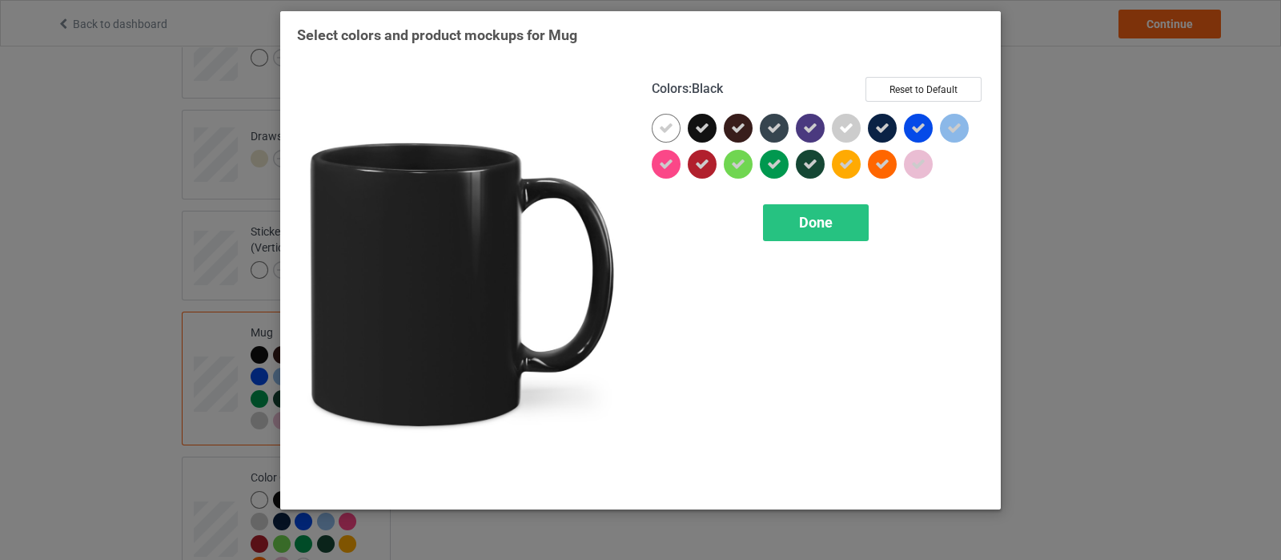
drag, startPoint x: 707, startPoint y: 129, endPoint x: 763, endPoint y: 128, distance: 56.1
click at [707, 129] on icon at bounding box center [702, 128] width 14 height 14
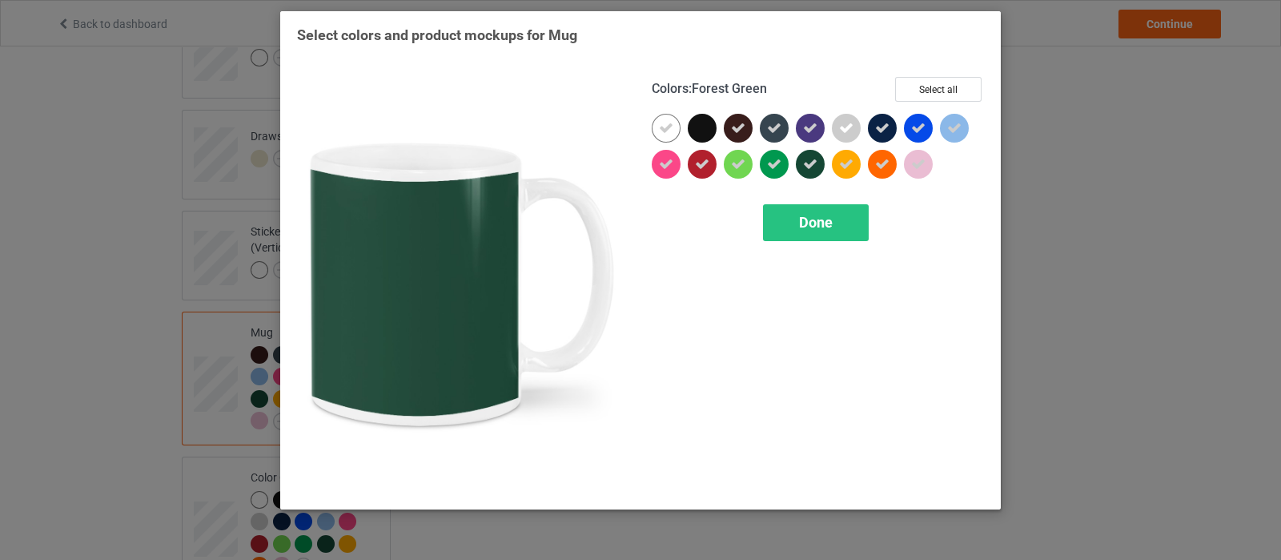
drag, startPoint x: 815, startPoint y: 163, endPoint x: 902, endPoint y: 119, distance: 97.0
click at [815, 163] on icon at bounding box center [810, 164] width 14 height 14
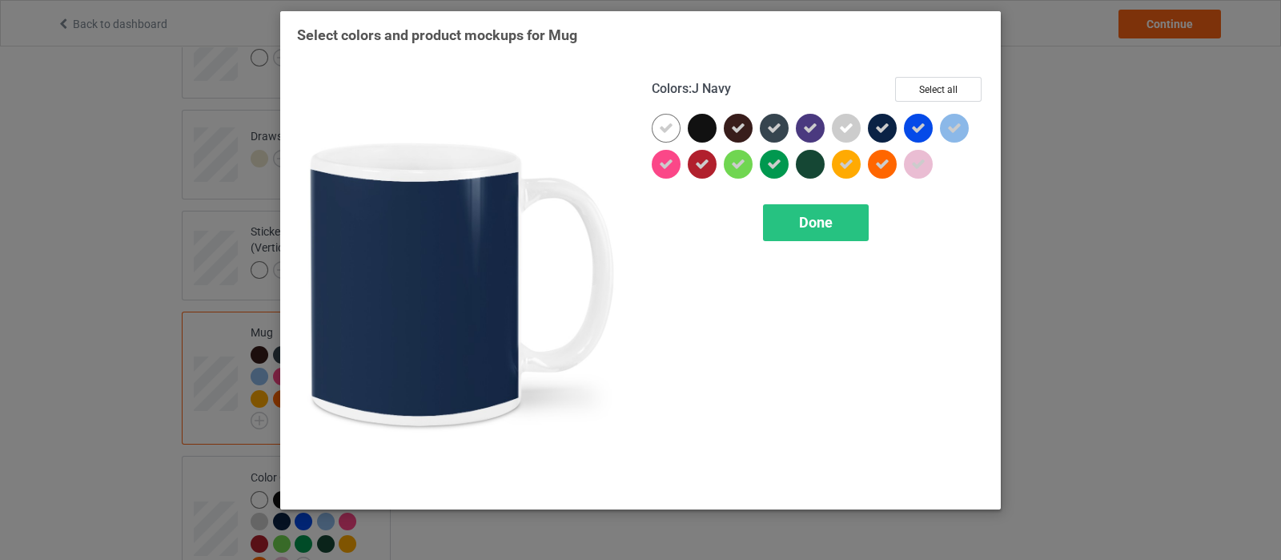
click at [886, 132] on icon at bounding box center [882, 128] width 14 height 14
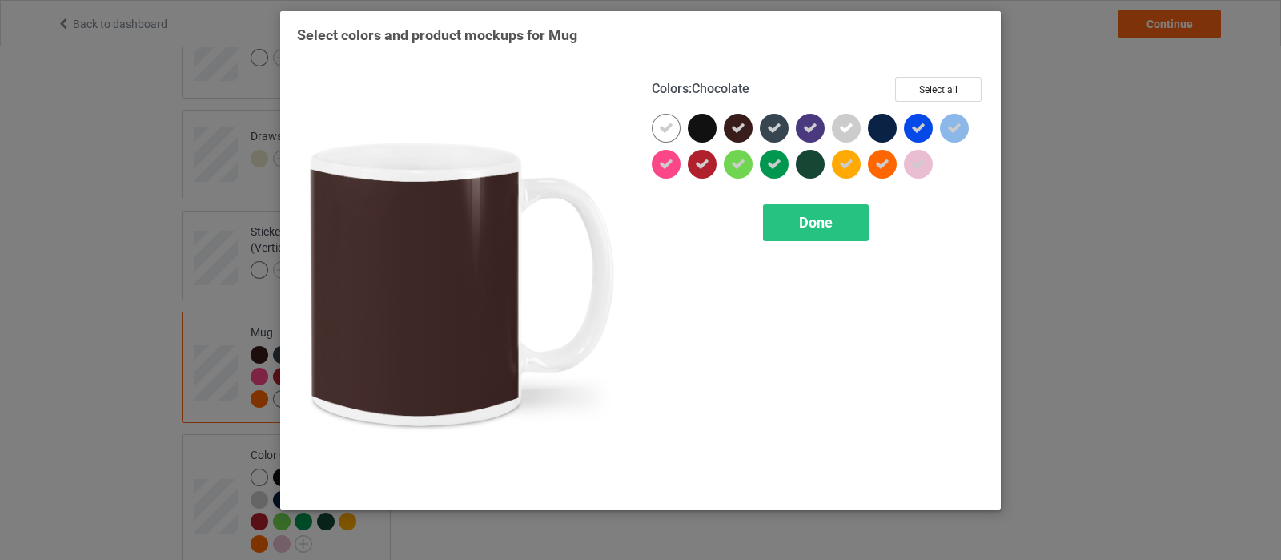
drag, startPoint x: 746, startPoint y: 129, endPoint x: 813, endPoint y: 175, distance: 80.6
click at [746, 129] on div at bounding box center [738, 128] width 29 height 29
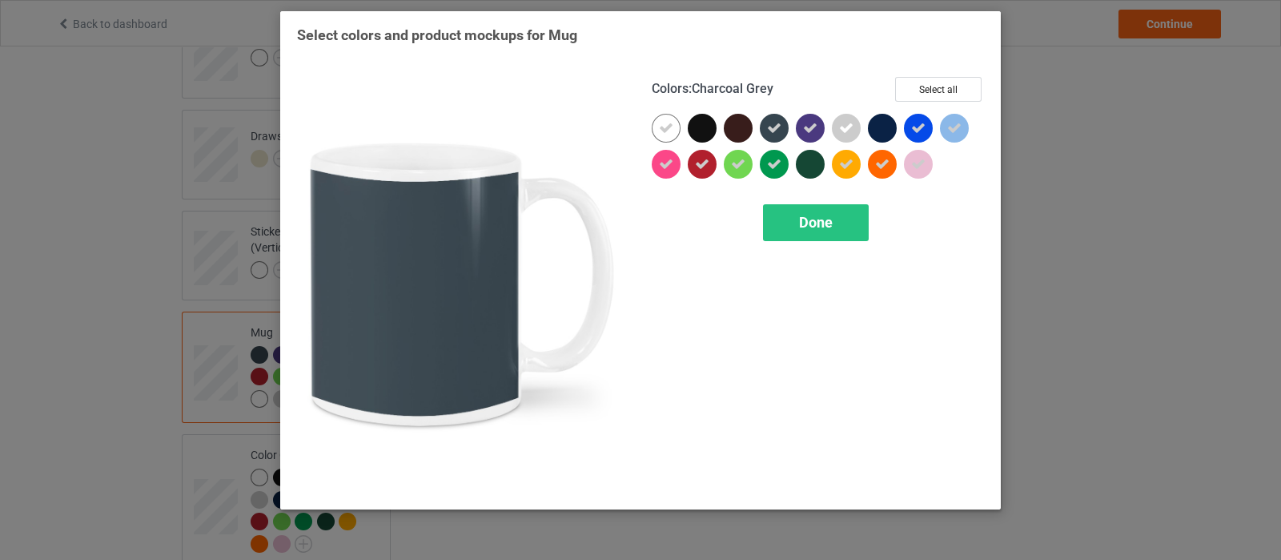
drag, startPoint x: 765, startPoint y: 126, endPoint x: 790, endPoint y: 197, distance: 75.5
click at [765, 126] on div at bounding box center [774, 128] width 29 height 29
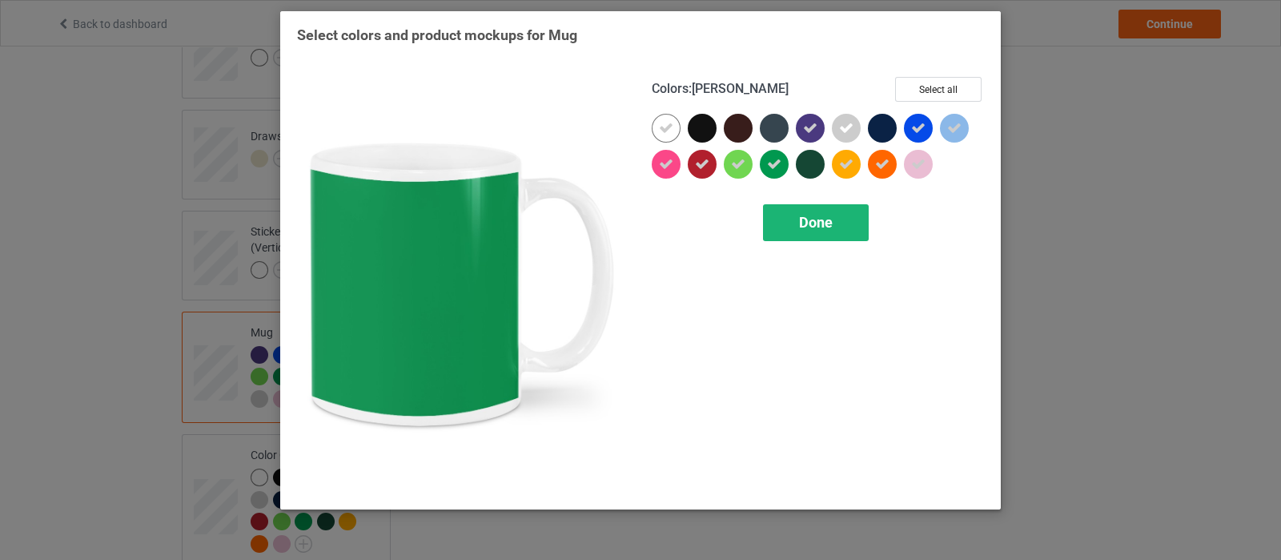
click at [790, 220] on div "Done" at bounding box center [816, 222] width 106 height 37
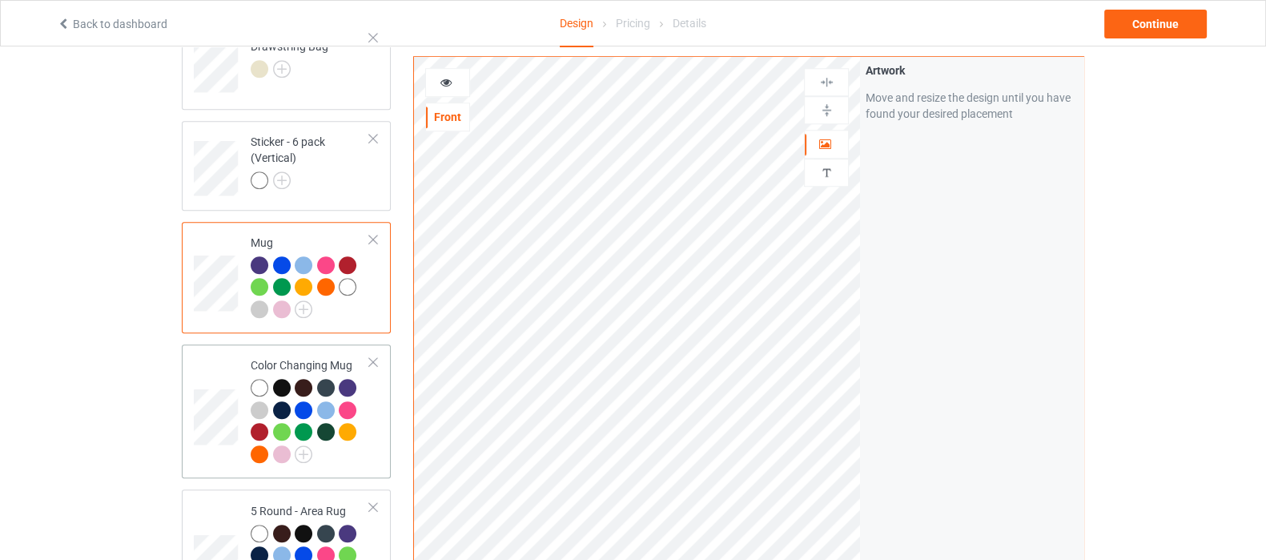
scroll to position [1601, 0]
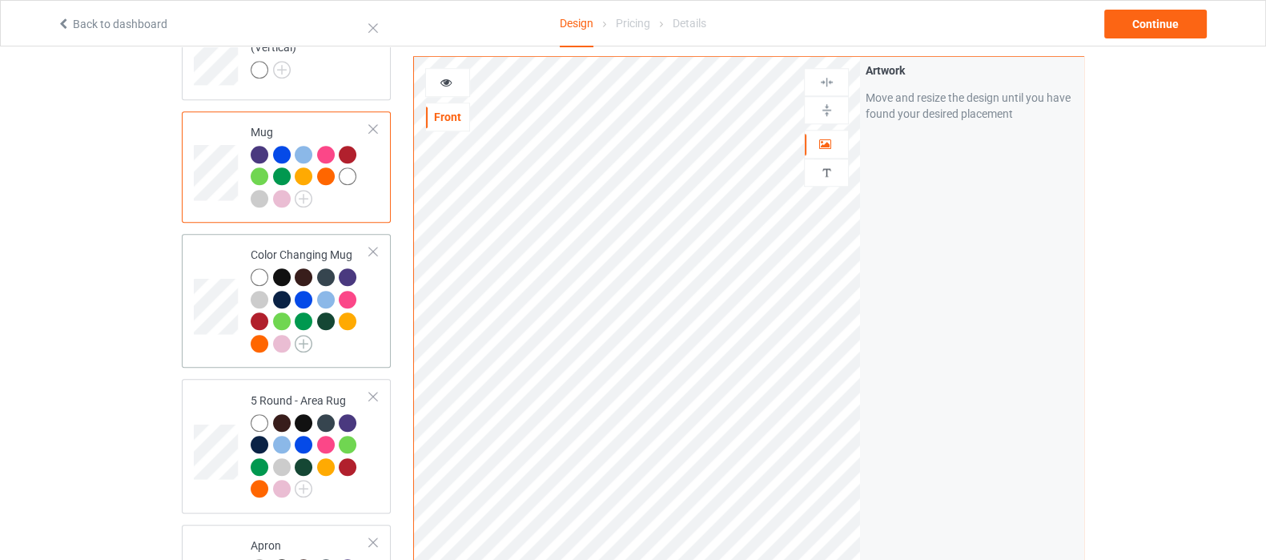
click at [300, 335] on img at bounding box center [304, 344] width 18 height 18
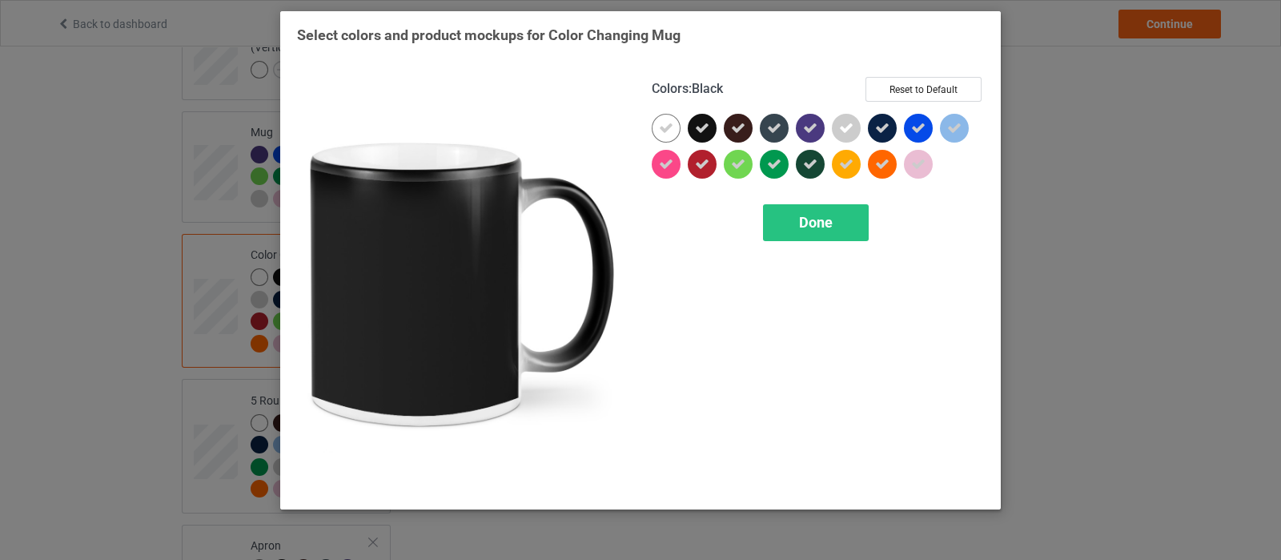
drag, startPoint x: 708, startPoint y: 127, endPoint x: 719, endPoint y: 127, distance: 11.2
click at [708, 127] on icon at bounding box center [702, 128] width 14 height 14
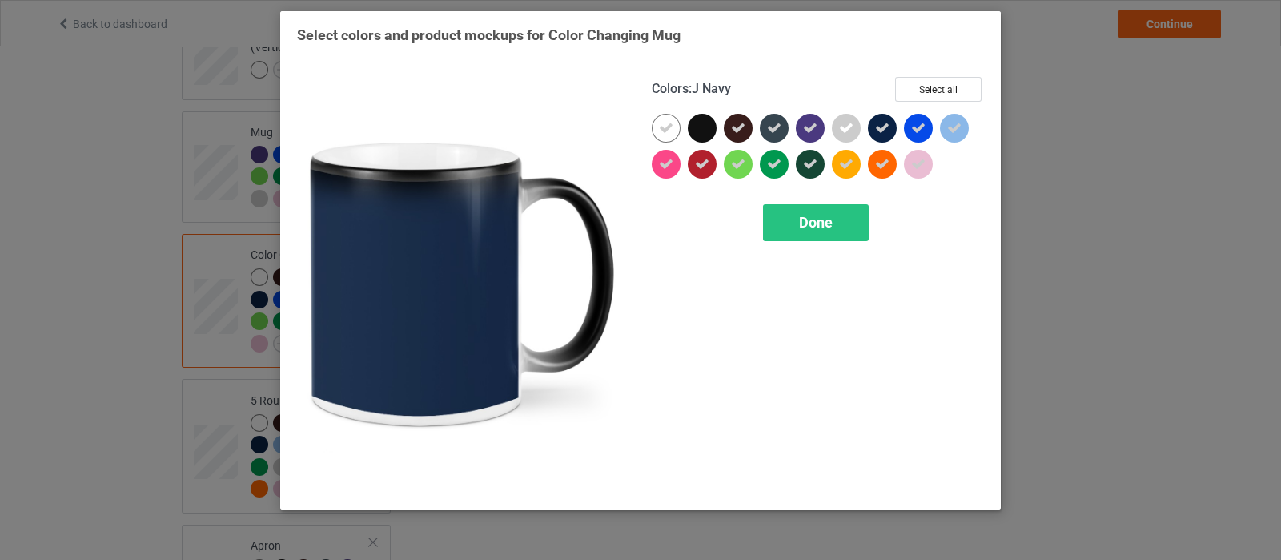
click at [892, 122] on div at bounding box center [882, 128] width 29 height 29
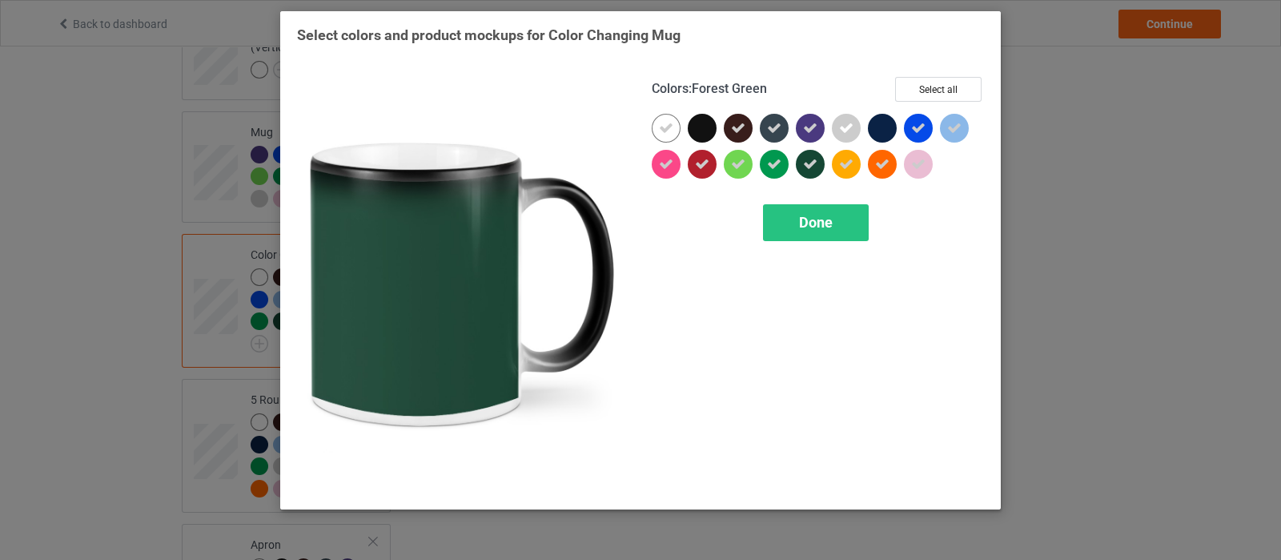
click at [819, 165] on div at bounding box center [810, 164] width 29 height 29
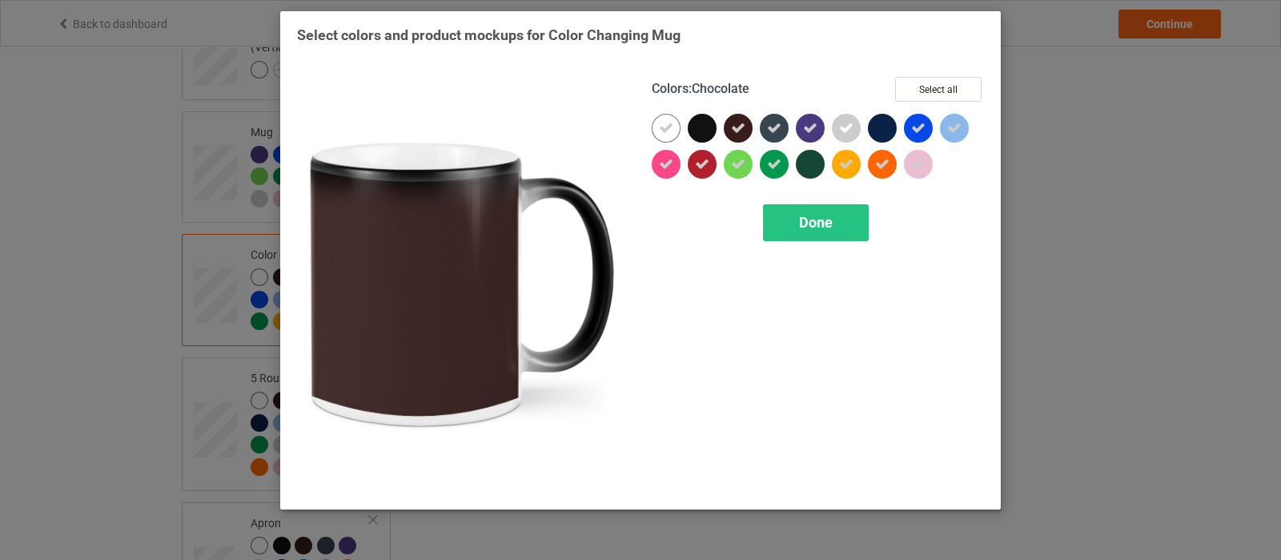
click at [733, 135] on icon at bounding box center [738, 128] width 14 height 14
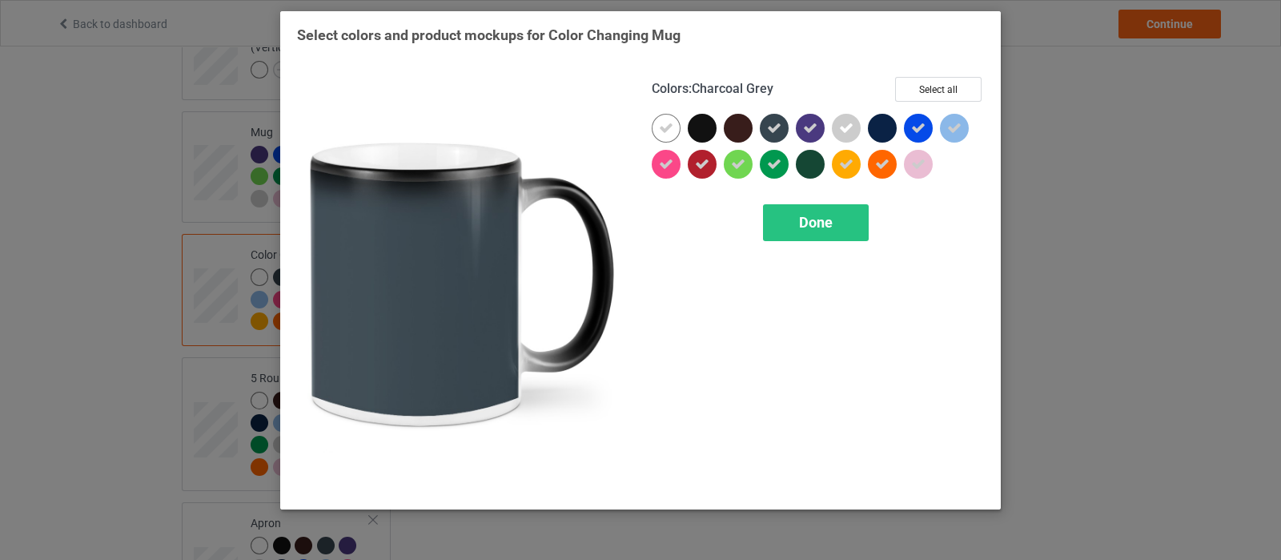
click at [776, 128] on icon at bounding box center [774, 128] width 14 height 14
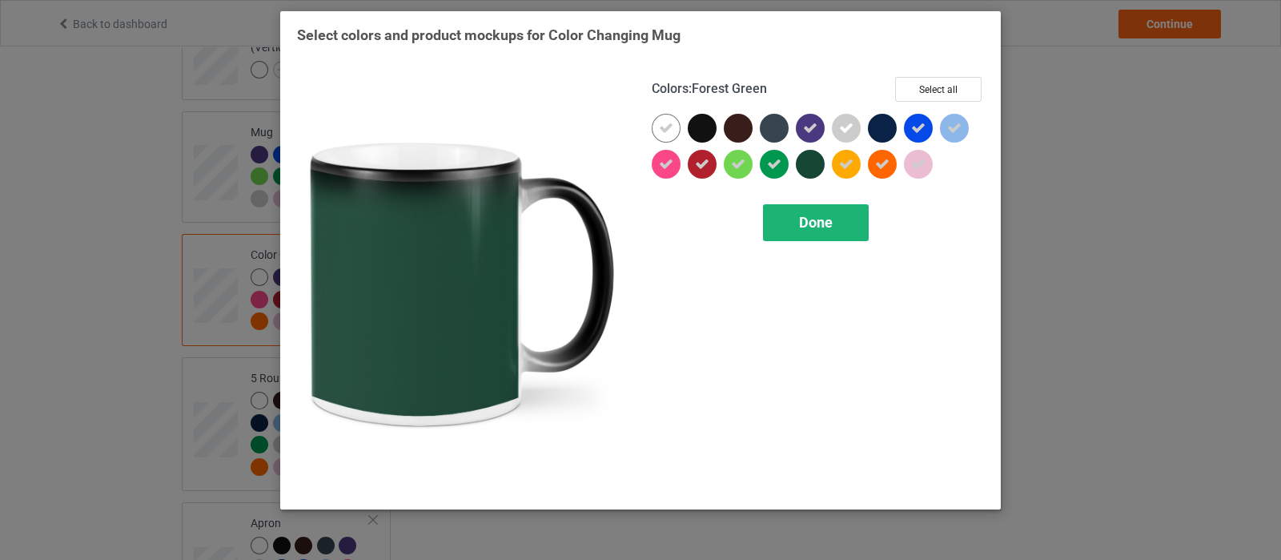
click at [811, 224] on span "Done" at bounding box center [816, 222] width 34 height 17
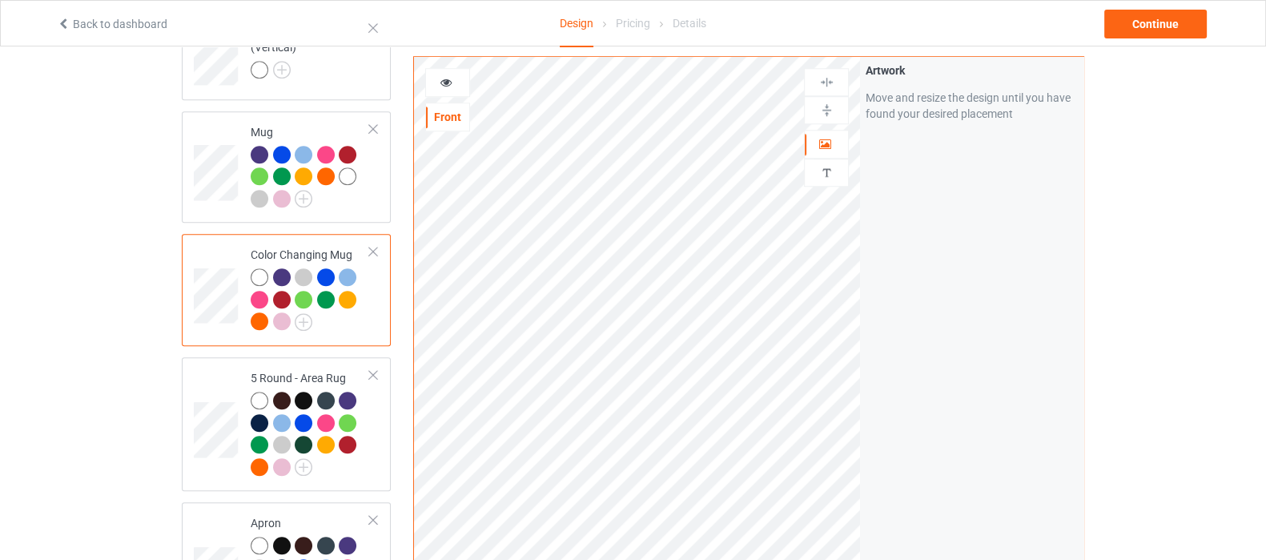
scroll to position [1802, 0]
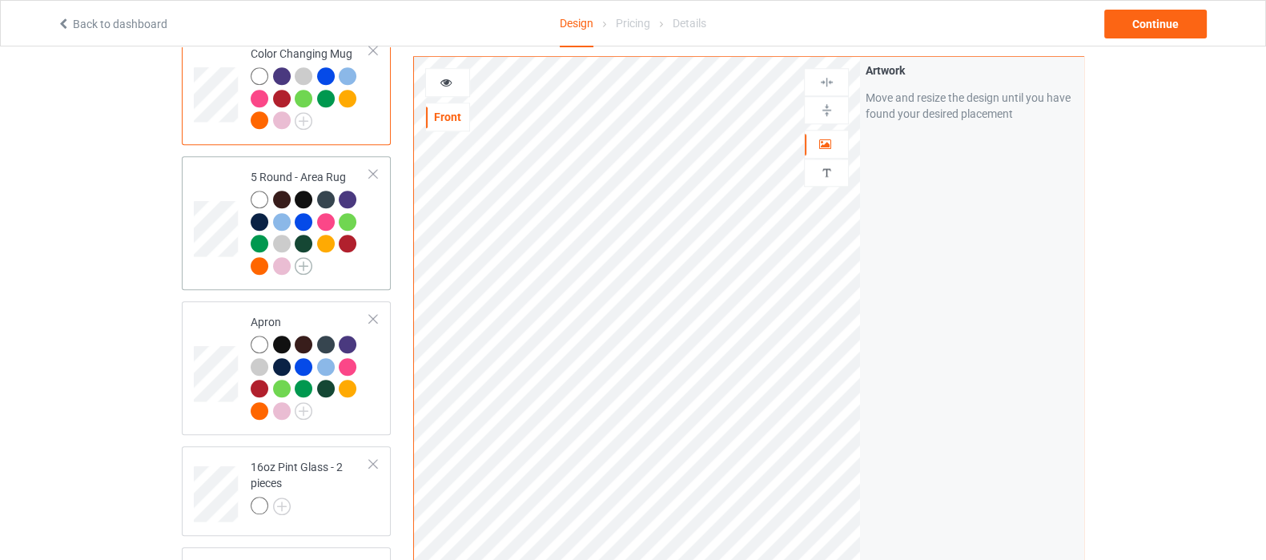
click at [307, 257] on img at bounding box center [304, 266] width 18 height 18
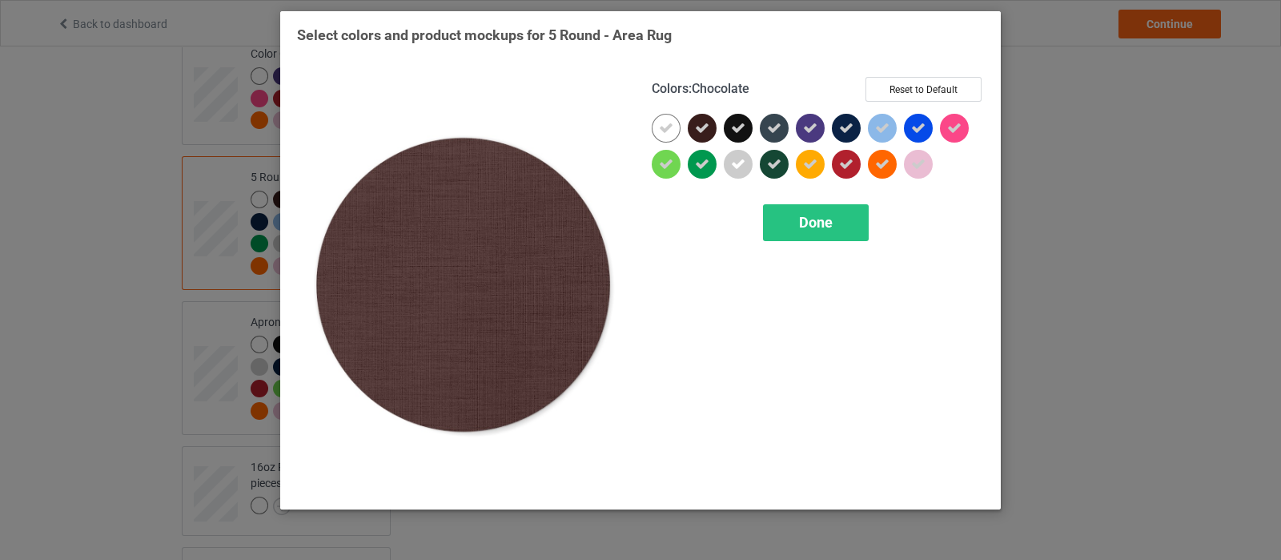
drag, startPoint x: 698, startPoint y: 135, endPoint x: 719, endPoint y: 134, distance: 20.8
click at [701, 135] on icon at bounding box center [702, 128] width 14 height 14
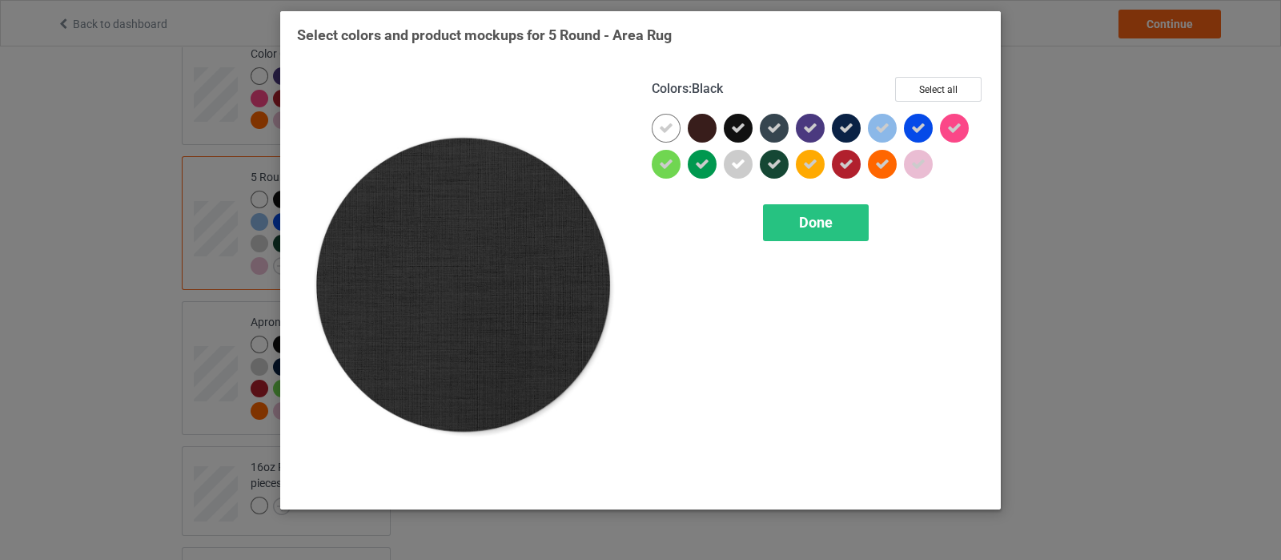
drag, startPoint x: 737, startPoint y: 134, endPoint x: 745, endPoint y: 136, distance: 9.1
click at [737, 134] on icon at bounding box center [738, 128] width 14 height 14
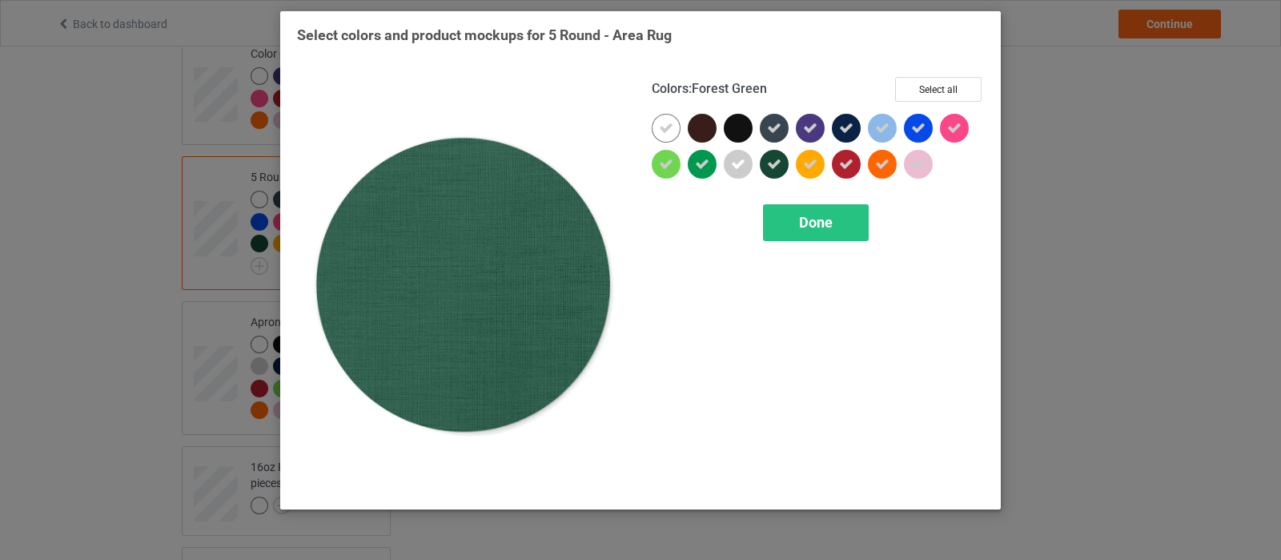
click at [773, 166] on icon at bounding box center [774, 164] width 14 height 14
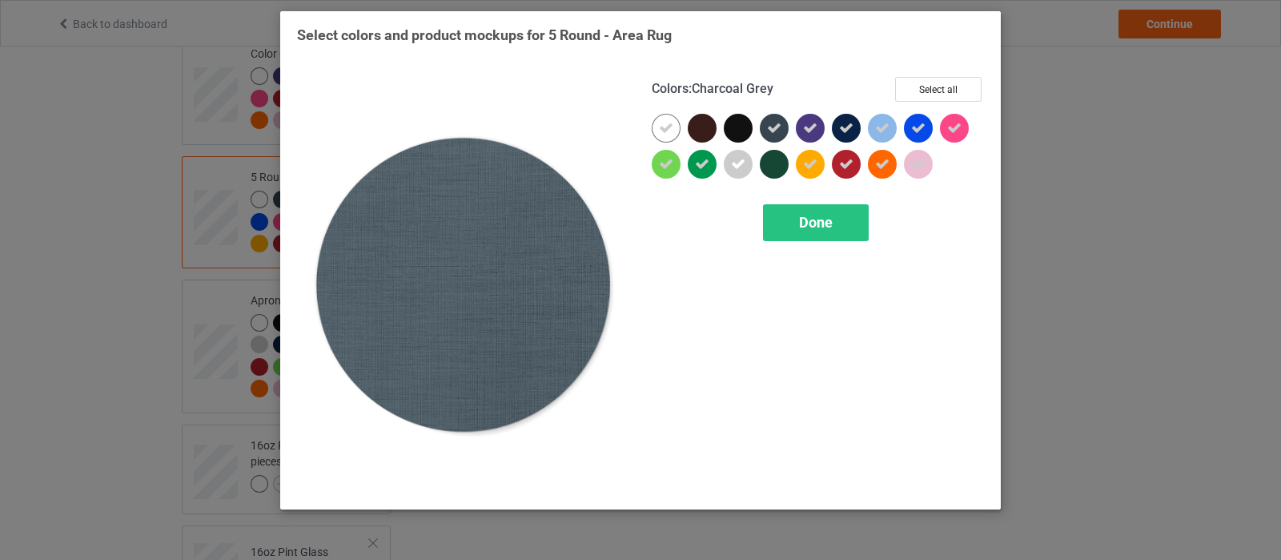
click at [776, 134] on icon at bounding box center [774, 128] width 14 height 14
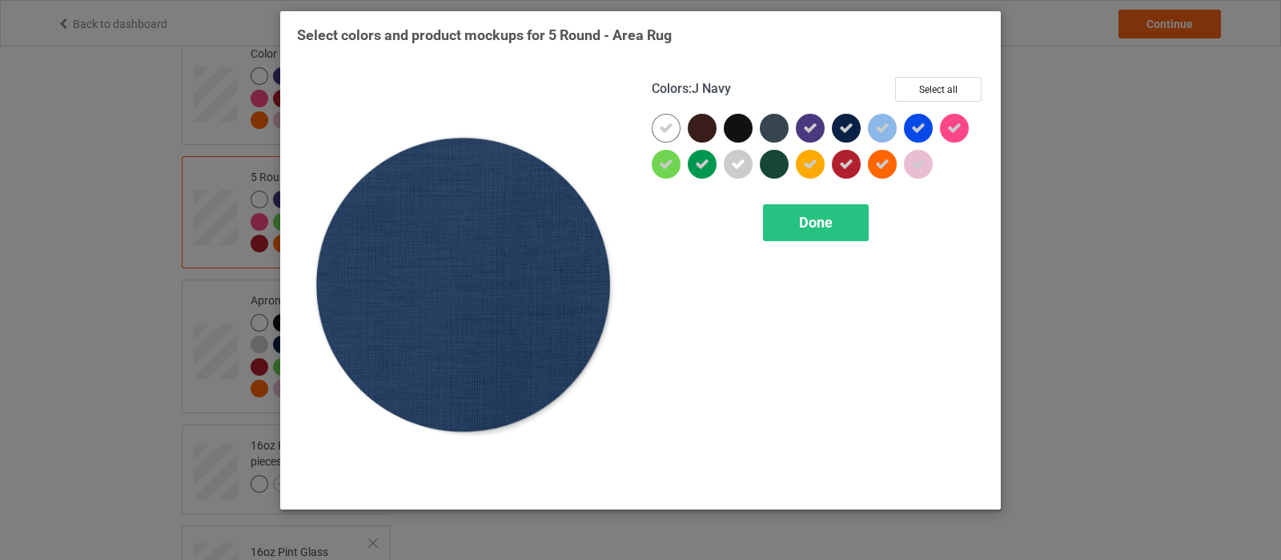
click at [833, 126] on div at bounding box center [846, 128] width 29 height 29
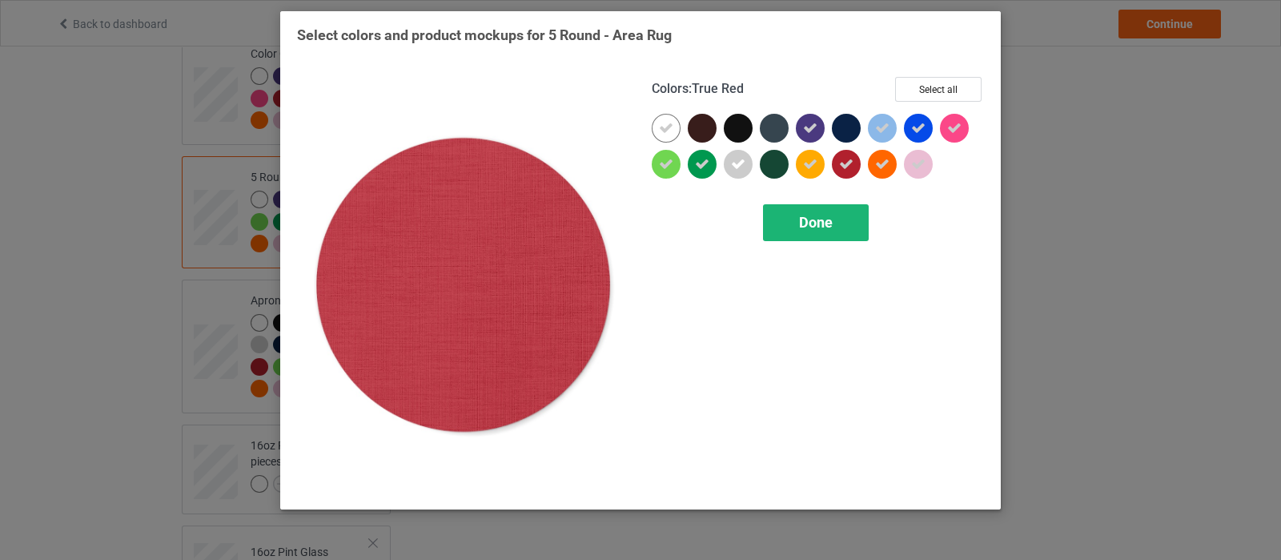
click at [828, 215] on span "Done" at bounding box center [816, 222] width 34 height 17
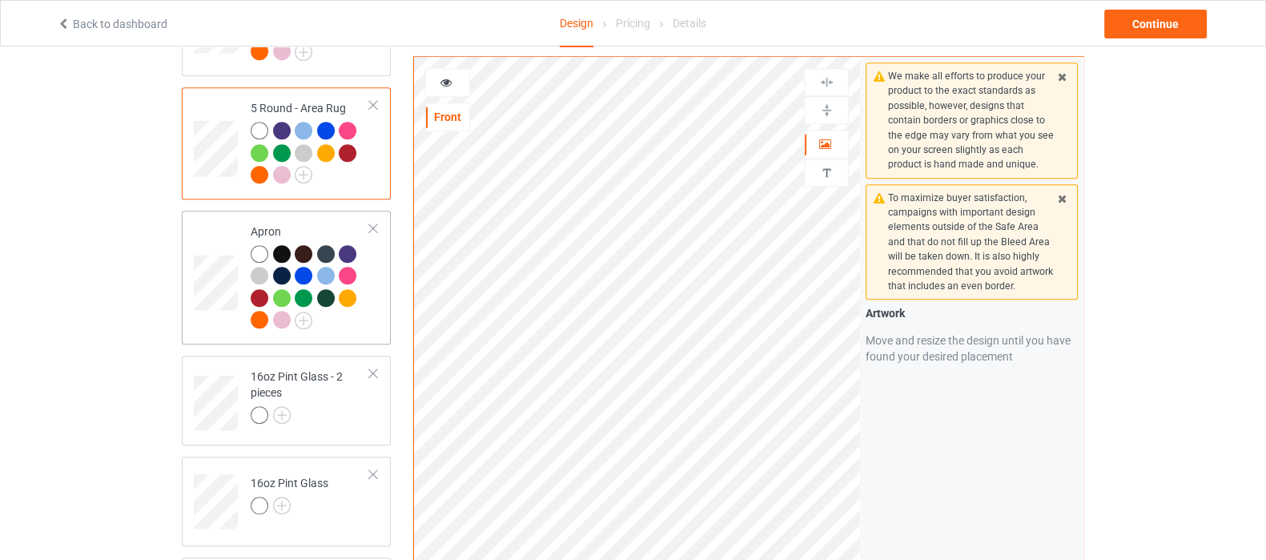
scroll to position [1902, 0]
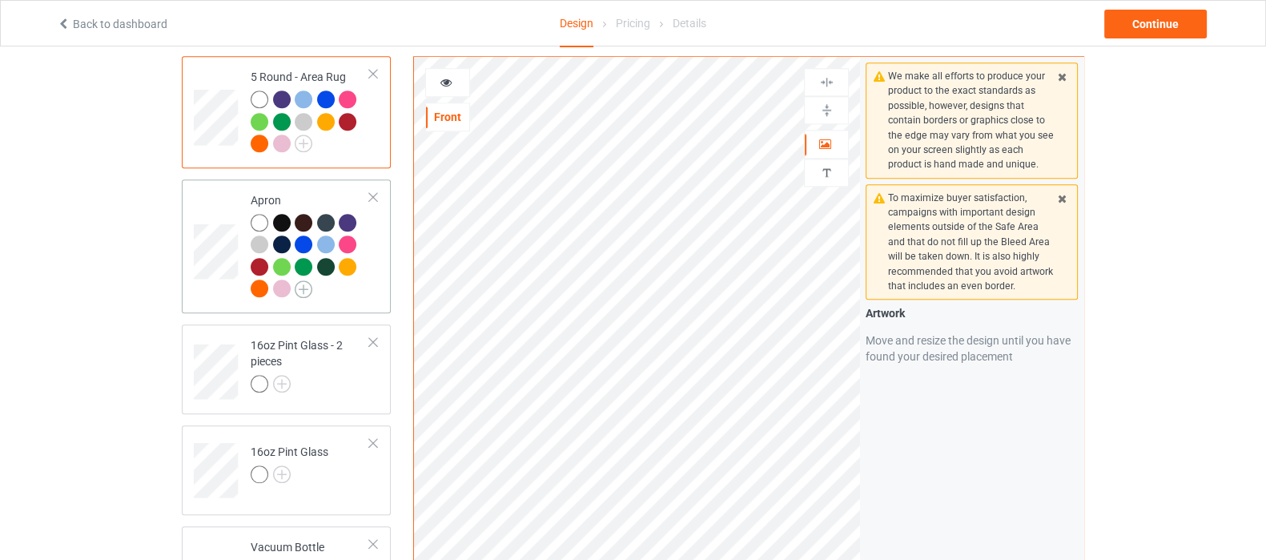
click at [309, 280] on img at bounding box center [304, 289] width 18 height 18
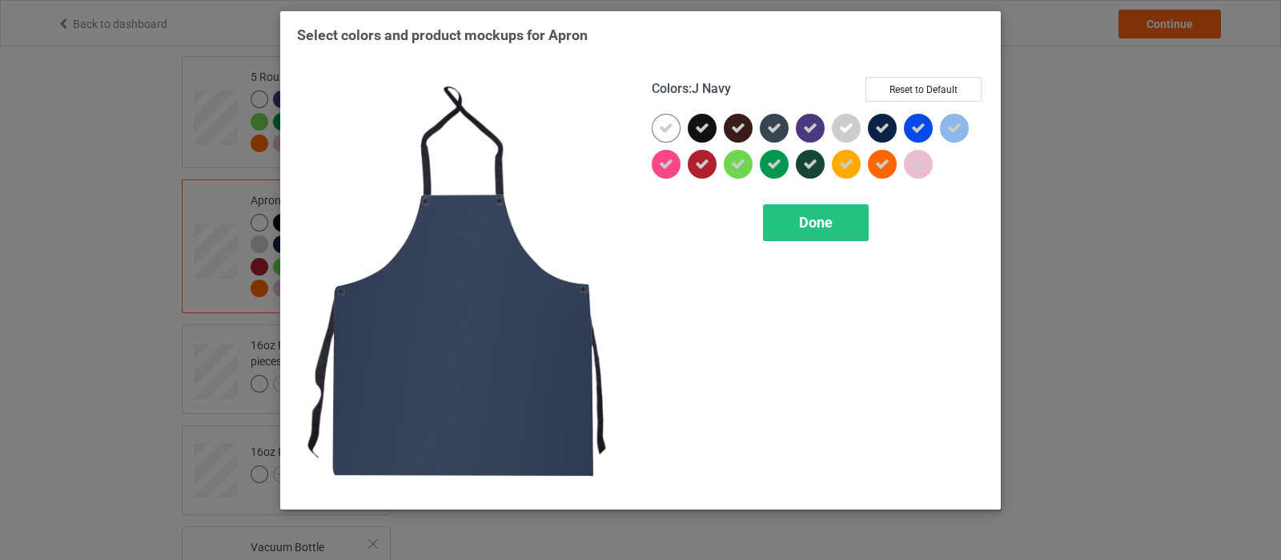
click at [885, 126] on icon at bounding box center [882, 128] width 14 height 14
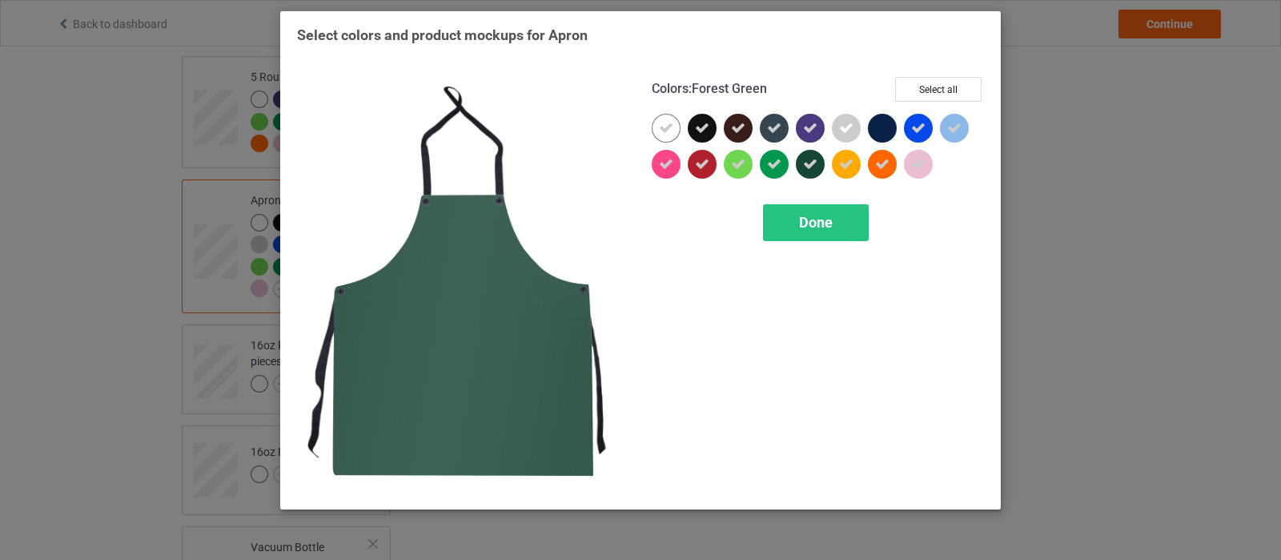
click at [813, 157] on icon at bounding box center [810, 164] width 14 height 14
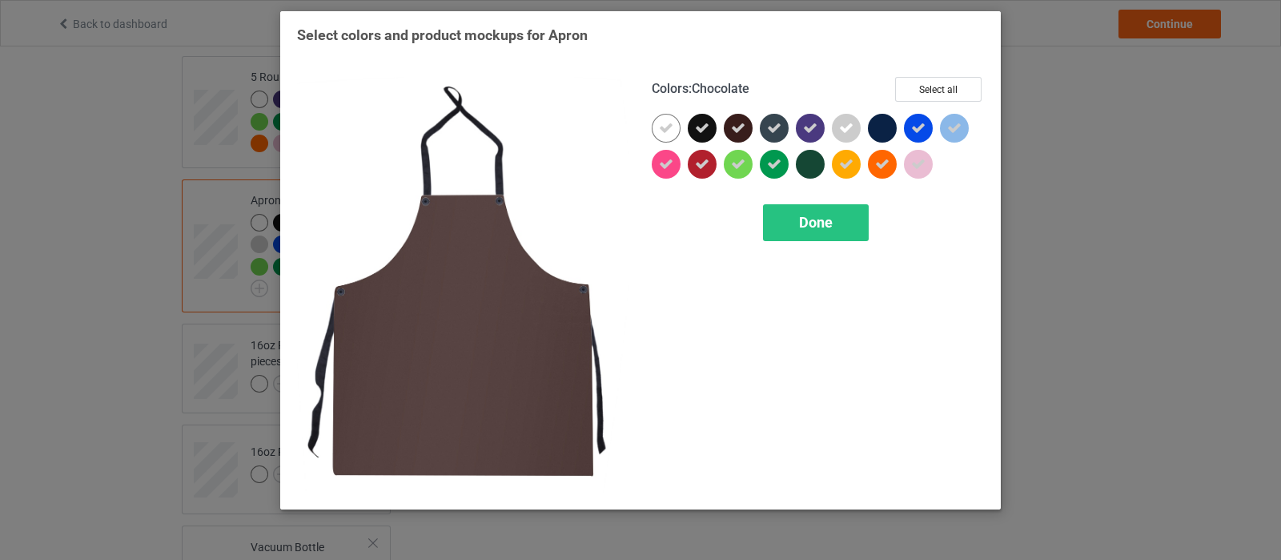
drag, startPoint x: 736, startPoint y: 132, endPoint x: 725, endPoint y: 132, distance: 11.2
click at [736, 132] on icon at bounding box center [738, 128] width 14 height 14
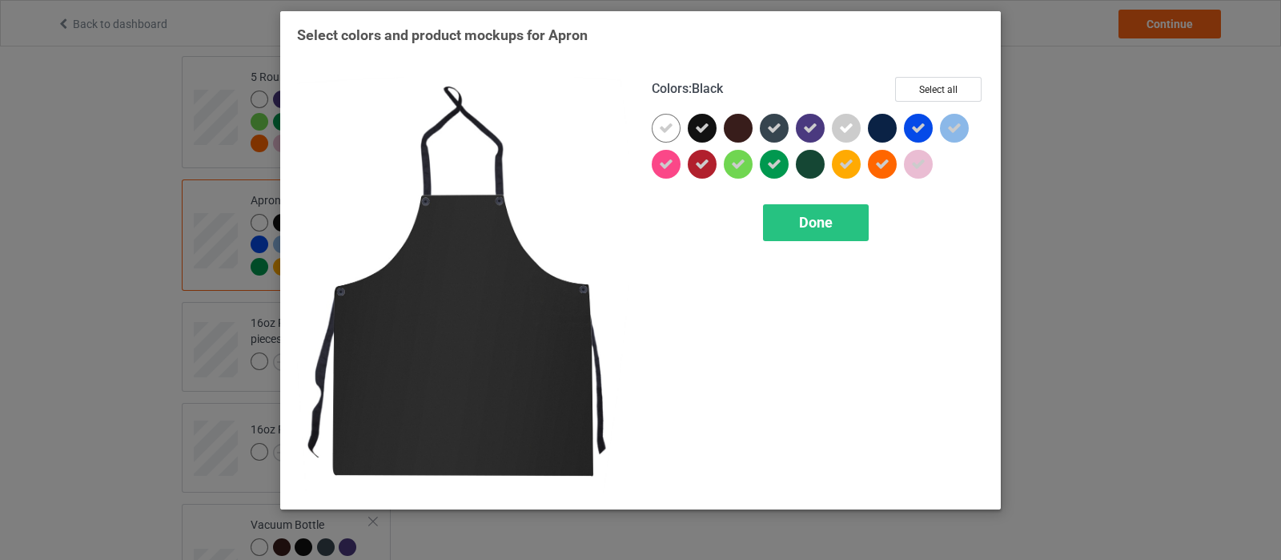
click at [688, 132] on div at bounding box center [702, 128] width 29 height 29
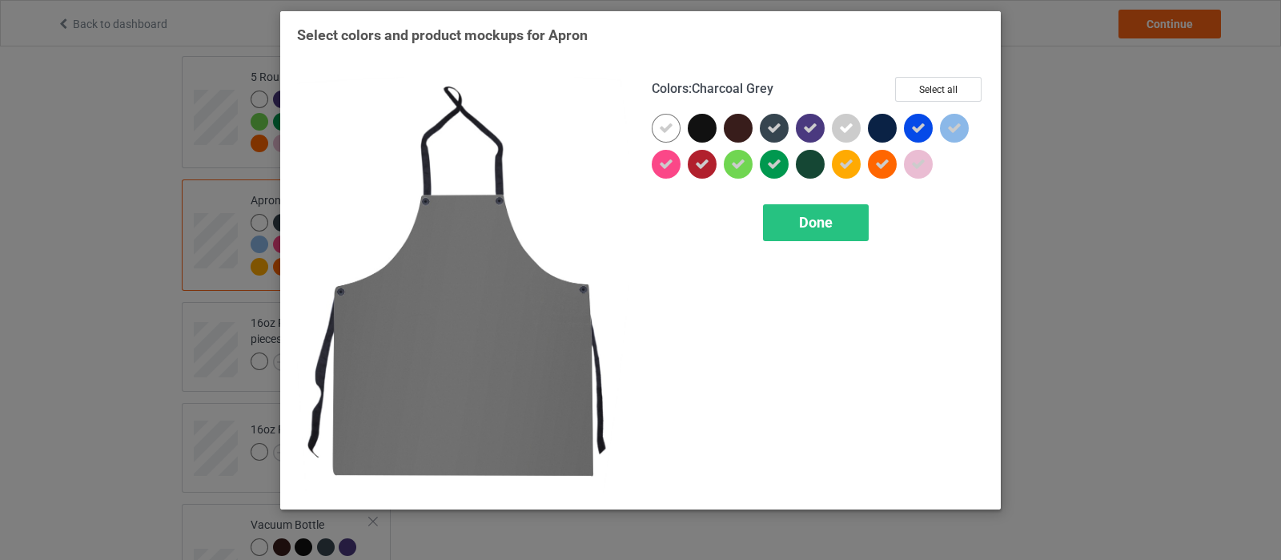
click at [775, 130] on icon at bounding box center [774, 128] width 14 height 14
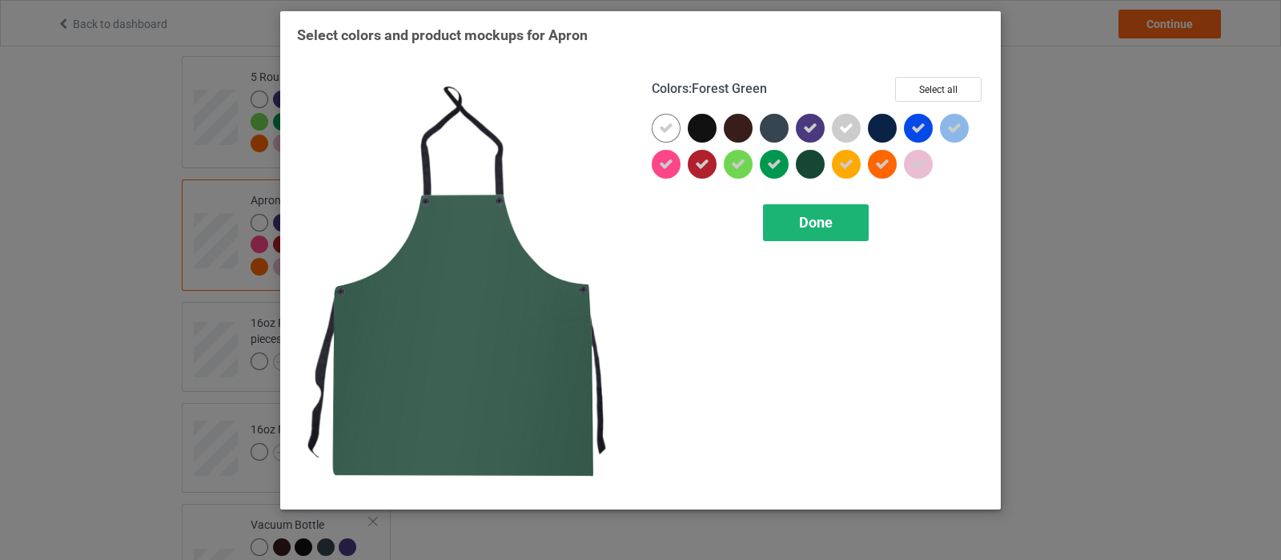
click at [805, 210] on div "Done" at bounding box center [816, 222] width 106 height 37
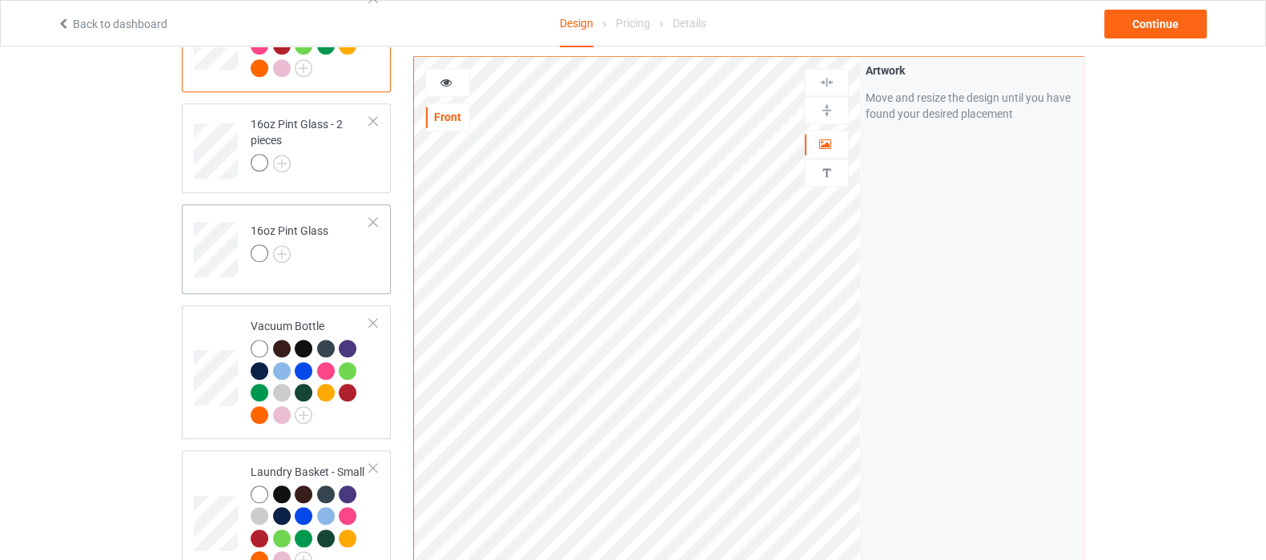
scroll to position [2102, 0]
click at [303, 404] on img at bounding box center [304, 413] width 18 height 18
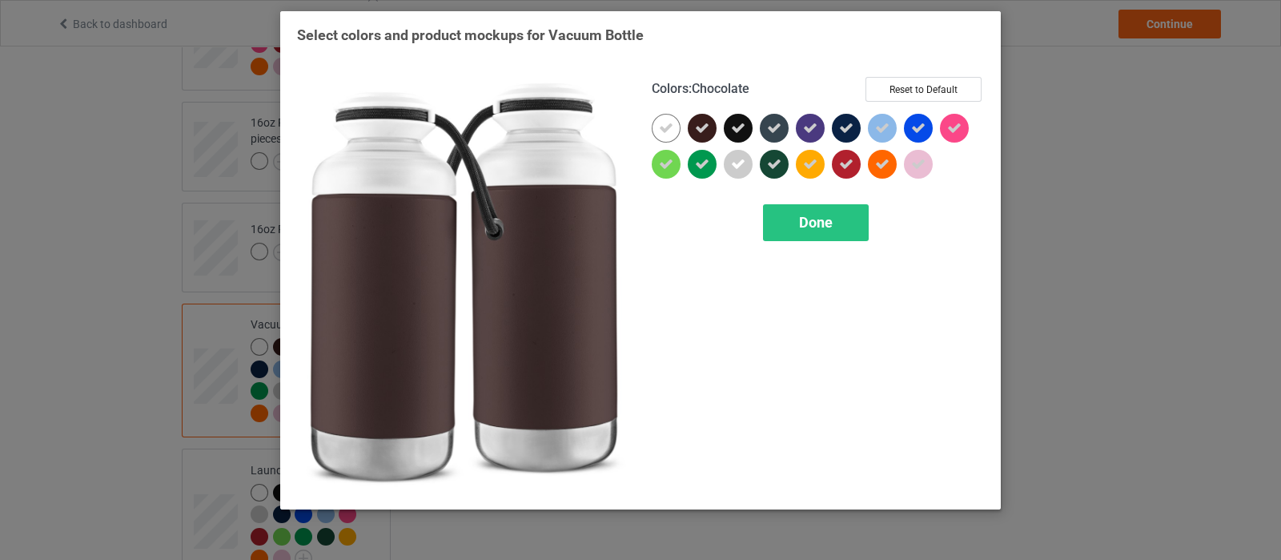
click at [701, 126] on icon at bounding box center [702, 128] width 14 height 14
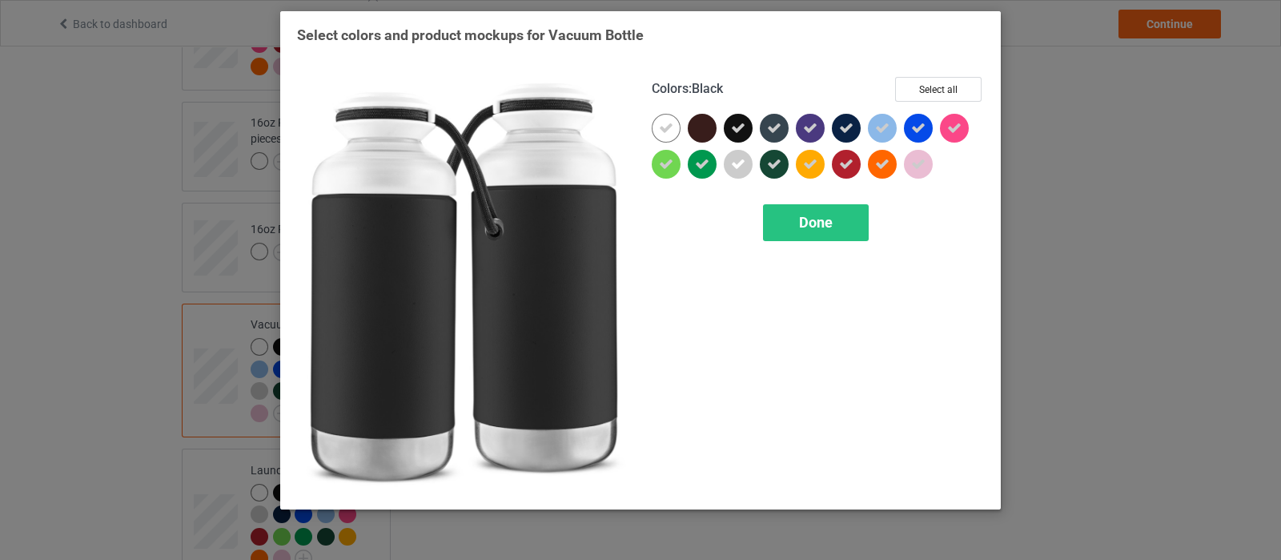
click at [743, 127] on icon at bounding box center [738, 128] width 14 height 14
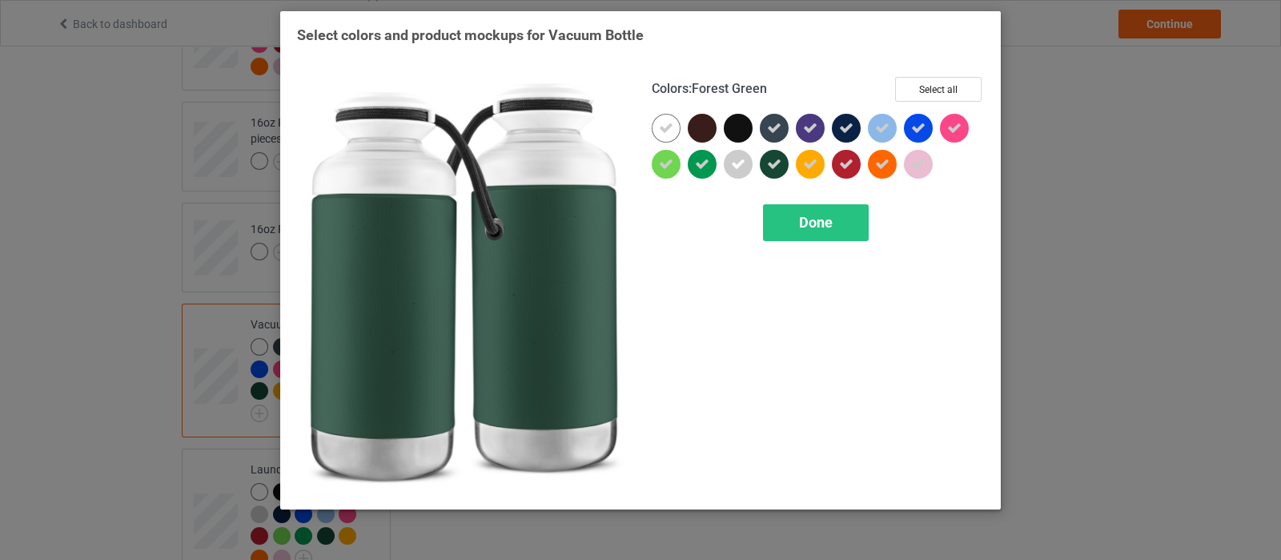
drag, startPoint x: 776, startPoint y: 164, endPoint x: 772, endPoint y: 130, distance: 34.7
click at [774, 162] on icon at bounding box center [774, 164] width 14 height 14
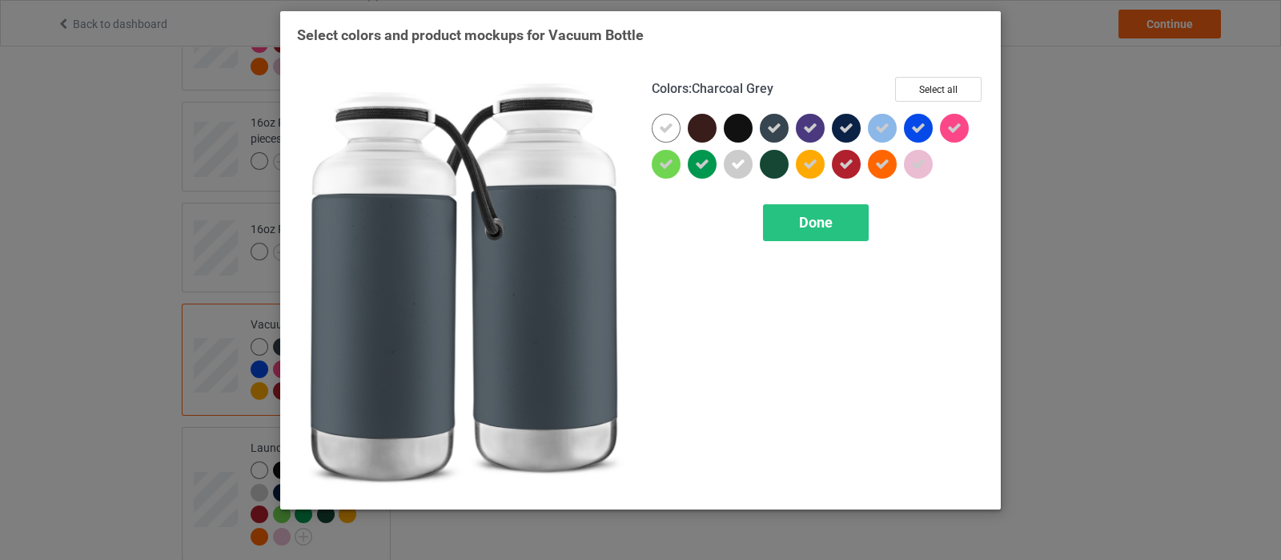
click at [772, 130] on icon at bounding box center [774, 128] width 14 height 14
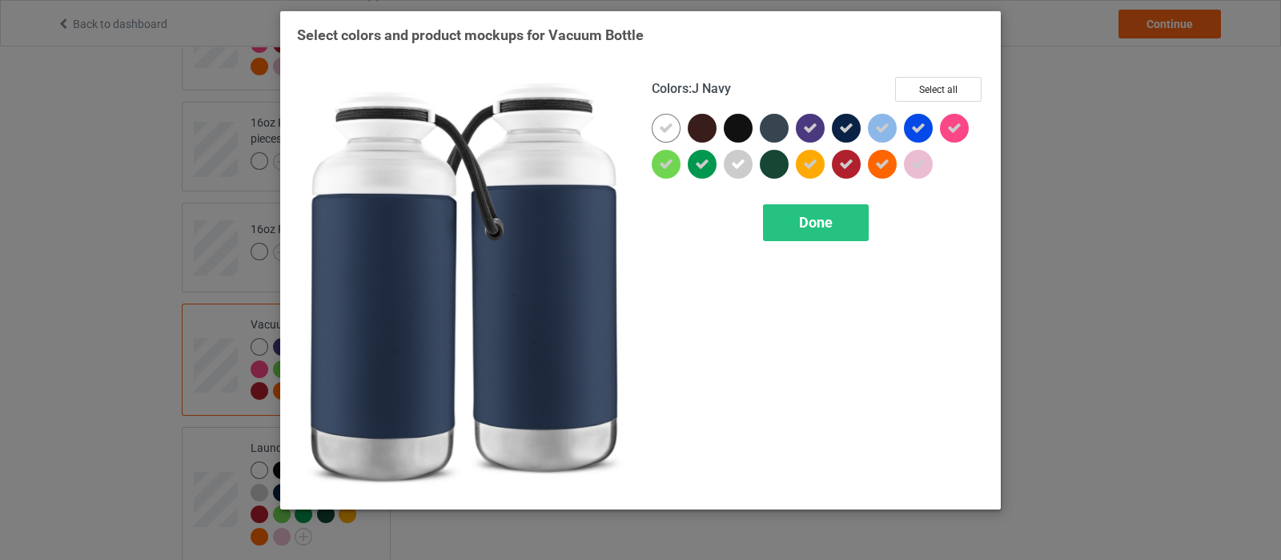
click at [848, 129] on icon at bounding box center [846, 128] width 14 height 14
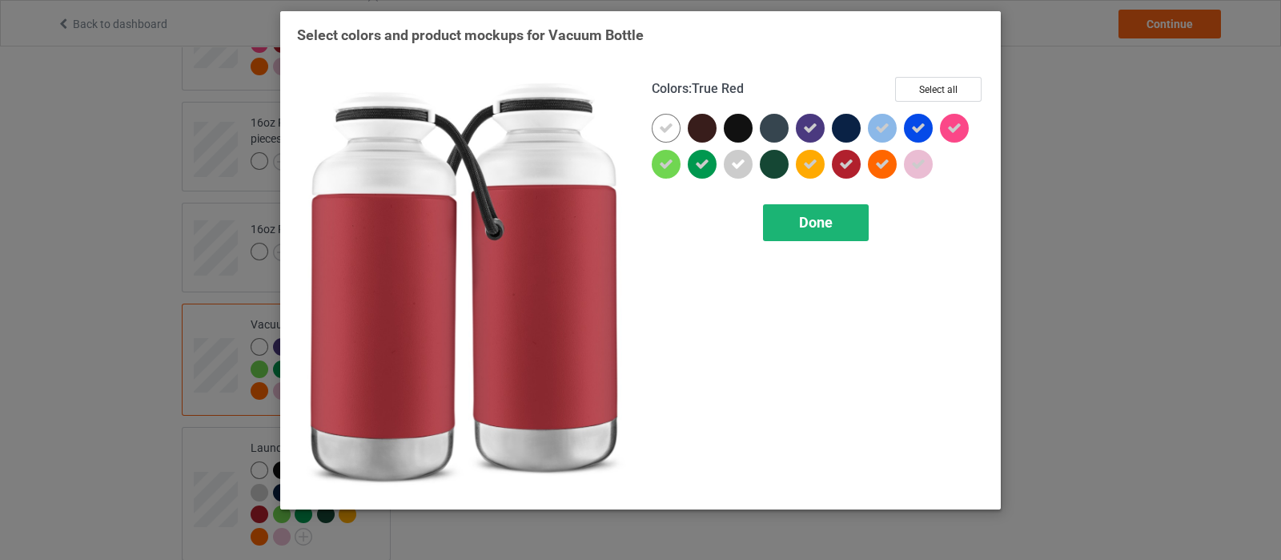
click at [813, 217] on span "Done" at bounding box center [816, 222] width 34 height 17
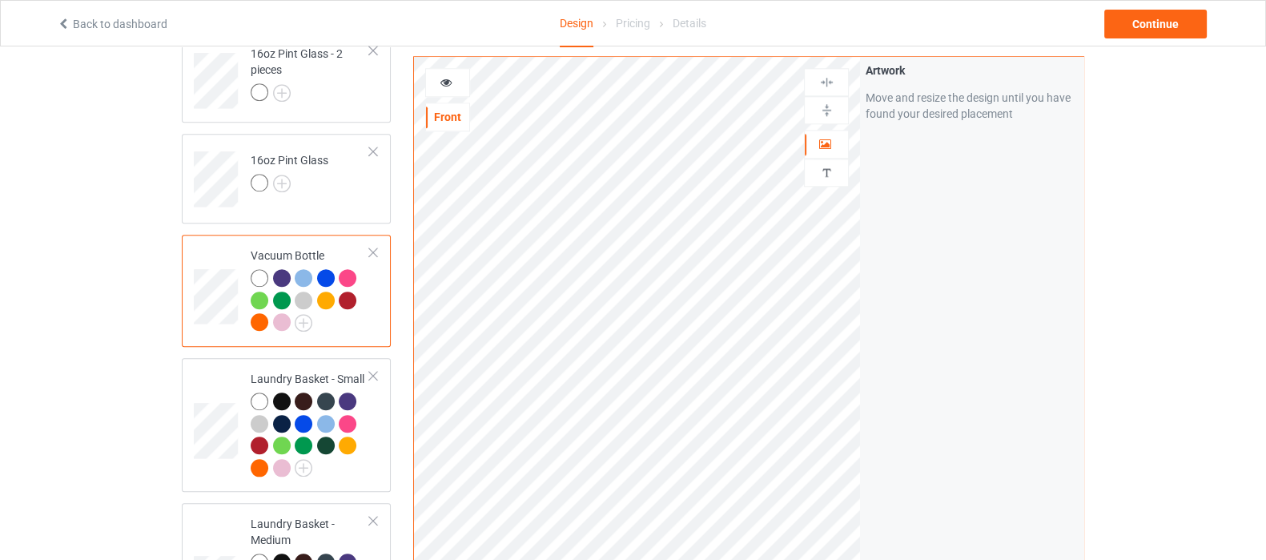
scroll to position [2202, 0]
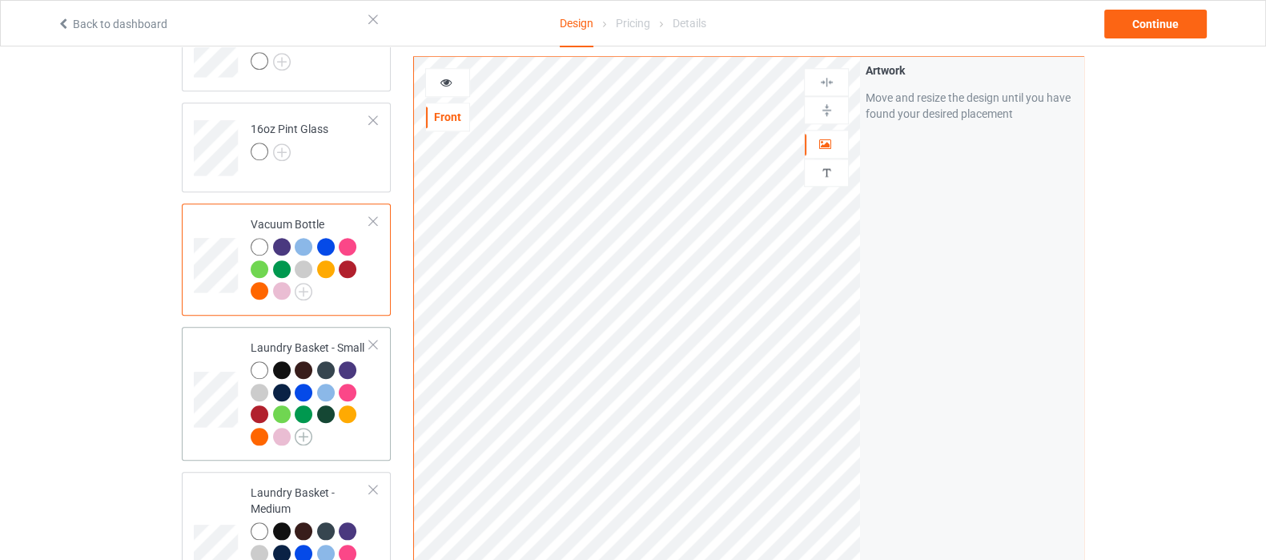
click at [303, 428] on img at bounding box center [304, 437] width 18 height 18
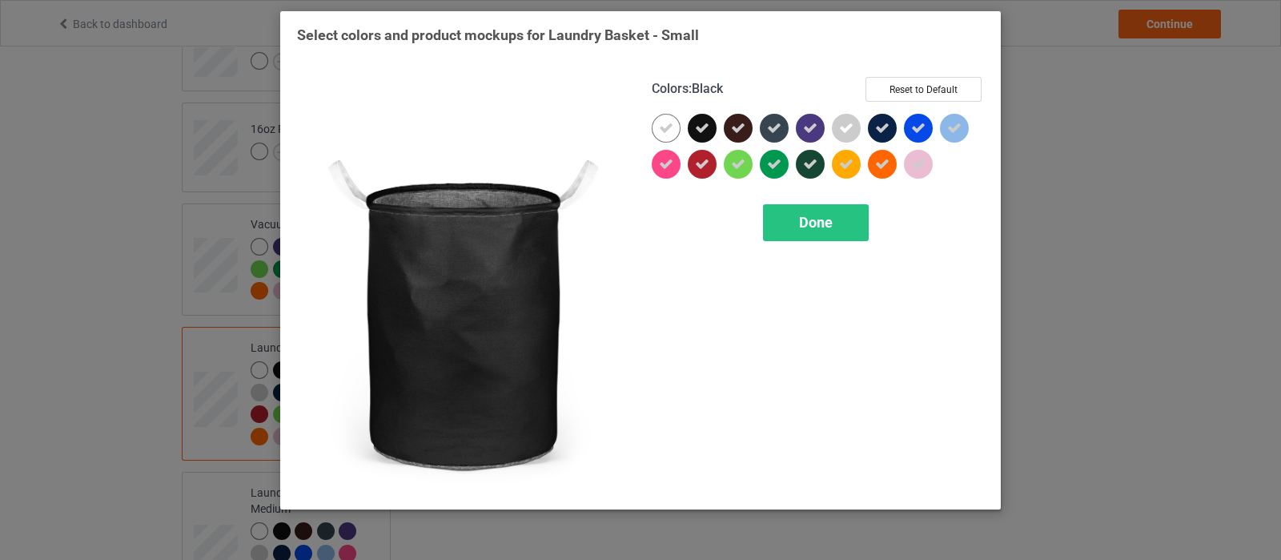
click at [705, 126] on icon at bounding box center [702, 128] width 14 height 14
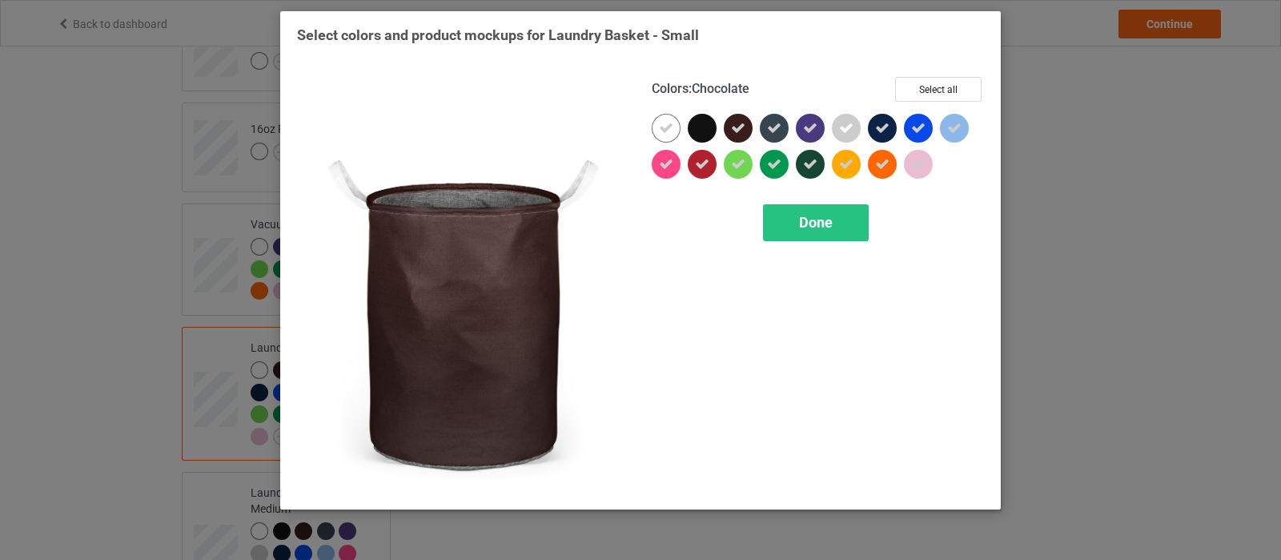
click at [741, 126] on icon at bounding box center [738, 128] width 14 height 14
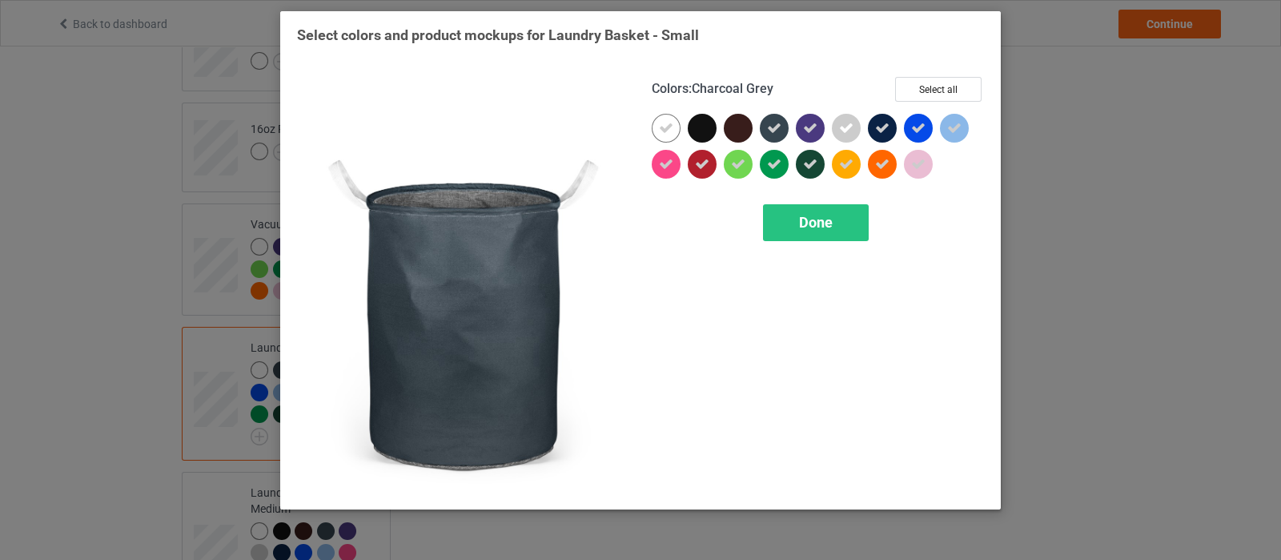
click at [774, 123] on icon at bounding box center [774, 128] width 14 height 14
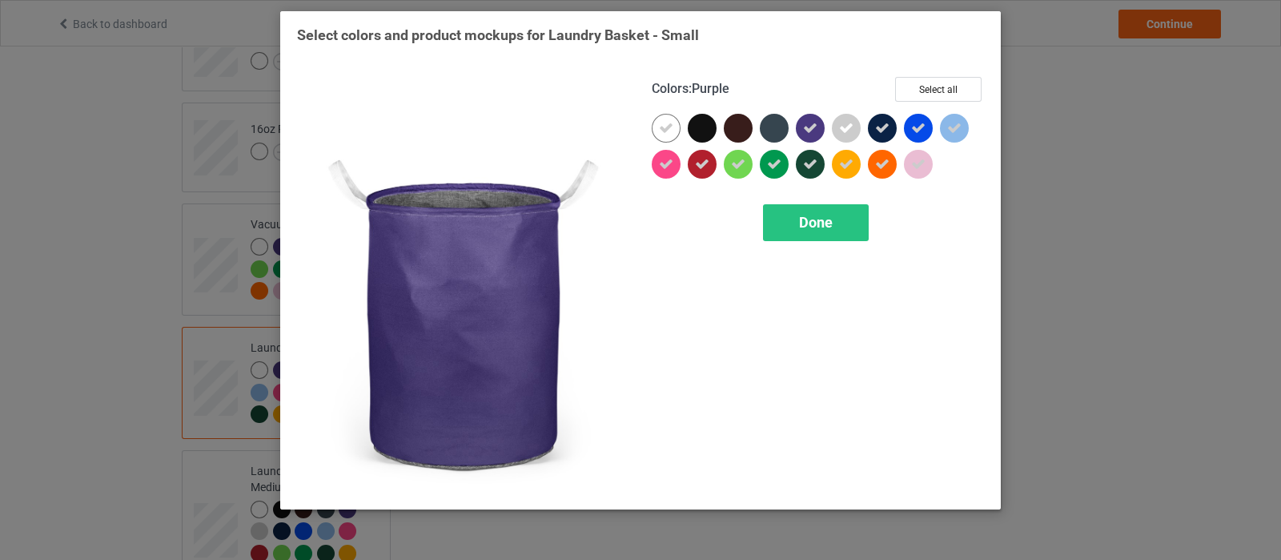
drag, startPoint x: 806, startPoint y: 119, endPoint x: 819, endPoint y: 156, distance: 39.3
click at [809, 119] on div at bounding box center [810, 128] width 29 height 29
drag, startPoint x: 819, startPoint y: 166, endPoint x: 862, endPoint y: 150, distance: 45.4
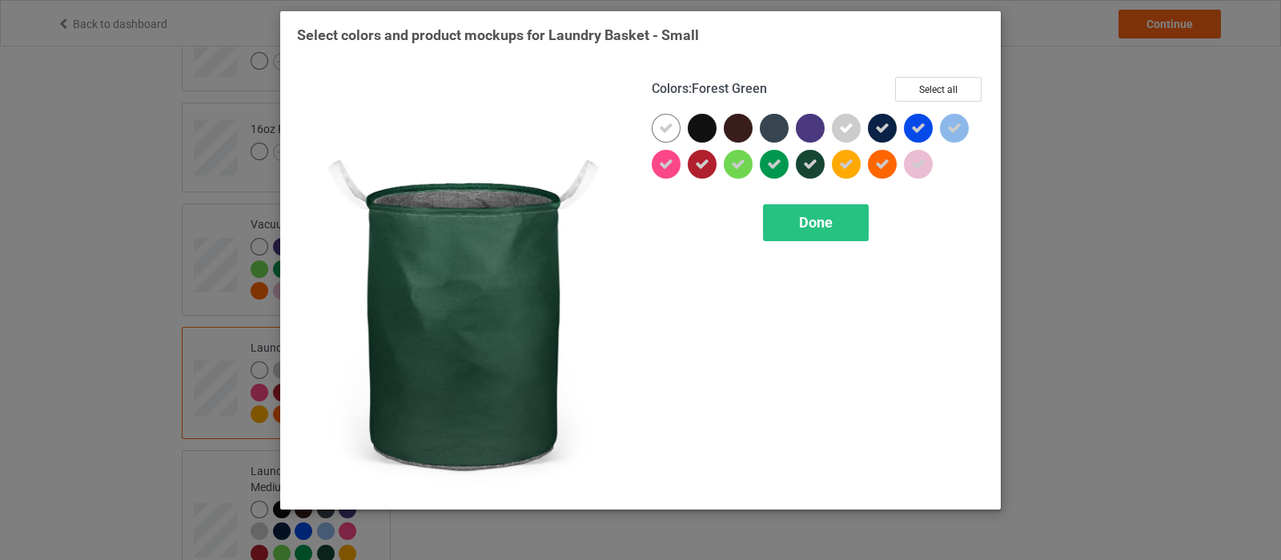
click at [819, 166] on div at bounding box center [810, 164] width 29 height 29
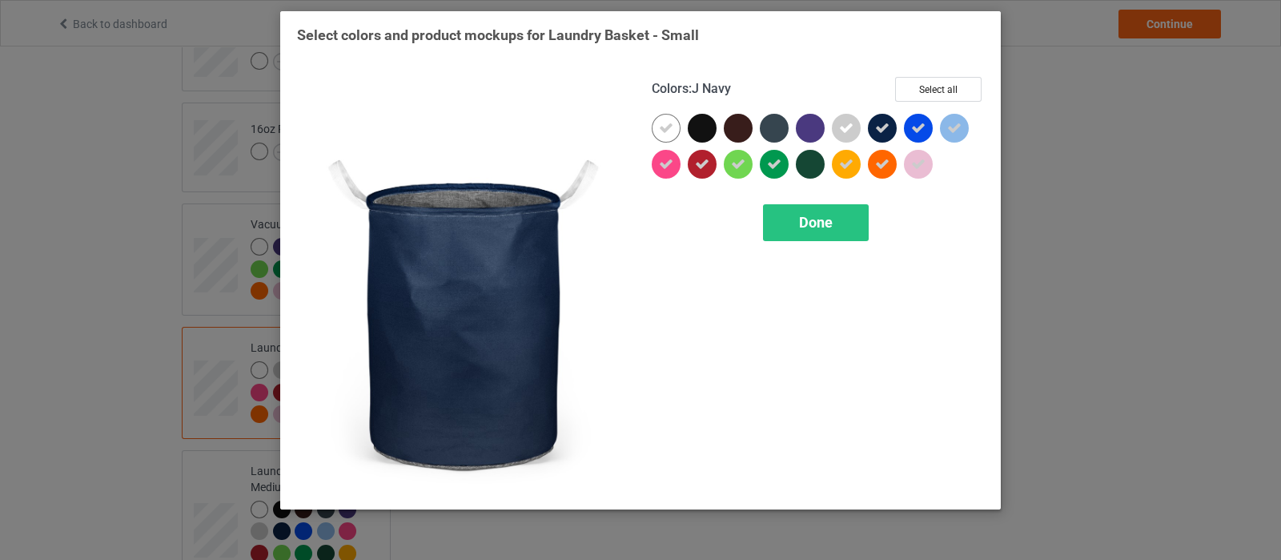
click at [884, 128] on icon at bounding box center [882, 128] width 14 height 14
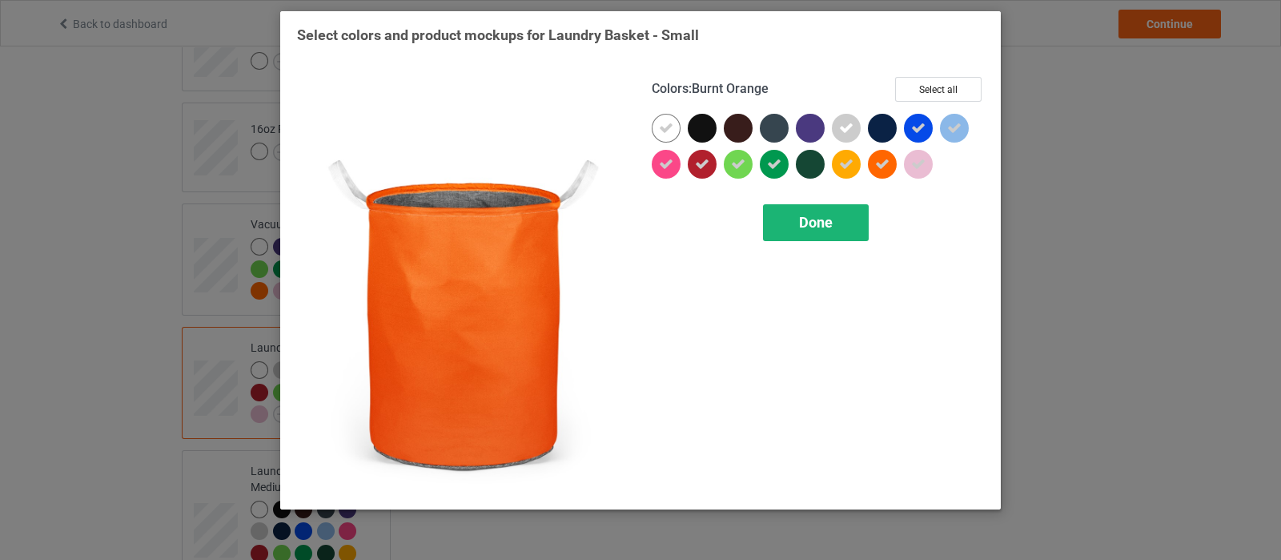
click at [801, 226] on span "Done" at bounding box center [816, 222] width 34 height 17
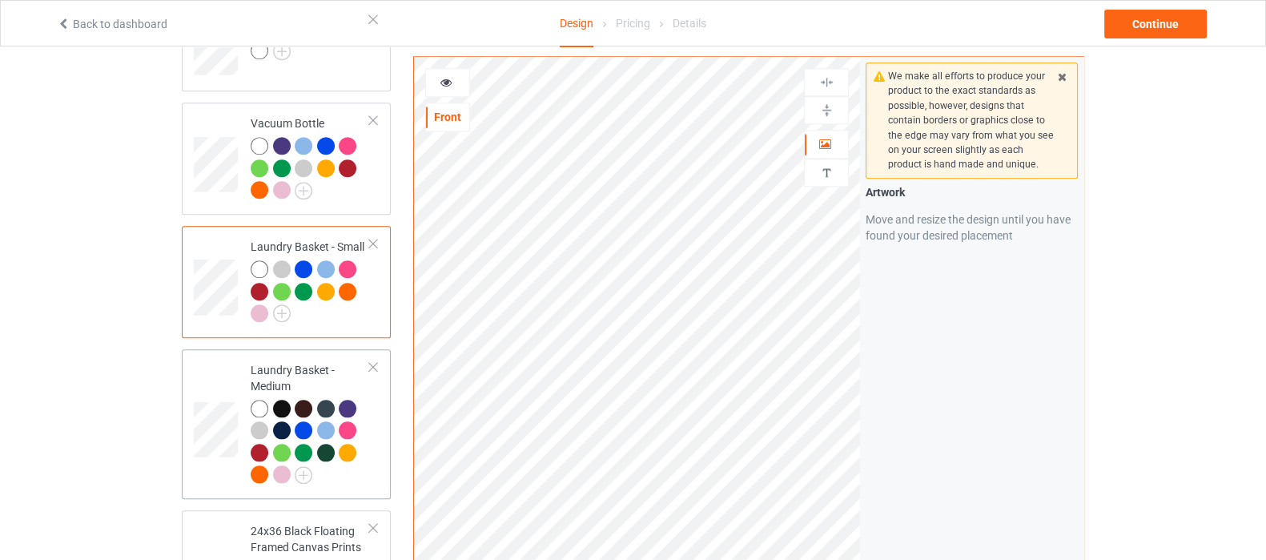
scroll to position [2402, 0]
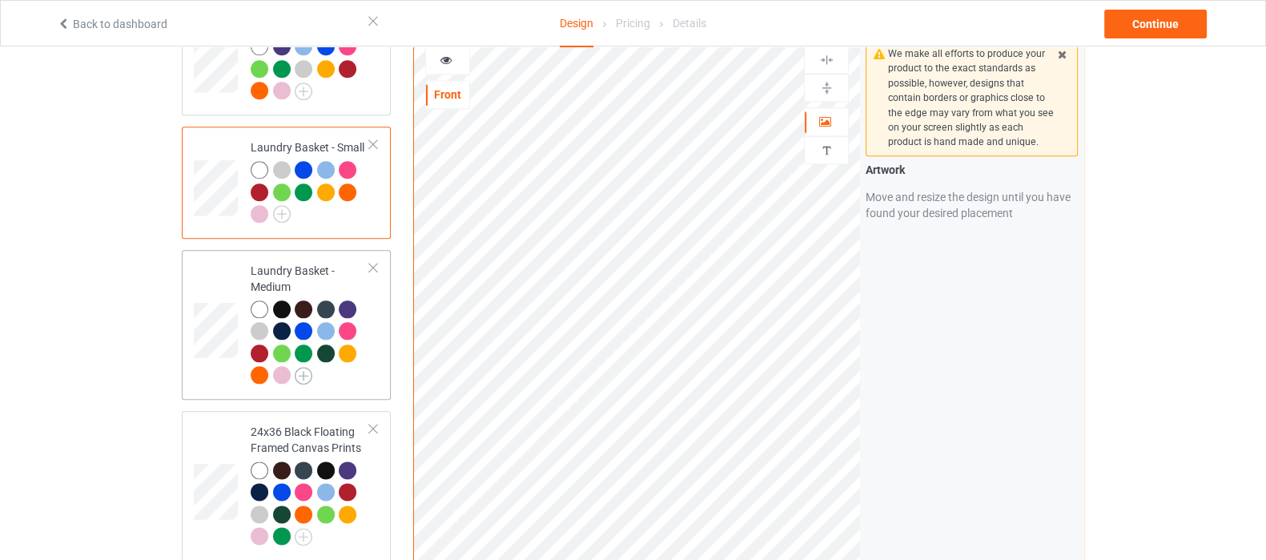
click at [306, 367] on img at bounding box center [304, 376] width 18 height 18
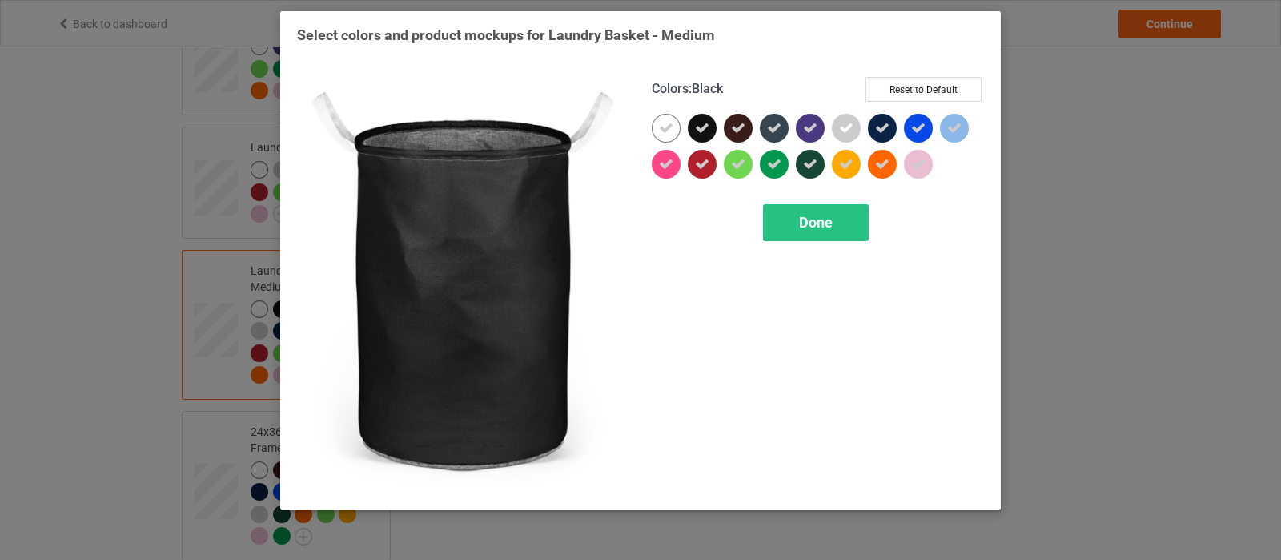
click at [703, 124] on icon at bounding box center [702, 128] width 14 height 14
click at [738, 127] on icon at bounding box center [738, 128] width 14 height 14
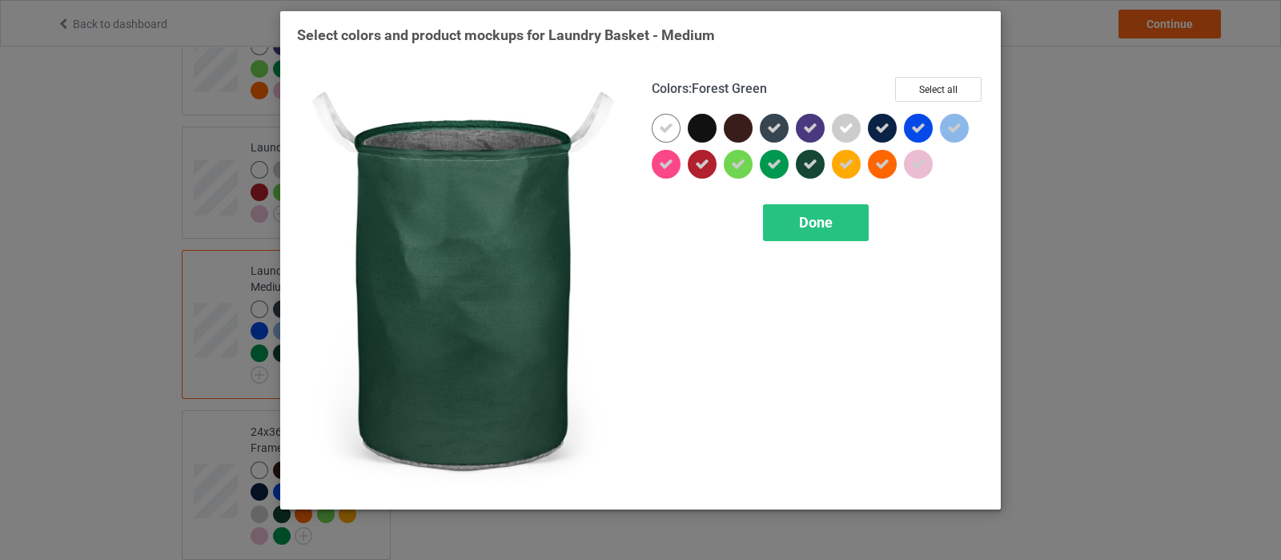
drag, startPoint x: 807, startPoint y: 163, endPoint x: 867, endPoint y: 138, distance: 65.0
click at [810, 163] on icon at bounding box center [810, 164] width 14 height 14
click at [877, 130] on icon at bounding box center [882, 128] width 14 height 14
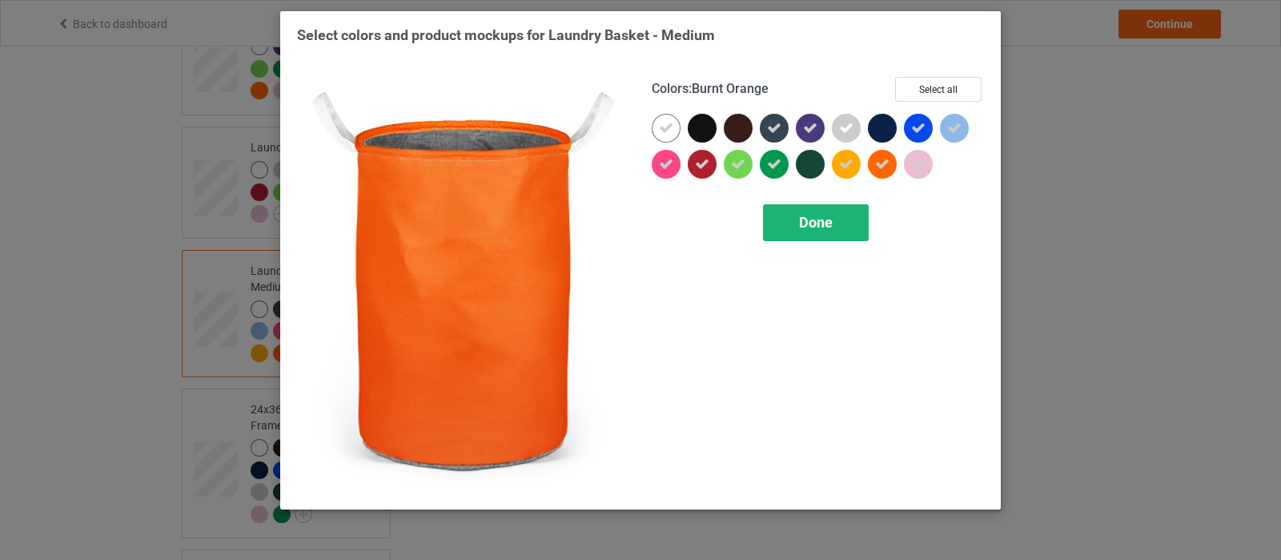
click at [826, 214] on span "Done" at bounding box center [816, 222] width 34 height 17
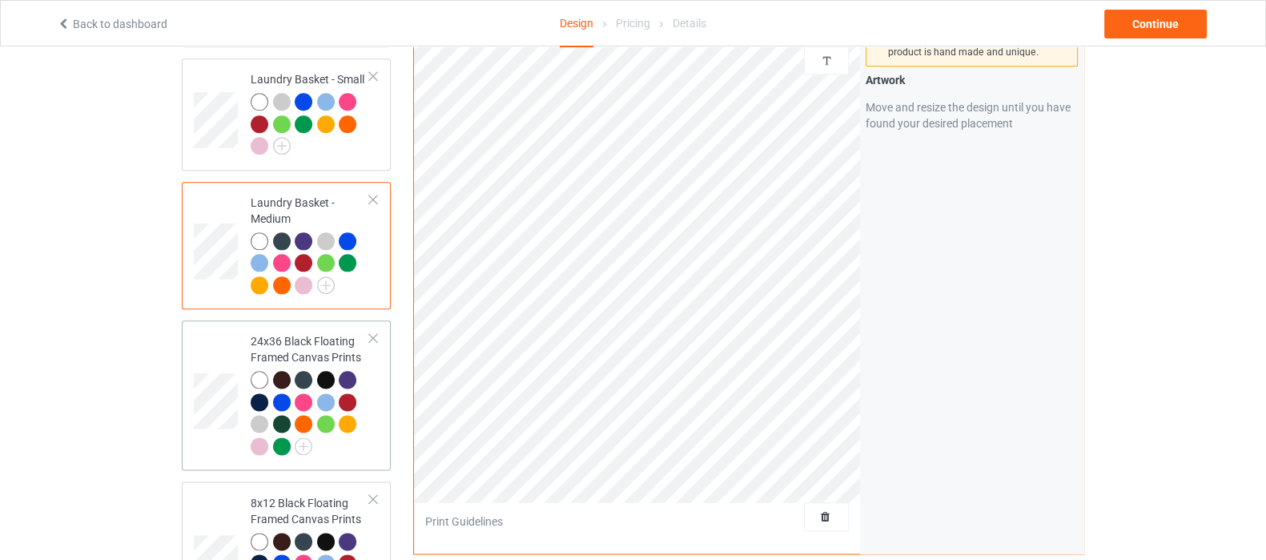
scroll to position [2502, 0]
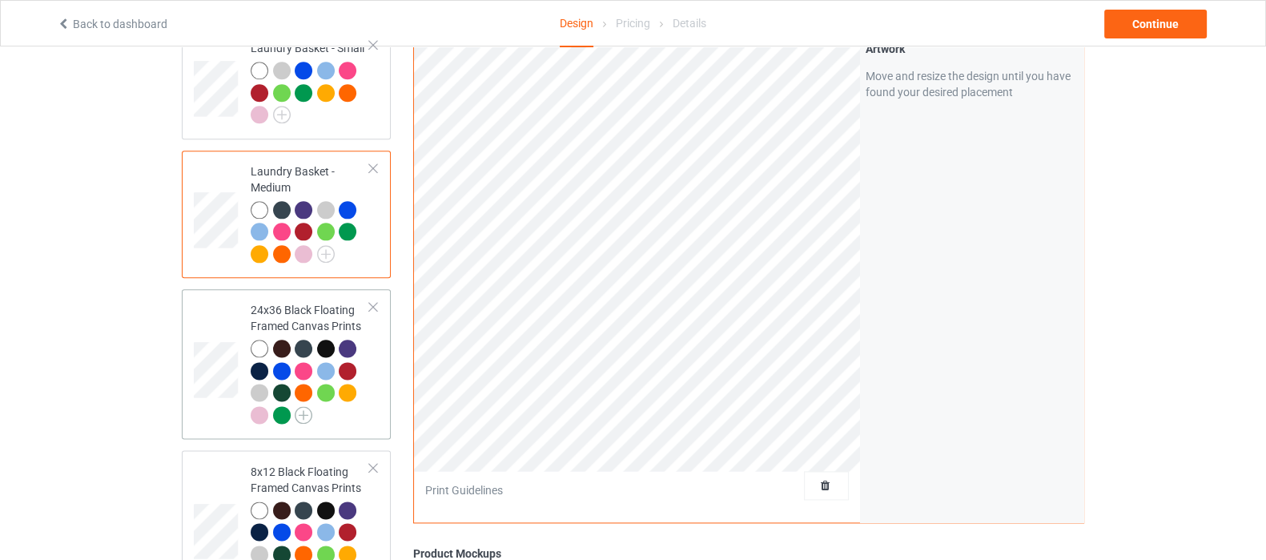
click at [303, 406] on img at bounding box center [304, 415] width 18 height 18
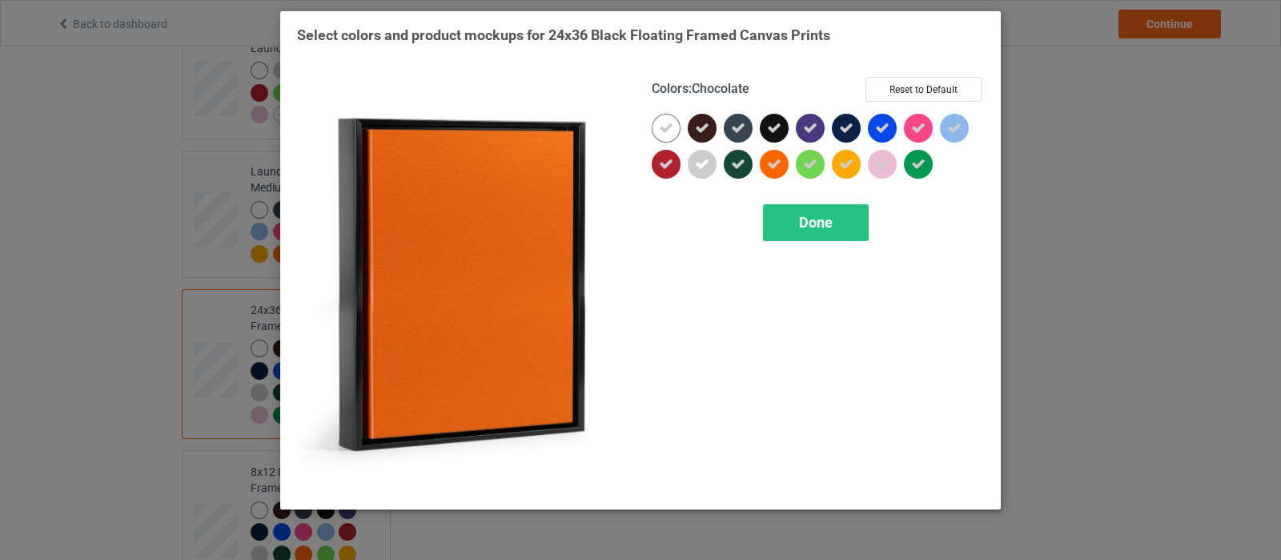
click at [711, 132] on div at bounding box center [702, 128] width 29 height 29
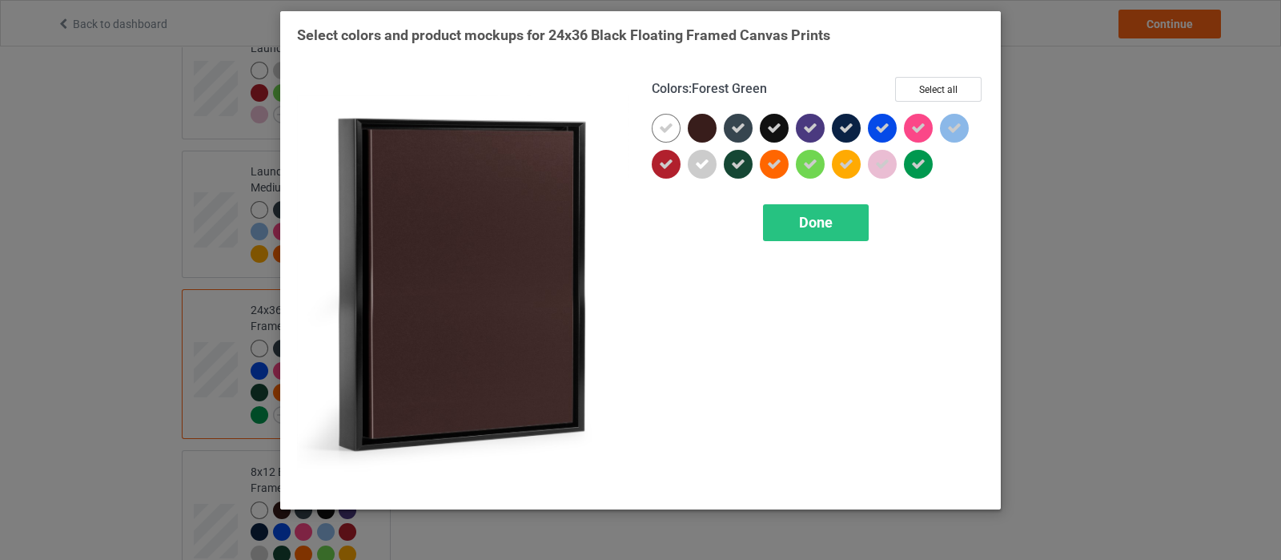
click at [740, 163] on icon at bounding box center [738, 164] width 14 height 14
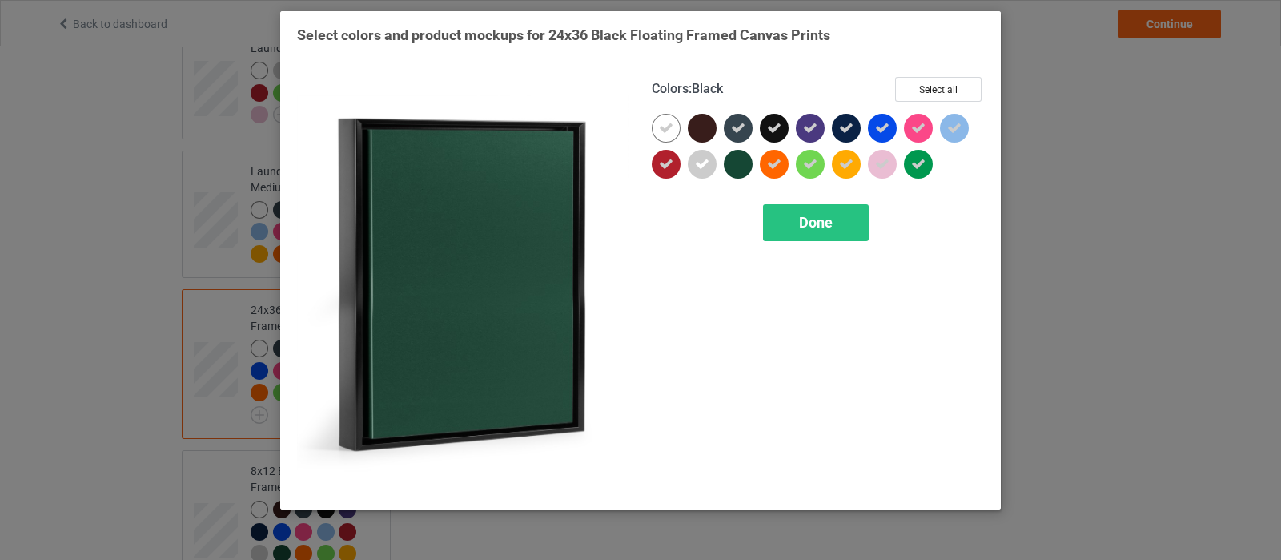
drag, startPoint x: 770, startPoint y: 131, endPoint x: 782, endPoint y: 131, distance: 12.0
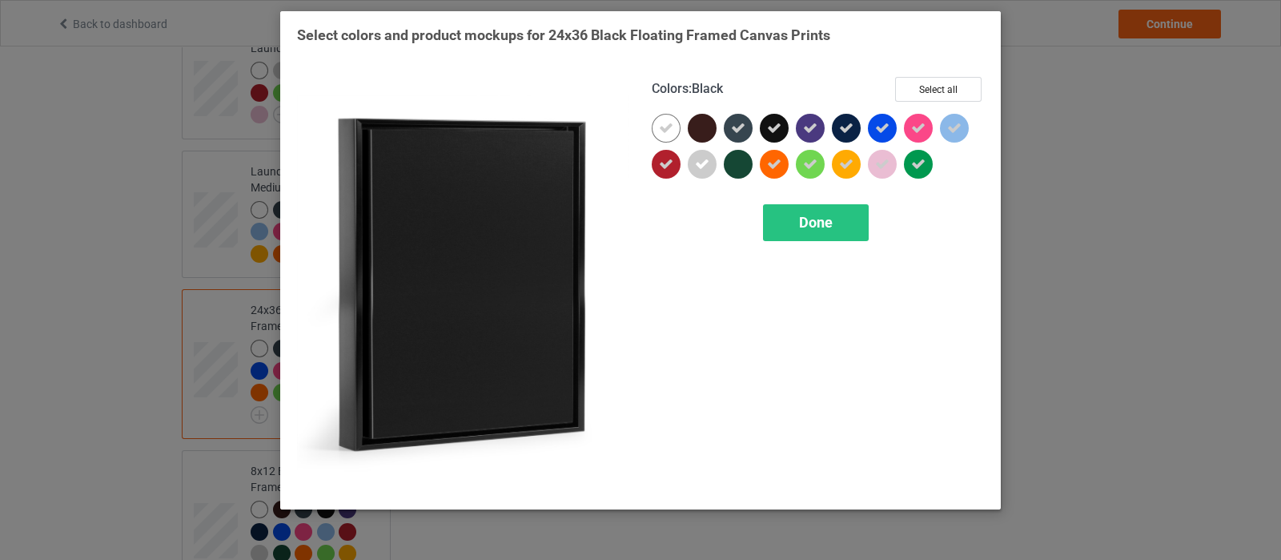
click at [770, 131] on icon at bounding box center [774, 128] width 14 height 14
drag, startPoint x: 849, startPoint y: 134, endPoint x: 849, endPoint y: 147, distance: 13.6
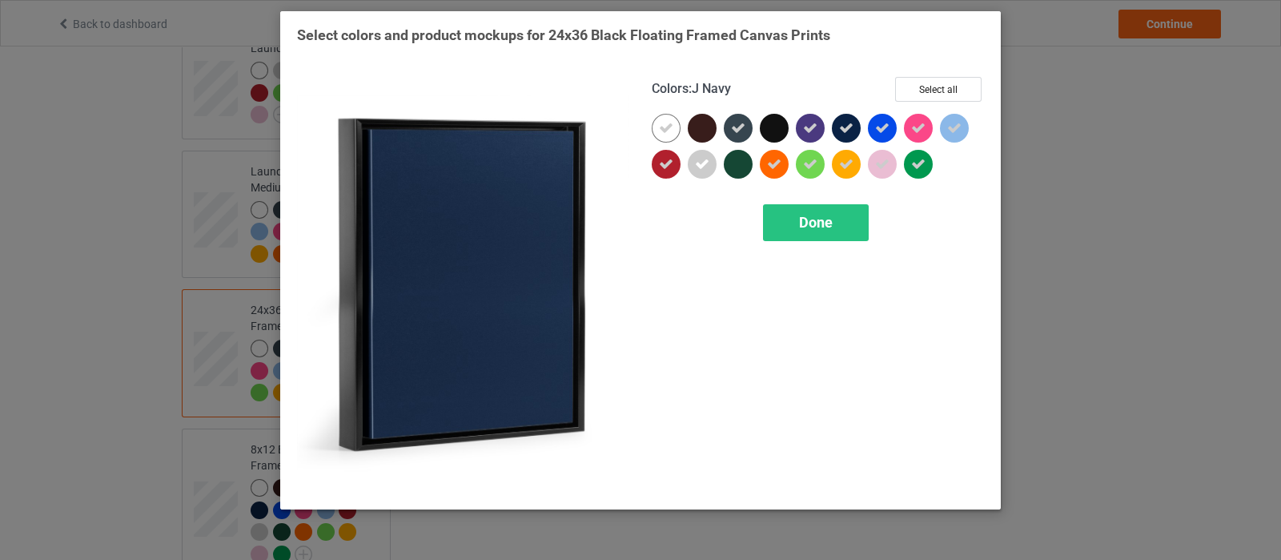
click at [849, 135] on icon at bounding box center [846, 128] width 14 height 14
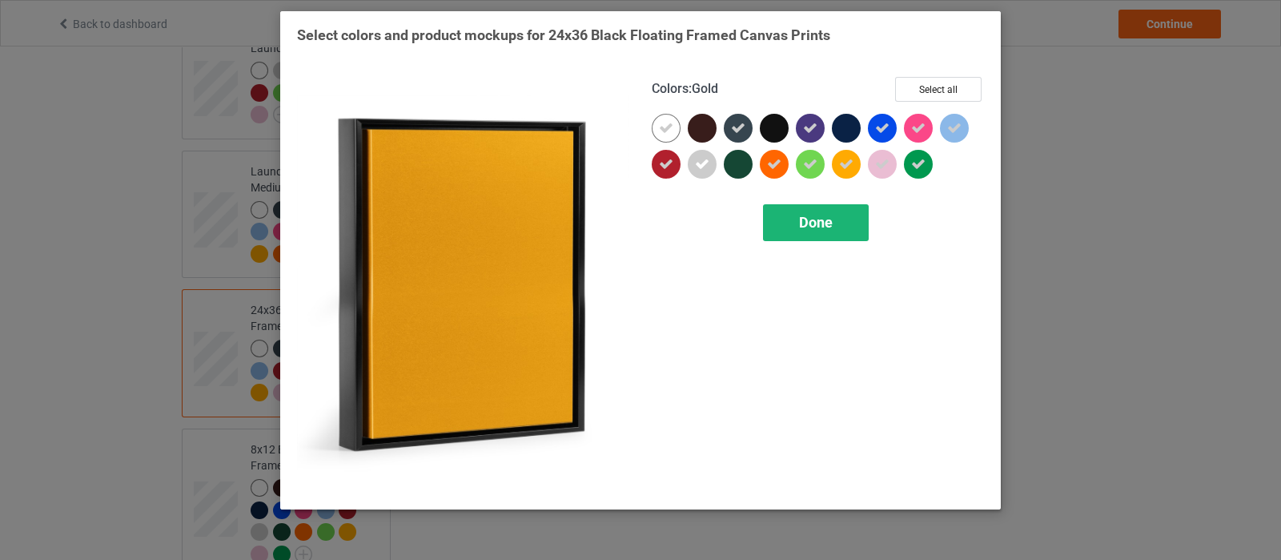
click at [810, 222] on span "Done" at bounding box center [816, 222] width 34 height 17
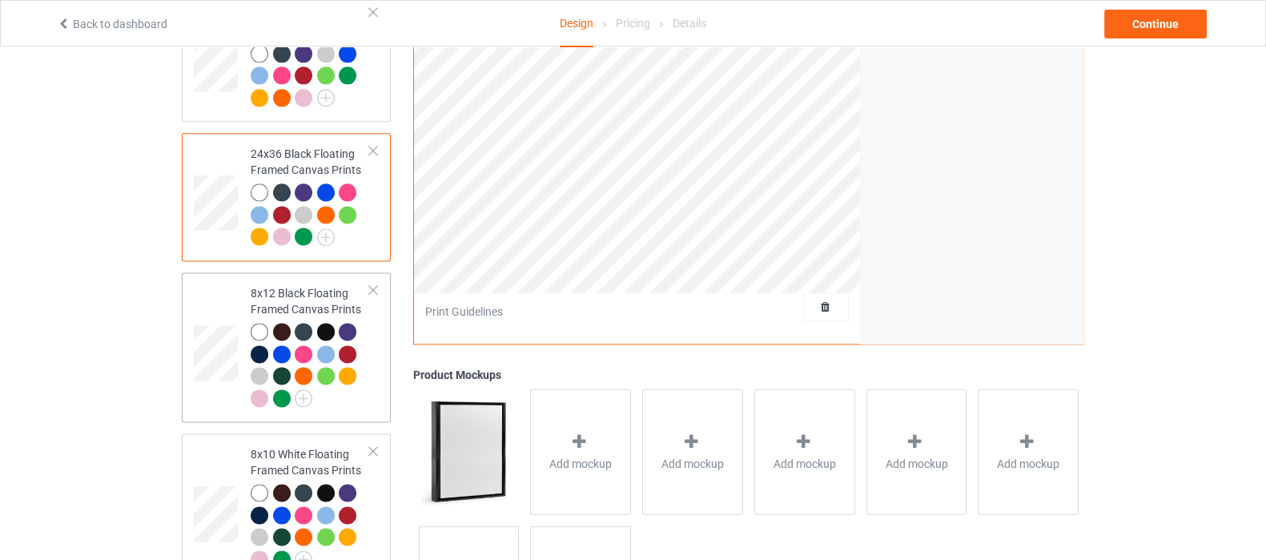
scroll to position [2702, 0]
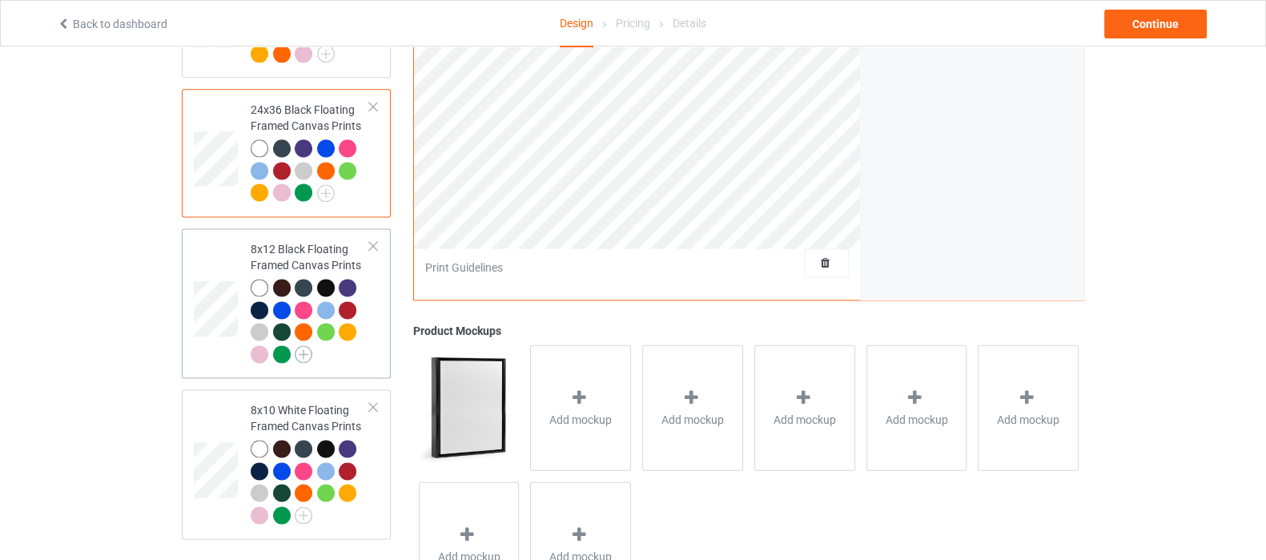
click at [306, 345] on img at bounding box center [304, 354] width 18 height 18
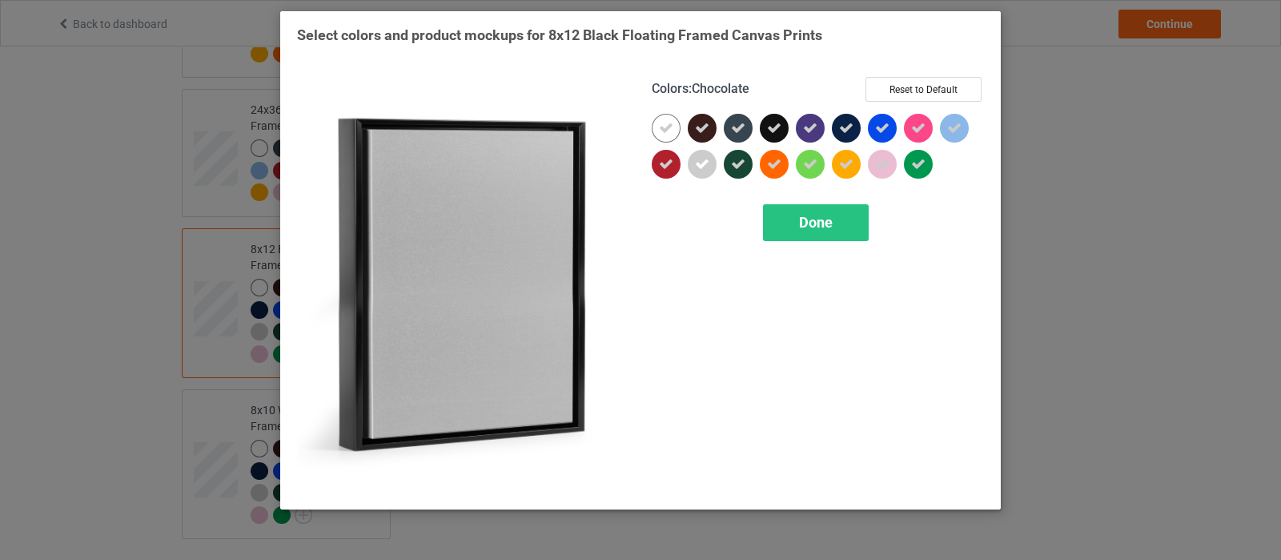
click at [704, 127] on icon at bounding box center [702, 128] width 14 height 14
drag, startPoint x: 740, startPoint y: 155, endPoint x: 743, endPoint y: 130, distance: 25.0
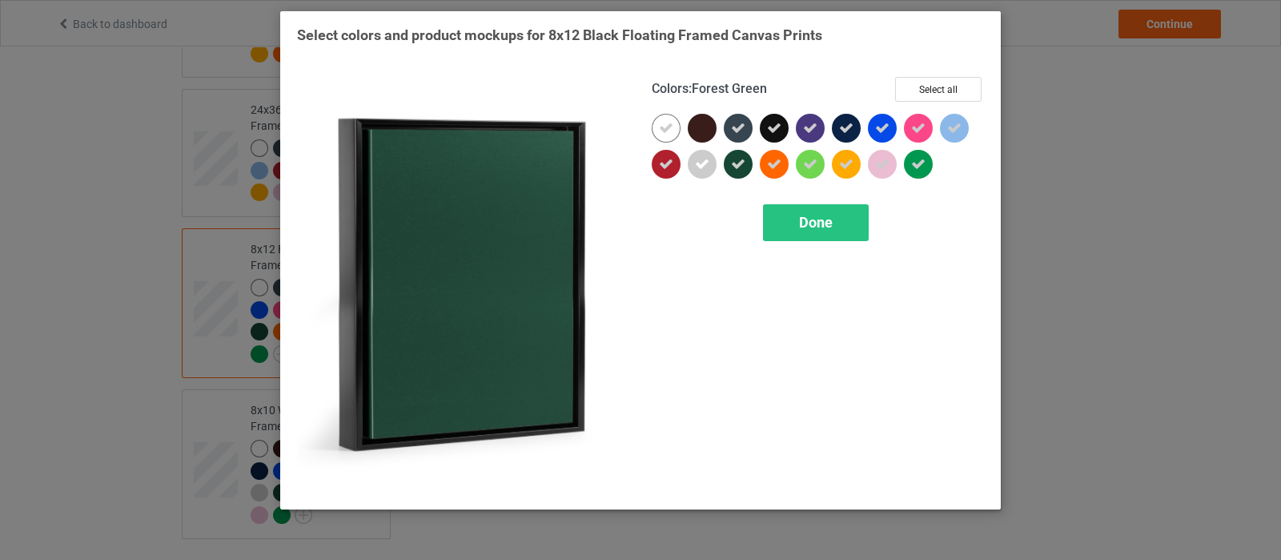
click at [740, 155] on div at bounding box center [738, 164] width 29 height 29
click at [743, 128] on icon at bounding box center [738, 128] width 14 height 14
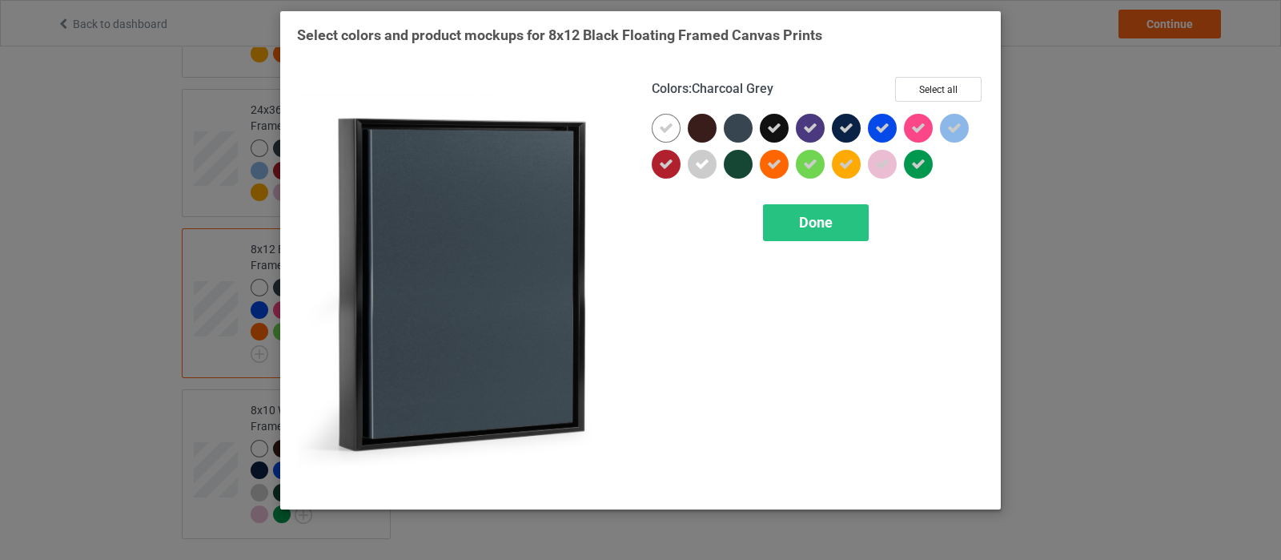
drag, startPoint x: 758, startPoint y: 122, endPoint x: 794, endPoint y: 122, distance: 36.0
click at [761, 122] on div at bounding box center [818, 150] width 332 height 72
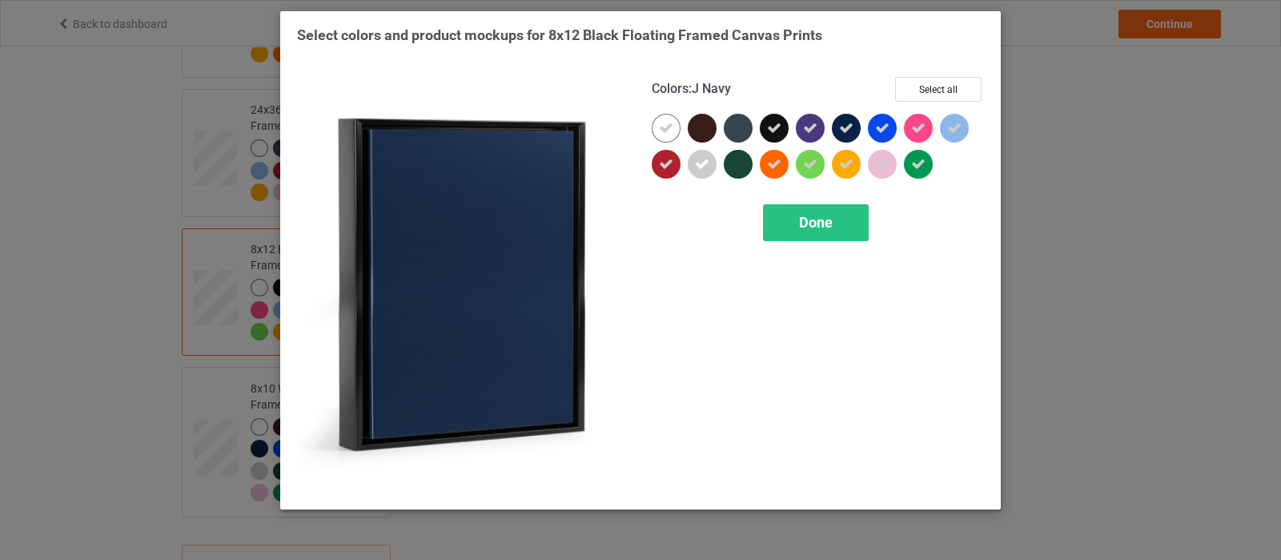
click at [841, 123] on icon at bounding box center [846, 128] width 14 height 14
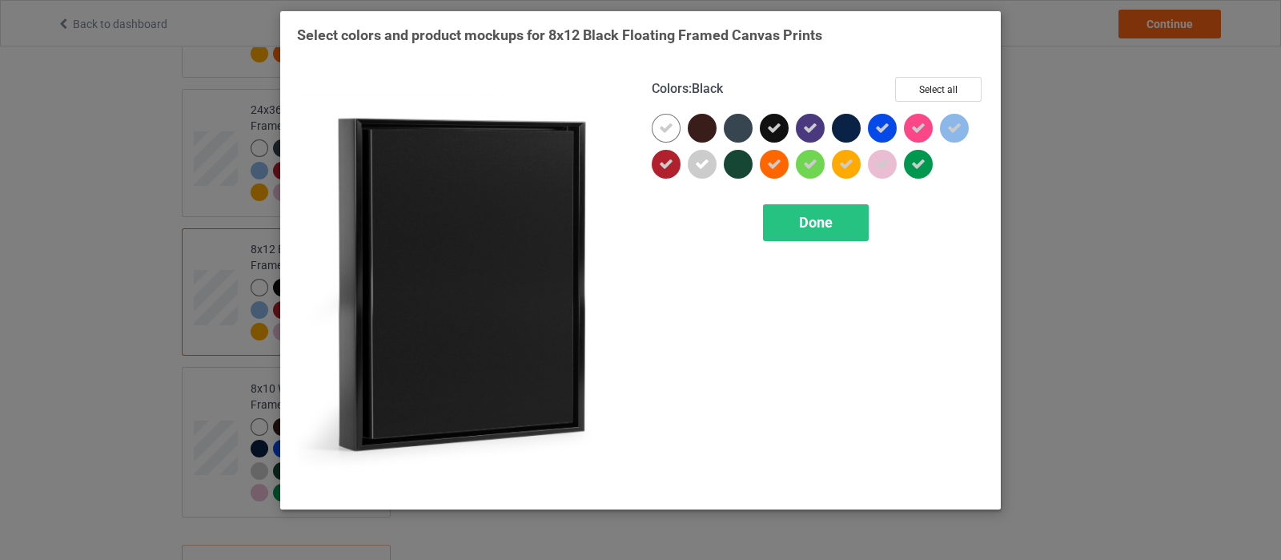
click at [773, 135] on div at bounding box center [774, 128] width 29 height 29
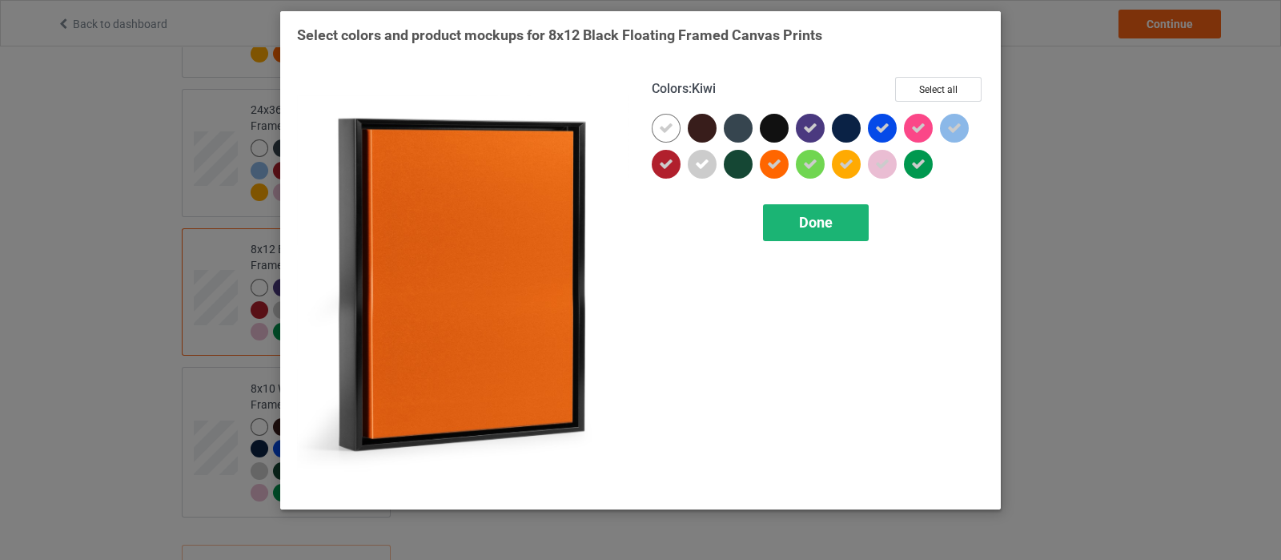
click at [821, 226] on span "Done" at bounding box center [816, 222] width 34 height 17
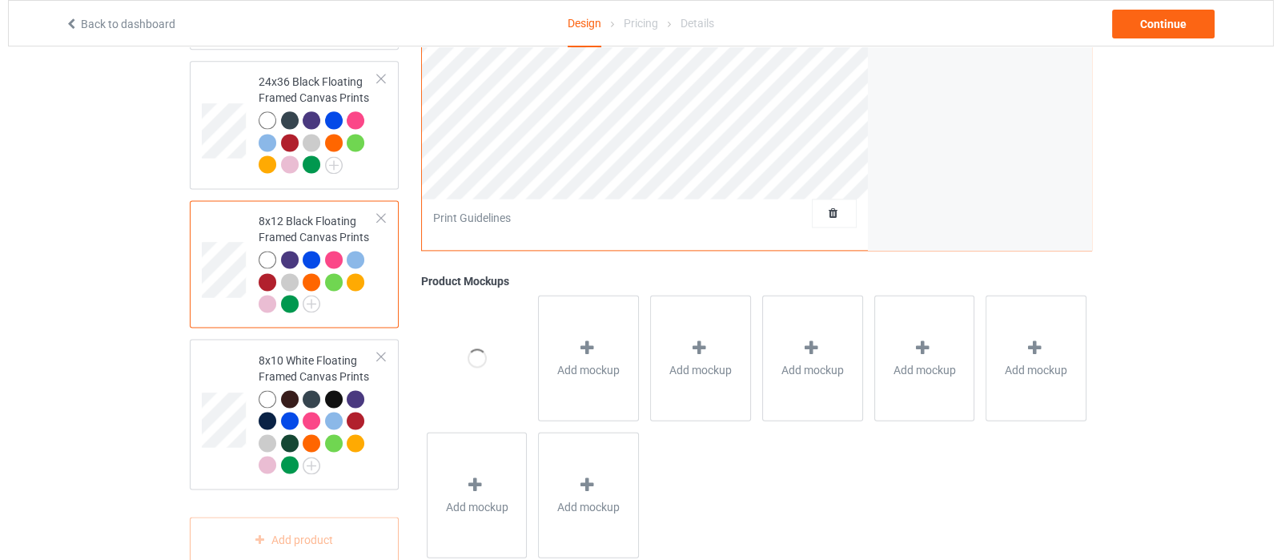
scroll to position [2744, 0]
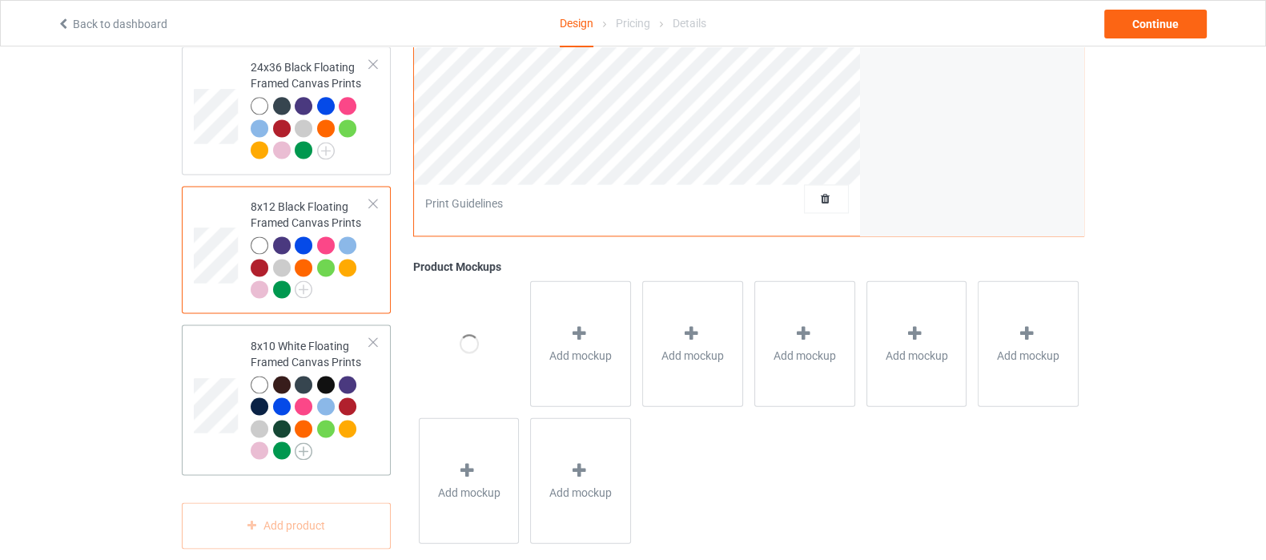
click at [308, 442] on img at bounding box center [304, 451] width 18 height 18
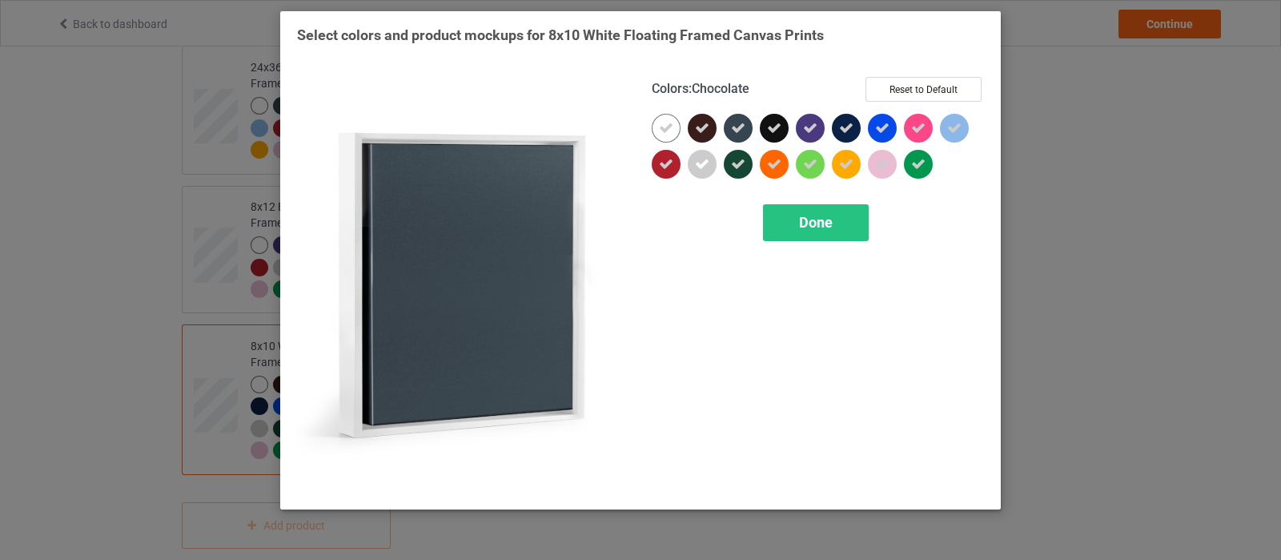
drag, startPoint x: 703, startPoint y: 128, endPoint x: 720, endPoint y: 129, distance: 16.8
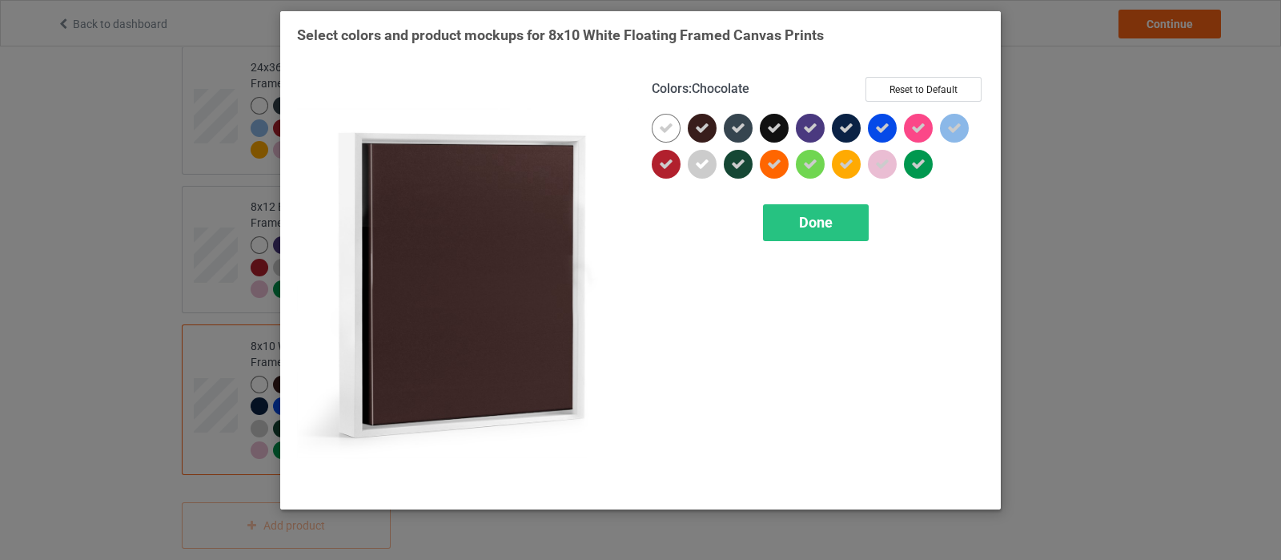
click at [703, 127] on icon at bounding box center [702, 128] width 14 height 14
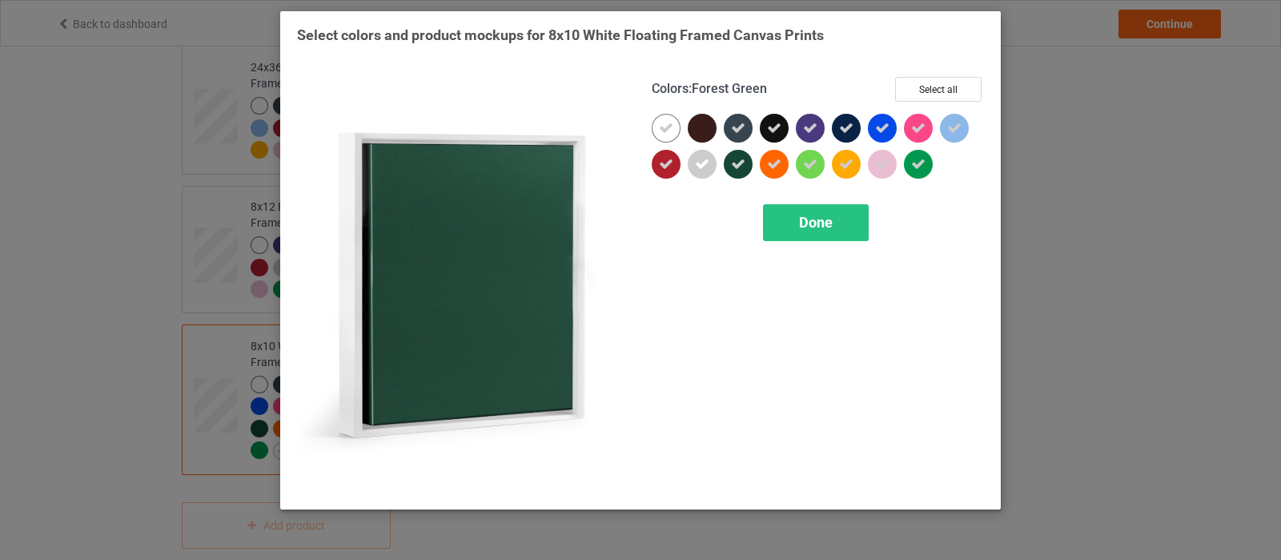
drag, startPoint x: 735, startPoint y: 158, endPoint x: 744, endPoint y: 154, distance: 9.7
click at [735, 158] on icon at bounding box center [738, 164] width 14 height 14
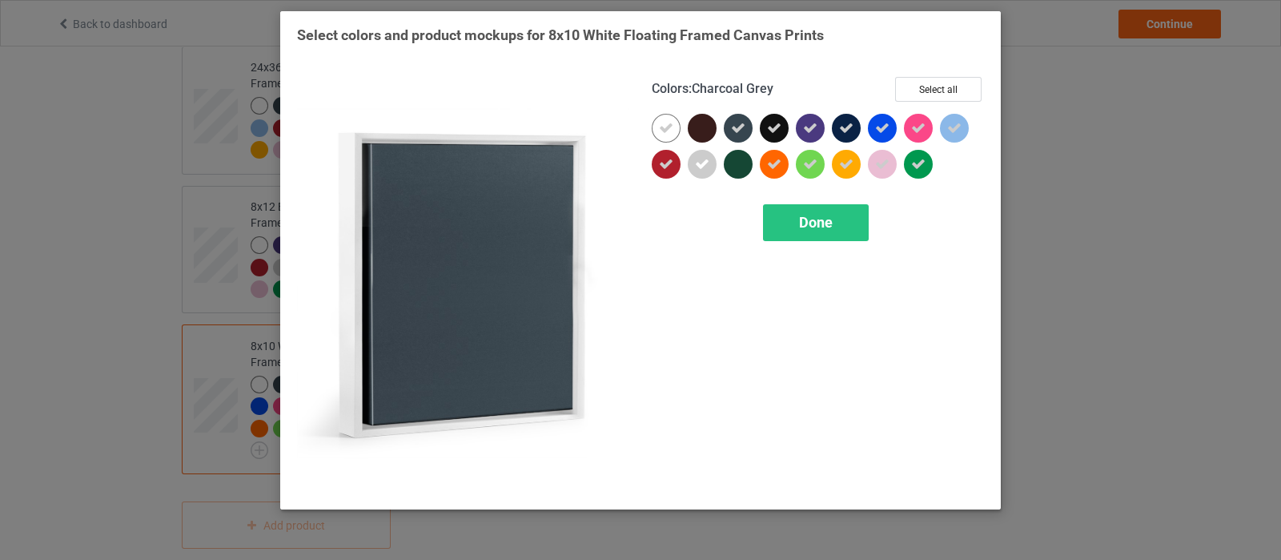
drag, startPoint x: 737, startPoint y: 129, endPoint x: 749, endPoint y: 127, distance: 12.9
click at [737, 129] on icon at bounding box center [738, 128] width 14 height 14
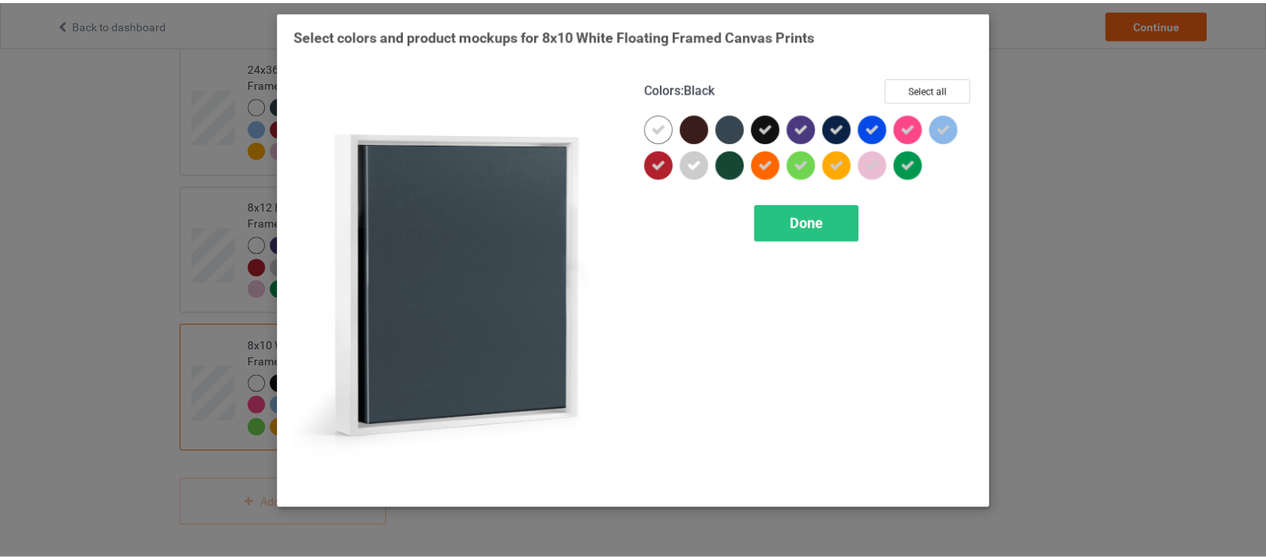
scroll to position [2722, 0]
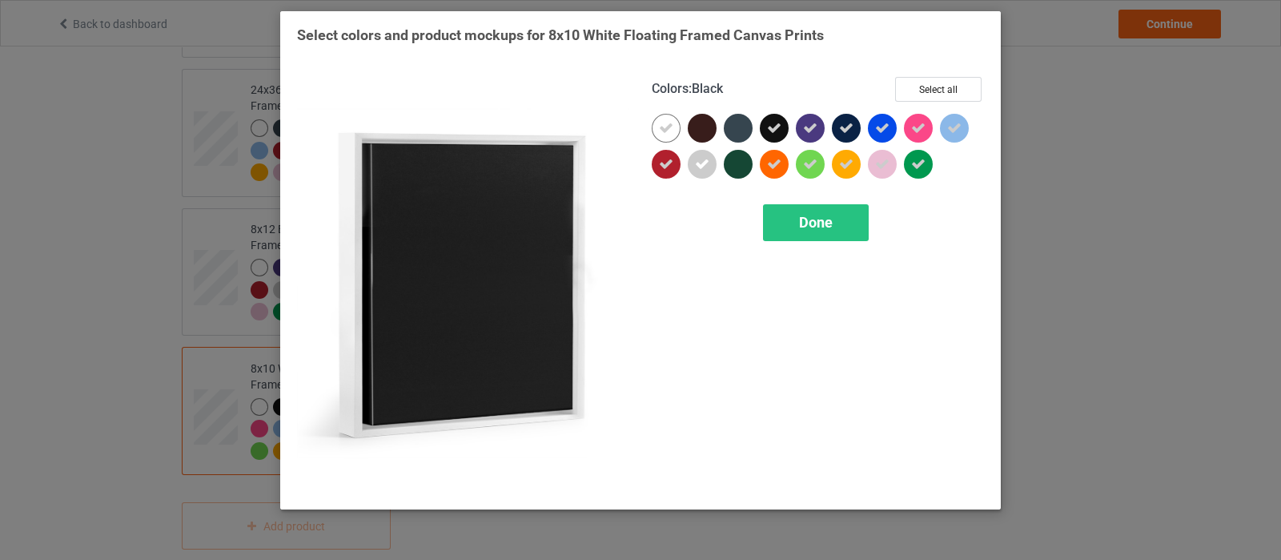
click at [776, 131] on icon at bounding box center [774, 128] width 14 height 14
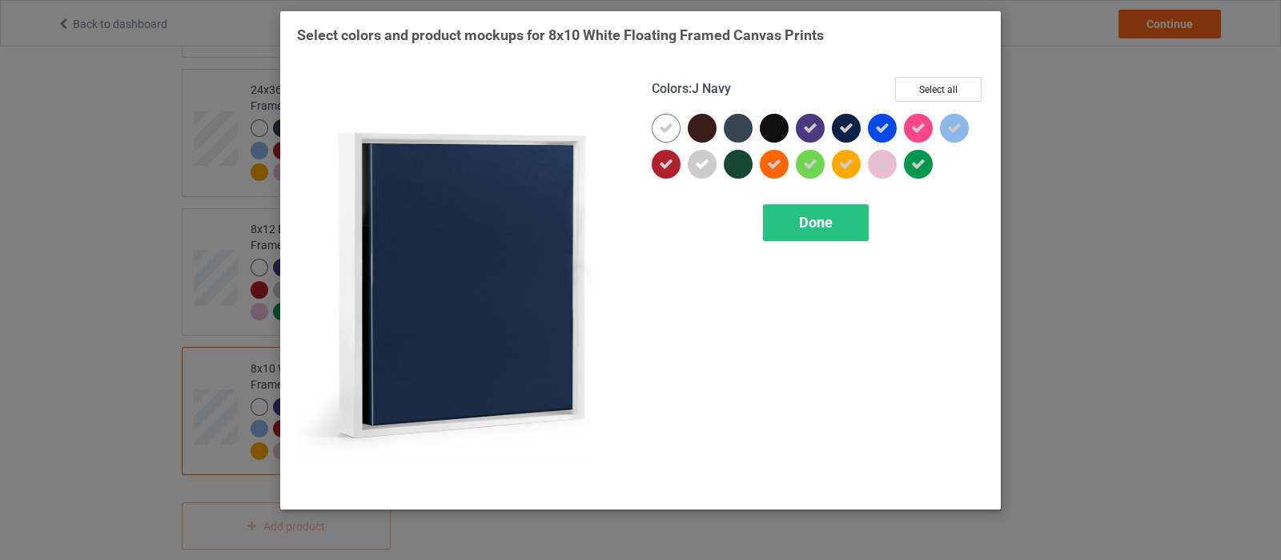
drag, startPoint x: 846, startPoint y: 129, endPoint x: 856, endPoint y: 190, distance: 61.7
click at [846, 129] on icon at bounding box center [846, 128] width 14 height 14
click at [798, 217] on div "Done" at bounding box center [816, 222] width 106 height 37
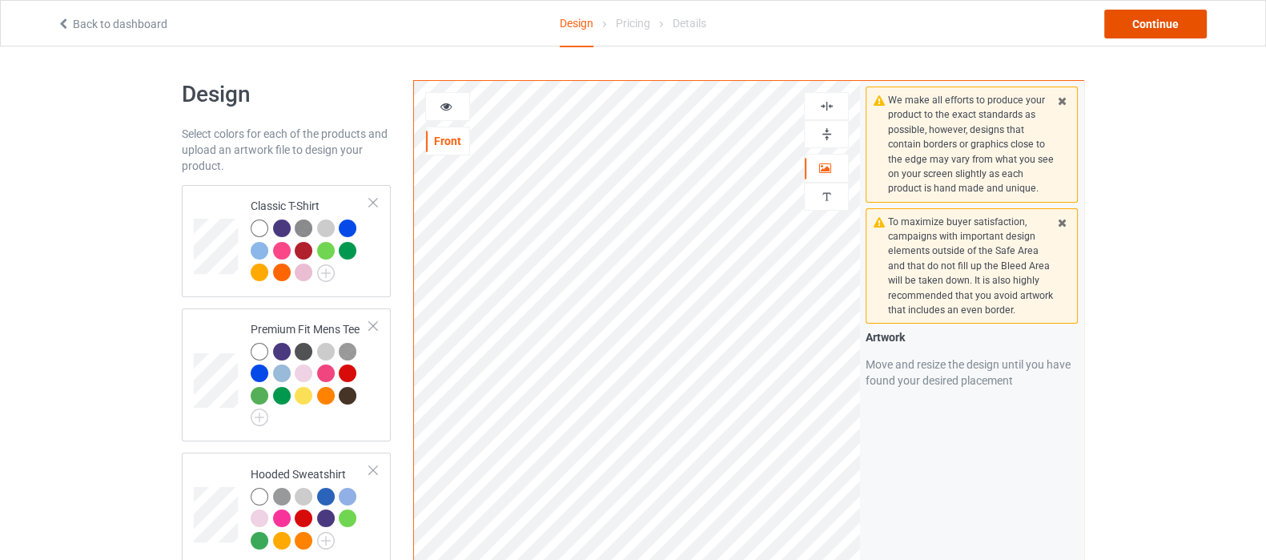
click at [1153, 26] on div "Continue" at bounding box center [1155, 24] width 102 height 29
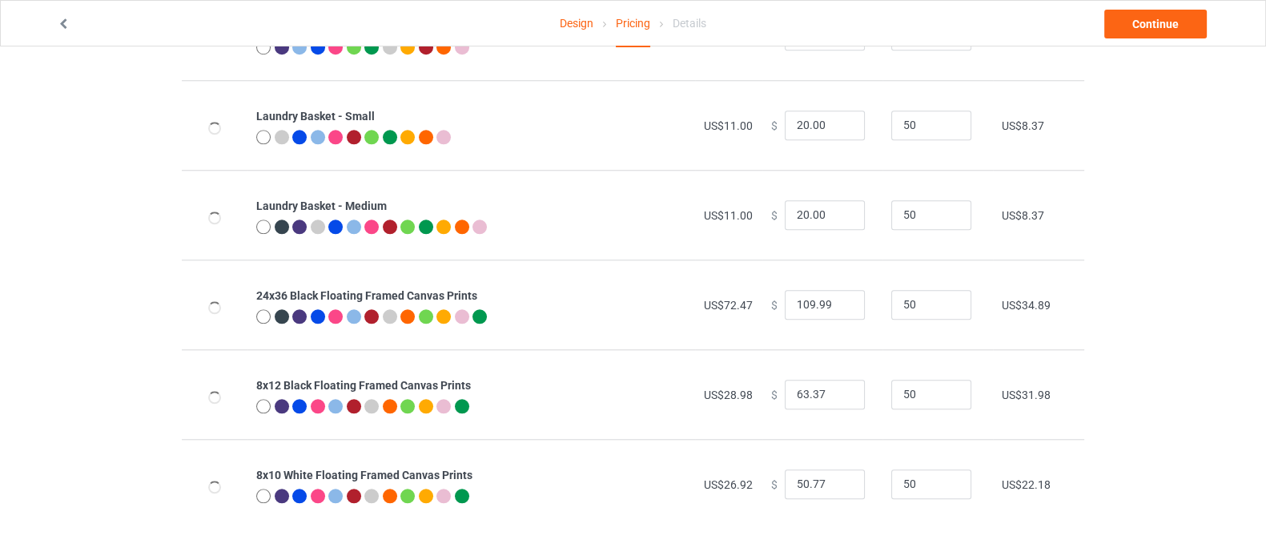
scroll to position [1873, 0]
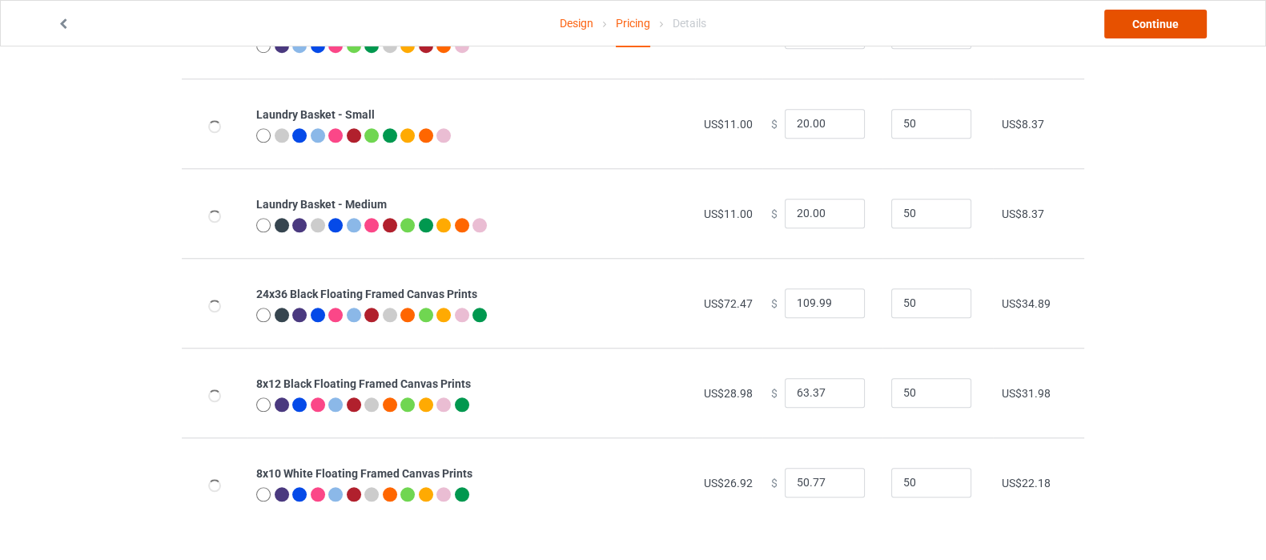
click at [1151, 28] on link "Continue" at bounding box center [1155, 24] width 102 height 29
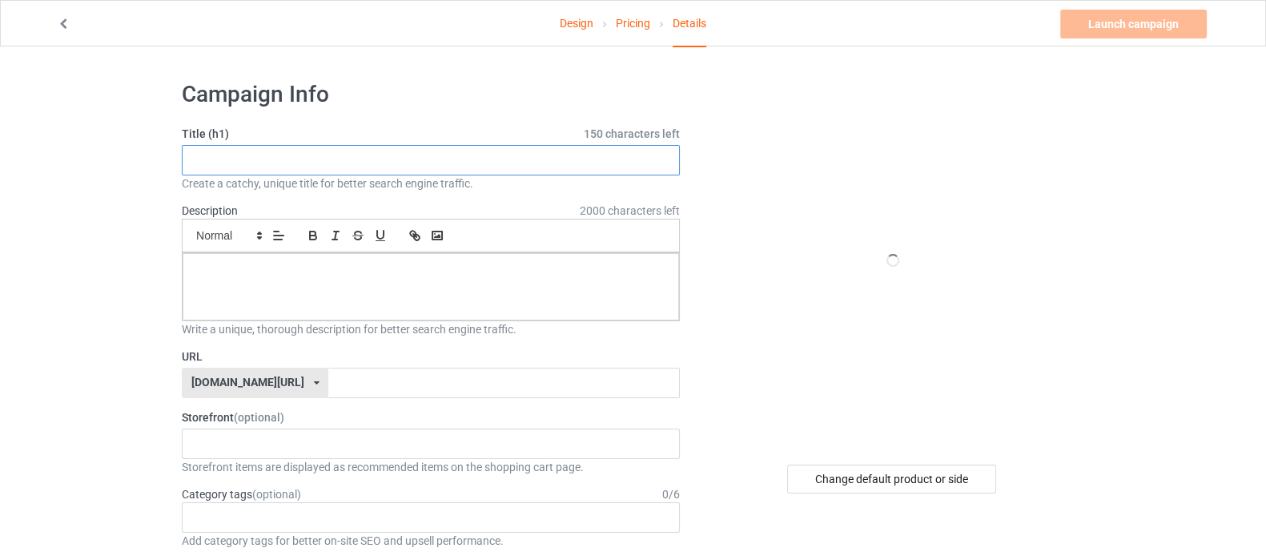
click at [344, 162] on input "text" at bounding box center [431, 160] width 498 height 30
click at [440, 155] on input "text" at bounding box center [431, 160] width 498 height 30
type input "Flame"
click at [427, 274] on p at bounding box center [430, 270] width 471 height 15
click at [328, 390] on input "text" at bounding box center [503, 383] width 351 height 30
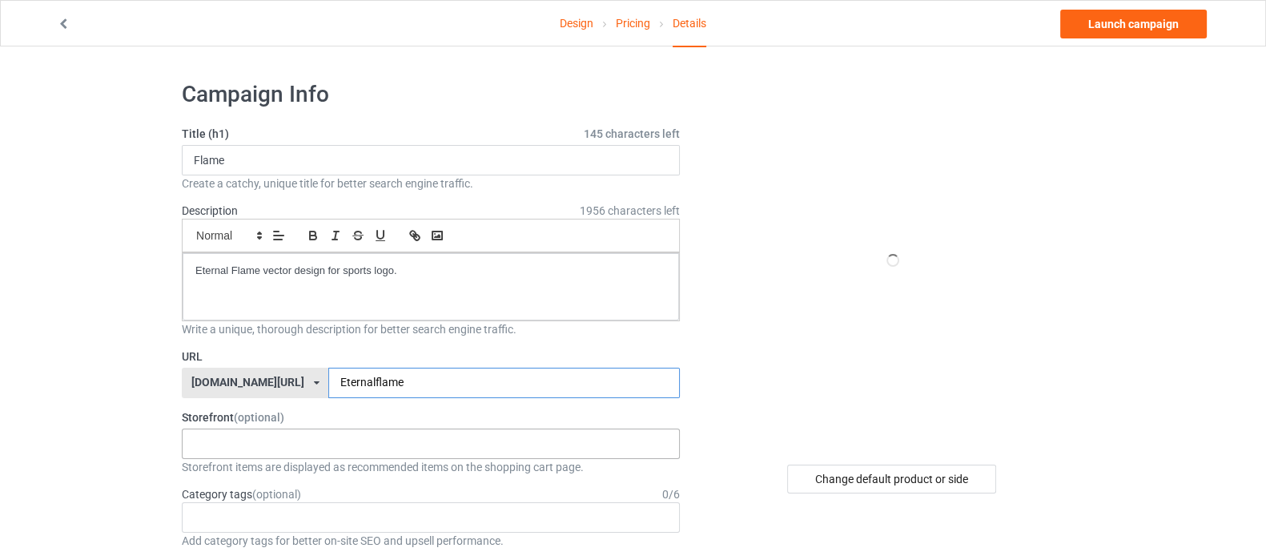
type input "Eternalflame"
click at [295, 436] on div "Shop What You Love Your Liking Style Happy New Year Merry Christmas 658d743a5e6…" at bounding box center [431, 443] width 498 height 30
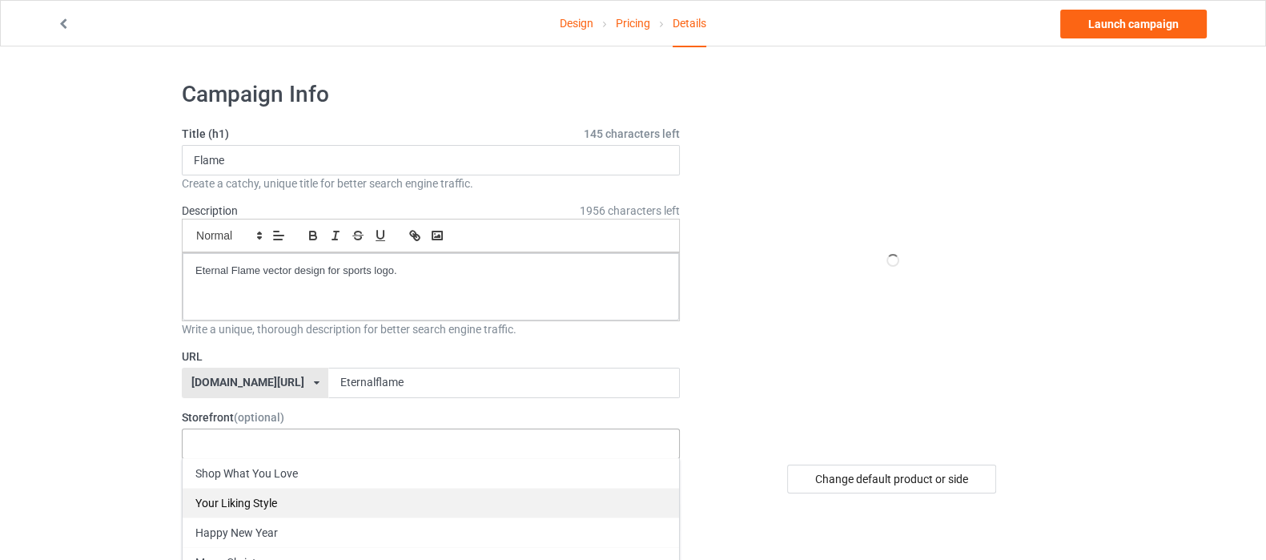
click at [315, 483] on div "Shop What You Love" at bounding box center [431, 473] width 496 height 30
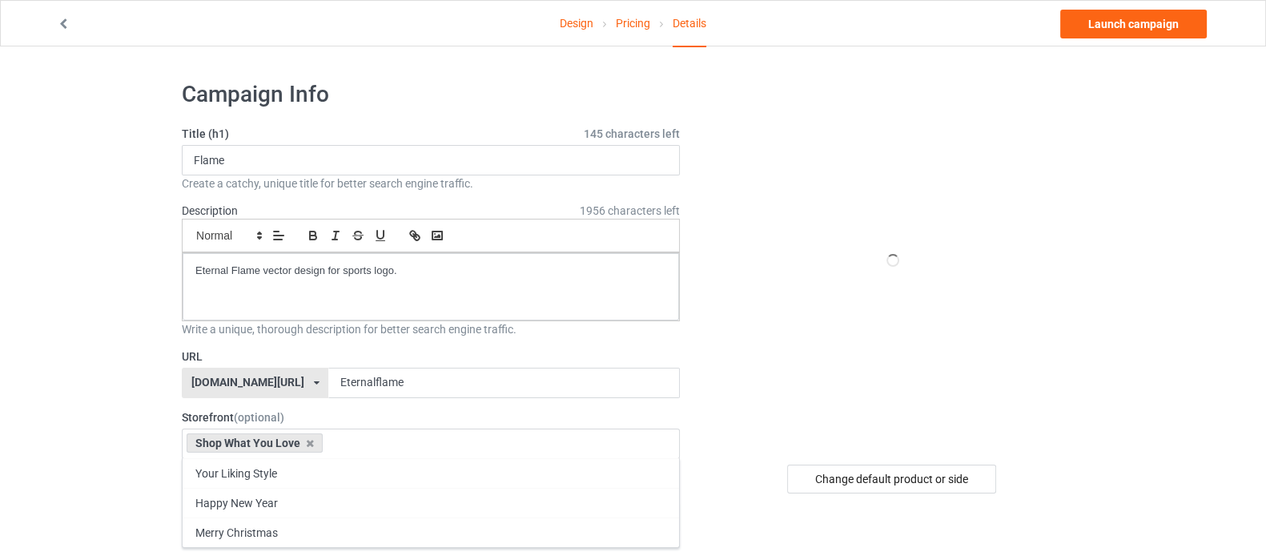
click at [770, 384] on div at bounding box center [893, 260] width 288 height 360
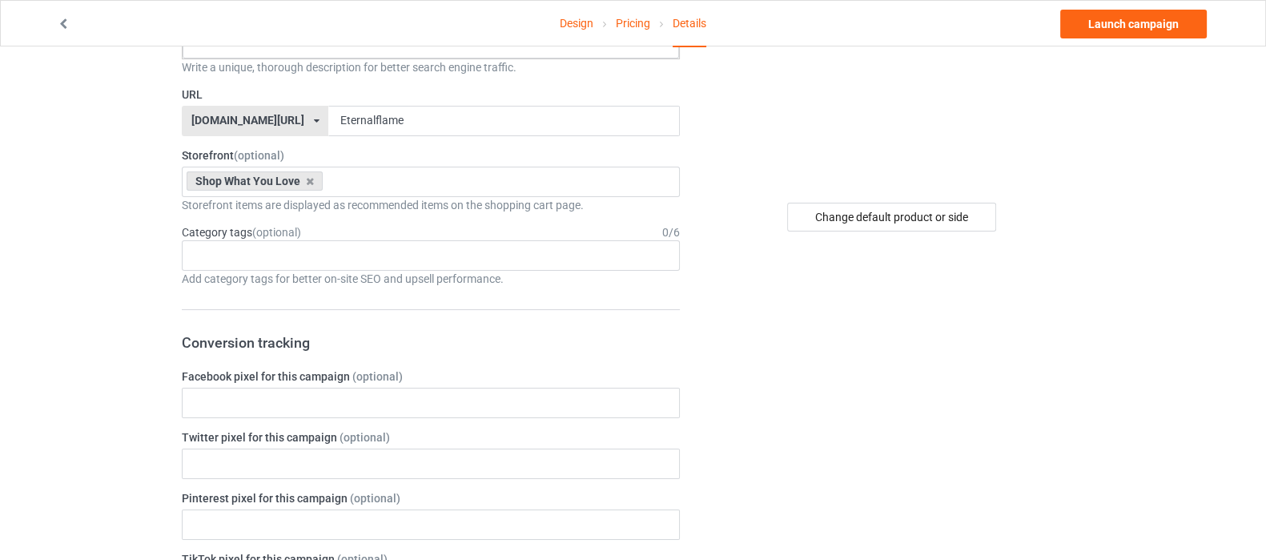
scroll to position [300, 0]
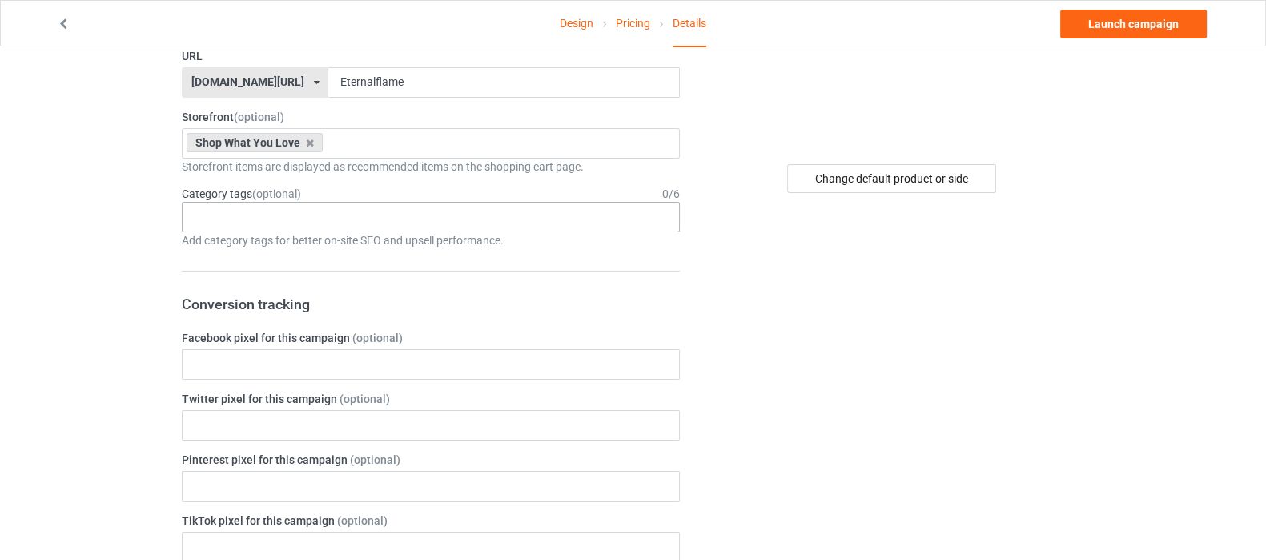
click at [320, 223] on div "Age > [DEMOGRAPHIC_DATA] > 1 Age > [DEMOGRAPHIC_DATA] Months > 1 Month Age > [D…" at bounding box center [431, 217] width 498 height 30
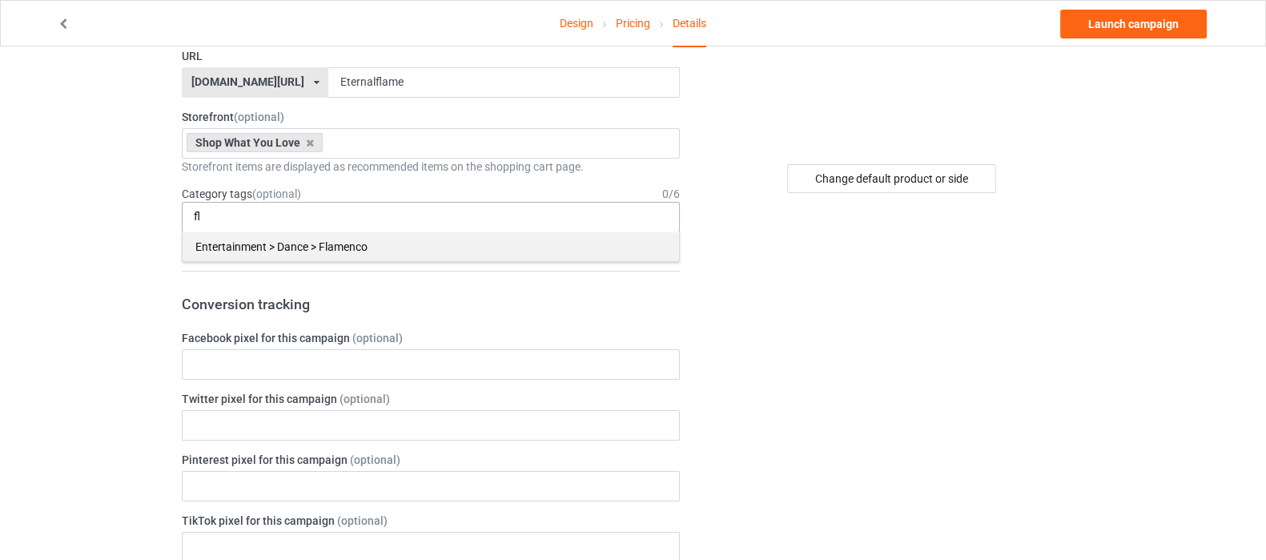
type input "f"
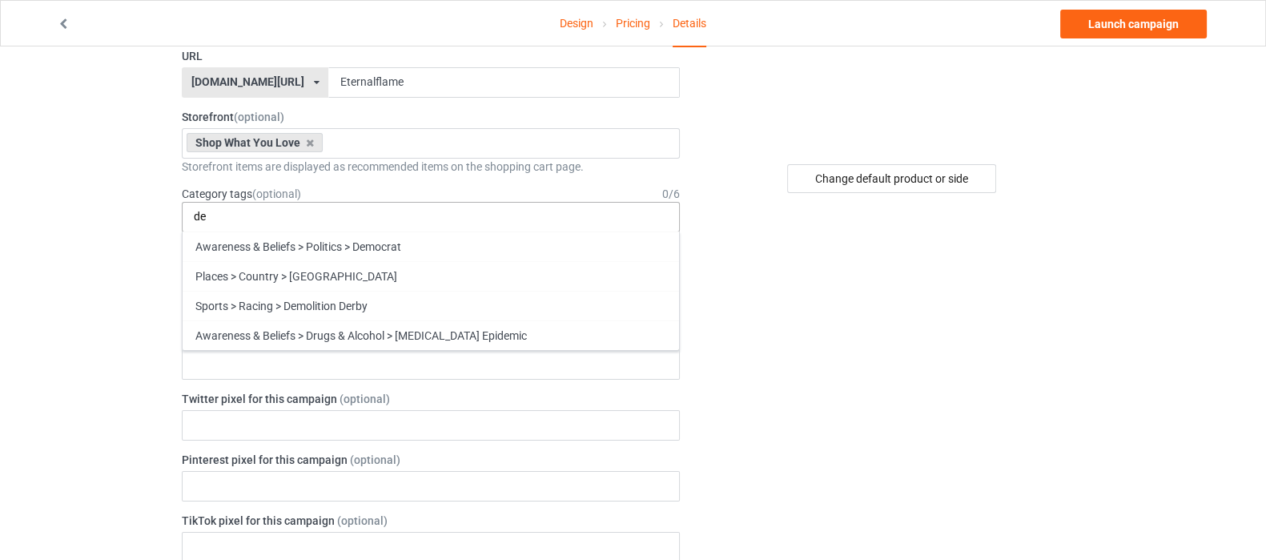
type input "d"
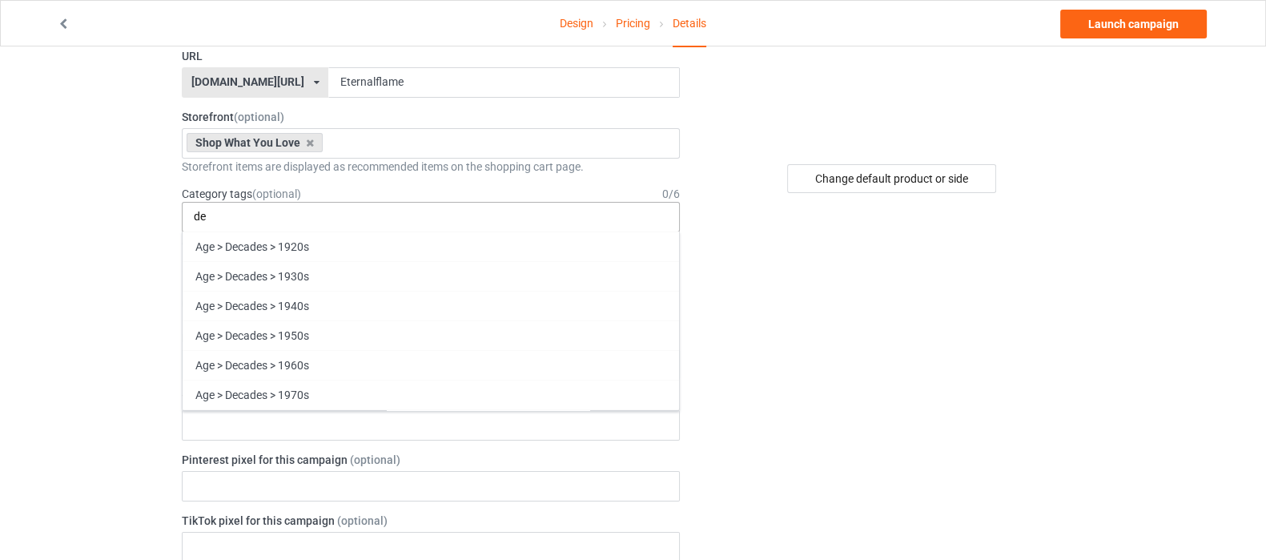
type input "d"
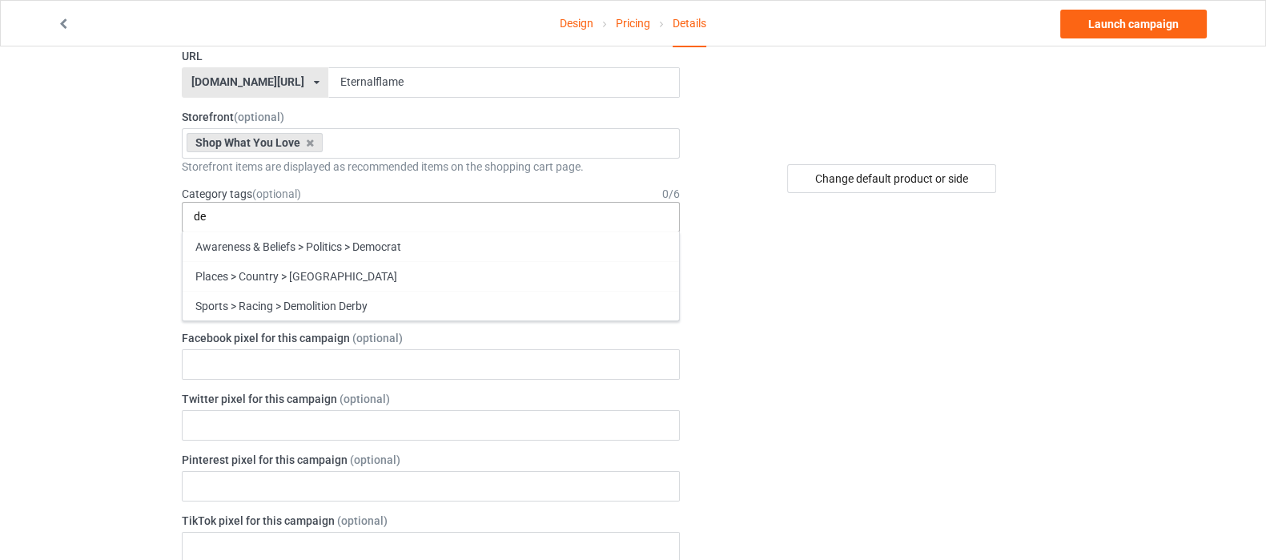
type input "d"
type input "e"
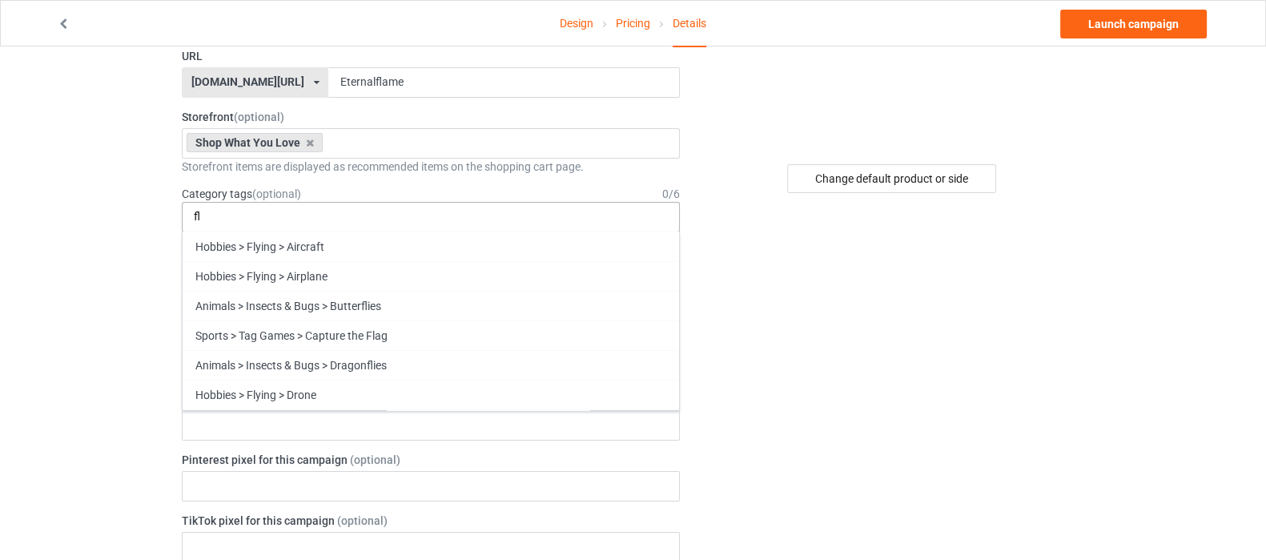
type input "f"
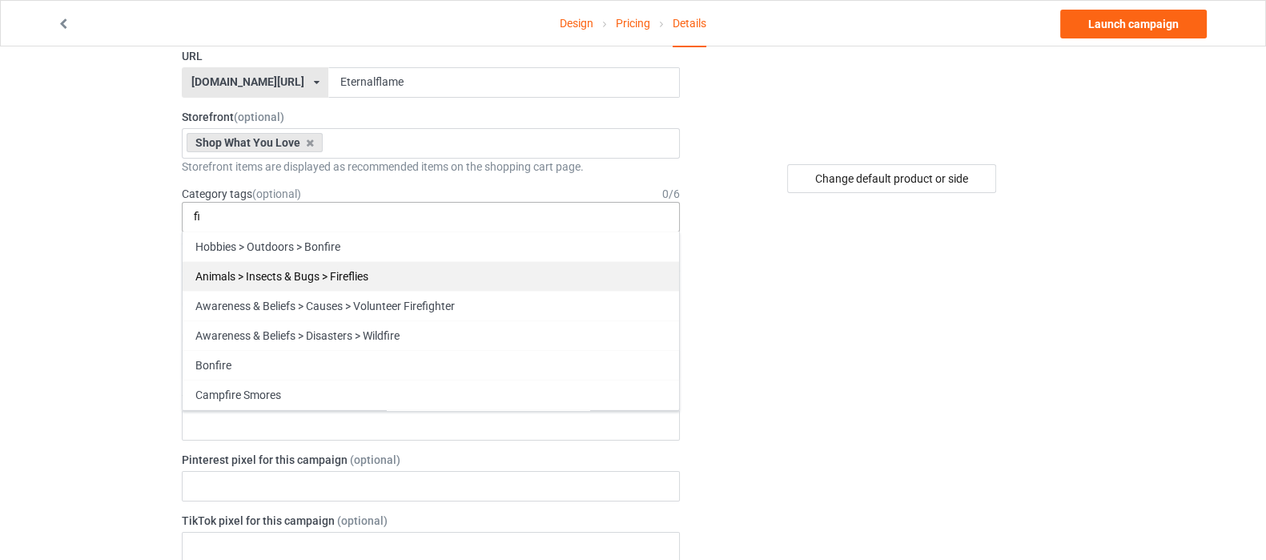
type input "f"
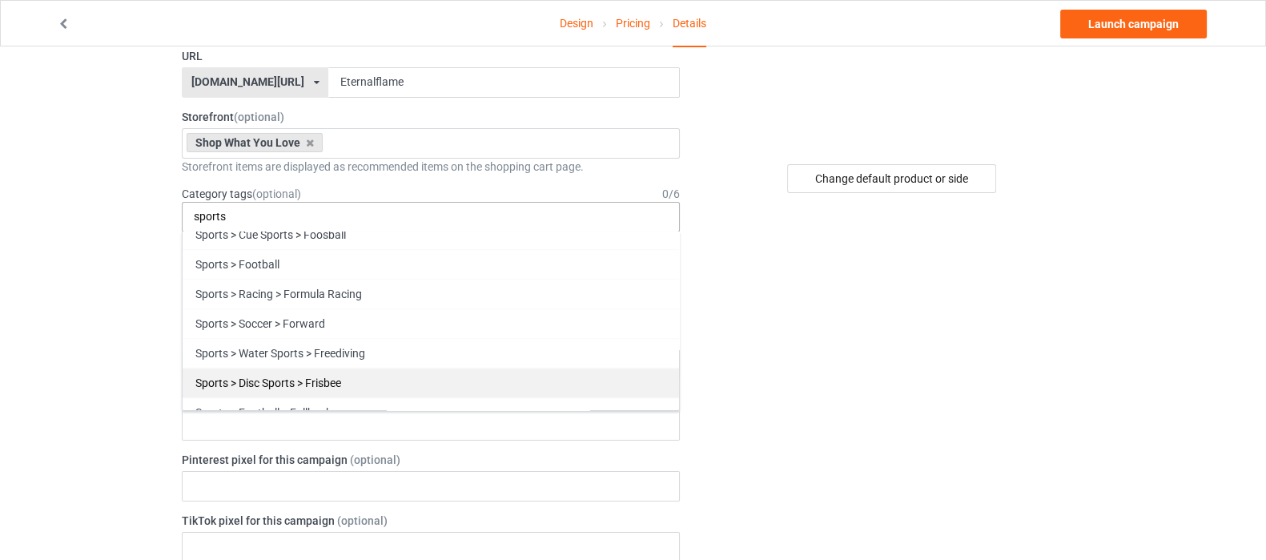
scroll to position [2402, 0]
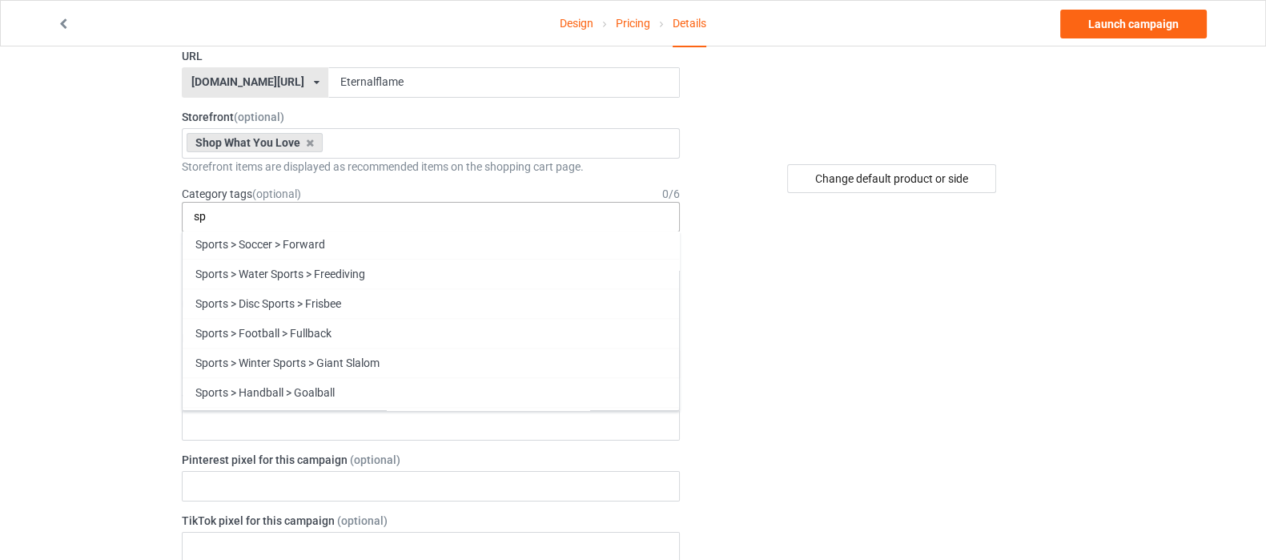
type input "s"
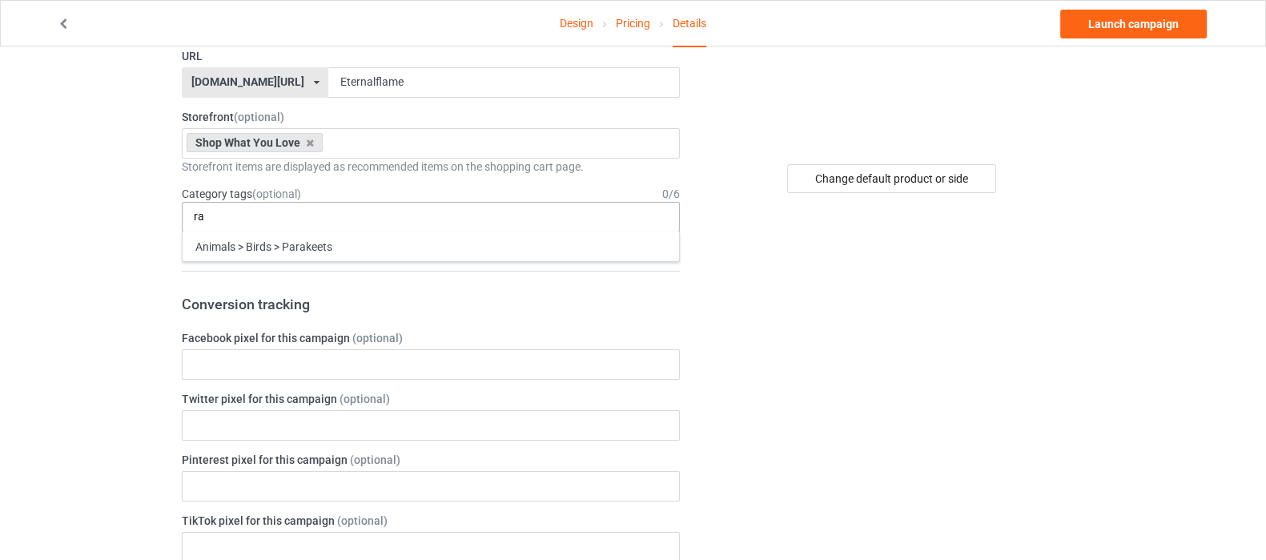
type input "r"
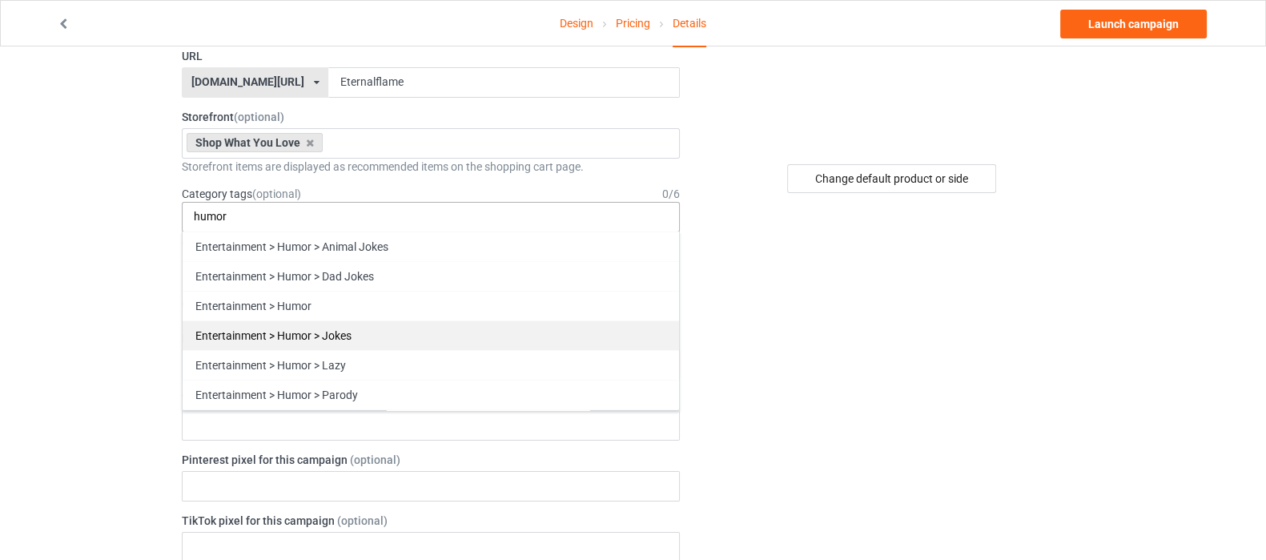
type input "humor"
click at [391, 326] on div "Entertainment > Humor > Jokes" at bounding box center [431, 335] width 496 height 30
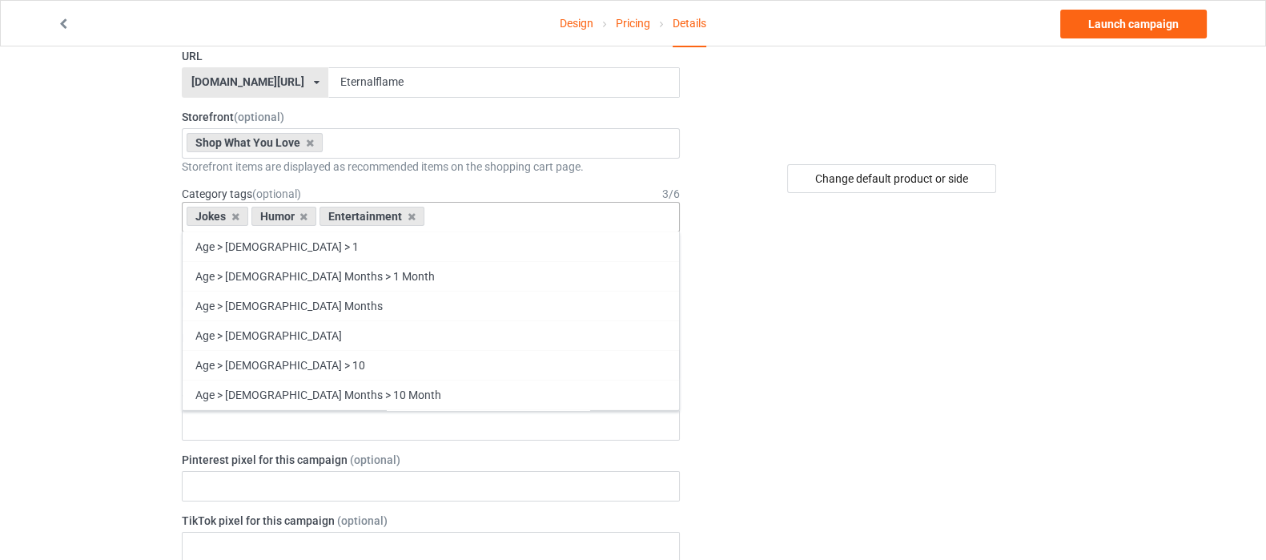
type input "f"
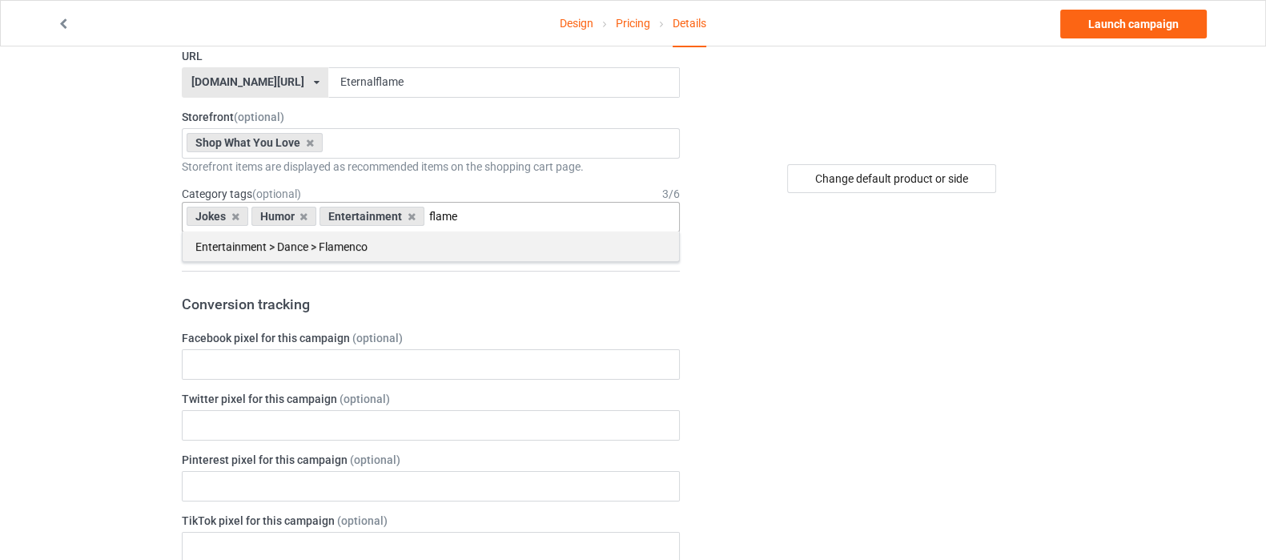
type input "flame"
click at [395, 246] on div "Entertainment > Dance > Flamenco" at bounding box center [431, 246] width 496 height 30
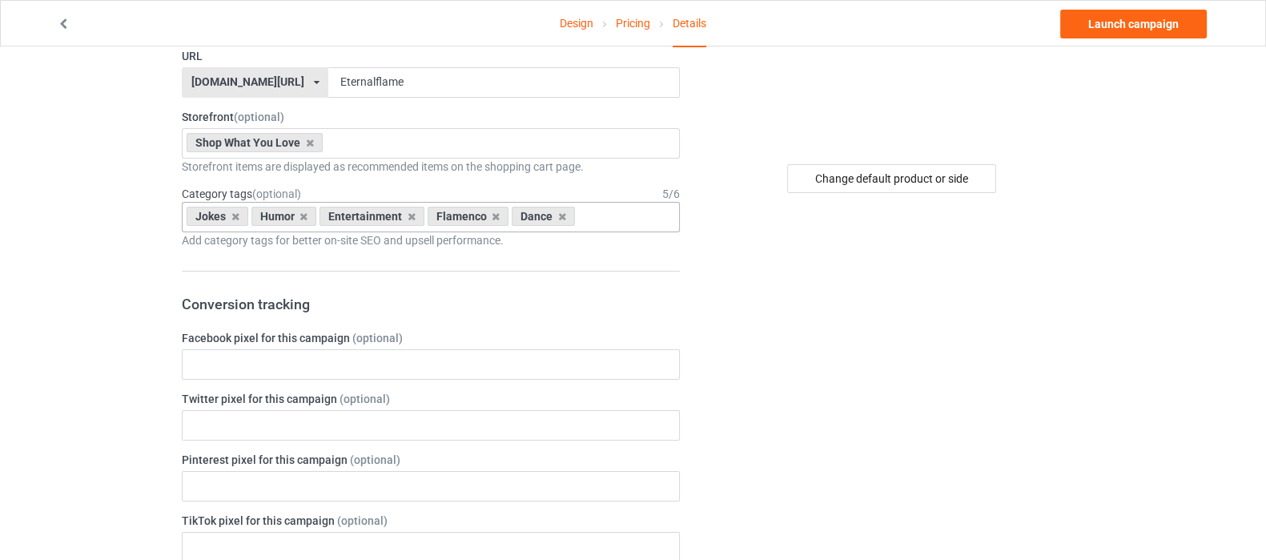
click at [606, 216] on div "Jokes Humor Entertainment Flamenco Dance Age > [DEMOGRAPHIC_DATA] > 1 Age > [DE…" at bounding box center [431, 217] width 498 height 30
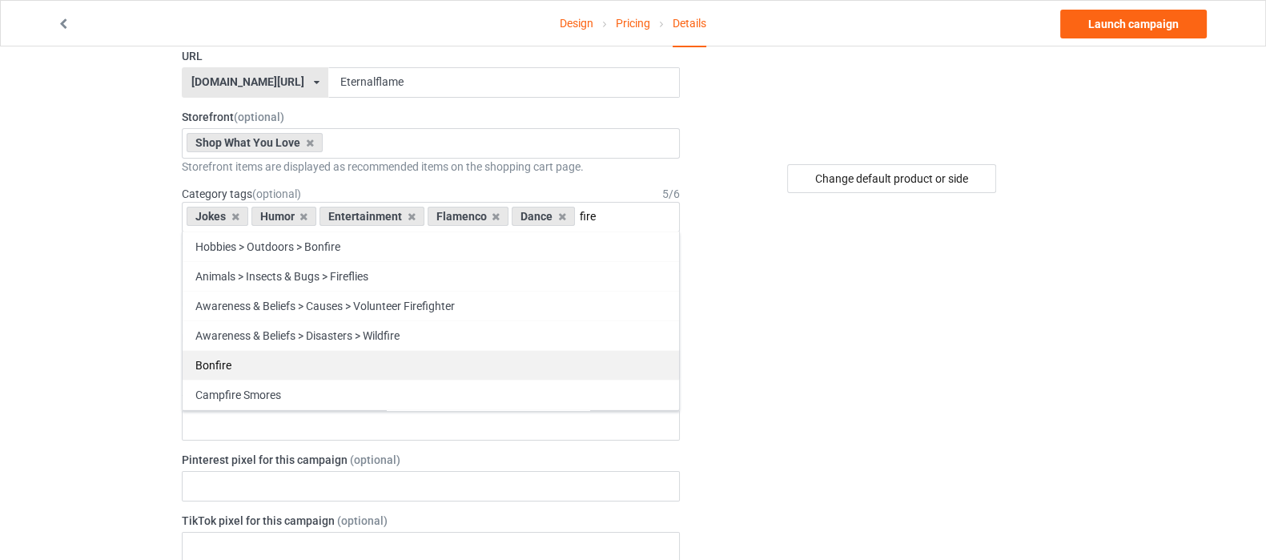
type input "fire"
click at [229, 368] on div "Bonfire" at bounding box center [431, 365] width 496 height 30
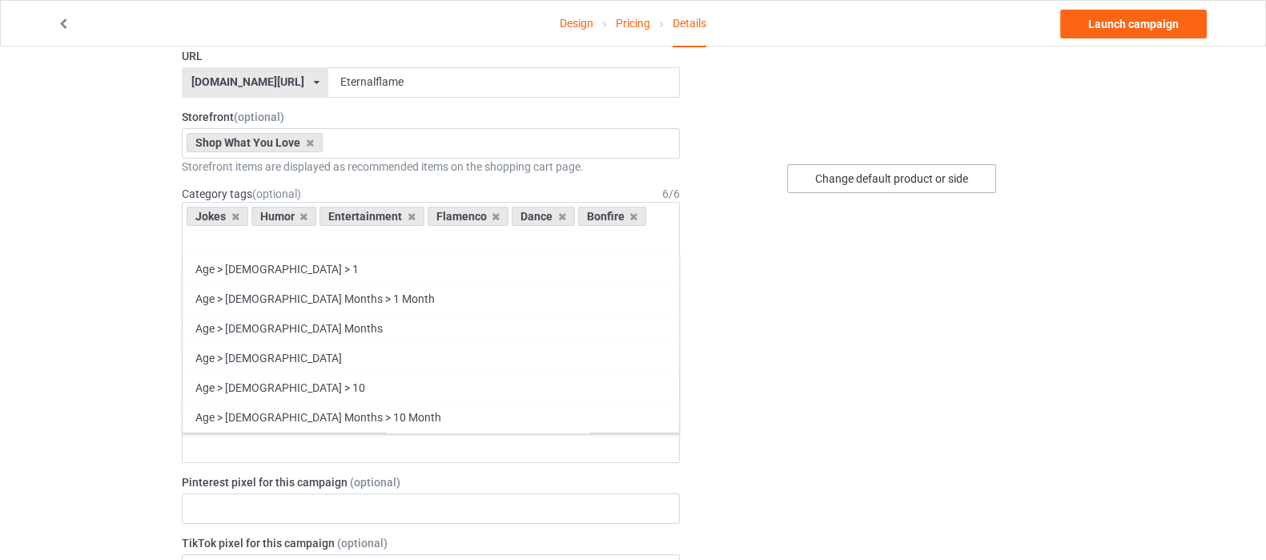
click at [885, 175] on div "Change default product or side" at bounding box center [891, 178] width 209 height 29
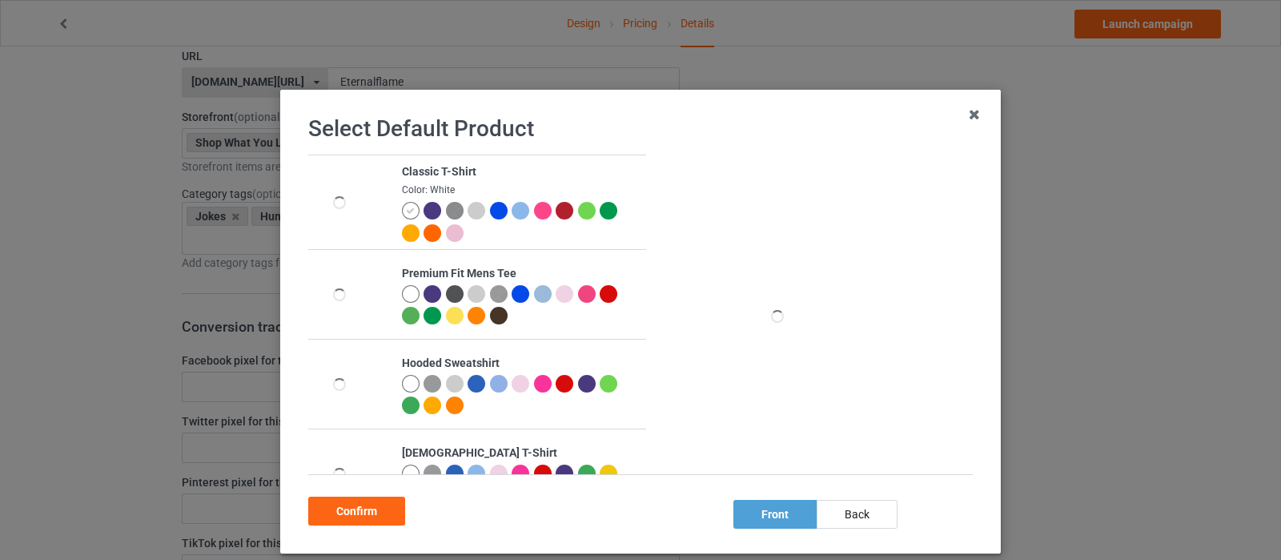
click at [556, 214] on div at bounding box center [565, 211] width 18 height 18
click at [369, 504] on div "Confirm" at bounding box center [356, 510] width 97 height 29
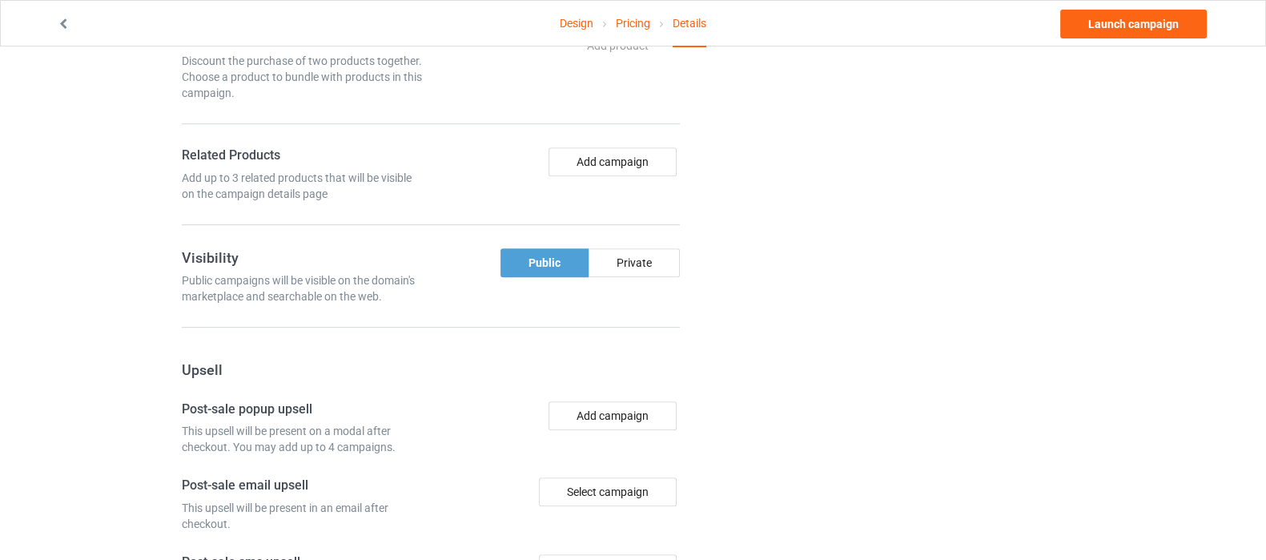
scroll to position [901, 0]
click at [617, 166] on button "Add campaign" at bounding box center [613, 161] width 128 height 29
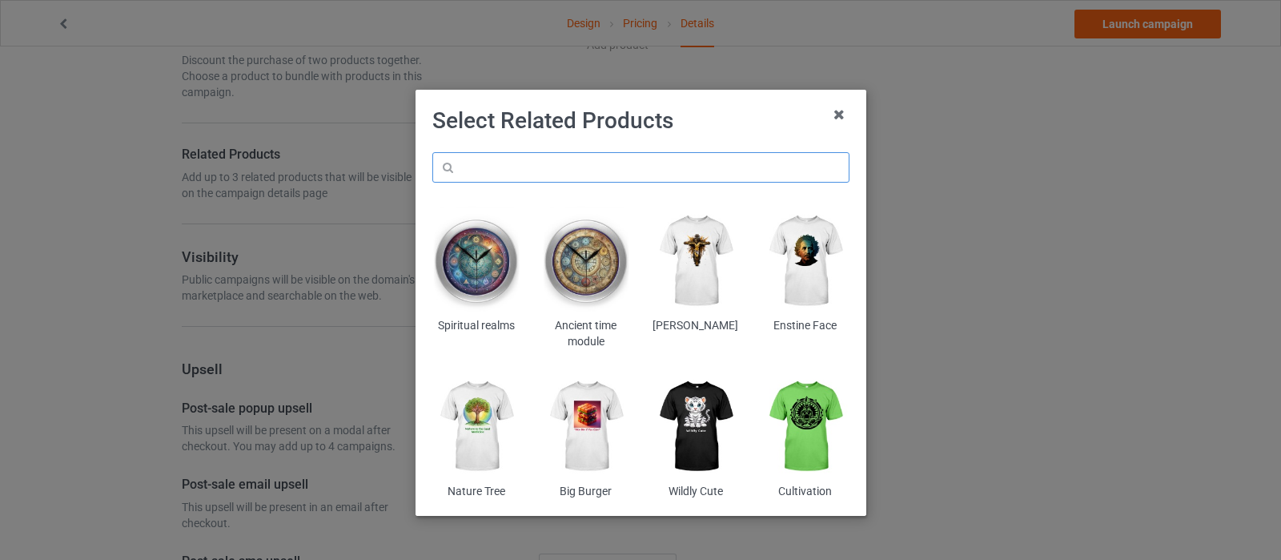
click at [598, 165] on input "text" at bounding box center [640, 167] width 417 height 30
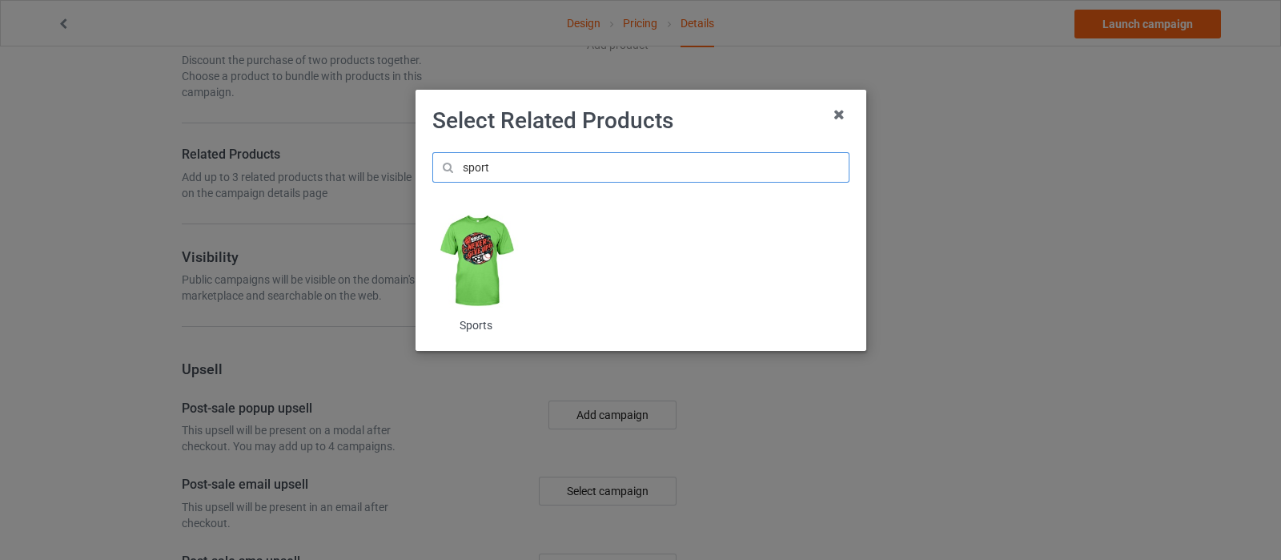
type input "sport"
click at [492, 255] on img at bounding box center [475, 261] width 87 height 109
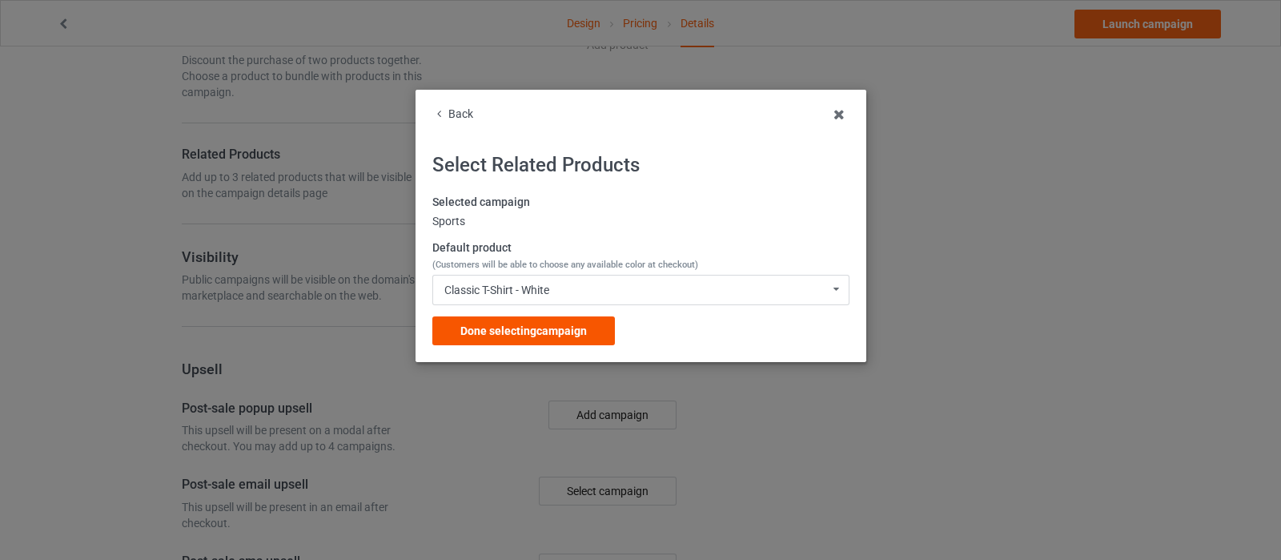
click at [553, 332] on span "Done selecting campaign" at bounding box center [523, 330] width 127 height 13
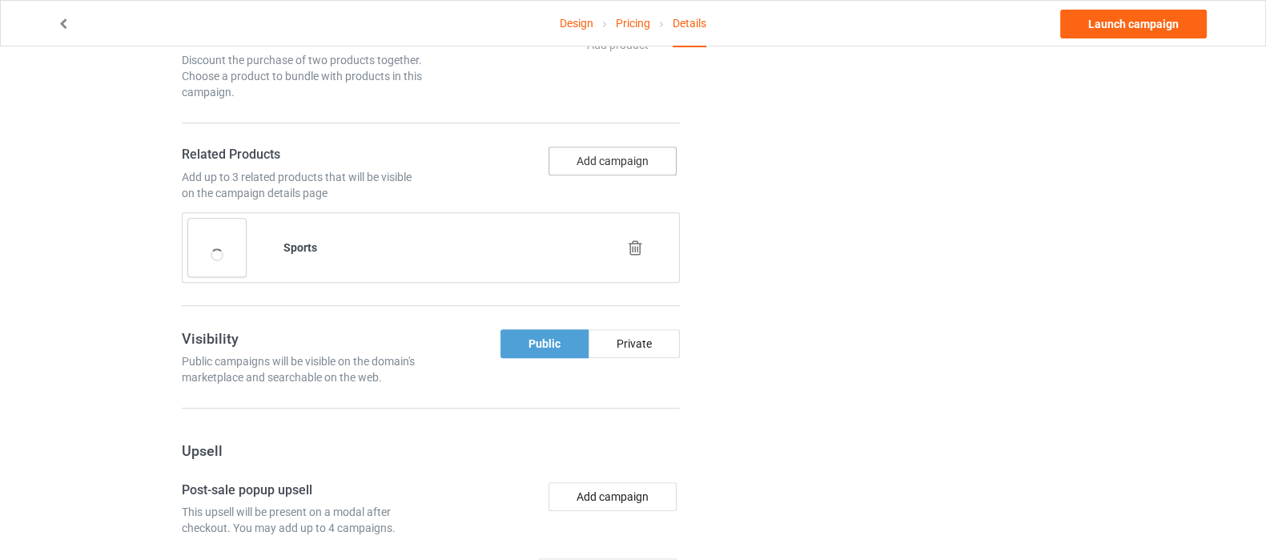
click at [604, 155] on button "Add campaign" at bounding box center [613, 161] width 128 height 29
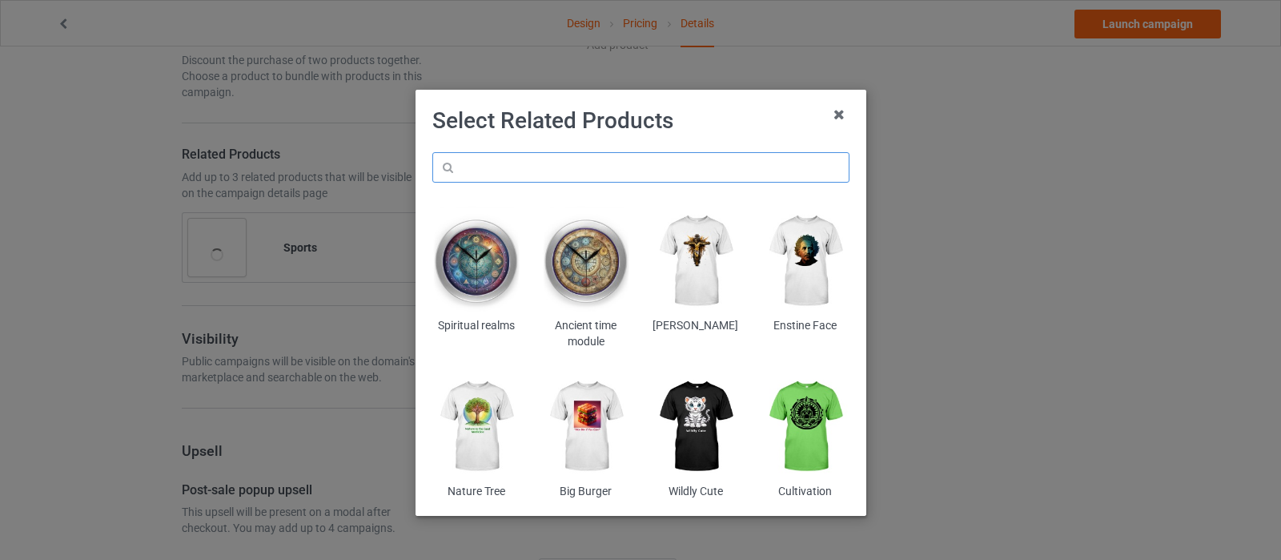
click at [606, 161] on input "text" at bounding box center [640, 167] width 417 height 30
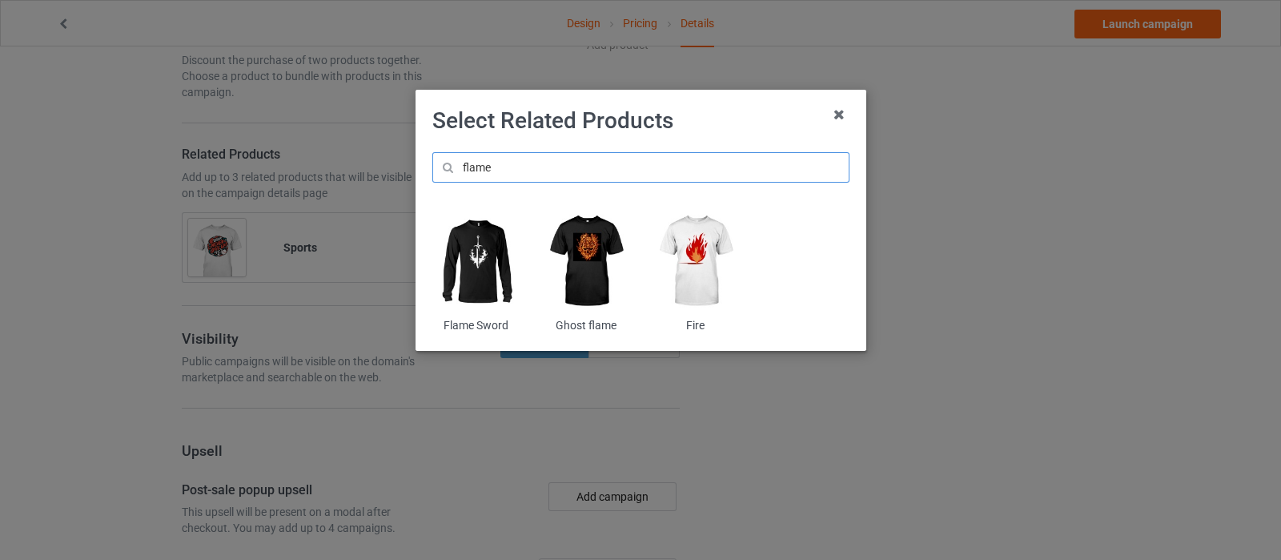
type input "flame"
click at [704, 237] on img at bounding box center [695, 261] width 87 height 109
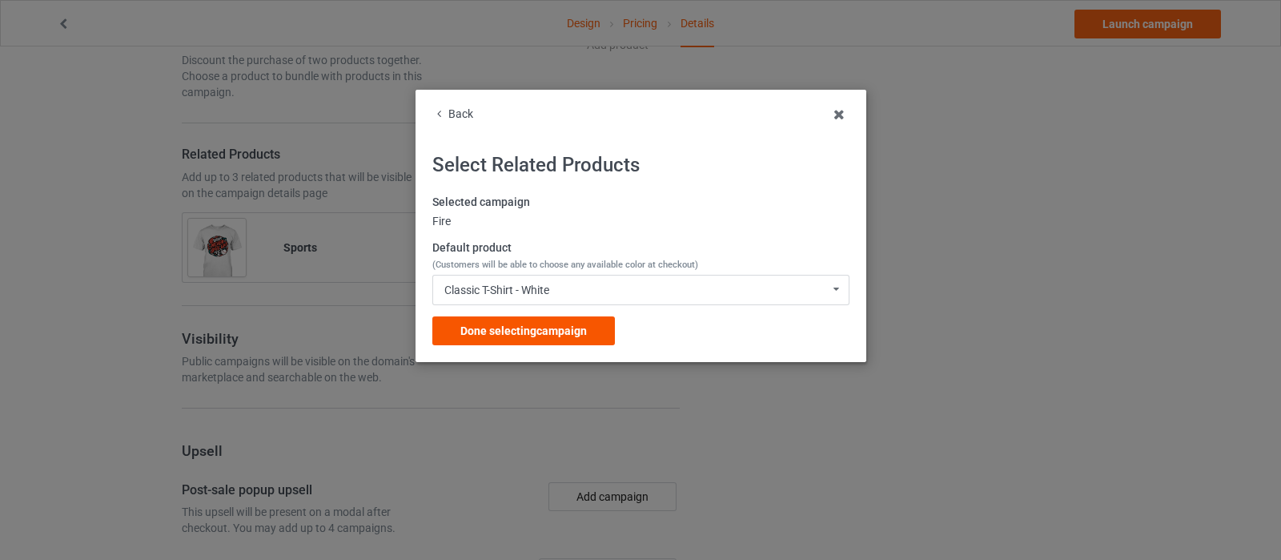
click at [582, 339] on div "Done selecting campaign" at bounding box center [523, 330] width 183 height 29
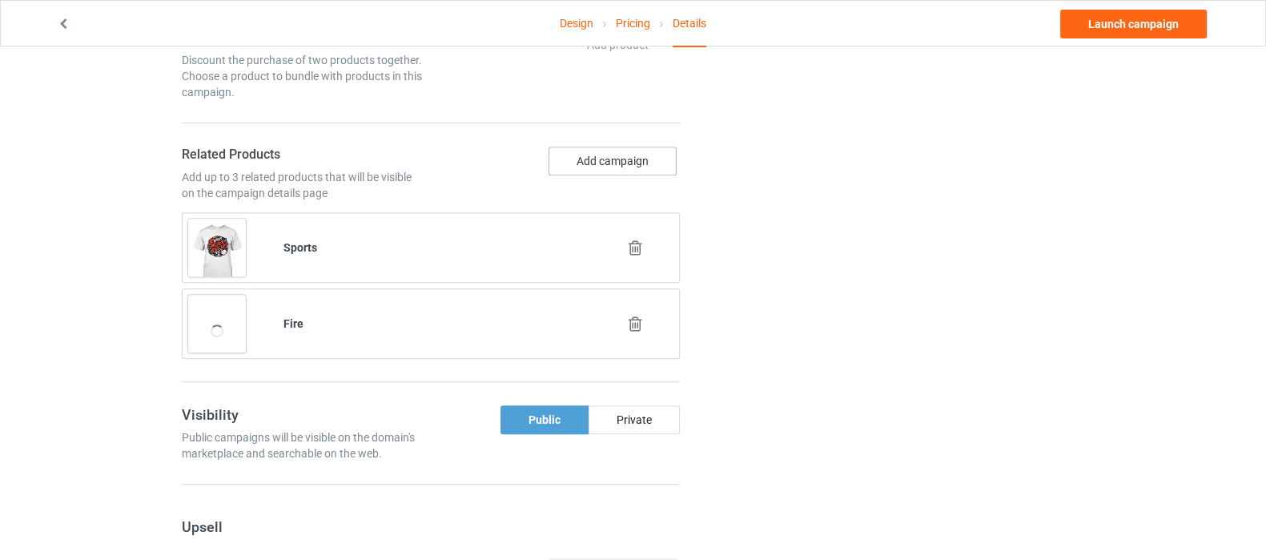
click at [635, 157] on button "Add campaign" at bounding box center [613, 161] width 128 height 29
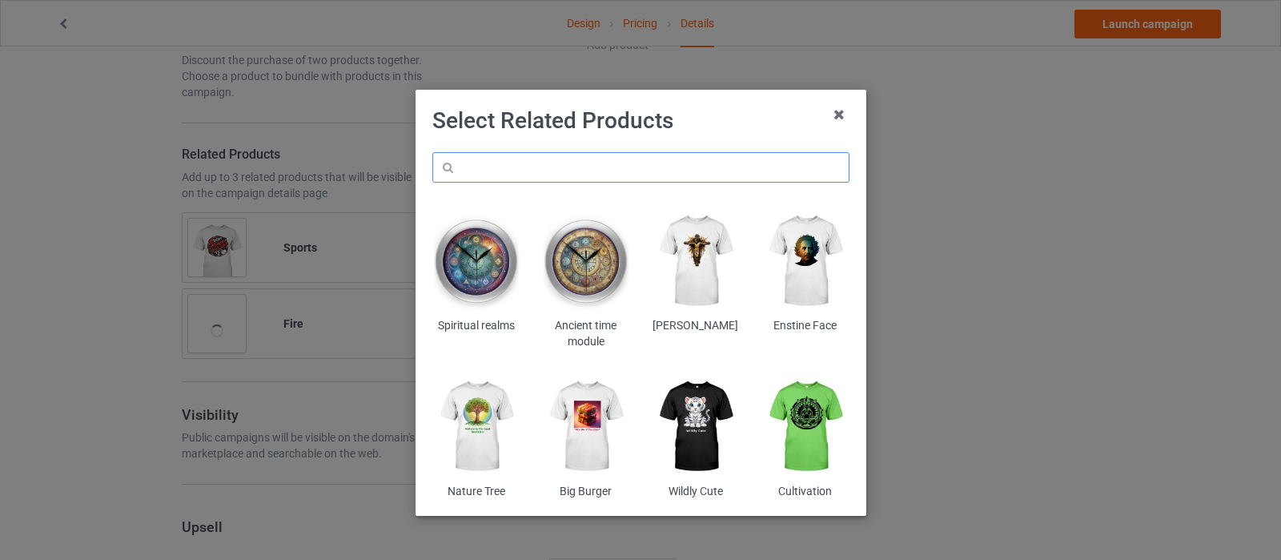
click at [614, 159] on input "text" at bounding box center [640, 167] width 417 height 30
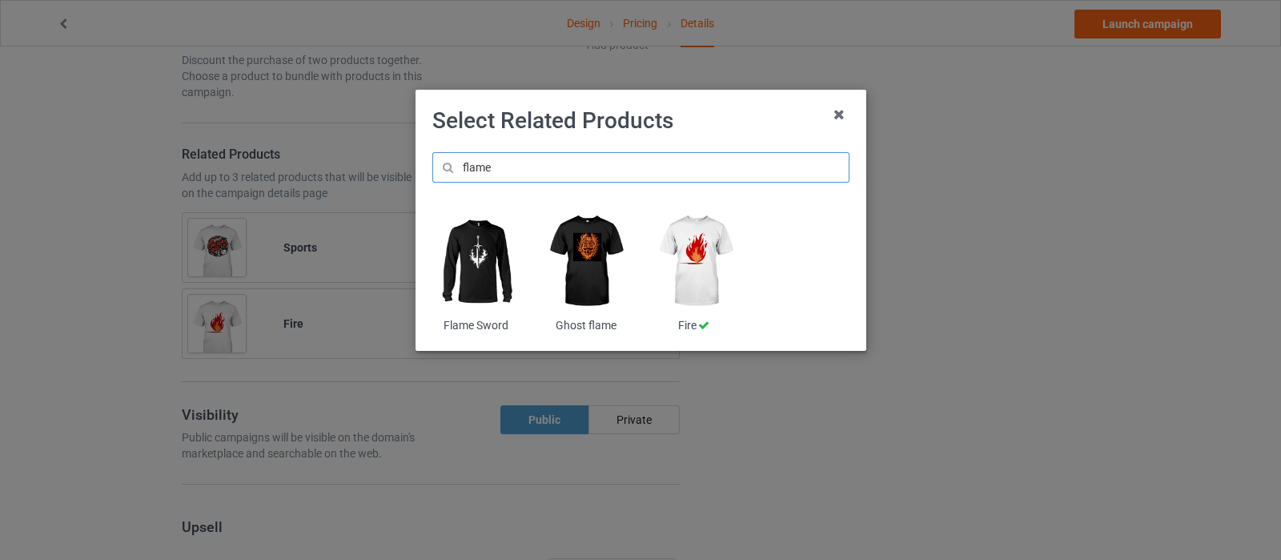
drag, startPoint x: 510, startPoint y: 167, endPoint x: 420, endPoint y: 144, distance: 93.2
click at [420, 144] on div "Select Related Products flame Flame Sword Ghost flame Fire" at bounding box center [641, 220] width 451 height 261
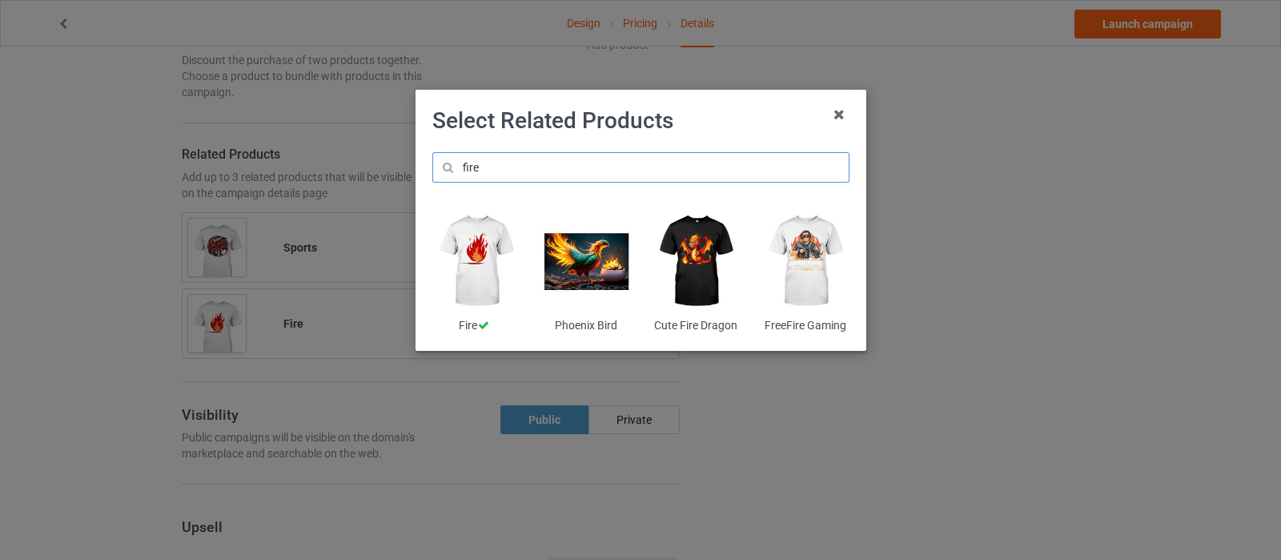
type input "fire"
click at [805, 262] on img at bounding box center [805, 261] width 87 height 109
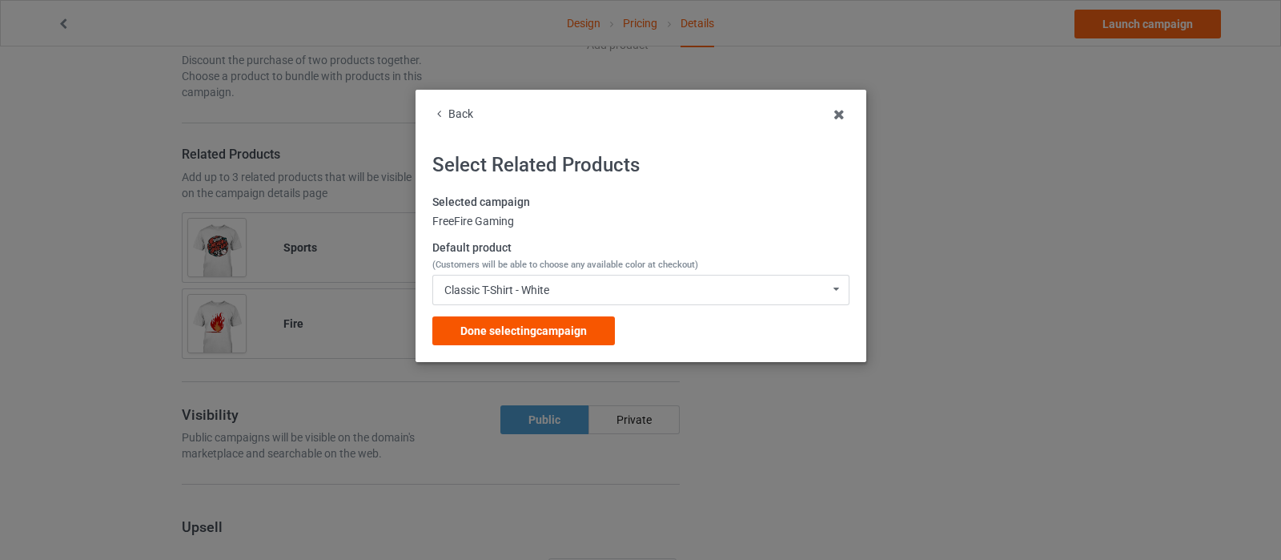
click at [553, 330] on span "Done selecting campaign" at bounding box center [523, 330] width 127 height 13
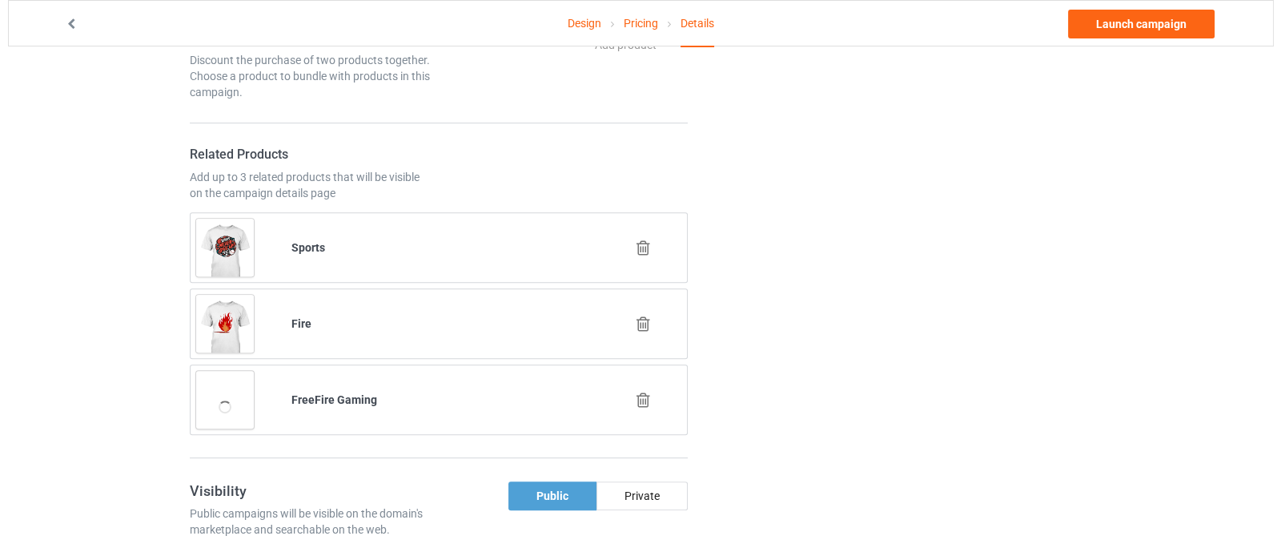
scroll to position [1201, 0]
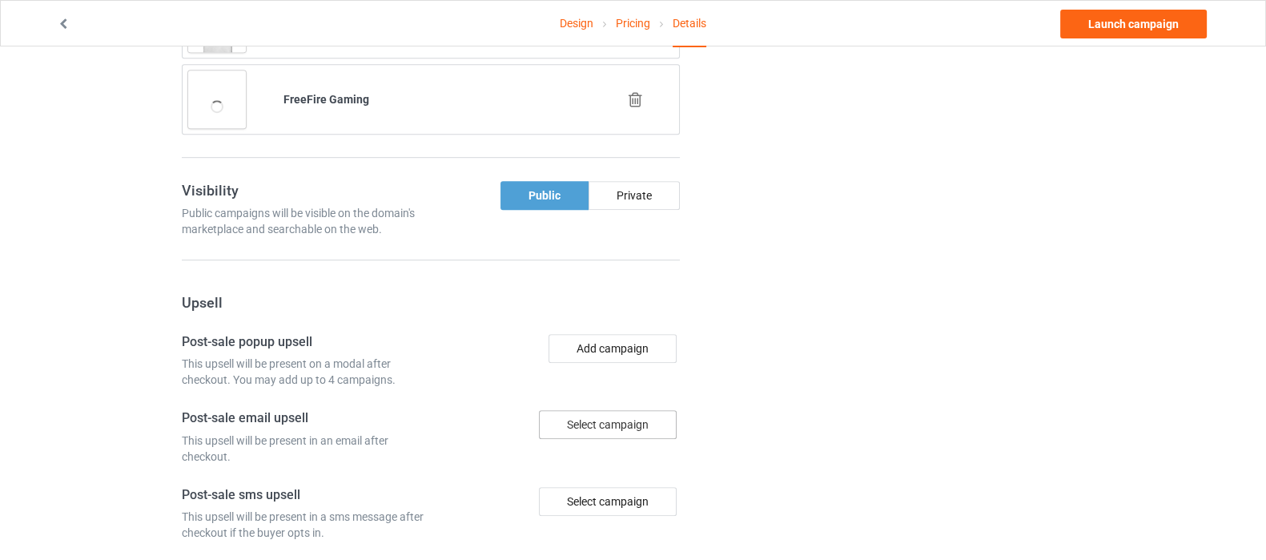
click at [613, 428] on div "Select campaign" at bounding box center [608, 424] width 138 height 29
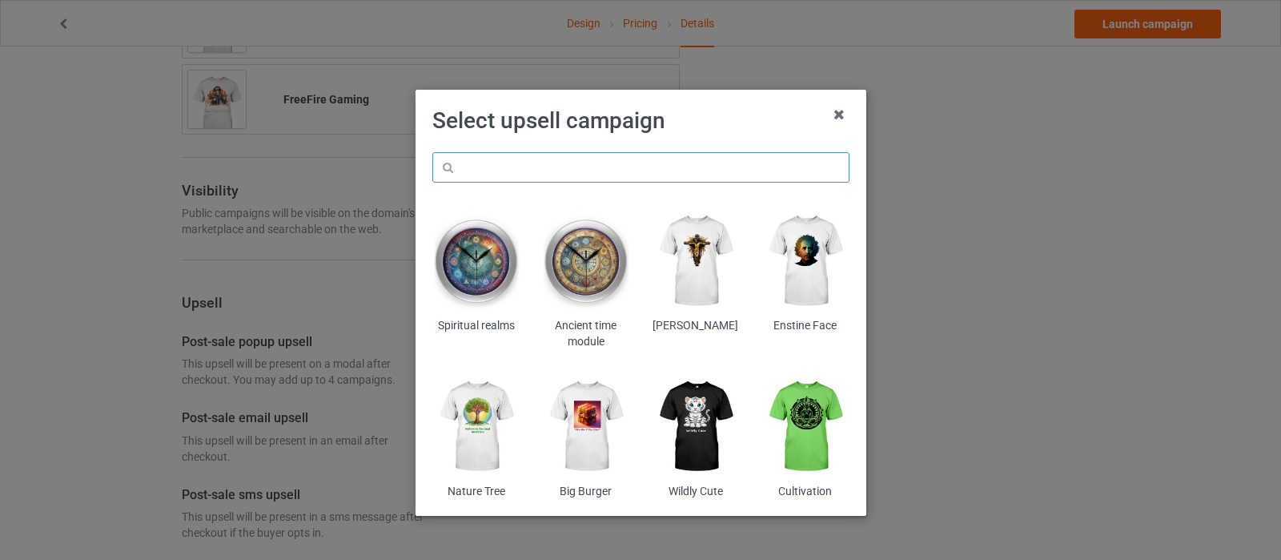
click at [661, 172] on input "text" at bounding box center [640, 167] width 417 height 30
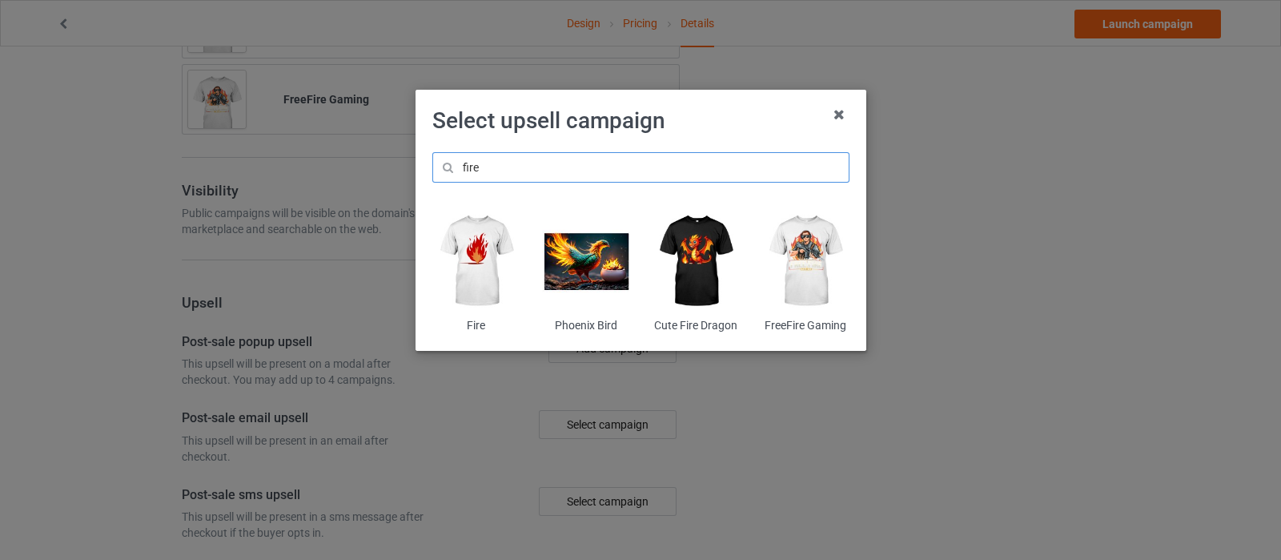
type input "fire"
click at [695, 254] on img at bounding box center [695, 261] width 87 height 109
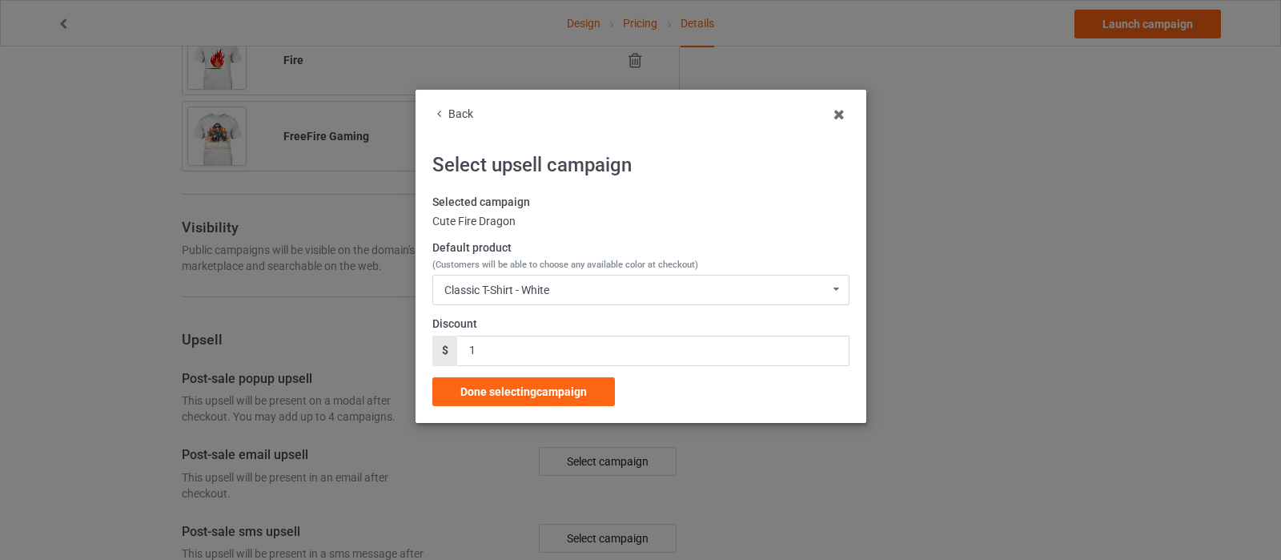
scroll to position [1201, 0]
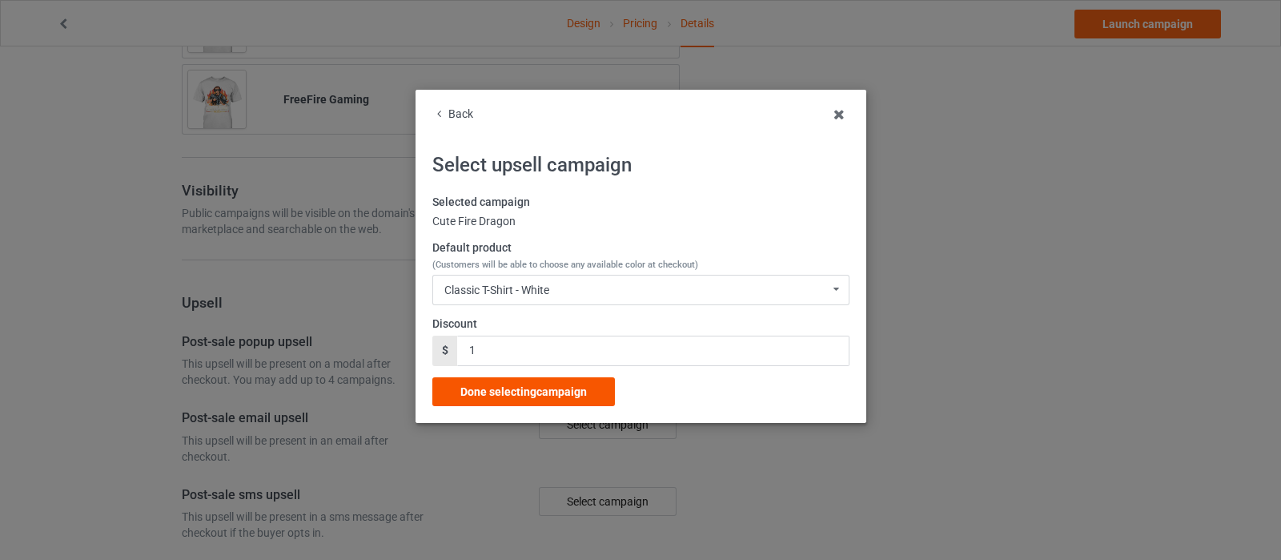
click at [549, 386] on span "Done selecting campaign" at bounding box center [523, 391] width 127 height 13
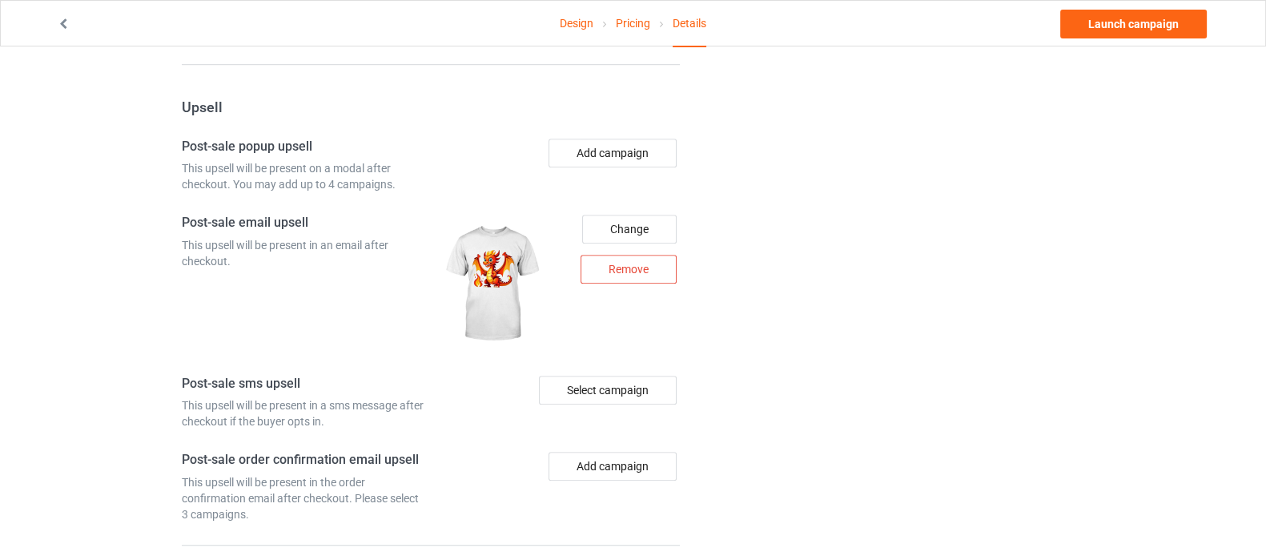
scroll to position [1397, 0]
click at [1095, 21] on link "Launch campaign" at bounding box center [1133, 24] width 147 height 29
